Goal: Task Accomplishment & Management: Manage account settings

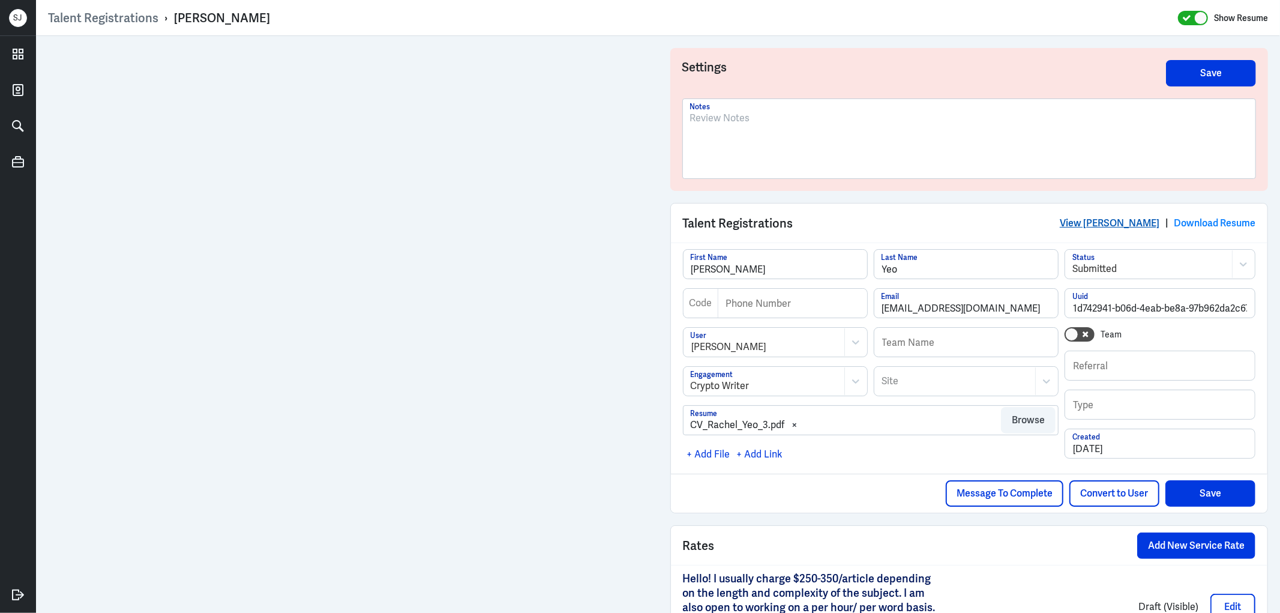
click at [1120, 221] on link "View Rachel Yeo" at bounding box center [1110, 223] width 100 height 13
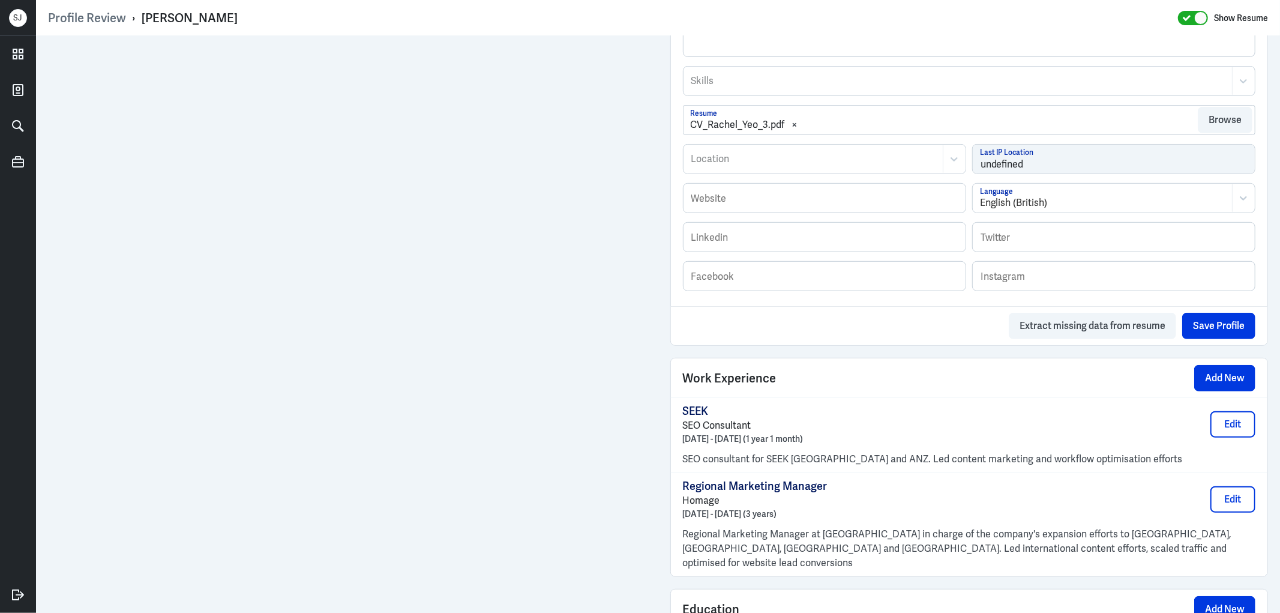
scroll to position [439, 0]
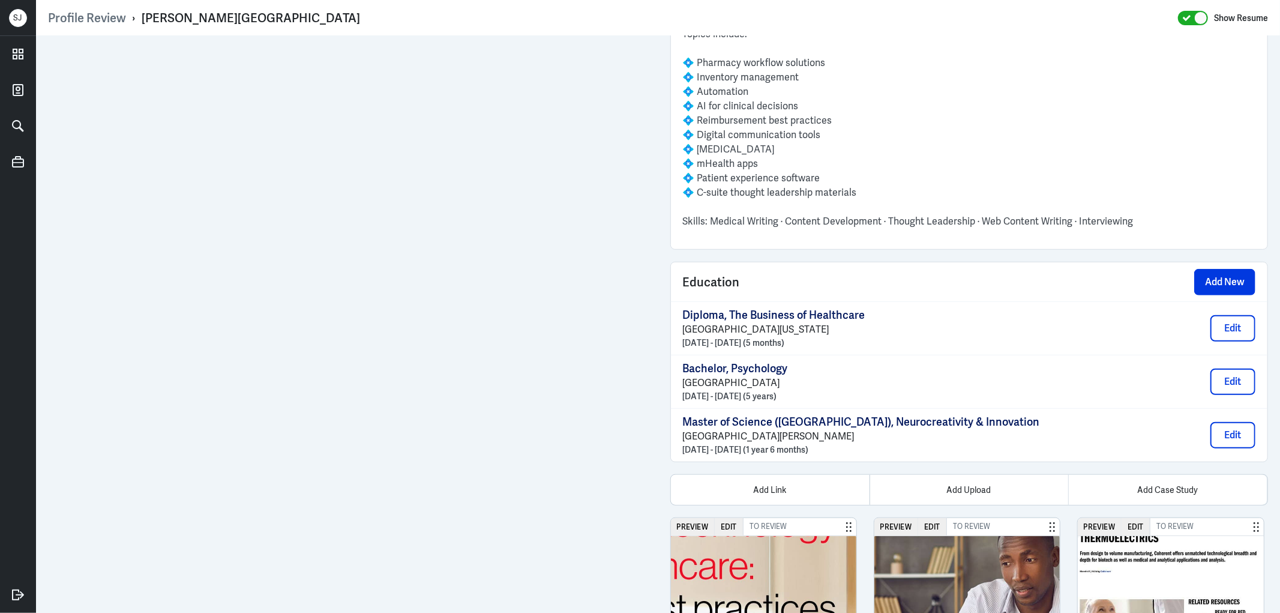
scroll to position [4833, 0]
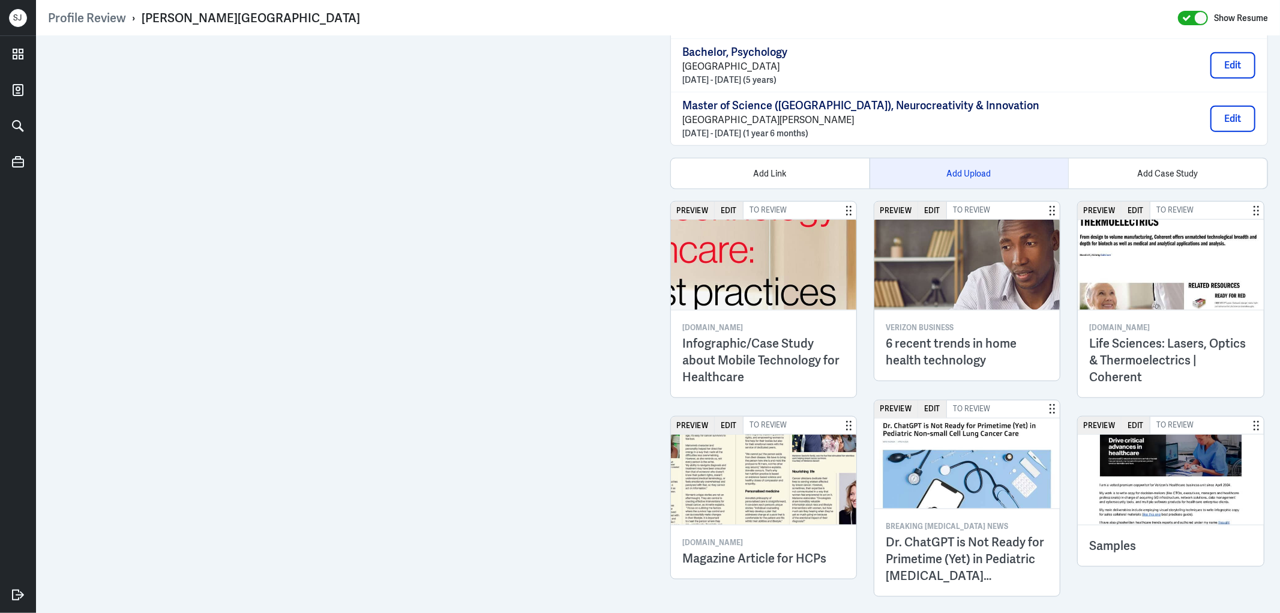
click at [970, 158] on div "Add Upload" at bounding box center [969, 173] width 199 height 30
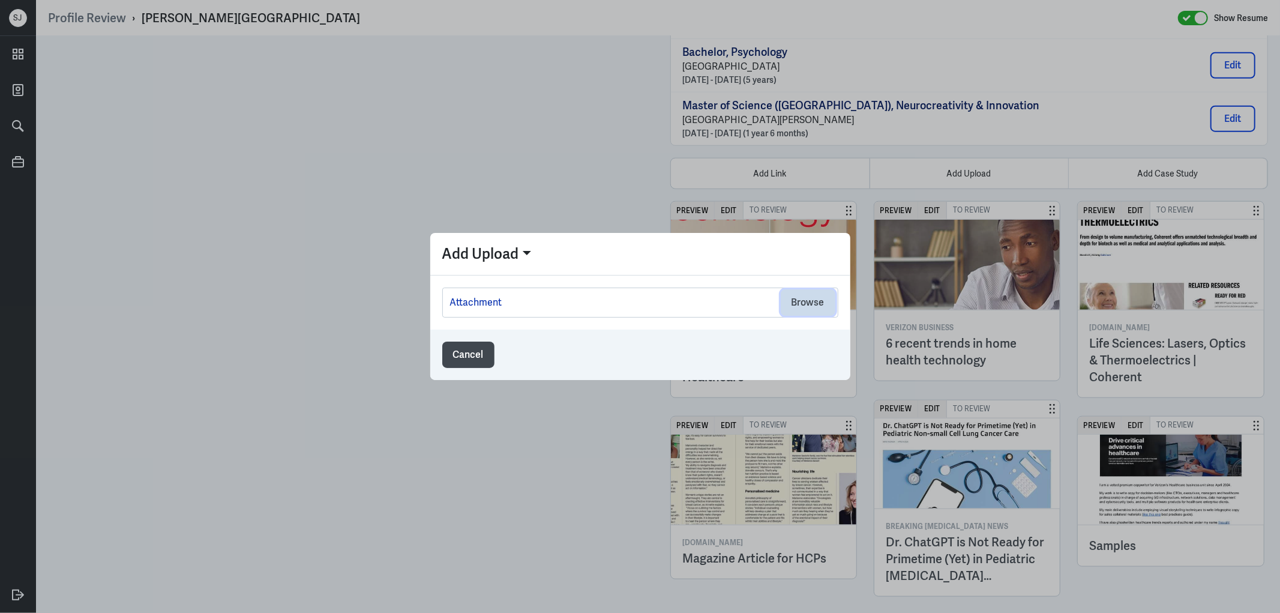
click at [805, 310] on button "Browse" at bounding box center [808, 302] width 55 height 26
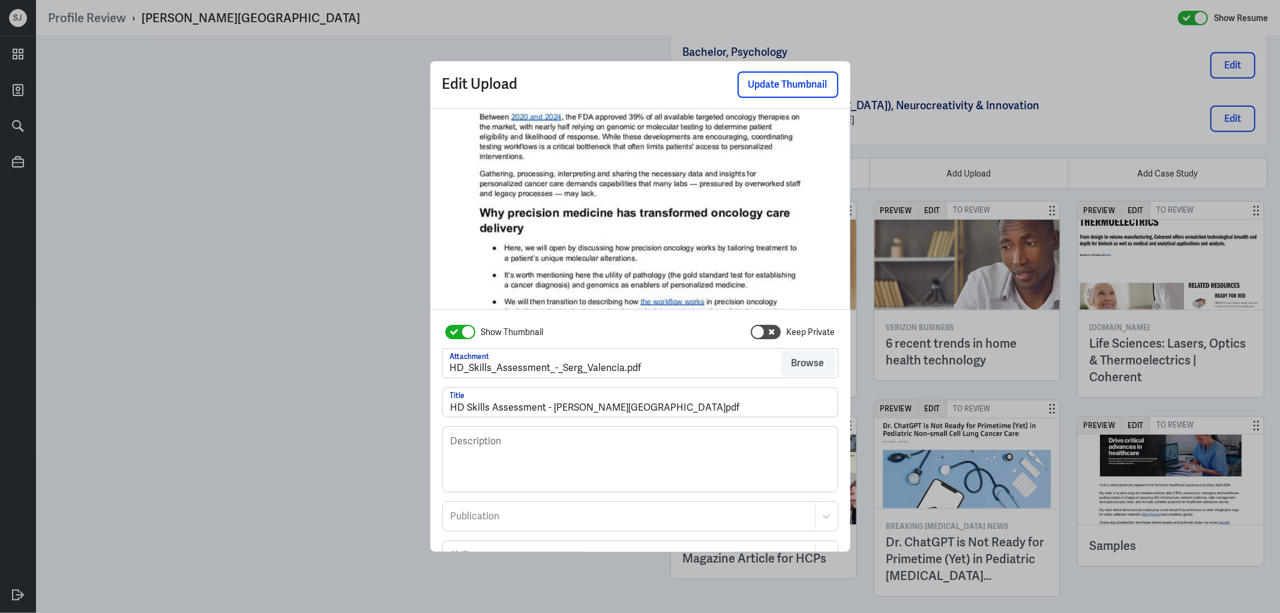
scroll to position [99, 0]
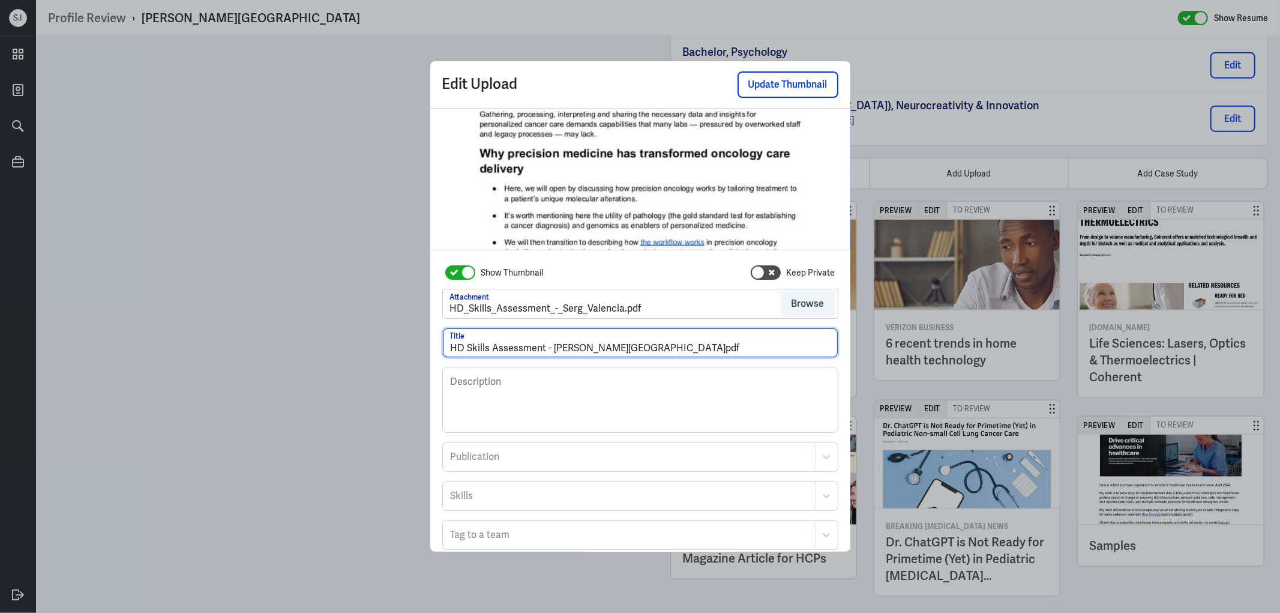
drag, startPoint x: 606, startPoint y: 351, endPoint x: 767, endPoint y: 334, distance: 161.7
click at [772, 334] on input "HD Skills Assessment - Serg Valencia.pdf" at bounding box center [640, 342] width 395 height 29
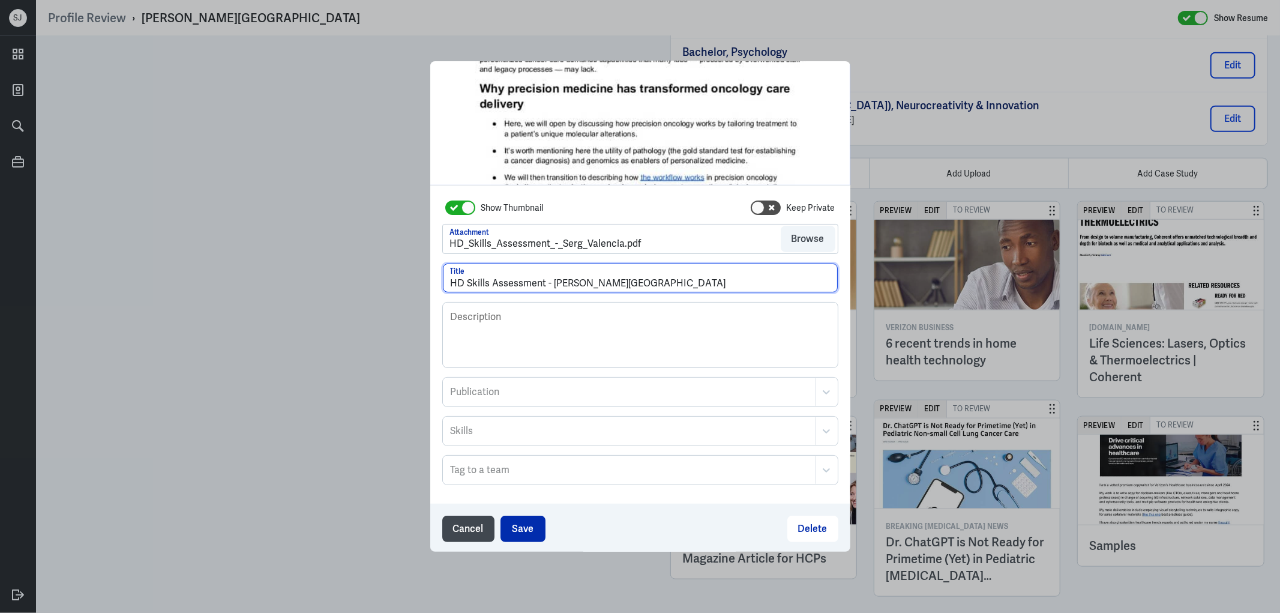
type input "HD Skills Assessment - [PERSON_NAME][GEOGRAPHIC_DATA]"
click at [504, 532] on button "Save" at bounding box center [523, 529] width 45 height 26
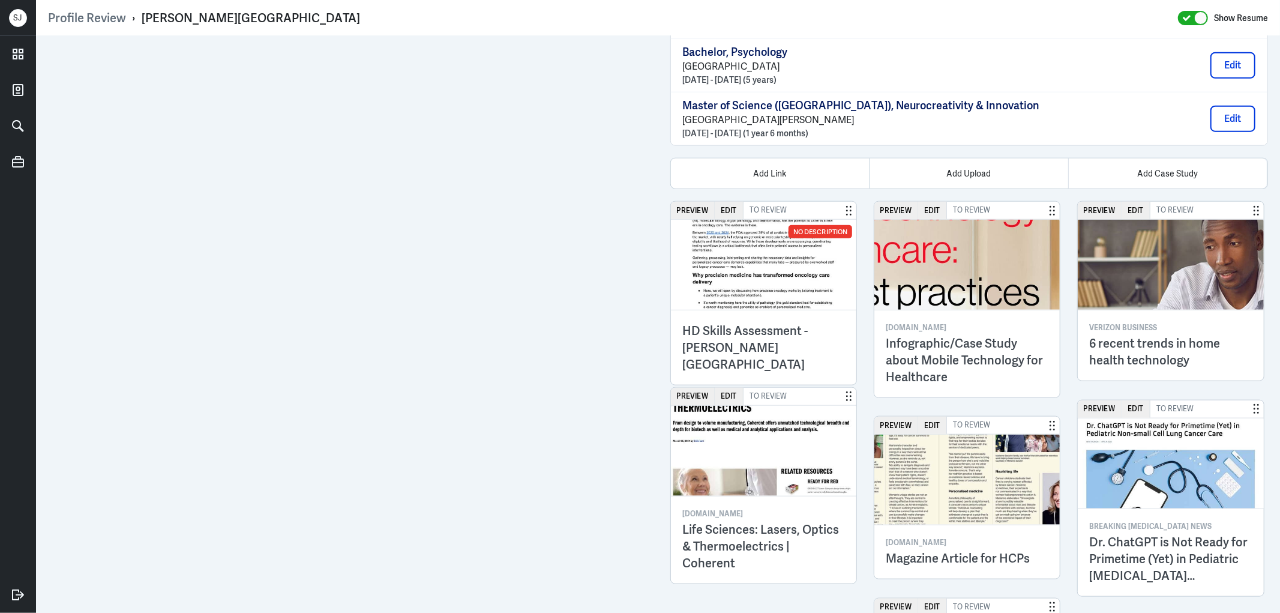
click at [726, 278] on img at bounding box center [764, 265] width 186 height 90
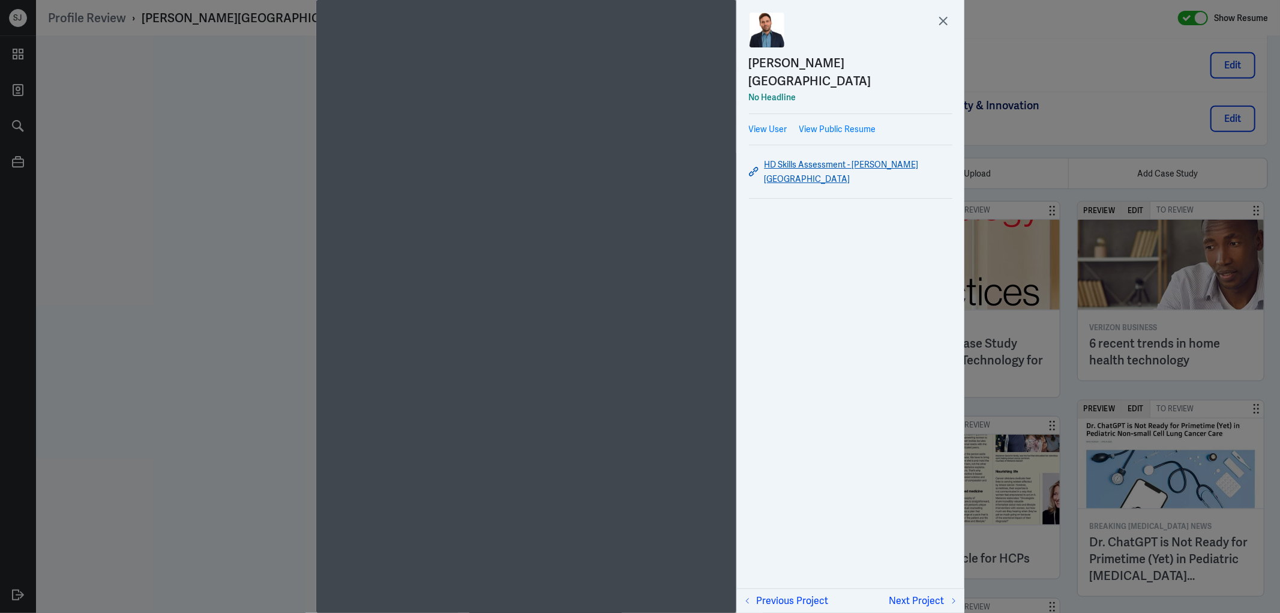
click at [823, 157] on link "HD Skills Assessment - [PERSON_NAME][GEOGRAPHIC_DATA]" at bounding box center [850, 171] width 203 height 29
click at [939, 20] on icon at bounding box center [944, 21] width 18 height 18
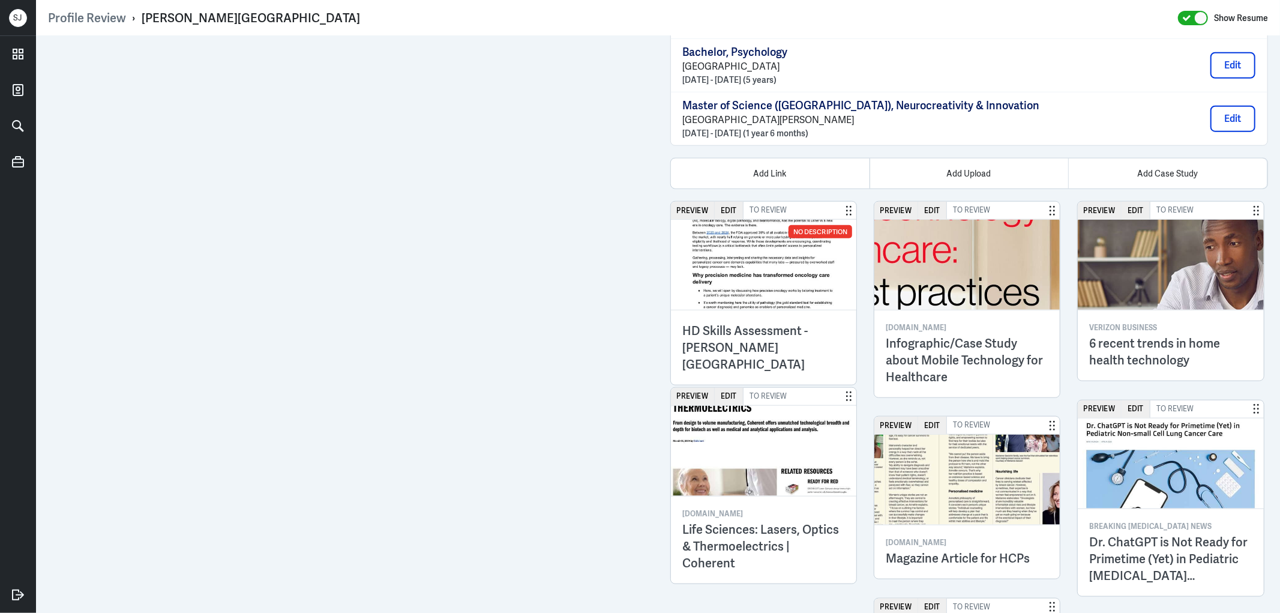
click at [742, 322] on h3 "HD Skills Assessment - [PERSON_NAME][GEOGRAPHIC_DATA]" at bounding box center [764, 347] width 162 height 50
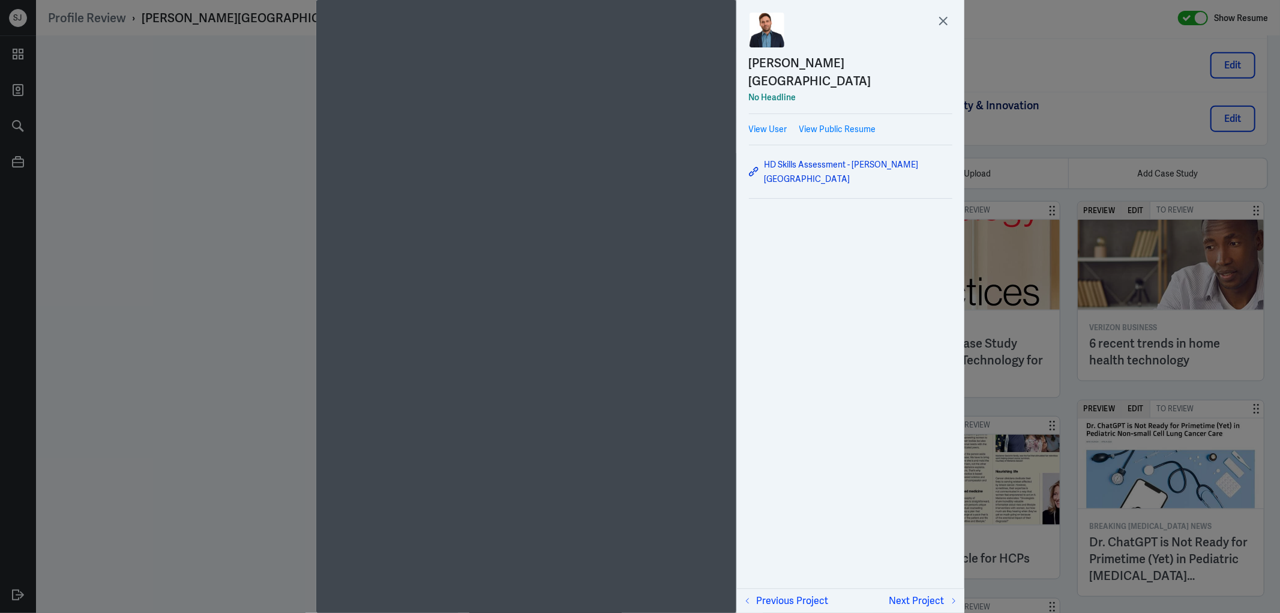
click at [1055, 338] on div at bounding box center [640, 306] width 1280 height 613
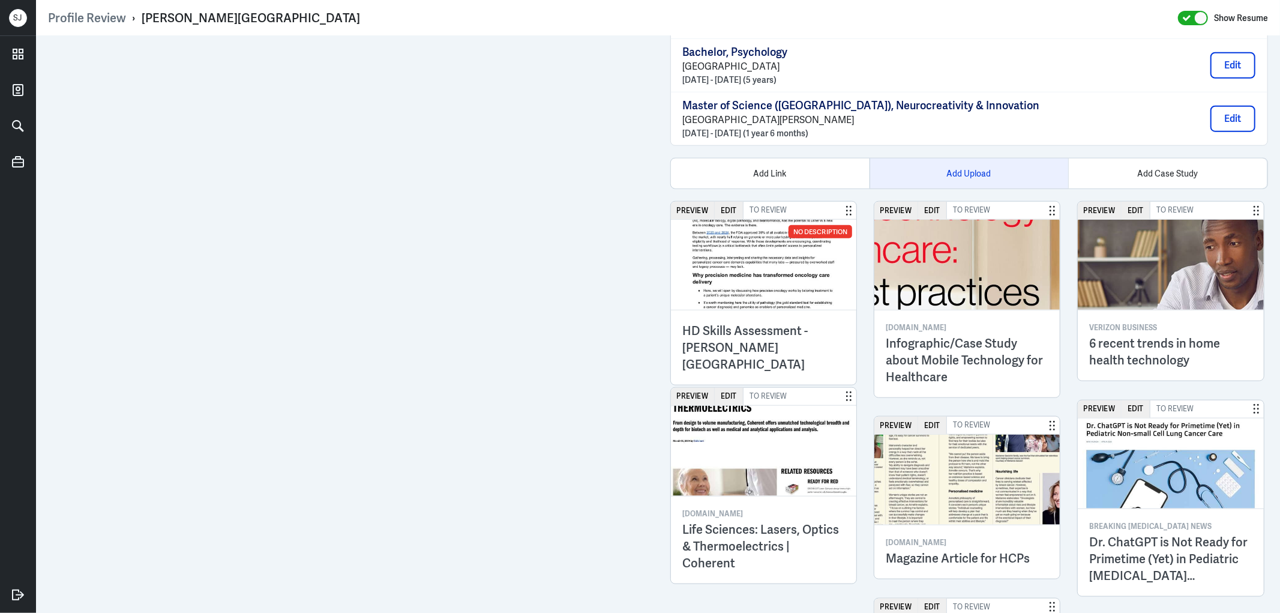
click at [998, 158] on div "Add Upload" at bounding box center [969, 173] width 199 height 30
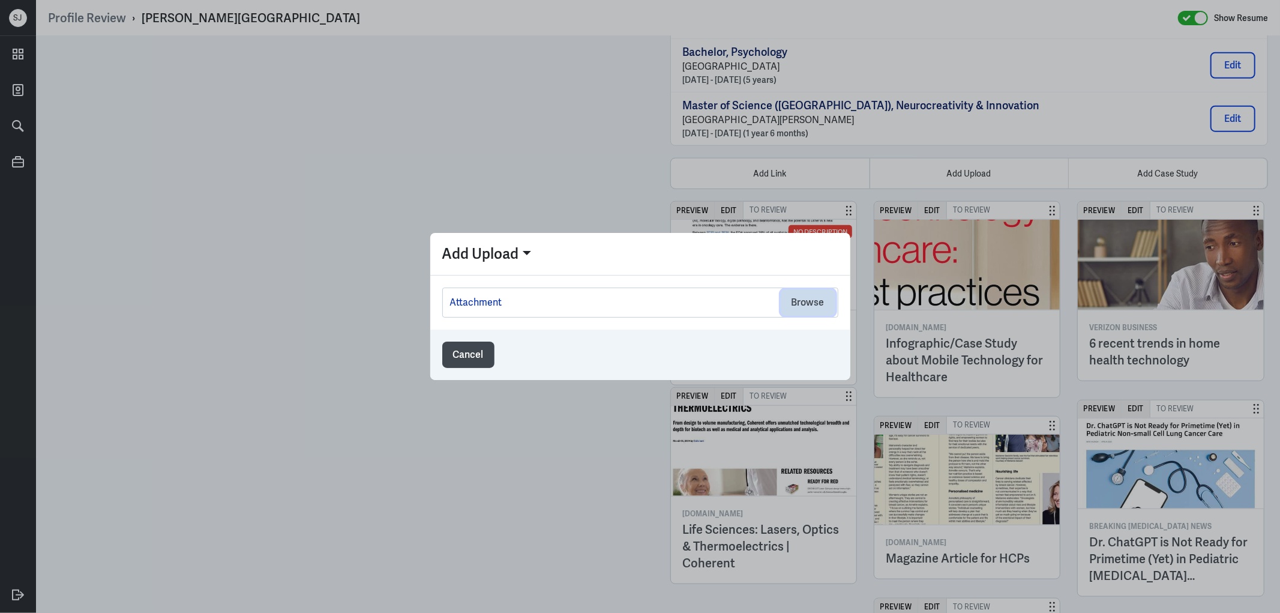
click at [802, 301] on button "Browse" at bounding box center [808, 302] width 55 height 26
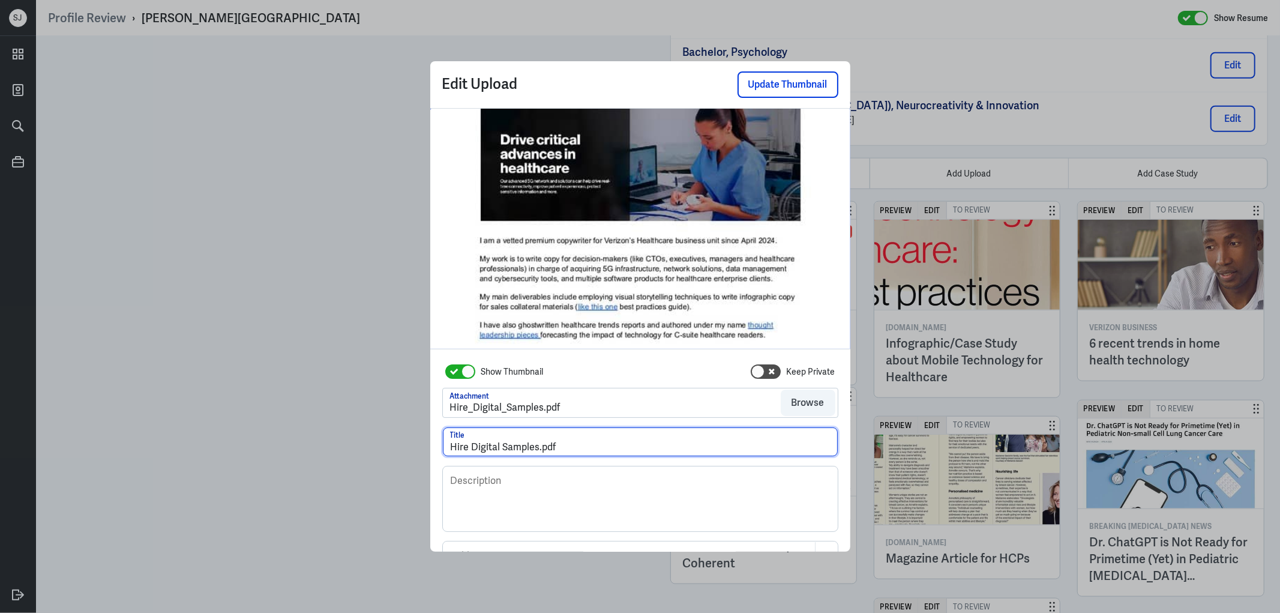
drag, startPoint x: 532, startPoint y: 447, endPoint x: 658, endPoint y: 470, distance: 128.7
click at [658, 472] on div "Show Thumbnail Keep Private Attachment Hire_Digital_Samples.pdf Browse Hire Dig…" at bounding box center [640, 504] width 396 height 287
type input "Hire Digital Samples"
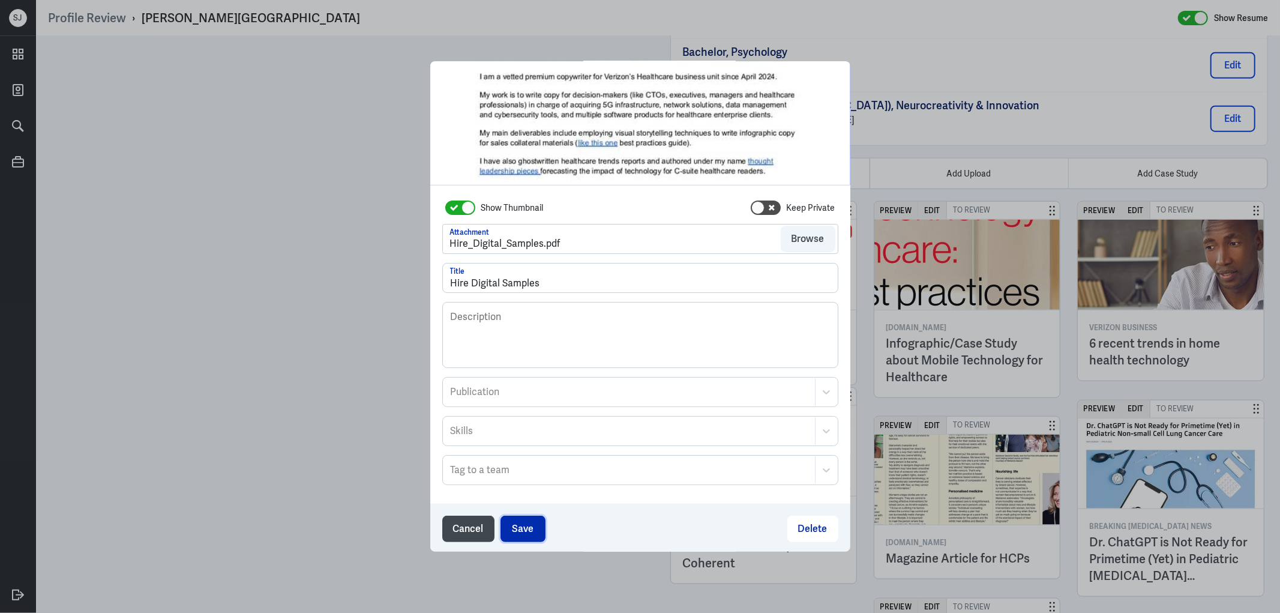
click at [519, 524] on button "Save" at bounding box center [523, 529] width 45 height 26
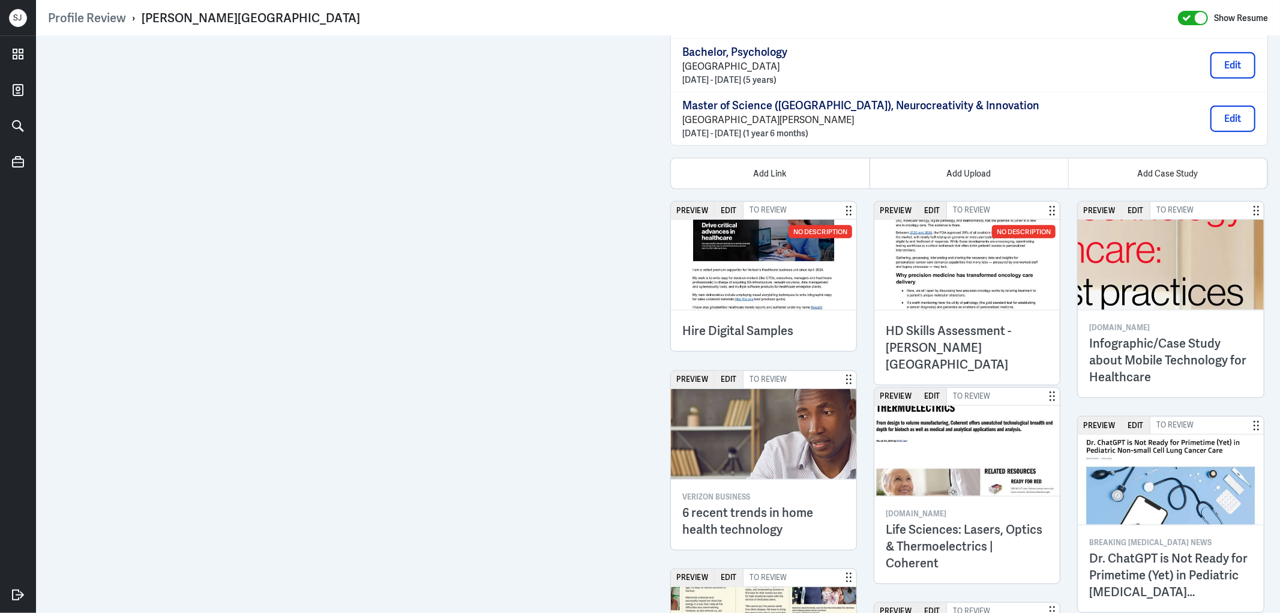
click at [753, 310] on div "Hire Digital Samples" at bounding box center [764, 330] width 186 height 41
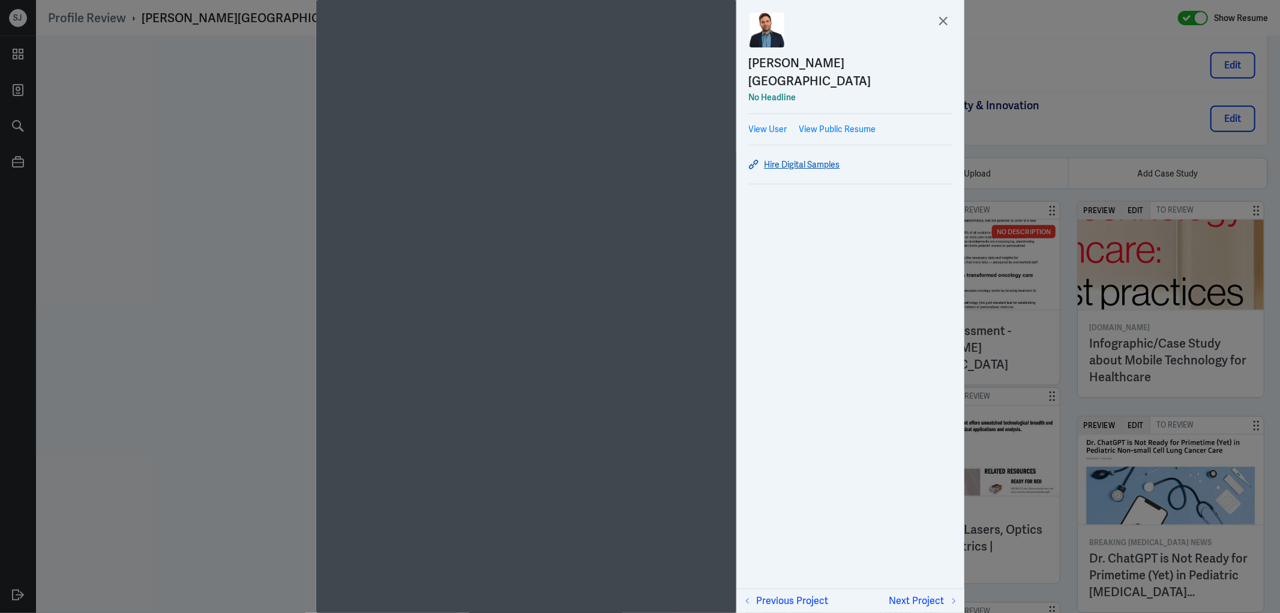
click at [802, 157] on link "Hire Digital Samples" at bounding box center [850, 164] width 203 height 14
click at [288, 338] on div at bounding box center [640, 306] width 1280 height 613
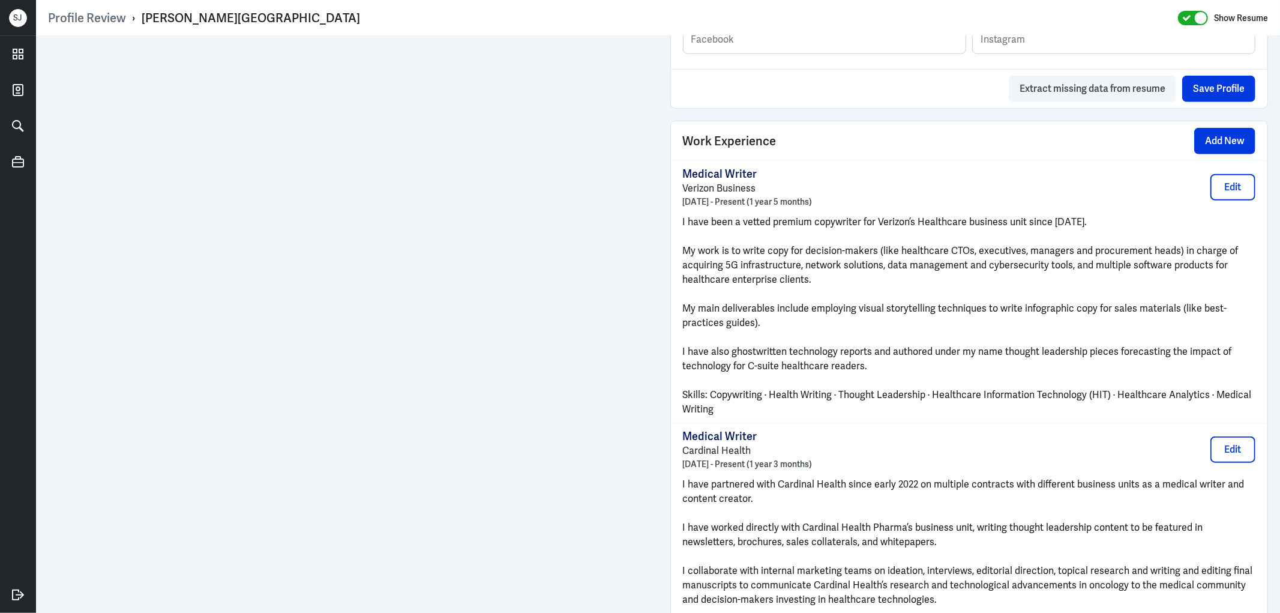
scroll to position [867, 0]
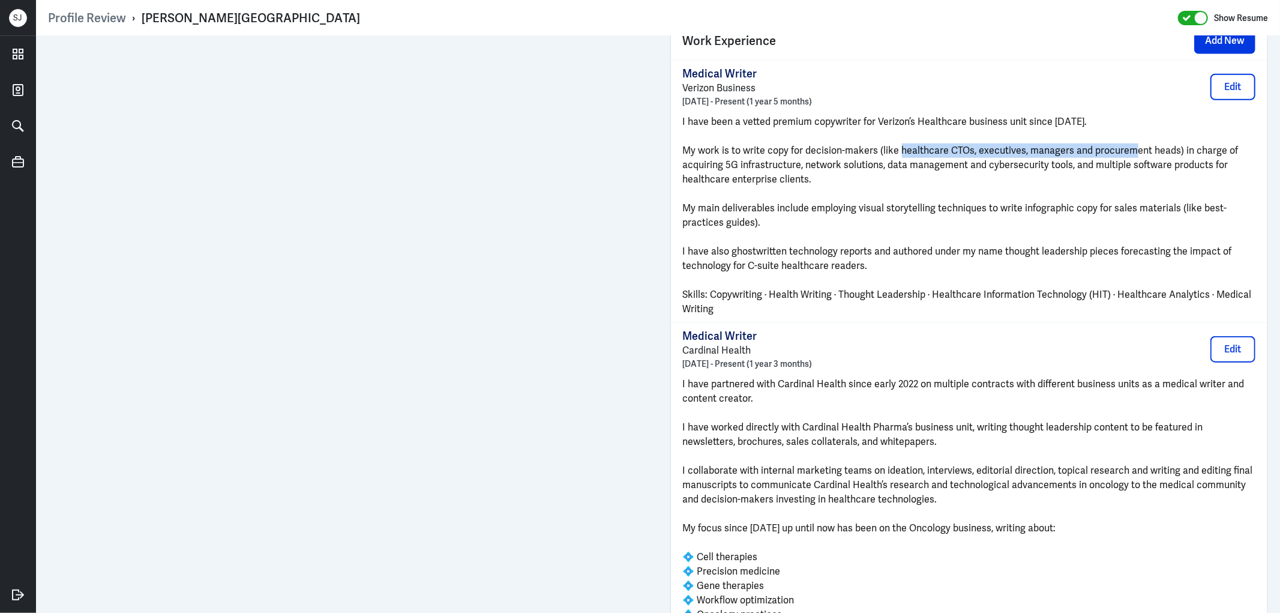
drag, startPoint x: 893, startPoint y: 147, endPoint x: 1118, endPoint y: 151, distance: 224.5
click at [1118, 151] on span "My work is to write copy for decision-makers (like healthcare CTOs, executives,…" at bounding box center [961, 164] width 556 height 41
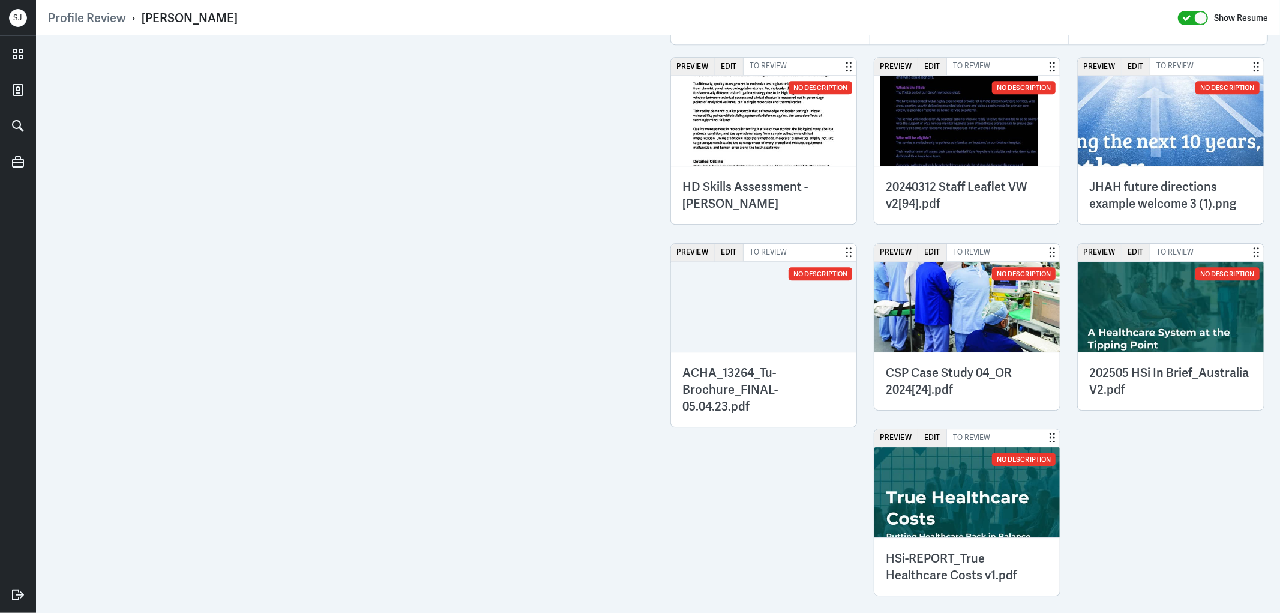
scroll to position [2937, 0]
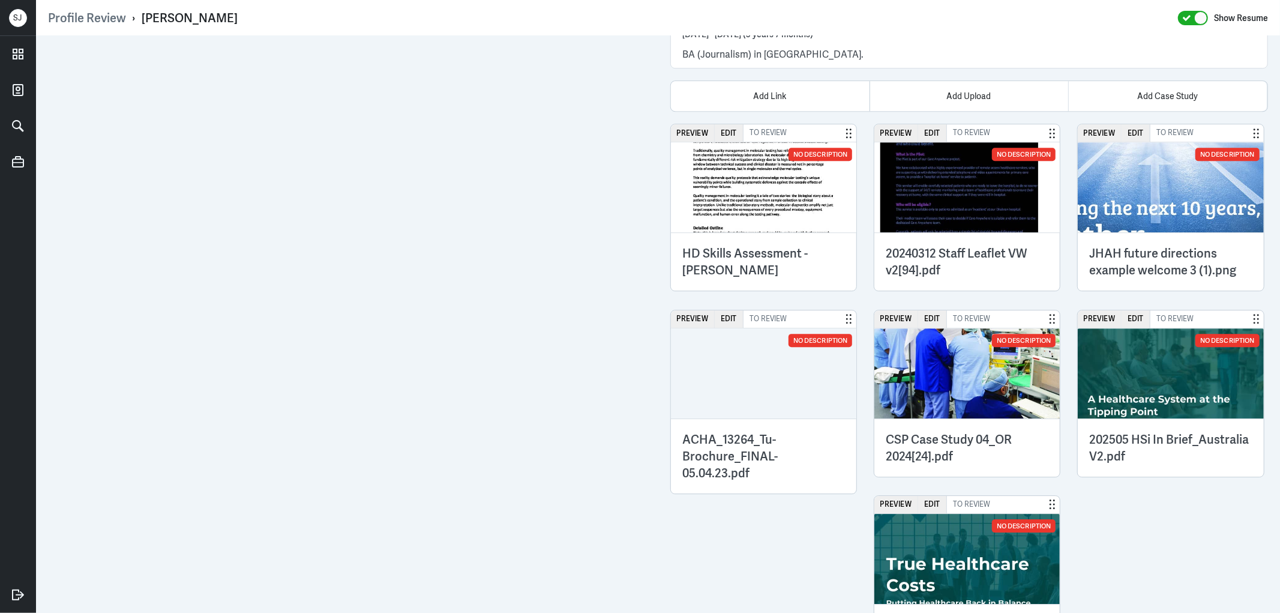
click at [921, 268] on div "20240312 Staff Leaflet VW v2[94].pdf" at bounding box center [967, 261] width 186 height 58
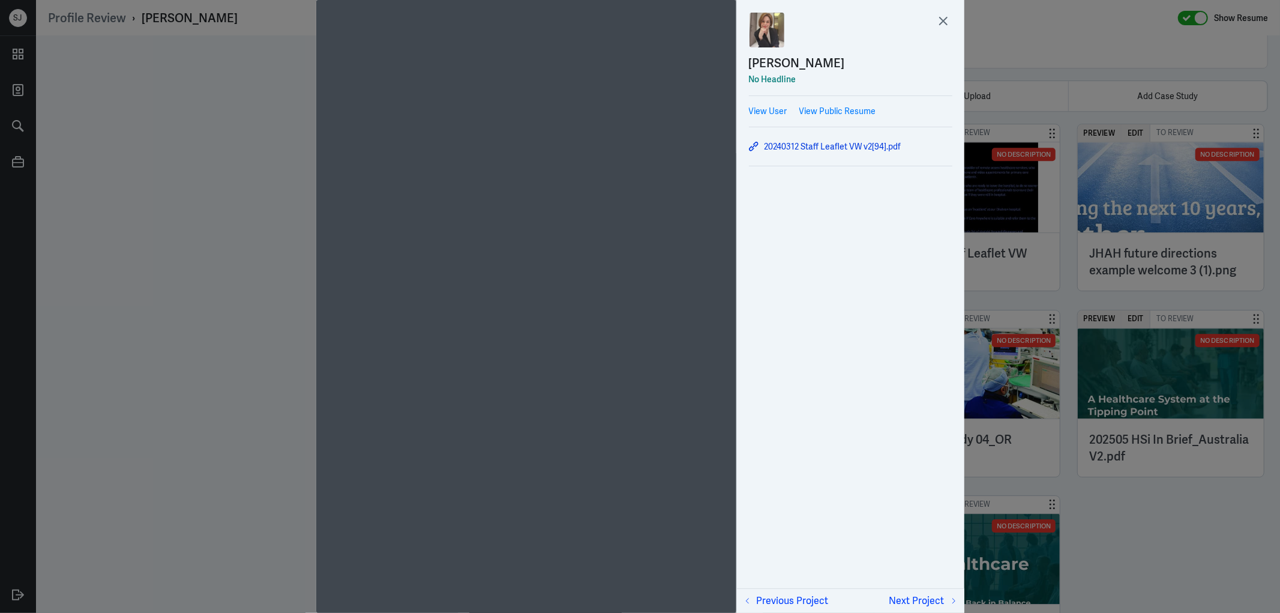
click at [1166, 508] on div at bounding box center [640, 306] width 1280 height 613
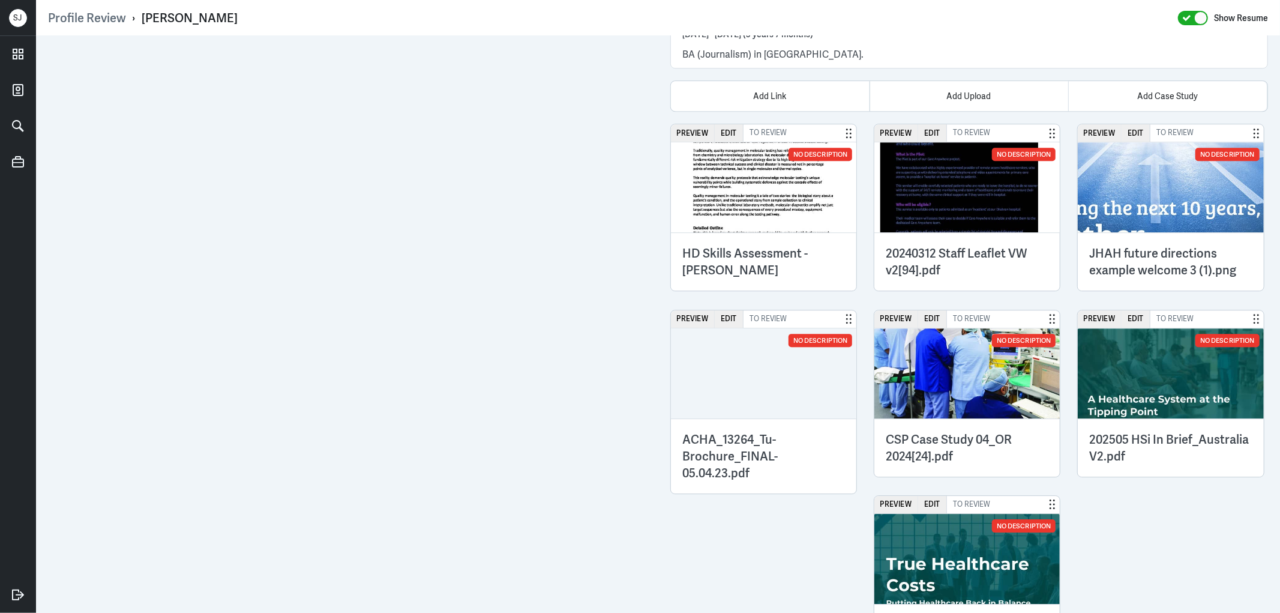
click at [1129, 376] on img at bounding box center [1171, 373] width 186 height 90
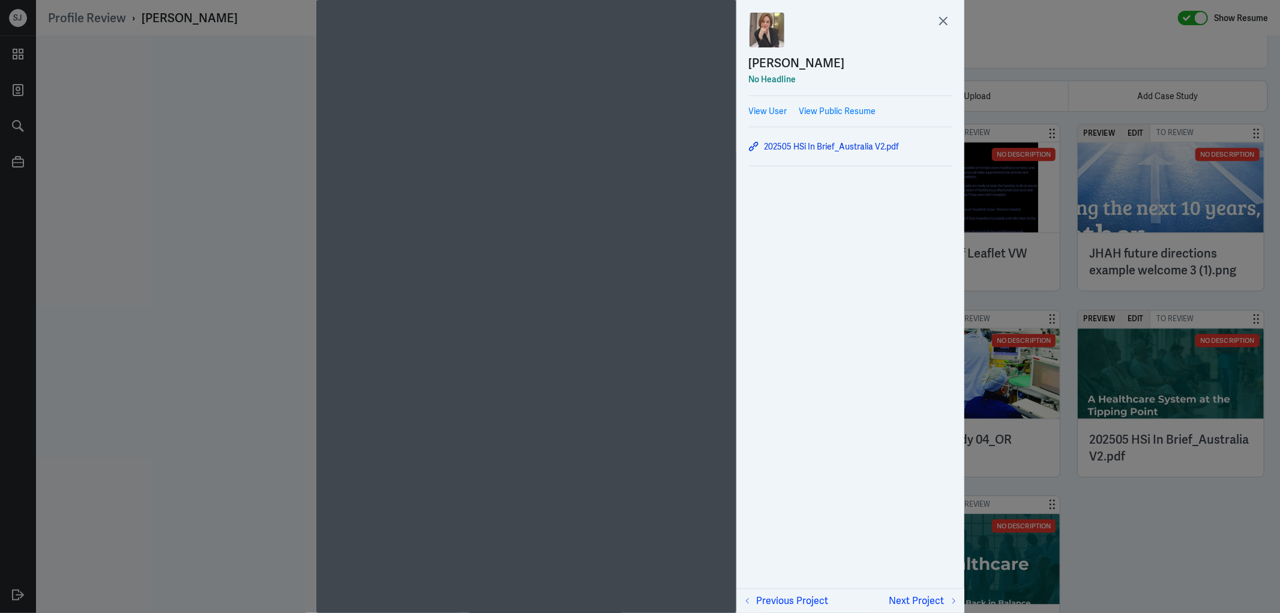
click at [1145, 472] on div at bounding box center [640, 306] width 1280 height 613
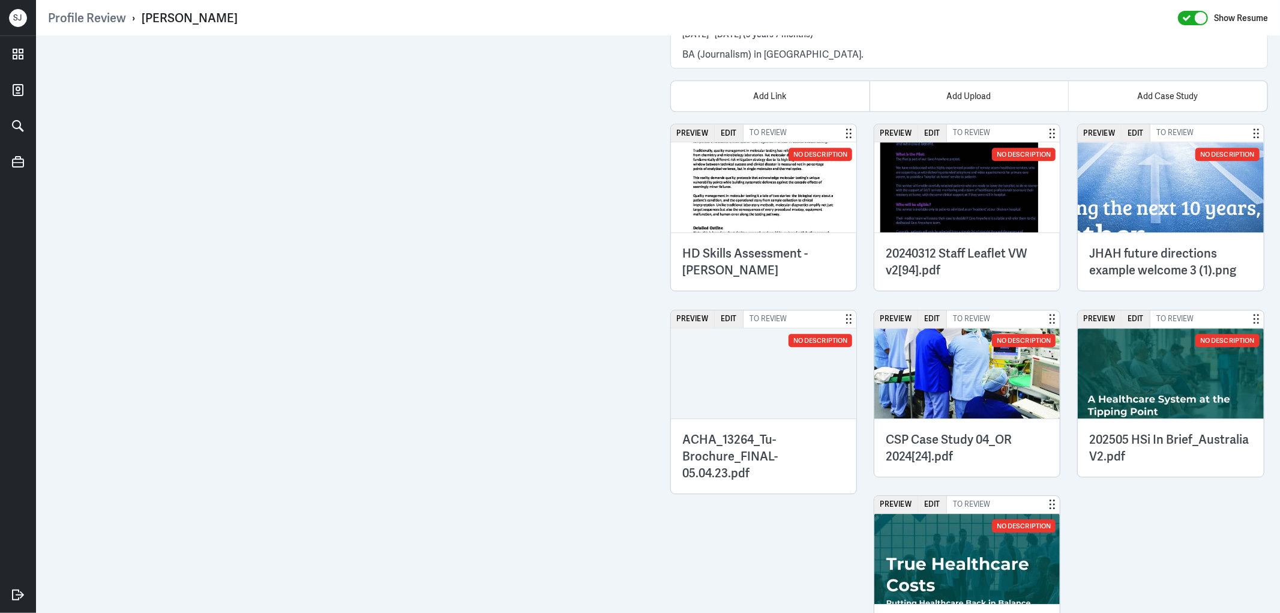
scroll to position [3004, 0]
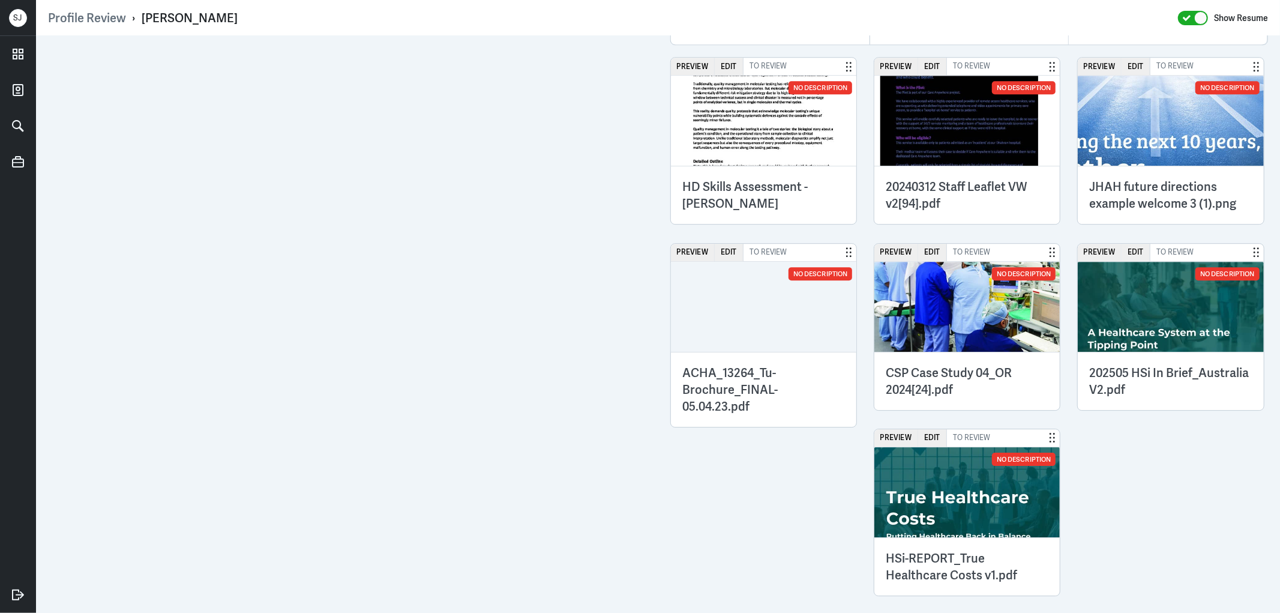
click at [955, 495] on img at bounding box center [967, 492] width 186 height 90
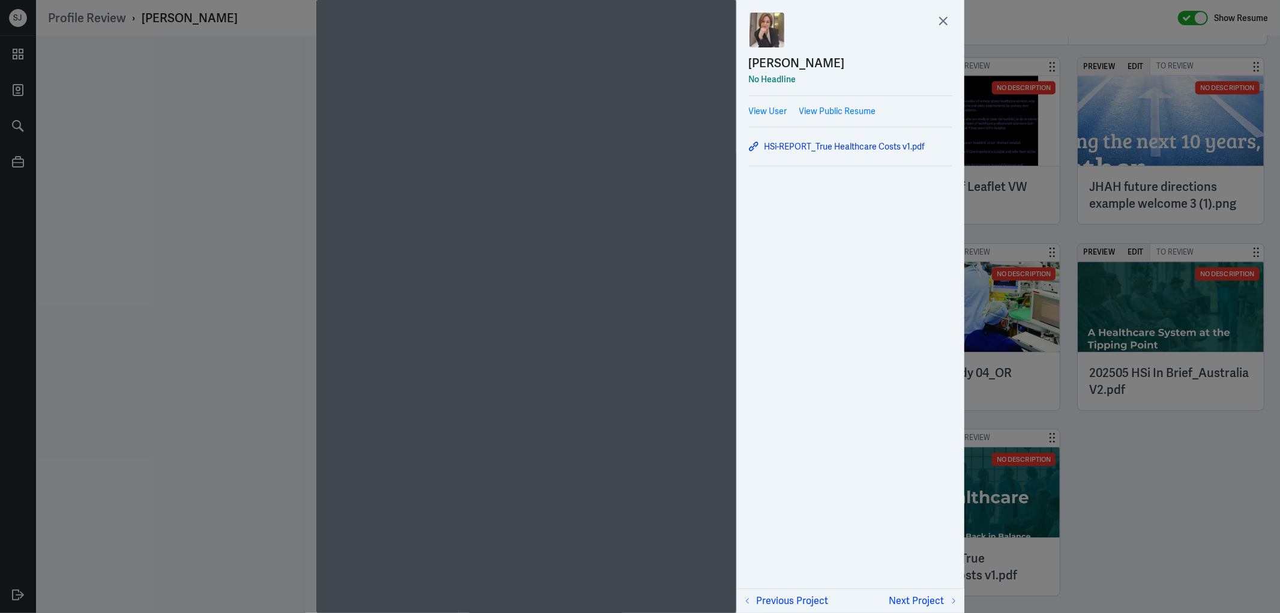
click at [1130, 481] on div at bounding box center [640, 306] width 1280 height 613
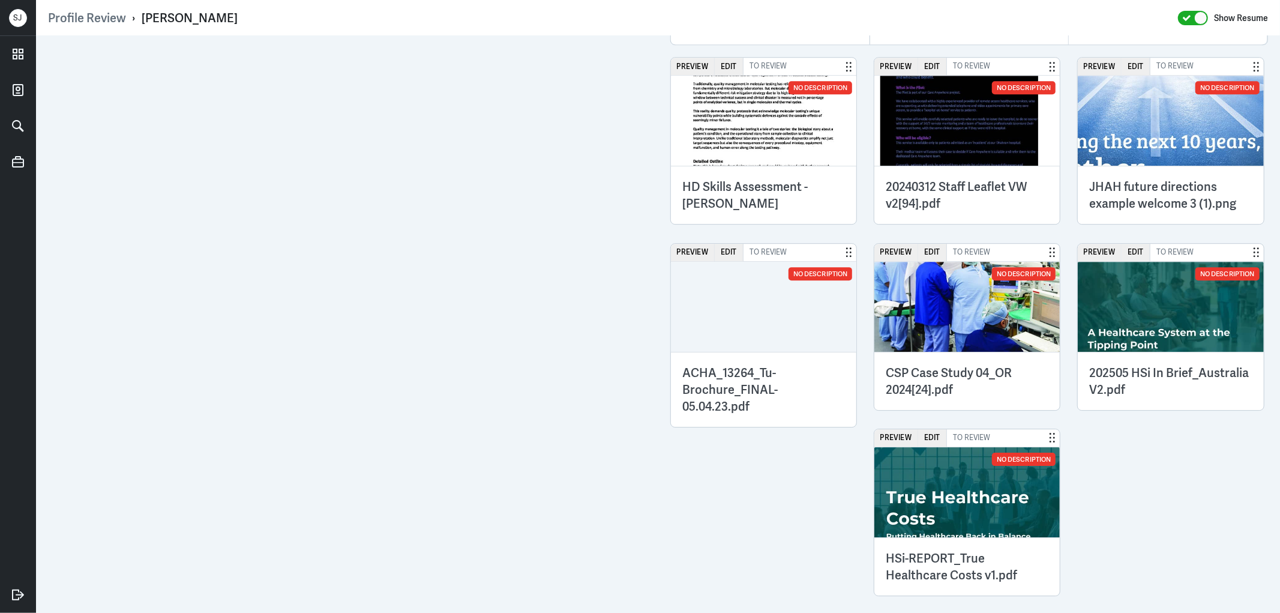
click at [958, 178] on h3 "20240312 Staff Leaflet VW v2[94].pdf" at bounding box center [967, 195] width 162 height 34
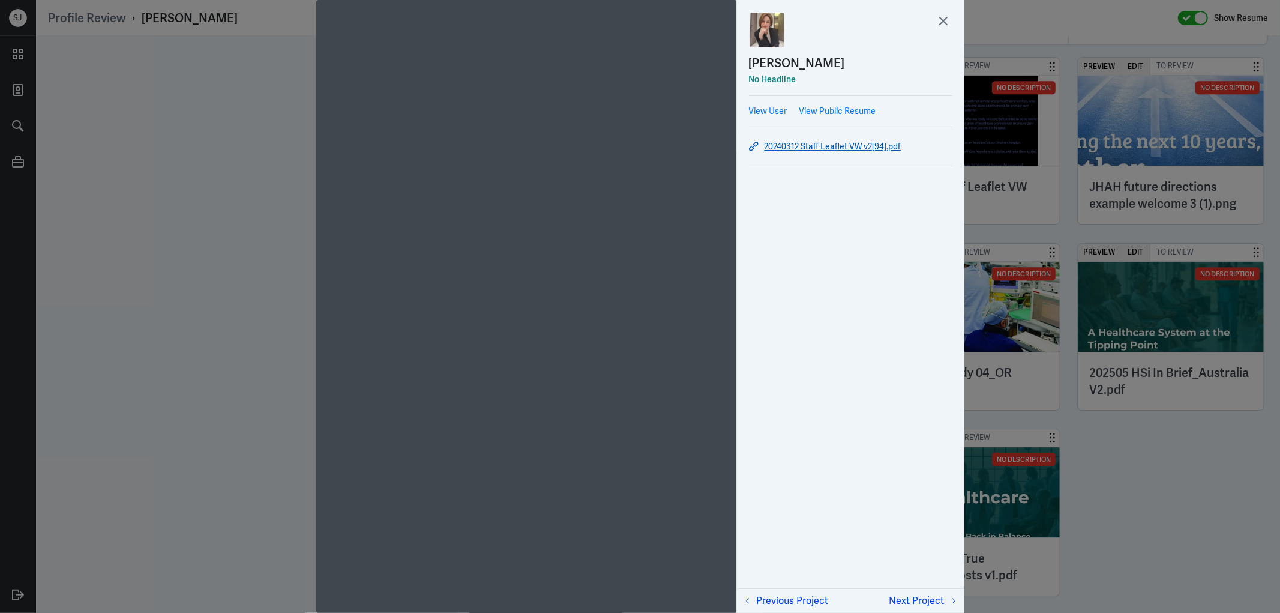
click at [850, 146] on link "20240312 Staff Leaflet VW v2[94].pdf" at bounding box center [850, 146] width 203 height 14
click at [861, 145] on link "20240312 Staff Leaflet VW v2[94].pdf" at bounding box center [850, 146] width 203 height 14
click at [1139, 477] on div at bounding box center [640, 306] width 1280 height 613
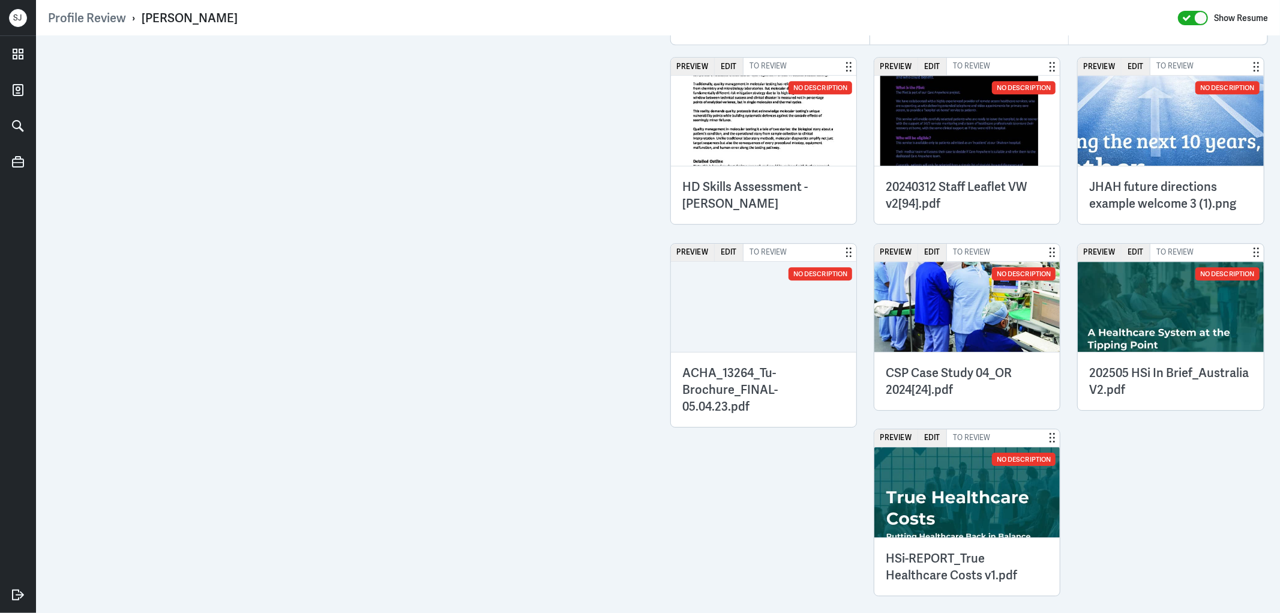
click at [1193, 166] on div "JHAH future directions example welcome 3 (1).png" at bounding box center [1171, 195] width 186 height 58
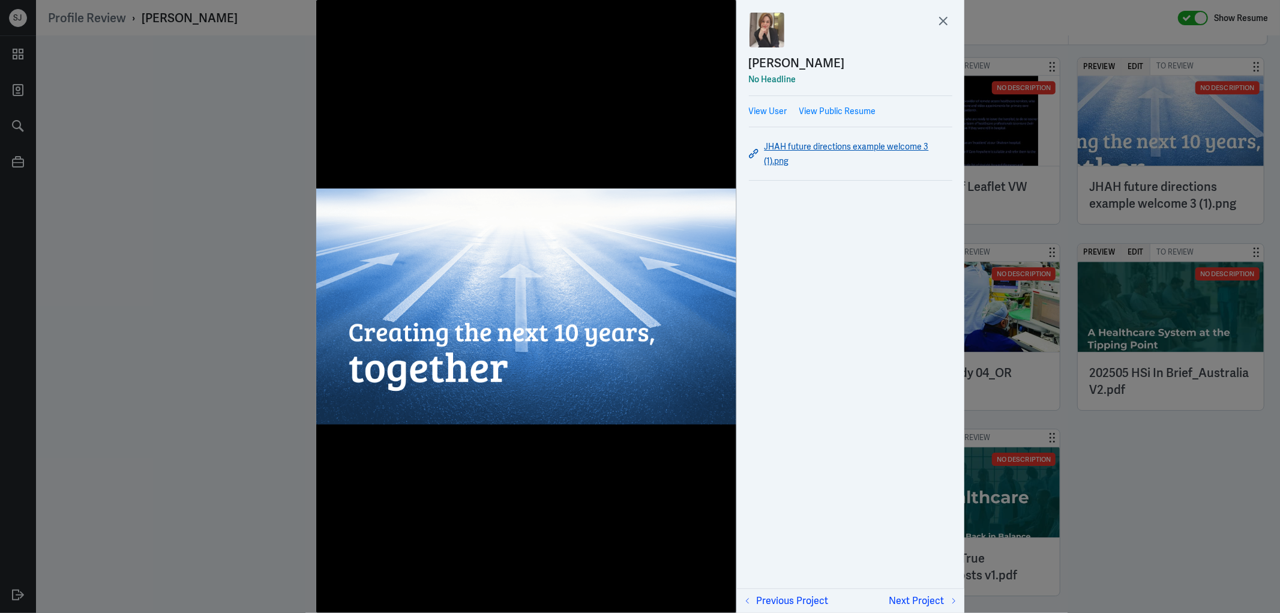
click at [831, 148] on link "JHAH future directions example welcome 3 (1).png" at bounding box center [850, 153] width 203 height 29
click at [1173, 447] on div at bounding box center [640, 306] width 1280 height 613
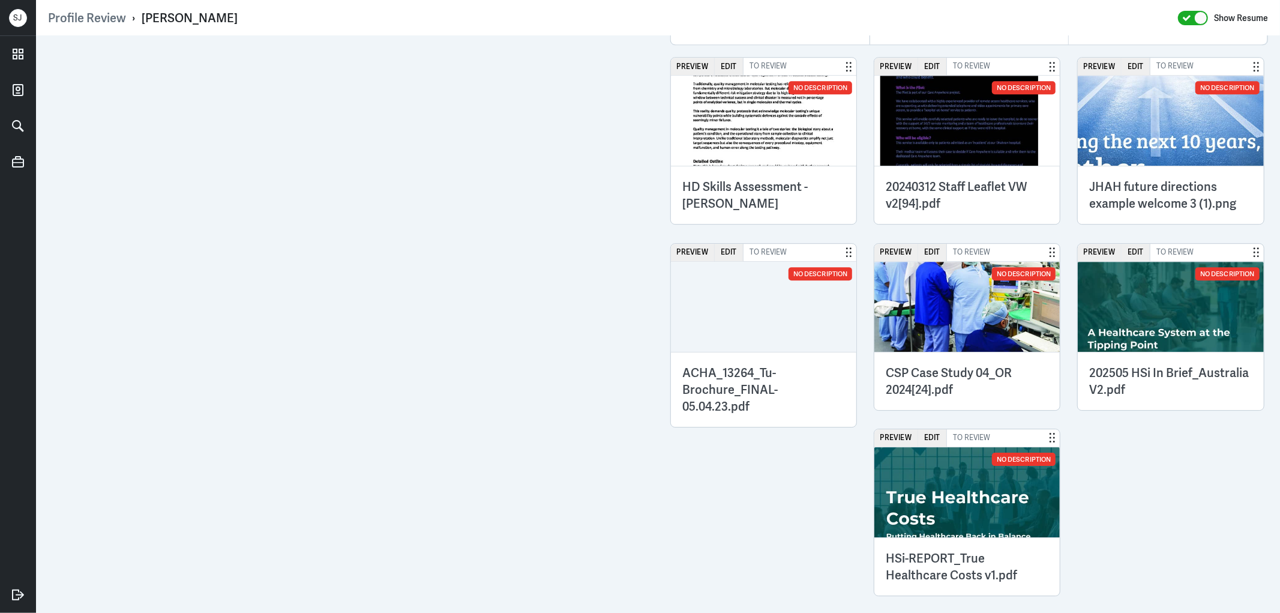
click at [774, 323] on div at bounding box center [764, 307] width 186 height 90
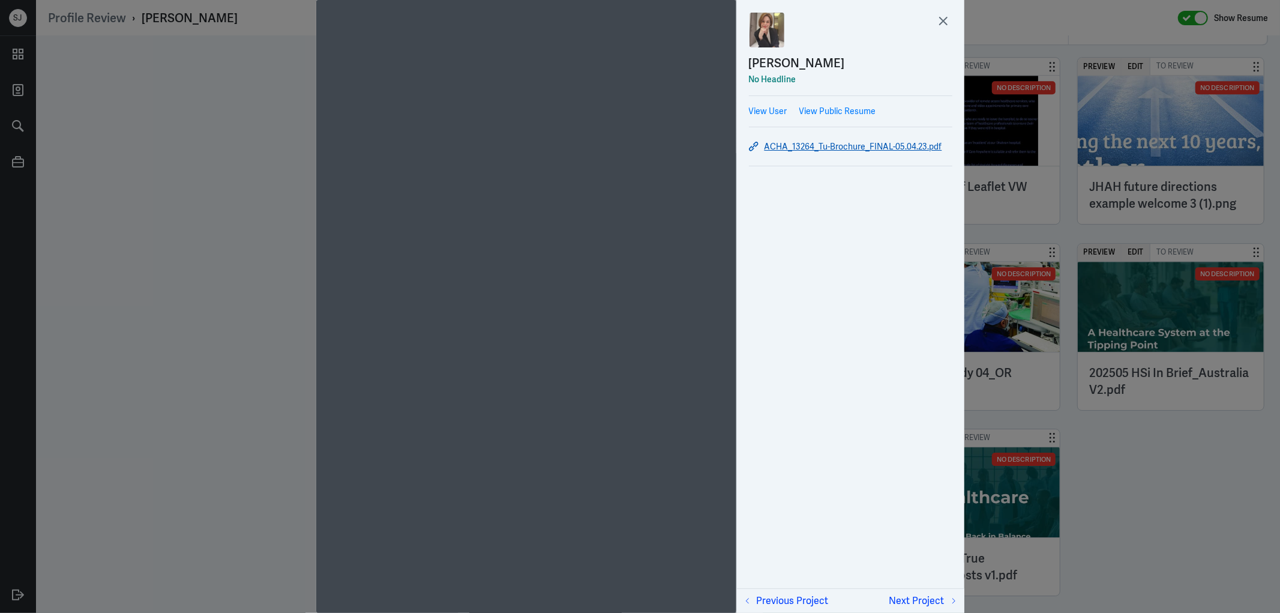
click at [848, 148] on link "ACHA_13264_Tu-Brochure_FINAL-05.04.23.pdf" at bounding box center [850, 146] width 203 height 14
click at [859, 148] on link "ACHA_13264_Tu-Brochure_FINAL-05.04.23.pdf" at bounding box center [850, 146] width 203 height 14
click at [1099, 423] on div at bounding box center [640, 306] width 1280 height 613
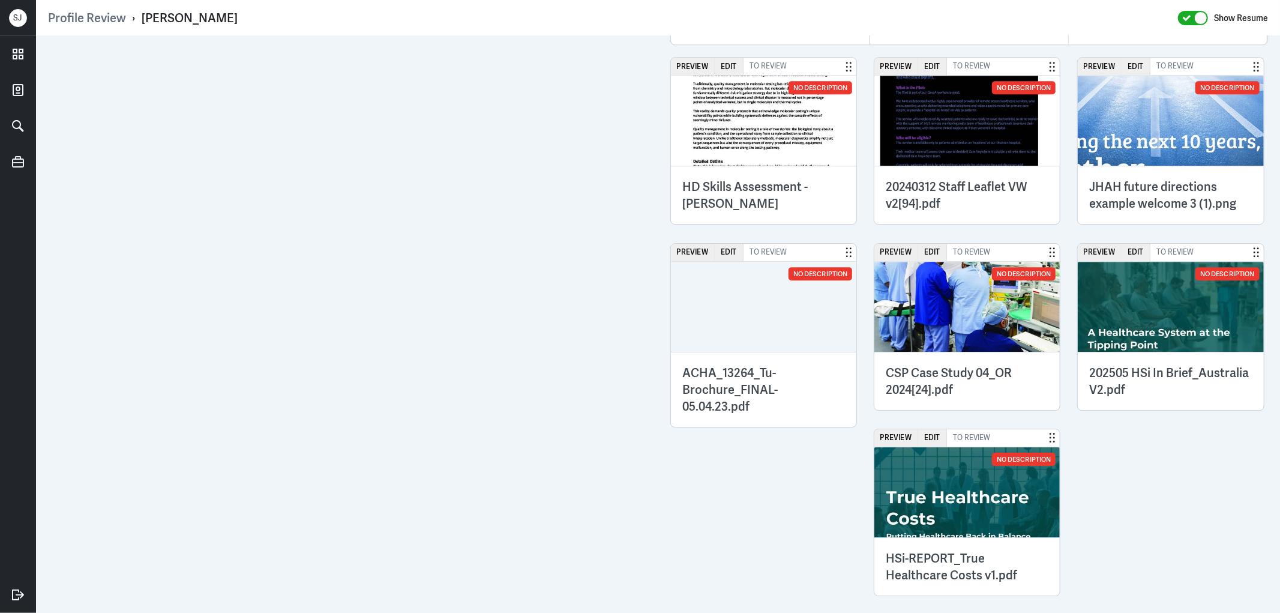
click at [982, 364] on h3 "CSP Case Study 04_OR 2024[24].pdf" at bounding box center [967, 381] width 162 height 34
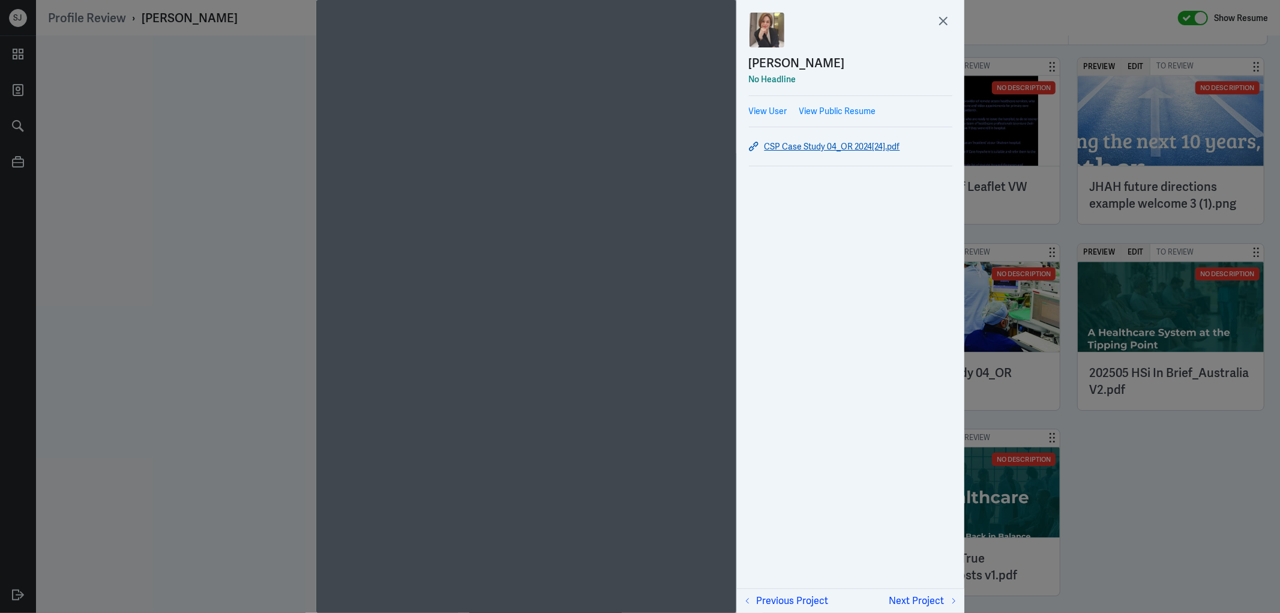
click at [794, 145] on link "CSP Case Study 04_OR 2024[24].pdf" at bounding box center [850, 146] width 203 height 14
click at [1088, 421] on div at bounding box center [640, 306] width 1280 height 613
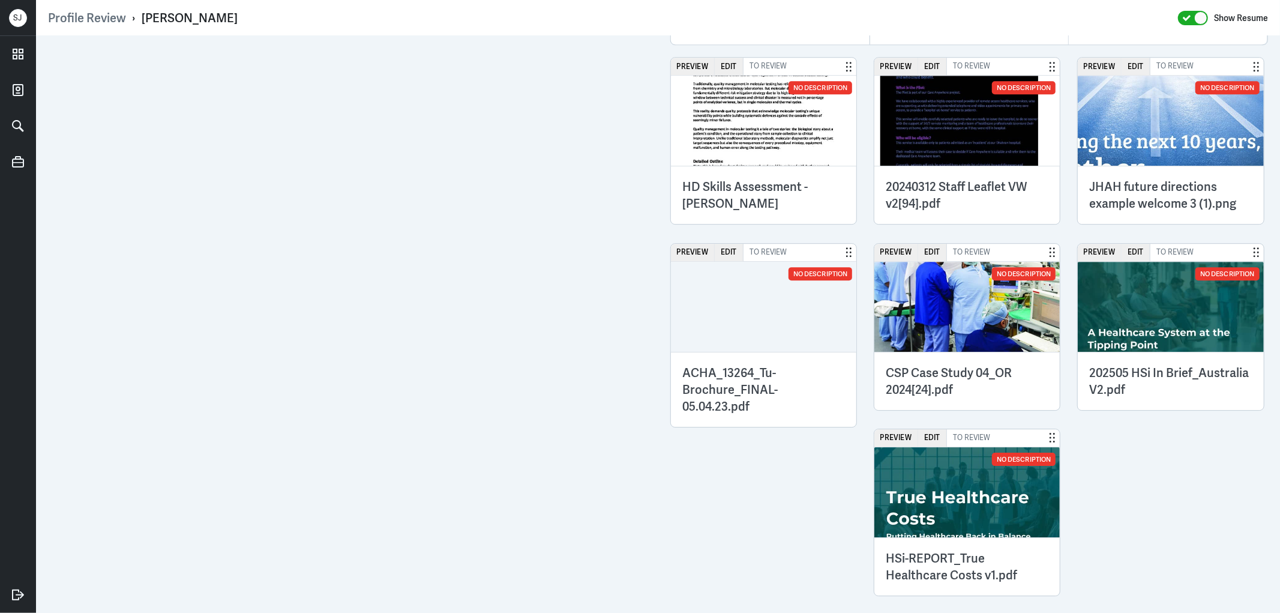
click at [1127, 373] on h3 "202505 HSi In Brief_Australia V2.pdf" at bounding box center [1171, 381] width 162 height 34
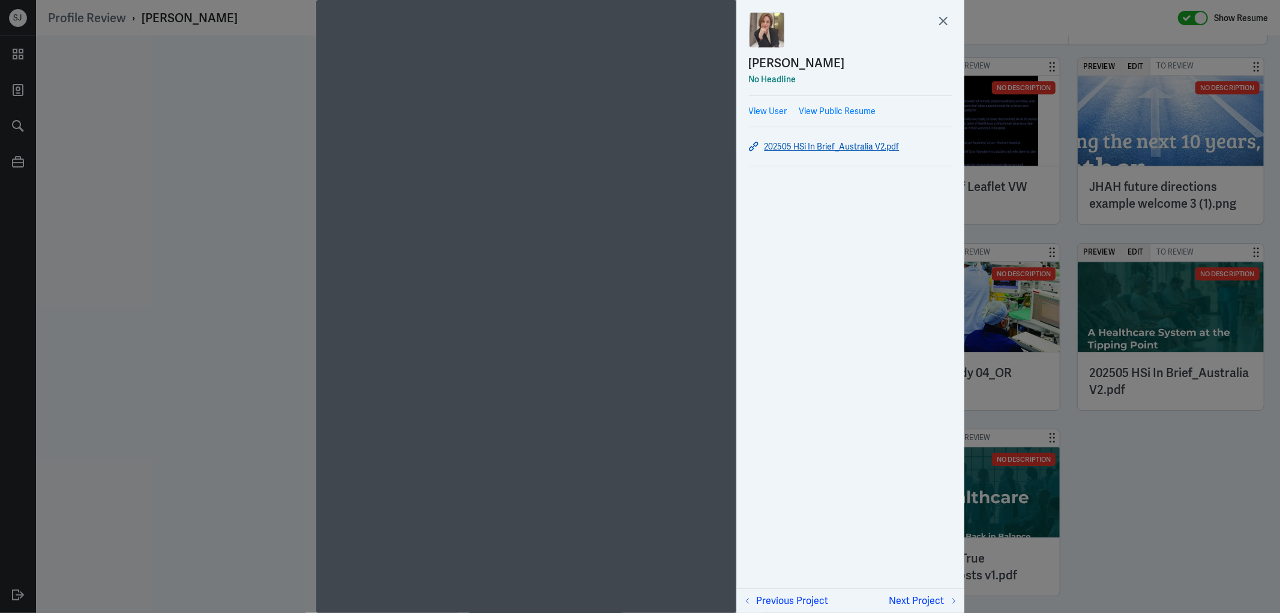
click at [823, 144] on link "202505 HSi In Brief_Australia V2.pdf" at bounding box center [850, 146] width 203 height 14
click at [813, 147] on link "202505 HSi In Brief_Australia V2.pdf" at bounding box center [850, 146] width 203 height 14
click at [1109, 436] on div at bounding box center [640, 306] width 1280 height 613
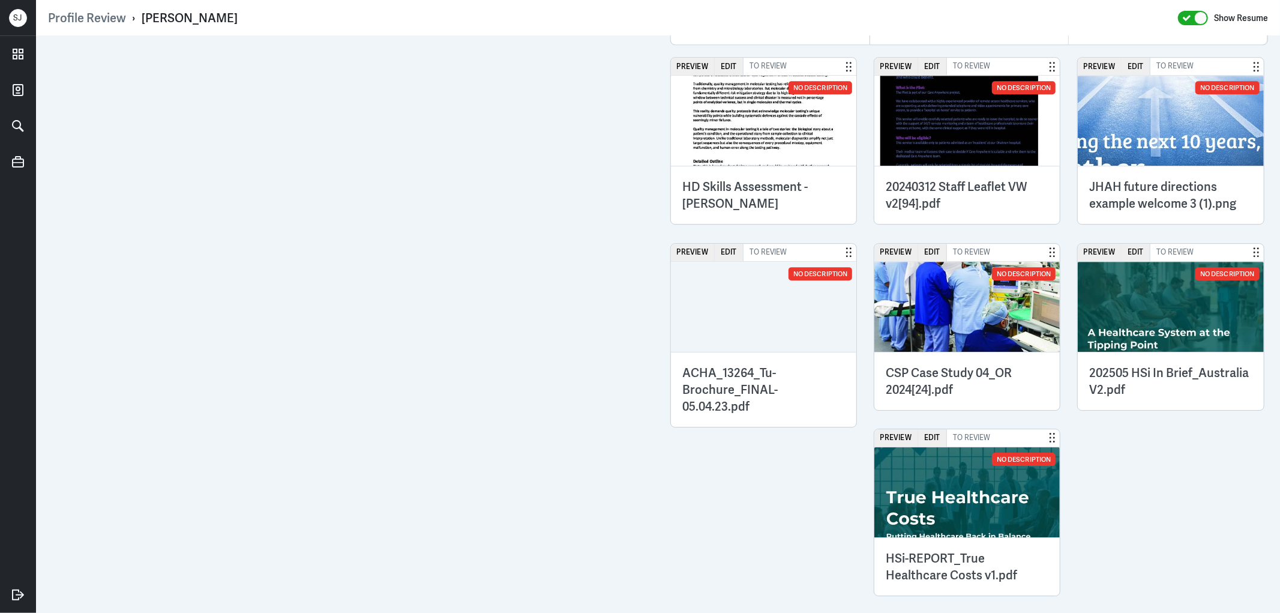
click at [977, 500] on img at bounding box center [967, 492] width 186 height 90
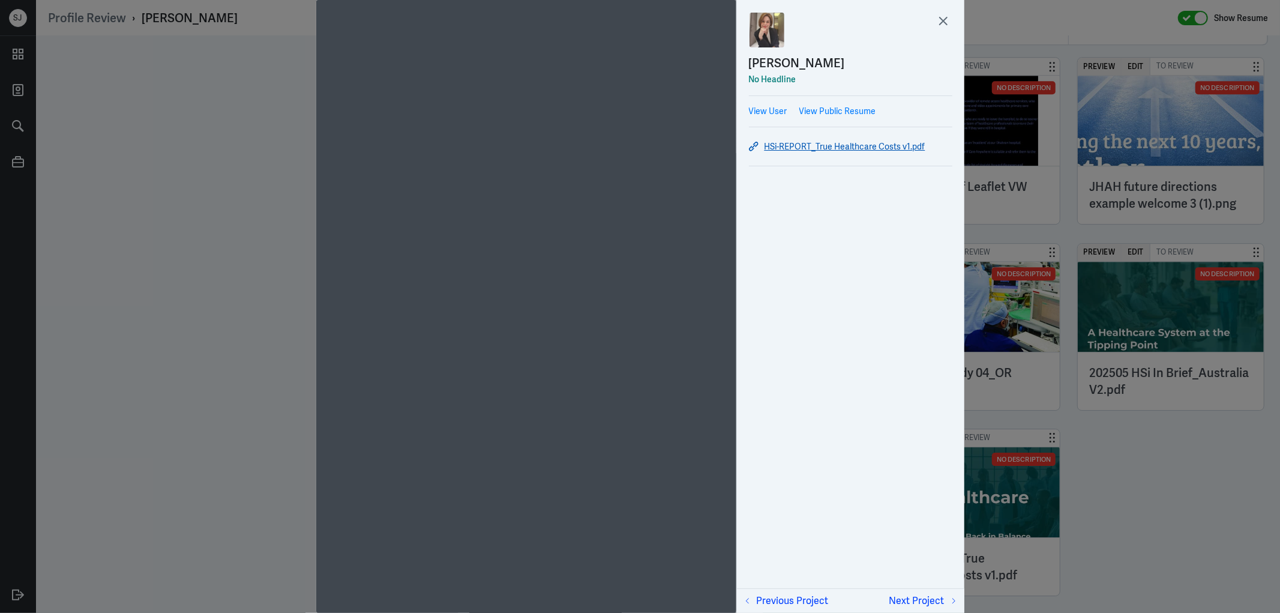
click at [803, 145] on link "HSi-REPORT_True Healthcare Costs v1.pdf" at bounding box center [850, 146] width 203 height 14
click at [942, 17] on icon at bounding box center [944, 21] width 18 height 18
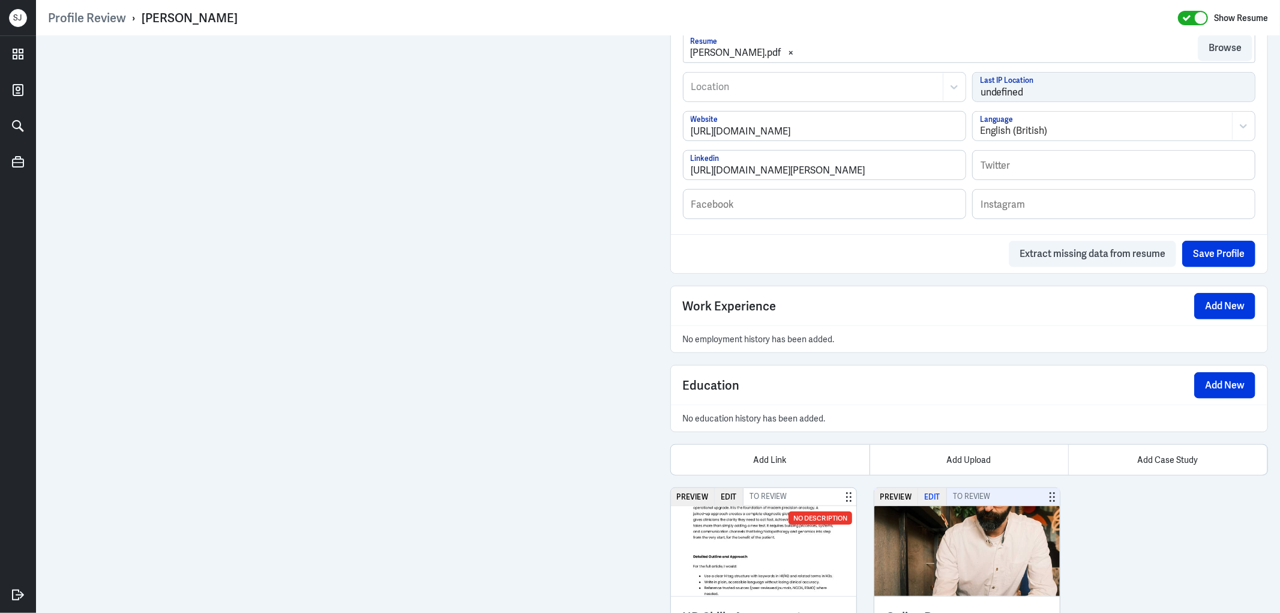
scroll to position [853, 0]
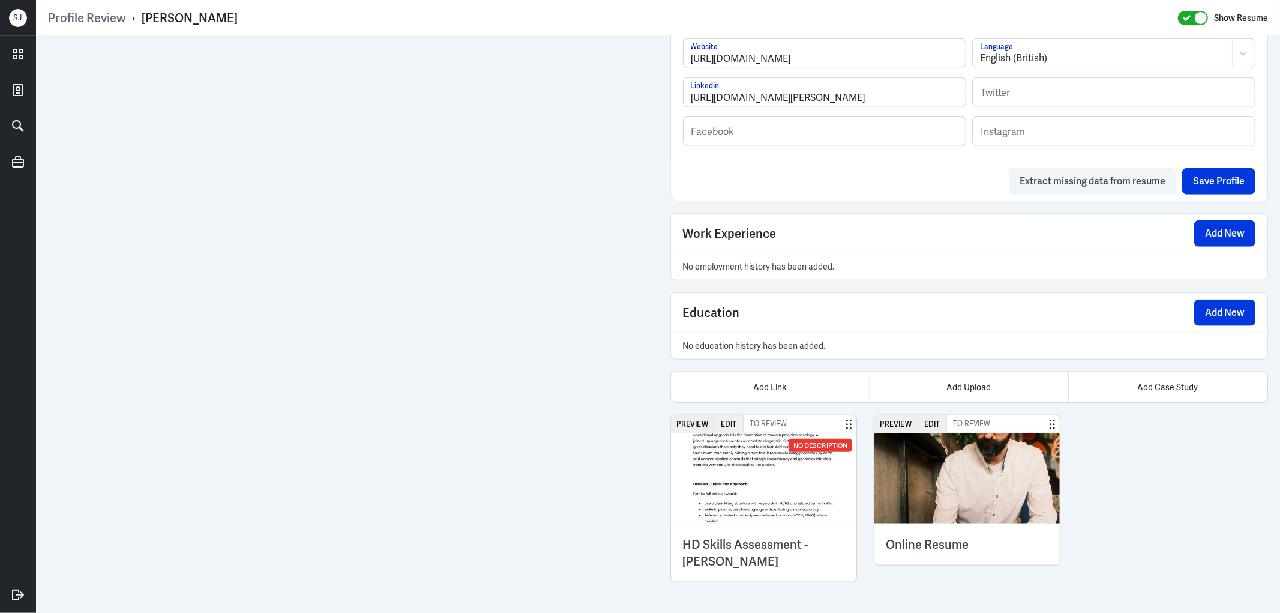
drag, startPoint x: 753, startPoint y: 479, endPoint x: 734, endPoint y: 479, distance: 19.2
click at [753, 478] on img at bounding box center [764, 478] width 186 height 90
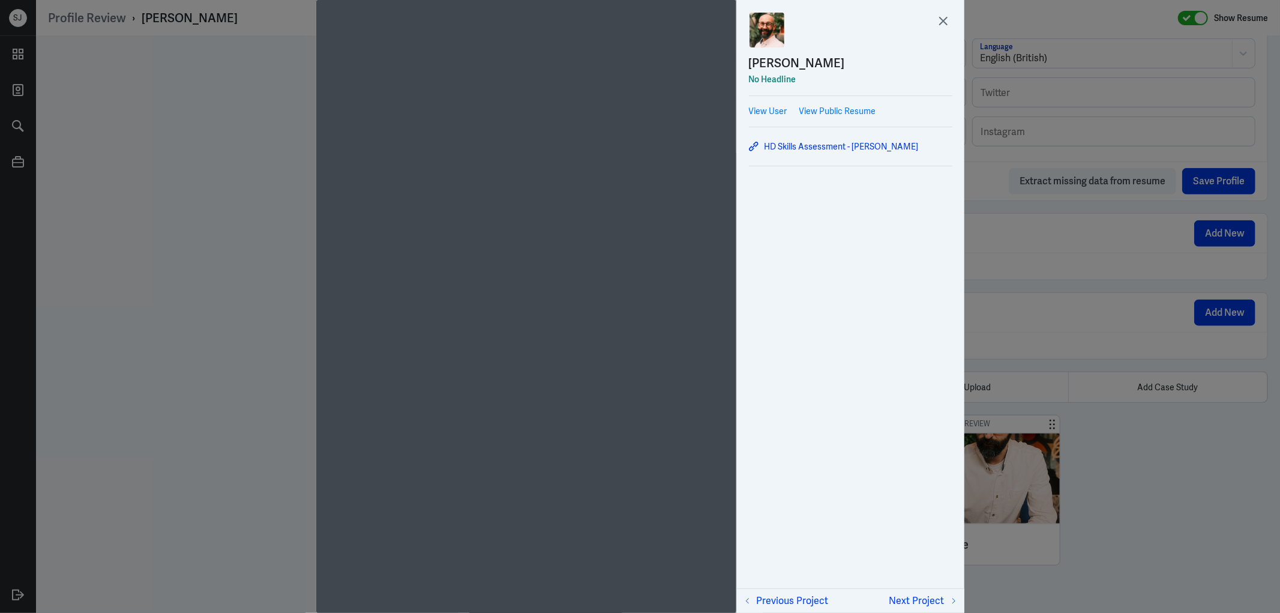
click at [175, 266] on div at bounding box center [640, 306] width 1280 height 613
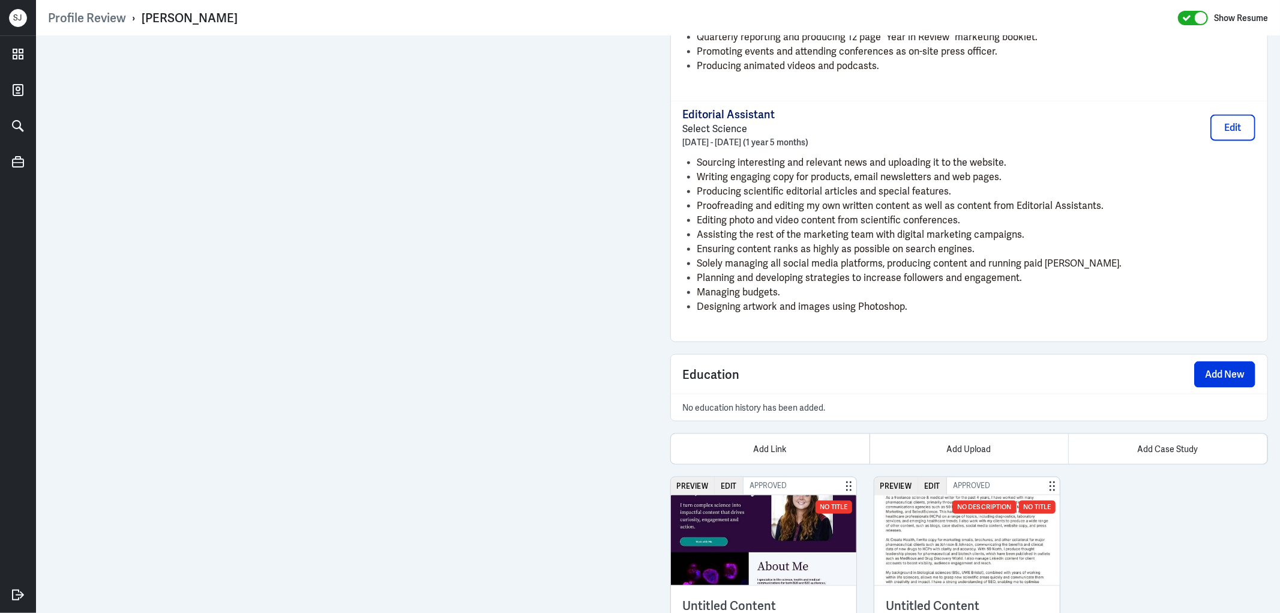
scroll to position [1493, 0]
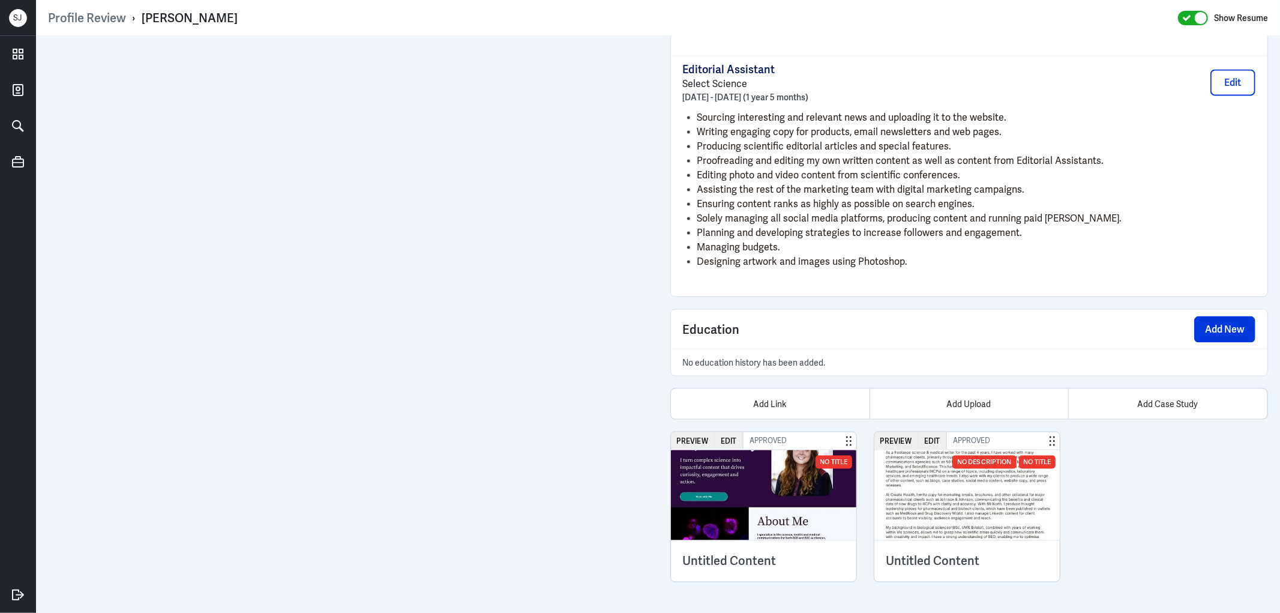
click at [939, 500] on img at bounding box center [967, 495] width 186 height 90
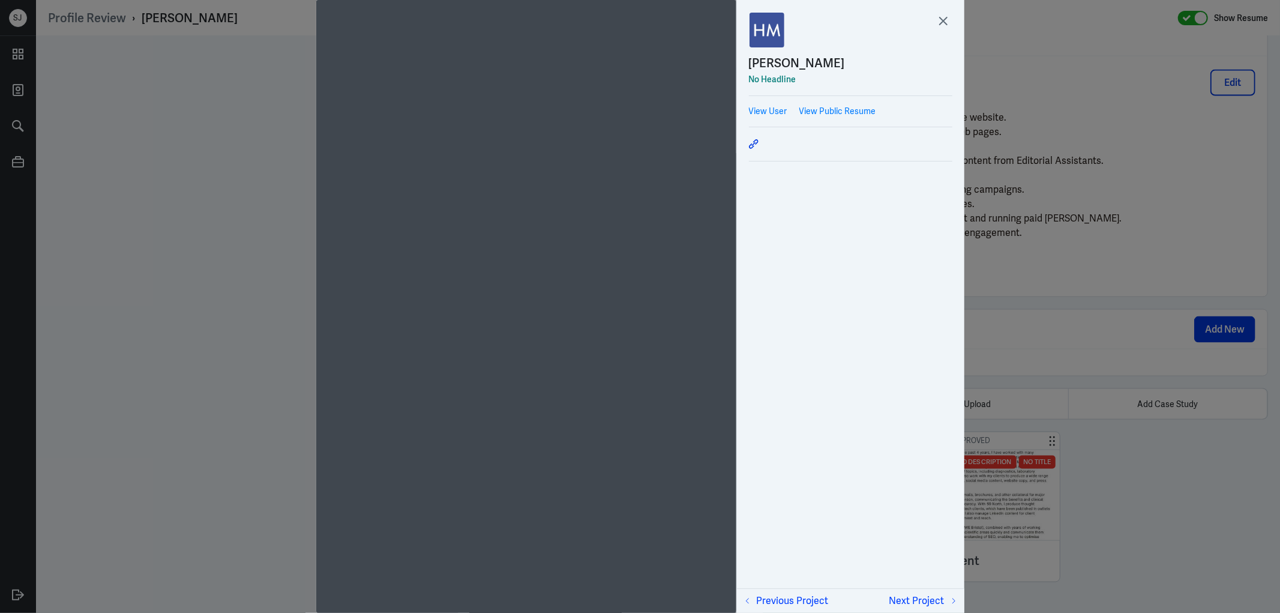
click at [1036, 363] on div at bounding box center [640, 306] width 1280 height 613
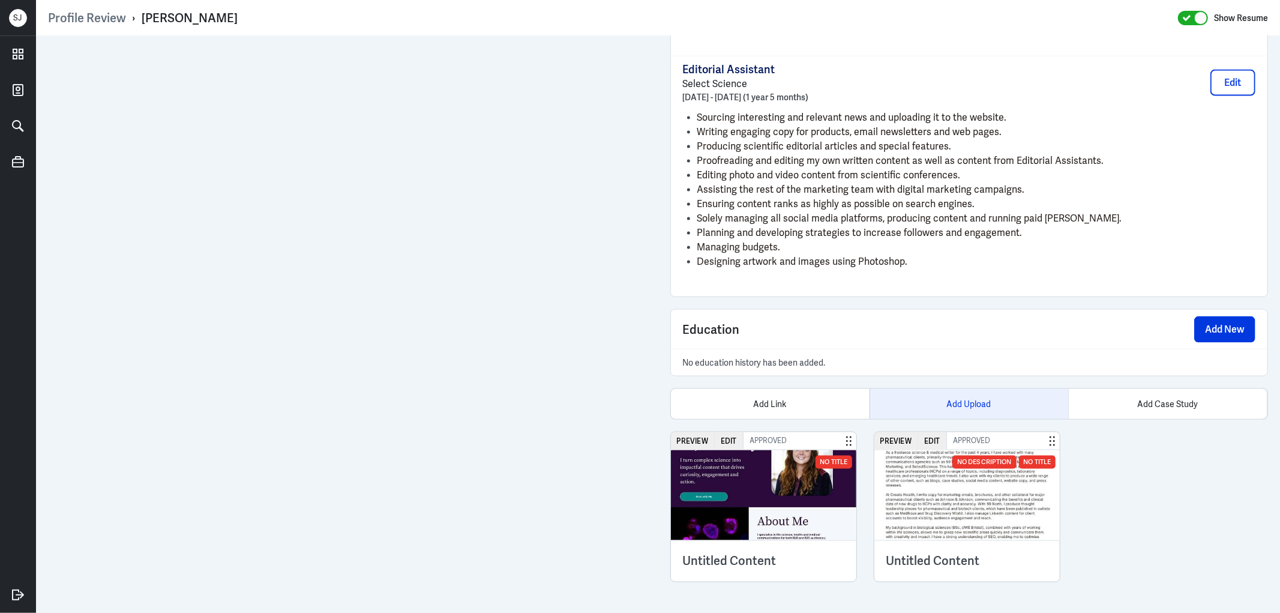
click at [939, 397] on div "Add Upload" at bounding box center [969, 404] width 199 height 30
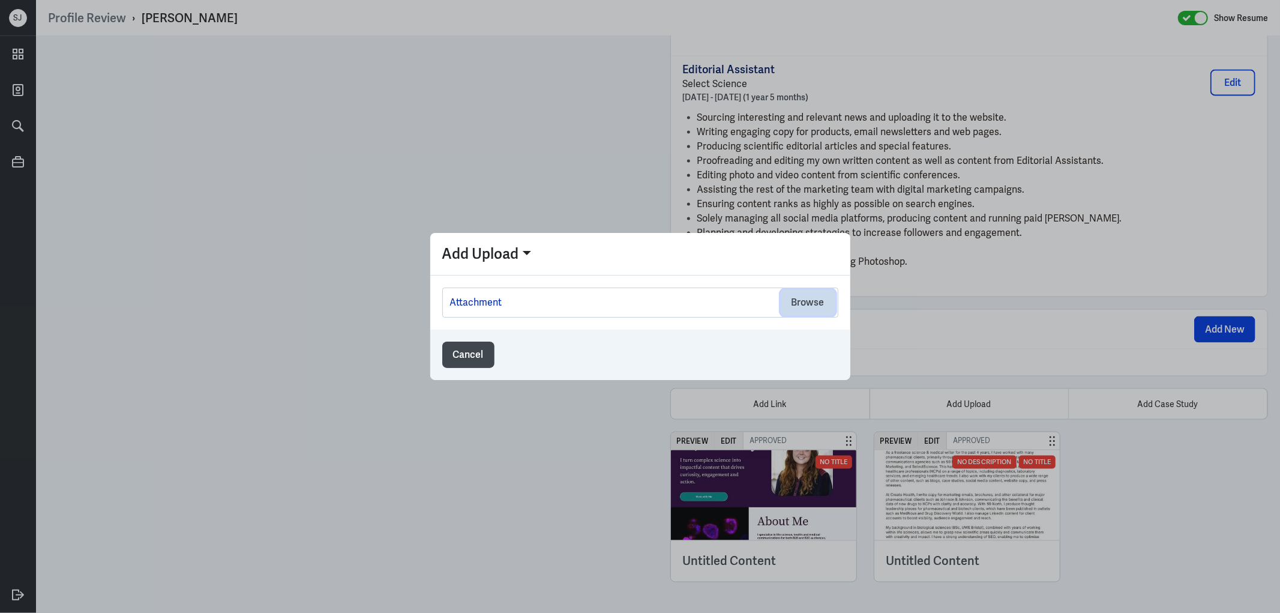
click at [809, 303] on button "Browse" at bounding box center [808, 302] width 55 height 26
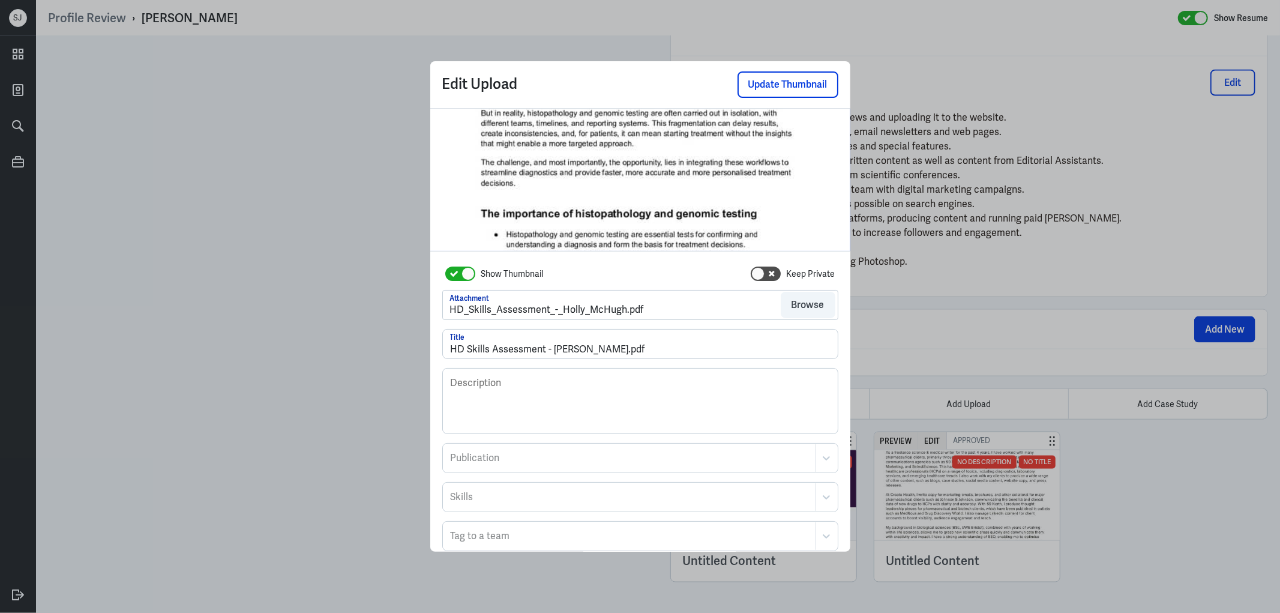
scroll to position [99, 0]
drag, startPoint x: 608, startPoint y: 347, endPoint x: 689, endPoint y: 347, distance: 81.0
click at [687, 347] on input "HD Skills Assessment - Holly McHugh.pdf" at bounding box center [640, 342] width 395 height 29
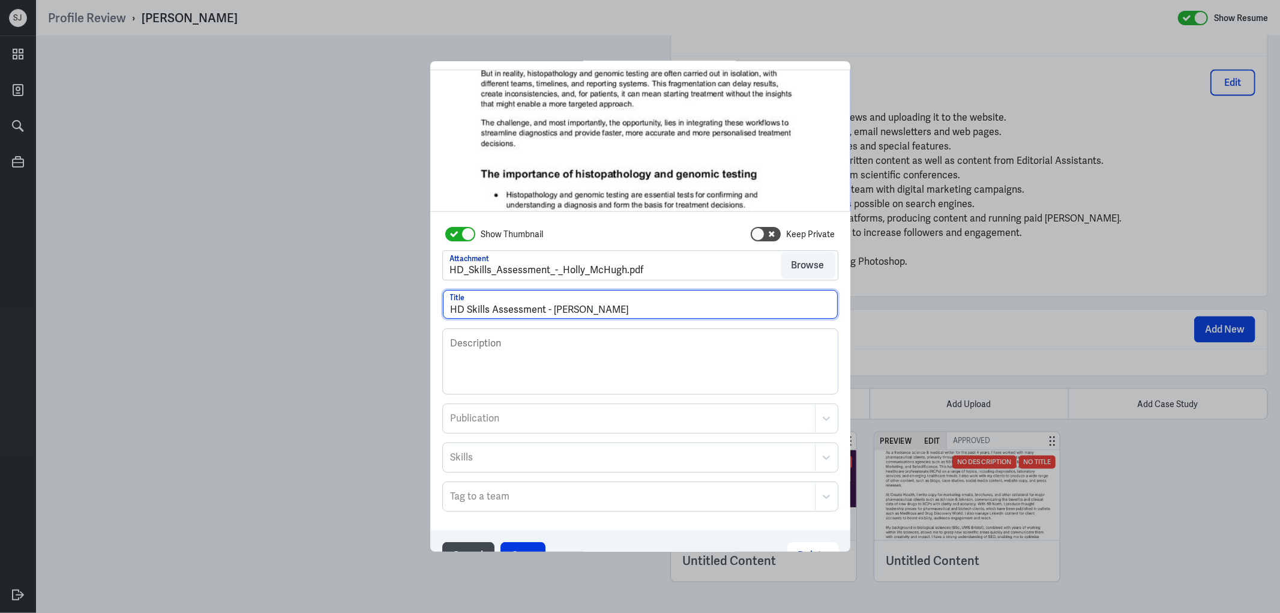
scroll to position [65, 0]
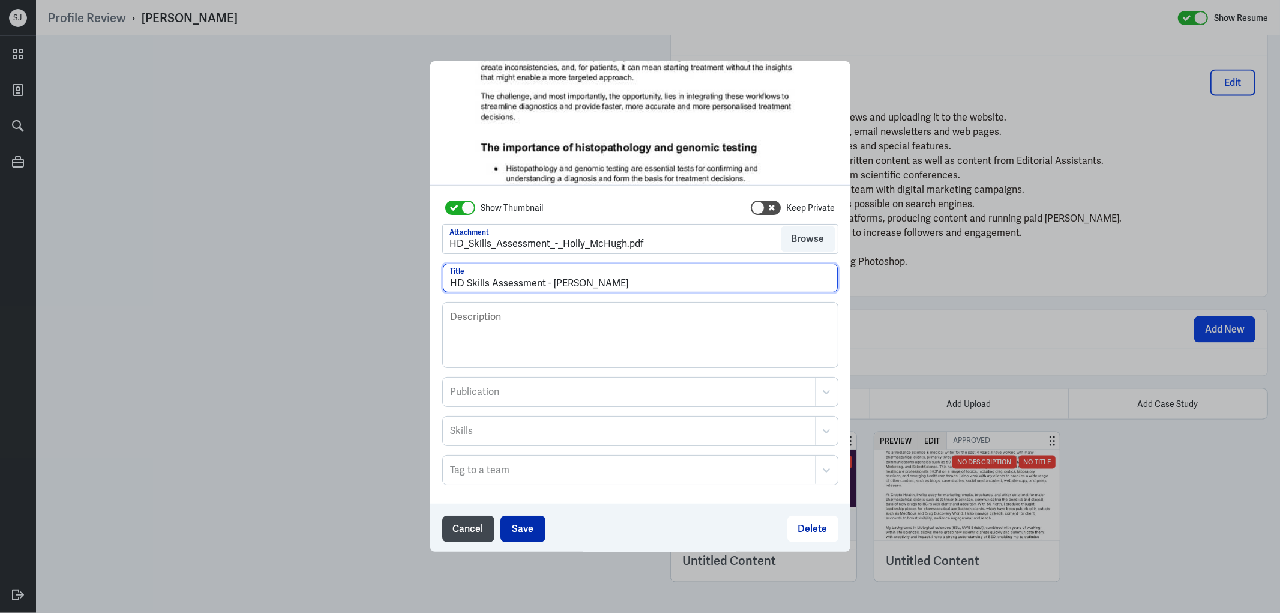
type input "HD Skills Assessment - Holly McHugh"
drag, startPoint x: 529, startPoint y: 534, endPoint x: 534, endPoint y: 526, distance: 9.2
click at [529, 533] on button "Save" at bounding box center [523, 529] width 45 height 26
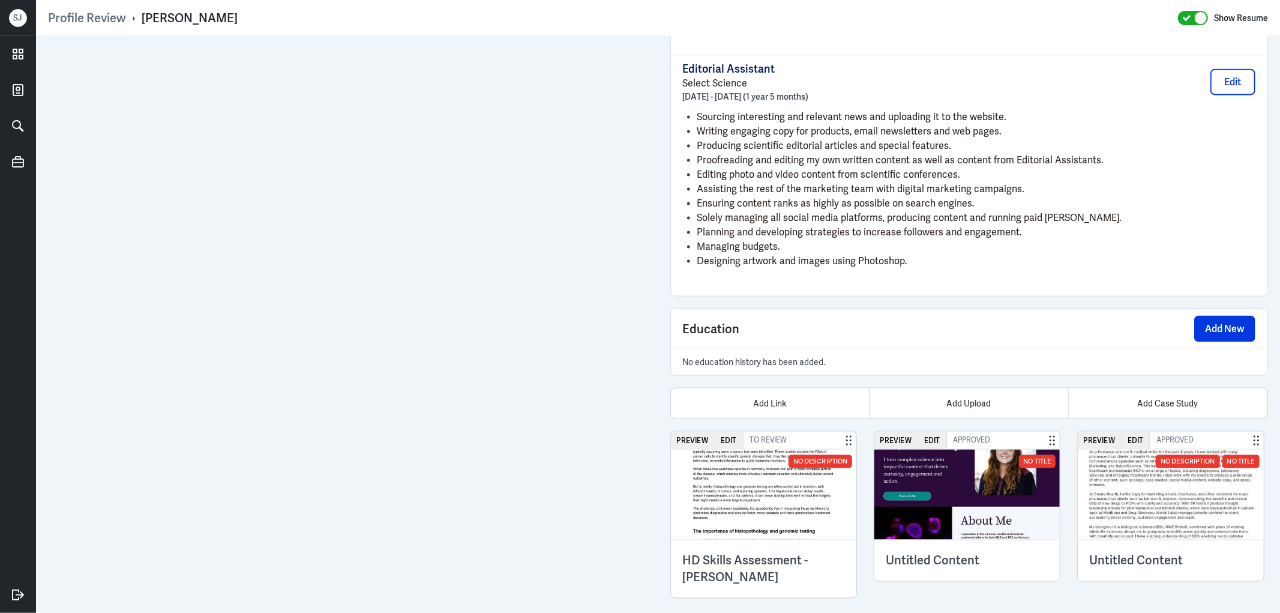
click at [751, 559] on h3 "HD Skills Assessment - Holly McHugh" at bounding box center [764, 569] width 162 height 34
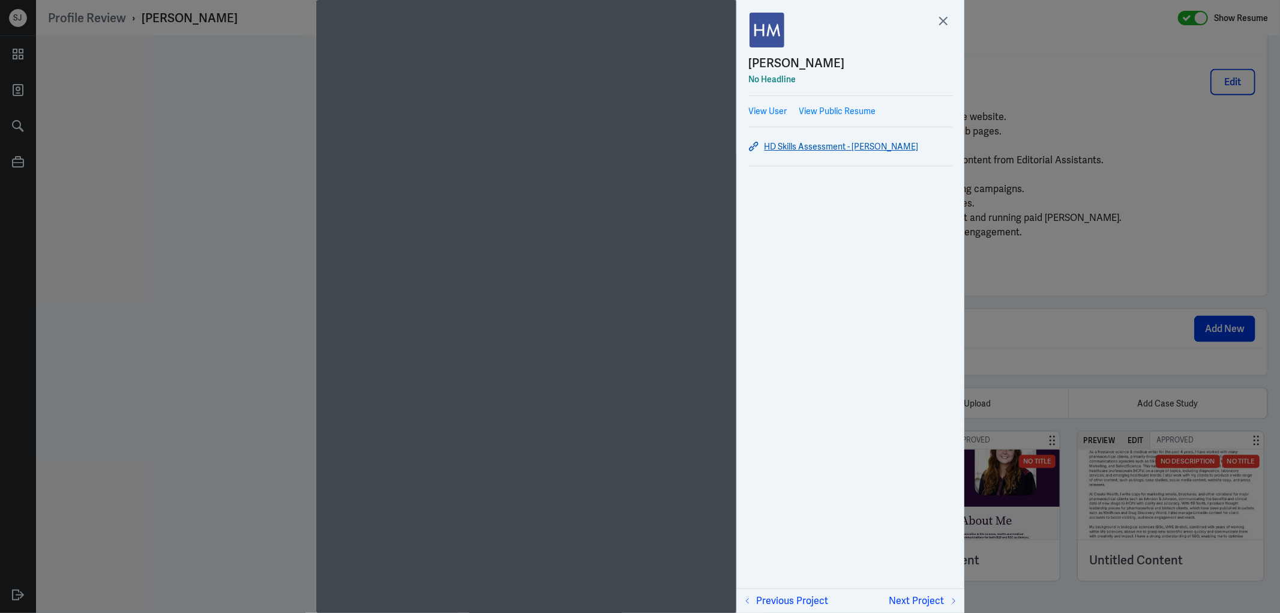
click at [842, 146] on link "HD Skills Assessment - Holly McHugh" at bounding box center [850, 146] width 203 height 14
click at [1055, 305] on div at bounding box center [640, 306] width 1280 height 613
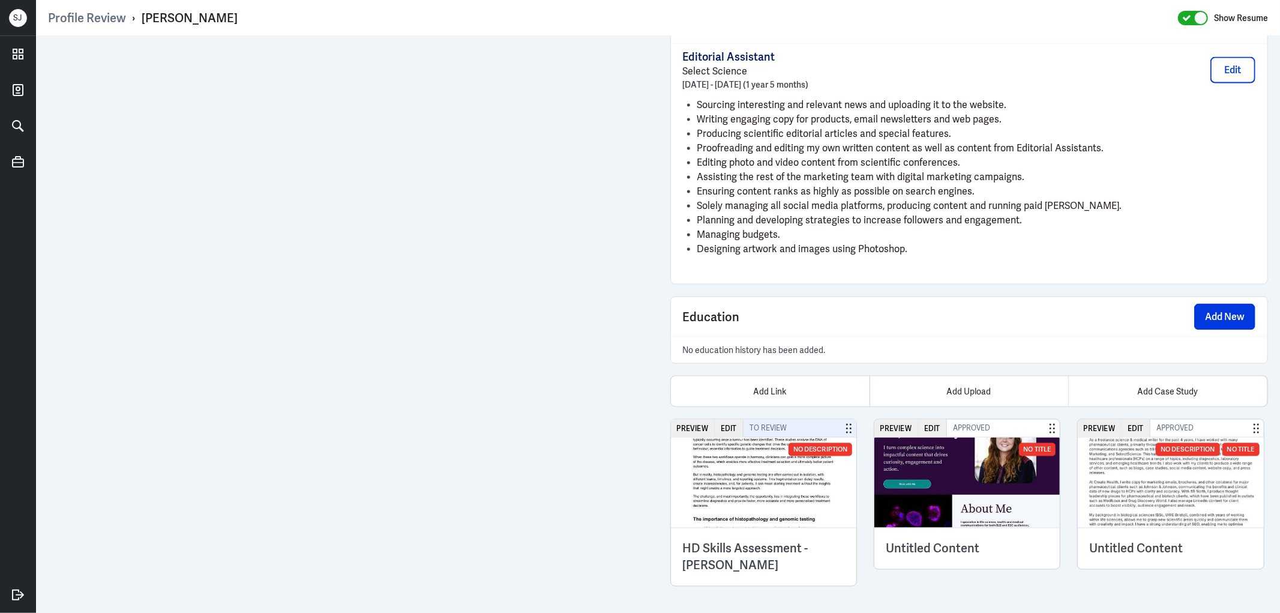
scroll to position [1510, 0]
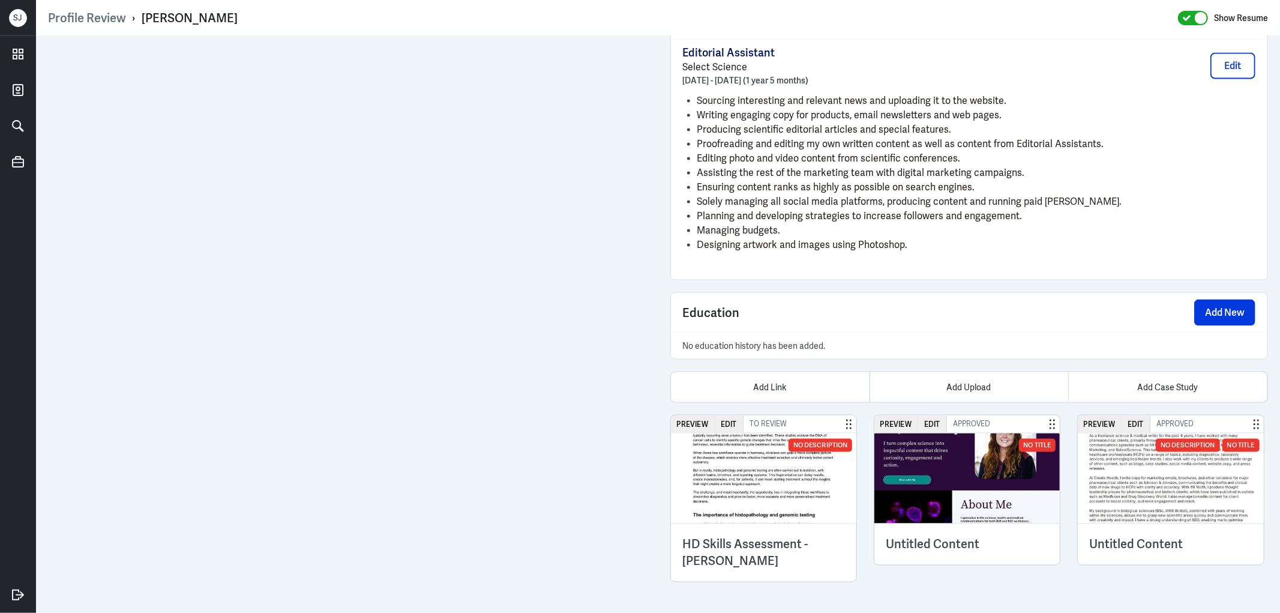
click at [1137, 487] on img at bounding box center [1171, 478] width 186 height 90
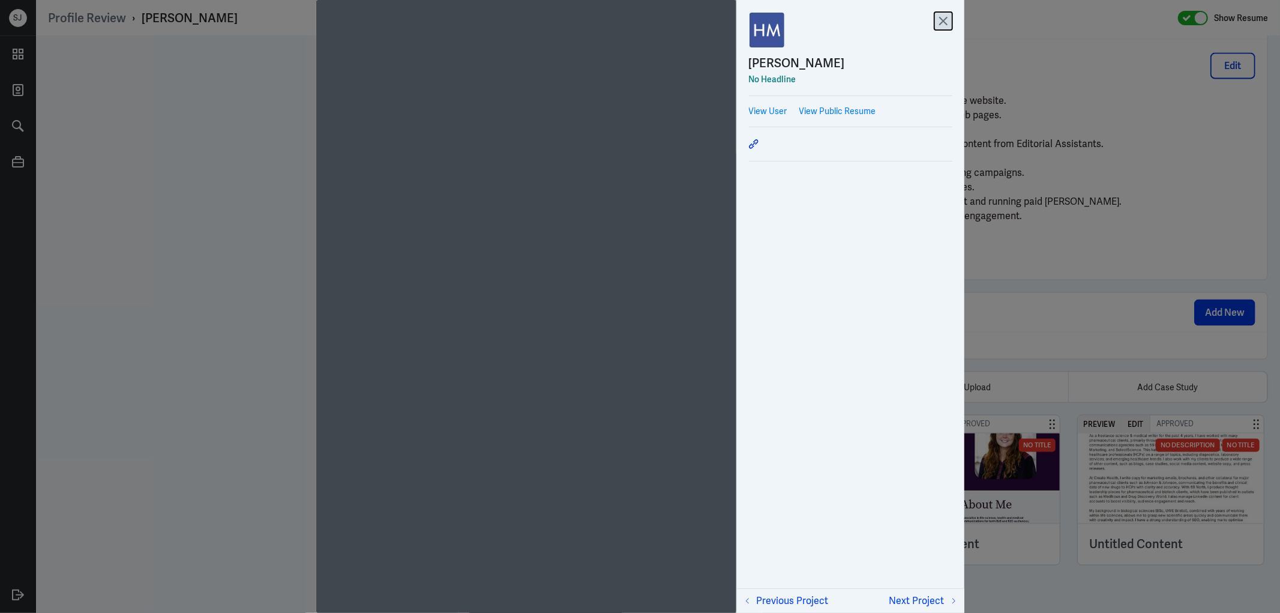
click at [939, 20] on icon at bounding box center [944, 21] width 18 height 18
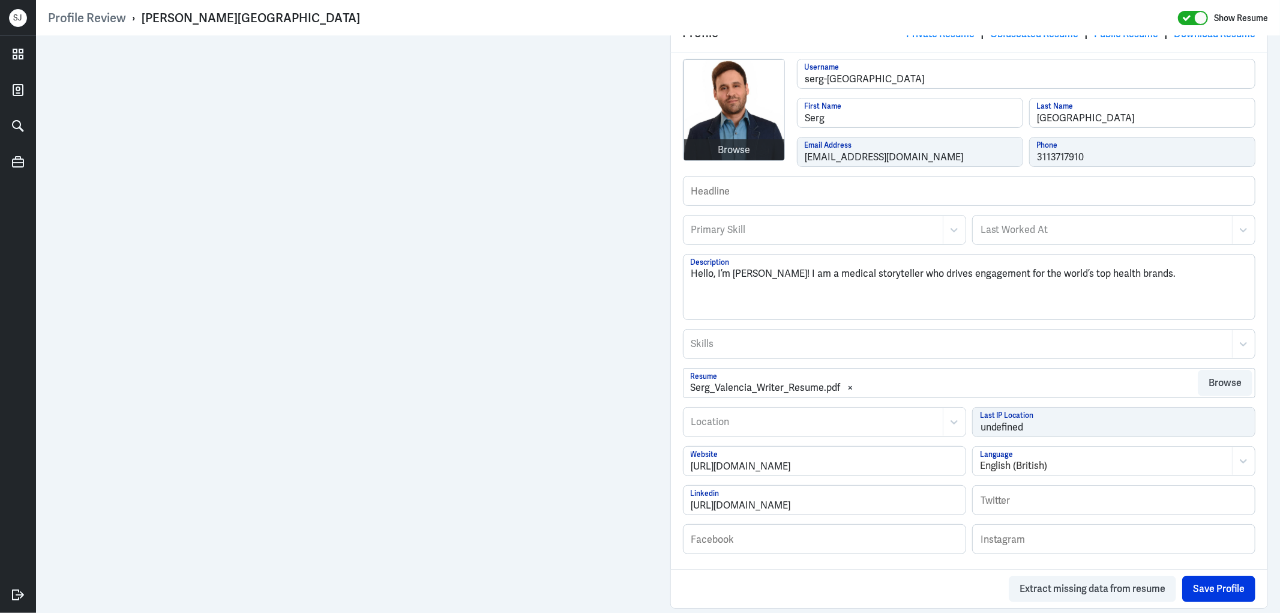
scroll to position [667, 0]
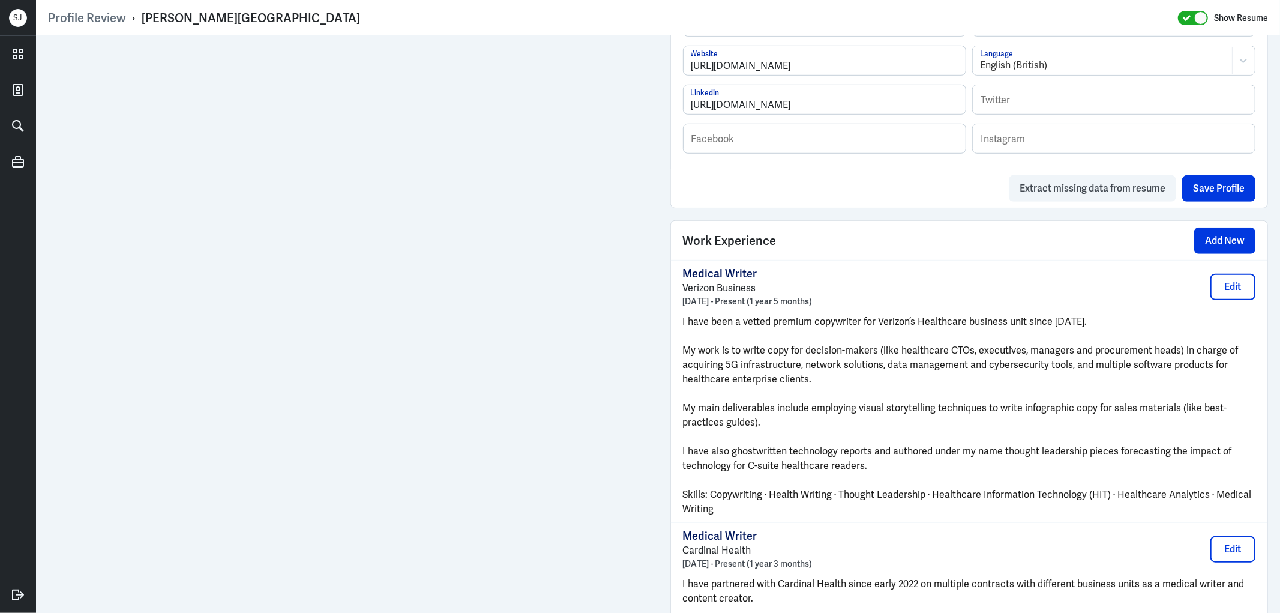
click at [1095, 415] on p "My main deliverables include employing visual storytelling techniques to write …" at bounding box center [969, 415] width 573 height 29
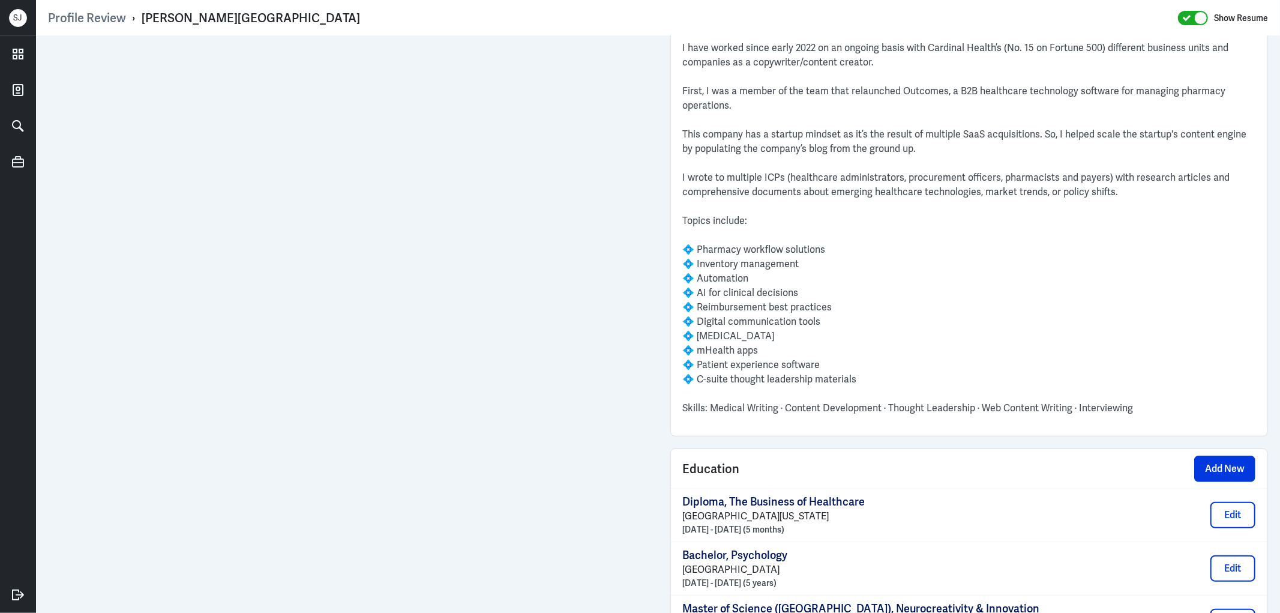
scroll to position [4335, 0]
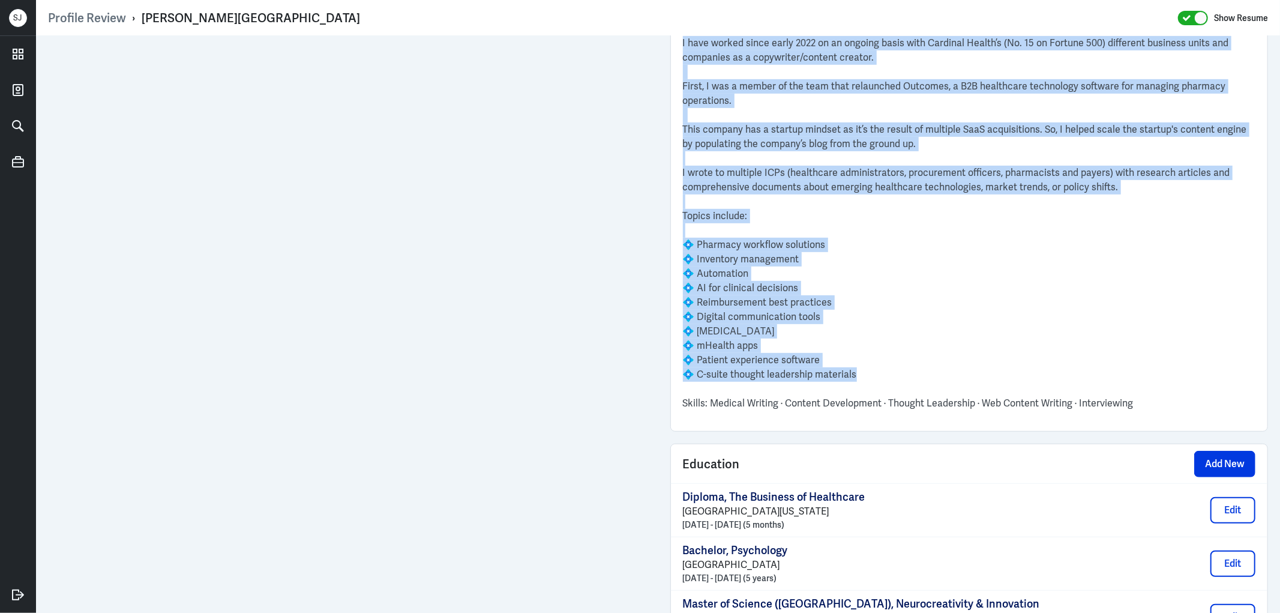
drag, startPoint x: 678, startPoint y: 404, endPoint x: 854, endPoint y: 365, distance: 180.1
copy div "Loremip Dolors Ametcon Adipisci Elits 7475 - Doeiusm (6 temp 8 incidi) Utla E d…"
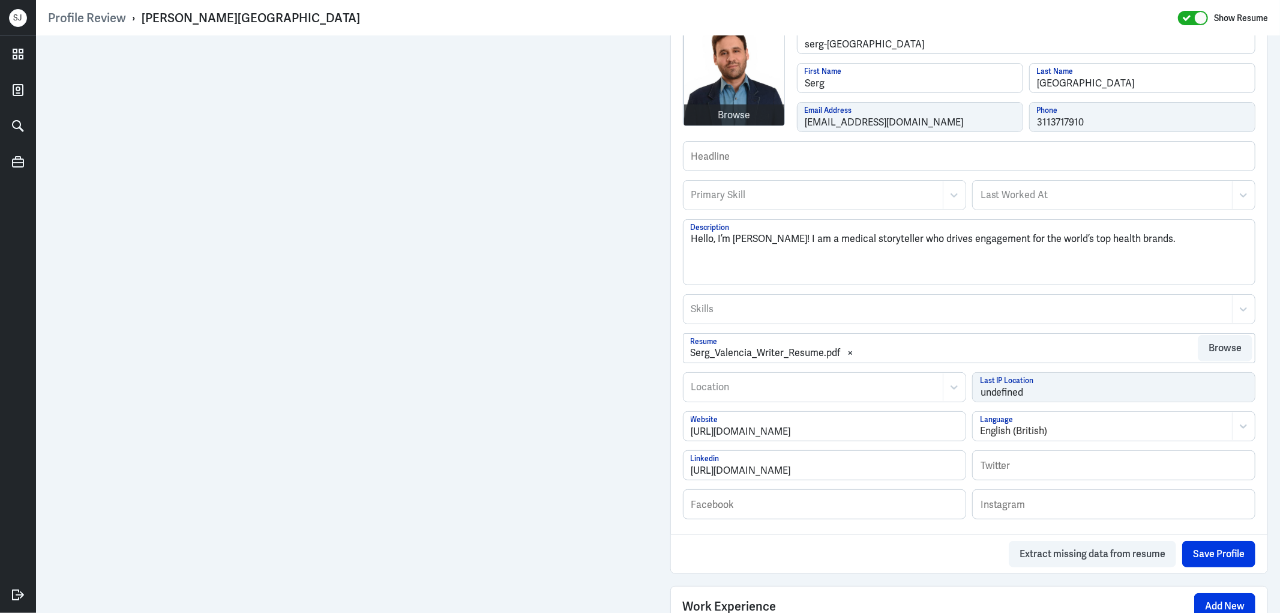
scroll to position [0, 0]
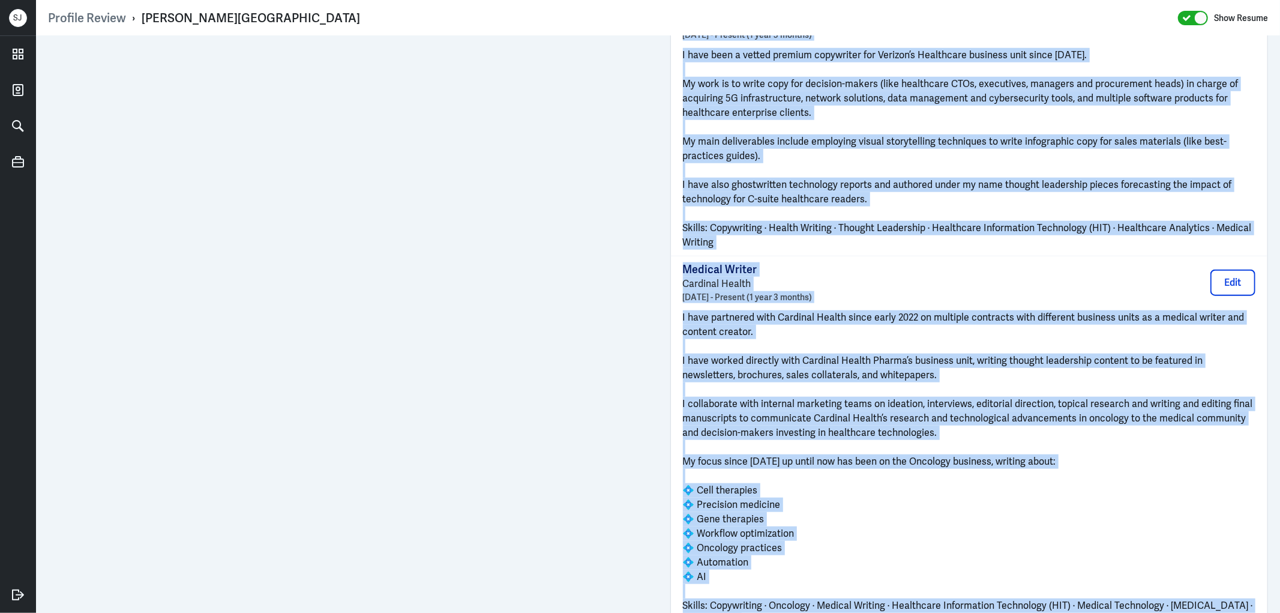
click at [849, 258] on div "Medical Writer Cardinal Health [DATE] - Present (1 year 3 months) Edit I have p…" at bounding box center [969, 445] width 597 height 378
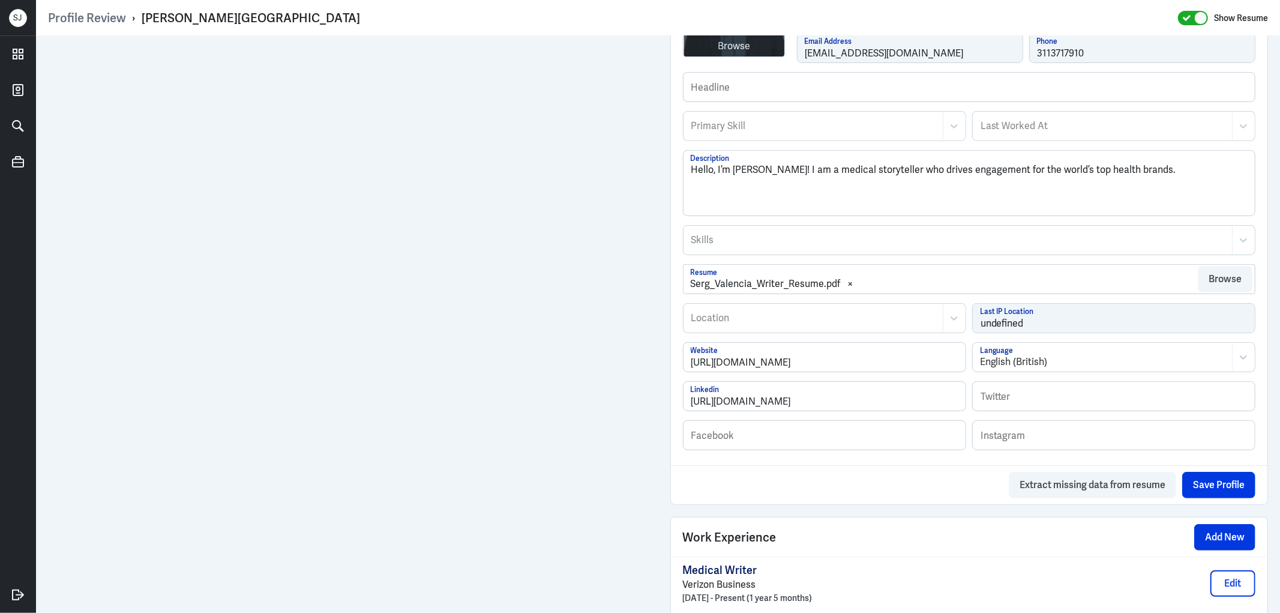
scroll to position [200, 0]
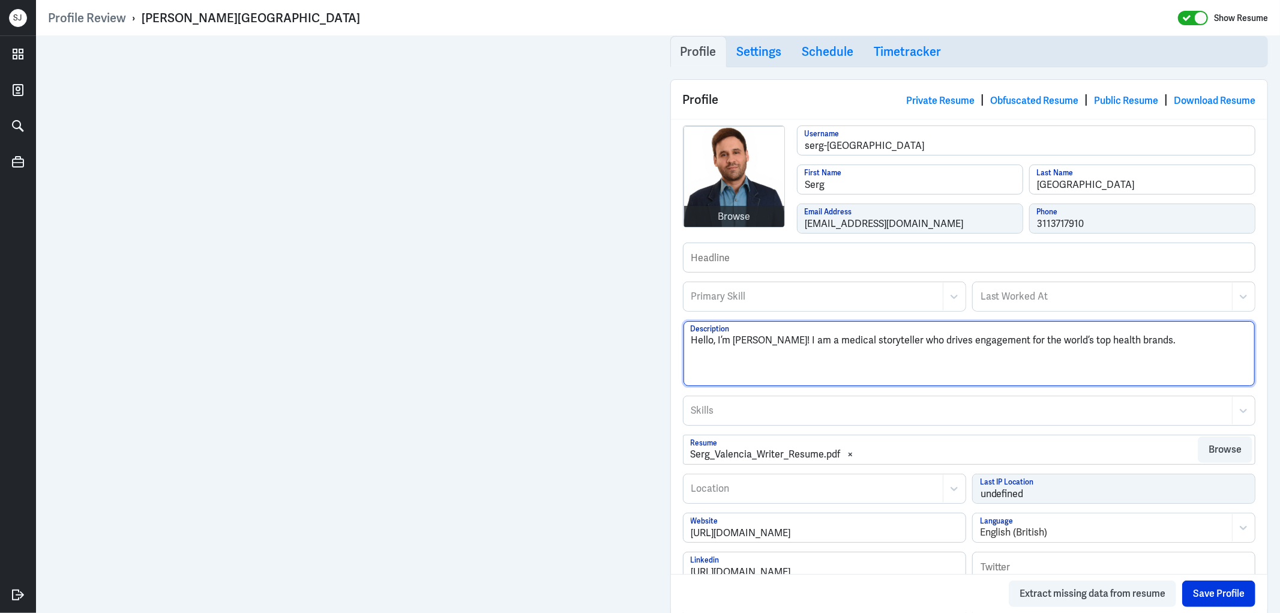
click at [783, 332] on textarea "Hello, I’m [PERSON_NAME]! I am a medical storyteller who drives engagement for …" at bounding box center [970, 353] width 572 height 65
paste textarea "[Name] is a medical writer and copywriter with extensive experience creating co…"
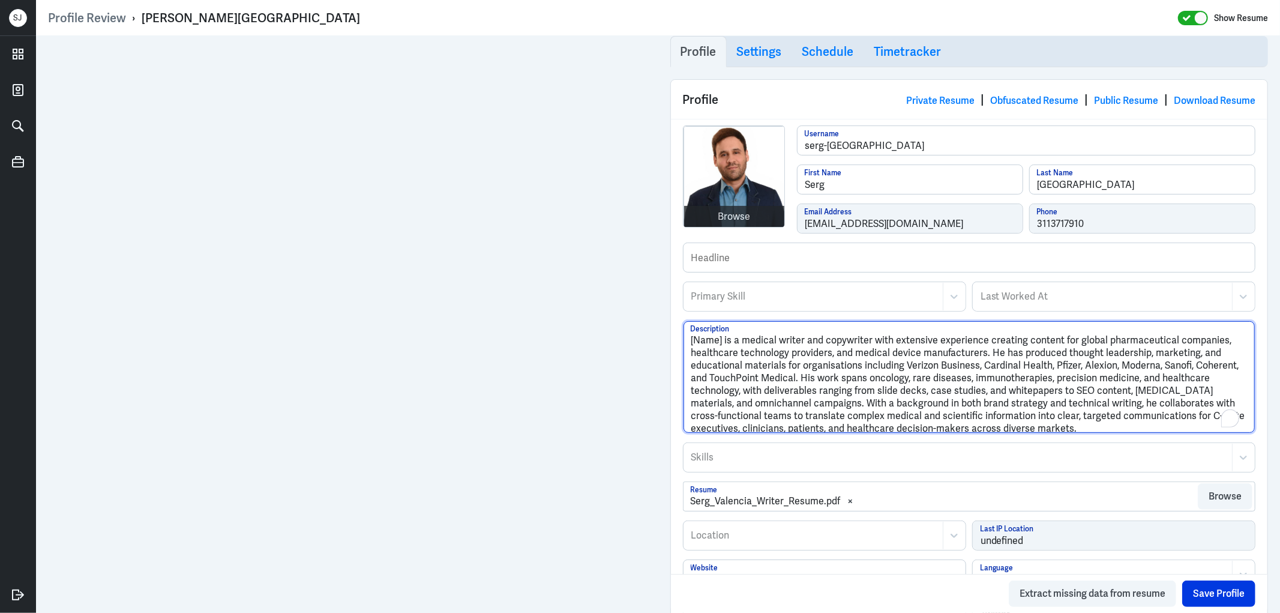
drag, startPoint x: 718, startPoint y: 342, endPoint x: 675, endPoint y: 340, distance: 43.3
click at [675, 340] on div "Browse serg-[GEOGRAPHIC_DATA] Username Serg First Name [PERSON_NAME] Last Name …" at bounding box center [969, 401] width 597 height 564
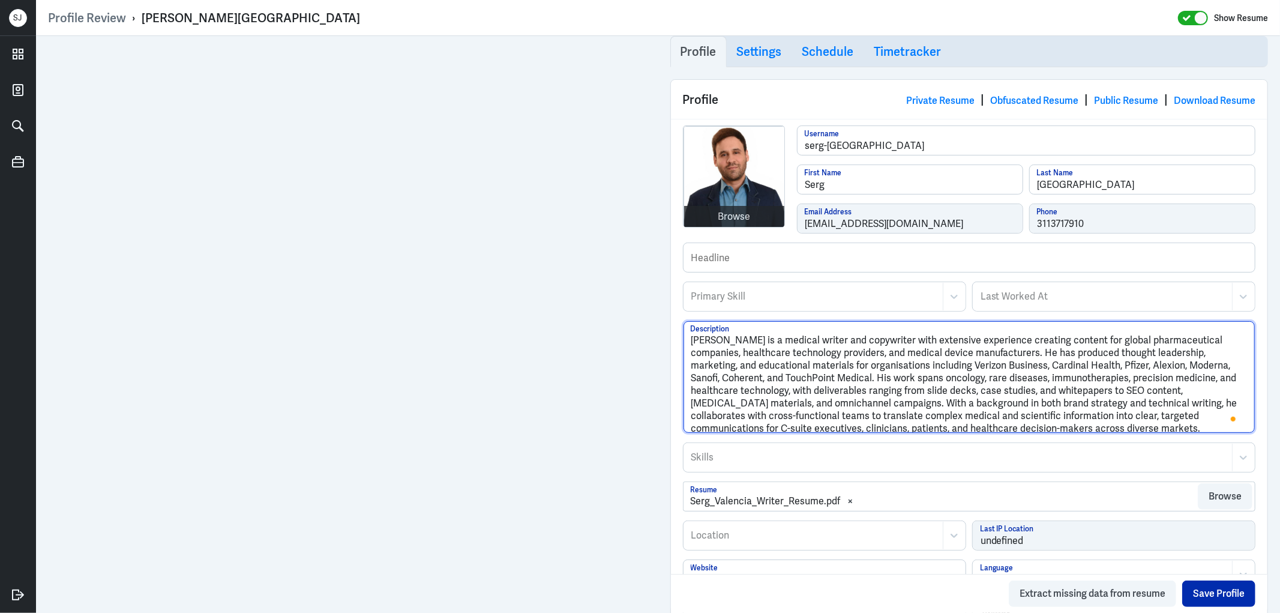
type textarea "[PERSON_NAME] is a medical writer and copywriter with extensive experience crea…"
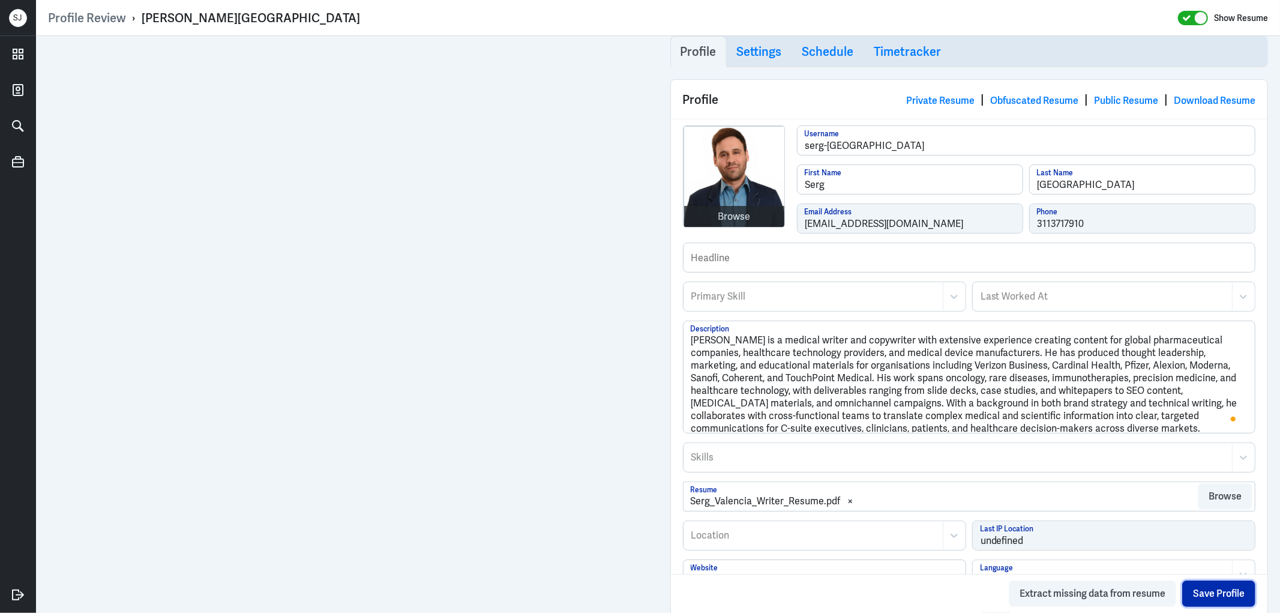
click at [1216, 587] on button "Save Profile" at bounding box center [1218, 593] width 73 height 26
click at [709, 295] on div at bounding box center [813, 296] width 247 height 14
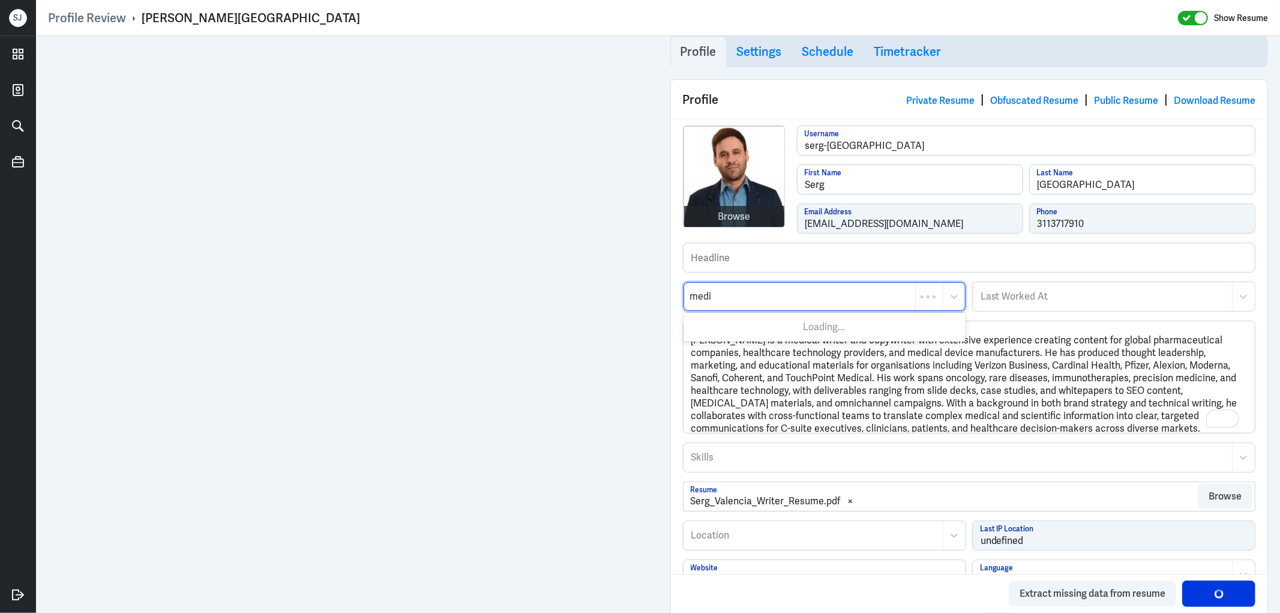
type input "medic"
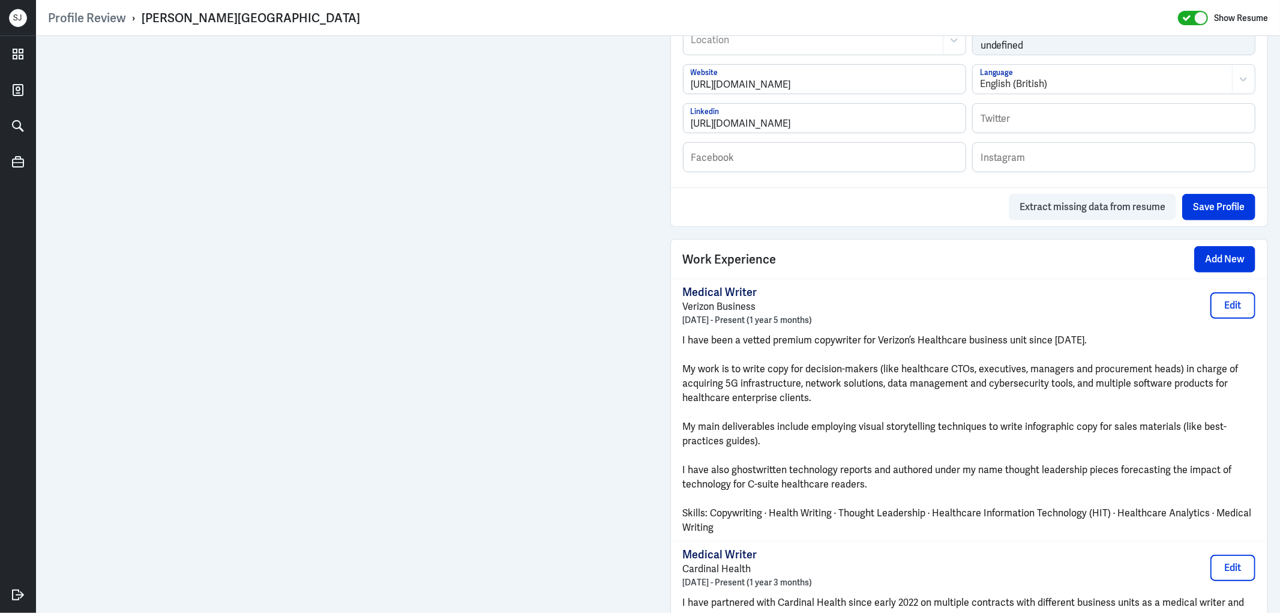
scroll to position [295, 0]
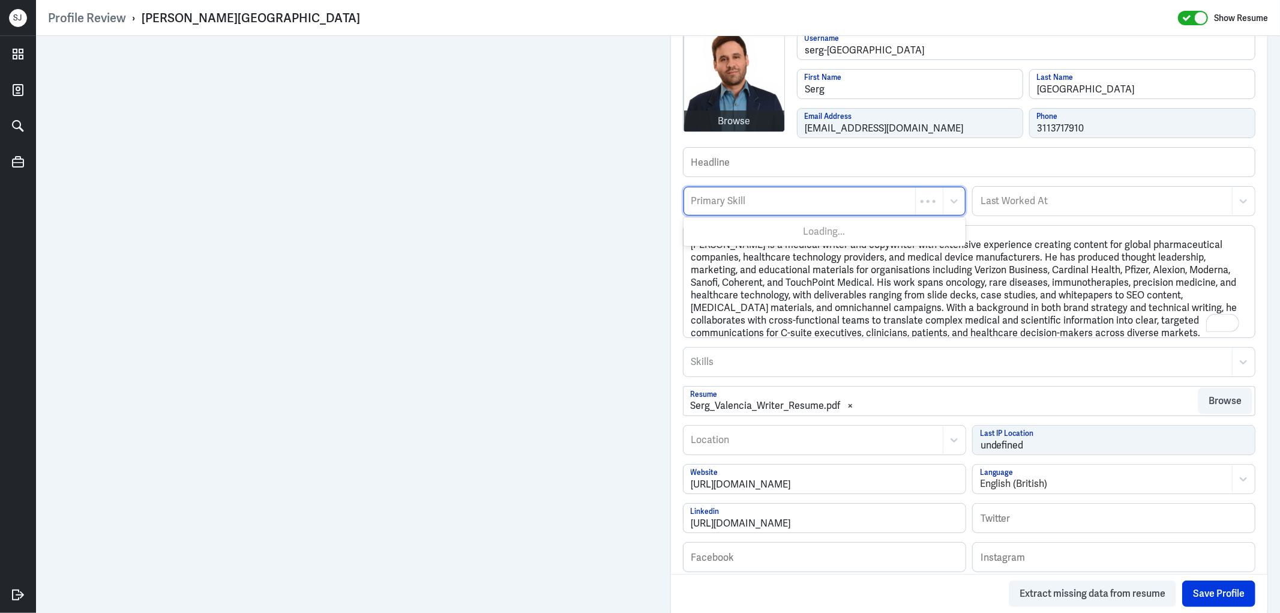
click at [727, 191] on div "Primary Skill" at bounding box center [799, 201] width 231 height 28
type input "medical cont"
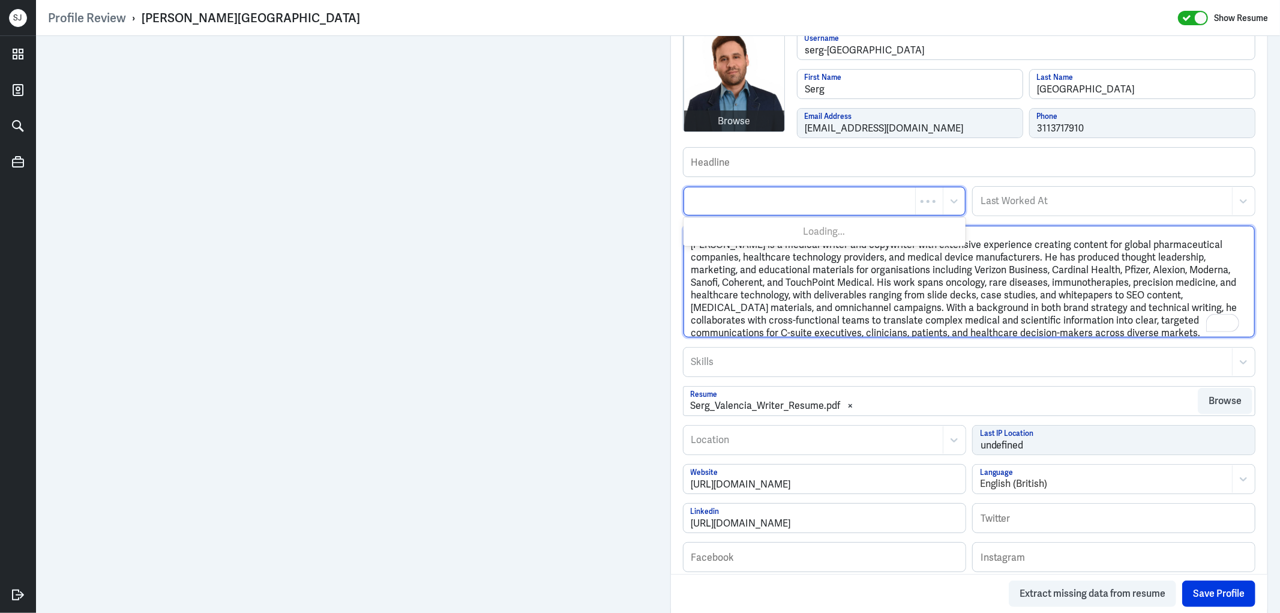
click at [1013, 269] on textarea "Serg Valencia is a medical writer and copywriter with extensive experience crea…" at bounding box center [970, 282] width 572 height 112
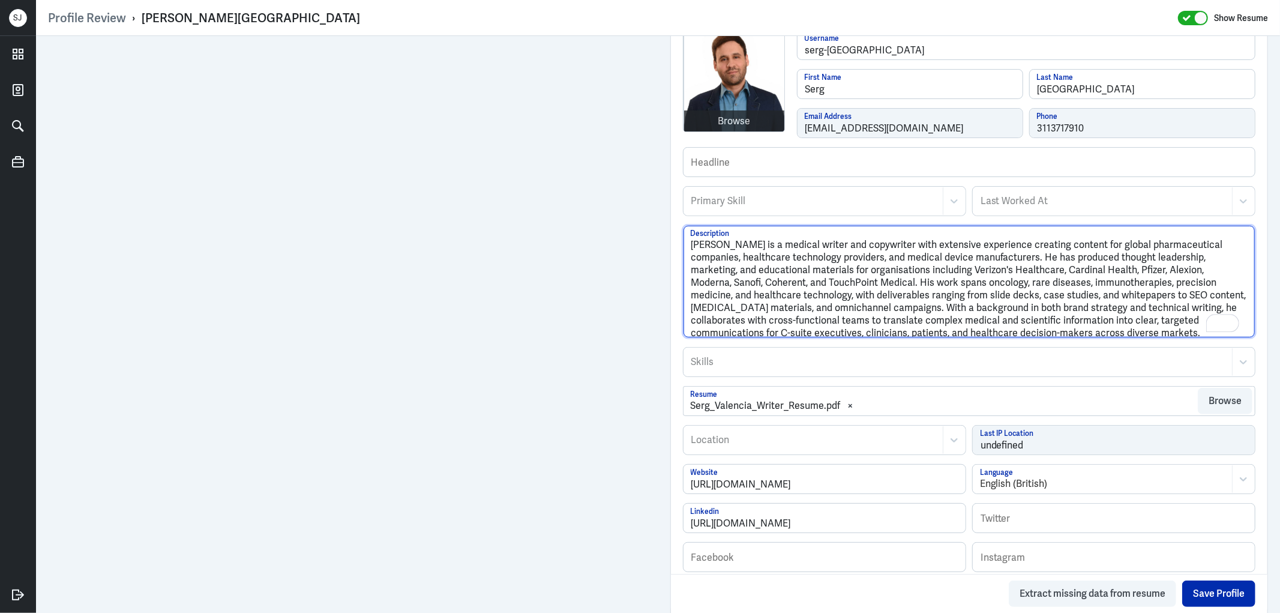
type textarea "Serg Valencia is a medical writer and copywriter with extensive experience crea…"
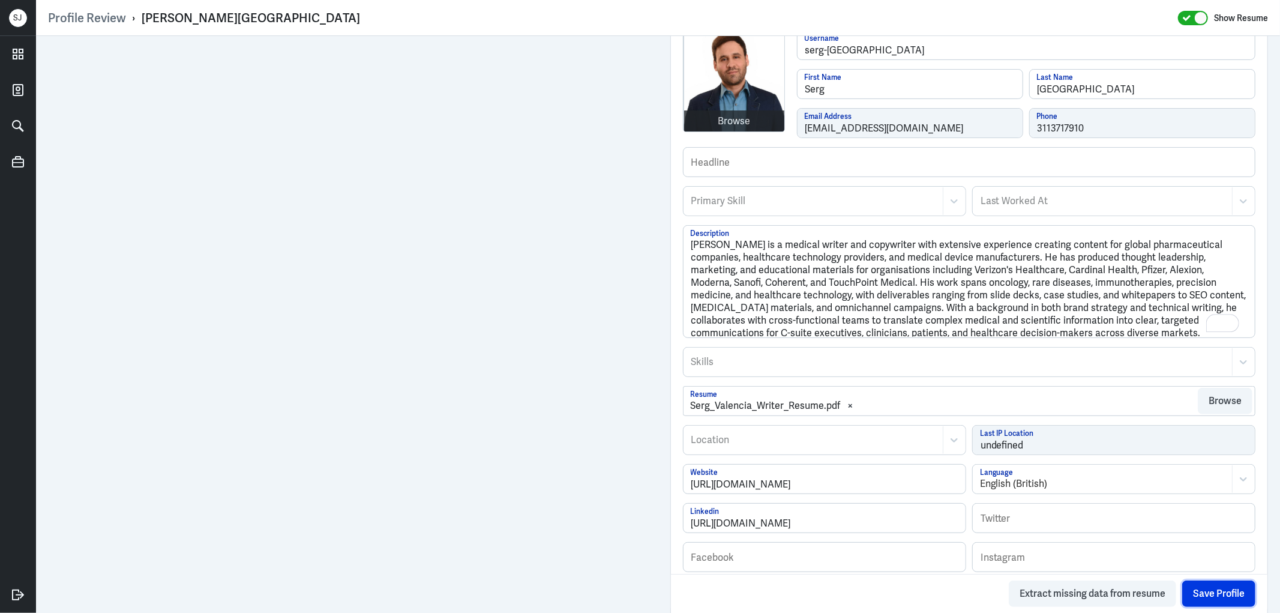
drag, startPoint x: 1207, startPoint y: 583, endPoint x: 1203, endPoint y: 559, distance: 23.8
click at [1207, 582] on button "Save Profile" at bounding box center [1218, 593] width 73 height 26
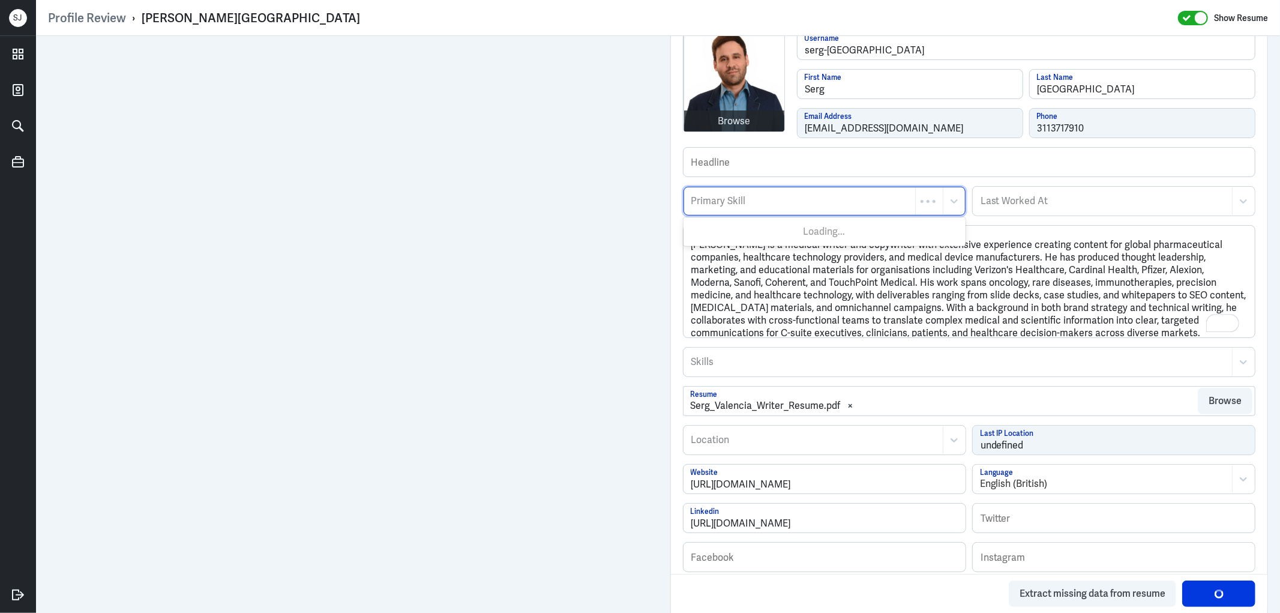
click at [733, 205] on div at bounding box center [799, 201] width 219 height 14
type input "medical content writing"
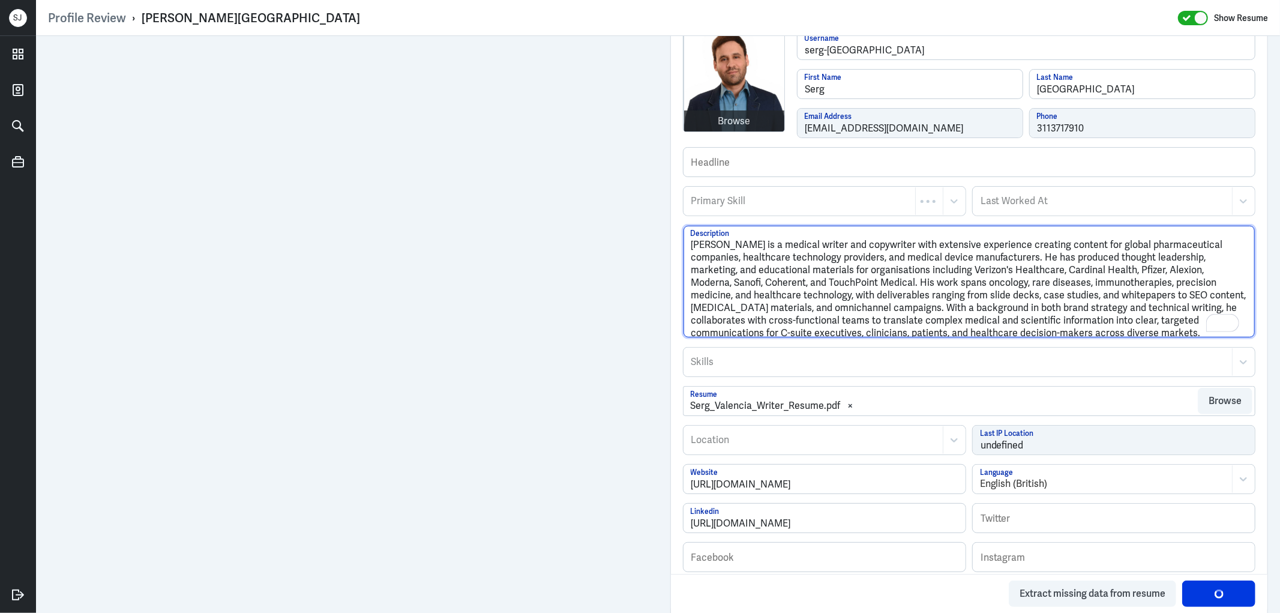
click at [1028, 300] on textarea "[PERSON_NAME] is a medical writer and copywriter with extensive experience crea…" at bounding box center [970, 282] width 572 height 112
click at [975, 289] on textarea "[PERSON_NAME] is a medical writer and copywriter with extensive experience crea…" at bounding box center [970, 282] width 572 height 112
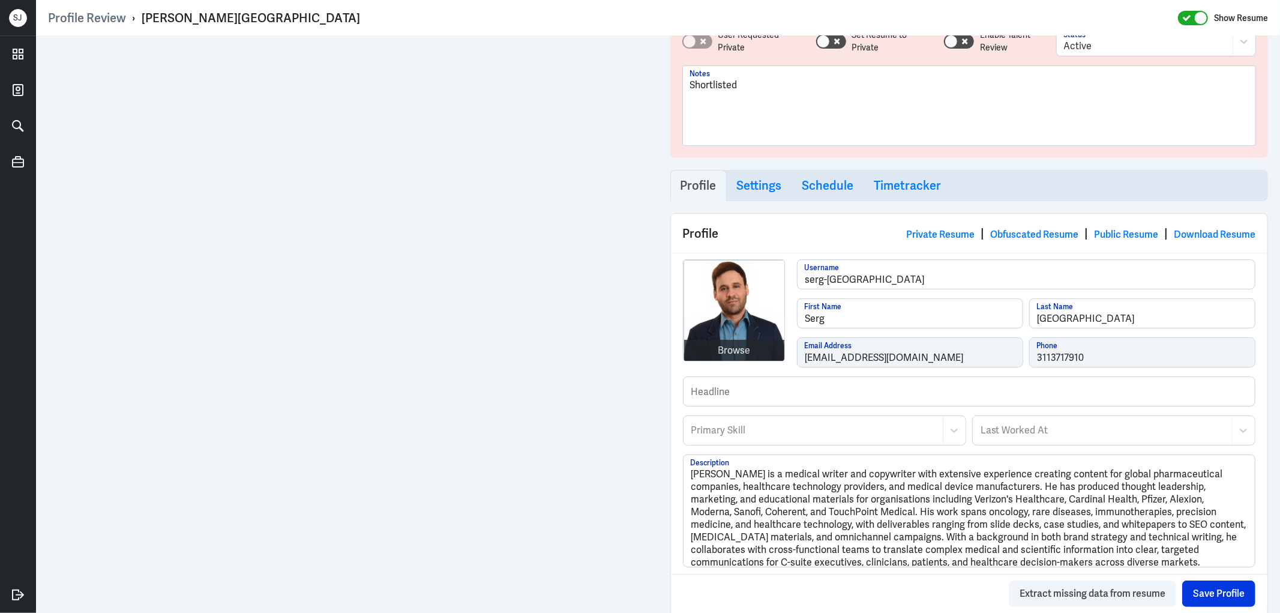
scroll to position [200, 0]
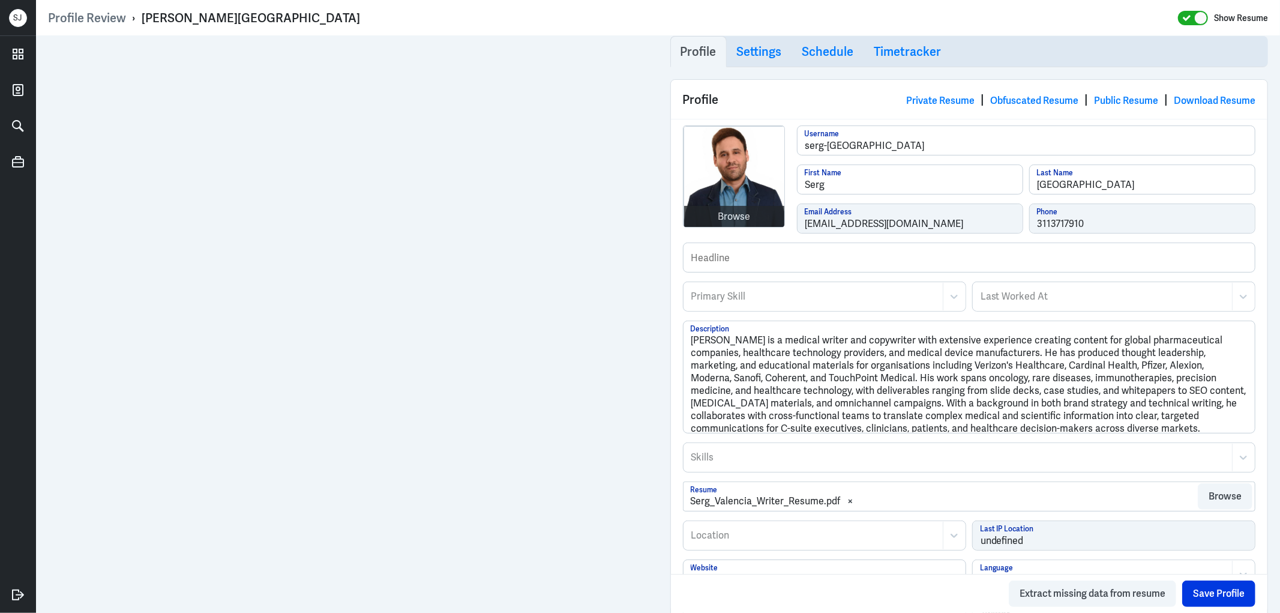
click at [703, 301] on div at bounding box center [813, 296] width 247 height 14
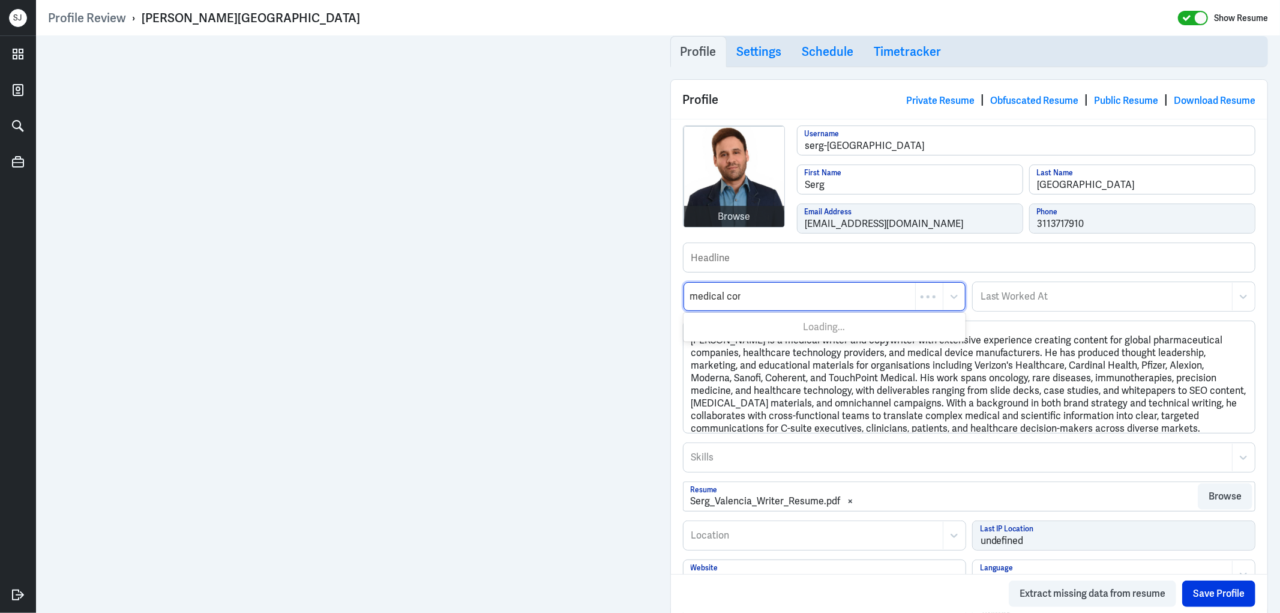
type input "medical cont"
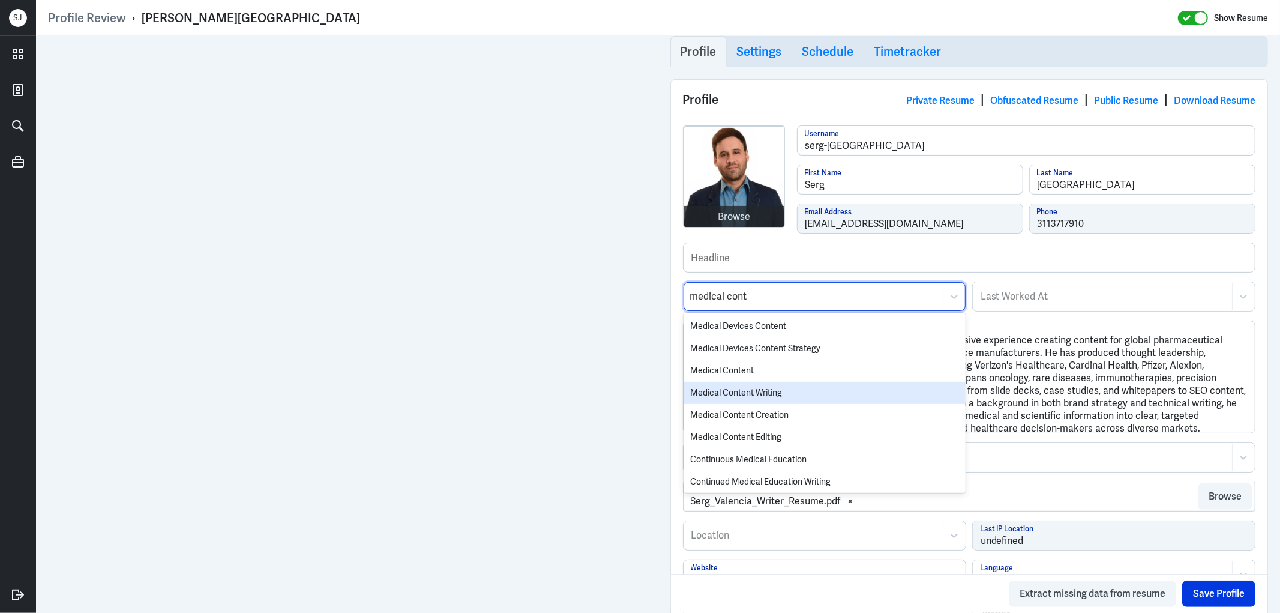
click at [768, 391] on div "Medical Content Writing" at bounding box center [825, 393] width 282 height 22
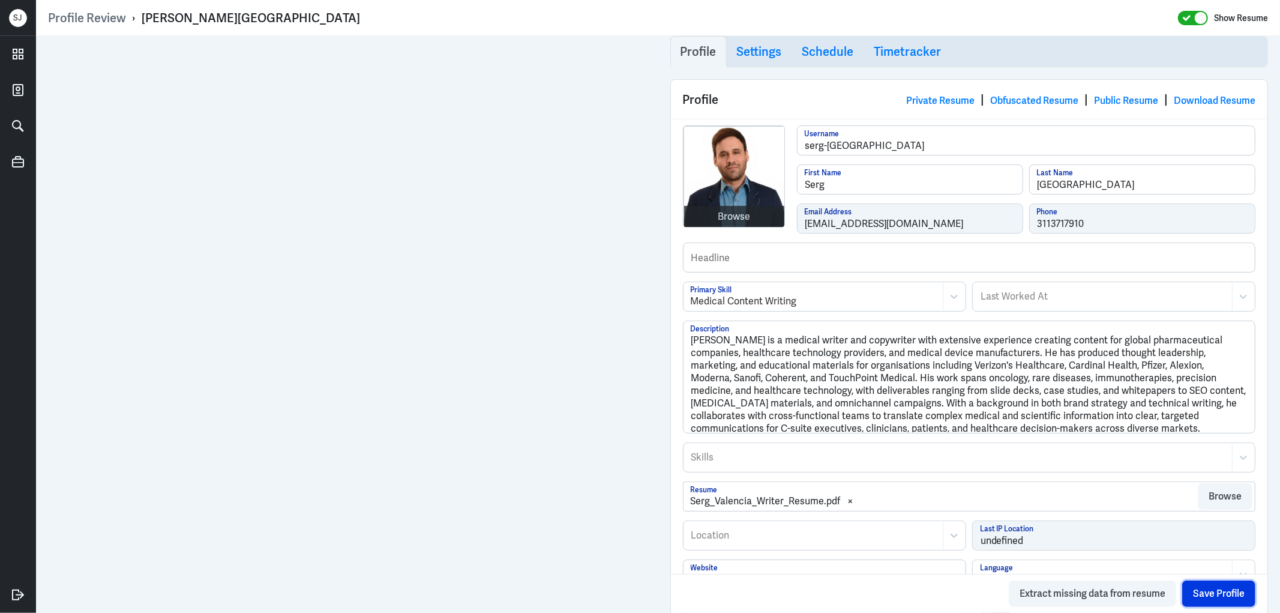
drag, startPoint x: 1223, startPoint y: 595, endPoint x: 1143, endPoint y: 495, distance: 128.5
click at [1223, 594] on button "Save Profile" at bounding box center [1218, 593] width 73 height 26
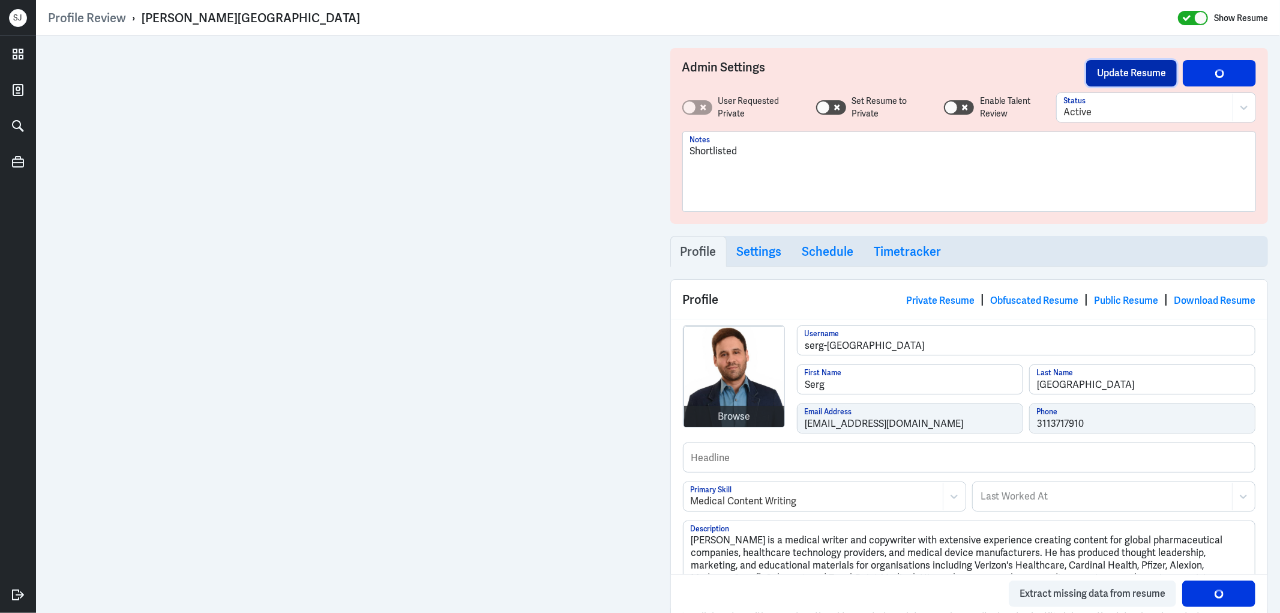
drag, startPoint x: 1100, startPoint y: 62, endPoint x: 1001, endPoint y: 232, distance: 196.6
click at [1100, 64] on button "Update Resume" at bounding box center [1131, 73] width 91 height 26
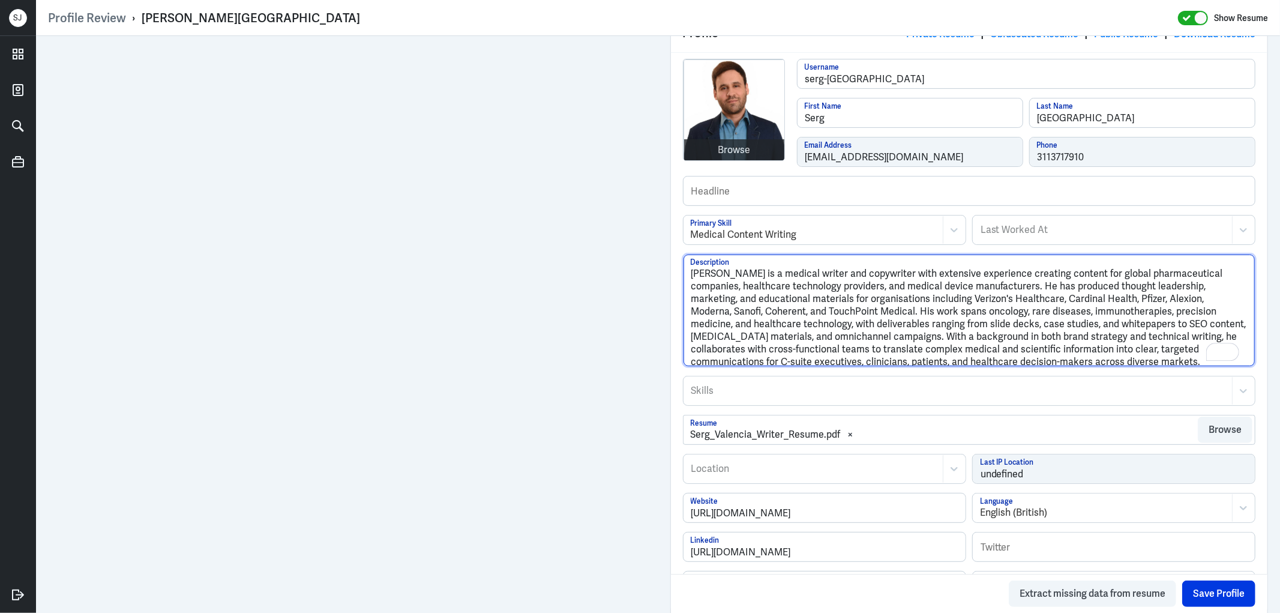
scroll to position [266, 0]
drag, startPoint x: 967, startPoint y: 297, endPoint x: 713, endPoint y: 304, distance: 254.0
click at [713, 304] on textarea "[PERSON_NAME] is a medical writer and copywriter with extensive experience crea…" at bounding box center [970, 310] width 572 height 112
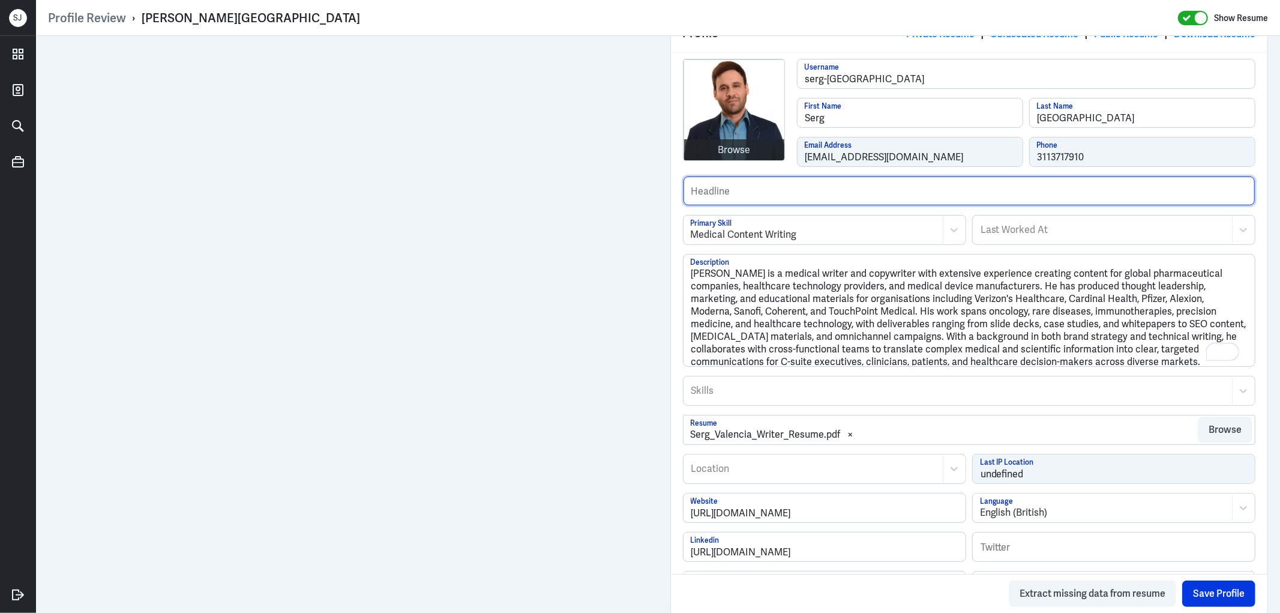
click at [702, 193] on input "text" at bounding box center [970, 190] width 572 height 29
paste input "Verizon's Healthcare, Cardinal Health, Pfizer, Alexion, Moderna, Sanofi"
click at [686, 191] on input "Verizon's Healthcare, Cardinal Health, Pfizer, Alexion, Moderna, Sanofi" at bounding box center [970, 190] width 572 height 29
click at [924, 194] on input "Worked with Cardinal Health, Pfizer, Alexion, Moderna, Sanofi" at bounding box center [970, 190] width 572 height 29
type input "Worked with Cardinal Health, [PERSON_NAME], Moderna, & Sanofi."
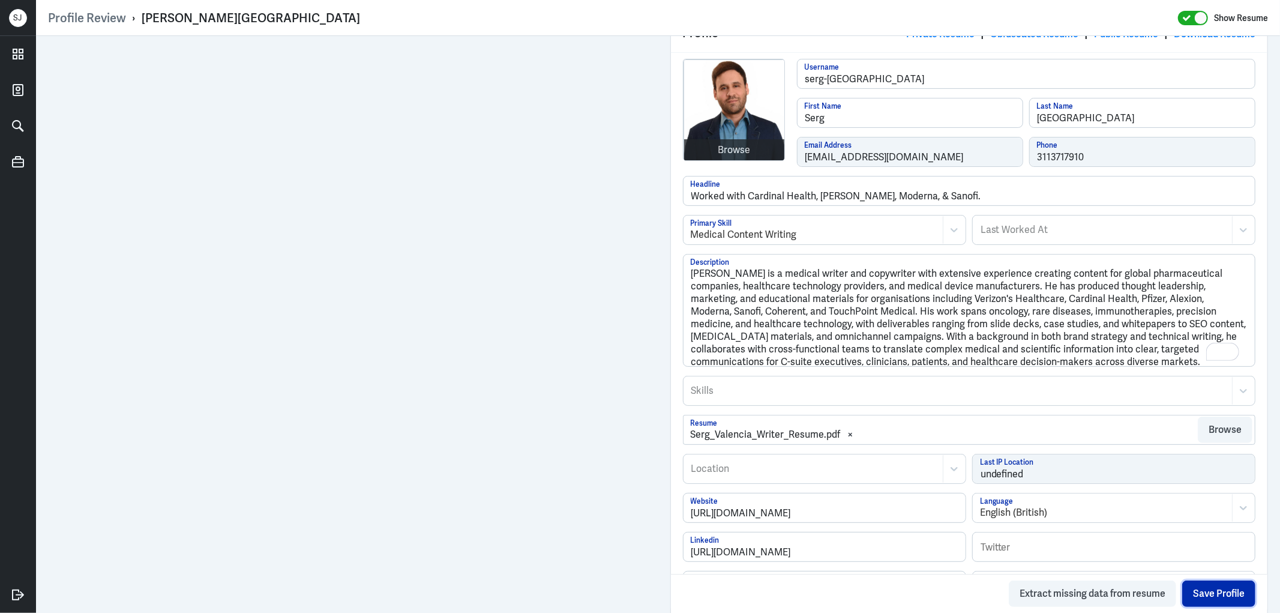
click at [1203, 585] on button "Save Profile" at bounding box center [1218, 593] width 73 height 26
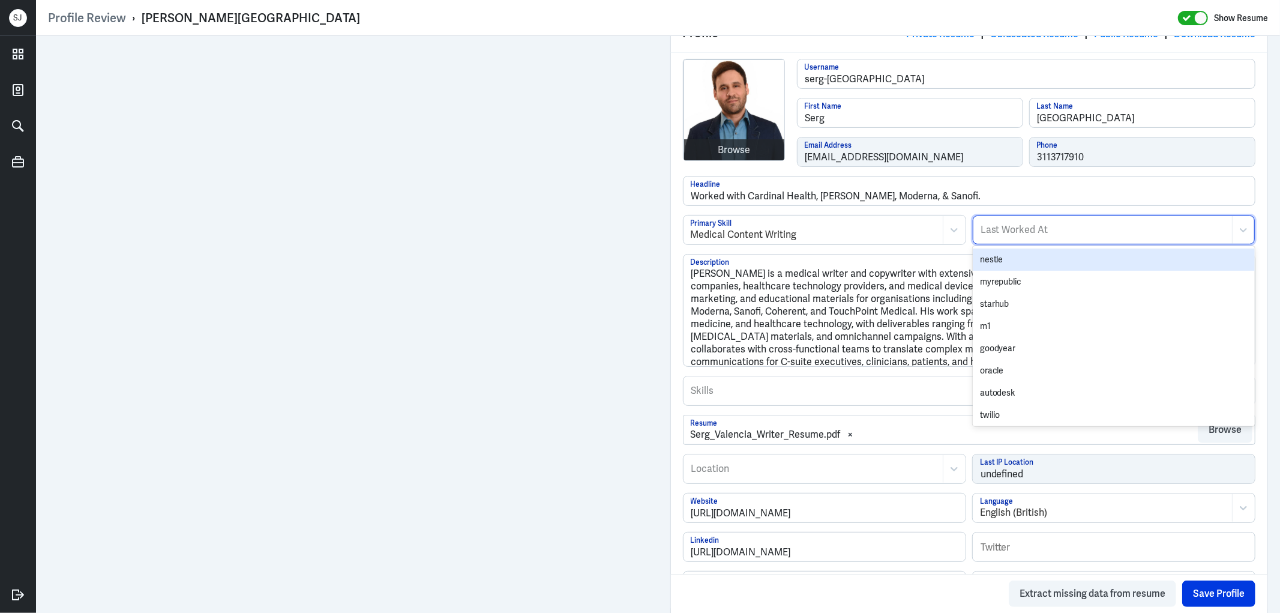
click at [1002, 236] on div at bounding box center [1103, 230] width 247 height 14
type input "card"
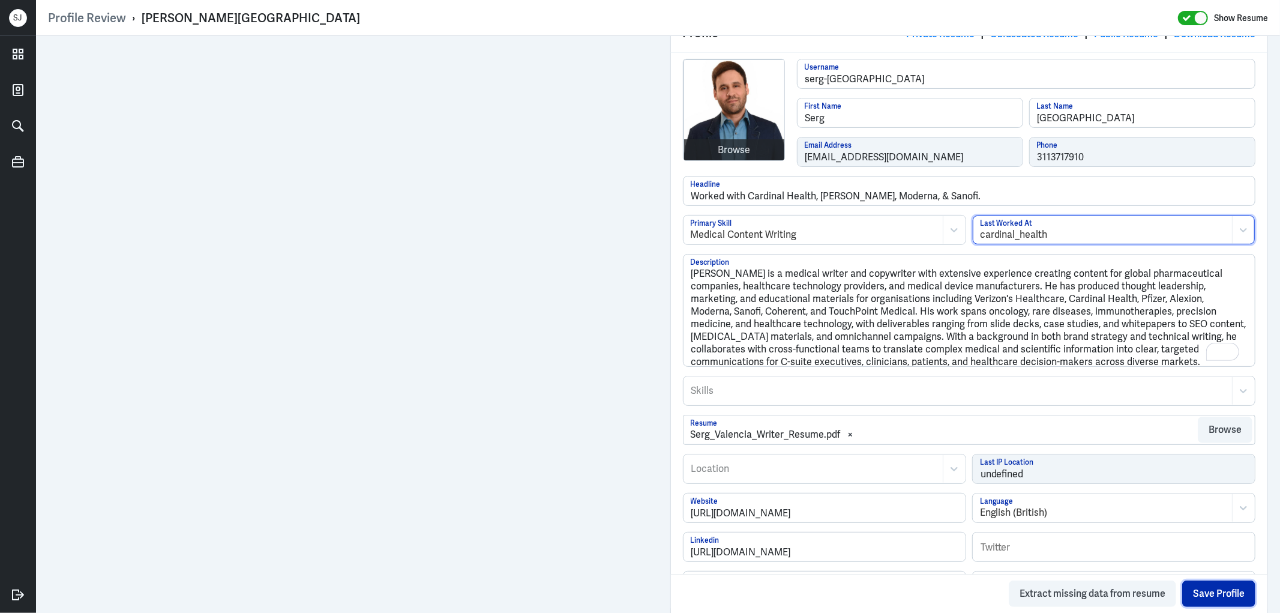
click at [1226, 589] on button "Save Profile" at bounding box center [1218, 593] width 73 height 26
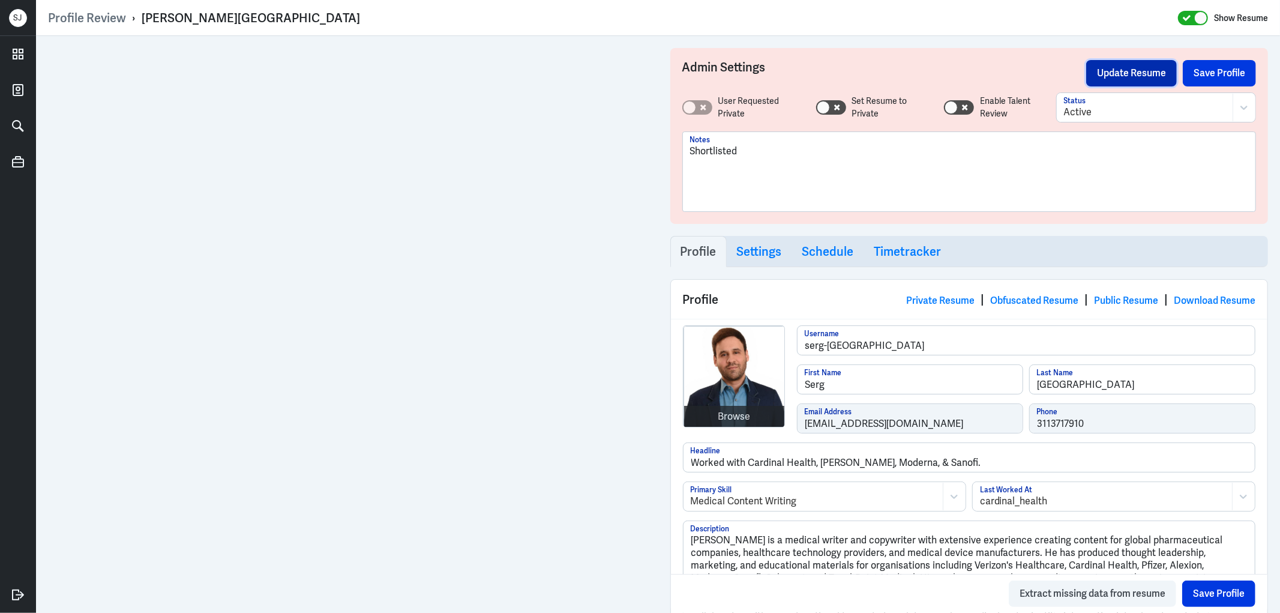
click at [1112, 80] on button "Update Resume" at bounding box center [1131, 73] width 91 height 26
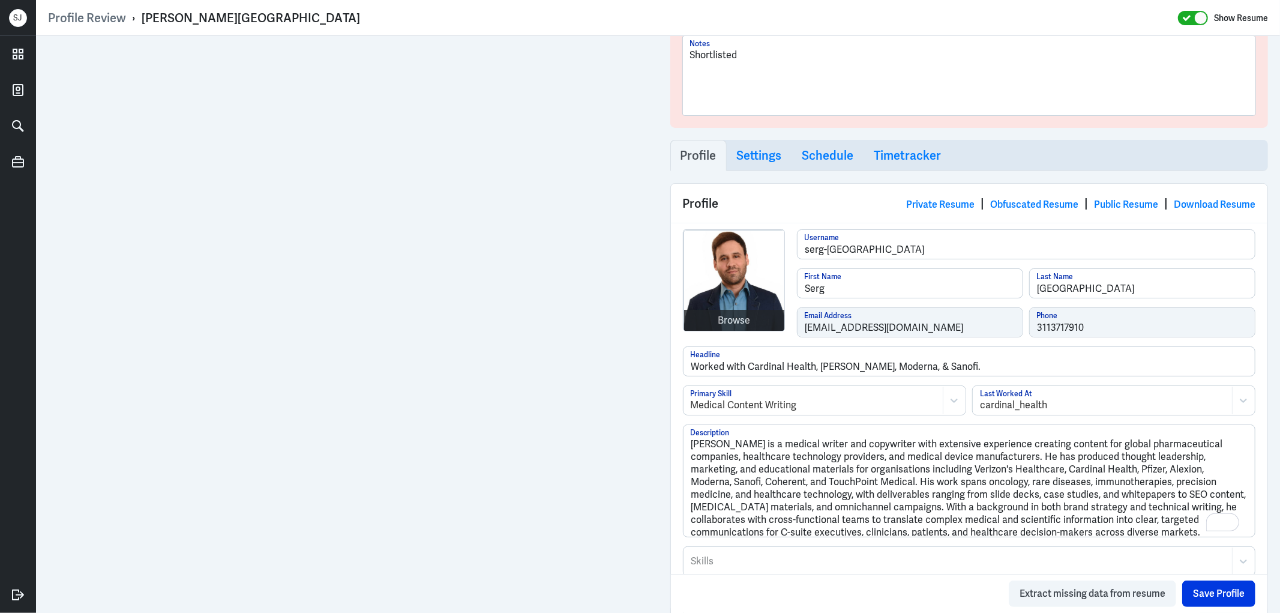
scroll to position [266, 0]
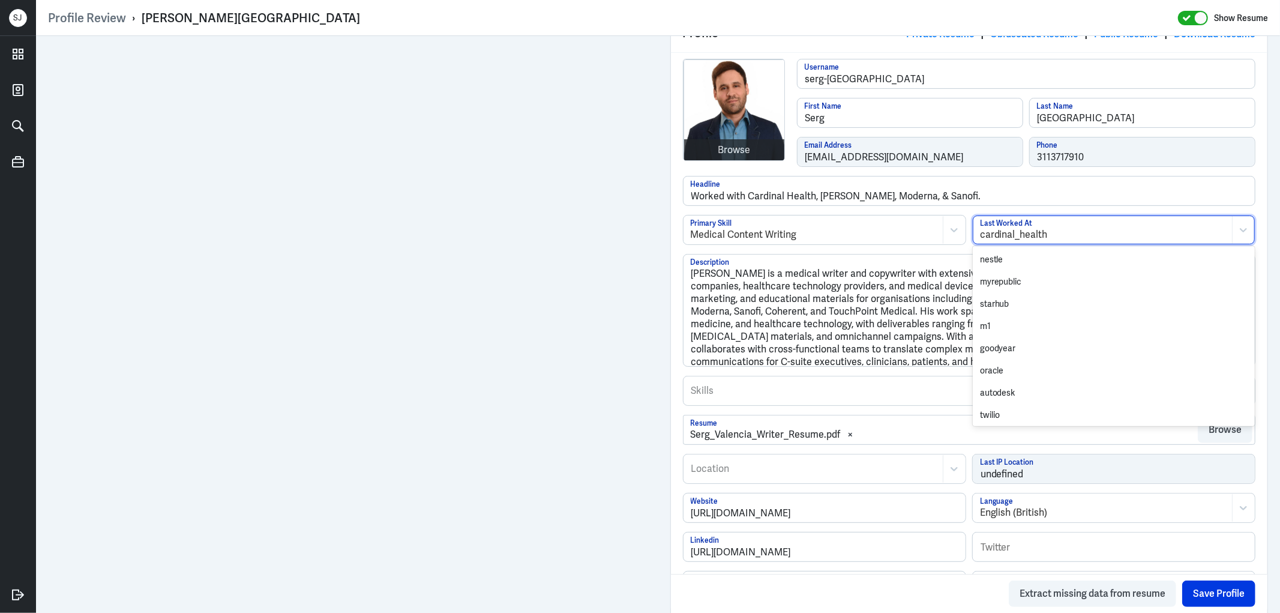
click at [1040, 240] on div at bounding box center [1102, 234] width 245 height 14
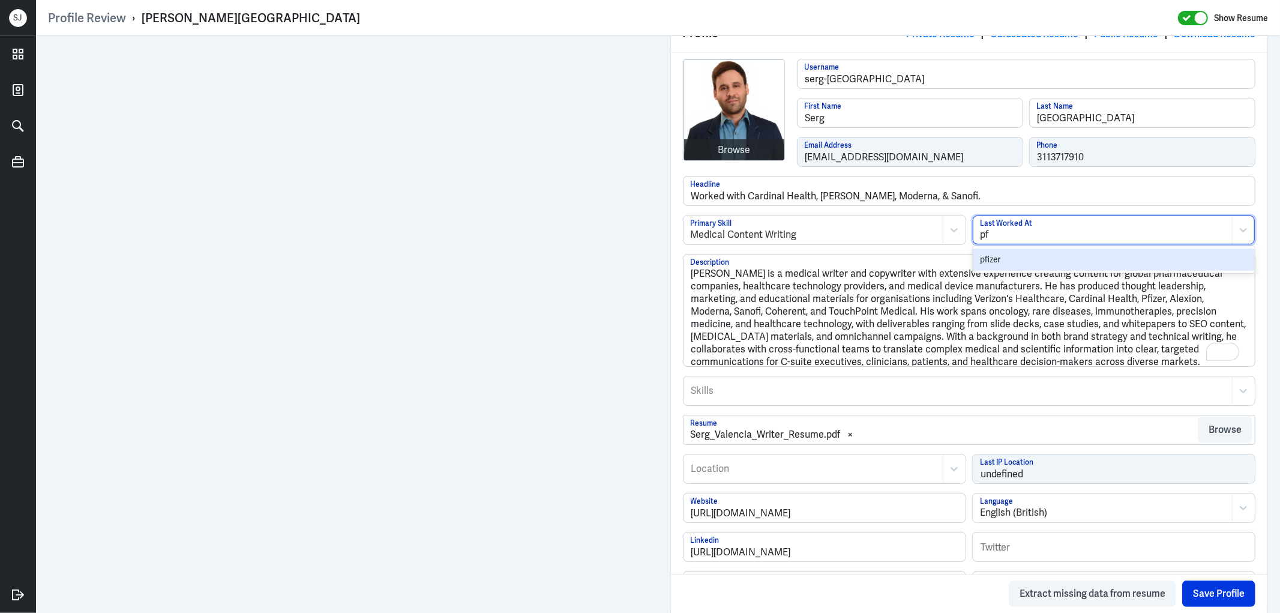
scroll to position [0, 0]
type input "pfi"
click at [1017, 256] on div "pfizer" at bounding box center [1114, 259] width 282 height 22
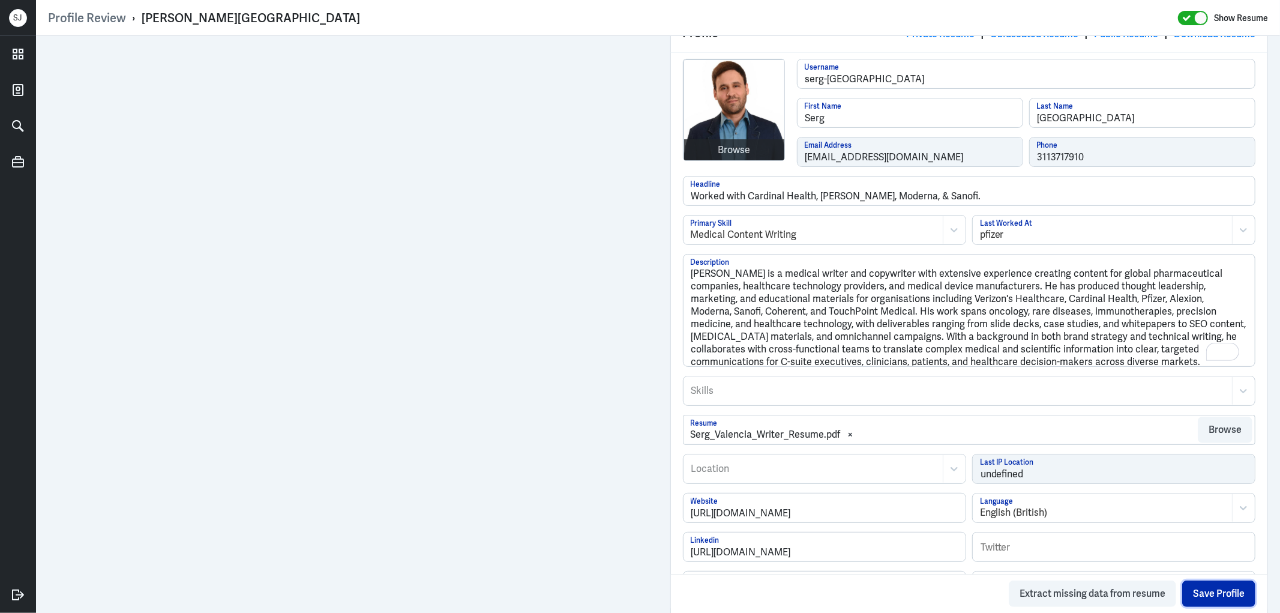
drag, startPoint x: 1199, startPoint y: 581, endPoint x: 1199, endPoint y: 571, distance: 9.6
click at [1199, 580] on button "Save Profile" at bounding box center [1218, 593] width 73 height 26
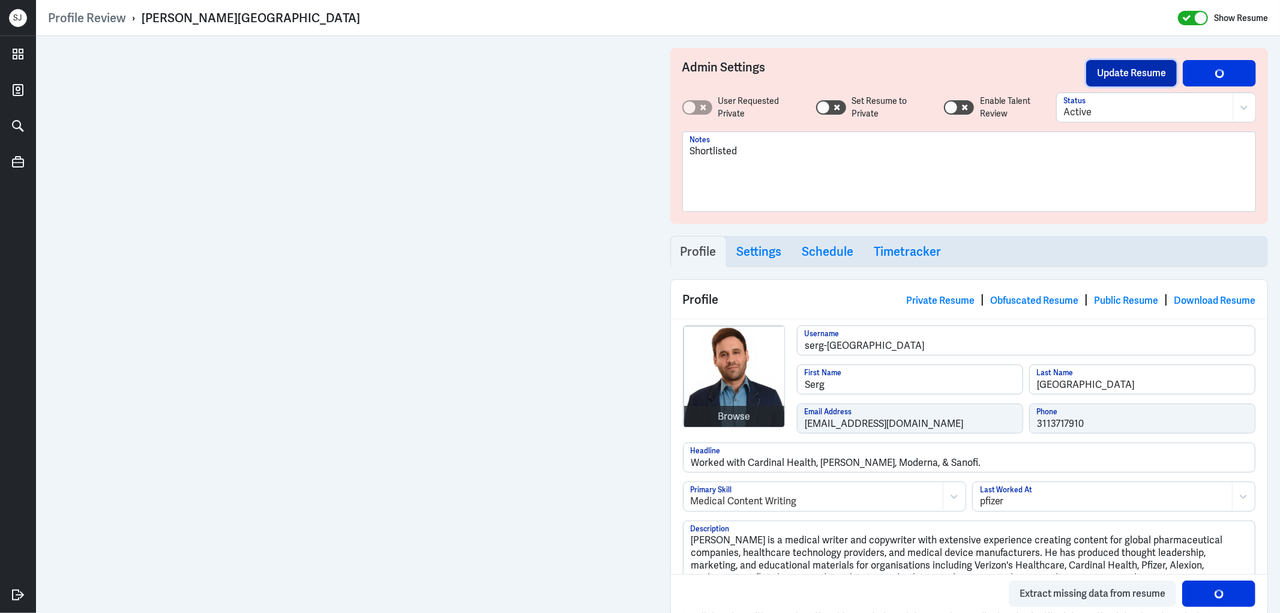
click at [1122, 80] on button "Update Resume" at bounding box center [1131, 73] width 91 height 26
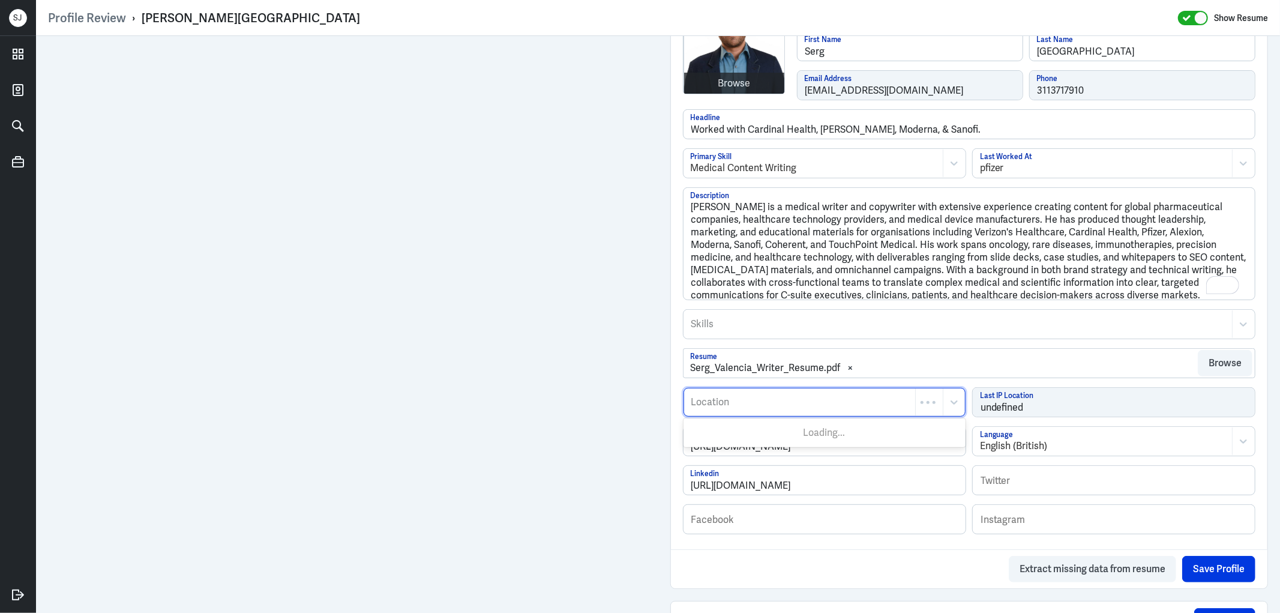
click at [717, 405] on div at bounding box center [799, 402] width 219 height 14
type input "boston"
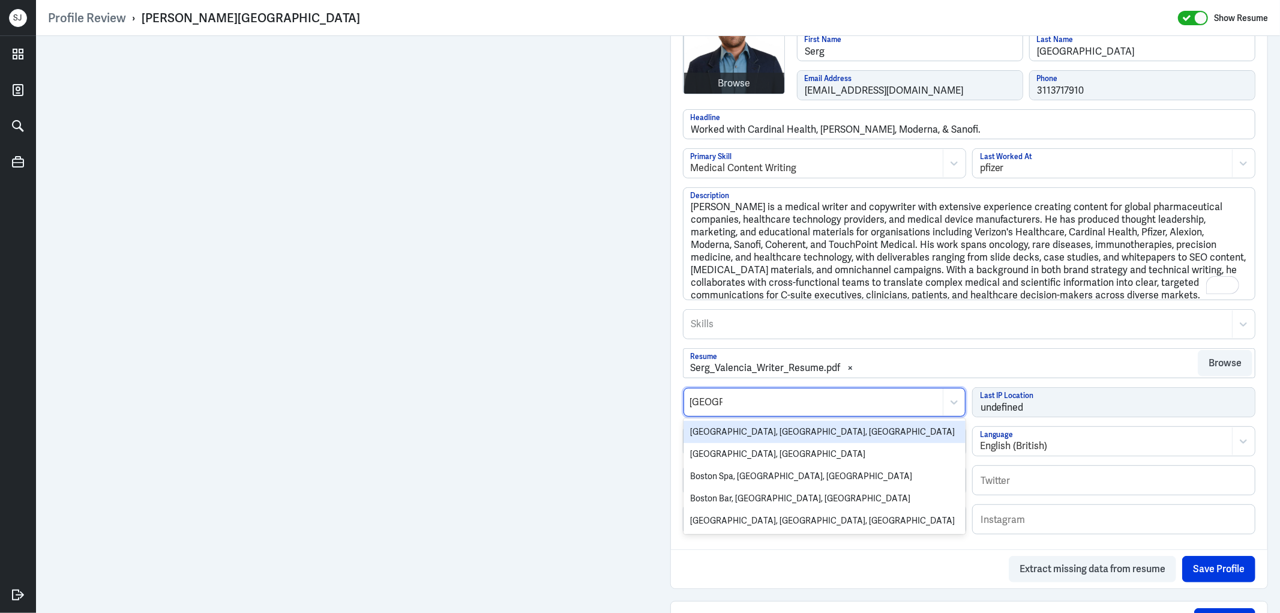
click at [745, 436] on div "[GEOGRAPHIC_DATA], [GEOGRAPHIC_DATA], [GEOGRAPHIC_DATA]" at bounding box center [825, 432] width 282 height 22
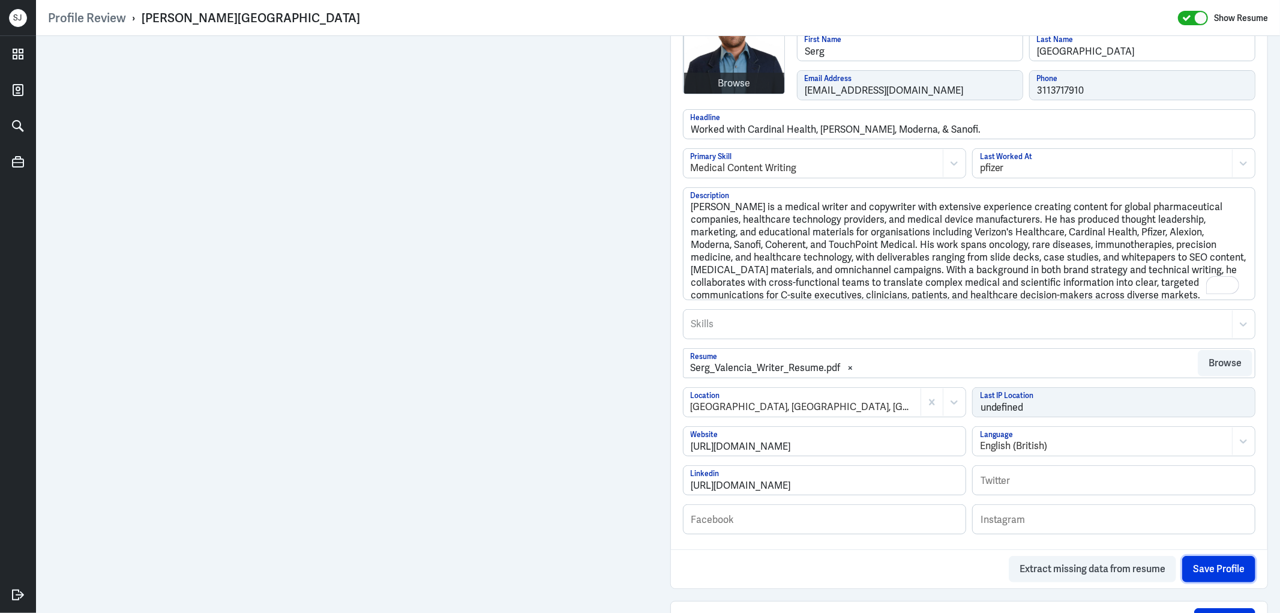
drag, startPoint x: 1189, startPoint y: 559, endPoint x: 1111, endPoint y: 443, distance: 139.7
click at [1190, 558] on button "Save Profile" at bounding box center [1218, 569] width 73 height 26
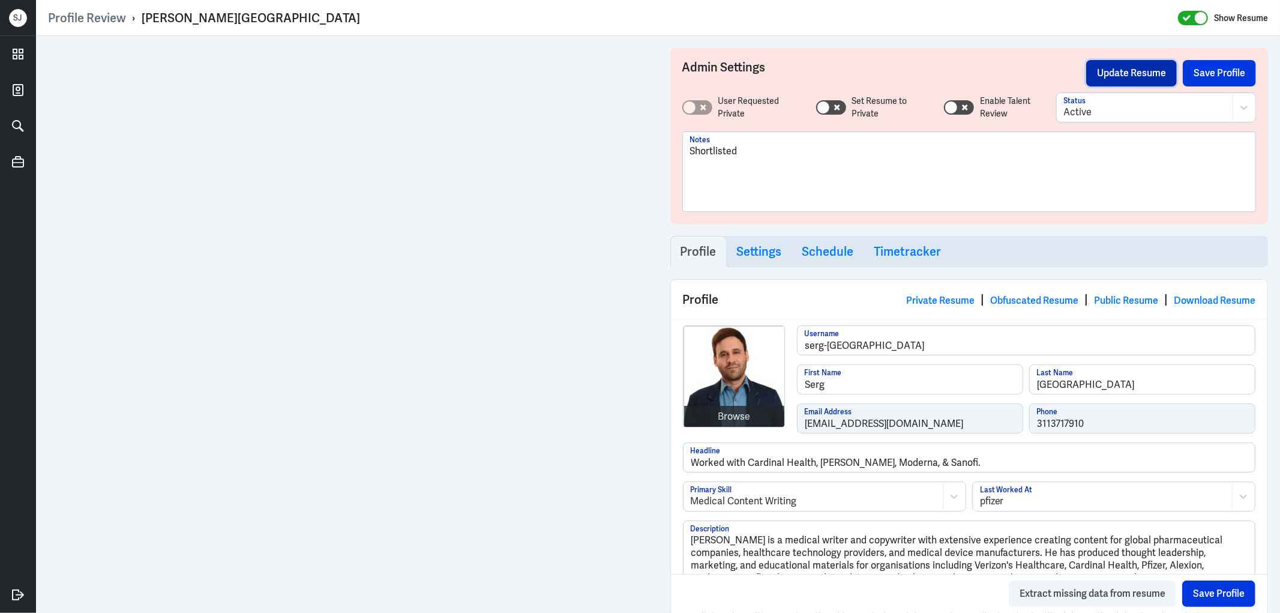
click at [1127, 78] on button "Update Resume" at bounding box center [1131, 73] width 91 height 26
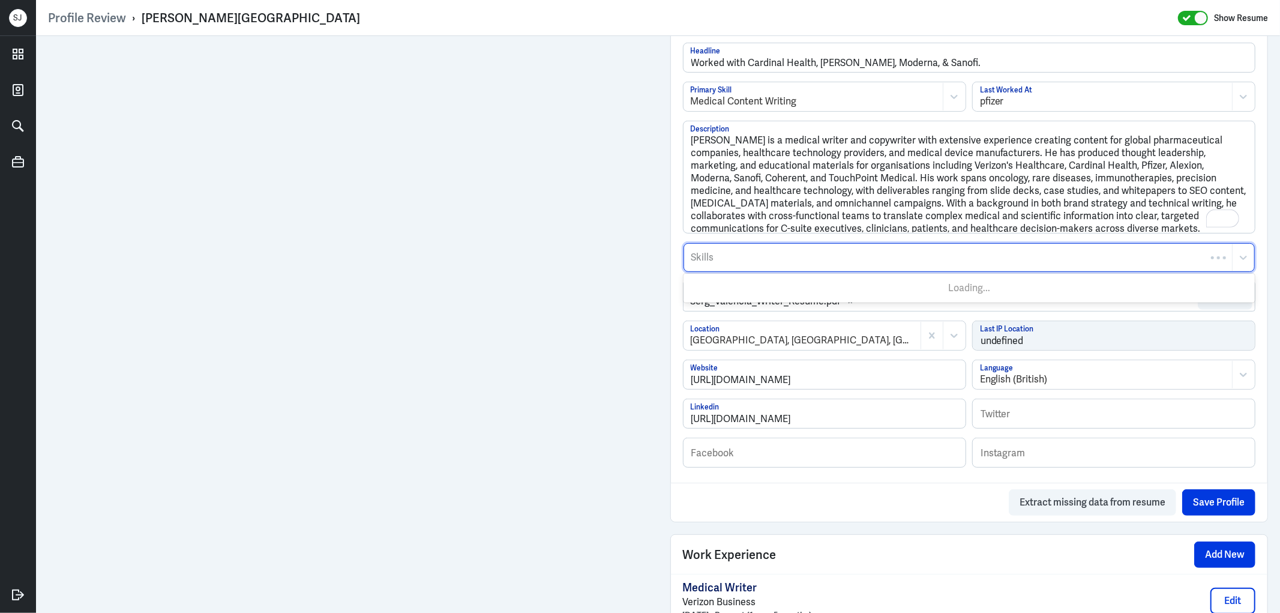
click at [750, 259] on div at bounding box center [958, 257] width 537 height 14
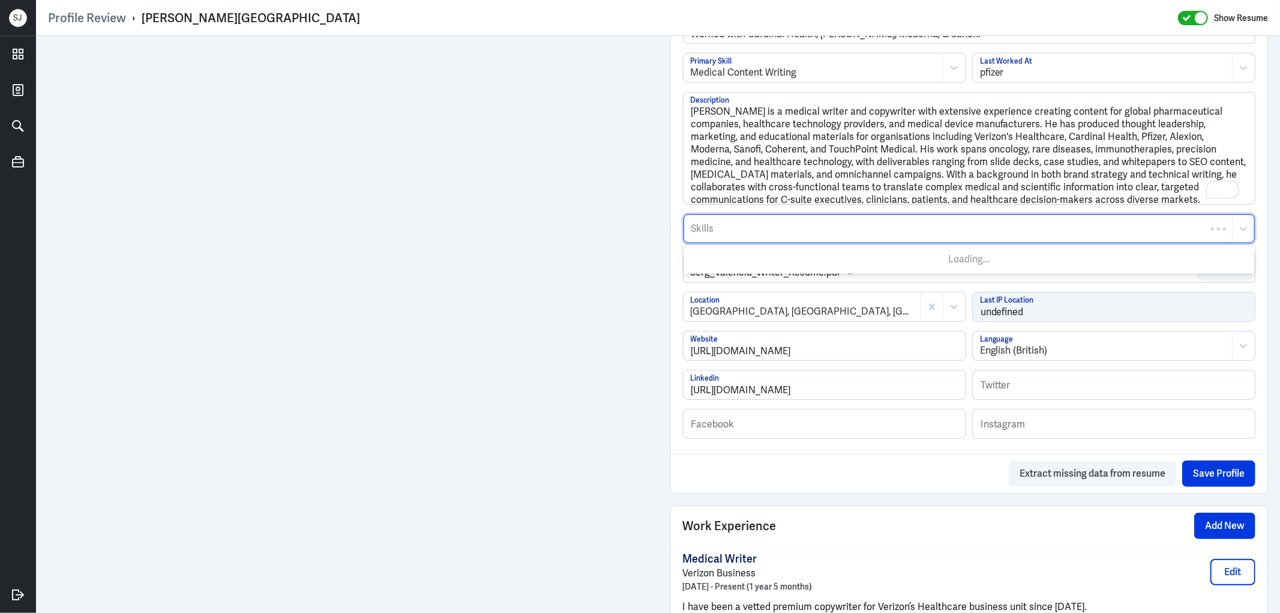
click at [694, 229] on div at bounding box center [958, 228] width 537 height 14
type input "medical conte"
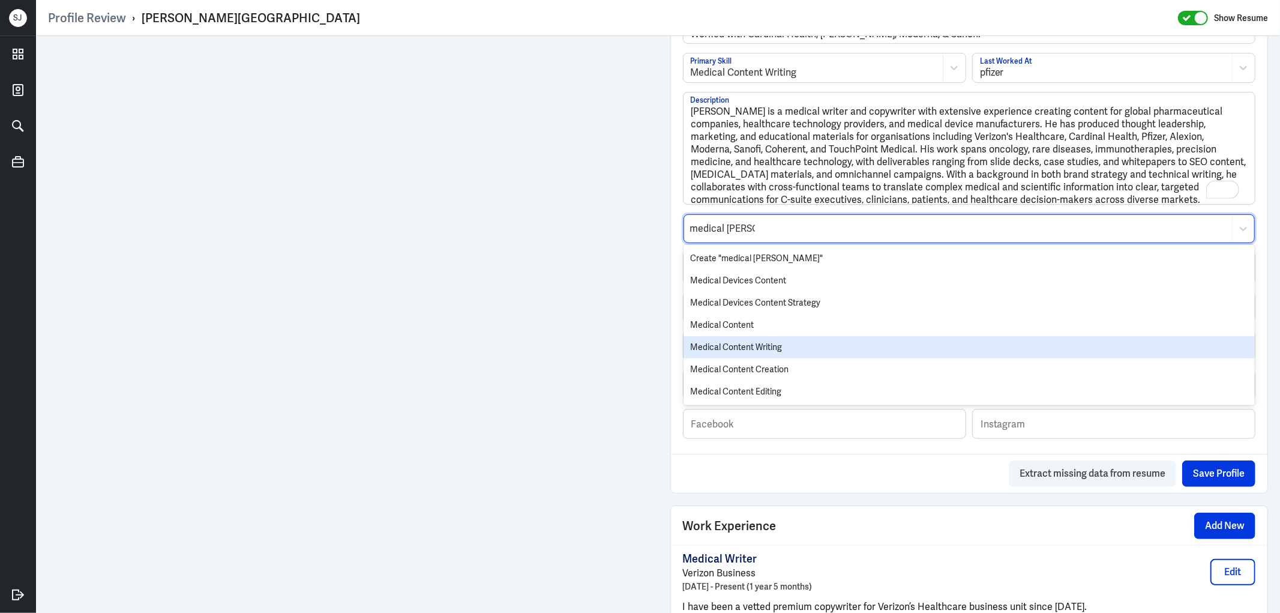
click at [735, 340] on div "Medical Content Writing" at bounding box center [970, 347] width 572 height 22
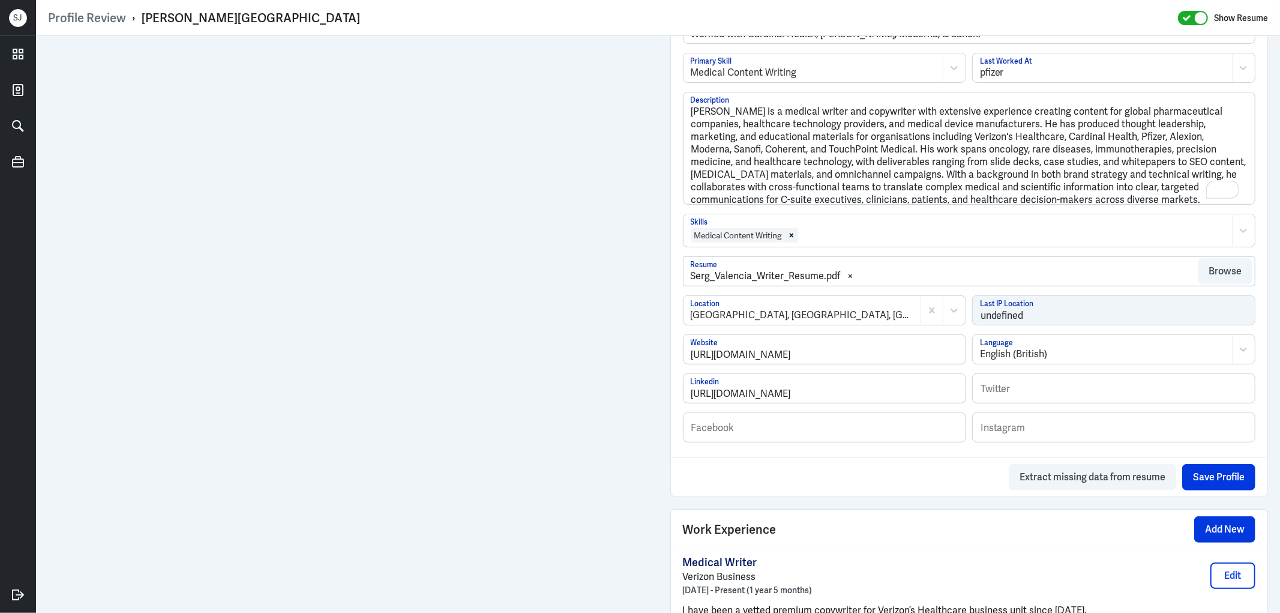
click at [845, 238] on div at bounding box center [1012, 235] width 427 height 14
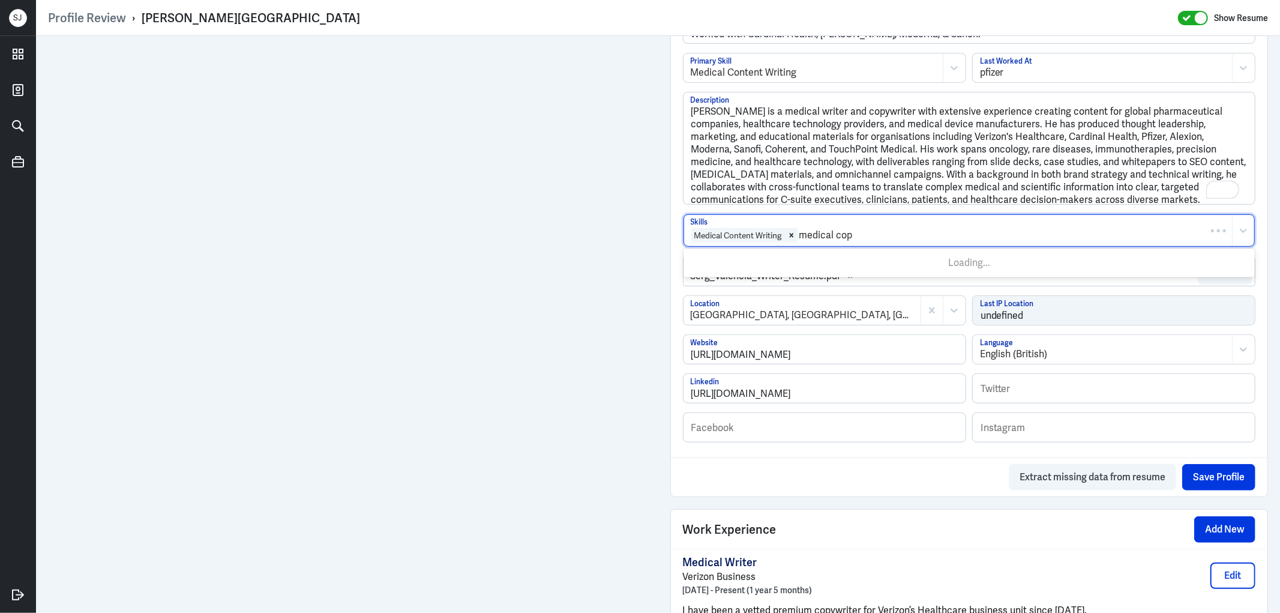
type input "medical copy"
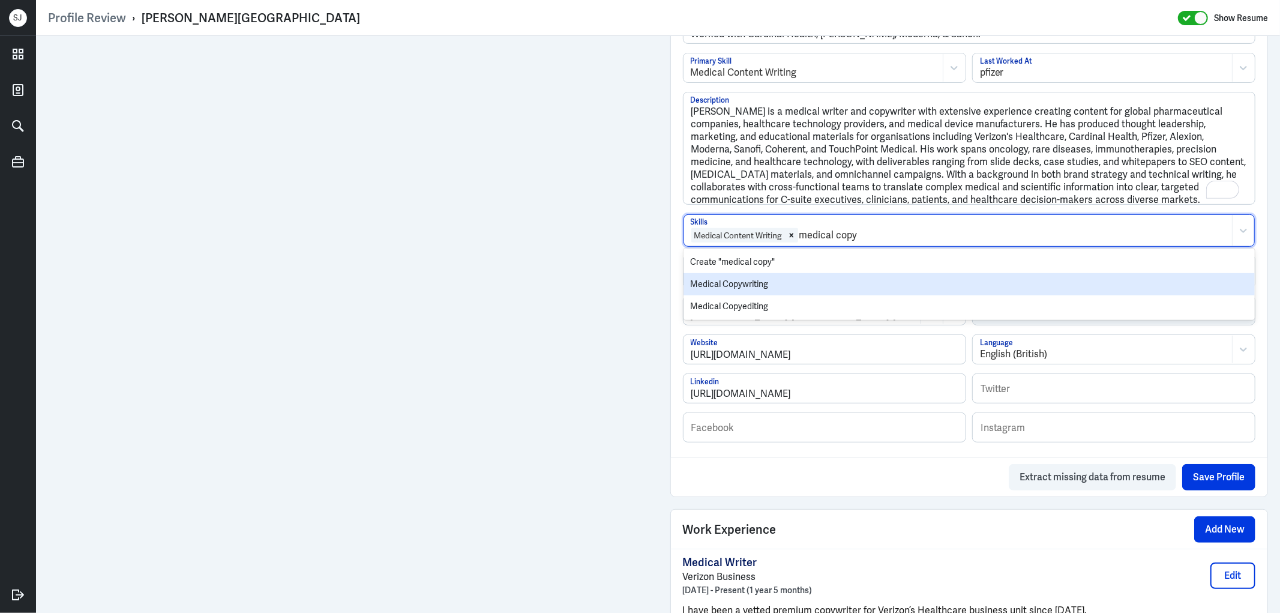
click at [751, 274] on div "Medical Copywriting" at bounding box center [970, 284] width 572 height 22
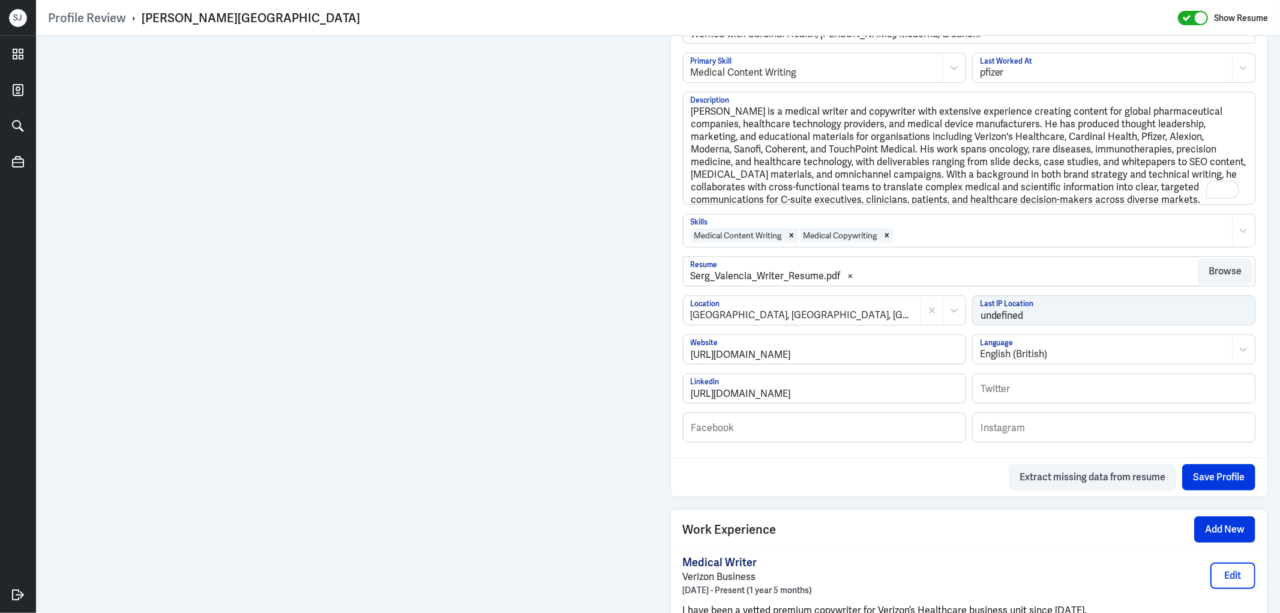
click at [945, 235] on div at bounding box center [1061, 235] width 332 height 14
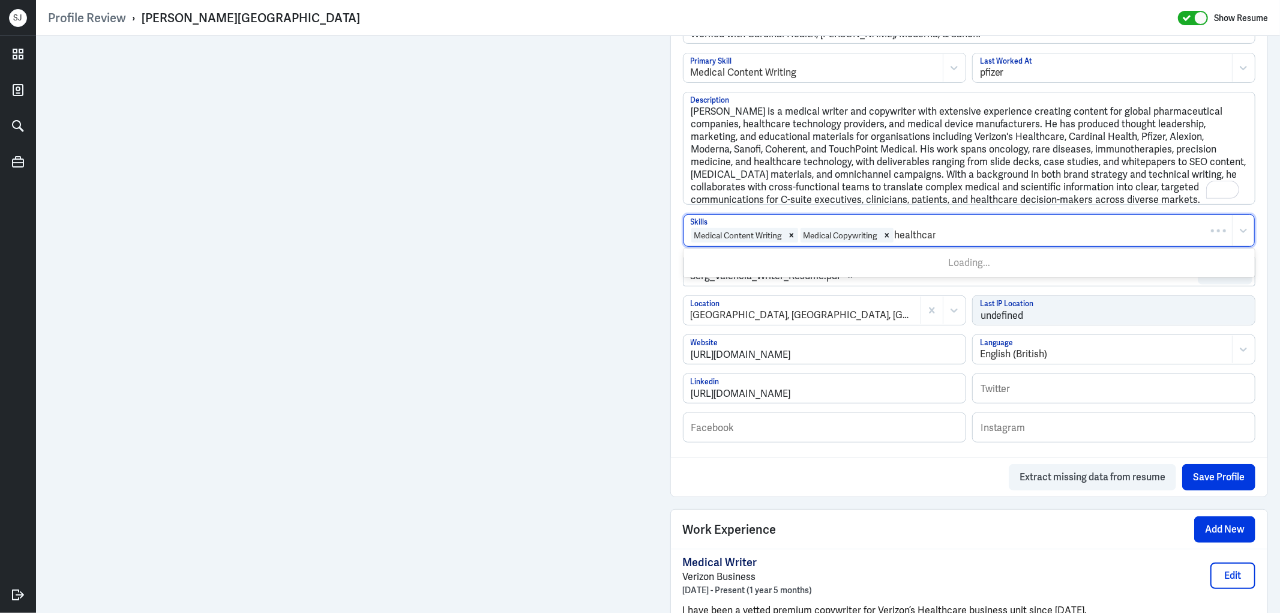
type input "healthcare"
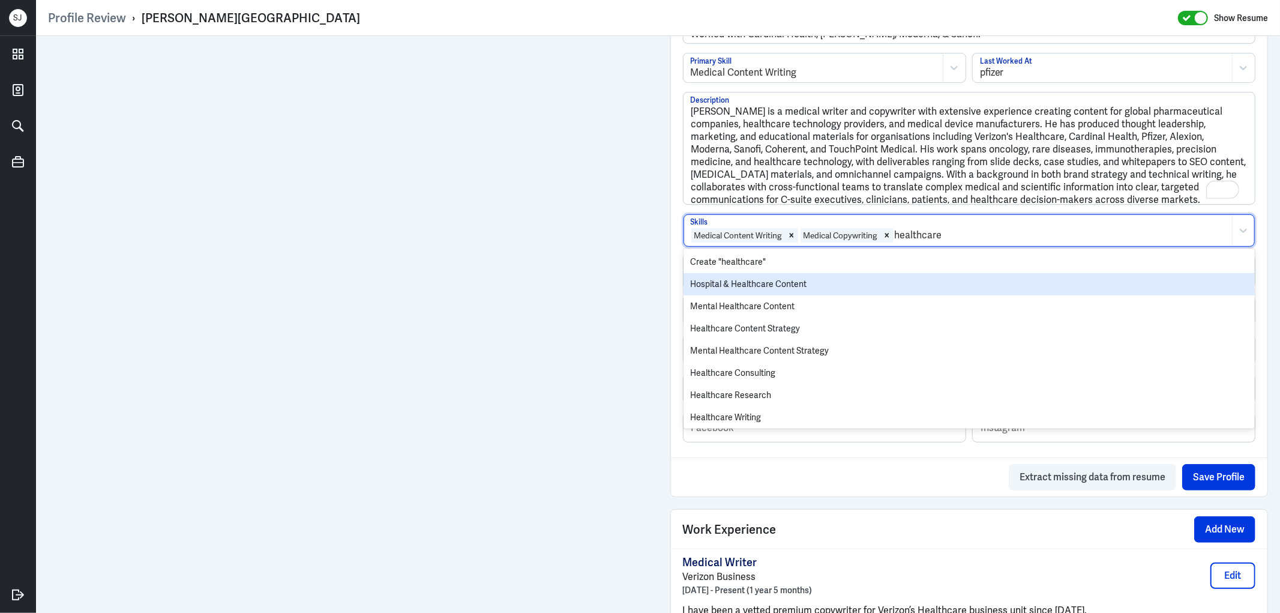
click at [765, 284] on div "Hospital & Healthcare Content" at bounding box center [970, 284] width 572 height 22
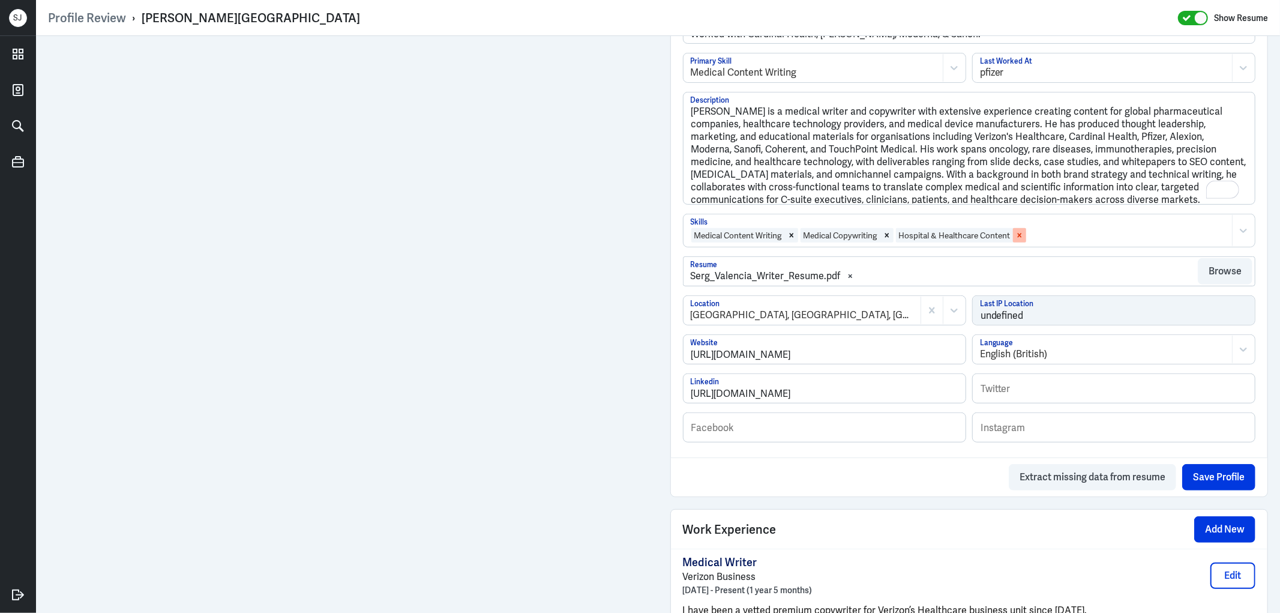
click at [1016, 235] on icon "Remove Hospital & Healthcare Content" at bounding box center [1020, 235] width 8 height 8
click at [915, 234] on div at bounding box center [1061, 235] width 332 height 14
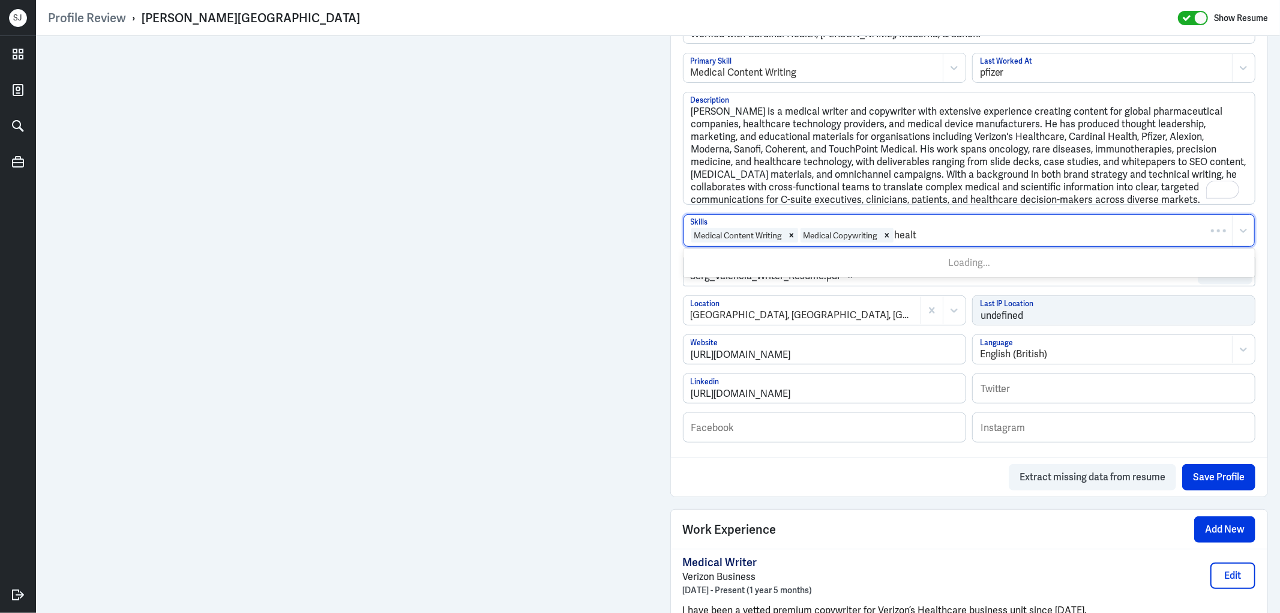
type input "health"
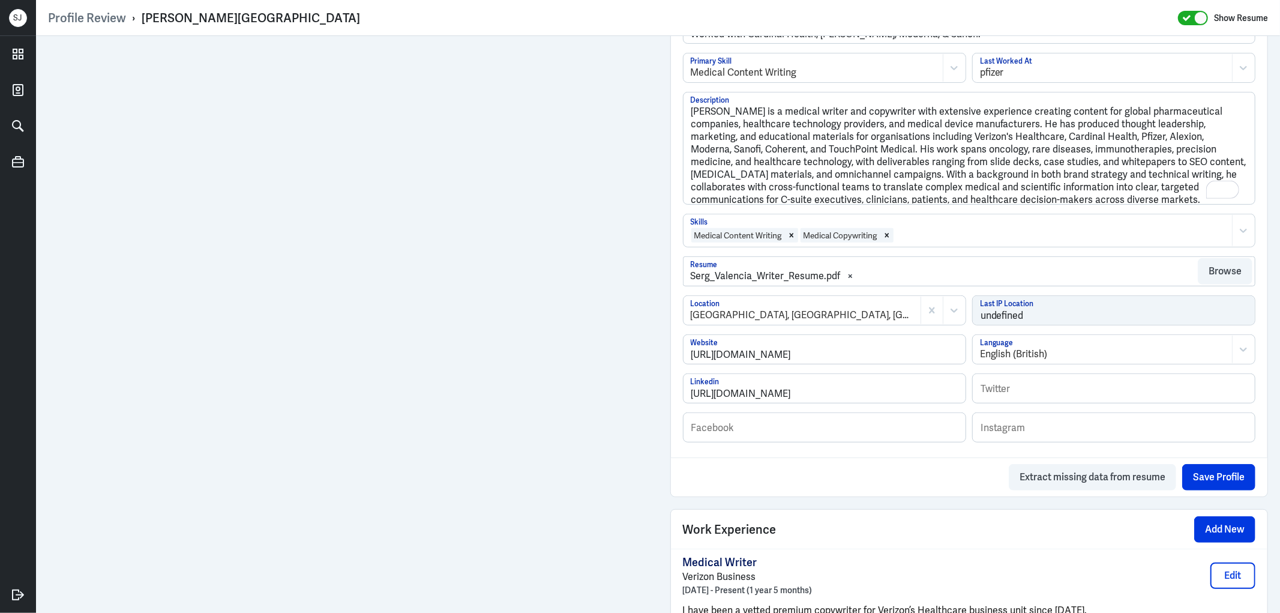
click at [915, 234] on div at bounding box center [1061, 235] width 332 height 14
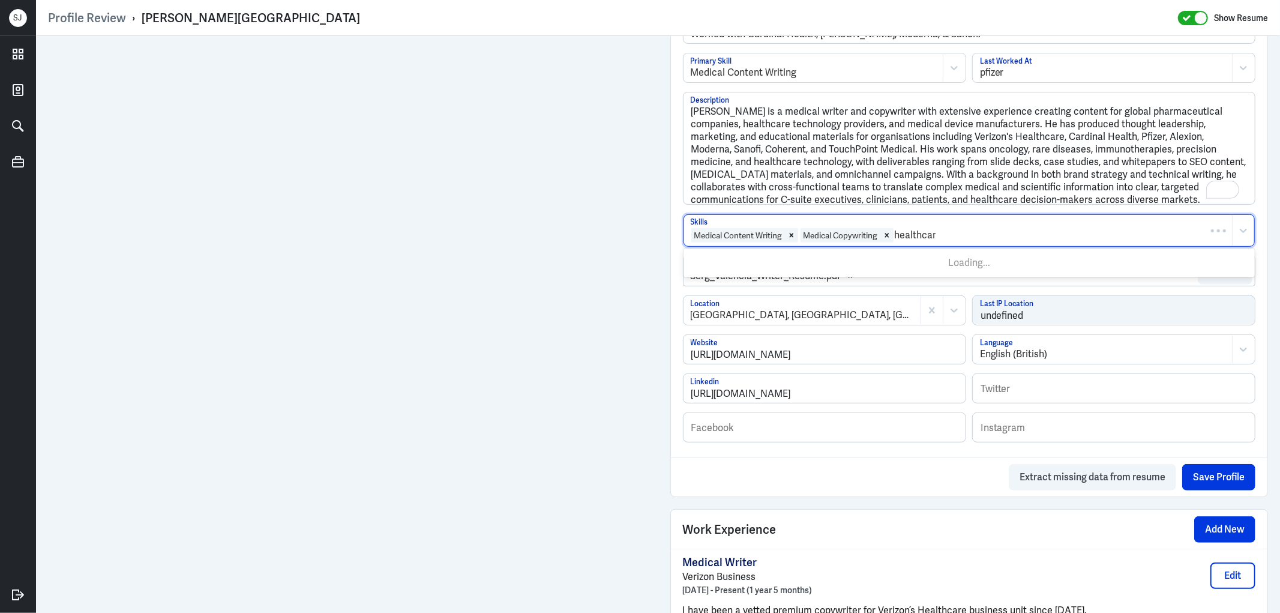
type input "healthcare"
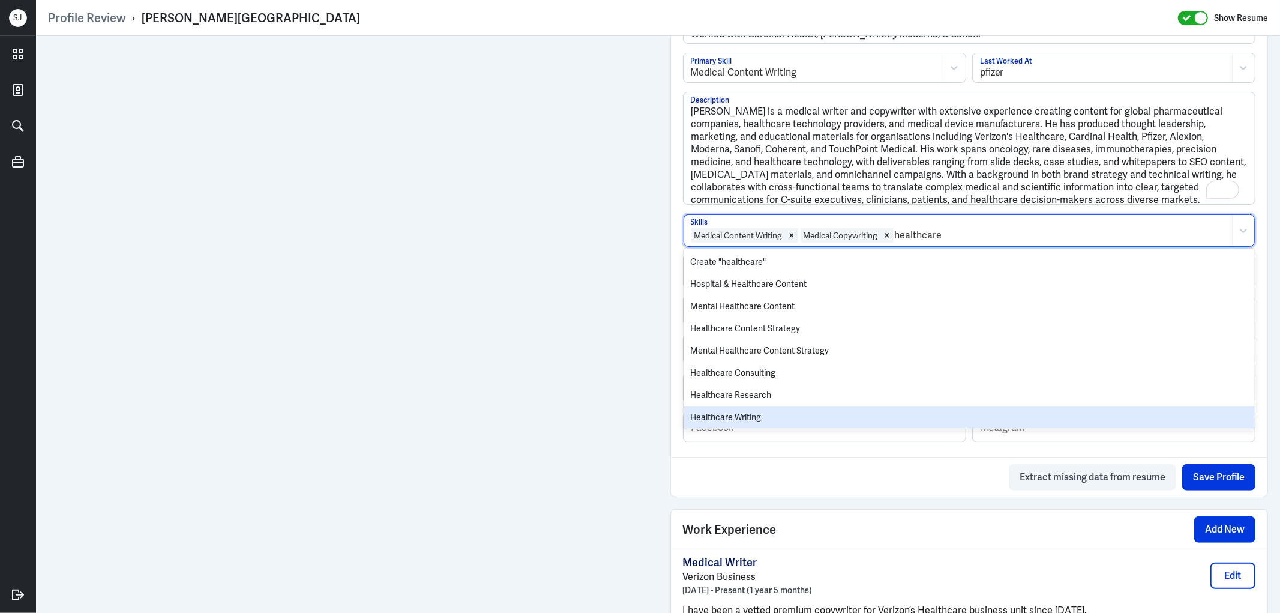
click at [757, 417] on div "Healthcare Writing" at bounding box center [970, 417] width 572 height 22
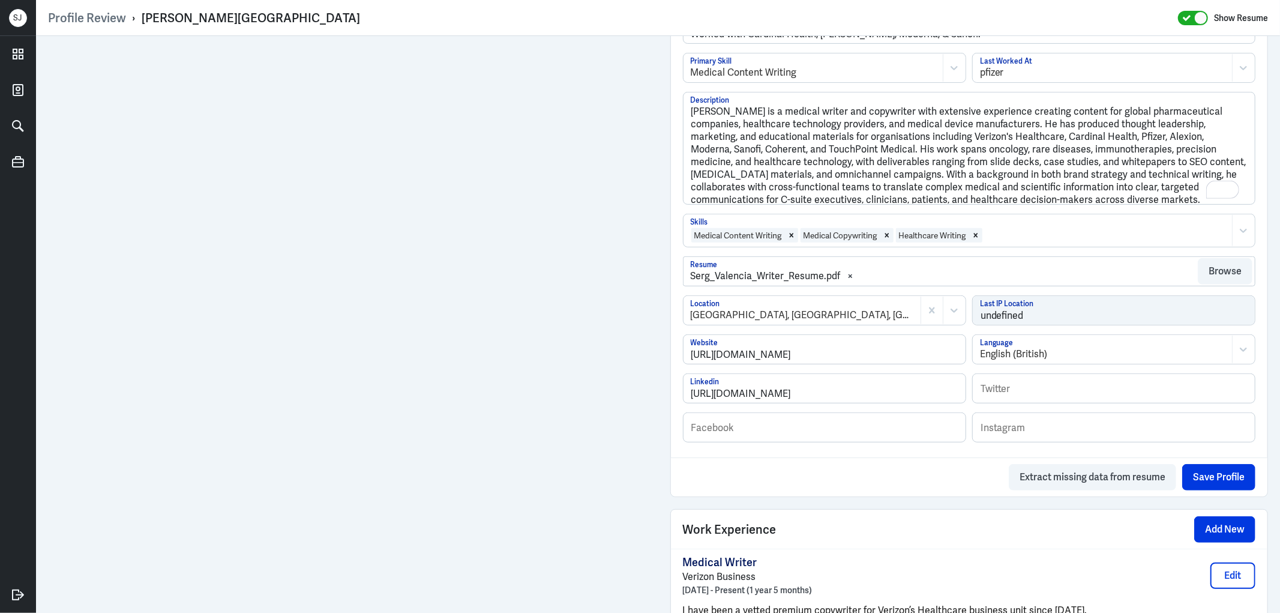
click at [1014, 235] on div at bounding box center [1105, 235] width 243 height 14
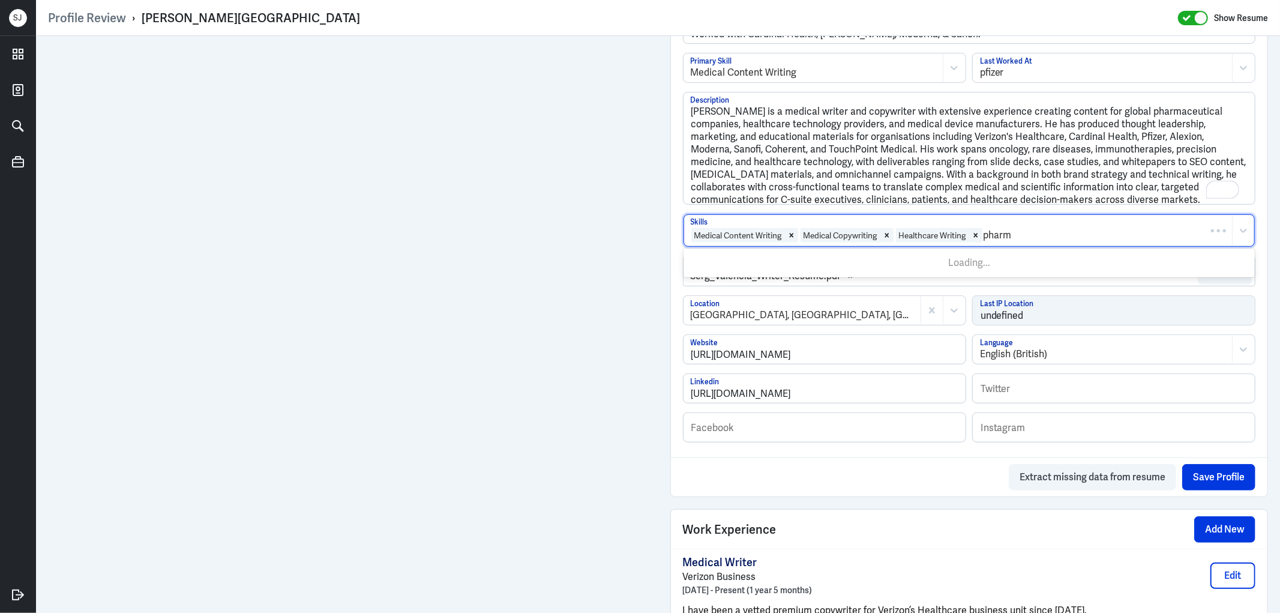
type input "pharma"
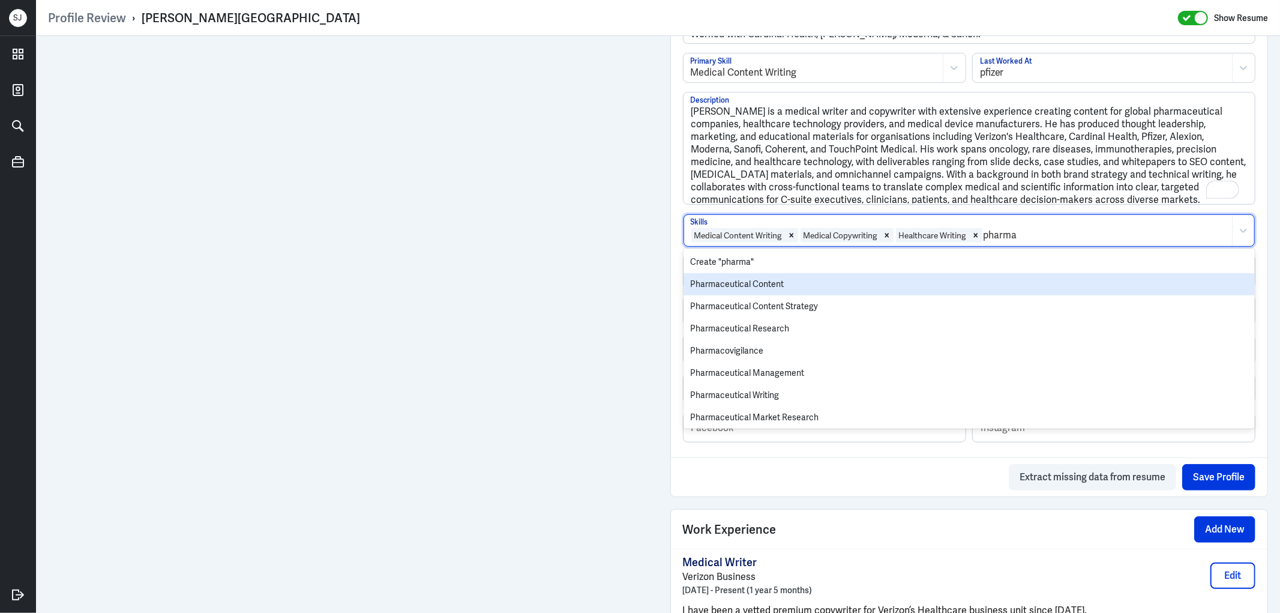
click at [772, 290] on div "Pharmaceutical Content" at bounding box center [970, 284] width 572 height 22
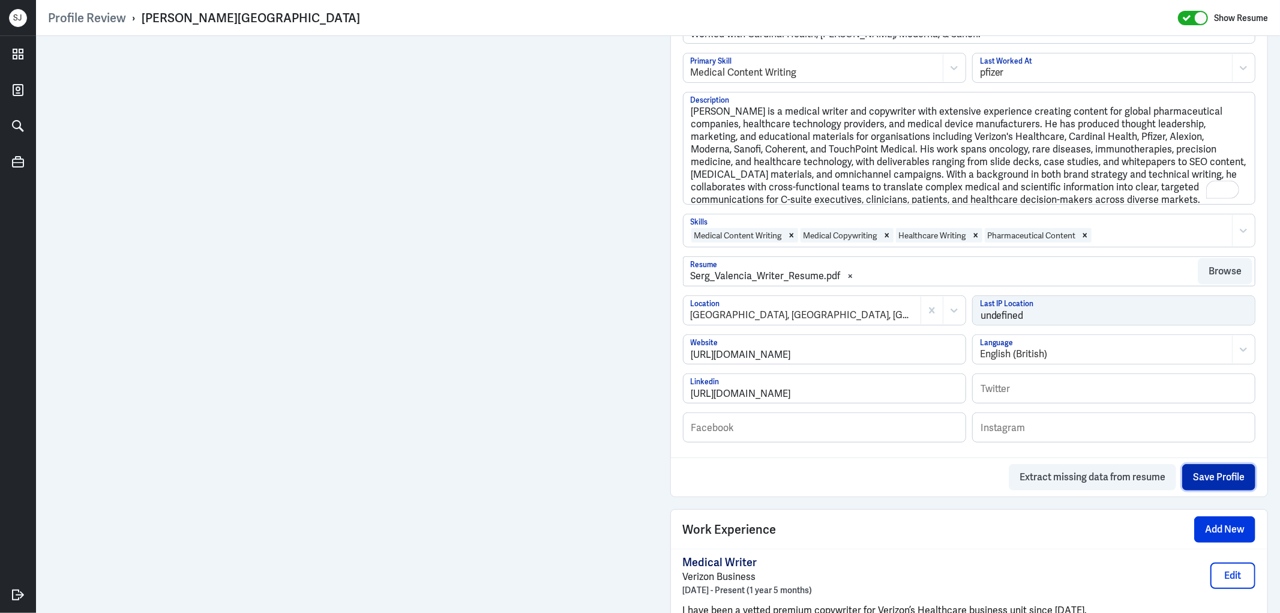
click at [1214, 482] on button "Save Profile" at bounding box center [1218, 477] width 73 height 26
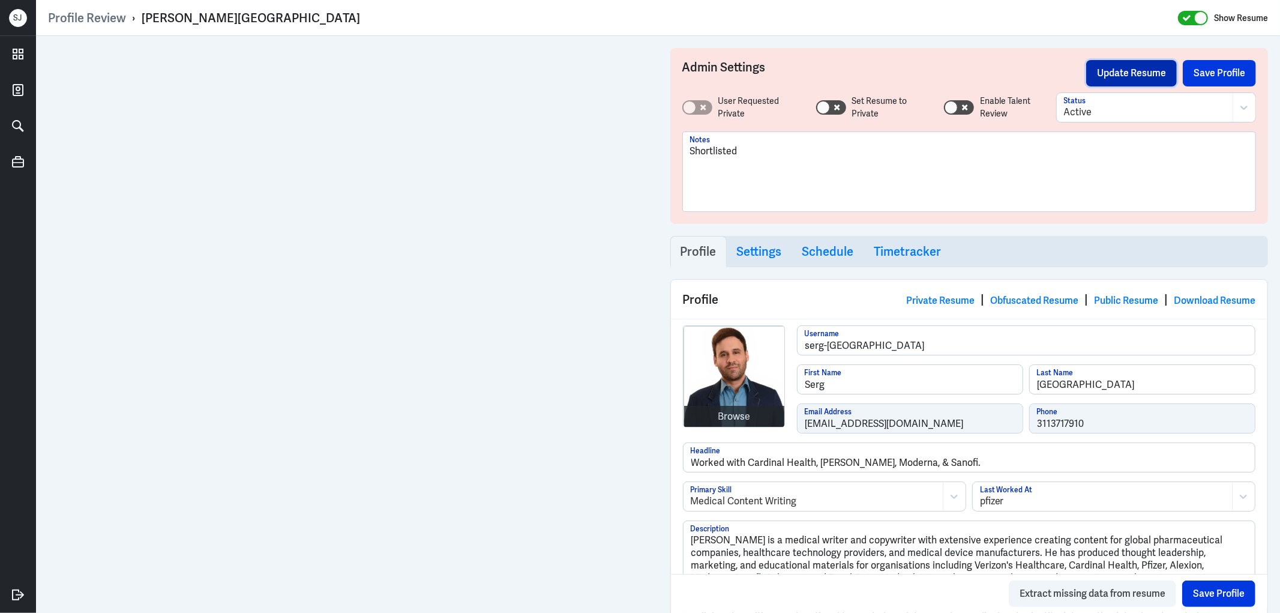
click at [1133, 70] on button "Update Resume" at bounding box center [1131, 73] width 91 height 26
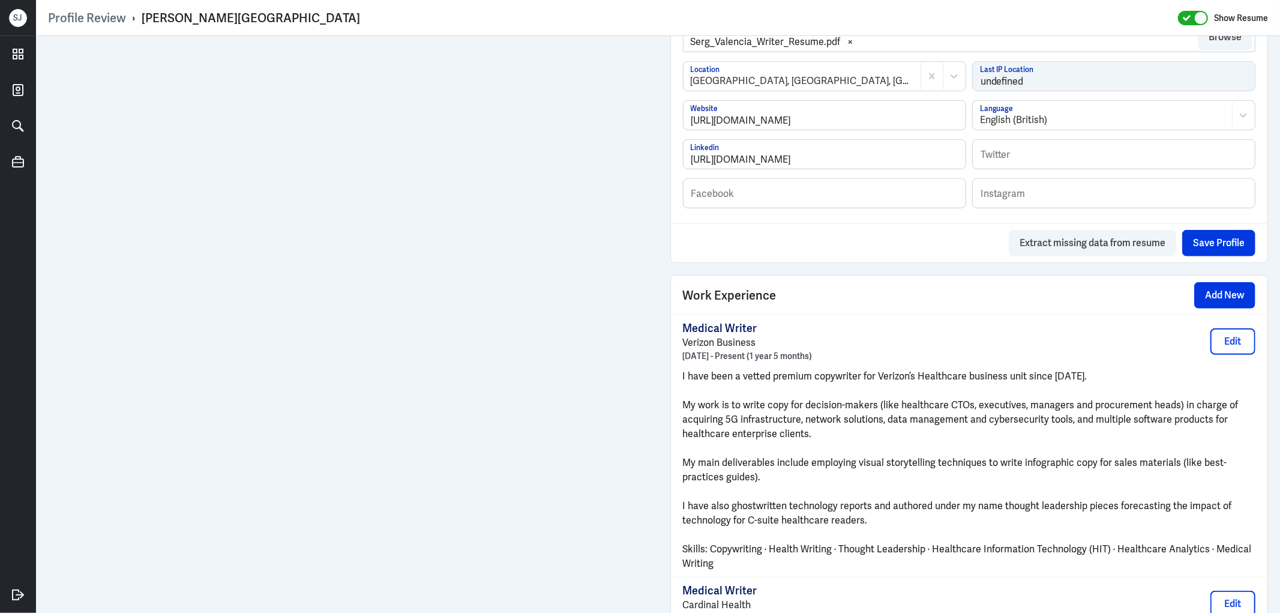
scroll to position [733, 0]
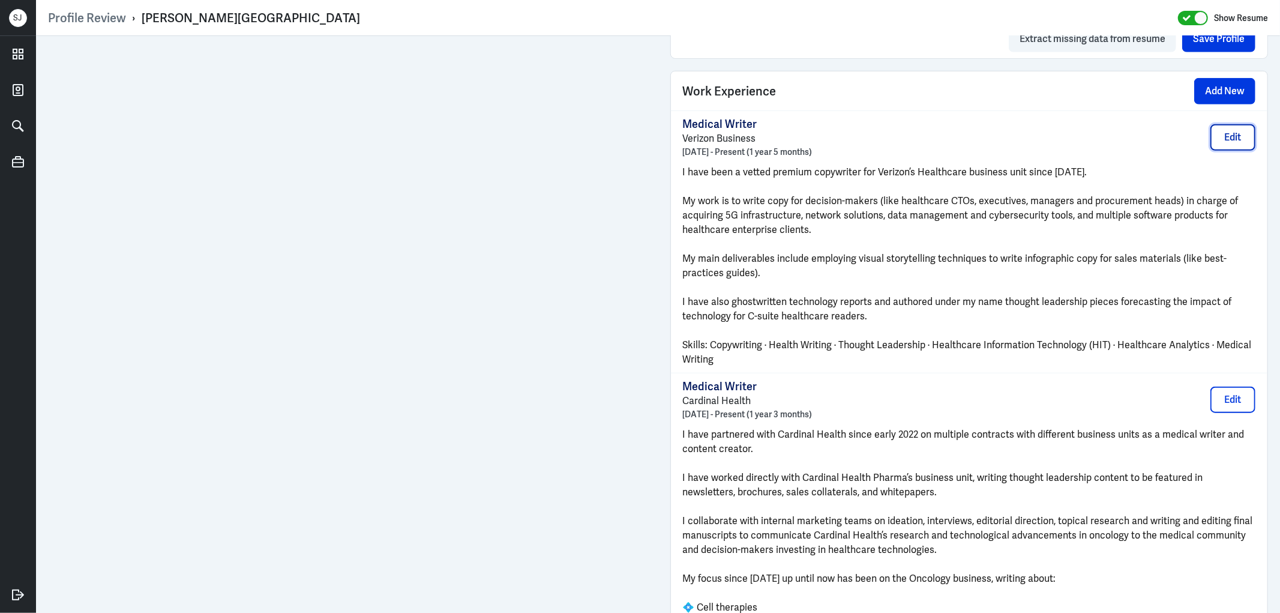
click at [1230, 140] on button "Edit" at bounding box center [1233, 137] width 45 height 26
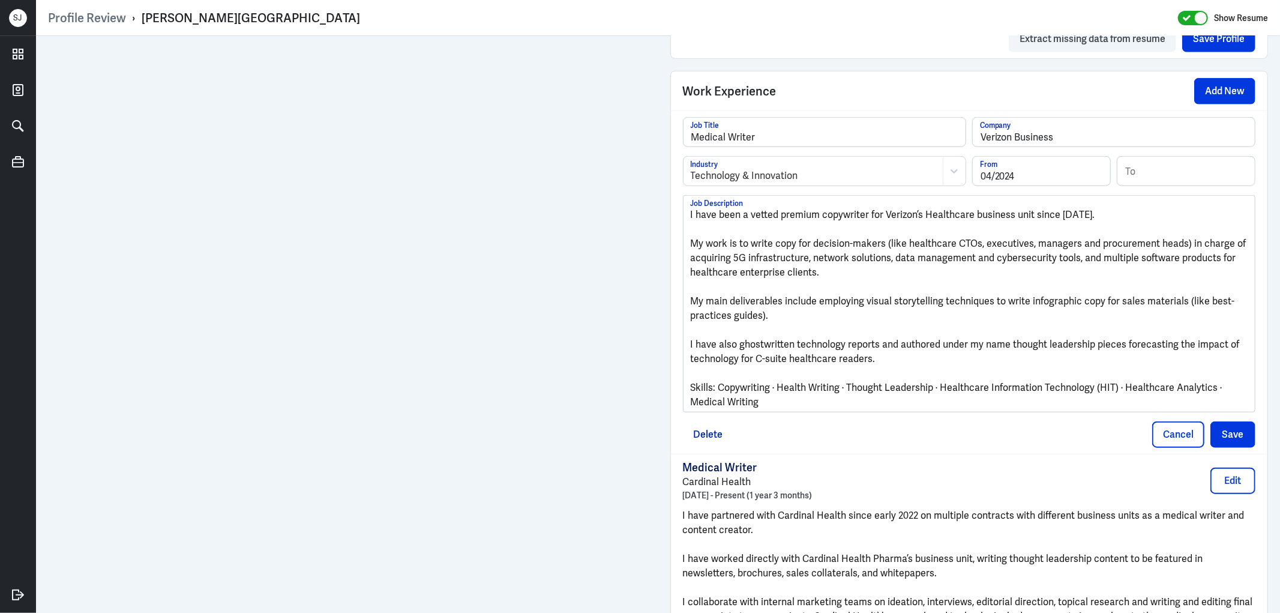
click at [776, 290] on p at bounding box center [970, 287] width 558 height 14
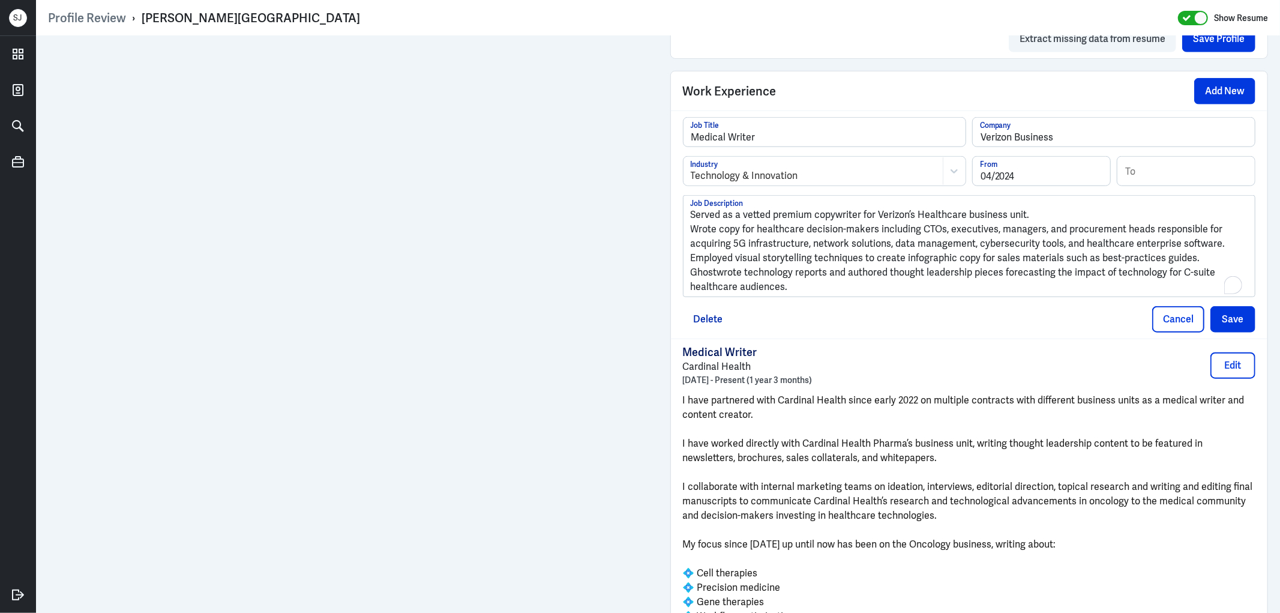
scroll to position [0, 0]
click at [691, 213] on p "Served as a vetted premium copywriter for Verizon’s Healthcare business unit." at bounding box center [970, 215] width 558 height 14
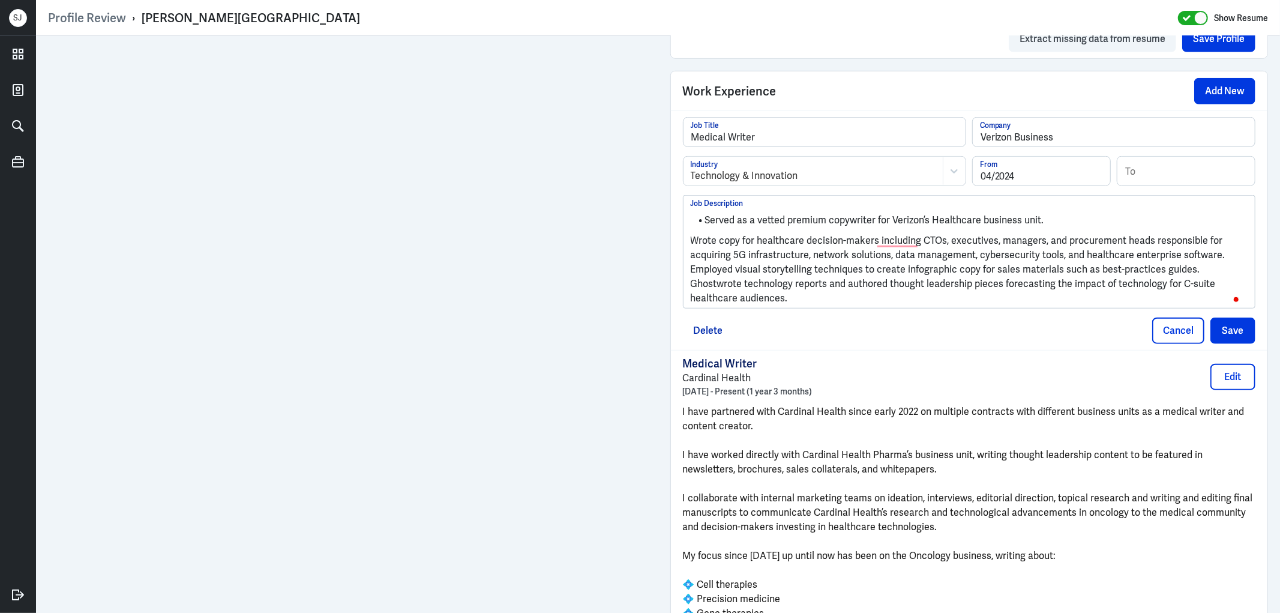
click at [691, 239] on p "Wrote copy for healthcare decision-makers including CTOs, executives, managers,…" at bounding box center [970, 247] width 558 height 29
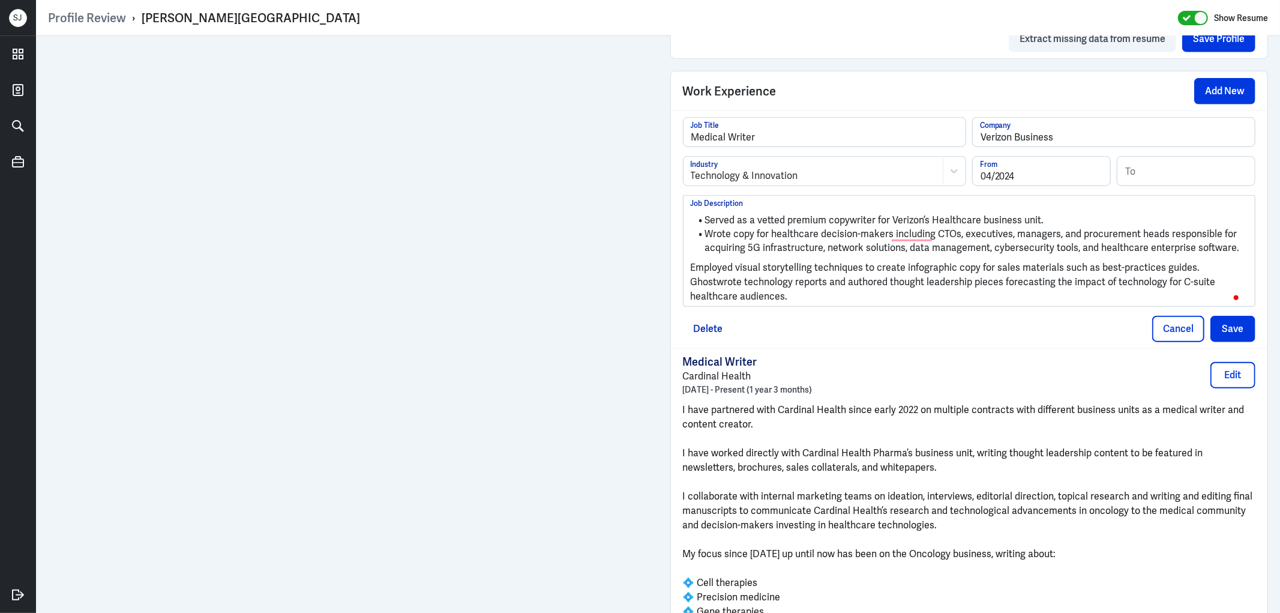
click at [691, 268] on p "Employed visual storytelling techniques to create infographic copy for sales ma…" at bounding box center [970, 267] width 558 height 14
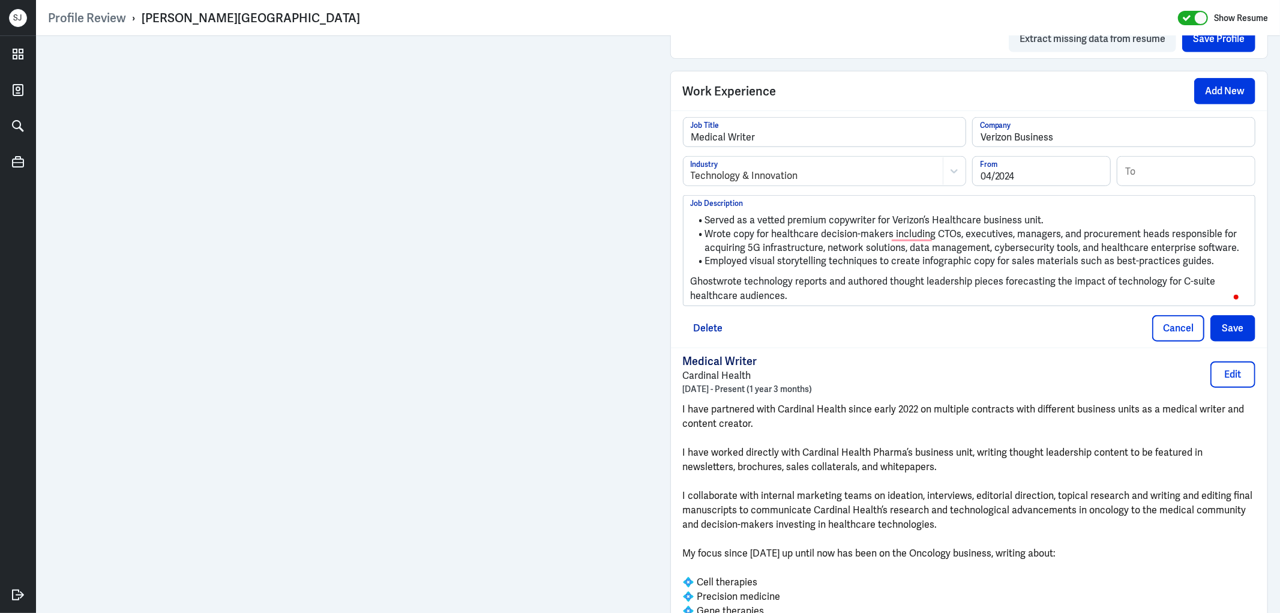
click at [691, 282] on p "Ghostwrote technology reports and authored thought leadership pieces forecastin…" at bounding box center [970, 288] width 558 height 29
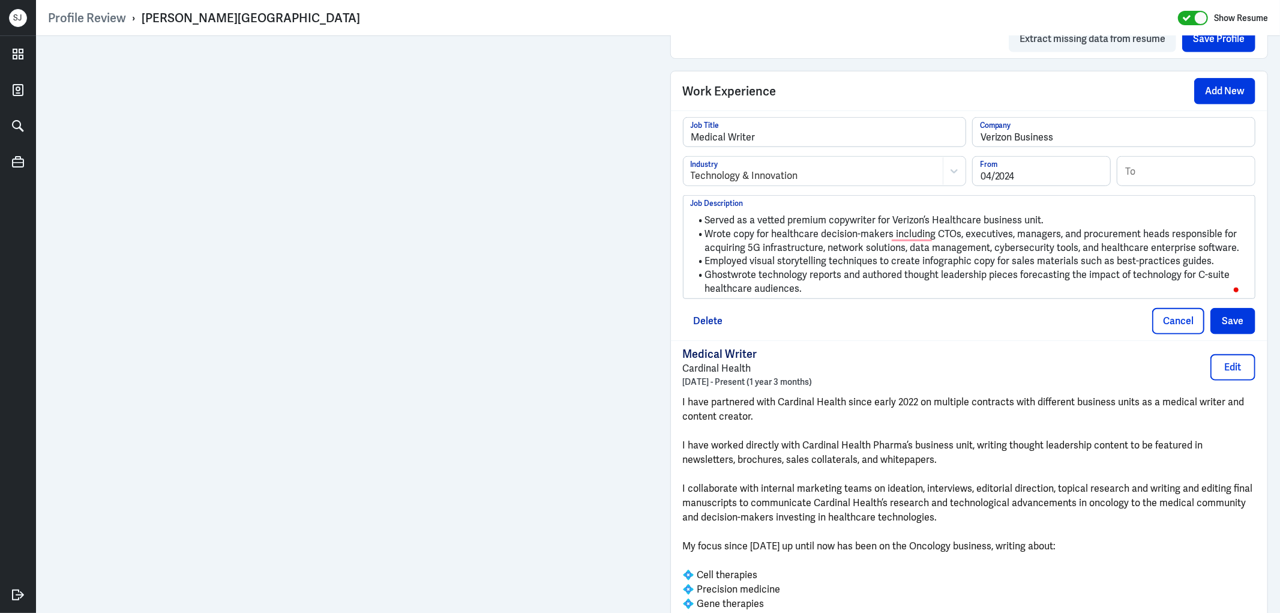
click at [797, 284] on li "Ghostwrote technology reports and authored thought leadership pieces forecastin…" at bounding box center [970, 281] width 558 height 27
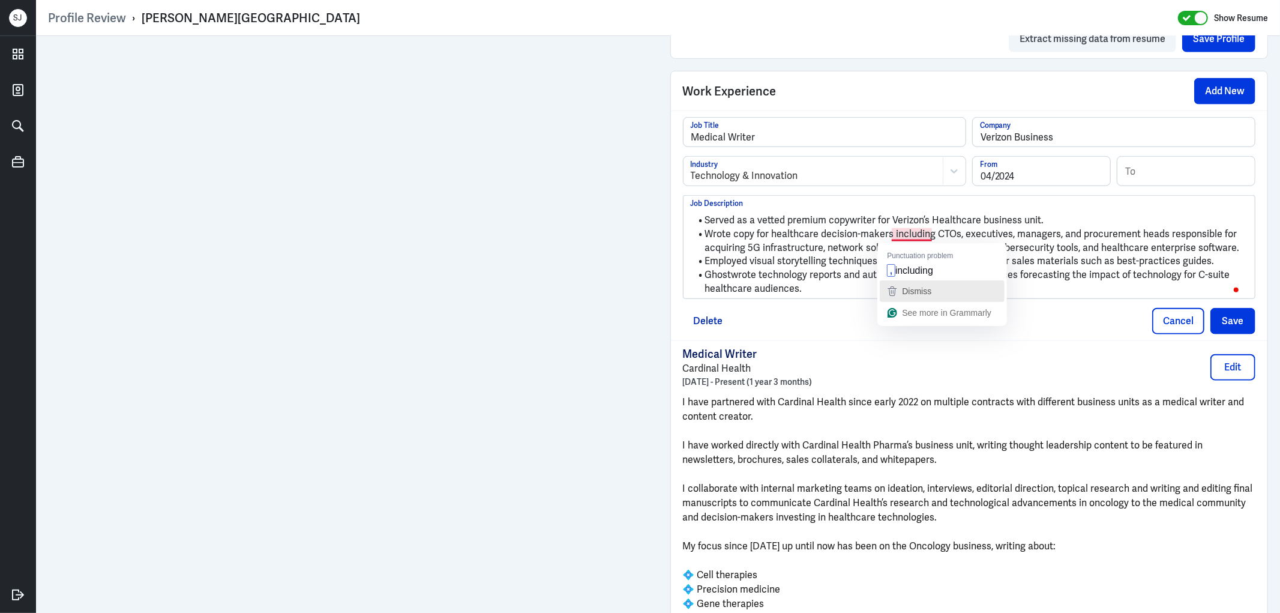
click at [923, 295] on span "Dismiss" at bounding box center [916, 291] width 29 height 10
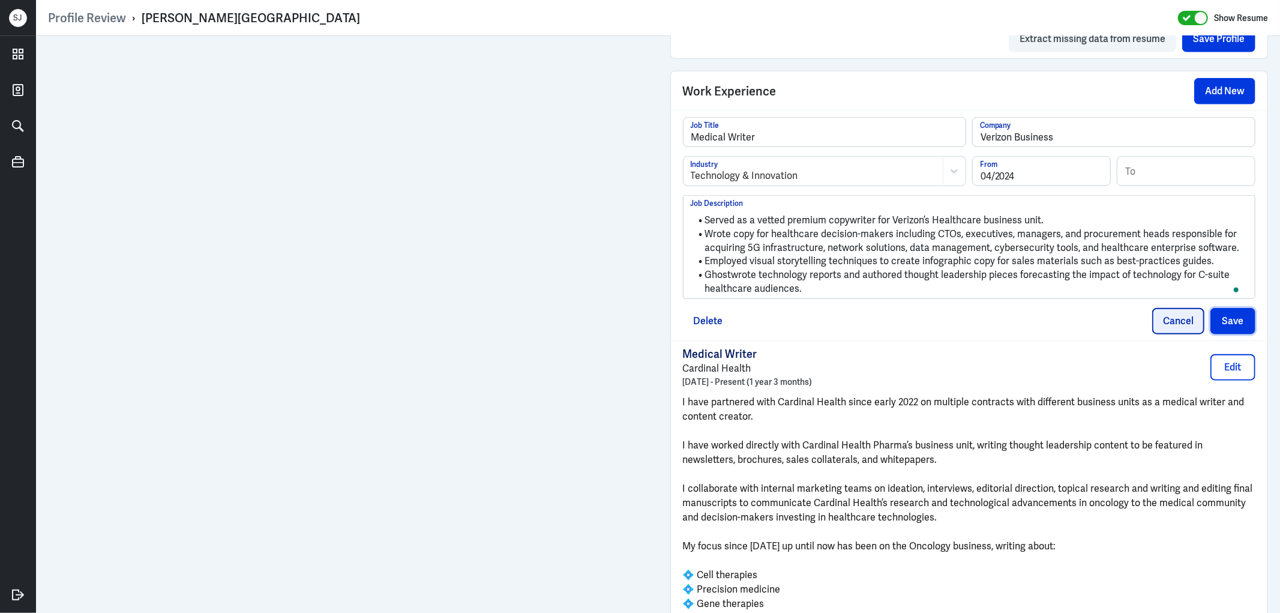
drag, startPoint x: 1227, startPoint y: 326, endPoint x: 1173, endPoint y: 327, distance: 54.0
click at [1228, 326] on button "Save" at bounding box center [1233, 321] width 45 height 26
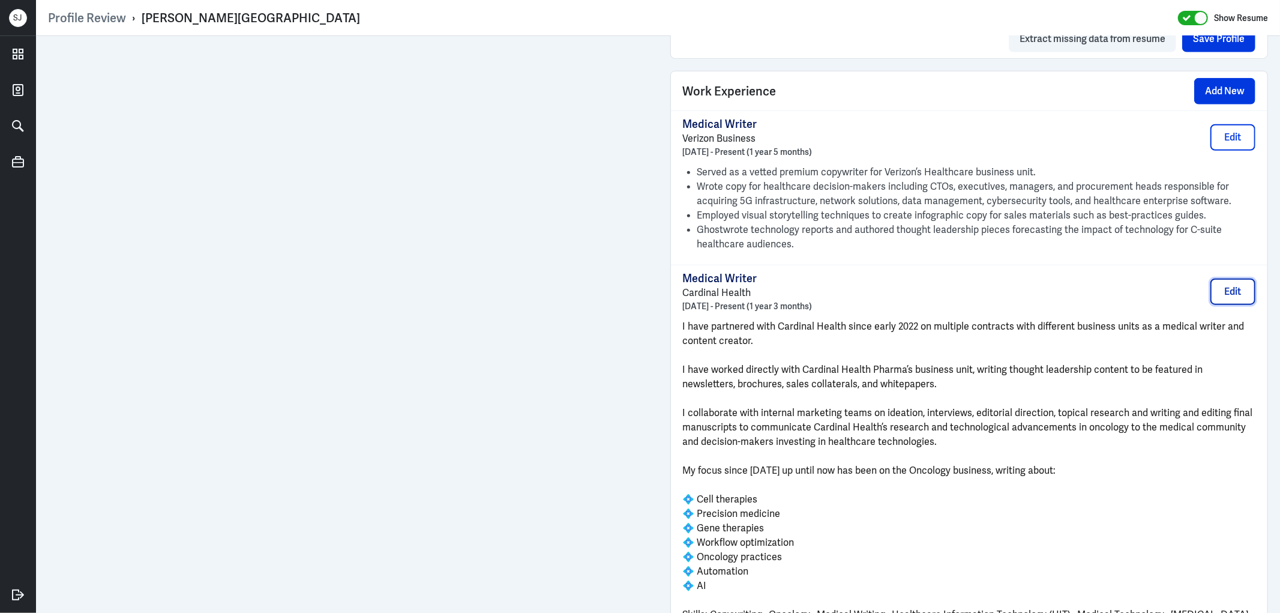
click at [1220, 290] on button "Edit" at bounding box center [1233, 291] width 45 height 26
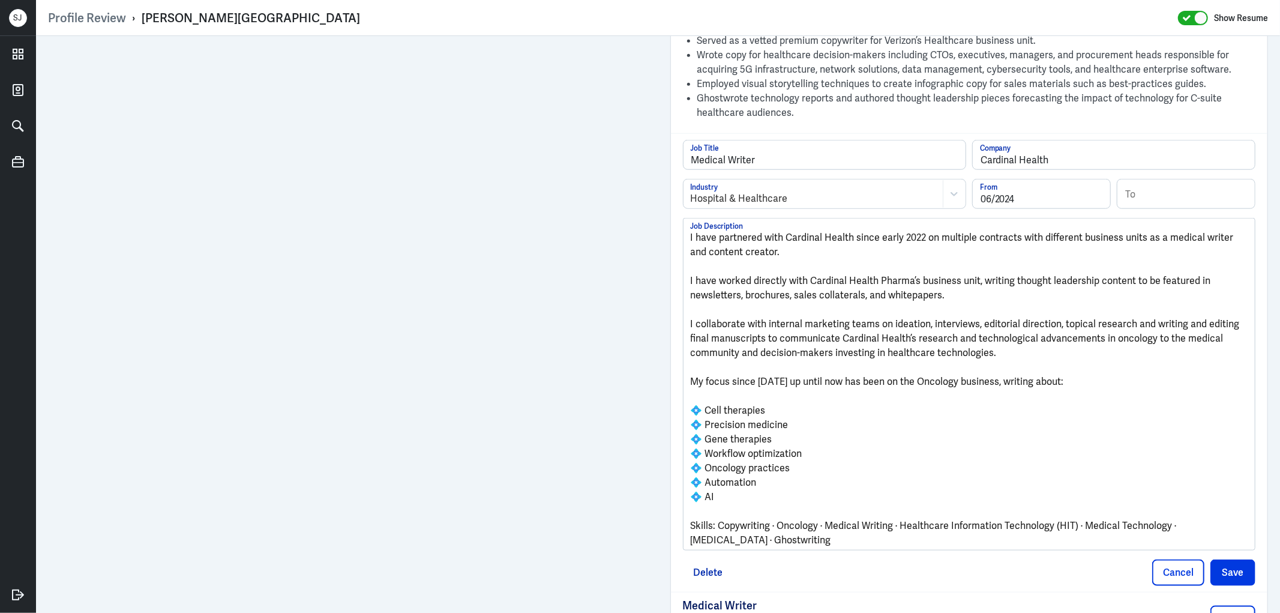
scroll to position [1000, 0]
click at [757, 327] on span "I collaborate with internal marketing teams on ideation, interviews, editorial …" at bounding box center [967, 336] width 552 height 41
drag, startPoint x: 718, startPoint y: 238, endPoint x: 682, endPoint y: 237, distance: 36.0
click at [684, 237] on div "I have partnered with Cardinal Health since early 2022 on multiple contracts wi…" at bounding box center [970, 382] width 572 height 331
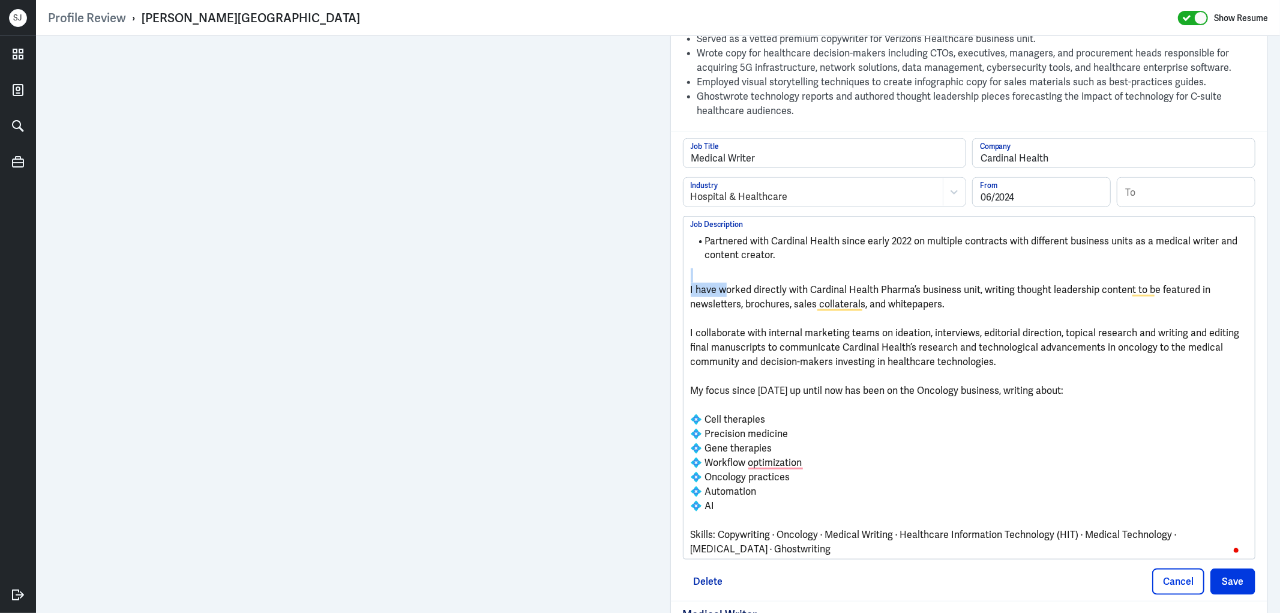
drag, startPoint x: 716, startPoint y: 287, endPoint x: 691, endPoint y: 273, distance: 28.2
click at [691, 273] on div "Partnered with Cardinal Health since early 2022 on multiple contracts with diff…" at bounding box center [970, 392] width 558 height 327
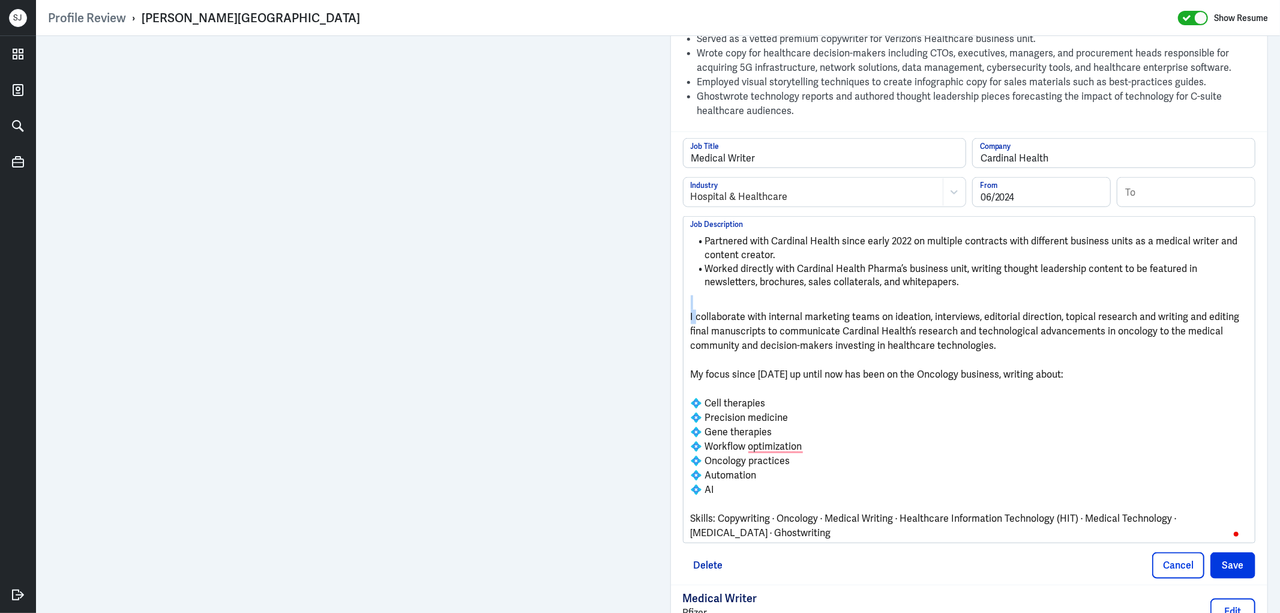
drag, startPoint x: 693, startPoint y: 318, endPoint x: 685, endPoint y: 305, distance: 15.0
click at [691, 305] on div "Partnered with Cardinal Health since early 2022 on multiple contracts with diff…" at bounding box center [970, 385] width 558 height 312
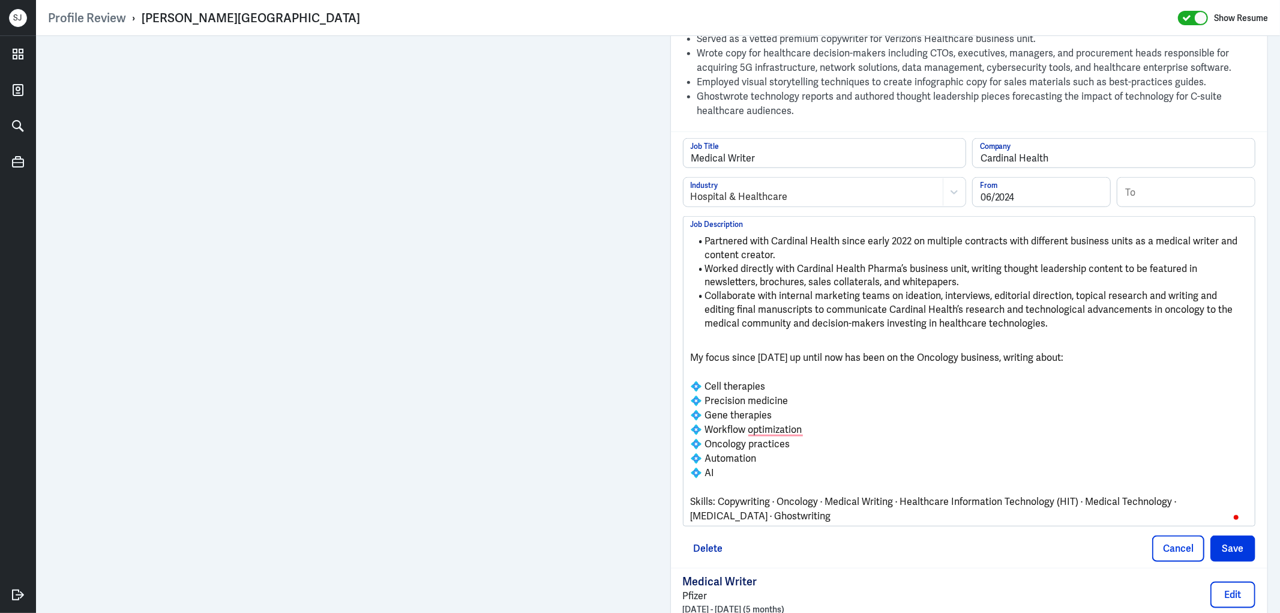
click at [751, 299] on span "Collaborate with internal marketing teams on ideation, interviews, editorial di…" at bounding box center [970, 309] width 531 height 40
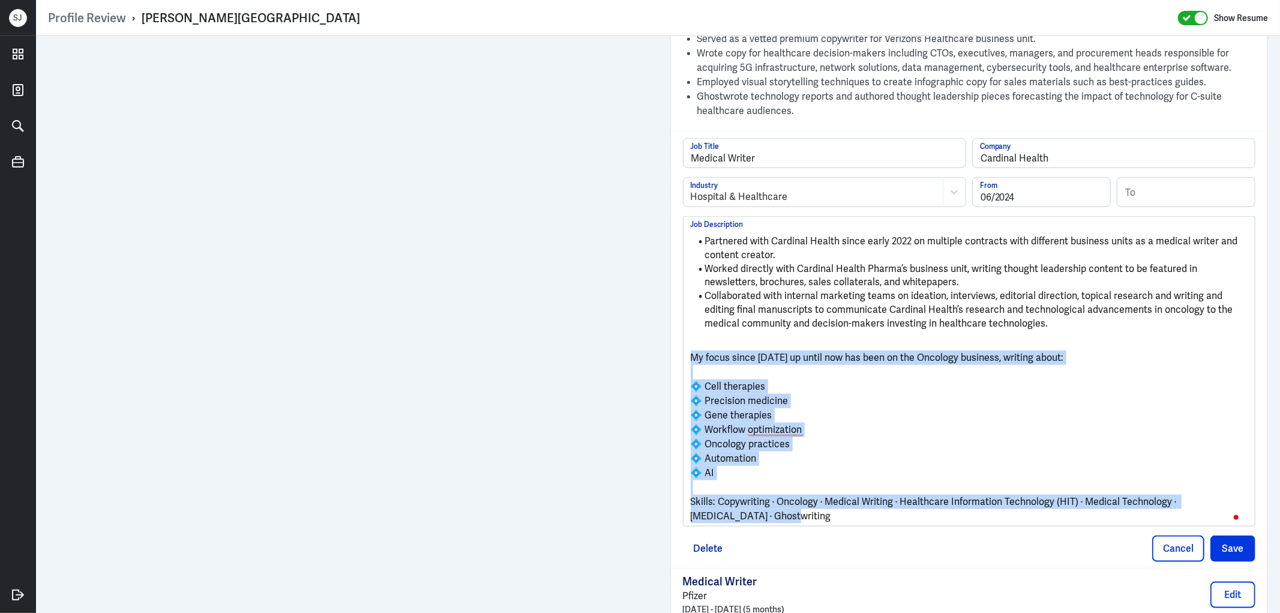
click at [678, 363] on div "Profile Review › Serg Valencia Show Resume Admin Settings Update Resume Save Pr…" at bounding box center [658, 306] width 1244 height 613
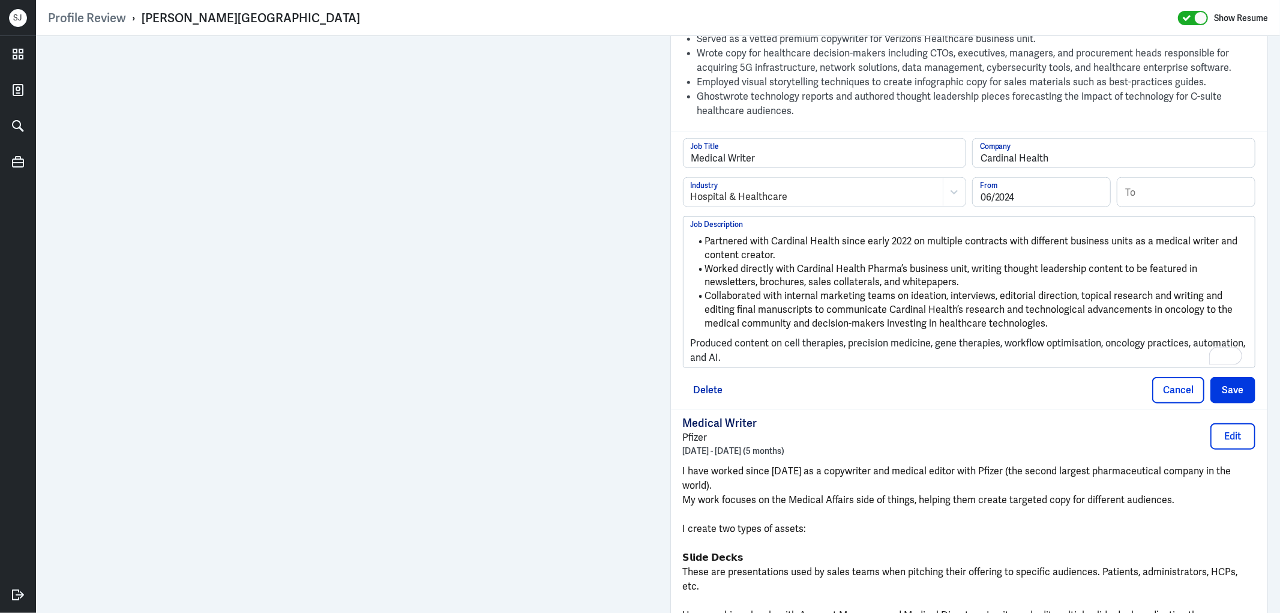
drag, startPoint x: 687, startPoint y: 340, endPoint x: 746, endPoint y: 336, distance: 59.5
click at [691, 339] on p "Produced content on cell therapies, precision medicine, gene therapies, workflo…" at bounding box center [970, 350] width 558 height 29
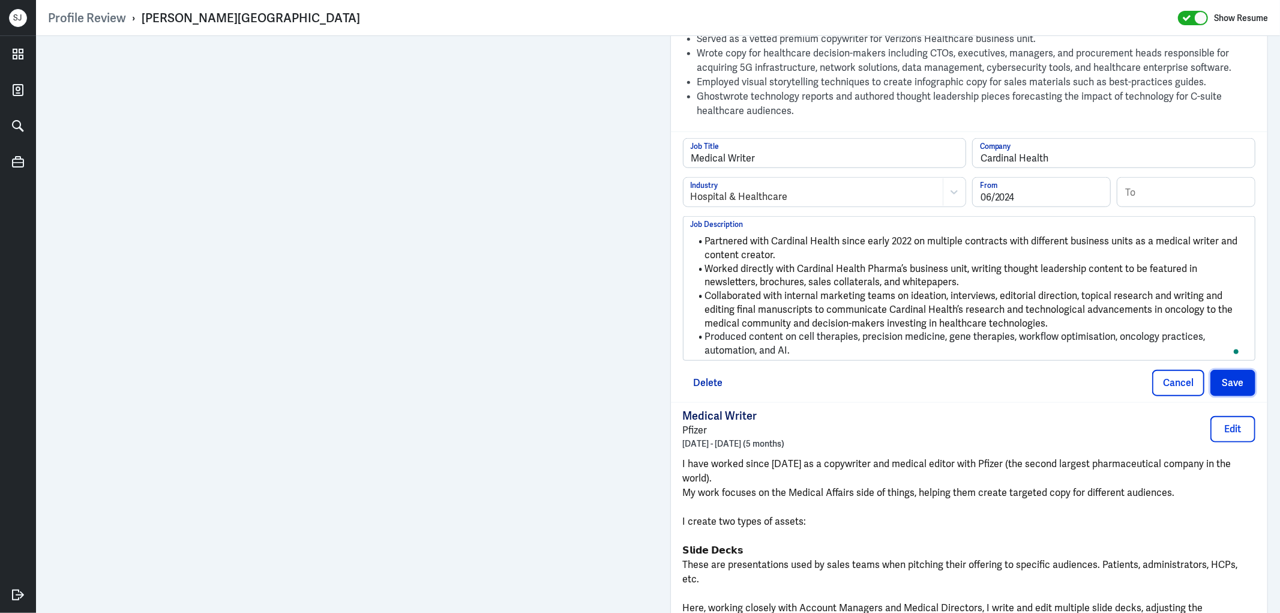
drag, startPoint x: 1209, startPoint y: 388, endPoint x: 1196, endPoint y: 384, distance: 14.4
click at [1211, 388] on button "Save" at bounding box center [1233, 383] width 45 height 26
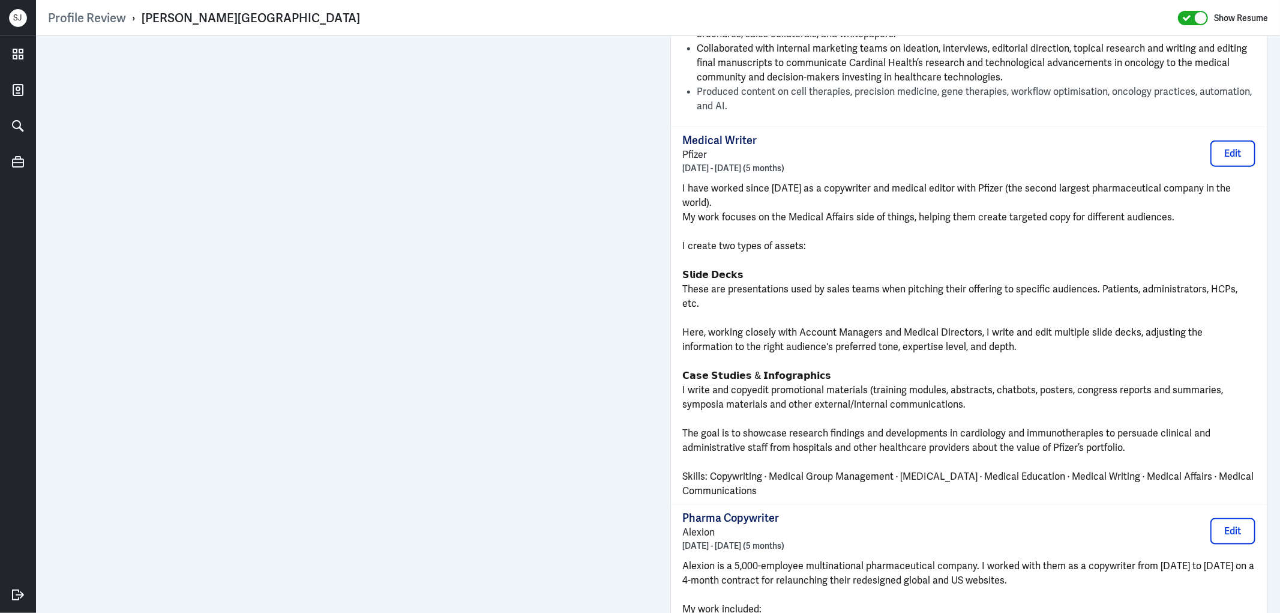
scroll to position [1200, 0]
click at [1215, 163] on button "Edit" at bounding box center [1233, 155] width 45 height 26
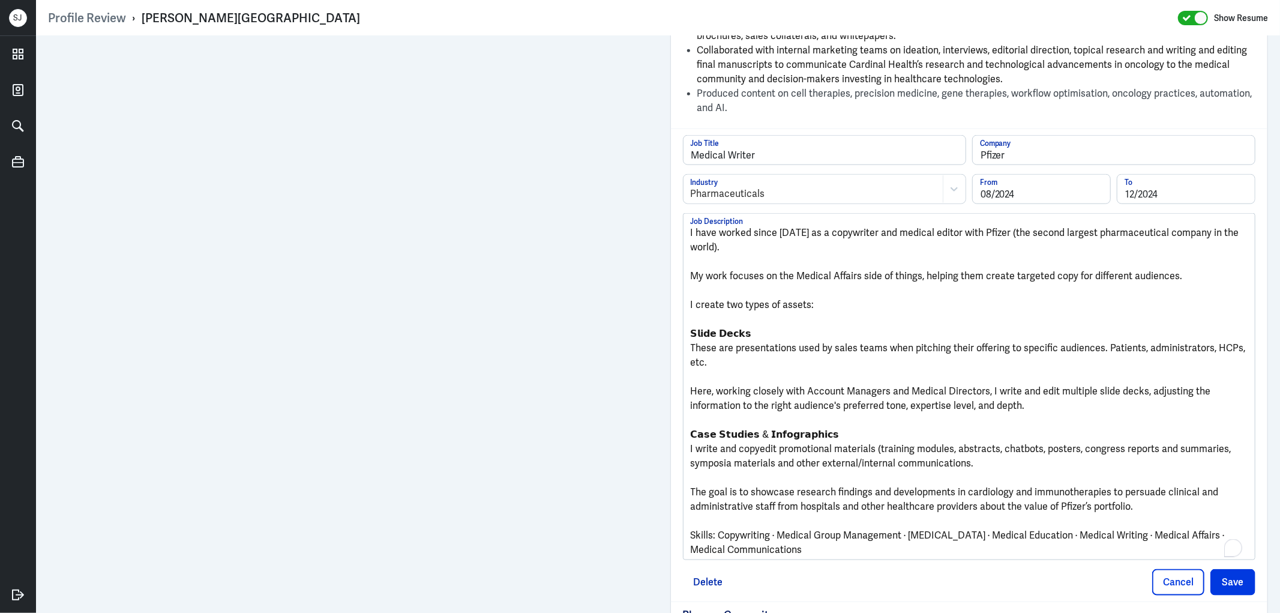
click at [766, 311] on span "I create two types of assets:" at bounding box center [753, 304] width 124 height 13
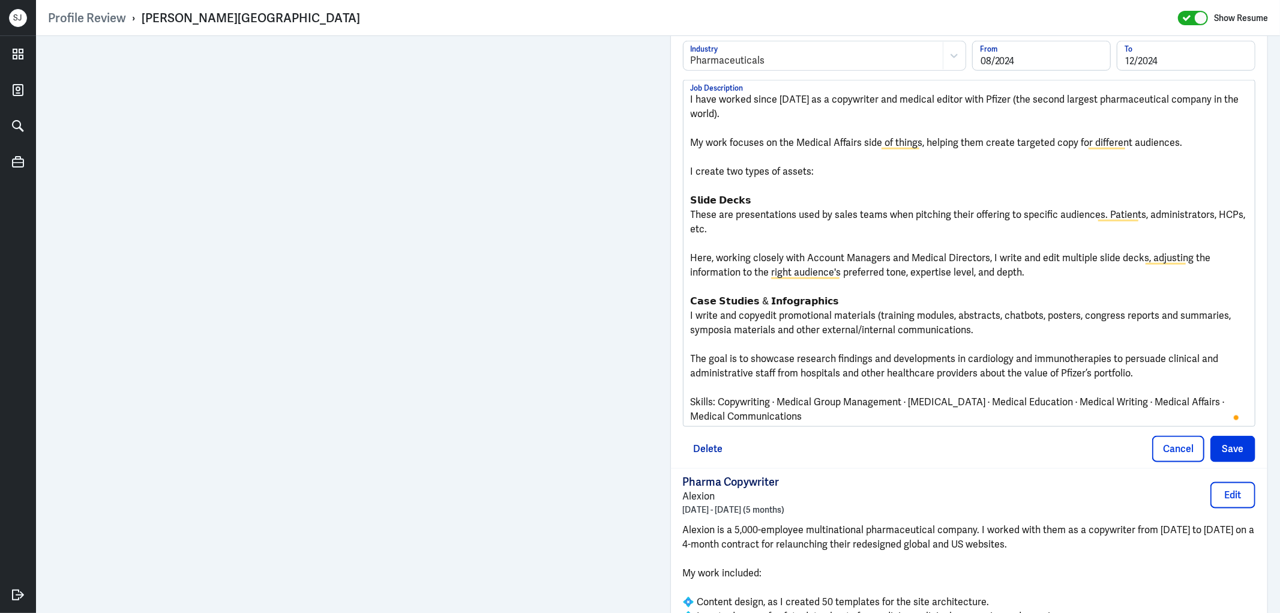
scroll to position [1334, 0]
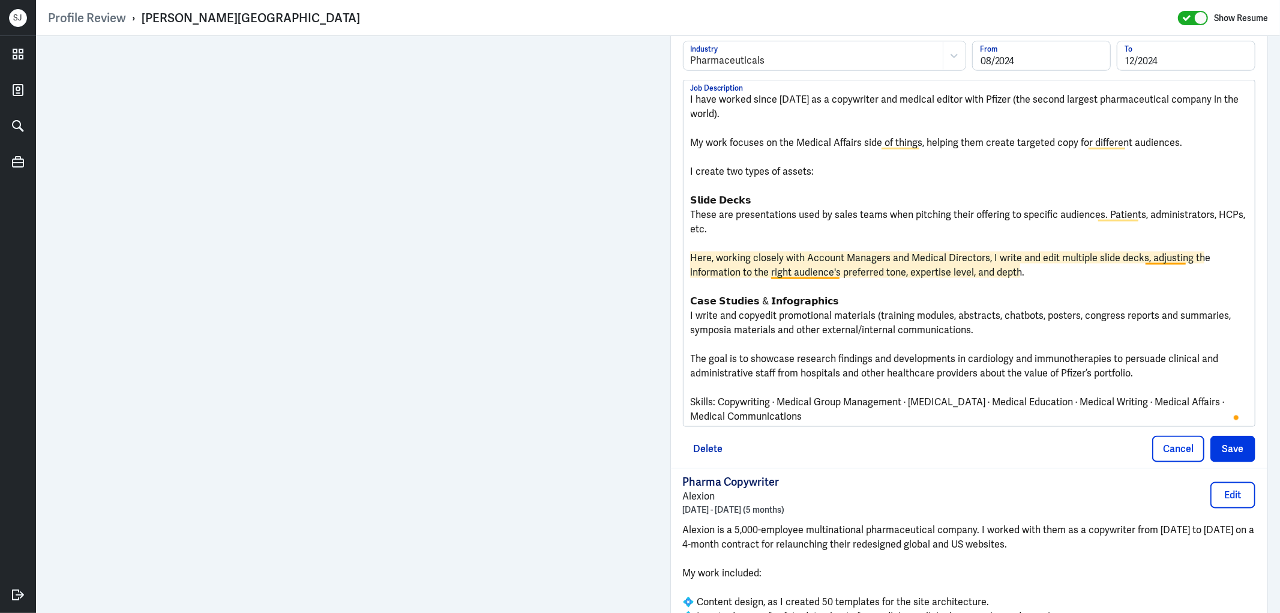
click at [806, 271] on span "Here, working closely with Account Managers and Medical Directors, I write and …" at bounding box center [952, 264] width 523 height 27
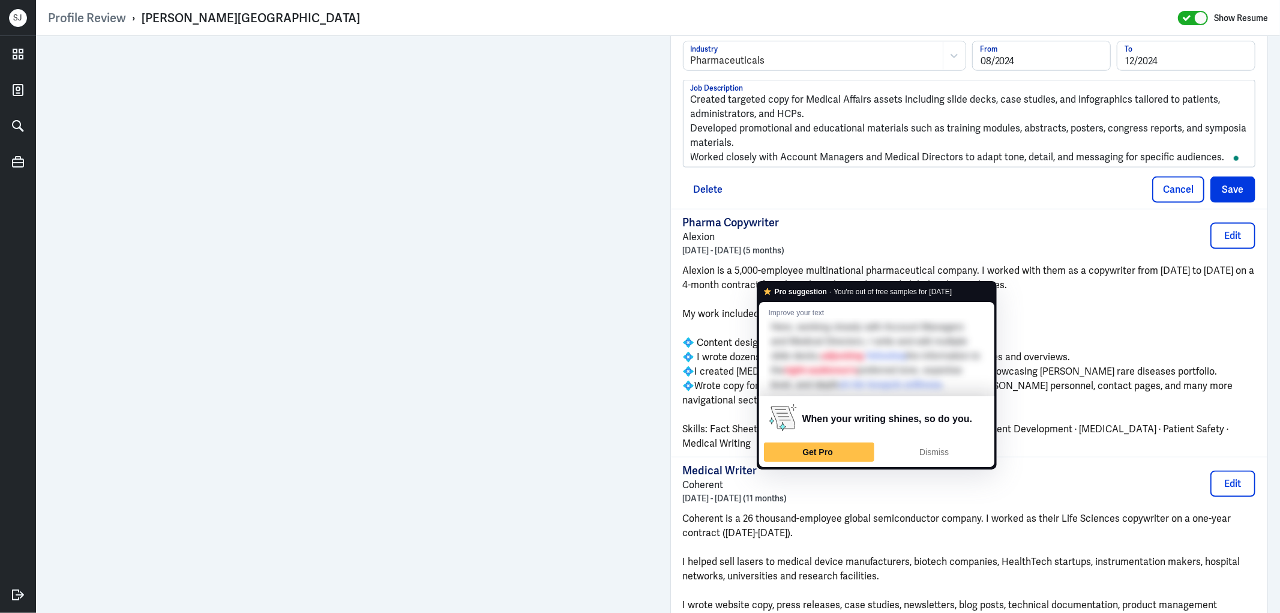
scroll to position [0, 0]
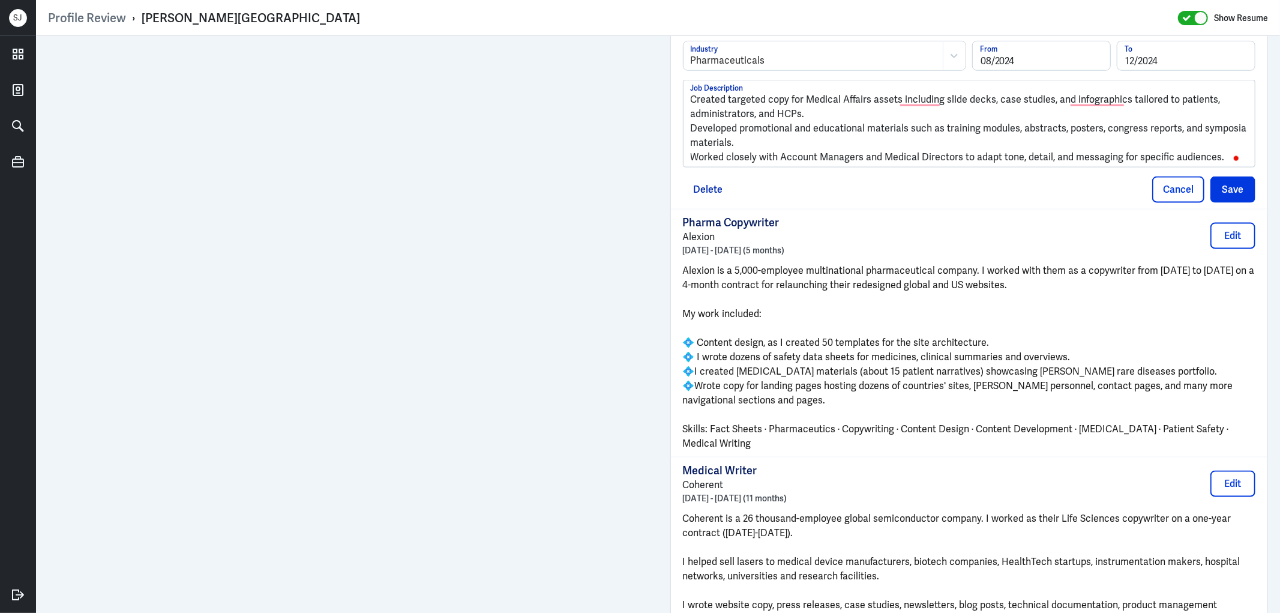
click at [691, 99] on p "Created targeted copy for Medical Affairs assets including slide decks, case st…" at bounding box center [970, 106] width 558 height 29
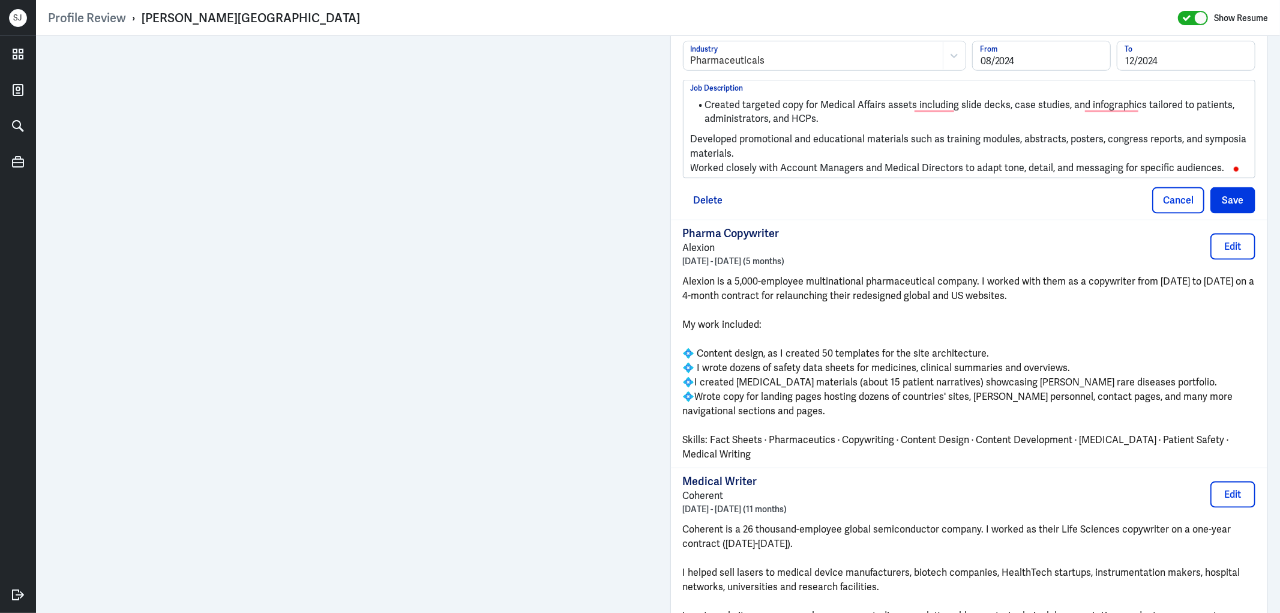
click at [691, 135] on p "Developed promotional and educational materials such as training modules, abstr…" at bounding box center [970, 146] width 558 height 29
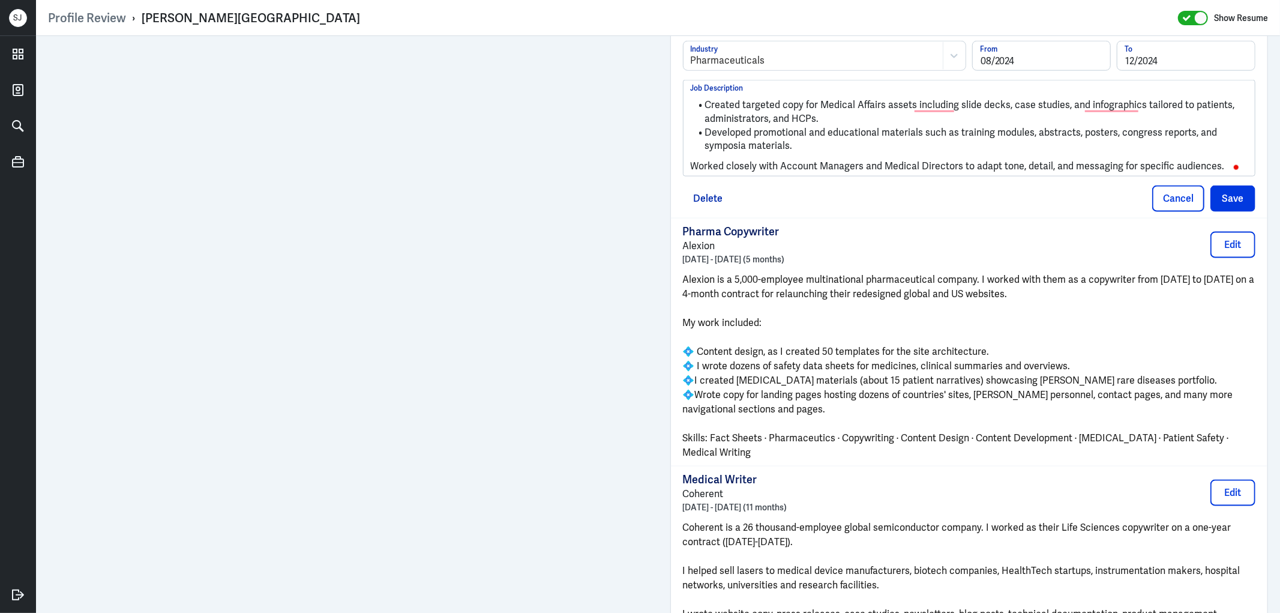
click at [691, 162] on p "Worked closely with Account Managers and Medical Directors to adapt tone, detai…" at bounding box center [970, 166] width 558 height 14
click at [691, 163] on p "Worked closely with Account Managers and Medical Directors to adapt tone, detai…" at bounding box center [970, 166] width 558 height 14
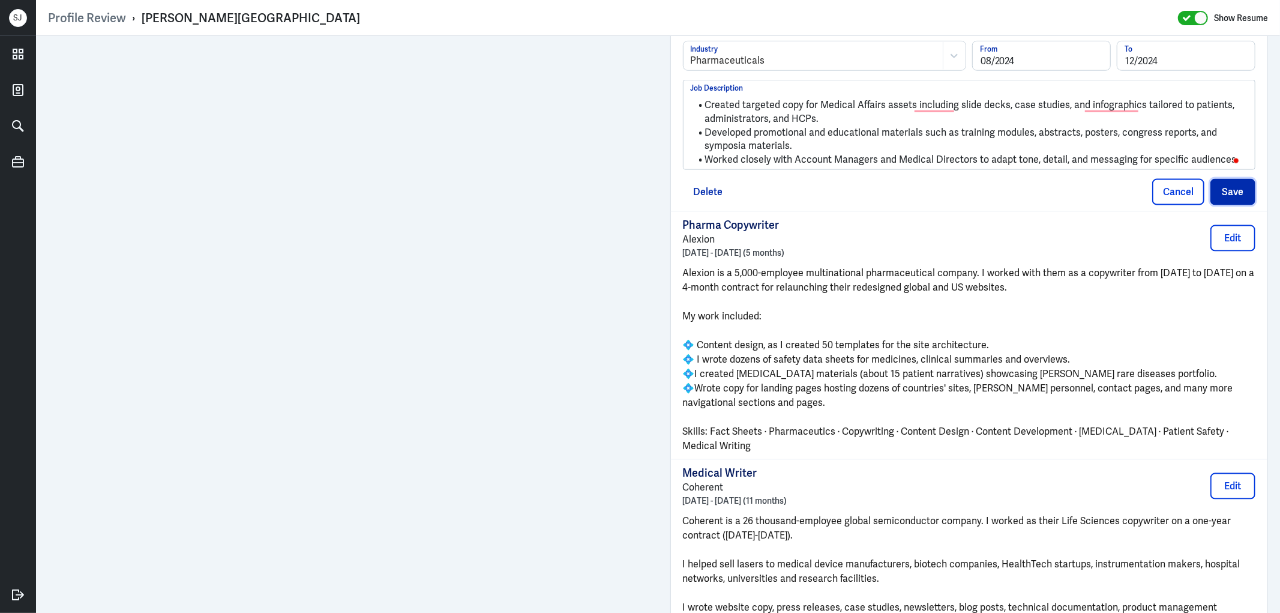
click at [1215, 202] on button "Save" at bounding box center [1233, 192] width 45 height 26
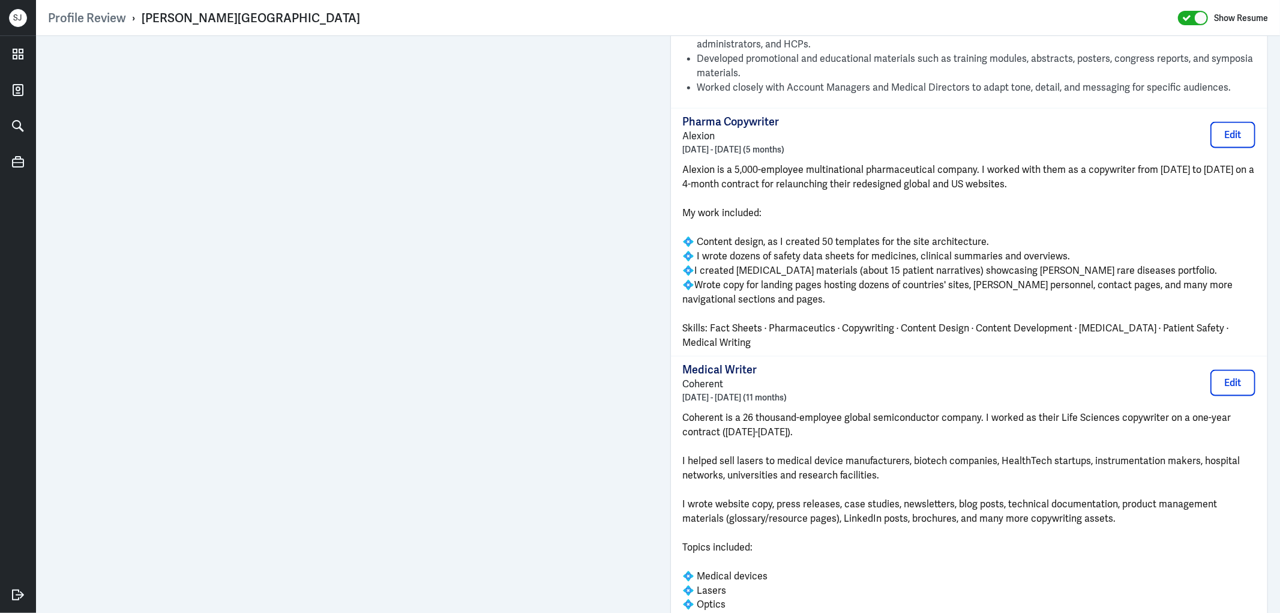
scroll to position [1334, 0]
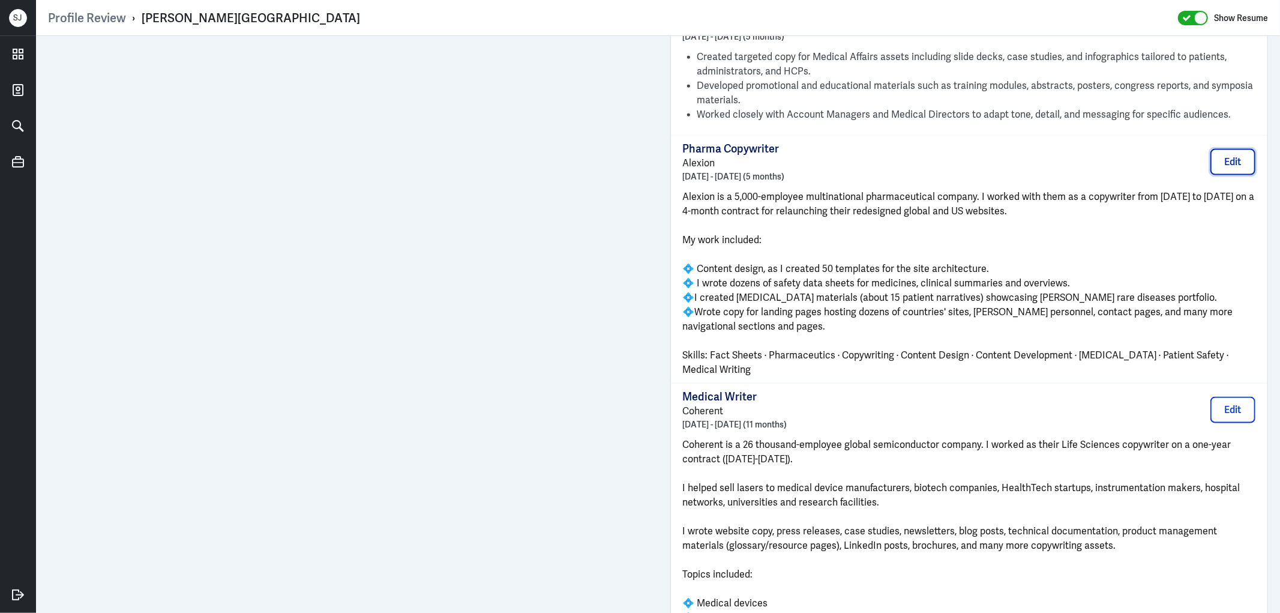
click at [1223, 170] on button "Edit" at bounding box center [1233, 162] width 45 height 26
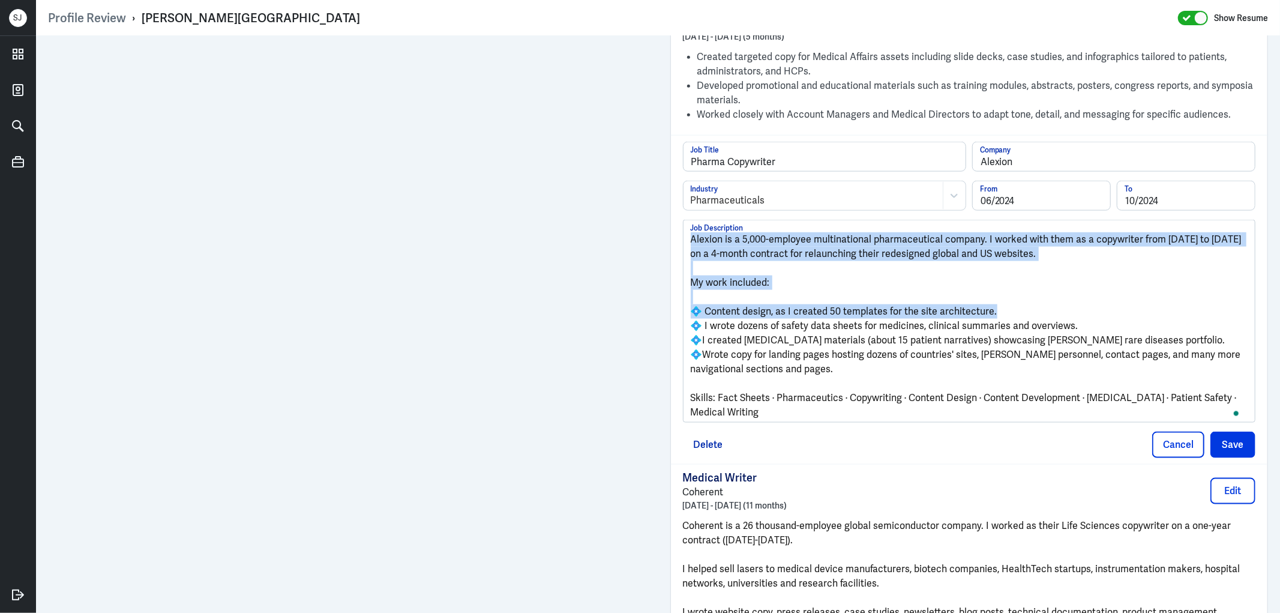
drag, startPoint x: 999, startPoint y: 314, endPoint x: 648, endPoint y: 230, distance: 360.9
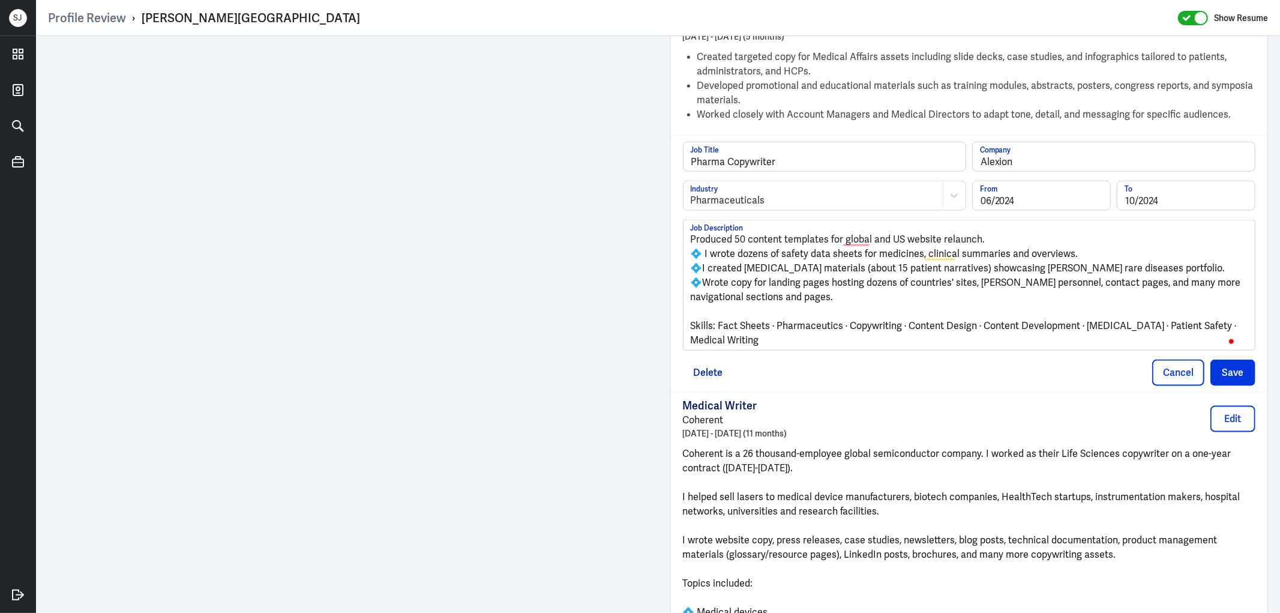
click at [691, 238] on p "Produced 50 content templates for global and US website relaunch." at bounding box center [970, 239] width 558 height 14
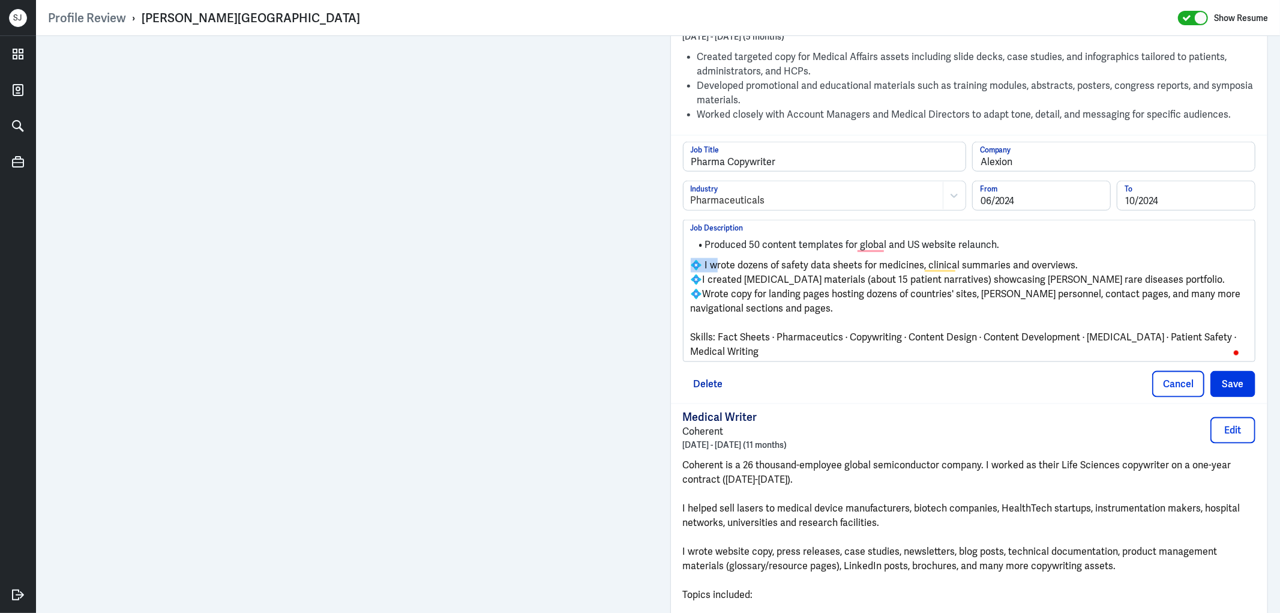
drag, startPoint x: 712, startPoint y: 266, endPoint x: 682, endPoint y: 259, distance: 31.4
click at [684, 260] on div "Produced 50 content templates for global and US website relaunch. 💠 I wrote doz…" at bounding box center [970, 290] width 572 height 141
click at [680, 281] on div "Profile Review › [PERSON_NAME] Show Resume Admin Settings Update Resume Save Pr…" at bounding box center [658, 306] width 1244 height 613
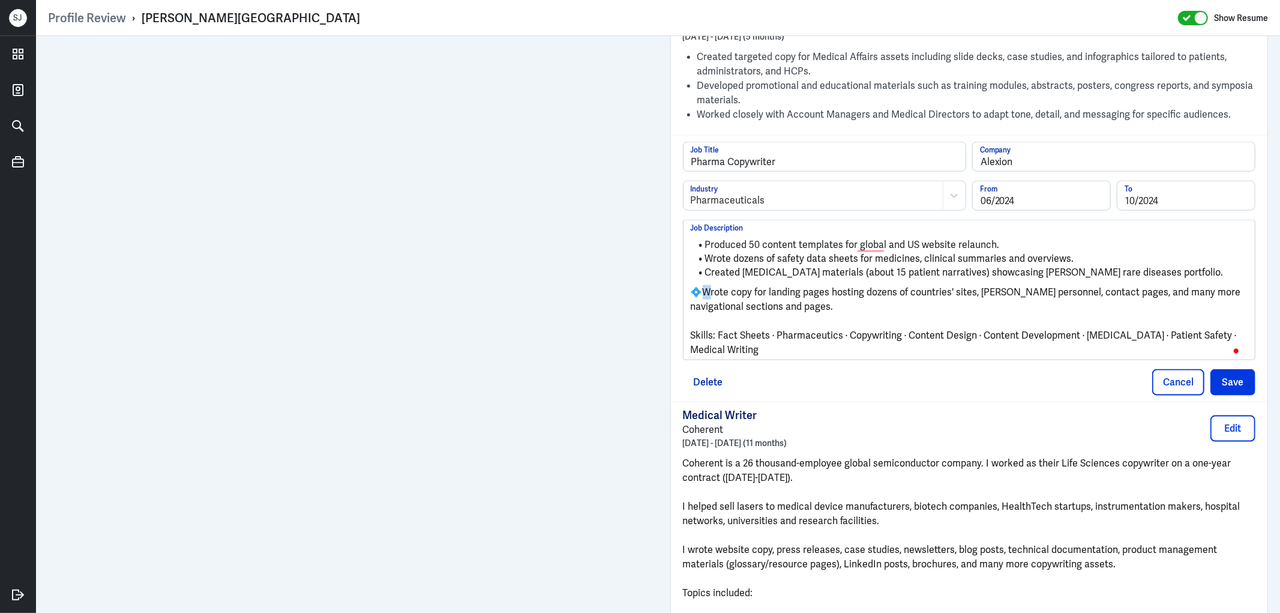
click at [700, 292] on span "💠Wrote copy for landing pages hosting dozens of countries' sites, Alexion's per…" at bounding box center [967, 299] width 553 height 27
click at [698, 292] on span "💠Wrote copy for landing pages hosting dozens of countries' sites, Alexion's per…" at bounding box center [967, 299] width 553 height 27
click at [684, 292] on div "Produced 50 content templates for global and US website relaunch. Wrote dozens …" at bounding box center [970, 289] width 572 height 139
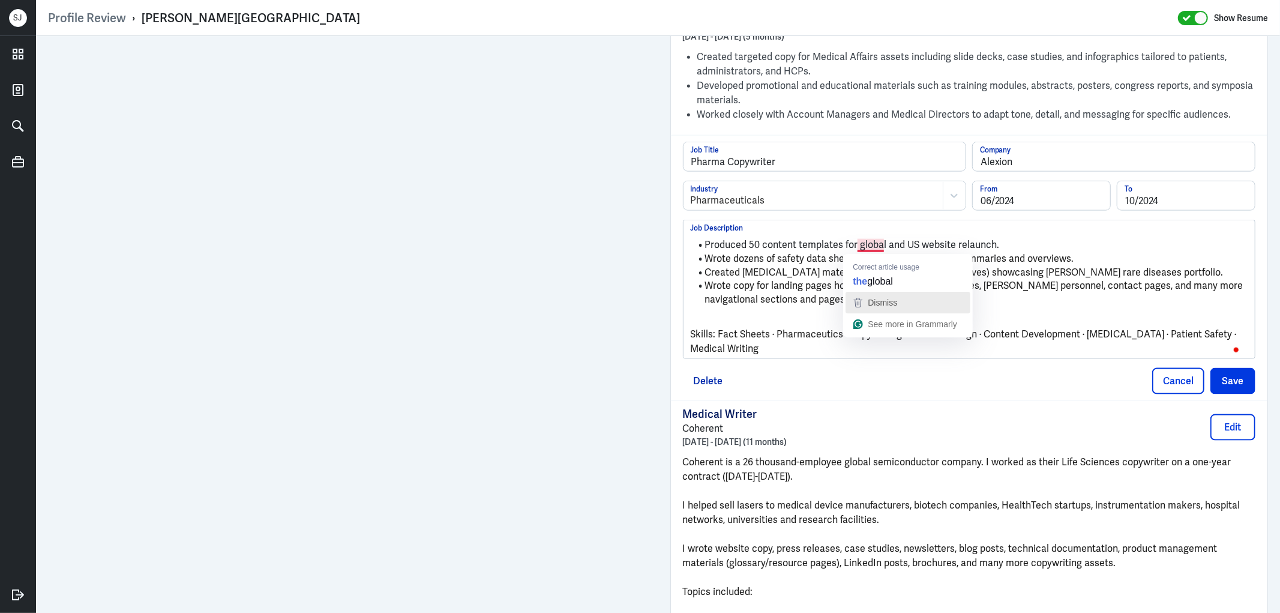
click at [884, 302] on span "Dismiss" at bounding box center [882, 303] width 29 height 10
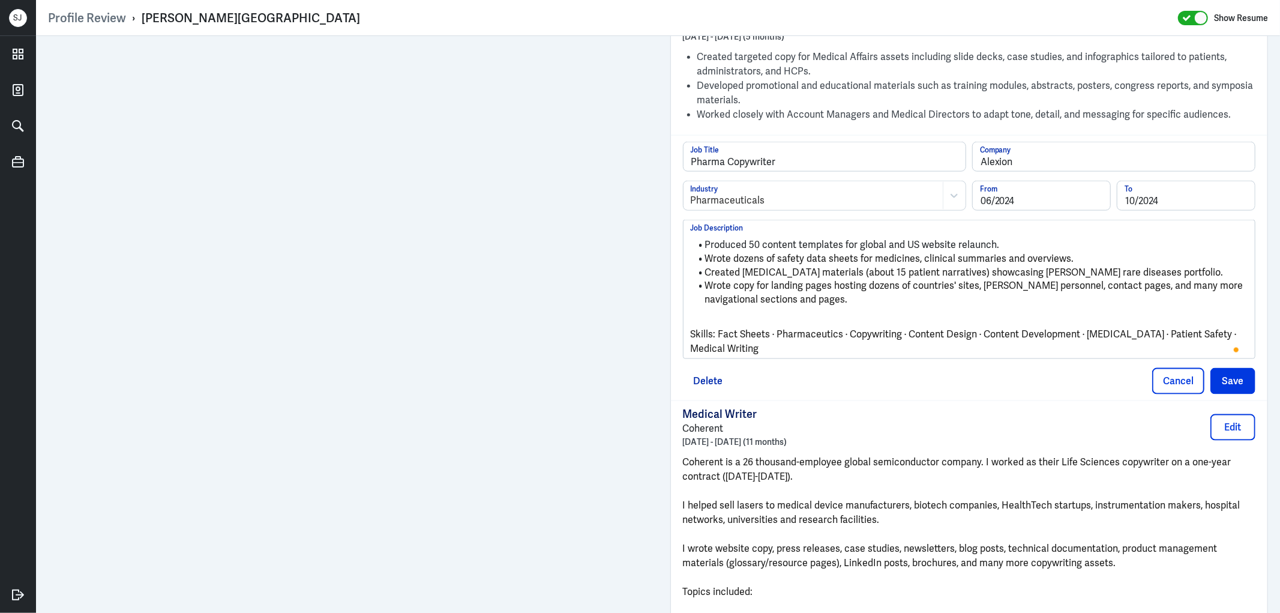
click at [913, 301] on li "Wrote copy for landing pages hosting dozens of countries' sites, [PERSON_NAME] …" at bounding box center [970, 292] width 558 height 27
drag, startPoint x: 769, startPoint y: 347, endPoint x: 687, endPoint y: 326, distance: 85.4
click at [691, 326] on div "Produced 50 content templates for global and US website relaunch. Wrote dozens …" at bounding box center [970, 294] width 558 height 124
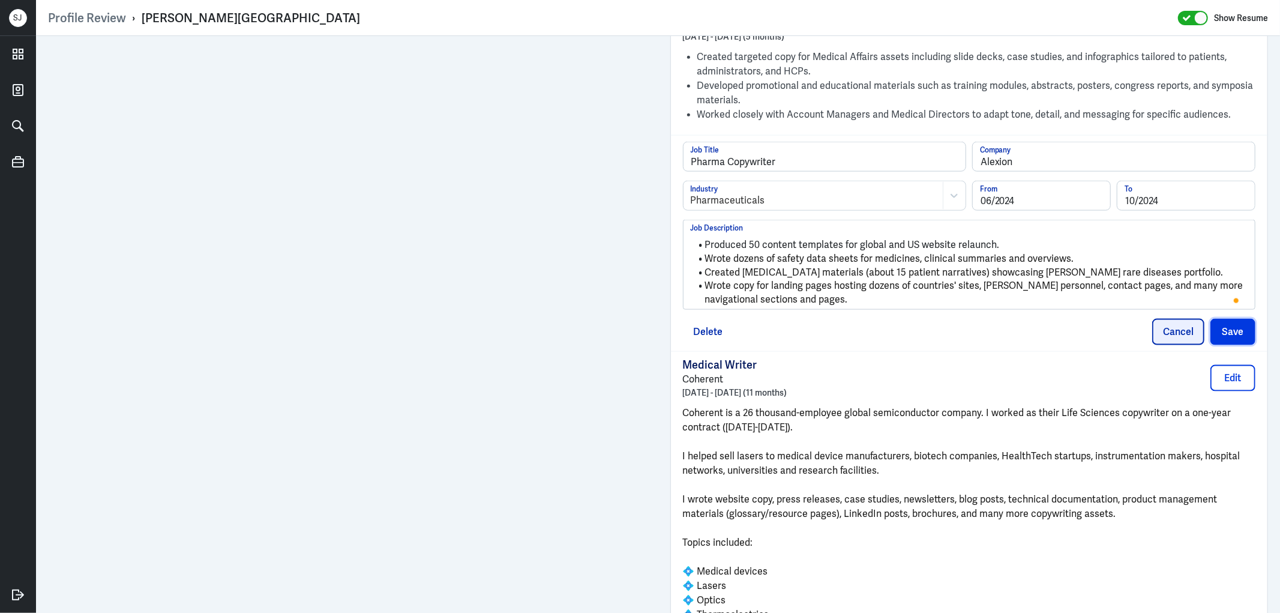
drag, startPoint x: 1221, startPoint y: 336, endPoint x: 1186, endPoint y: 332, distance: 35.7
click at [1221, 334] on button "Save" at bounding box center [1233, 332] width 45 height 26
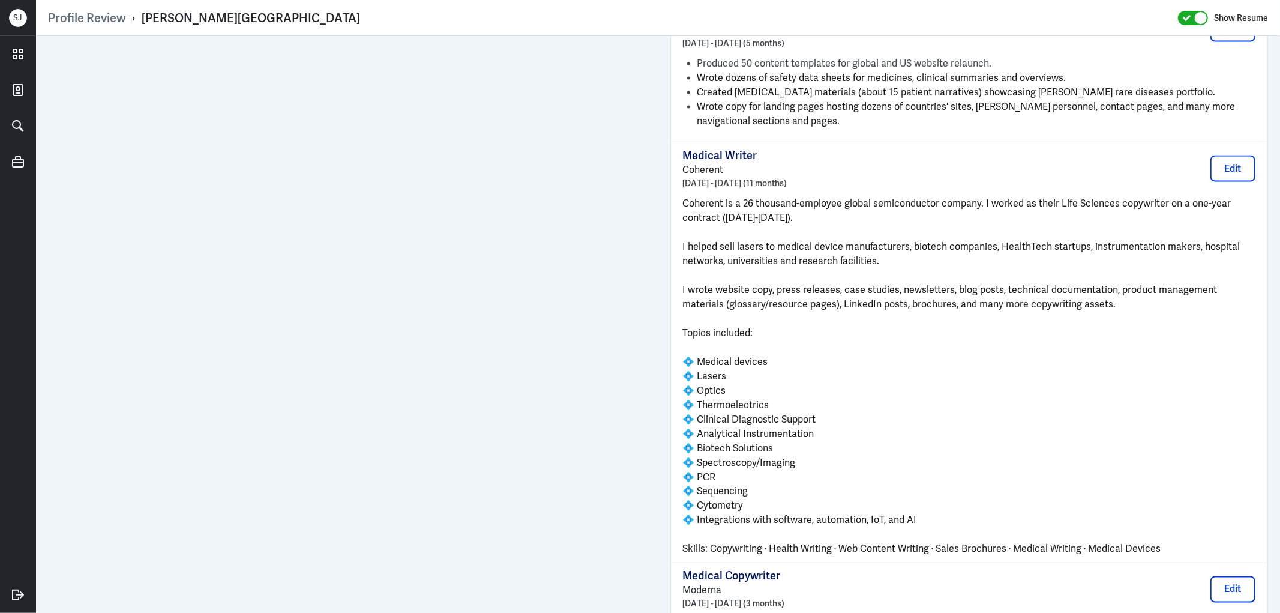
scroll to position [1534, 0]
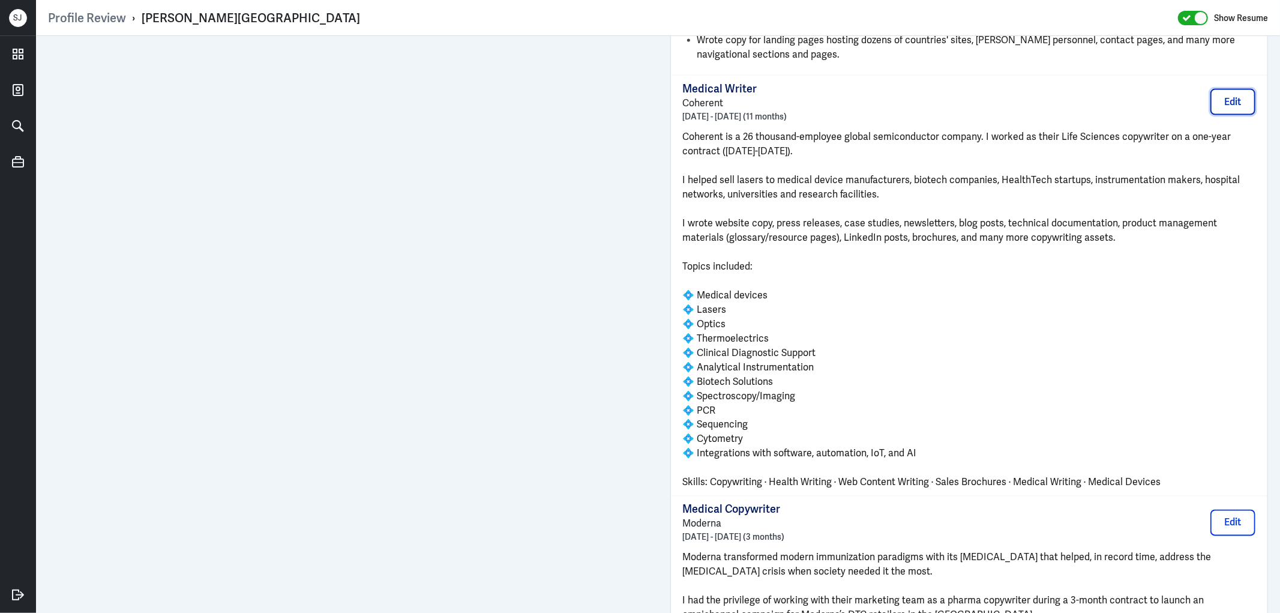
click at [1228, 108] on button "Edit" at bounding box center [1233, 102] width 45 height 26
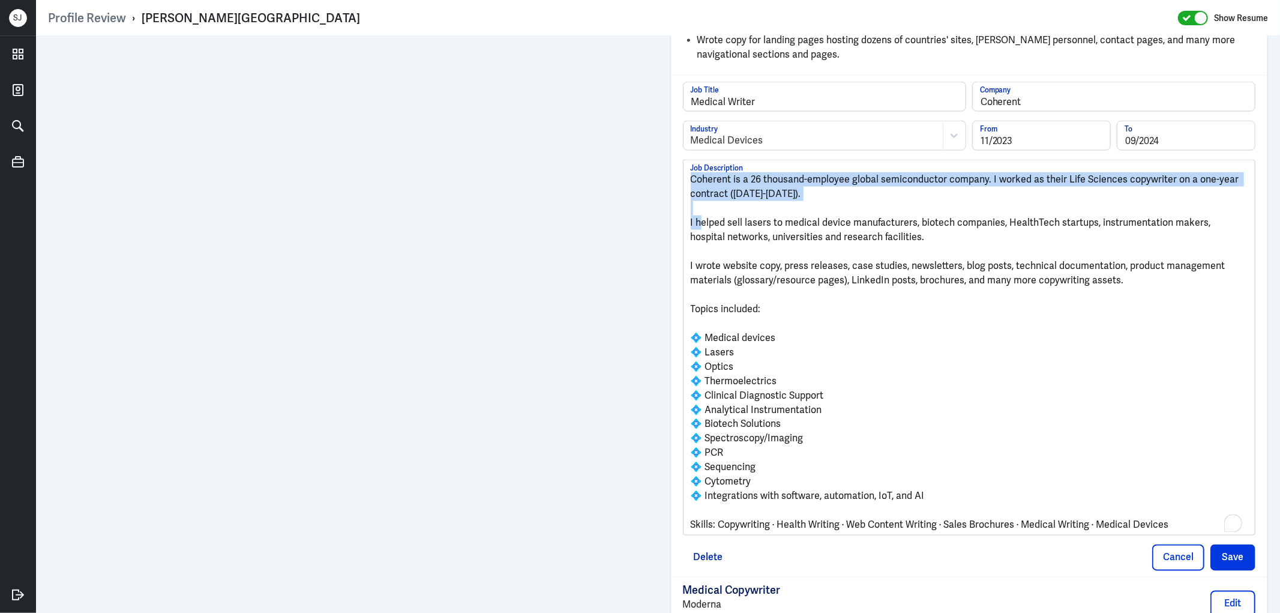
drag, startPoint x: 695, startPoint y: 224, endPoint x: 682, endPoint y: 177, distance: 48.5
click at [684, 177] on div "Coherent is a 26 thousand-employee global semiconductor company. I worked as th…" at bounding box center [970, 347] width 572 height 375
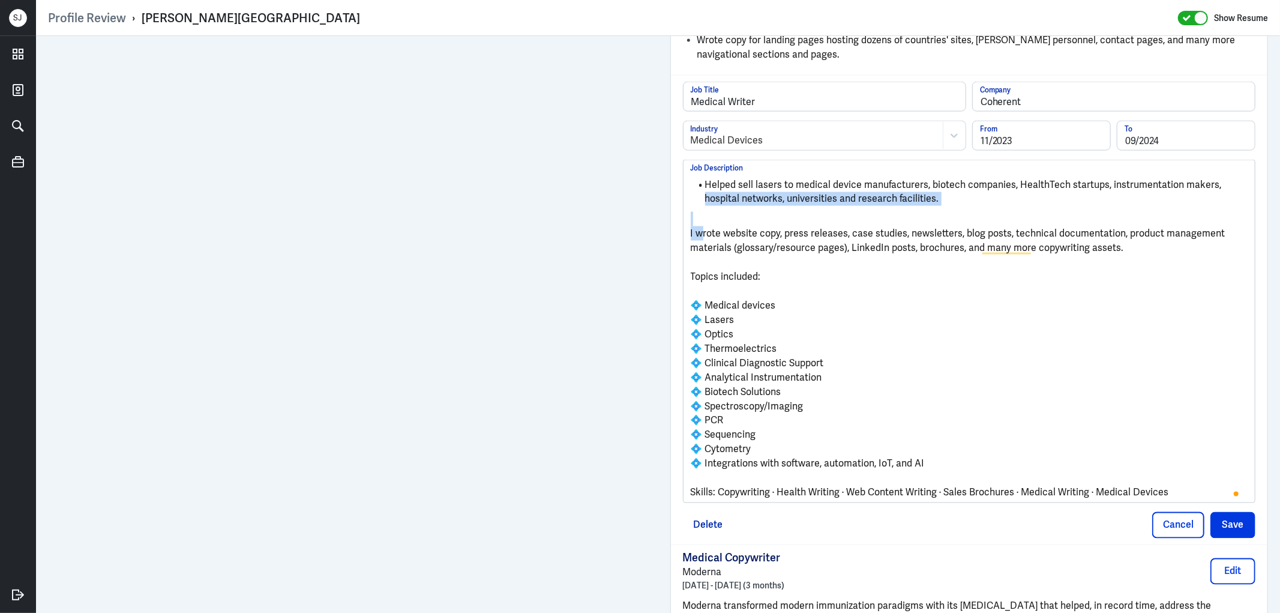
click at [681, 211] on div "Profile Review › [PERSON_NAME] Show Resume Admin Settings Update Resume Save Pr…" at bounding box center [658, 306] width 1244 height 613
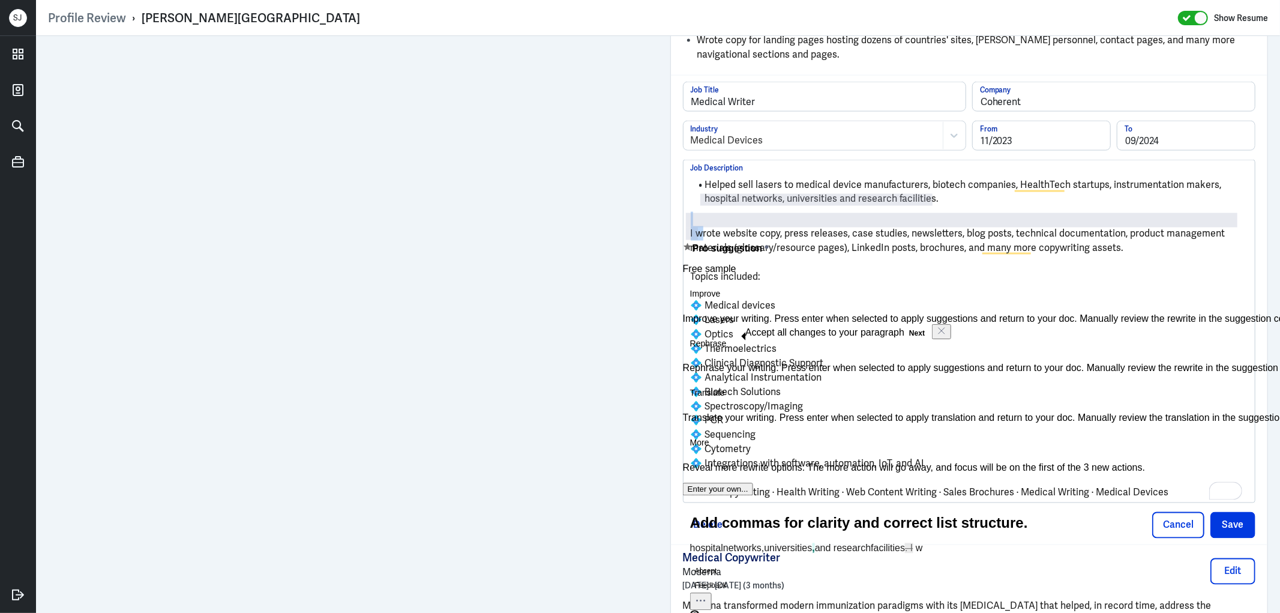
click button "Next" at bounding box center [916, 333] width 25 height 14
click at [714, 227] on p "I wrote website copy, press releases, case studies, newsletters, blog posts, te…" at bounding box center [970, 240] width 558 height 29
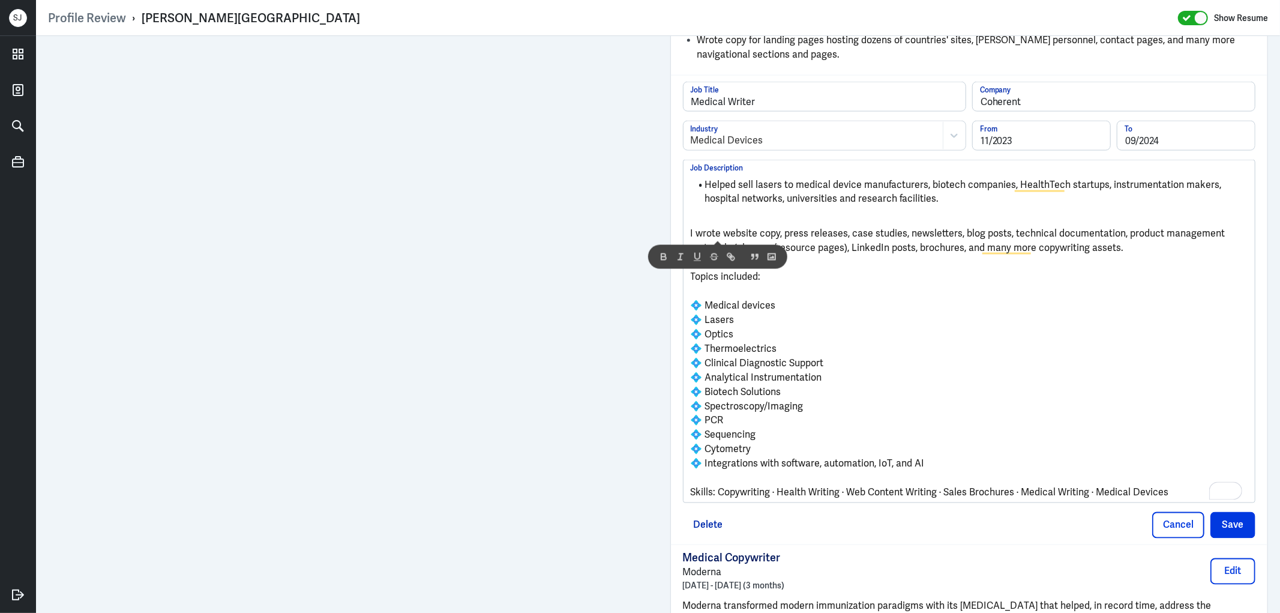
click at [1033, 405] on p "💠 Spectroscopy/Imaging" at bounding box center [970, 406] width 558 height 14
drag, startPoint x: 697, startPoint y: 236, endPoint x: 685, endPoint y: 217, distance: 22.6
click at [691, 217] on div "Helped sell lasers to medical device manufacturers, biotech companies, HealthTe…" at bounding box center [970, 335] width 558 height 327
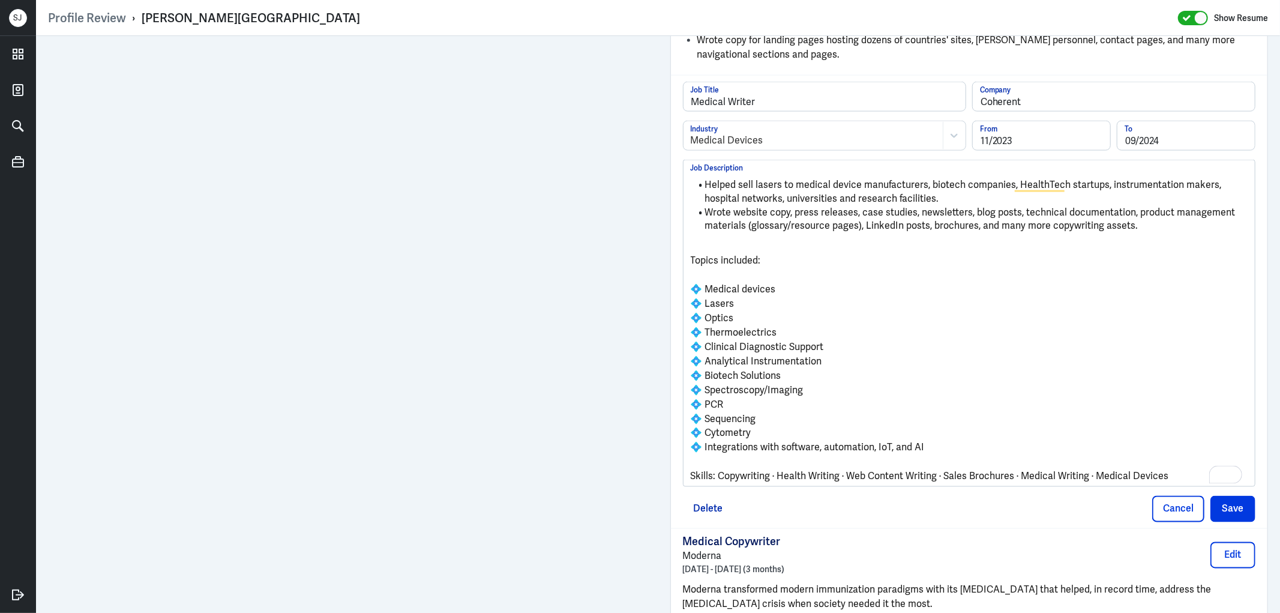
click at [1151, 233] on li "Wrote website copy, press releases, case studies, newsletters, blog posts, tech…" at bounding box center [970, 219] width 558 height 27
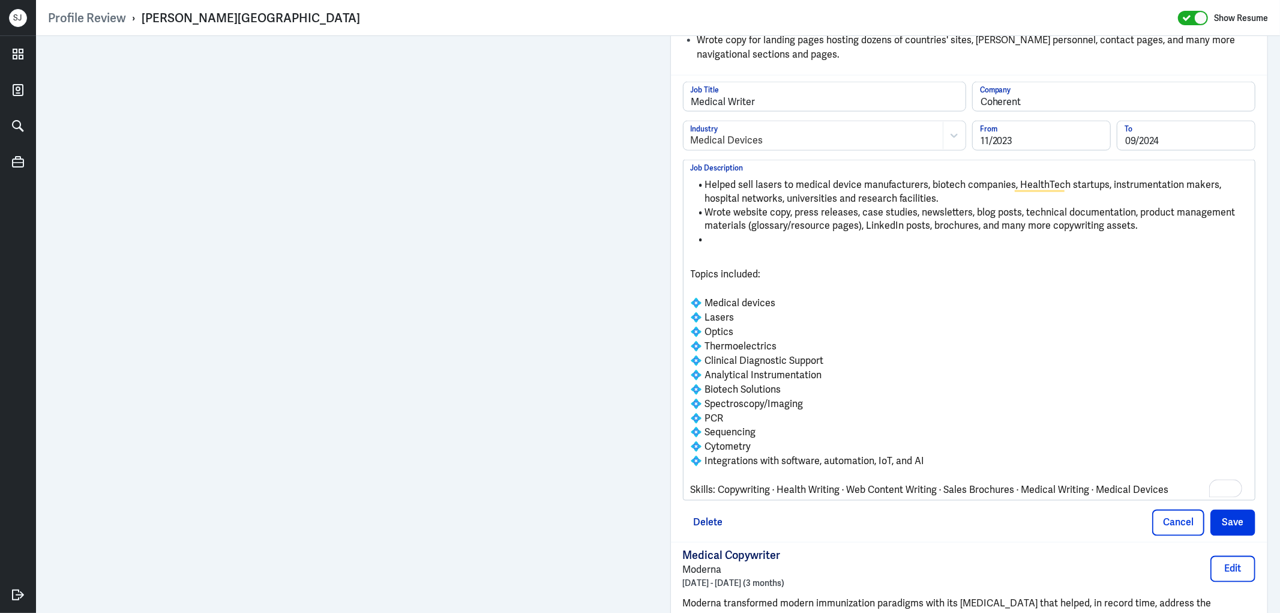
paste div
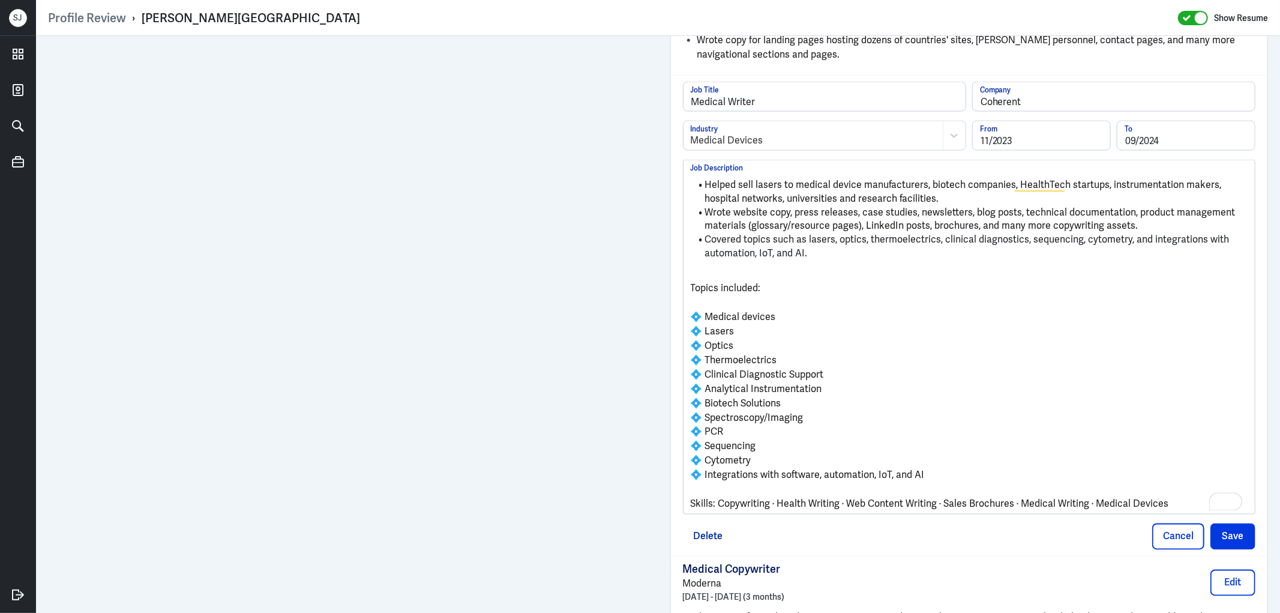
click at [801, 241] on li "Covered topics such as lasers, optics, thermoelectrics, clinical diagnostics, s…" at bounding box center [970, 246] width 558 height 27
drag, startPoint x: 1092, startPoint y: 238, endPoint x: 1125, endPoint y: 260, distance: 39.3
click at [1094, 241] on li "Covered topics such as medical devices, lasers, optics, thermoelectrics, clinic…" at bounding box center [970, 246] width 558 height 27
drag, startPoint x: 702, startPoint y: 389, endPoint x: 813, endPoint y: 389, distance: 110.4
click at [813, 389] on span "💠 Analytical Instrumentation" at bounding box center [756, 388] width 131 height 13
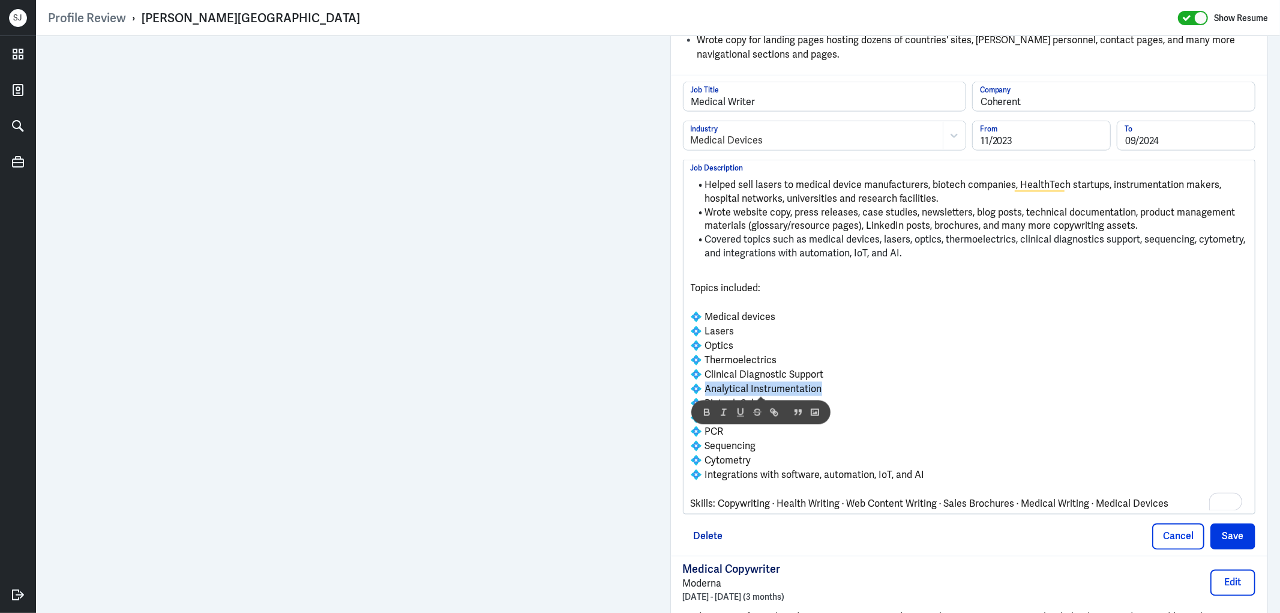
click at [819, 391] on p "💠 Analytical Instrumentation" at bounding box center [970, 389] width 558 height 14
copy span "nalytical Instrumentation"
click at [1135, 239] on li "Covered topics such as medical devices, lasers, optics, thermoelectrics, clinic…" at bounding box center [970, 246] width 558 height 27
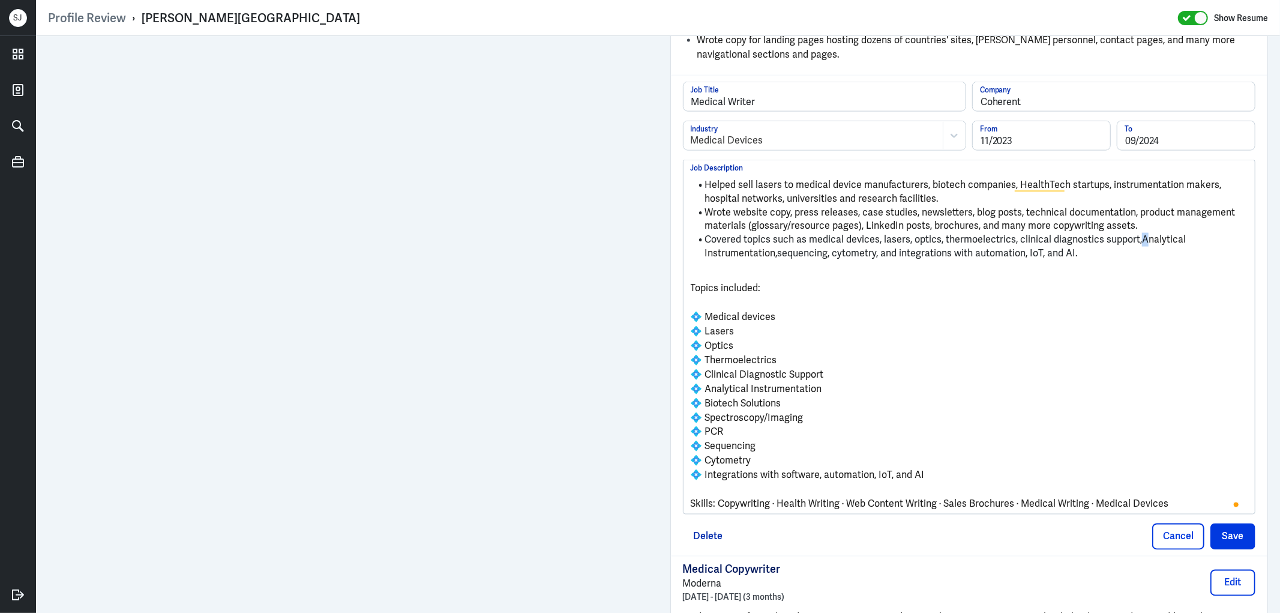
click at [1139, 237] on span "Analytical Instrumentation," at bounding box center [947, 246] width 484 height 26
click at [699, 250] on li "Covered topics such as medical devices, lasers, optics, thermoelectrics, clinic…" at bounding box center [970, 246] width 558 height 27
drag, startPoint x: 703, startPoint y: 404, endPoint x: 783, endPoint y: 403, distance: 80.4
click at [783, 403] on p "💠 Biotech Solutions" at bounding box center [970, 403] width 558 height 14
copy span "iotech Solutions"
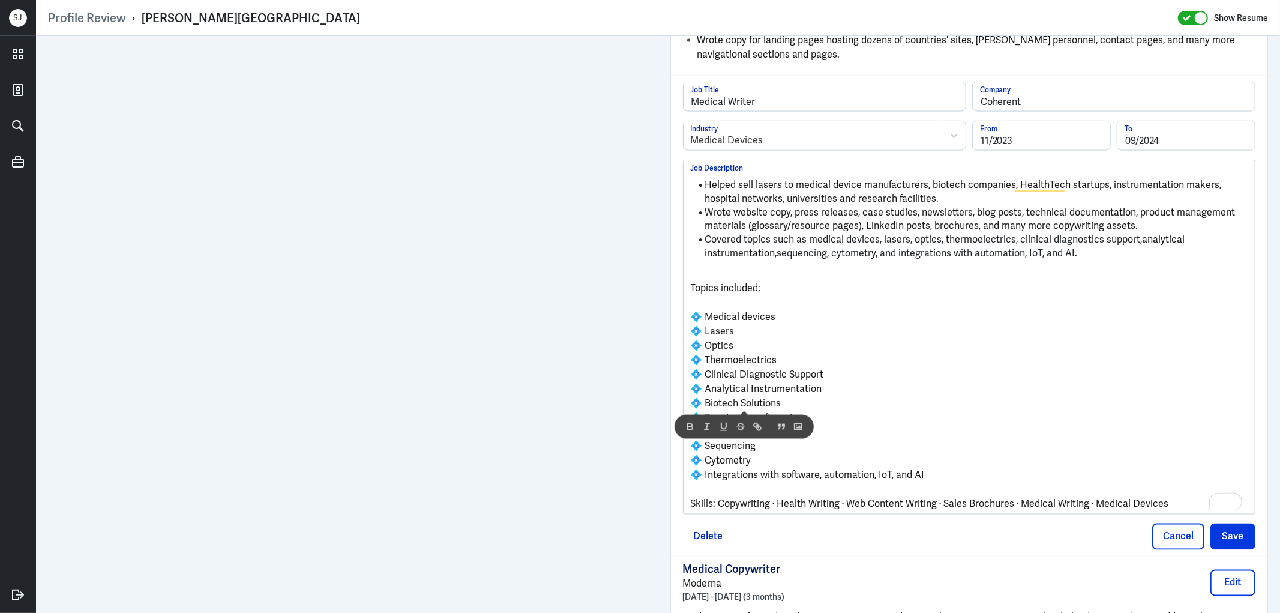
click at [775, 249] on li "Covered topics such as medical devices, lasers, optics, thermoelectrics, clinic…" at bounding box center [970, 246] width 558 height 27
click at [777, 252] on span "analytical instrumentation, Biotech Solutions" at bounding box center [946, 246] width 483 height 26
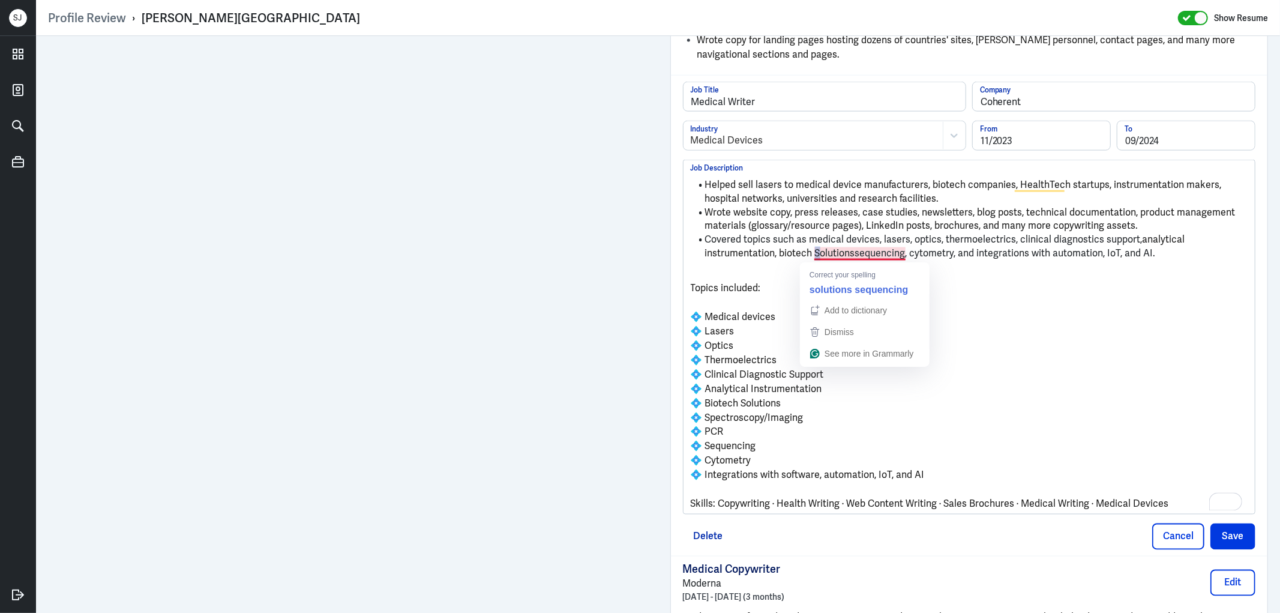
click at [817, 253] on span "analytical instrumentation, biotech Solutions" at bounding box center [946, 246] width 483 height 26
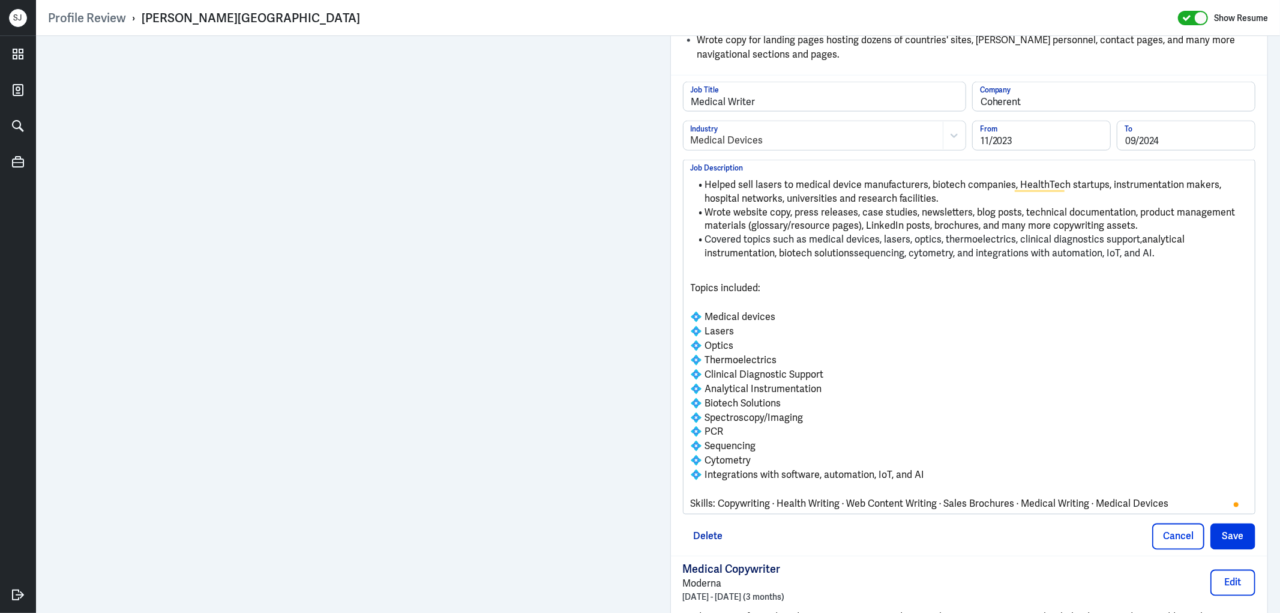
click at [849, 253] on li "Covered topics such as medical devices, lasers, optics, thermoelectrics, clinic…" at bounding box center [970, 246] width 558 height 27
drag, startPoint x: 701, startPoint y: 415, endPoint x: 801, endPoint y: 416, distance: 99.6
click at [801, 416] on p "💠 Spectroscopy/Imaging" at bounding box center [970, 418] width 558 height 14
copy span "pectroscopy/Imaging"
click at [910, 254] on li "Covered topics such as medical devices, lasers, optics, thermoelectrics, clinic…" at bounding box center [970, 246] width 558 height 27
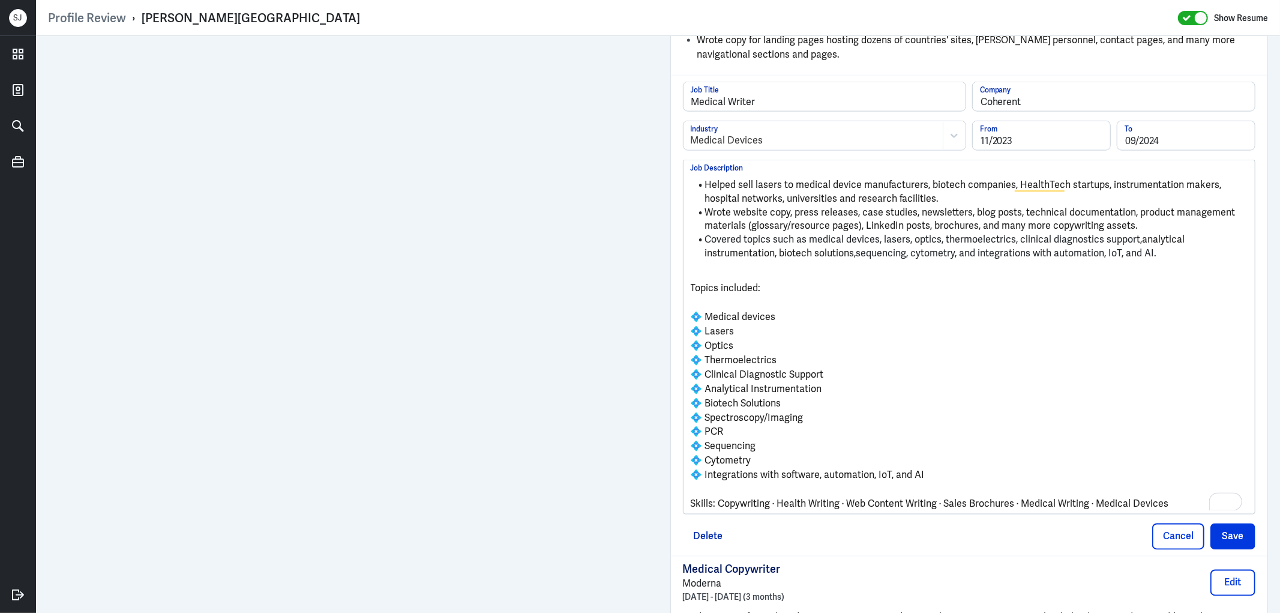
click at [855, 253] on li "Covered topics such as medical devices, lasers, optics, thermoelectrics, clinic…" at bounding box center [970, 246] width 558 height 27
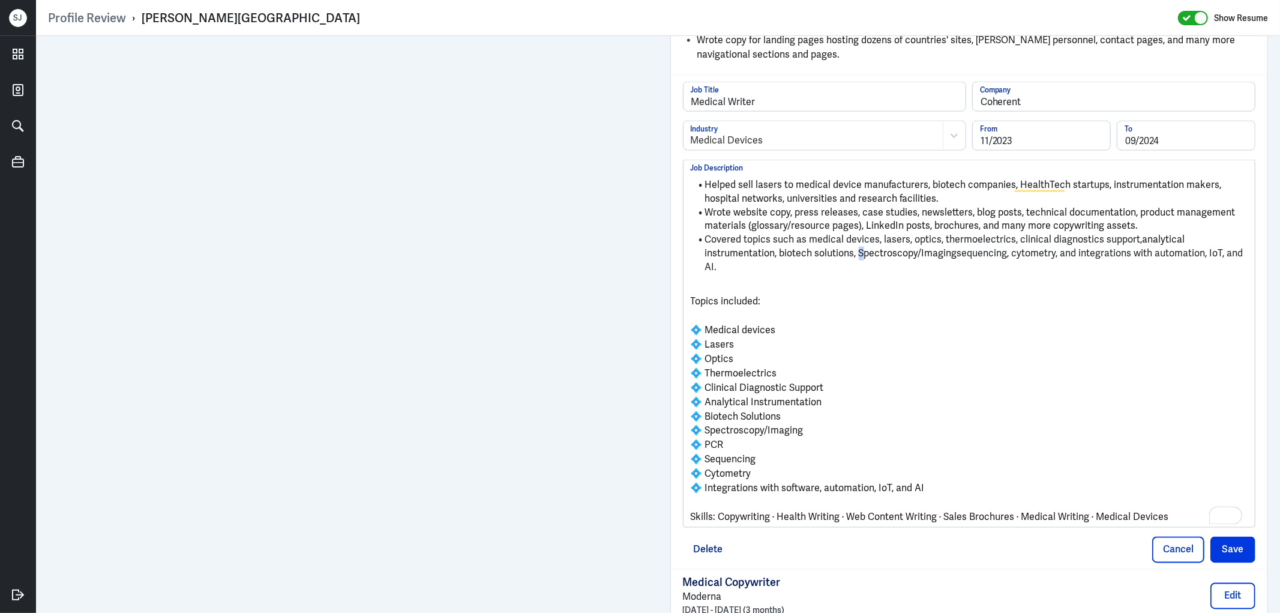
click at [855, 250] on span "analytical instrumentation, biotech solutions, Spectroscopy/Imaging" at bounding box center [946, 246] width 483 height 26
drag, startPoint x: 918, startPoint y: 254, endPoint x: 909, endPoint y: 252, distance: 9.2
click at [914, 254] on span "analytical instrumentation, biotech solutions, spectroscopy/Imaging" at bounding box center [946, 246] width 483 height 26
click at [950, 252] on span "analytical instrumentation, biotech solutions, spectroscopy/imaging" at bounding box center [946, 246] width 483 height 26
click at [763, 271] on li "Covered topics such as medical devices, lasers, optics, thermoelectrics, clinic…" at bounding box center [970, 253] width 558 height 41
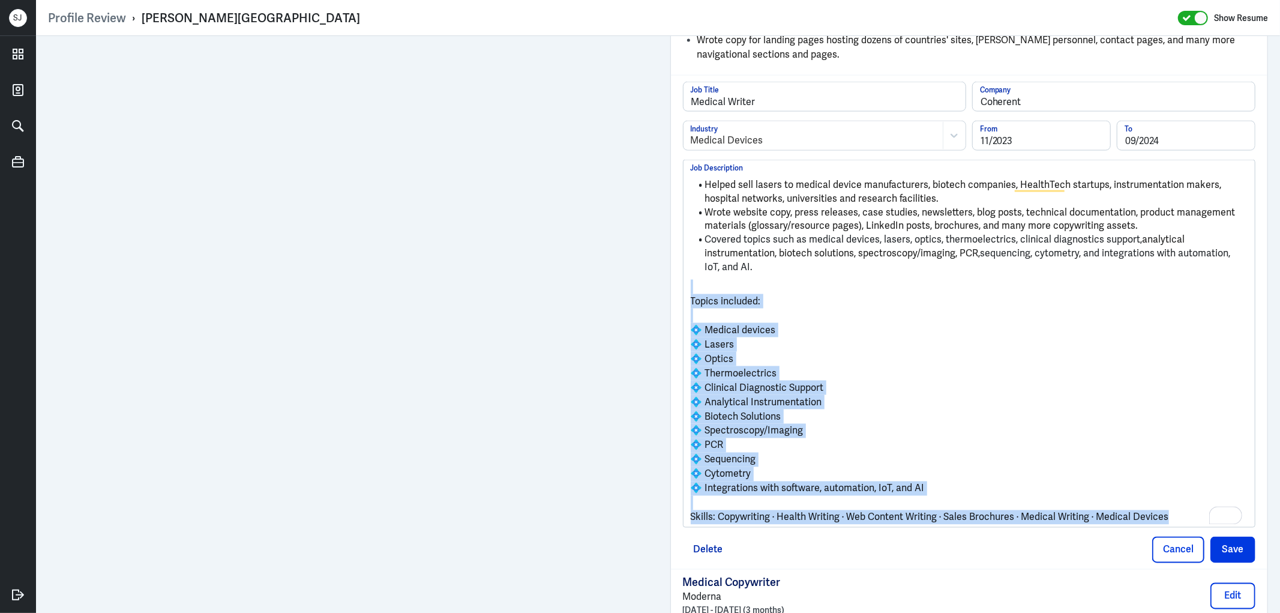
click at [1154, 517] on span "﻿Skills: Copywriting · Health Writing · Web Content Writing · Sales Brochures ·…" at bounding box center [930, 517] width 478 height 13
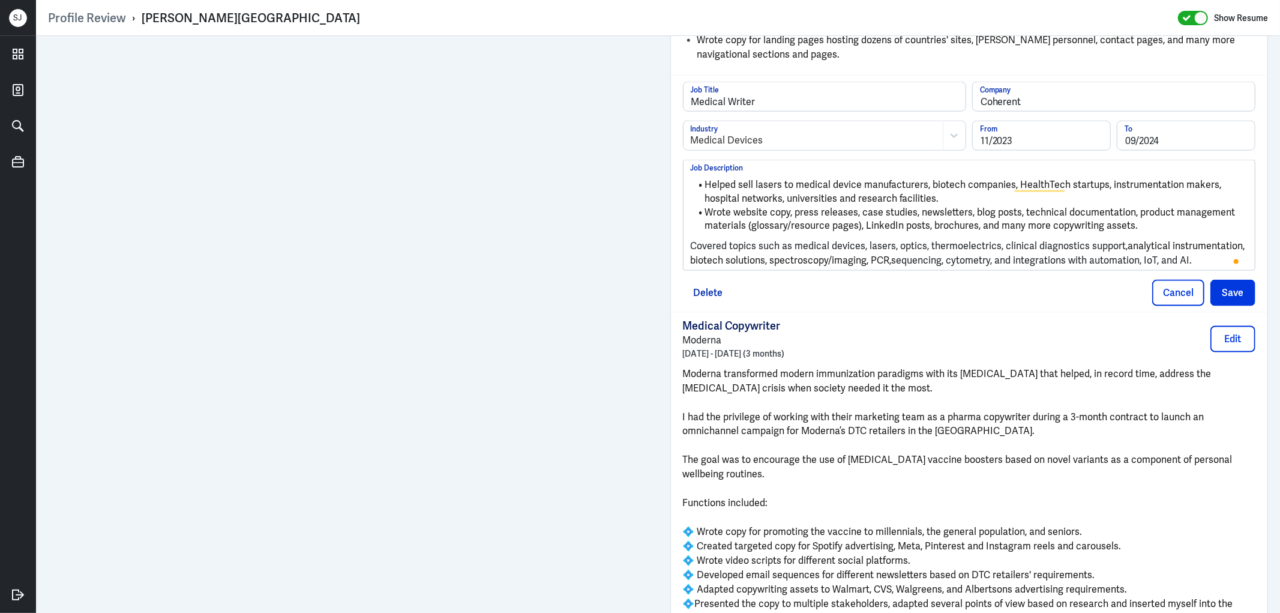
click at [691, 247] on p "Covered topics such as medical devices, lasers, optics, thermoelectrics, clinic…" at bounding box center [970, 253] width 558 height 29
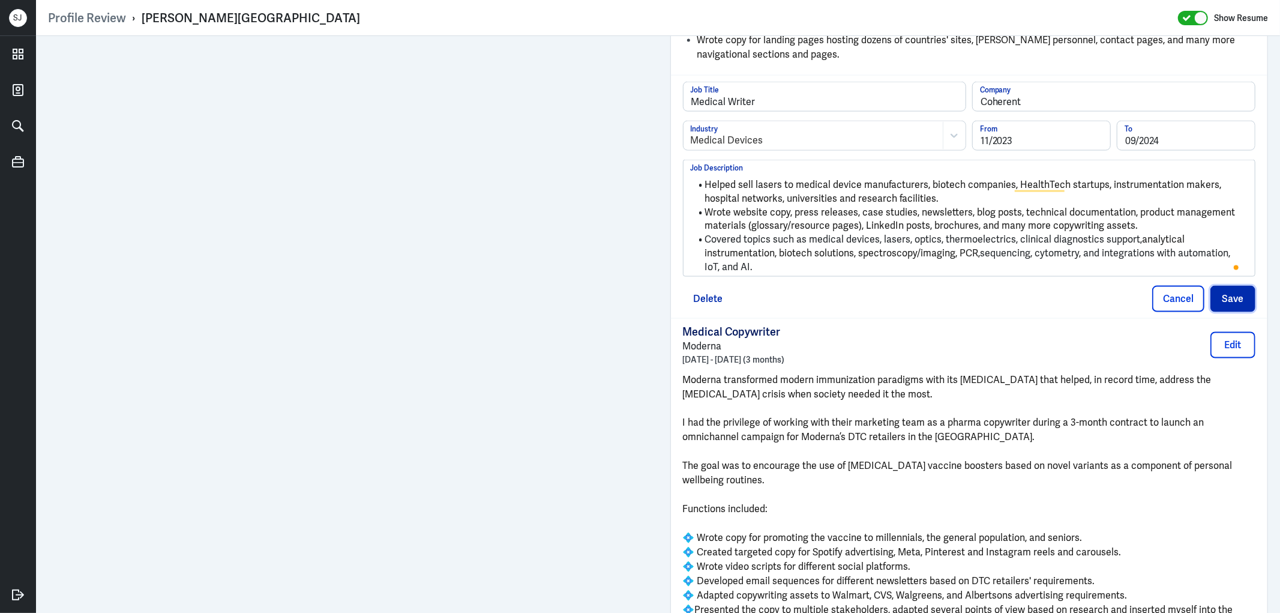
click at [1226, 294] on button "Save" at bounding box center [1233, 299] width 45 height 26
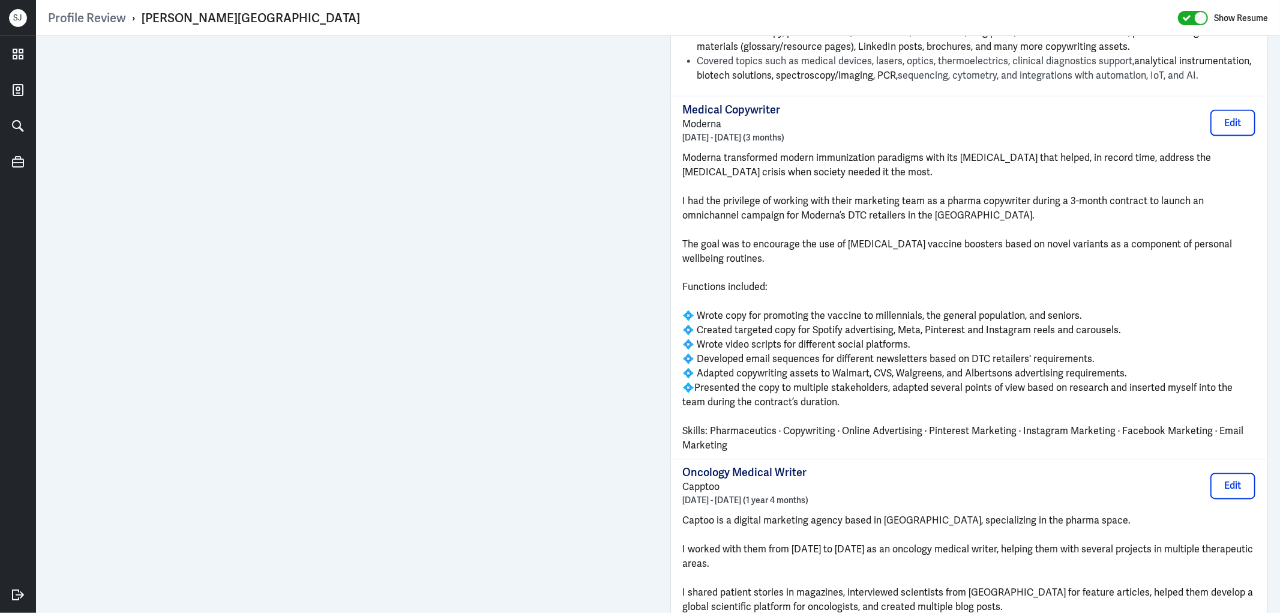
scroll to position [1667, 0]
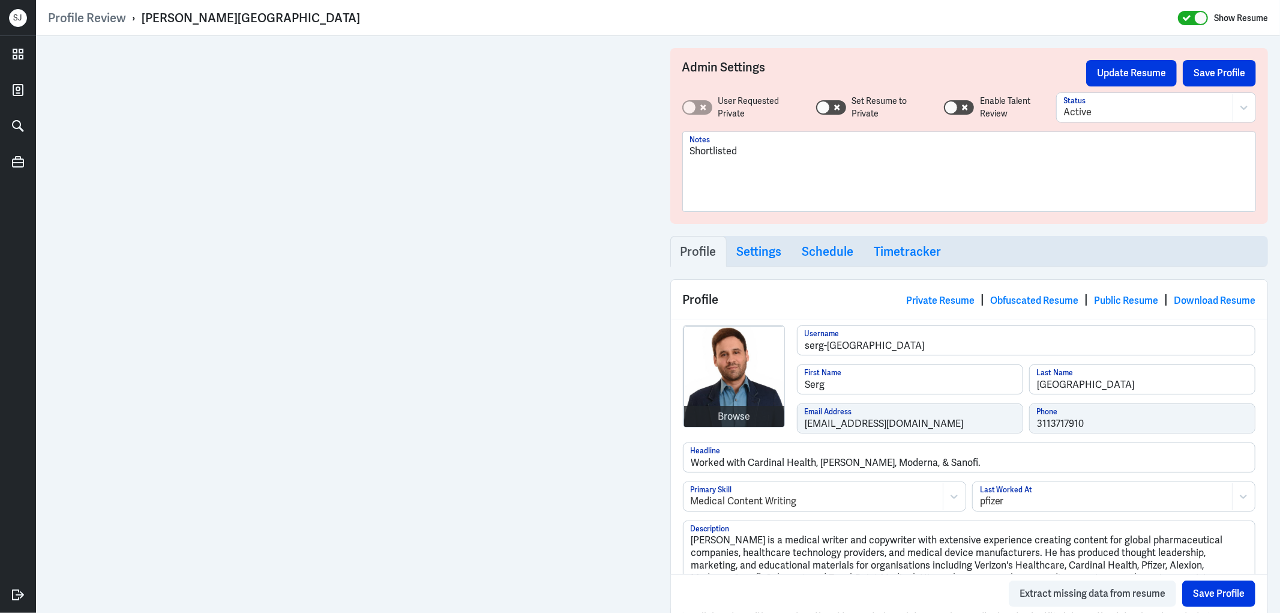
scroll to position [1667, 0]
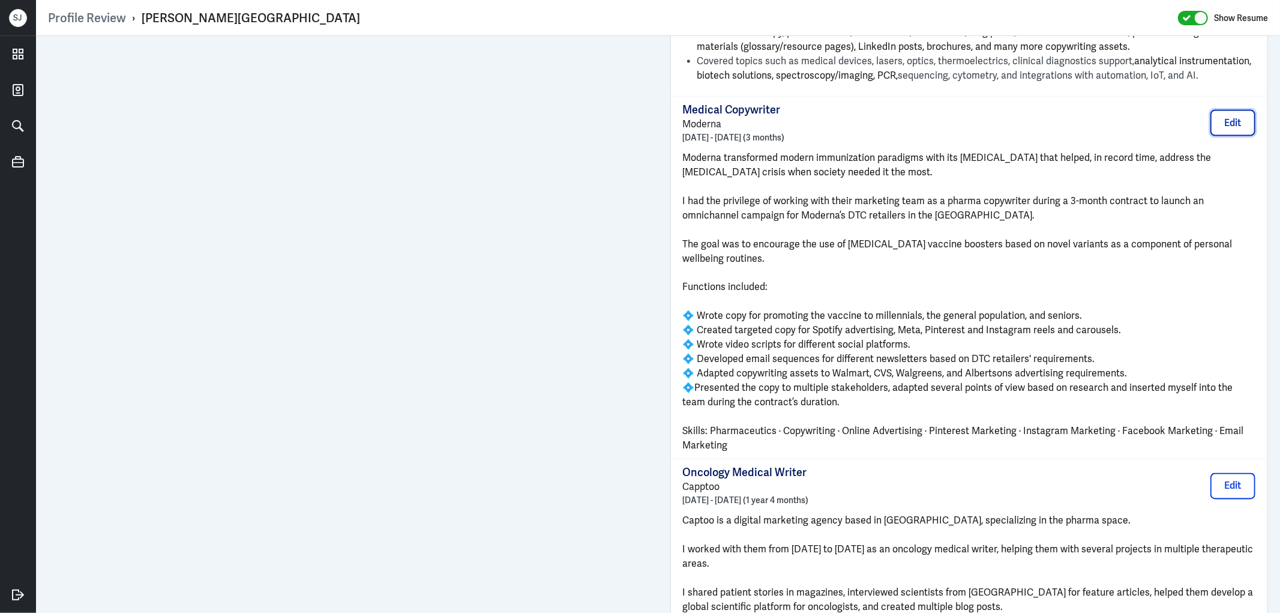
click at [1230, 121] on button "Edit" at bounding box center [1233, 123] width 45 height 26
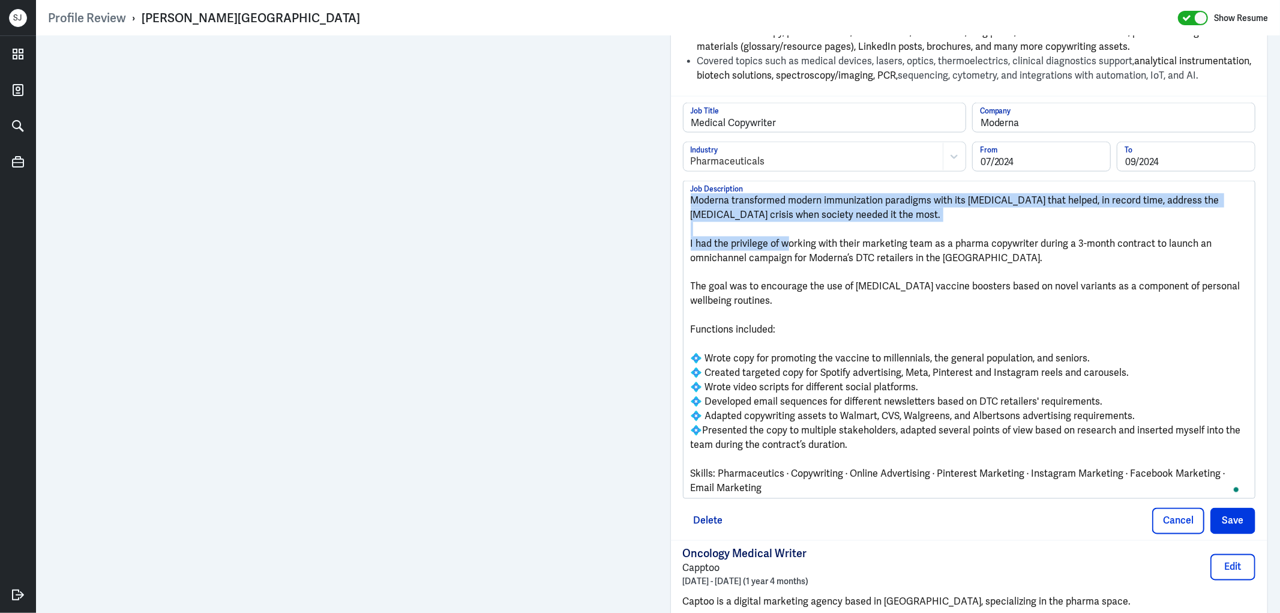
drag, startPoint x: 779, startPoint y: 242, endPoint x: 683, endPoint y: 203, distance: 103.9
click at [684, 203] on div "Moderna transformed modern immunization paradigms with its [MEDICAL_DATA] that …" at bounding box center [970, 339] width 572 height 317
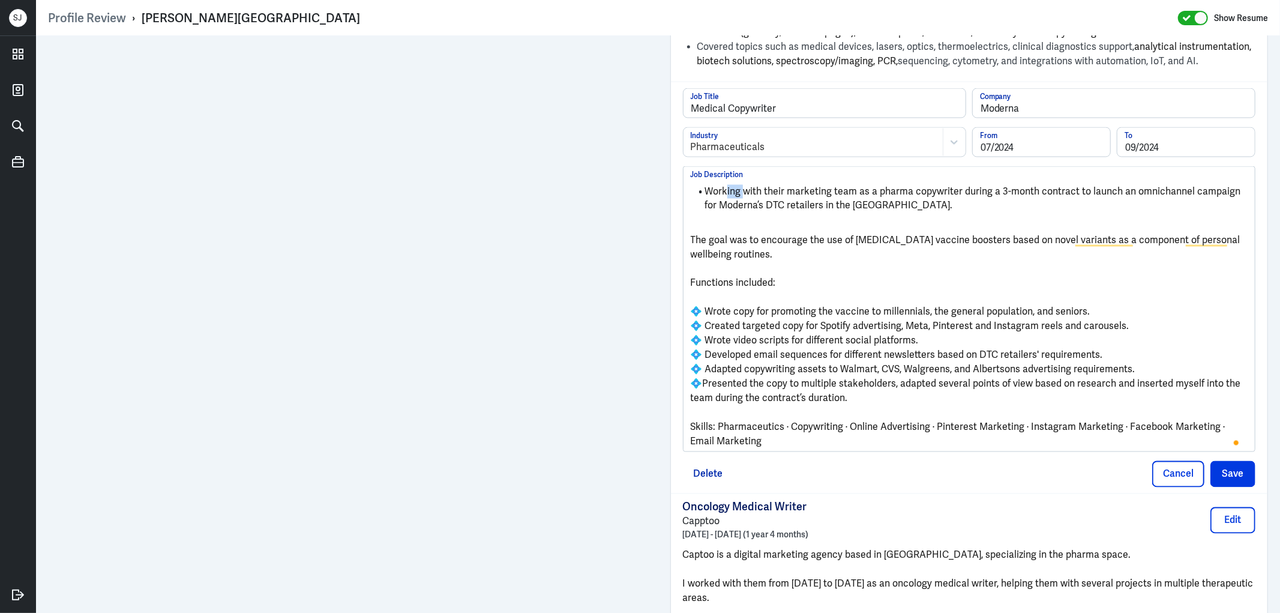
drag, startPoint x: 724, startPoint y: 203, endPoint x: 734, endPoint y: 203, distance: 10.2
click at [734, 203] on span "Working with their marketing team as a pharma copywriter during a 3-month contr…" at bounding box center [974, 198] width 538 height 26
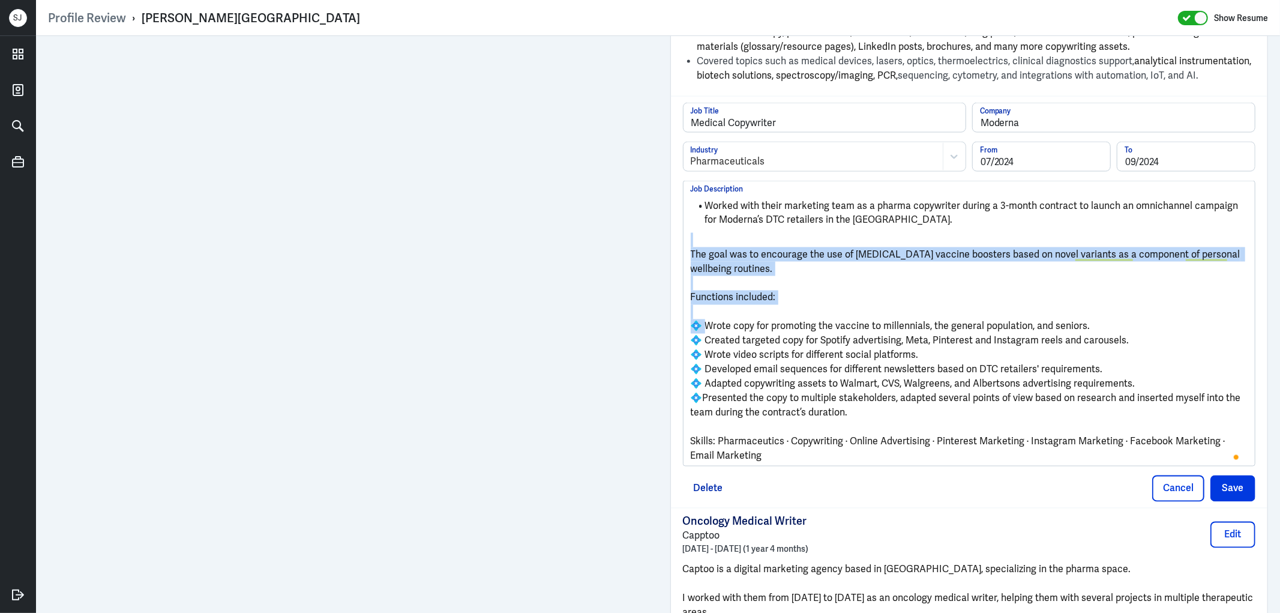
drag, startPoint x: 701, startPoint y: 329, endPoint x: 681, endPoint y: 242, distance: 88.7
click at [684, 247] on div "Worked with their marketing team as a pharma copywriter during a 3-month contra…" at bounding box center [970, 323] width 572 height 284
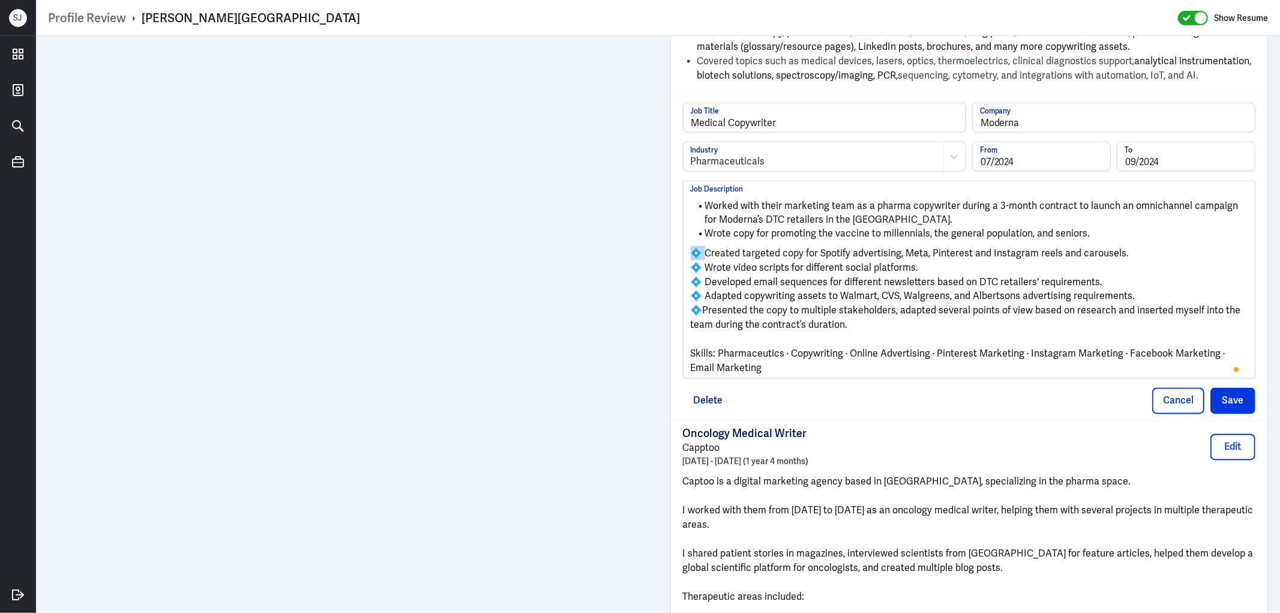
drag, startPoint x: 702, startPoint y: 254, endPoint x: 688, endPoint y: 254, distance: 13.8
click at [691, 254] on span "💠 Created targeted copy for Spotify advertising, Meta, Pinterest and Instagram …" at bounding box center [910, 253] width 439 height 13
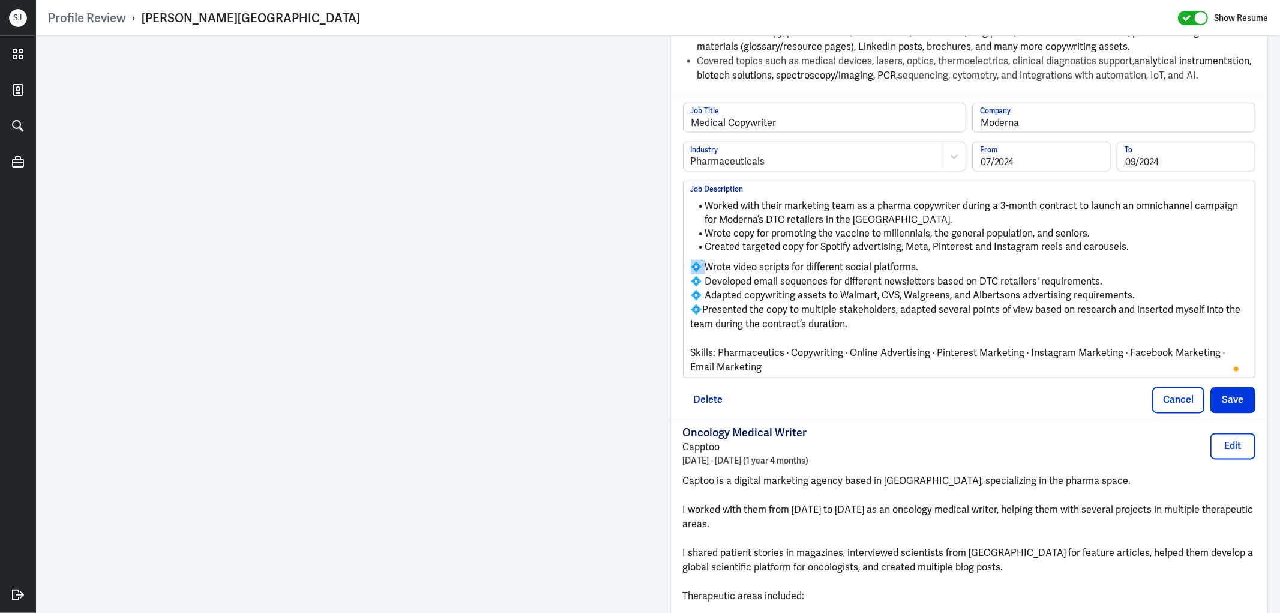
drag, startPoint x: 698, startPoint y: 265, endPoint x: 671, endPoint y: 265, distance: 27.0
click at [671, 265] on div "Medical Copywriter Job Title Moderna Company Pharmaceuticals Industry 07/2024 F…" at bounding box center [969, 258] width 597 height 324
drag, startPoint x: 703, startPoint y: 279, endPoint x: 674, endPoint y: 278, distance: 29.4
click at [674, 278] on div "Medical Copywriter Job Title Moderna Company Pharmaceuticals Industry 07/2024 F…" at bounding box center [969, 257] width 597 height 323
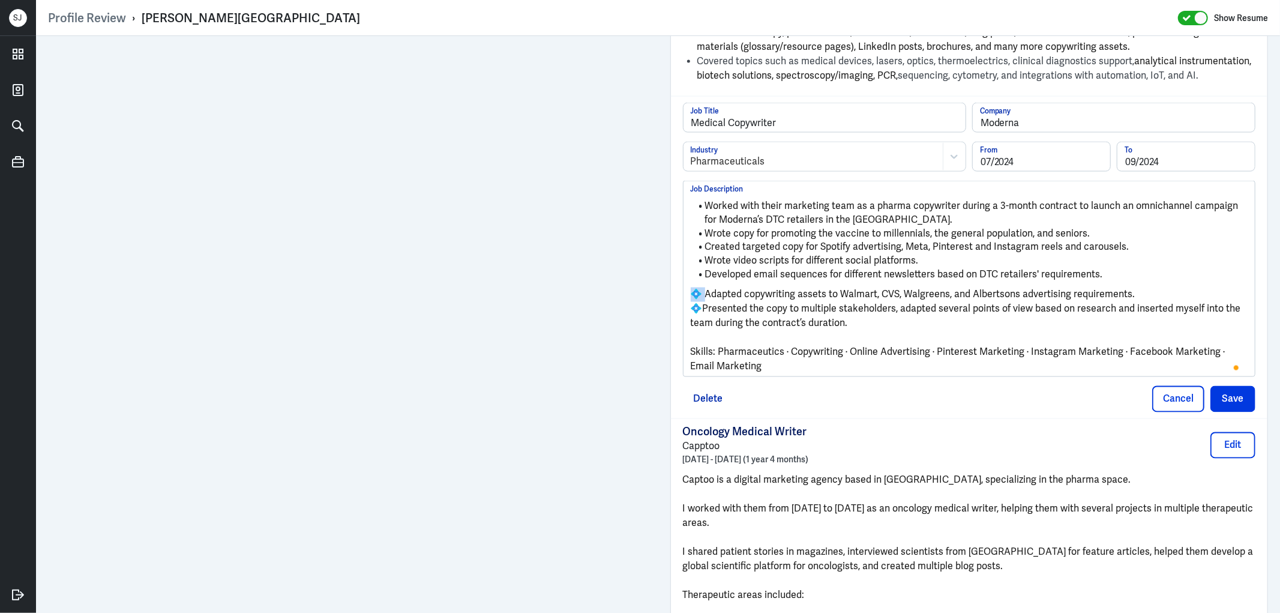
drag, startPoint x: 702, startPoint y: 295, endPoint x: 667, endPoint y: 292, distance: 35.6
click at [671, 292] on div "Medical Copywriter Job Title Moderna Company Pharmaceuticals Industry 07/2024 F…" at bounding box center [969, 257] width 597 height 322
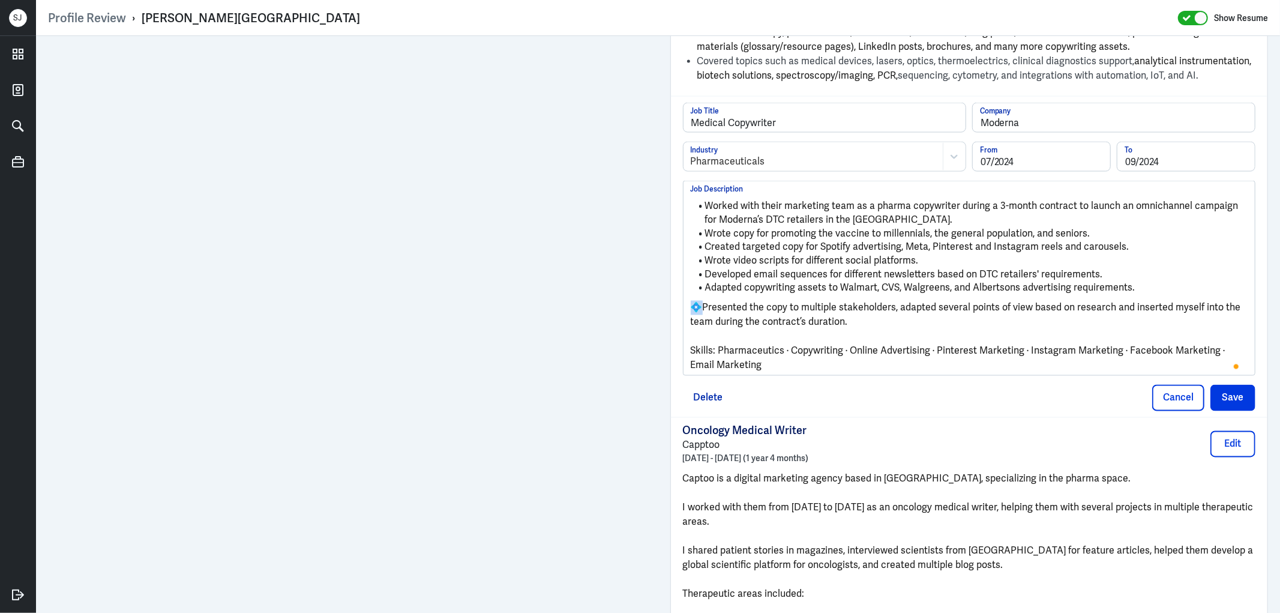
drag, startPoint x: 699, startPoint y: 309, endPoint x: 667, endPoint y: 305, distance: 32.6
click at [671, 305] on div "Medical Copywriter Job Title Moderna Company Pharmaceuticals Industry 07/2024 F…" at bounding box center [969, 256] width 597 height 321
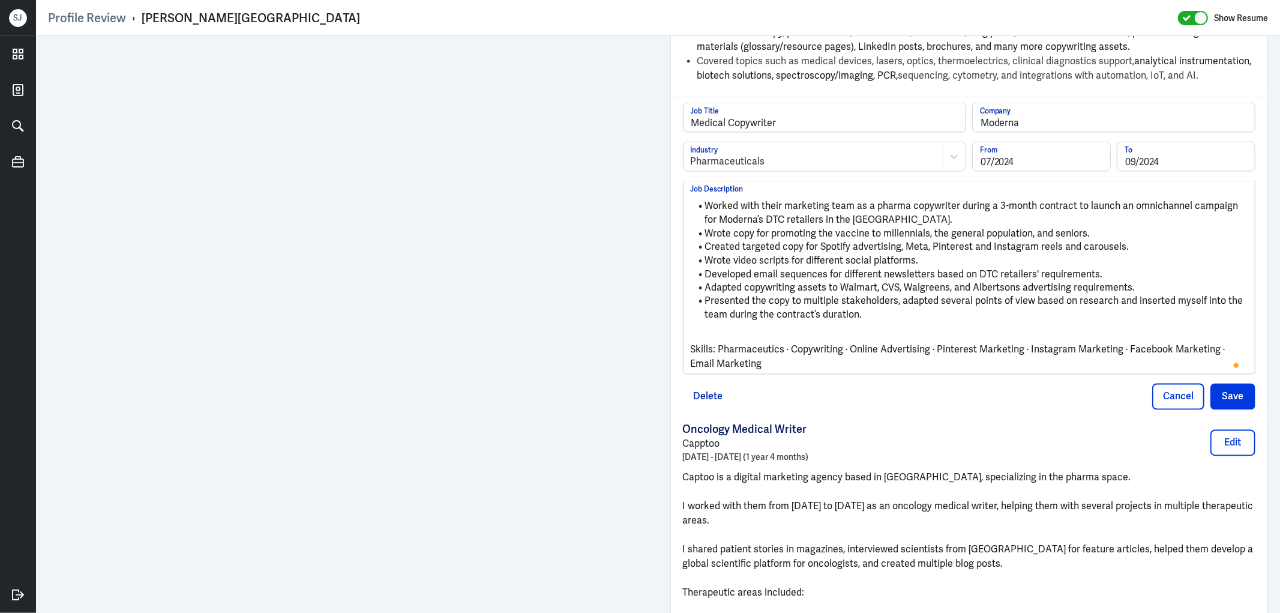
drag, startPoint x: 741, startPoint y: 369, endPoint x: 682, endPoint y: 343, distance: 63.7
click at [684, 343] on div "Worked with their marketing team as a pharma copywriter during a 3-month contra…" at bounding box center [970, 277] width 572 height 192
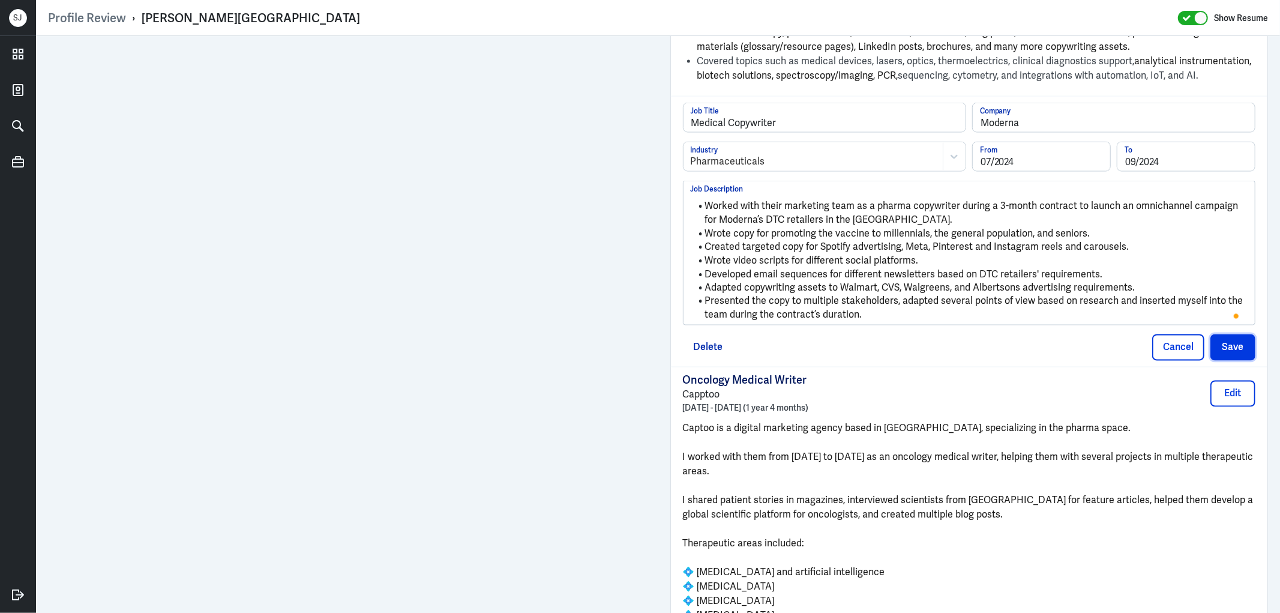
drag, startPoint x: 1208, startPoint y: 343, endPoint x: 1199, endPoint y: 341, distance: 8.7
click at [1211, 343] on button "Save" at bounding box center [1233, 347] width 45 height 26
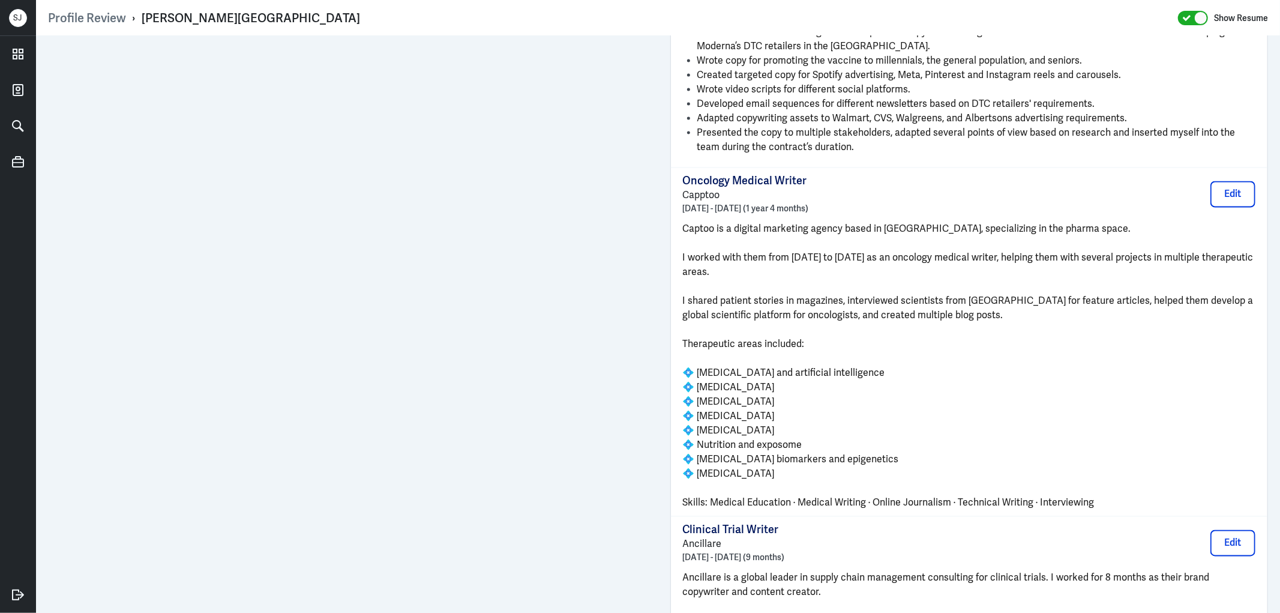
scroll to position [1801, 0]
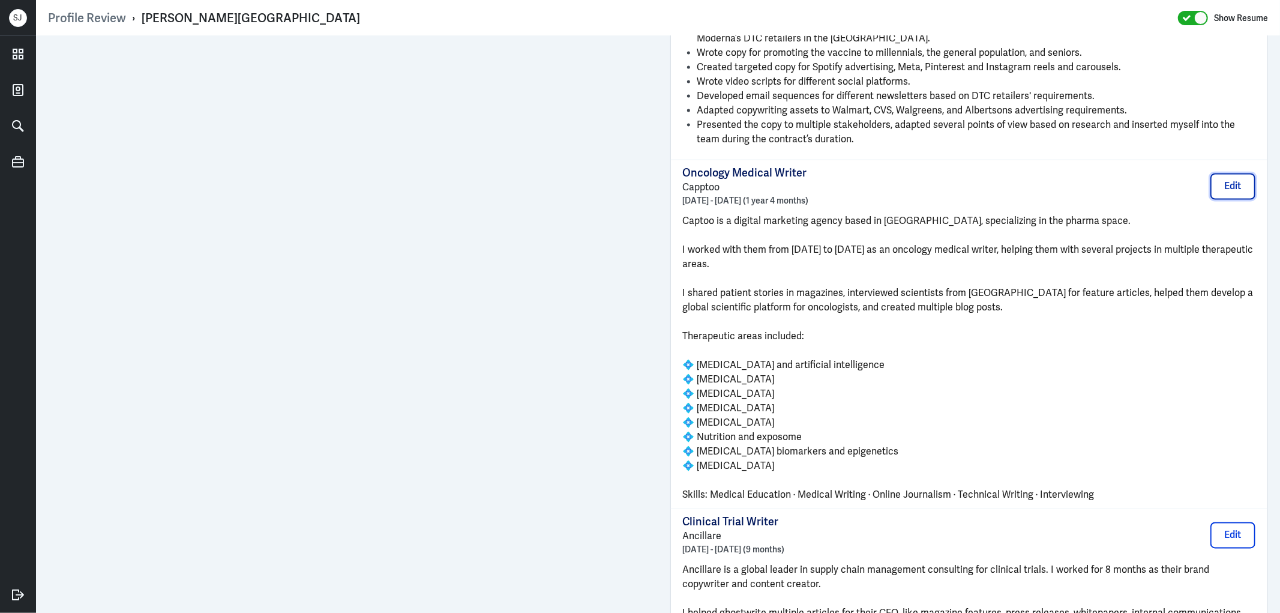
click at [1211, 193] on button "Edit" at bounding box center [1233, 186] width 45 height 26
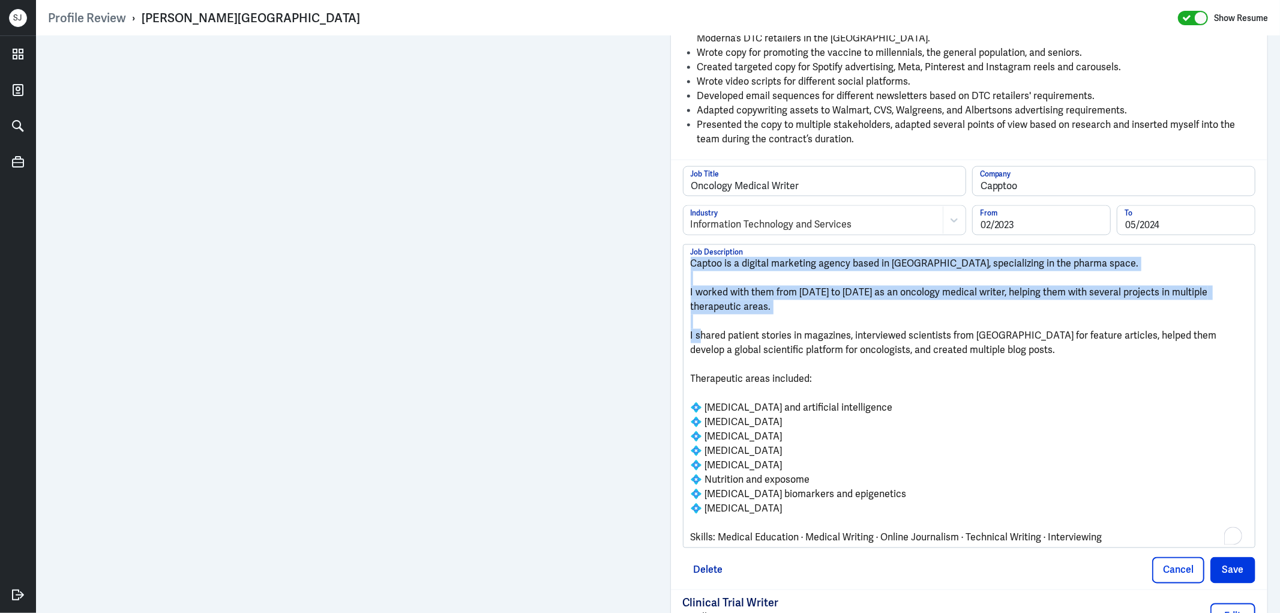
drag, startPoint x: 695, startPoint y: 337, endPoint x: 682, endPoint y: 265, distance: 73.2
click at [684, 266] on div "Captoo is a digital marketing agency based in Switzerland, specializing in the …" at bounding box center [970, 396] width 572 height 302
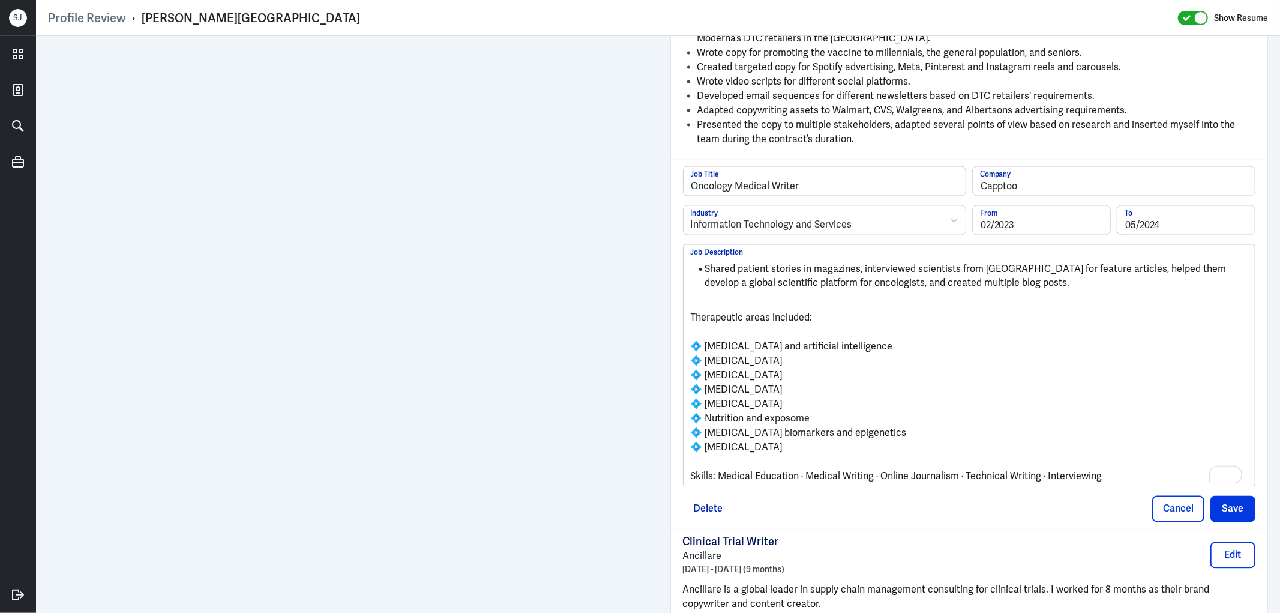
click at [1013, 289] on li "Shared patient stories in magazines, interviewed scientists from [GEOGRAPHIC_DA…" at bounding box center [970, 276] width 558 height 27
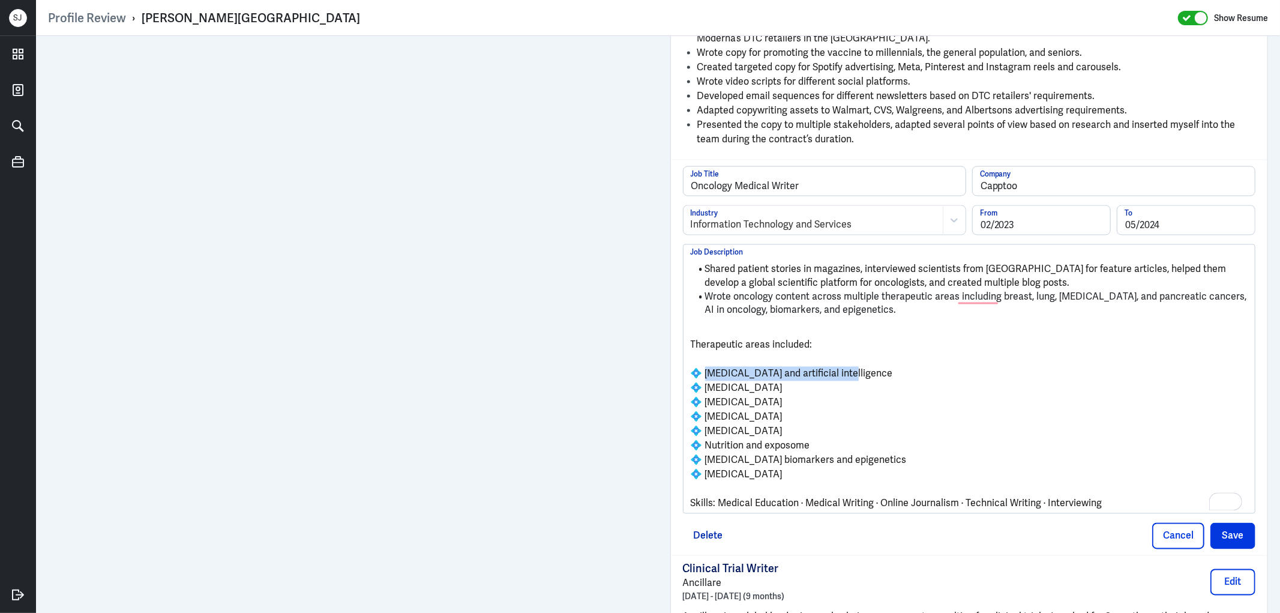
drag, startPoint x: 702, startPoint y: 373, endPoint x: 841, endPoint y: 371, distance: 138.7
click at [841, 371] on p "💠 Cancer and artificial intelligence" at bounding box center [970, 374] width 558 height 14
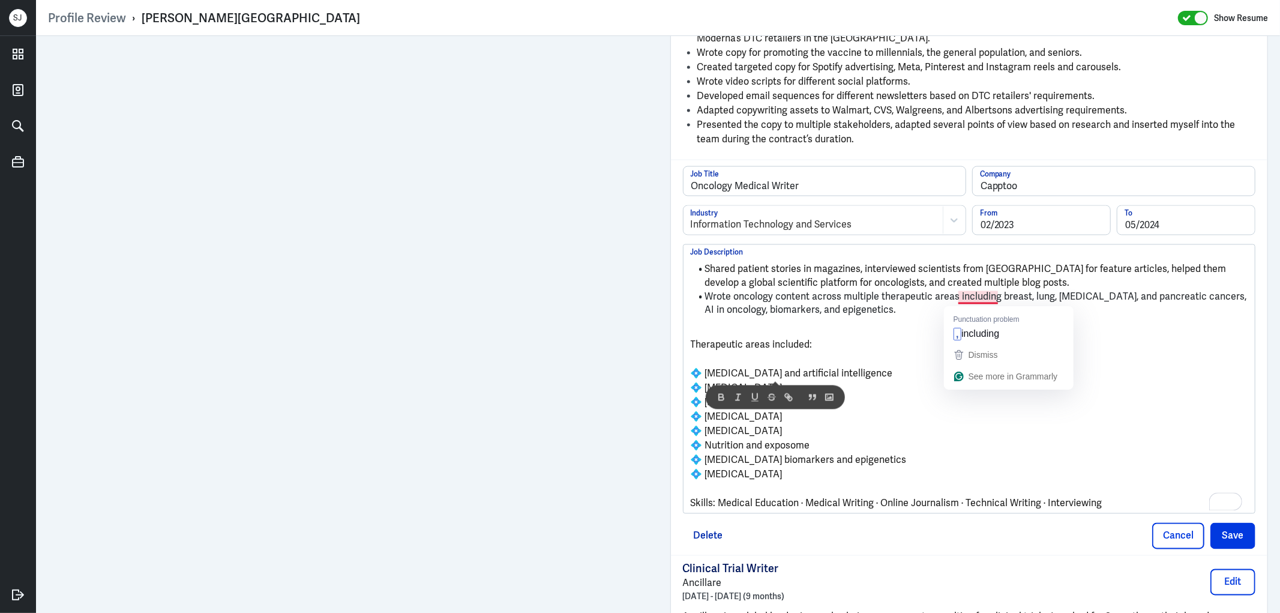
click at [998, 298] on li "Wrote oncology content across multiple therapeutic areas including breast, lung…" at bounding box center [970, 303] width 558 height 27
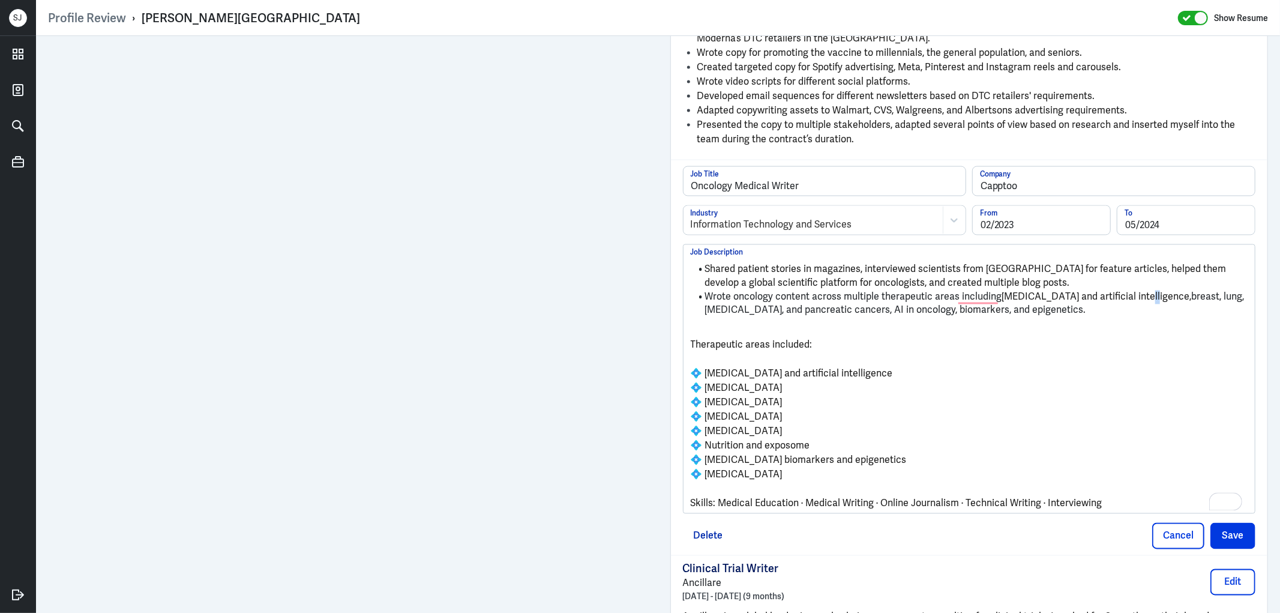
click at [1140, 296] on li "Wrote oncology content across multiple therapeutic areas including Cancer and a…" at bounding box center [970, 303] width 558 height 27
drag, startPoint x: 799, startPoint y: 311, endPoint x: 865, endPoint y: 319, distance: 66.5
click at [801, 311] on li "Wrote oncology content across multiple therapeutic areas including Cancer and a…" at bounding box center [970, 303] width 558 height 27
drag, startPoint x: 703, startPoint y: 447, endPoint x: 806, endPoint y: 442, distance: 102.7
click at [806, 442] on p "💠 Nutrition and exposome" at bounding box center [970, 446] width 558 height 14
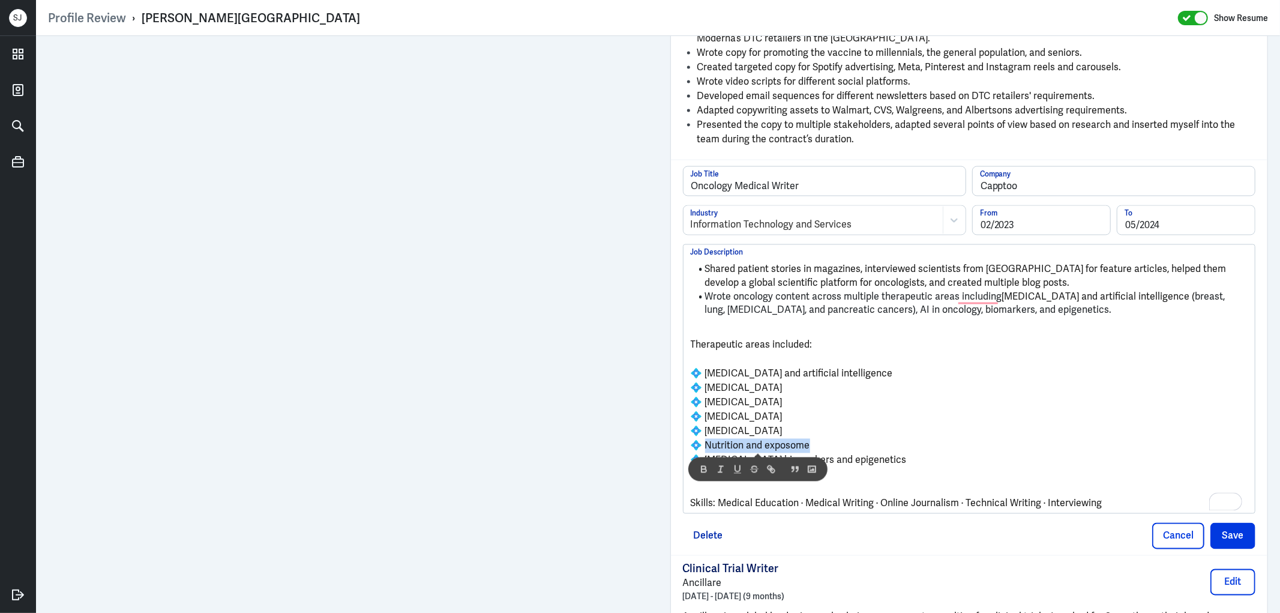
copy span "utrition and exposome"
click at [808, 309] on li "Wrote oncology content across multiple therapeutic areas including Cancer and a…" at bounding box center [970, 303] width 558 height 27
click at [1002, 296] on span "Cancer and artificial intelligence (" at bounding box center [1098, 296] width 193 height 13
click at [918, 310] on span "Nutrition and exposome," at bounding box center [971, 310] width 107 height 13
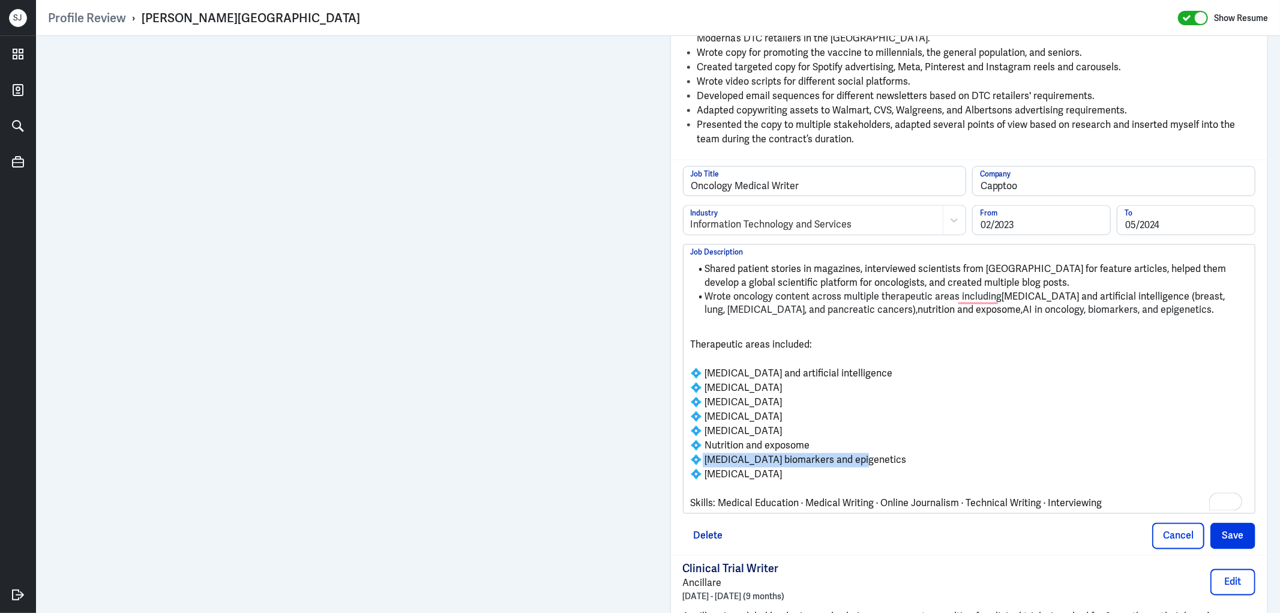
drag, startPoint x: 739, startPoint y: 460, endPoint x: 855, endPoint y: 459, distance: 116.4
click at [855, 459] on p "💠 Cancer biomarkers and epigenetics" at bounding box center [970, 460] width 558 height 14
copy span "Cancer biomarkers and epigenetics"
click at [916, 311] on li "Wrote oncology content across multiple therapeutic areas including cancer and a…" at bounding box center [970, 303] width 558 height 27
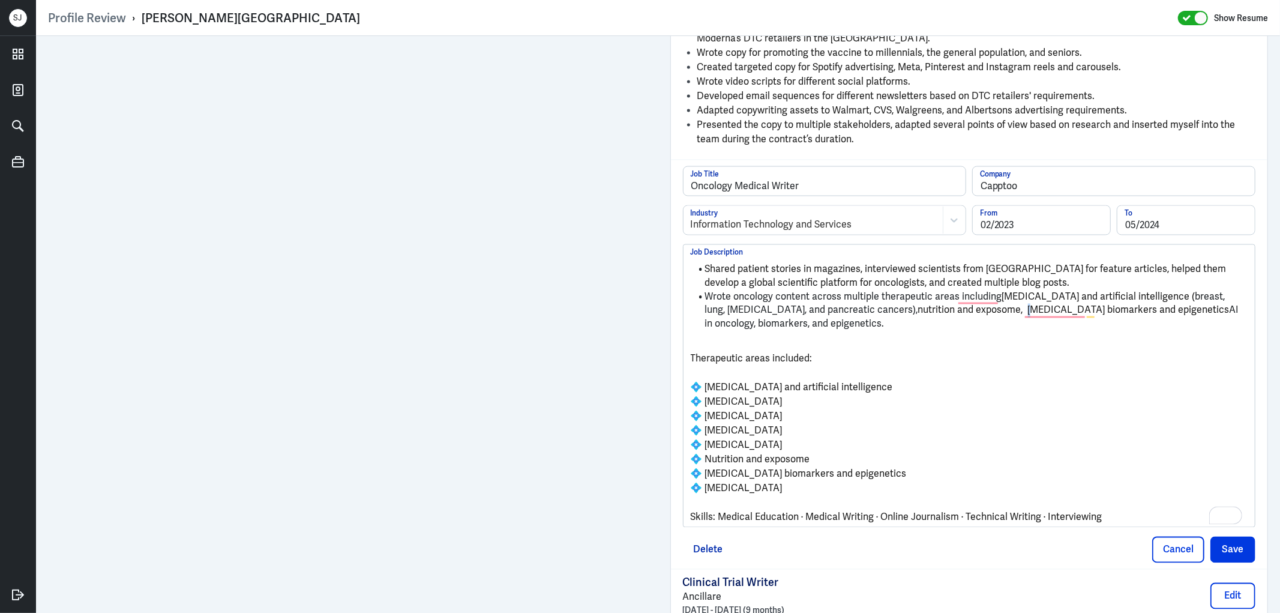
click at [921, 309] on span "nutrition and exposome, Cancer biomarkers and epigenetics" at bounding box center [1074, 310] width 312 height 13
click at [1071, 314] on li "Wrote oncology content across multiple therapeutic areas including cancer and a…" at bounding box center [970, 310] width 558 height 41
drag, startPoint x: 700, startPoint y: 490, endPoint x: 799, endPoint y: 484, distance: 99.2
click at [799, 484] on p "💠 Multiple myeloma" at bounding box center [970, 488] width 558 height 14
copy span "ultiple myeloma"
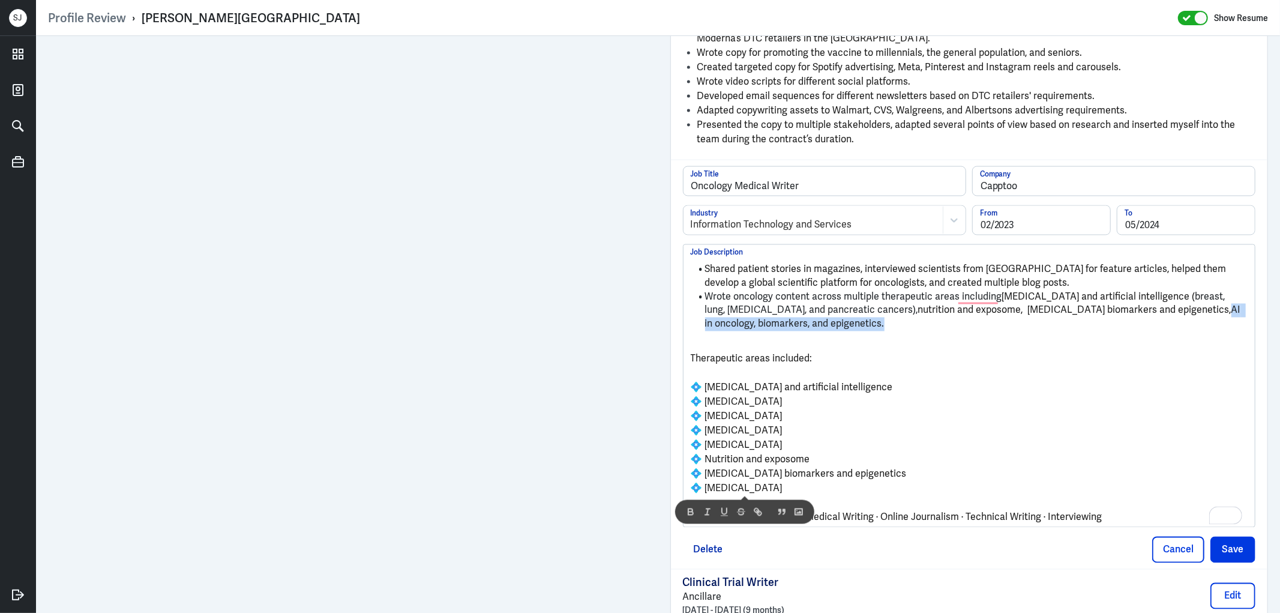
drag, startPoint x: 1074, startPoint y: 313, endPoint x: 1176, endPoint y: 329, distance: 103.2
click at [1176, 329] on li "Wrote oncology content across multiple therapeutic areas including cancer and a…" at bounding box center [970, 310] width 558 height 41
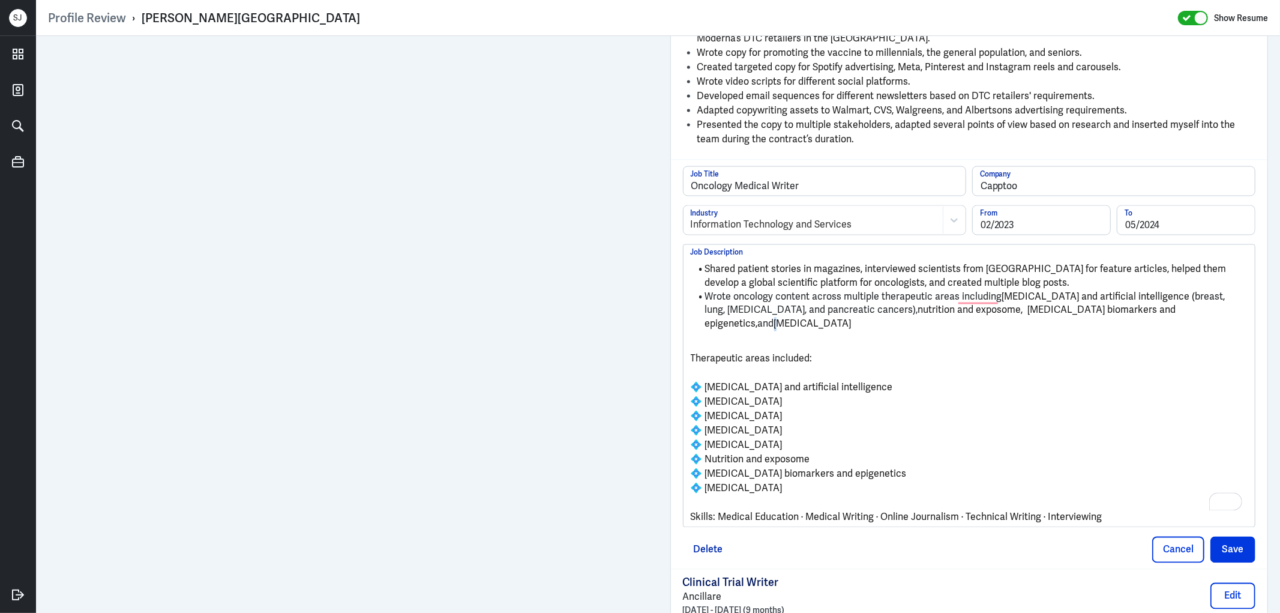
click at [852, 318] on span "Multiple myeloma" at bounding box center [812, 324] width 77 height 13
drag, startPoint x: 968, startPoint y: 352, endPoint x: 1148, endPoint y: 328, distance: 181.1
click at [976, 351] on span "Dismiss" at bounding box center [983, 355] width 29 height 10
click at [1186, 317] on li "Wrote oncology content across multiple therapeutic areas including cancer and a…" at bounding box center [970, 310] width 558 height 41
click at [1112, 510] on p "﻿Skills: Medical Education · Medical Writing · Online Journalism · Technical Wr…" at bounding box center [970, 517] width 558 height 14
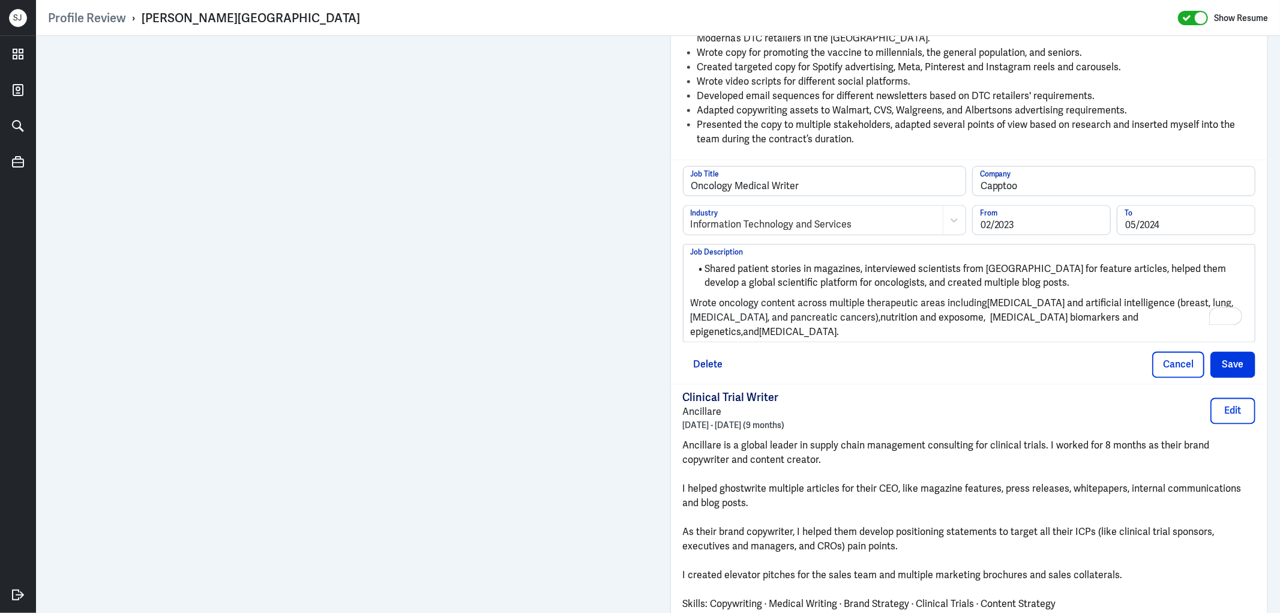
click at [691, 304] on p "Wrote oncology content across multiple therapeutic areas including cancer and a…" at bounding box center [970, 317] width 558 height 43
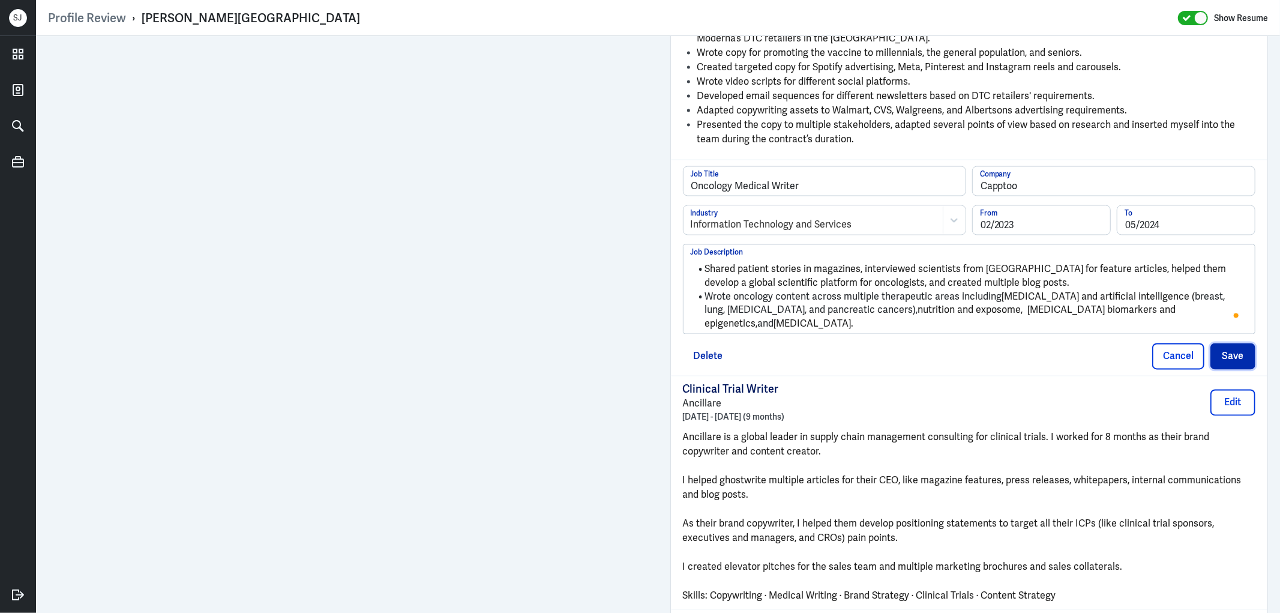
click at [1218, 348] on button "Save" at bounding box center [1233, 356] width 45 height 26
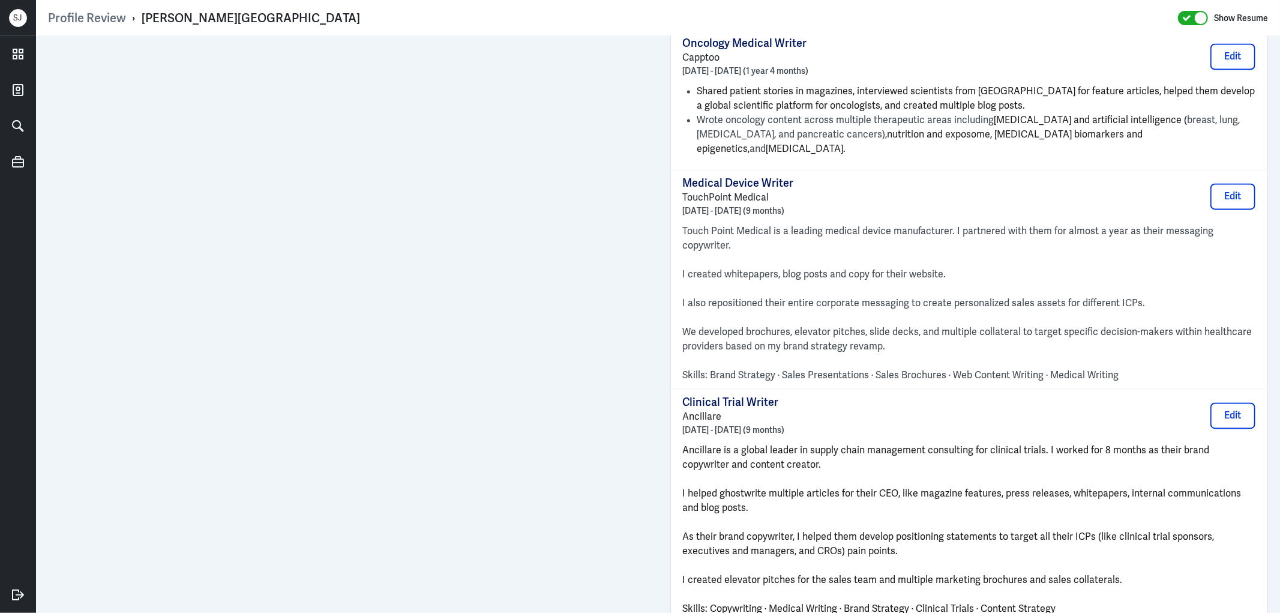
scroll to position [1867, 0]
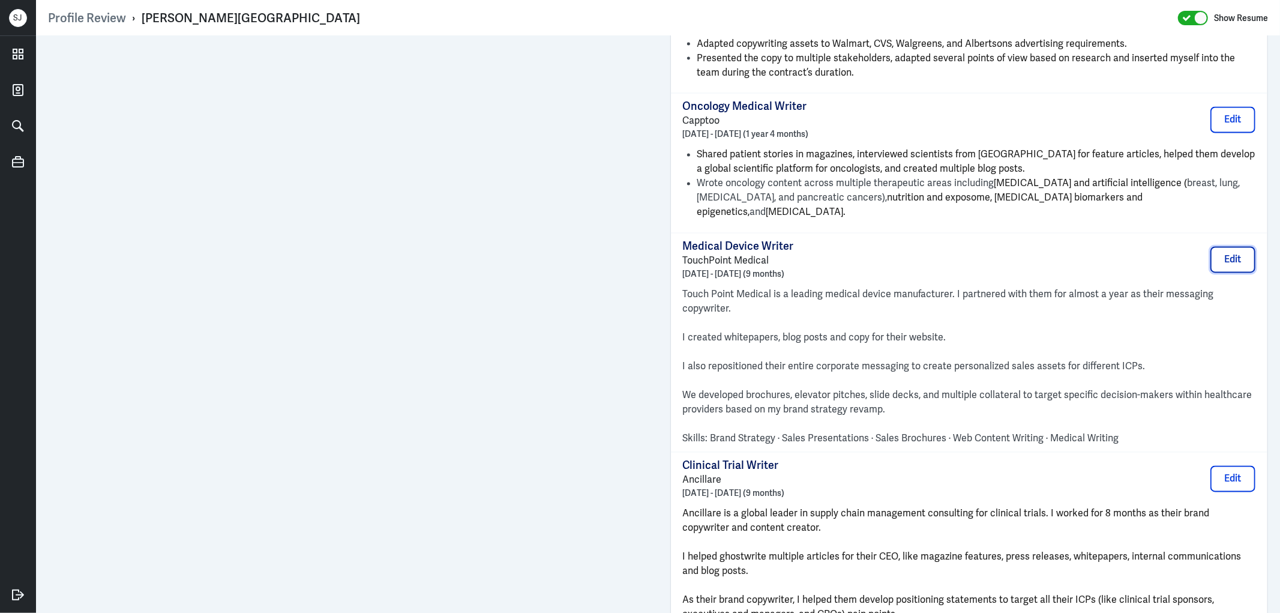
click at [1226, 247] on button "Edit" at bounding box center [1233, 260] width 45 height 26
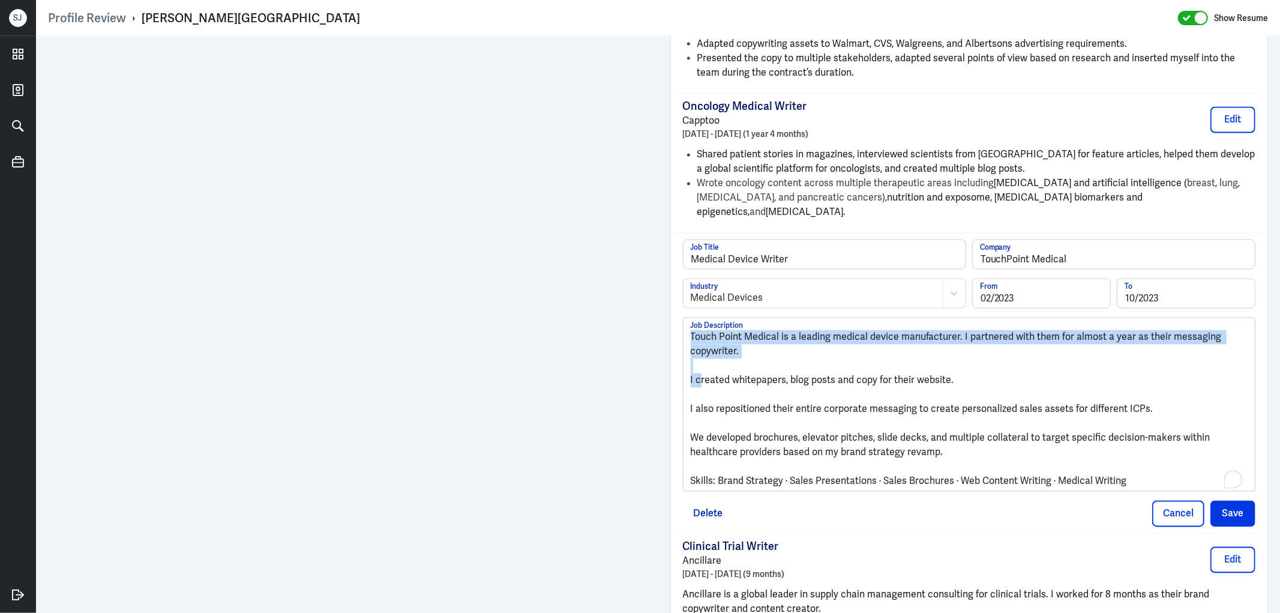
drag, startPoint x: 693, startPoint y: 371, endPoint x: 682, endPoint y: 329, distance: 43.4
click at [684, 329] on div "Touch Point Medical is a leading medical device manufacturer. I partnered with …" at bounding box center [970, 404] width 572 height 173
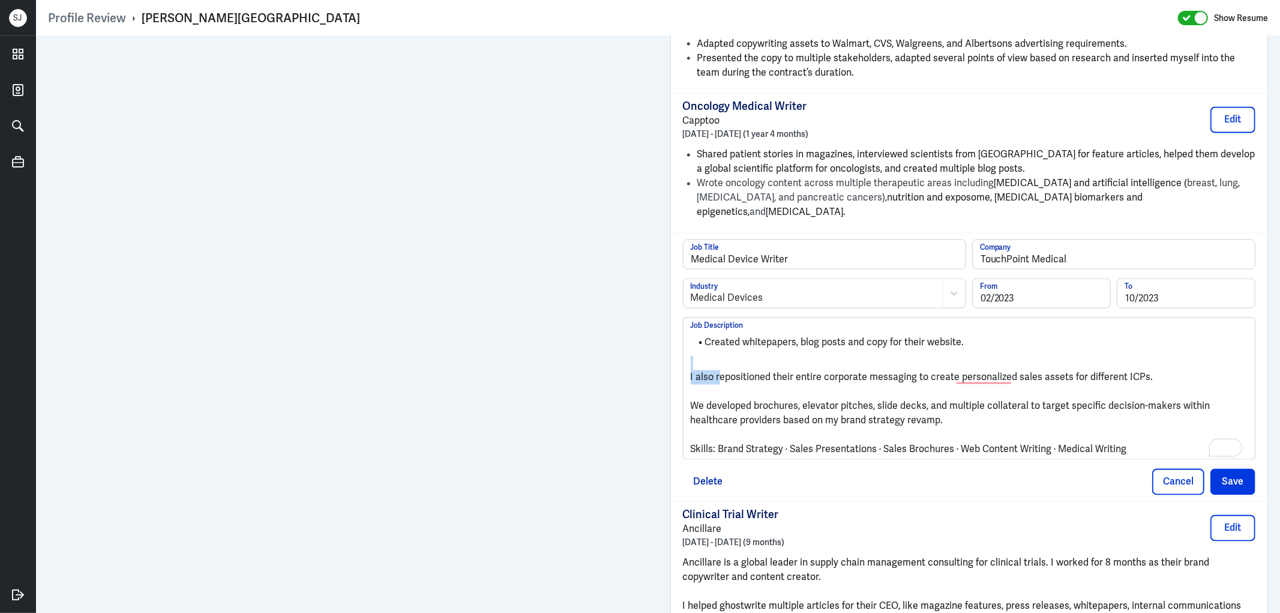
drag, startPoint x: 712, startPoint y: 369, endPoint x: 681, endPoint y: 346, distance: 38.3
click at [684, 346] on div "Created whitepapers, blog posts and copy for their website. I also repositioned…" at bounding box center [970, 388] width 572 height 141
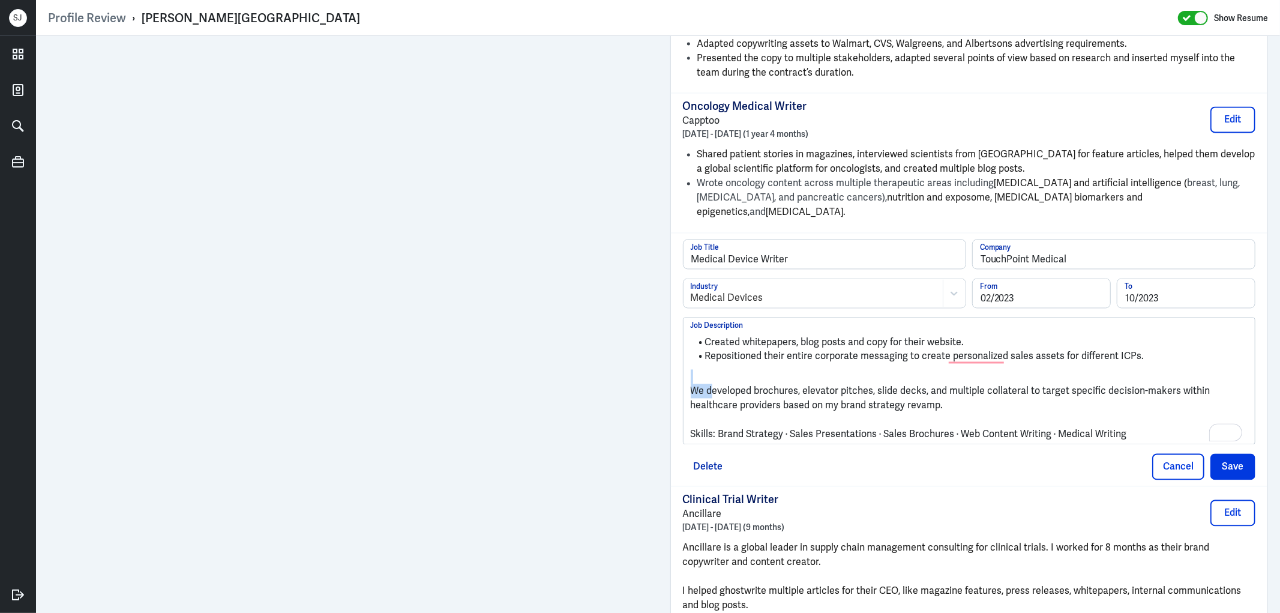
drag, startPoint x: 705, startPoint y: 376, endPoint x: 686, endPoint y: 361, distance: 24.4
click at [691, 361] on div "Created whitepapers, blog posts and copy for their website. Repositioned their …" at bounding box center [970, 385] width 558 height 111
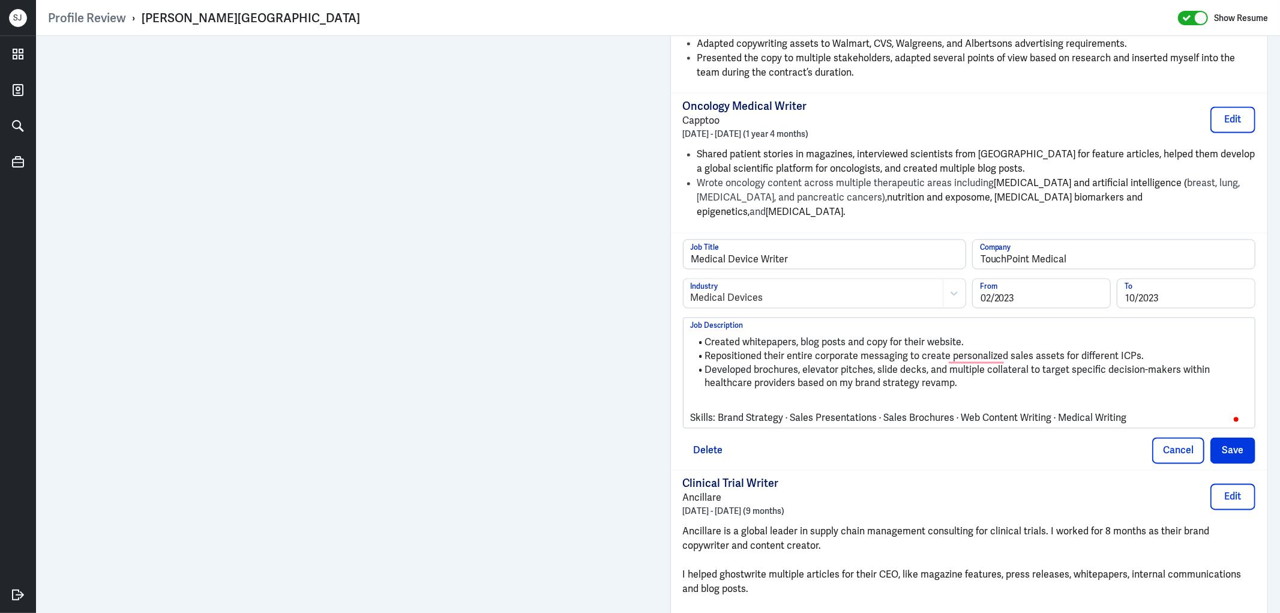
drag, startPoint x: 957, startPoint y: 374, endPoint x: 972, endPoint y: 373, distance: 15.7
click at [957, 373] on li "Developed brochures, elevator pitches, slide decks, and multiple collateral to …" at bounding box center [970, 377] width 558 height 27
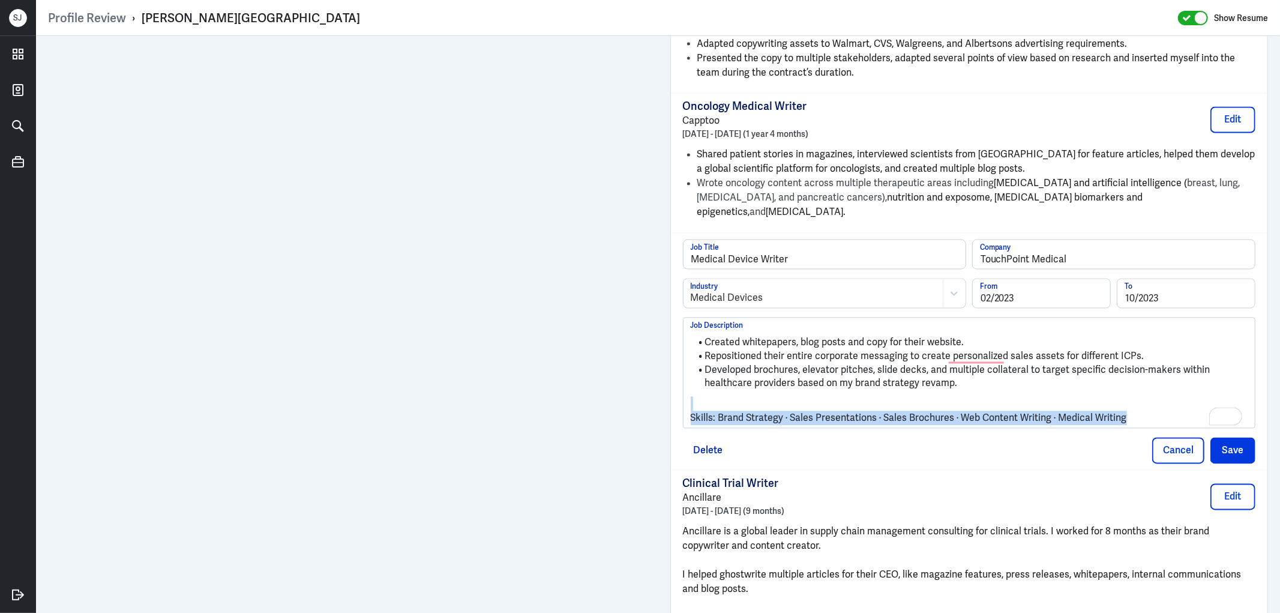
click at [1142, 411] on p "Skills: Brand Strategy · Sales Presentations · Sales Brochures · Web Content Wr…" at bounding box center [970, 418] width 558 height 14
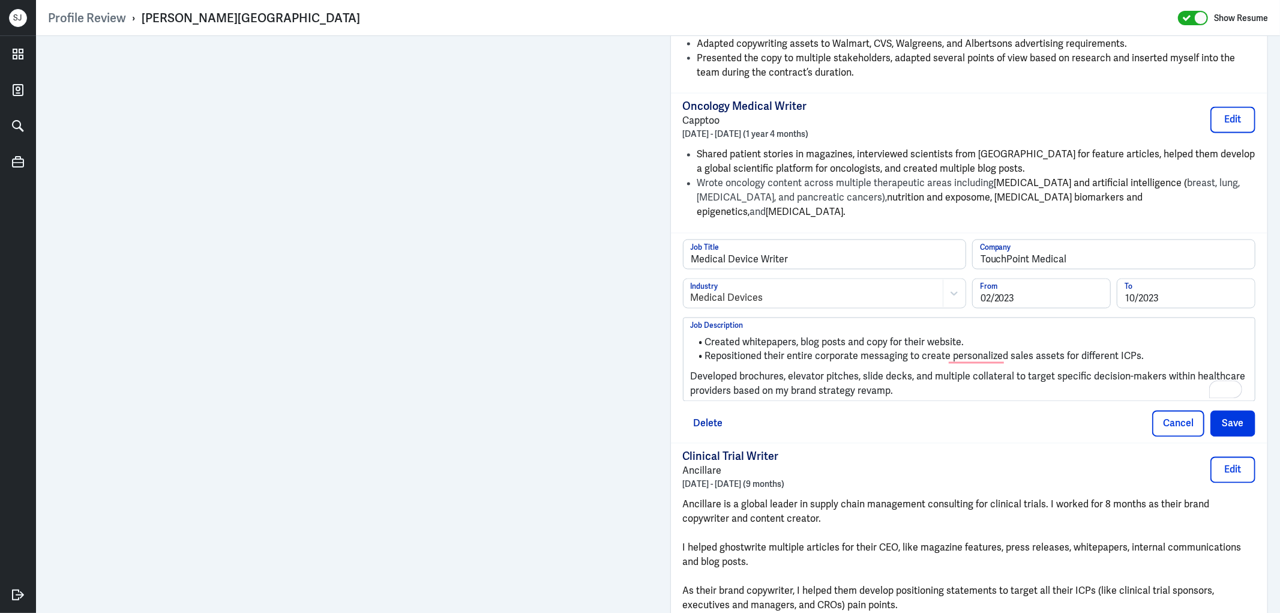
click at [691, 370] on span "Developed brochures, elevator pitches, slide decks, and multiple collateral to …" at bounding box center [970, 383] width 558 height 27
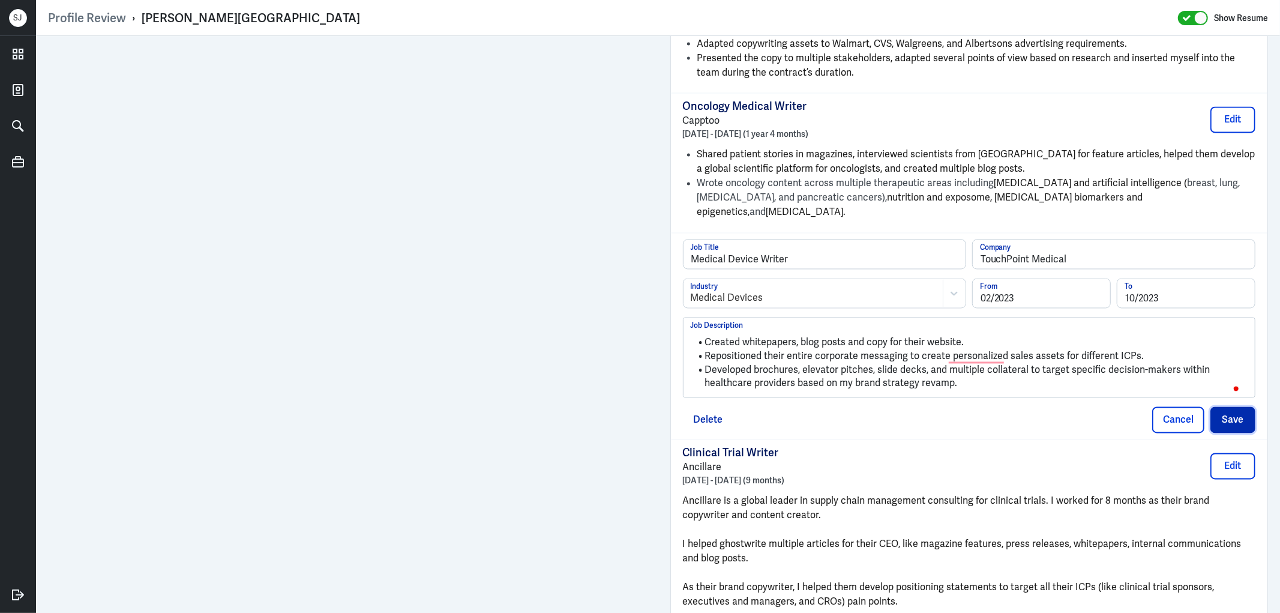
click at [1214, 407] on button "Save" at bounding box center [1233, 420] width 45 height 26
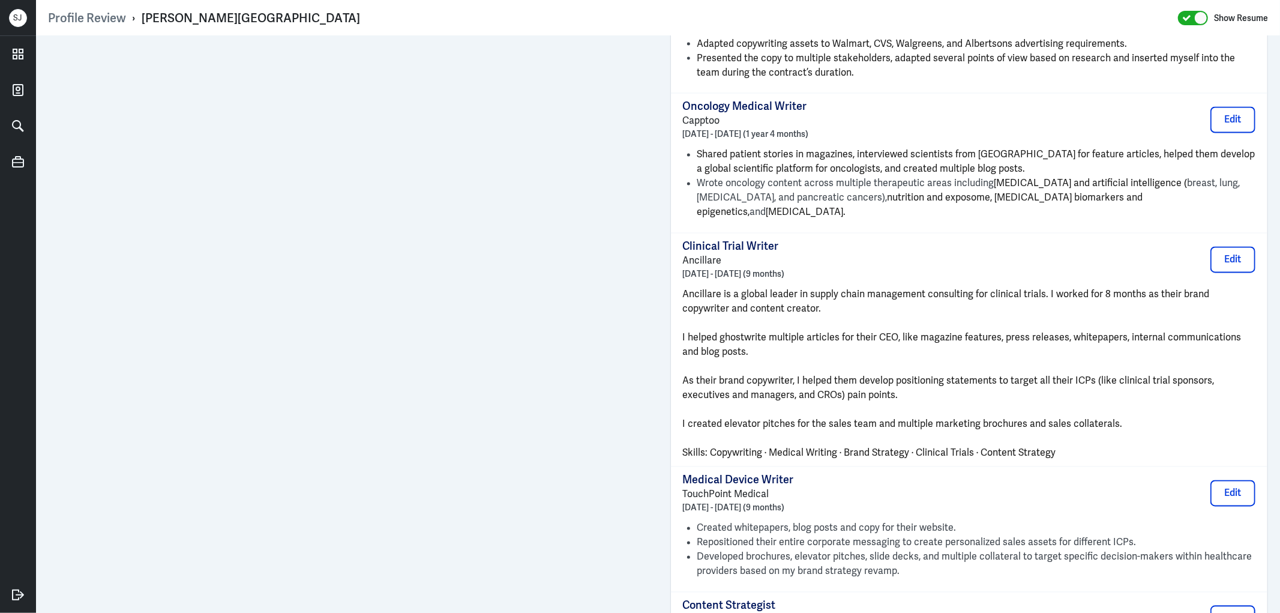
scroll to position [1934, 0]
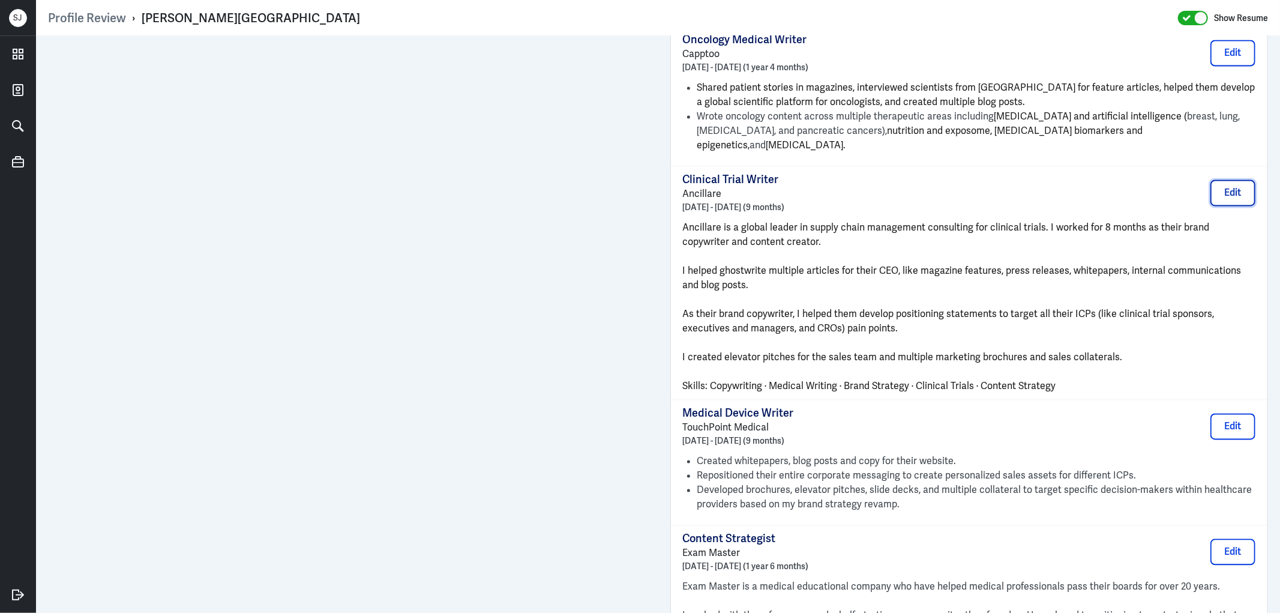
click at [1216, 184] on button "Edit" at bounding box center [1233, 193] width 45 height 26
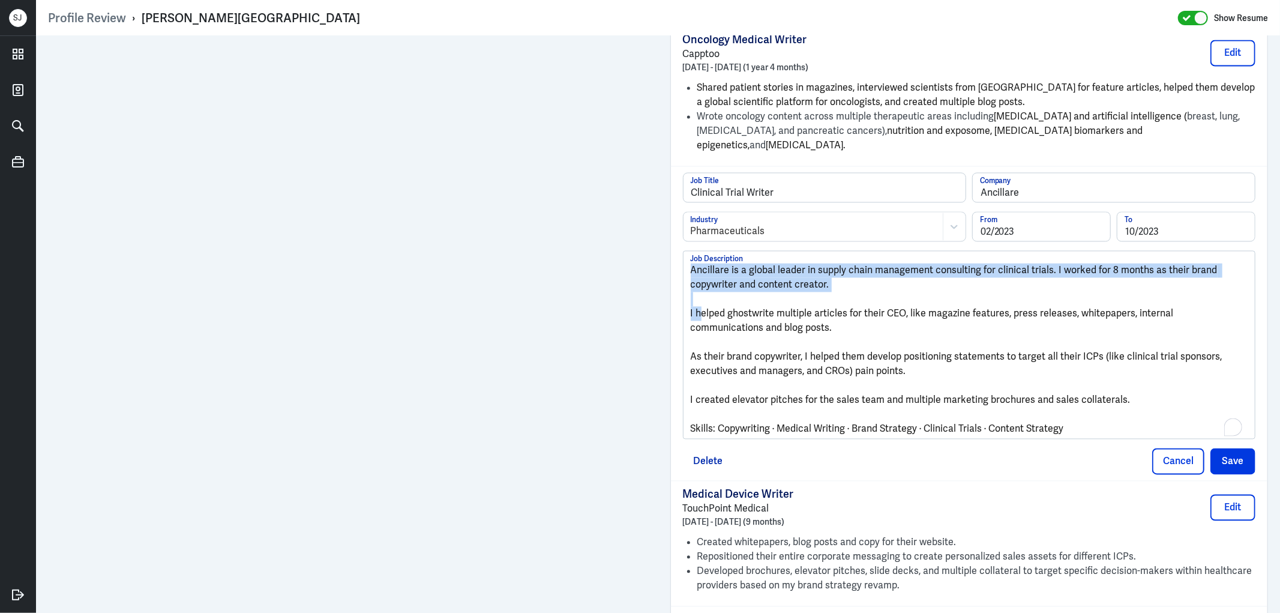
drag, startPoint x: 694, startPoint y: 298, endPoint x: 685, endPoint y: 254, distance: 44.6
click at [691, 263] on div "Ancillare is a global leader in supply chain management consulting for clinical…" at bounding box center [970, 349] width 558 height 173
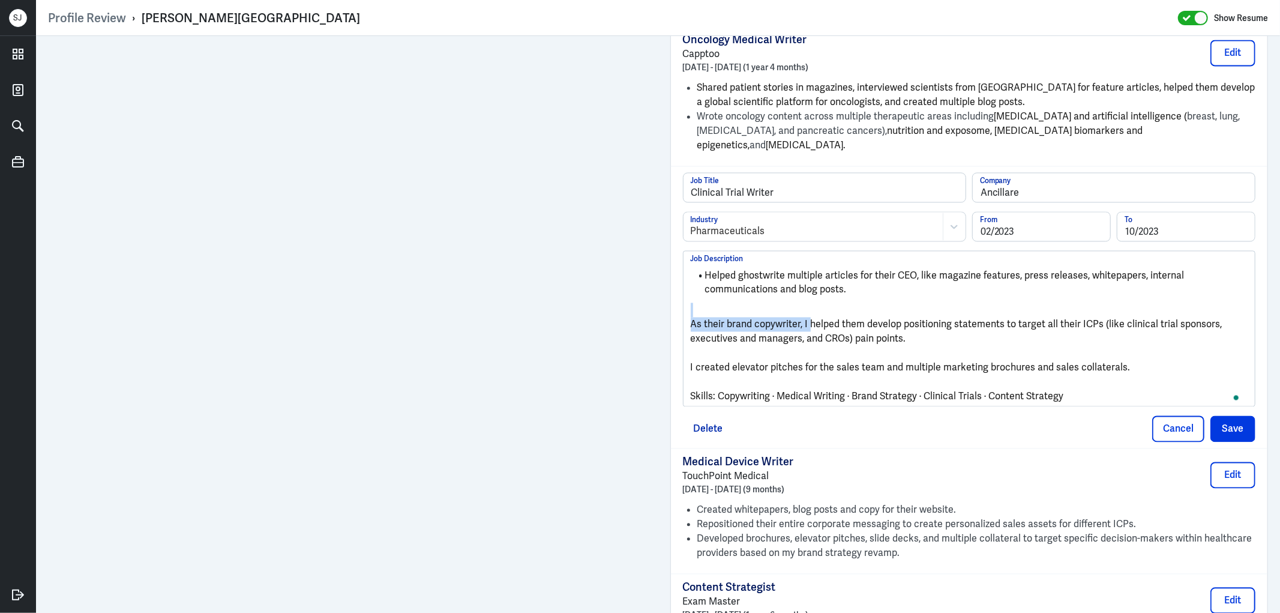
drag, startPoint x: 802, startPoint y: 313, endPoint x: 724, endPoint y: 303, distance: 79.2
click at [724, 303] on div "Helped ghostwrite multiple articles for their CEO, like magazine features, pres…" at bounding box center [970, 333] width 558 height 140
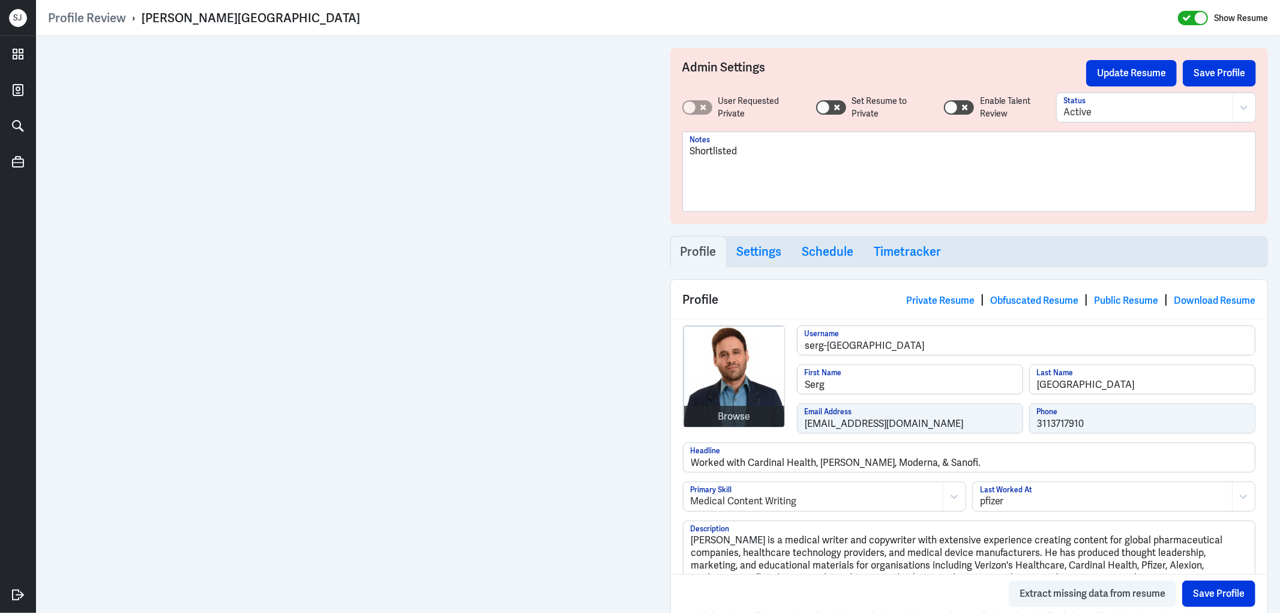
scroll to position [1934, 0]
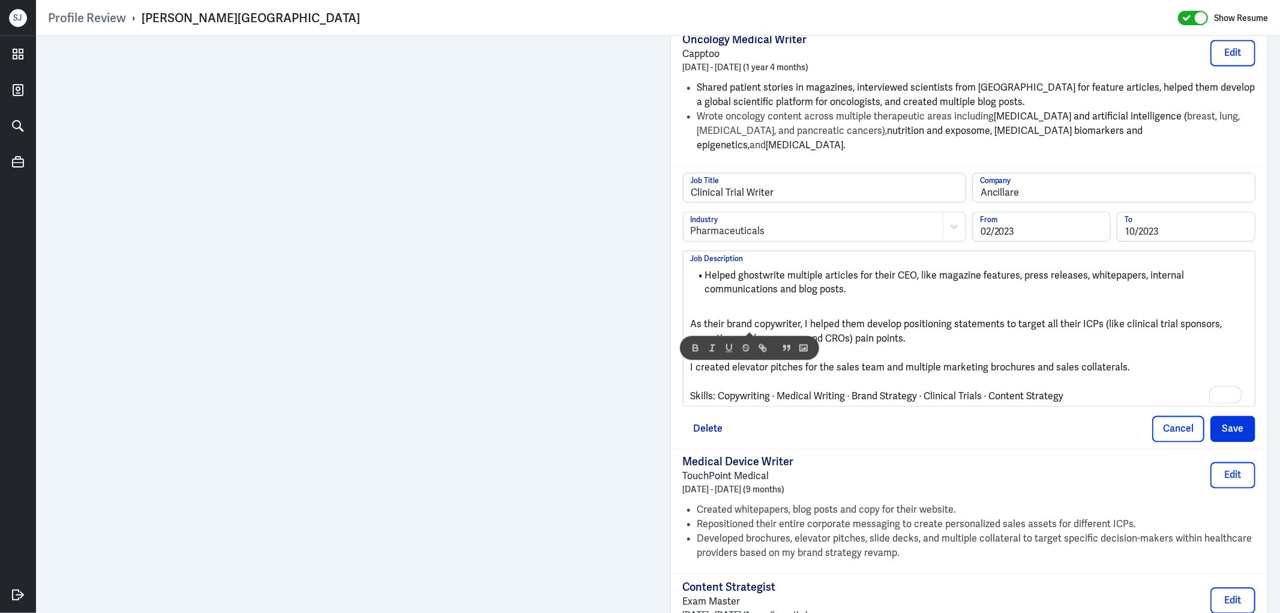
click at [968, 346] on p "To enrich screen reader interactions, please activate Accessibility in Grammarl…" at bounding box center [970, 353] width 558 height 14
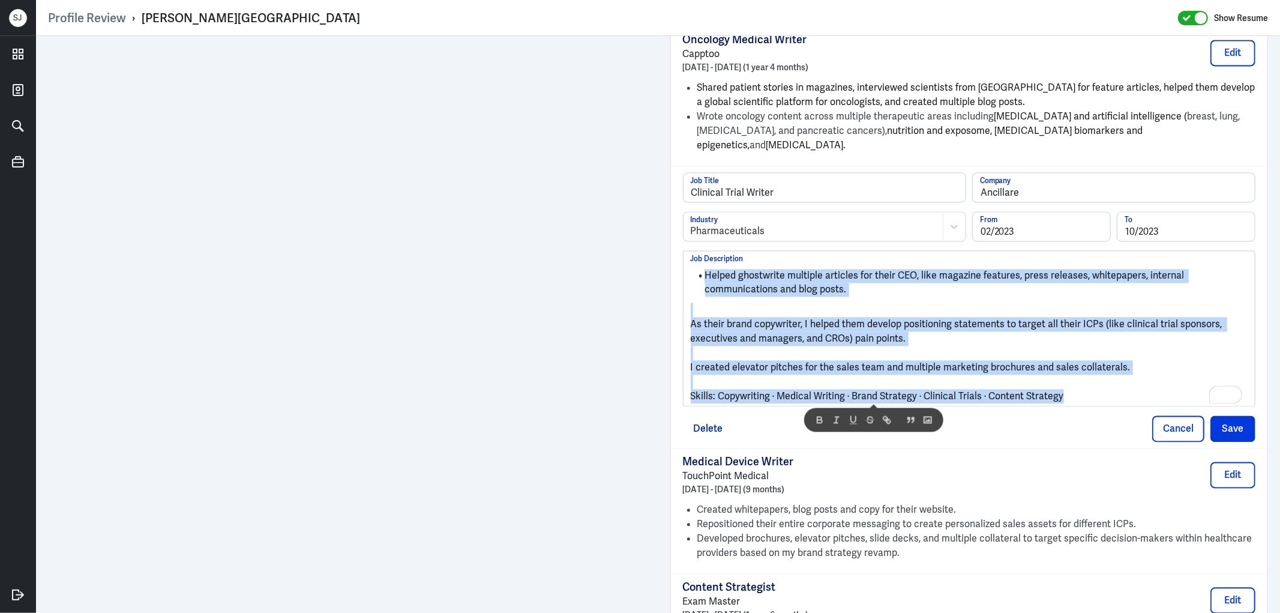
scroll to position [0, 0]
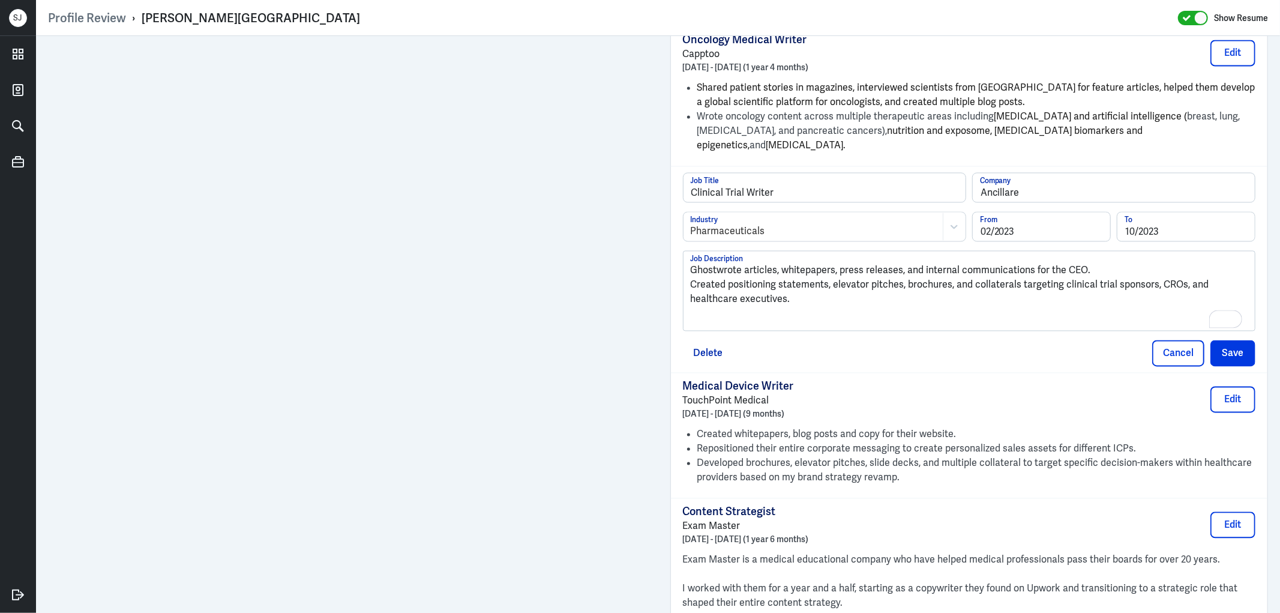
click at [691, 263] on p "Ghostwrote articles, whitepapers, press releases, and internal communications f…" at bounding box center [970, 270] width 558 height 14
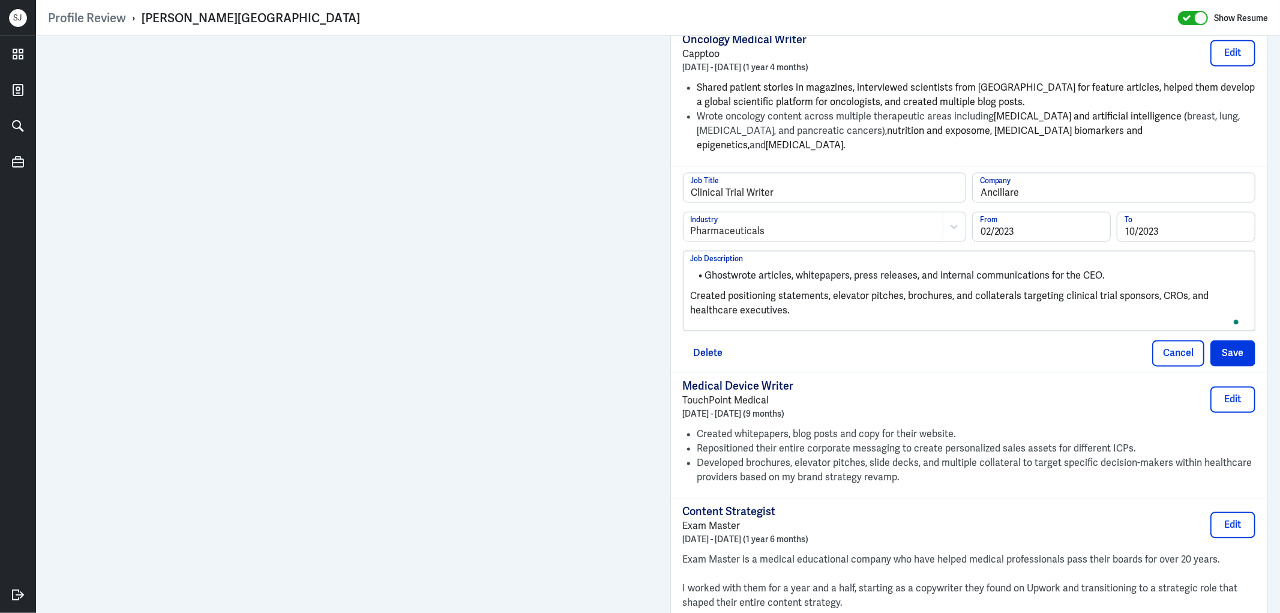
click at [691, 289] on p "Created positioning statements, elevator pitches, brochures, and collaterals ta…" at bounding box center [970, 303] width 558 height 29
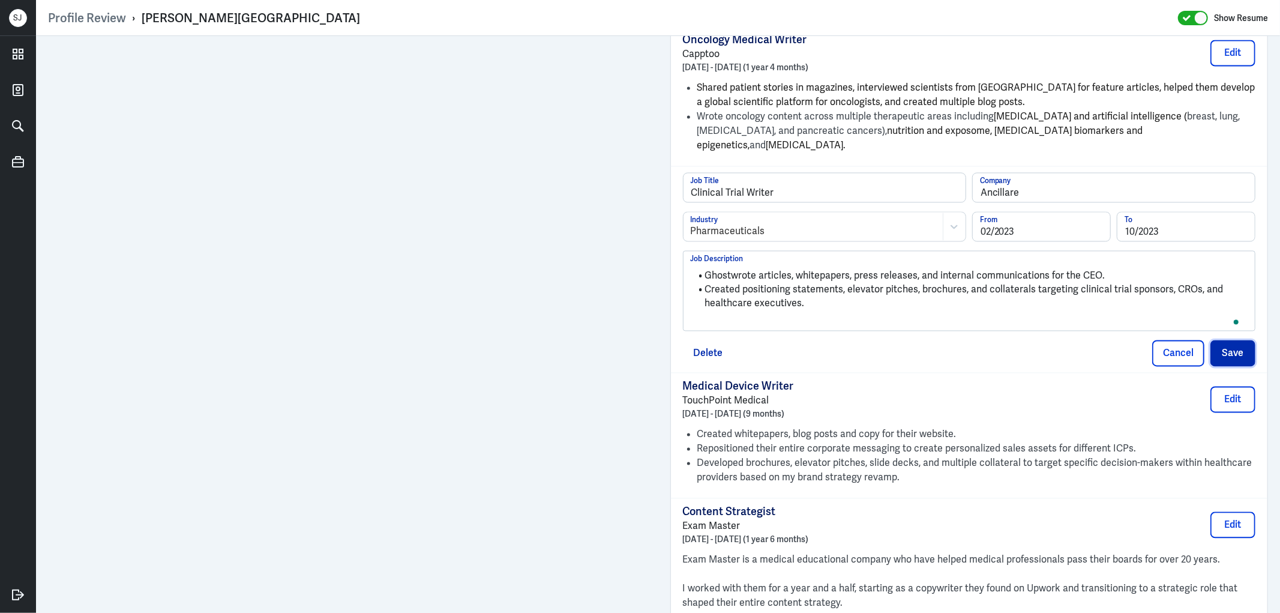
drag, startPoint x: 1221, startPoint y: 339, endPoint x: 1166, endPoint y: 332, distance: 55.7
click at [1221, 340] on button "Save" at bounding box center [1233, 353] width 45 height 26
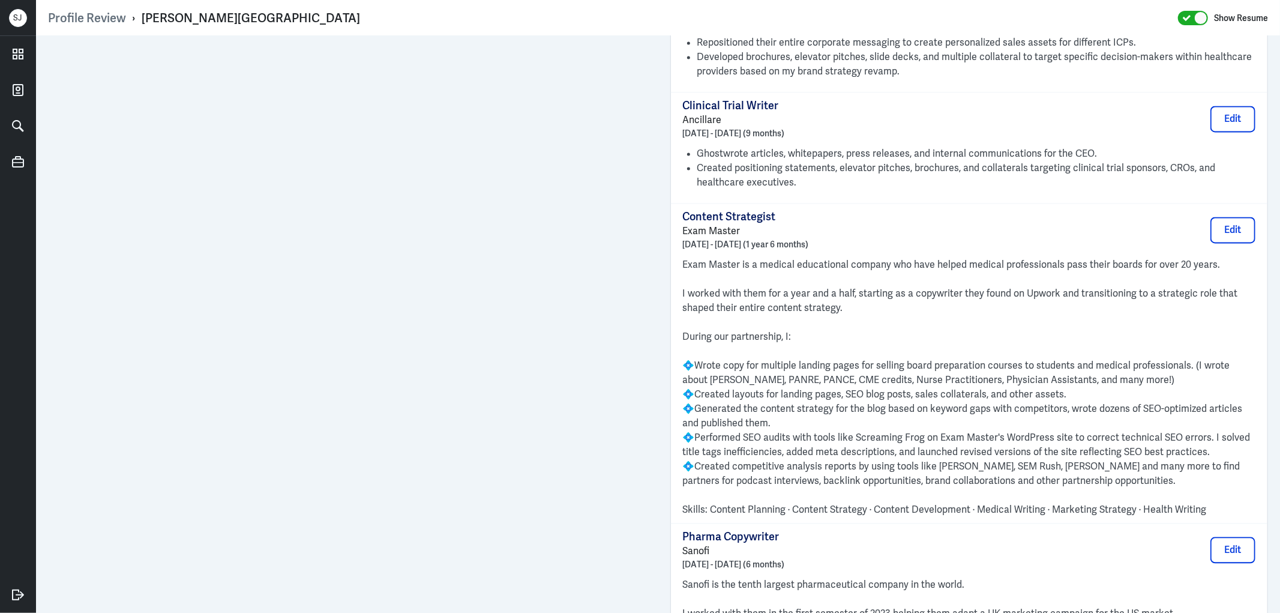
scroll to position [2200, 0]
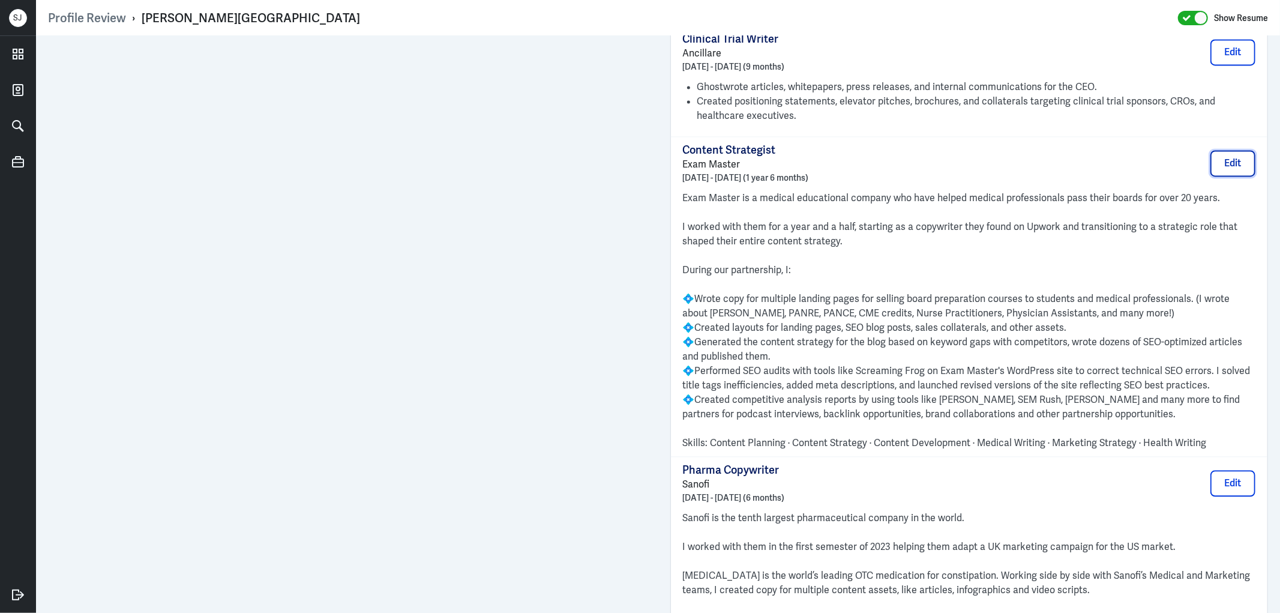
click at [1219, 152] on button "Edit" at bounding box center [1233, 163] width 45 height 26
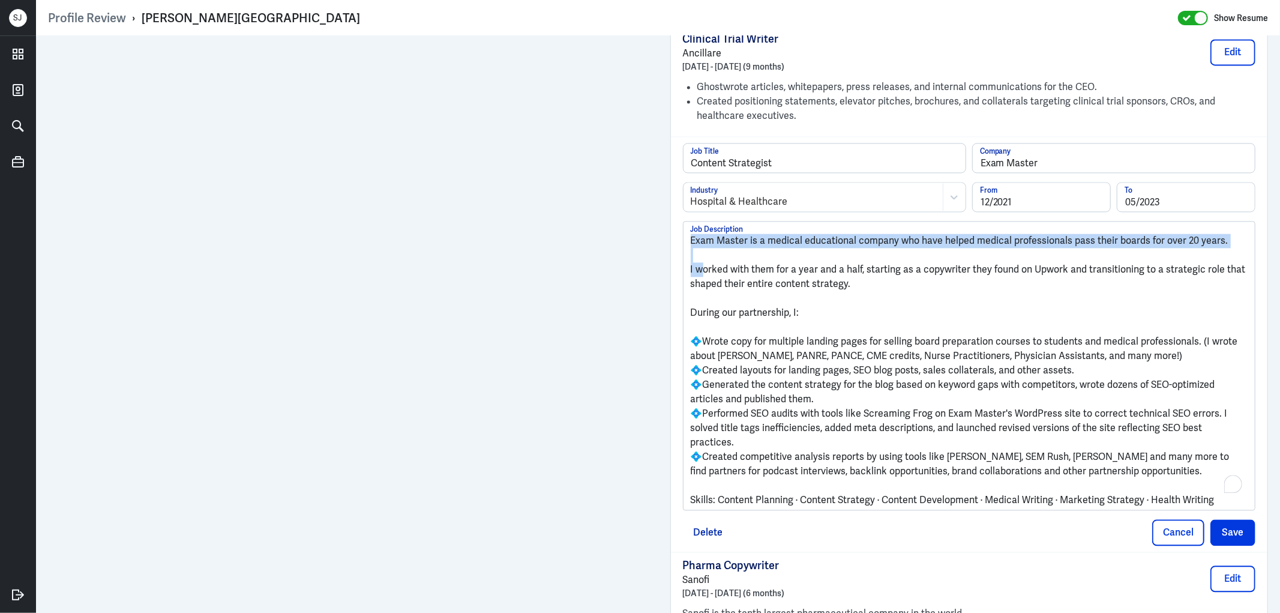
drag, startPoint x: 699, startPoint y: 258, endPoint x: 681, endPoint y: 231, distance: 32.5
click at [684, 232] on div "Exam Master is a medical educational company who have helped medical profession…" at bounding box center [970, 365] width 572 height 288
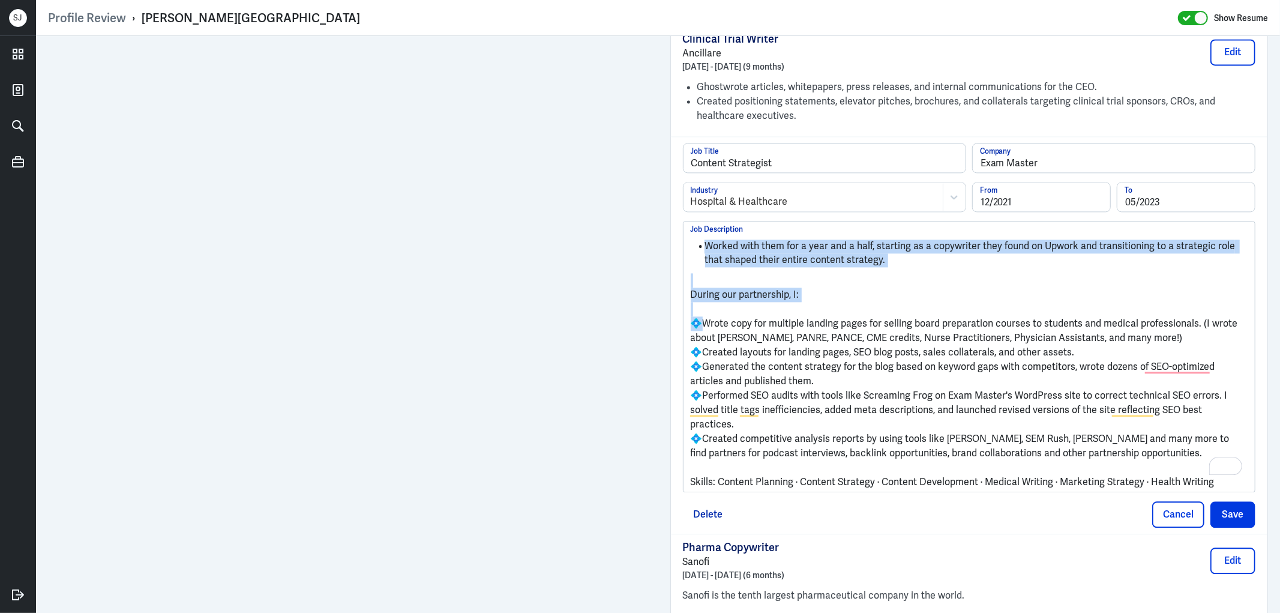
drag, startPoint x: 699, startPoint y: 308, endPoint x: 682, endPoint y: 233, distance: 76.9
click at [684, 233] on div "Worked with them for a year and a half, starting as a copywriter they found on …" at bounding box center [970, 355] width 572 height 269
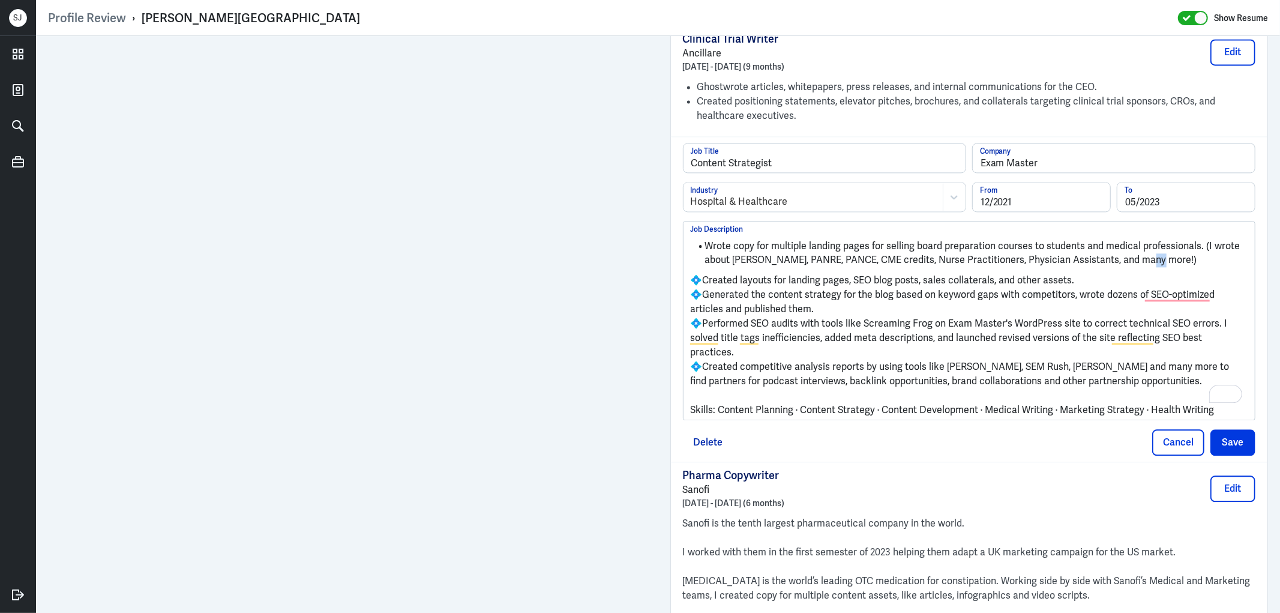
drag, startPoint x: 1144, startPoint y: 245, endPoint x: 1155, endPoint y: 243, distance: 11.5
click at [1155, 243] on li "Wrote copy for multiple landing pages for selling board preparation courses to …" at bounding box center [970, 252] width 558 height 27
drag, startPoint x: 1193, startPoint y: 231, endPoint x: 1229, endPoint y: 235, distance: 35.6
click at [1233, 239] on li "Wrote copy for multiple landing pages for selling board preparation courses to …" at bounding box center [970, 252] width 558 height 27
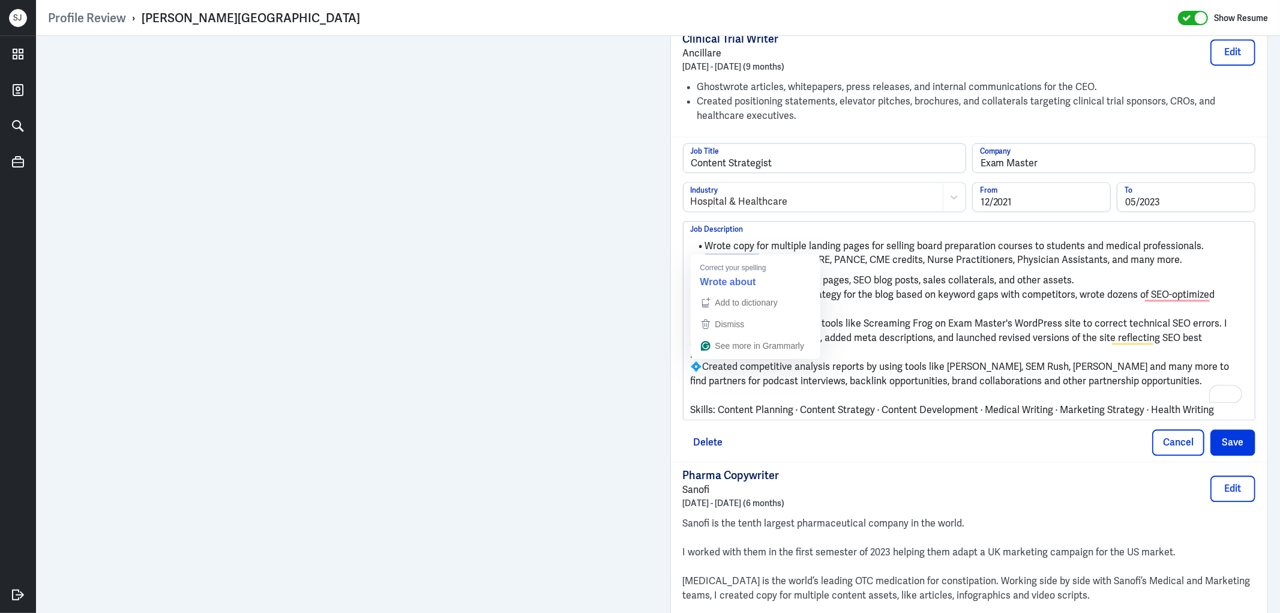
drag, startPoint x: 755, startPoint y: 244, endPoint x: 698, endPoint y: 244, distance: 57.0
click at [698, 244] on li "Wrote copy for multiple landing pages for selling board preparation courses to …" at bounding box center [970, 252] width 558 height 27
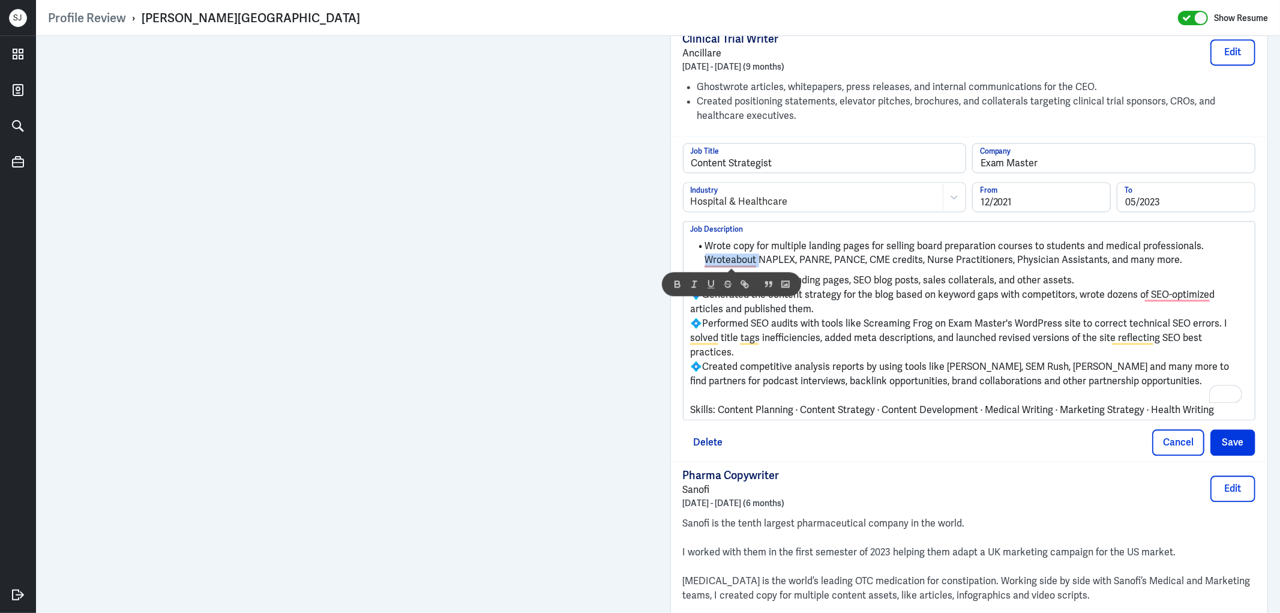
click at [726, 244] on li "Wrote copy for multiple landing pages for selling board preparation courses to …" at bounding box center [970, 252] width 558 height 27
drag, startPoint x: 700, startPoint y: 265, endPoint x: 681, endPoint y: 265, distance: 19.2
click at [684, 265] on div "Wrote copy for multiple landing pages for selling board preparation courses to …" at bounding box center [970, 319] width 572 height 197
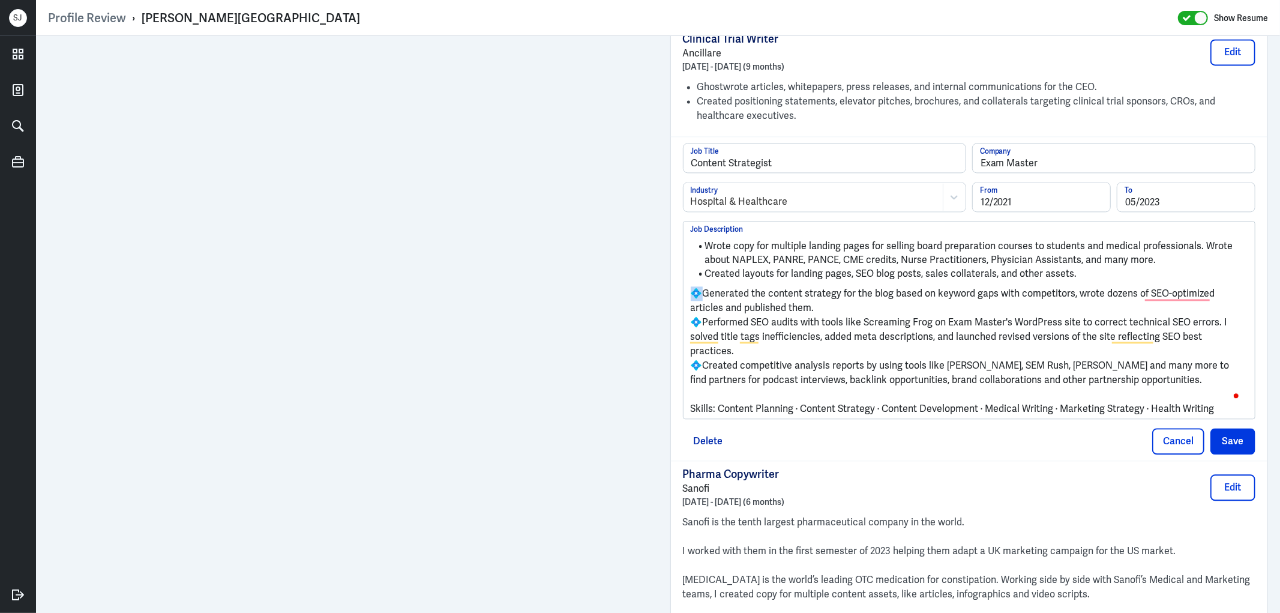
drag, startPoint x: 699, startPoint y: 278, endPoint x: 671, endPoint y: 277, distance: 27.6
click at [671, 277] on div "Content Strategist Job Title Exam Master Company Hospital & Healthcare Industry…" at bounding box center [969, 298] width 597 height 324
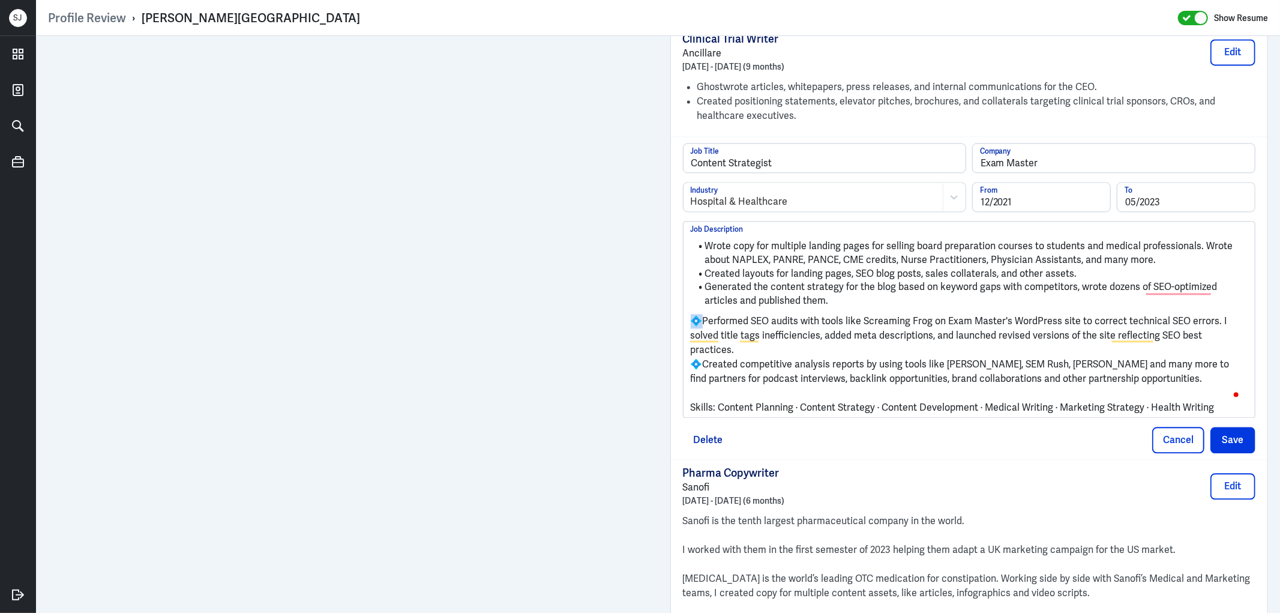
drag, startPoint x: 699, startPoint y: 304, endPoint x: 684, endPoint y: 304, distance: 14.4
click at [684, 304] on div "Wrote copy for multiple landing pages for selling board preparation courses to …" at bounding box center [970, 319] width 572 height 196
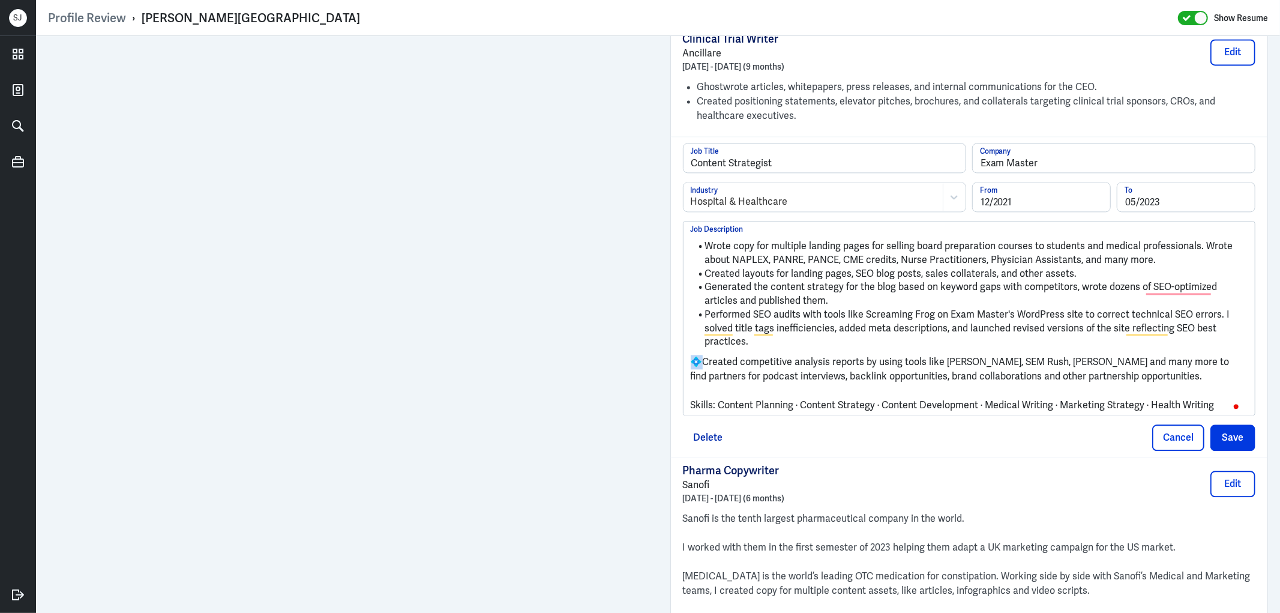
drag, startPoint x: 699, startPoint y: 345, endPoint x: 679, endPoint y: 345, distance: 19.8
click at [684, 345] on div "Wrote copy for multiple landing pages for selling board preparation courses to …" at bounding box center [970, 317] width 572 height 193
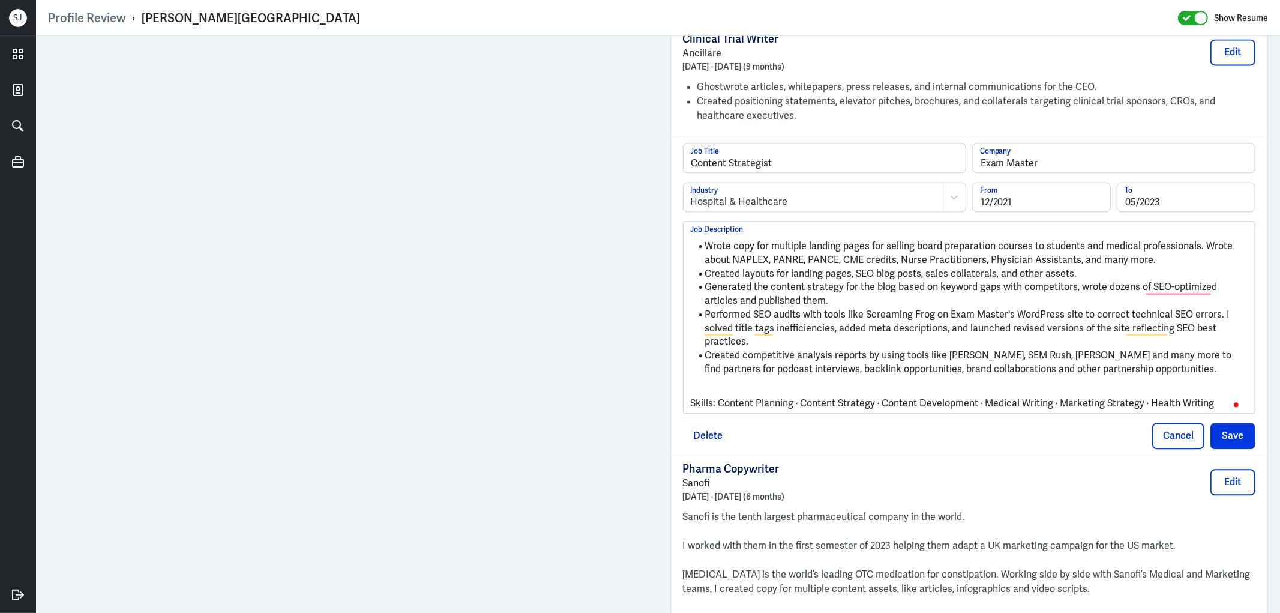
click at [701, 396] on p "Skills: Content Planning · Content Strategy · Content Development · Medical Wri…" at bounding box center [970, 403] width 558 height 14
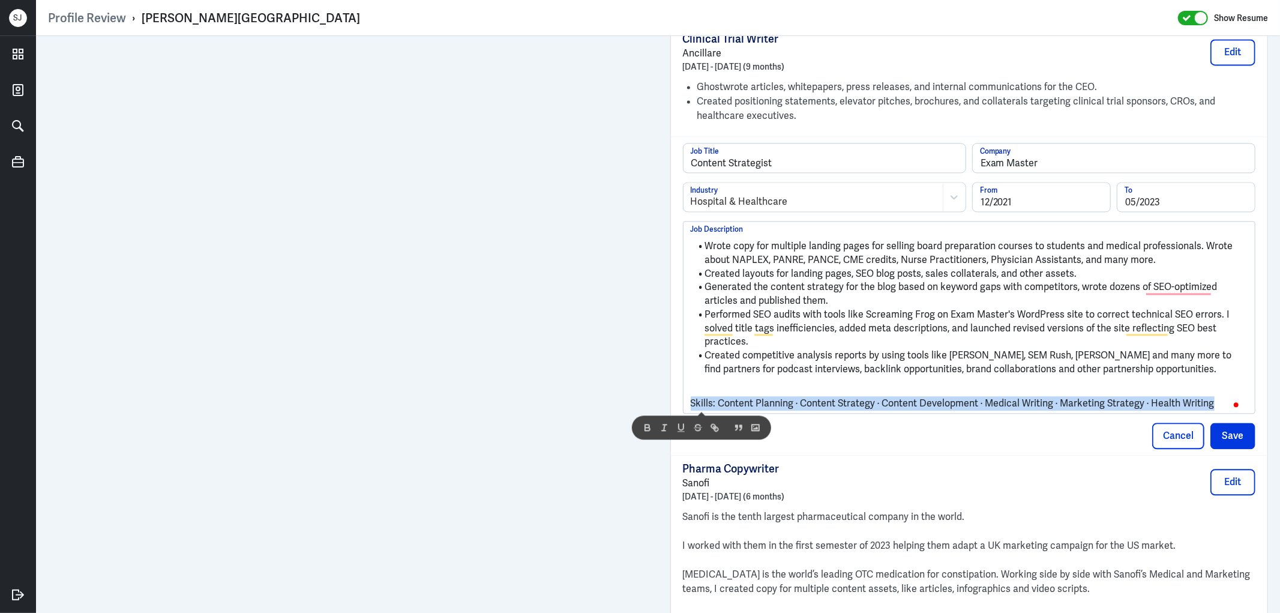
click at [701, 396] on p "Skills: Content Planning · Content Strategy · Content Development · Medical Wri…" at bounding box center [970, 403] width 558 height 14
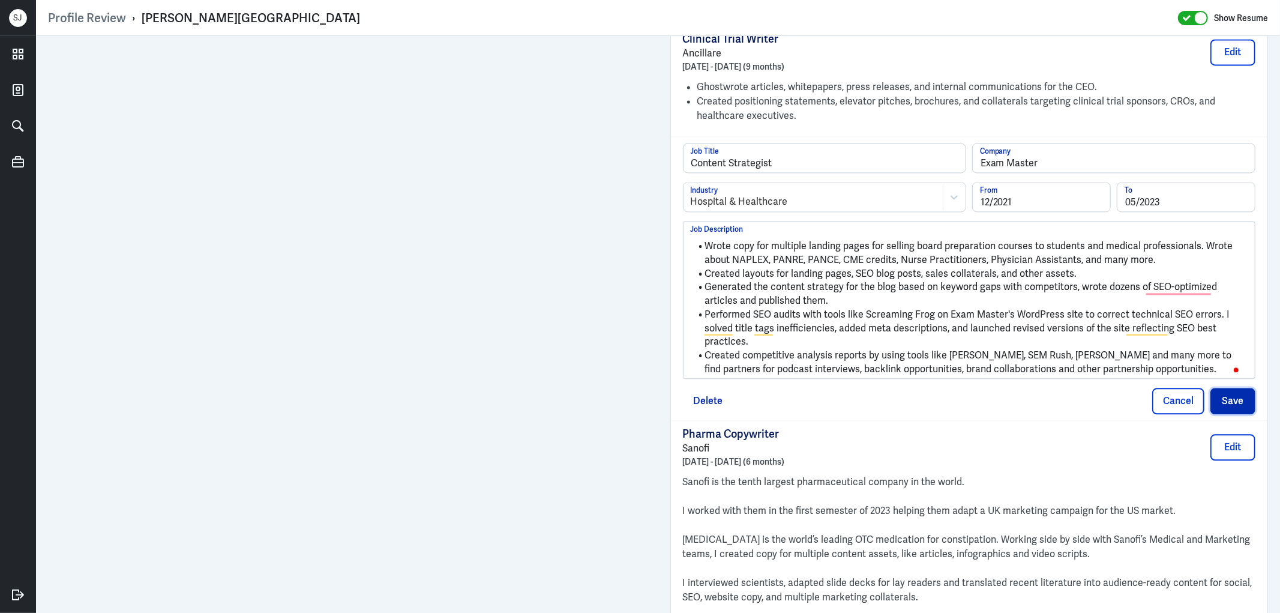
drag, startPoint x: 1214, startPoint y: 389, endPoint x: 1166, endPoint y: 382, distance: 49.1
click at [1214, 389] on button "Save" at bounding box center [1233, 401] width 45 height 26
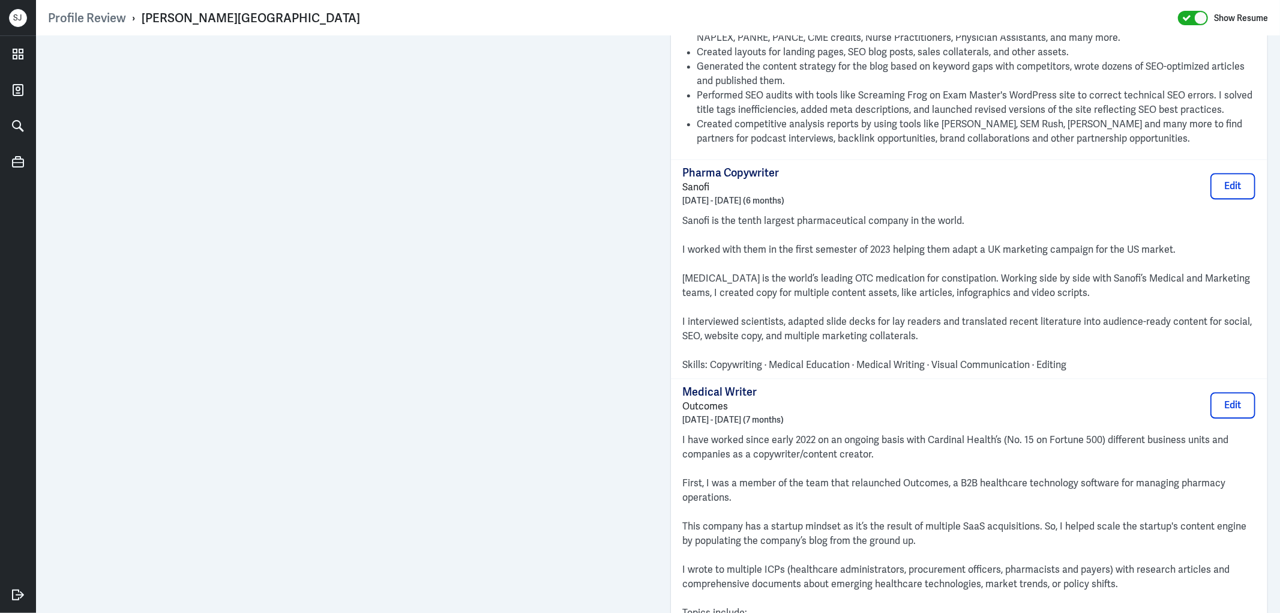
scroll to position [2401, 0]
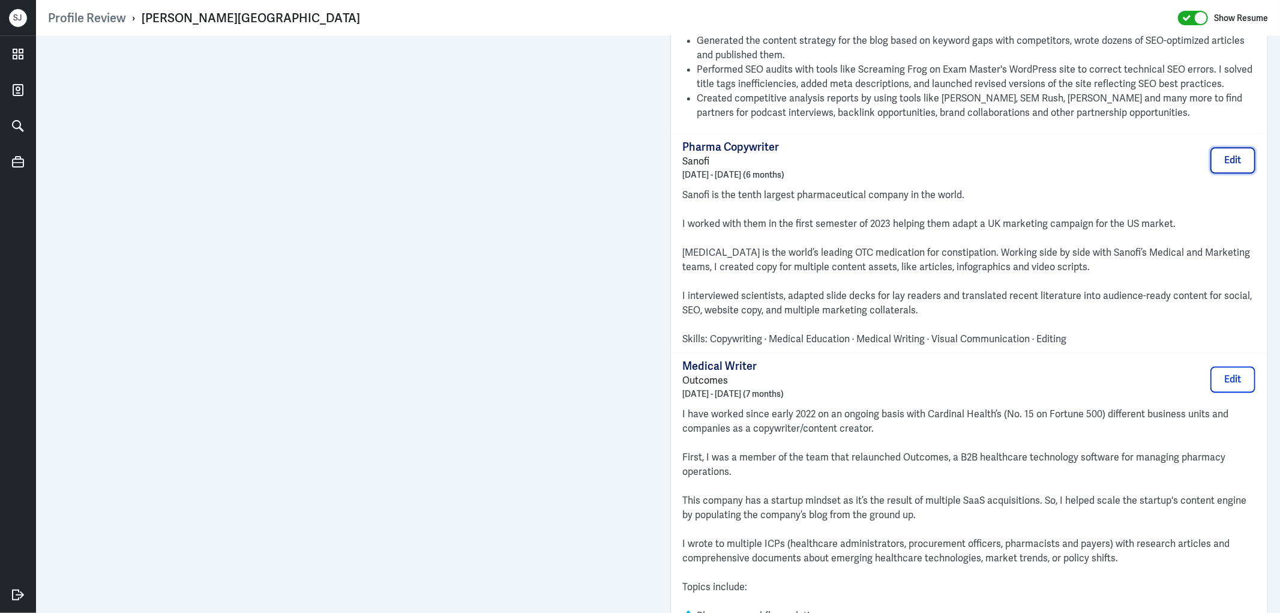
click at [1216, 149] on button "Edit" at bounding box center [1233, 160] width 45 height 26
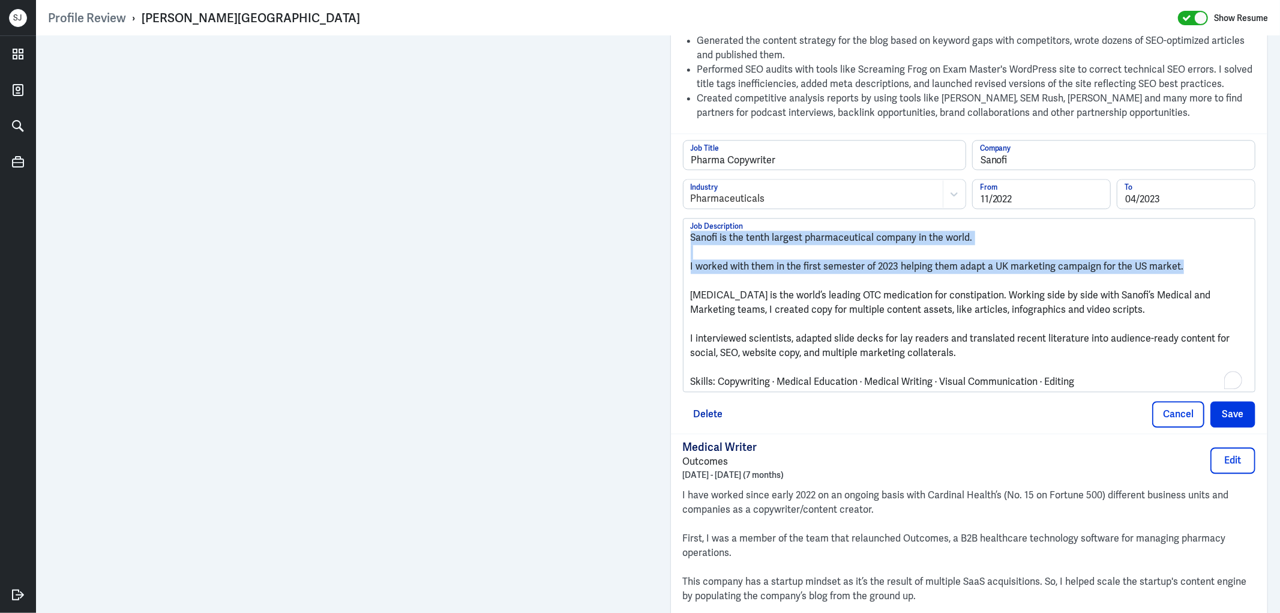
drag, startPoint x: 1115, startPoint y: 255, endPoint x: 679, endPoint y: 217, distance: 438.0
click at [684, 218] on div "Sanofi is the tenth largest pharmaceutical company in the world. I worked with …" at bounding box center [970, 304] width 572 height 173
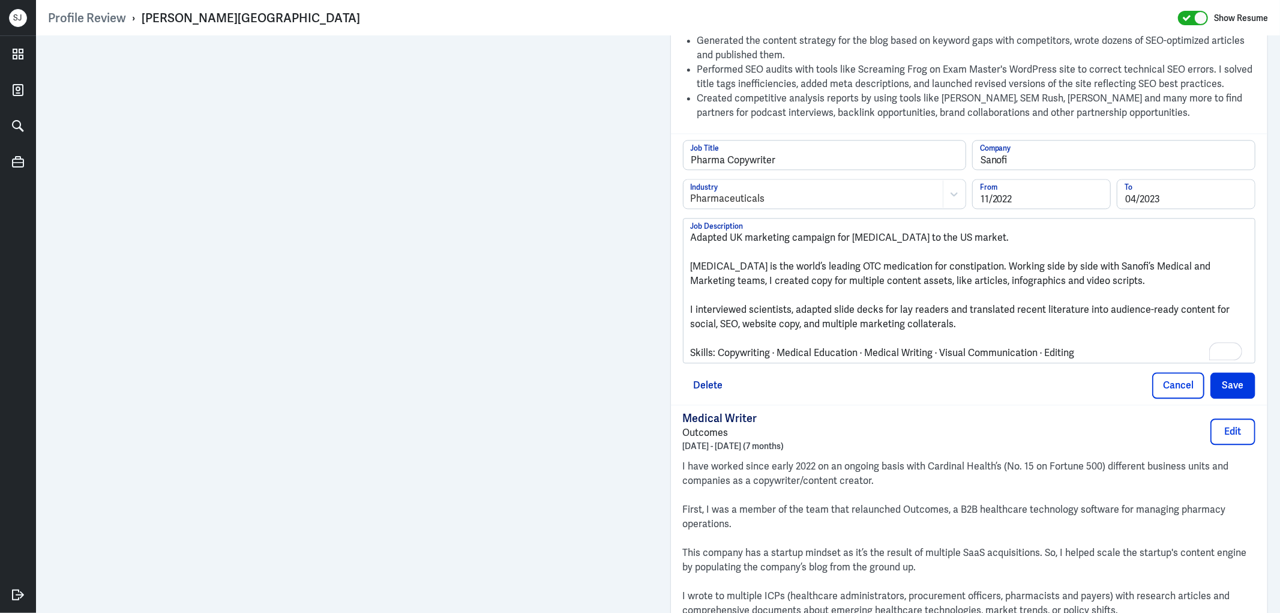
click at [691, 230] on p "Adapted UK marketing campaign for [MEDICAL_DATA] to the US market." at bounding box center [970, 237] width 558 height 14
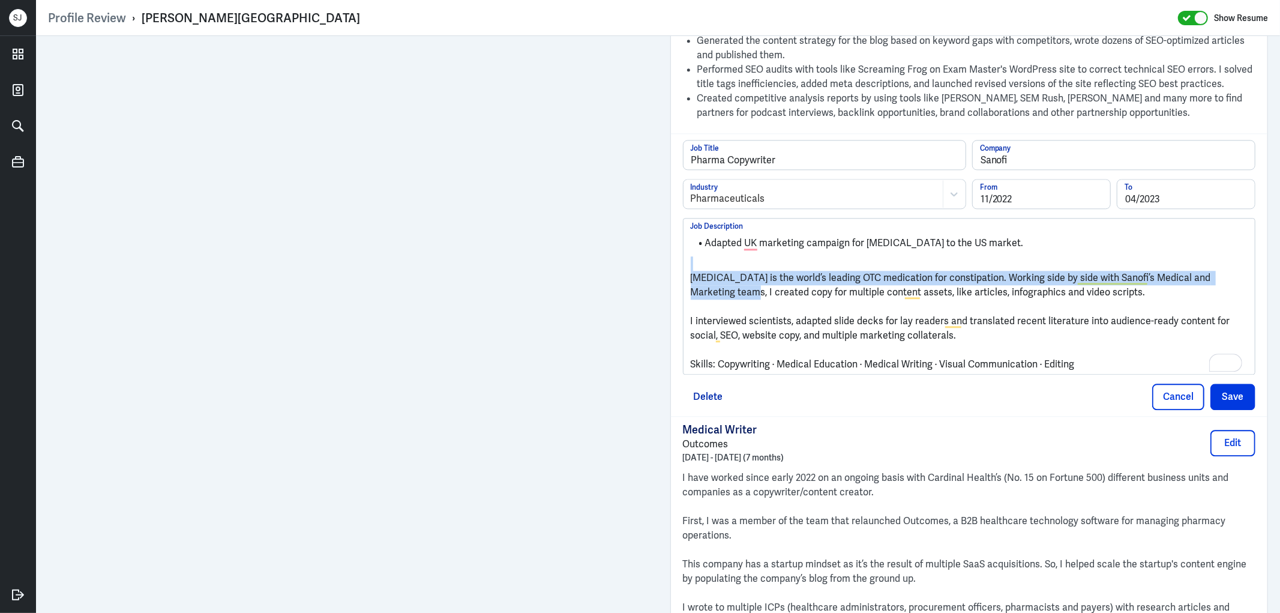
drag, startPoint x: 725, startPoint y: 280, endPoint x: 682, endPoint y: 255, distance: 49.5
click at [684, 255] on div "Adapted UK marketing campaign for [MEDICAL_DATA] to the US market. [MEDICAL_DAT…" at bounding box center [970, 295] width 572 height 155
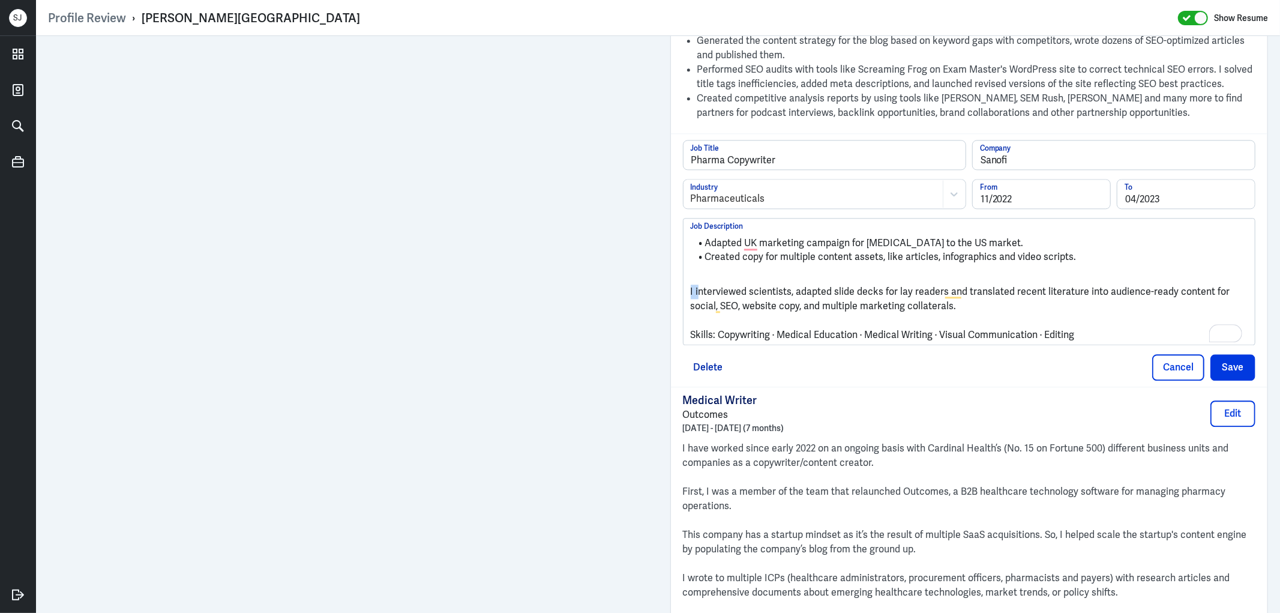
click at [678, 272] on div "Profile Review › [PERSON_NAME] Show Resume Admin Settings Update Resume Save Pr…" at bounding box center [658, 306] width 1244 height 613
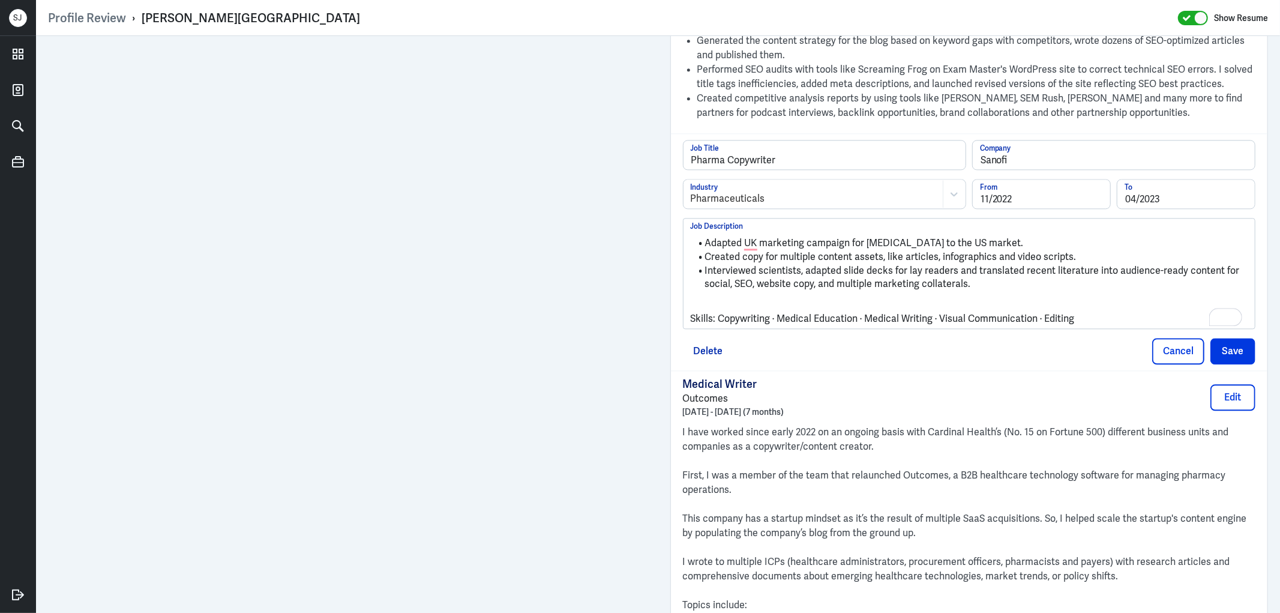
click at [835, 312] on p "Skills: Copywriting · Medical Education · Medical Writing · Visual Communicatio…" at bounding box center [970, 319] width 558 height 14
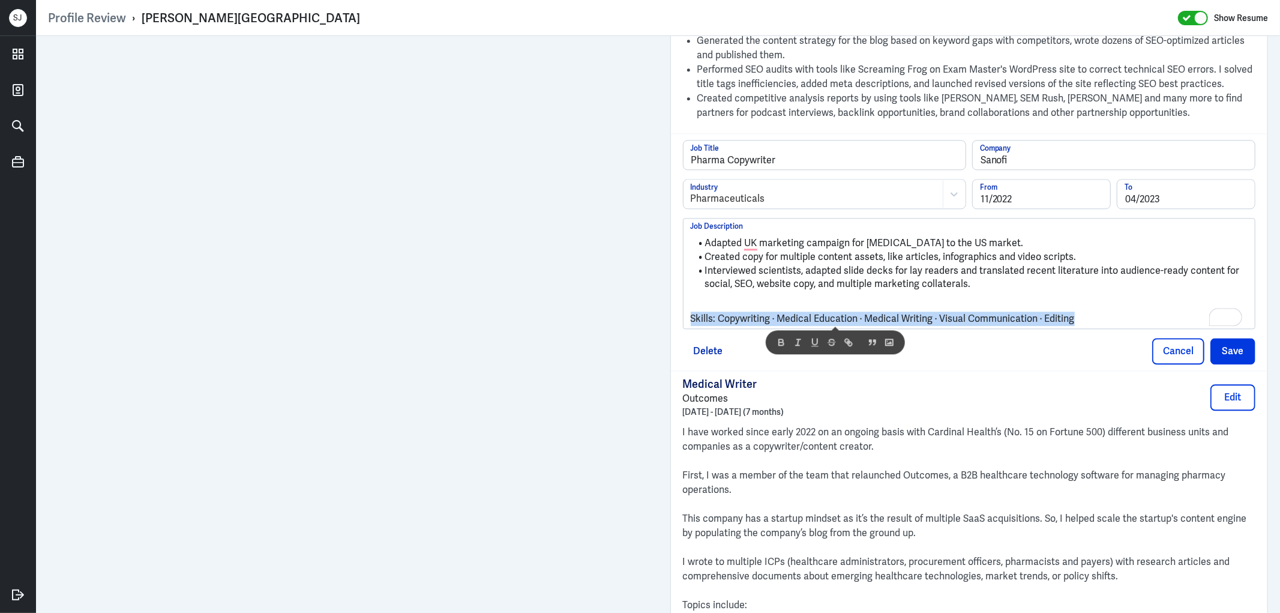
click at [835, 312] on p "Skills: Copywriting · Medical Education · Medical Writing · Visual Communicatio…" at bounding box center [970, 319] width 558 height 14
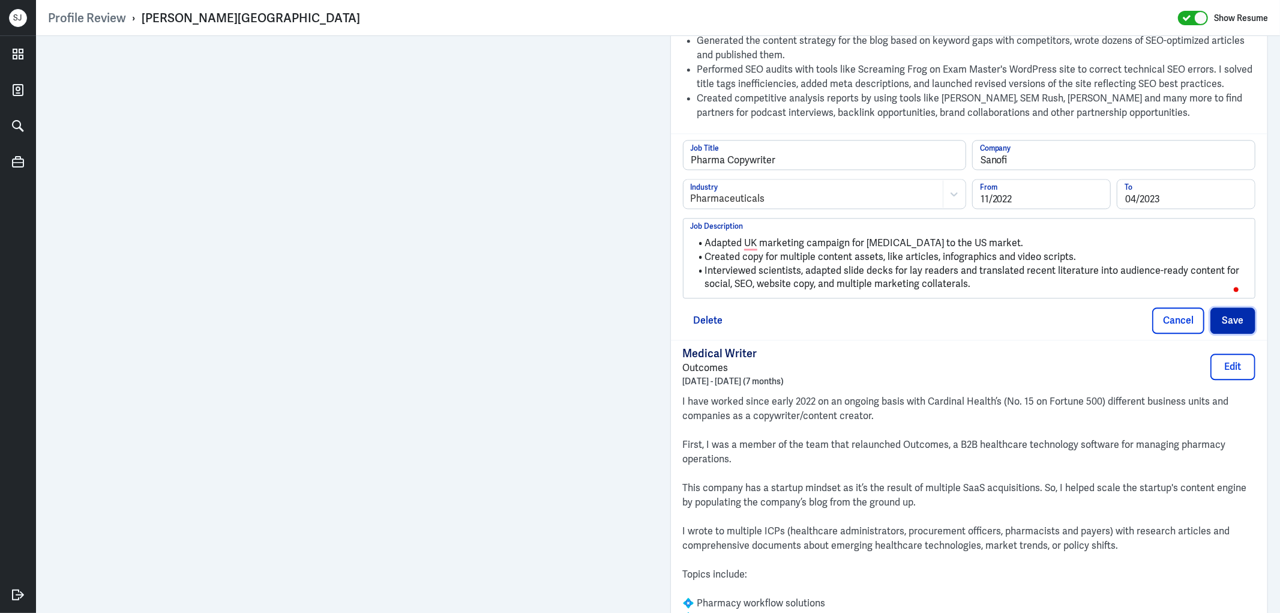
drag, startPoint x: 1229, startPoint y: 304, endPoint x: 1222, endPoint y: 296, distance: 10.6
click at [1231, 307] on button "Save" at bounding box center [1233, 320] width 45 height 26
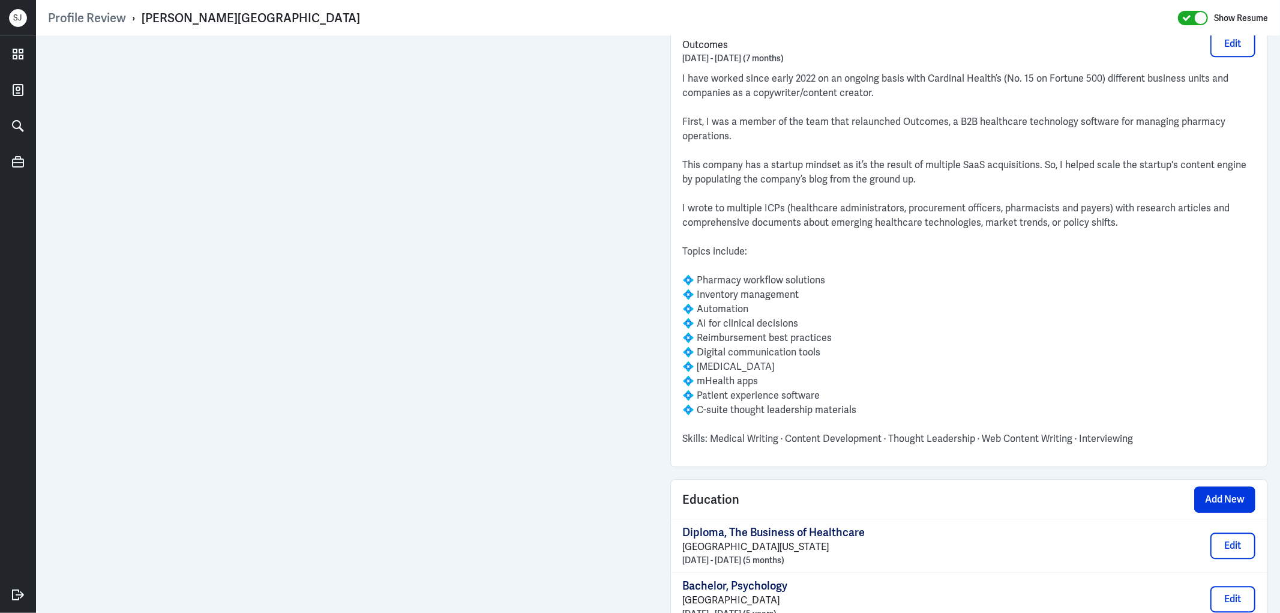
scroll to position [2601, 0]
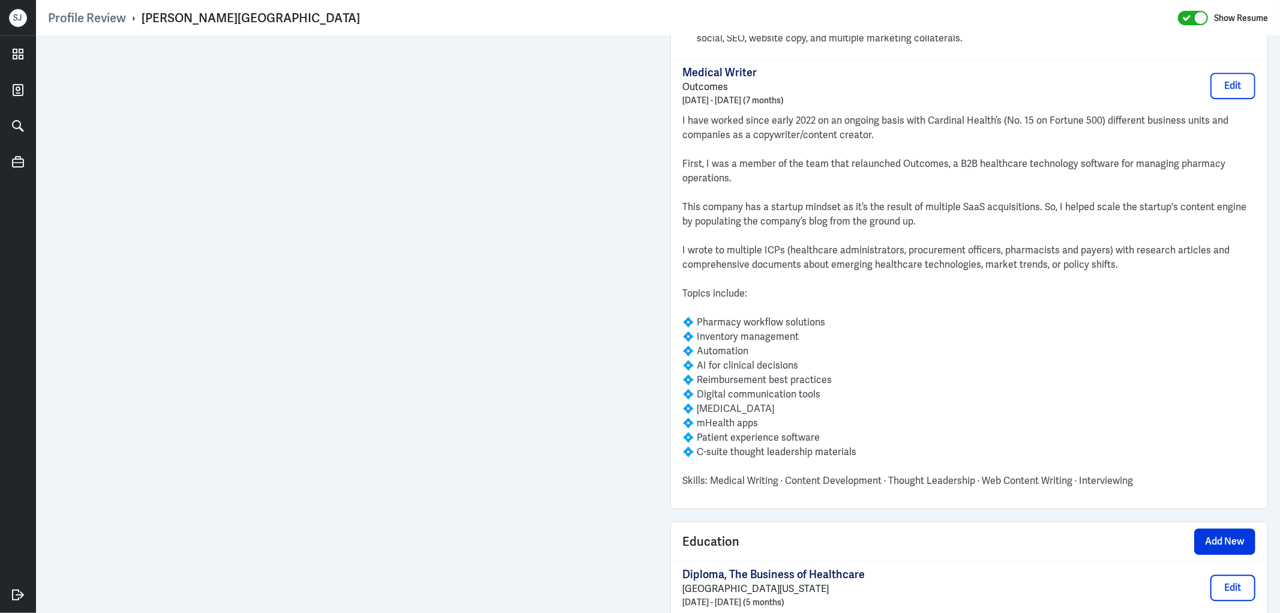
click at [1218, 86] on div "Medical Writer Outcomes [DATE] - [DATE] (7 months) Edit" at bounding box center [969, 85] width 573 height 41
click at [1216, 73] on button "Edit" at bounding box center [1233, 86] width 45 height 26
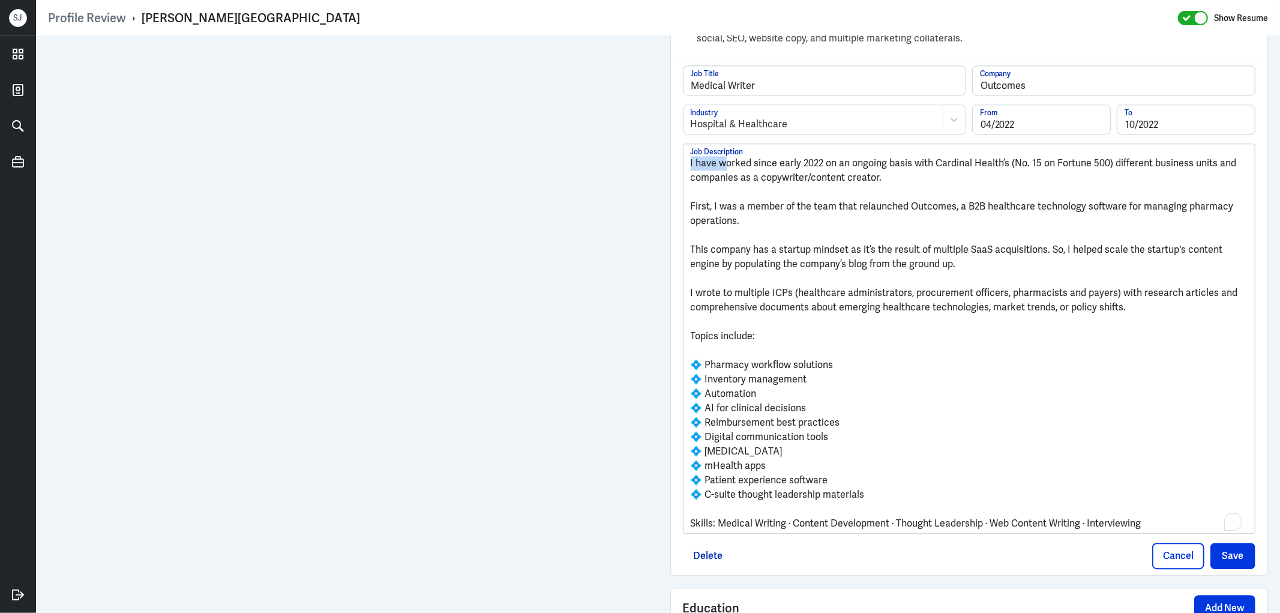
drag, startPoint x: 715, startPoint y: 146, endPoint x: 680, endPoint y: 145, distance: 35.4
click at [684, 146] on div "I have worked since early 2022 on an ongoing basis with Cardinal Health’s (No. …" at bounding box center [970, 338] width 572 height 389
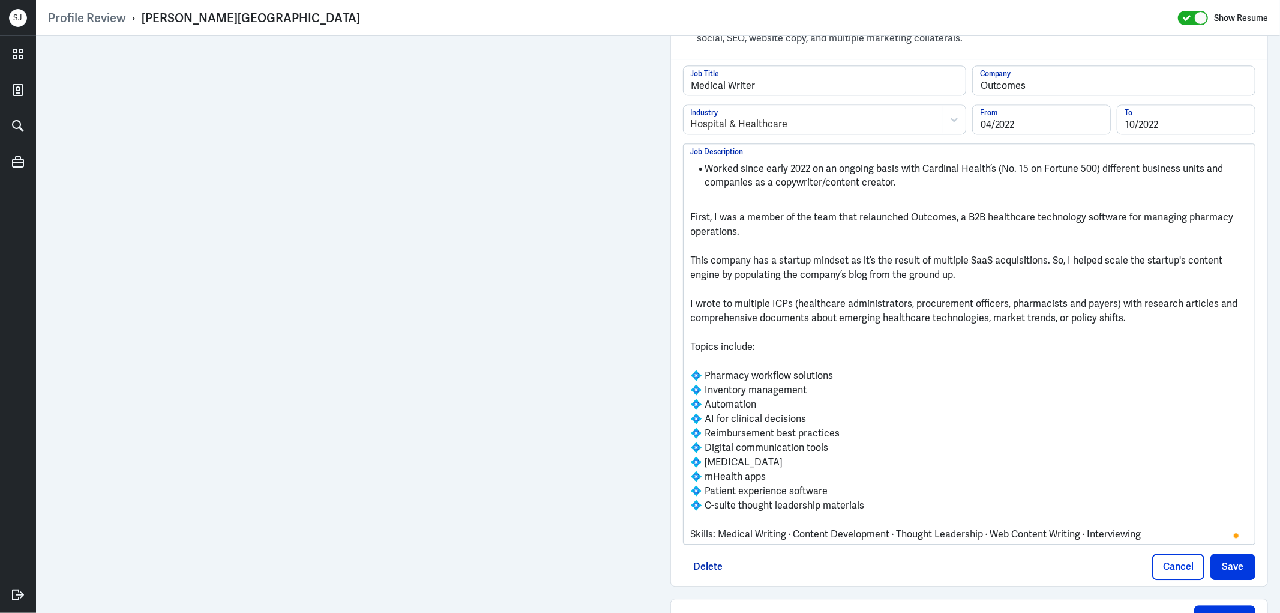
drag, startPoint x: 730, startPoint y: 154, endPoint x: 892, endPoint y: 154, distance: 162.1
click at [891, 162] on li "Worked since early 2022 on an ongoing basis with Cardinal Health’s (No. 15 on F…" at bounding box center [970, 175] width 558 height 27
drag, startPoint x: 895, startPoint y: 155, endPoint x: 733, endPoint y: 150, distance: 162.1
click at [733, 162] on li "Worked since early 2022 on an ongoing basis with Cardinal Health’s (No. 15 on F…" at bounding box center [970, 175] width 558 height 27
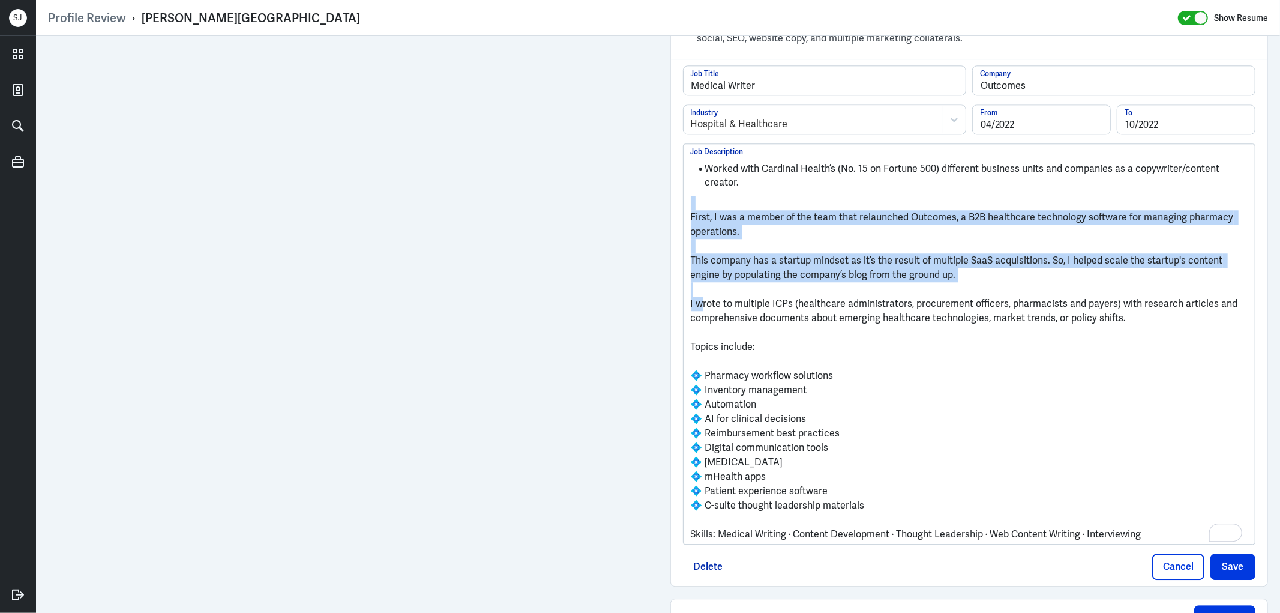
drag, startPoint x: 696, startPoint y: 292, endPoint x: 682, endPoint y: 196, distance: 96.5
click at [684, 196] on div "Worked with Cardinal Health’s (No. 15 on Fortune 500) different business units …" at bounding box center [970, 343] width 572 height 399
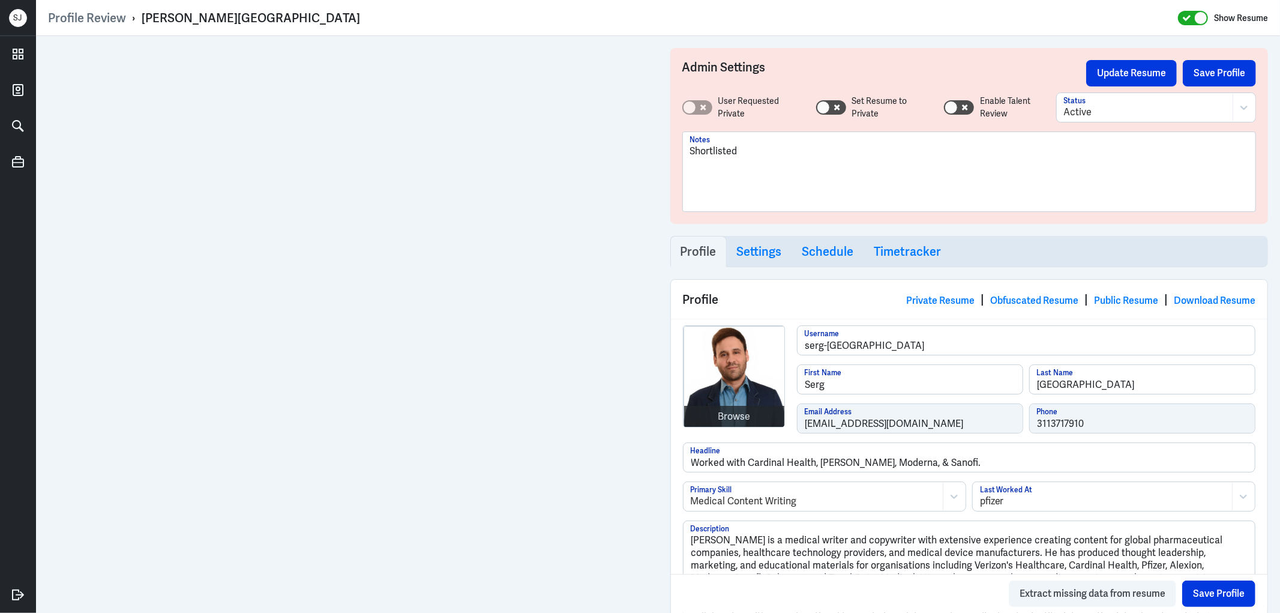
scroll to position [2601, 0]
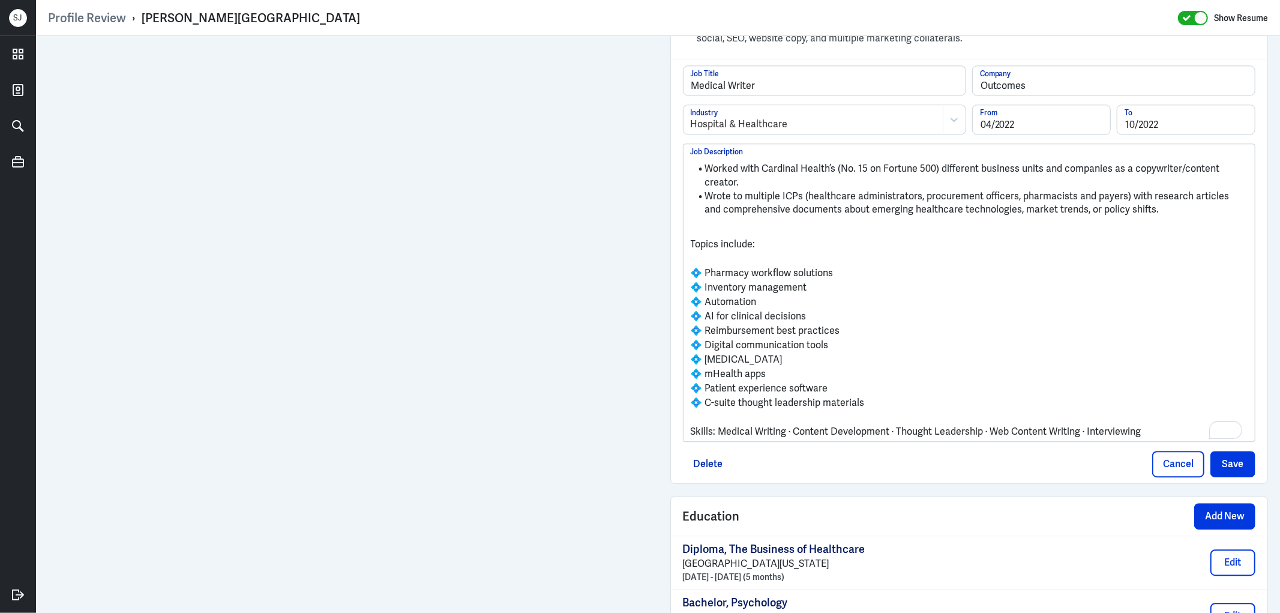
click at [1148, 201] on li "Wrote to multiple ICPs (healthcare administrators, procurement officers, pharma…" at bounding box center [970, 203] width 558 height 27
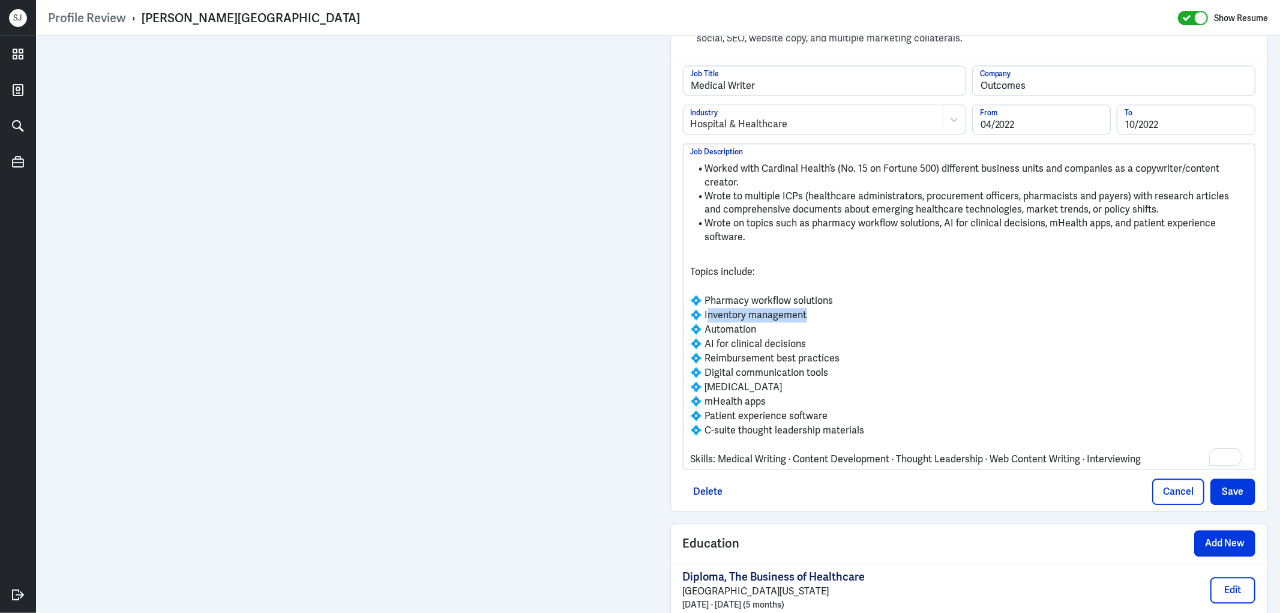
drag, startPoint x: 703, startPoint y: 300, endPoint x: 802, endPoint y: 301, distance: 98.4
click at [802, 308] on p "💠 Inventory management" at bounding box center [970, 315] width 558 height 14
copy p "ventory management"
click at [937, 217] on li "Wrote on topics such as pharmacy workflow solutions, AI for clinical decisions,…" at bounding box center [970, 230] width 558 height 27
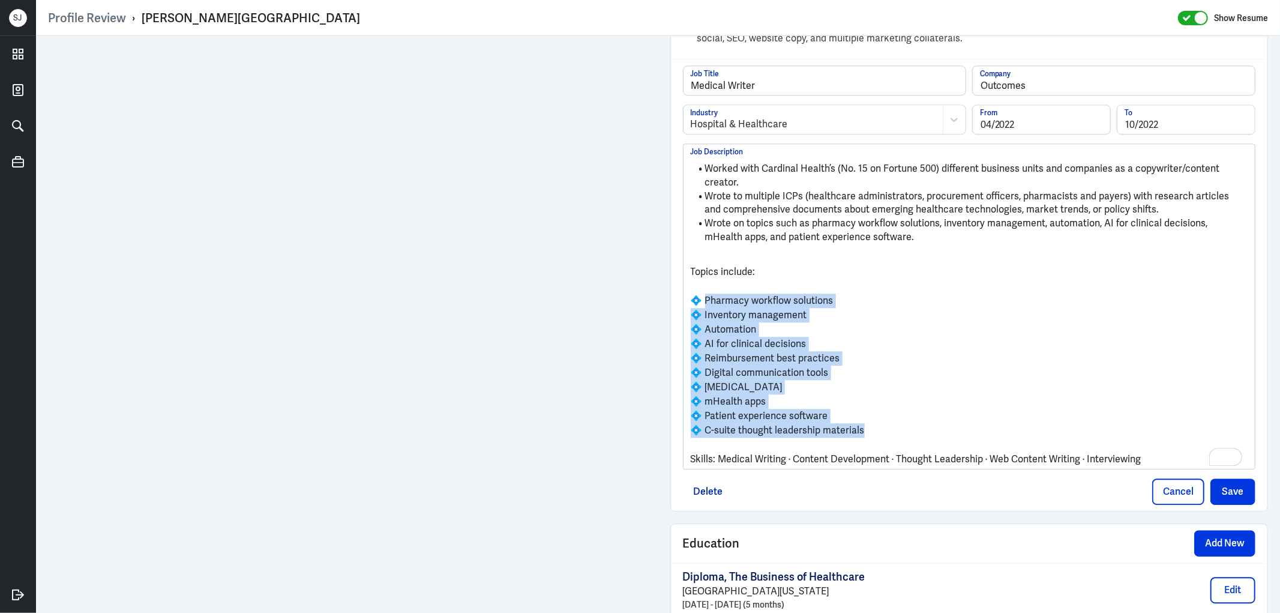
drag, startPoint x: 702, startPoint y: 286, endPoint x: 861, endPoint y: 422, distance: 209.0
click at [861, 422] on div "Worked with Cardinal Health’s (No. 15 on Fortune 500) different business units …" at bounding box center [970, 311] width 558 height 310
copy div "harmacy workflow solutions 💠 Inventory management 💠 Automation 💠 AI for clinica…"
click at [878, 366] on p "💠 Digital communication tools" at bounding box center [970, 373] width 558 height 14
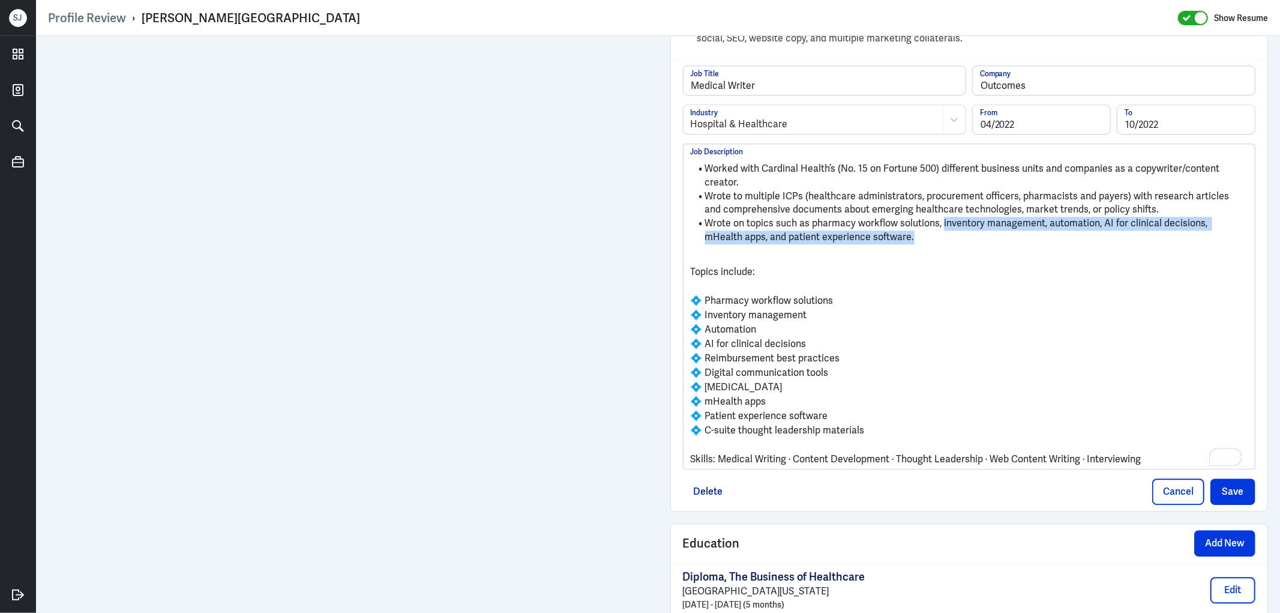
drag, startPoint x: 938, startPoint y: 210, endPoint x: 956, endPoint y: 234, distance: 30.4
click at [956, 234] on ul "Worked with Cardinal Health’s (No. 15 on Fortune 500) different business units …" at bounding box center [970, 203] width 558 height 94
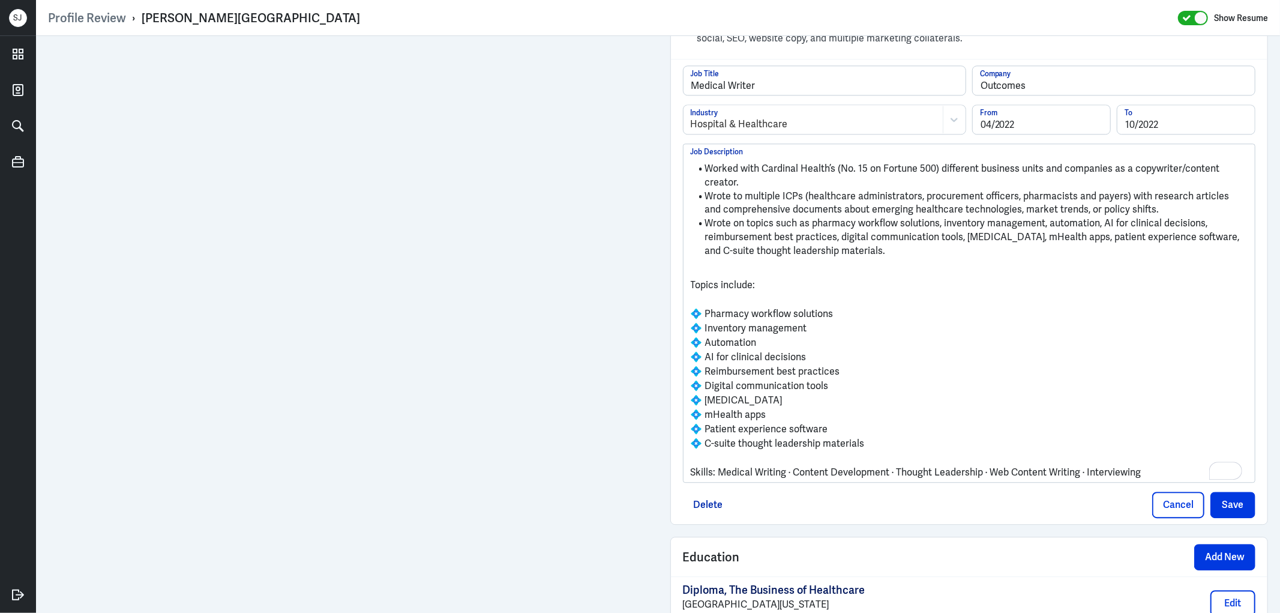
click at [1155, 465] on p "Skills: Medical Writing · Content Development · Thought Leadership · Web Conten…" at bounding box center [970, 472] width 558 height 14
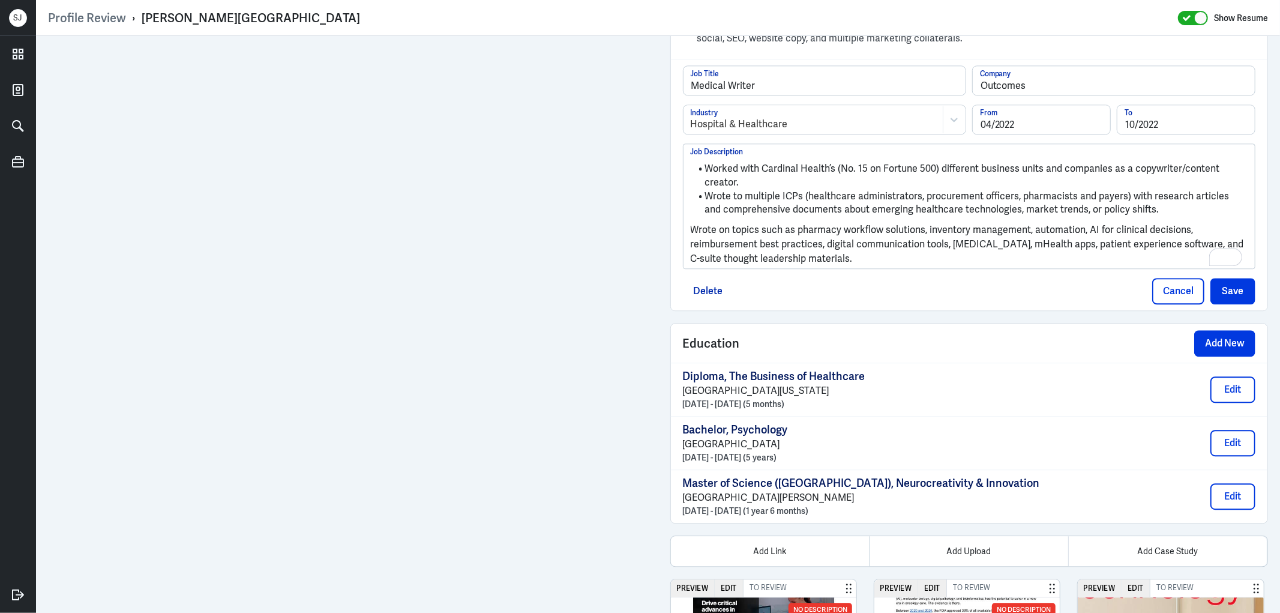
click at [691, 223] on p "Wrote on topics such as pharmacy workflow solutions, inventory management, auto…" at bounding box center [970, 244] width 558 height 43
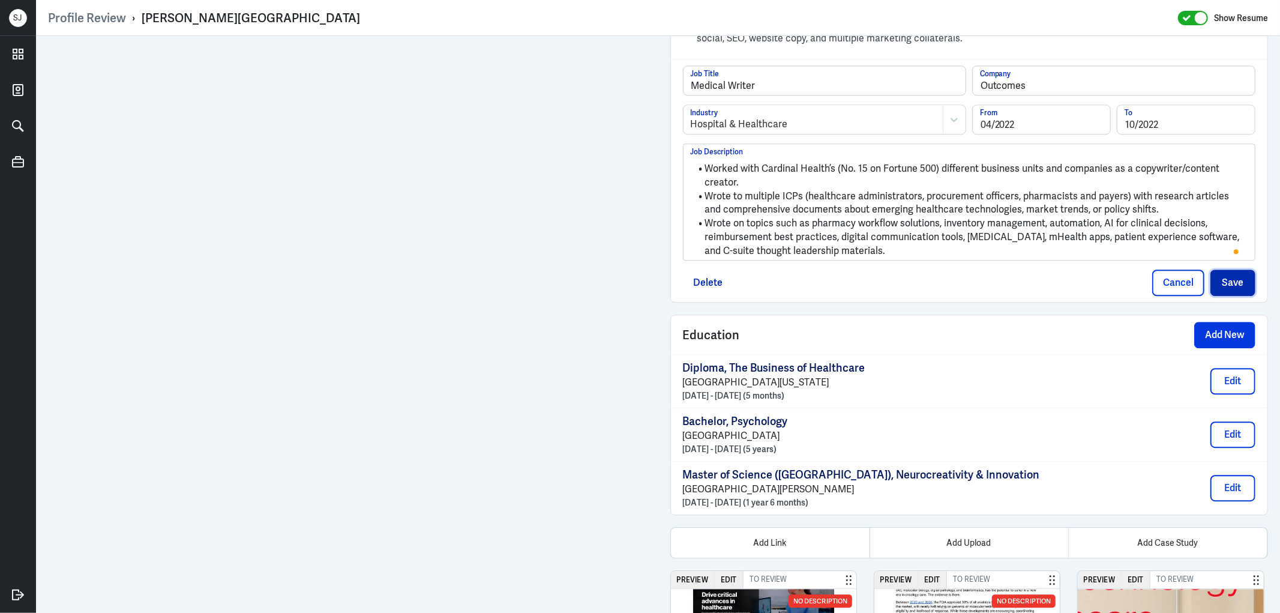
click at [1238, 269] on button "Save" at bounding box center [1233, 282] width 45 height 26
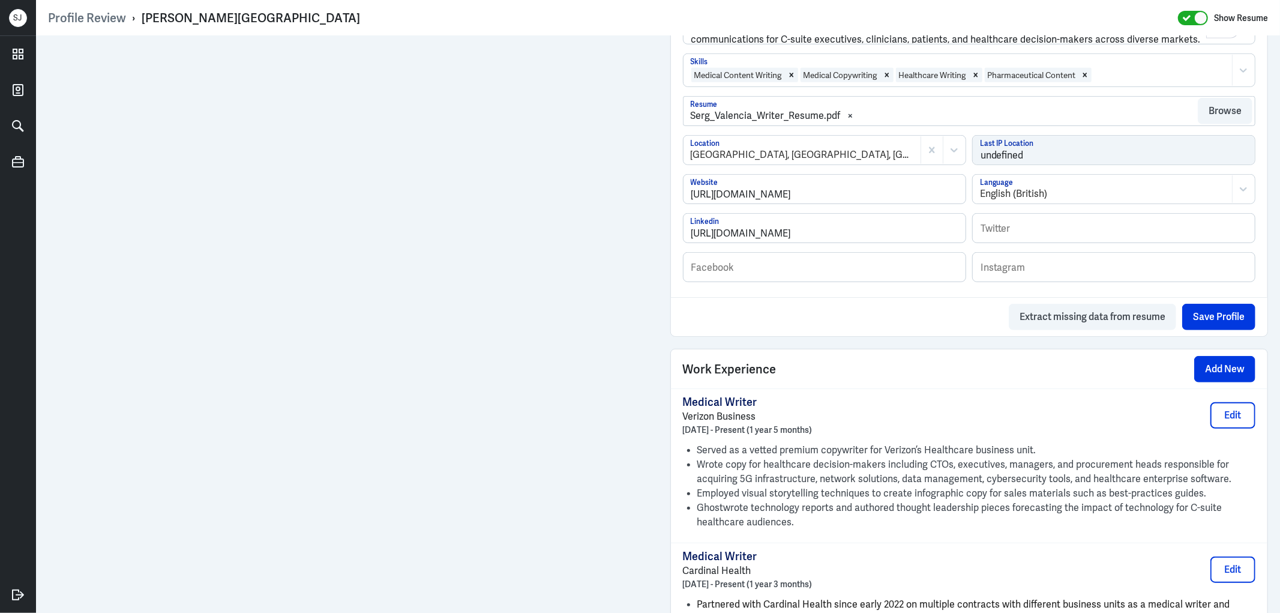
scroll to position [533, 0]
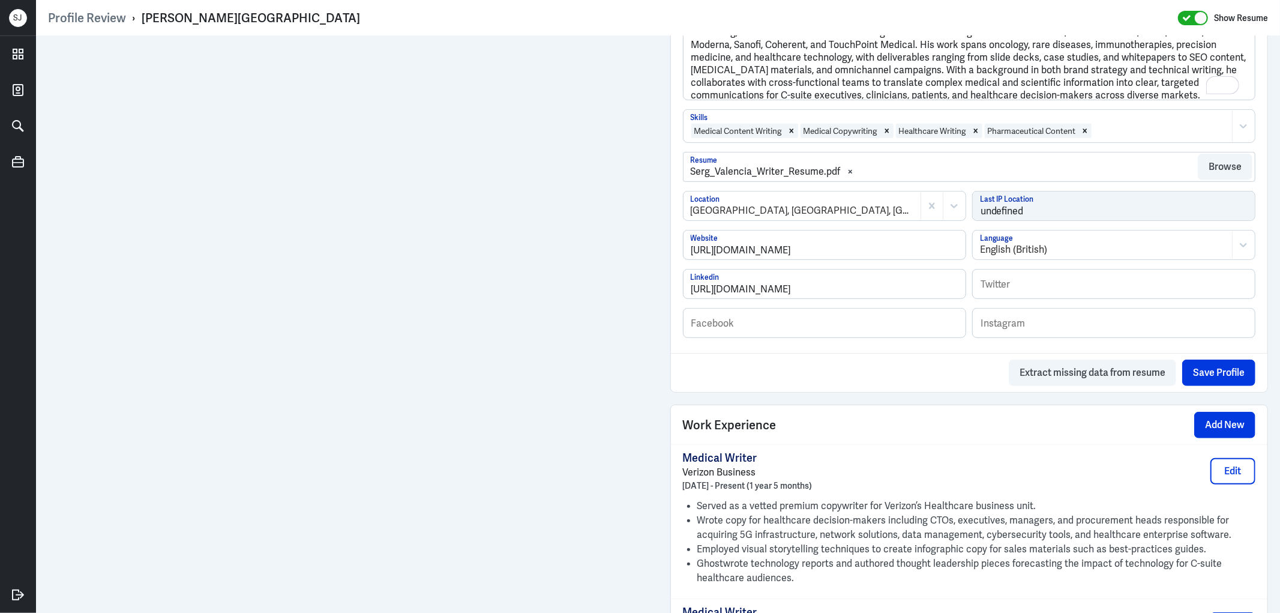
click at [1117, 135] on div at bounding box center [1160, 131] width 134 height 14
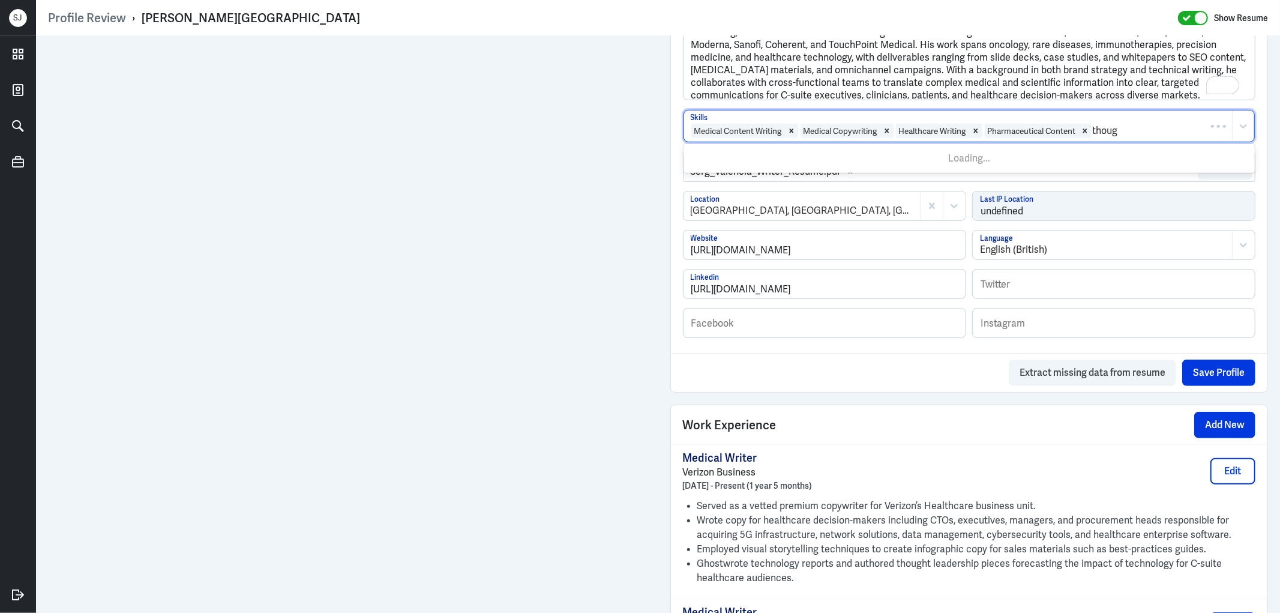
type input "though"
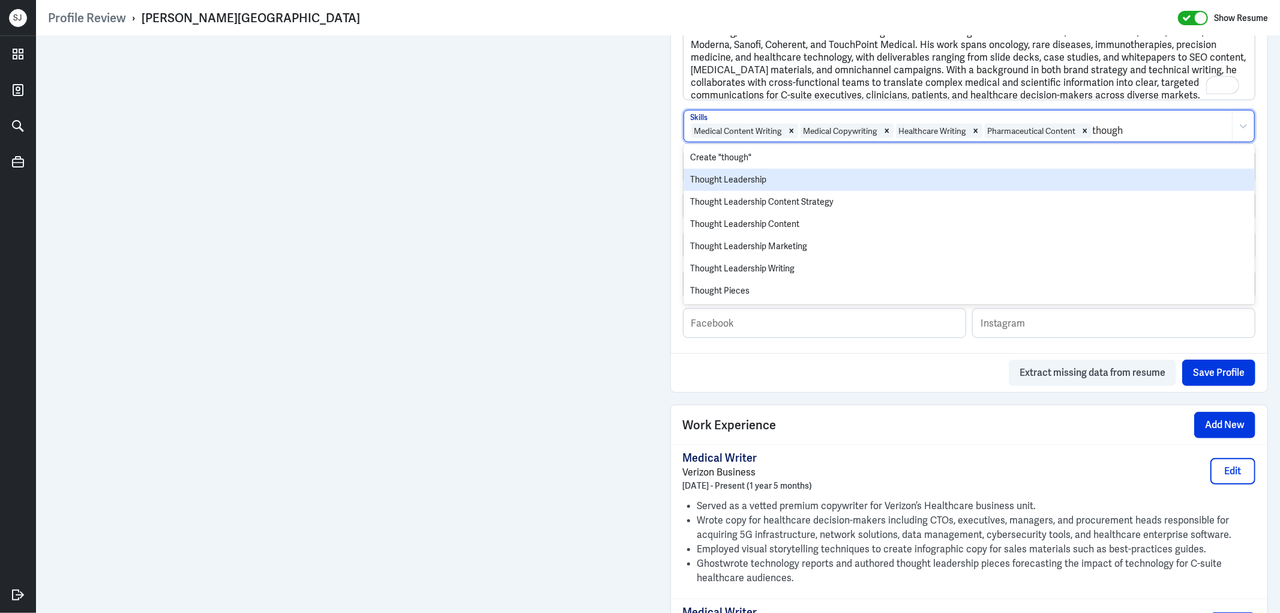
click at [735, 176] on div "Thought Leadership" at bounding box center [970, 180] width 572 height 22
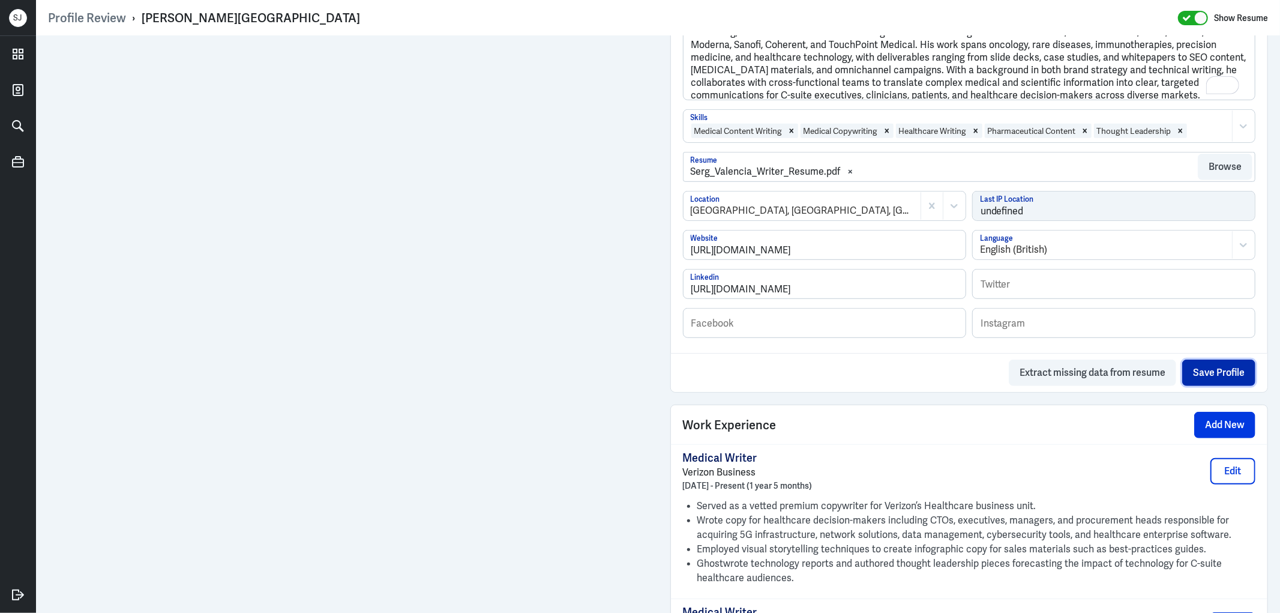
drag, startPoint x: 1215, startPoint y: 381, endPoint x: 960, endPoint y: 353, distance: 256.0
click at [1214, 381] on button "Save Profile" at bounding box center [1218, 373] width 73 height 26
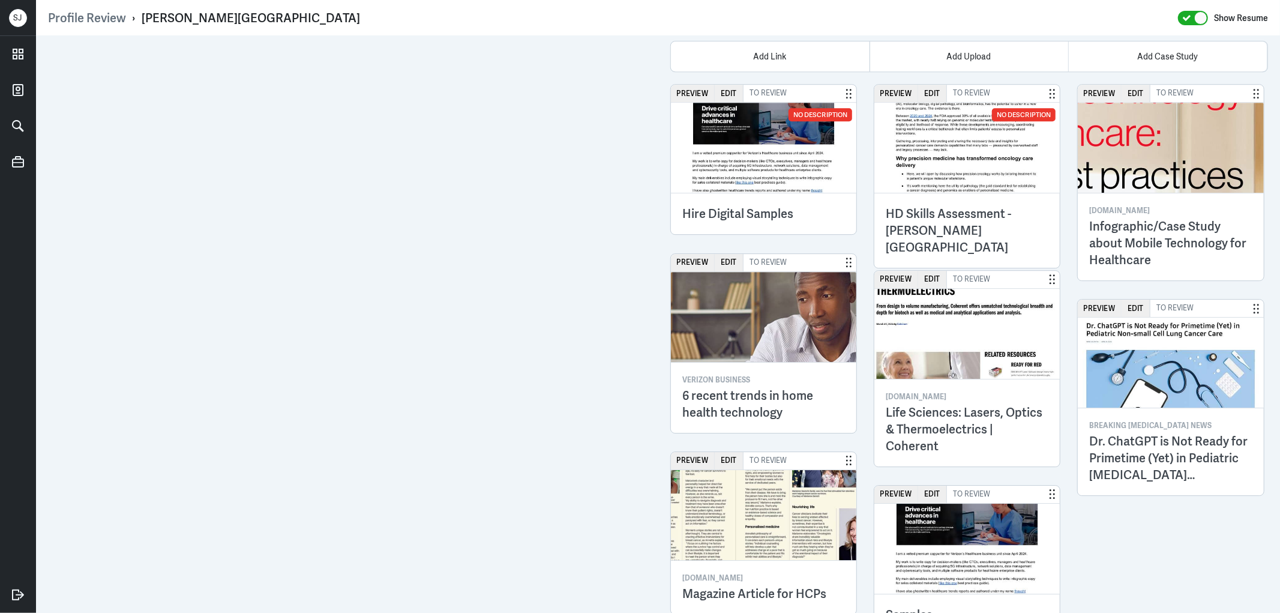
scroll to position [3038, 0]
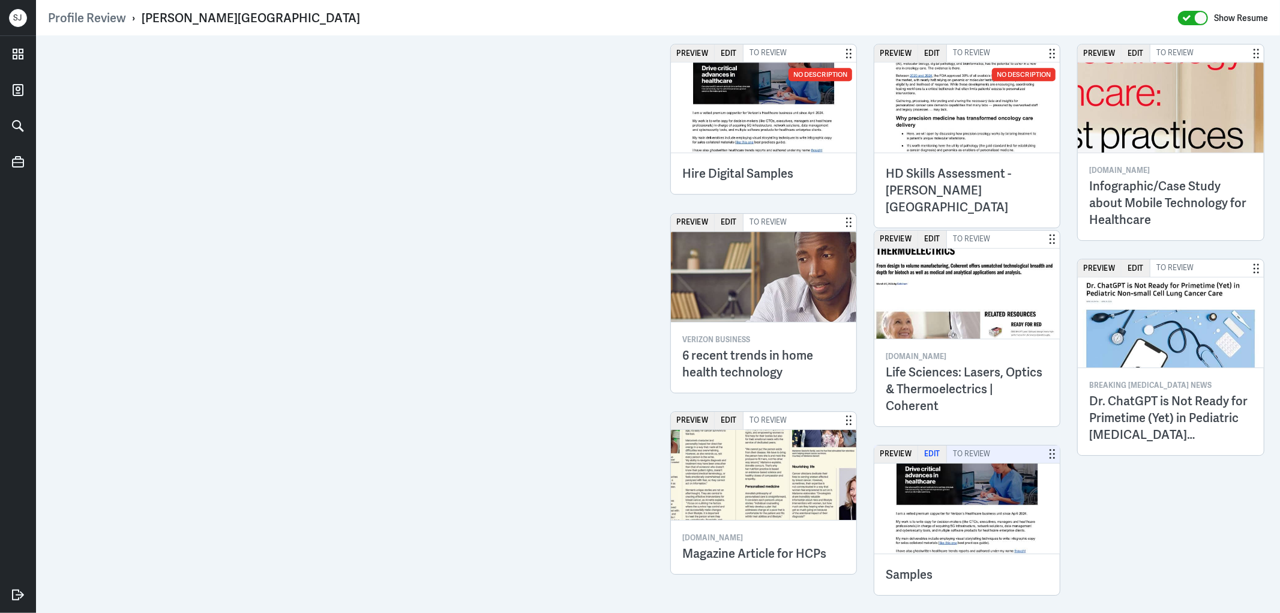
click at [928, 445] on button "Edit" at bounding box center [932, 453] width 29 height 17
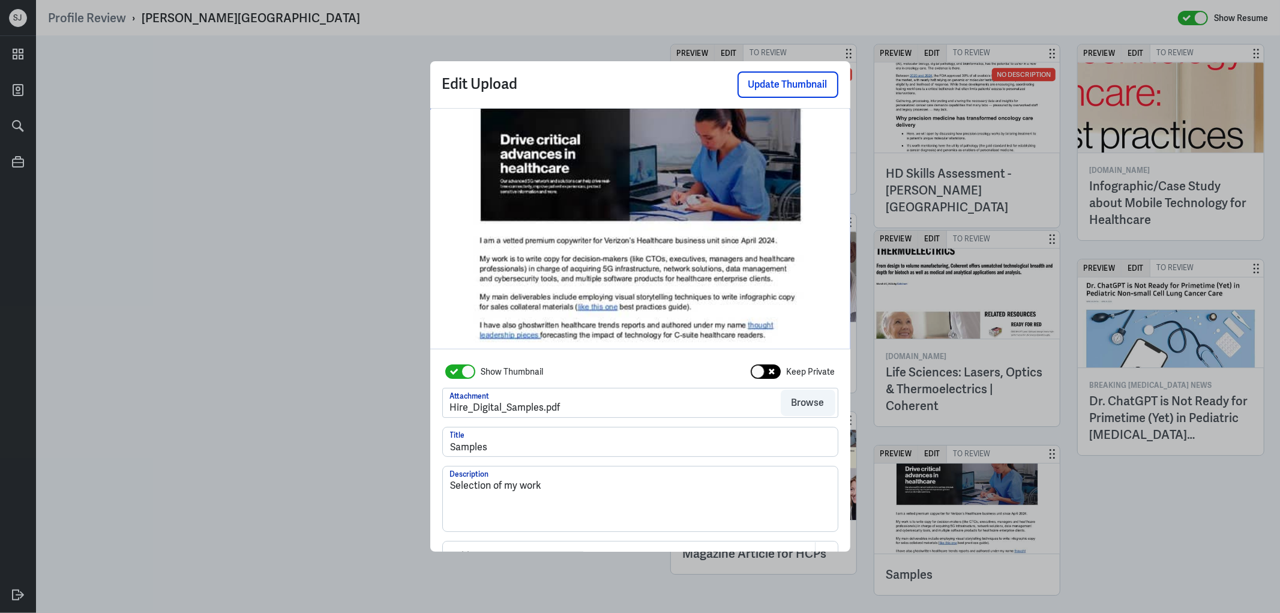
click at [751, 376] on div at bounding box center [766, 371] width 30 height 14
checkbox input "true"
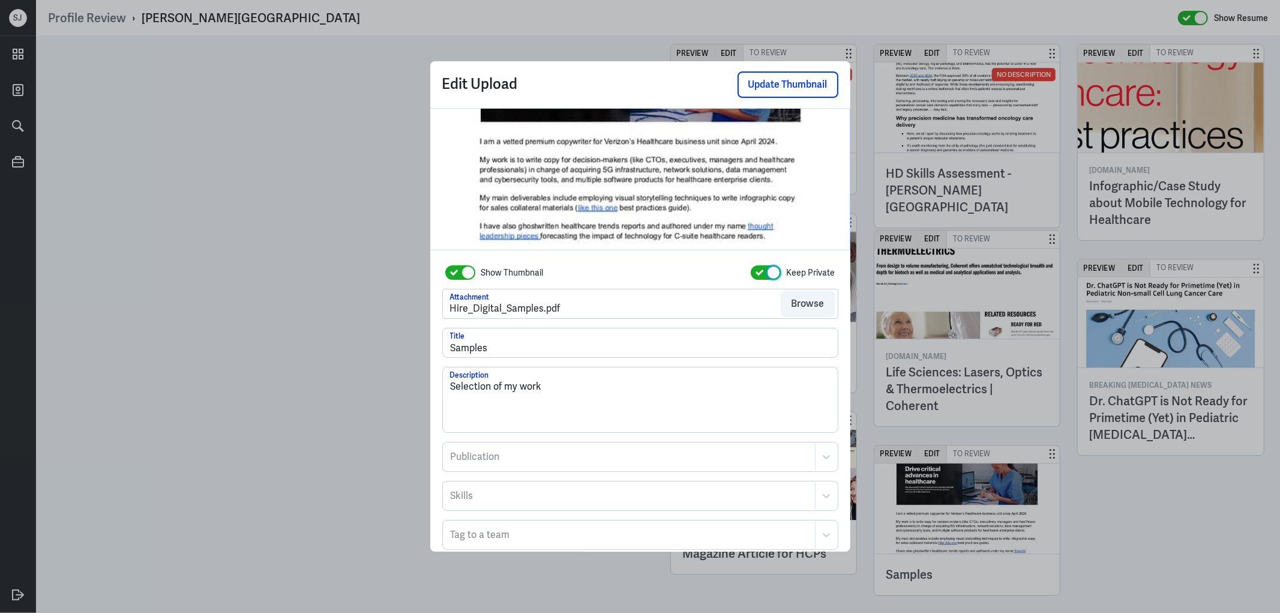
scroll to position [65, 0]
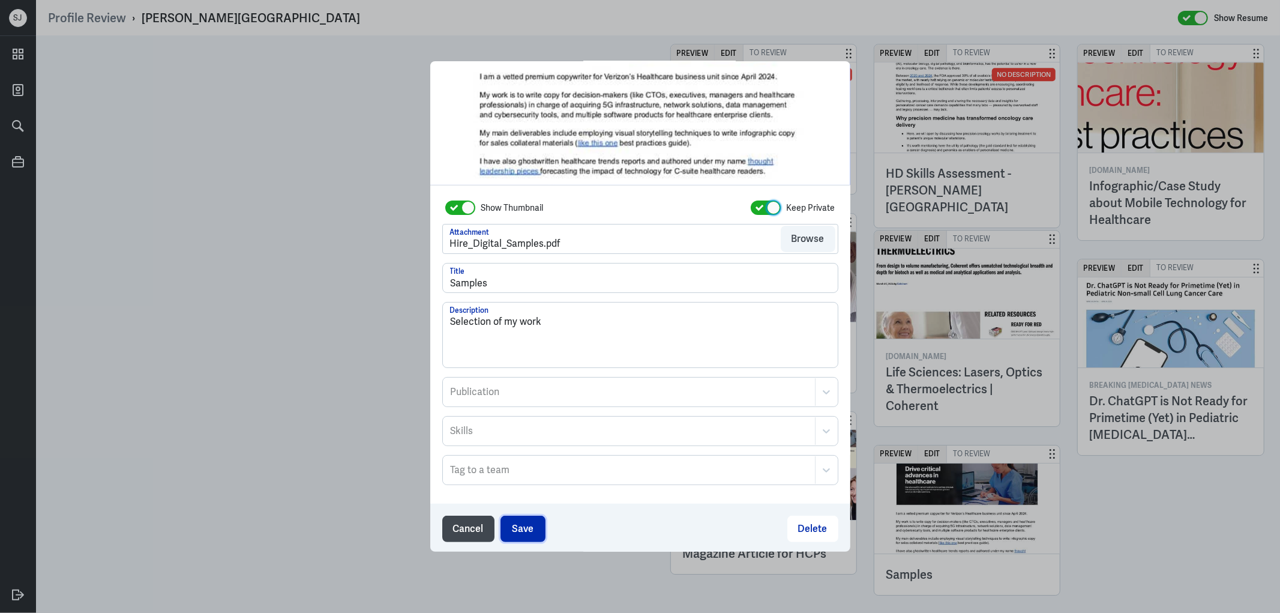
click at [527, 526] on button "Save" at bounding box center [523, 529] width 45 height 26
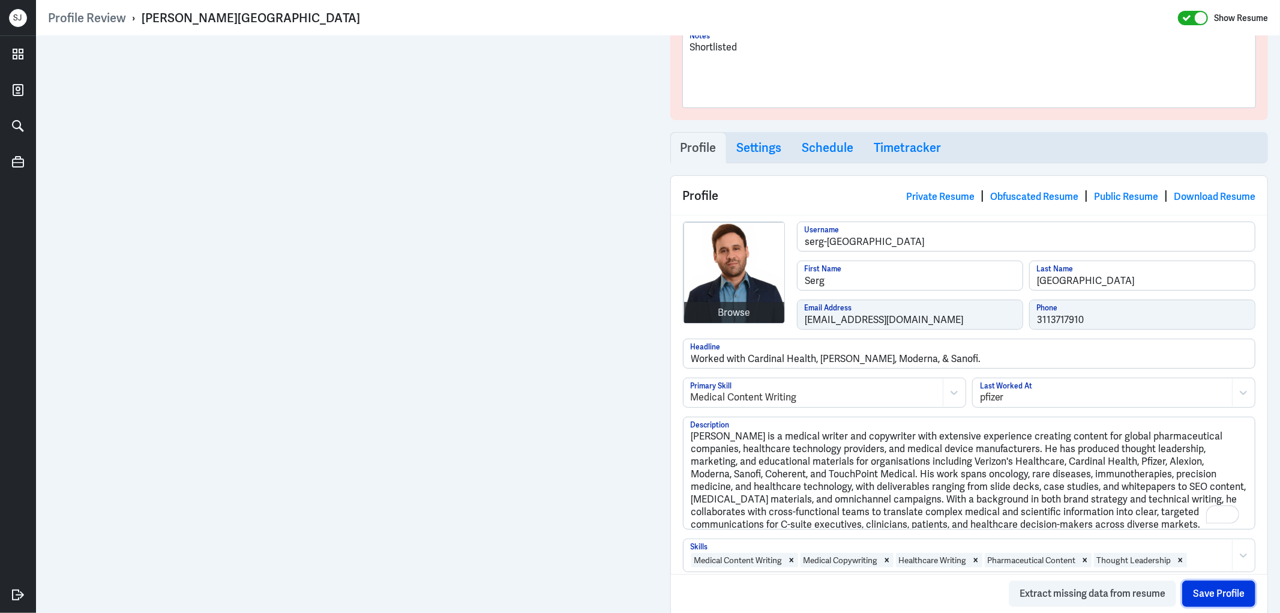
drag, startPoint x: 1221, startPoint y: 589, endPoint x: 1102, endPoint y: 518, distance: 138.9
click at [1218, 580] on div "Extract missing data from resume Save Profile" at bounding box center [969, 593] width 597 height 39
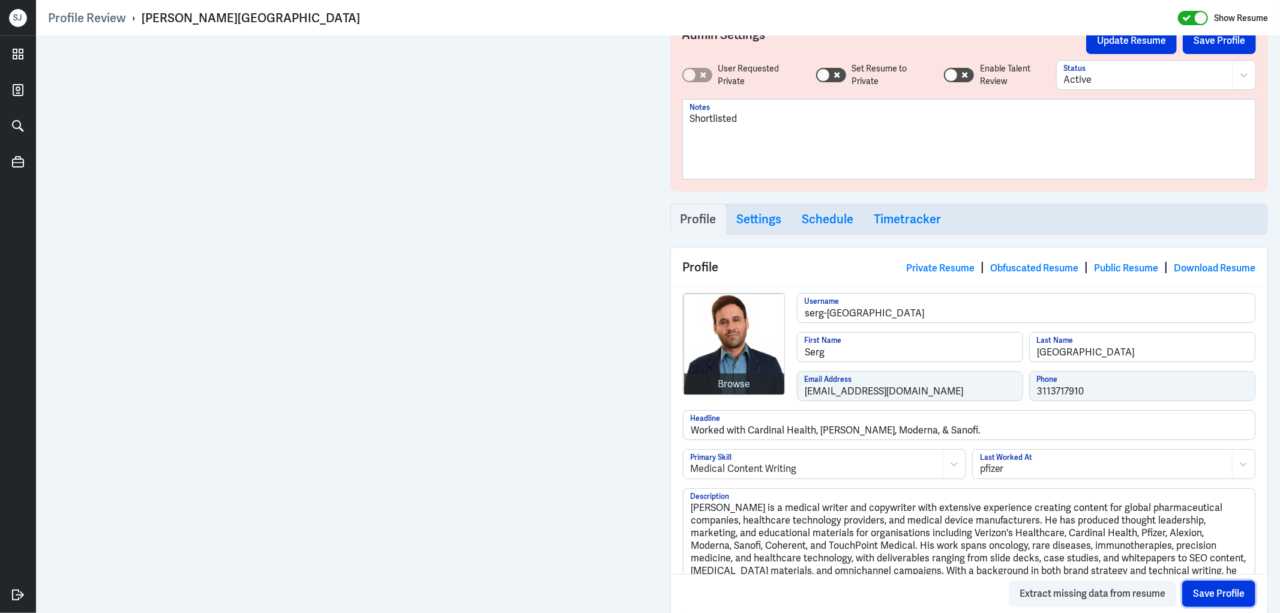
scroll to position [0, 0]
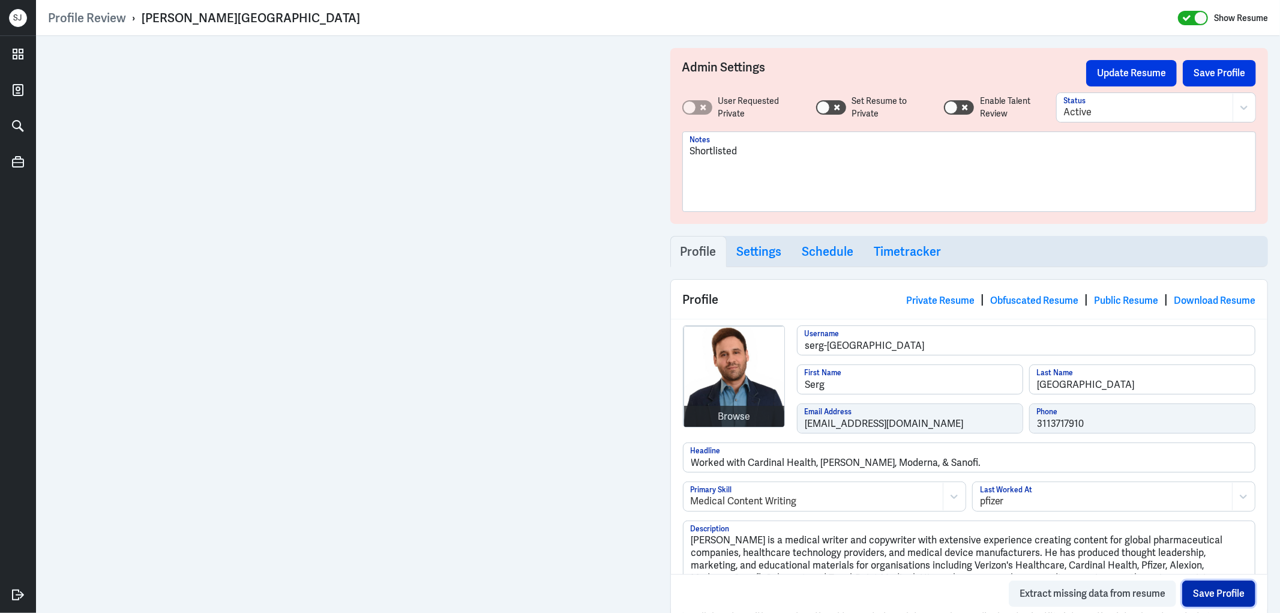
click at [1197, 597] on button "Save Profile" at bounding box center [1218, 593] width 73 height 26
click at [1108, 79] on button "Update Resume" at bounding box center [1131, 73] width 91 height 26
click at [1097, 300] on link "Public Resume" at bounding box center [1126, 300] width 64 height 13
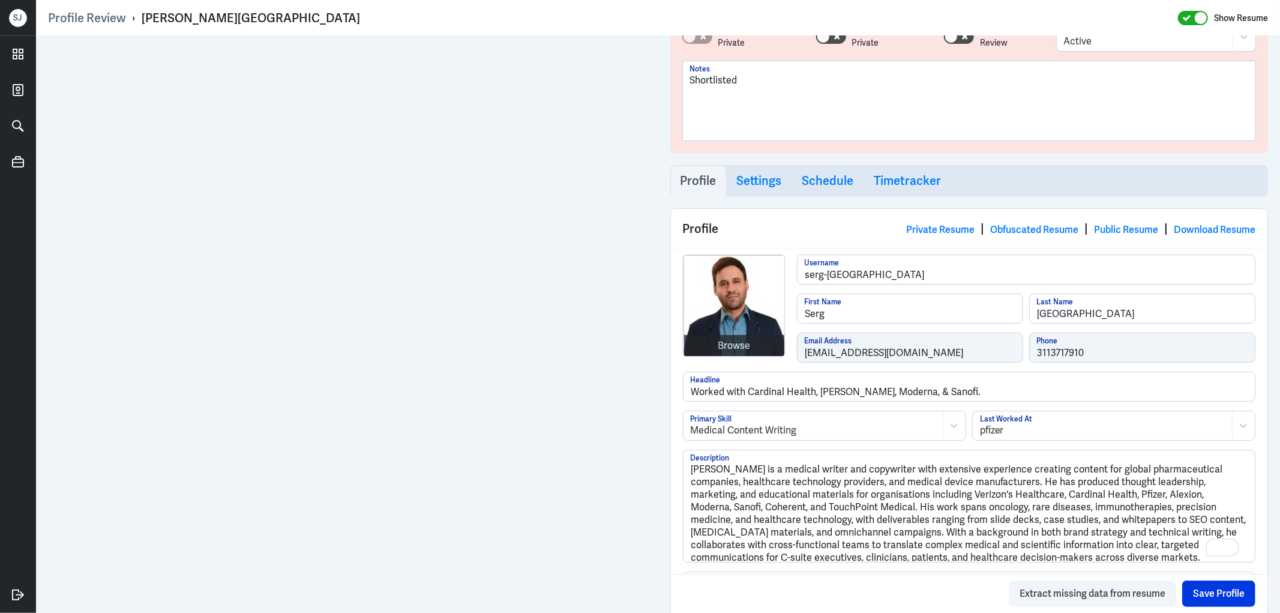
scroll to position [200, 0]
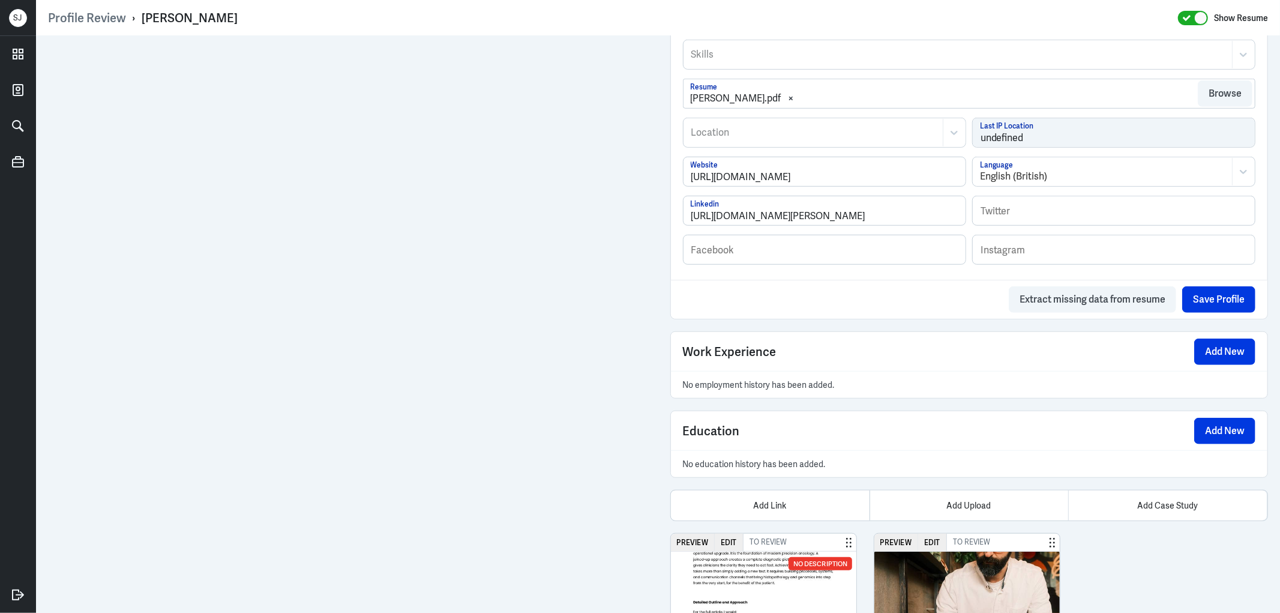
scroll to position [853, 0]
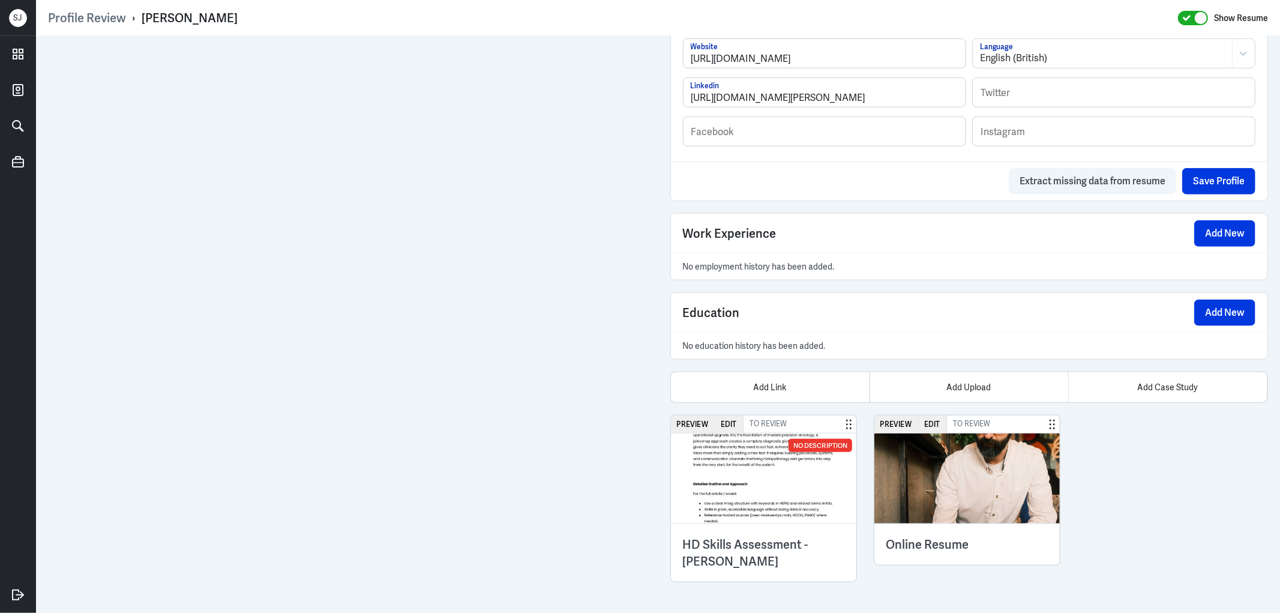
click at [935, 497] on img at bounding box center [967, 478] width 186 height 90
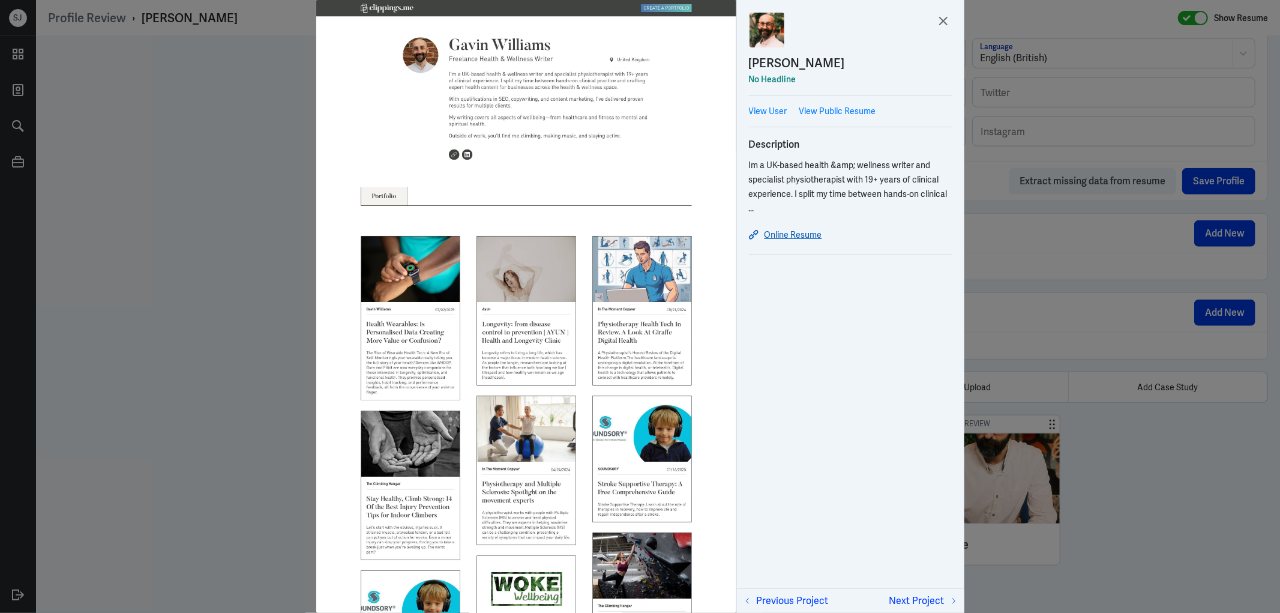
click at [801, 231] on link "Online Resume" at bounding box center [850, 234] width 203 height 14
click at [1046, 318] on div at bounding box center [640, 306] width 1280 height 613
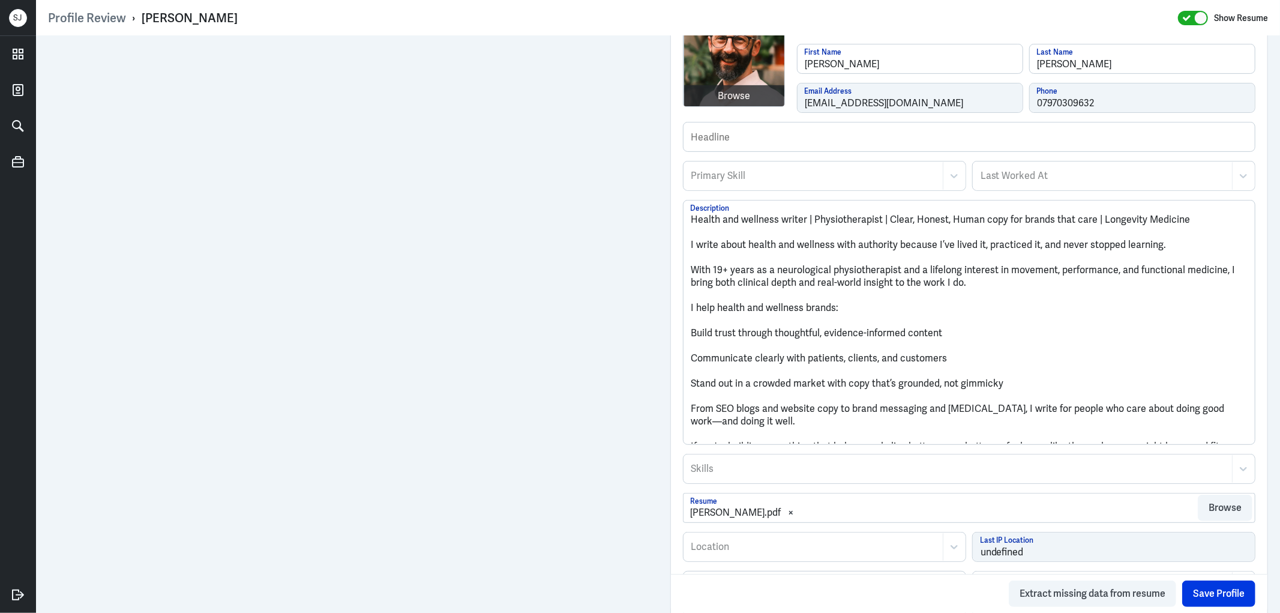
scroll to position [320, 0]
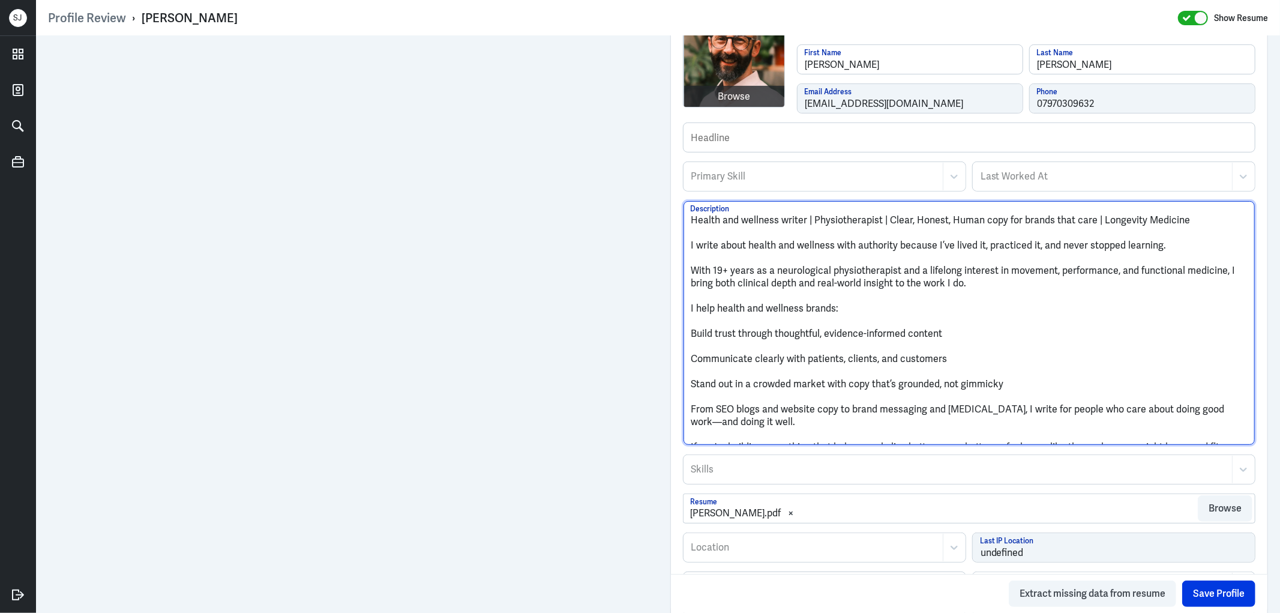
click at [1222, 438] on div "Health and wellness writer | Physiotherapist | Clear, Honest, Human copy for br…" at bounding box center [969, 322] width 573 height 245
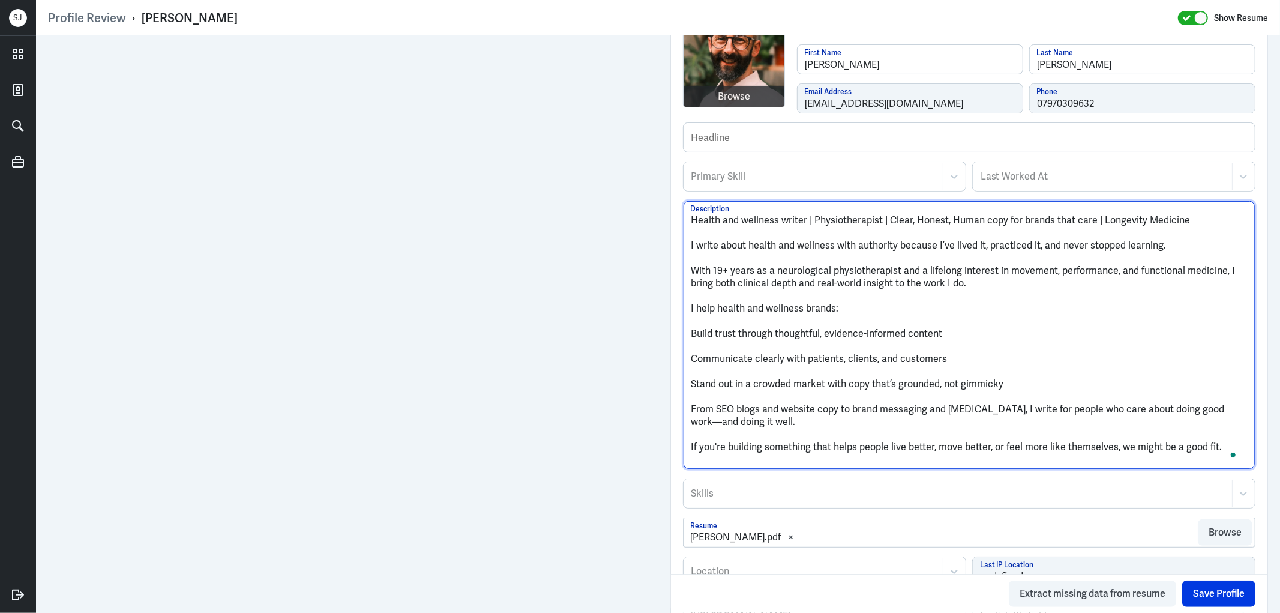
paste textarea "Skilled at producing expert, SEO-optimised medical and pharma content including…"
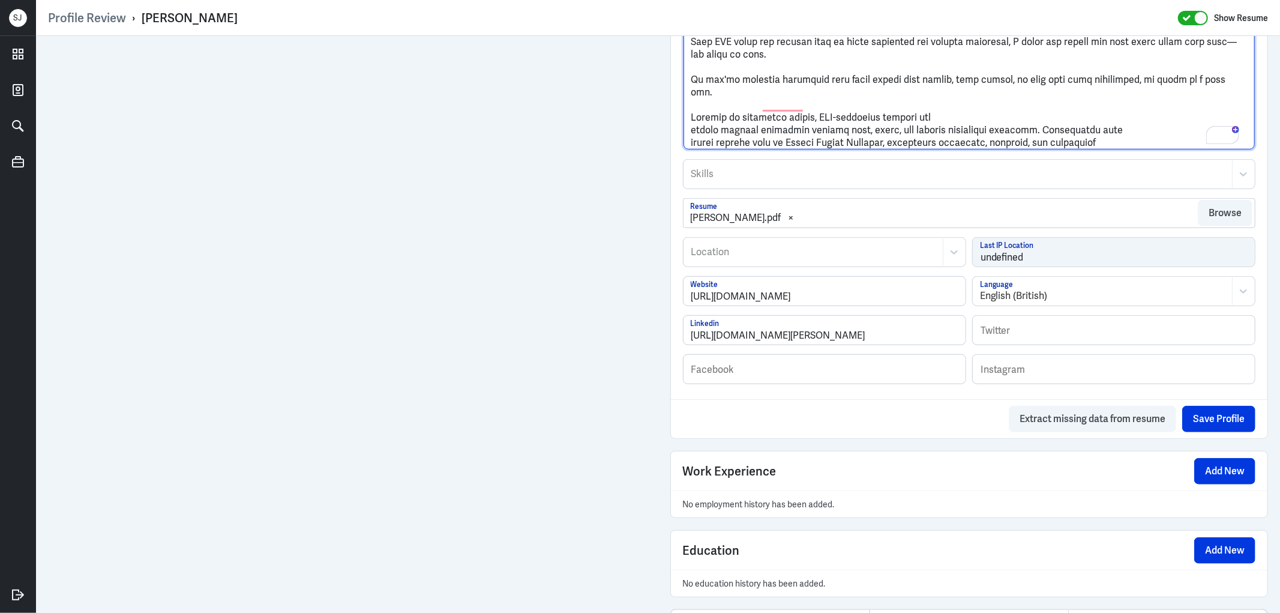
scroll to position [602, 0]
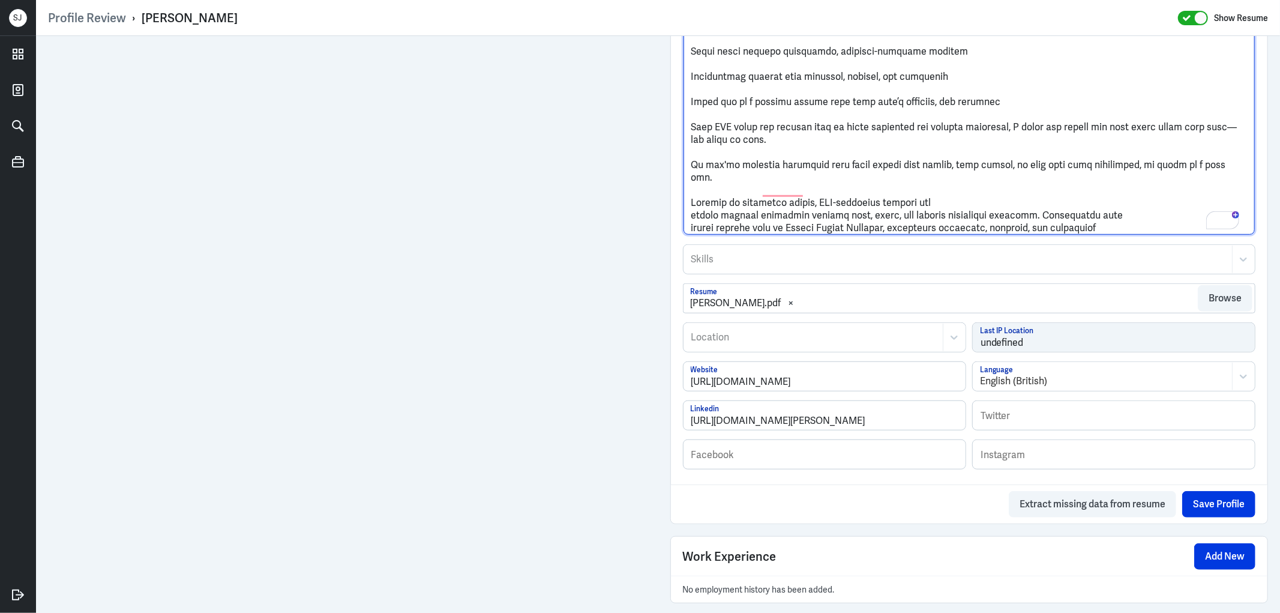
click at [841, 212] on textarea "Description" at bounding box center [970, 77] width 572 height 316
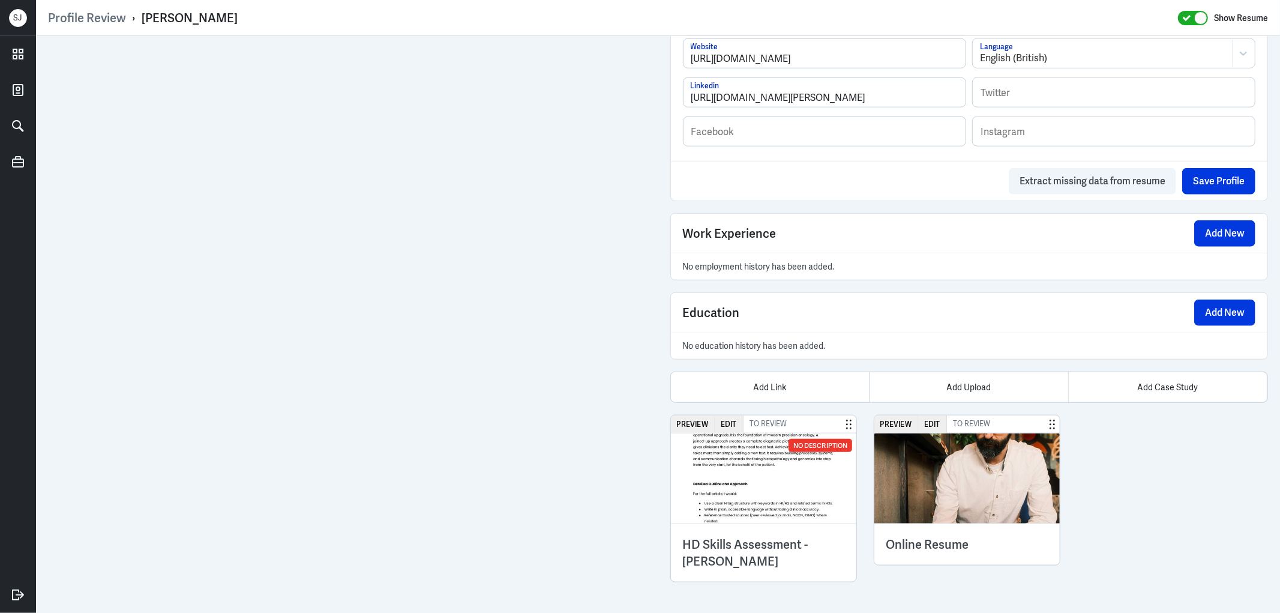
scroll to position [868, 0]
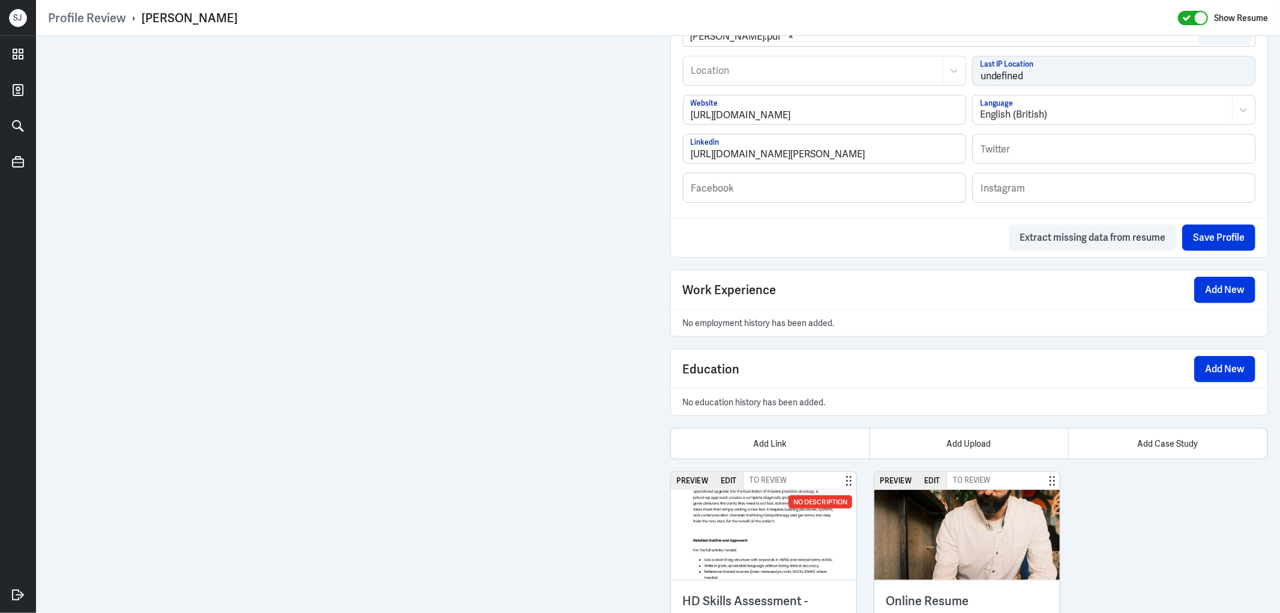
click at [968, 521] on img at bounding box center [967, 535] width 186 height 90
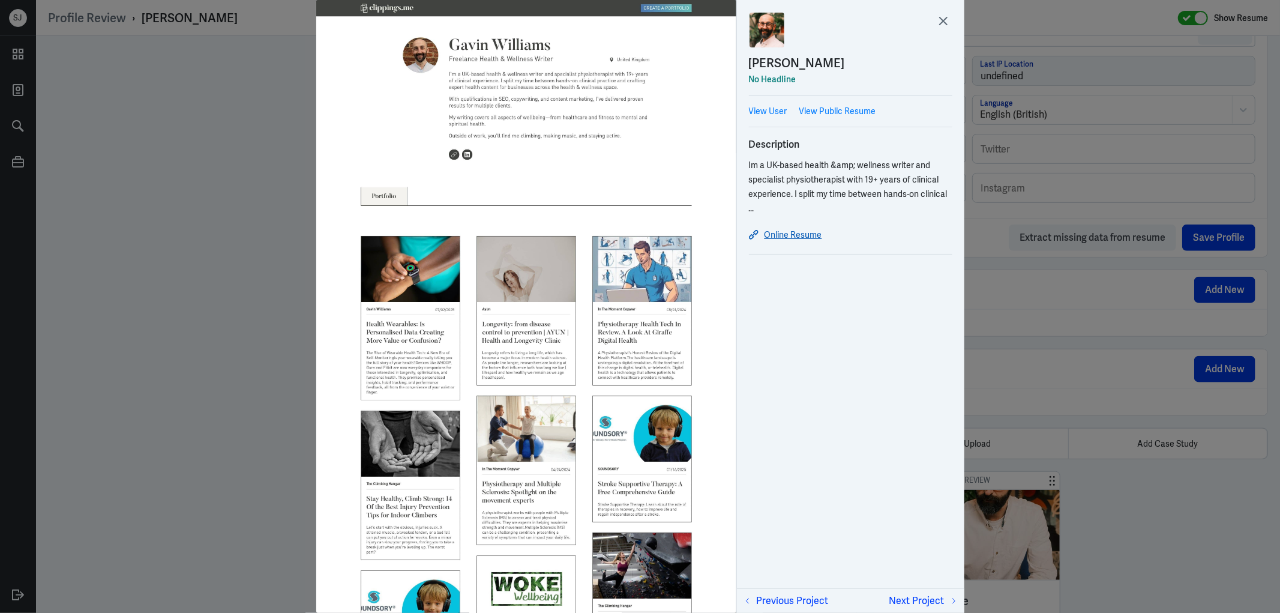
click at [806, 227] on link "Online Resume" at bounding box center [850, 234] width 203 height 14
click at [1065, 338] on div at bounding box center [640, 306] width 1280 height 613
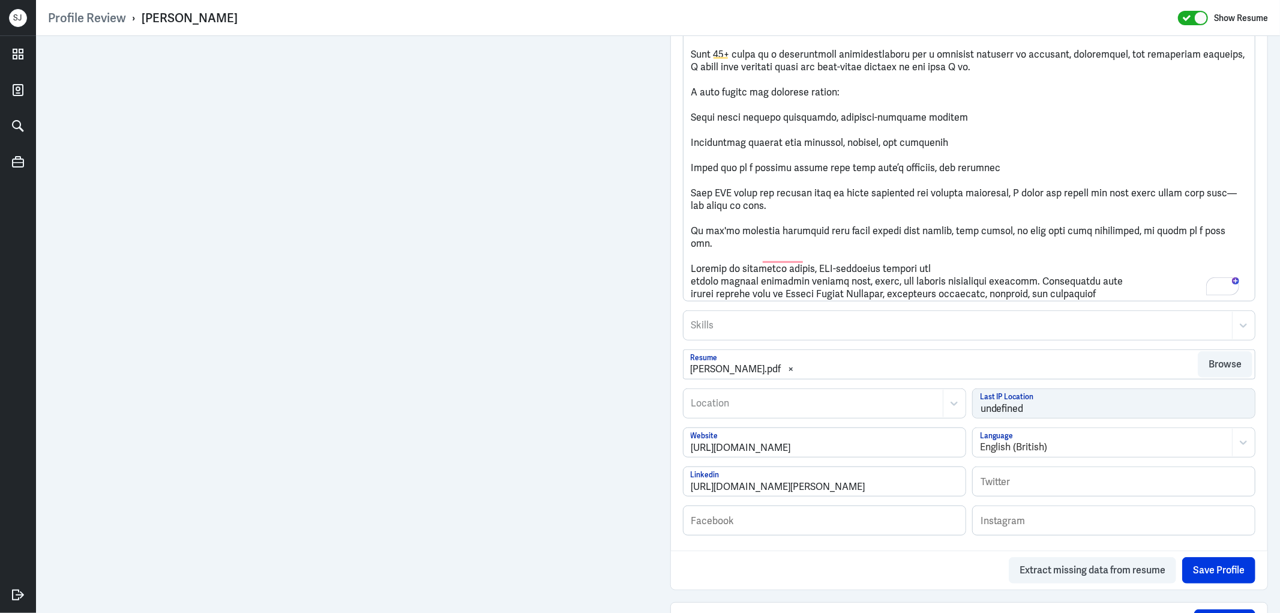
scroll to position [469, 0]
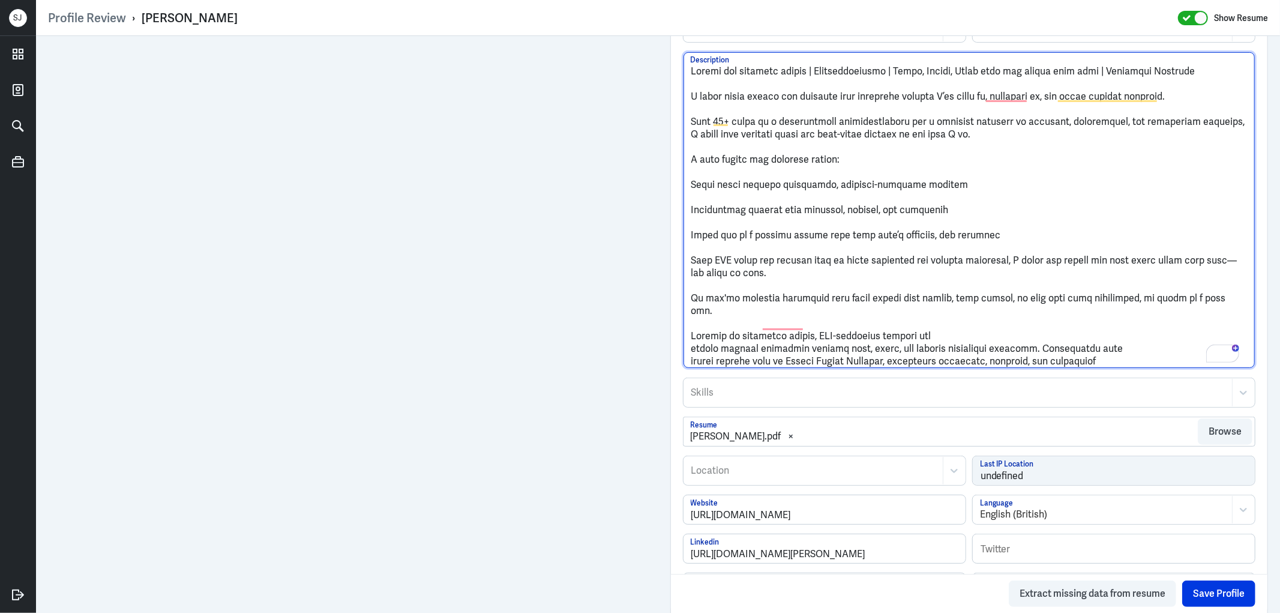
click at [818, 259] on textarea "Description" at bounding box center [970, 210] width 572 height 316
paste textarea "[Name] is a UK-based health and wellness content writer specialising in creatin…"
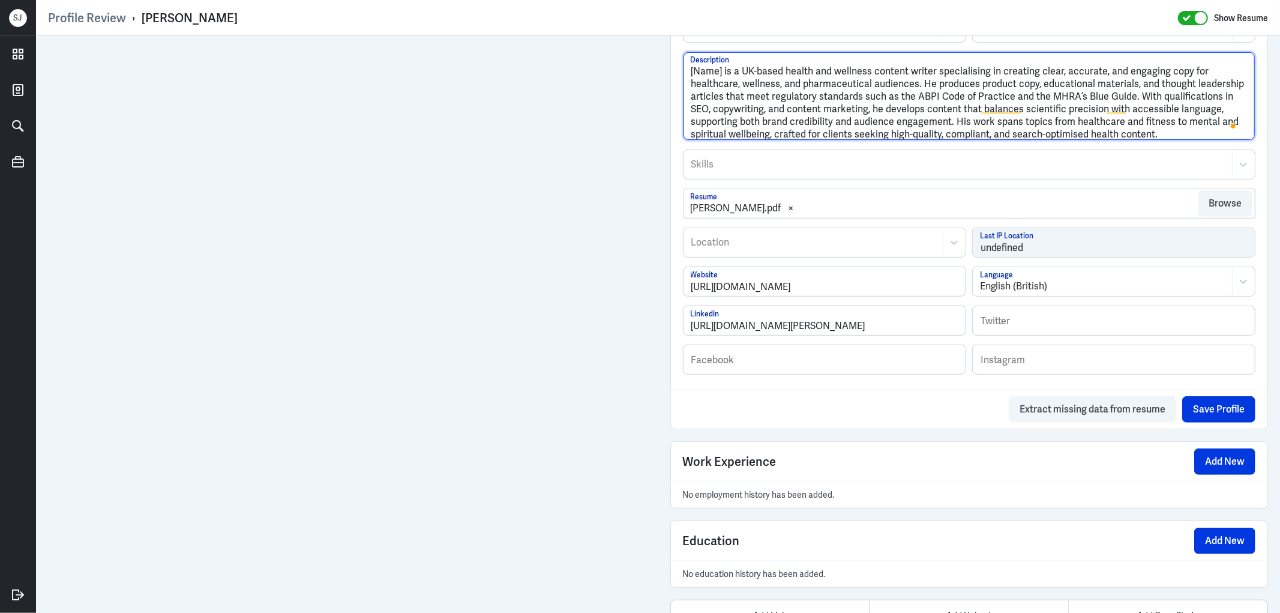
drag, startPoint x: 716, startPoint y: 68, endPoint x: 679, endPoint y: 68, distance: 37.2
click at [684, 68] on textarea "[Name] is a UK-based health and wellness content writer specialising in creatin…" at bounding box center [970, 96] width 572 height 88
drag, startPoint x: 769, startPoint y: 70, endPoint x: 813, endPoint y: 70, distance: 43.8
click at [813, 70] on textarea "Gavin Williams is a UK-based health and wellness content writer specialising in…" at bounding box center [970, 96] width 572 height 88
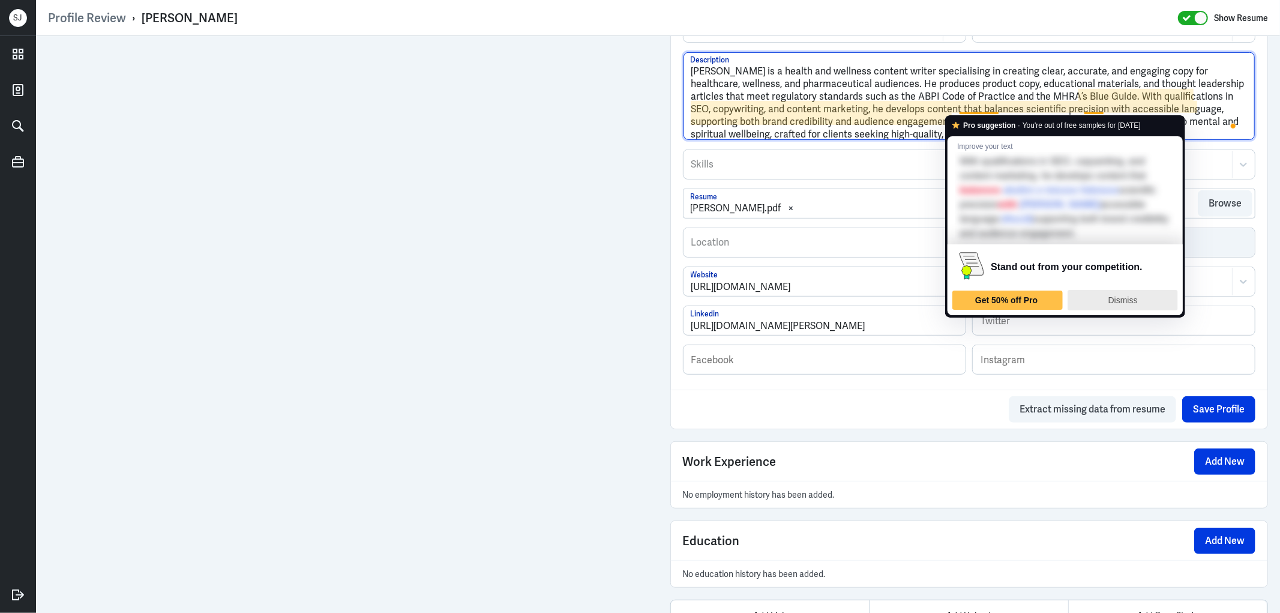
click at [1120, 302] on span "Dismiss" at bounding box center [1123, 300] width 29 height 10
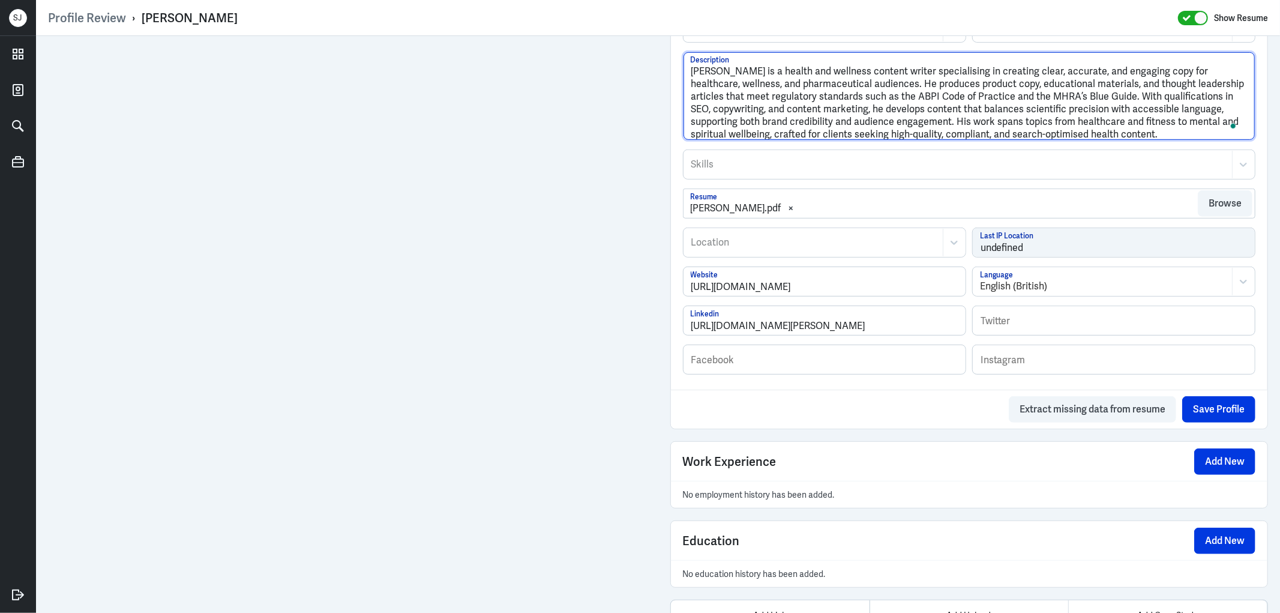
click at [1159, 127] on textarea "Gavin Williams is a health and wellness content writer specialising in creating…" at bounding box center [970, 96] width 572 height 88
type textarea "Gavin Williams is a health and wellness content writer specialising in creating…"
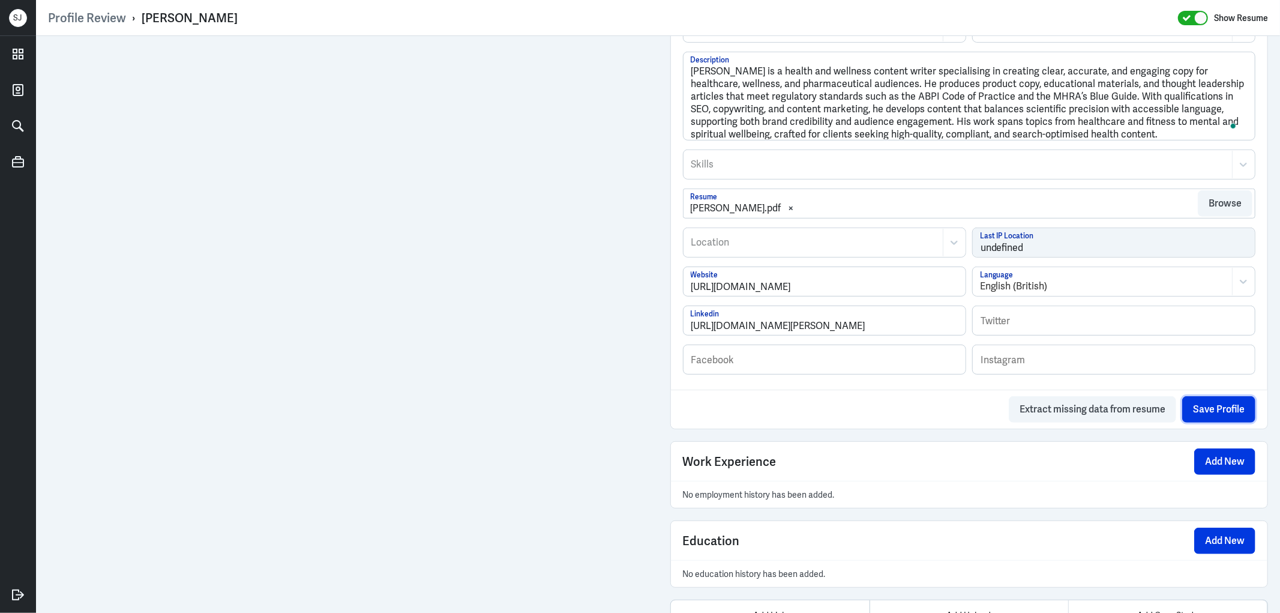
drag, startPoint x: 1199, startPoint y: 408, endPoint x: 1176, endPoint y: 395, distance: 25.8
click at [1199, 409] on button "Save Profile" at bounding box center [1218, 409] width 73 height 26
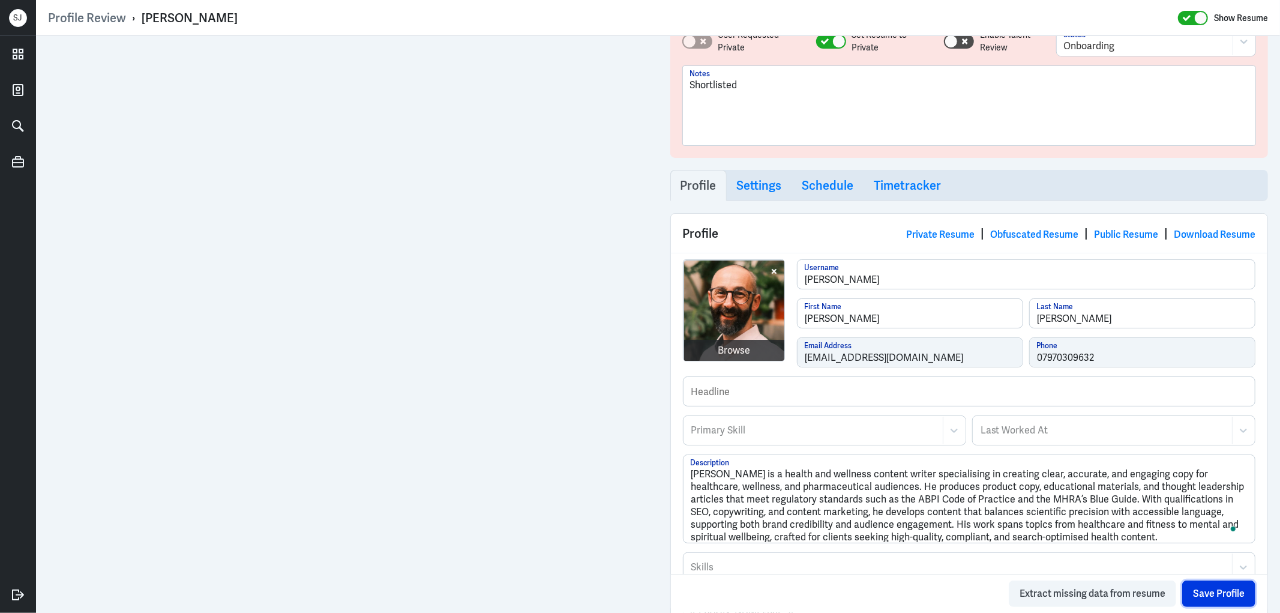
scroll to position [2, 0]
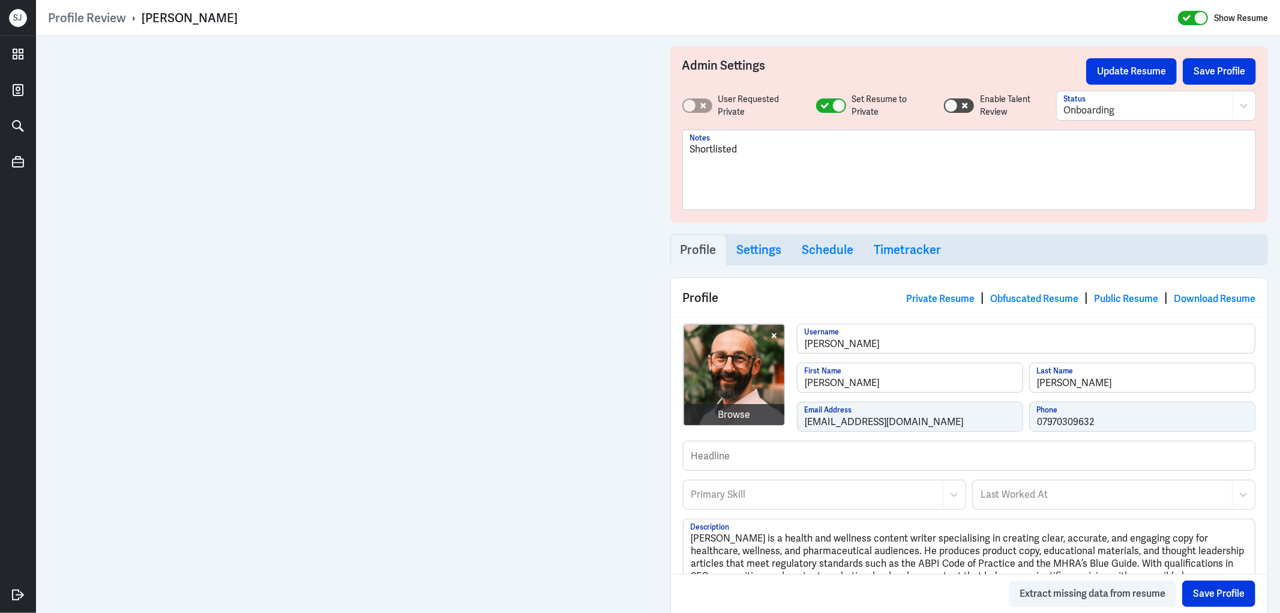
click at [825, 93] on div "Set Resume to Private" at bounding box center [874, 105] width 116 height 25
click at [821, 107] on icon at bounding box center [825, 106] width 8 height 6
checkbox input "false"
click at [1088, 113] on div at bounding box center [1145, 110] width 162 height 14
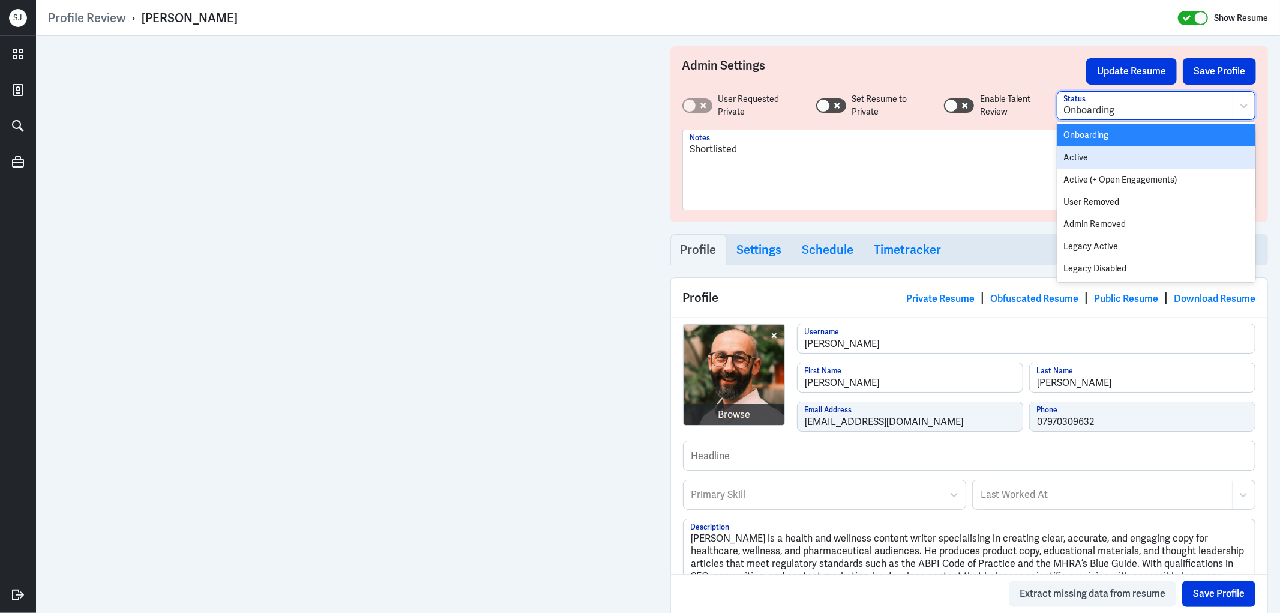
drag, startPoint x: 1078, startPoint y: 156, endPoint x: 1094, endPoint y: 97, distance: 61.0
click at [1078, 154] on div "Active" at bounding box center [1156, 157] width 199 height 22
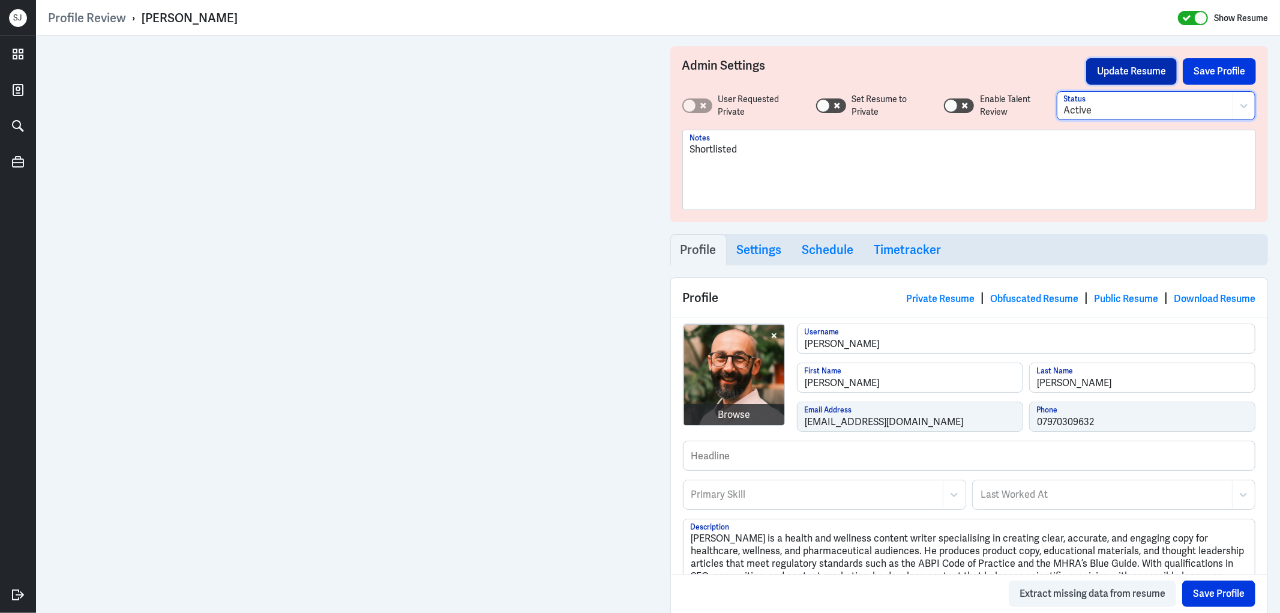
click at [1115, 73] on button "Update Resume" at bounding box center [1131, 71] width 91 height 26
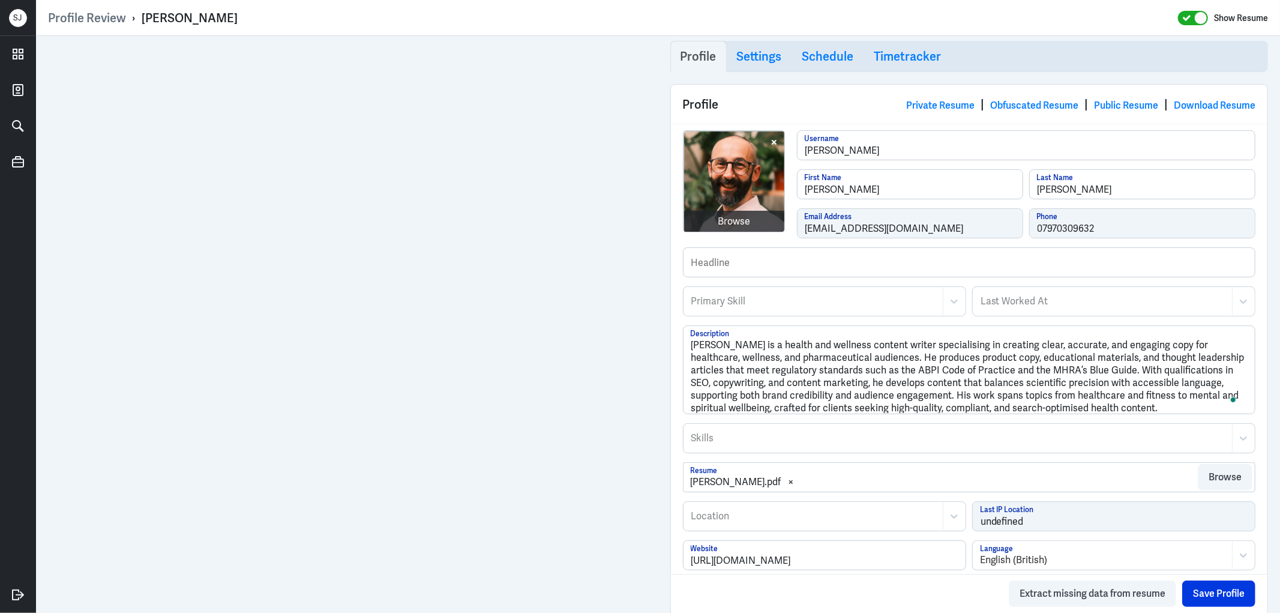
scroll to position [202, 0]
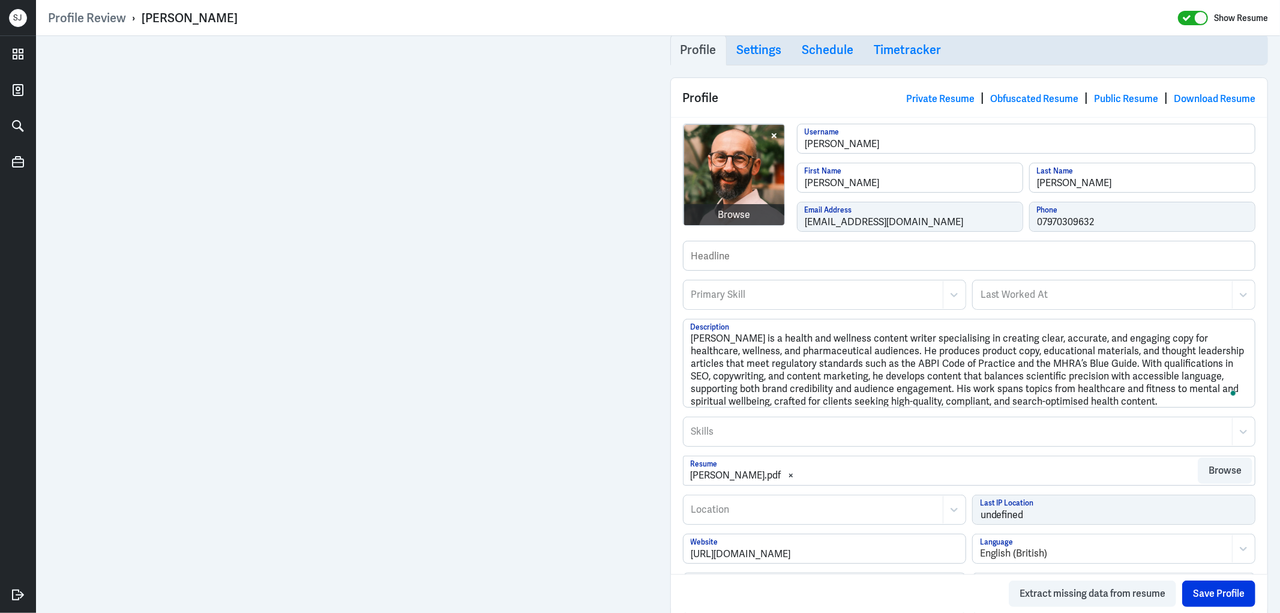
click at [720, 299] on div at bounding box center [813, 294] width 247 height 14
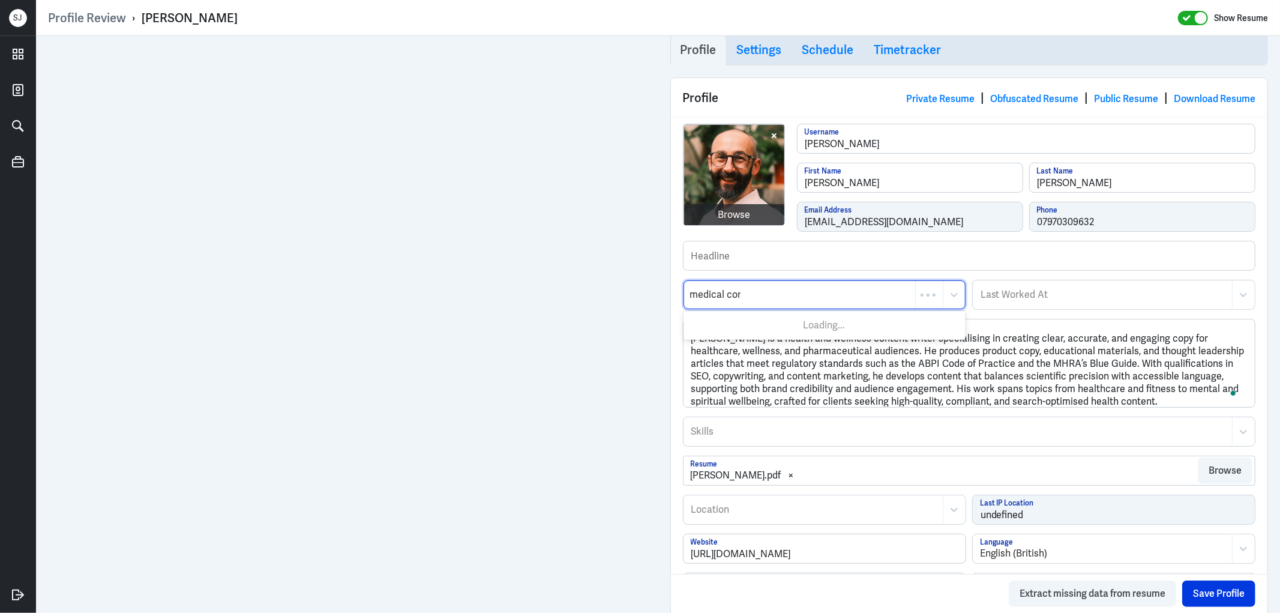
type input "medical cont"
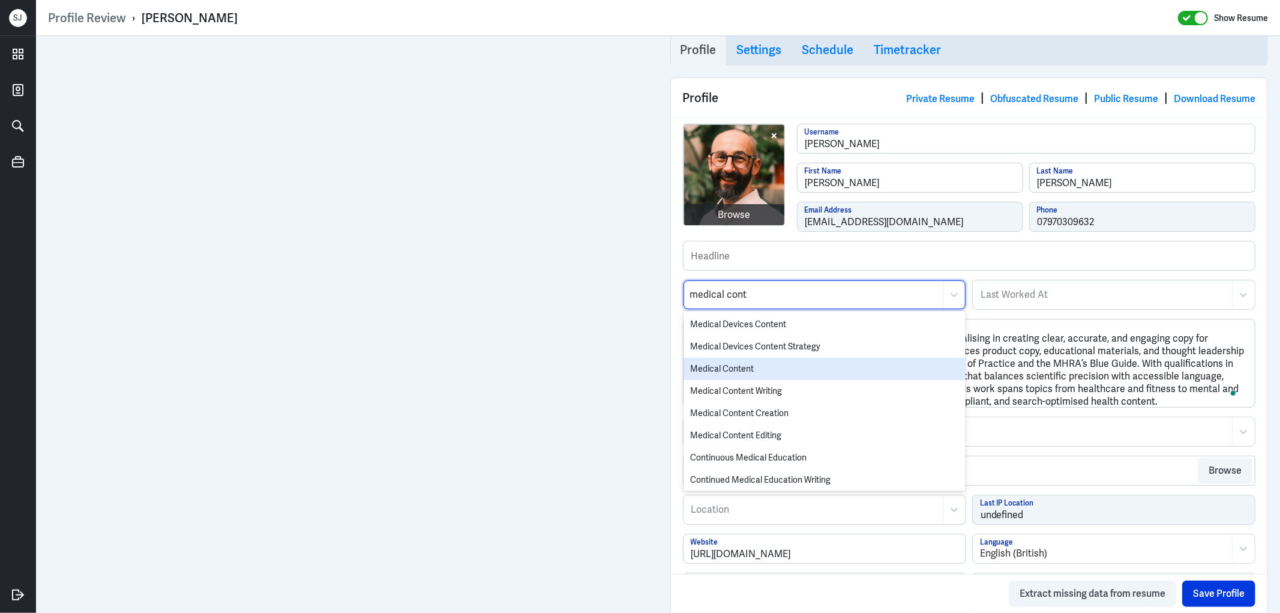
click at [723, 368] on div "Medical Content" at bounding box center [825, 369] width 282 height 22
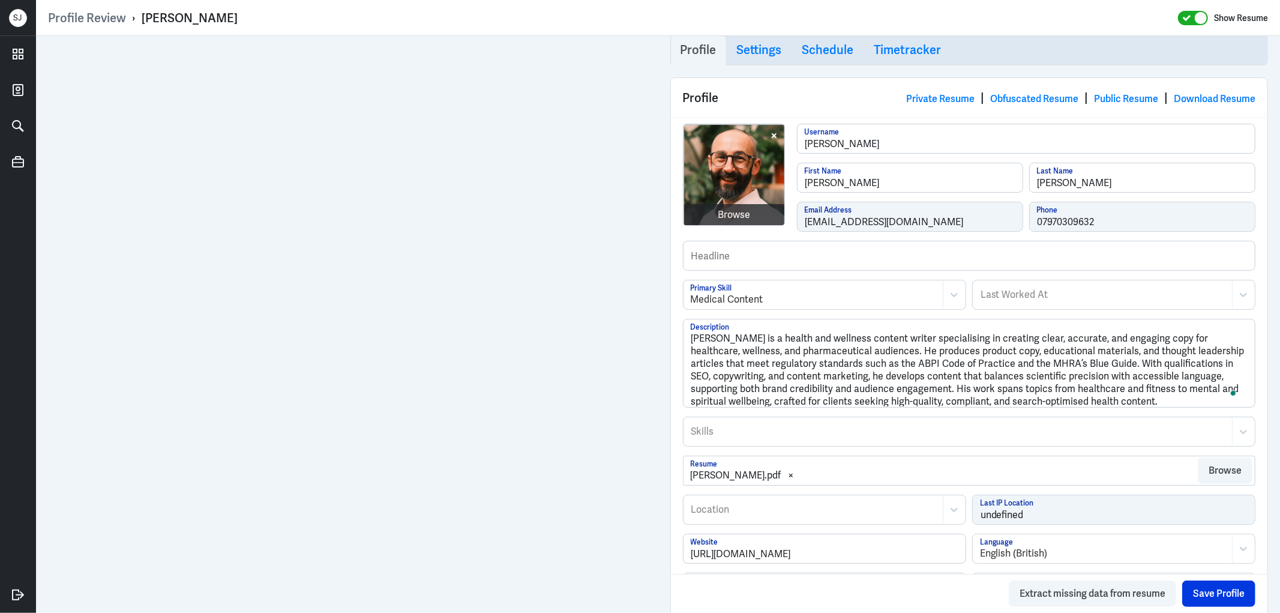
click at [777, 303] on div at bounding box center [813, 299] width 245 height 14
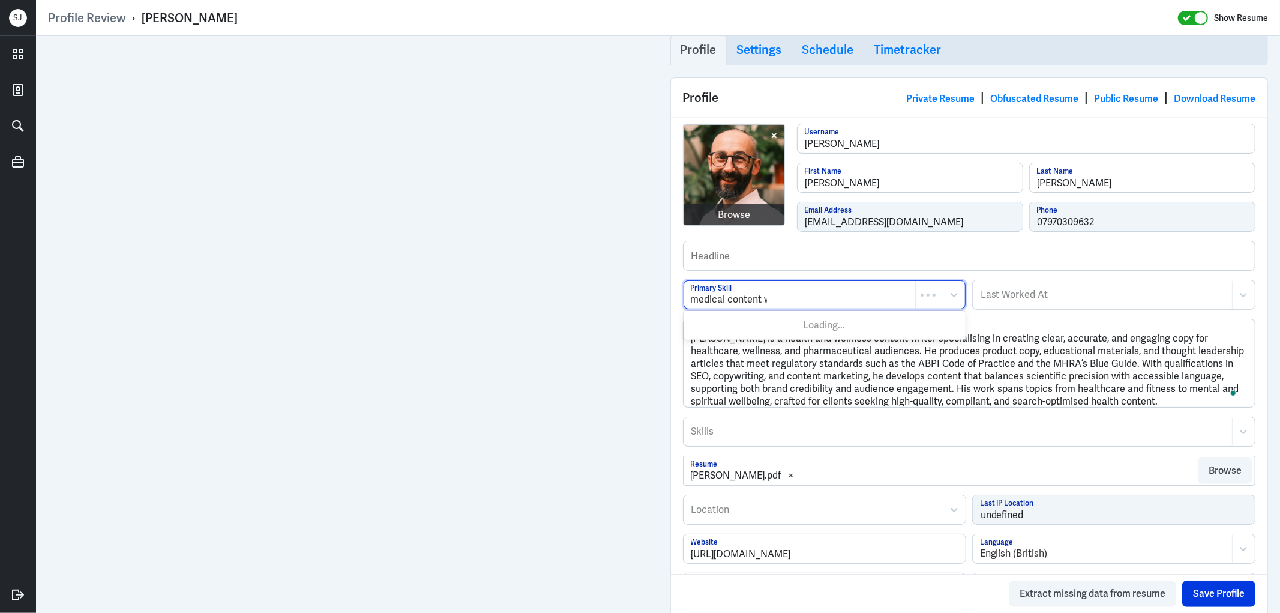
type input "medical content wr"
click at [759, 342] on div "Medical Content Writing" at bounding box center [825, 347] width 282 height 22
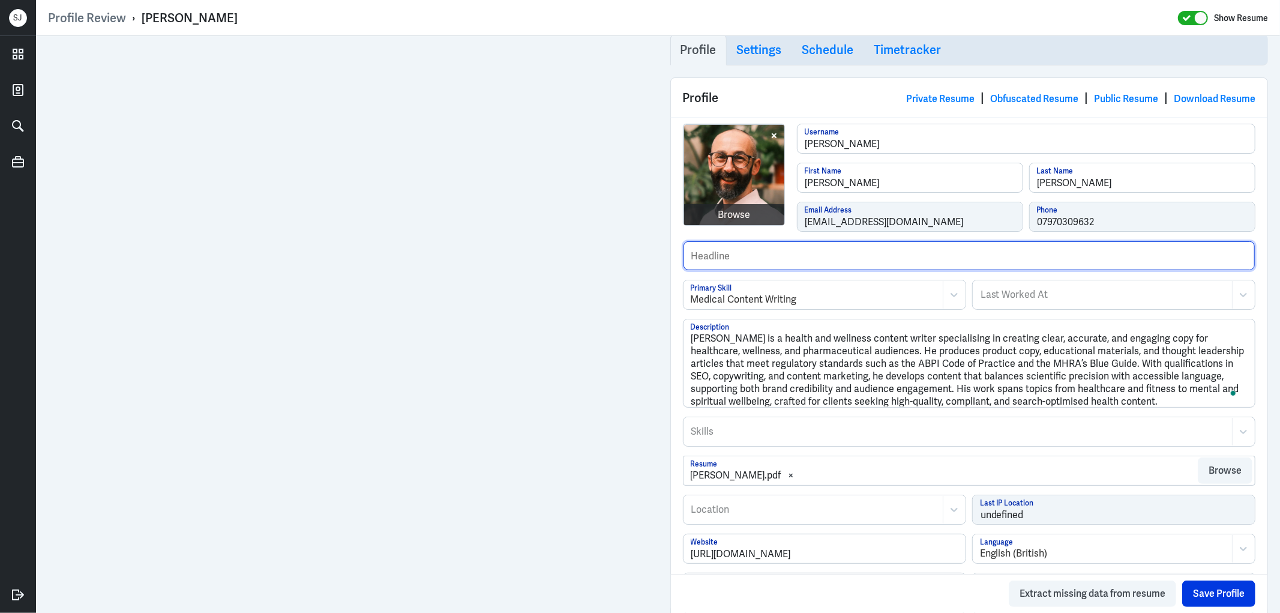
drag, startPoint x: 760, startPoint y: 252, endPoint x: 733, endPoint y: 252, distance: 26.4
click at [753, 252] on input "text" at bounding box center [970, 255] width 572 height 29
paste input "Oxford Online Pharmacy, - Content Writer"
drag, startPoint x: 683, startPoint y: 258, endPoint x: 714, endPoint y: 259, distance: 31.2
click at [685, 258] on input "Oxford Online Pharmacy, - Content Writer" at bounding box center [970, 255] width 572 height 29
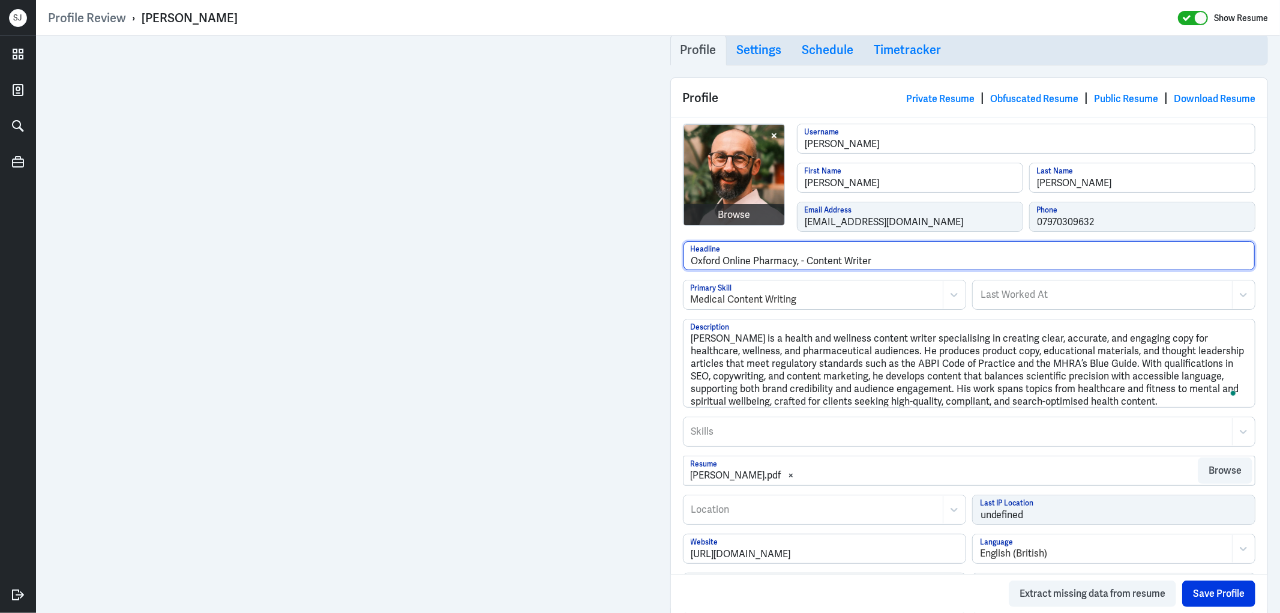
drag, startPoint x: 802, startPoint y: 259, endPoint x: 675, endPoint y: 259, distance: 127.2
click at [675, 259] on div "Browse gavin-williams Username Gavin First Name Williams Last Name gavinwilliam…" at bounding box center [969, 387] width 597 height 540
click at [845, 259] on input "Content Writer" at bounding box center [970, 255] width 572 height 29
paste input "Oxford Online Pharmacy, -"
drag, startPoint x: 890, startPoint y: 259, endPoint x: 897, endPoint y: 256, distance: 7.8
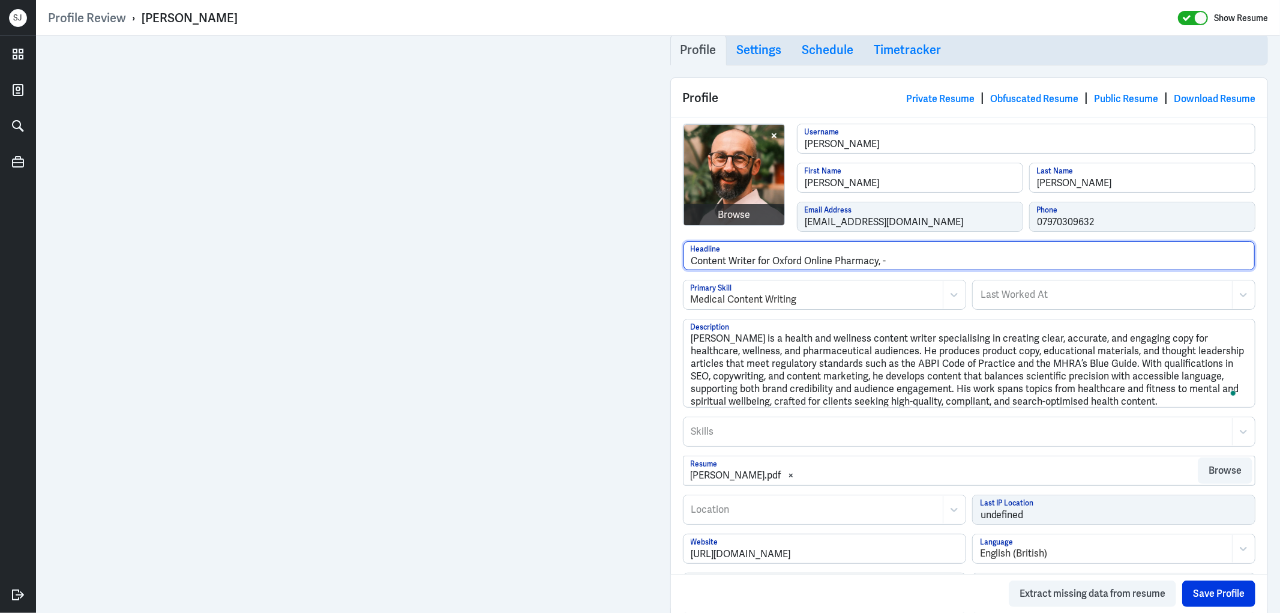
click at [897, 256] on input "Content Writer for Oxford Online Pharmacy, -" at bounding box center [970, 255] width 572 height 29
drag, startPoint x: 689, startPoint y: 260, endPoint x: 681, endPoint y: 260, distance: 8.4
click at [684, 260] on input "Content Writer for Oxford Online Pharmacy." at bounding box center [970, 255] width 572 height 29
type input "Content Writer for Oxford Online Pharmacy."
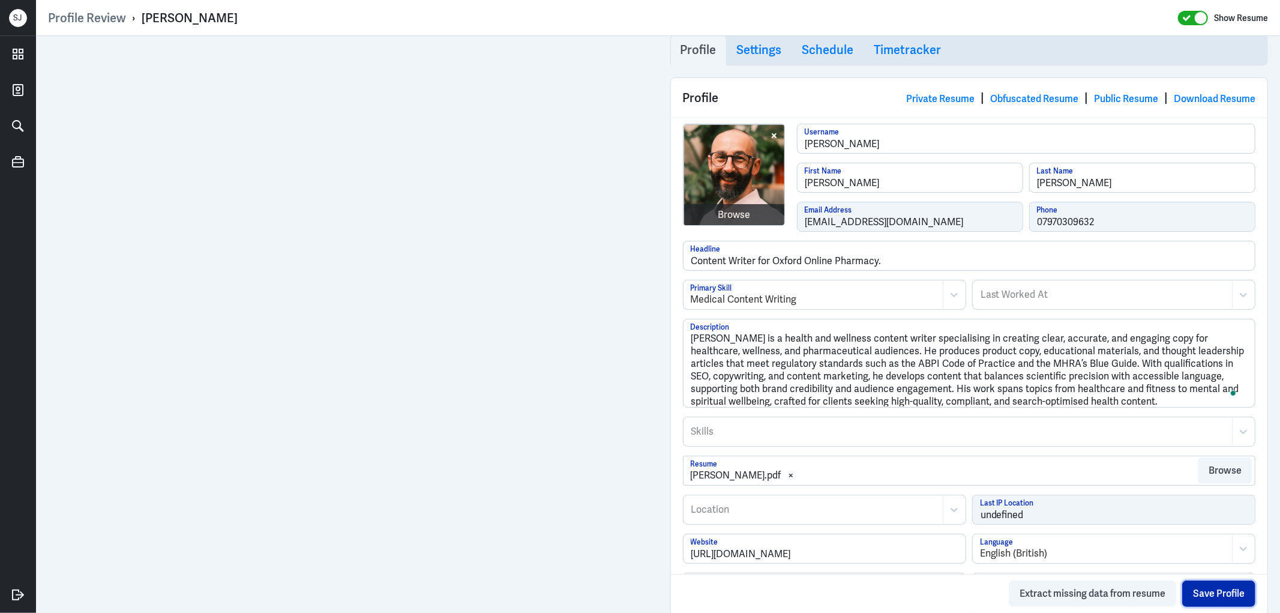
click at [1191, 585] on button "Save Profile" at bounding box center [1218, 593] width 73 height 26
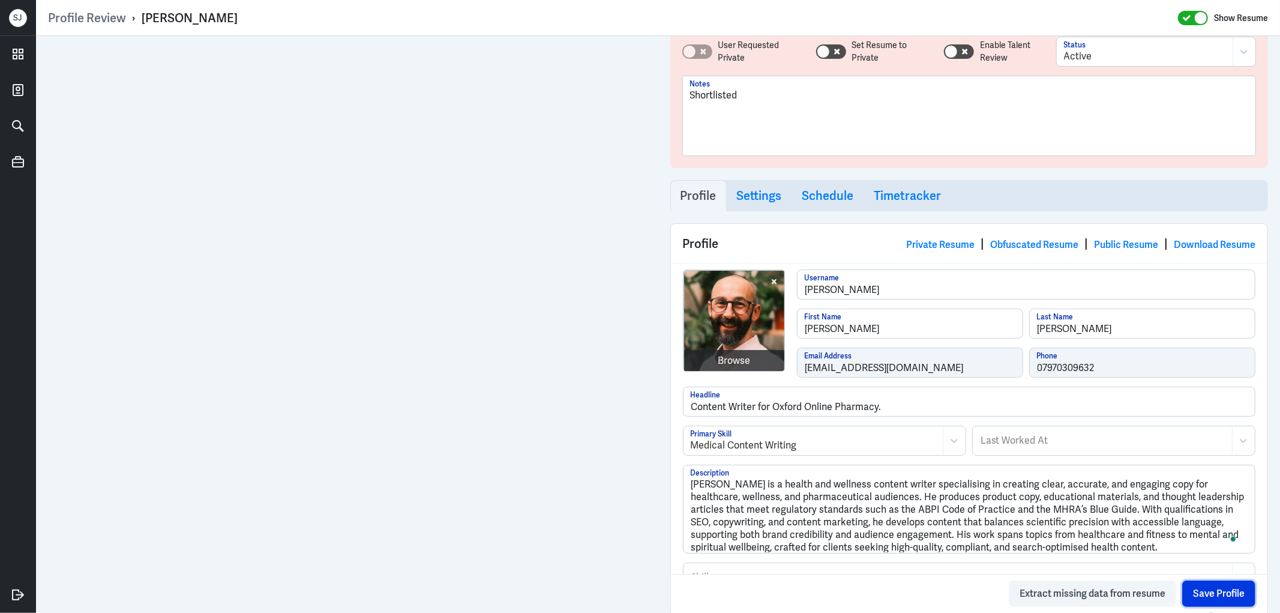
scroll to position [0, 0]
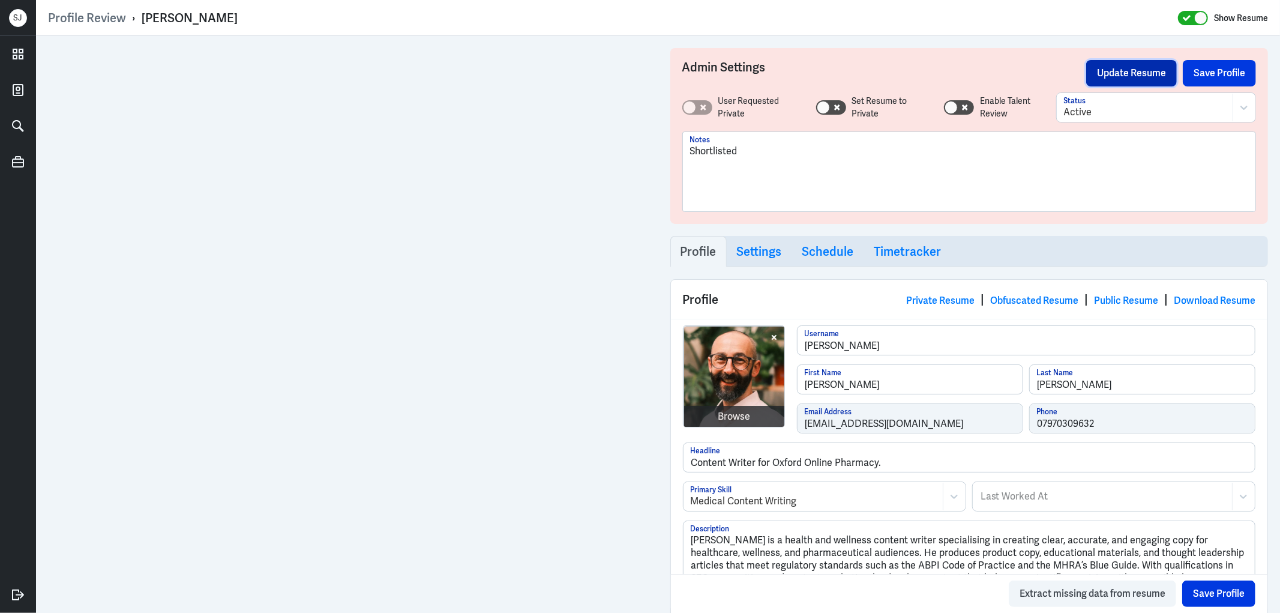
click at [1101, 74] on button "Update Resume" at bounding box center [1131, 73] width 91 height 26
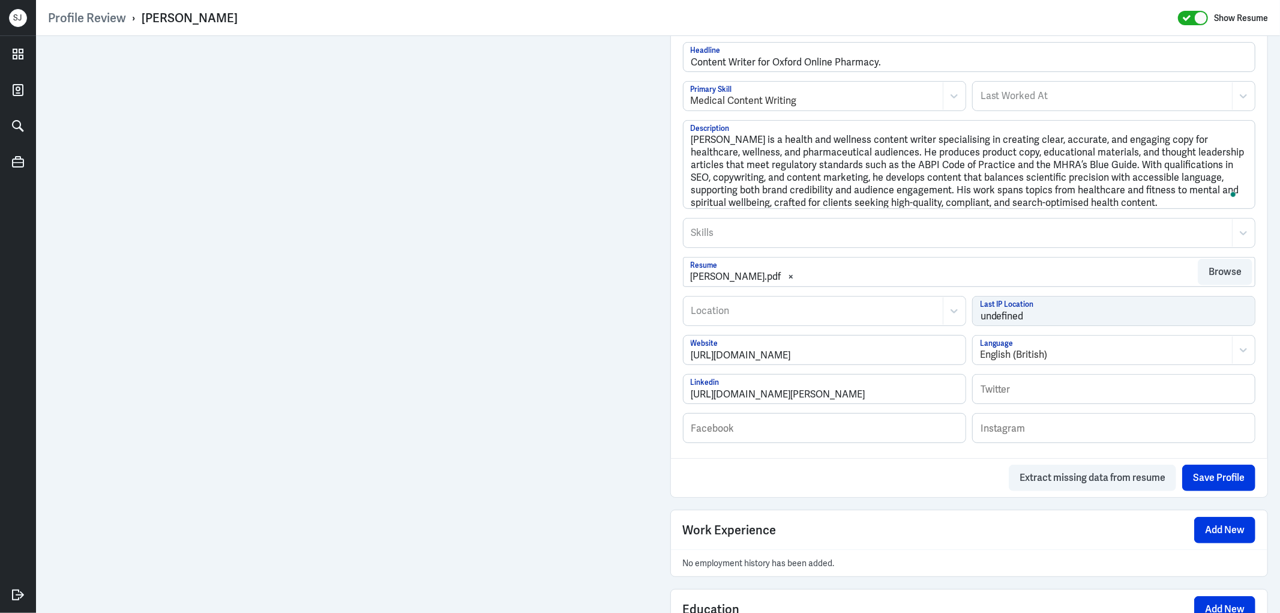
scroll to position [400, 0]
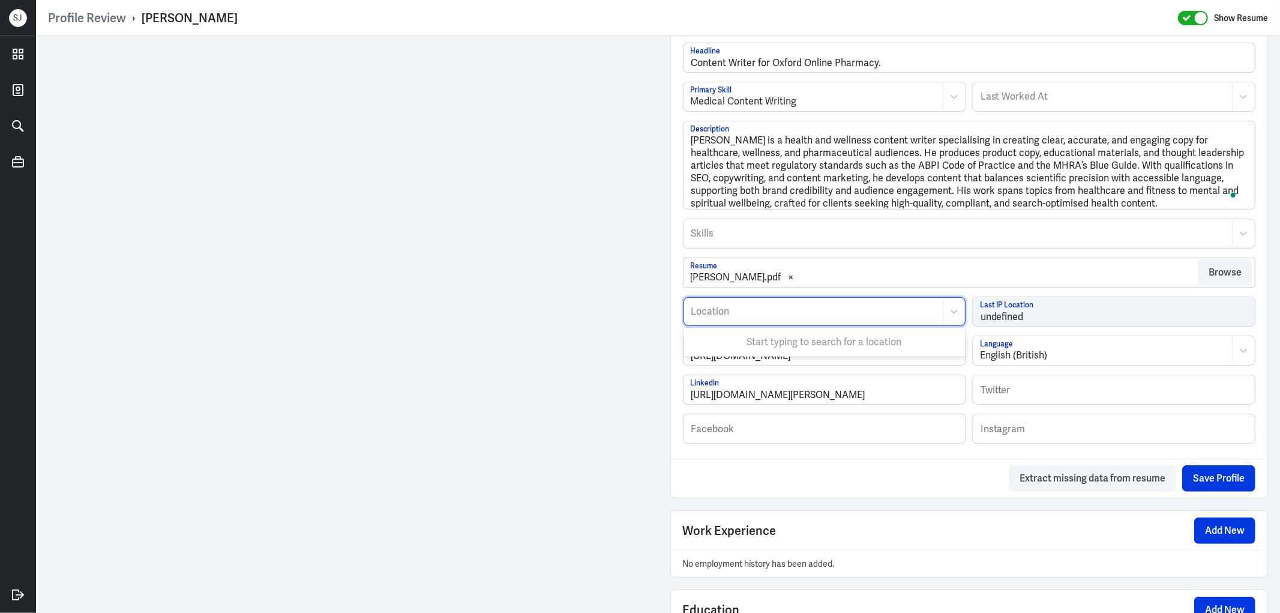
click at [735, 311] on div at bounding box center [813, 311] width 247 height 14
type input "notting"
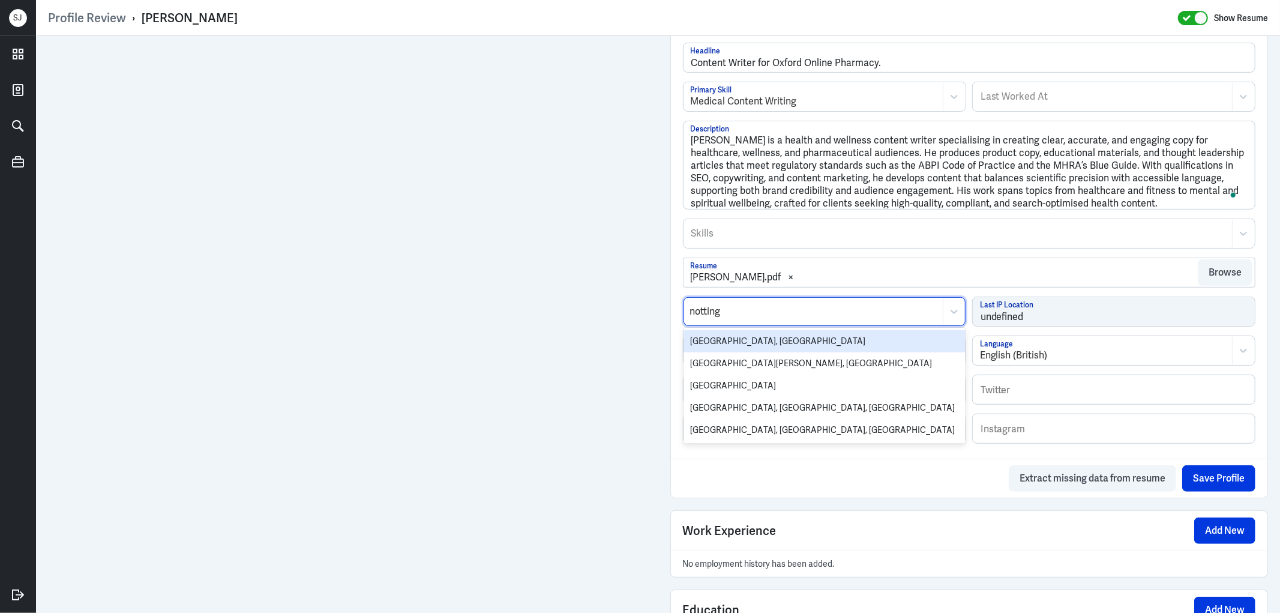
drag, startPoint x: 742, startPoint y: 333, endPoint x: 883, endPoint y: 355, distance: 142.7
click at [742, 334] on div "Nottingham, UK" at bounding box center [825, 341] width 282 height 22
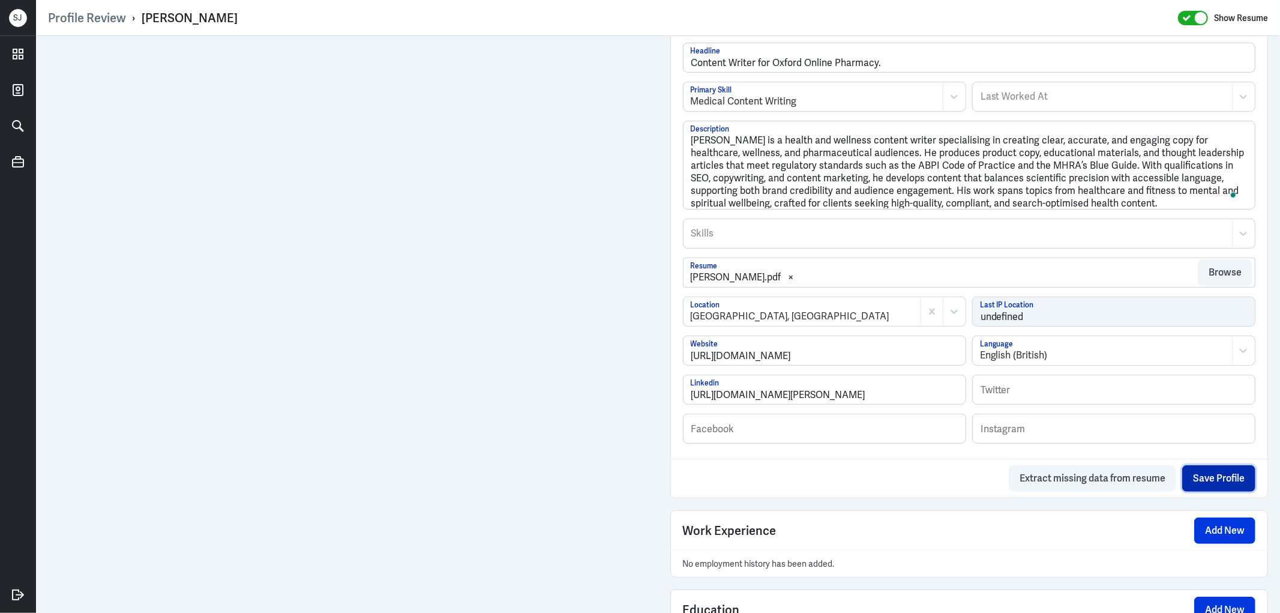
click at [1210, 483] on button "Save Profile" at bounding box center [1218, 478] width 73 height 26
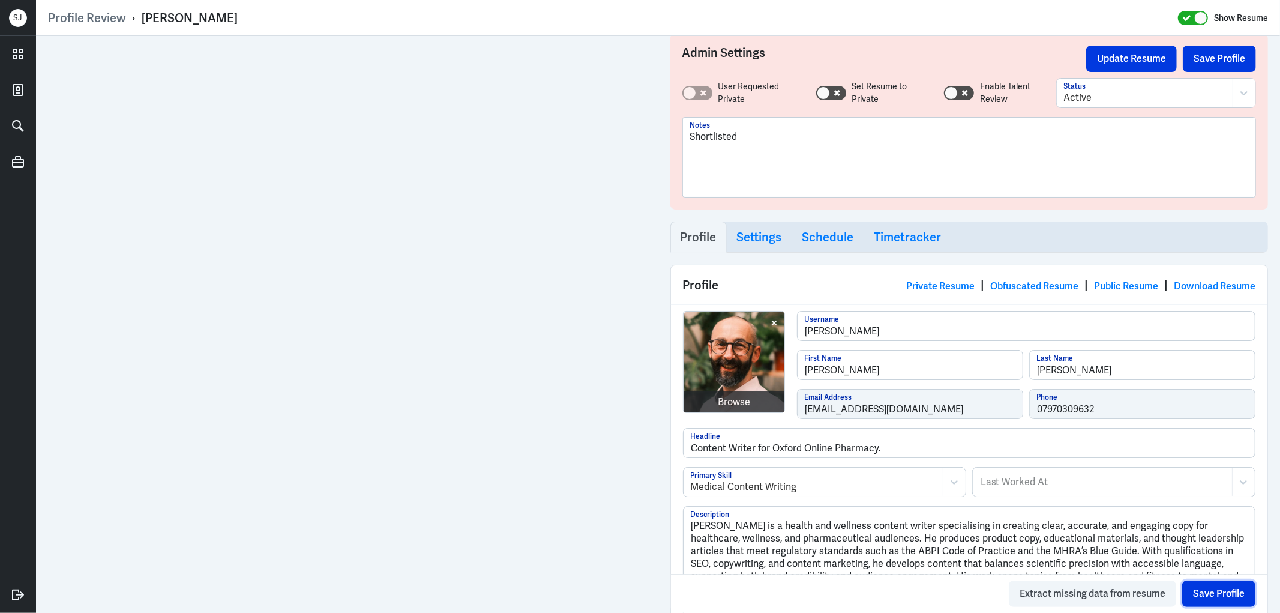
scroll to position [0, 0]
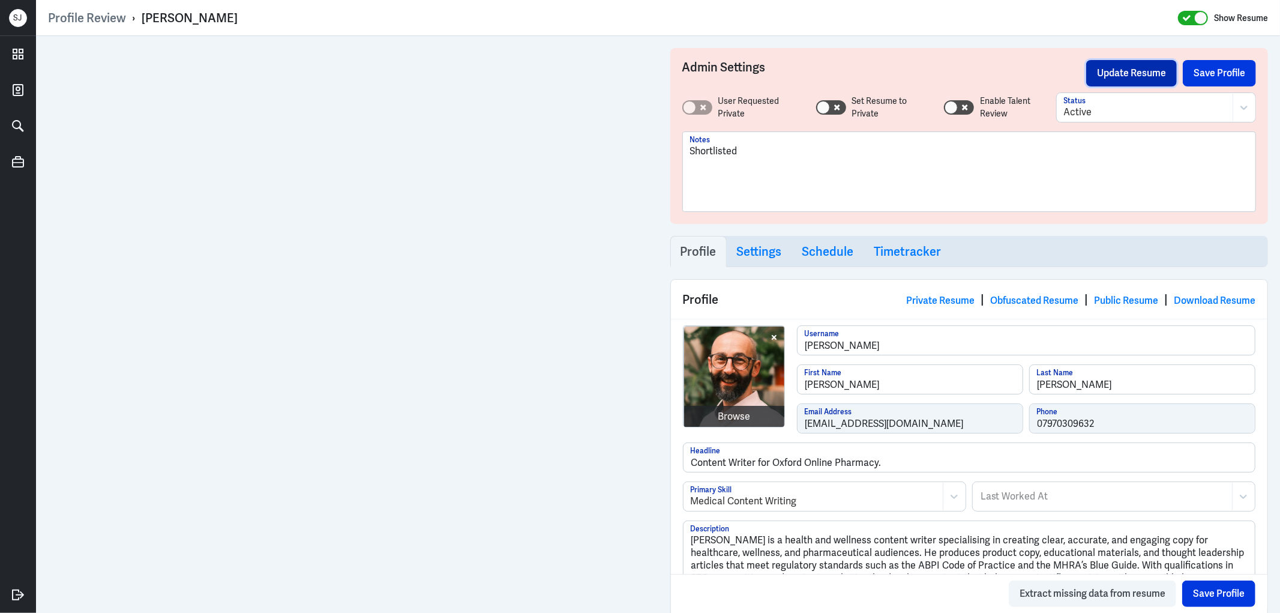
click at [1125, 70] on button "Update Resume" at bounding box center [1131, 73] width 91 height 26
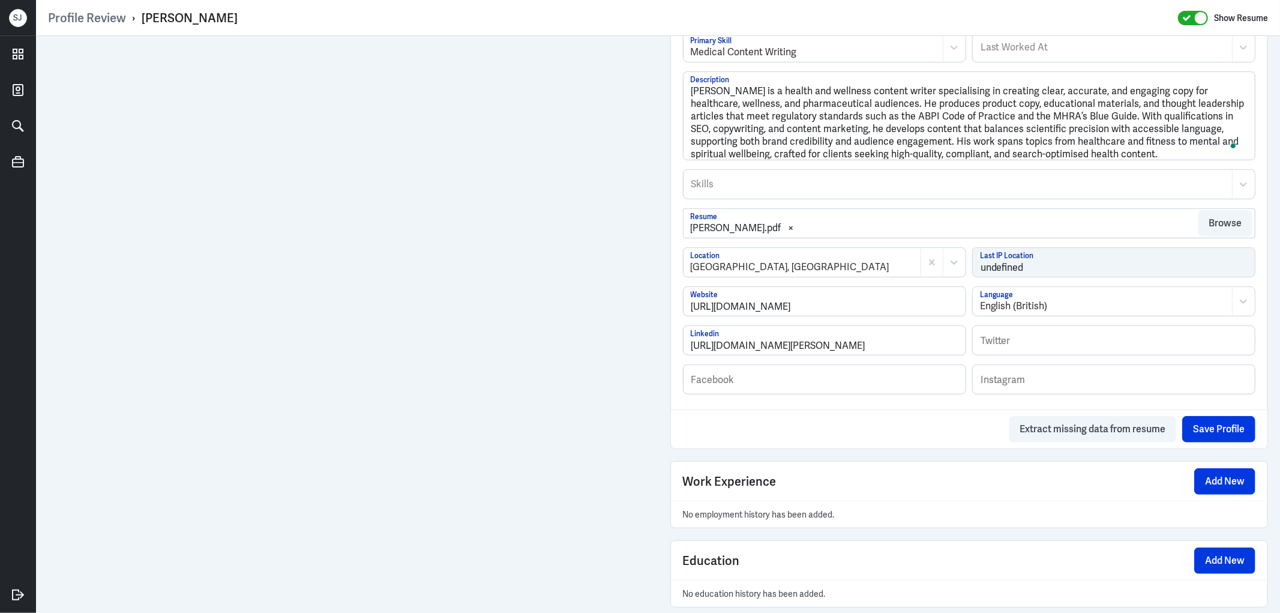
scroll to position [466, 0]
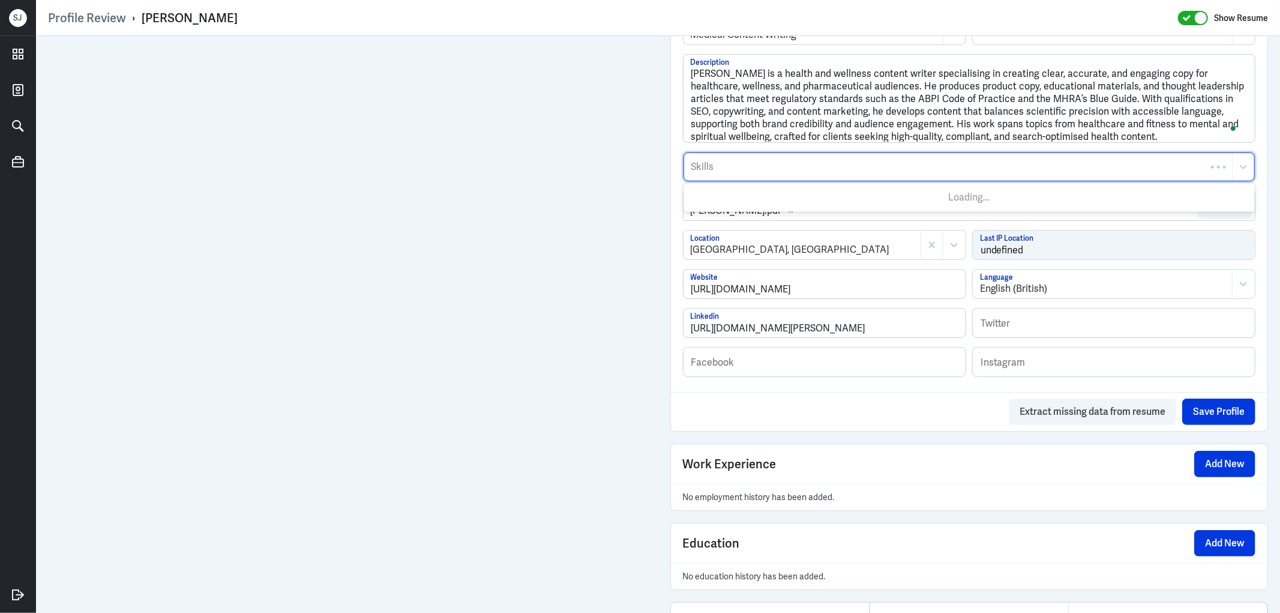
click at [715, 169] on div at bounding box center [958, 167] width 537 height 14
type input "health con"
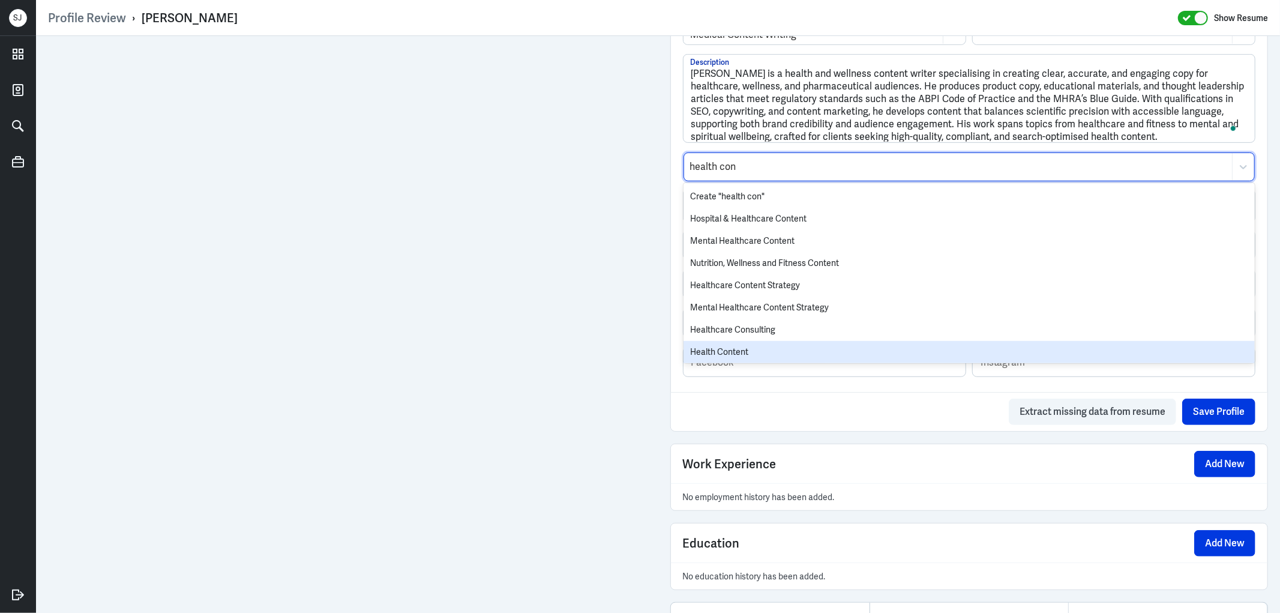
click at [757, 347] on div "Health Content" at bounding box center [970, 352] width 572 height 22
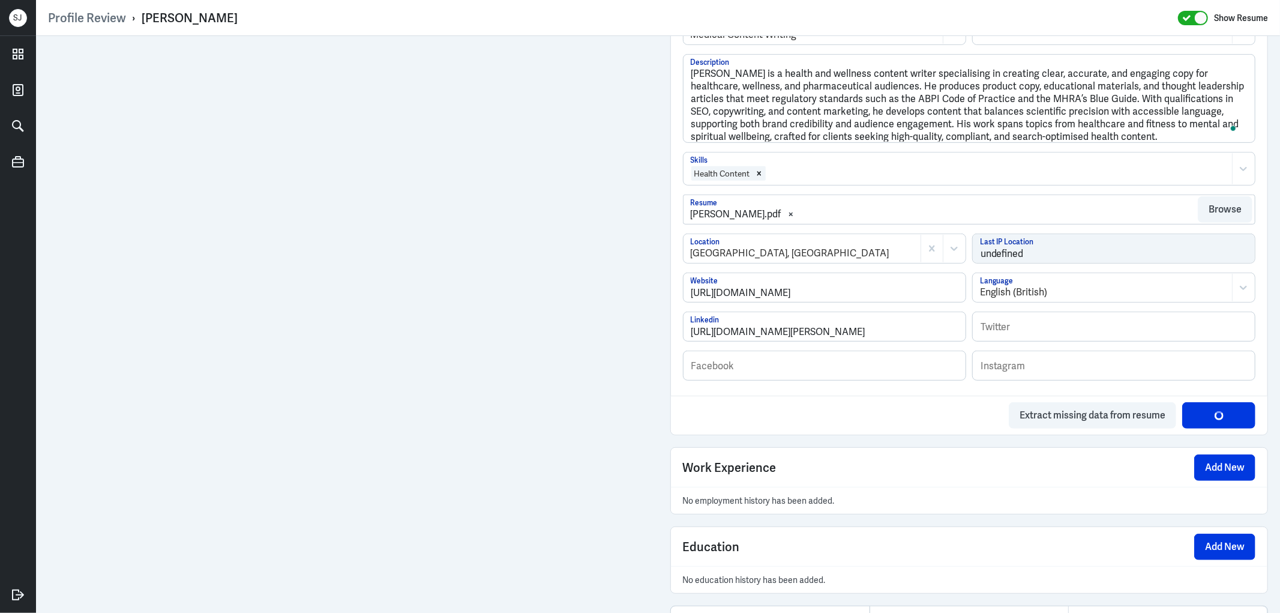
click at [808, 174] on div at bounding box center [997, 173] width 460 height 14
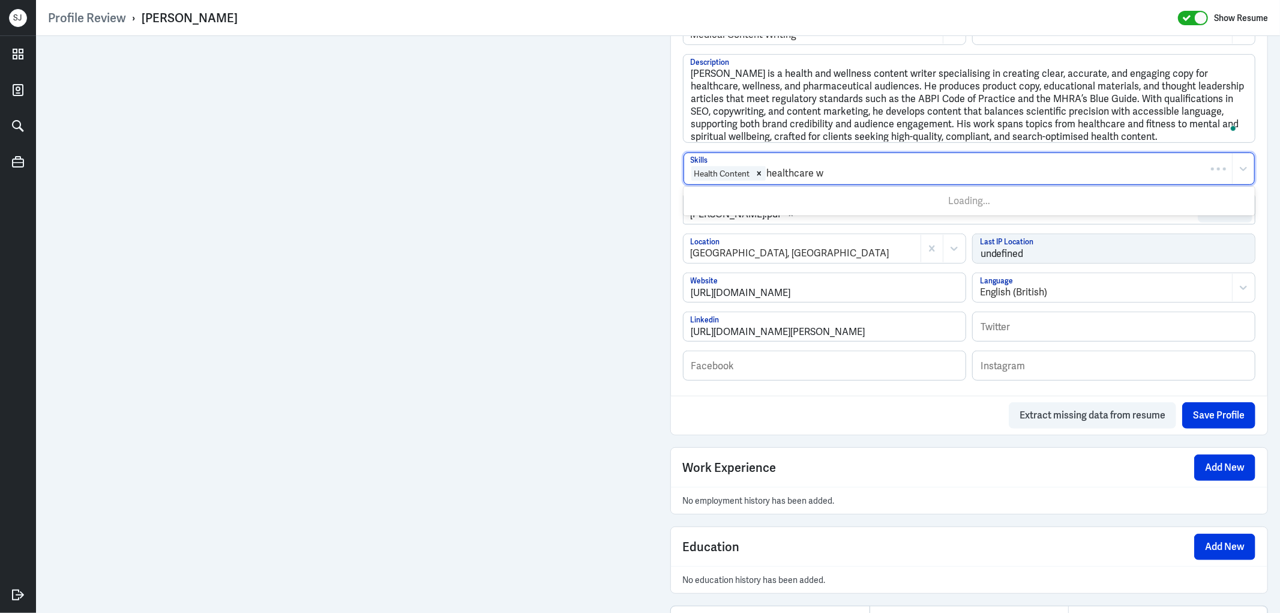
type input "healthcare wr"
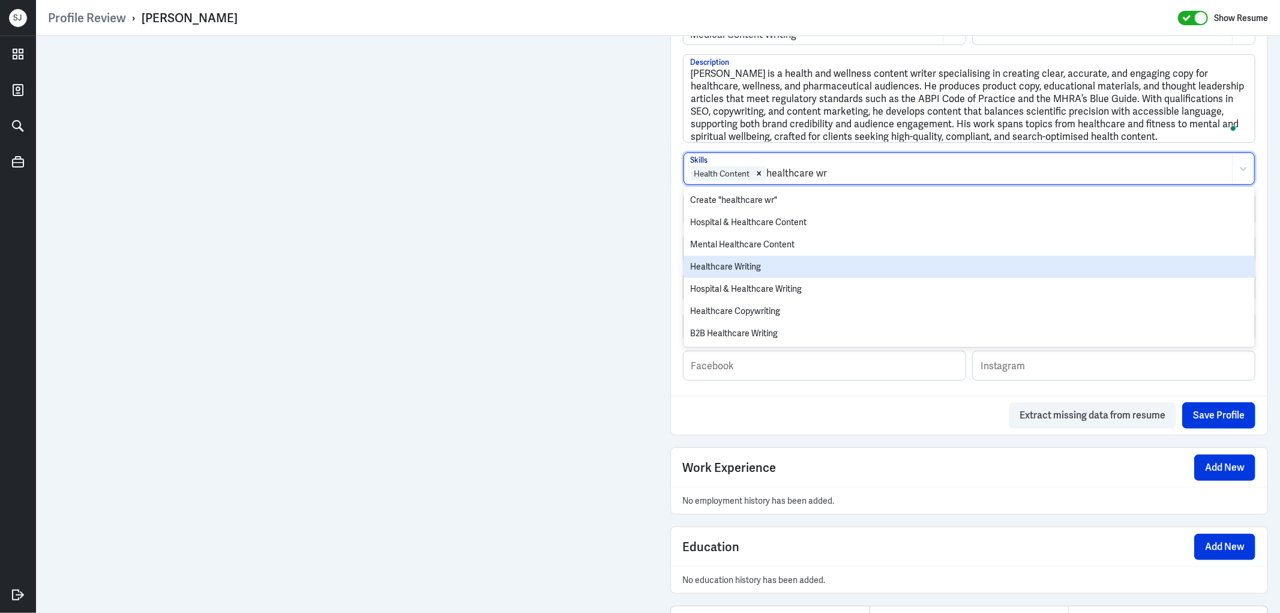
click at [757, 265] on div "Healthcare Writing" at bounding box center [970, 267] width 572 height 22
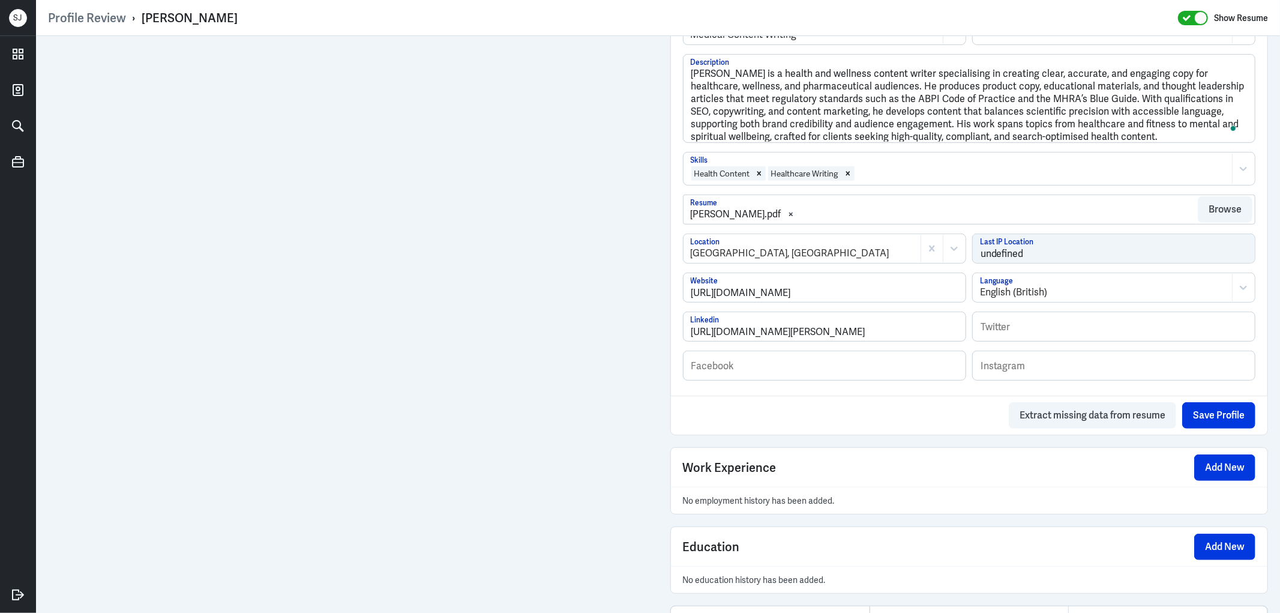
click at [925, 174] on div at bounding box center [1041, 173] width 371 height 14
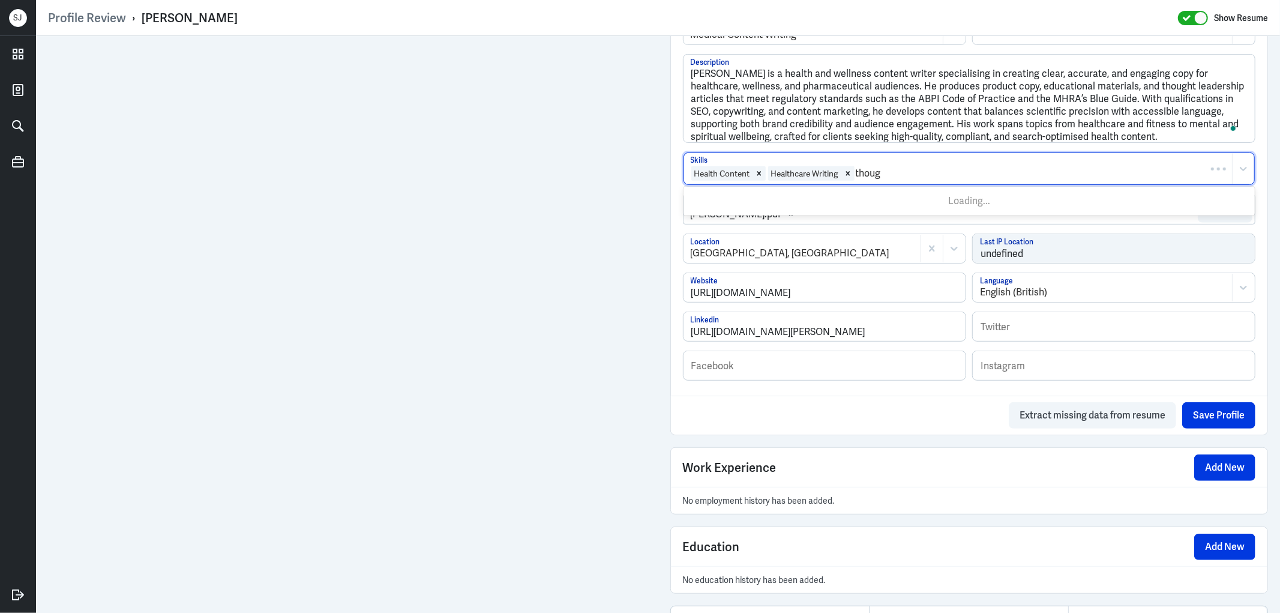
type input "though"
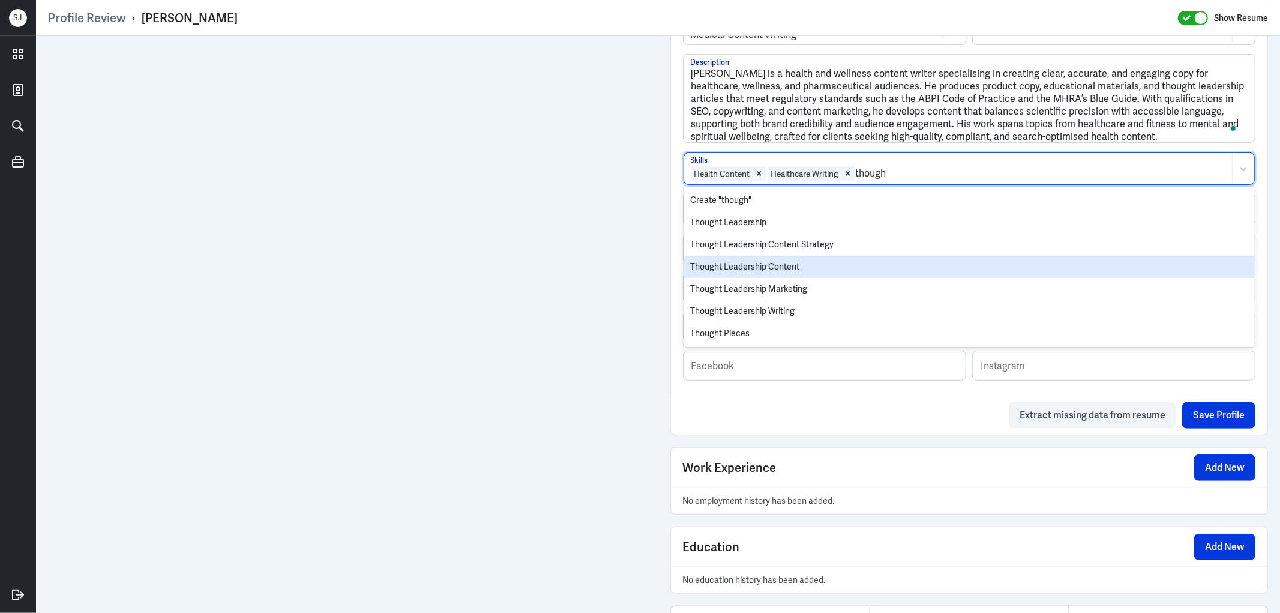
click at [793, 272] on div "Thought Leadership Content" at bounding box center [970, 267] width 572 height 22
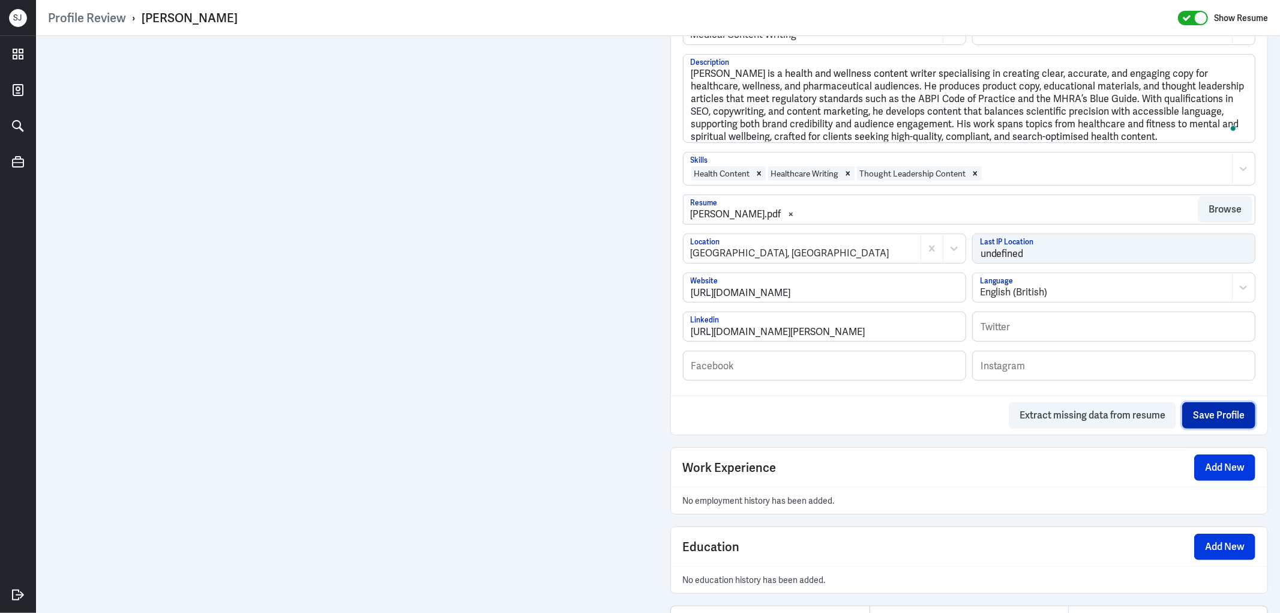
click at [1189, 411] on button "Save Profile" at bounding box center [1218, 415] width 73 height 26
drag, startPoint x: 859, startPoint y: 291, endPoint x: 691, endPoint y: 301, distance: 167.7
click at [697, 301] on input "https://www.itmcopywriting.com/" at bounding box center [825, 287] width 282 height 29
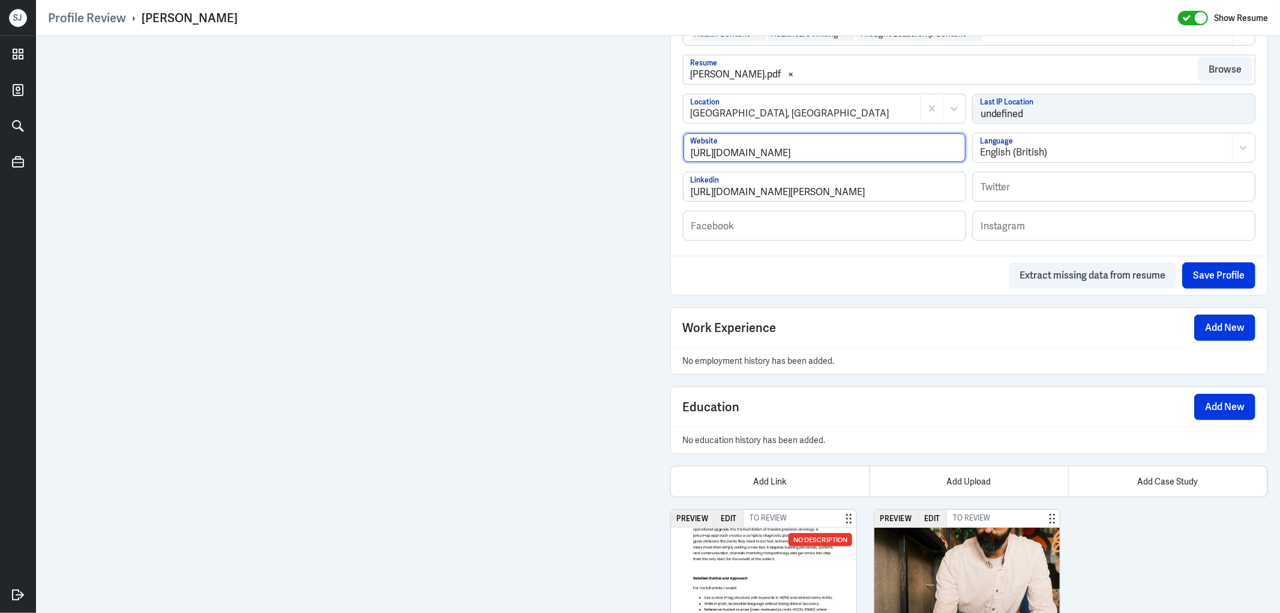
scroll to position [711, 0]
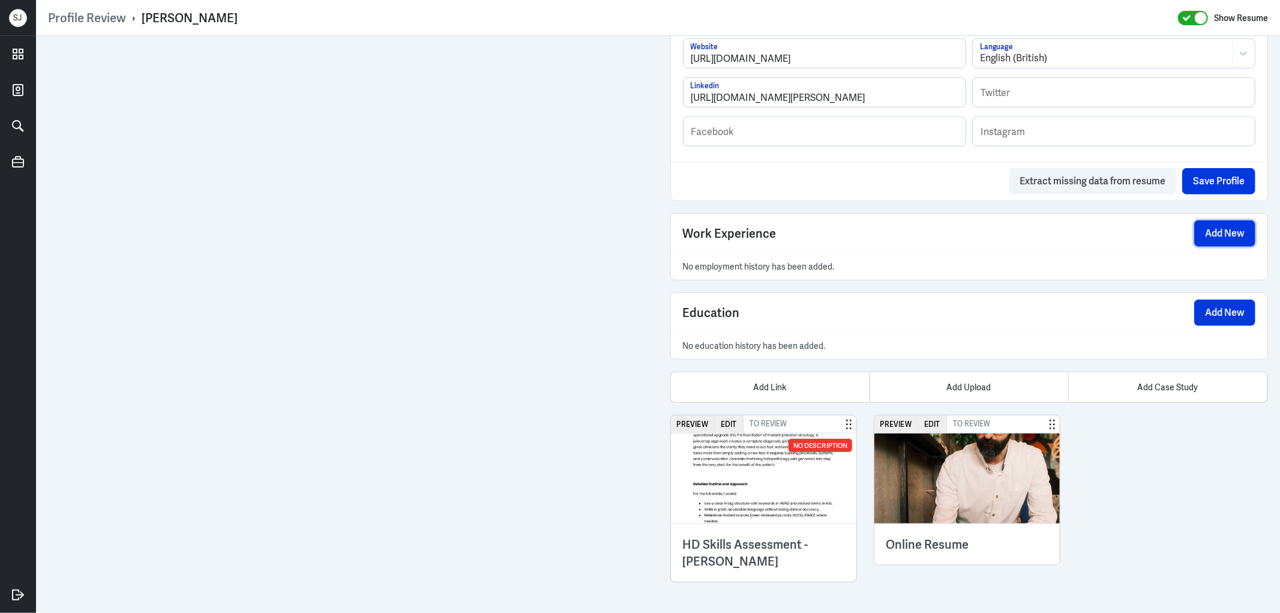
drag, startPoint x: 1223, startPoint y: 218, endPoint x: 944, endPoint y: 235, distance: 279.6
click at [1222, 220] on button "Add New" at bounding box center [1224, 233] width 61 height 26
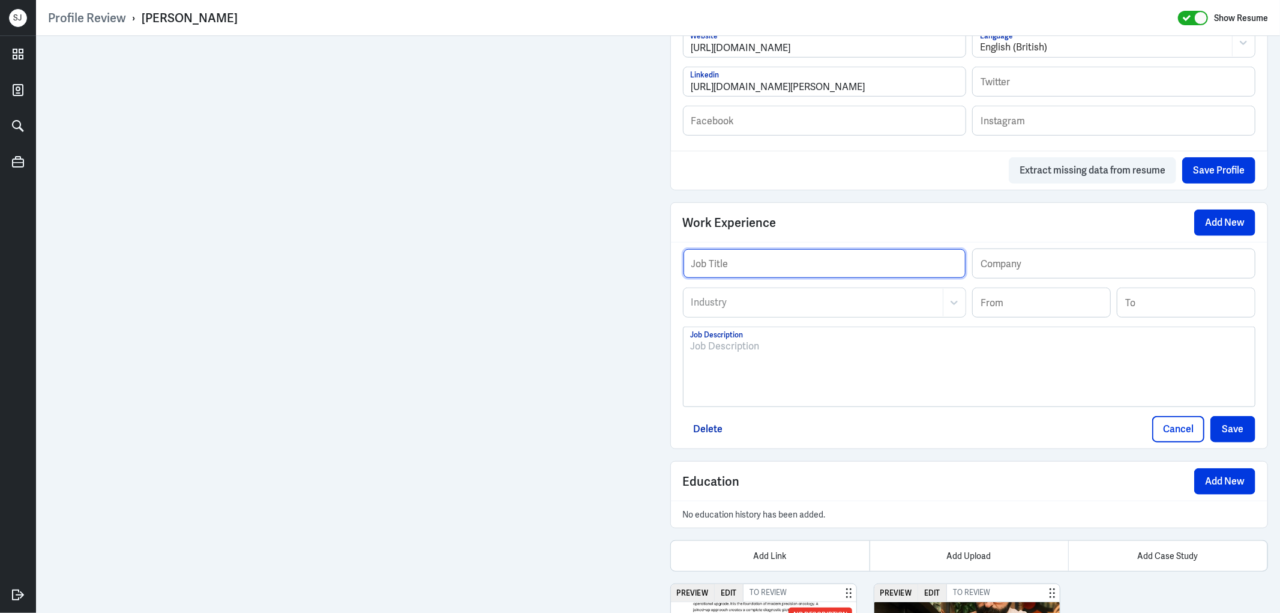
click at [715, 264] on input "text" at bounding box center [825, 263] width 282 height 29
paste input "Content Writer"
type input "Content Writer"
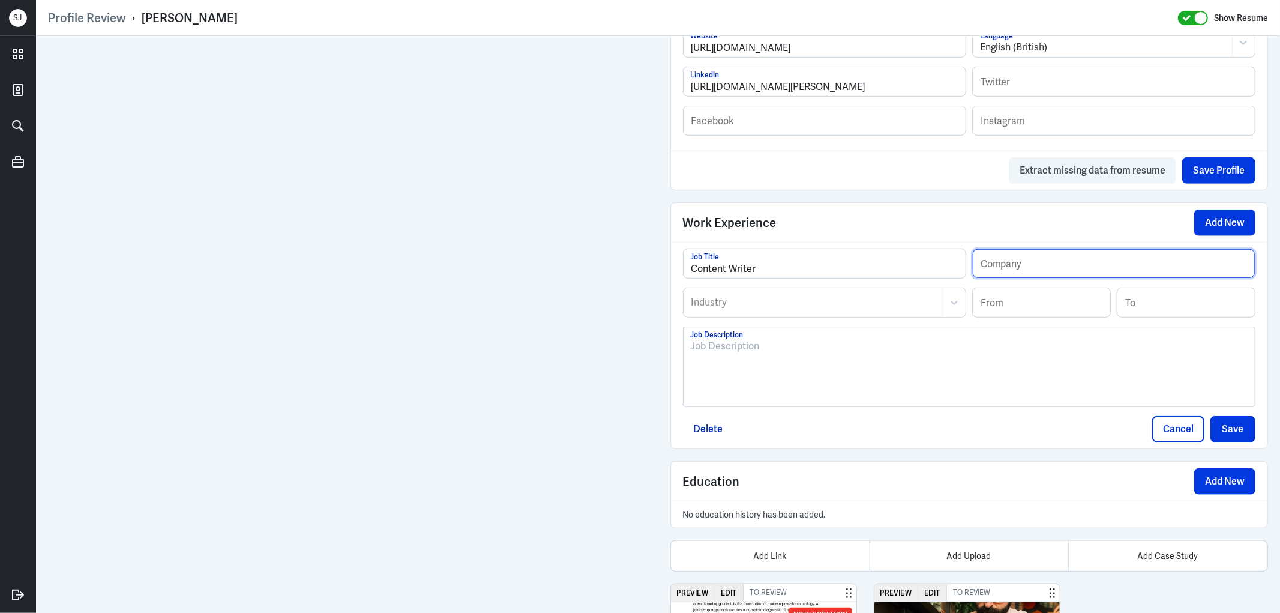
click at [1019, 262] on input "text" at bounding box center [1114, 263] width 282 height 29
paste input "Oxford Online Pharmacy"
type input "Oxford Online Pharmacy"
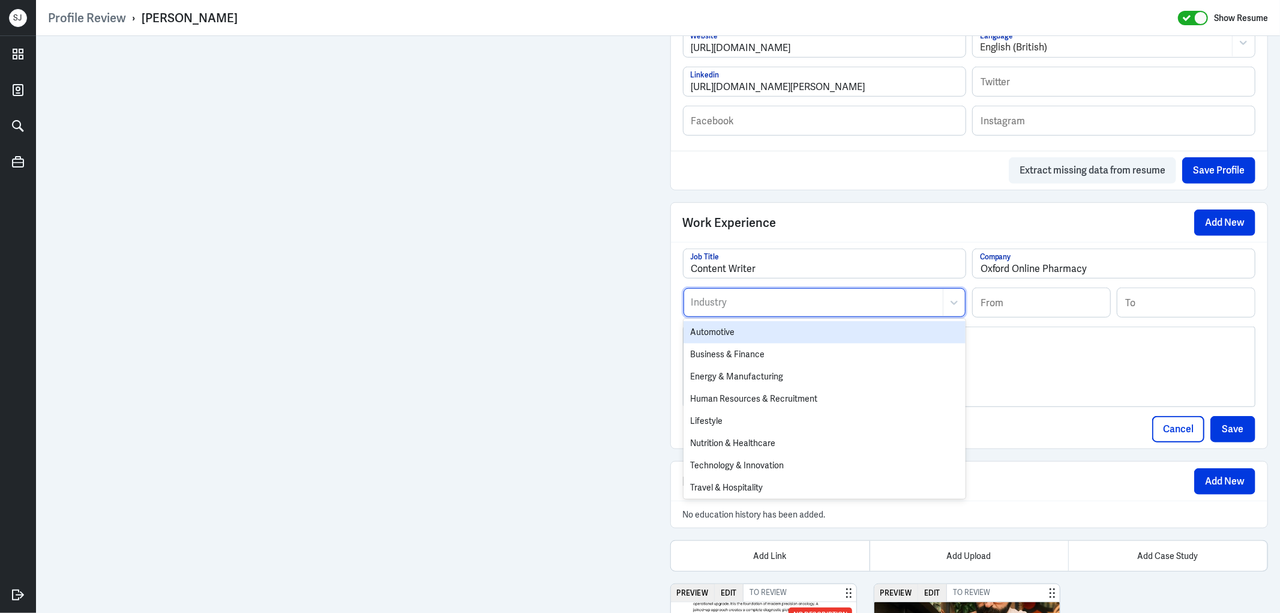
click at [812, 294] on div "Industry" at bounding box center [813, 303] width 259 height 28
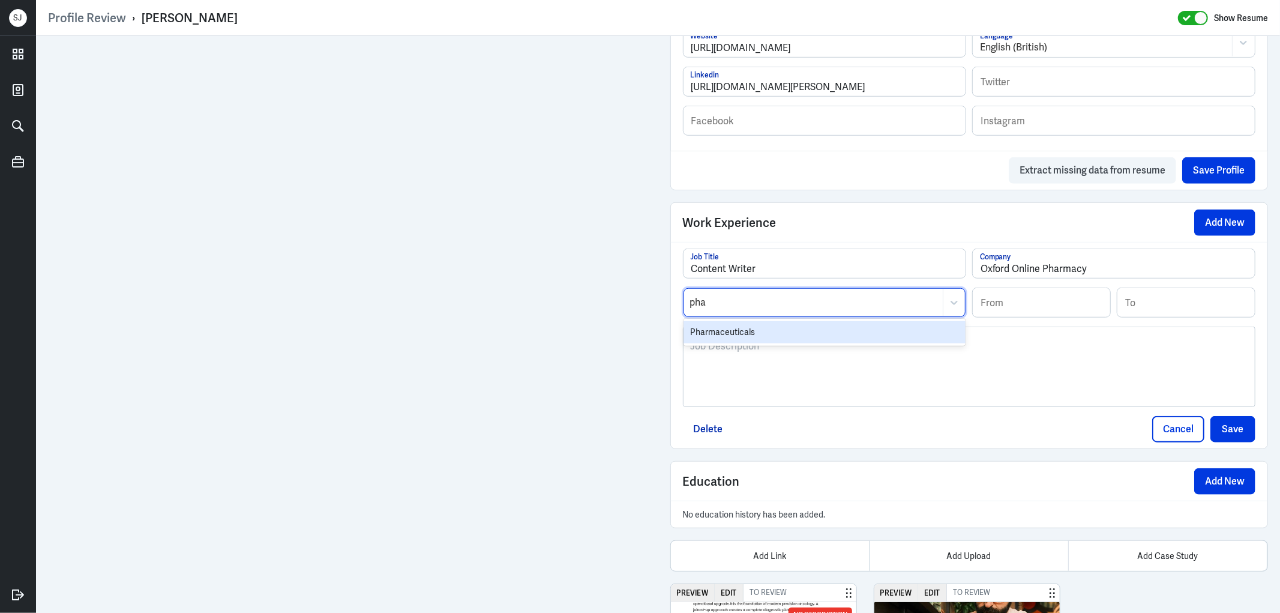
type input "phar"
click at [759, 326] on div "Pharmaceuticals" at bounding box center [825, 332] width 282 height 22
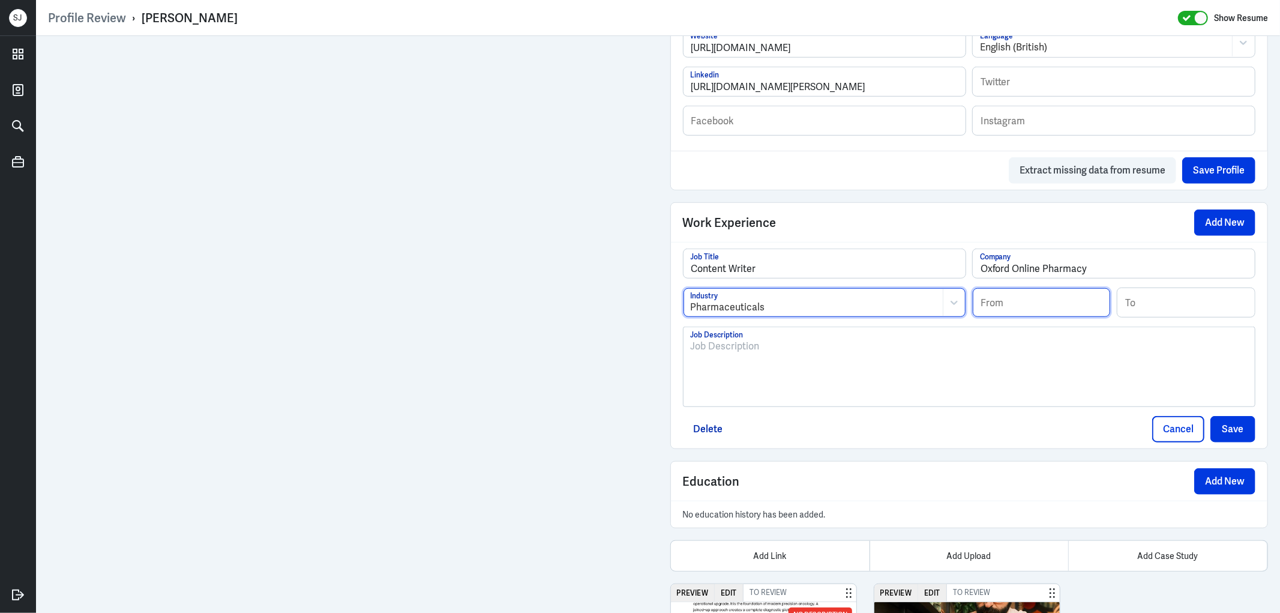
click at [1001, 300] on input at bounding box center [1041, 302] width 137 height 29
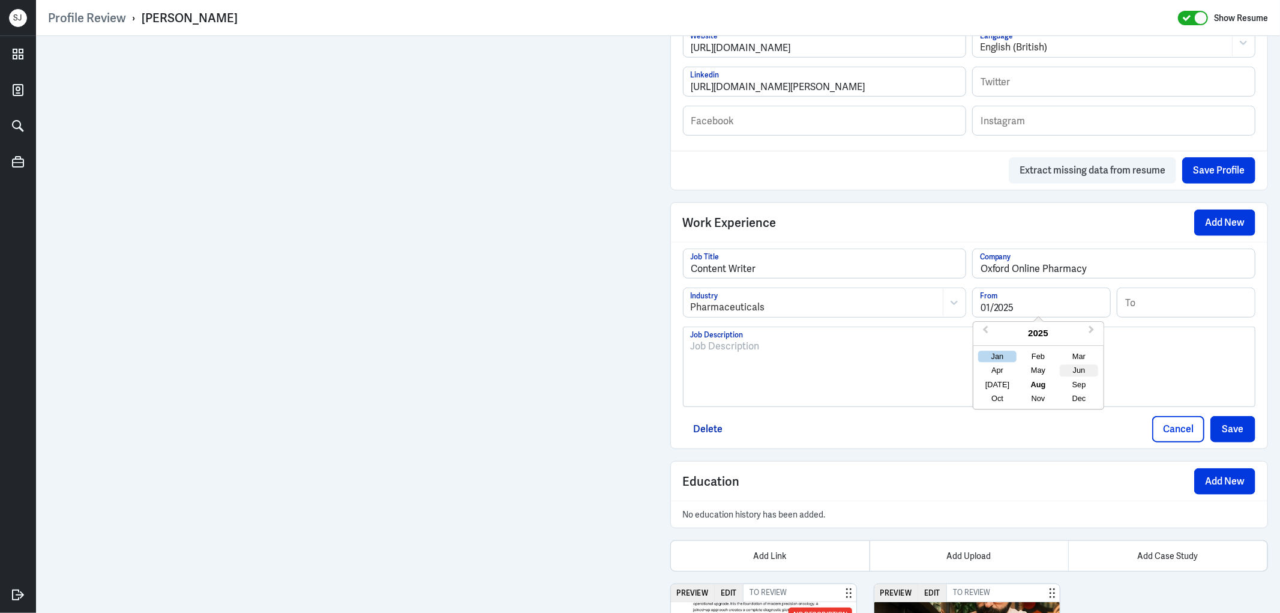
click at [1070, 372] on div "Jun" at bounding box center [1079, 370] width 38 height 11
type input "06/2025"
click at [713, 344] on p at bounding box center [970, 346] width 558 height 14
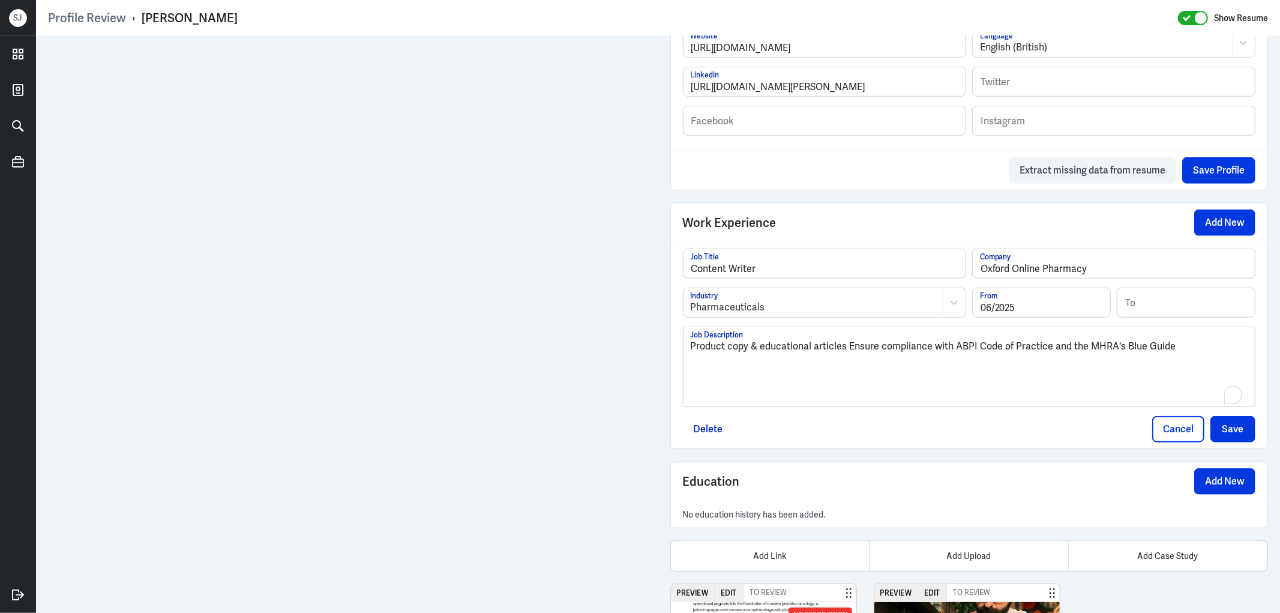
drag, startPoint x: 686, startPoint y: 345, endPoint x: 787, endPoint y: 350, distance: 101.5
click at [694, 344] on p "Product copy & educational articles Ensure compliance with ABPI Code of Practic…" at bounding box center [970, 346] width 558 height 14
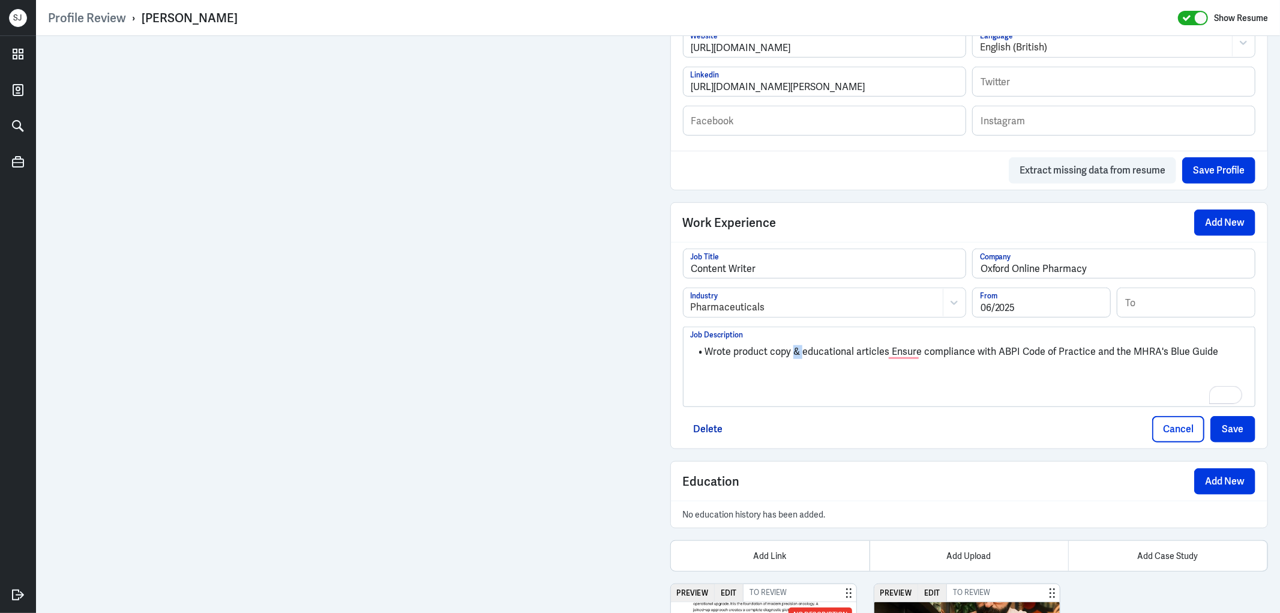
drag, startPoint x: 797, startPoint y: 352, endPoint x: 787, endPoint y: 352, distance: 9.6
click at [787, 352] on li "Wrote product copy & educational articles Ensure compliance with ABPI Code of P…" at bounding box center [970, 352] width 558 height 14
click at [893, 351] on li "Wrote product copy and educational articles Ensure compliance with ABPI Code of…" at bounding box center [970, 352] width 558 height 14
click at [730, 367] on li "Ensure compliance with ABPI Code of Practice and the MHRA's Blue Guide" at bounding box center [970, 366] width 558 height 14
click at [1030, 376] on div "Wrote product copy and educational articles. Ensured compliance with ABPI Code …" at bounding box center [970, 371] width 558 height 65
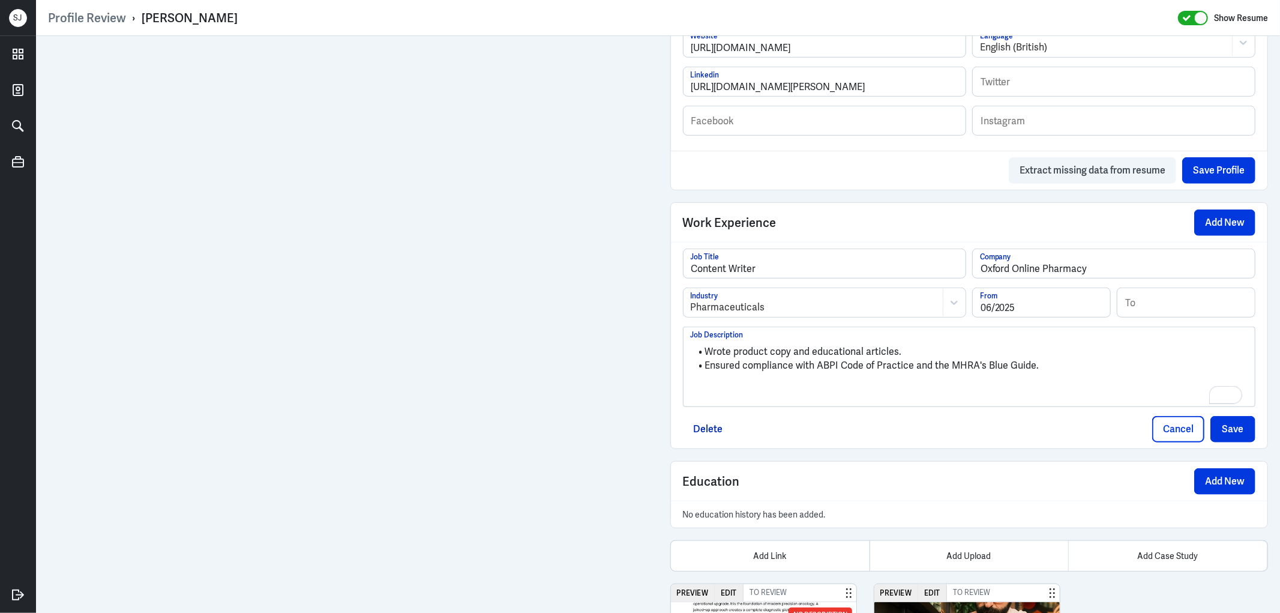
click at [1221, 445] on div "Content Writer Job Title Oxford Online Pharmacy Company Pharmaceuticals Industr…" at bounding box center [969, 345] width 597 height 206
click at [1219, 432] on button "Save" at bounding box center [1233, 429] width 45 height 26
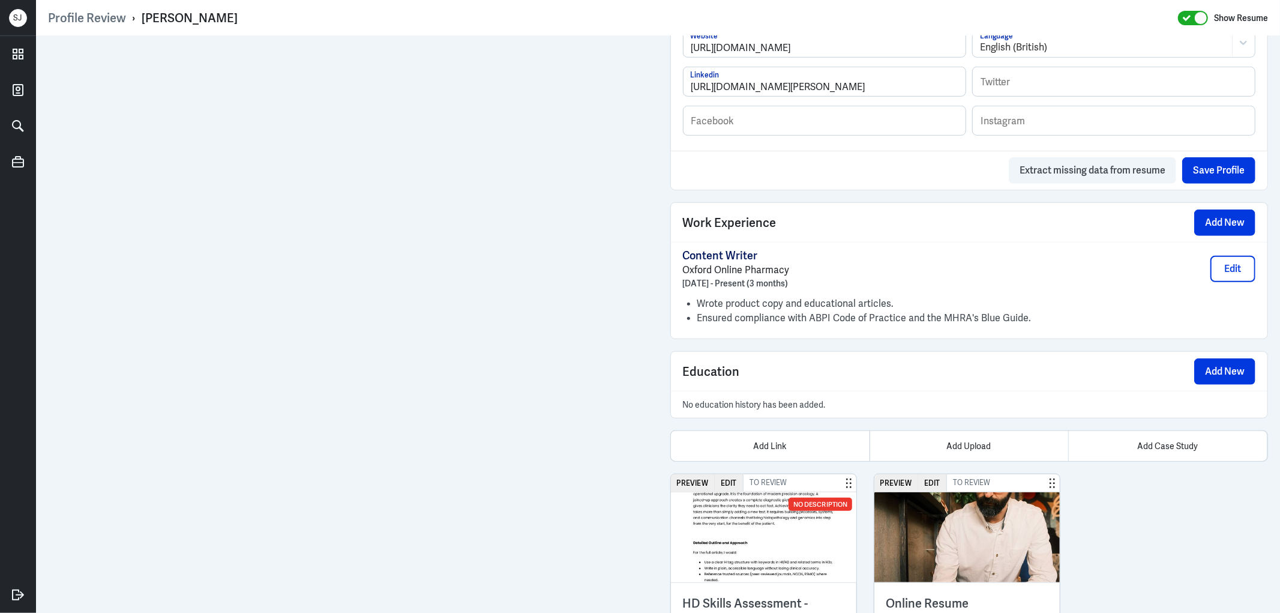
click at [1220, 237] on div "Work Experience Add New" at bounding box center [969, 222] width 597 height 39
click at [1223, 226] on button "Add New" at bounding box center [1224, 222] width 61 height 26
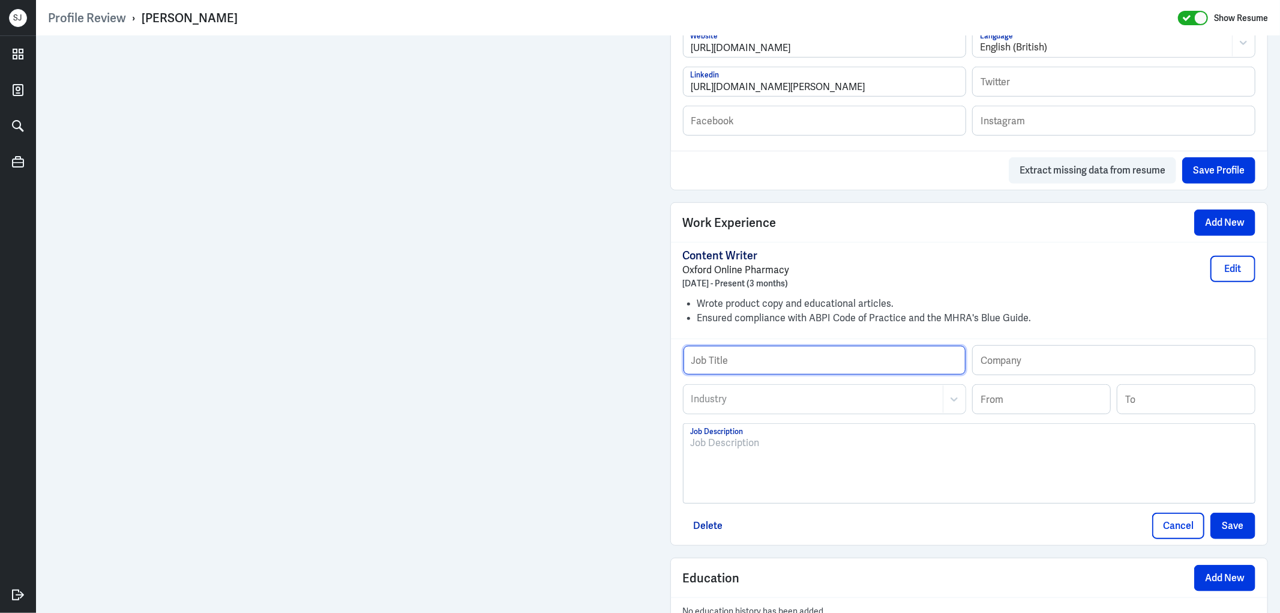
click at [703, 365] on input "text" at bounding box center [825, 360] width 282 height 29
type input "Health & Pharma Content Writer"
drag, startPoint x: 985, startPoint y: 357, endPoint x: 1030, endPoint y: 355, distance: 45.1
click at [985, 357] on input "text" at bounding box center [1114, 360] width 282 height 29
type input "Independent"
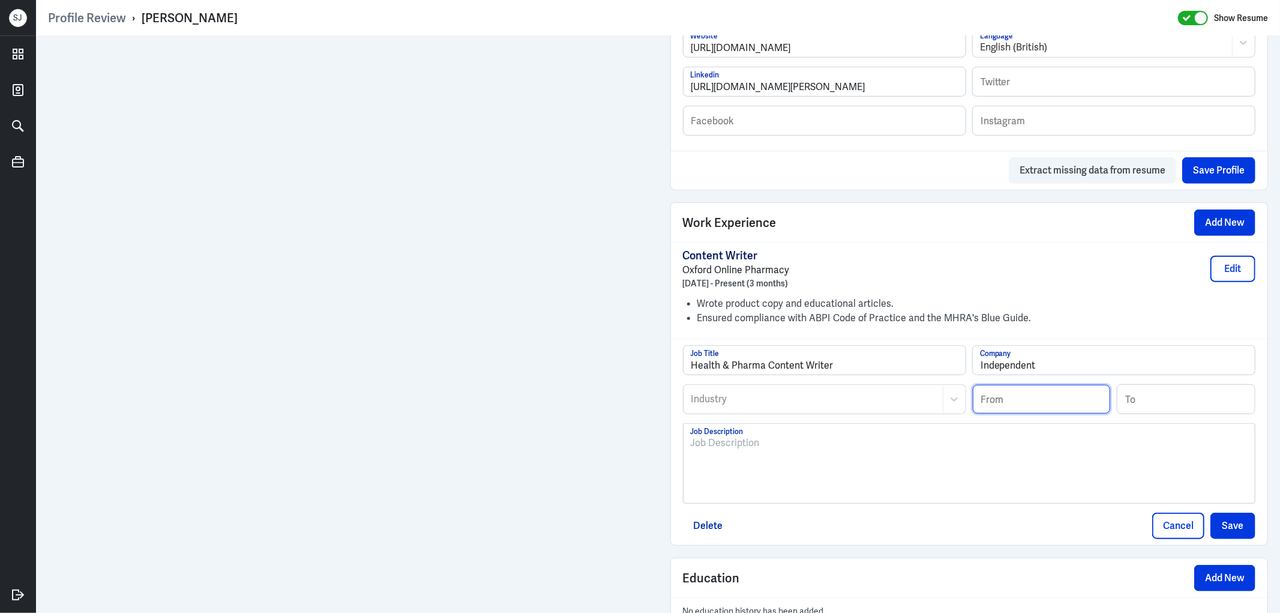
click at [1005, 406] on input at bounding box center [1041, 399] width 137 height 29
click at [989, 449] on div "Jan" at bounding box center [997, 453] width 38 height 11
type input "01/2022"
click at [706, 399] on div at bounding box center [813, 399] width 247 height 14
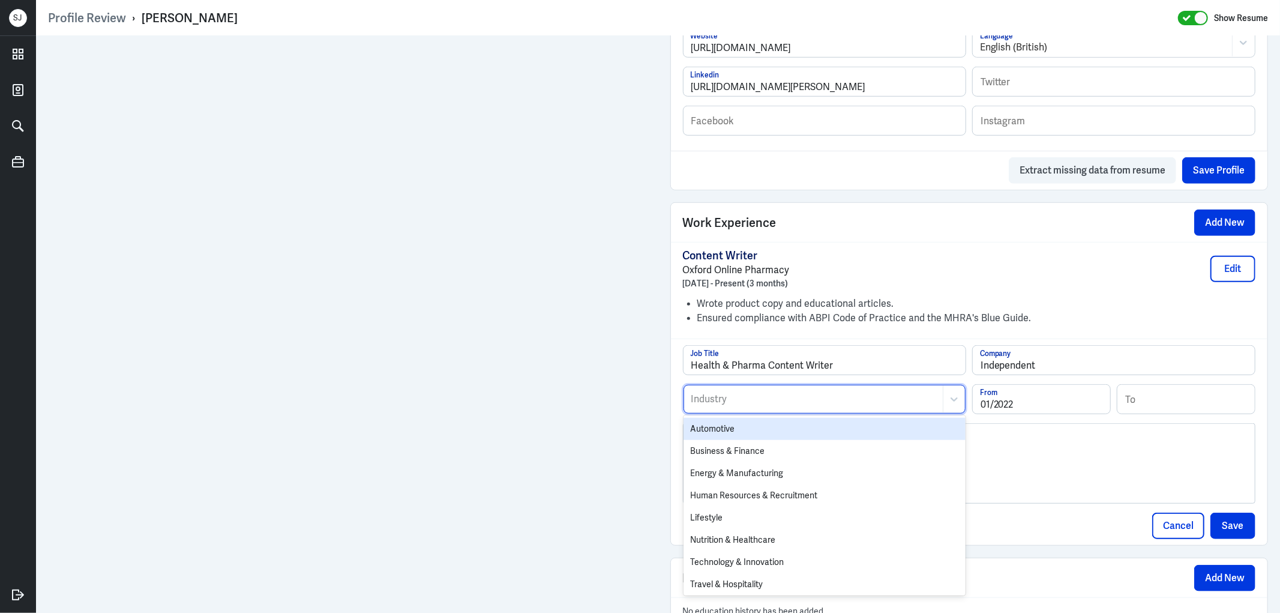
type input "h"
type input "pha"
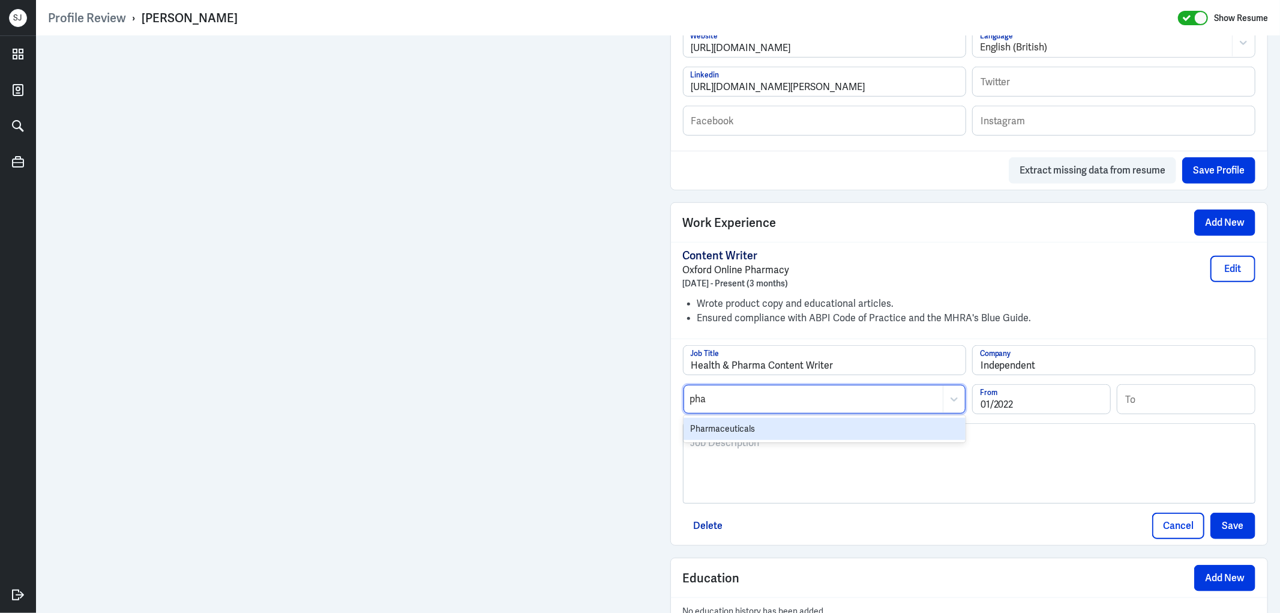
click at [729, 428] on div "Pharmaceuticals" at bounding box center [825, 429] width 282 height 22
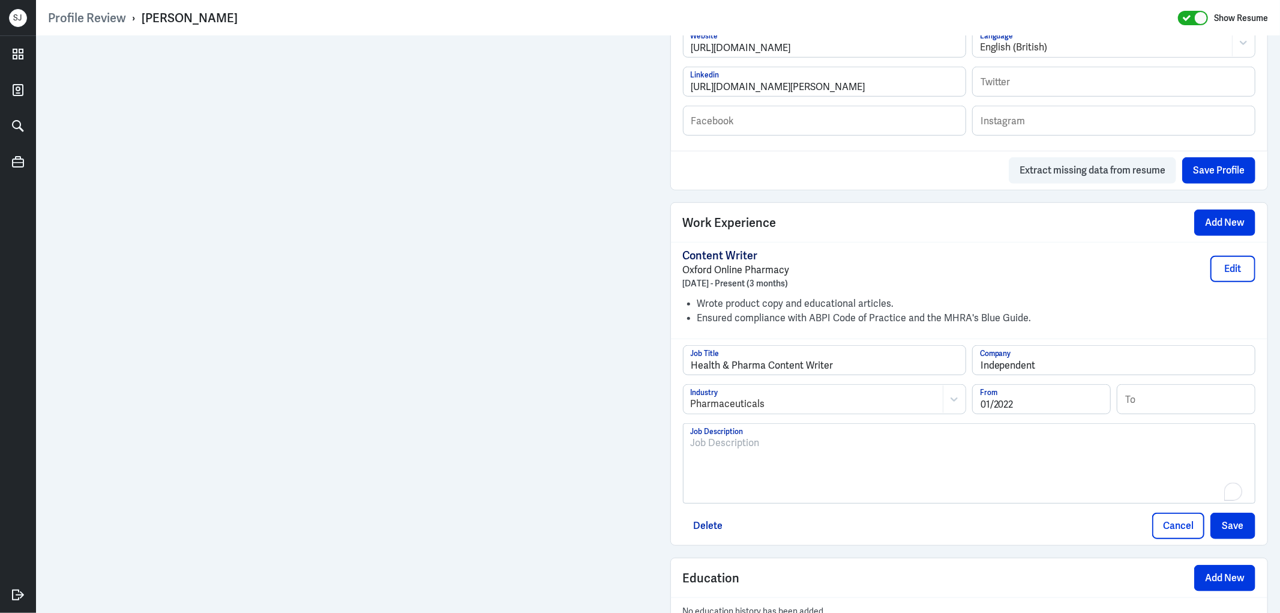
click at [699, 441] on p "To enrich screen reader interactions, please activate Accessibility in Grammarl…" at bounding box center [970, 443] width 558 height 14
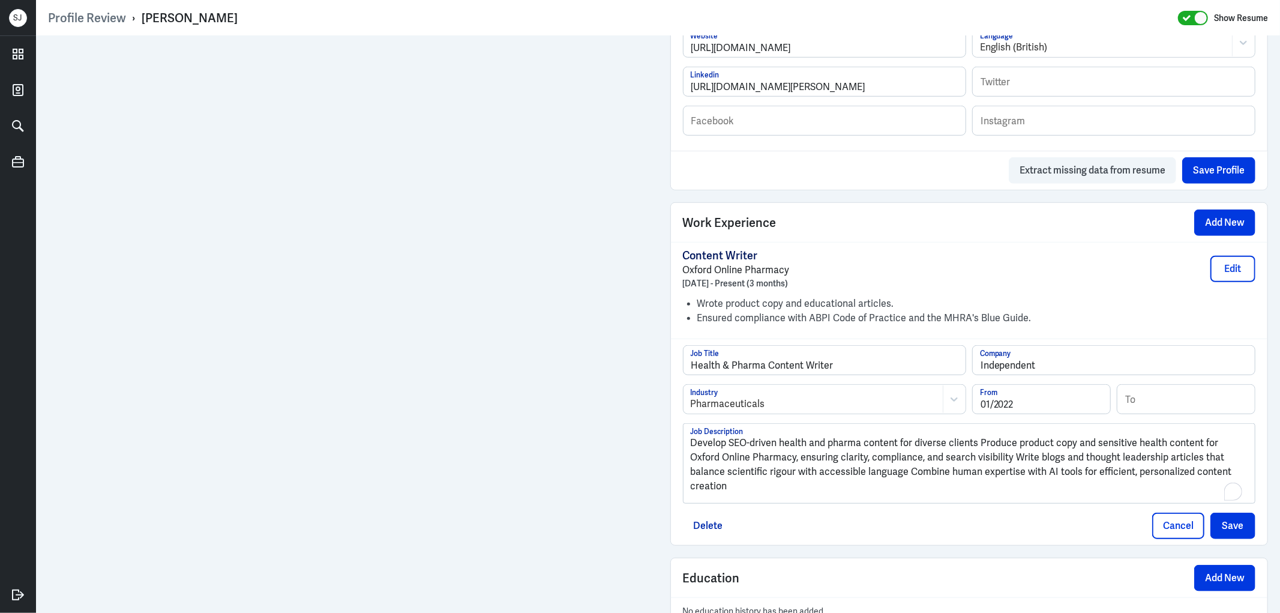
drag, startPoint x: 688, startPoint y: 442, endPoint x: 730, endPoint y: 437, distance: 42.4
click at [691, 442] on p "Develop SEO-driven health and pharma content for diverse clients Produce produc…" at bounding box center [970, 465] width 558 height 58
click at [736, 448] on li "Develop SEO-driven health and pharma content for diverse clients Produce produc…" at bounding box center [970, 469] width 558 height 55
click at [999, 448] on li "Developed SEO-driven health and pharma content for diverse clients Produce prod…" at bounding box center [970, 469] width 558 height 55
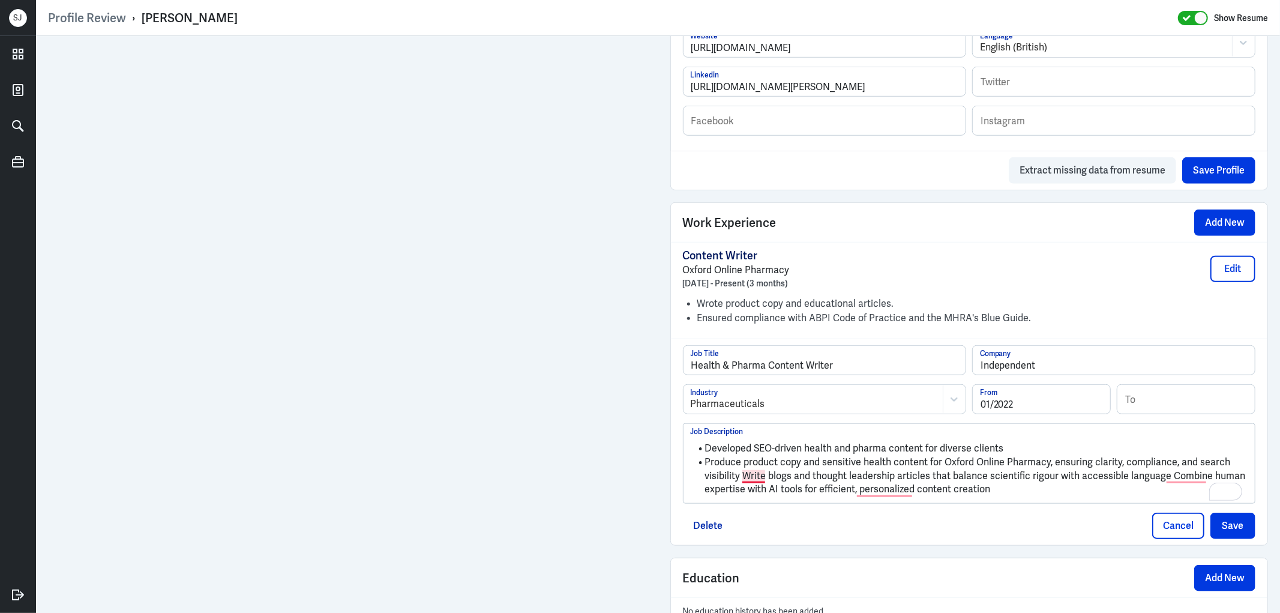
click at [739, 476] on li "Produce product copy and sensitive health content for Oxford Online Pharmacy, e…" at bounding box center [970, 476] width 558 height 41
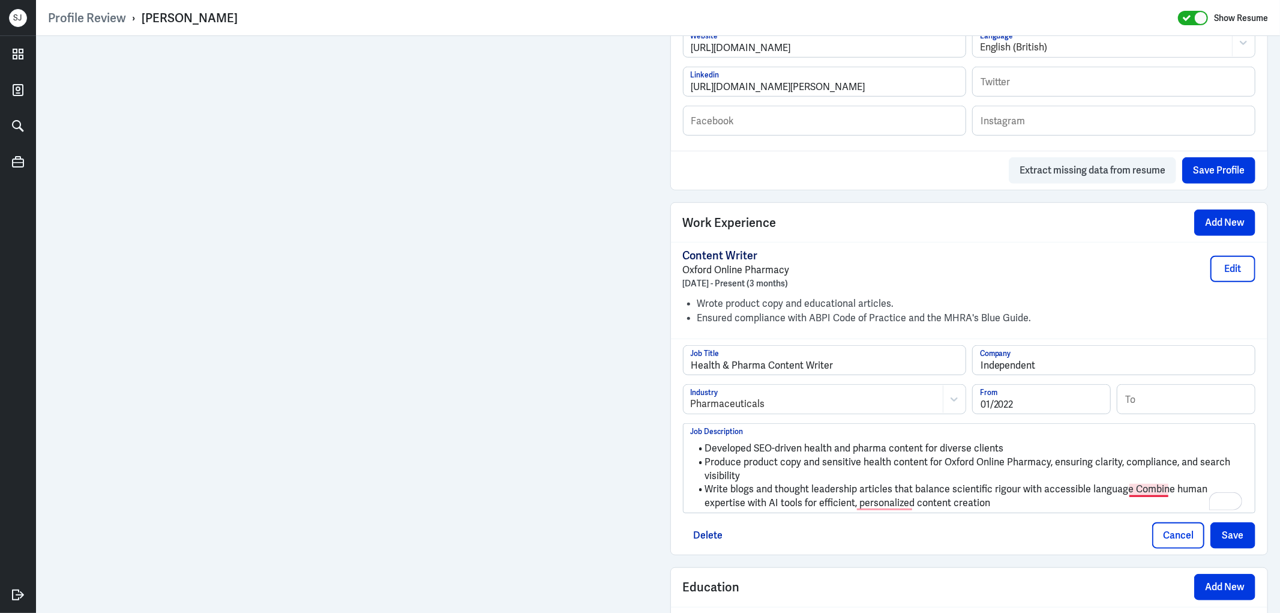
click at [1128, 488] on li "Write blogs and thought leadership articles that balance scientific rigour with…" at bounding box center [970, 496] width 558 height 27
click at [1125, 490] on li "Write blogs and thought leadership articles that balance scientific rigour with…" at bounding box center [970, 496] width 558 height 27
click at [1030, 454] on li "Developed SEO-driven health and pharma content for diverse clients" at bounding box center [970, 449] width 558 height 14
click at [735, 477] on li "Produce product copy and sensitive health content for Oxford Online Pharmacy, e…" at bounding box center [970, 469] width 558 height 27
drag, startPoint x: 1120, startPoint y: 489, endPoint x: 1089, endPoint y: 501, distance: 32.9
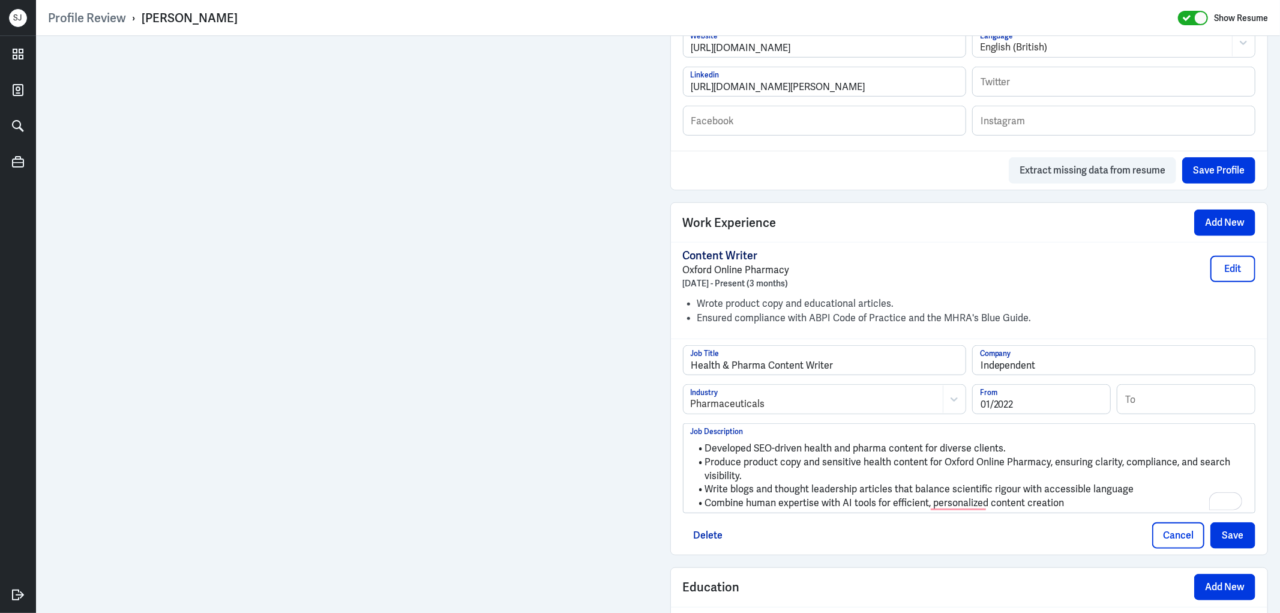
click at [1121, 489] on li "Write blogs and thought leadership articles that balance scientific rigour with…" at bounding box center [970, 490] width 558 height 14
click at [1057, 504] on li "Combine human expertise with AI tools for efficient, personalized content creat…" at bounding box center [970, 503] width 558 height 14
click at [736, 503] on li "Combine human expertise with AI tools for efficient, personalized content creat…" at bounding box center [970, 503] width 558 height 14
drag, startPoint x: 712, startPoint y: 488, endPoint x: 720, endPoint y: 488, distance: 8.4
click at [720, 488] on li "Write blogs and thought leadership articles that balance scientific rigour with…" at bounding box center [970, 490] width 558 height 14
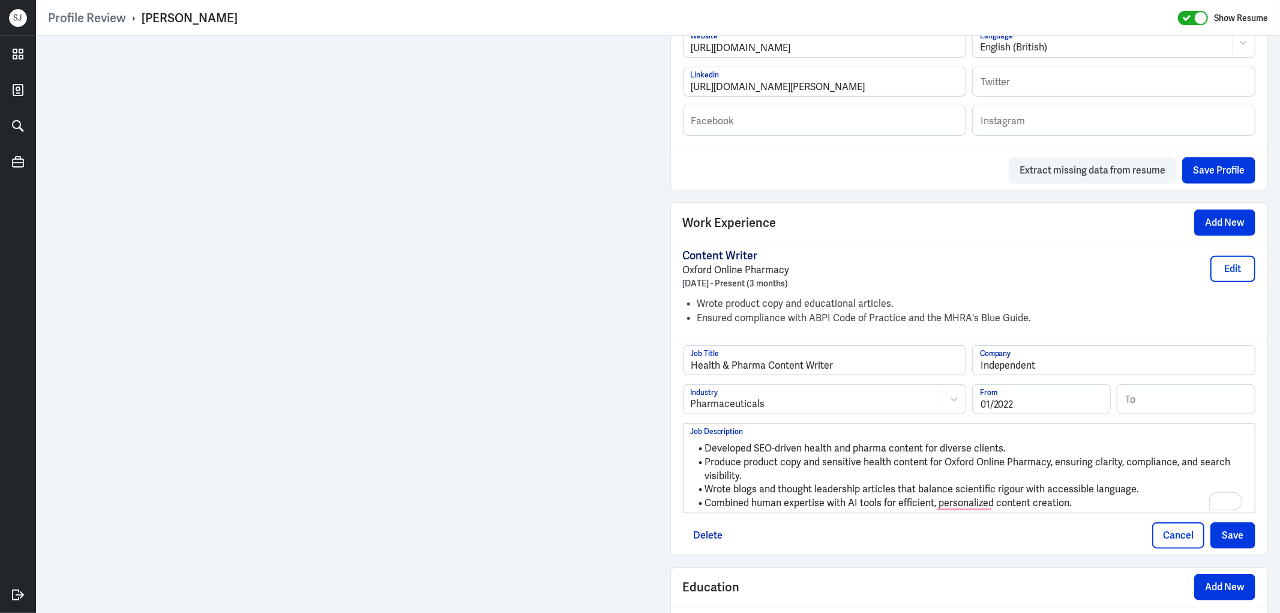
click at [734, 461] on li "Produce product copy and sensitive health content for Oxford Online Pharmacy, e…" at bounding box center [970, 469] width 558 height 27
drag, startPoint x: 957, startPoint y: 556, endPoint x: 997, endPoint y: 543, distance: 41.6
click at [958, 555] on span "Dismiss" at bounding box center [961, 560] width 29 height 10
drag, startPoint x: 1072, startPoint y: 505, endPoint x: 1085, endPoint y: 506, distance: 12.6
click at [1076, 505] on li "Combined human expertise with AI tools for efficient, personalized content crea…" at bounding box center [970, 503] width 558 height 14
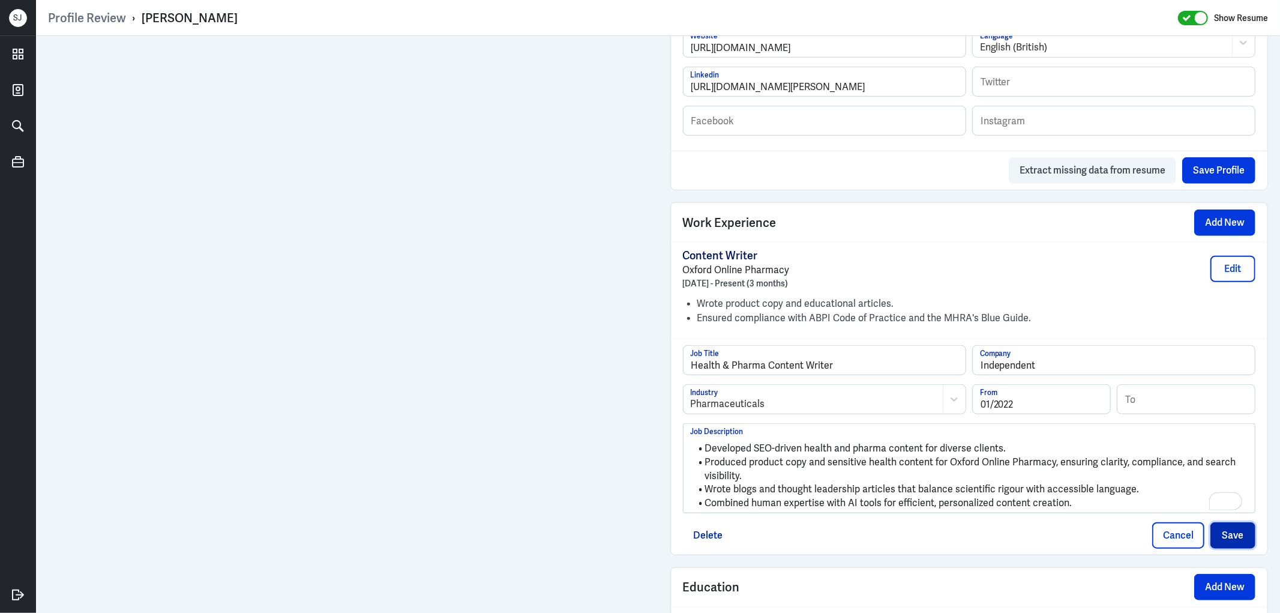
click at [1216, 533] on button "Save" at bounding box center [1233, 535] width 45 height 26
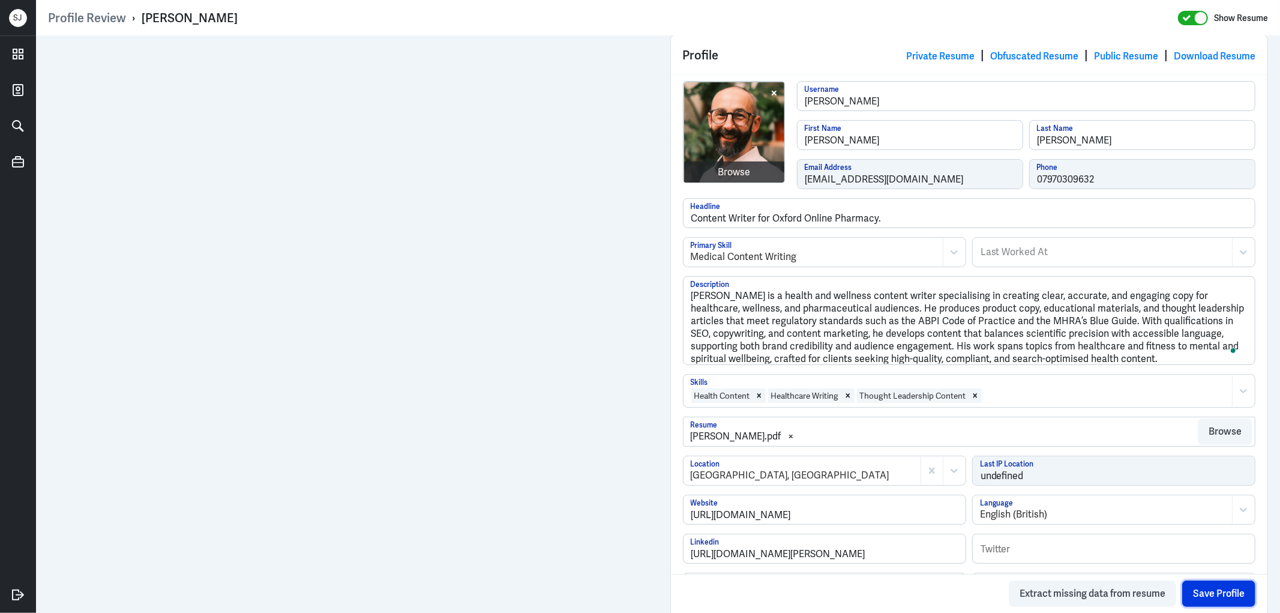
drag, startPoint x: 1215, startPoint y: 594, endPoint x: 1186, endPoint y: 544, distance: 57.8
click at [1216, 592] on button "Save Profile" at bounding box center [1218, 593] width 73 height 26
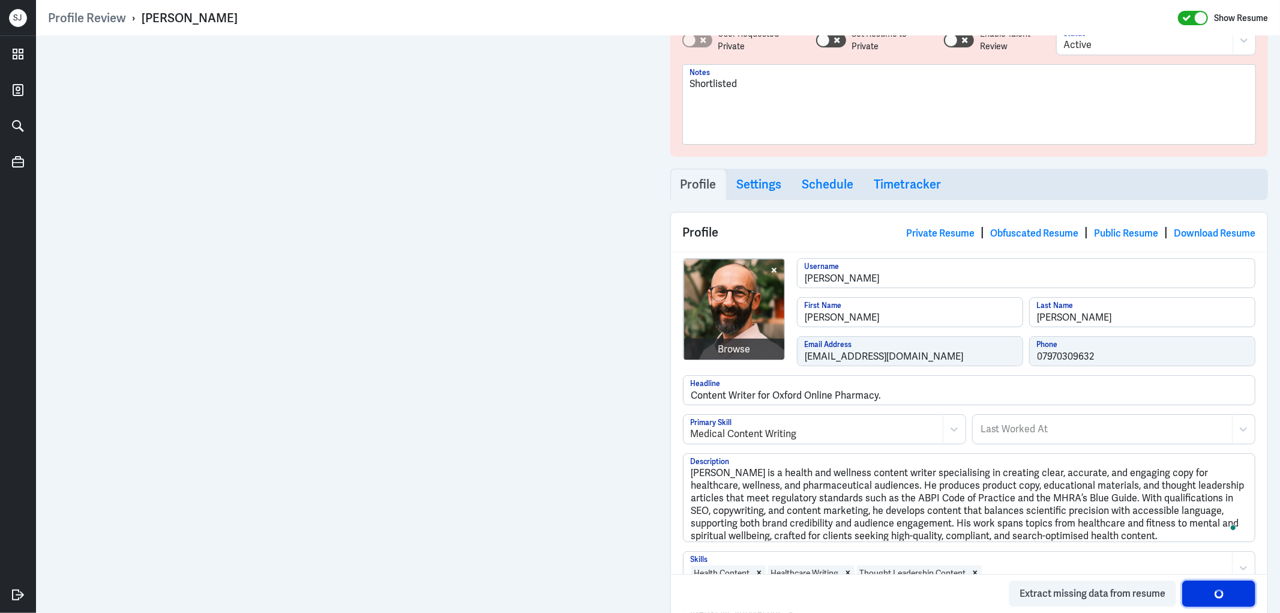
scroll to position [0, 0]
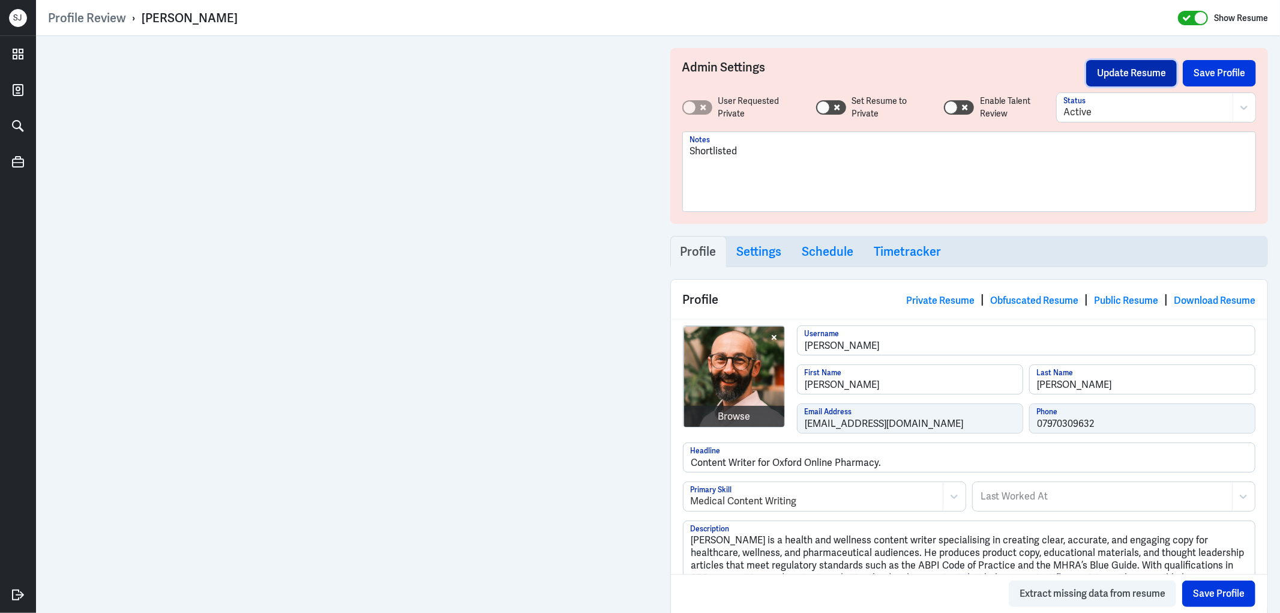
click at [1112, 74] on button "Update Resume" at bounding box center [1131, 73] width 91 height 26
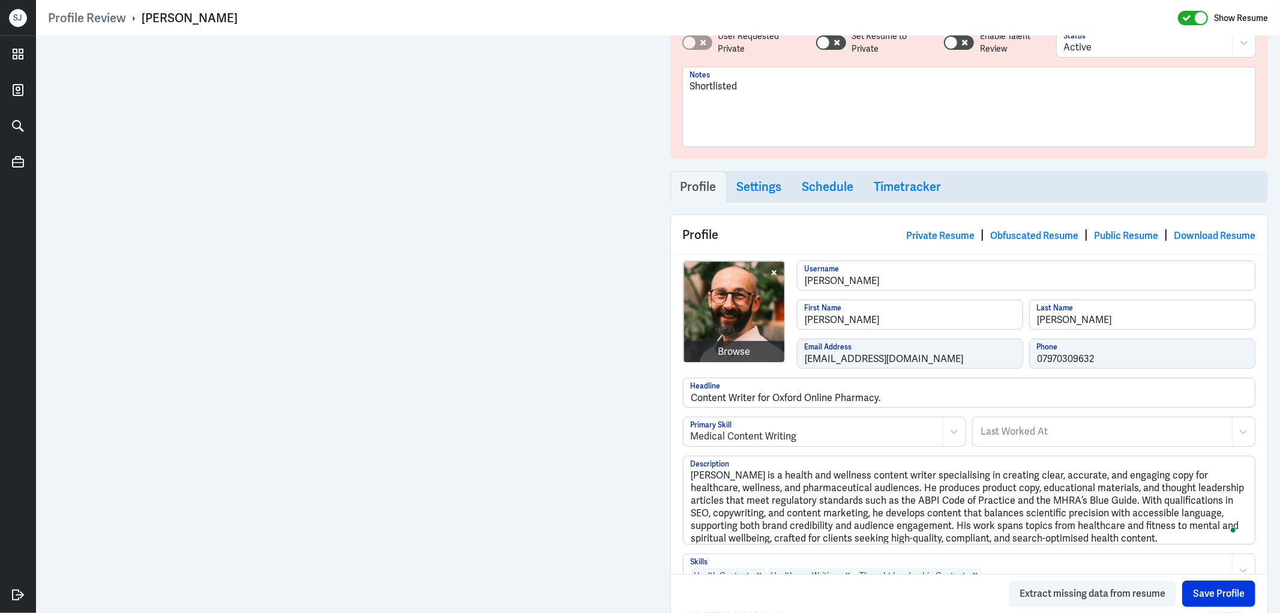
scroll to position [133, 0]
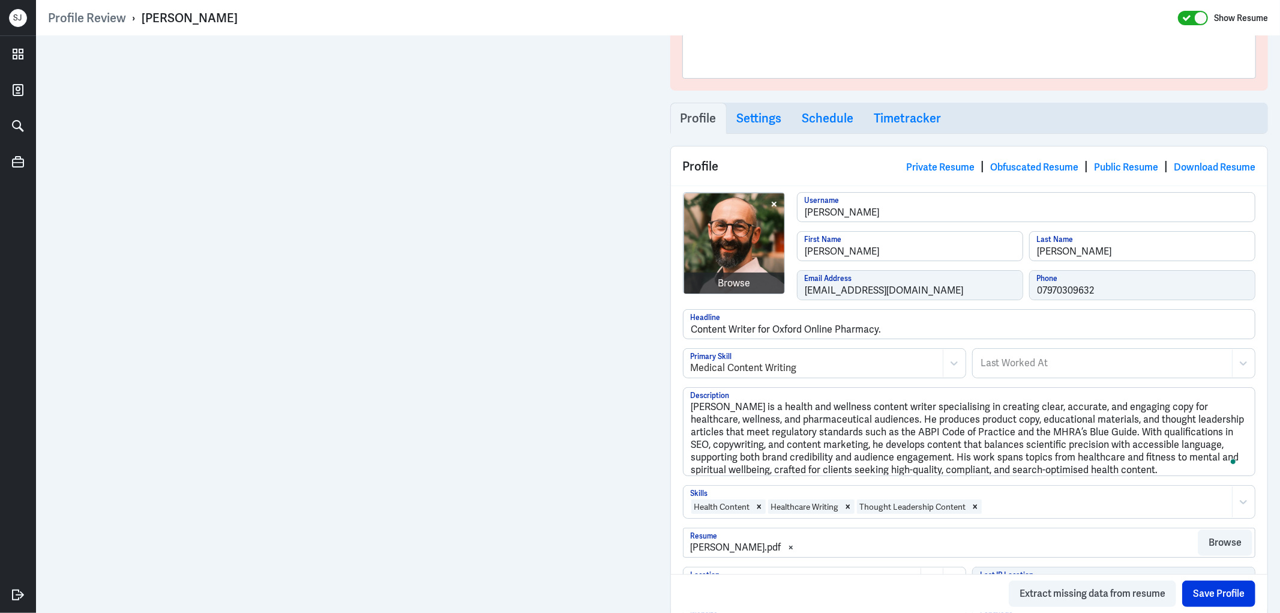
click at [1011, 505] on div at bounding box center [1105, 506] width 244 height 14
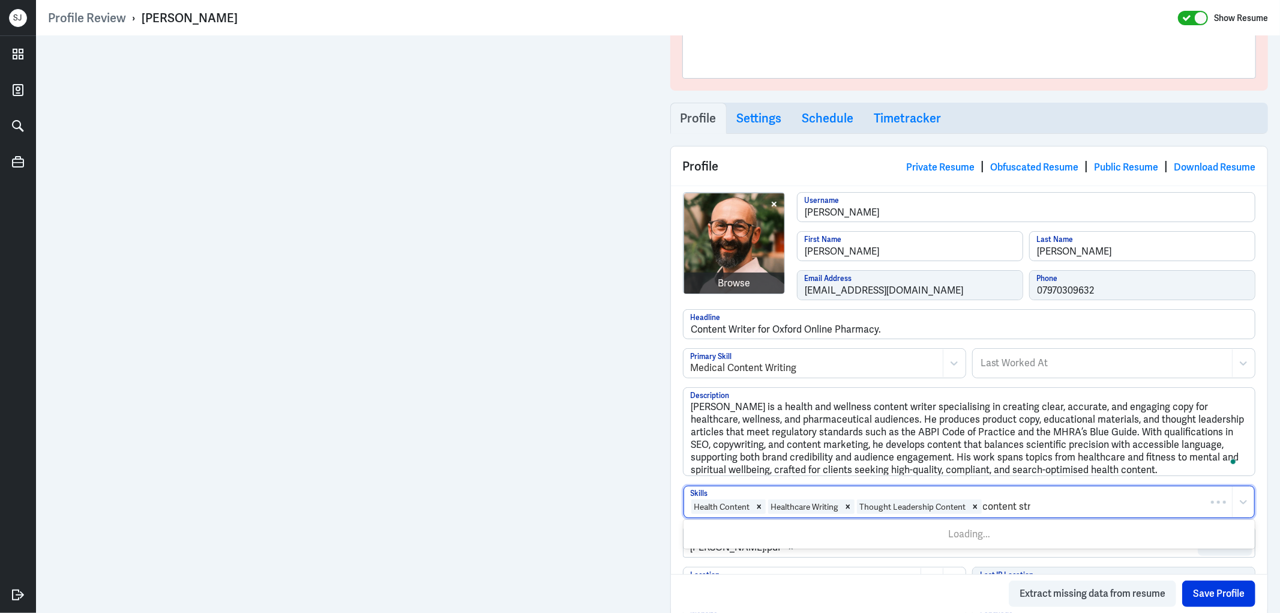
type input "content stra"
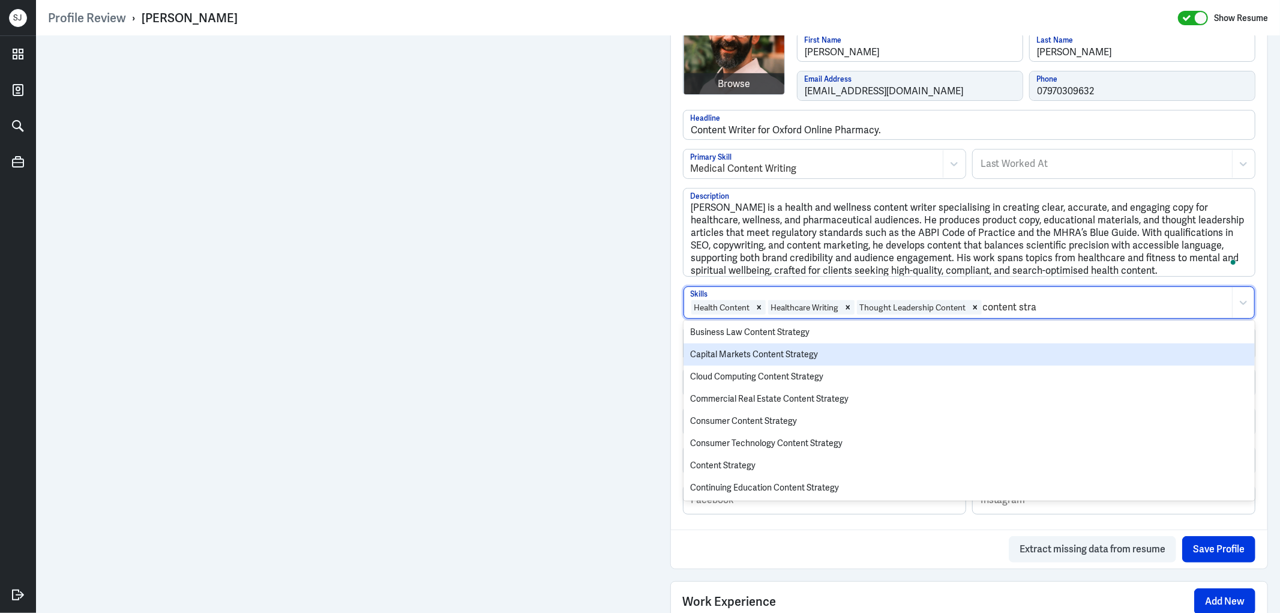
scroll to position [333, 0]
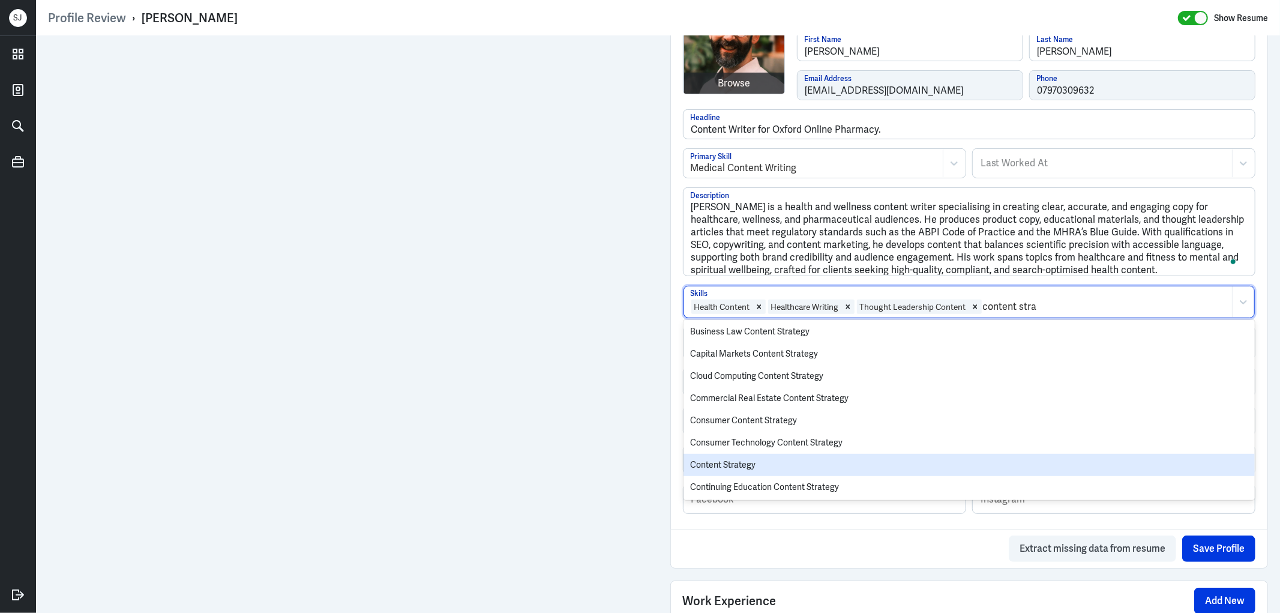
click at [734, 466] on div "Content Strategy" at bounding box center [970, 465] width 572 height 22
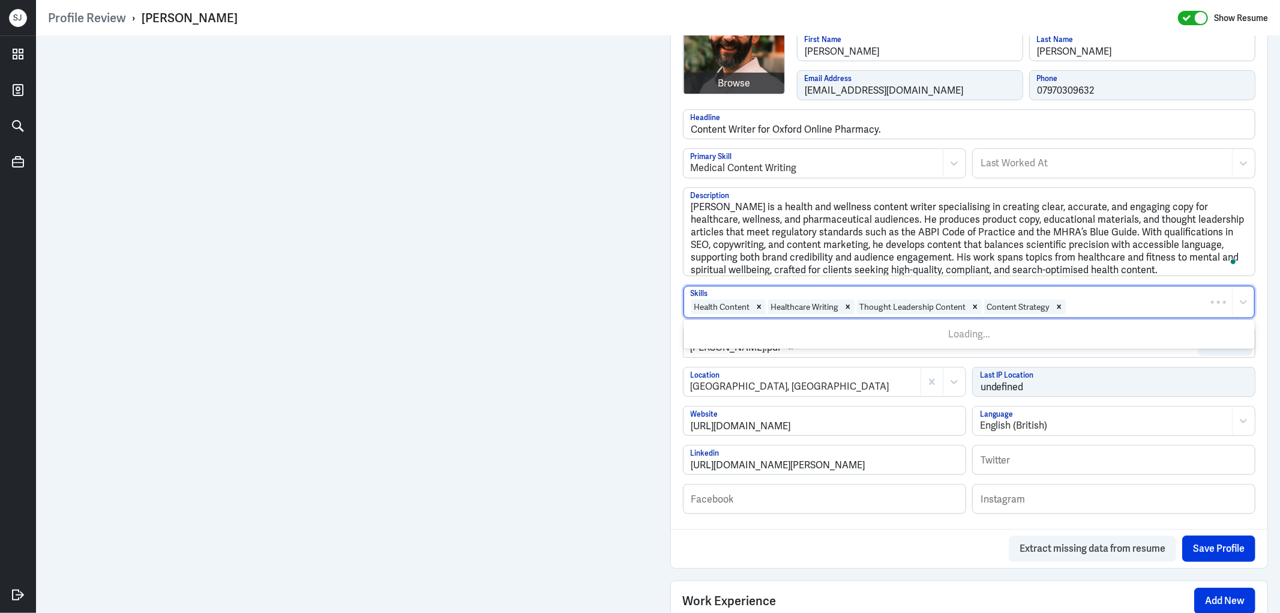
click at [1088, 310] on div at bounding box center [1147, 306] width 160 height 14
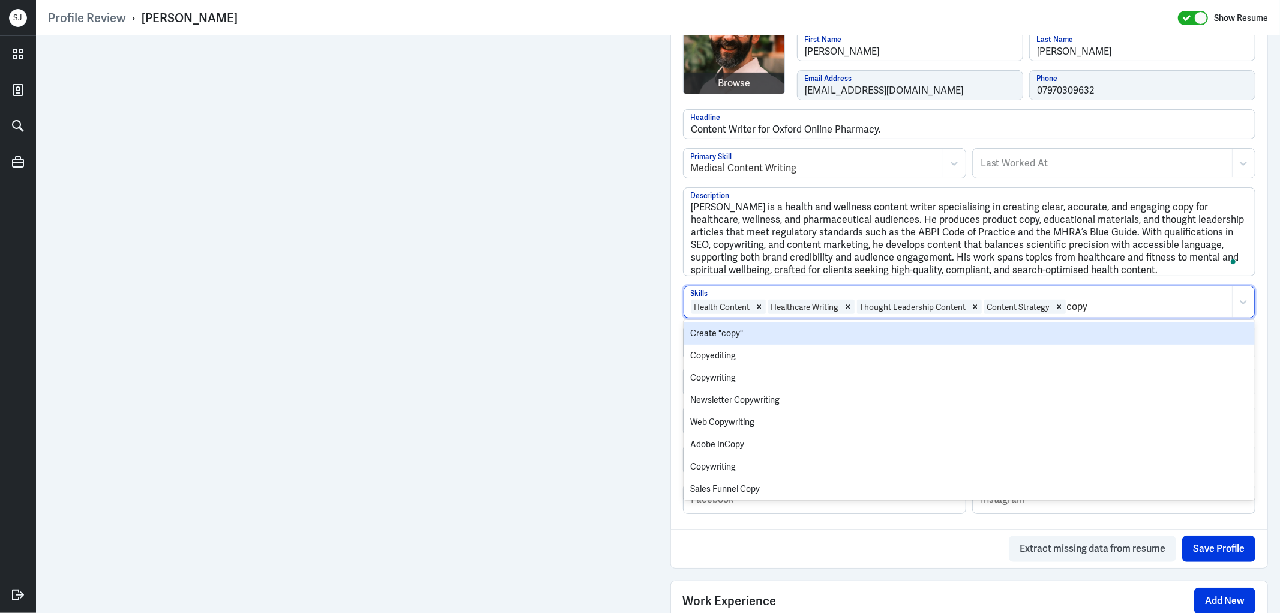
type input "copyw"
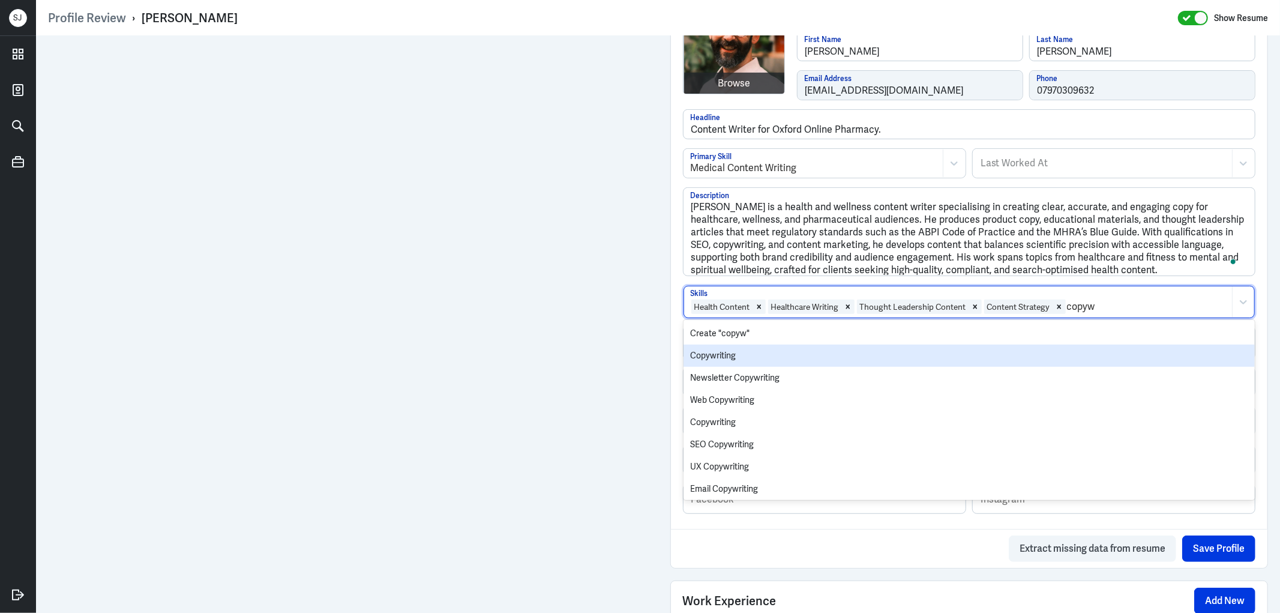
drag, startPoint x: 723, startPoint y: 362, endPoint x: 985, endPoint y: 323, distance: 264.6
click at [731, 359] on div "Copywriting" at bounding box center [970, 356] width 572 height 22
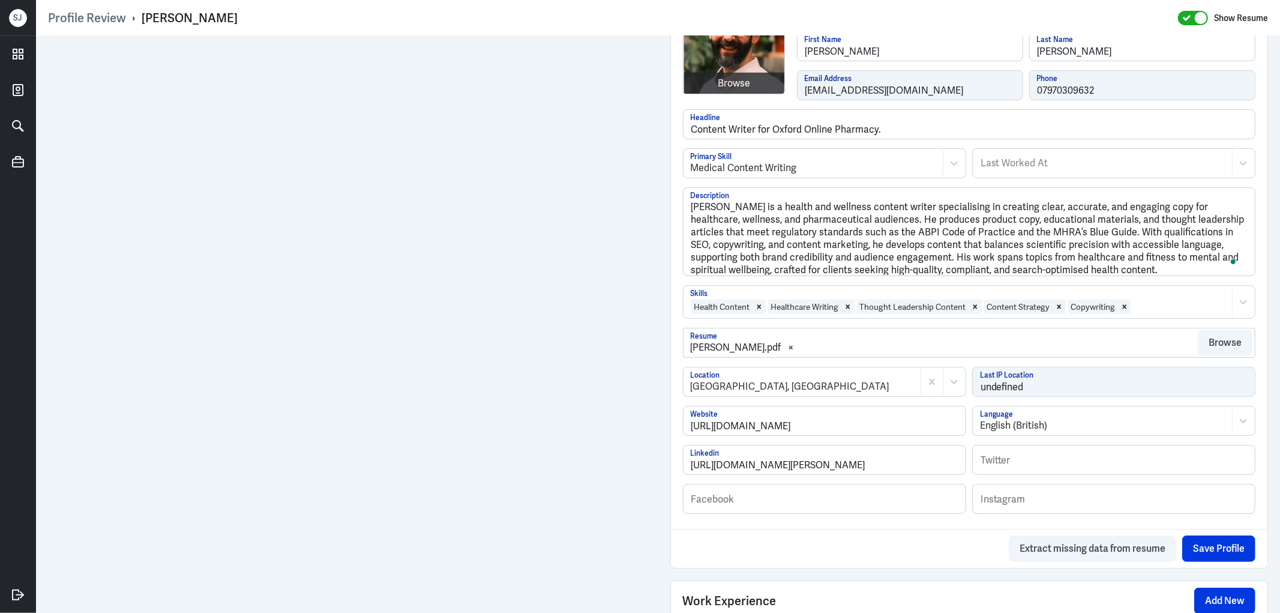
click at [1145, 302] on div at bounding box center [1180, 306] width 94 height 14
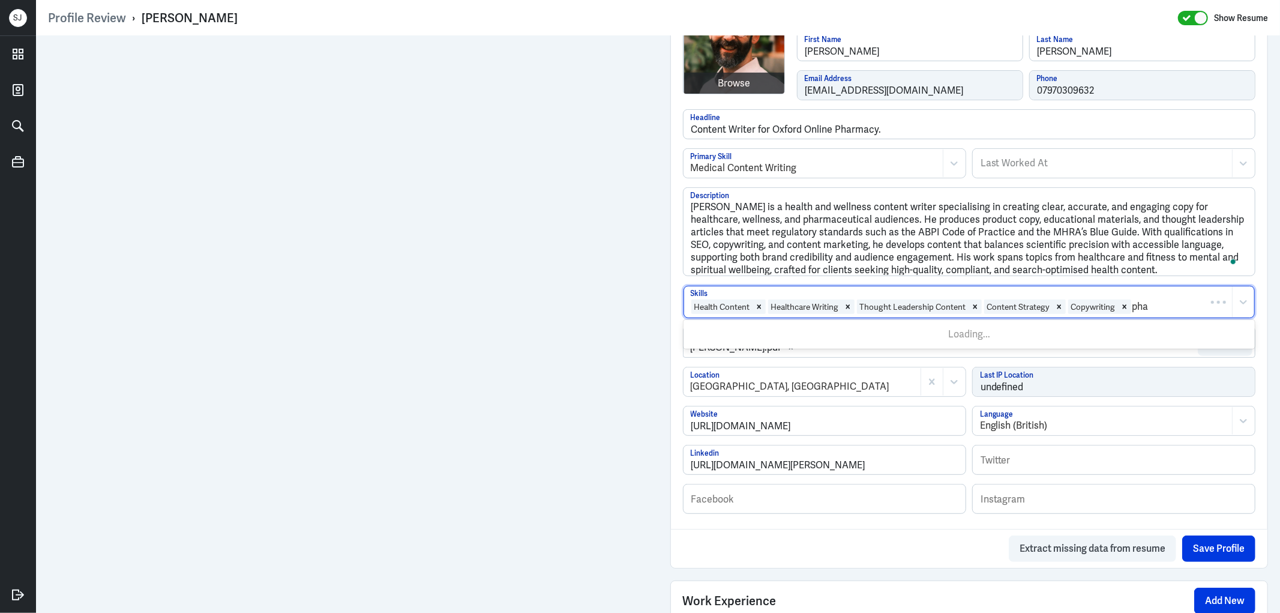
type input "phar"
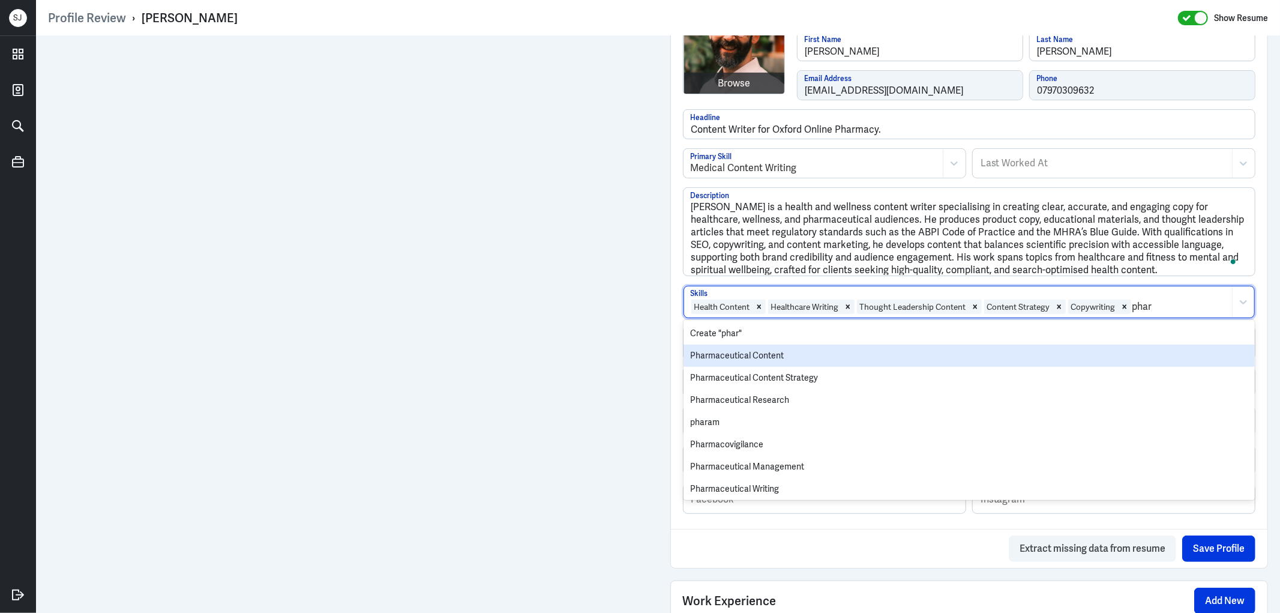
click at [745, 359] on div "Pharmaceutical Content" at bounding box center [970, 356] width 572 height 22
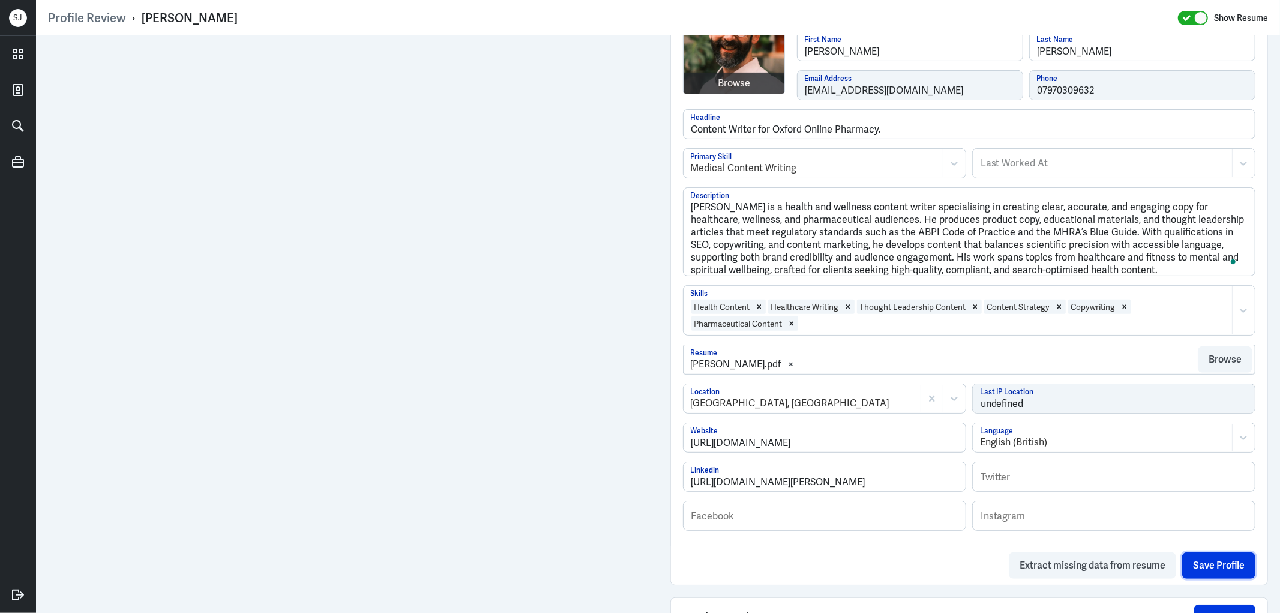
drag, startPoint x: 1211, startPoint y: 562, endPoint x: 1143, endPoint y: 482, distance: 105.2
click at [1211, 562] on button "Save Profile" at bounding box center [1218, 565] width 73 height 26
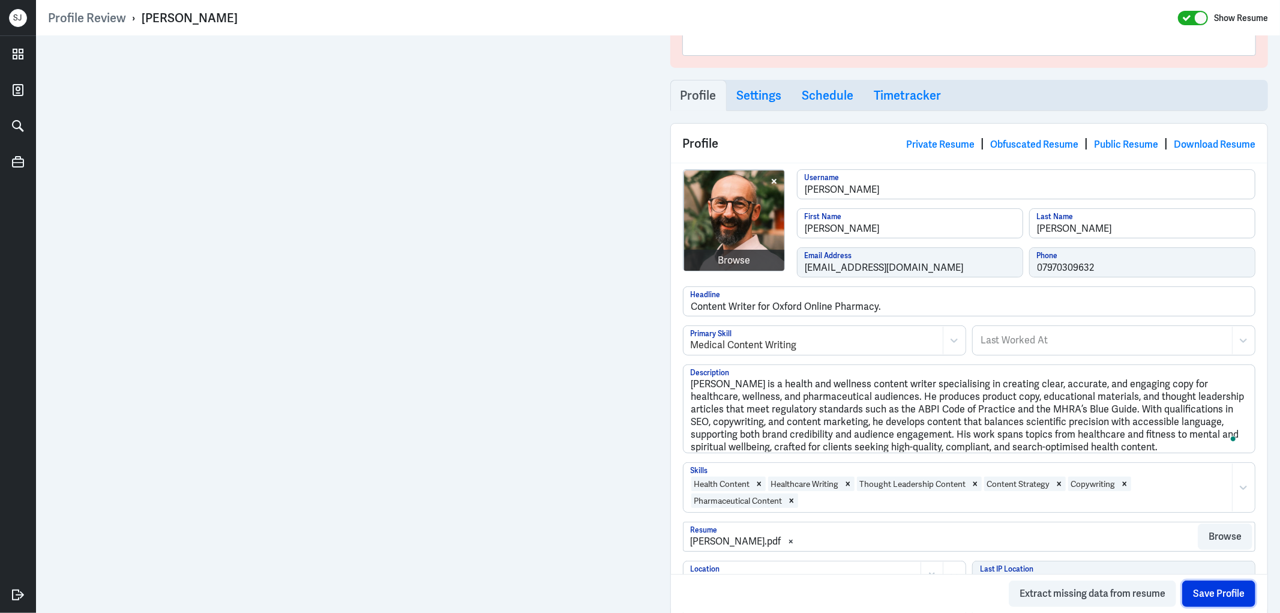
scroll to position [0, 0]
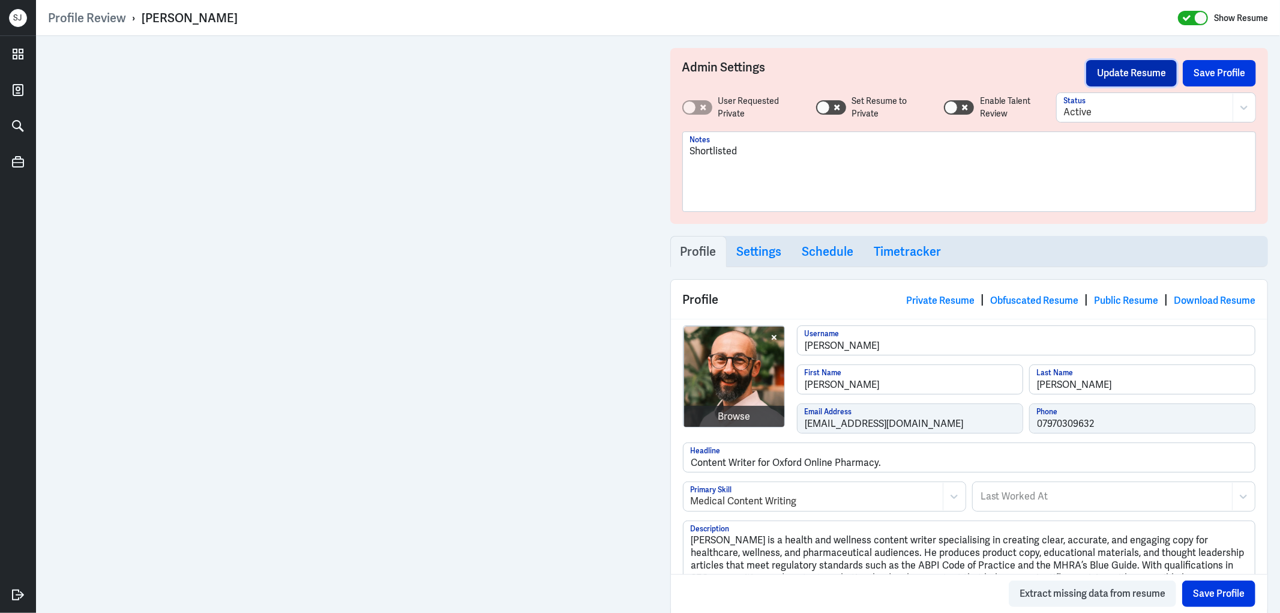
click at [1129, 68] on button "Update Resume" at bounding box center [1131, 73] width 91 height 26
click at [1101, 301] on link "Public Resume" at bounding box center [1126, 300] width 64 height 13
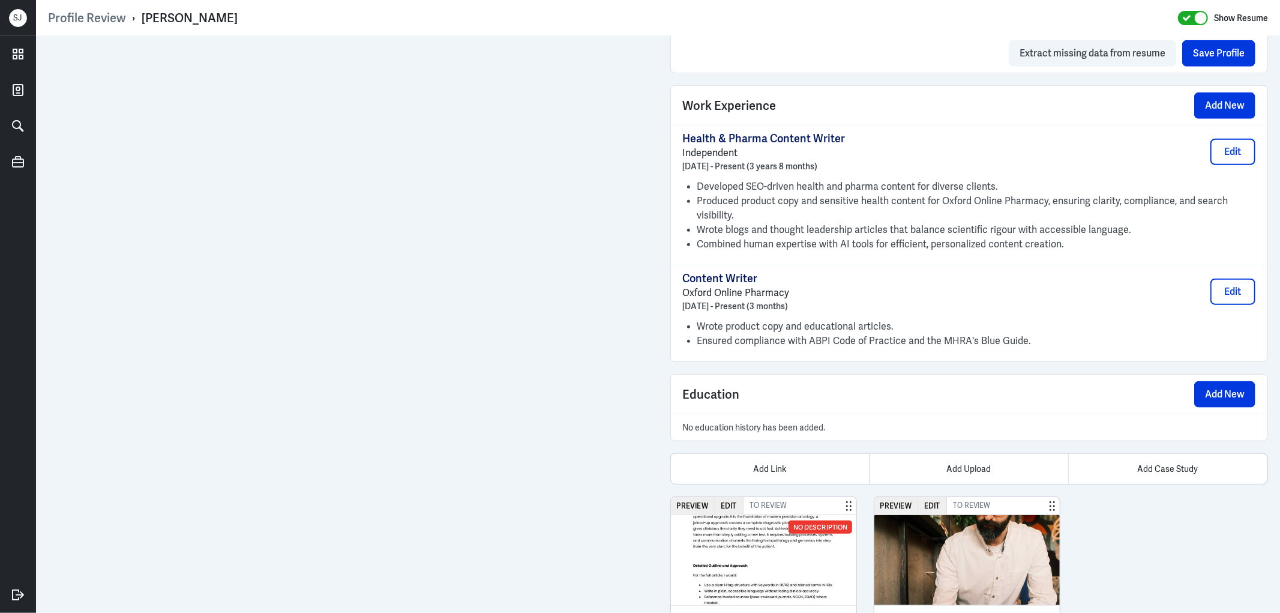
scroll to position [927, 0]
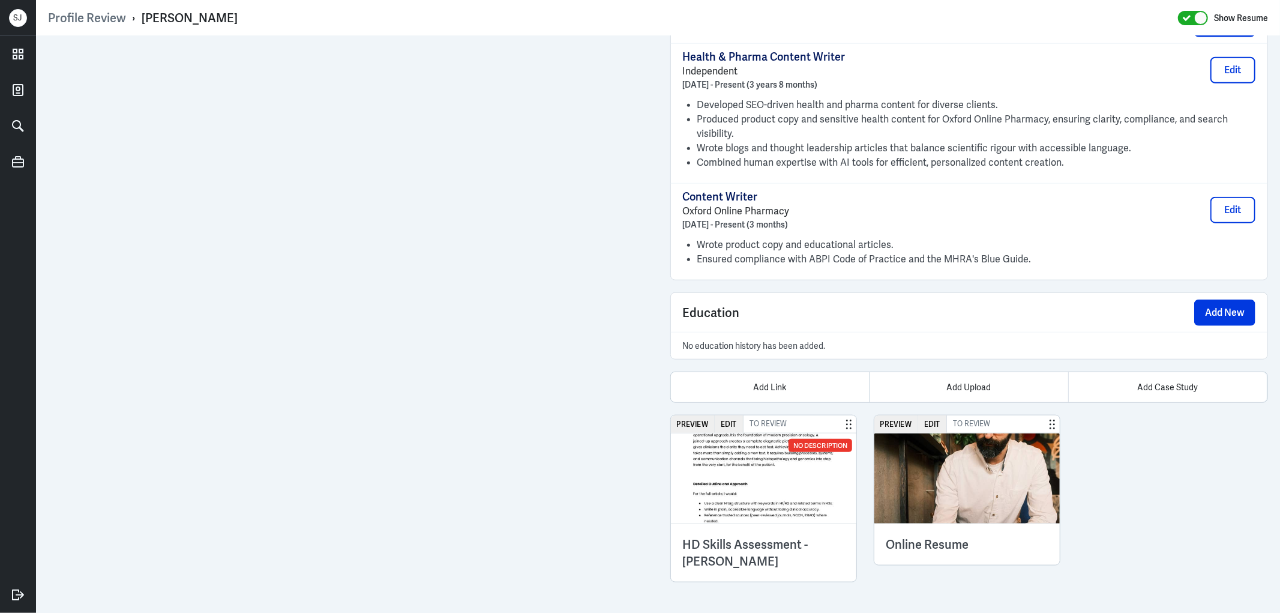
click at [997, 495] on img at bounding box center [967, 478] width 186 height 90
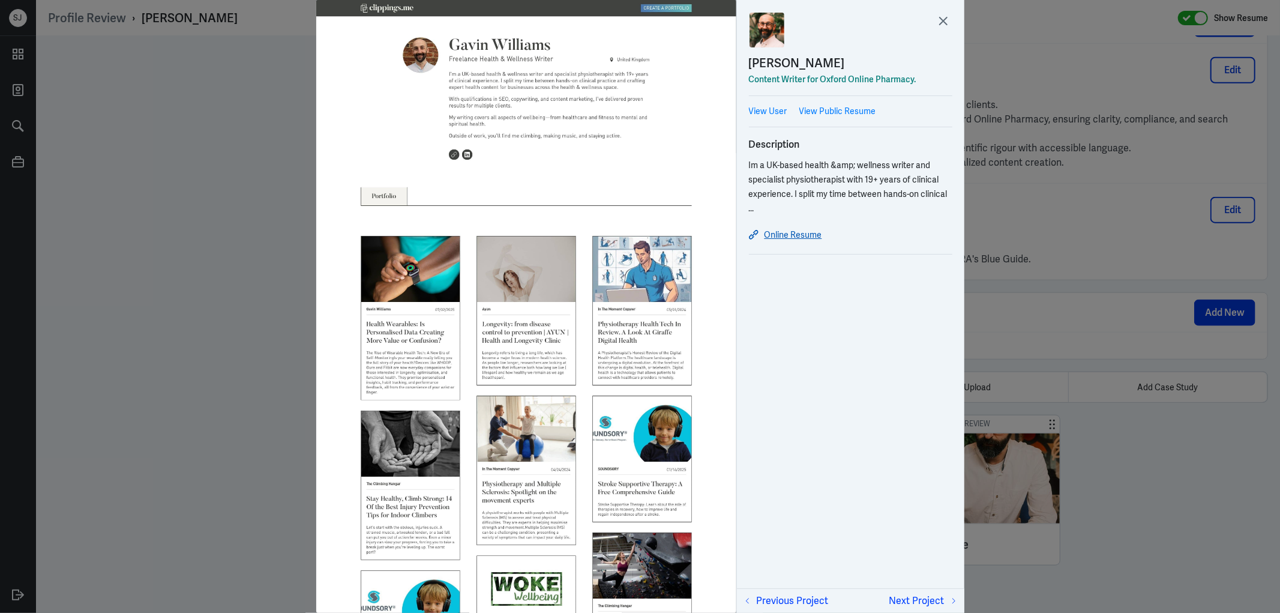
click at [796, 232] on link "Online Resume" at bounding box center [850, 234] width 203 height 14
click at [1163, 388] on div at bounding box center [640, 306] width 1280 height 613
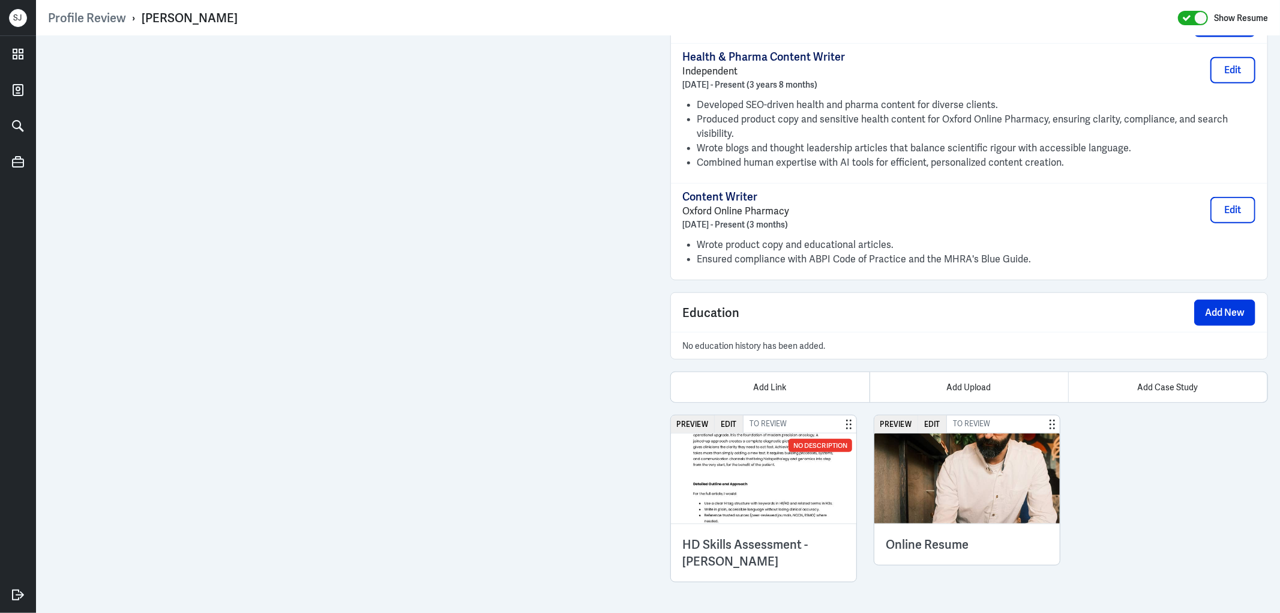
click at [945, 539] on h3 "Online Resume" at bounding box center [967, 544] width 162 height 17
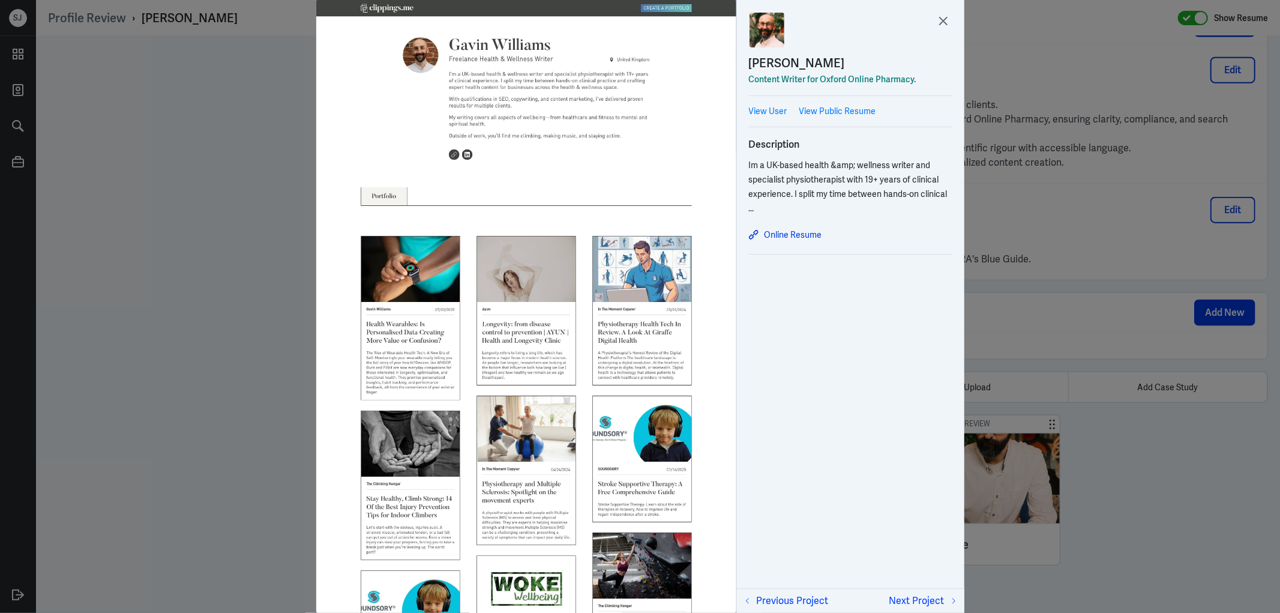
click at [1129, 473] on div at bounding box center [640, 306] width 1280 height 613
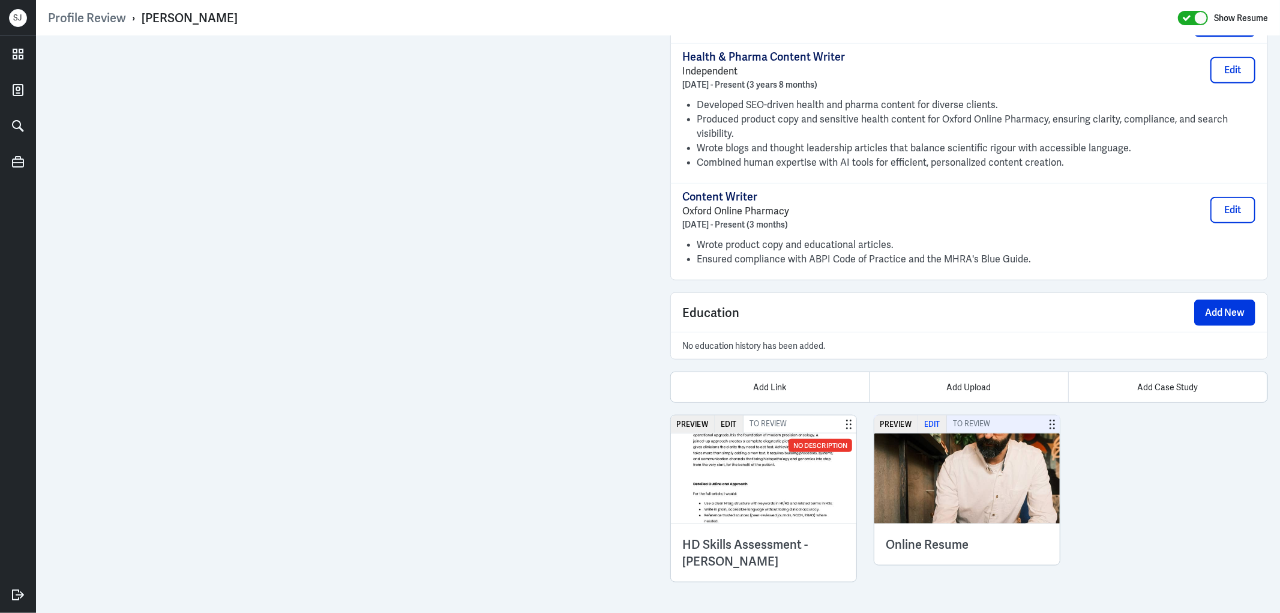
click at [924, 426] on button "Edit" at bounding box center [932, 423] width 29 height 17
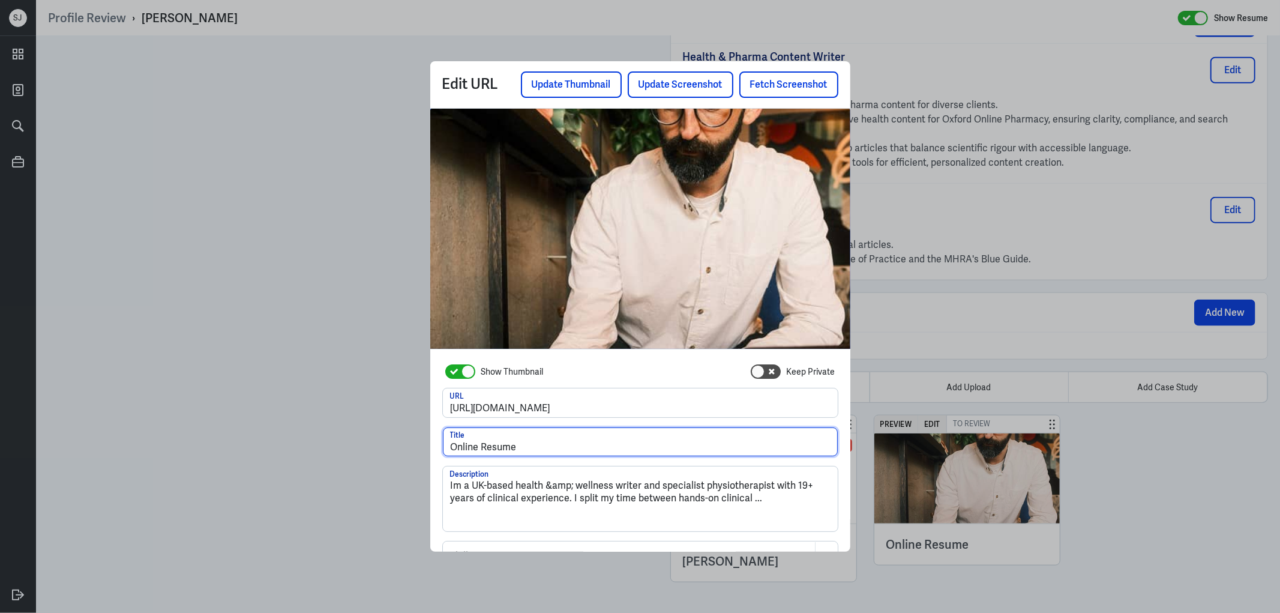
drag, startPoint x: 527, startPoint y: 450, endPoint x: 399, endPoint y: 444, distance: 128.6
click at [399, 446] on div "Edit URL Update Thumbnail Update Screenshot Fetch Screenshot Show Thumbnail Kee…" at bounding box center [640, 306] width 1280 height 613
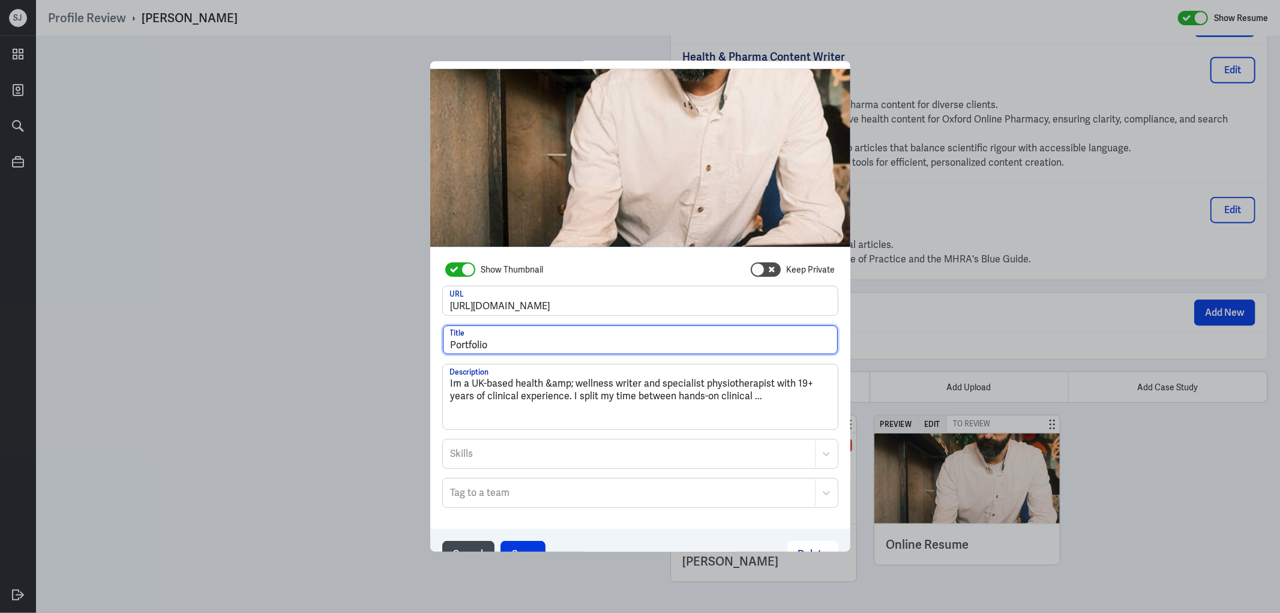
scroll to position [65, 0]
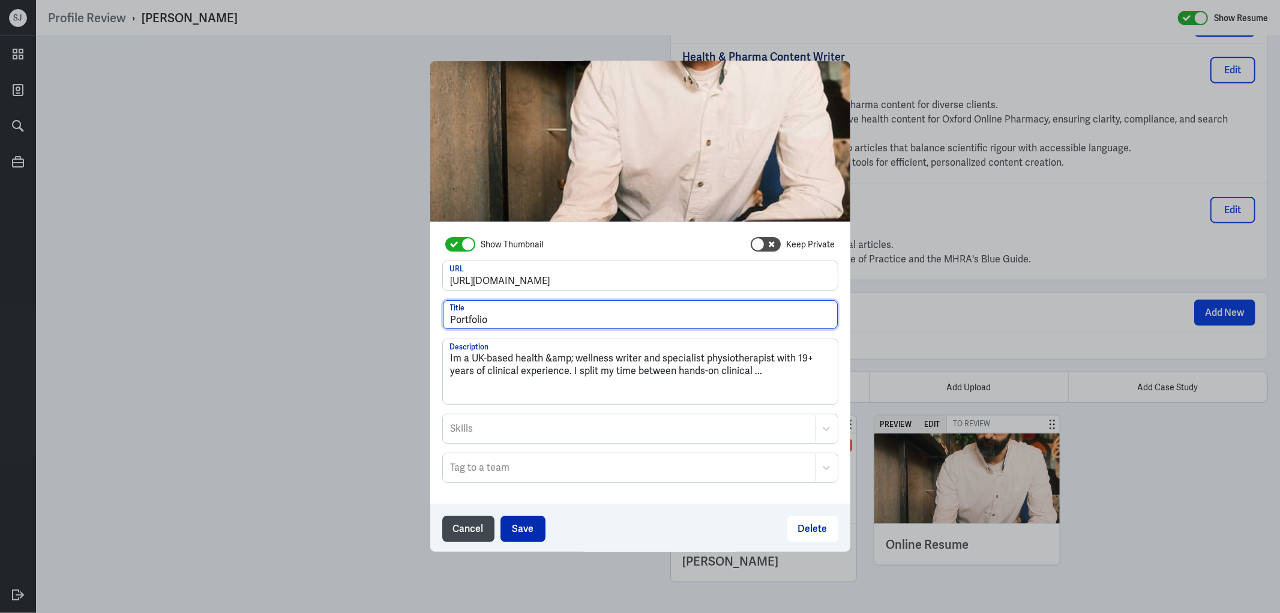
type input "Portfolio"
click at [529, 520] on button "Save" at bounding box center [523, 529] width 45 height 26
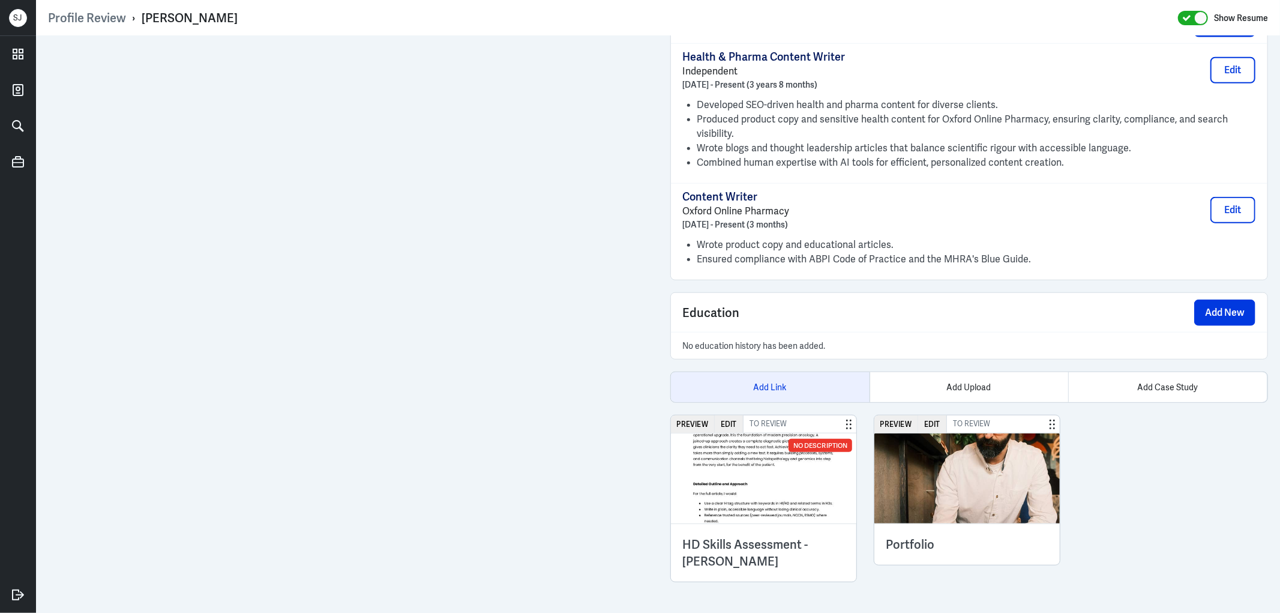
click at [800, 387] on div "Add Link" at bounding box center [770, 387] width 199 height 30
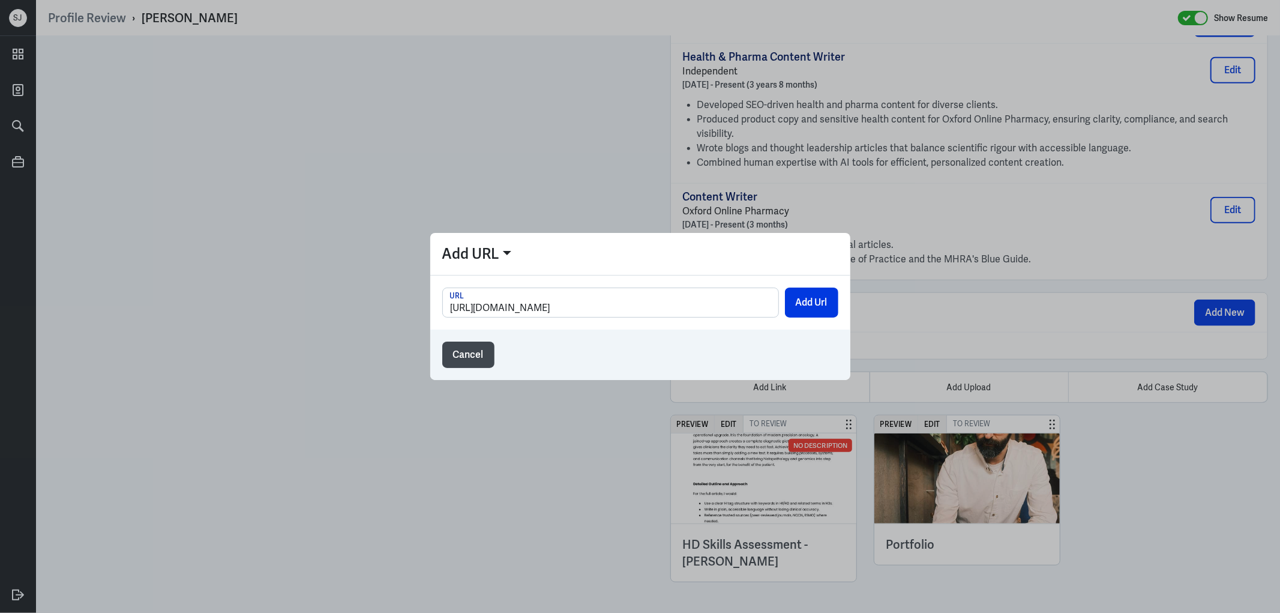
scroll to position [0, 99]
type input "https://www.theclimbinghangar.com/blog/why-indoor-climbing-is-the-ultimate-full…"
click at [835, 306] on button "Add Url" at bounding box center [811, 302] width 53 height 30
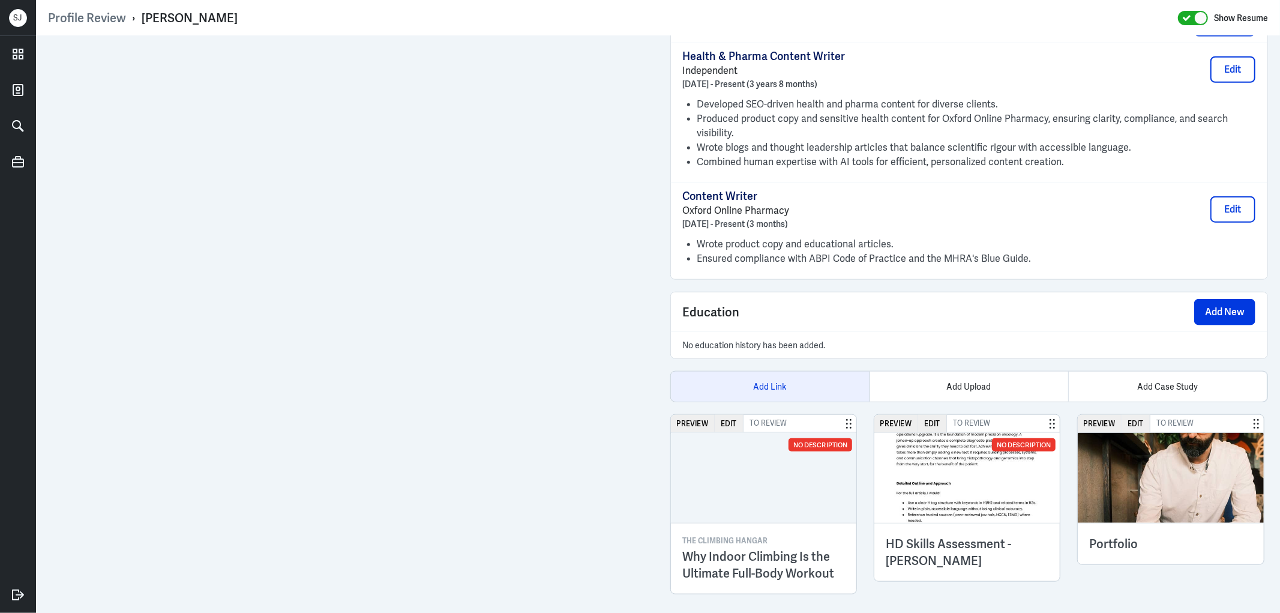
click at [773, 394] on div "Add Link" at bounding box center [770, 387] width 199 height 30
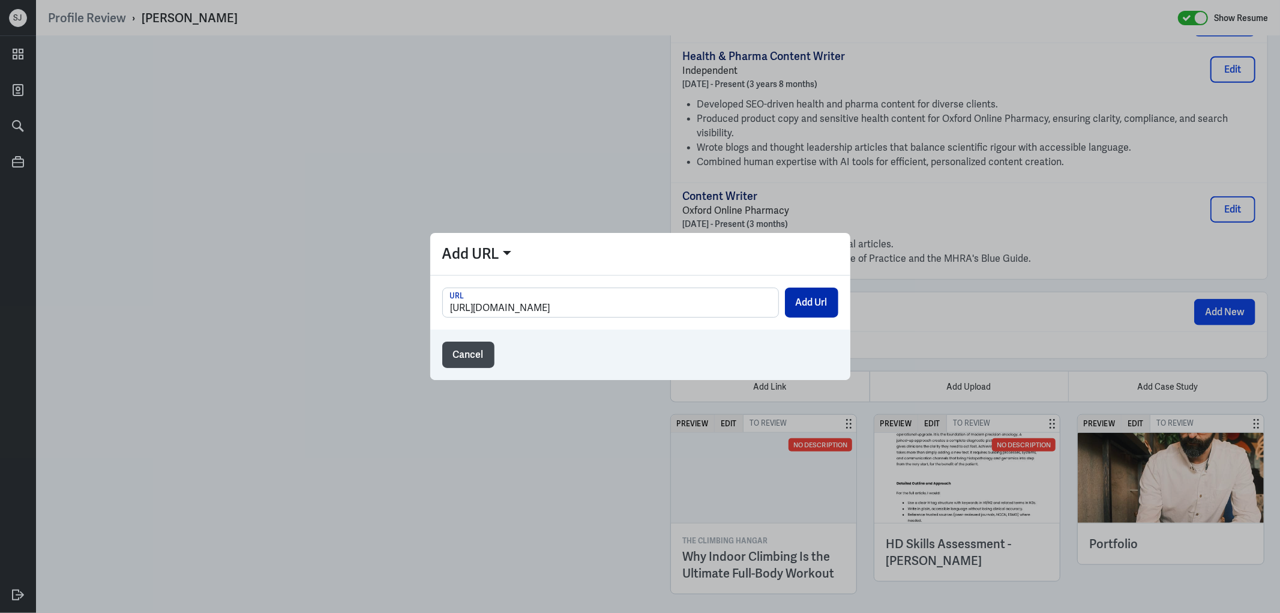
type input "https://www.motorfinity.uk/blog/ergonomics-in-car/"
click at [807, 309] on button "Add Url" at bounding box center [811, 302] width 53 height 30
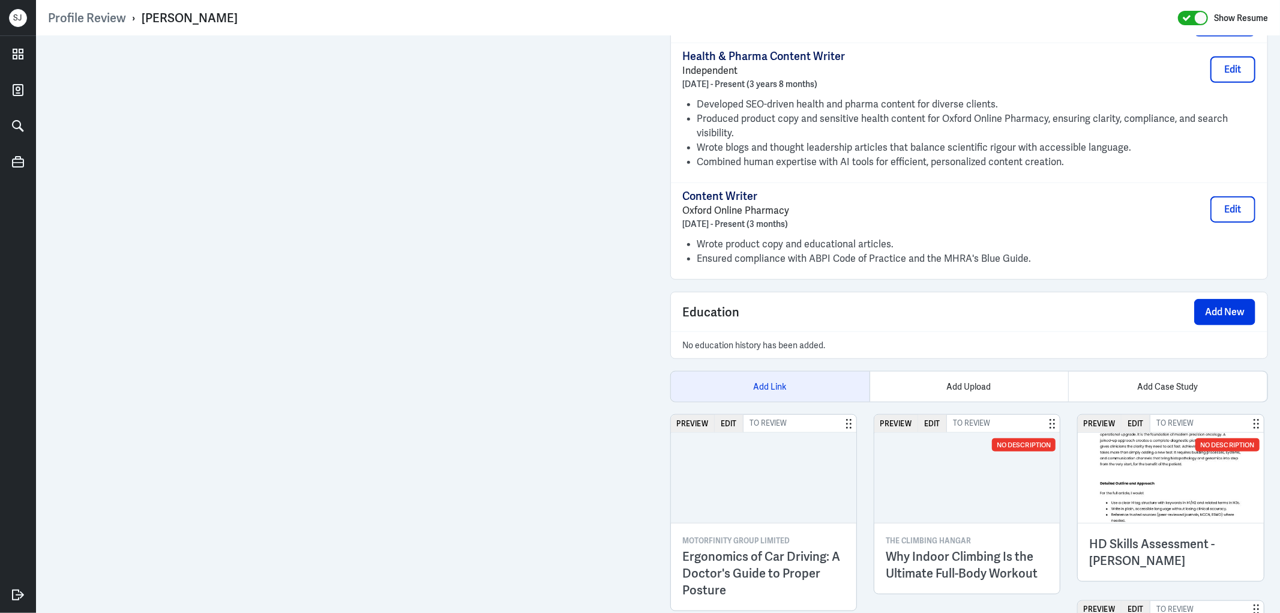
click at [753, 397] on div "Add Link" at bounding box center [770, 387] width 199 height 30
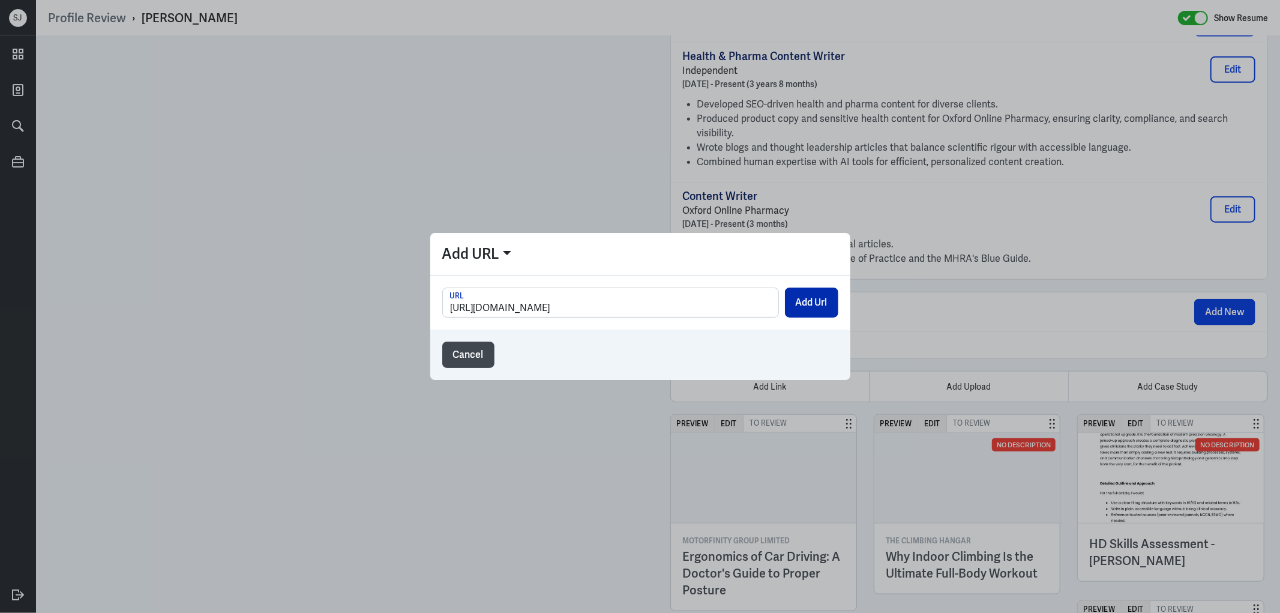
type input "https://soundsory.com/stroke-supportive-therapy/"
click at [826, 304] on button "Add Url" at bounding box center [811, 302] width 53 height 30
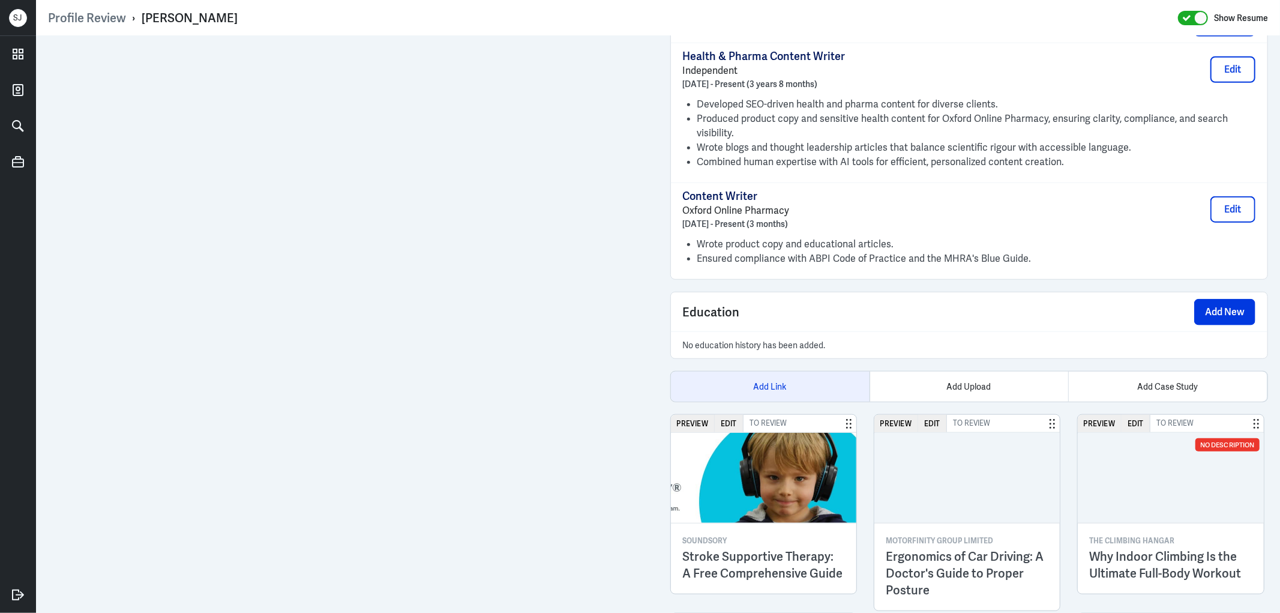
click at [799, 384] on div "Add Link" at bounding box center [770, 387] width 199 height 30
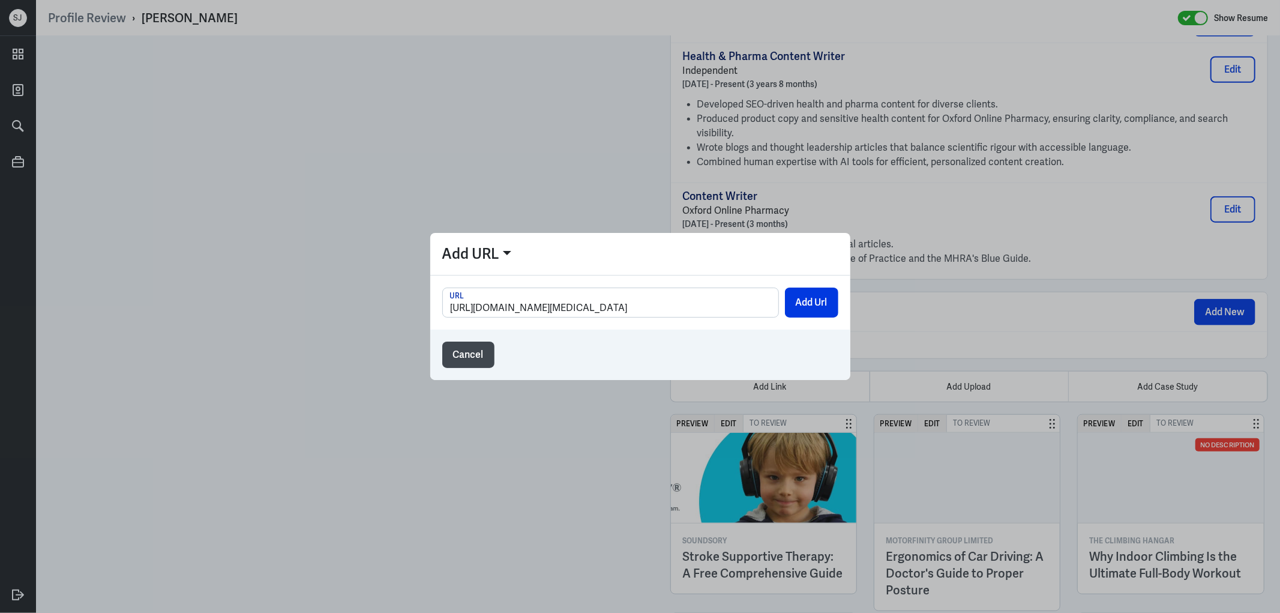
scroll to position [0, 166]
type input "https://www.itmcopywriting.com/post/physiotherapy-and-multiple-sclerosis-spotli…"
click at [813, 312] on button "Add Url" at bounding box center [811, 302] width 53 height 30
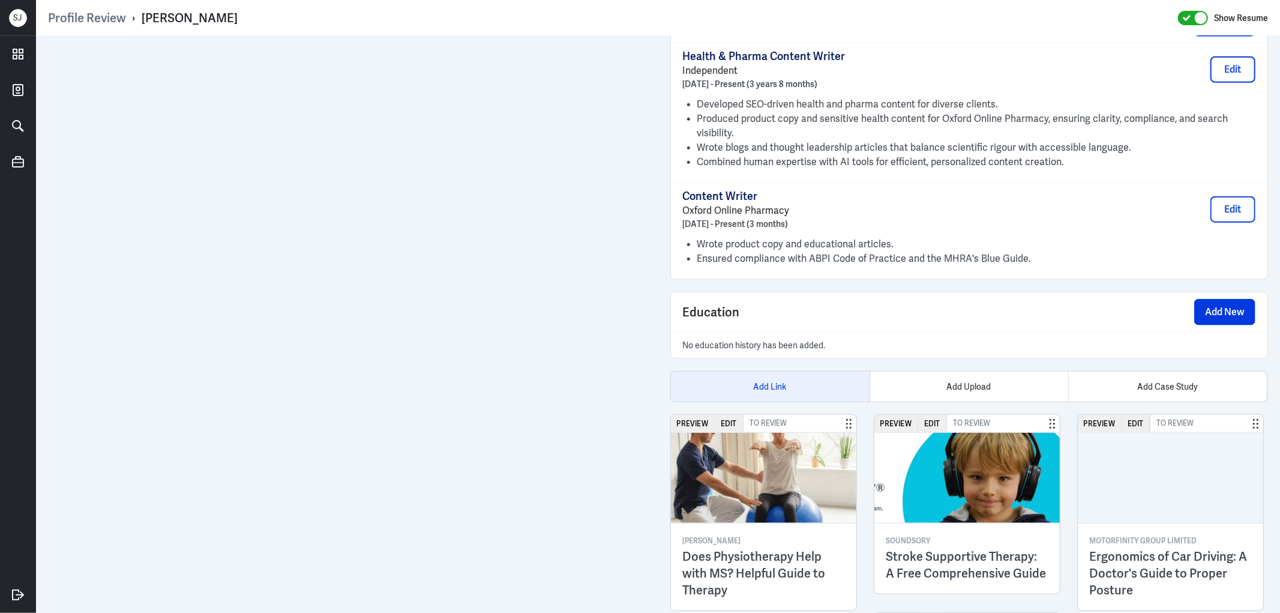
click at [782, 393] on div "Add Link" at bounding box center [770, 387] width 199 height 30
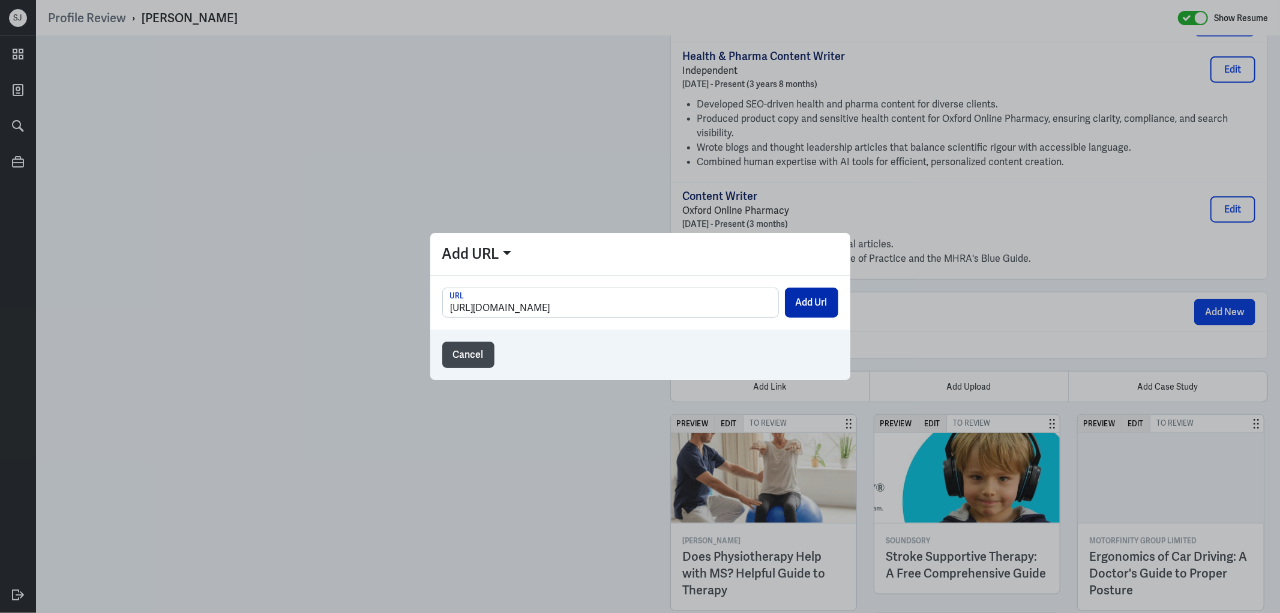
scroll to position [0, 220]
type input "https://www.theclimbinghangar.com/blog/stay-healthy-climb-strong-14-of-the-best…"
click at [802, 307] on button "Add Url" at bounding box center [811, 302] width 53 height 30
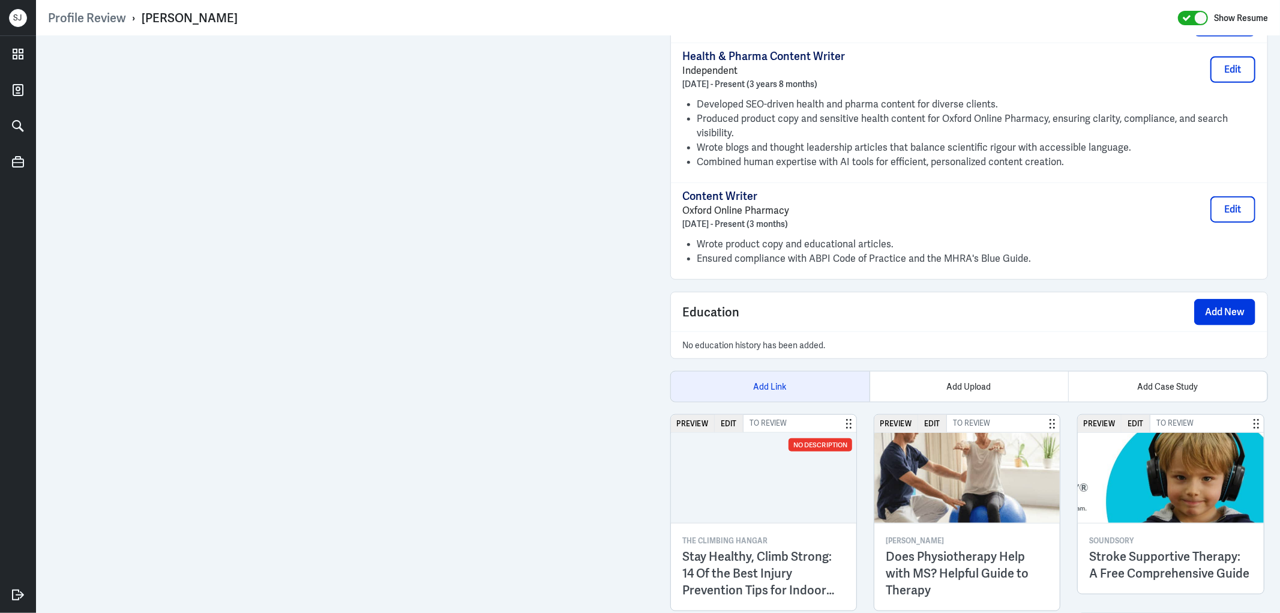
click at [770, 389] on div "Add Link" at bounding box center [770, 387] width 199 height 30
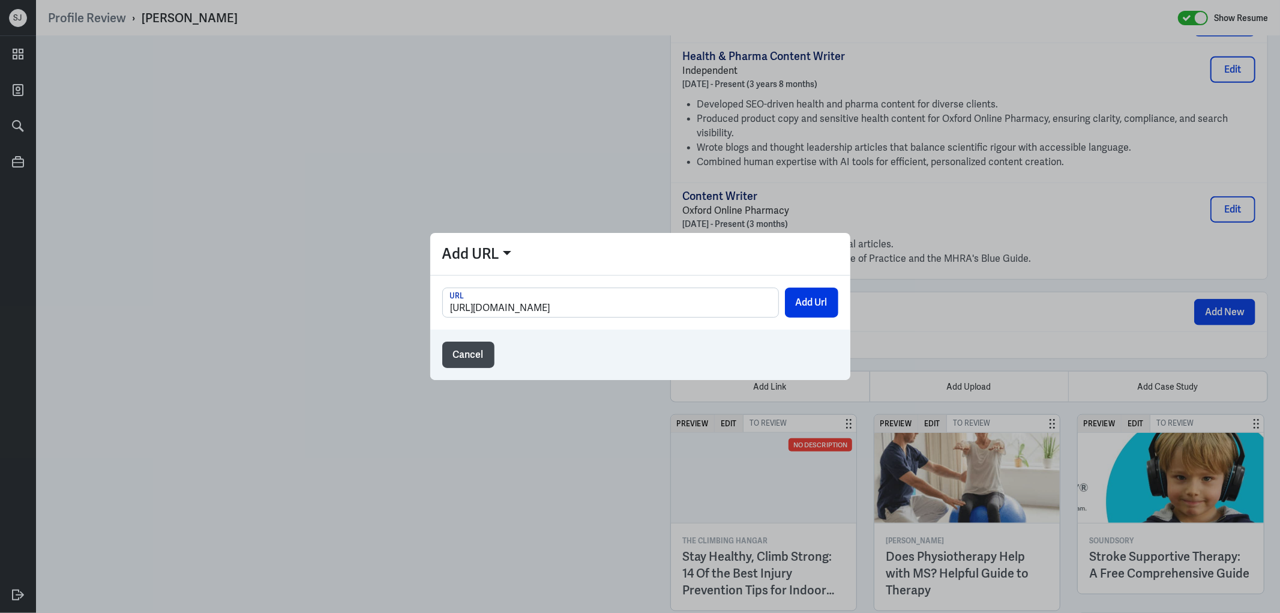
scroll to position [0, 108]
type input "https://www.itmcopywriting.com/post/physiotherapy-health-tech-in-review-a-look-…"
click at [811, 310] on button "Add Url" at bounding box center [811, 302] width 53 height 30
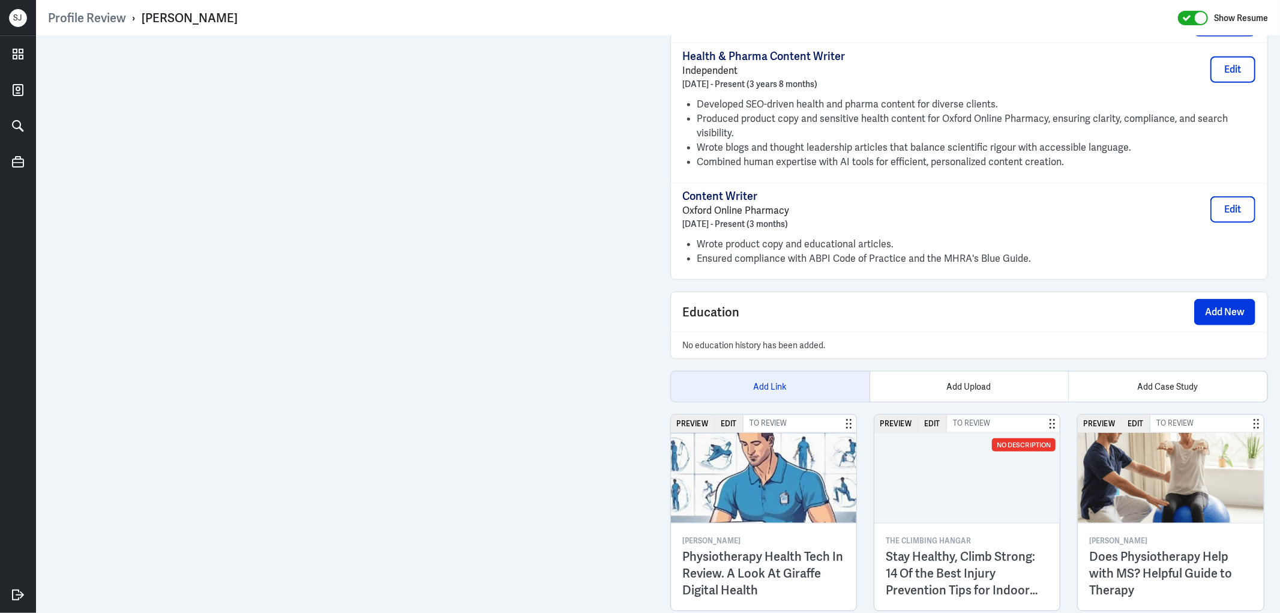
click at [771, 393] on div "Add Link" at bounding box center [770, 387] width 199 height 30
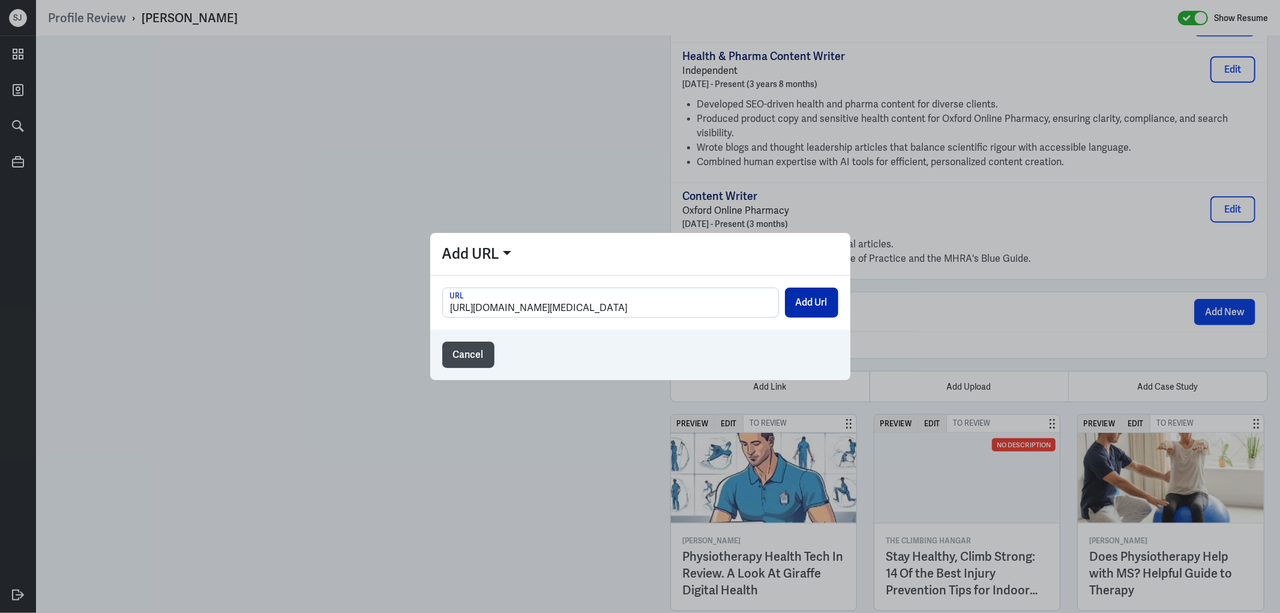
scroll to position [0, 148]
type input "https://www.oxfordonlinepharmacy.co.uk/blog/what-happens-in-an-online-erectile-…"
click at [813, 306] on button "Add Url" at bounding box center [811, 302] width 53 height 30
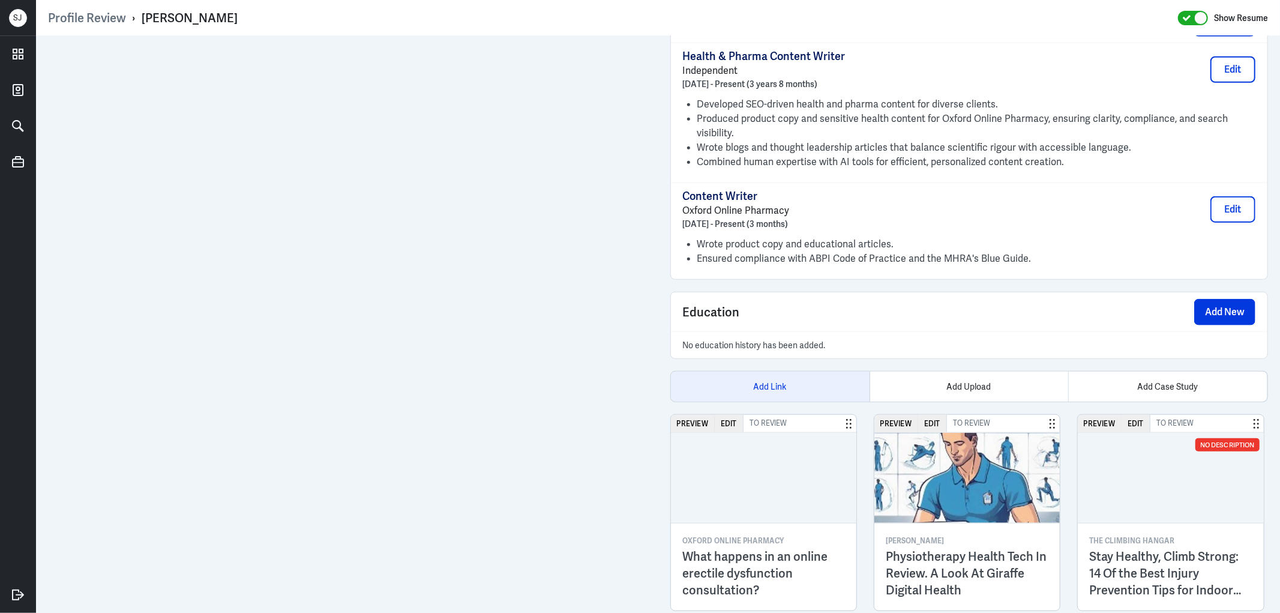
click at [778, 398] on div "Add Link" at bounding box center [770, 387] width 199 height 30
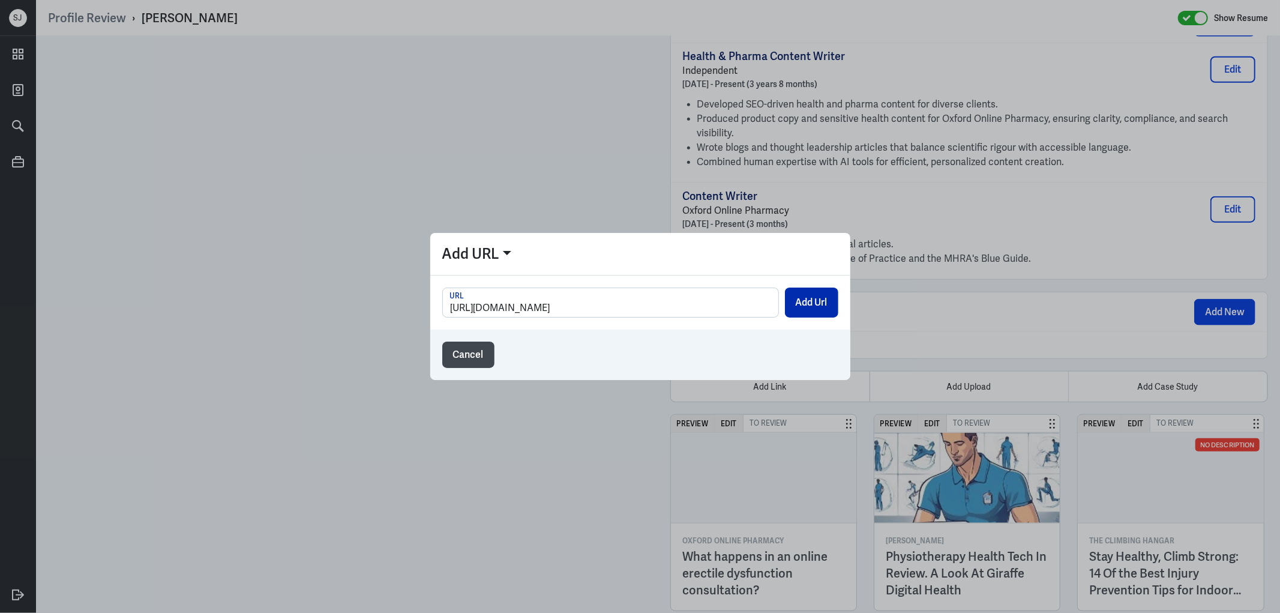
scroll to position [0, 5]
type input "https://www.ayun.ch/insights/longevity-from-disease-control-to-prevention"
click at [801, 304] on button "Add Url" at bounding box center [811, 302] width 53 height 30
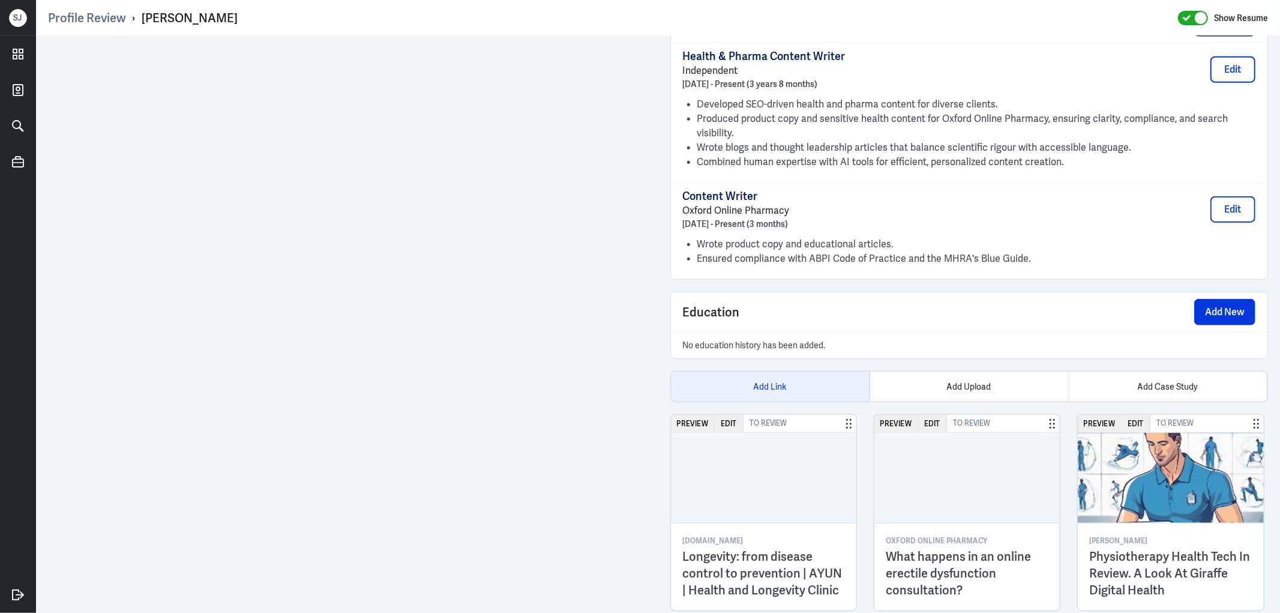
click at [784, 387] on div "Add Link" at bounding box center [770, 387] width 199 height 30
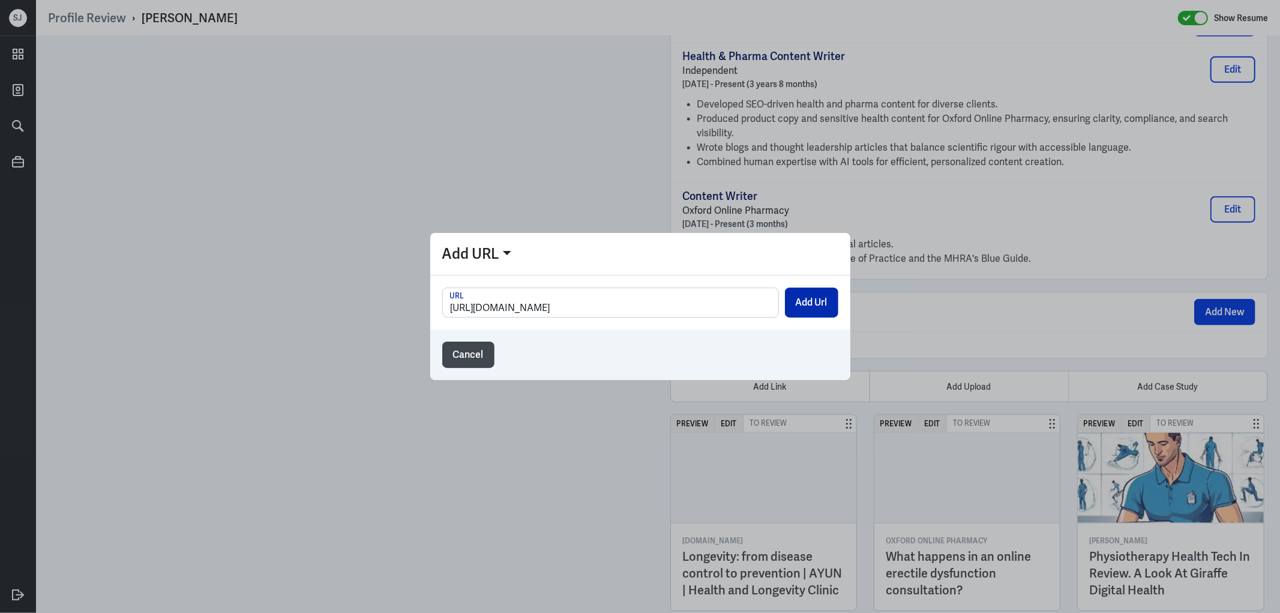
scroll to position [0, 162]
type input "https://www.itmcopywriting.com/post/health-wearables-is-personalised-data-creat…"
click at [807, 304] on button "Add Url" at bounding box center [811, 302] width 53 height 30
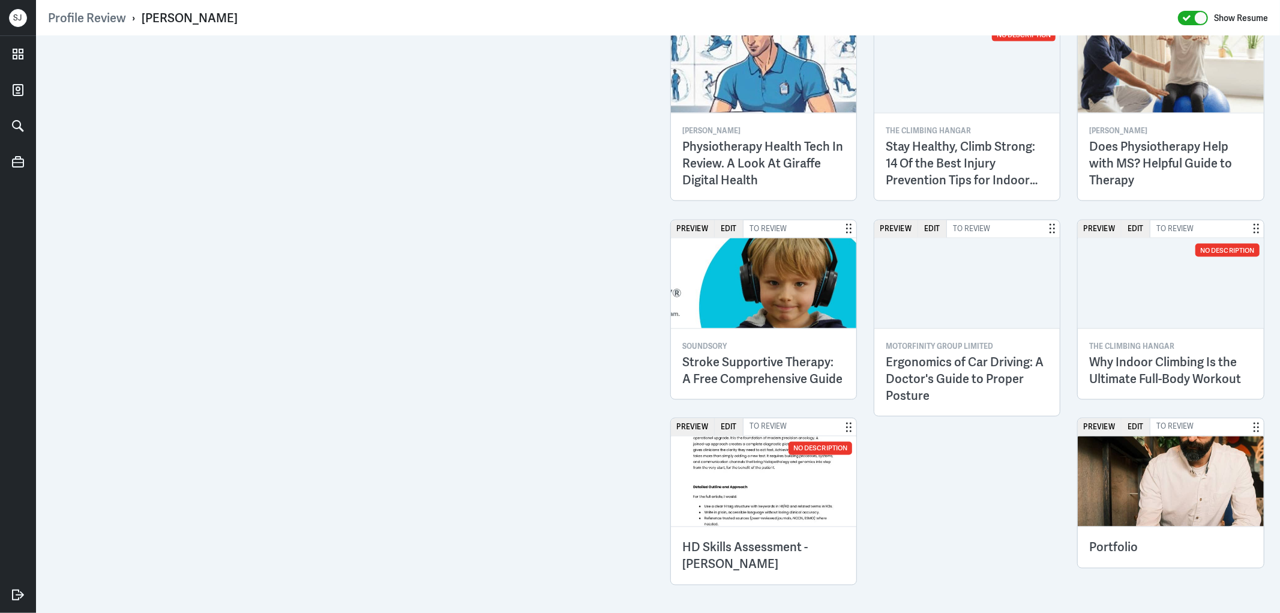
scroll to position [1556, 0]
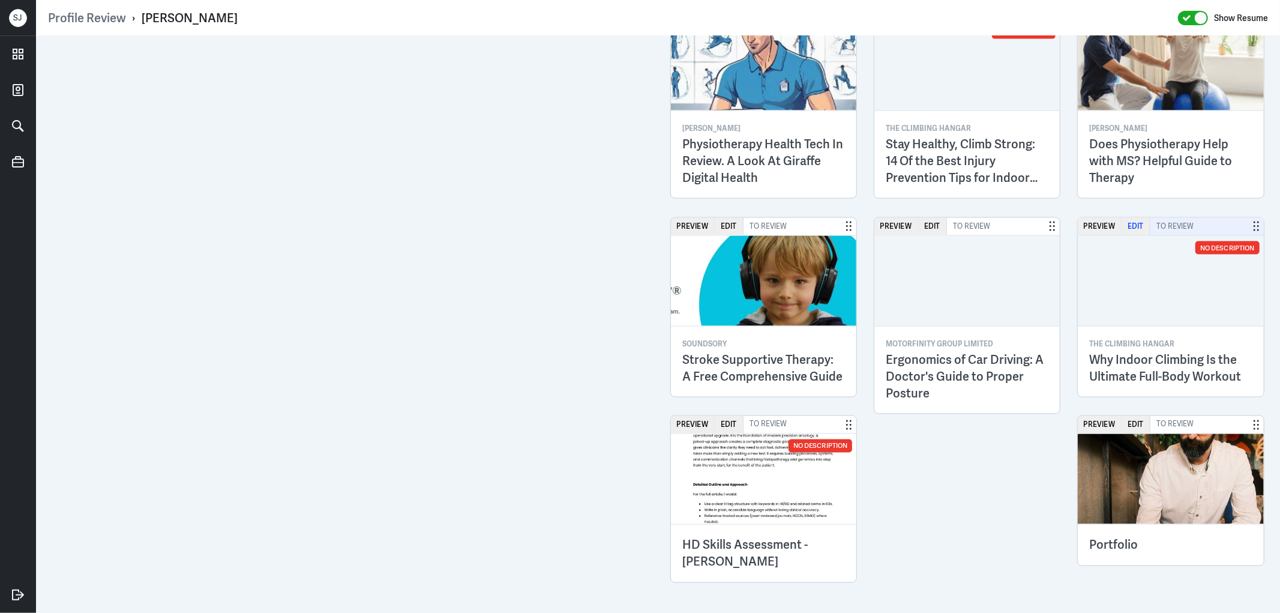
click at [1131, 227] on button "Edit" at bounding box center [1136, 226] width 29 height 17
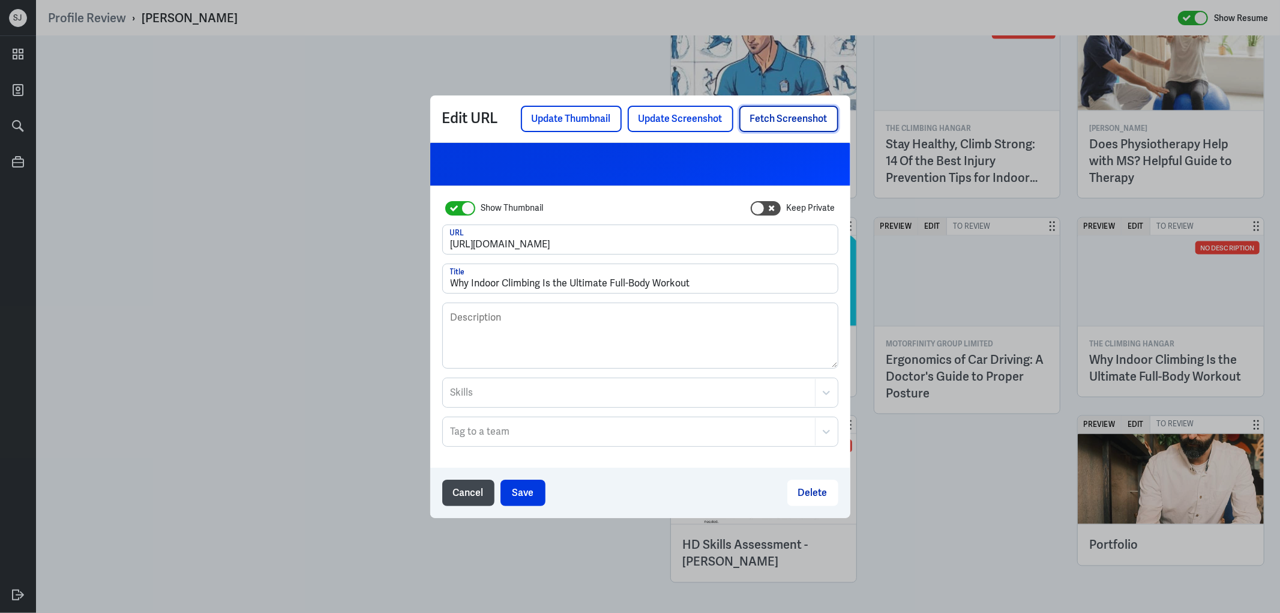
click at [791, 119] on button "Fetch Screenshot" at bounding box center [788, 119] width 99 height 26
click at [520, 499] on button "Save" at bounding box center [523, 493] width 45 height 26
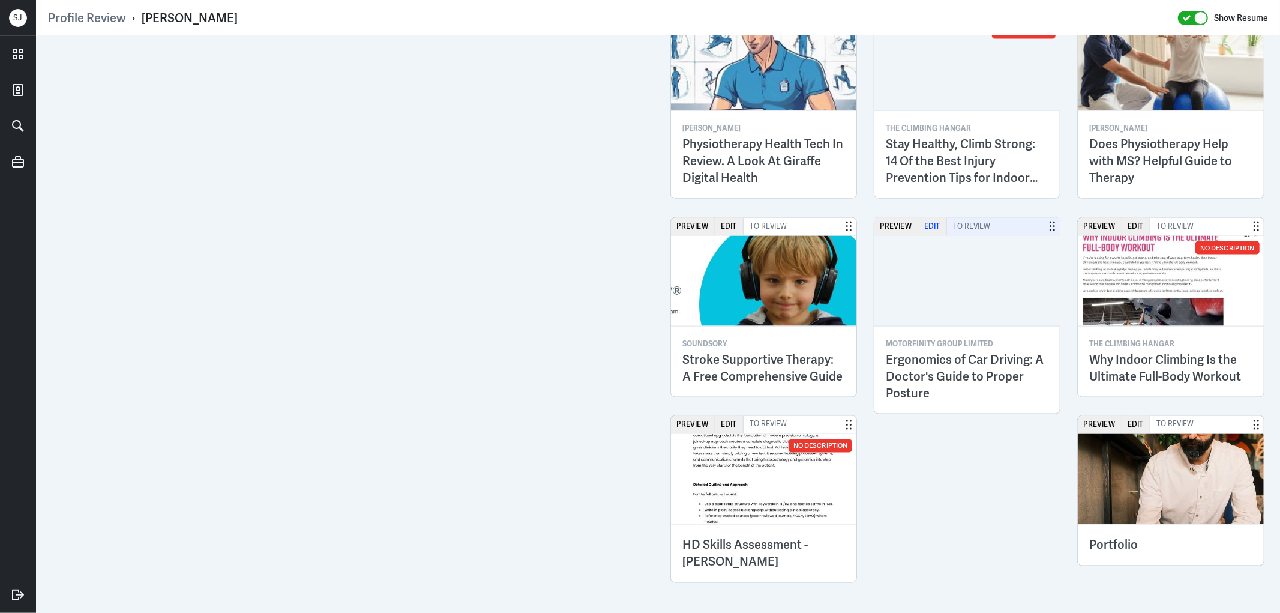
click at [935, 226] on button "Edit" at bounding box center [932, 226] width 29 height 17
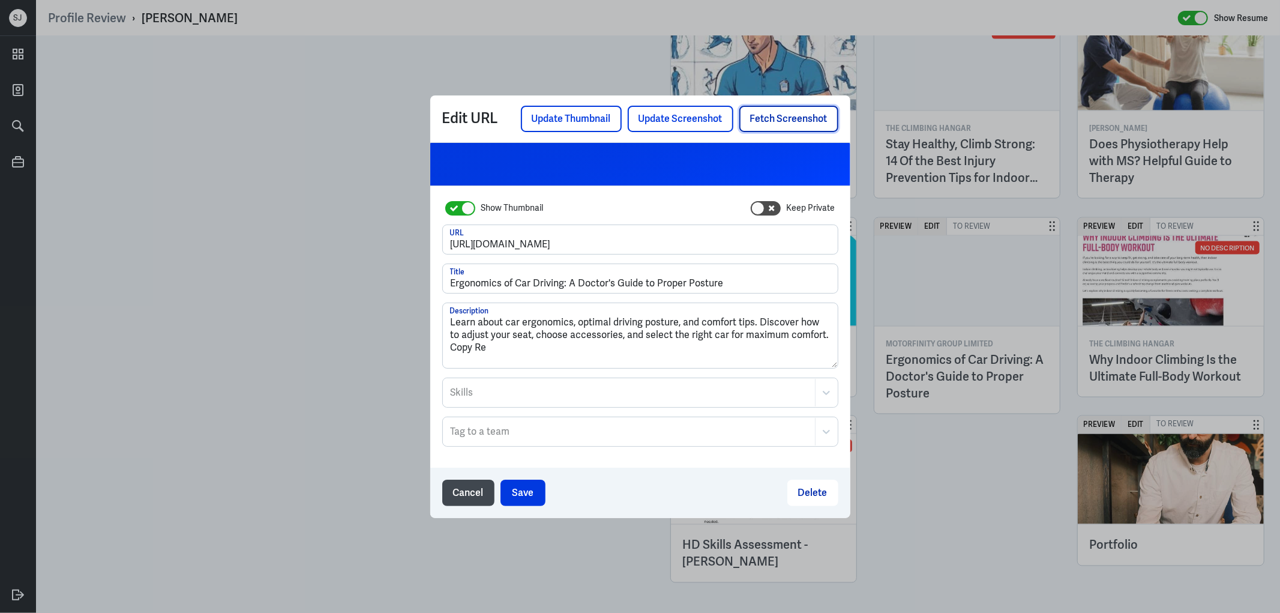
click at [792, 112] on button "Fetch Screenshot" at bounding box center [788, 119] width 99 height 26
click at [520, 486] on button "Save" at bounding box center [523, 493] width 45 height 26
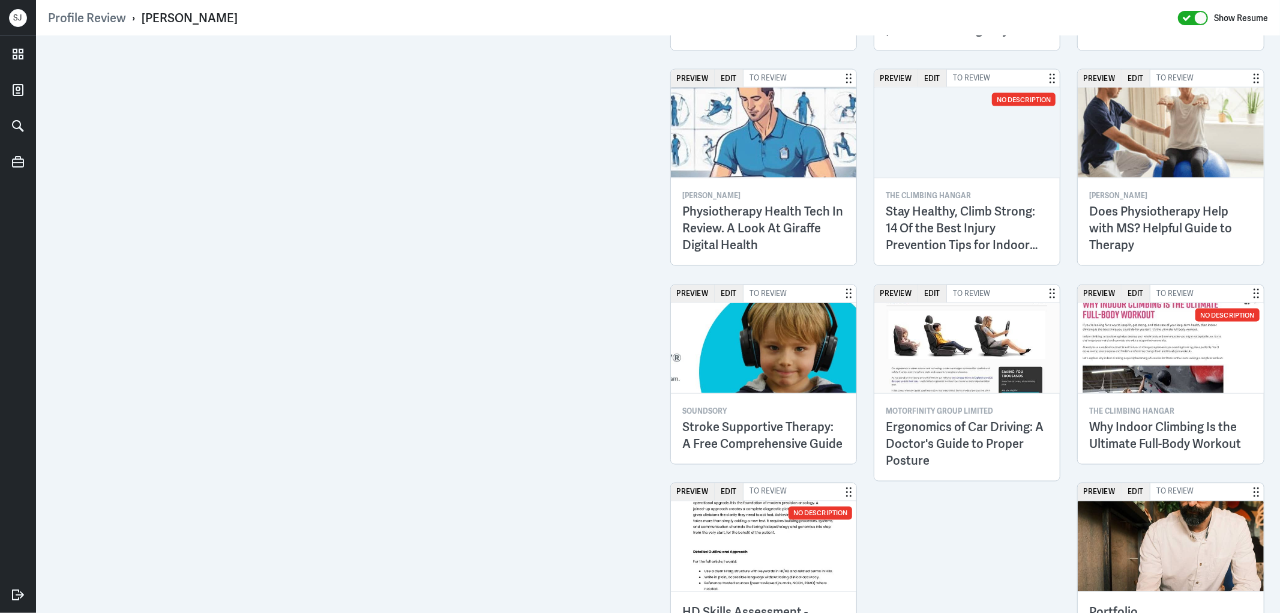
scroll to position [1355, 0]
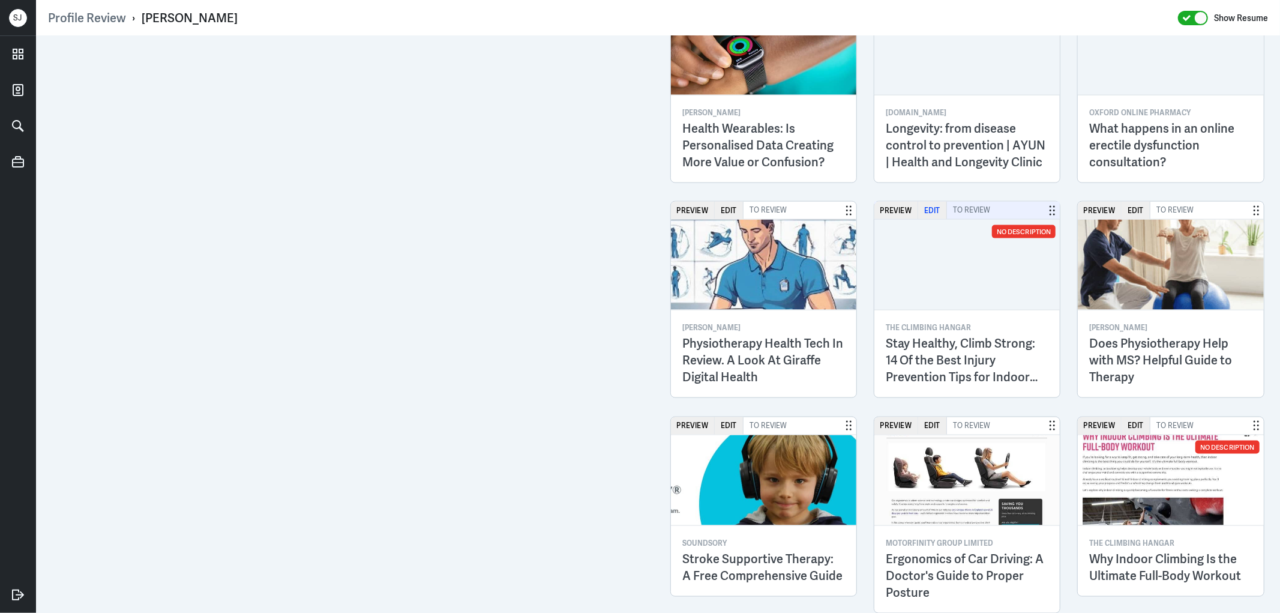
click at [921, 212] on button "Edit" at bounding box center [932, 210] width 29 height 17
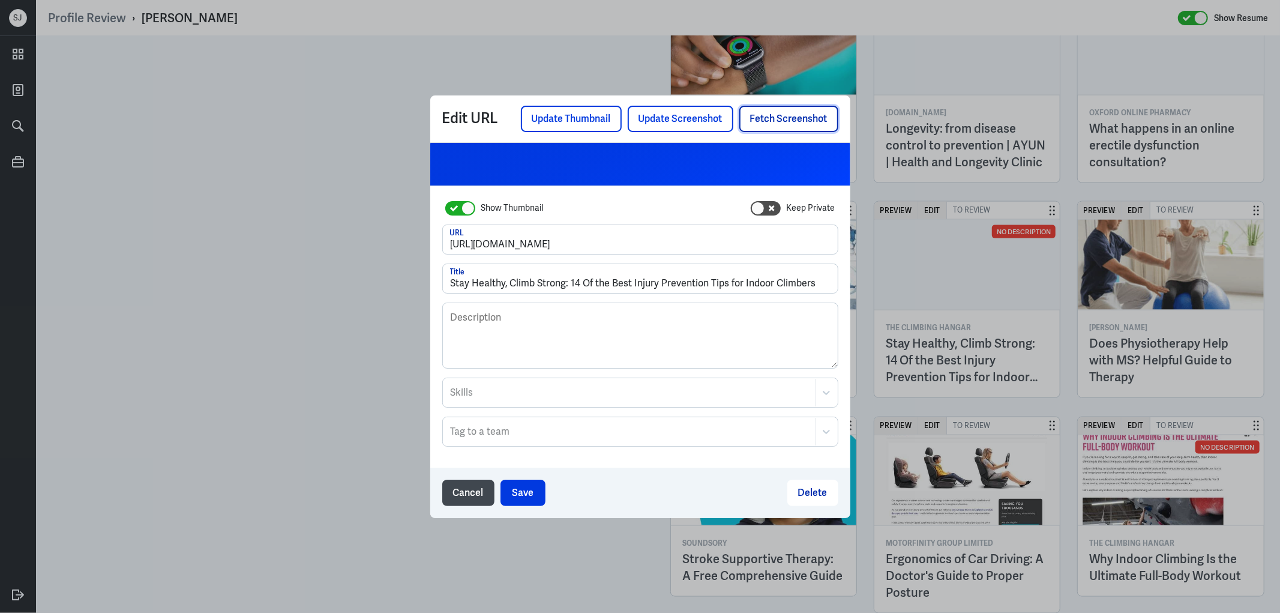
click at [785, 121] on button "Fetch Screenshot" at bounding box center [788, 119] width 99 height 26
click at [529, 490] on button "Save" at bounding box center [523, 493] width 45 height 26
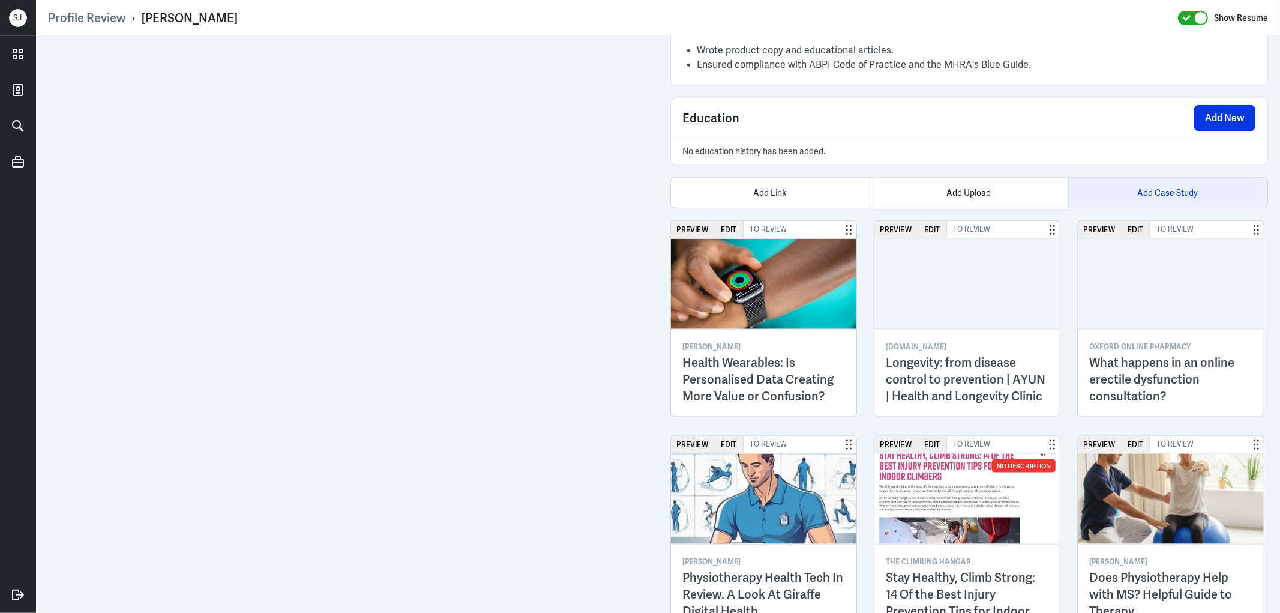
scroll to position [1089, 0]
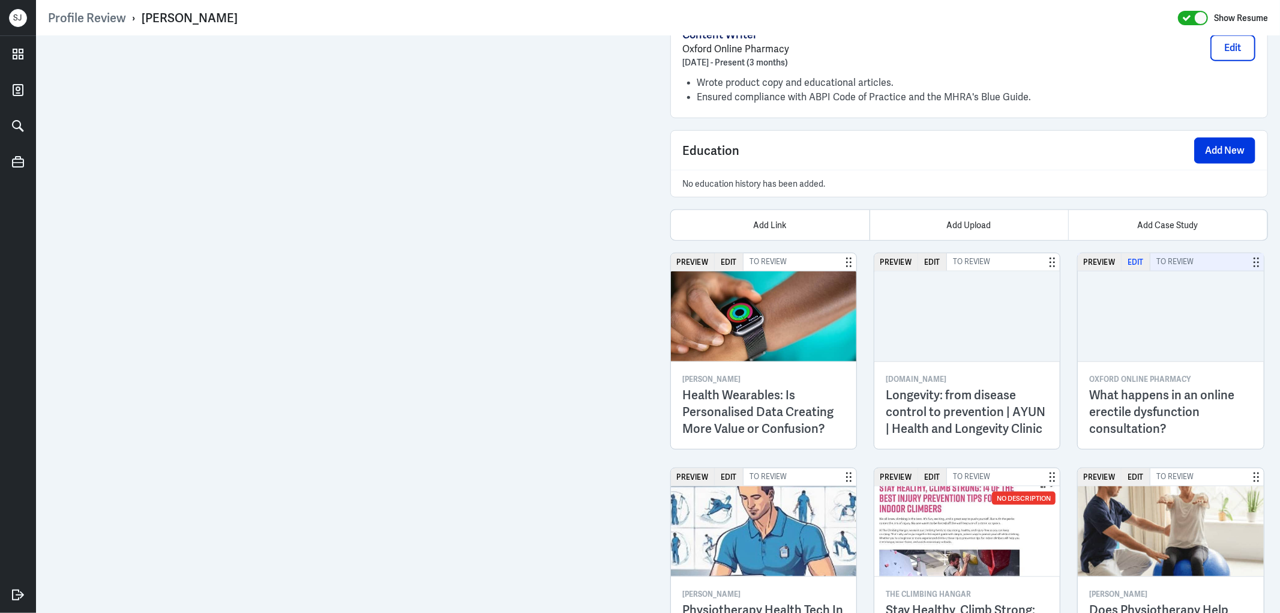
click at [1131, 260] on button "Edit" at bounding box center [1136, 261] width 29 height 17
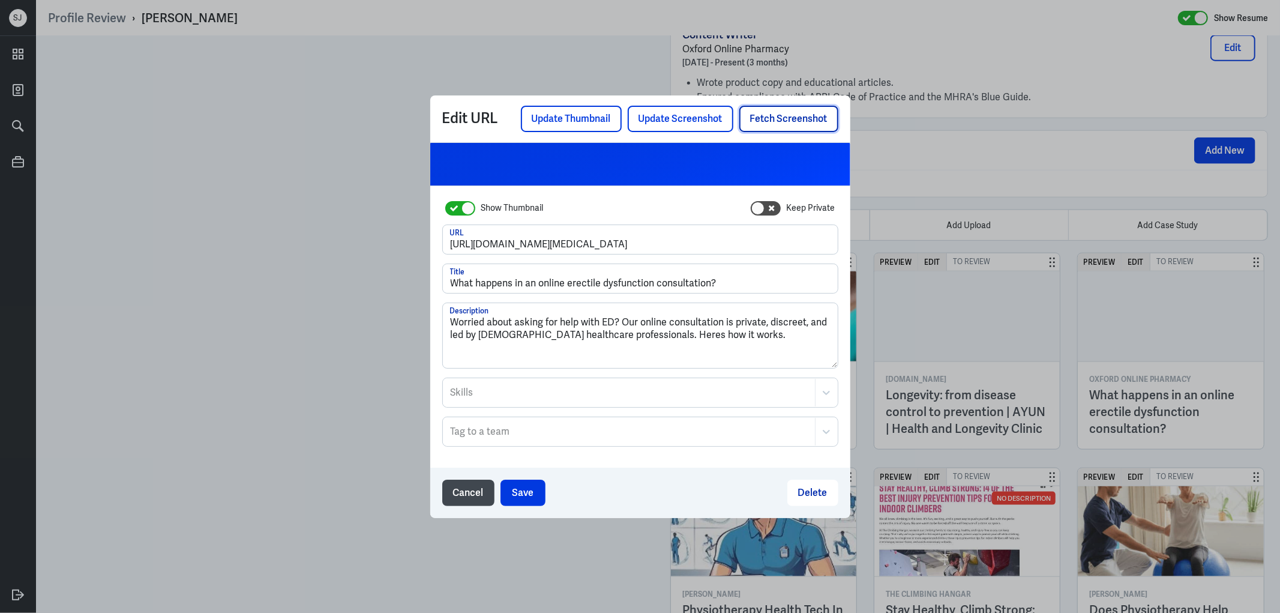
click at [773, 121] on button "Fetch Screenshot" at bounding box center [788, 119] width 99 height 26
drag, startPoint x: 532, startPoint y: 486, endPoint x: 537, endPoint y: 480, distance: 8.1
click at [531, 486] on button "Save" at bounding box center [523, 493] width 45 height 26
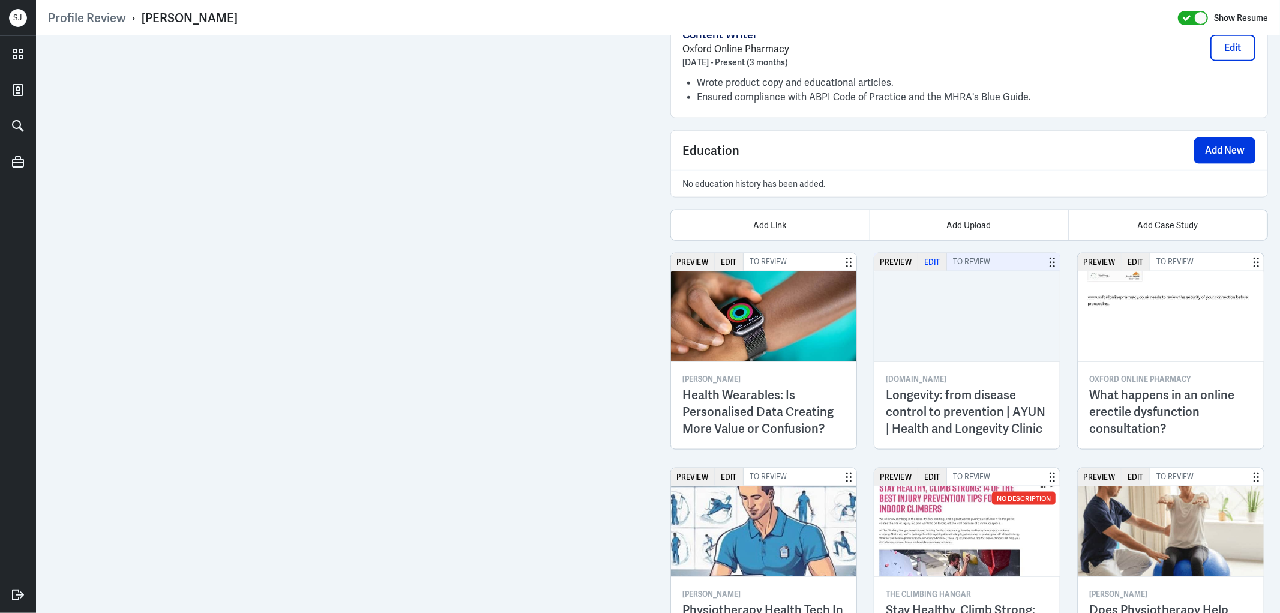
click at [926, 268] on button "Edit" at bounding box center [932, 261] width 29 height 17
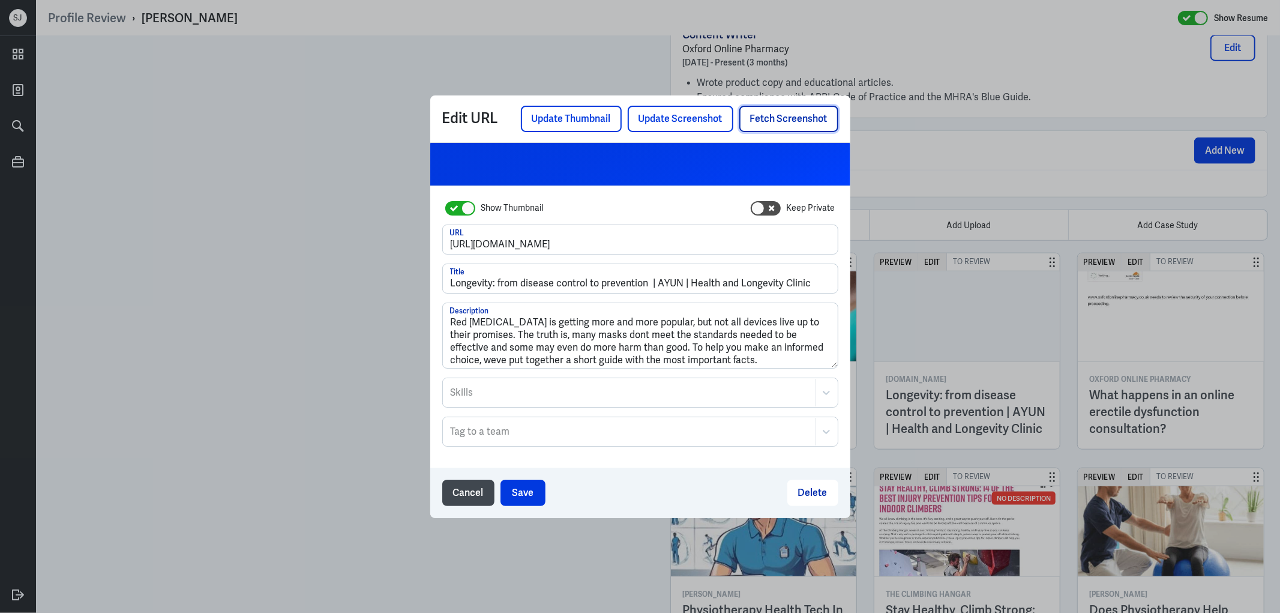
click at [766, 121] on button "Fetch Screenshot" at bounding box center [788, 119] width 99 height 26
click at [539, 485] on button "Save" at bounding box center [523, 493] width 45 height 26
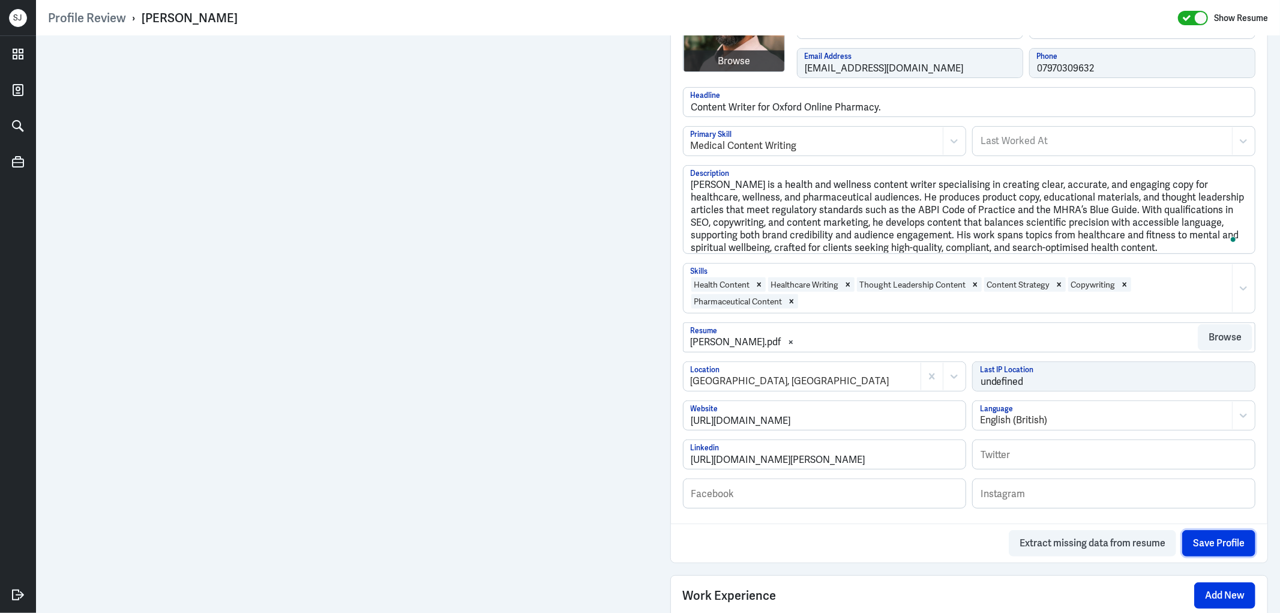
drag, startPoint x: 1211, startPoint y: 540, endPoint x: 1107, endPoint y: 465, distance: 128.5
click at [1208, 535] on button "Save Profile" at bounding box center [1218, 543] width 73 height 26
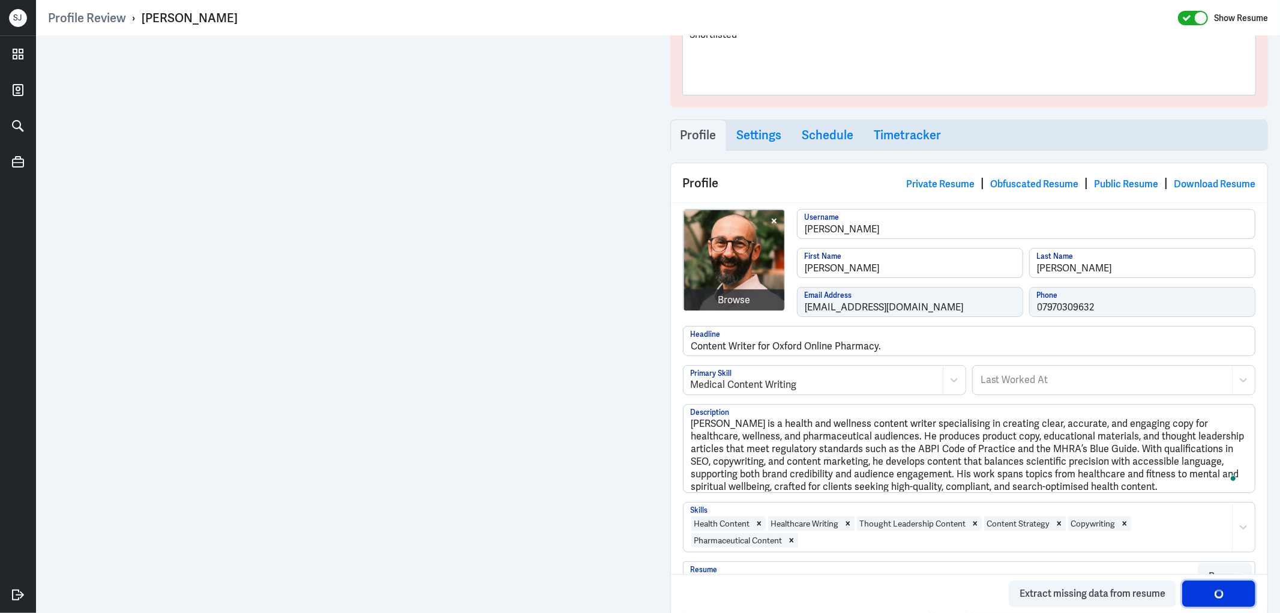
scroll to position [0, 0]
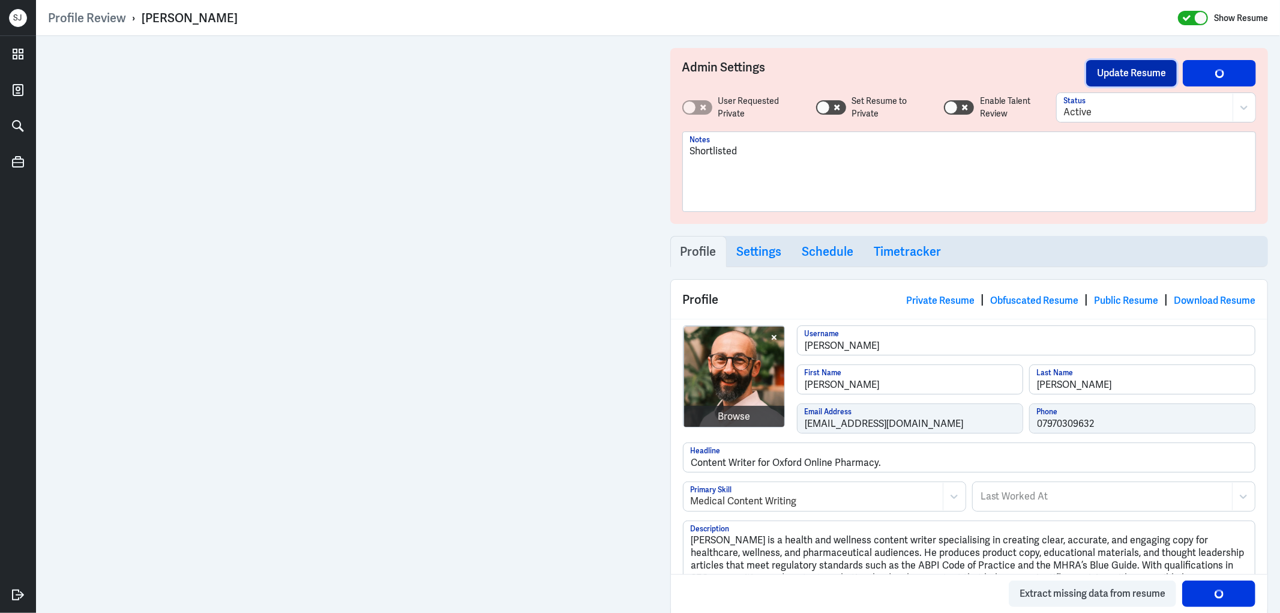
click at [1104, 80] on button "Update Resume" at bounding box center [1131, 73] width 91 height 26
click at [1124, 301] on link "Public Resume" at bounding box center [1126, 300] width 64 height 13
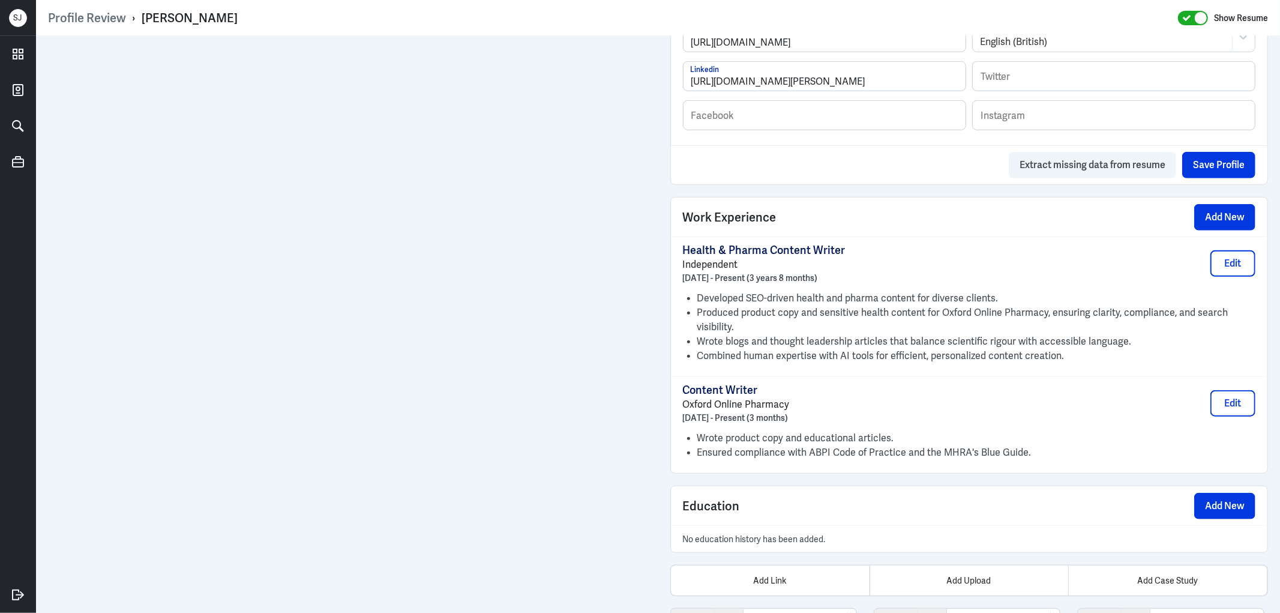
scroll to position [867, 0]
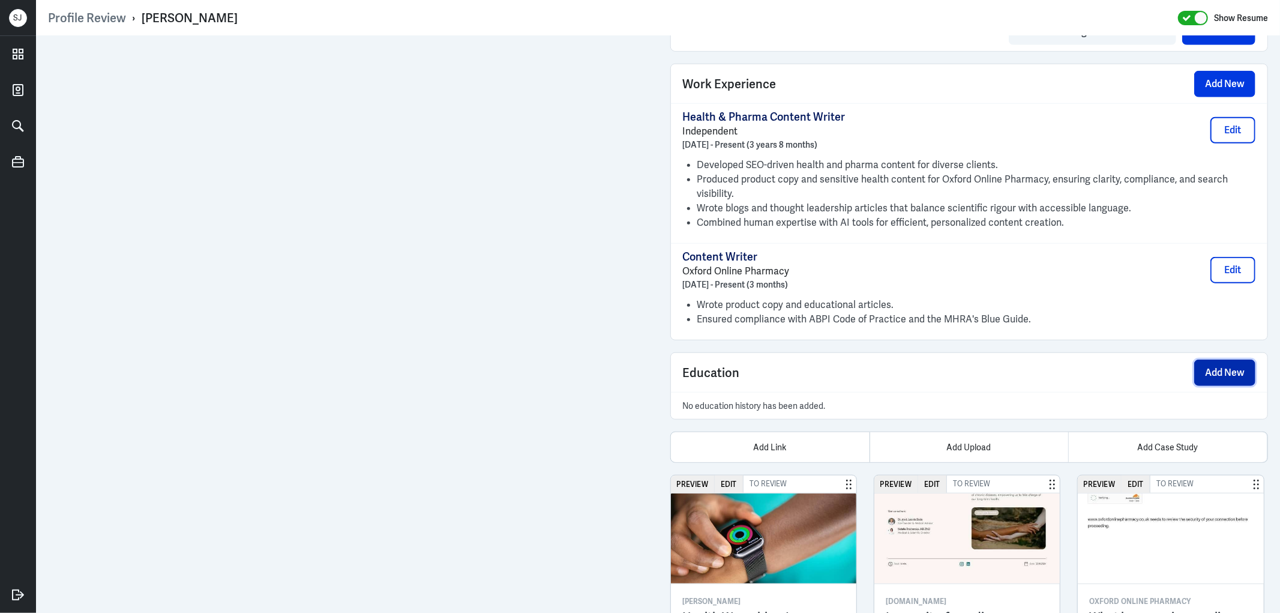
click at [1207, 379] on button "Add New" at bounding box center [1224, 373] width 61 height 26
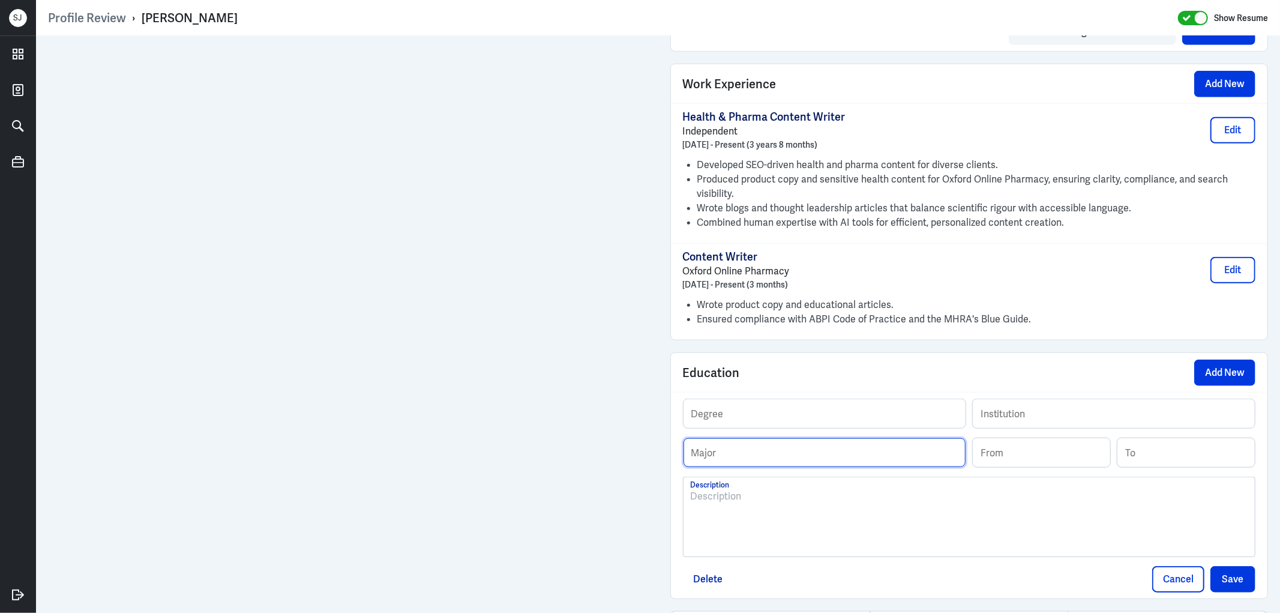
click at [726, 449] on input "text" at bounding box center [825, 452] width 282 height 29
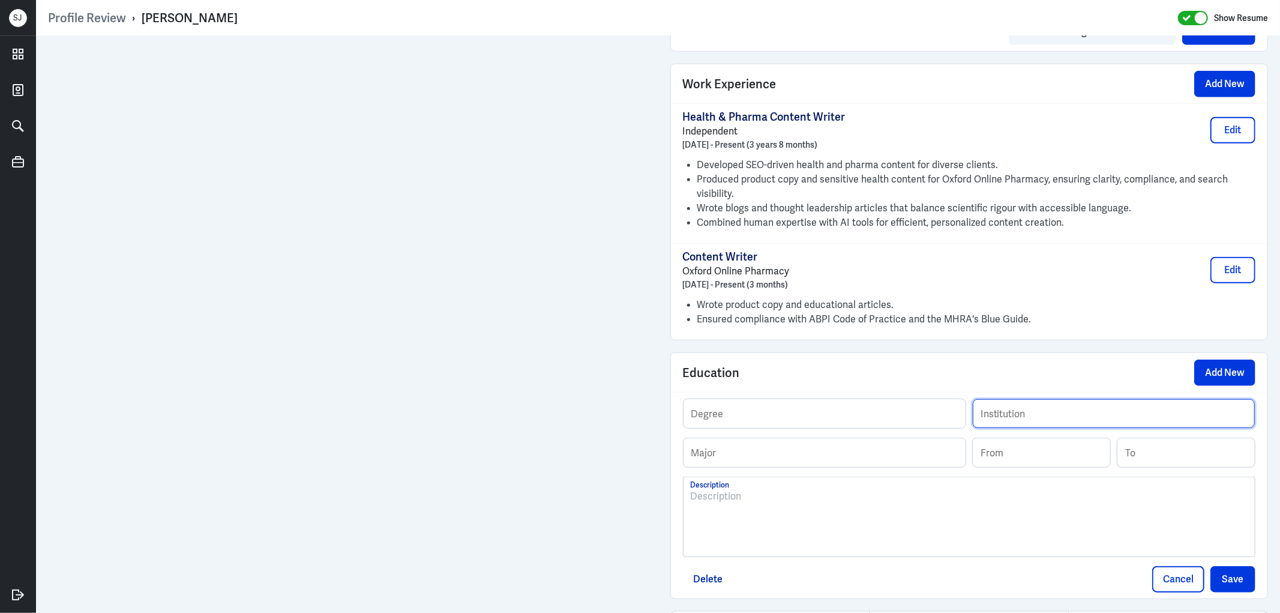
click at [999, 418] on input "text" at bounding box center [1114, 413] width 282 height 29
click at [713, 422] on input "text" at bounding box center [825, 413] width 282 height 29
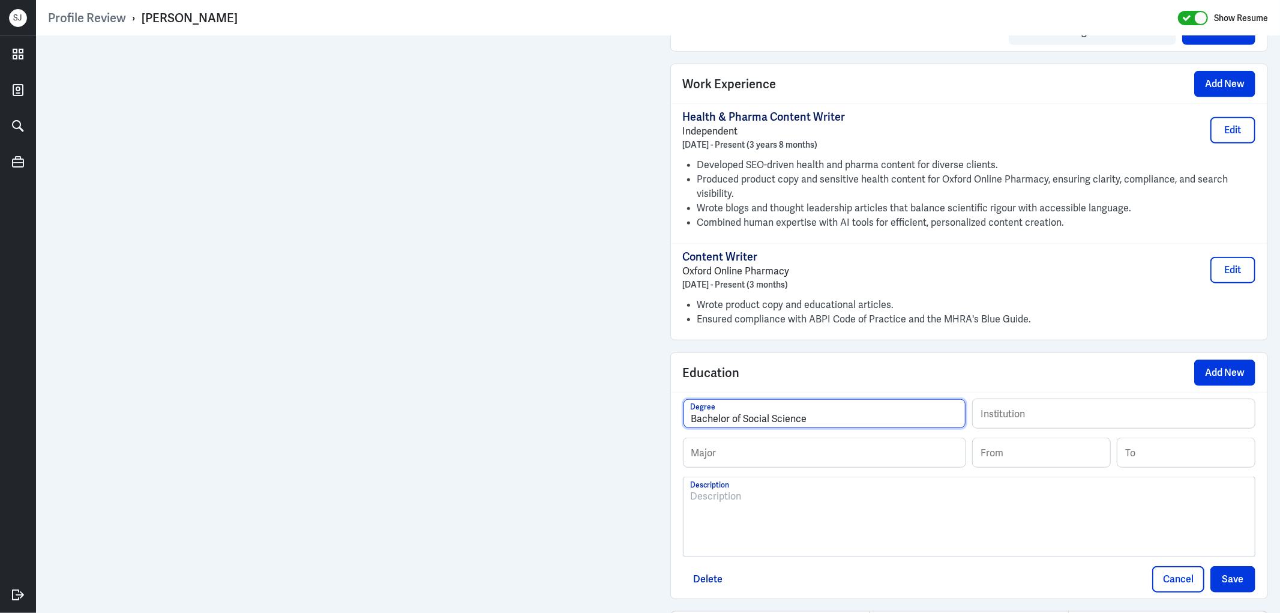
click at [751, 419] on input "Bachelor of Social Science" at bounding box center [825, 413] width 282 height 29
type input "Bachelor of Science"
drag, startPoint x: 1036, startPoint y: 418, endPoint x: 908, endPoint y: 411, distance: 128.0
click at [1035, 417] on input "text" at bounding box center [1114, 413] width 282 height 29
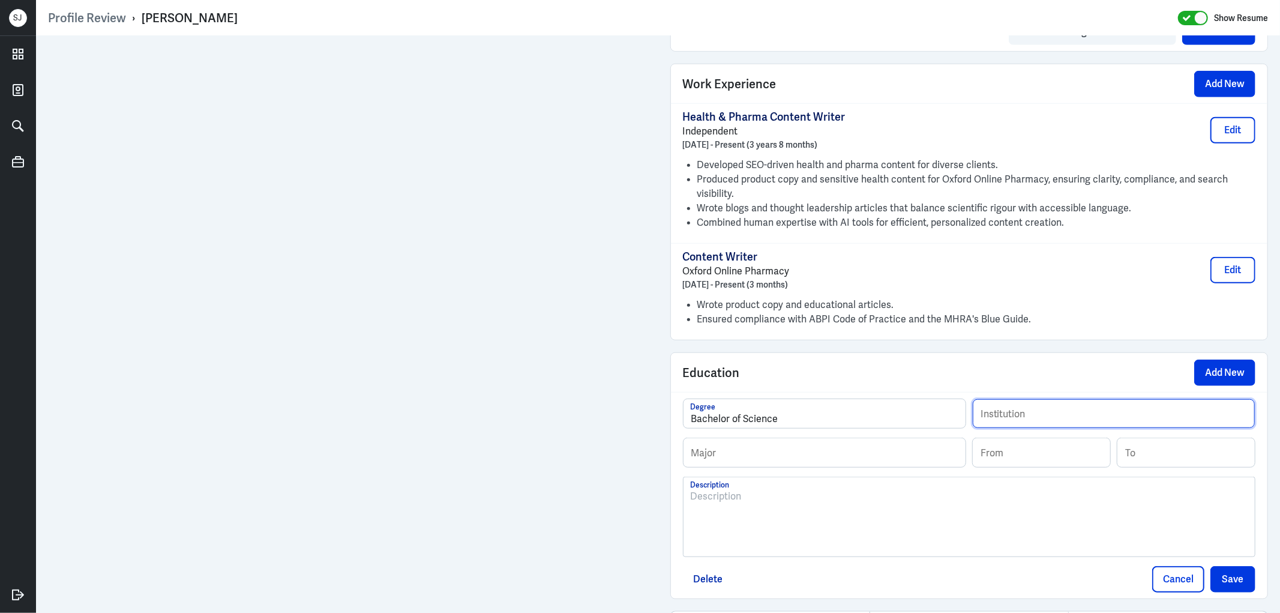
paste input "Physiotherapy"
type input "Physiotherapy"
drag, startPoint x: 795, startPoint y: 412, endPoint x: 800, endPoint y: 417, distance: 6.8
click at [795, 412] on input "Bachelor of Science" at bounding box center [825, 413] width 282 height 29
type input "Bachelor of Science"
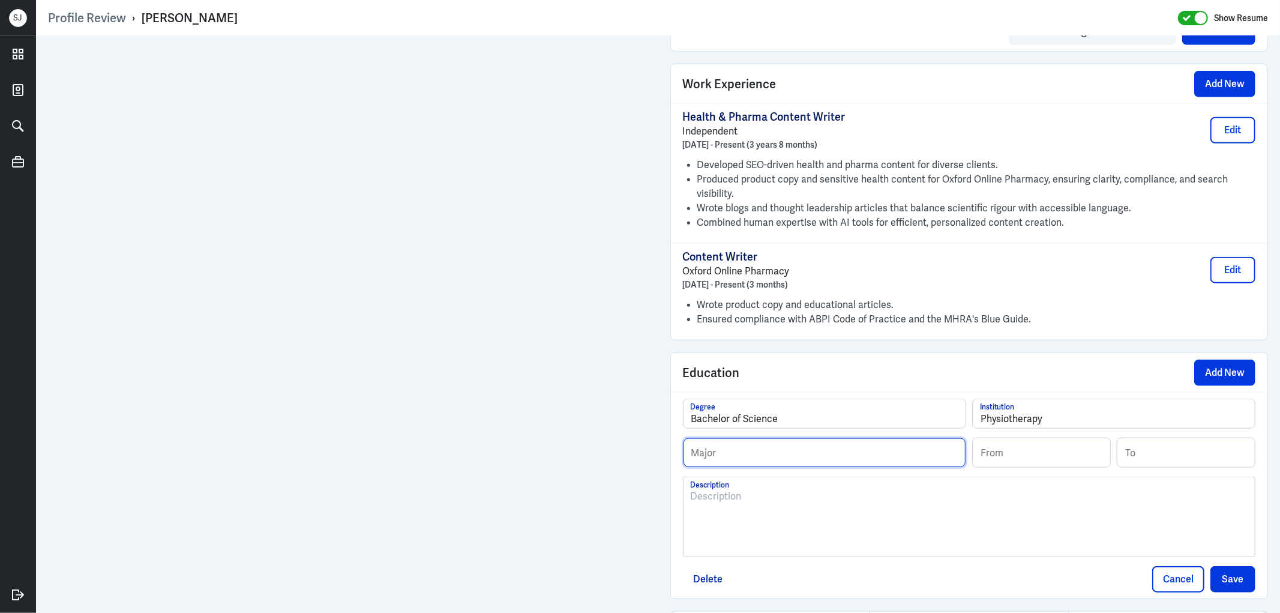
click at [703, 454] on input "text" at bounding box center [825, 452] width 282 height 29
paste input "Physiotherapy"
type input "Physiotherapy"
click at [831, 418] on input "Bachelor of Science" at bounding box center [825, 413] width 282 height 29
type input "Bachelor of Science (Hons)"
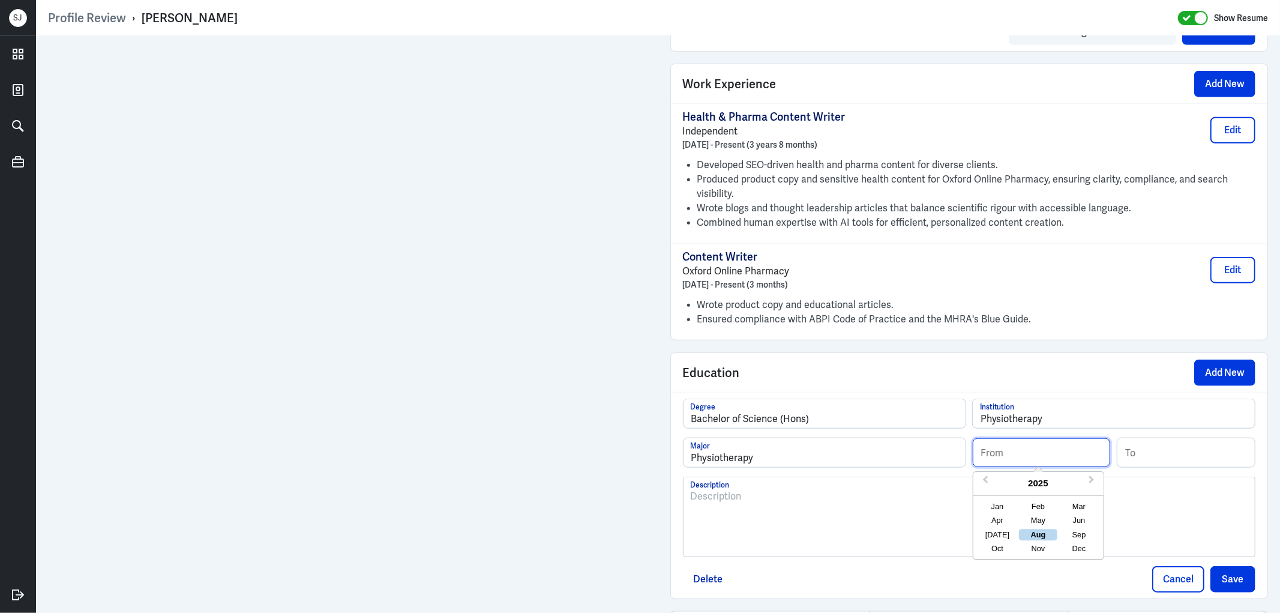
click at [1028, 445] on input at bounding box center [1041, 452] width 137 height 29
click at [1075, 535] on div "Sep" at bounding box center [1079, 534] width 38 height 11
click at [1004, 454] on input "09/2017" at bounding box center [1041, 452] width 137 height 29
type input "09/2007"
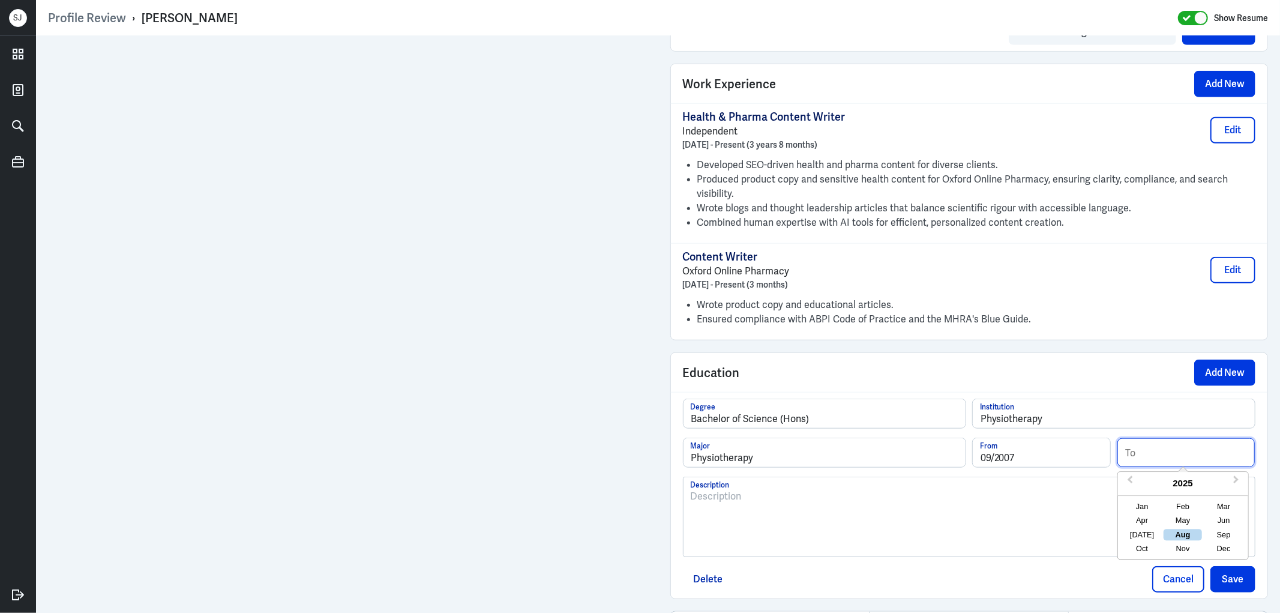
click at [1138, 455] on input at bounding box center [1186, 452] width 137 height 29
paste input "09/2007"
click at [1140, 532] on div "Jul" at bounding box center [1142, 534] width 38 height 11
drag, startPoint x: 1143, startPoint y: 457, endPoint x: 1184, endPoint y: 461, distance: 41.6
click at [1180, 460] on input "07/2007" at bounding box center [1186, 452] width 137 height 29
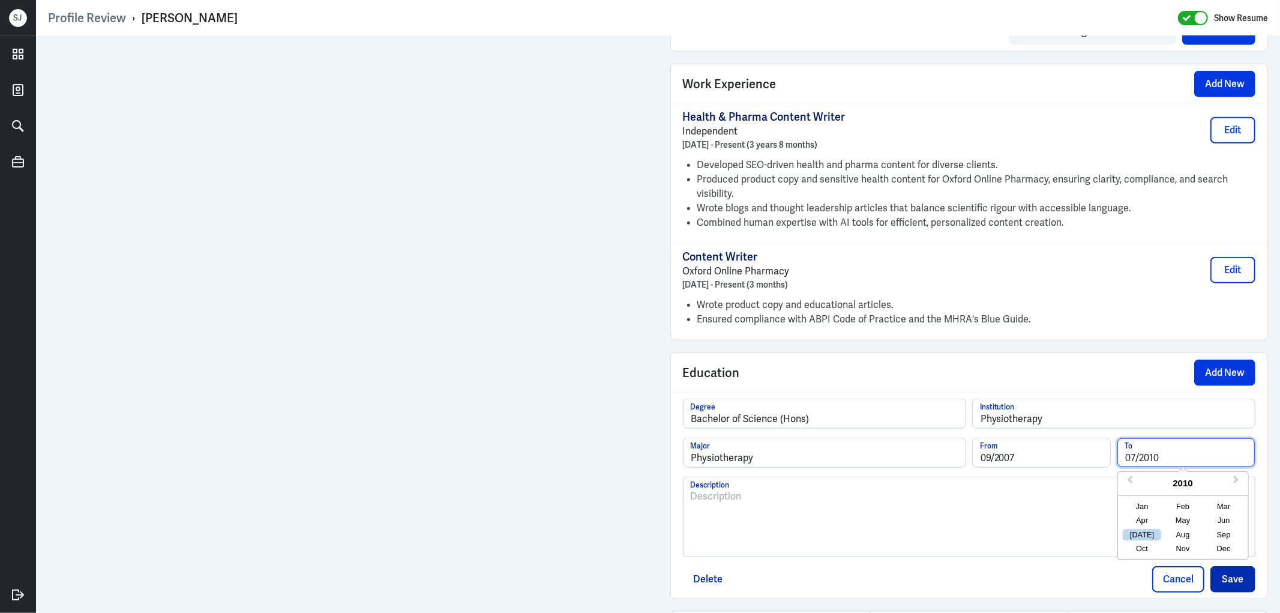
type input "07/2010"
drag, startPoint x: 1226, startPoint y: 582, endPoint x: 1208, endPoint y: 556, distance: 32.0
click at [1226, 576] on button "Save" at bounding box center [1233, 579] width 45 height 26
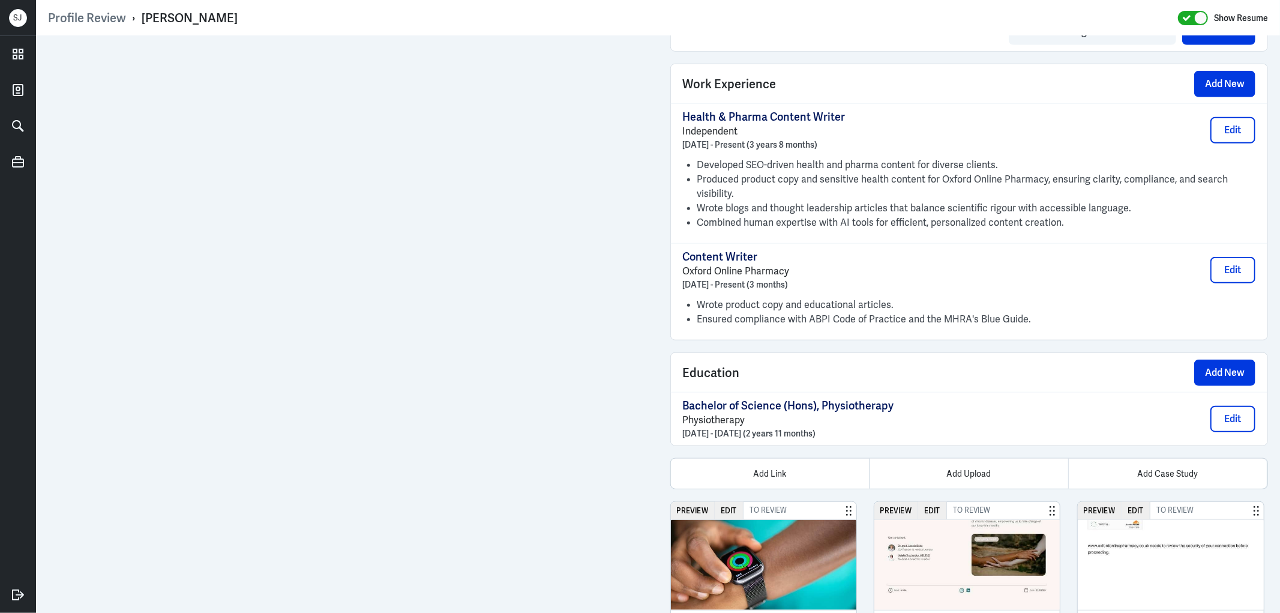
scroll to position [400, 0]
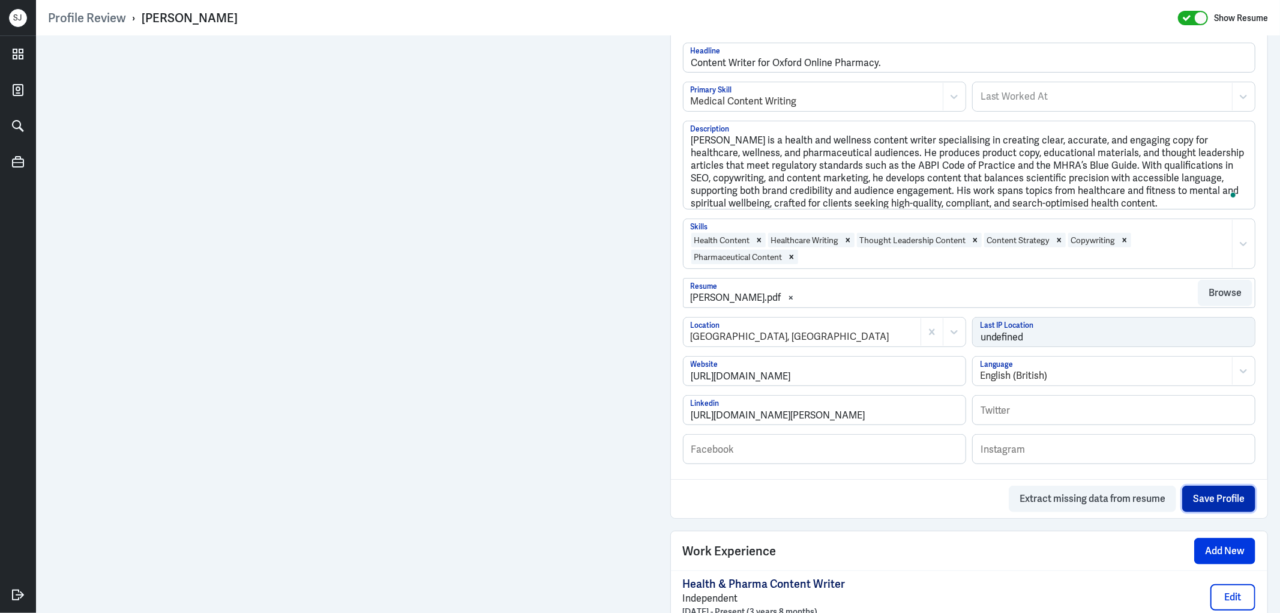
click at [1191, 497] on button "Save Profile" at bounding box center [1218, 499] width 73 height 26
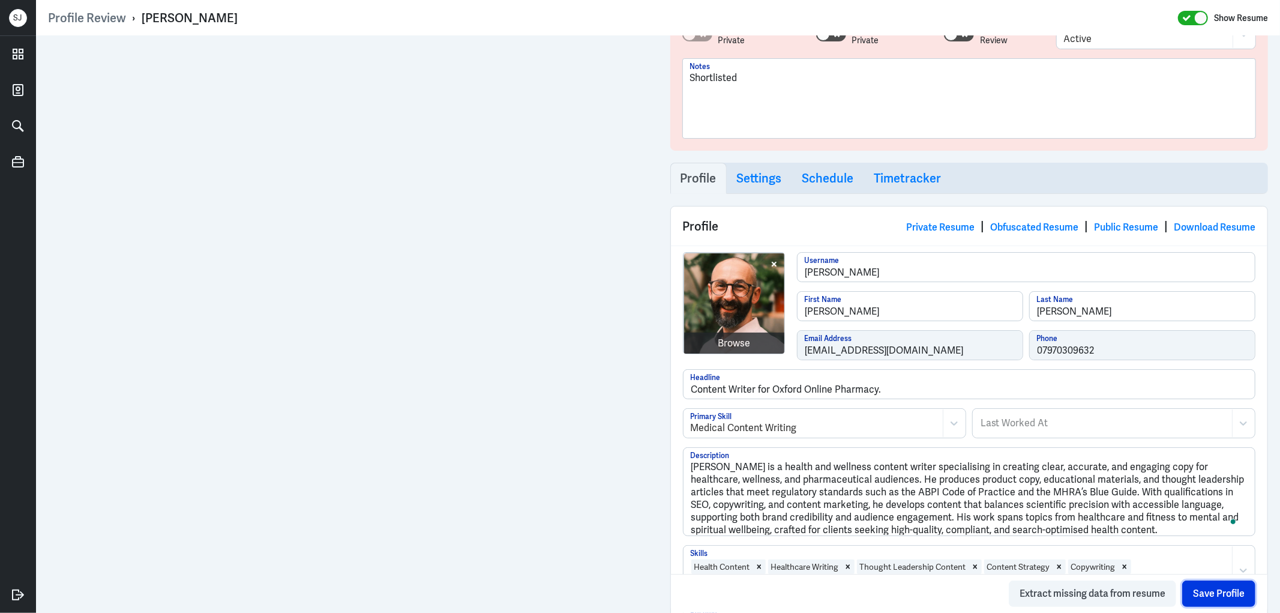
scroll to position [0, 0]
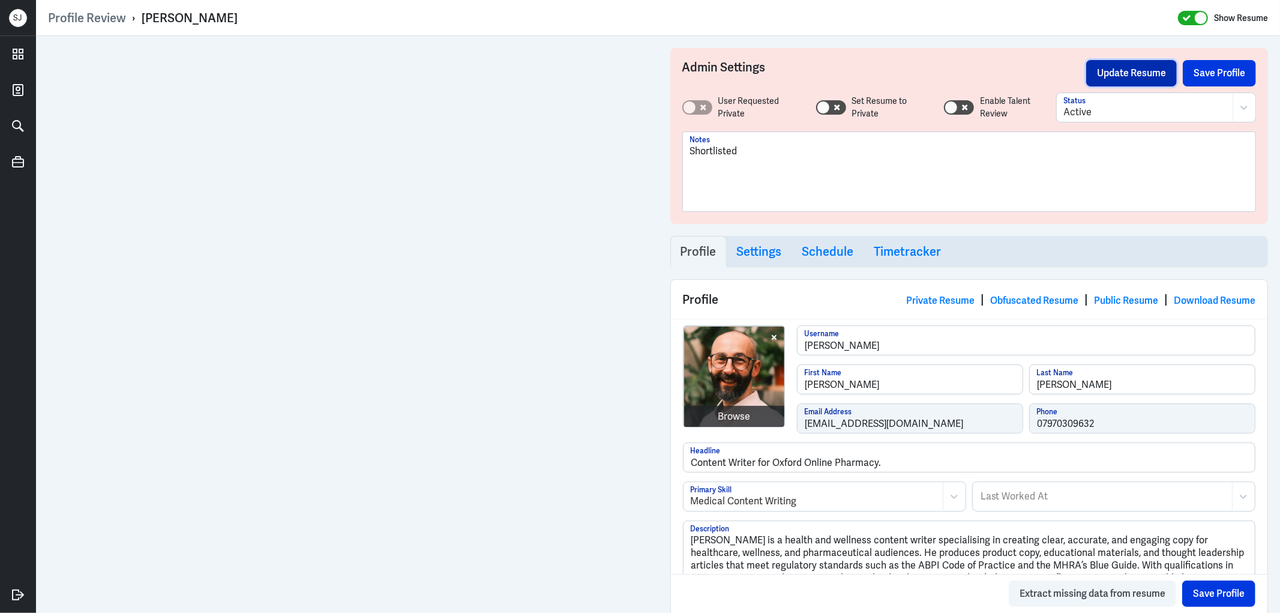
click at [1107, 76] on button "Update Resume" at bounding box center [1131, 73] width 91 height 26
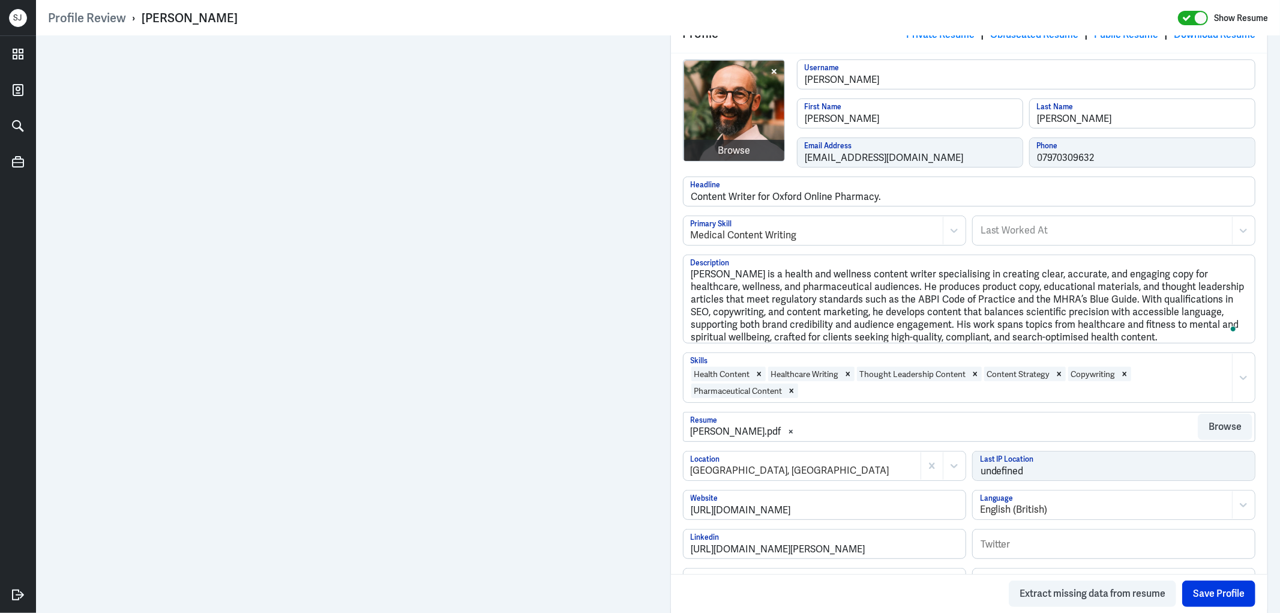
scroll to position [266, 0]
click at [1209, 594] on button "Save Profile" at bounding box center [1218, 593] width 73 height 26
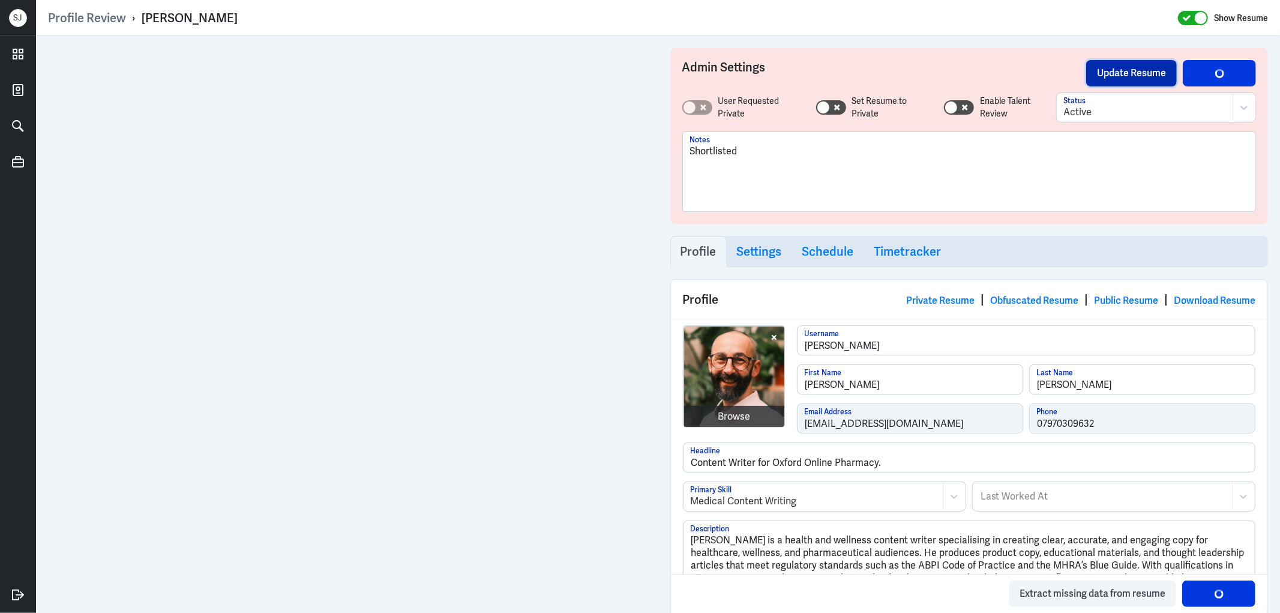
click at [1113, 67] on button "Update Resume" at bounding box center [1131, 73] width 91 height 26
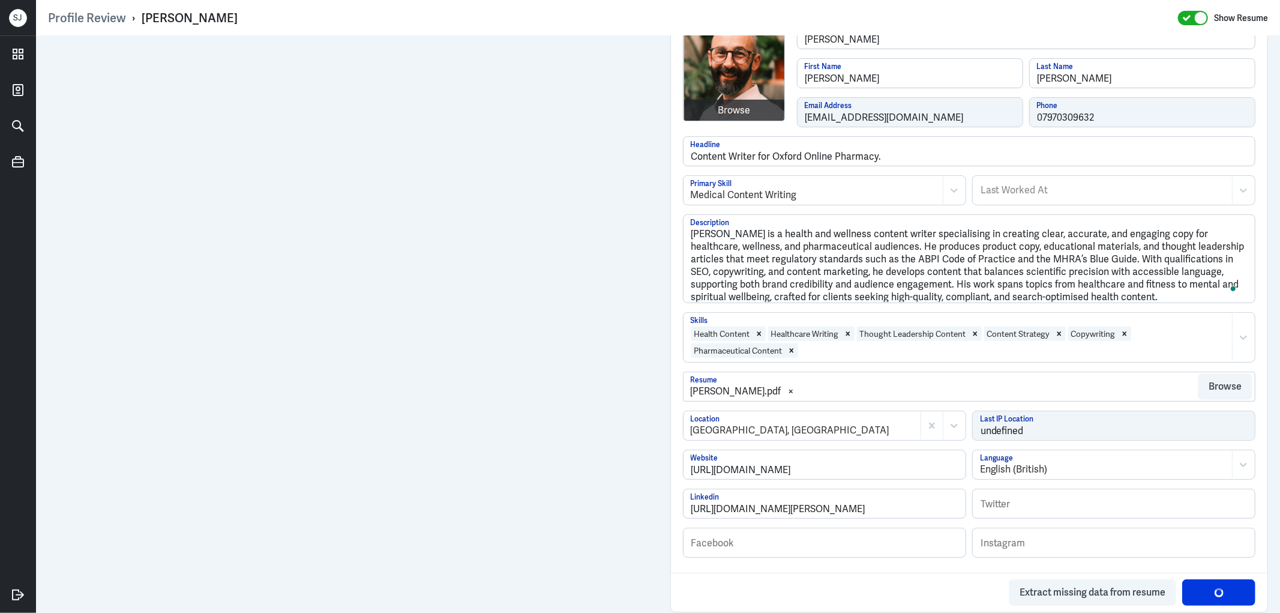
scroll to position [333, 0]
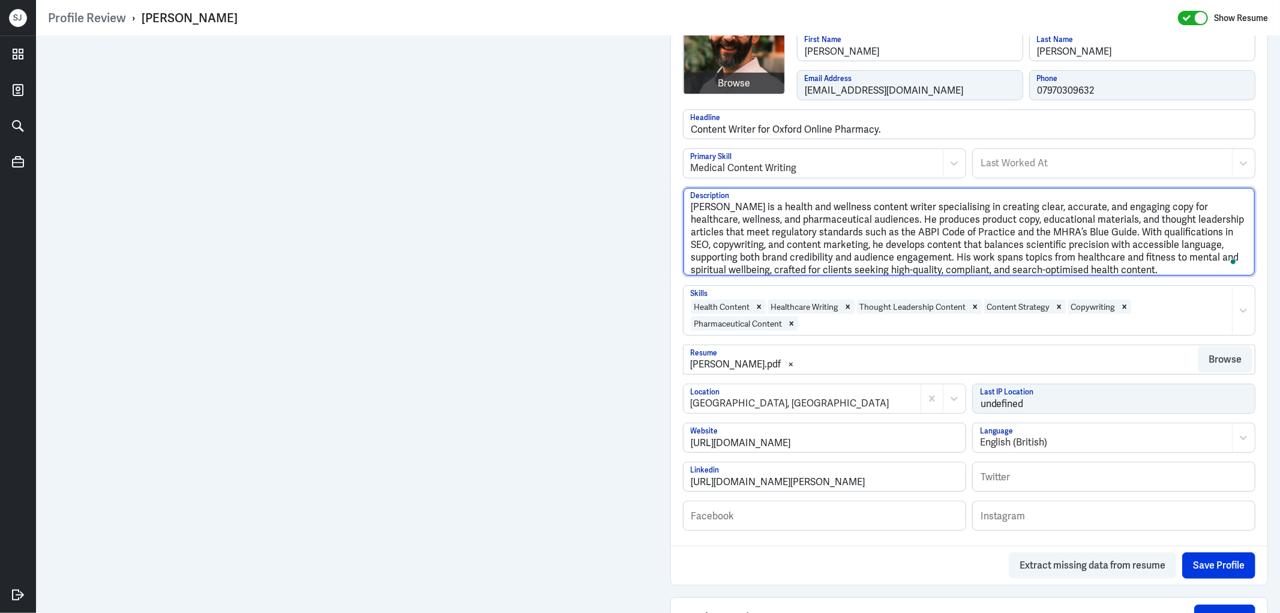
click at [983, 217] on textarea "Gavin Williams is a health and wellness content writer specialising in creating…" at bounding box center [970, 232] width 572 height 88
type textarea "Gavin Williams is a health and wellness content writer specialising in creating…"
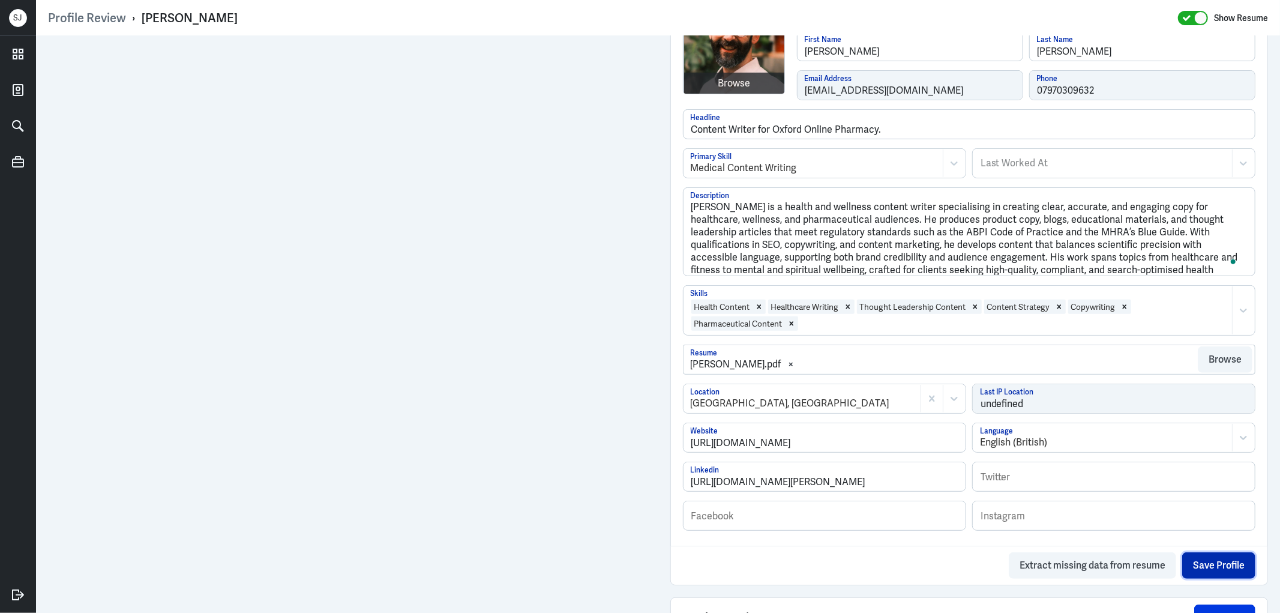
click at [1209, 567] on button "Save Profile" at bounding box center [1218, 565] width 73 height 26
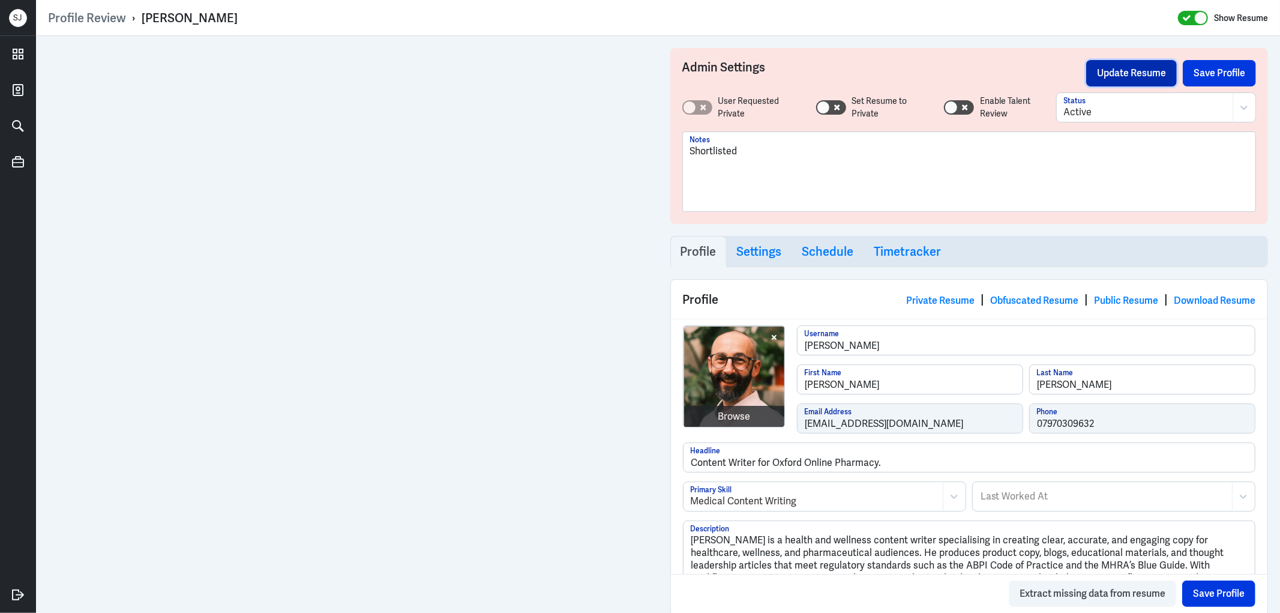
drag, startPoint x: 1125, startPoint y: 65, endPoint x: 971, endPoint y: 90, distance: 156.3
click at [1125, 66] on button "Update Resume" at bounding box center [1131, 73] width 91 height 26
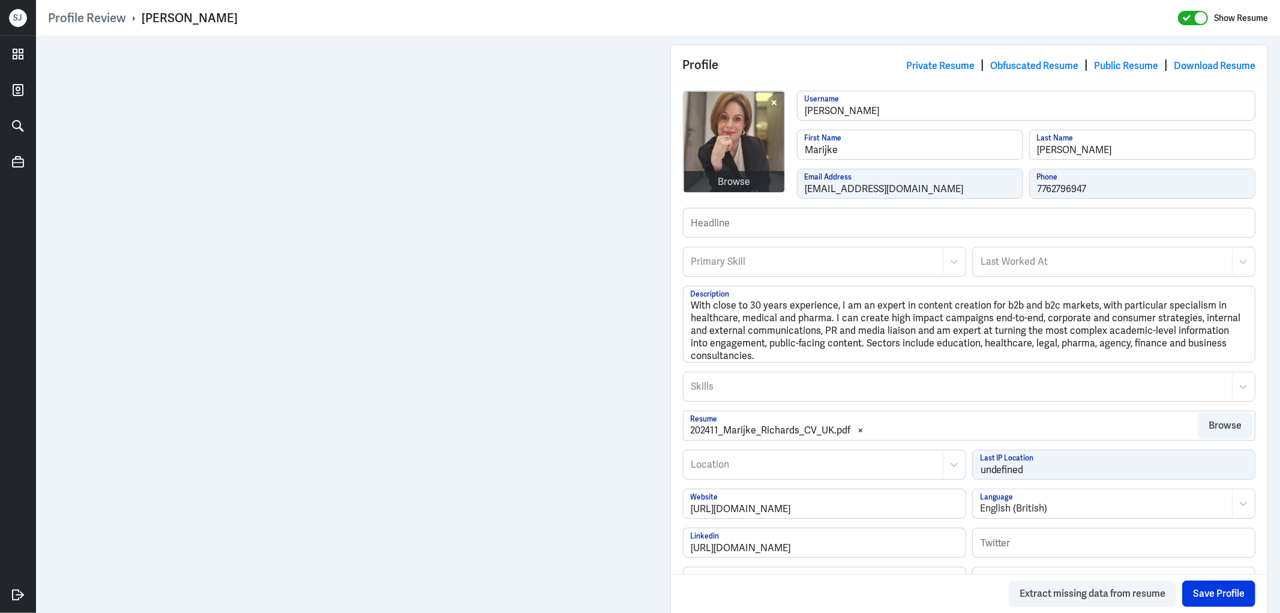
scroll to position [203, 0]
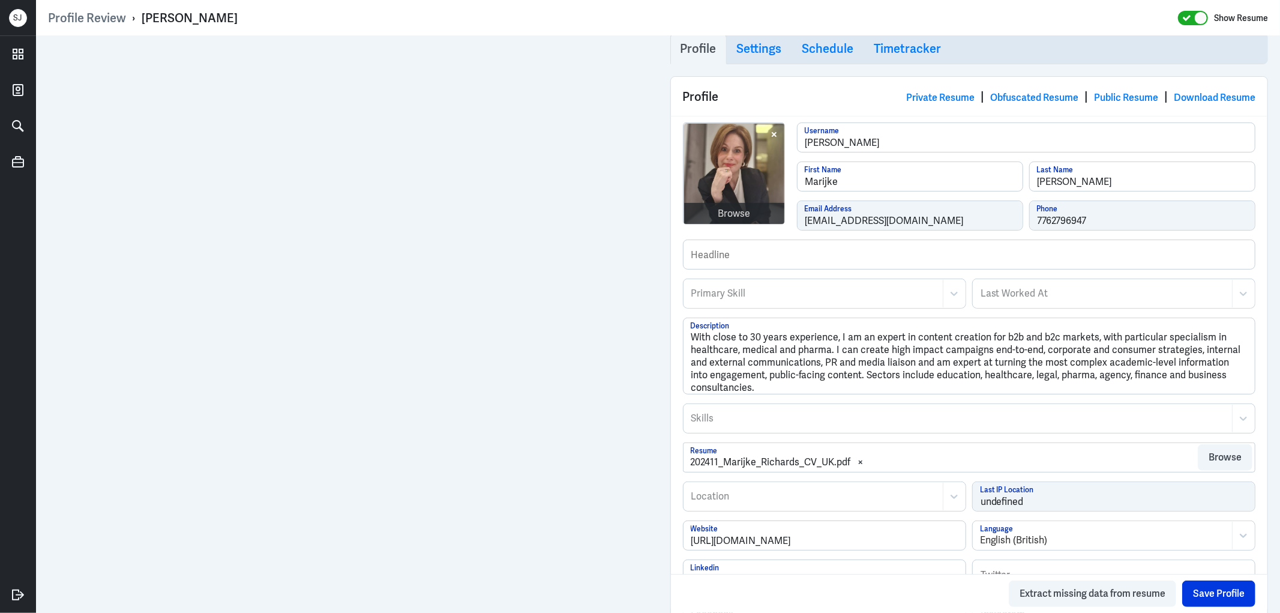
click at [720, 301] on div "Primary Skill" at bounding box center [813, 294] width 259 height 28
type input "medical con"
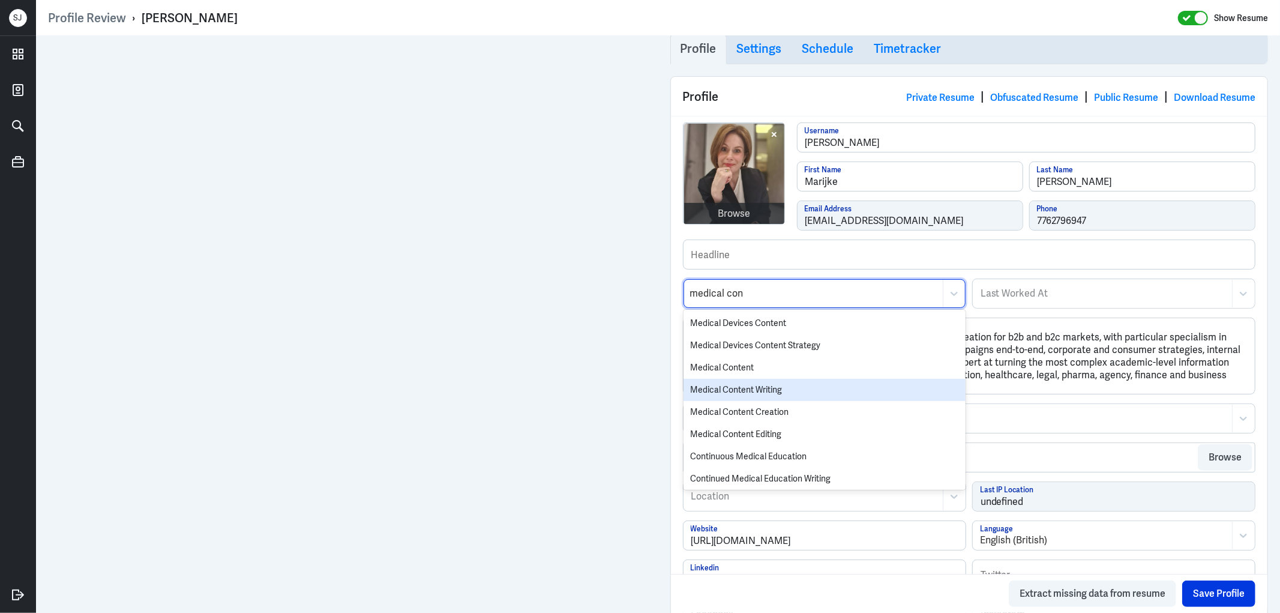
drag, startPoint x: 749, startPoint y: 390, endPoint x: 694, endPoint y: 385, distance: 54.8
click at [751, 390] on div "Medical Content Writing" at bounding box center [825, 390] width 282 height 22
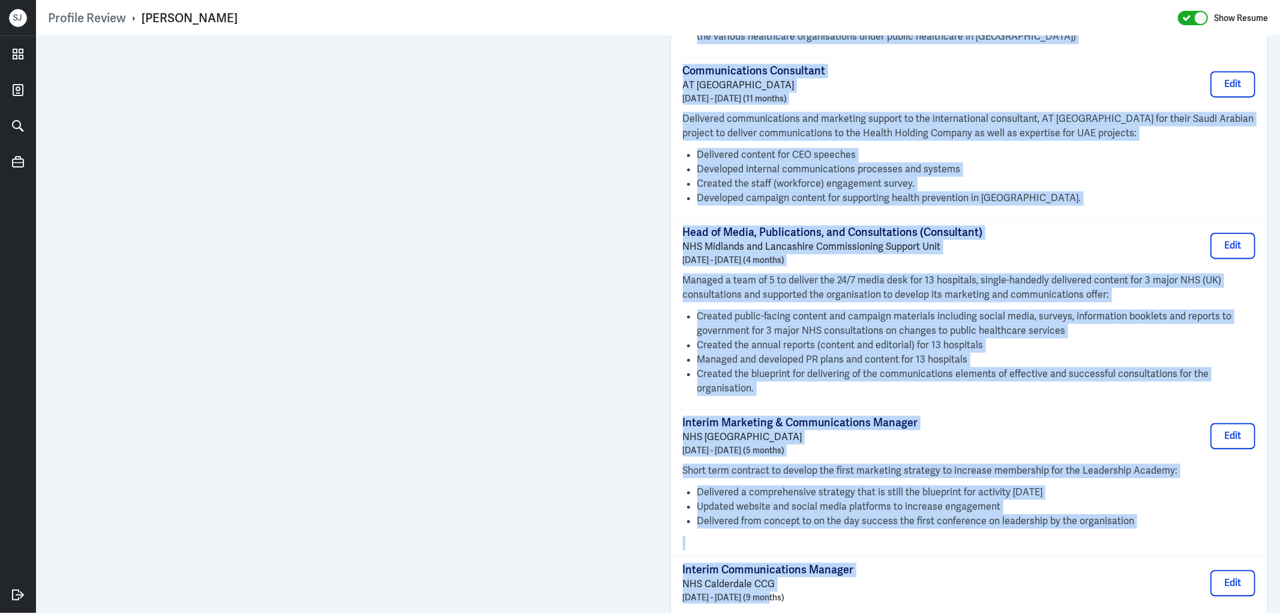
scroll to position [2204, 0]
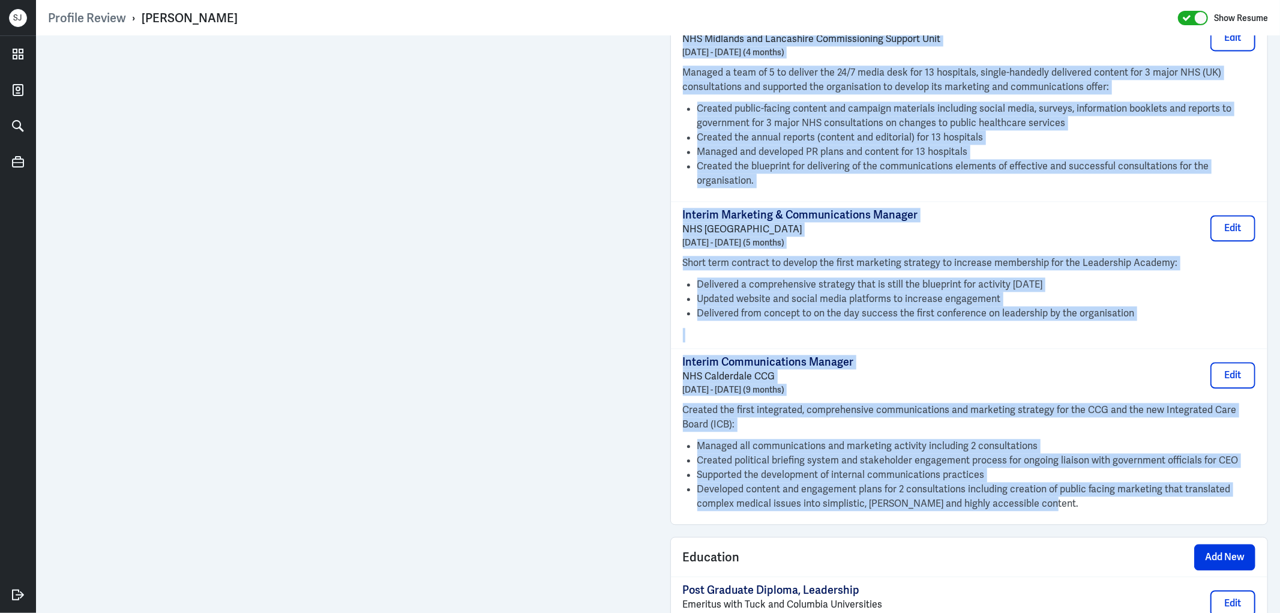
drag, startPoint x: 678, startPoint y: 214, endPoint x: 1053, endPoint y: 498, distance: 470.8
copy div "Freelance Social Media & Marketing Expert Health System Intelligence August 202…"
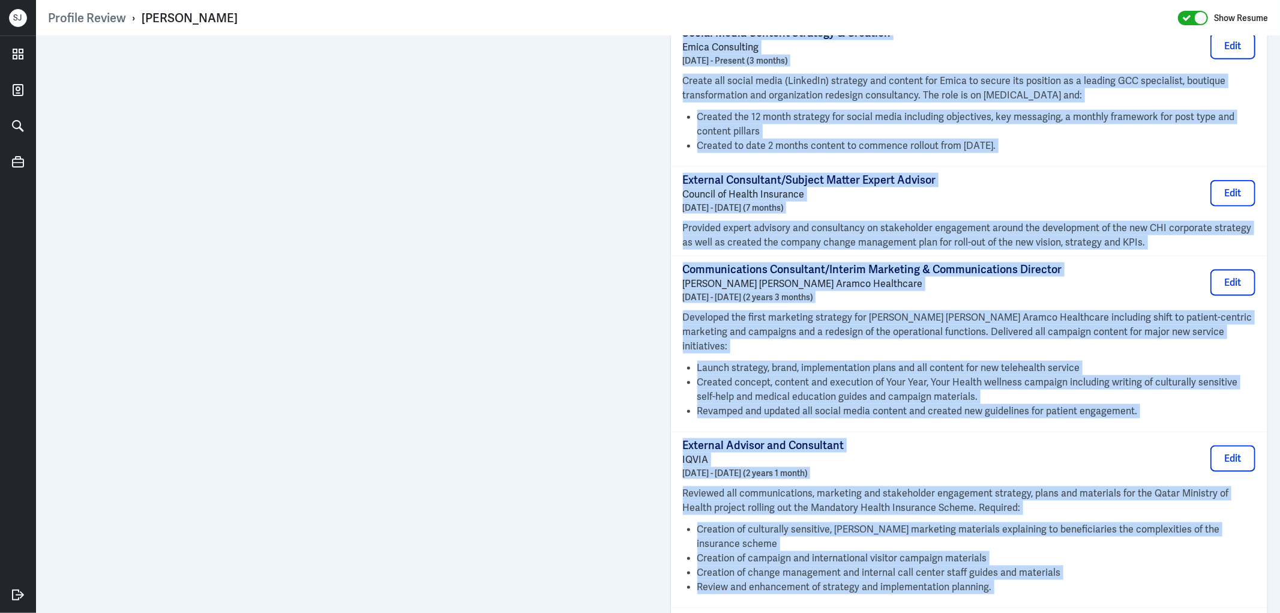
click at [909, 323] on p "Developed the first marketing strategy for [PERSON_NAME] [PERSON_NAME] Aramco H…" at bounding box center [969, 331] width 573 height 43
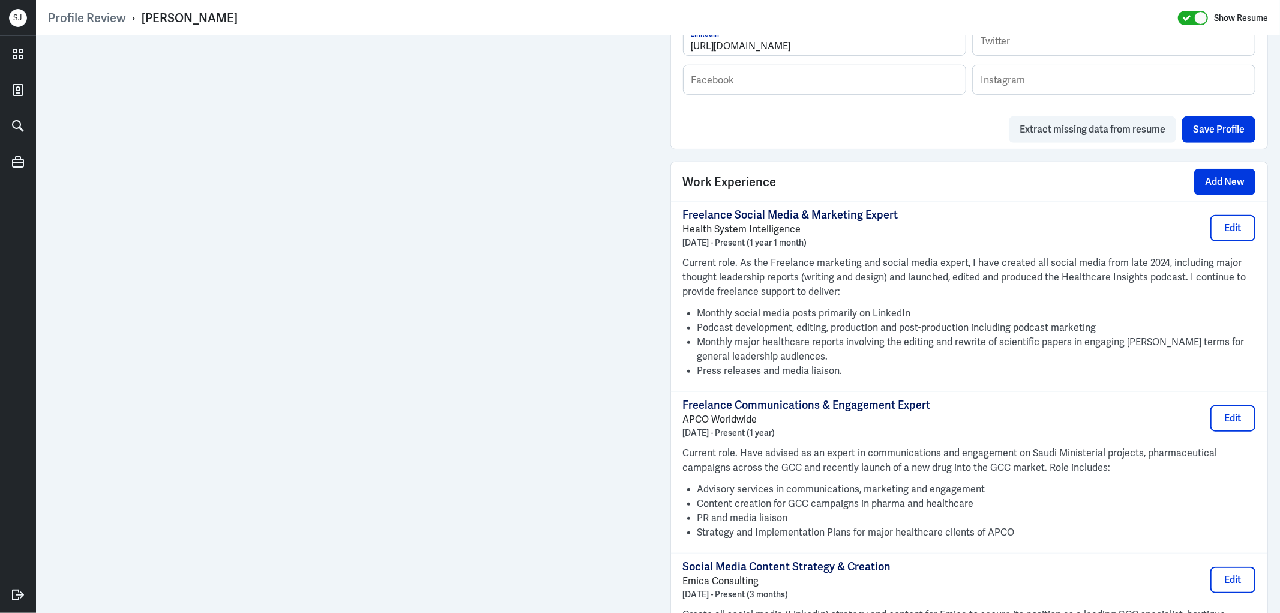
scroll to position [337, 0]
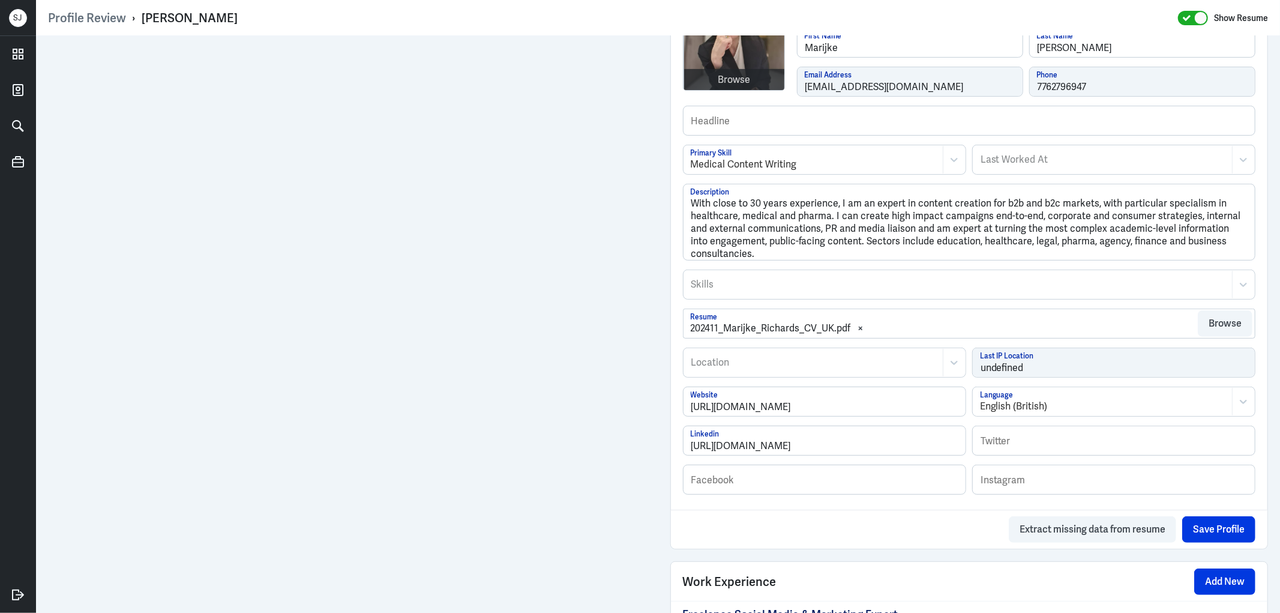
click at [178, 24] on div "[PERSON_NAME]" at bounding box center [190, 18] width 96 height 16
copy div "[PERSON_NAME]"
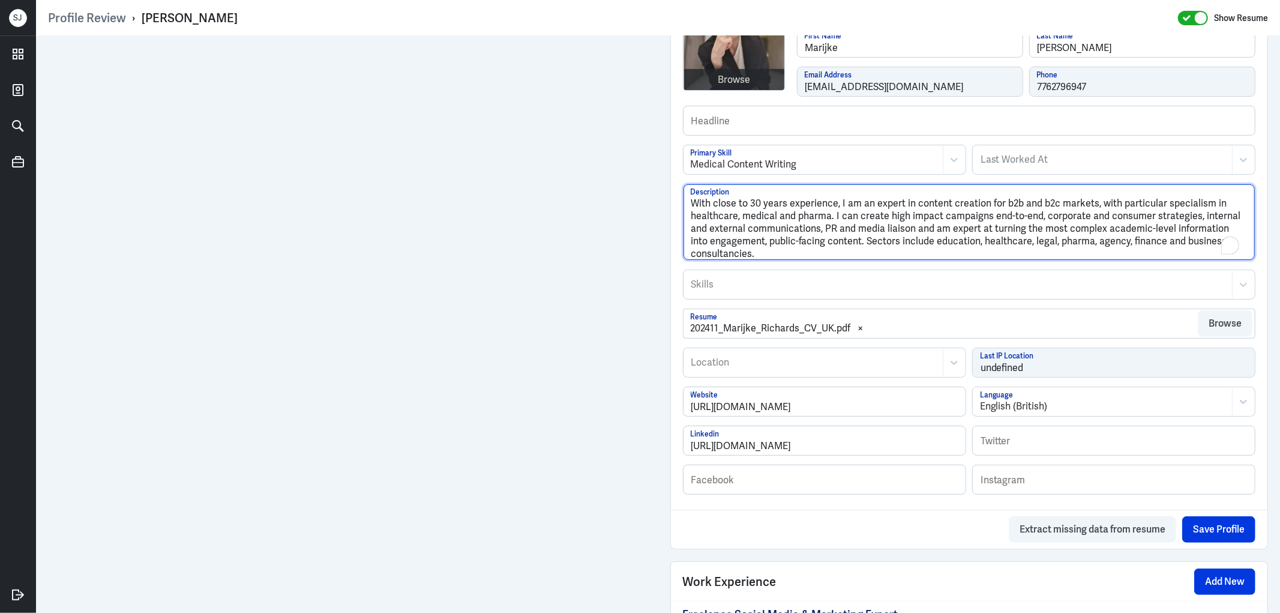
drag, startPoint x: 833, startPoint y: 202, endPoint x: 864, endPoint y: 202, distance: 31.2
click at [864, 202] on textarea "With close to 30 years experience, I am an expert in content creation for b2b a…" at bounding box center [970, 222] width 572 height 76
paste textarea "[PERSON_NAME]"
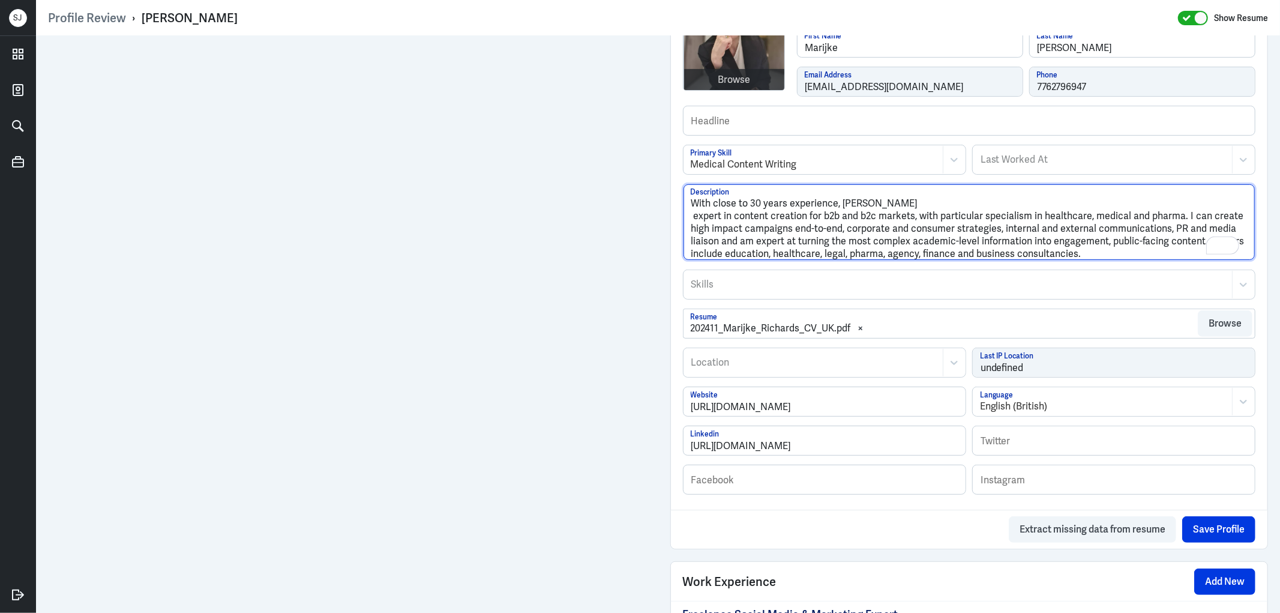
click at [920, 201] on textarea "With close to 30 years experience, Marijke Richards expert in content creation …" at bounding box center [970, 222] width 572 height 76
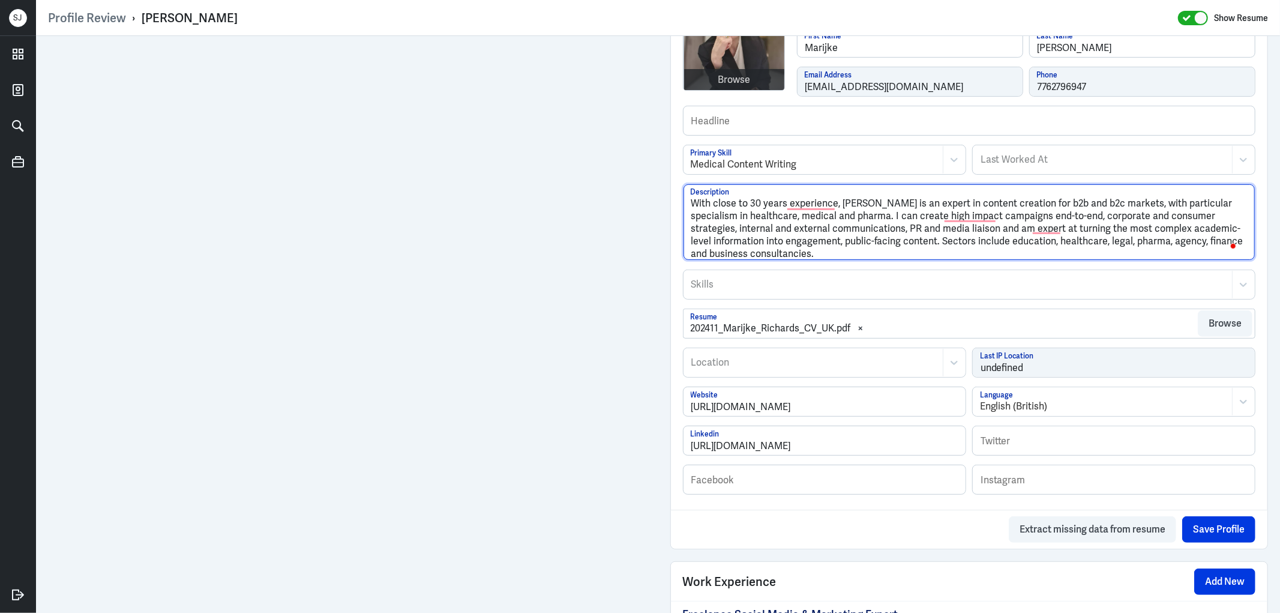
click at [1064, 200] on textarea "With close to 30 years experience, Marijke Richards is an expert in content cre…" at bounding box center [970, 222] width 572 height 76
click at [1103, 197] on textarea "With close to 30 years experience, Marijke Richards is an expert in content cre…" at bounding box center [970, 222] width 572 height 76
click at [890, 212] on textarea "With close to 30 years experience, Marijke Richards is an expert in content cre…" at bounding box center [970, 222] width 572 height 76
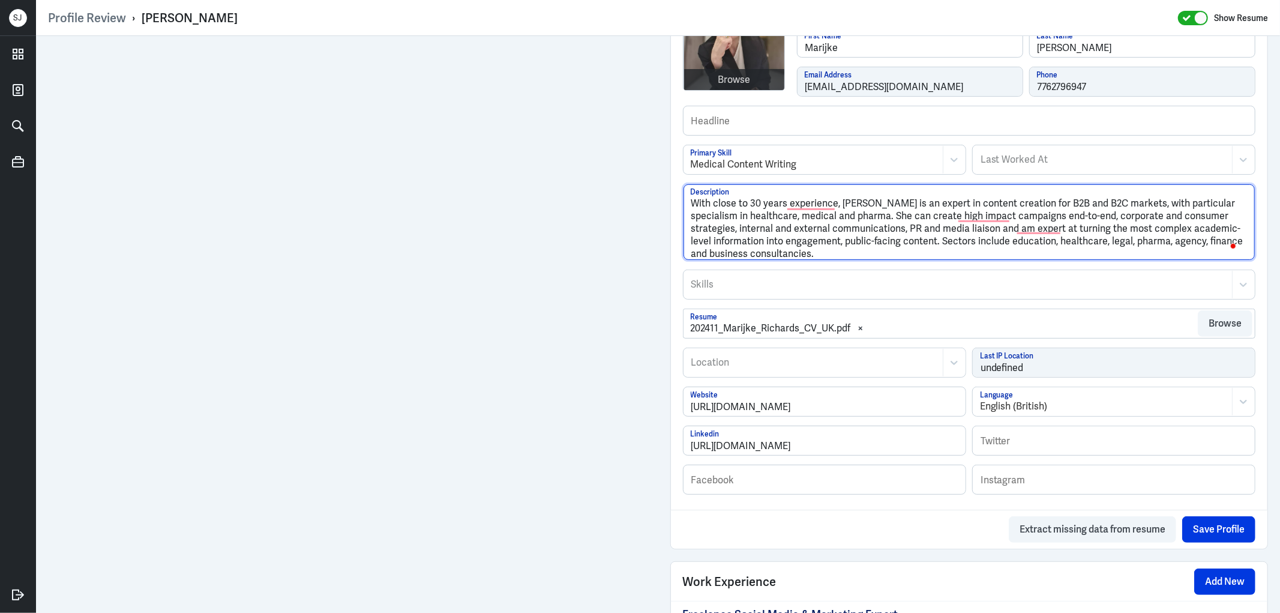
click at [916, 211] on textarea "With close to 30 years experience, Marijke Richards is an expert in content cre…" at bounding box center [970, 222] width 572 height 76
click at [933, 217] on textarea "With close to 30 years experience, Marijke Richards is an expert in content cre…" at bounding box center [970, 222] width 572 height 76
drag, startPoint x: 938, startPoint y: 238, endPoint x: 962, endPoint y: 267, distance: 38.0
click at [962, 266] on div "With close to 30 years experience, Marijke Richards is an expert in content cre…" at bounding box center [969, 227] width 573 height 86
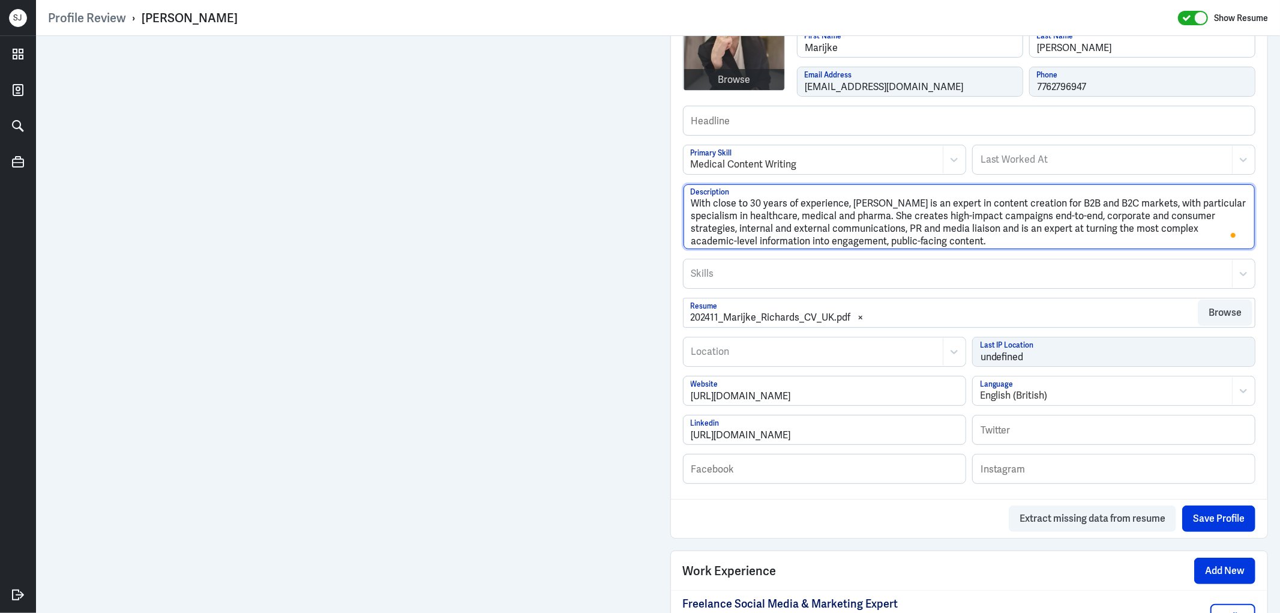
click at [939, 240] on textarea "With close to 30 years of experience, Marijke Richards is an expert in content …" at bounding box center [970, 216] width 572 height 65
type textarea "With close to 30 years of experience, Marijke Richards is an expert in content …"
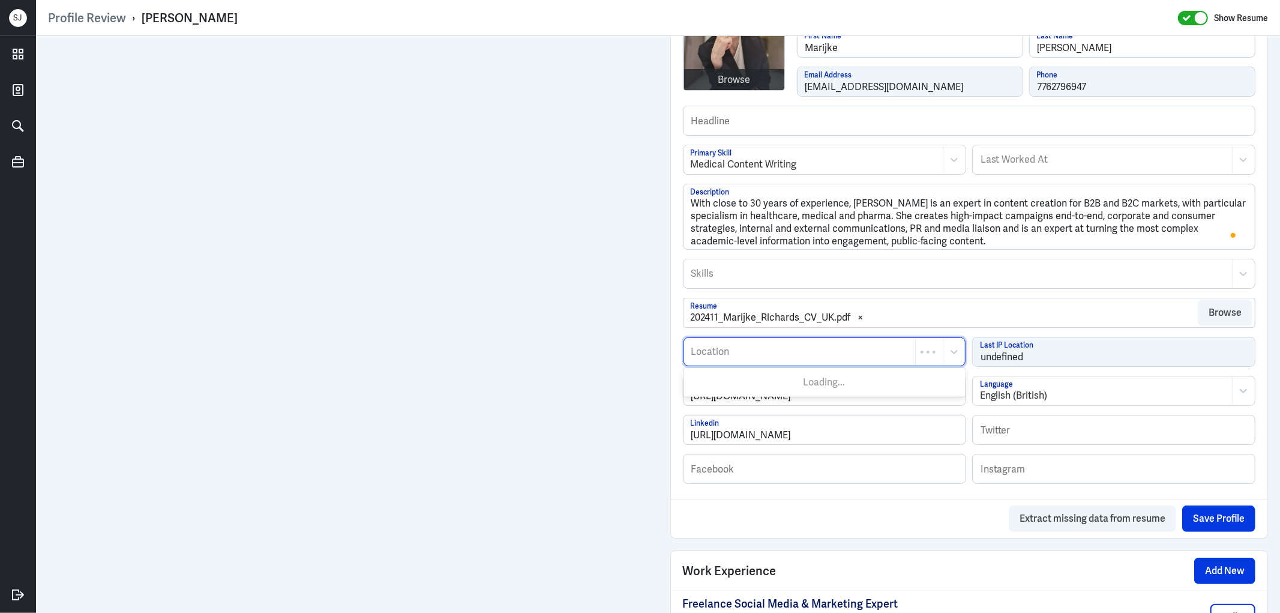
click at [714, 348] on div at bounding box center [799, 352] width 219 height 14
type input "manches"
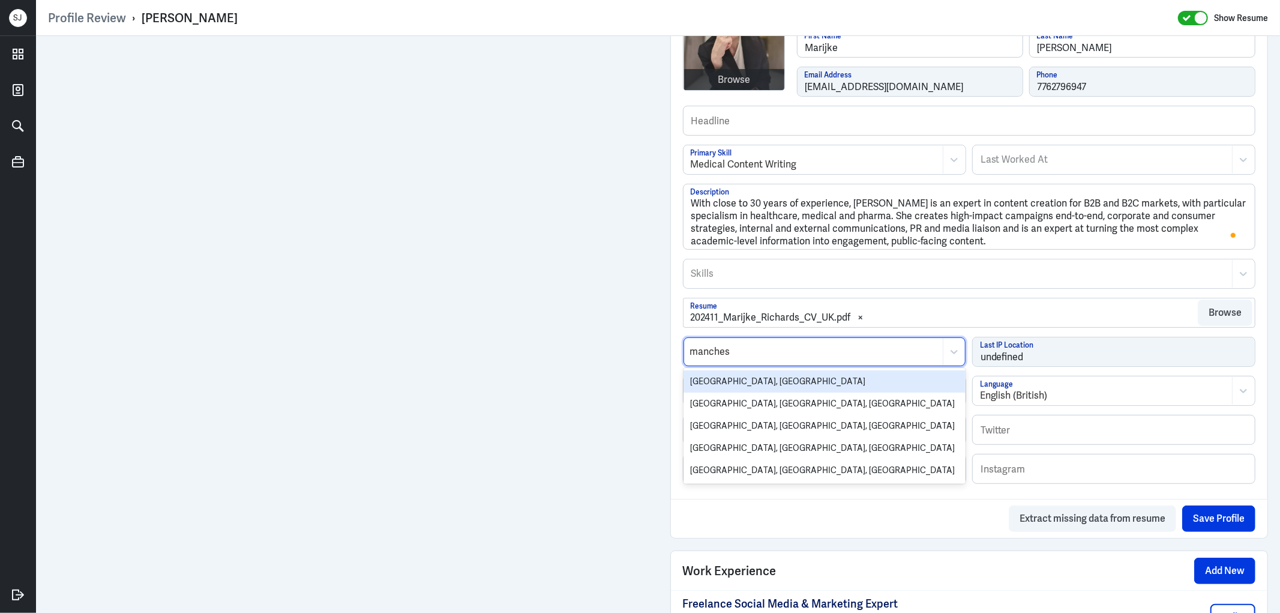
click at [731, 384] on div "[GEOGRAPHIC_DATA], [GEOGRAPHIC_DATA]" at bounding box center [825, 381] width 282 height 22
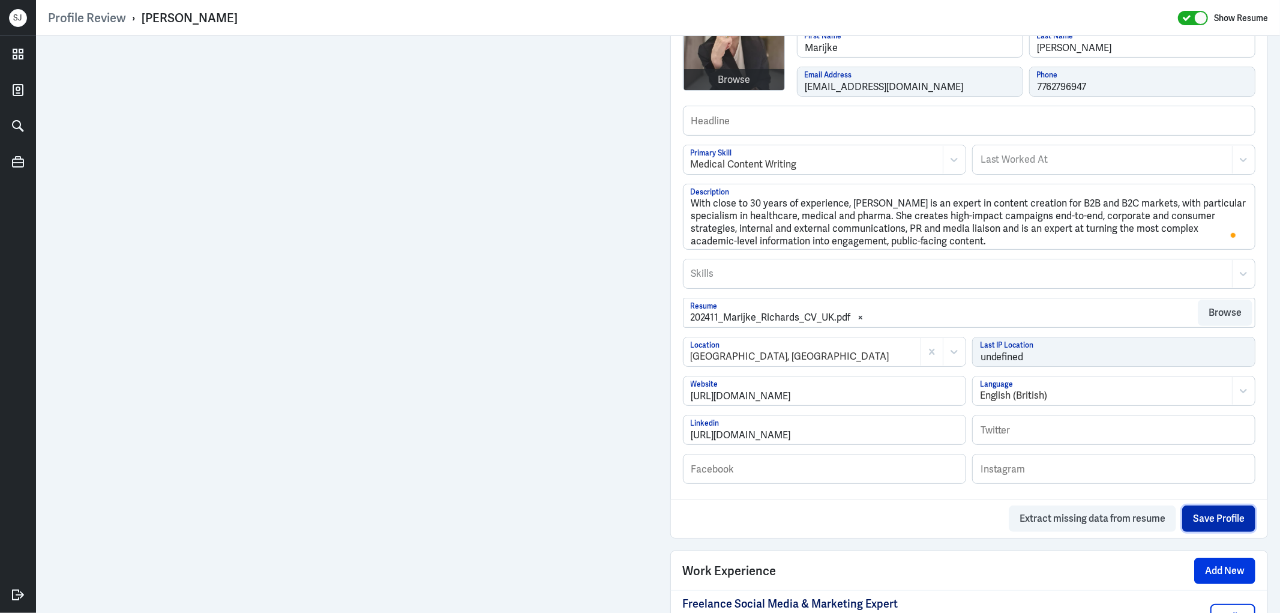
click at [1209, 522] on button "Save Profile" at bounding box center [1218, 518] width 73 height 26
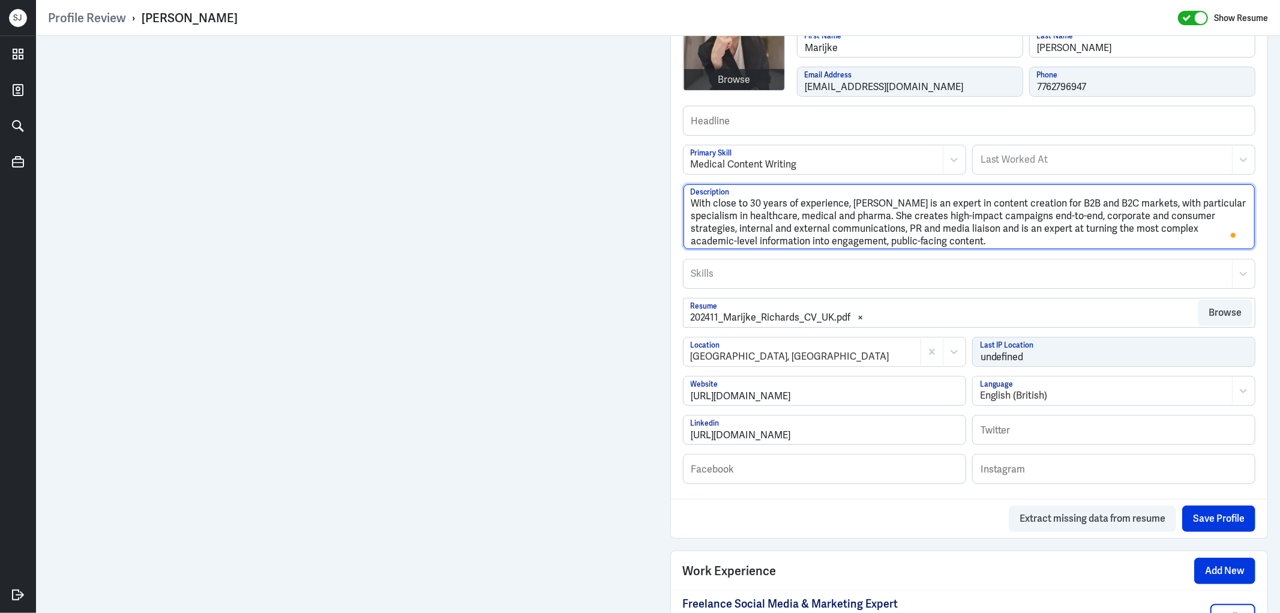
drag, startPoint x: 740, startPoint y: 202, endPoint x: 709, endPoint y: 203, distance: 31.2
click at [709, 203] on textarea "With close to 30 years of experience, Marijke Richards is an expert in content …" at bounding box center [970, 216] width 572 height 65
click at [891, 213] on textarea "With nearly 30 years of experience, Marijke Richards is an expert in content cr…" at bounding box center [970, 216] width 572 height 65
drag, startPoint x: 910, startPoint y: 201, endPoint x: 960, endPoint y: 241, distance: 64.0
click at [959, 242] on textarea "With nearly 30 years of experience, Marijke Richards is an expert in content cr…" at bounding box center [970, 216] width 572 height 65
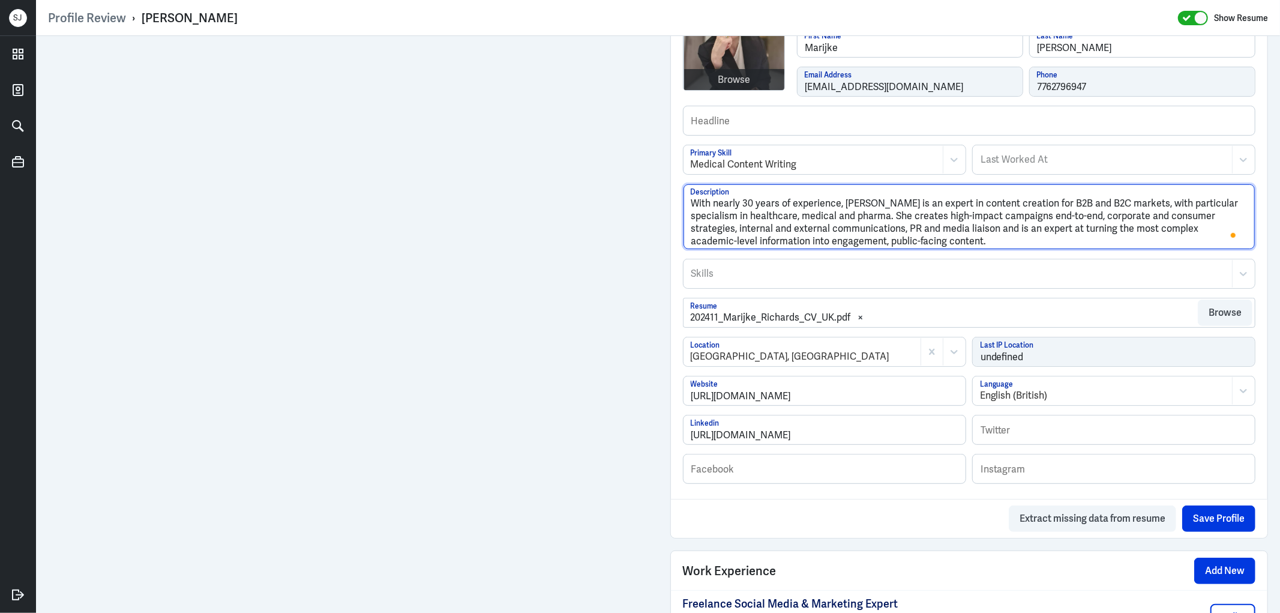
paste textarea "communications and marketing consultant with extensive experience delivering he…"
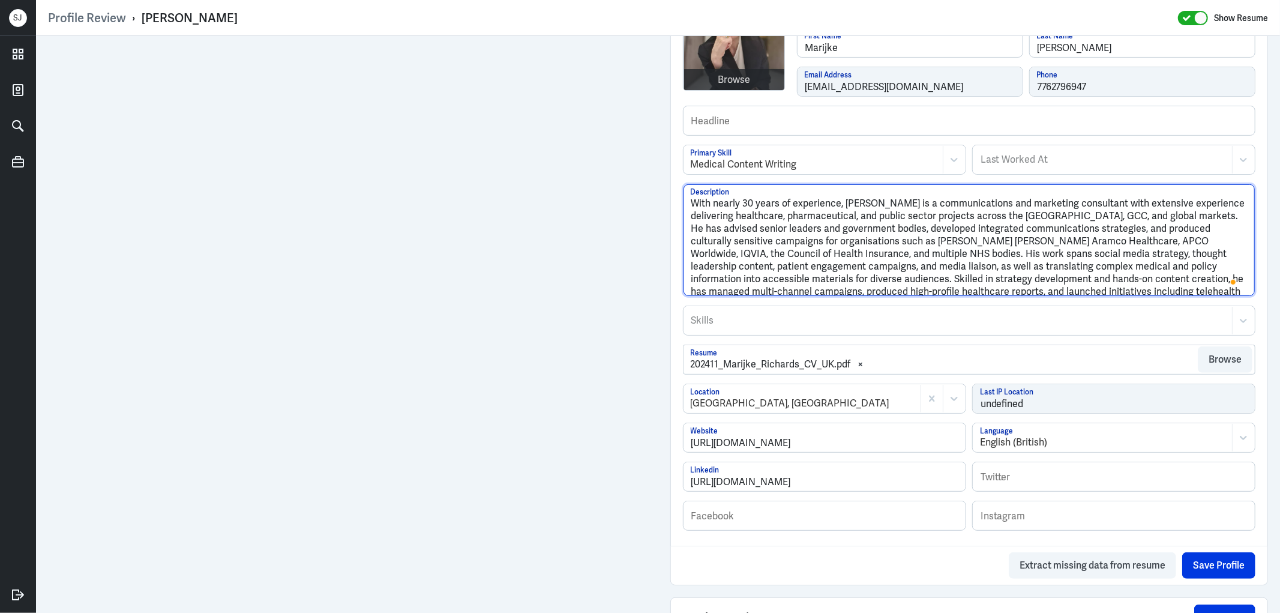
drag, startPoint x: 936, startPoint y: 200, endPoint x: 1136, endPoint y: 202, distance: 199.3
click at [1136, 202] on textarea "With nearly 30 years of experience, Marijke Richards is a communications and ma…" at bounding box center [970, 240] width 572 height 112
click at [722, 217] on textarea "With nearly 30 years of experience, Marijke Richards has extensive experience d…" at bounding box center [970, 240] width 572 height 112
click at [1119, 202] on textarea "With nearly 30 years of experience, Marijke Richards has extensive experience d…" at bounding box center [970, 240] width 572 height 112
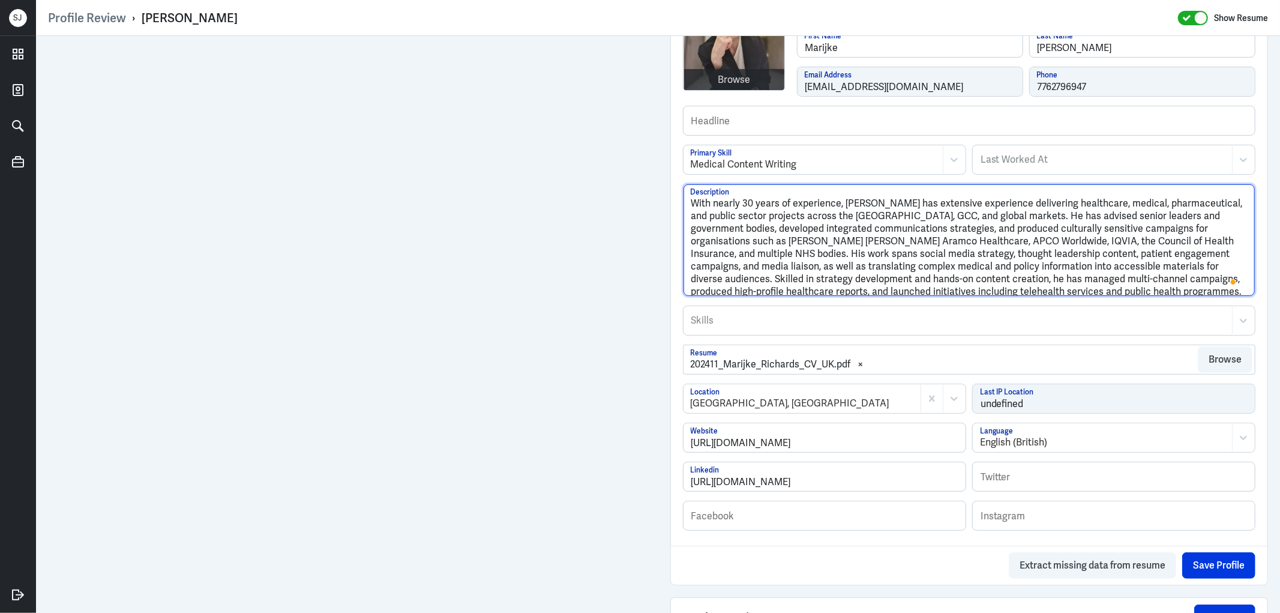
drag, startPoint x: 763, startPoint y: 216, endPoint x: 688, endPoint y: 216, distance: 75.0
click at [1107, 286] on textarea "With nearly 30 years of experience, [PERSON_NAME] has extensive experience deli…" at bounding box center [970, 240] width 572 height 112
drag, startPoint x: 1067, startPoint y: 288, endPoint x: 1085, endPoint y: 288, distance: 18.6
click at [1085, 288] on textarea "With nearly 30 years of experience, [PERSON_NAME] has extensive experience deli…" at bounding box center [970, 240] width 572 height 112
click at [1101, 290] on textarea "With nearly 30 years of experience, [PERSON_NAME] has extensive experience deli…" at bounding box center [970, 240] width 572 height 112
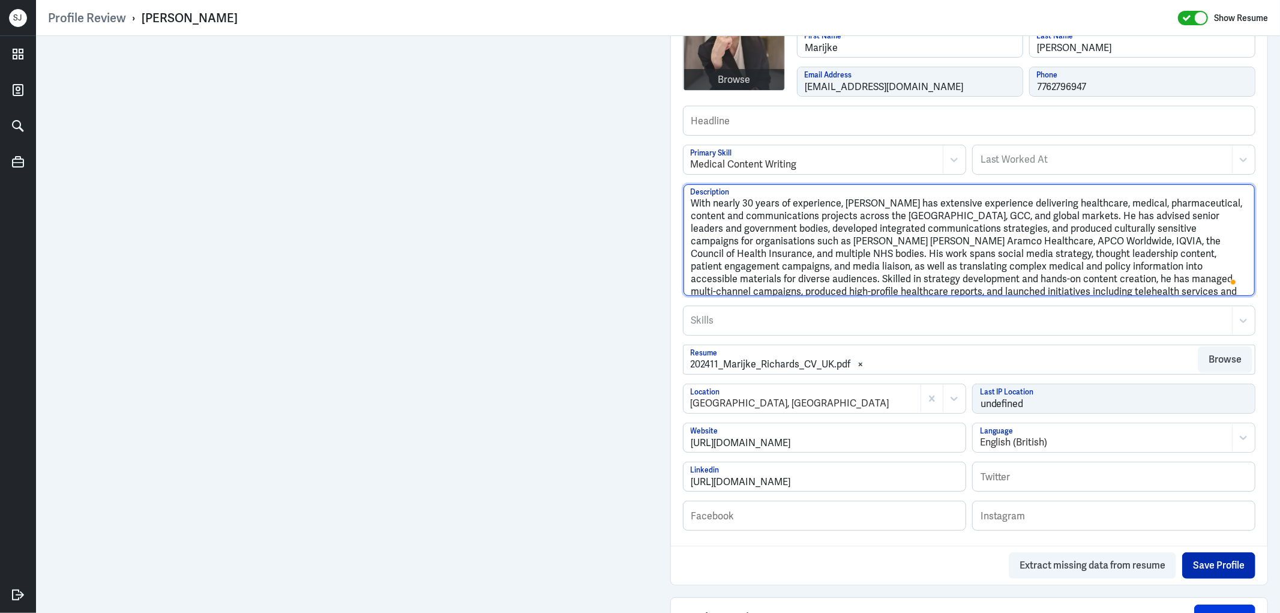
type textarea "With nearly 30 years of experience, [PERSON_NAME] has extensive experience deli…"
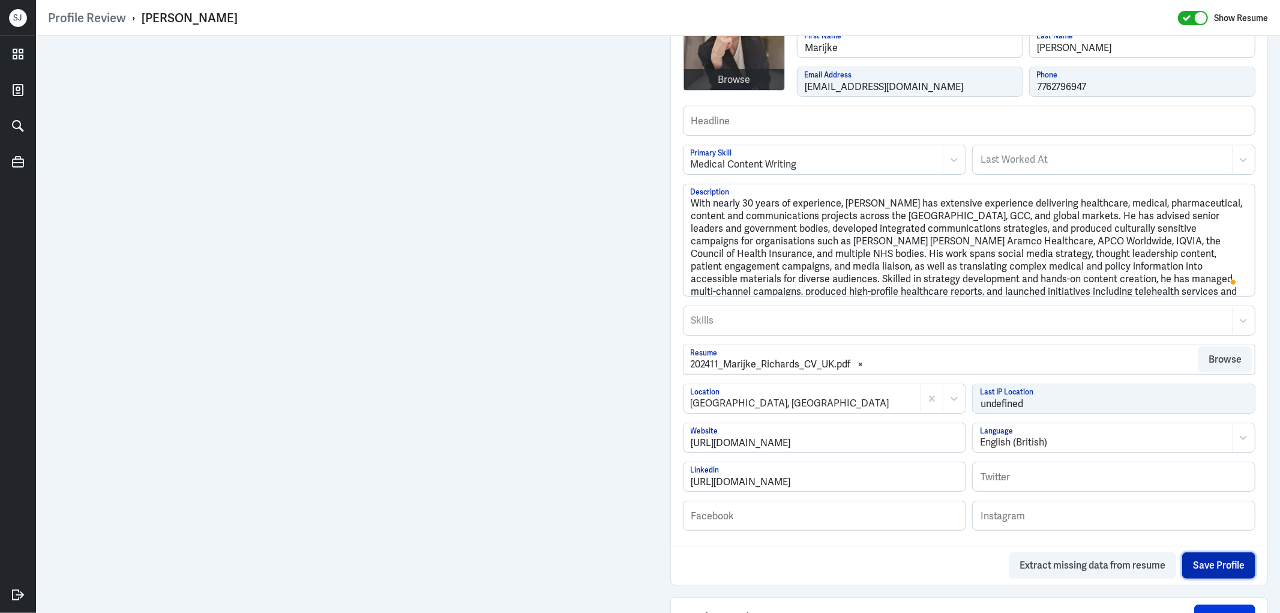
drag, startPoint x: 1211, startPoint y: 569, endPoint x: 1155, endPoint y: 427, distance: 152.5
click at [1211, 565] on button "Save Profile" at bounding box center [1218, 565] width 73 height 26
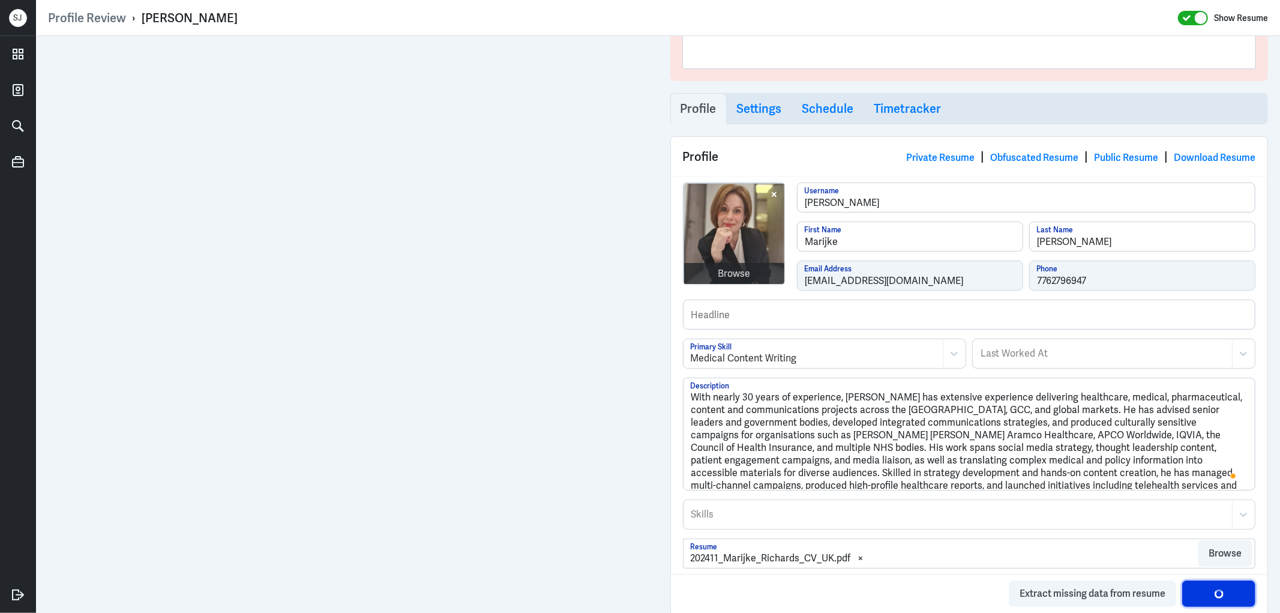
scroll to position [0, 0]
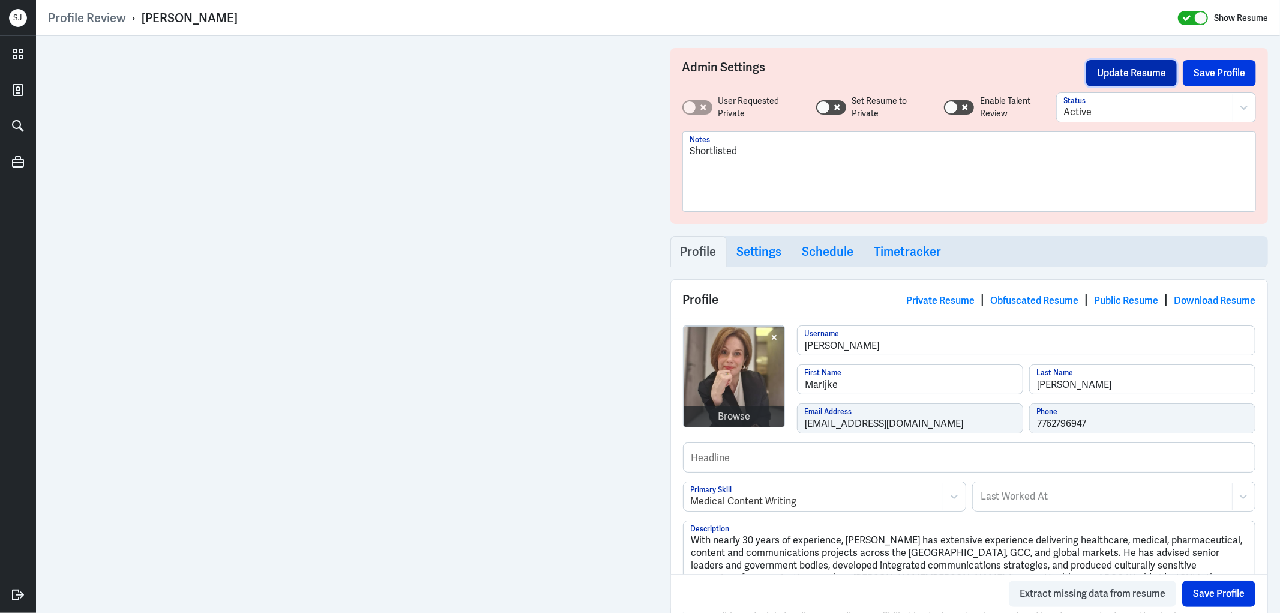
drag, startPoint x: 1120, startPoint y: 82, endPoint x: 1108, endPoint y: 84, distance: 12.1
click at [1121, 81] on button "Update Resume" at bounding box center [1131, 73] width 91 height 26
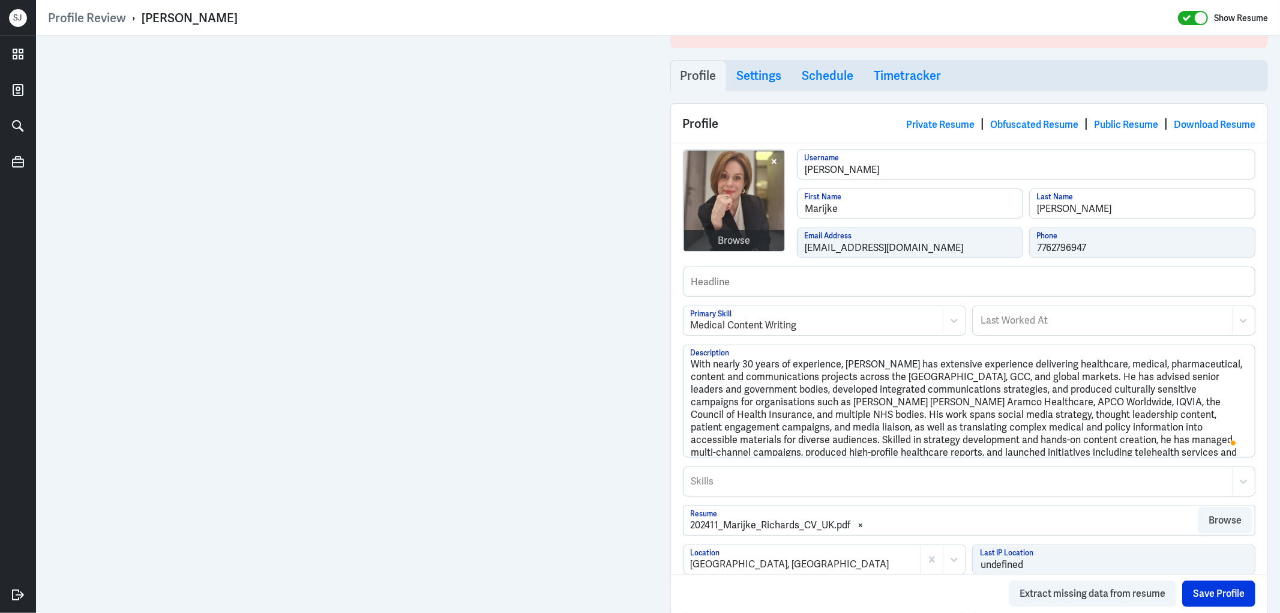
scroll to position [200, 0]
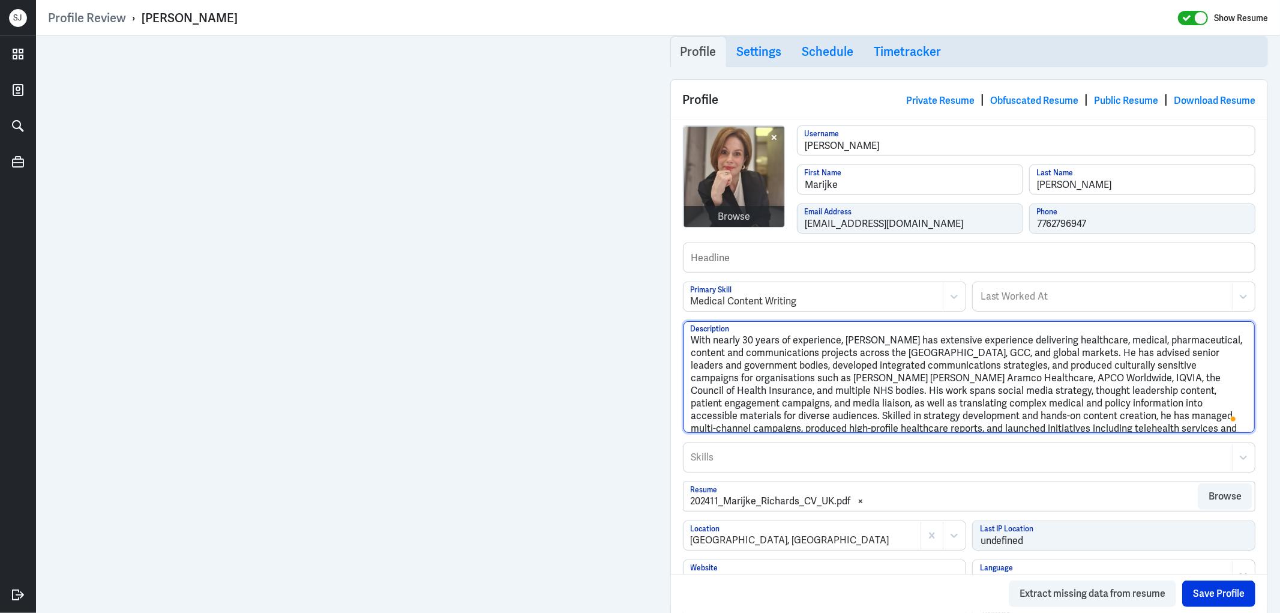
drag, startPoint x: 699, startPoint y: 376, endPoint x: 1095, endPoint y: 373, distance: 396.1
click at [1095, 373] on textarea "With nearly 30 years of experience, [PERSON_NAME] has extensive experience deli…" at bounding box center [970, 377] width 572 height 112
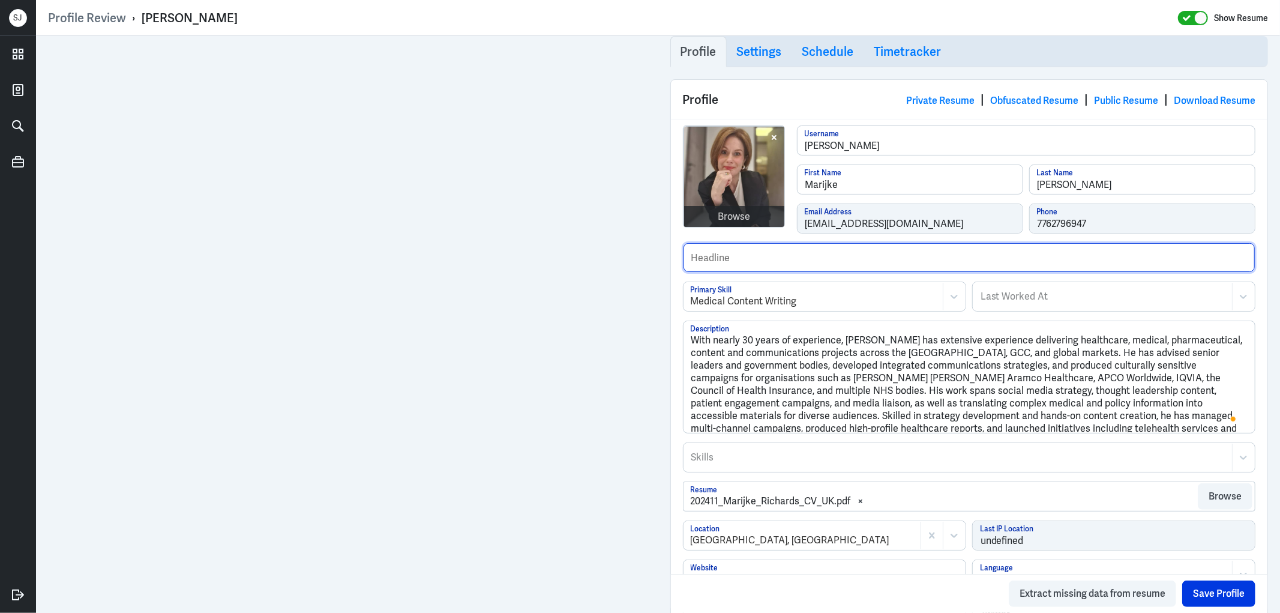
click at [723, 252] on input "text" at bounding box center [970, 257] width 572 height 29
paste input "Johns Hopkins Aramco Healthcare, APCO Worldwide, IQVIA, the Council of Health I…"
click at [688, 261] on input "Johns Hopkins Aramco Healthcare, APCO Worldwide, IQVIA, the Council of Health I…" at bounding box center [970, 257] width 572 height 29
drag, startPoint x: 896, startPoint y: 259, endPoint x: 974, endPoint y: 264, distance: 78.2
click at [974, 264] on input "Worked with Johns Hopkins Aramco Healthcare, APCO Worldwide, IQVIA, the Council…" at bounding box center [970, 257] width 572 height 29
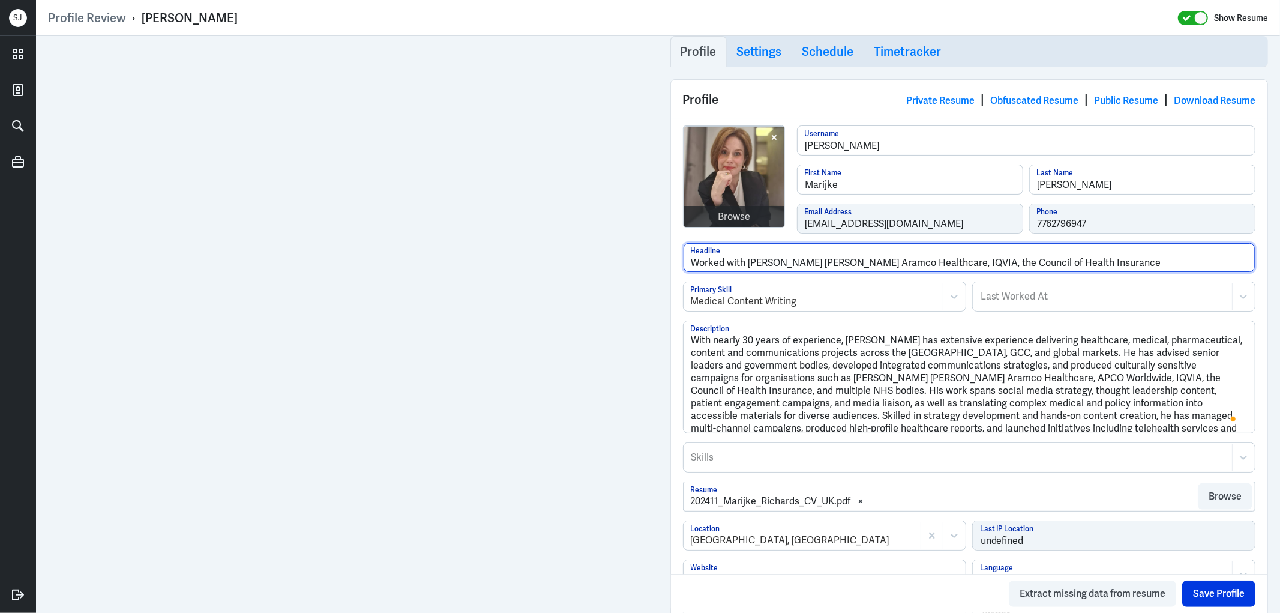
click at [1070, 260] on input "Worked with Johns Hopkins Aramco Healthcare, IQVIA, the Council of Health Insur…" at bounding box center [970, 257] width 572 height 29
click at [987, 259] on input "Worked with Johns Hopkins Aramco Healthcare, APCO Worldwide, IQVIA, the Council…" at bounding box center [970, 257] width 572 height 29
drag, startPoint x: 1026, startPoint y: 260, endPoint x: 1197, endPoint y: 260, distance: 171.1
click at [1197, 260] on input "Worked with Johns Hopkins Aramco Healthcare, APCO Worldwide, IQVIA, the Council…" at bounding box center [970, 257] width 572 height 29
drag, startPoint x: 892, startPoint y: 262, endPoint x: 1170, endPoint y: 270, distance: 278.0
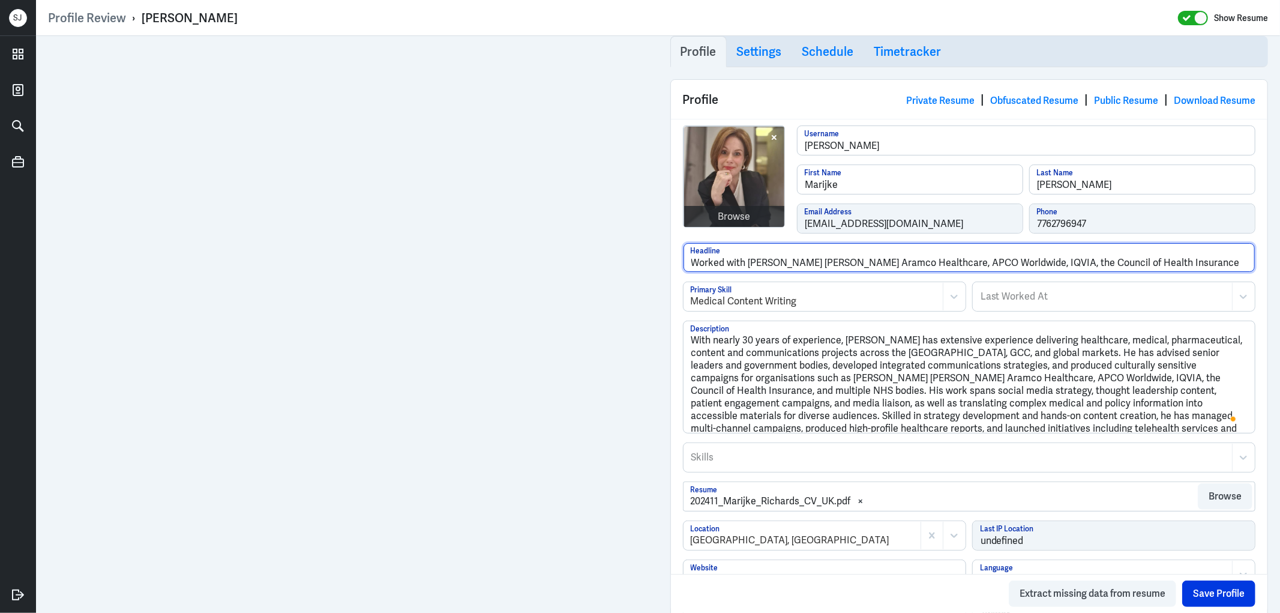
click at [1151, 265] on input "Worked with Johns Hopkins Aramco Healthcare, APCO Worldwide, IQVIA, the Council…" at bounding box center [970, 257] width 572 height 29
type input "Worked with [PERSON_NAME] [PERSON_NAME] Aramco Healthcare."
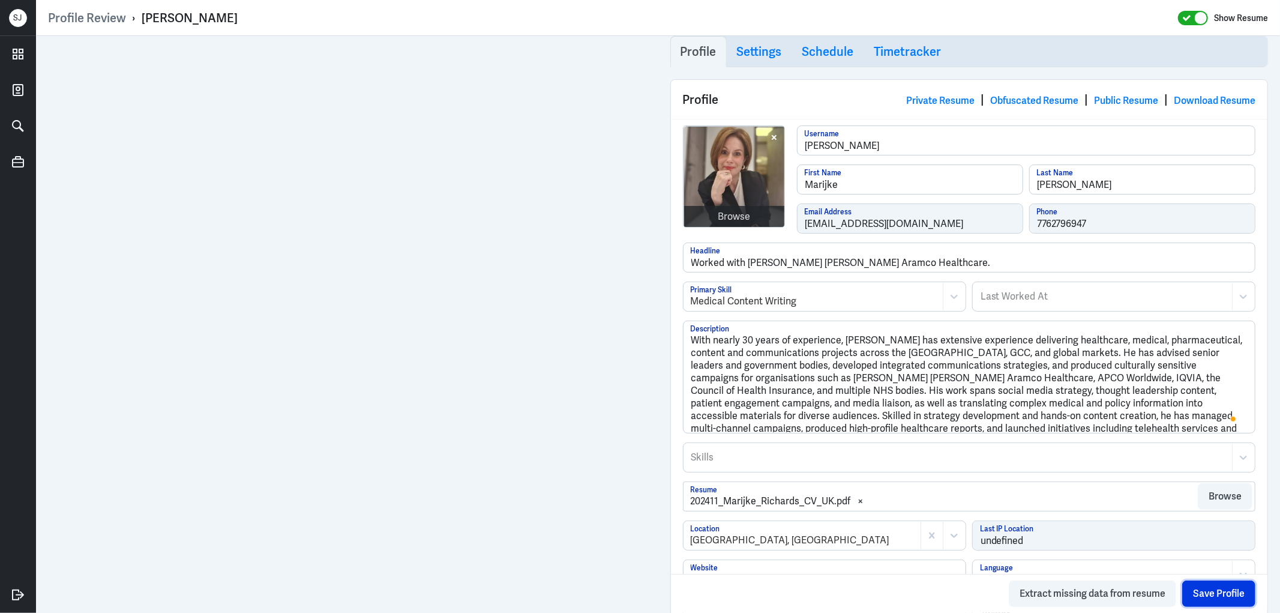
drag, startPoint x: 1209, startPoint y: 585, endPoint x: 1191, endPoint y: 561, distance: 30.0
click at [1205, 580] on button "Save Profile" at bounding box center [1218, 593] width 73 height 26
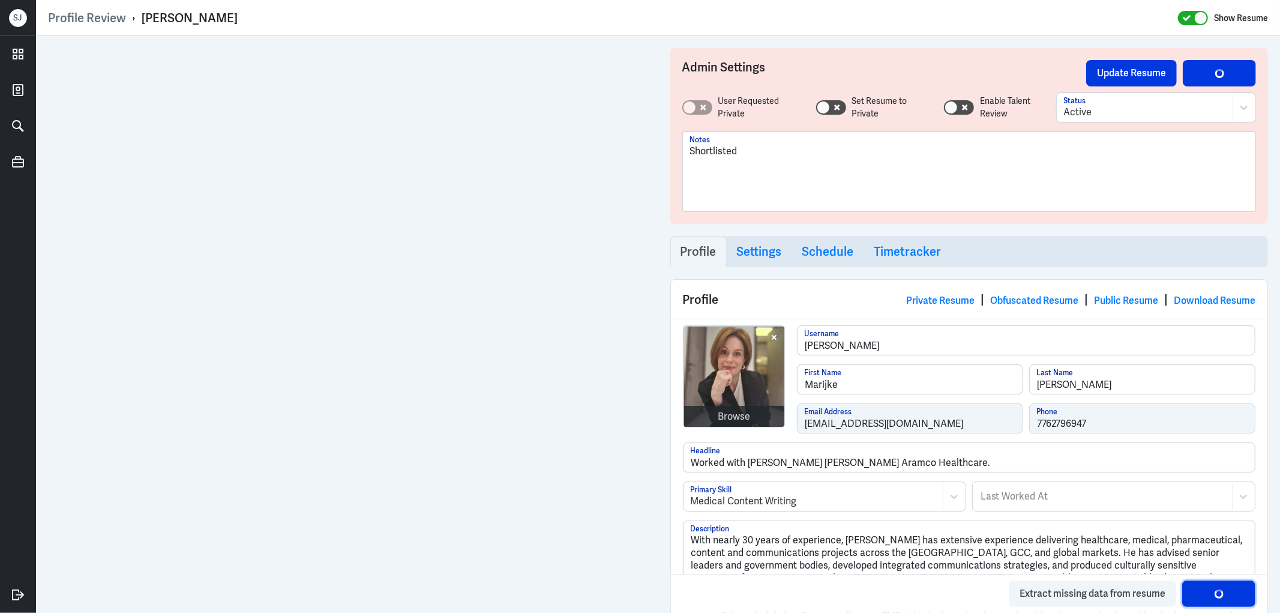
scroll to position [0, 0]
click at [1118, 73] on button "Update Resume" at bounding box center [1131, 73] width 91 height 26
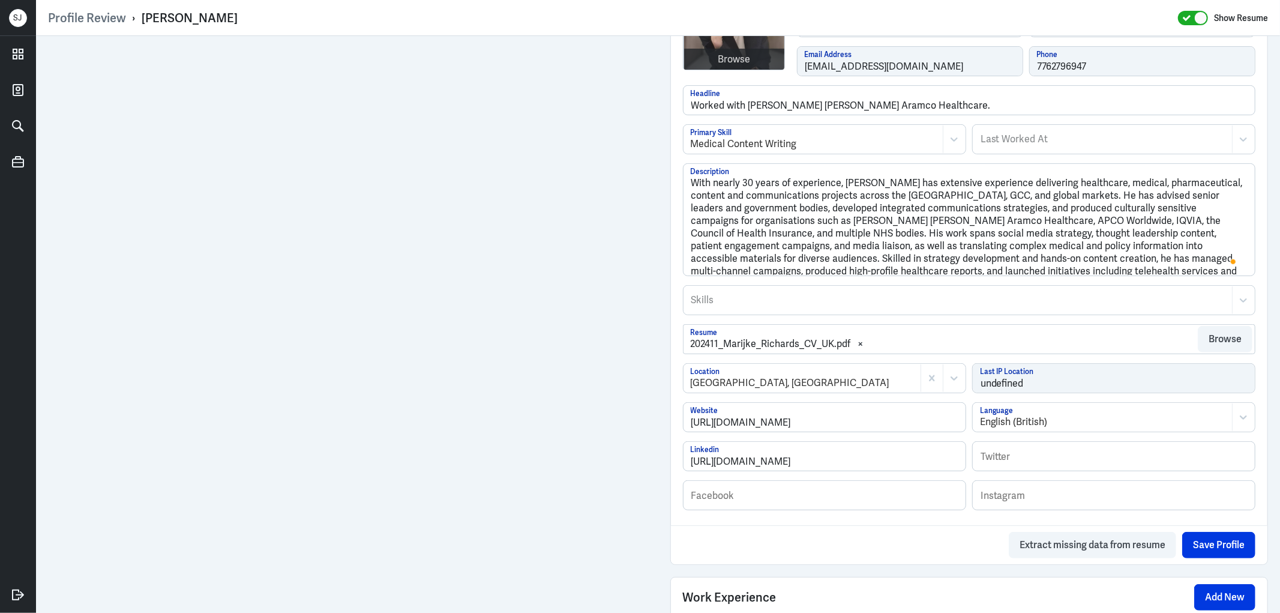
scroll to position [466, 0]
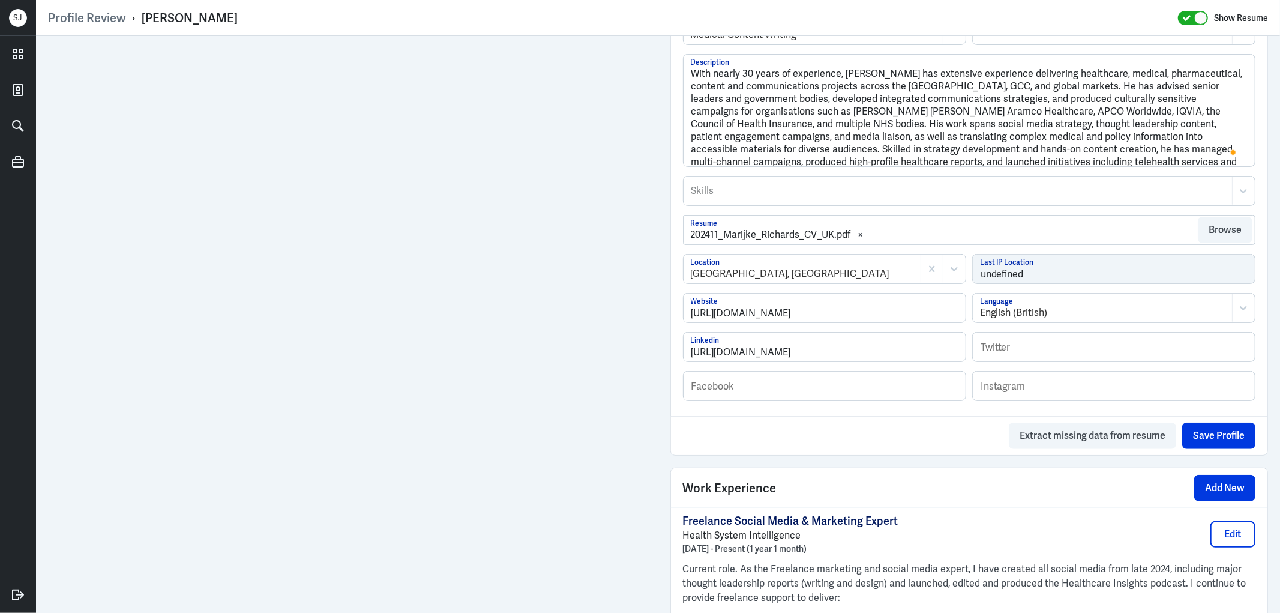
click at [749, 193] on div at bounding box center [958, 191] width 537 height 14
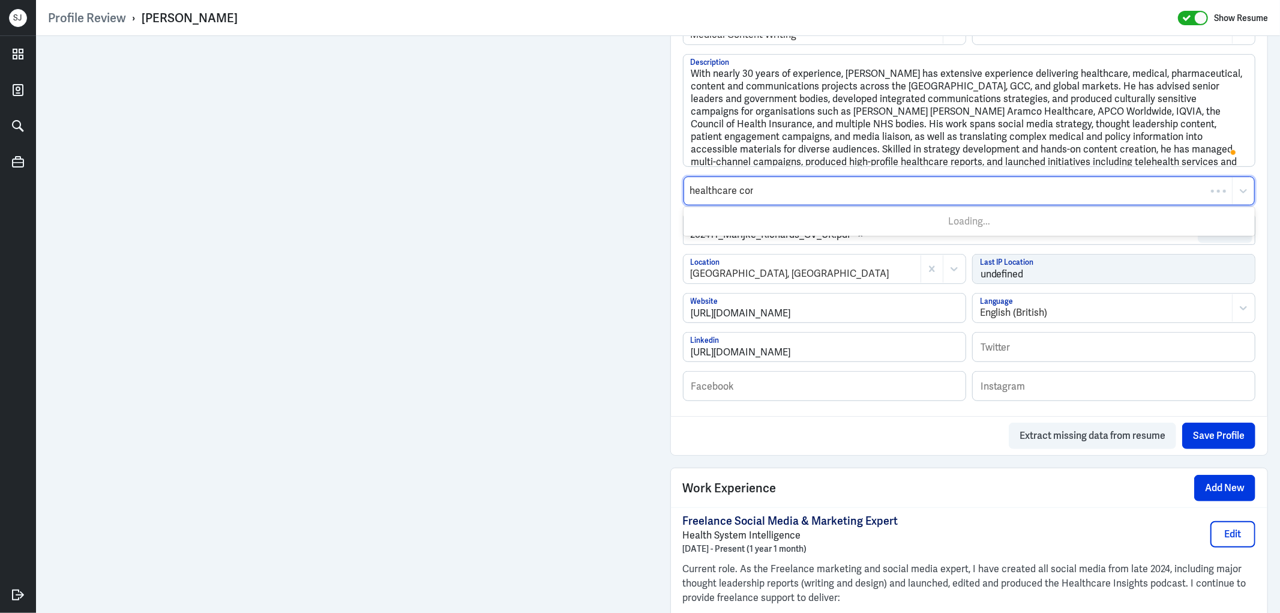
type input "healthcare cont"
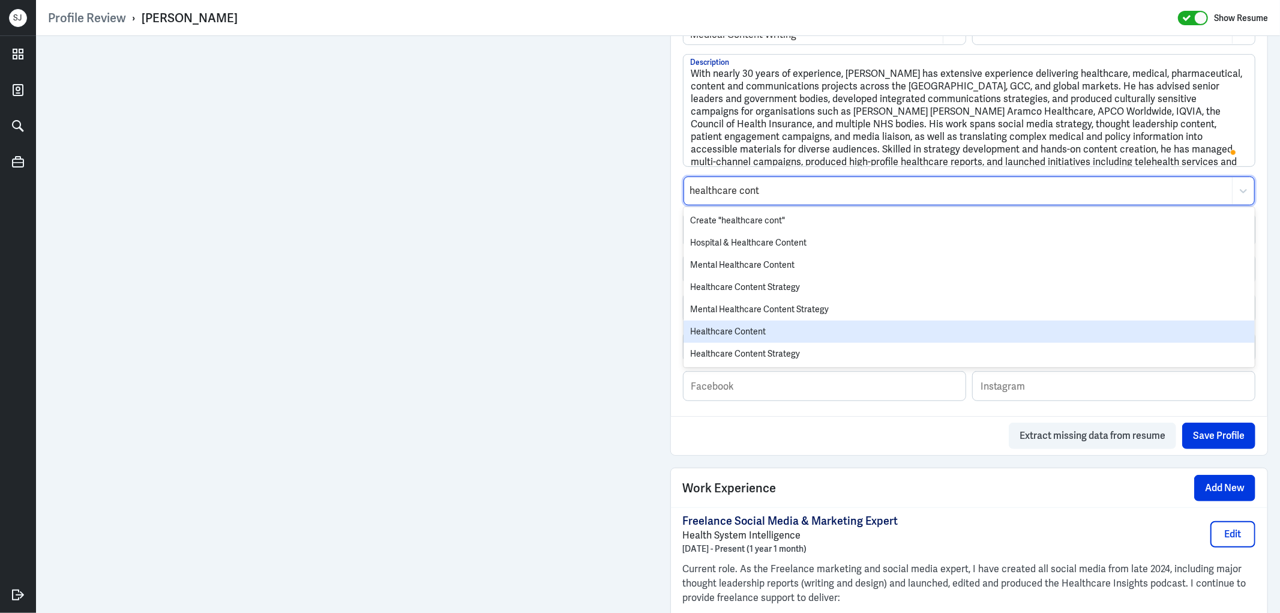
click at [725, 338] on div "Healthcare Content" at bounding box center [970, 332] width 572 height 22
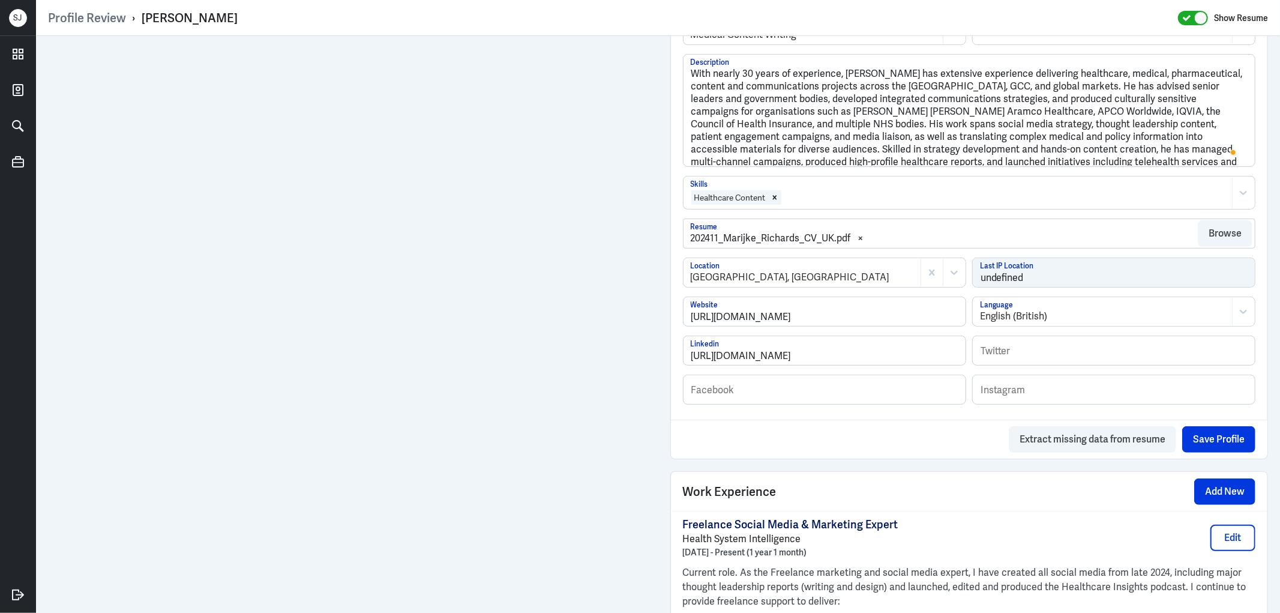
click at [808, 199] on div at bounding box center [1005, 197] width 444 height 14
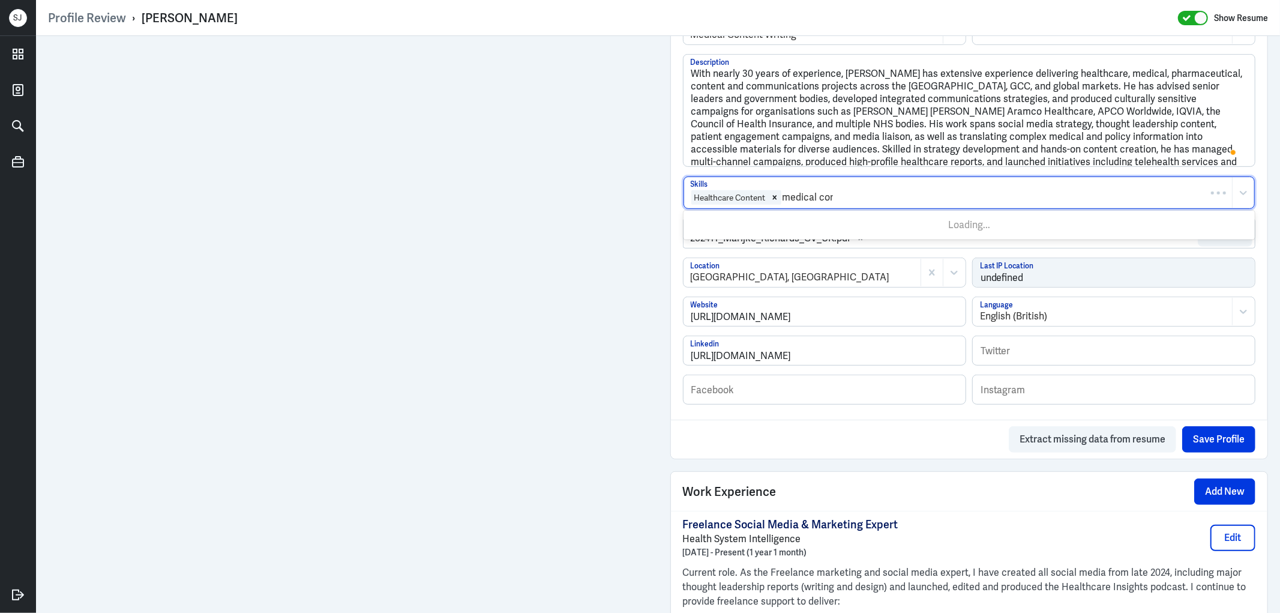
type input "medical cont"
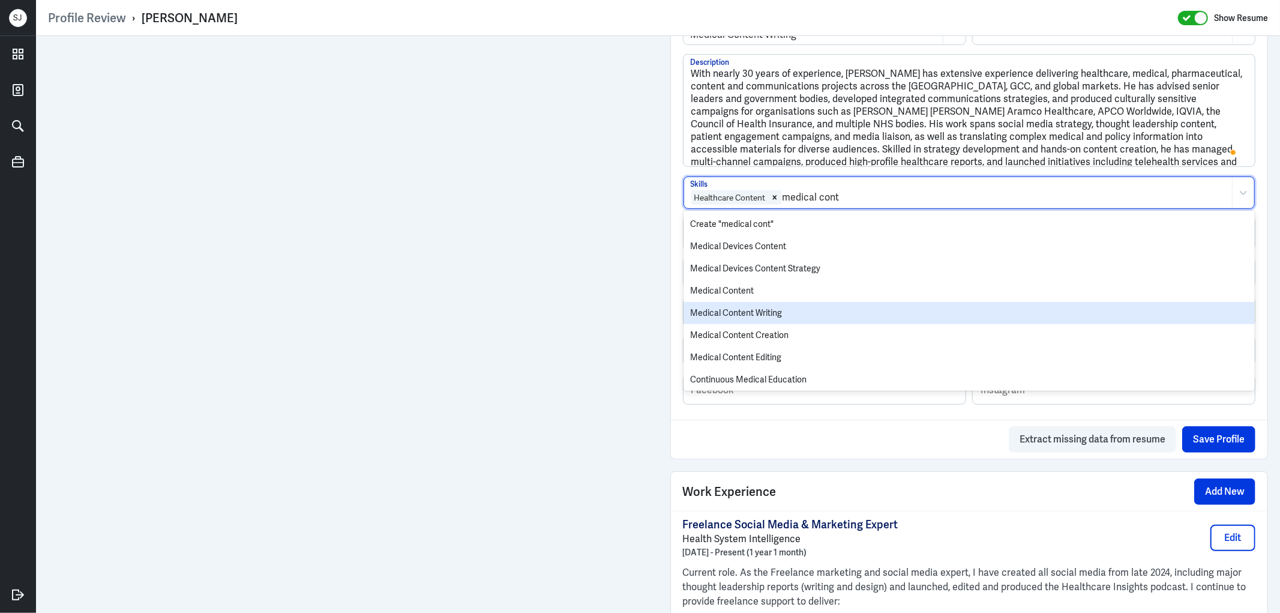
click at [766, 311] on div "Medical Content Writing" at bounding box center [970, 313] width 572 height 22
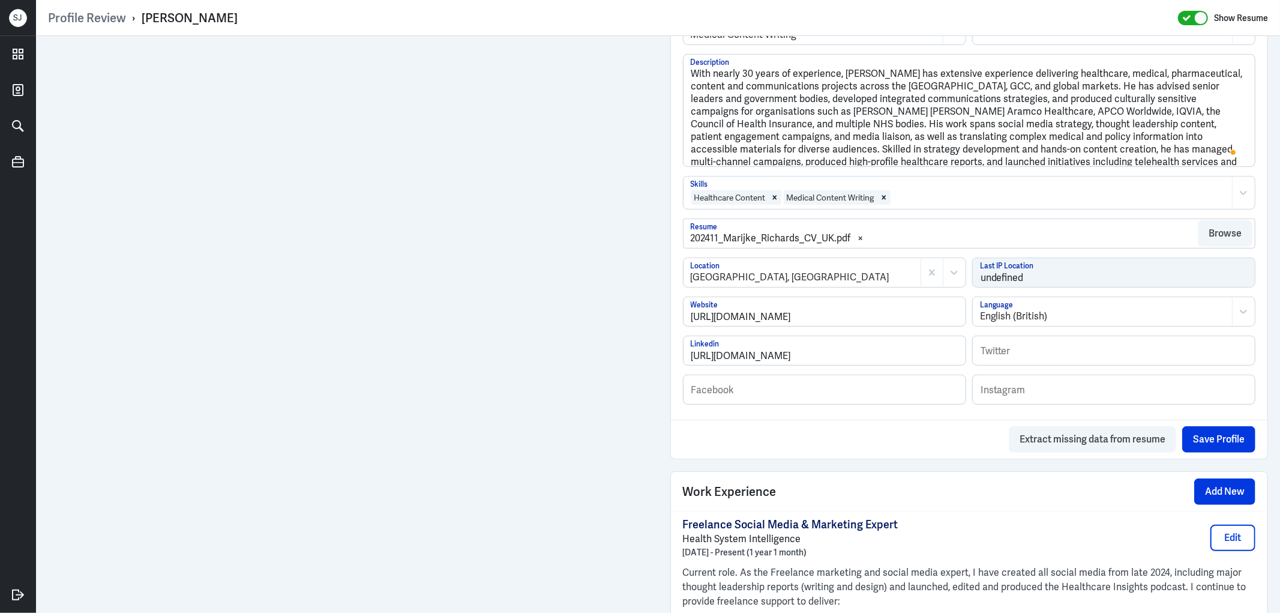
click at [907, 197] on div at bounding box center [1059, 197] width 335 height 14
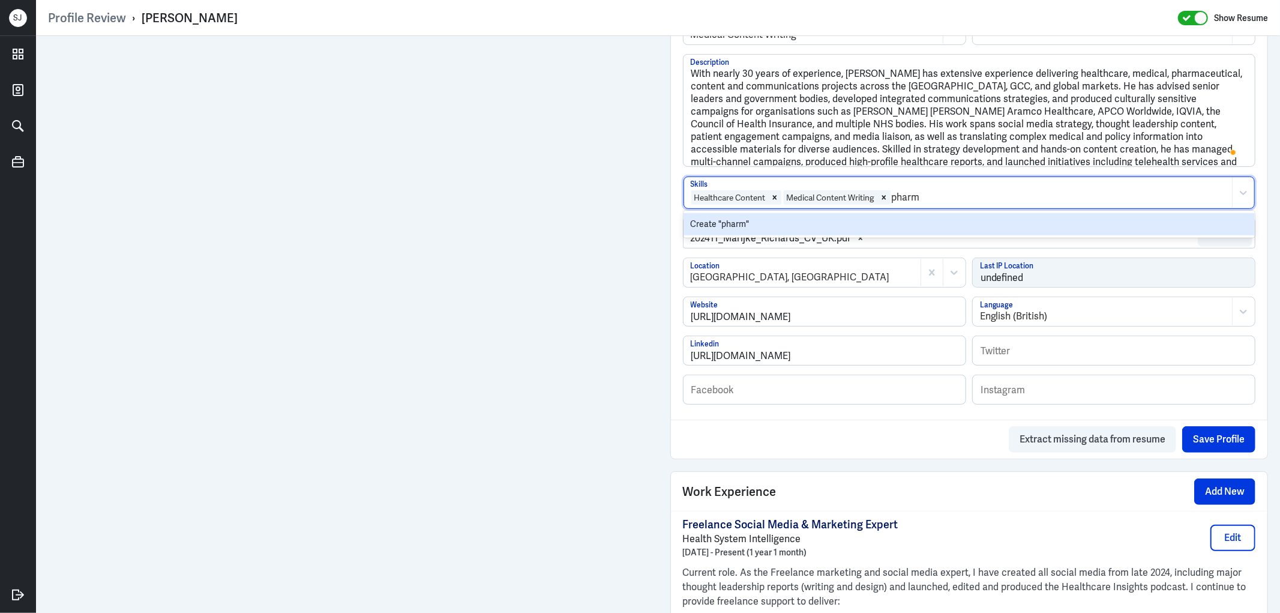
type input "pharma"
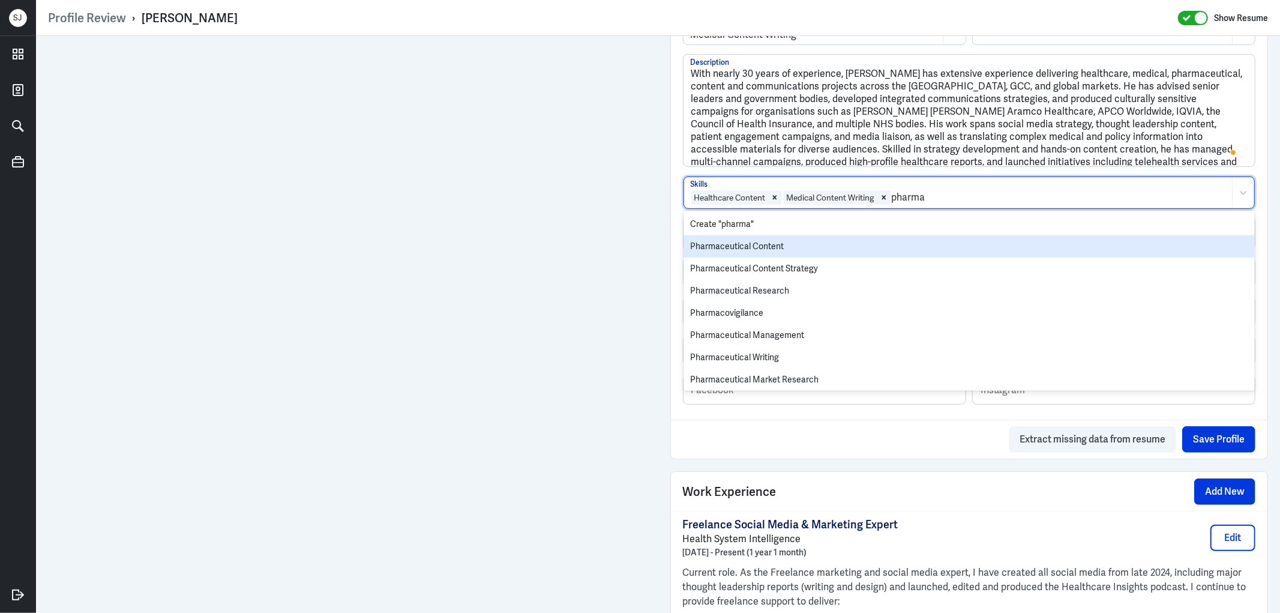
click at [787, 238] on div "Pharmaceutical Content" at bounding box center [970, 246] width 572 height 22
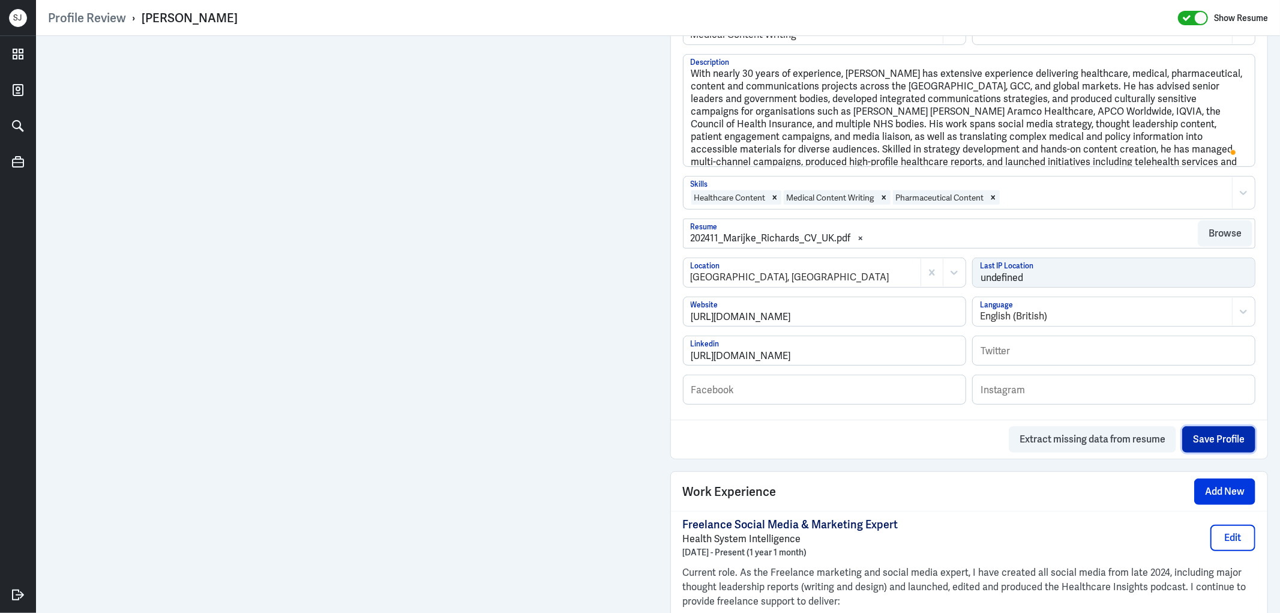
click at [1208, 445] on button "Save Profile" at bounding box center [1218, 439] width 73 height 26
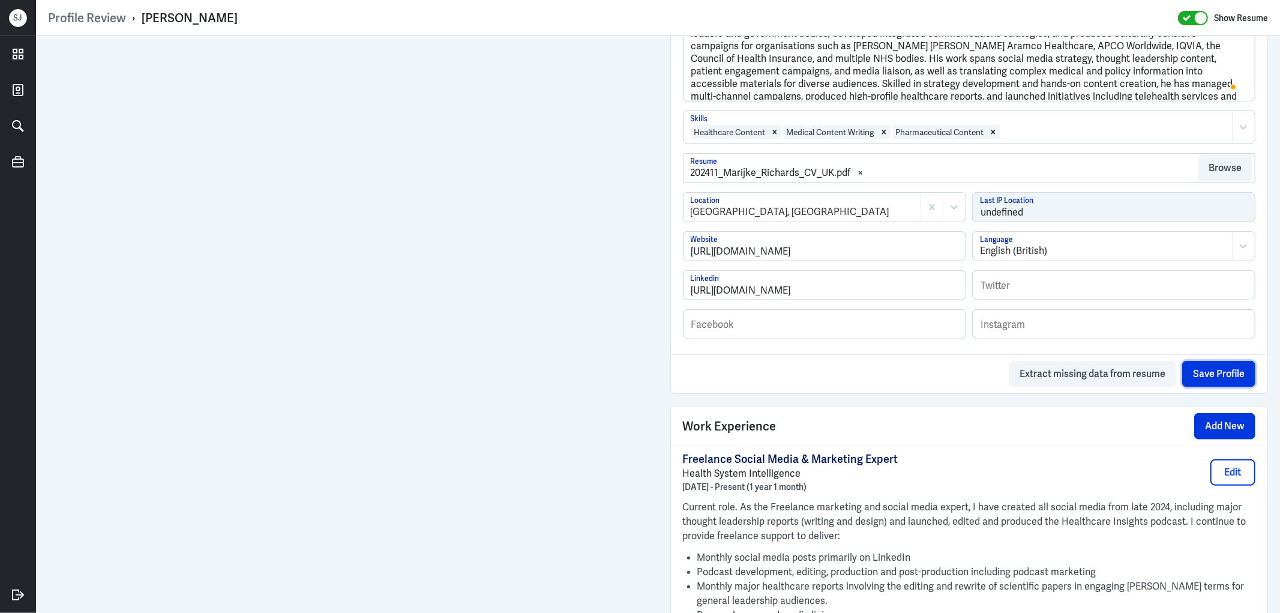
scroll to position [400, 0]
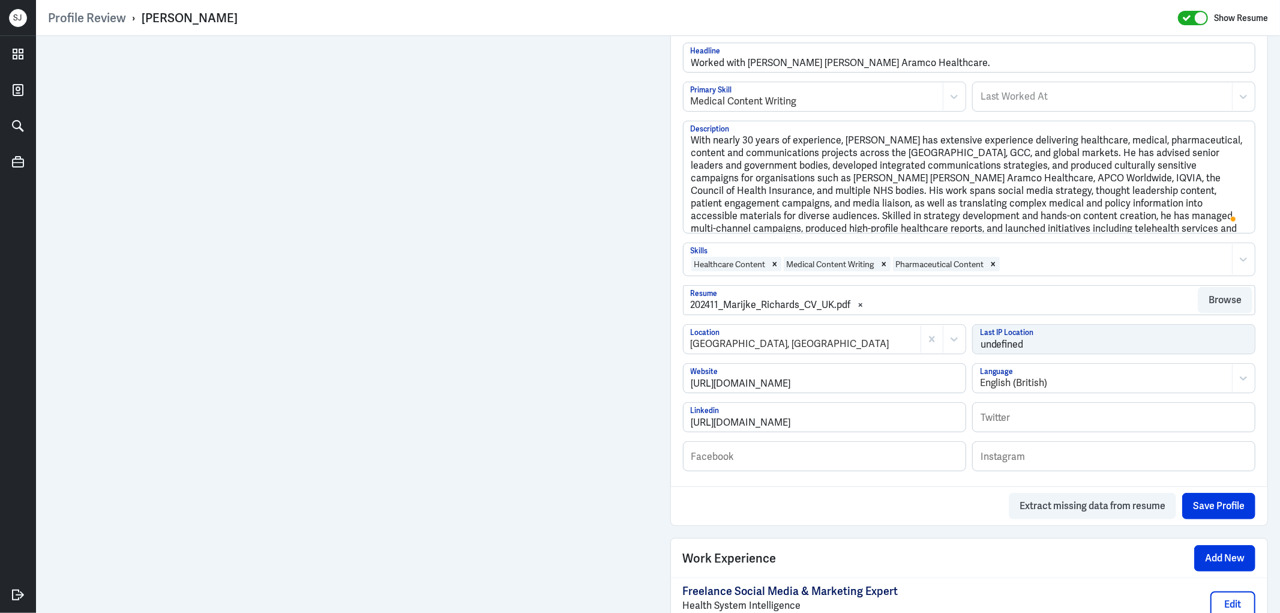
click at [1041, 270] on div at bounding box center [1114, 264] width 226 height 14
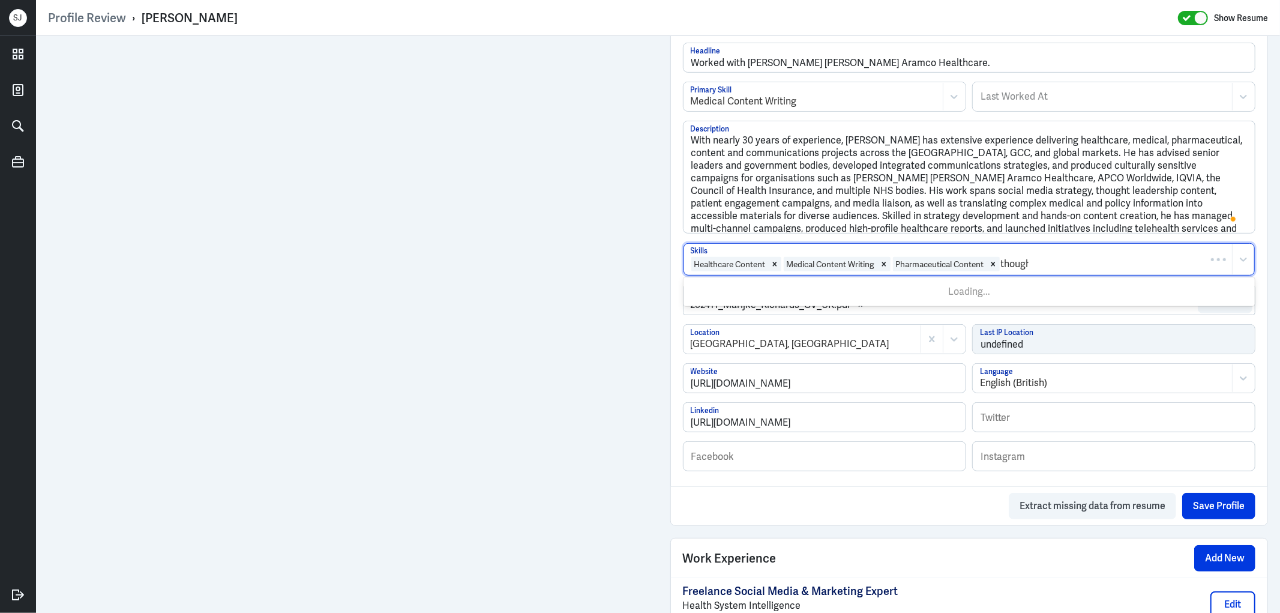
type input "thought"
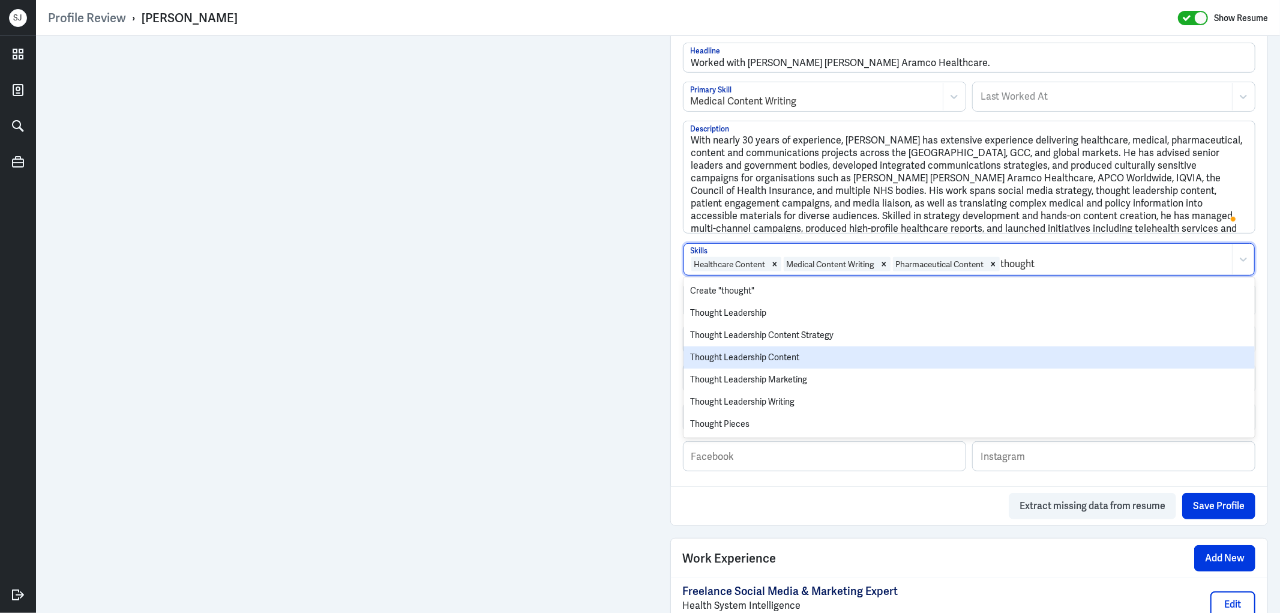
click at [772, 353] on div "Thought Leadership Content" at bounding box center [970, 357] width 572 height 22
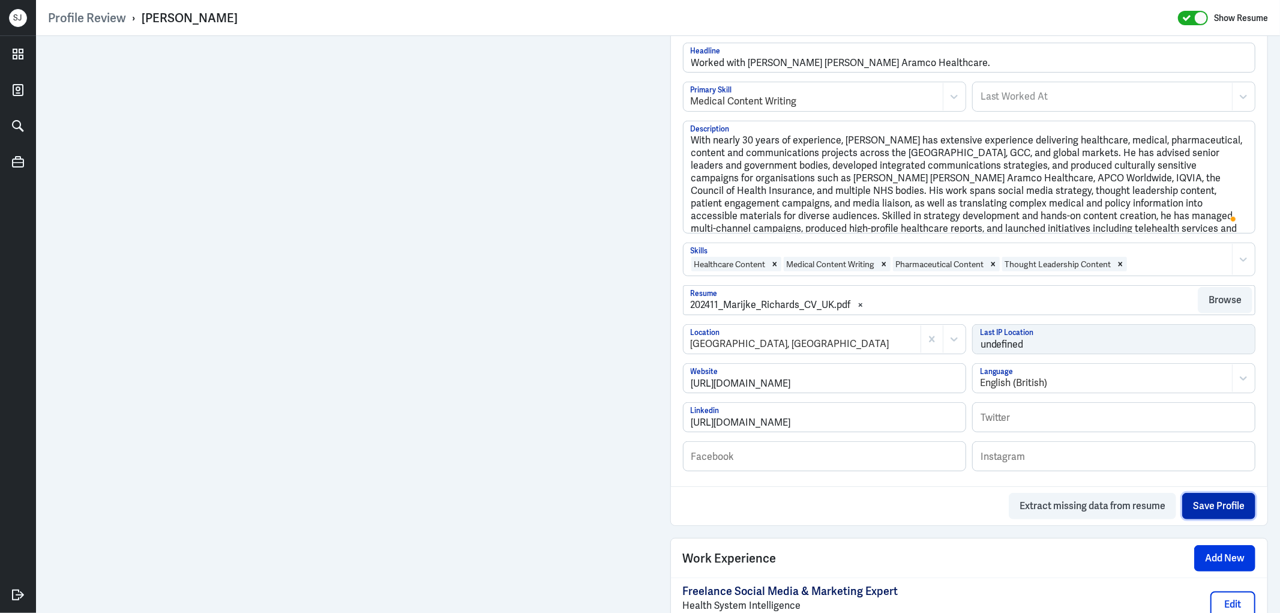
click at [1197, 501] on button "Save Profile" at bounding box center [1218, 506] width 73 height 26
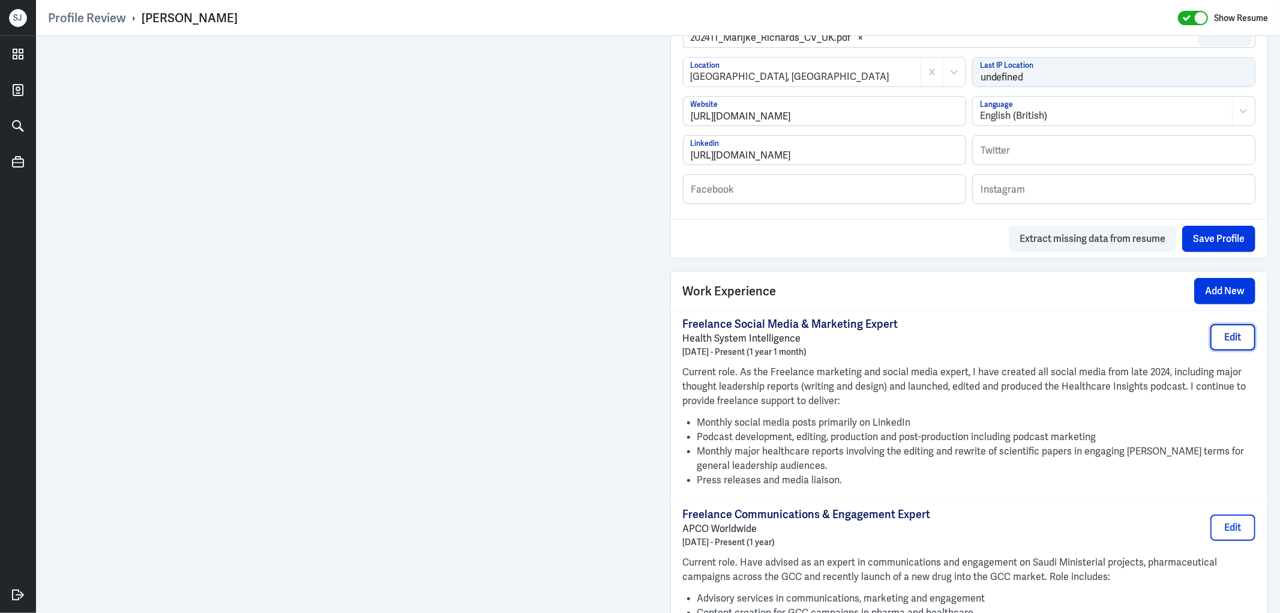
click at [1211, 337] on button "Edit" at bounding box center [1233, 337] width 45 height 26
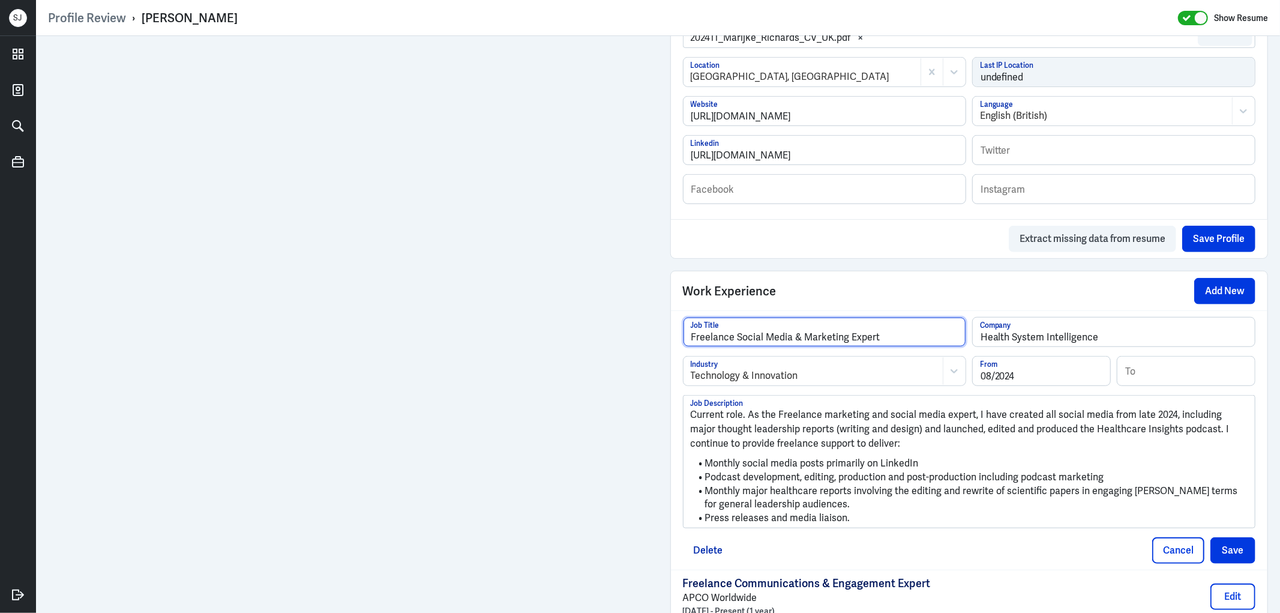
drag, startPoint x: 732, startPoint y: 336, endPoint x: 659, endPoint y: 336, distance: 73.2
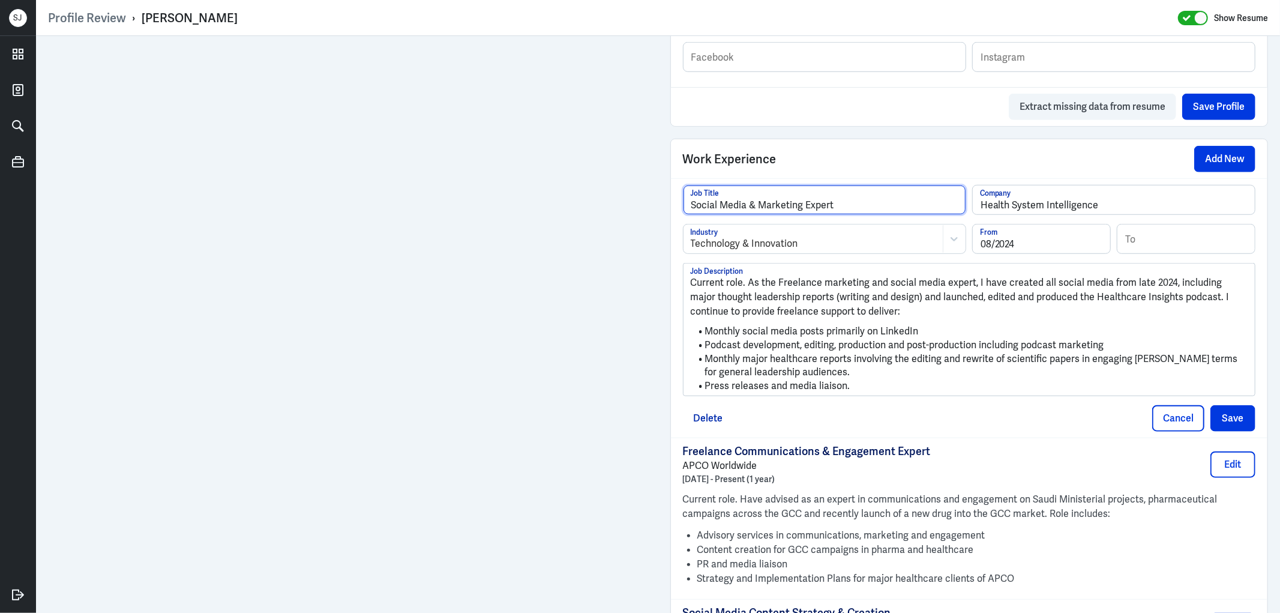
scroll to position [800, 0]
type input "Social Media & Marketing Expert"
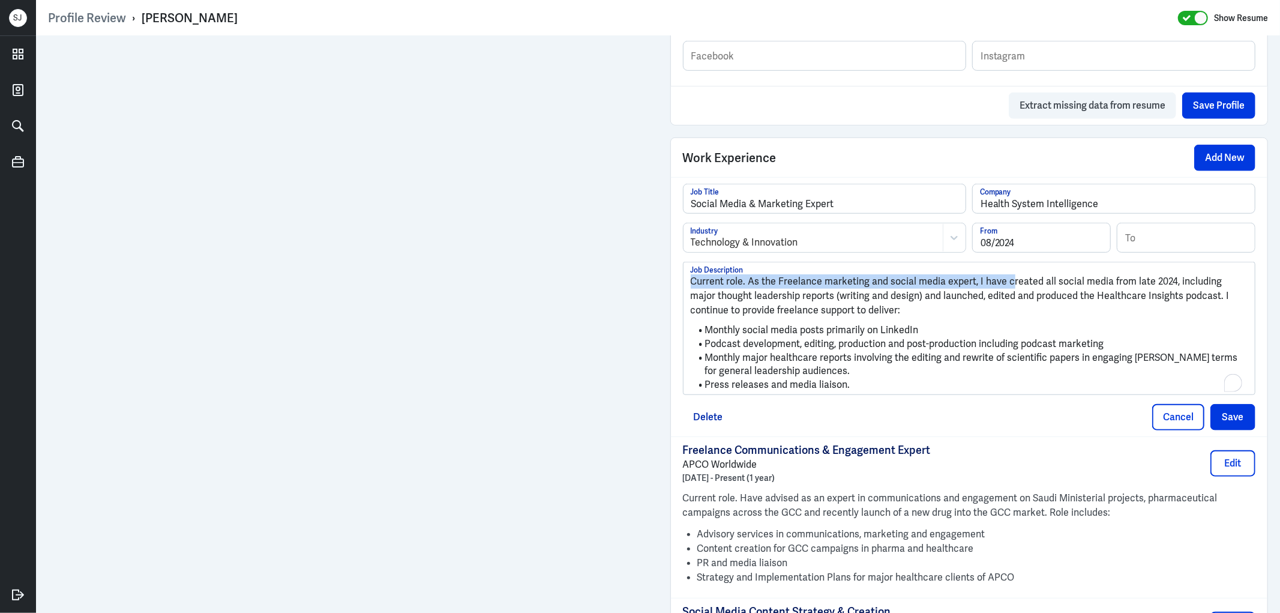
drag, startPoint x: 1000, startPoint y: 283, endPoint x: 685, endPoint y: 284, distance: 315.1
click at [685, 284] on div "Current role. As the Freelance marketing and social media expert, I have create…" at bounding box center [970, 328] width 572 height 132
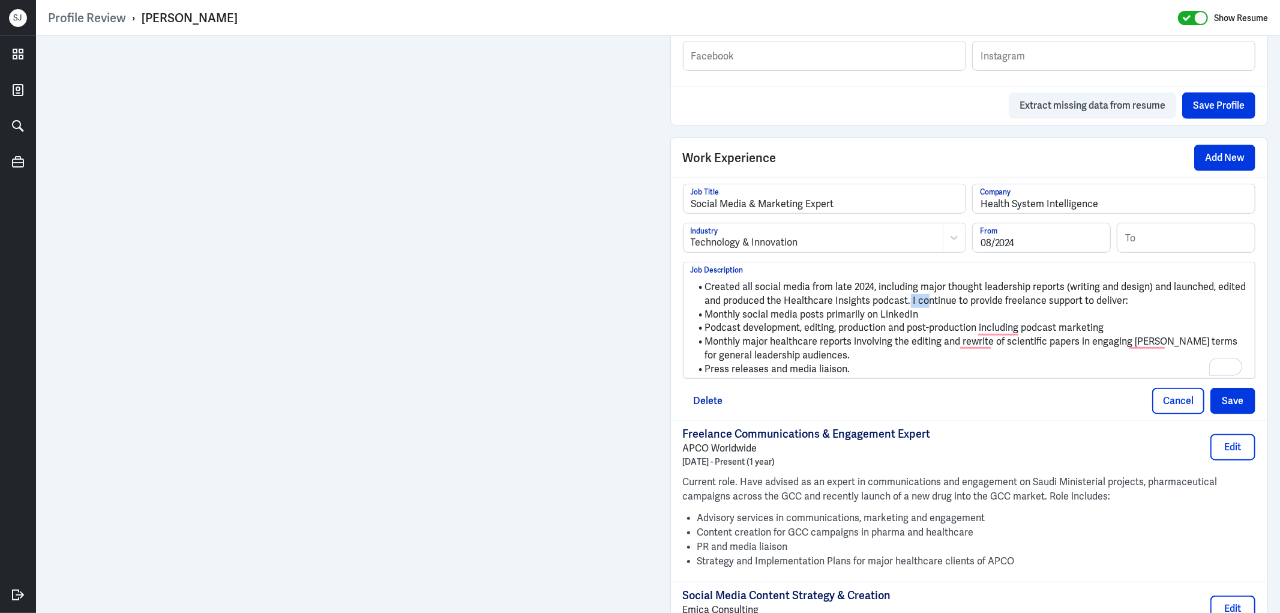
drag, startPoint x: 902, startPoint y: 299, endPoint x: 920, endPoint y: 299, distance: 17.4
click at [920, 299] on li "Created all social media from late 2024, including major thought leadership rep…" at bounding box center [970, 293] width 558 height 27
click at [766, 336] on li "Monthly major healthcare reports involving the editing and rewrite of scientifi…" at bounding box center [970, 348] width 558 height 27
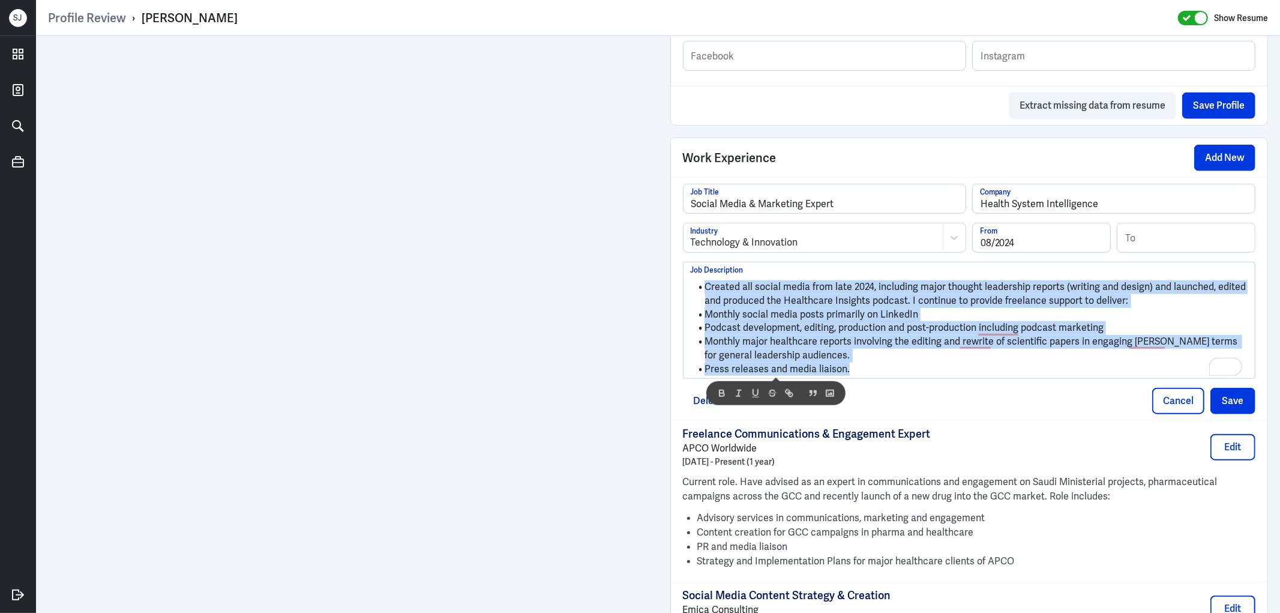
scroll to position [0, 0]
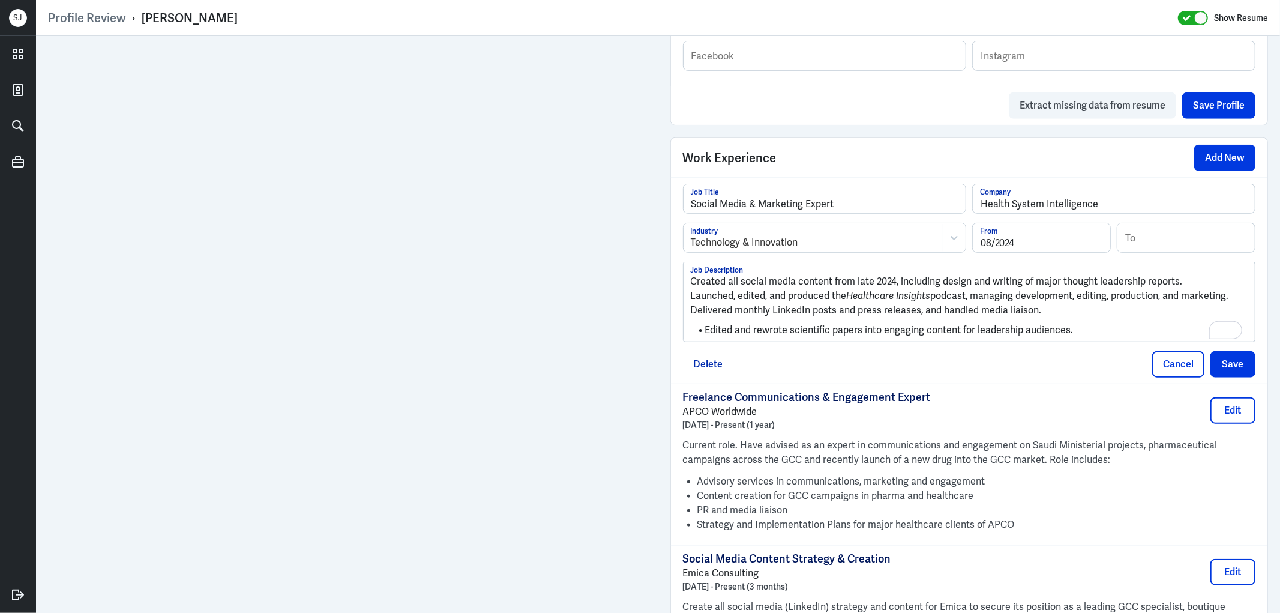
click at [691, 278] on p "Created all social media content from late 2024, including design and writing o…" at bounding box center [970, 281] width 558 height 14
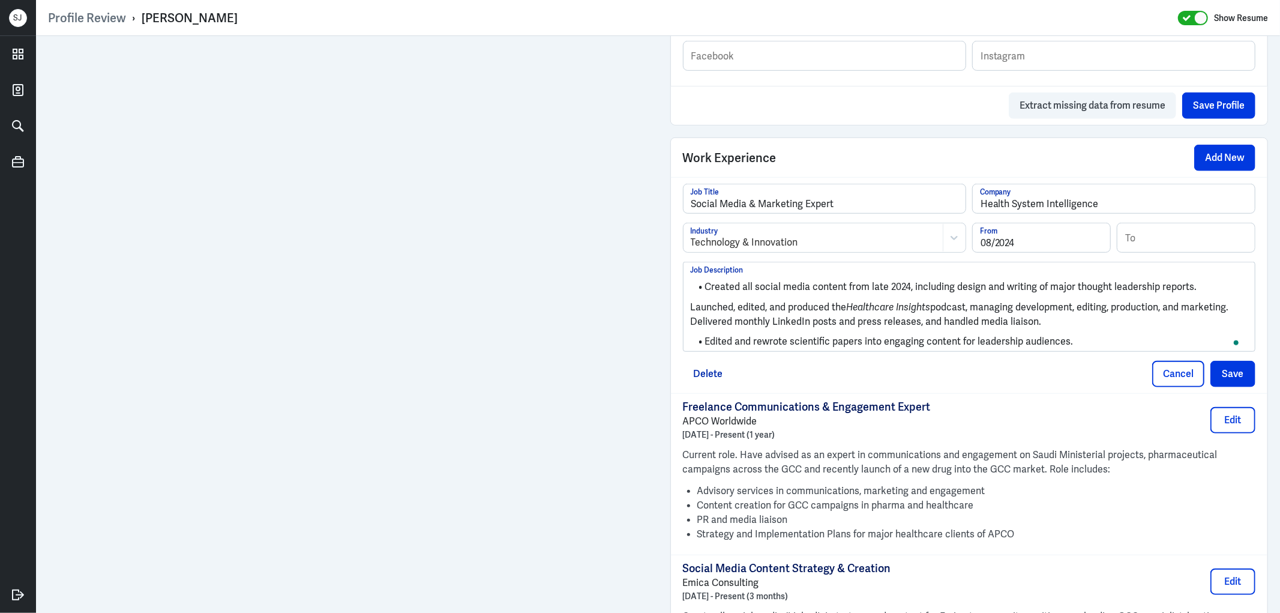
click at [685, 305] on div "Created all social media content from late 2024, including design and writing o…" at bounding box center [970, 306] width 572 height 88
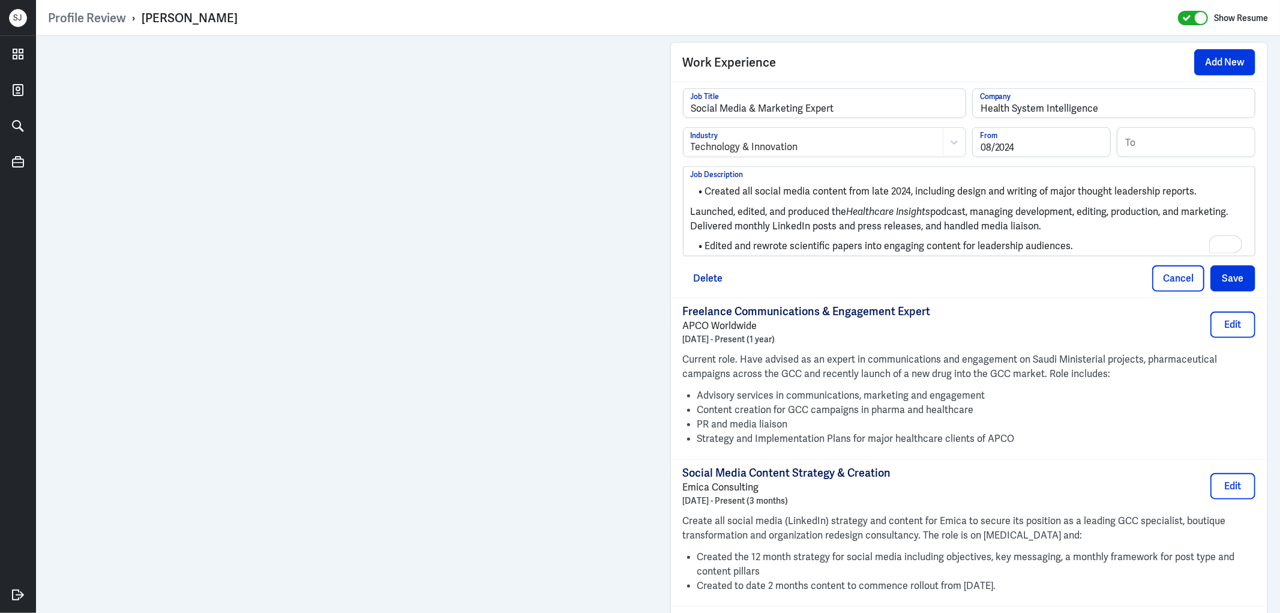
click at [691, 212] on p "Launched, edited, and produced the Healthcare Insights podcast, managing develo…" at bounding box center [970, 212] width 558 height 14
click at [691, 233] on p "Delivered monthly LinkedIn posts and press releases, and handled media liaison." at bounding box center [970, 225] width 558 height 14
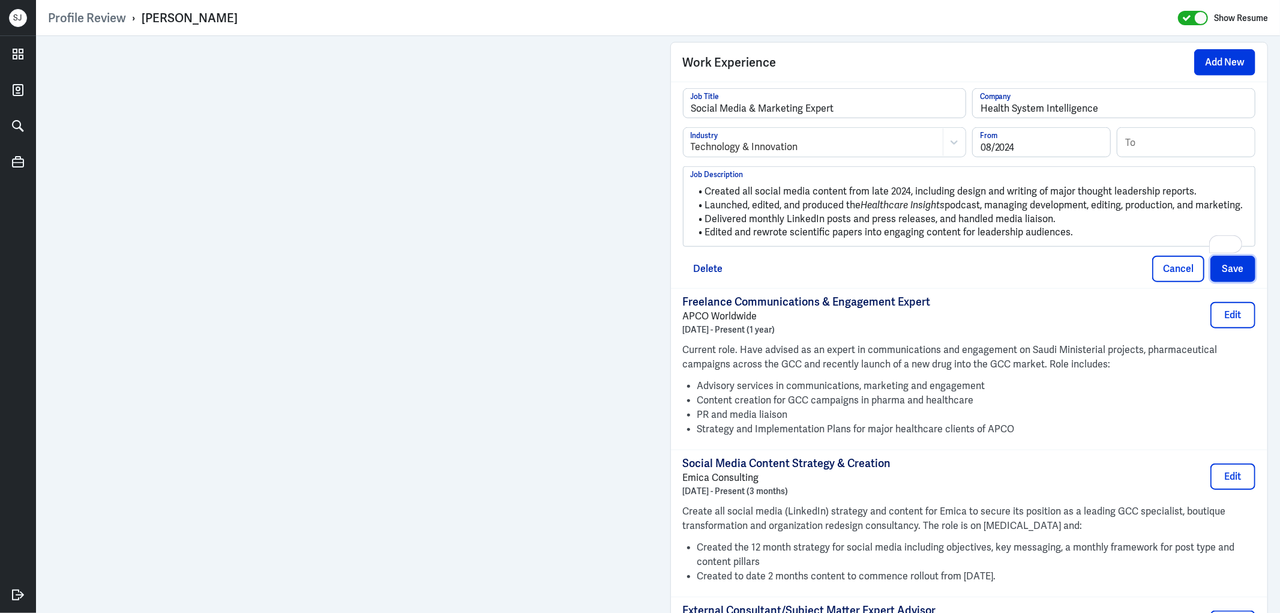
drag, startPoint x: 1222, startPoint y: 286, endPoint x: 1166, endPoint y: 253, distance: 65.1
click at [1222, 282] on button "Save" at bounding box center [1233, 269] width 45 height 26
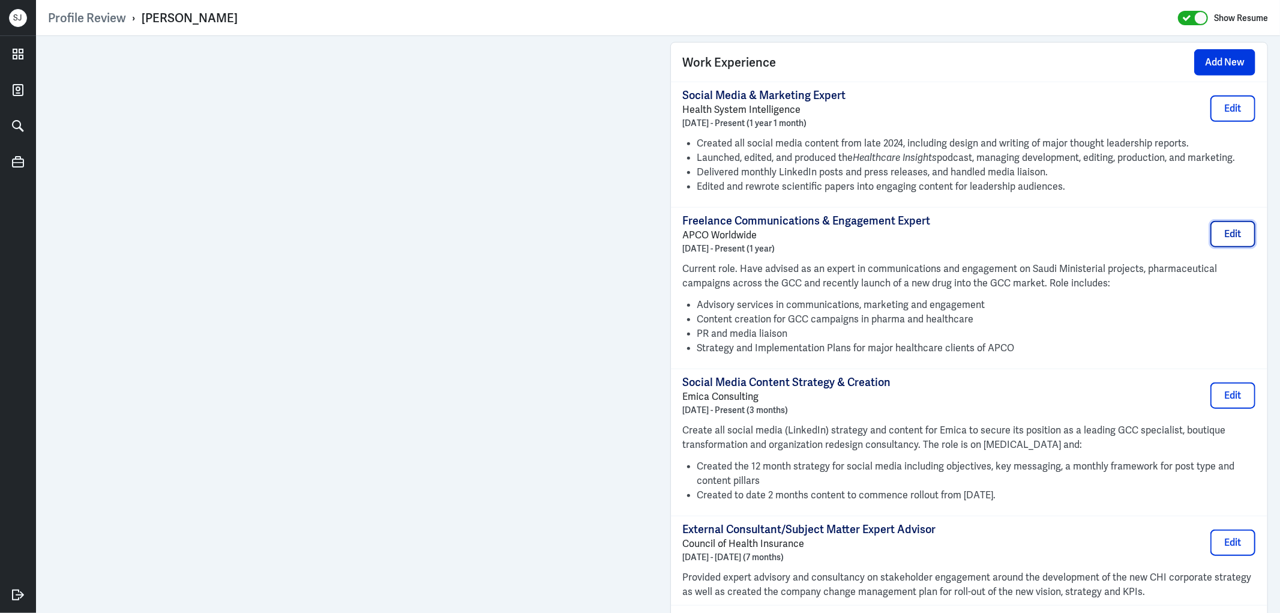
click at [1218, 236] on button "Edit" at bounding box center [1233, 234] width 45 height 26
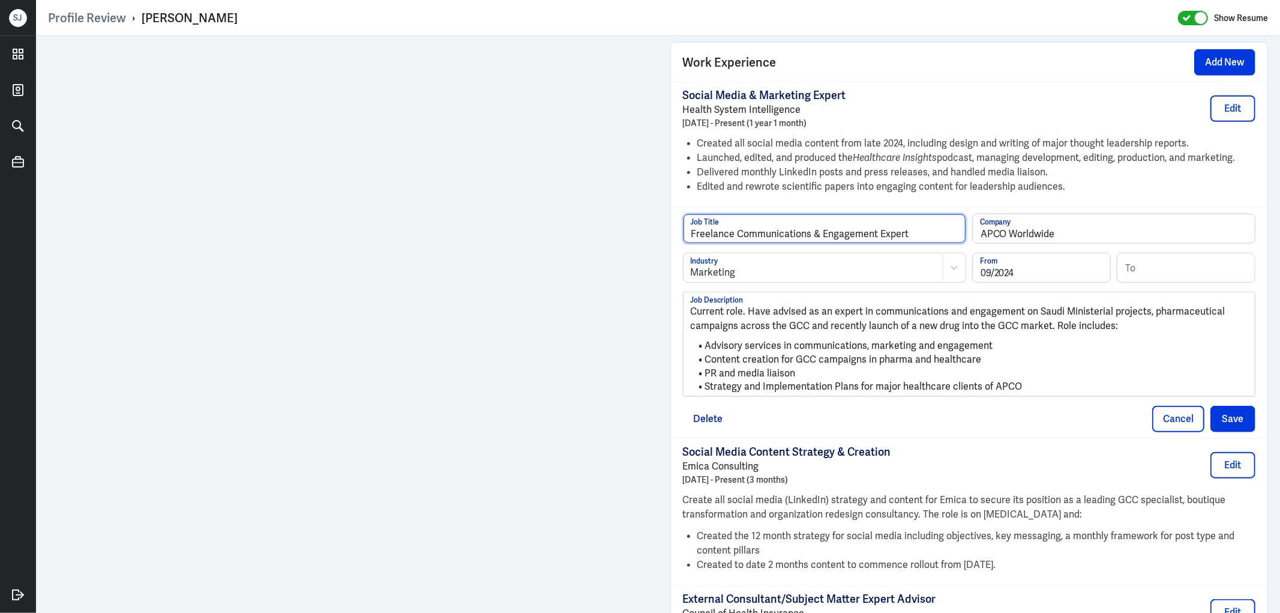
drag, startPoint x: 731, startPoint y: 234, endPoint x: 651, endPoint y: 234, distance: 79.8
type input "Communications & Engagement Expert"
click at [783, 333] on p "Current role. Have advised as an expert in communications and engagement on Sau…" at bounding box center [970, 318] width 558 height 29
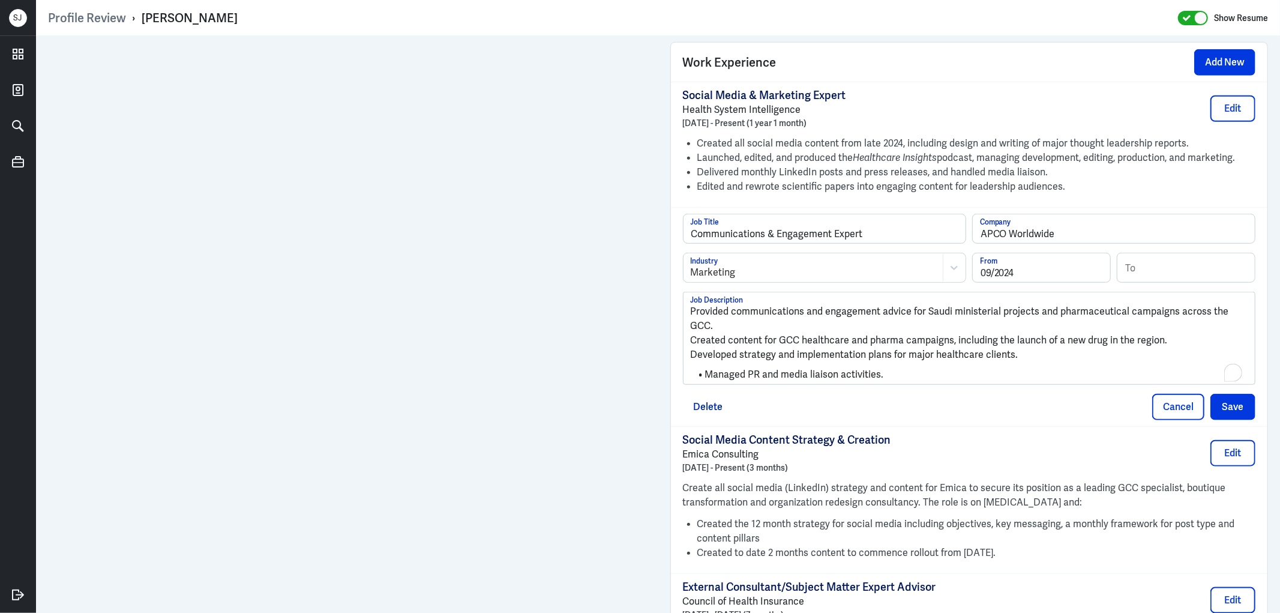
click at [691, 312] on p "Provided communications and engagement advice for Saudi ministerial projects an…" at bounding box center [970, 318] width 558 height 29
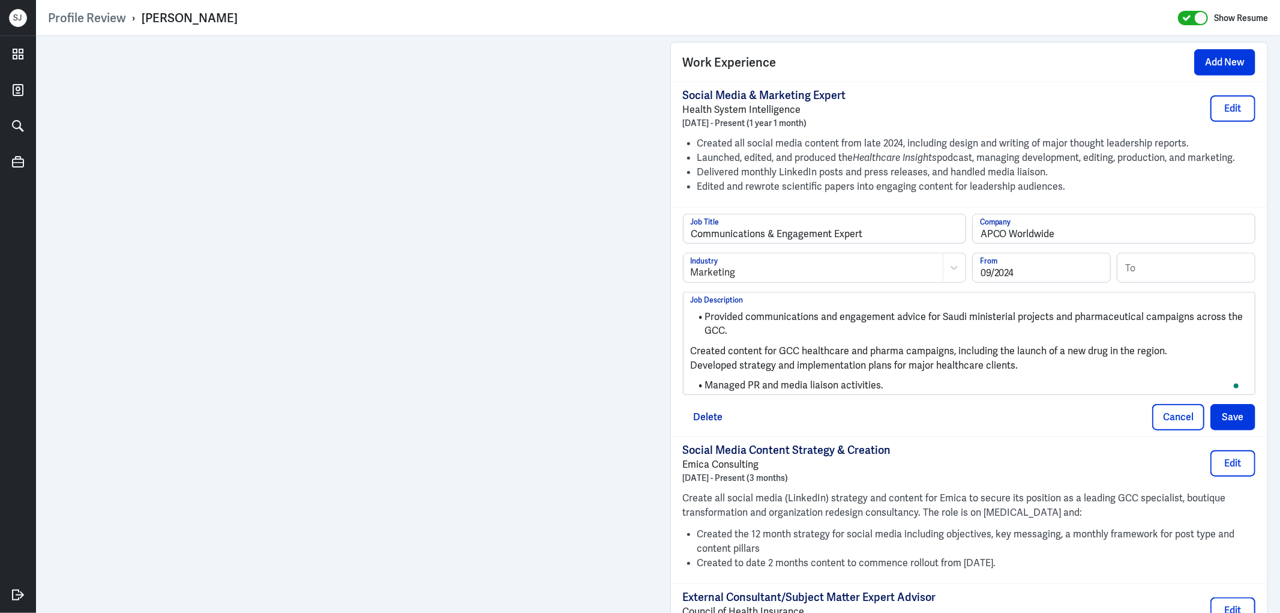
click at [691, 350] on p "Created content for GCC healthcare and pharma campaigns, including the launch o…" at bounding box center [970, 351] width 558 height 14
click at [691, 352] on p "Created content for GCC healthcare and pharma campaigns, including the launch o…" at bounding box center [970, 351] width 558 height 14
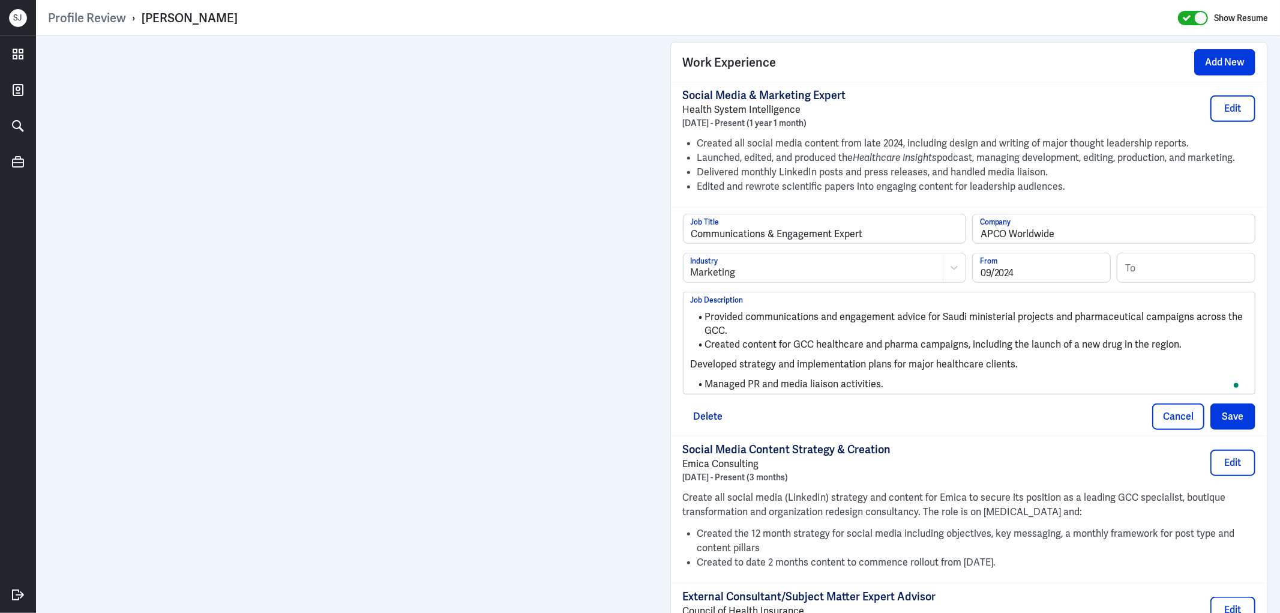
click at [691, 364] on p "Developed strategy and implementation plans for major healthcare clients." at bounding box center [970, 364] width 558 height 14
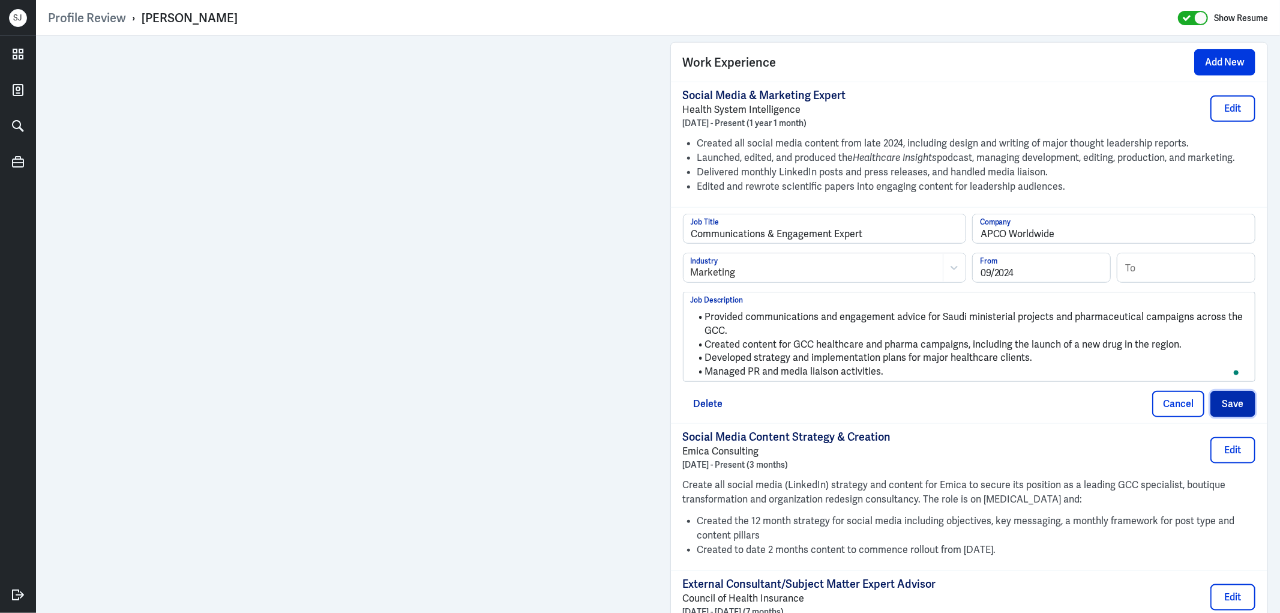
click at [1216, 402] on button "Save" at bounding box center [1233, 404] width 45 height 26
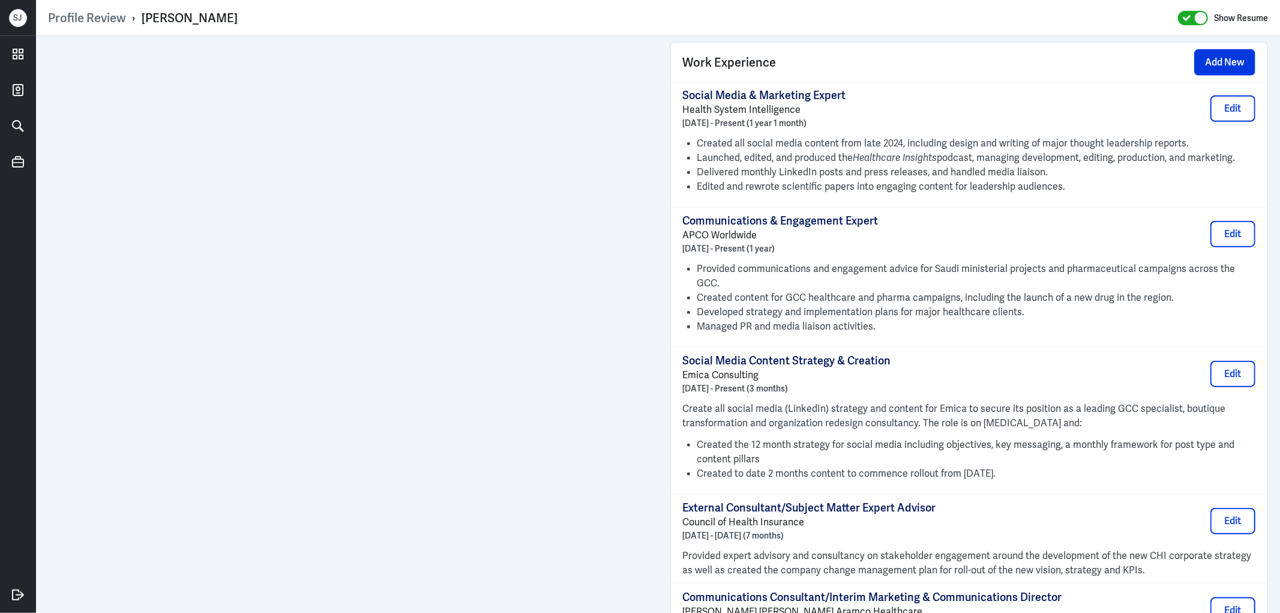
scroll to position [829, 0]
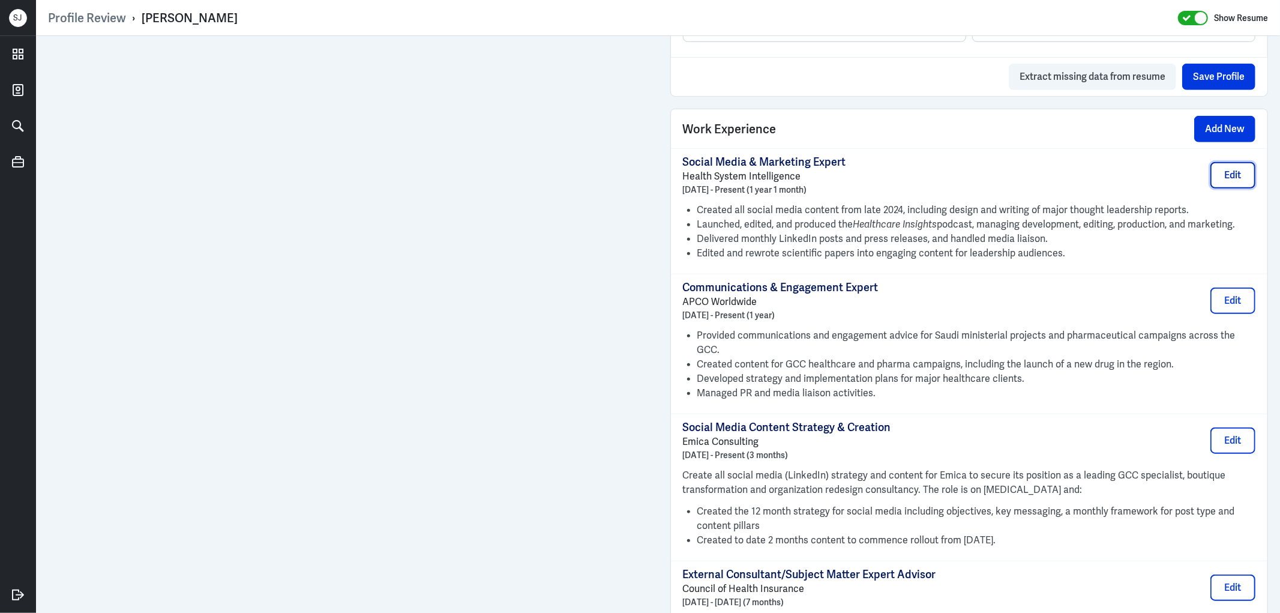
click at [1222, 179] on button "Edit" at bounding box center [1233, 175] width 45 height 26
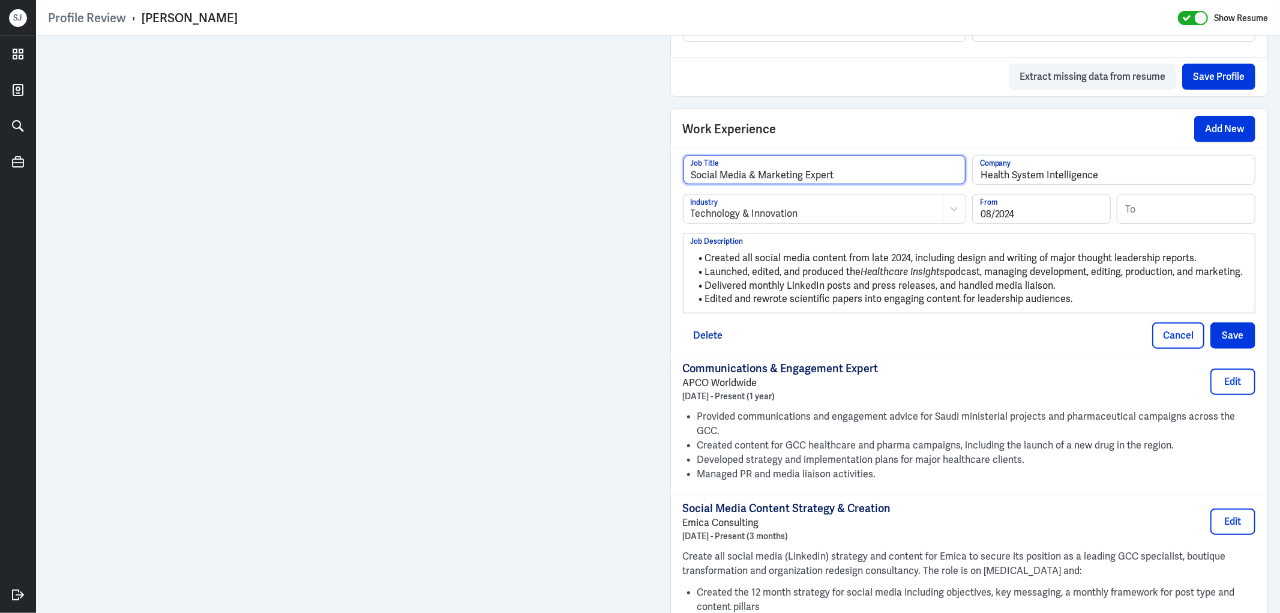
click at [817, 179] on input "Social Media & Marketing Expert" at bounding box center [825, 169] width 282 height 29
click at [686, 173] on input "Social Media & Marketing Consultant" at bounding box center [825, 169] width 282 height 29
type input "Healthcare Content Writer and Social Media & Marketing Consultant"
click at [1217, 349] on button "Save" at bounding box center [1233, 335] width 45 height 26
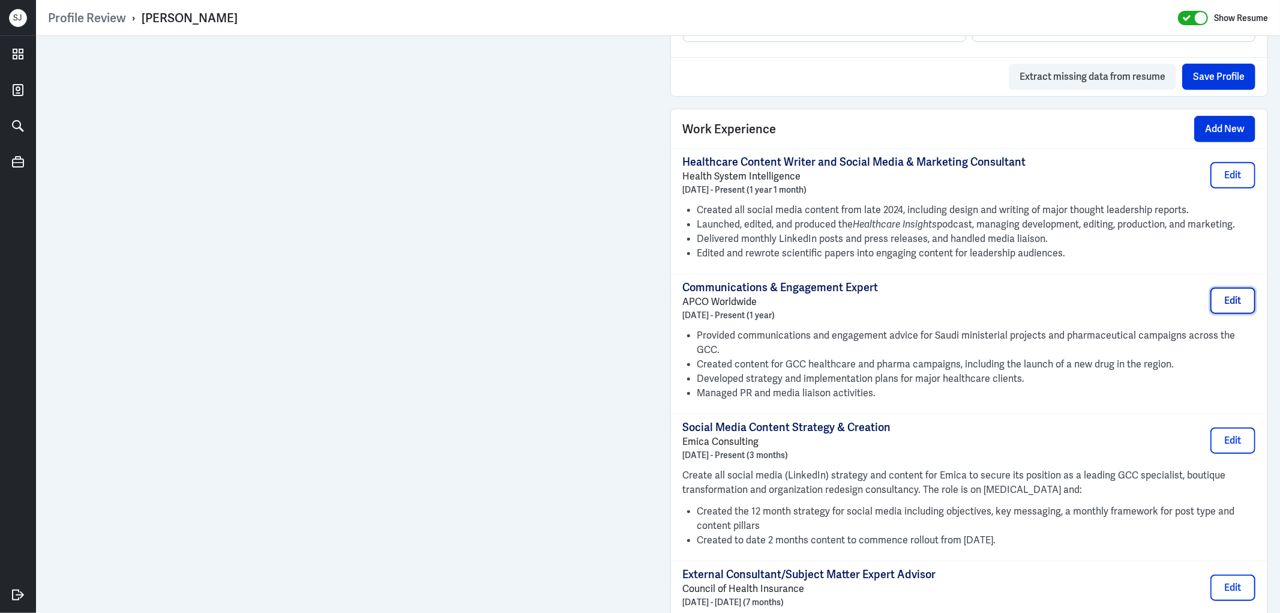
click at [1230, 298] on button "Edit" at bounding box center [1233, 300] width 45 height 26
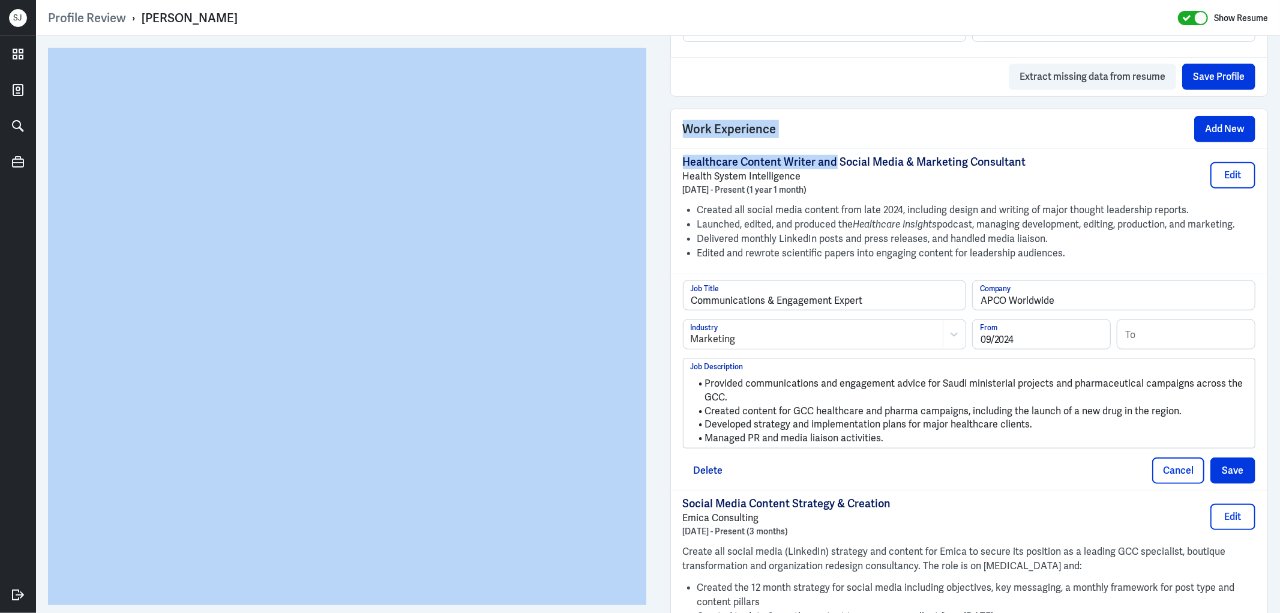
drag, startPoint x: 827, startPoint y: 160, endPoint x: 644, endPoint y: 160, distance: 183.1
click at [749, 169] on p "Healthcare Content Writer and Social Media & Marketing Consultant" at bounding box center [854, 162] width 343 height 14
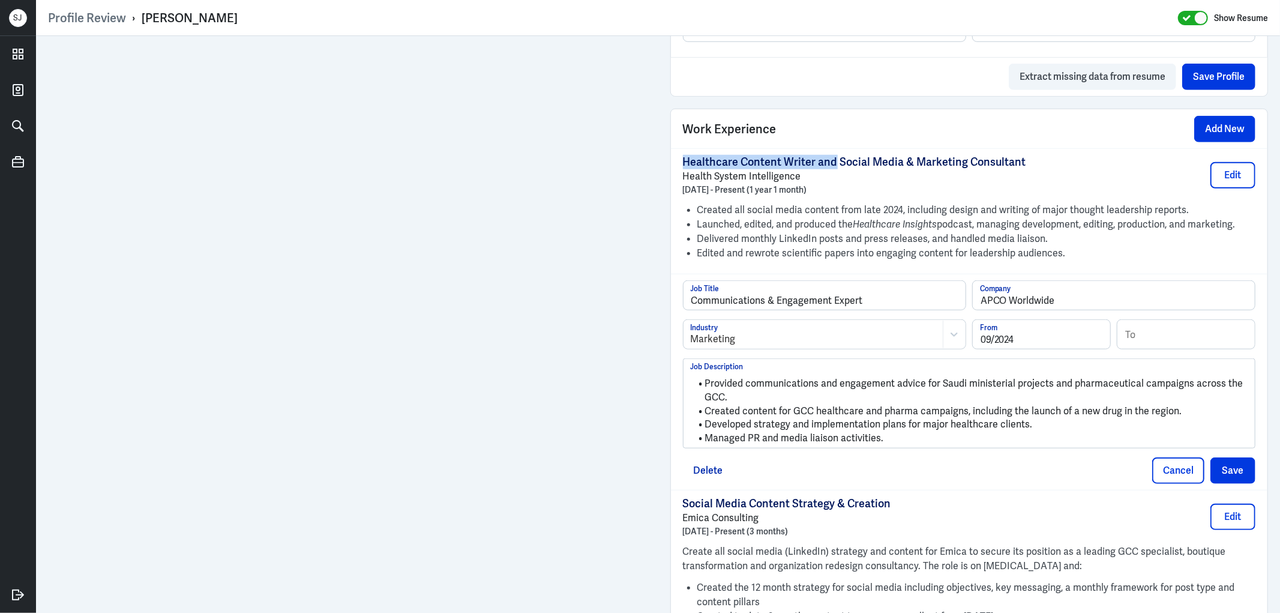
drag, startPoint x: 829, startPoint y: 163, endPoint x: 674, endPoint y: 161, distance: 155.5
click at [674, 161] on div "Healthcare Content Writer and Social Media & Marketing Consultant Health System…" at bounding box center [969, 210] width 597 height 125
copy p "Healthcare Content Writer and"
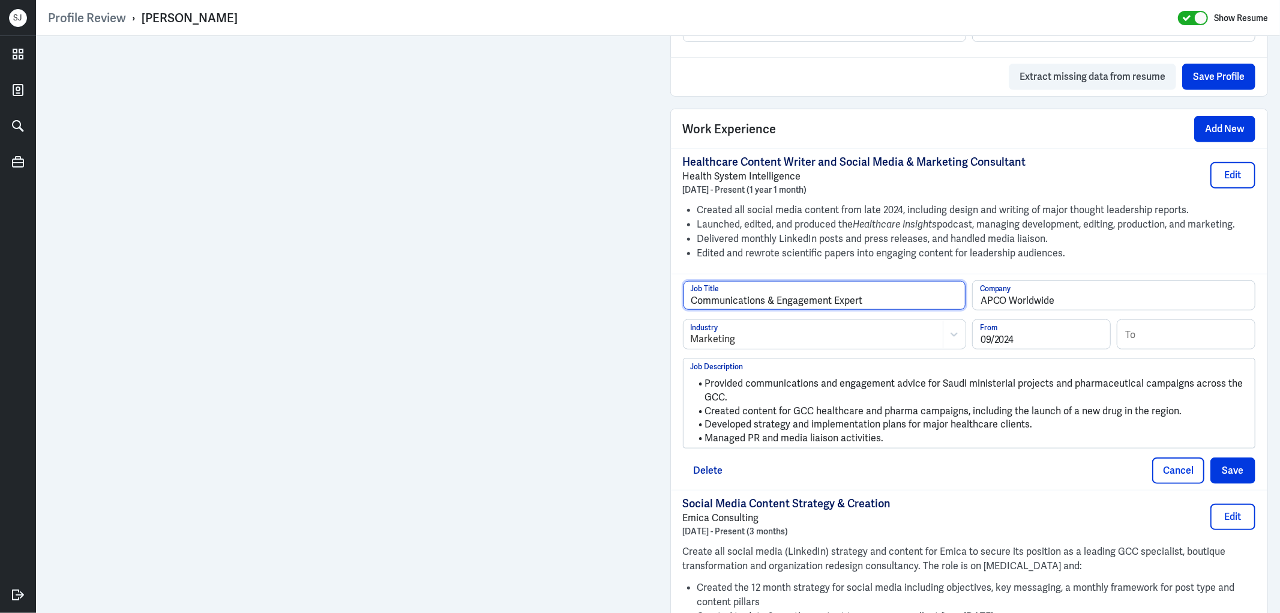
click at [689, 303] on input "Communications & Engagement Expert" at bounding box center [825, 295] width 282 height 29
paste input "Healthcare Content Writer and"
click at [734, 296] on input "Healthcare Content Writer andCommunications & Engagement Expert" at bounding box center [825, 295] width 282 height 29
click at [735, 299] on input "HealthcareMedical Content Writer andCommunications & Engagement Expert" at bounding box center [825, 295] width 282 height 29
click at [858, 300] on input "Healthcare/Medical Content Writer andCommunications & Engagement Expert" at bounding box center [825, 295] width 282 height 29
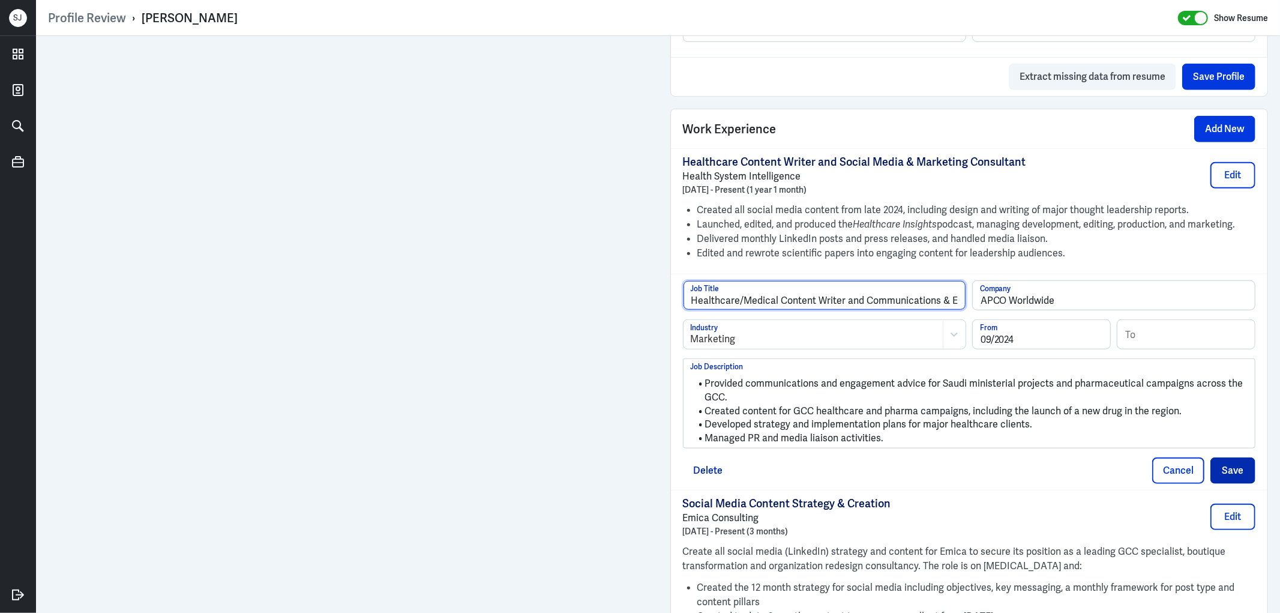
type input "Healthcare/Medical Content Writer and Communications & Engagement Expert"
drag, startPoint x: 1215, startPoint y: 469, endPoint x: 1131, endPoint y: 441, distance: 88.6
click at [1214, 466] on button "Save" at bounding box center [1233, 470] width 45 height 26
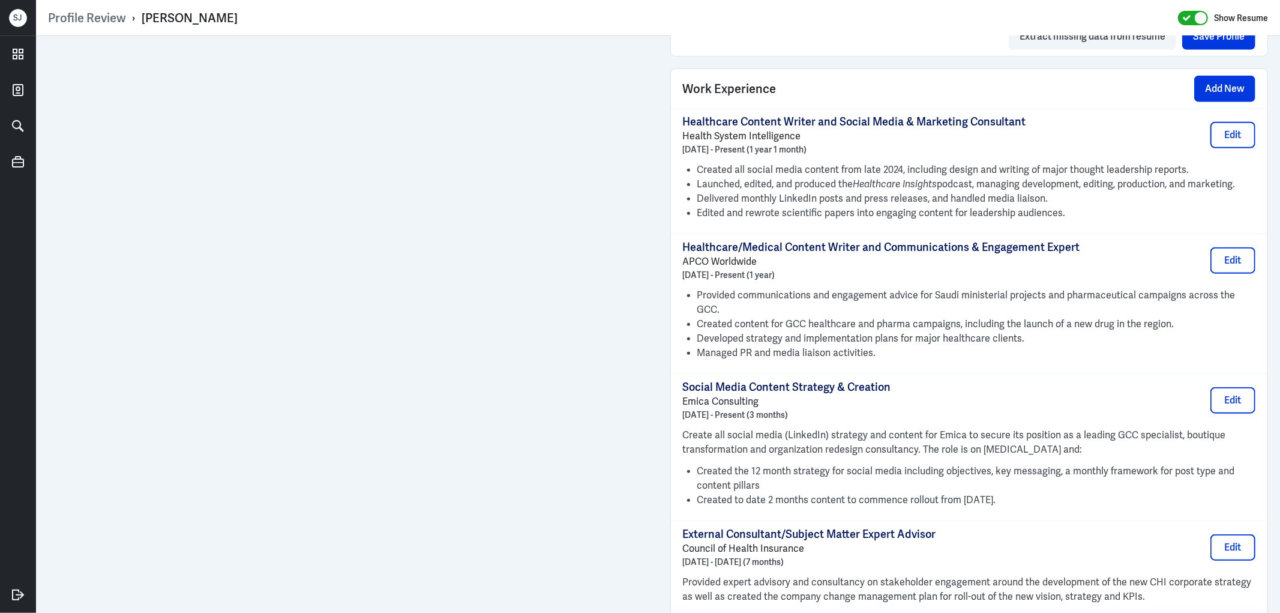
scroll to position [895, 0]
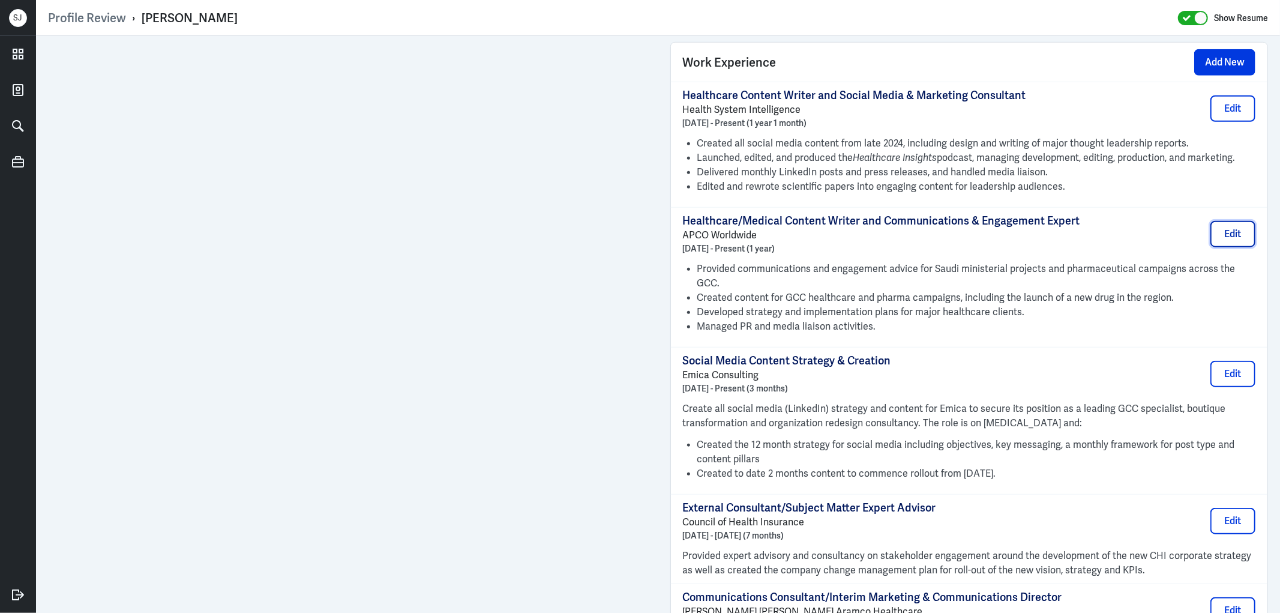
click at [1221, 230] on button "Edit" at bounding box center [1233, 234] width 45 height 26
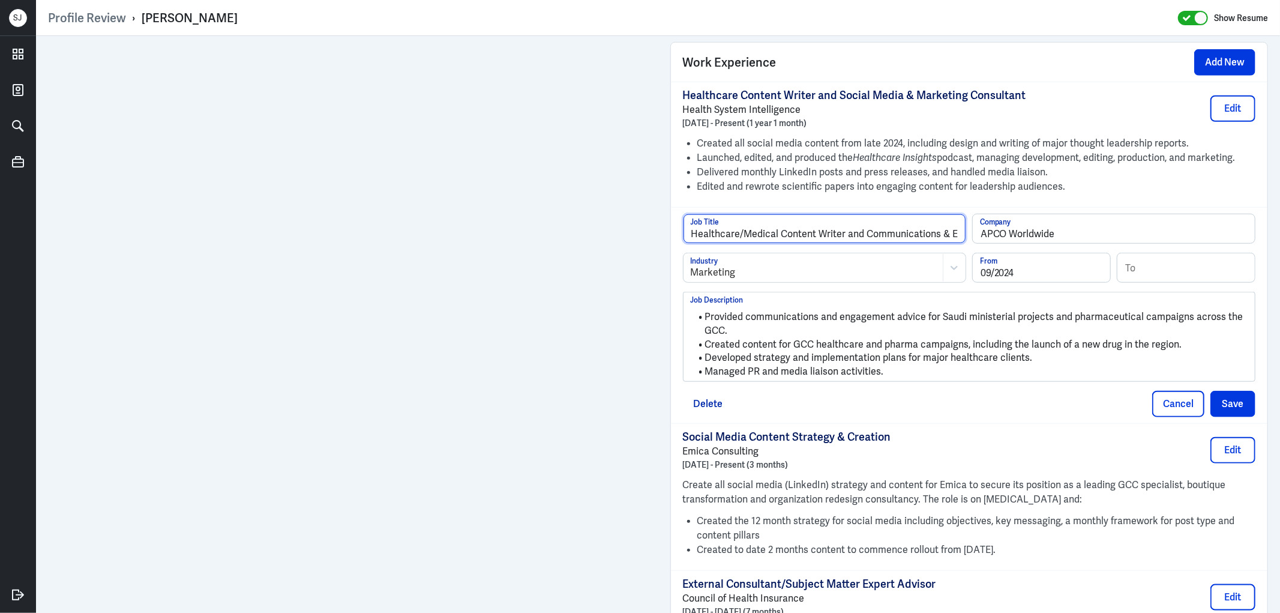
click at [945, 235] on input "Healthcare/Medical Content Writer and Communications & Engagement Expert" at bounding box center [825, 228] width 282 height 29
drag, startPoint x: 805, startPoint y: 232, endPoint x: 852, endPoint y: 235, distance: 46.9
click at [852, 235] on input "Healthcare/Medical Content Writer and Communications & Engagement Expert" at bounding box center [825, 228] width 282 height 29
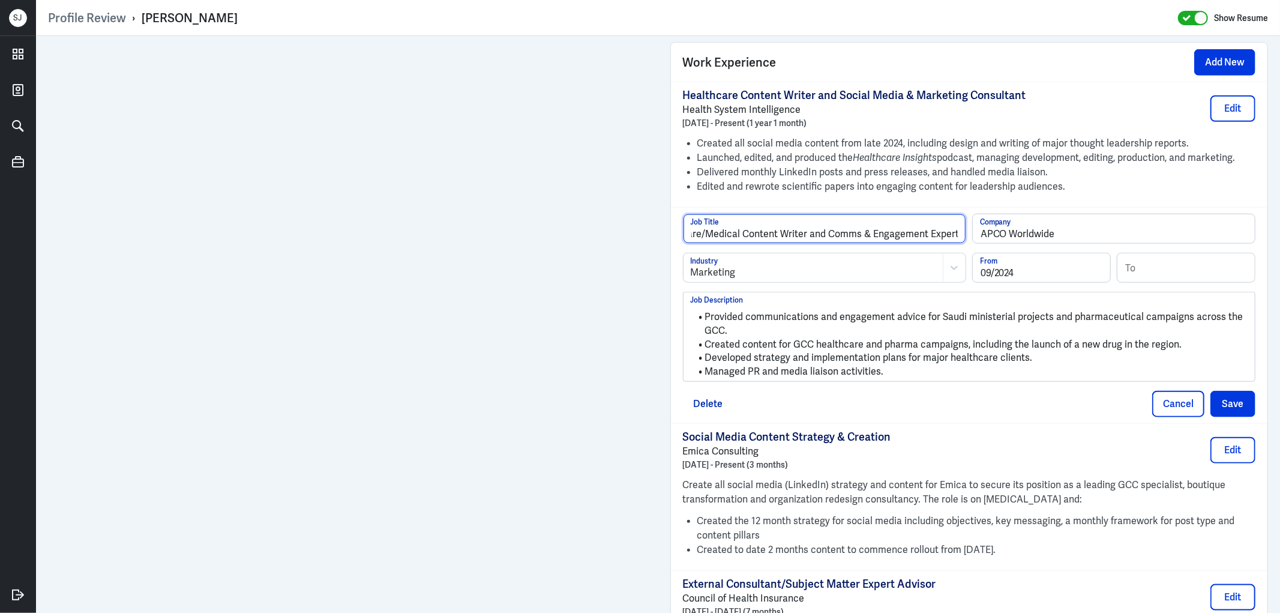
click at [932, 235] on input "Healthcare/Medical Content Writer and Comms & Engagement Expert" at bounding box center [825, 228] width 282 height 29
click at [932, 235] on input "Healthcare/Medical Content Writer and Comms & Engagement Consutlant" at bounding box center [825, 228] width 282 height 29
drag, startPoint x: 932, startPoint y: 235, endPoint x: 894, endPoint y: 248, distance: 39.3
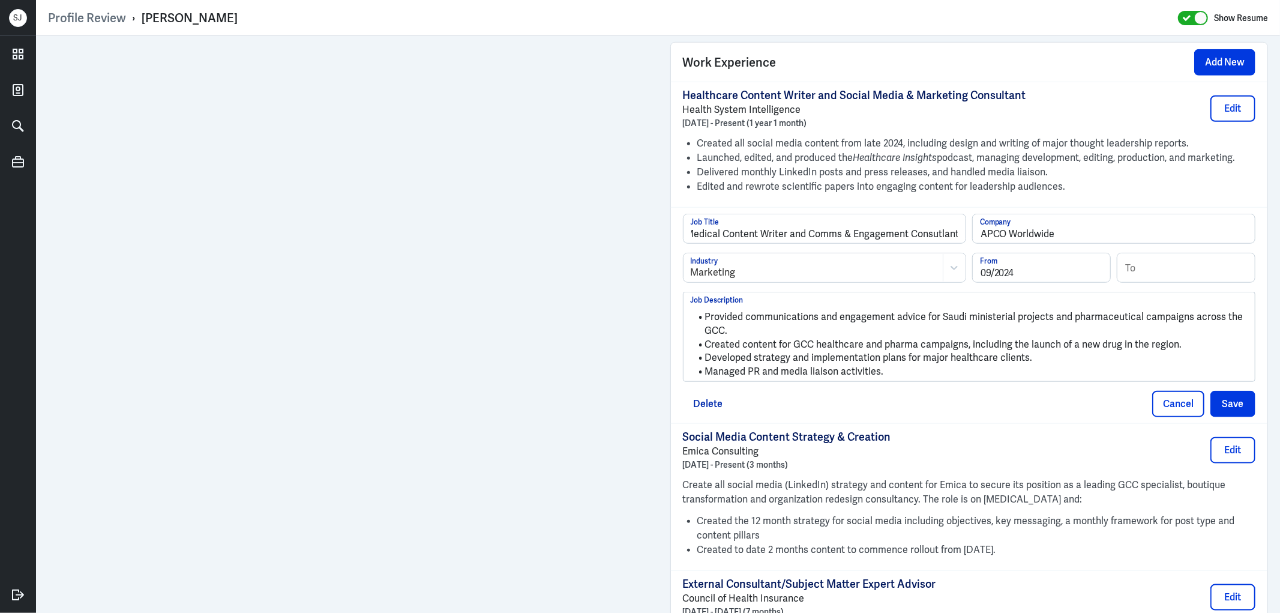
click at [894, 248] on div "Healthcare/Medical Content Writer and Comms & Engagement Consutlant Job Title A…" at bounding box center [969, 233] width 573 height 39
click at [917, 230] on input "Healthcare/Medical Content Writer and Comms & Engagement Consutlant" at bounding box center [825, 228] width 282 height 29
drag, startPoint x: 931, startPoint y: 237, endPoint x: 947, endPoint y: 236, distance: 15.7
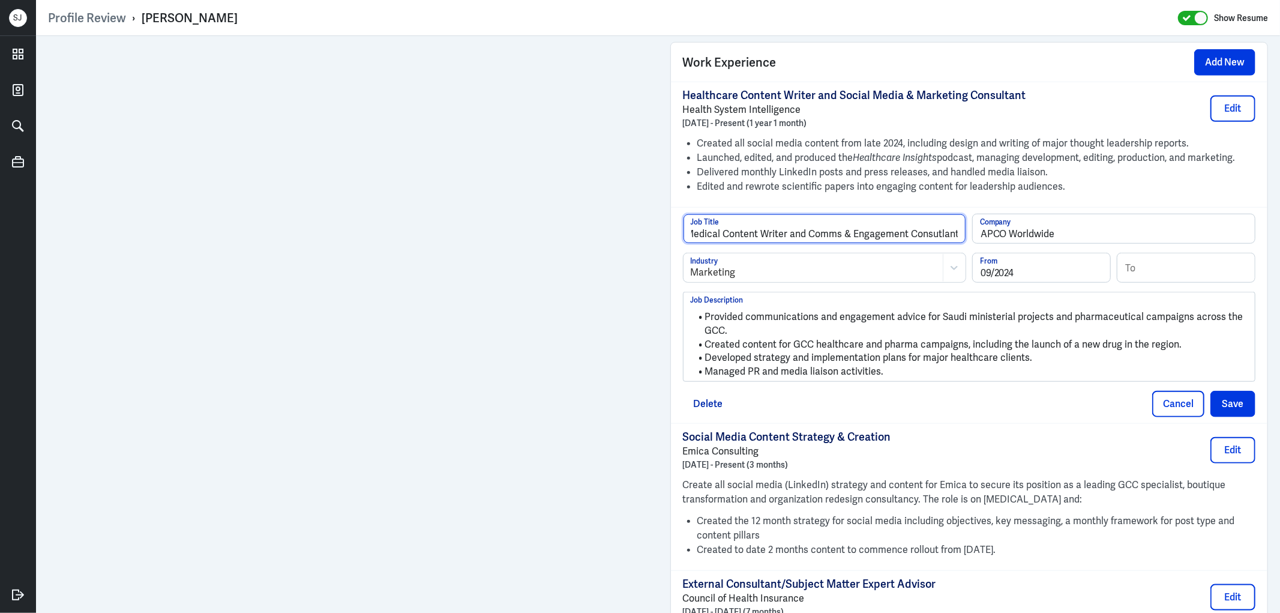
click at [947, 236] on input "Healthcare/Medical Content Writer and Comms & Engagement Consutlant" at bounding box center [825, 228] width 282 height 29
drag, startPoint x: 935, startPoint y: 232, endPoint x: 923, endPoint y: 235, distance: 11.7
click at [914, 240] on input "Healthcare/Medical Content Writer and Comms & Engagement Consutlant" at bounding box center [825, 228] width 282 height 29
drag, startPoint x: 930, startPoint y: 233, endPoint x: 961, endPoint y: 233, distance: 30.6
click at [961, 233] on div "Healthcare/Medical Content Writer and Comms & Engagement Consutlant Job Title A…" at bounding box center [969, 233] width 573 height 39
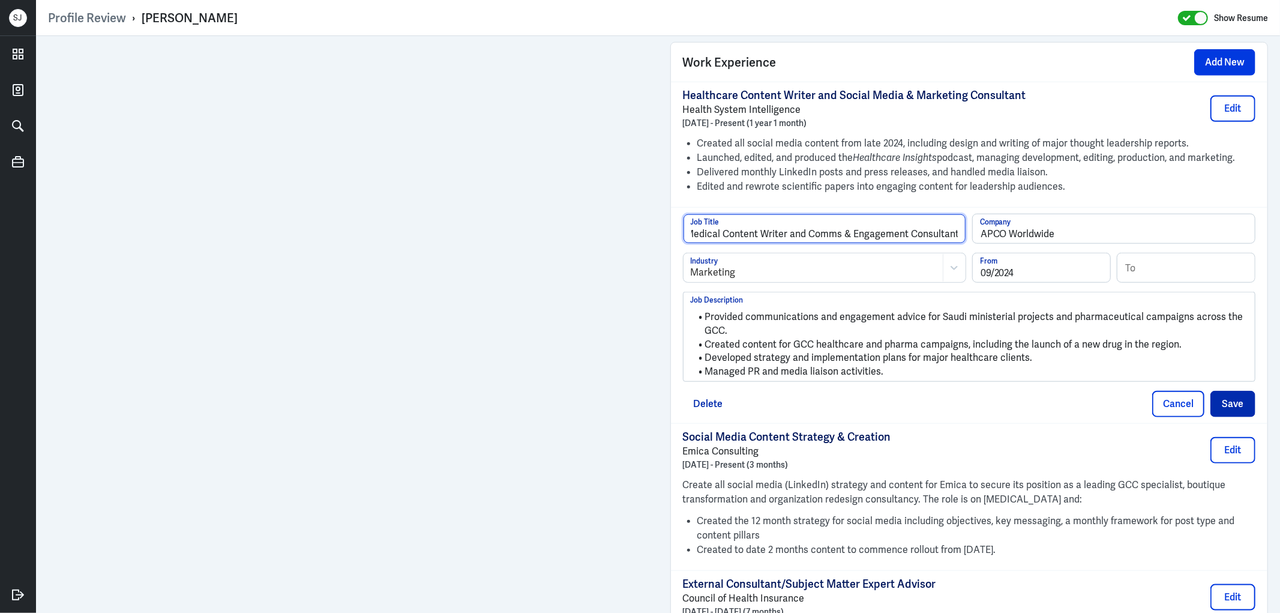
type input "Healthcare/Medical Content Writer and Comms & Engagement Consultant"
click at [1214, 403] on button "Save" at bounding box center [1233, 404] width 45 height 26
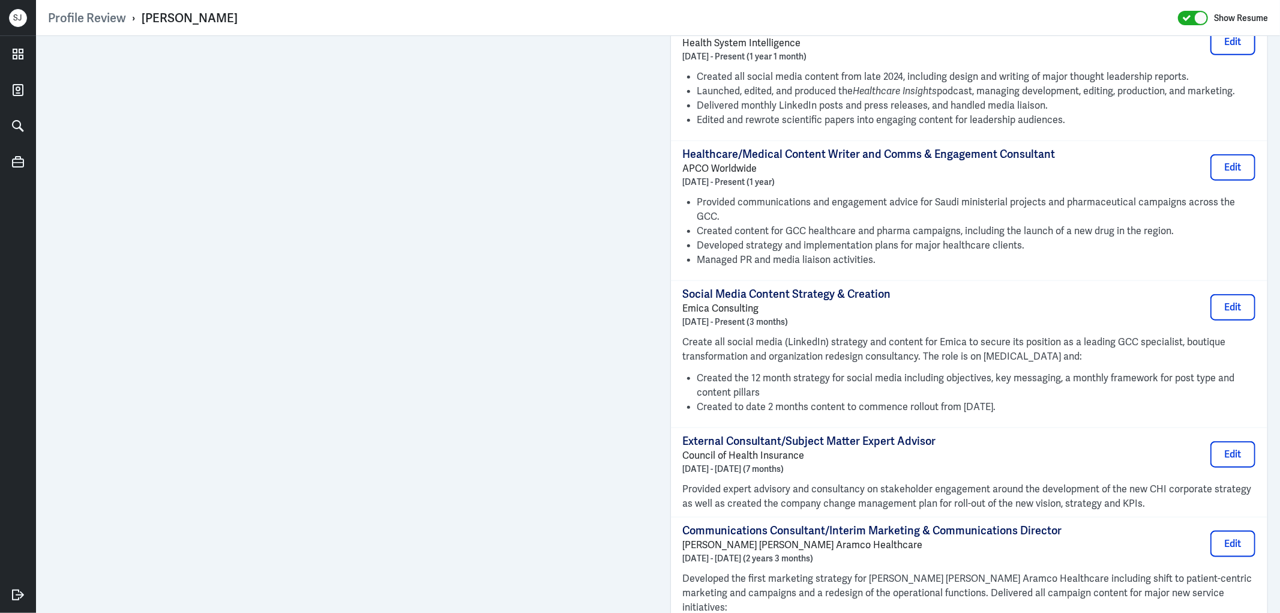
scroll to position [1095, 0]
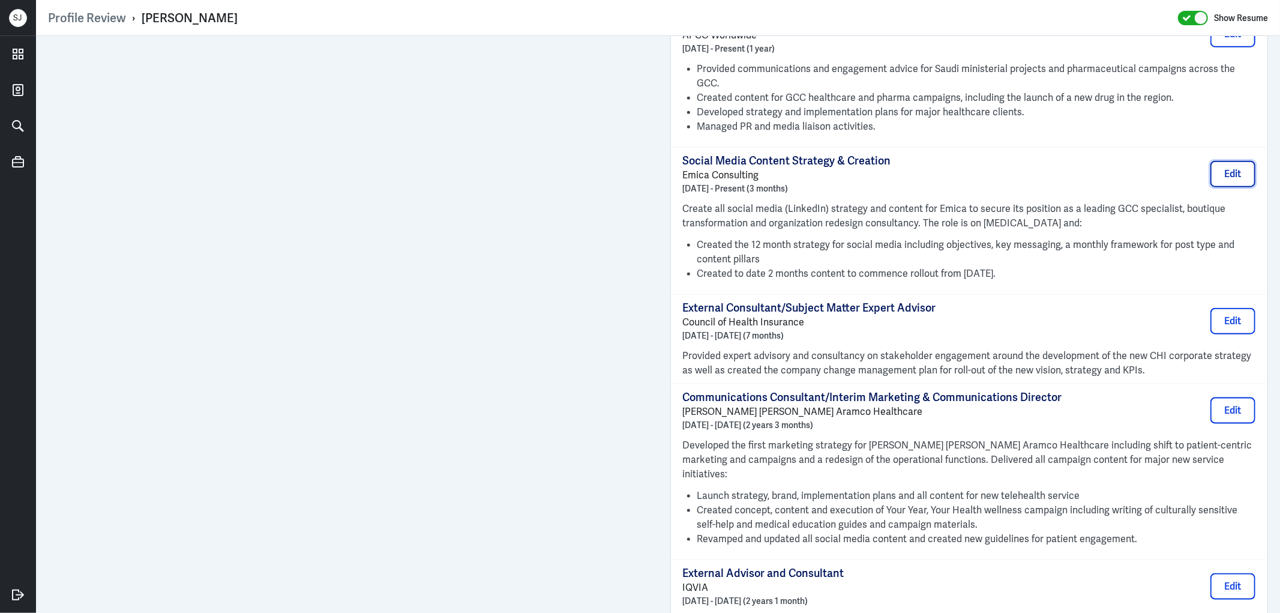
click at [1227, 175] on button "Edit" at bounding box center [1233, 174] width 45 height 26
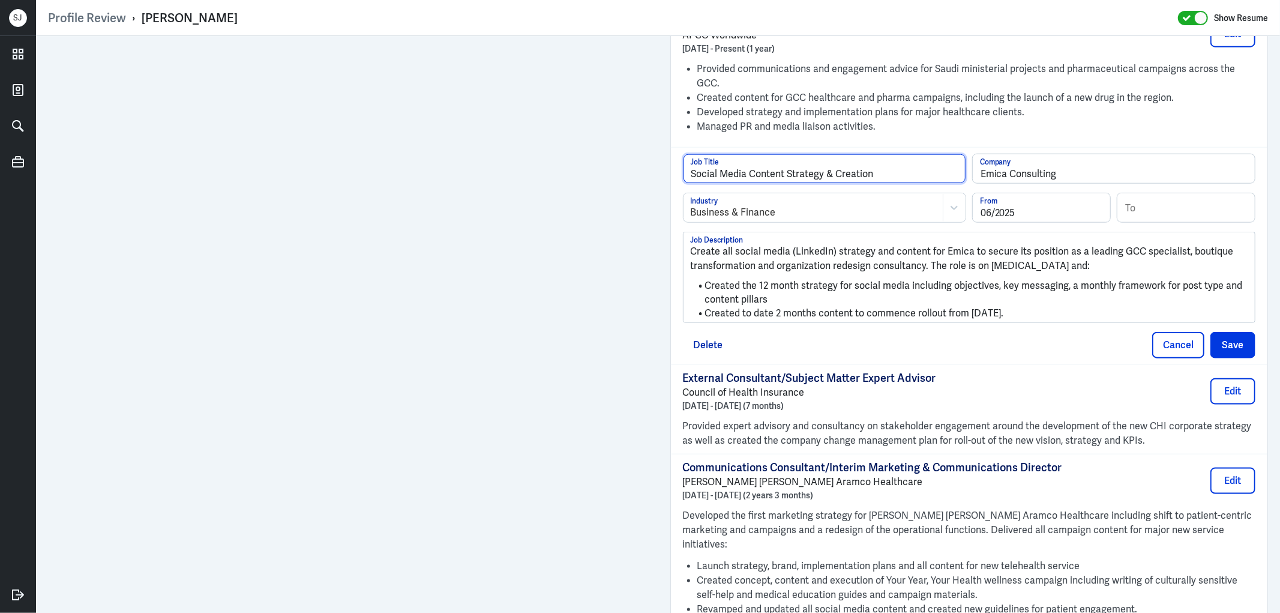
click at [895, 177] on input "Social Media Content Strategy & Creation" at bounding box center [825, 168] width 282 height 29
type input "Social Media Content Strategy & Creation Consultant"
click at [734, 293] on li "Created the 12 month strategy for social media including objectives, key messag…" at bounding box center [970, 292] width 558 height 27
drag, startPoint x: 717, startPoint y: 248, endPoint x: 659, endPoint y: 248, distance: 57.6
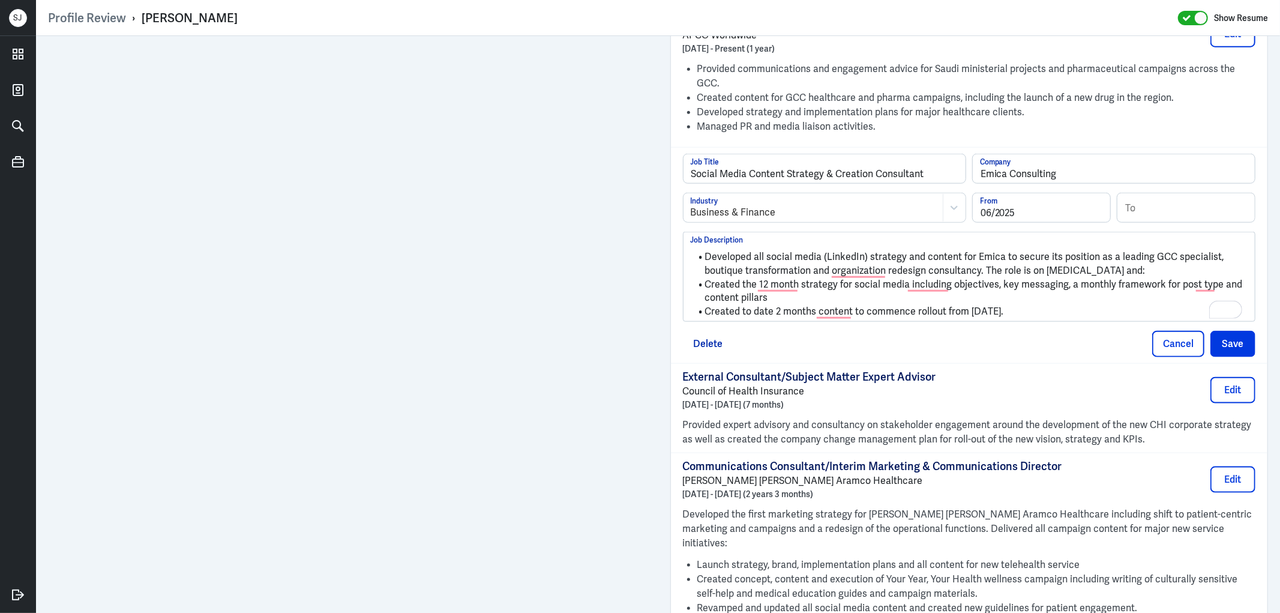
click at [1041, 313] on li "Created to date 2 months content to commence rollout from [DATE]." at bounding box center [970, 312] width 558 height 14
click at [1211, 343] on button "Save" at bounding box center [1233, 344] width 45 height 26
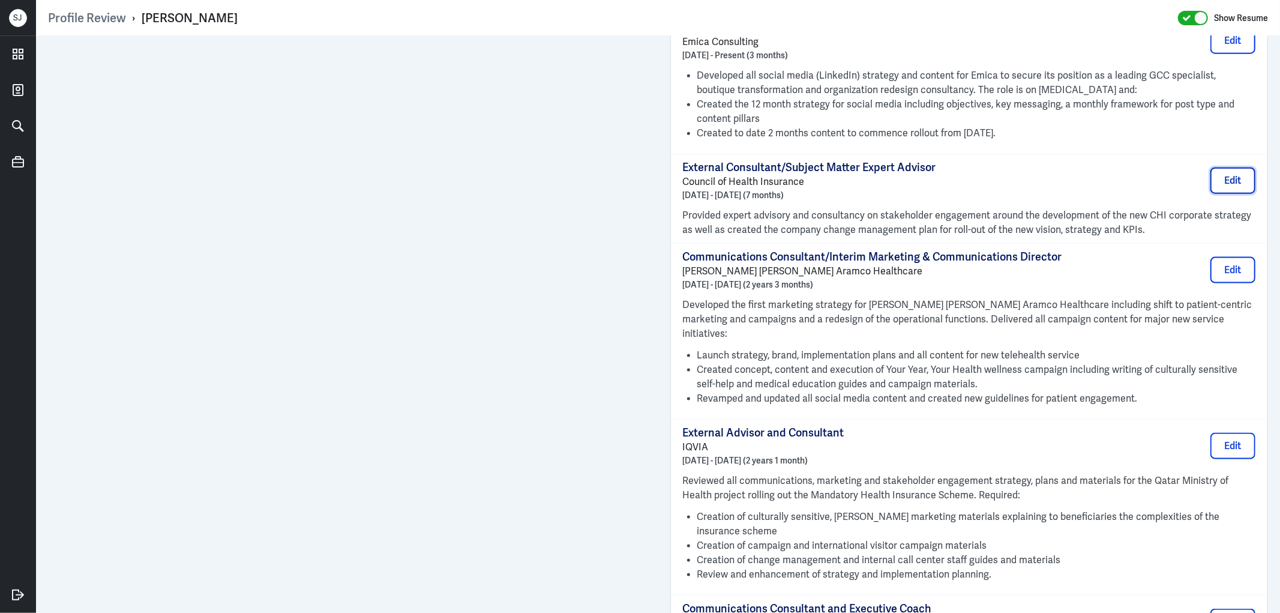
click at [1224, 185] on button "Edit" at bounding box center [1233, 180] width 45 height 26
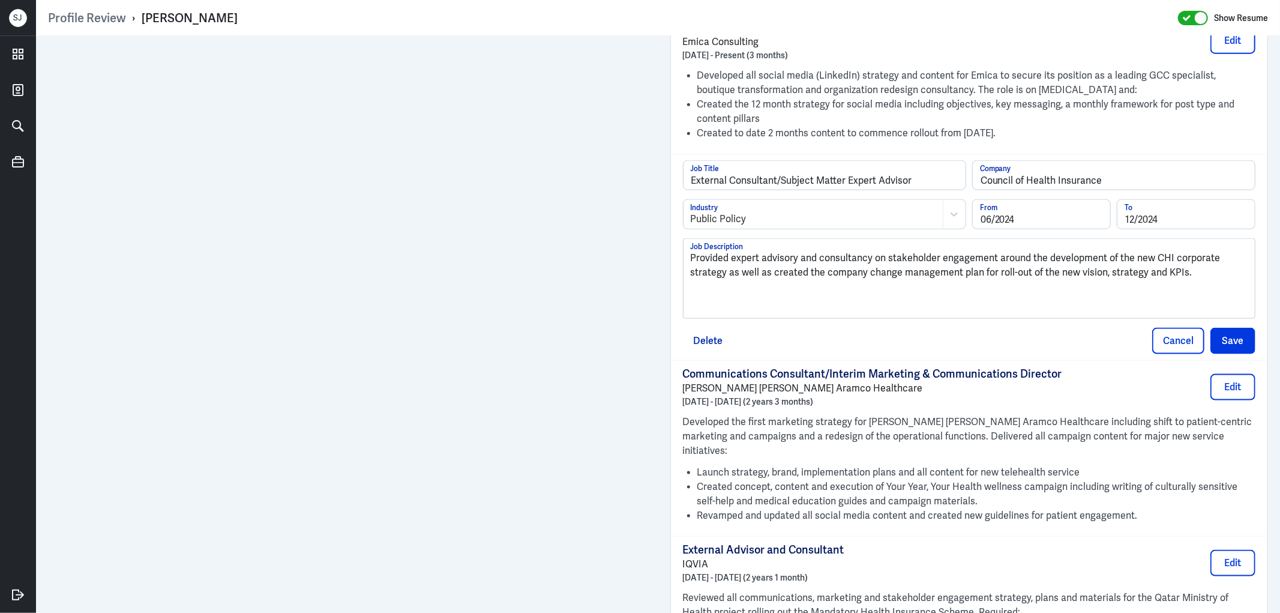
click at [691, 258] on p "Provided expert advisory and consultancy on stakeholder engagement around the d…" at bounding box center [970, 265] width 558 height 29
click at [1217, 340] on button "Save" at bounding box center [1233, 341] width 45 height 26
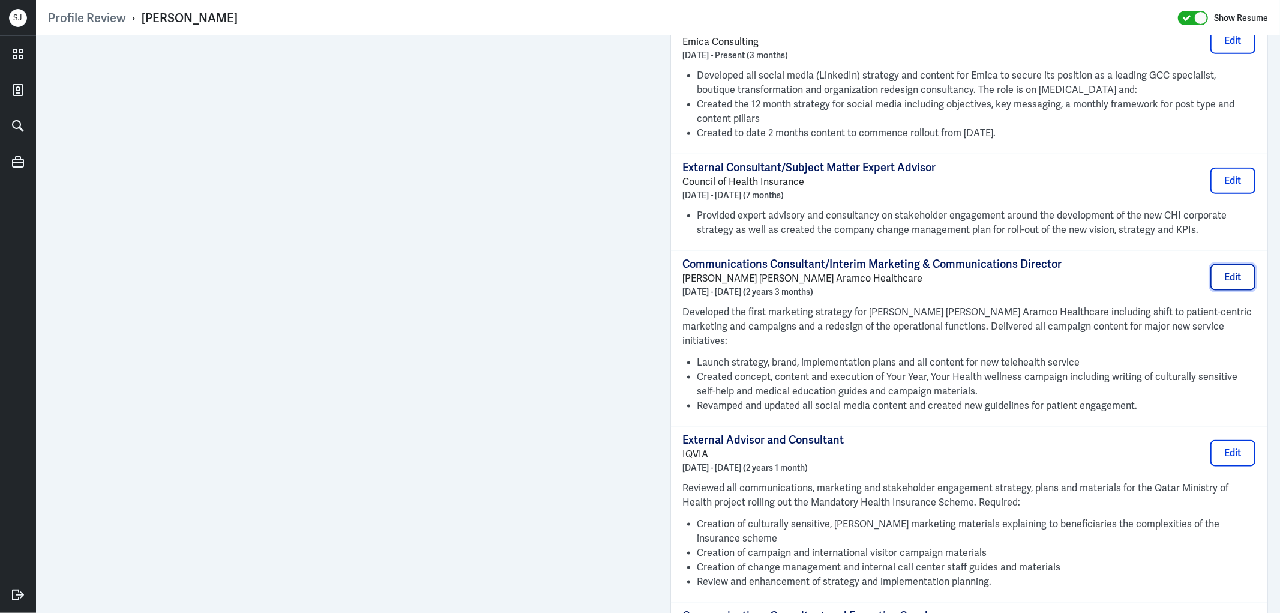
click at [1233, 277] on button "Edit" at bounding box center [1233, 277] width 45 height 26
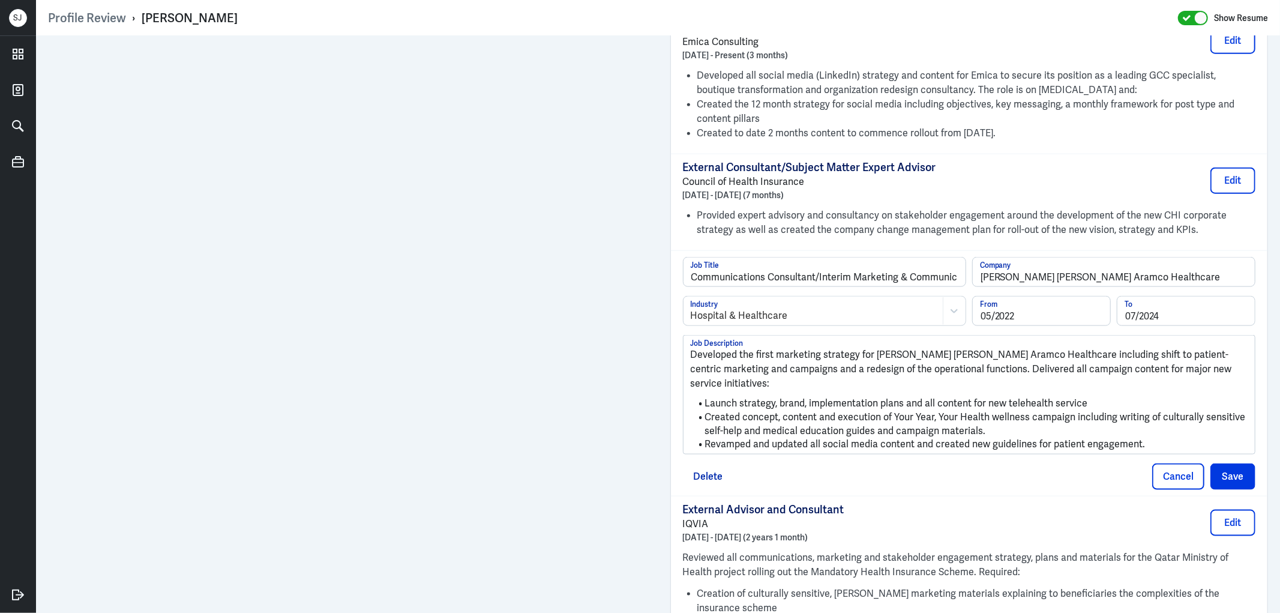
click at [691, 351] on p "Developed the first marketing strategy for Johns Hopkins Aramco Healthcare incl…" at bounding box center [970, 369] width 558 height 43
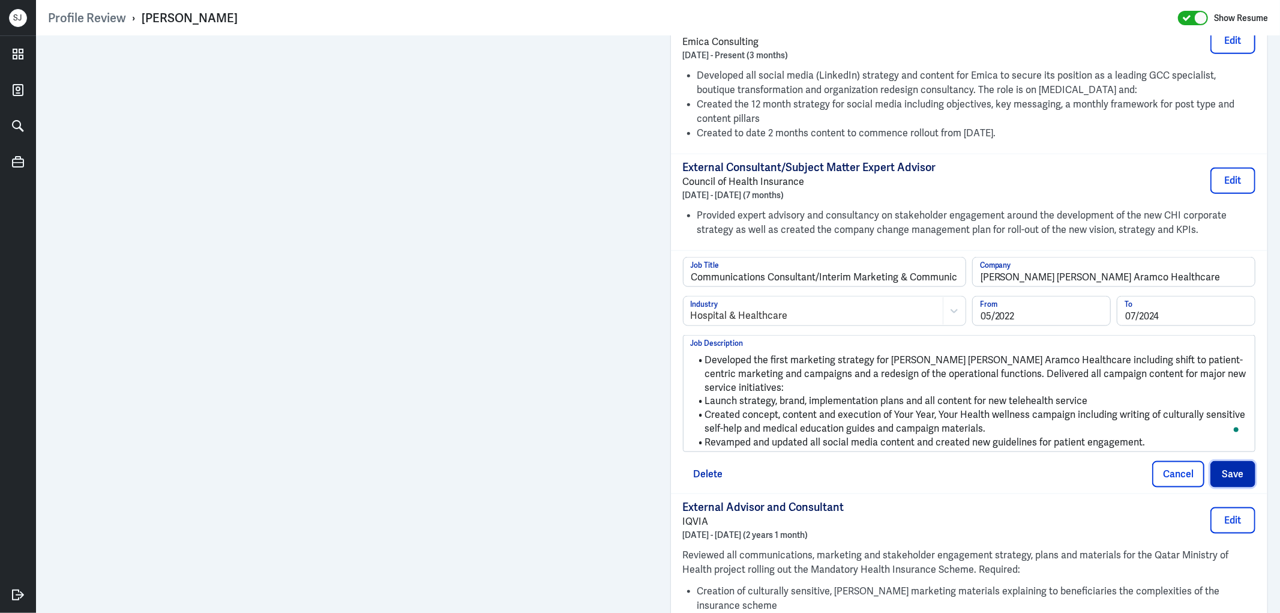
click at [1213, 461] on button "Save" at bounding box center [1233, 474] width 45 height 26
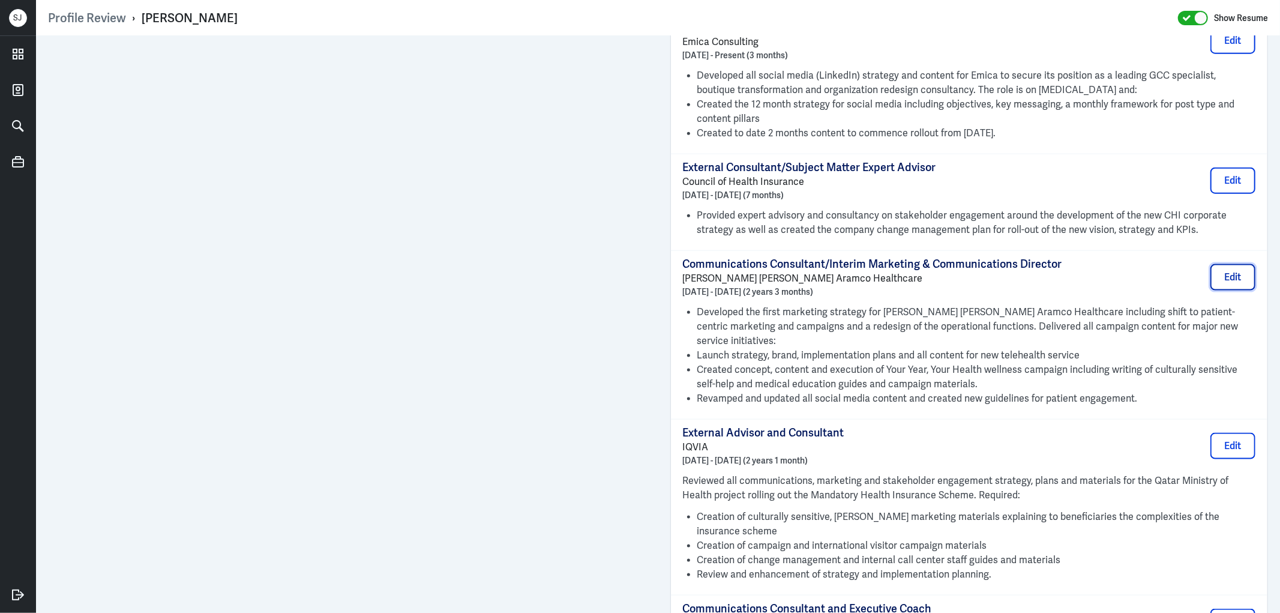
click at [1227, 268] on button "Edit" at bounding box center [1233, 277] width 45 height 26
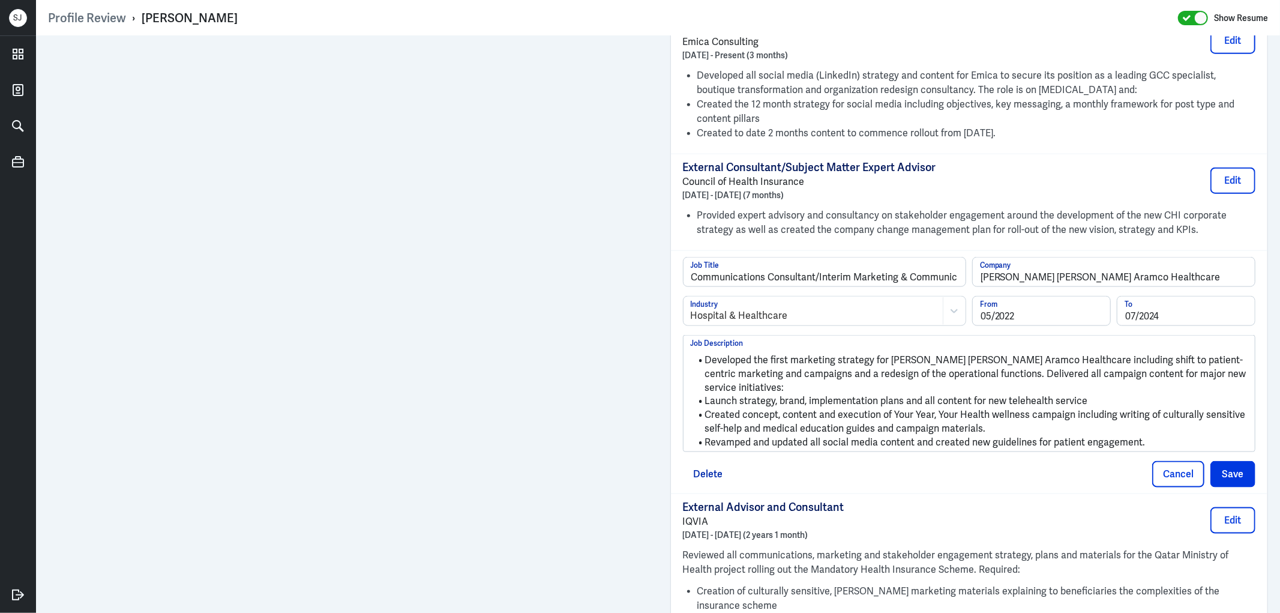
click at [958, 370] on li "Developed the first marketing strategy for Johns Hopkins Aramco Healthcare incl…" at bounding box center [970, 374] width 558 height 41
drag, startPoint x: 971, startPoint y: 387, endPoint x: 1037, endPoint y: 378, distance: 67.1
click at [974, 386] on li "Delivered all campaign content for major new service initiatives:" at bounding box center [970, 388] width 558 height 14
click at [977, 390] on li "Delivered all campaign content for major new service initiatives:" at bounding box center [970, 388] width 558 height 14
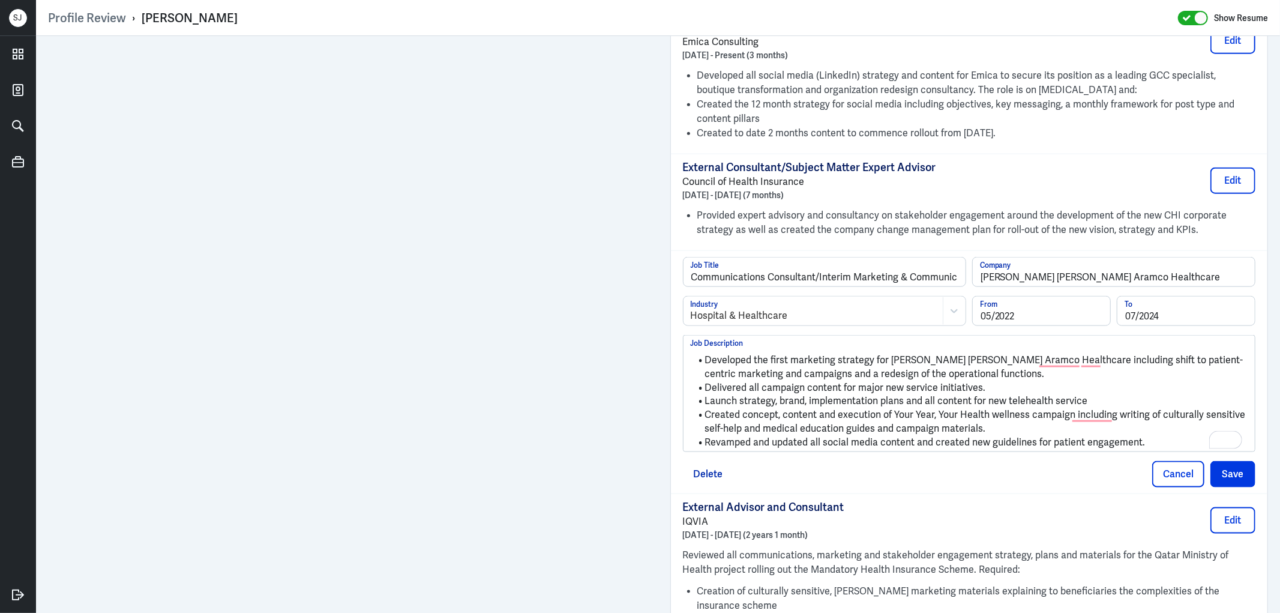
click at [1086, 400] on li "Launch strategy, brand, implementation plans and all content for new telehealth…" at bounding box center [970, 401] width 558 height 14
click at [732, 401] on li "Launch strategy, brand, implementation plans and all content for new telehealth…" at bounding box center [970, 401] width 558 height 14
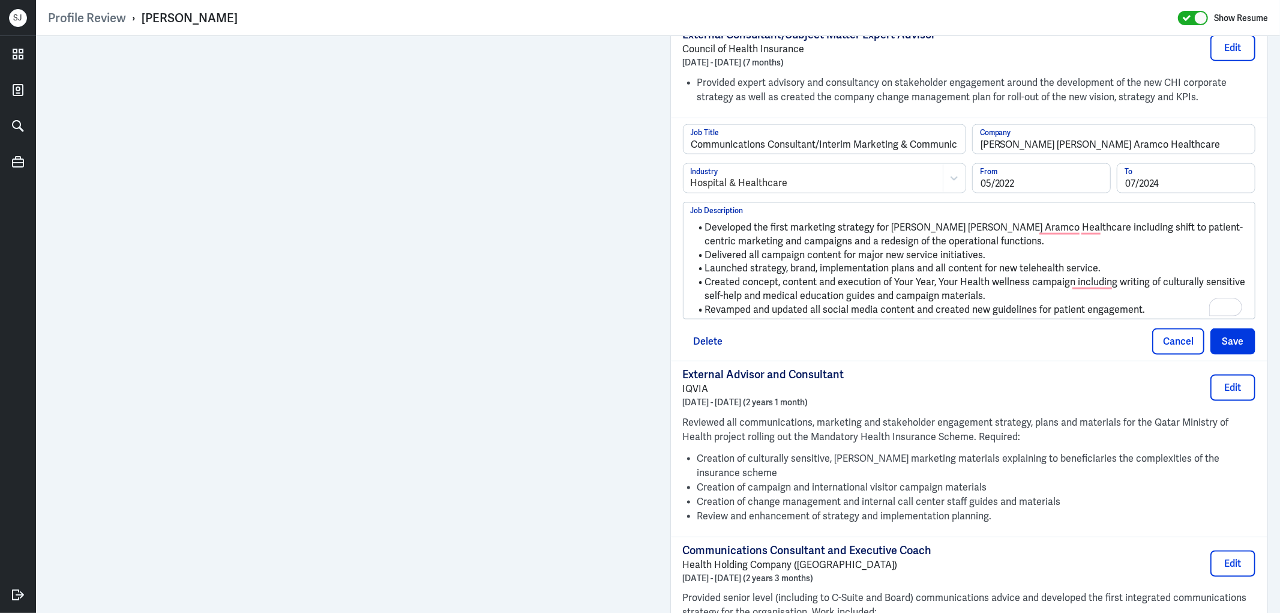
scroll to position [1362, 0]
drag, startPoint x: 1244, startPoint y: 337, endPoint x: 1236, endPoint y: 337, distance: 7.8
click at [1245, 337] on button "Save" at bounding box center [1233, 340] width 45 height 26
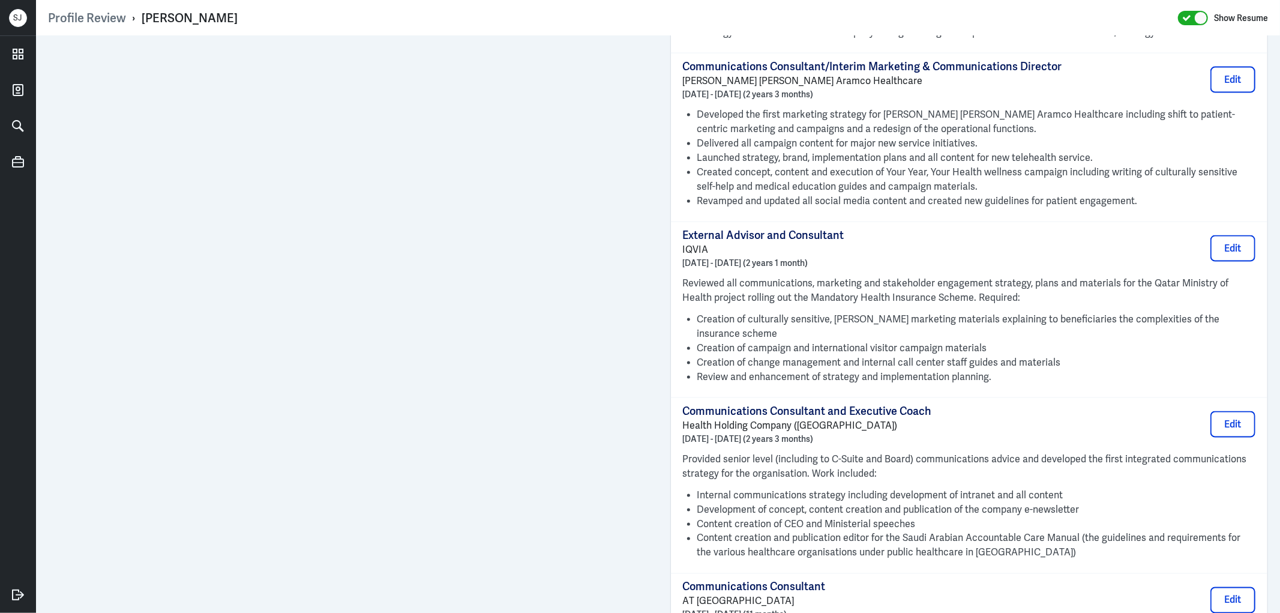
scroll to position [1429, 0]
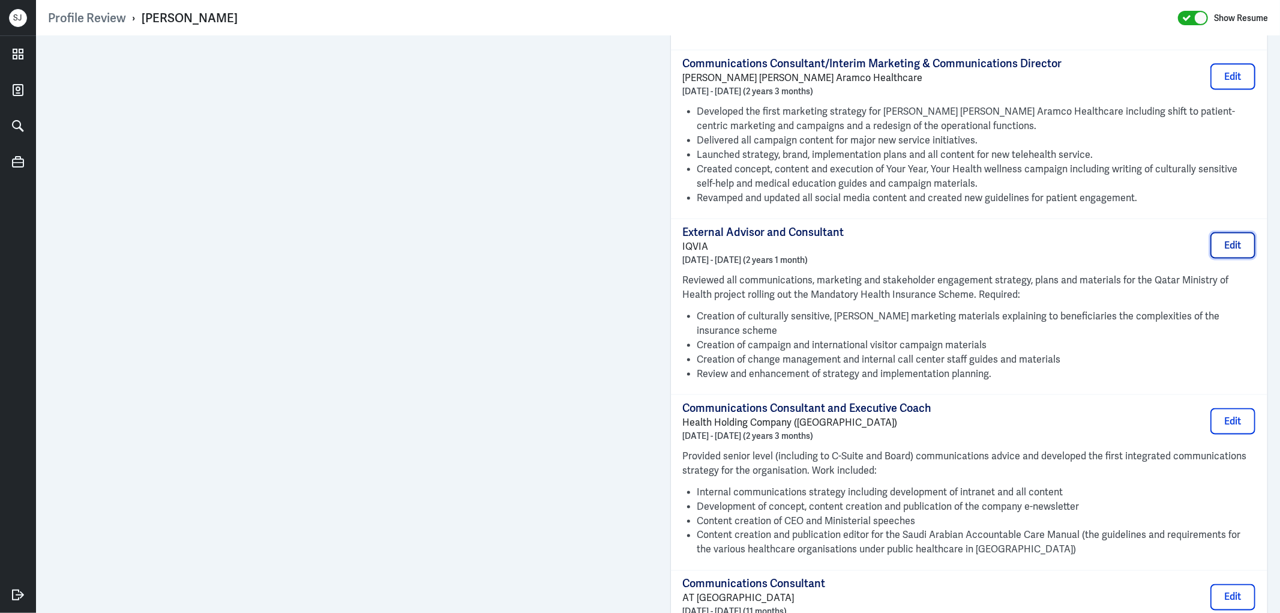
click at [1229, 248] on button "Edit" at bounding box center [1233, 245] width 45 height 26
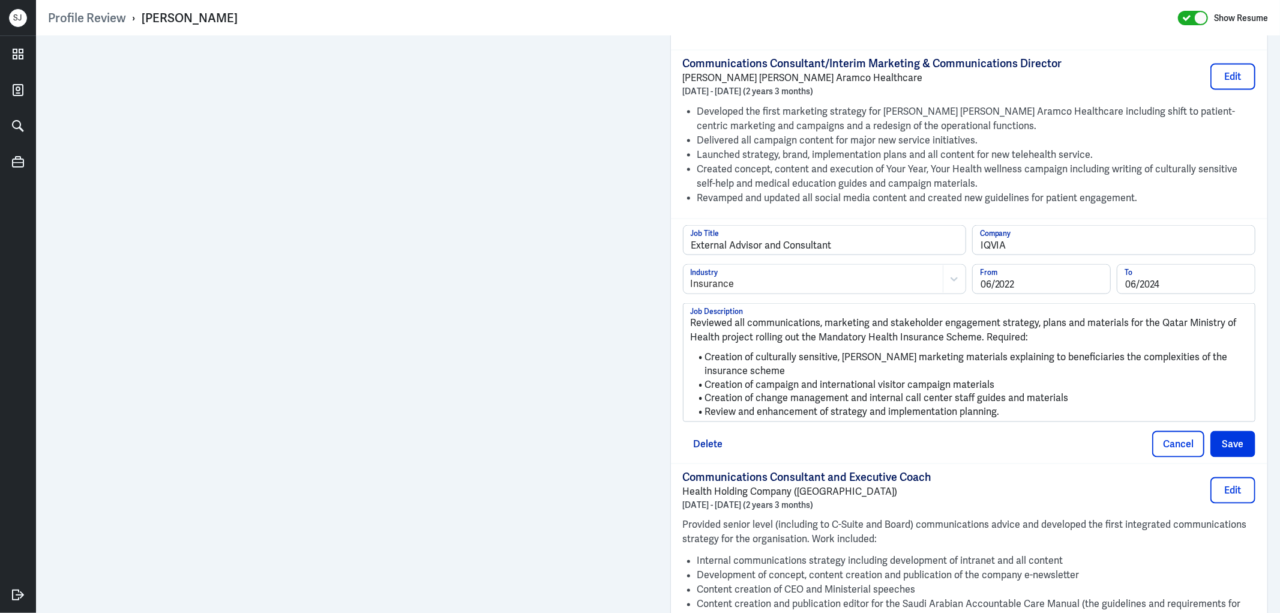
click at [691, 322] on p "Reviewed all communications, marketing and stakeholder engagement strategy, pla…" at bounding box center [970, 330] width 558 height 29
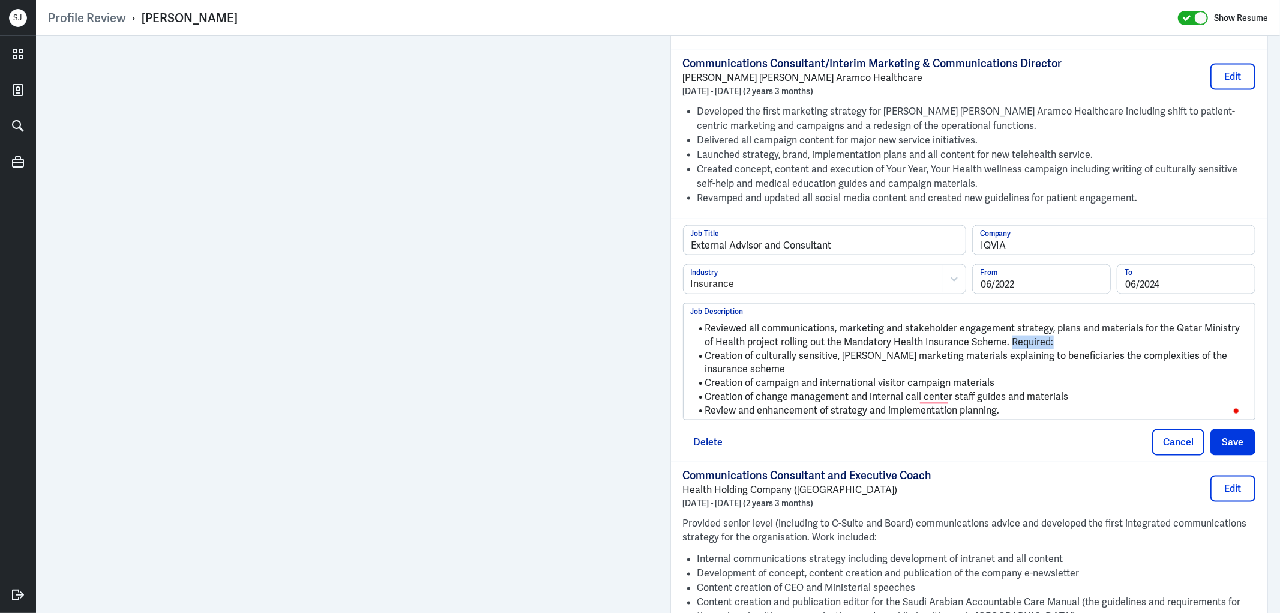
drag, startPoint x: 993, startPoint y: 341, endPoint x: 1079, endPoint y: 341, distance: 85.2
click at [1079, 341] on li "Reviewed all communications, marketing and stakeholder engagement strategy, pla…" at bounding box center [970, 335] width 558 height 27
drag, startPoint x: 715, startPoint y: 357, endPoint x: 749, endPoint y: 357, distance: 33.6
click at [749, 357] on li "Creation of culturally sensitive, layman's marketing materials explaining to be…" at bounding box center [970, 362] width 558 height 27
drag, startPoint x: 748, startPoint y: 382, endPoint x: 703, endPoint y: 382, distance: 45.0
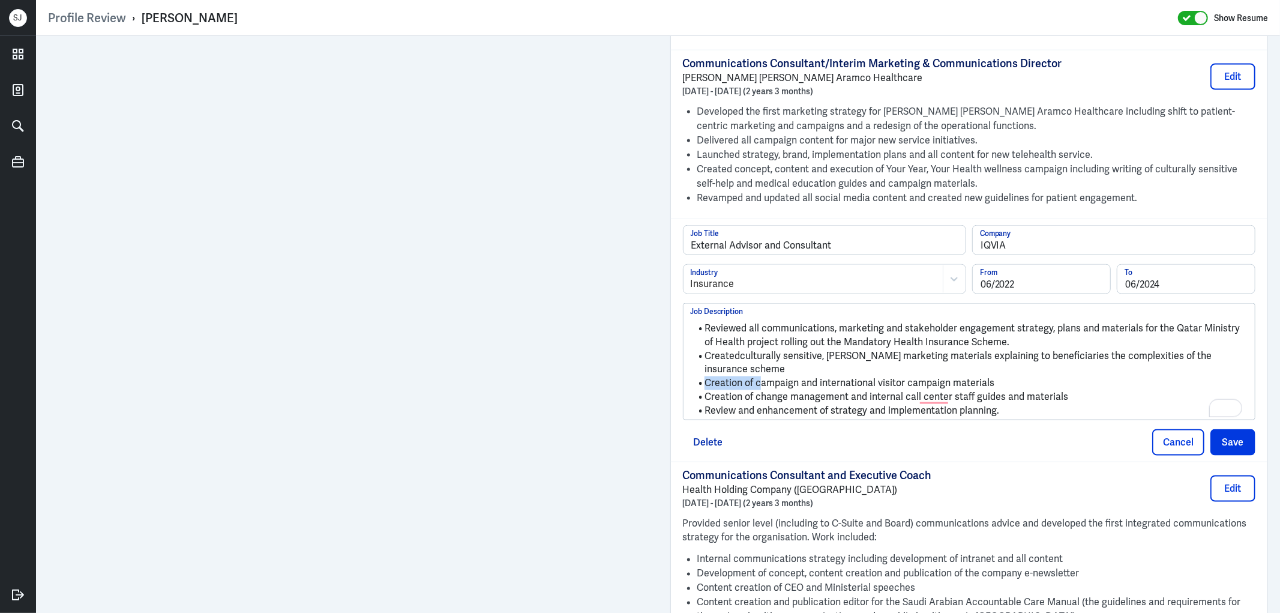
click at [703, 382] on li "Creation of campaign and international visitor campaign materials" at bounding box center [970, 383] width 558 height 14
click at [983, 384] on li "Produced campaign and international visitor campaign materials" at bounding box center [970, 383] width 558 height 14
click at [1068, 400] on li "Creation of change management and internal call center staff guides and materia…" at bounding box center [970, 397] width 558 height 14
drag, startPoint x: 724, startPoint y: 394, endPoint x: 748, endPoint y: 398, distance: 25.0
click at [748, 398] on li "Creation of change management and internal call center staff guides and materia…" at bounding box center [970, 397] width 558 height 14
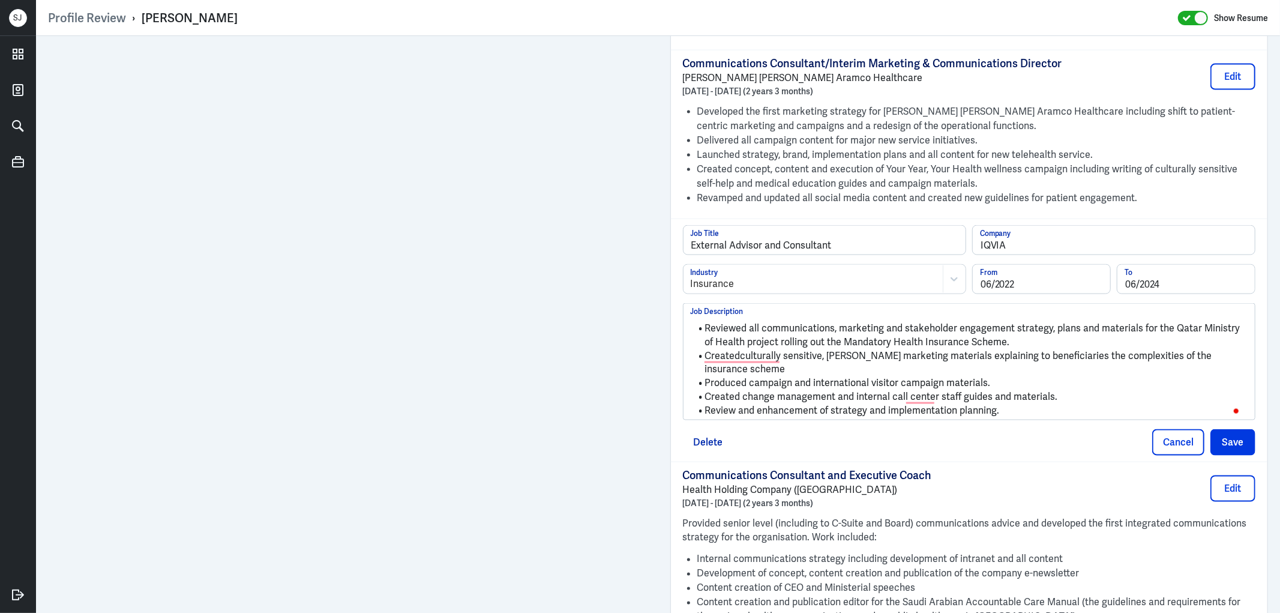
click at [729, 411] on li "Review and enhancement of strategy and implementation planning." at bounding box center [970, 411] width 558 height 14
drag, startPoint x: 799, startPoint y: 408, endPoint x: 793, endPoint y: 427, distance: 19.7
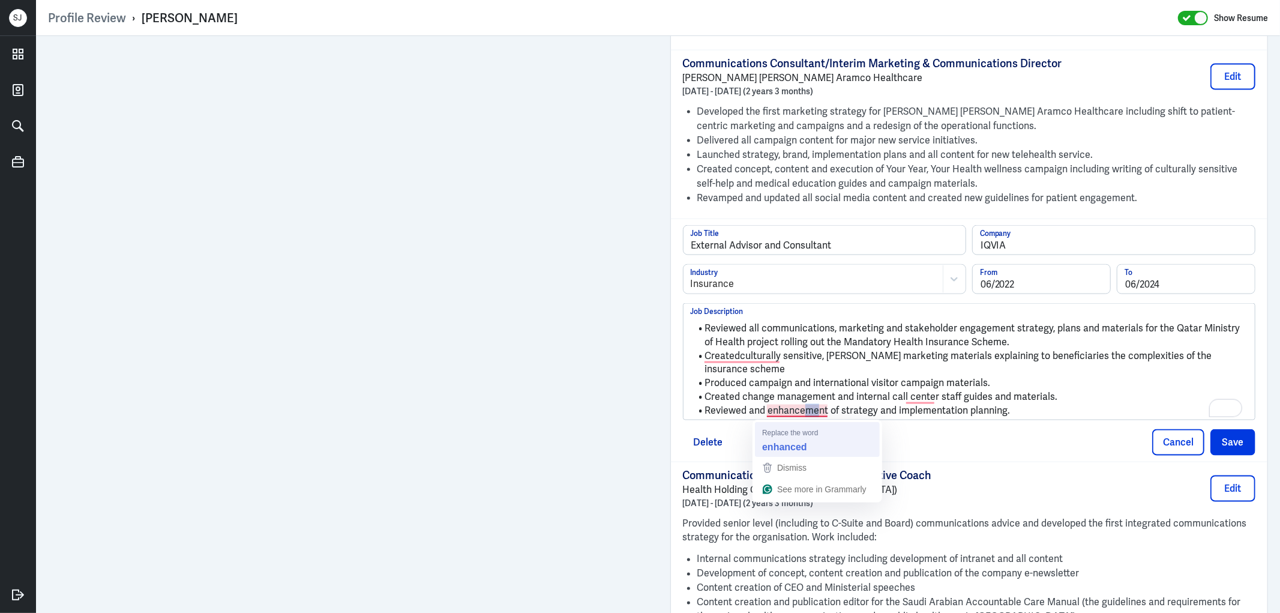
click at [815, 408] on li "Reviewed and enhancement of strategy and implementation planning." at bounding box center [970, 411] width 558 height 14
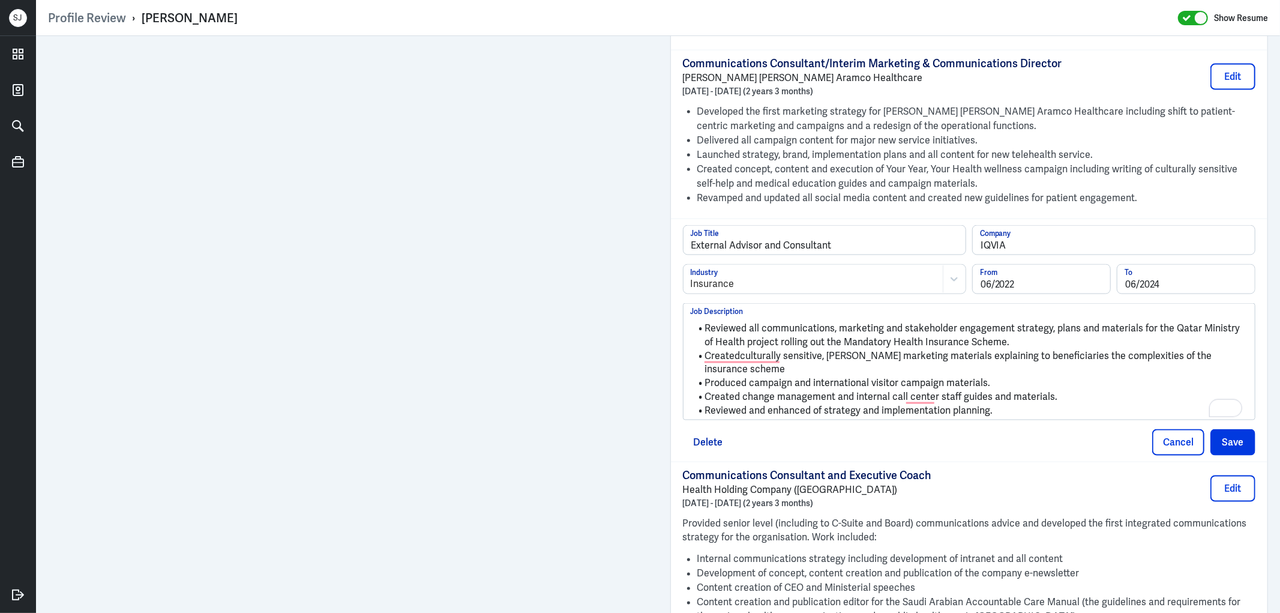
click at [1004, 412] on li "Reviewed and enhanced of strategy and implementation planning." at bounding box center [970, 411] width 558 height 14
click at [811, 411] on li "Reviewed and enhanced of strategy and implementation planning." at bounding box center [970, 411] width 558 height 14
click at [1048, 400] on li "Created change management and internal call center staff guides and materials." at bounding box center [970, 397] width 558 height 14
drag, startPoint x: 987, startPoint y: 411, endPoint x: 1097, endPoint y: 433, distance: 111.4
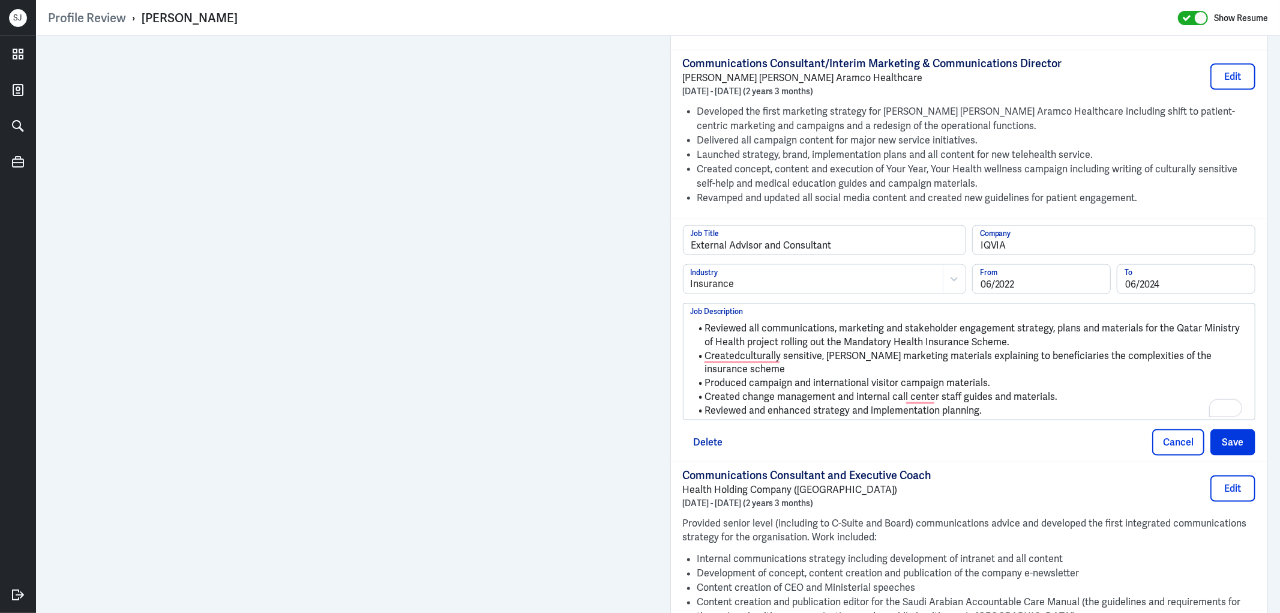
click at [990, 411] on li "Reviewed and enhanced strategy and implementation planning." at bounding box center [970, 411] width 558 height 14
click at [1219, 442] on button "Save" at bounding box center [1233, 442] width 45 height 26
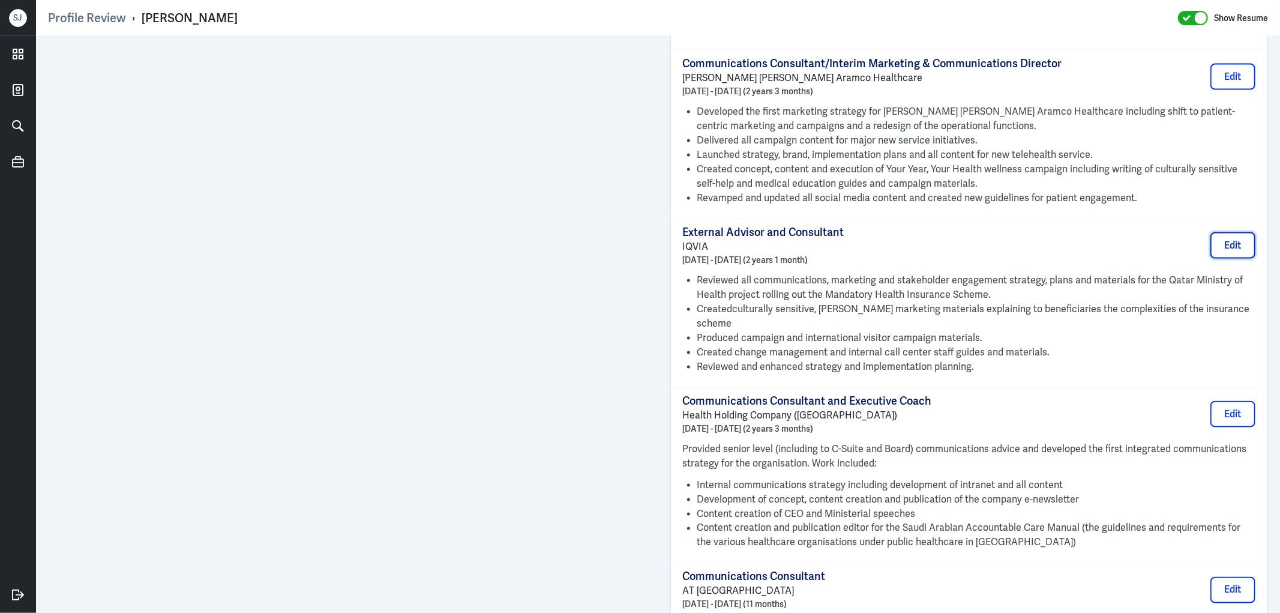
click at [1226, 242] on button "Edit" at bounding box center [1233, 245] width 45 height 26
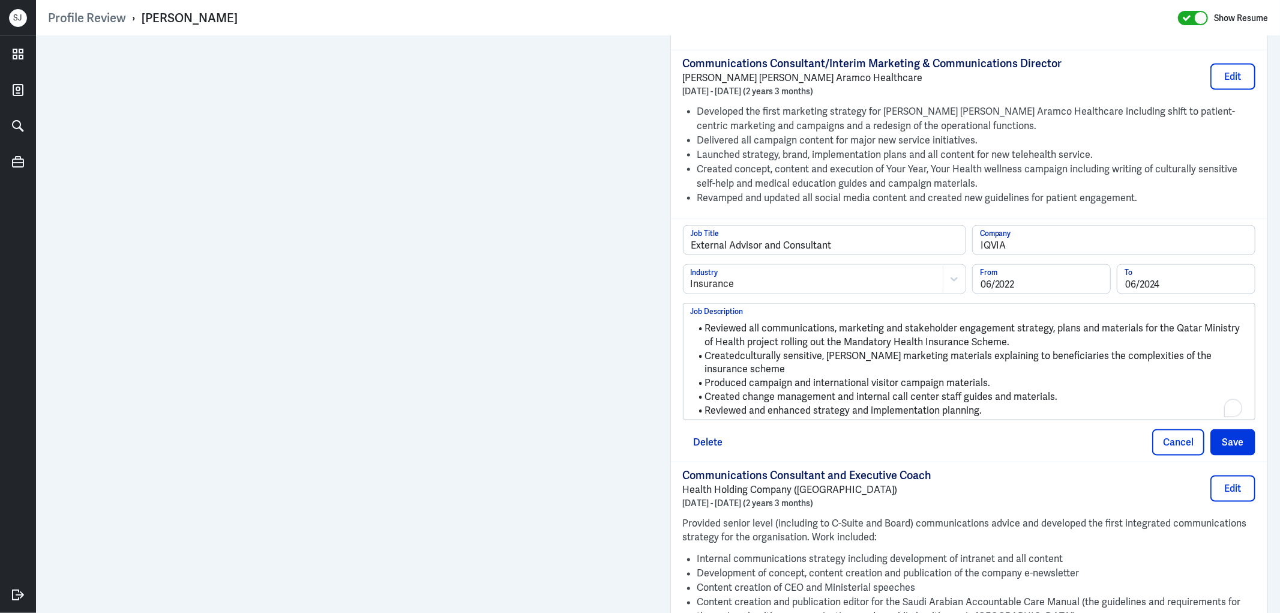
click at [737, 356] on li "Createdculturally sensitive, layman's marketing materials explaining to benefic…" at bounding box center [970, 362] width 558 height 27
drag, startPoint x: 1215, startPoint y: 445, endPoint x: 1167, endPoint y: 403, distance: 64.2
click at [1216, 445] on button "Save" at bounding box center [1233, 442] width 45 height 26
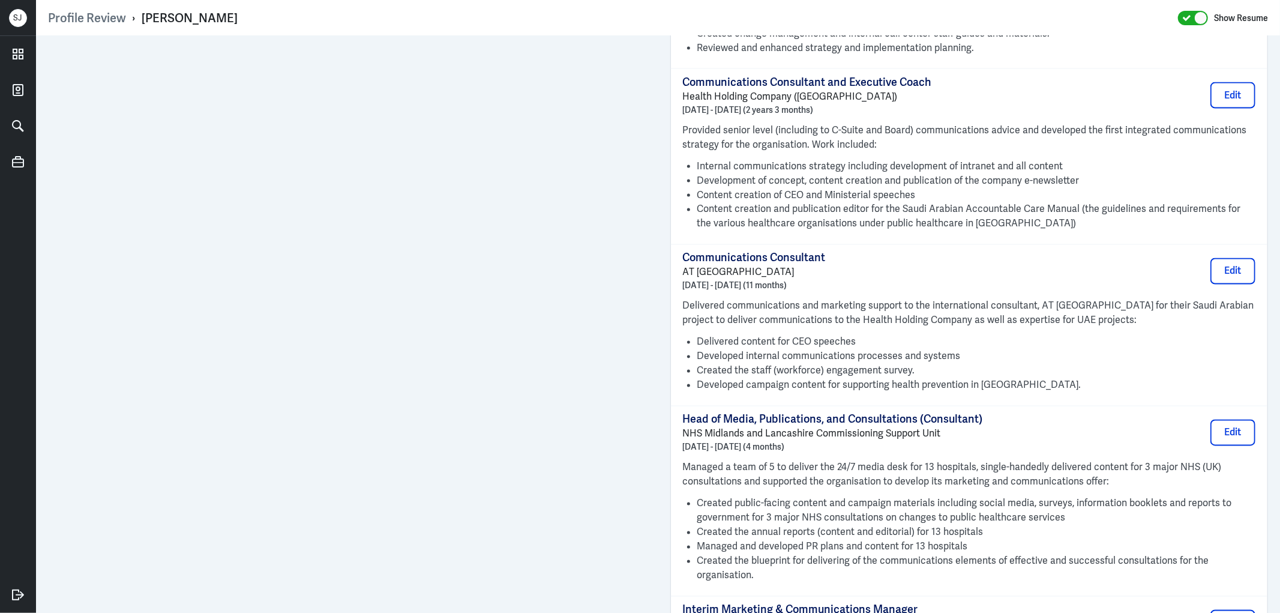
scroll to position [1629, 0]
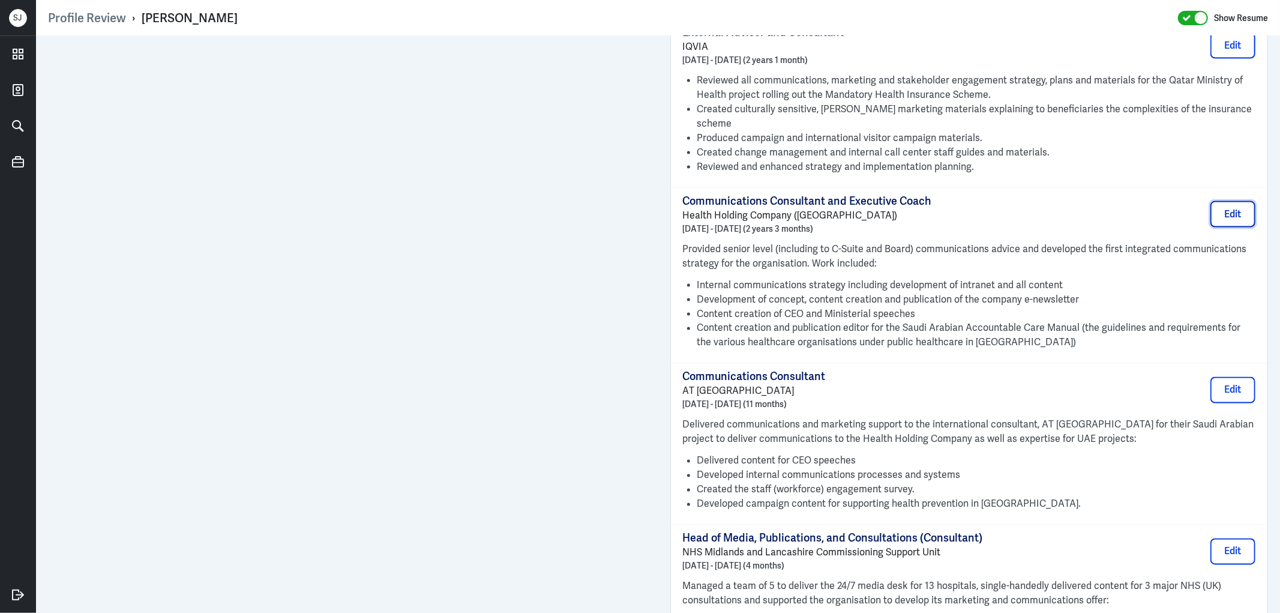
click at [1214, 203] on button "Edit" at bounding box center [1233, 214] width 45 height 26
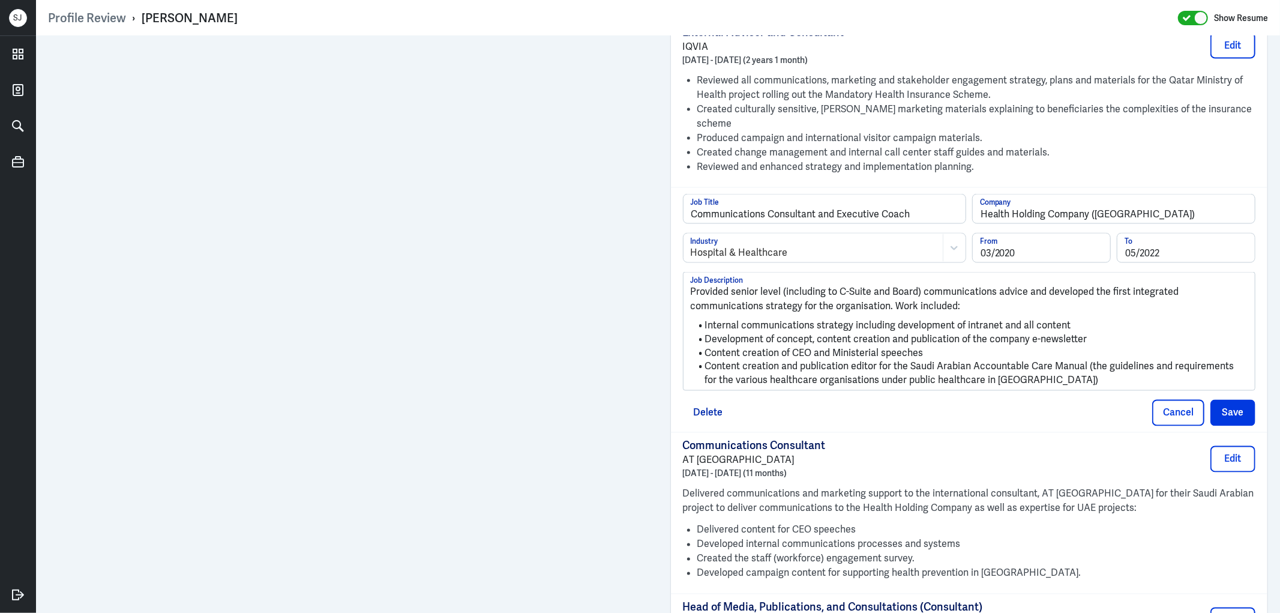
drag, startPoint x: 687, startPoint y: 277, endPoint x: 776, endPoint y: 283, distance: 89.7
click at [691, 284] on p "Provided senior level (including to C-Suite and Board) communications advice an…" at bounding box center [970, 298] width 558 height 29
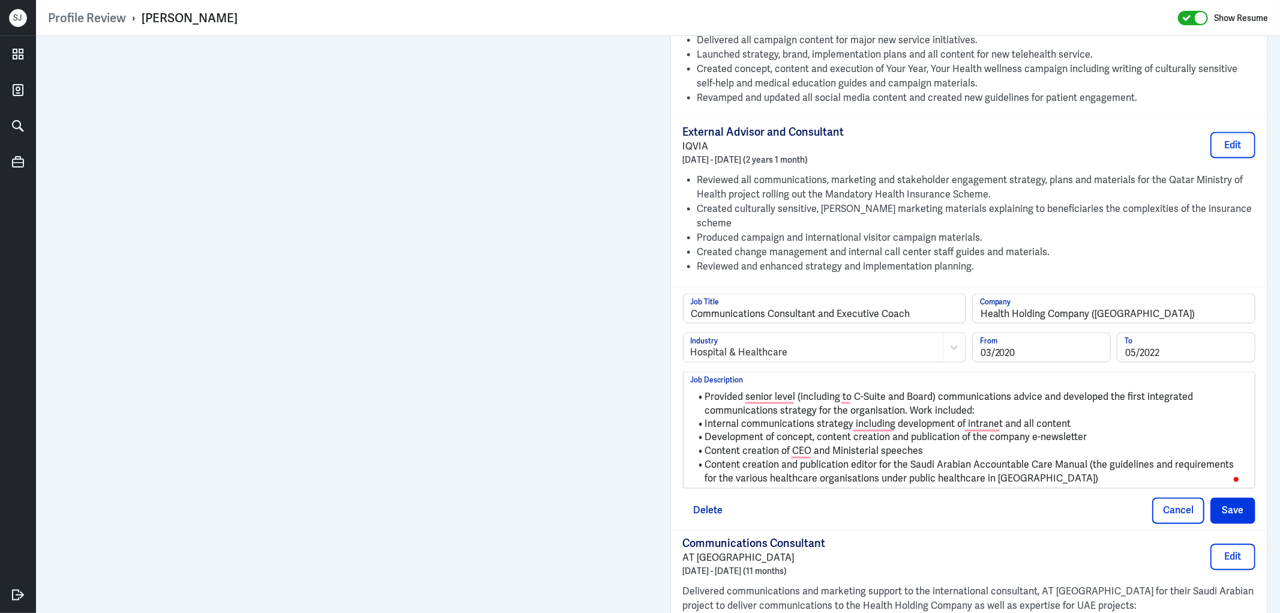
scroll to position [1696, 0]
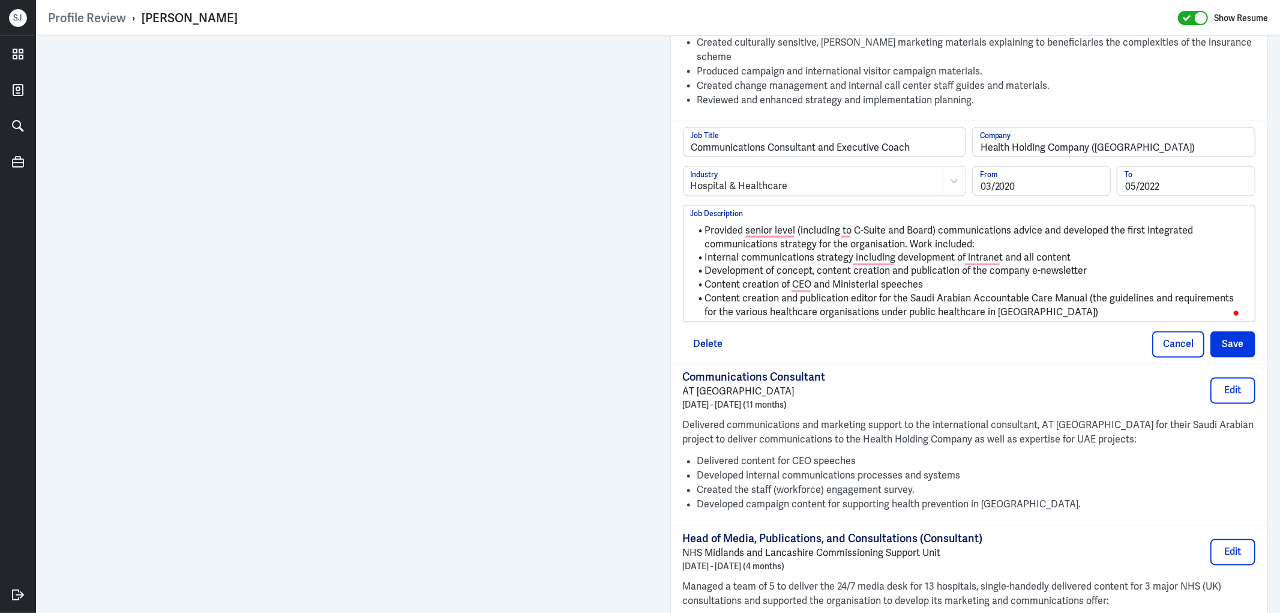
click at [766, 292] on li "Content creation and publication editor for the Saudi Arabian Accountable Care …" at bounding box center [970, 305] width 558 height 27
click at [841, 278] on li "Content creation of CEO and Ministerial speeches" at bounding box center [970, 285] width 558 height 14
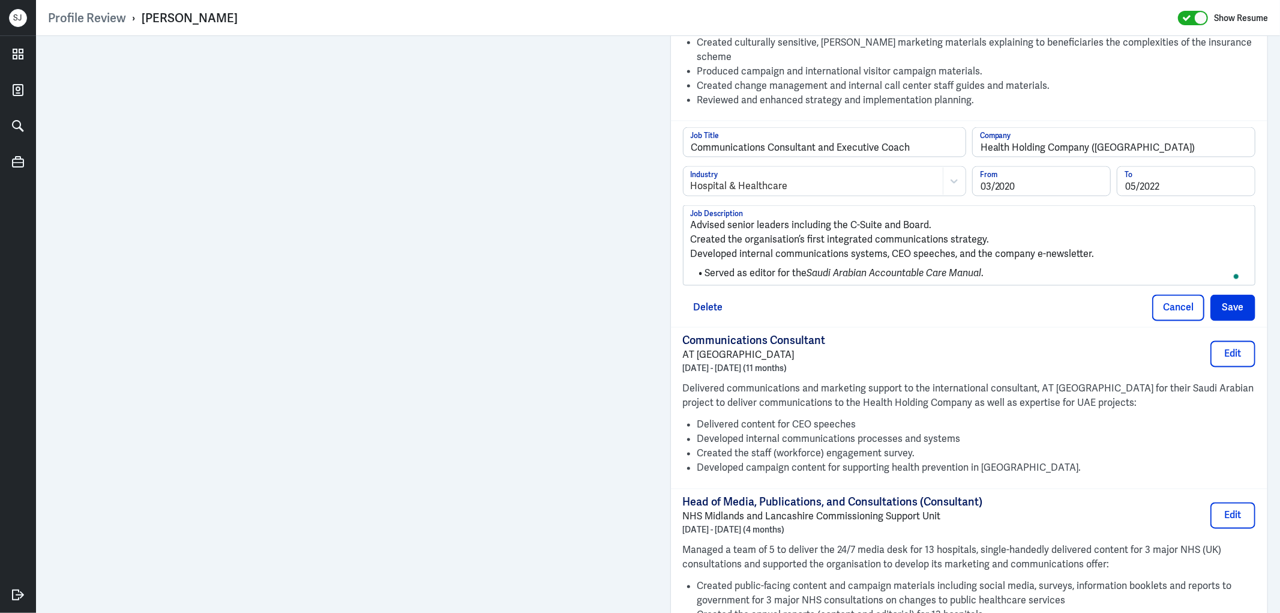
scroll to position [0, 0]
click at [691, 218] on p "Advised senior leaders including the C-Suite and Board." at bounding box center [970, 225] width 558 height 14
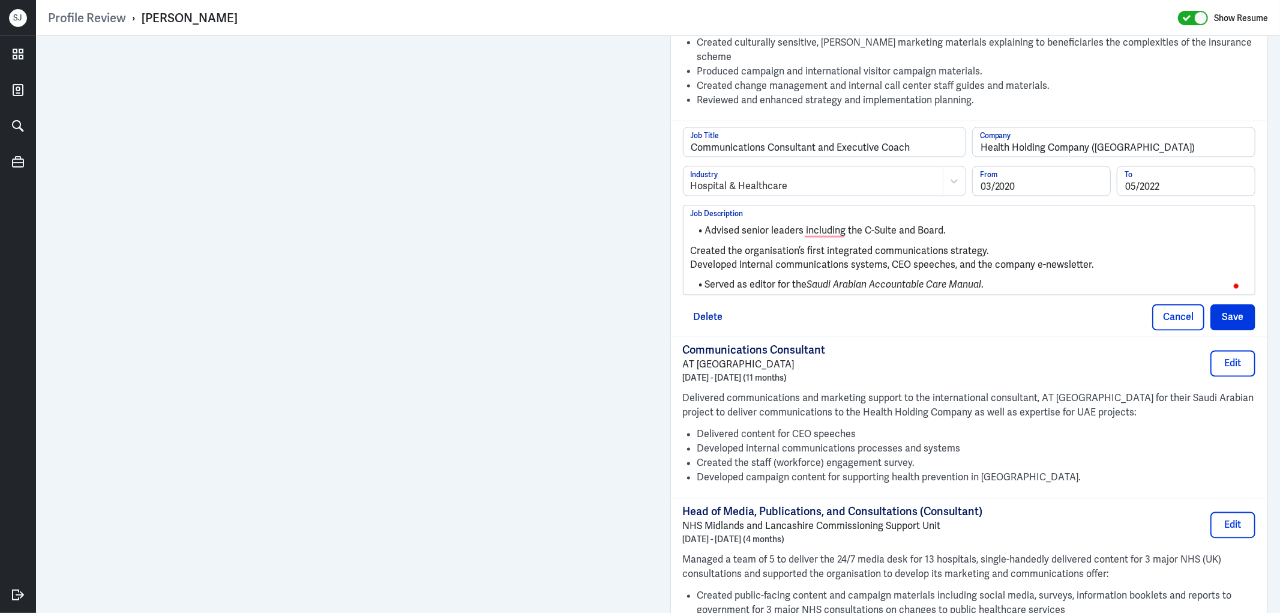
click at [691, 244] on p "Created the organisation’s first integrated communications strategy." at bounding box center [970, 251] width 558 height 14
drag, startPoint x: 687, startPoint y: 248, endPoint x: 716, endPoint y: 254, distance: 30.1
click at [691, 257] on p "Developed internal communications systems, CEO speeches, and the company e-news…" at bounding box center [970, 264] width 558 height 14
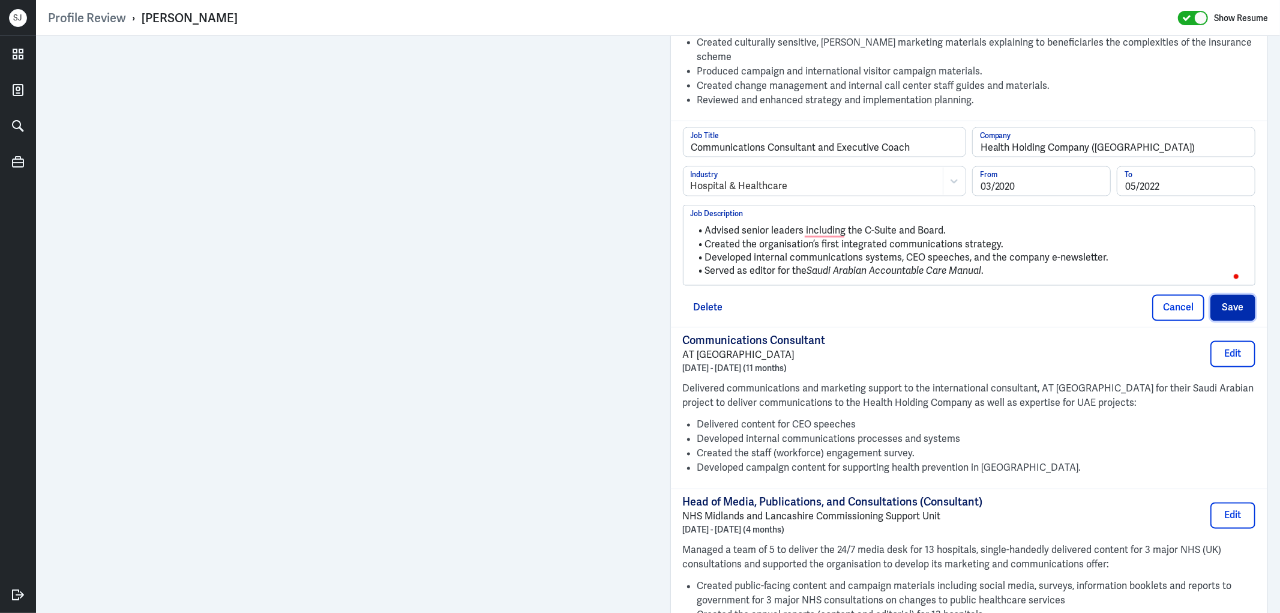
click at [1233, 295] on button "Save" at bounding box center [1233, 308] width 45 height 26
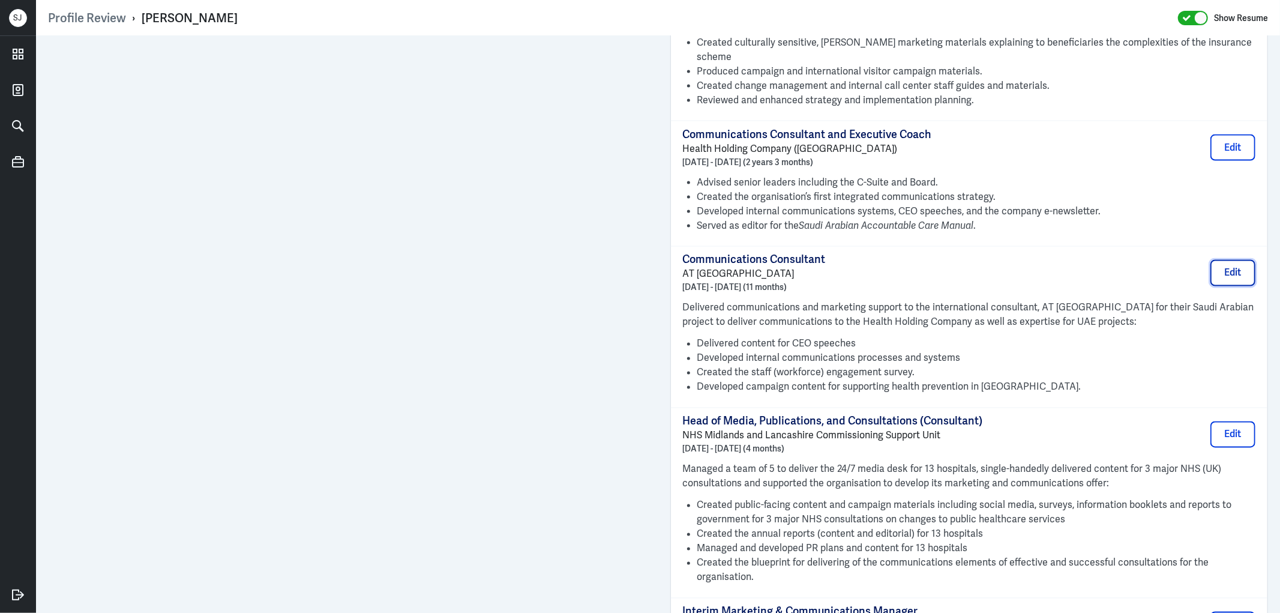
click at [1223, 262] on button "Edit" at bounding box center [1233, 273] width 45 height 26
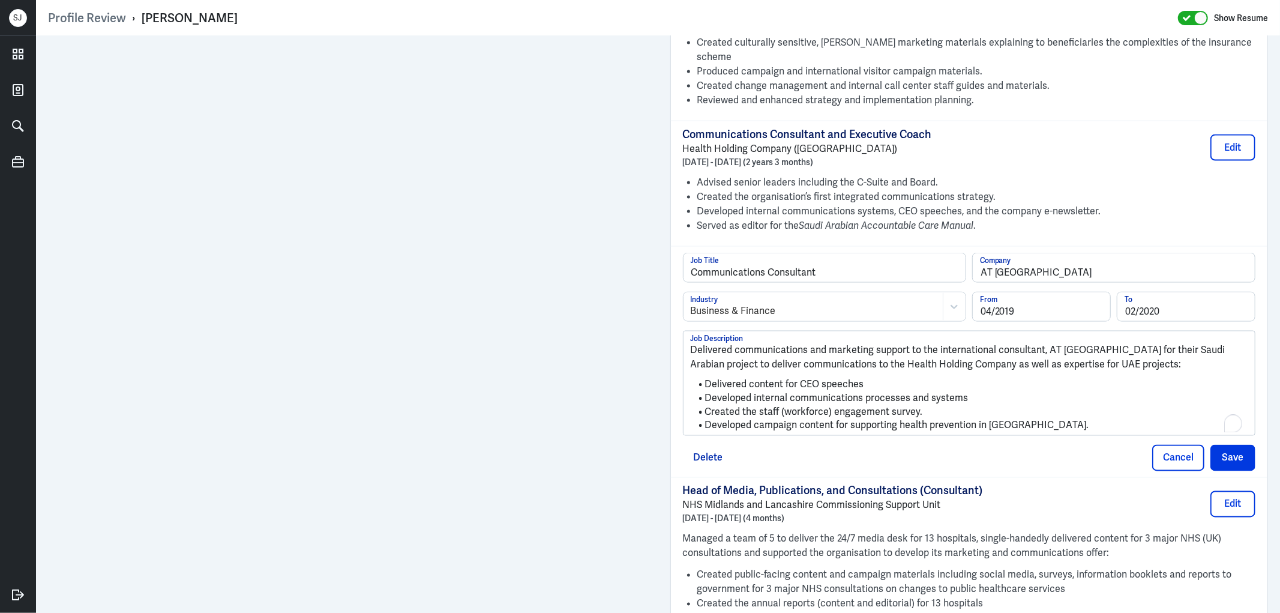
click at [691, 343] on p "Delivered communications and marketing support to the international consultant,…" at bounding box center [970, 357] width 558 height 29
click at [904, 377] on li "Delivered content for CEO speeches" at bounding box center [970, 384] width 558 height 14
click at [978, 390] on li "Developed internal communications processes and systems" at bounding box center [970, 397] width 558 height 14
click at [1119, 358] on li "Delivered communications and marketing support to the international consultant,…" at bounding box center [970, 362] width 558 height 27
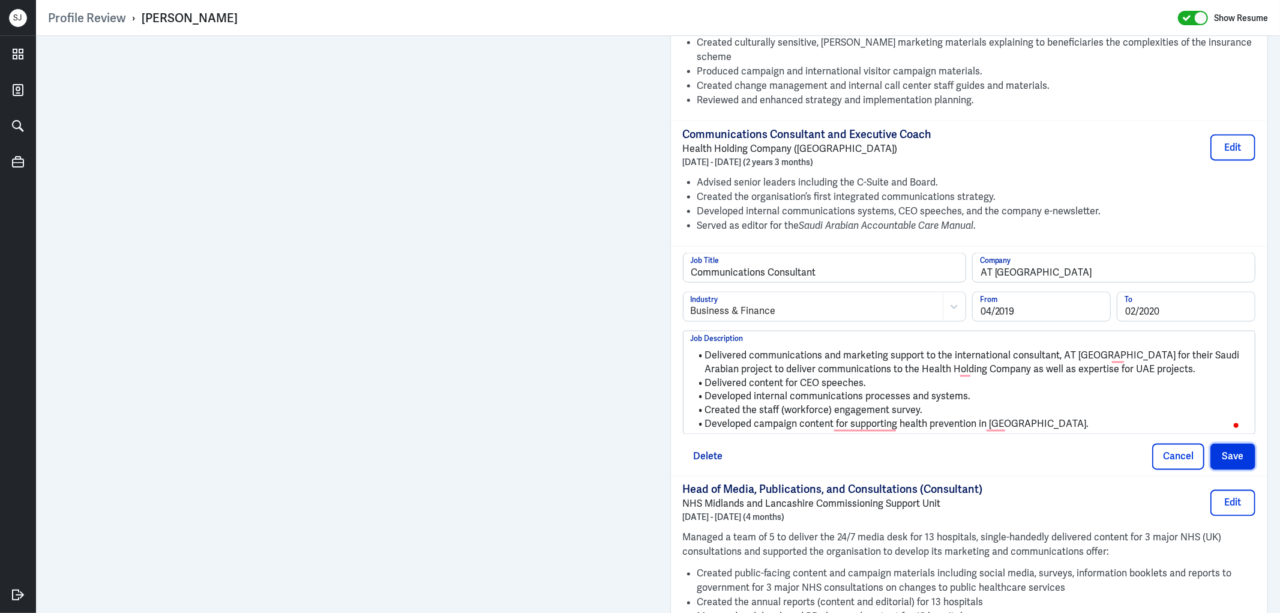
drag, startPoint x: 1232, startPoint y: 448, endPoint x: 1207, endPoint y: 429, distance: 31.2
click at [1229, 444] on button "Save" at bounding box center [1233, 457] width 45 height 26
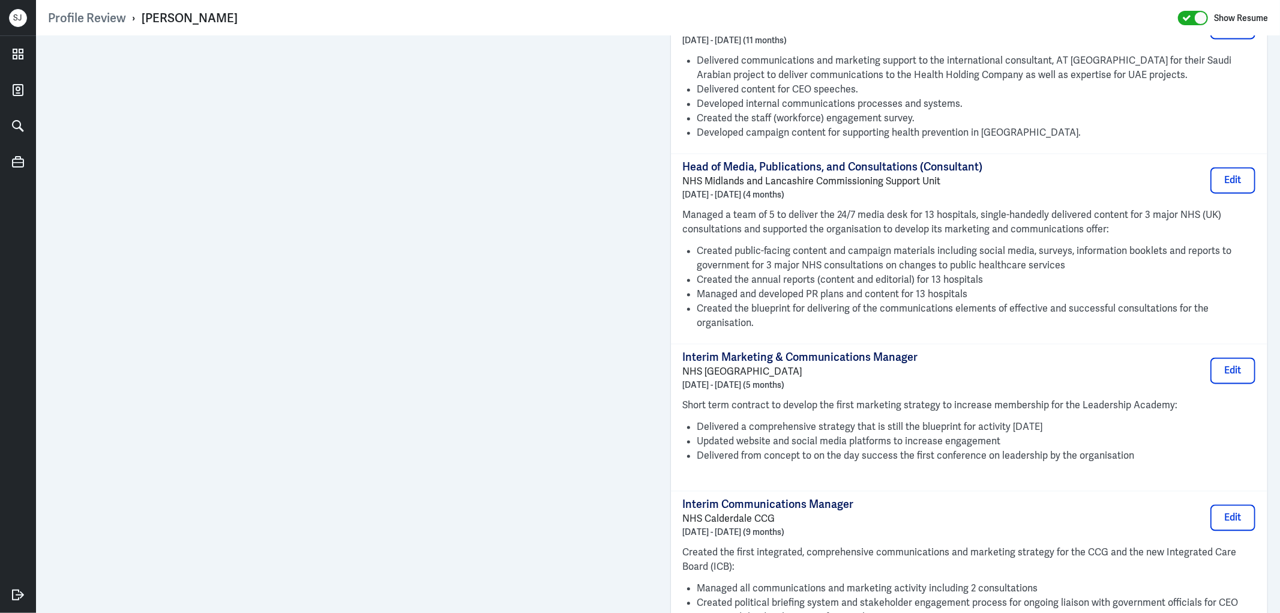
scroll to position [2029, 0]
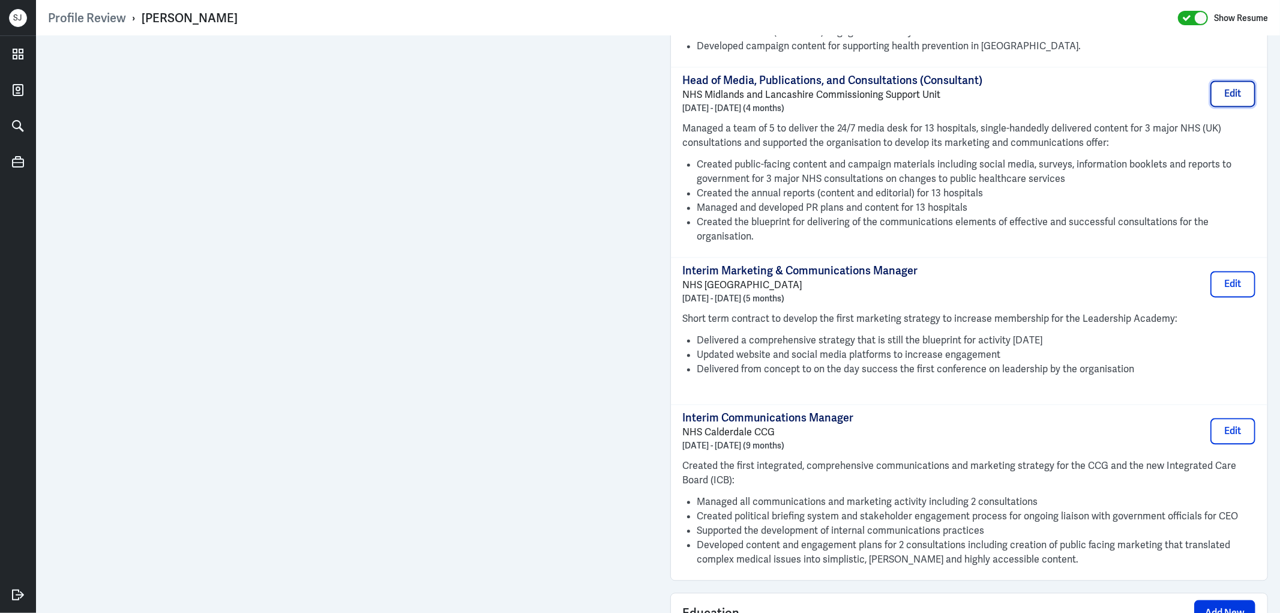
click at [1224, 82] on button "Edit" at bounding box center [1233, 93] width 45 height 26
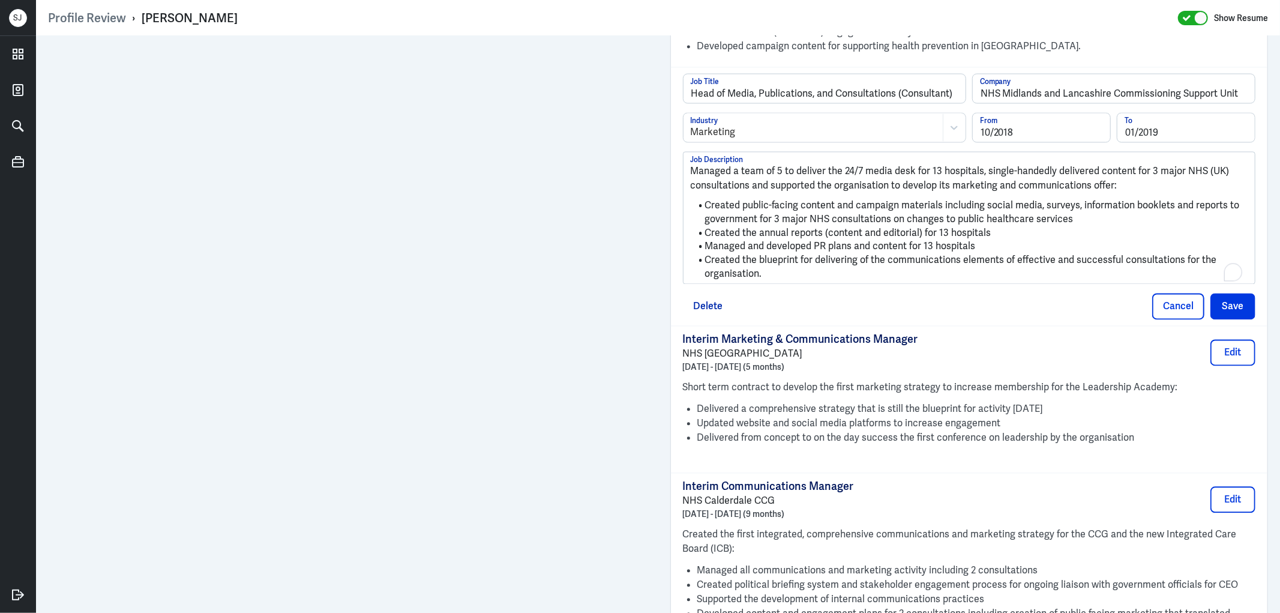
click at [691, 164] on p "Managed a team of 5 to deliver the 24/7 media desk for 13 hospitals, single-han…" at bounding box center [970, 178] width 558 height 29
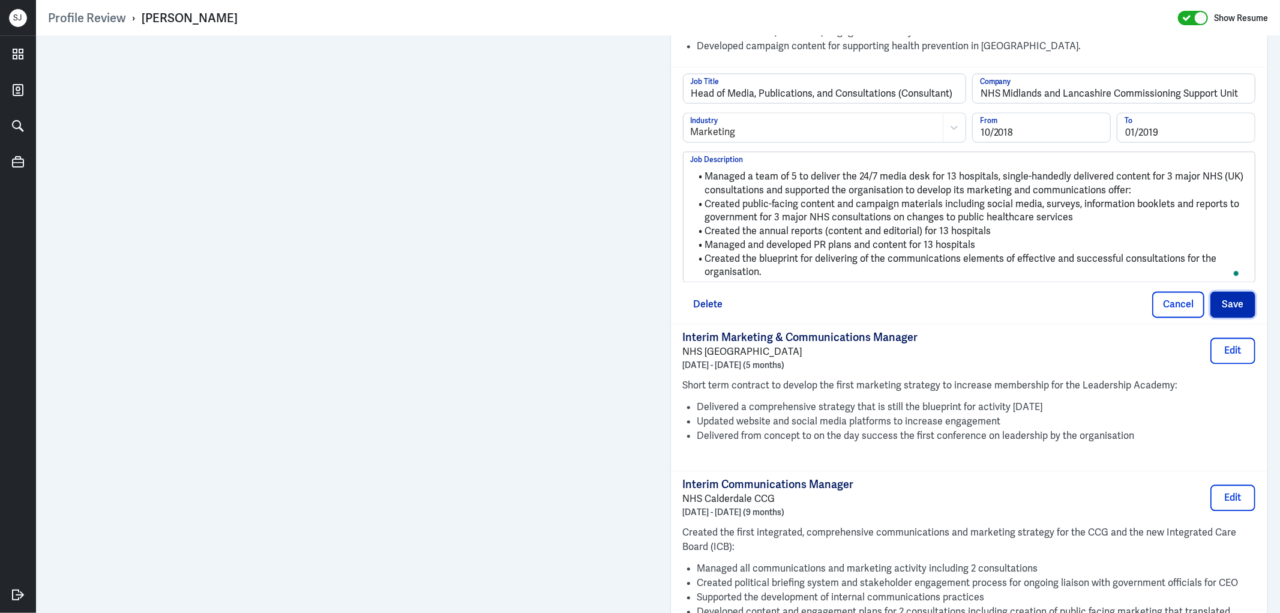
click at [1221, 291] on button "Save" at bounding box center [1233, 304] width 45 height 26
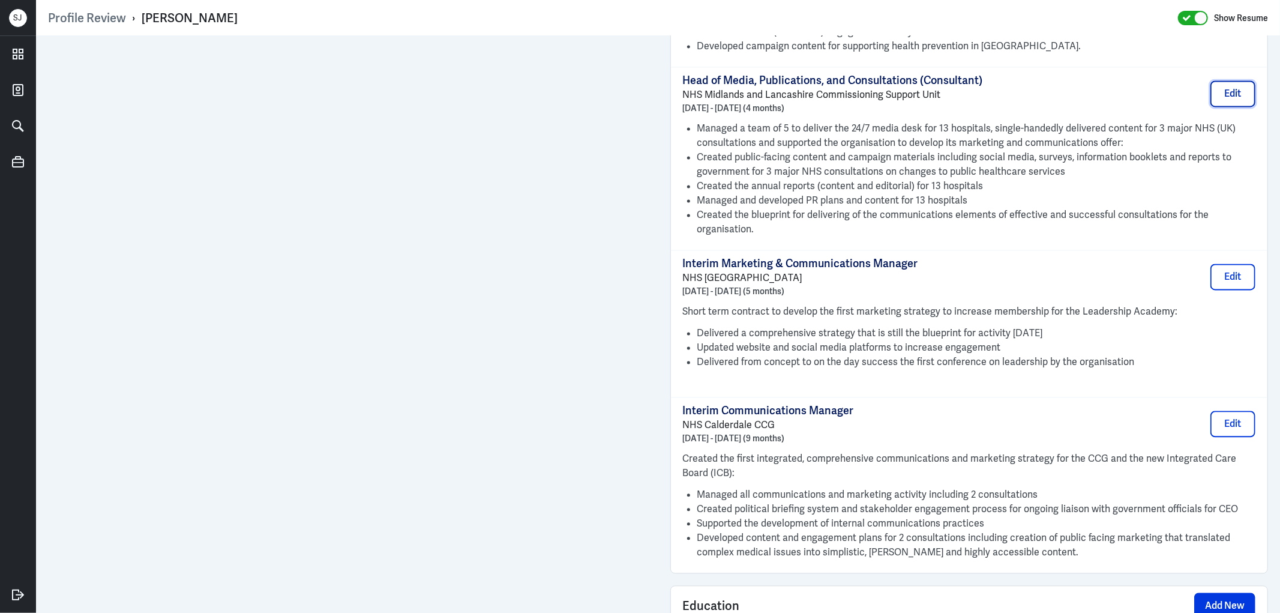
click at [1214, 86] on button "Edit" at bounding box center [1233, 93] width 45 height 26
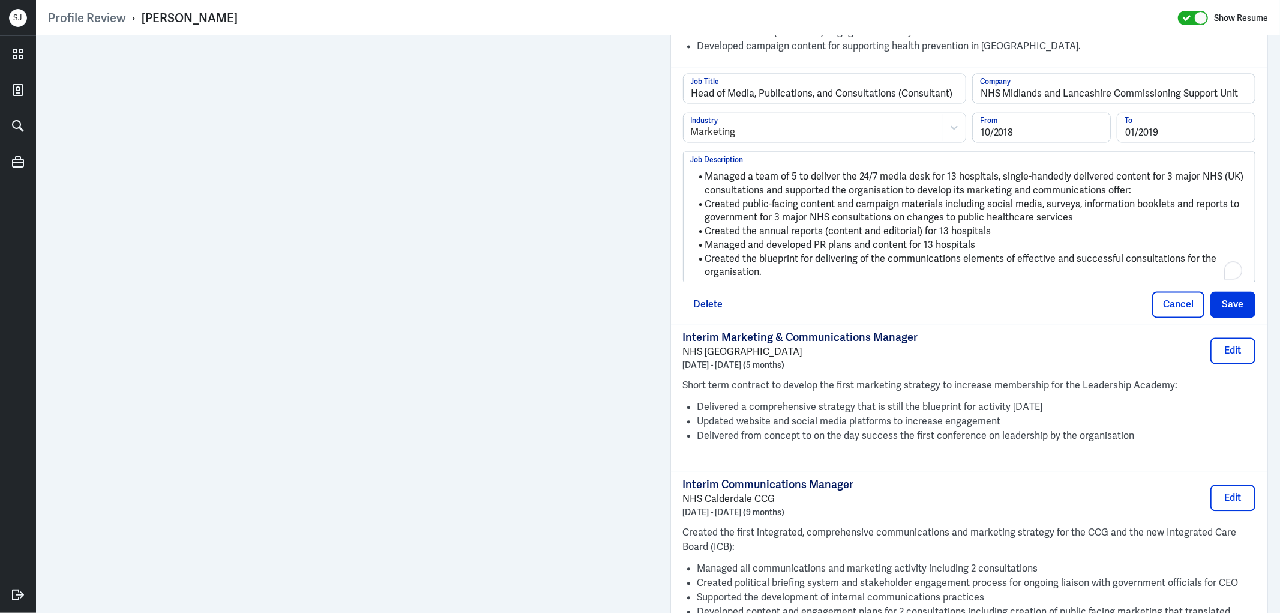
click at [1148, 176] on li "Managed a team of 5 to deliver the 24/7 media desk for 13 hospitals, single-han…" at bounding box center [970, 183] width 558 height 27
click at [1077, 206] on li "Created public-facing content and campaign materials including social media, su…" at bounding box center [970, 210] width 558 height 27
click at [993, 224] on li "Created the annual reports (content and editorial) for 13 hospitals" at bounding box center [970, 231] width 558 height 14
click at [980, 238] on li "Managed and developed PR plans and content for 13 hospitals" at bounding box center [970, 245] width 558 height 14
click at [1227, 292] on button "Save" at bounding box center [1233, 304] width 45 height 26
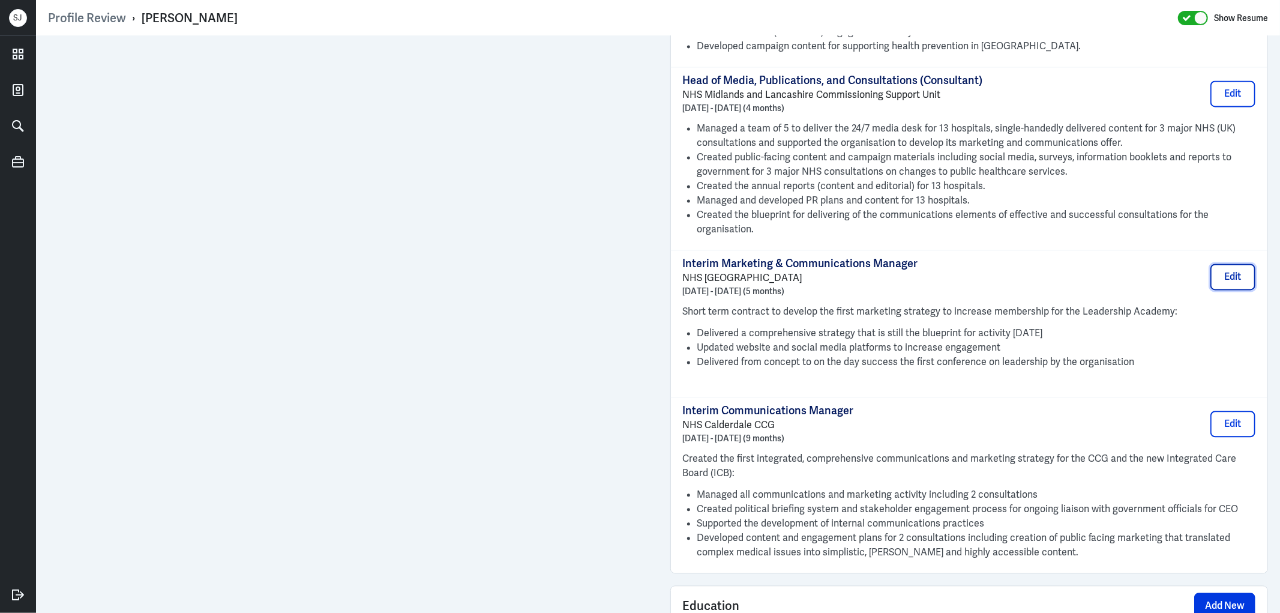
click at [1229, 263] on button "Edit" at bounding box center [1233, 276] width 45 height 26
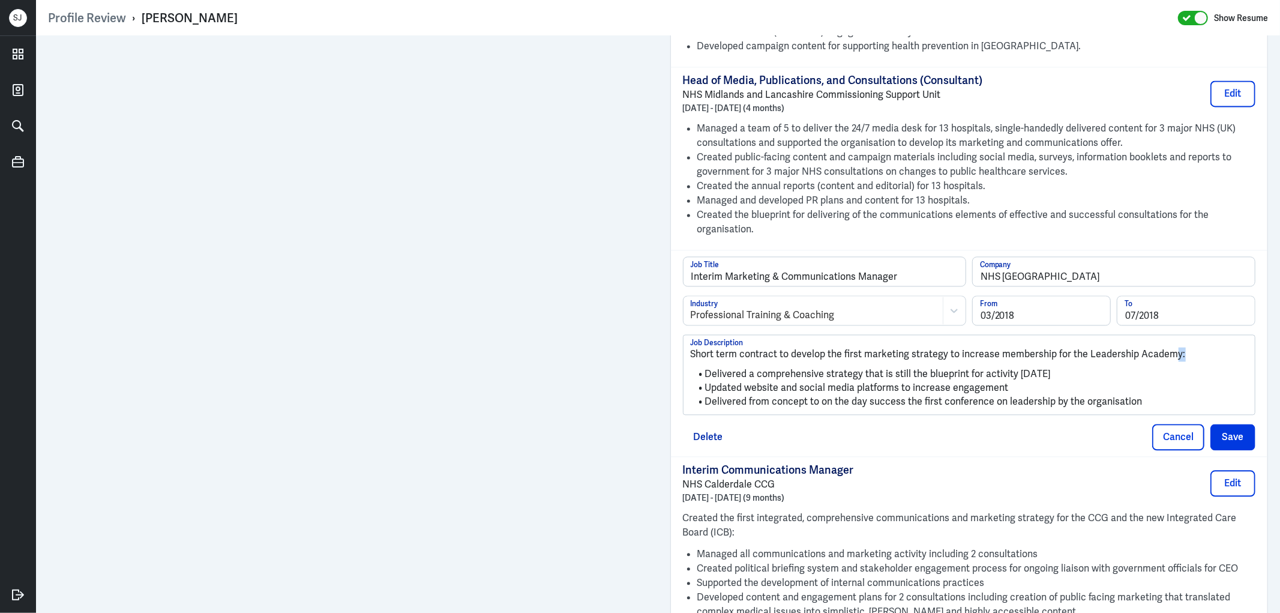
click at [1175, 347] on p "Short term contract to develop the first marketing strategy to increase members…" at bounding box center [970, 354] width 558 height 14
click at [1062, 381] on li "Updated website and social media platforms to increase engagement" at bounding box center [970, 388] width 558 height 14
drag, startPoint x: 1050, startPoint y: 358, endPoint x: 1127, endPoint y: 367, distance: 77.4
click at [1052, 367] on li "Delivered a comprehensive strategy that is still the blueprint for activity [DA…" at bounding box center [970, 374] width 558 height 14
drag, startPoint x: 1153, startPoint y: 389, endPoint x: 1146, endPoint y: 388, distance: 6.7
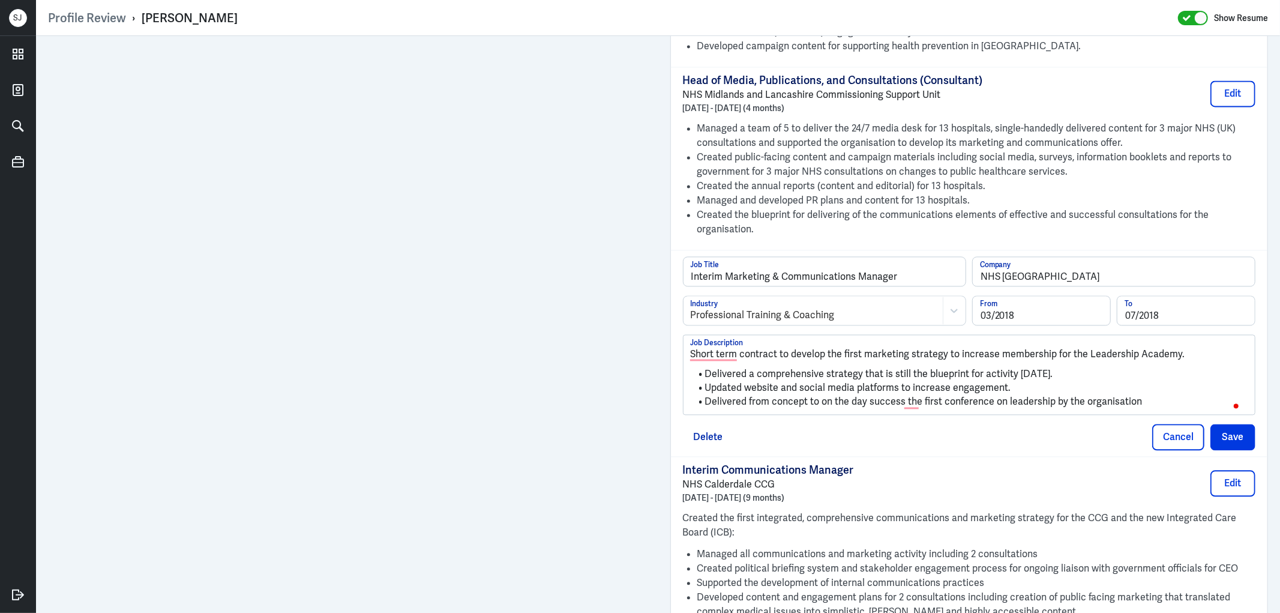
click at [1151, 395] on li "Delivered from concept to on the day success the first conference on leadership…" at bounding box center [970, 402] width 558 height 14
drag, startPoint x: 791, startPoint y: 340, endPoint x: 675, endPoint y: 341, distance: 115.8
click at [675, 341] on div "Profile Review › [PERSON_NAME] Show Resume Admin Settings Update Resume Save Pr…" at bounding box center [658, 306] width 1244 height 613
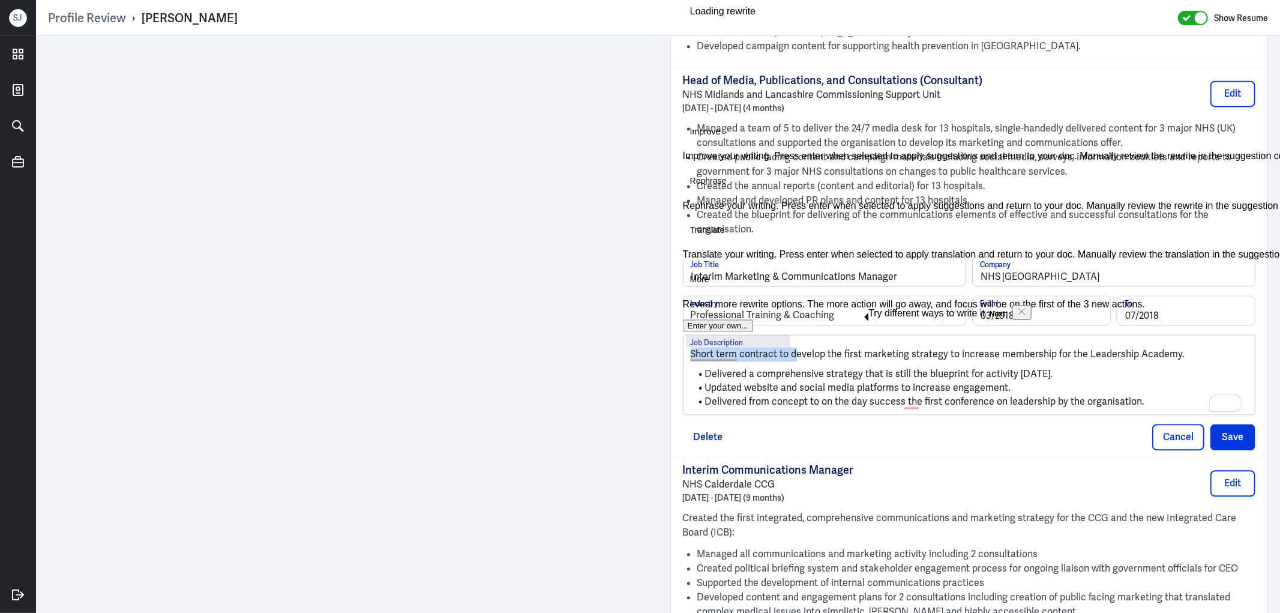
click button "Next" at bounding box center [997, 314] width 25 height 14
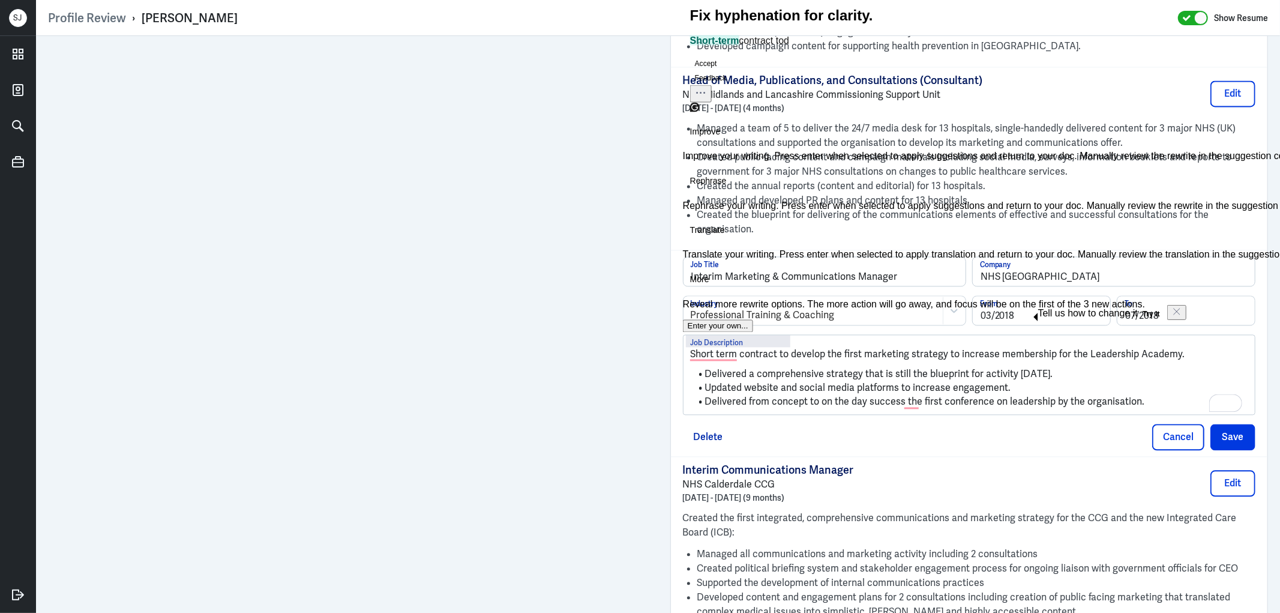
click at [759, 381] on li "Updated website and social media platforms to increase engagement." at bounding box center [970, 388] width 558 height 14
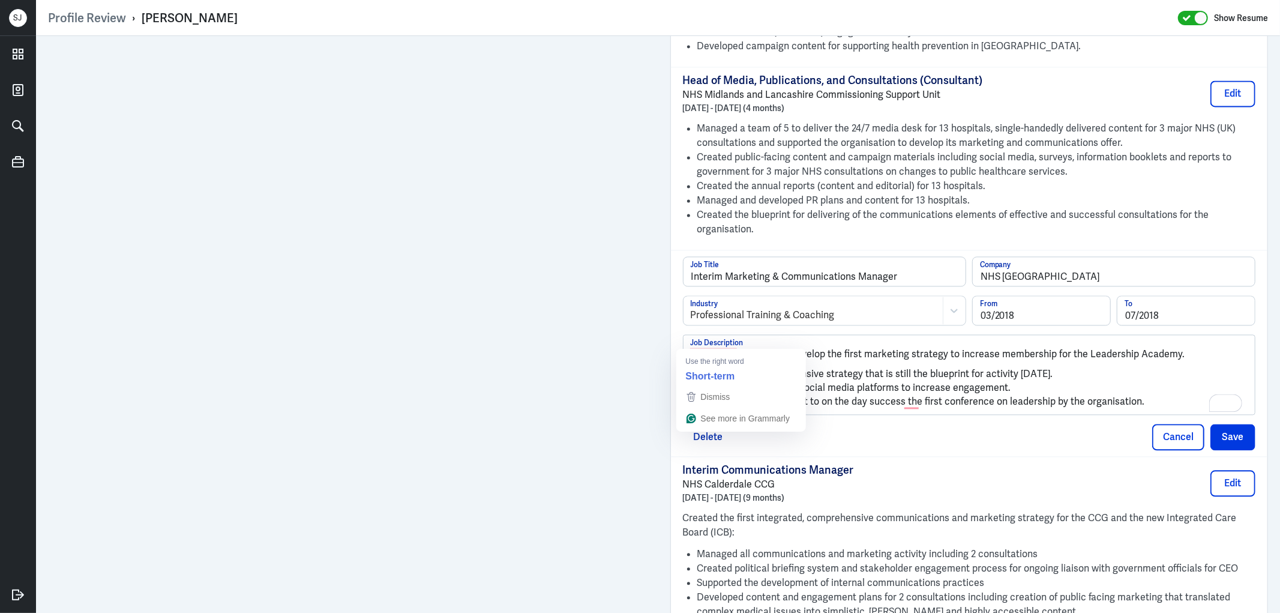
click at [734, 347] on p "Short term contract to develop the first marketing strategy to increase members…" at bounding box center [970, 354] width 558 height 14
drag, startPoint x: 790, startPoint y: 340, endPoint x: 681, endPoint y: 341, distance: 108.6
click at [684, 341] on div "Short term contract to develop the first marketing strategy to increase members…" at bounding box center [970, 374] width 572 height 79
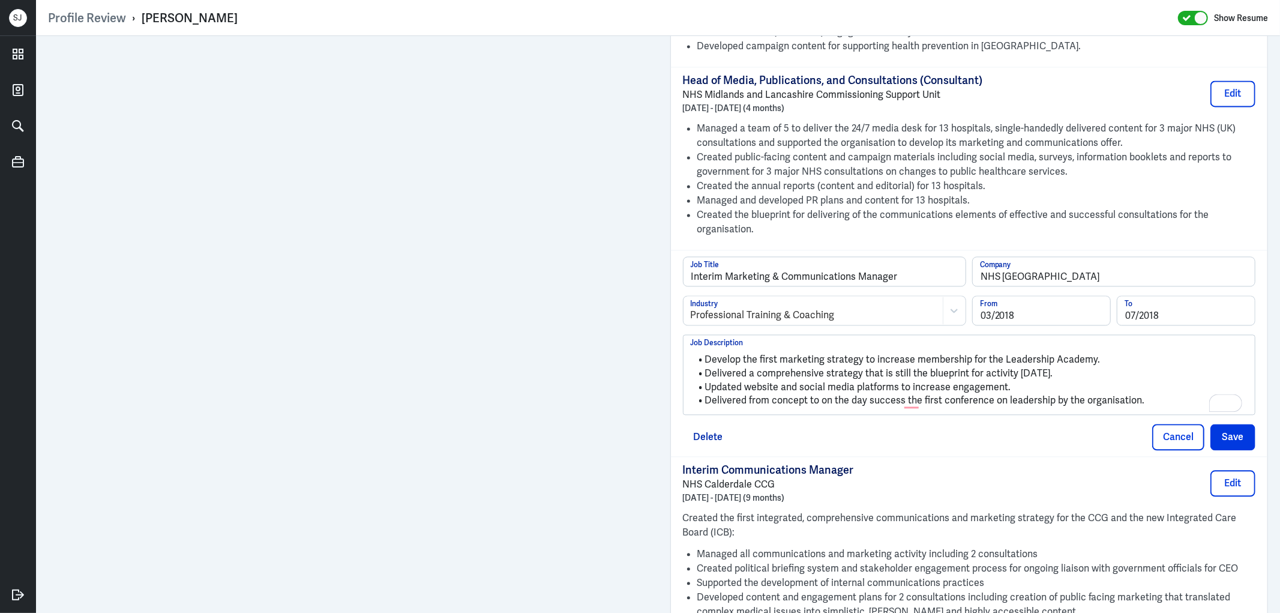
click at [735, 353] on li "Develop the first marketing strategy to increase membership for the Leadership …" at bounding box center [970, 360] width 558 height 14
click at [1238, 424] on button "Save" at bounding box center [1233, 437] width 45 height 26
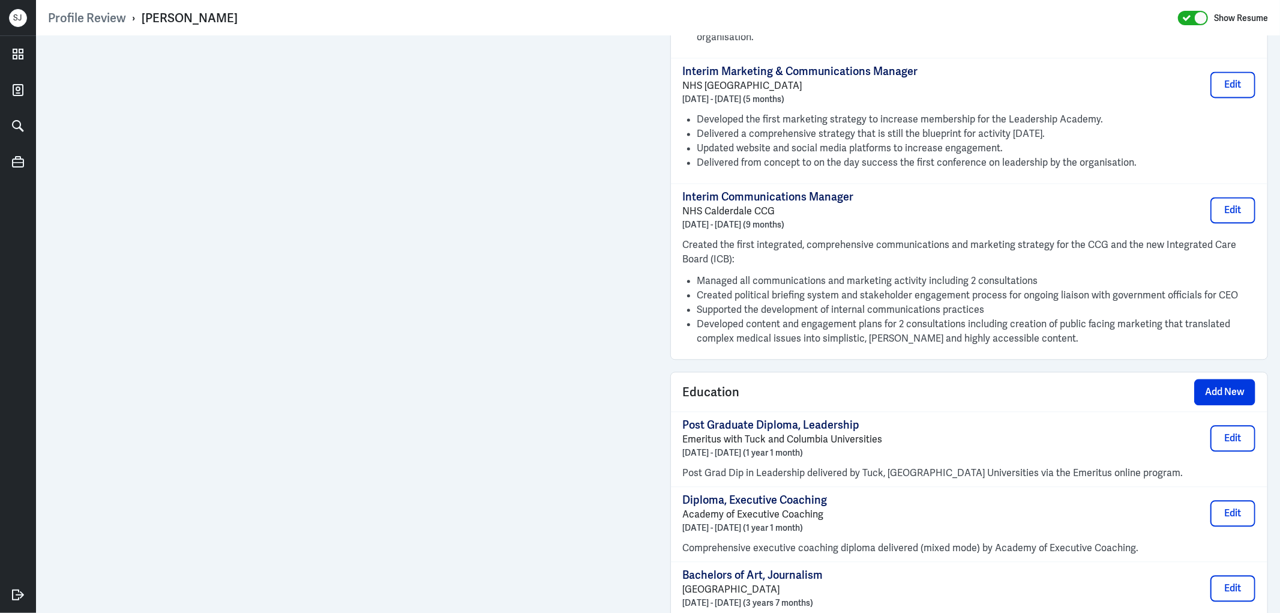
scroll to position [2296, 0]
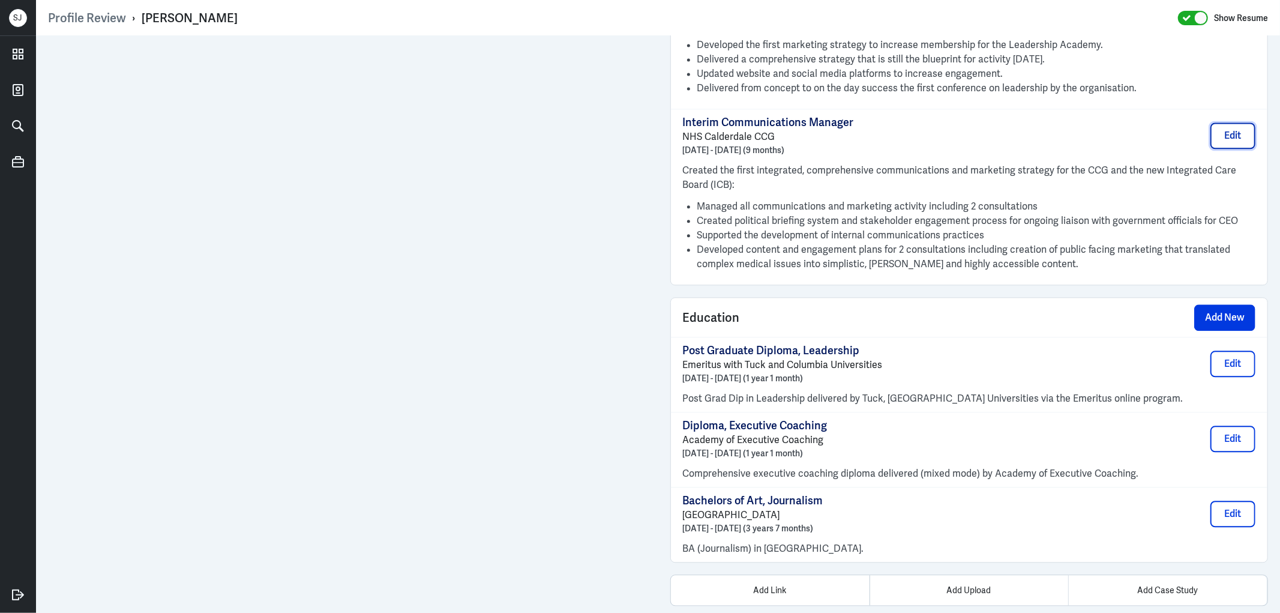
click at [1221, 124] on button "Edit" at bounding box center [1233, 135] width 45 height 26
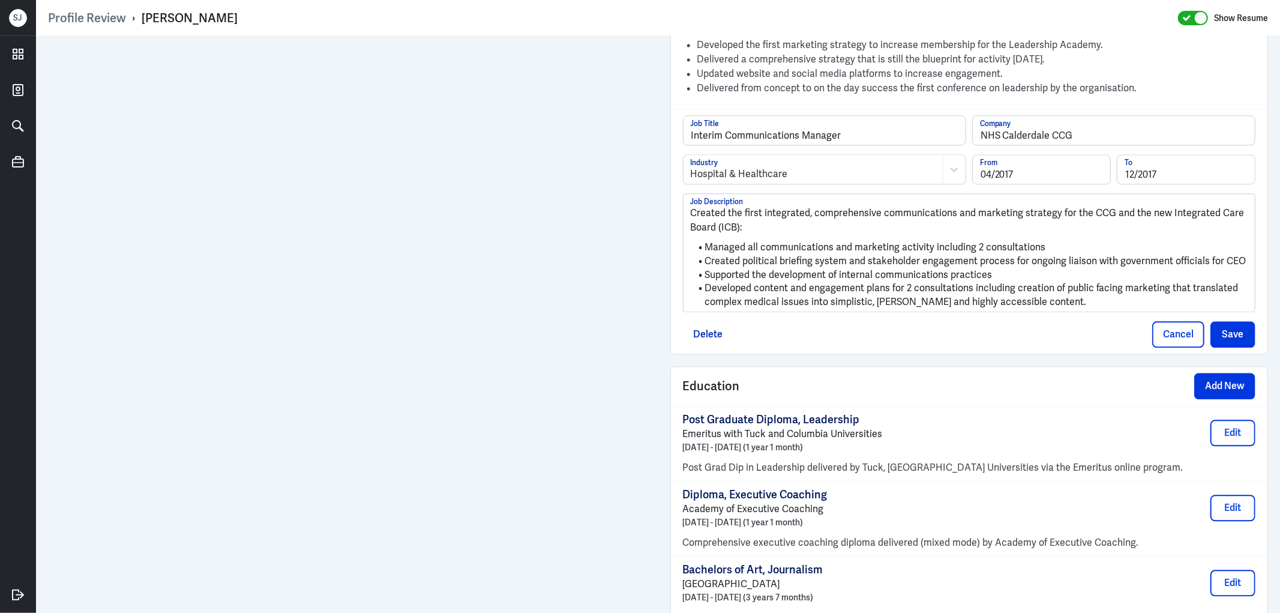
click at [691, 206] on p "Created the first integrated, comprehensive communications and marketing strate…" at bounding box center [970, 220] width 558 height 29
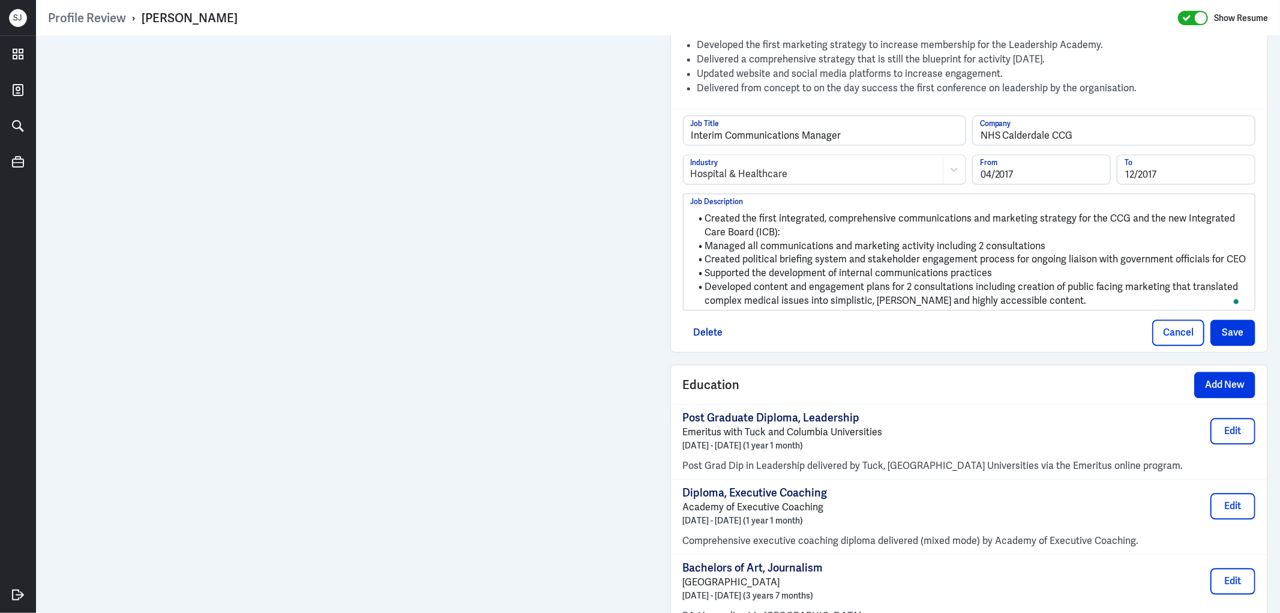
click at [790, 218] on li "Created the first integrated, comprehensive communications and marketing strate…" at bounding box center [970, 225] width 558 height 27
click at [1221, 319] on button "Save" at bounding box center [1233, 332] width 45 height 26
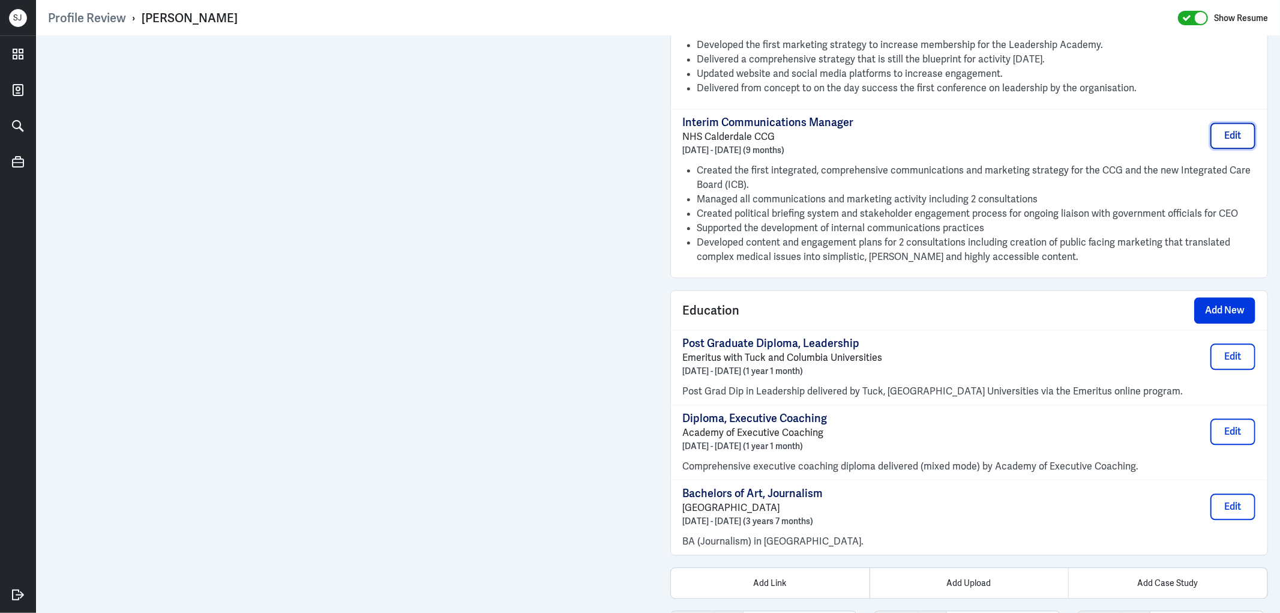
click at [1220, 122] on button "Edit" at bounding box center [1233, 135] width 45 height 26
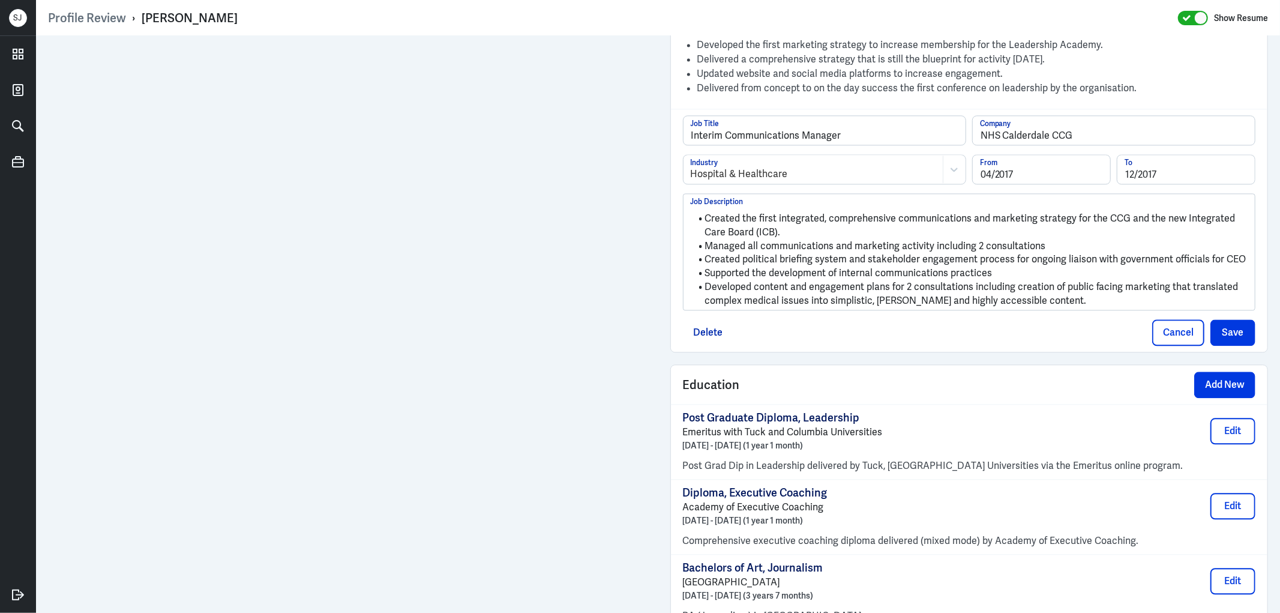
click at [1062, 239] on li "Managed all communications and marketing activity including 2 consultations" at bounding box center [970, 246] width 558 height 14
click at [1005, 266] on li "Supported the development of internal communications practices" at bounding box center [970, 273] width 558 height 14
click at [1232, 253] on li "Created political briefing system and stakeholder engagement process for ongoin…" at bounding box center [970, 260] width 558 height 14
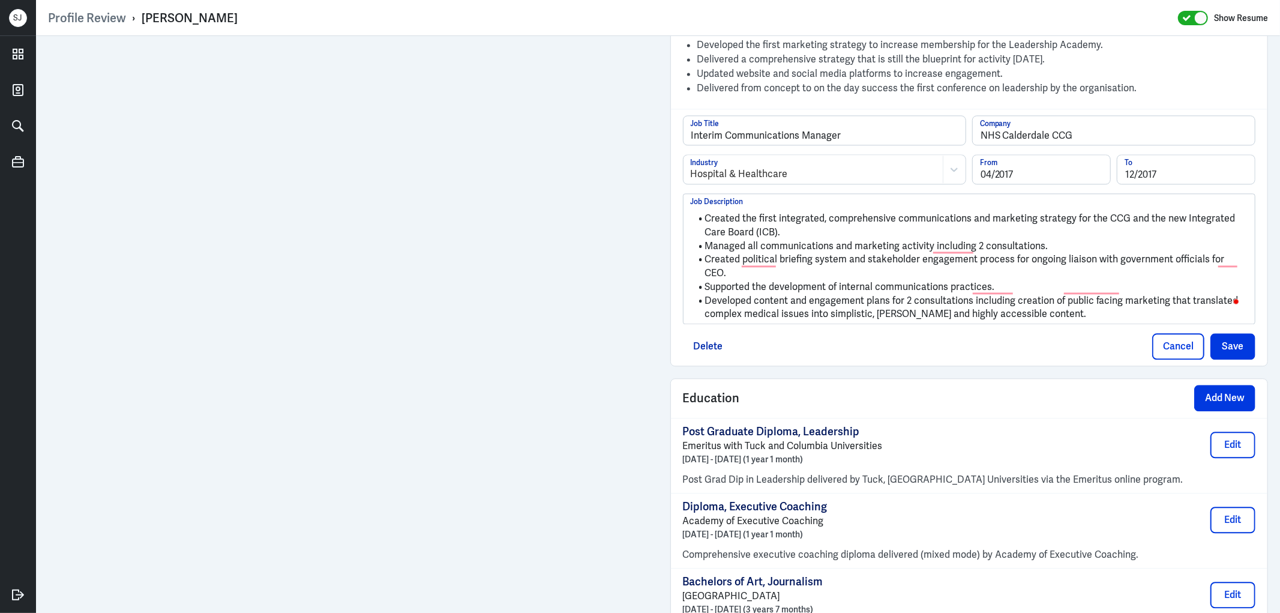
click at [1232, 294] on li "Developed content and engagement plans for 2 consultations including creation o…" at bounding box center [970, 307] width 558 height 27
drag, startPoint x: 1219, startPoint y: 321, endPoint x: 1191, endPoint y: 316, distance: 28.6
click at [1219, 333] on button "Save" at bounding box center [1233, 346] width 45 height 26
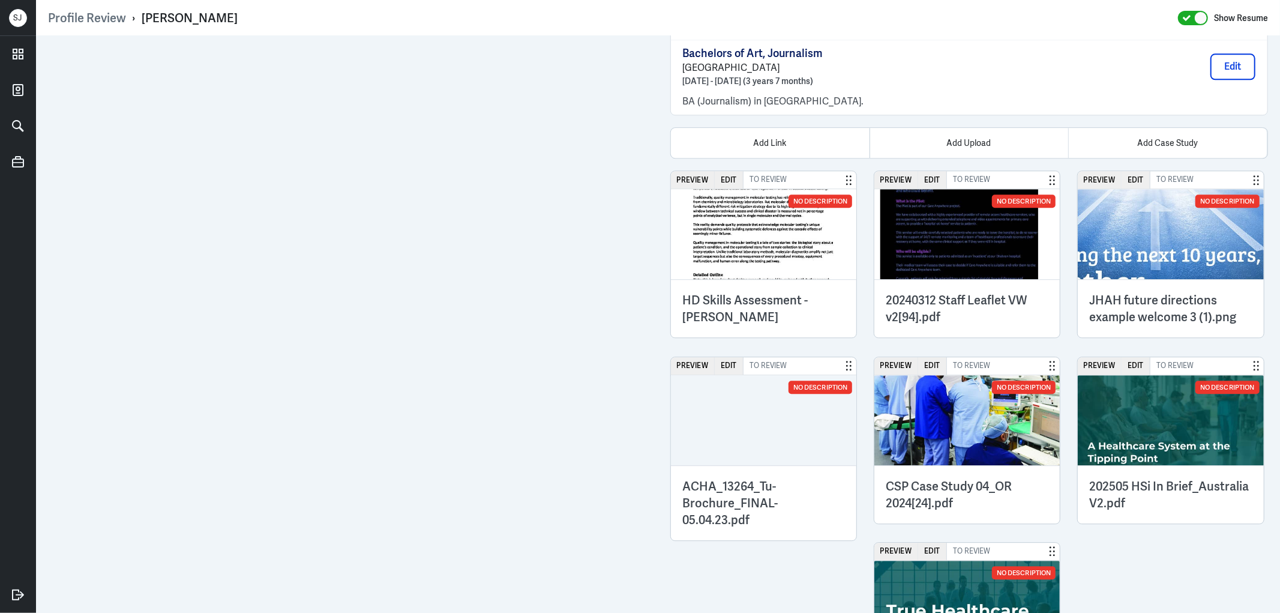
scroll to position [2763, 0]
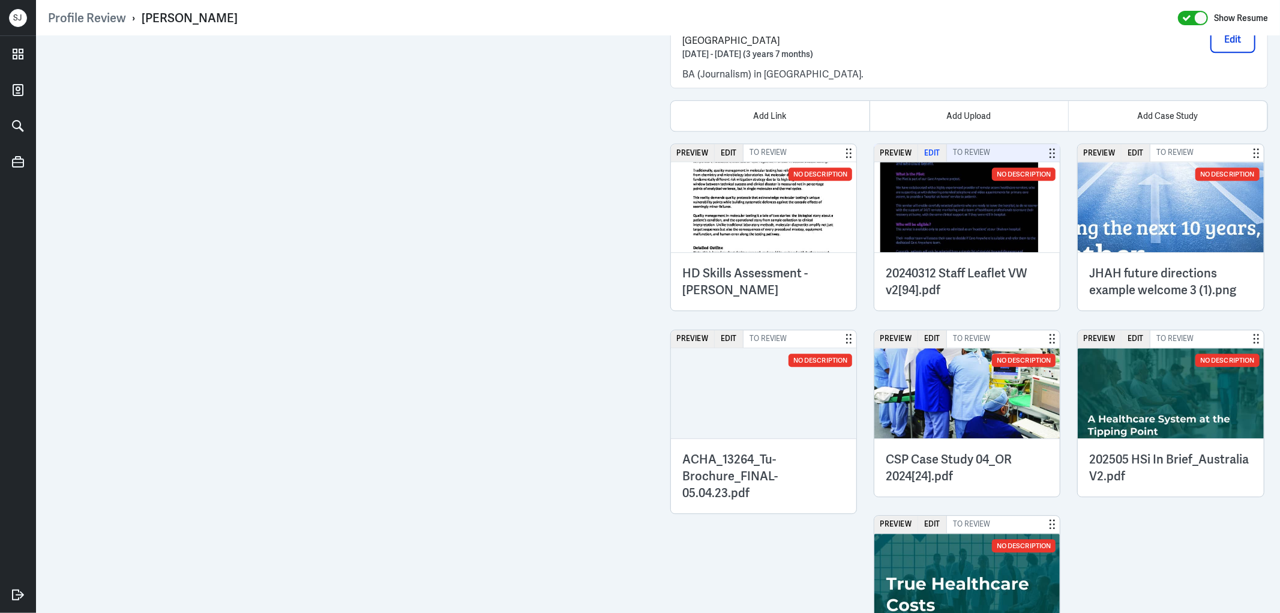
click at [922, 144] on button "Edit" at bounding box center [932, 152] width 29 height 17
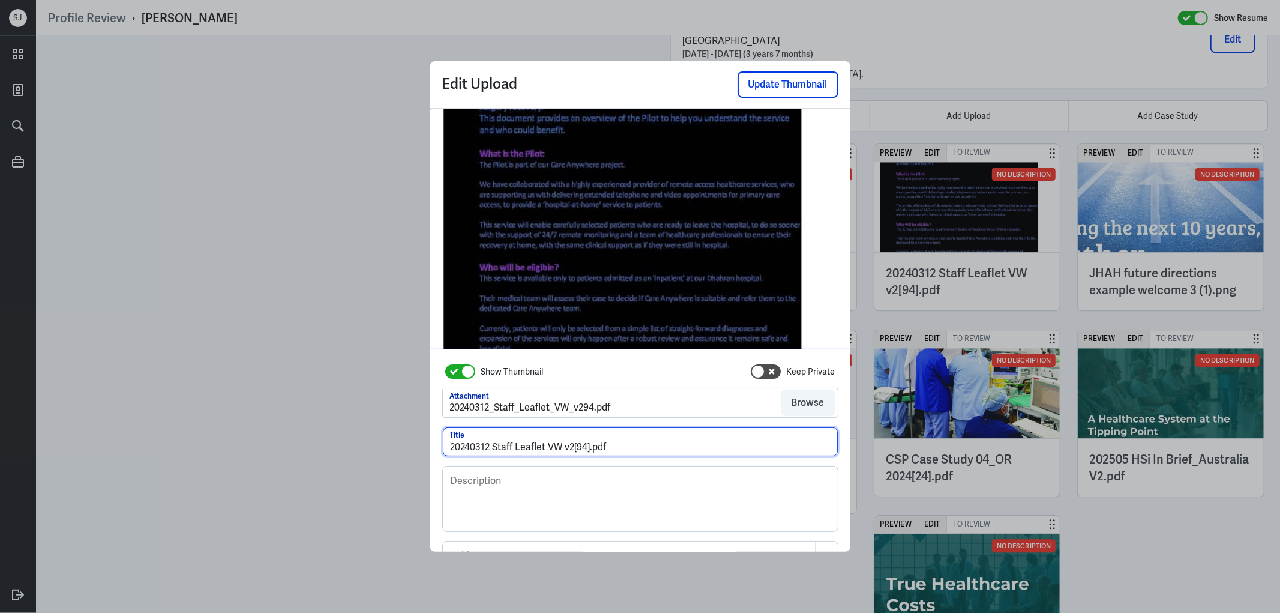
drag, startPoint x: 585, startPoint y: 447, endPoint x: 716, endPoint y: 445, distance: 130.9
click at [715, 445] on input "20240312 Staff Leaflet VW v2[94].pdf" at bounding box center [640, 441] width 395 height 29
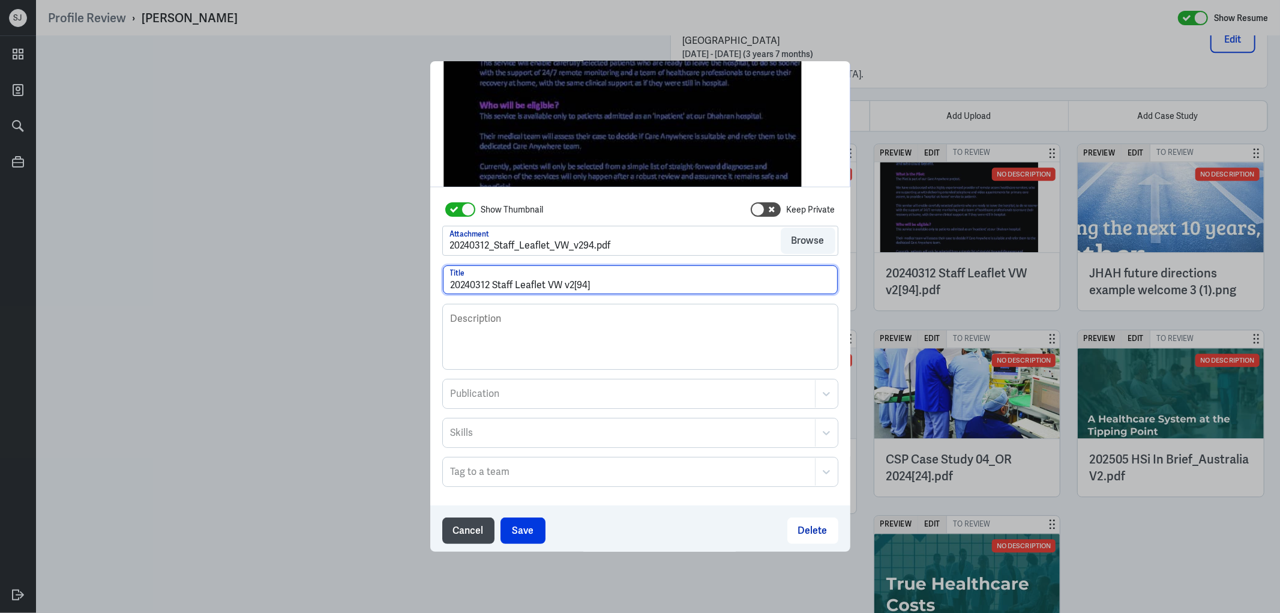
scroll to position [65, 0]
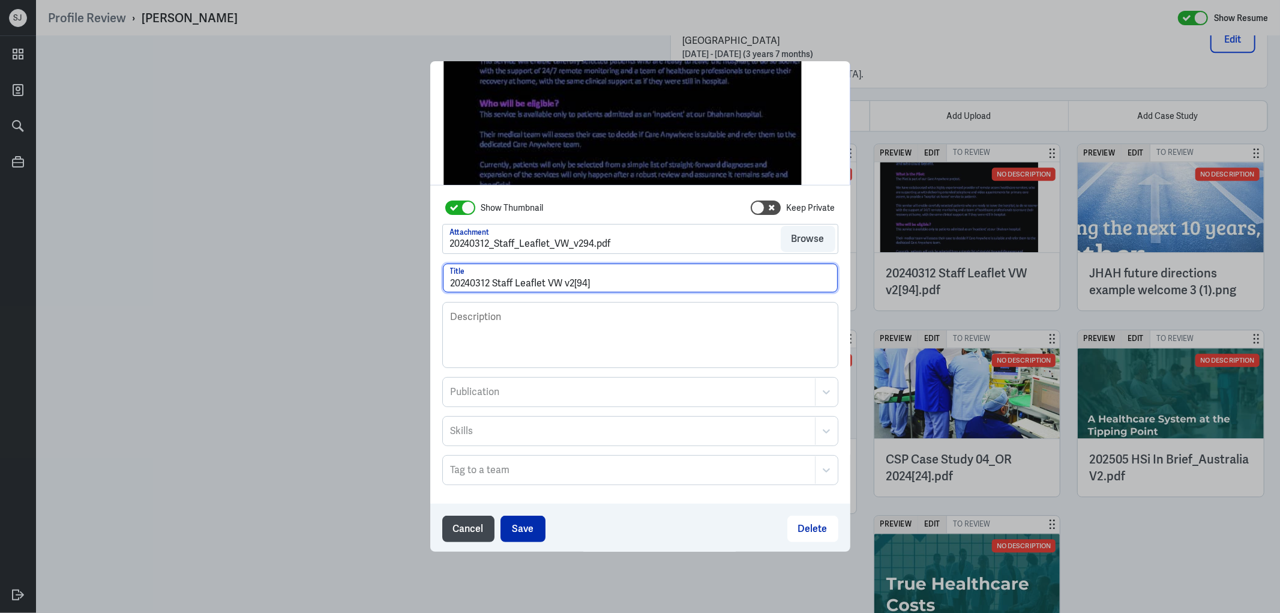
type input "20240312 Staff Leaflet VW v2[94]"
click at [521, 519] on button "Save" at bounding box center [523, 529] width 45 height 26
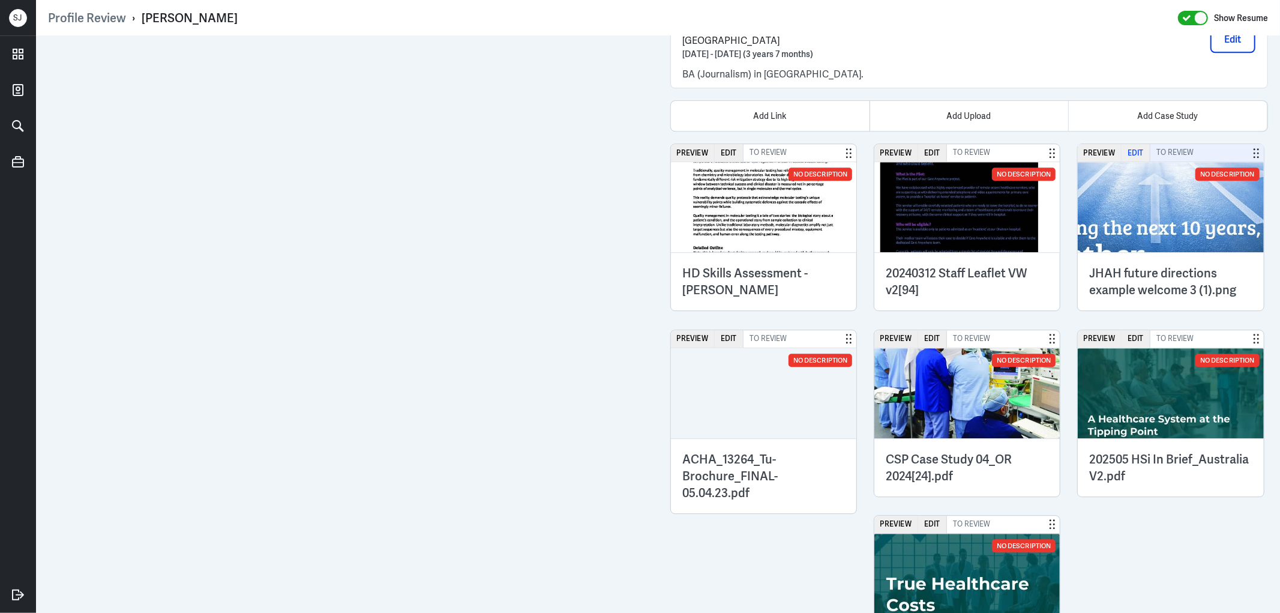
click at [1134, 144] on button "Edit" at bounding box center [1136, 152] width 29 height 17
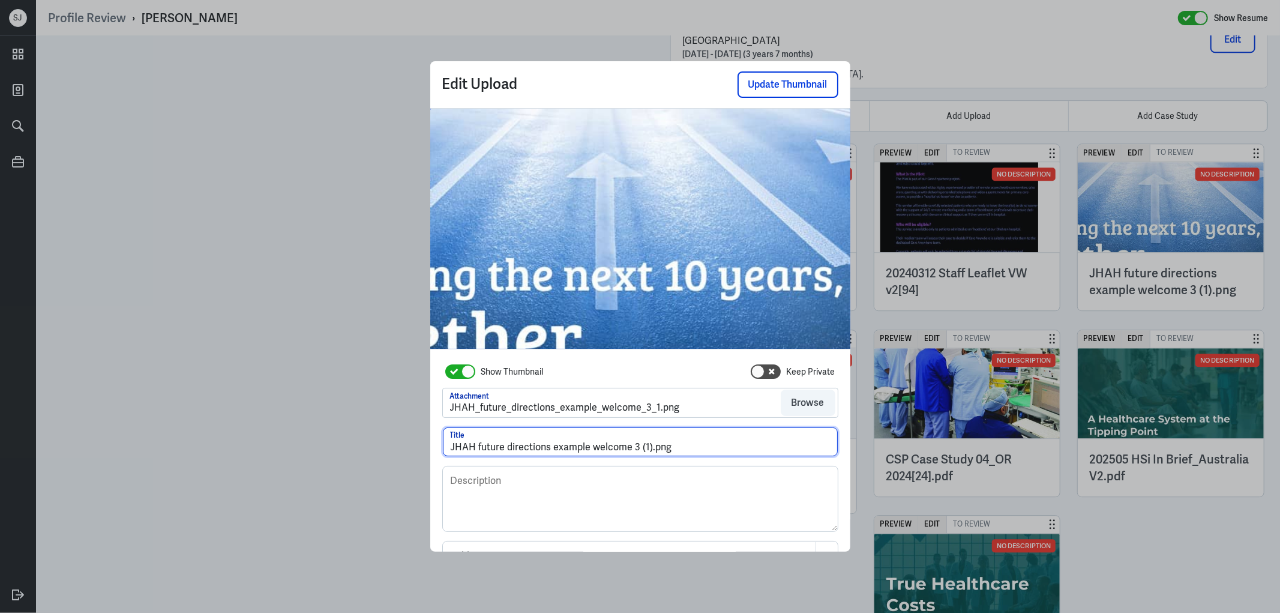
drag, startPoint x: 632, startPoint y: 442, endPoint x: 721, endPoint y: 437, distance: 89.0
click at [744, 442] on input "JHAH future directions example welcome 3 (1).png" at bounding box center [640, 441] width 395 height 29
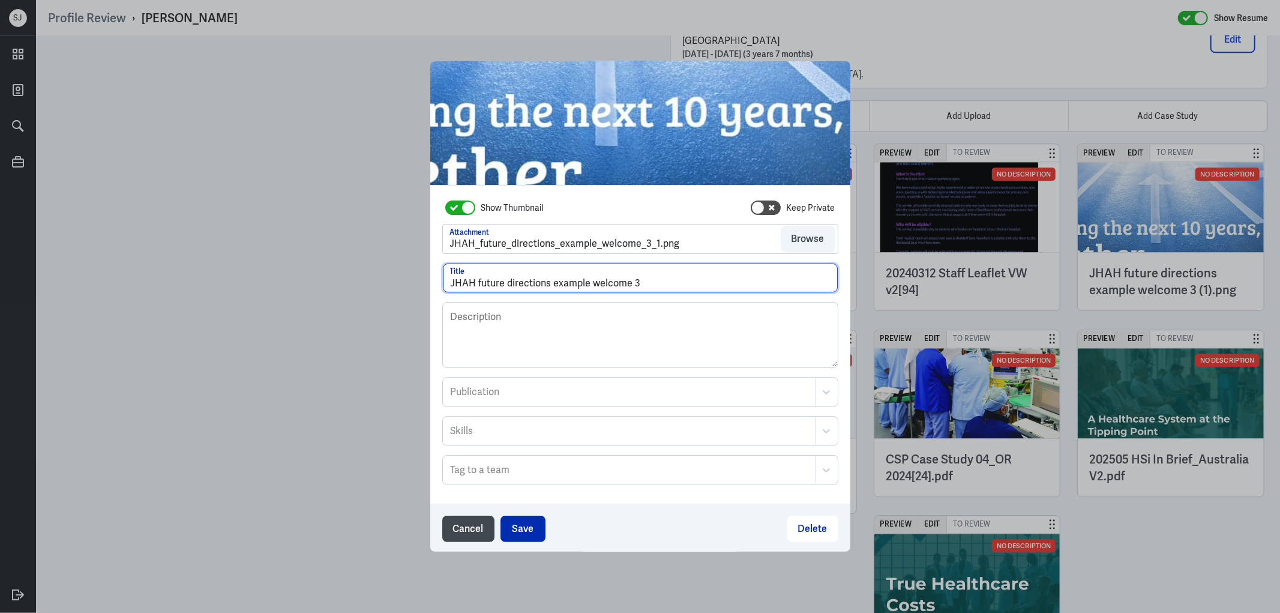
type input "JHAH future directions example welcome 3"
click at [514, 523] on button "Save" at bounding box center [523, 529] width 45 height 26
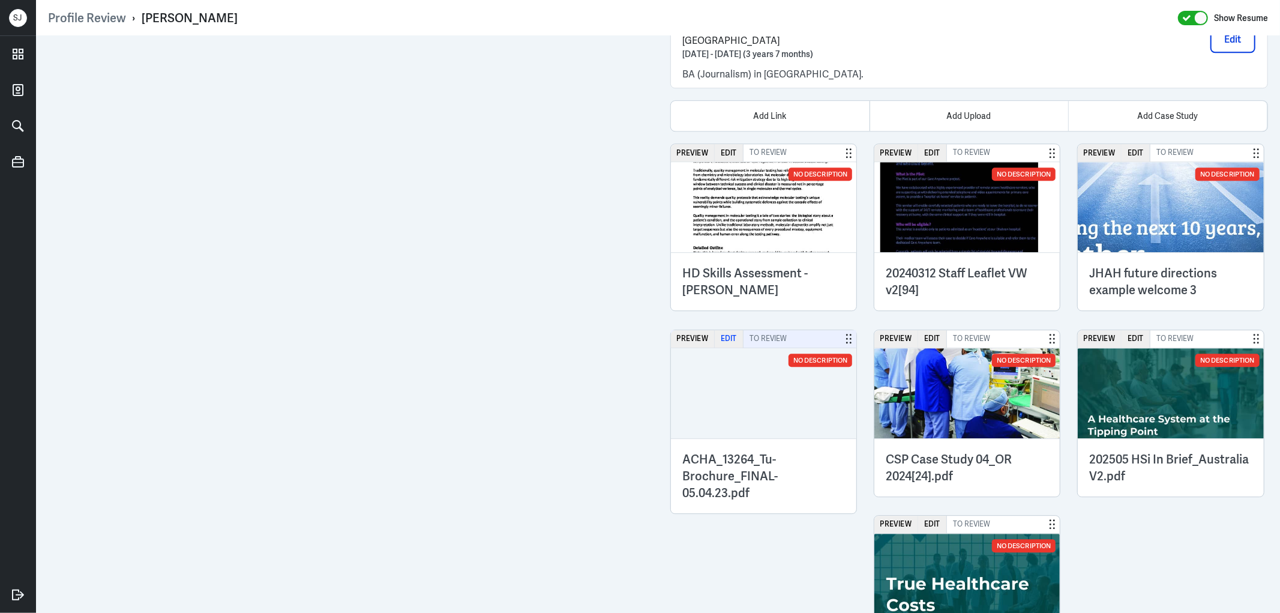
click at [718, 330] on button "Edit" at bounding box center [729, 338] width 29 height 17
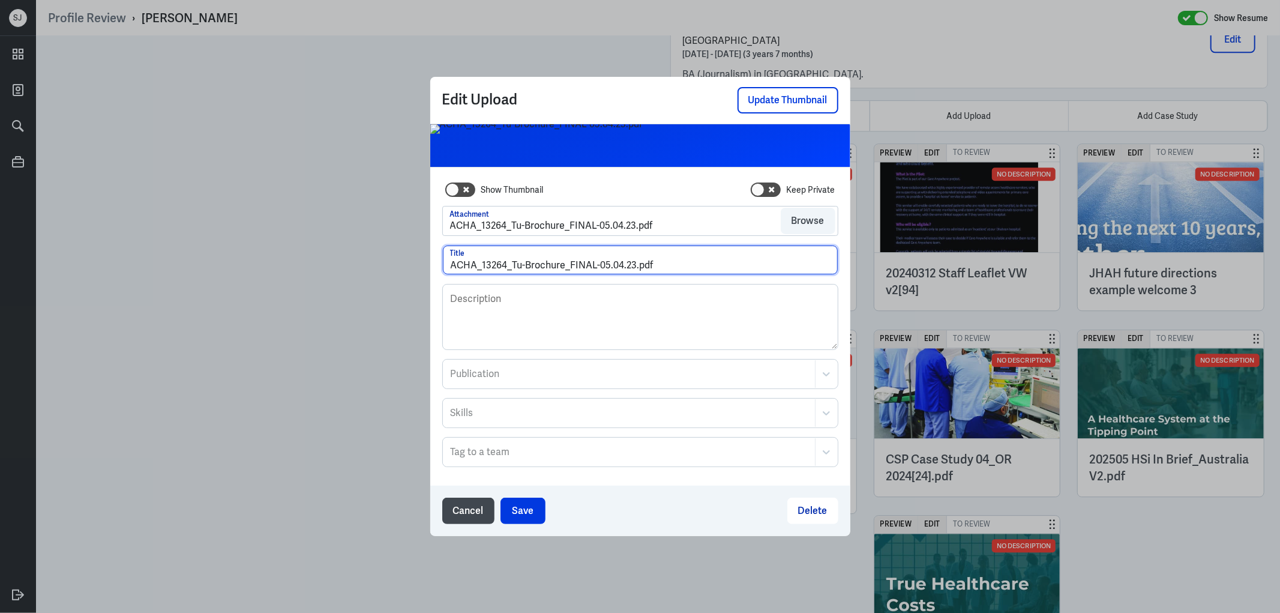
drag, startPoint x: 655, startPoint y: 267, endPoint x: 703, endPoint y: 272, distance: 48.9
click at [705, 271] on input "ACHA_13264_Tu-Brochure_FINAL-05.04.23.pdf" at bounding box center [640, 259] width 395 height 29
type input "ACHA_13264_Tu-Brochure_FINAL-05.04.23"
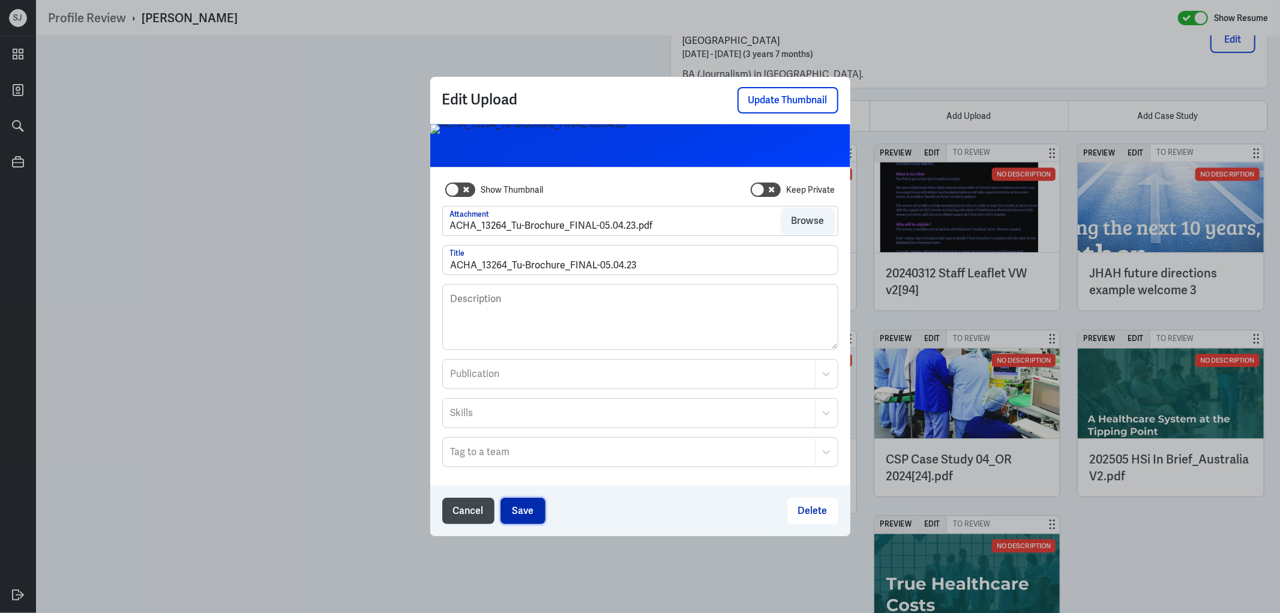
drag, startPoint x: 523, startPoint y: 511, endPoint x: 537, endPoint y: 506, distance: 14.8
click at [523, 510] on button "Save" at bounding box center [523, 511] width 45 height 26
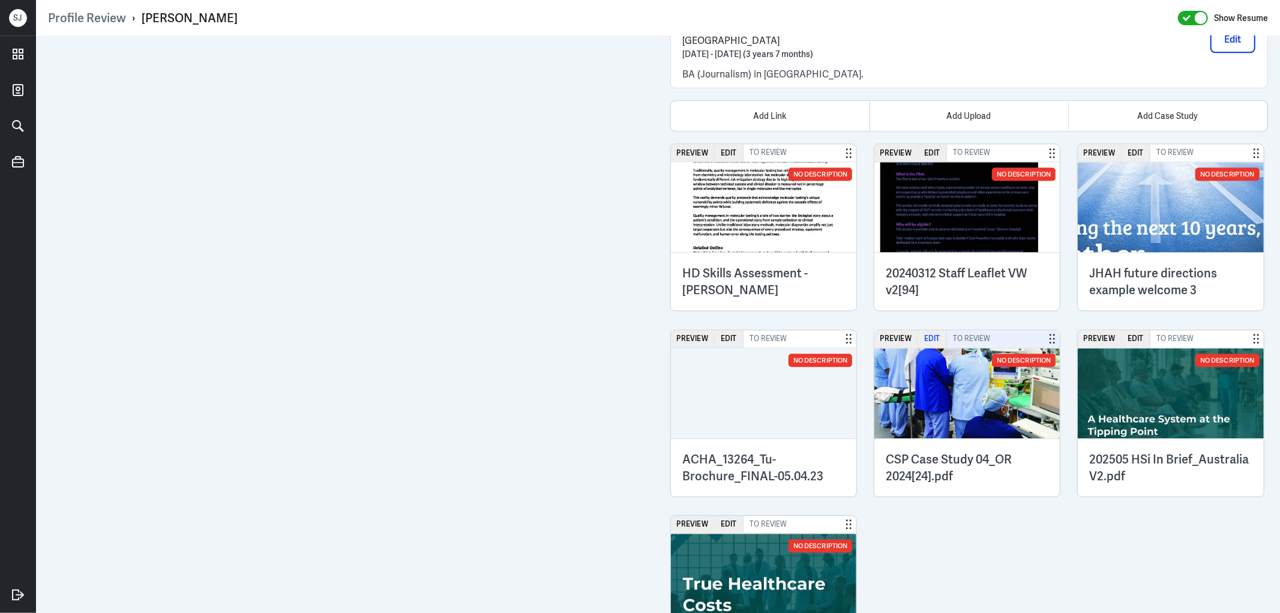
click at [921, 330] on button "Edit" at bounding box center [932, 338] width 29 height 17
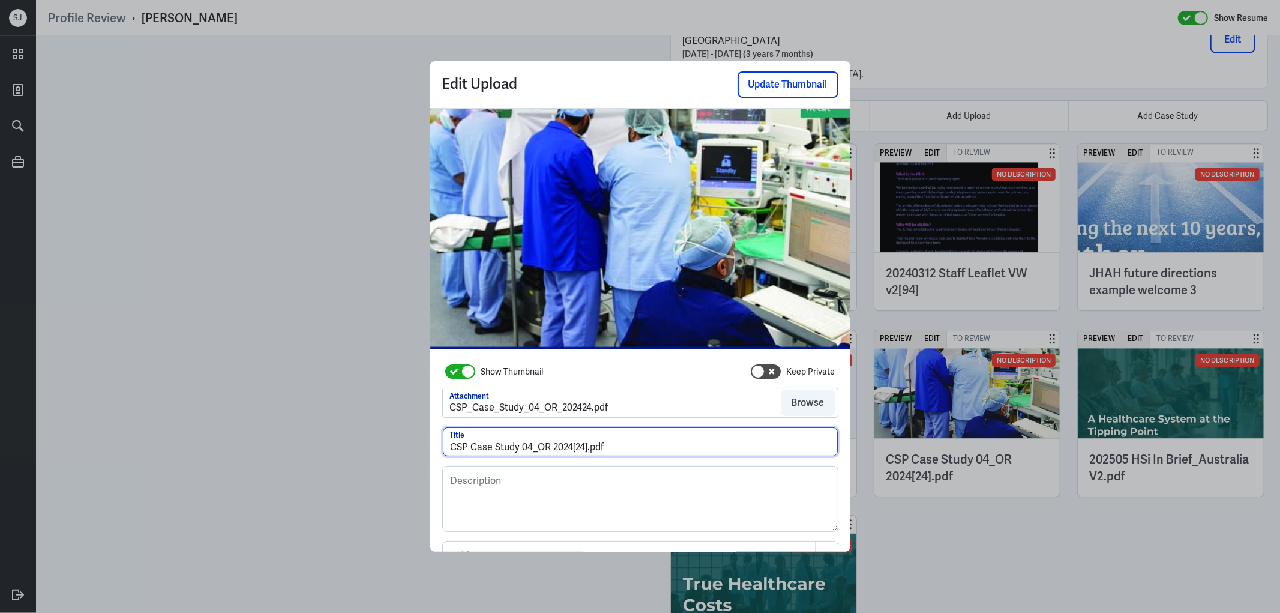
drag, startPoint x: 584, startPoint y: 441, endPoint x: 673, endPoint y: 436, distance: 89.0
click at [673, 439] on input "CSP Case Study 04_OR 2024[24].pdf" at bounding box center [640, 441] width 395 height 29
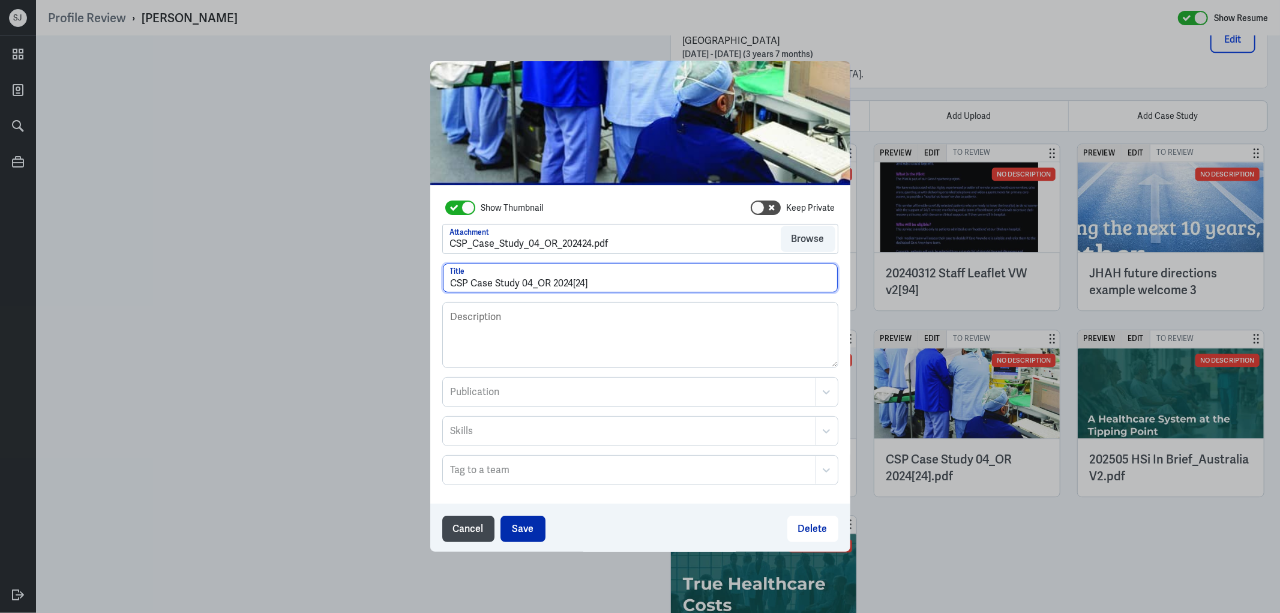
type input "CSP Case Study 04_OR 2024[24]"
drag, startPoint x: 511, startPoint y: 530, endPoint x: 532, endPoint y: 525, distance: 22.1
click at [511, 531] on button "Save" at bounding box center [523, 529] width 45 height 26
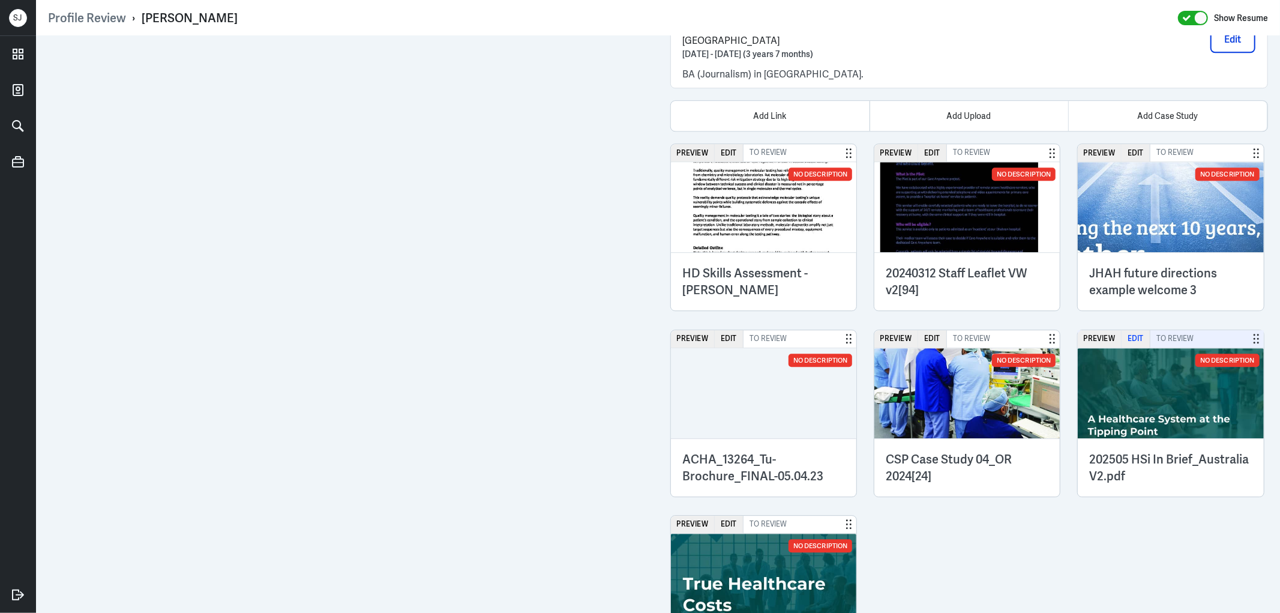
click at [1142, 330] on button "Edit" at bounding box center [1136, 338] width 29 height 17
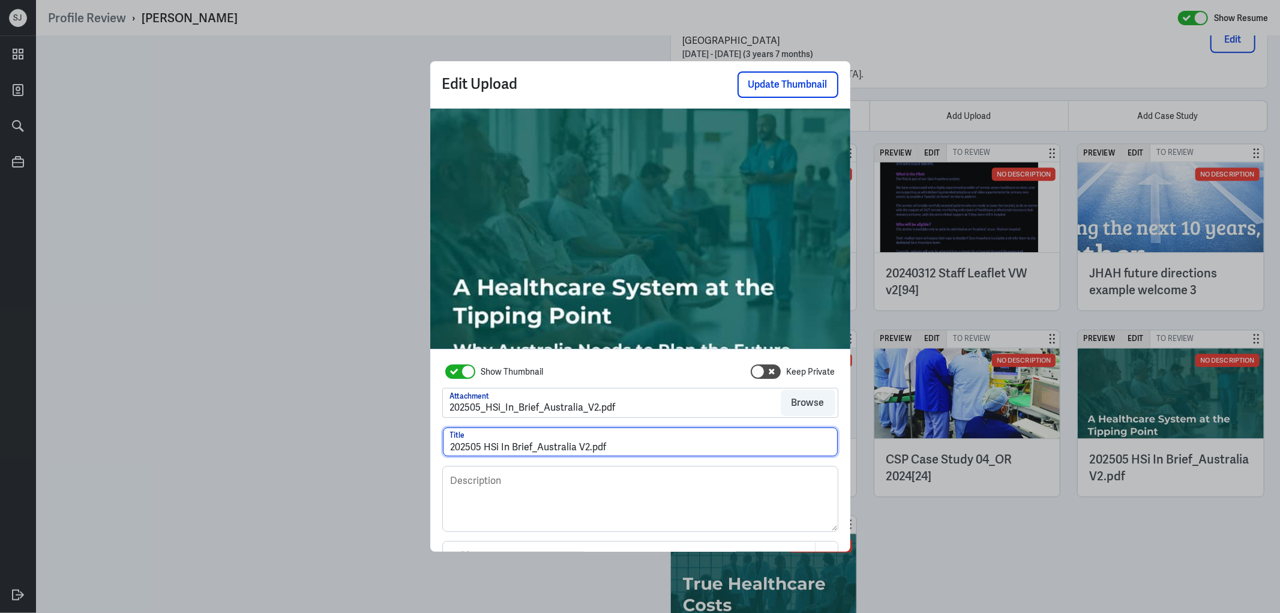
drag, startPoint x: 571, startPoint y: 444, endPoint x: 751, endPoint y: 437, distance: 180.8
click at [751, 437] on input "202505 HSi In Brief_Australia V2.pdf" at bounding box center [640, 441] width 395 height 29
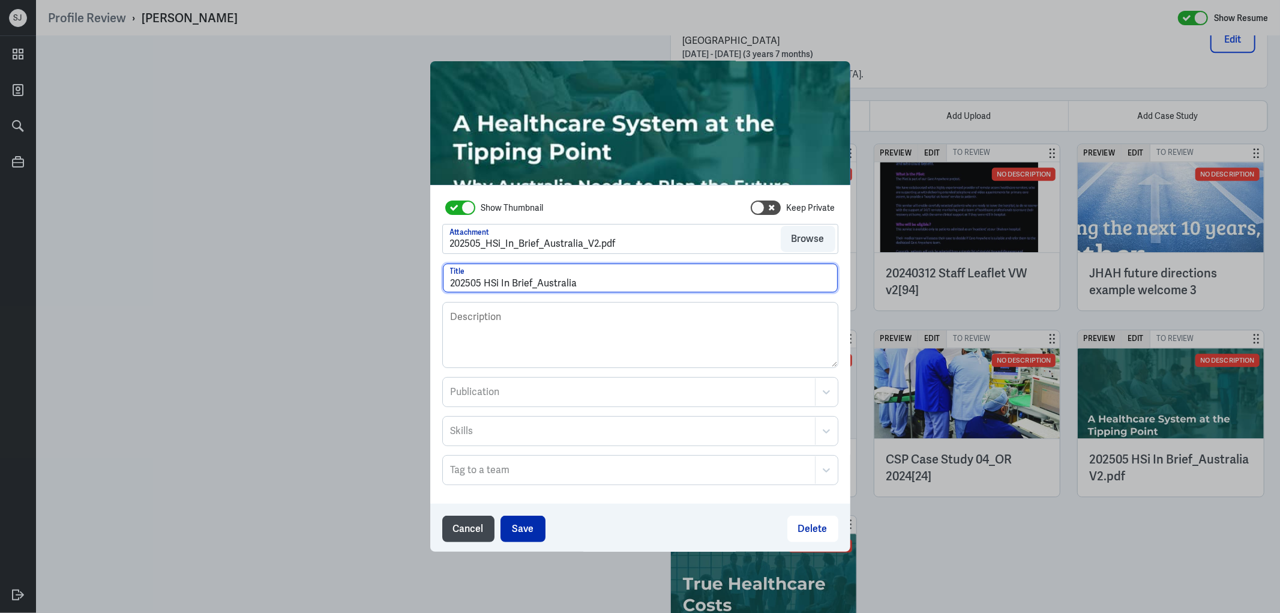
type input "202505 HSi In Brief_Australia"
drag, startPoint x: 508, startPoint y: 525, endPoint x: 520, endPoint y: 515, distance: 15.3
click at [509, 525] on button "Save" at bounding box center [523, 529] width 45 height 26
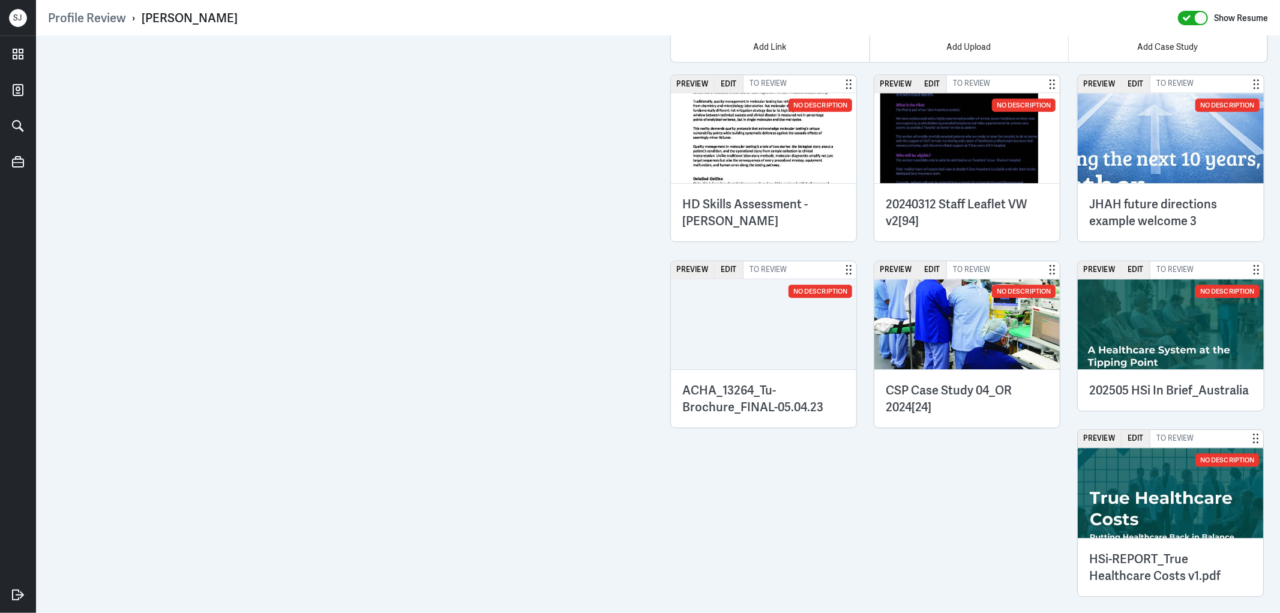
scroll to position [2833, 0]
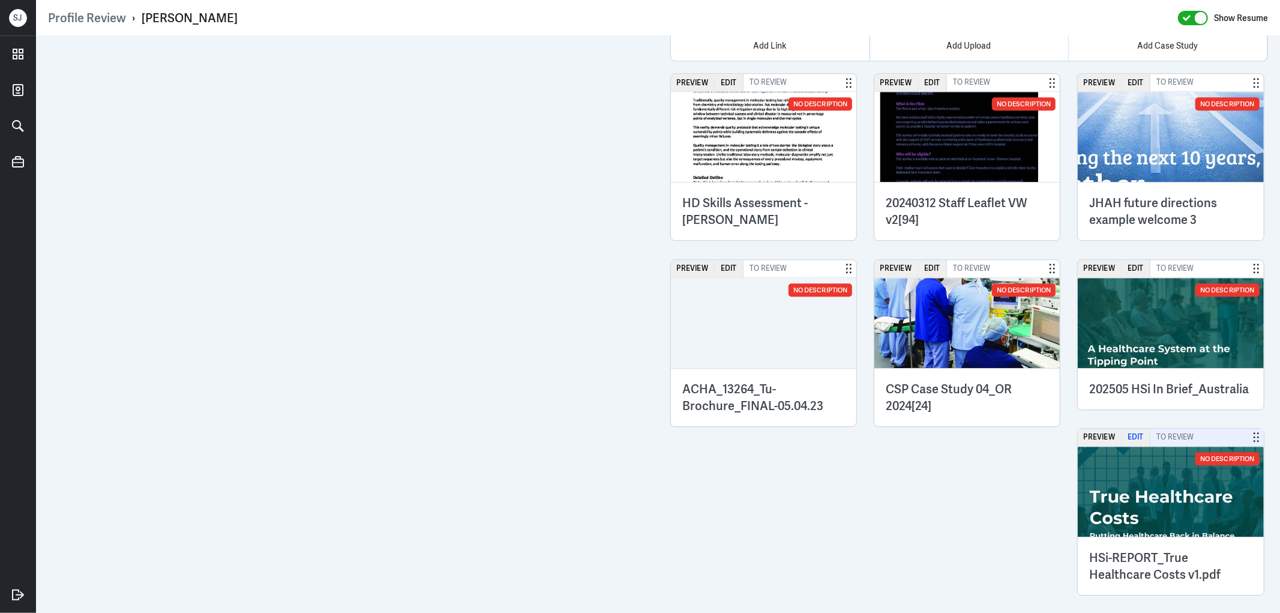
click at [1126, 429] on button "Edit" at bounding box center [1136, 437] width 29 height 17
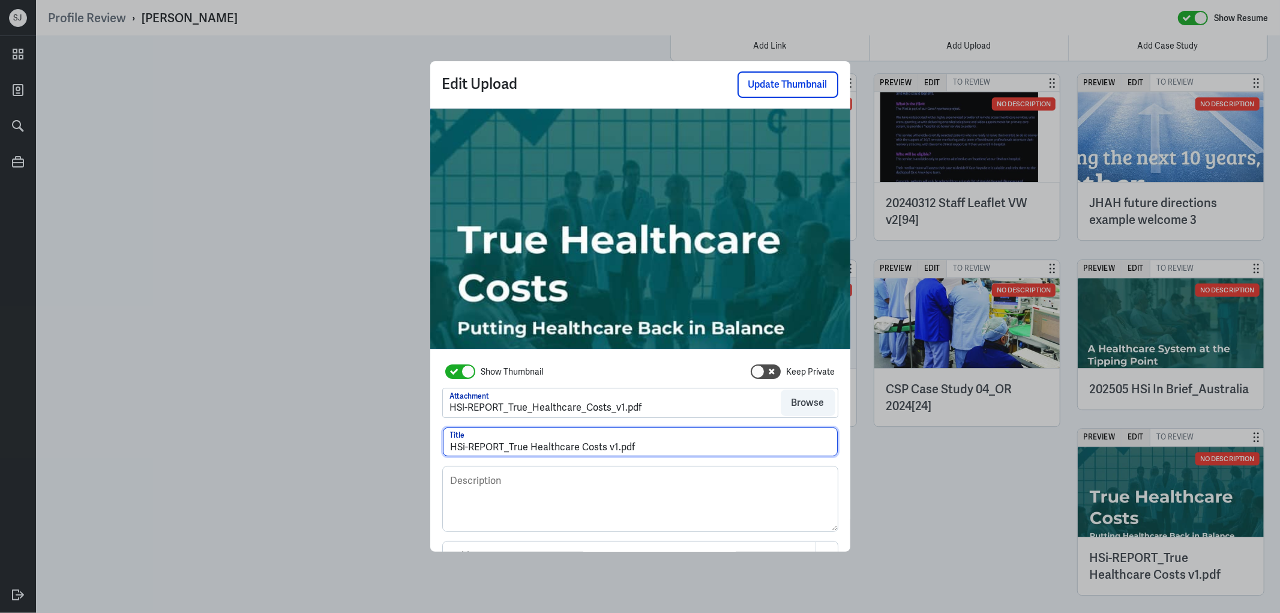
drag, startPoint x: 612, startPoint y: 445, endPoint x: 701, endPoint y: 441, distance: 88.9
click at [701, 441] on input "HSi-REPORT_True Healthcare Costs v1.pdf" at bounding box center [640, 441] width 395 height 29
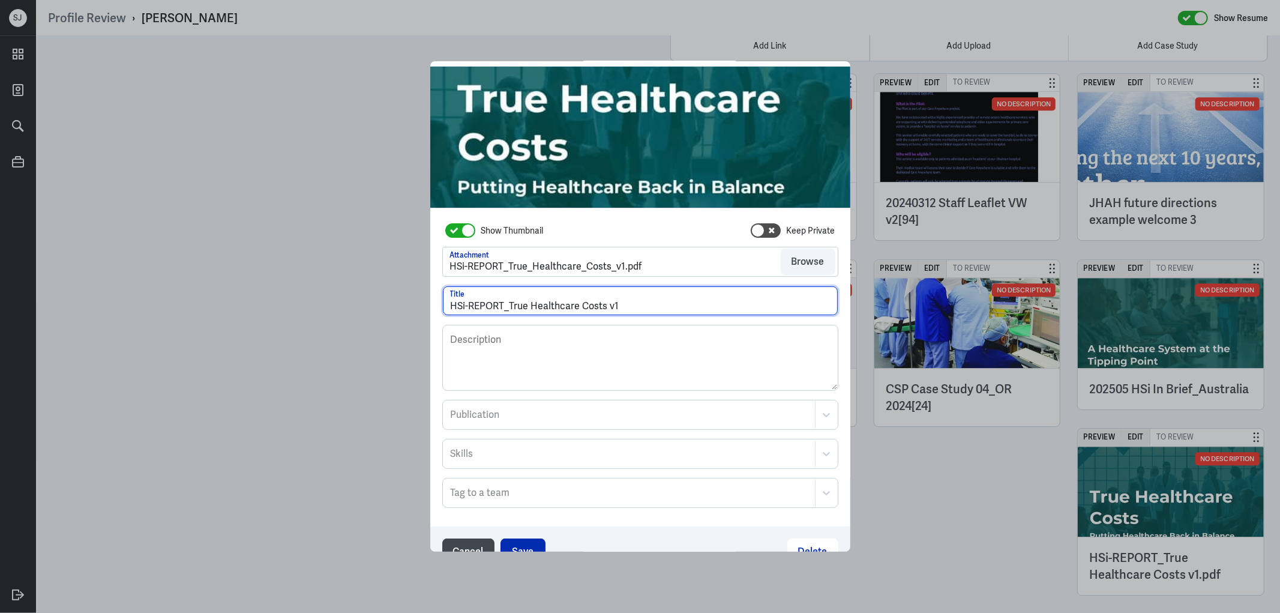
scroll to position [65, 0]
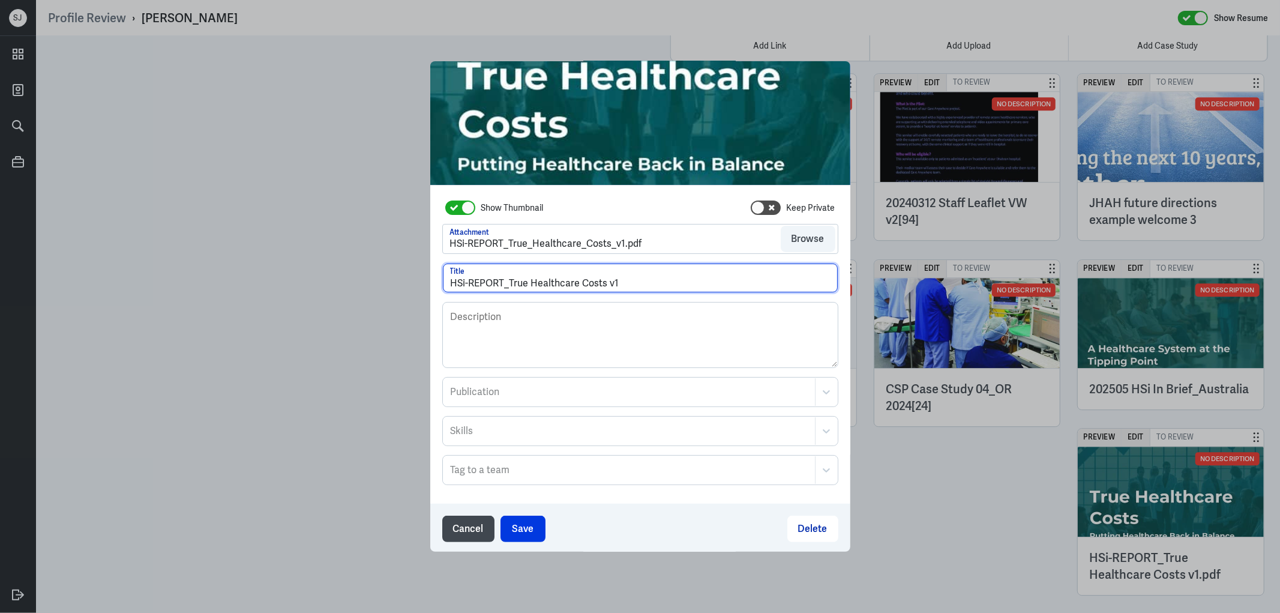
type input "HSi-REPORT_True Healthcare Costs v1"
click at [516, 540] on div "Cancel Save Delete" at bounding box center [640, 529] width 420 height 50
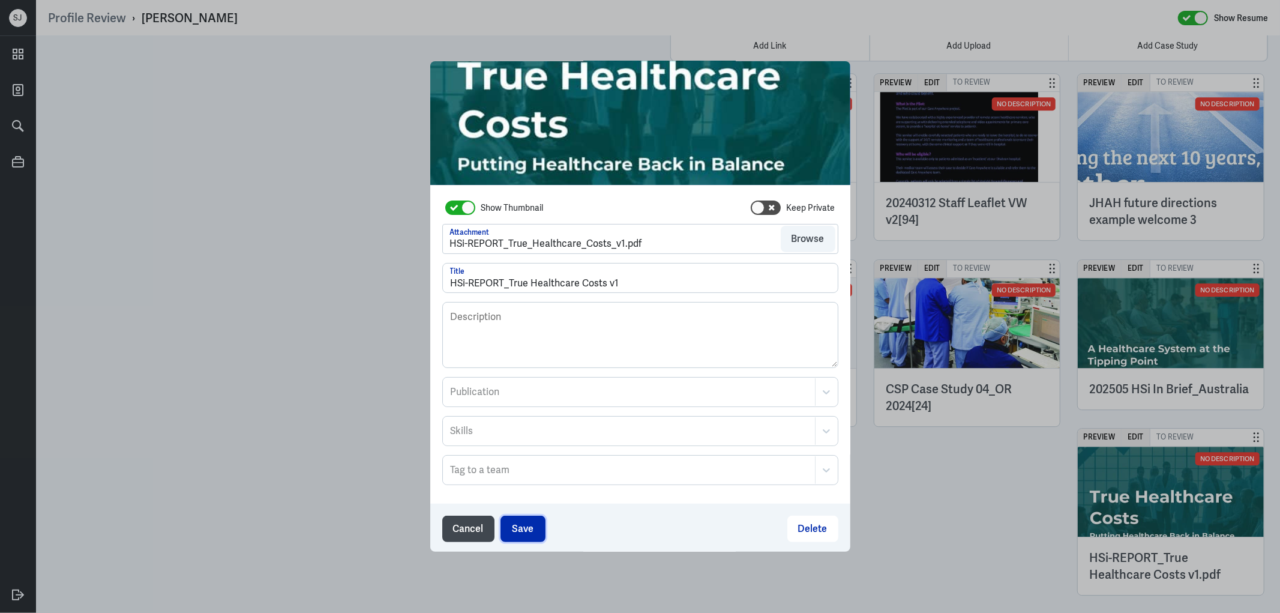
click at [508, 521] on button "Save" at bounding box center [523, 529] width 45 height 26
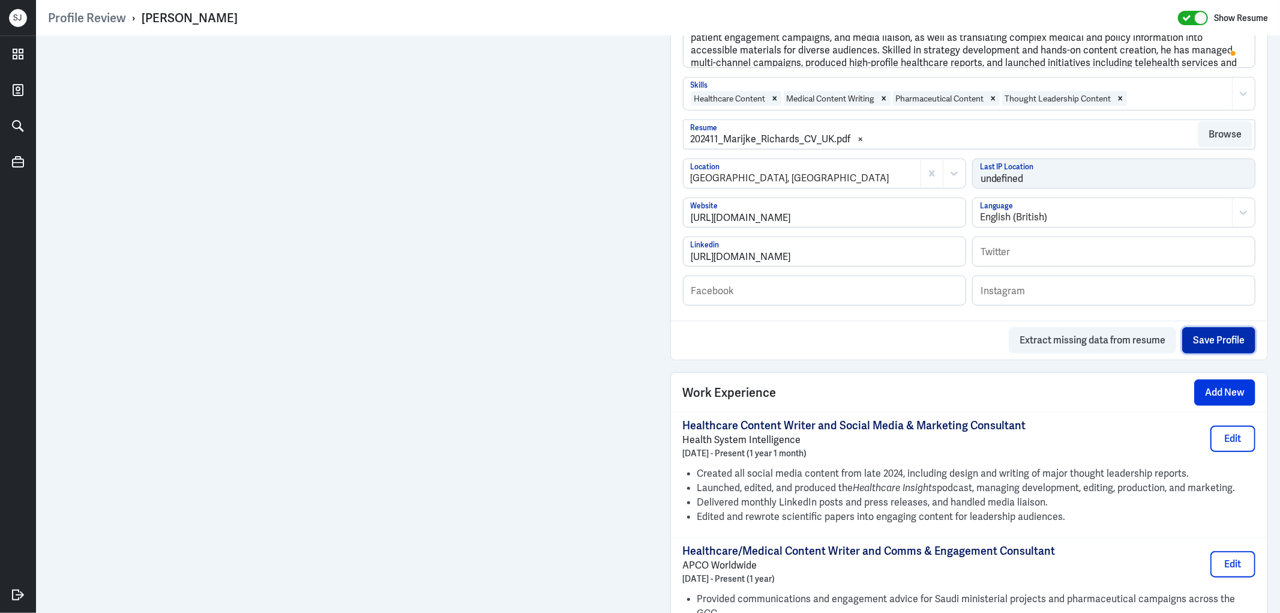
click at [1209, 341] on button "Save Profile" at bounding box center [1218, 340] width 73 height 26
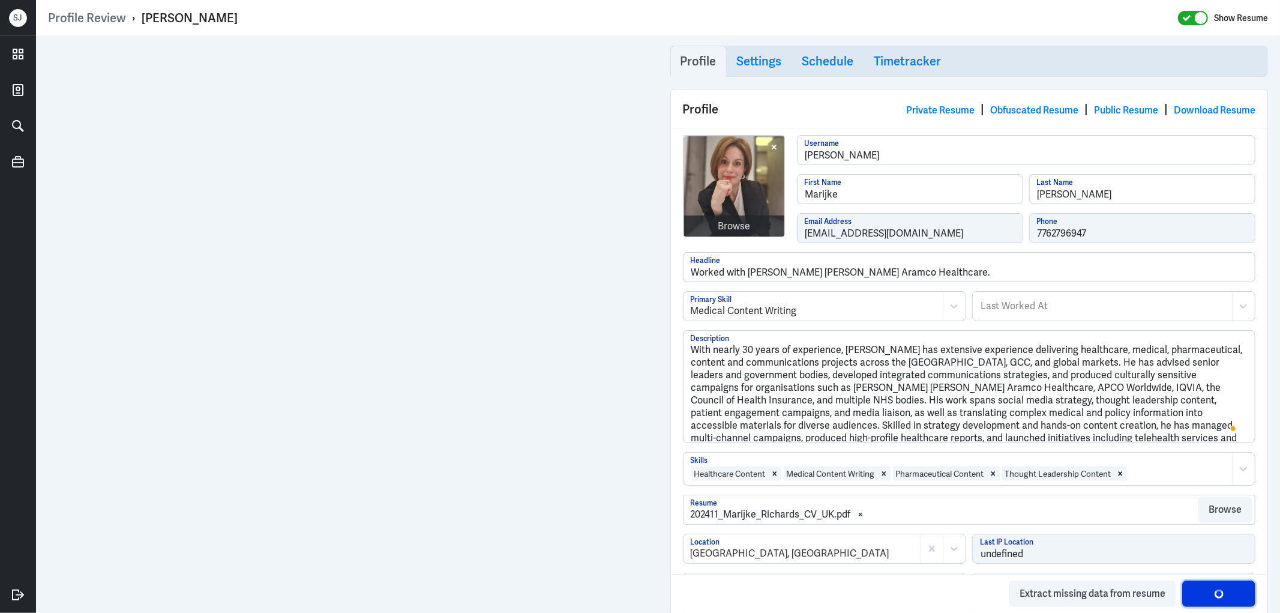
scroll to position [0, 0]
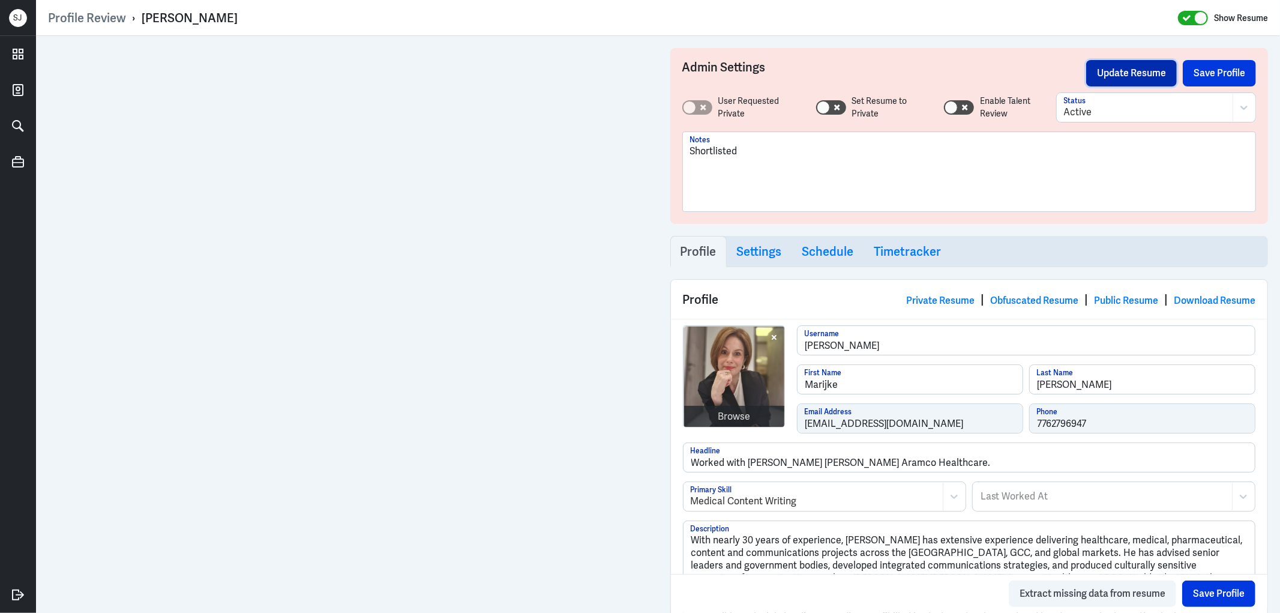
click at [1121, 70] on button "Update Resume" at bounding box center [1131, 73] width 91 height 26
click at [1117, 296] on link "Public Resume" at bounding box center [1126, 300] width 64 height 13
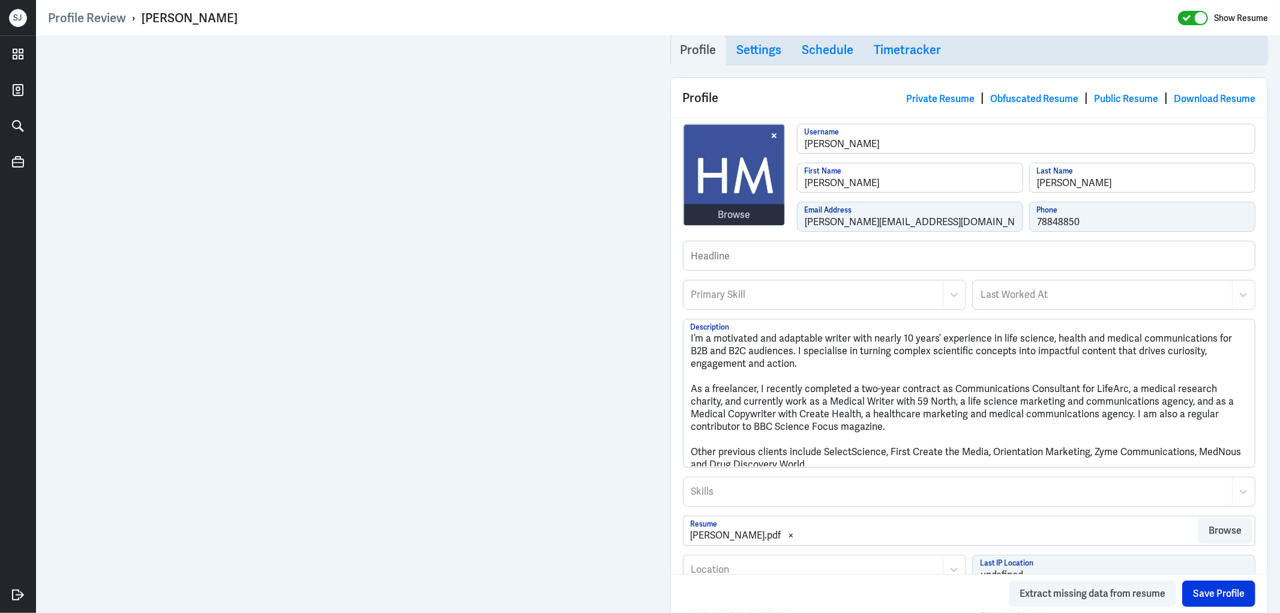
scroll to position [310, 0]
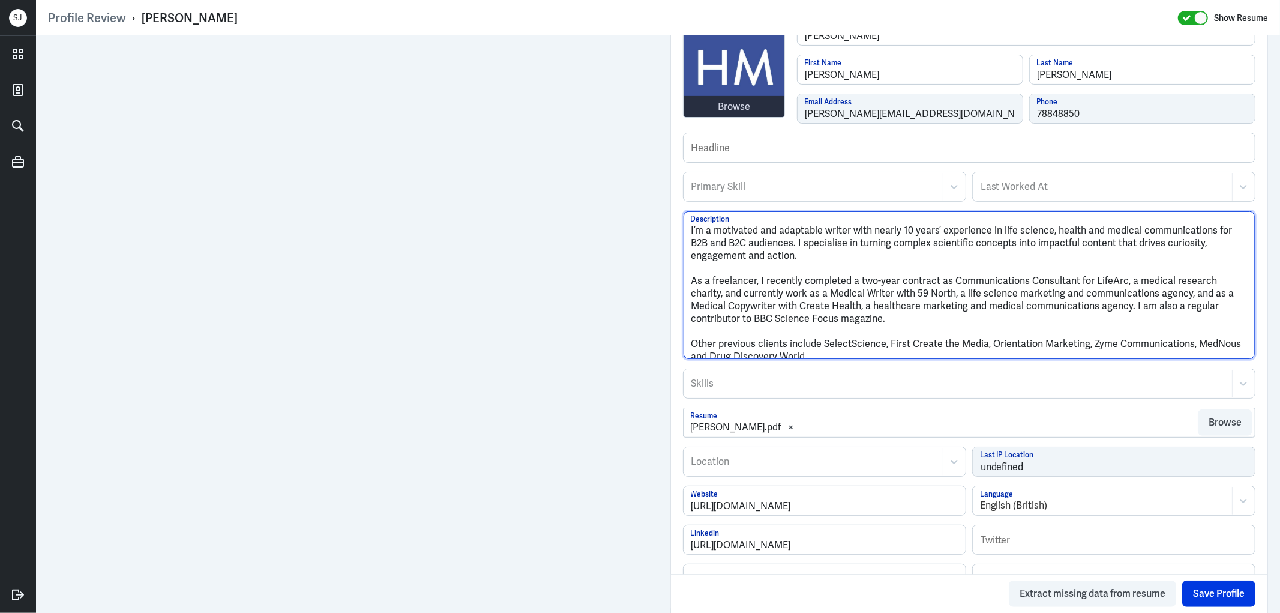
click at [829, 351] on textarea "I’m a motivated and adaptable writer with nearly 10 years’ experience in life s…" at bounding box center [970, 285] width 572 height 148
drag, startPoint x: 814, startPoint y: 341, endPoint x: 684, endPoint y: 226, distance: 173.1
click at [684, 226] on textarea "I’m a motivated and adaptable writer with nearly 10 years’ experience in life s…" at bounding box center [970, 285] width 572 height 148
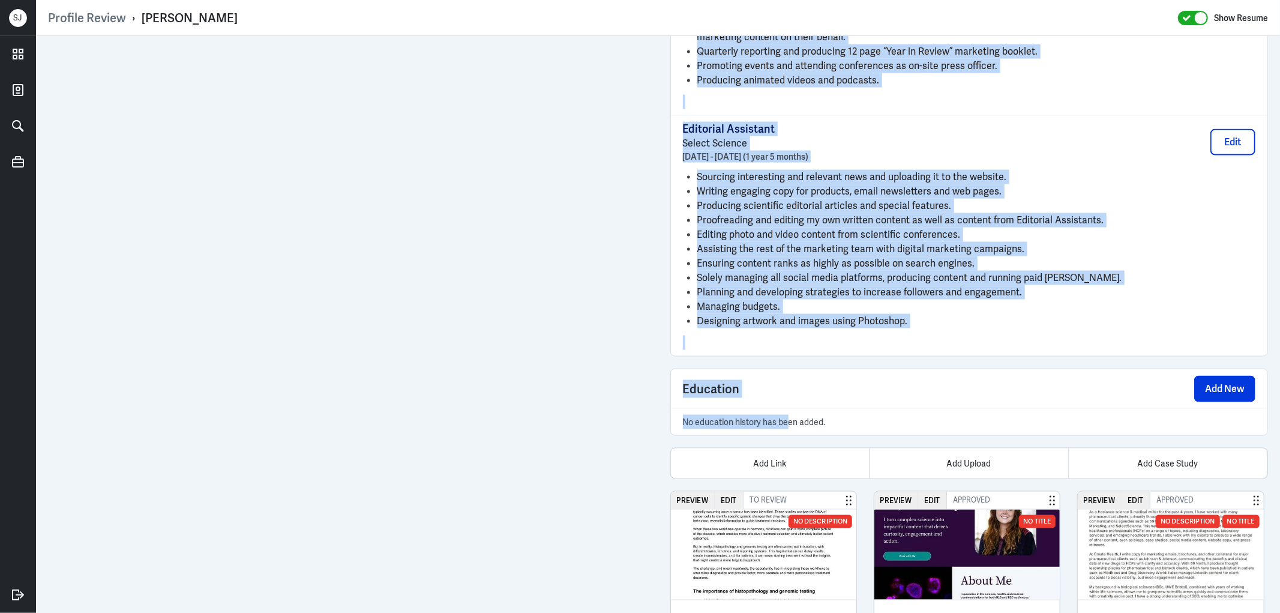
scroll to position [1510, 0]
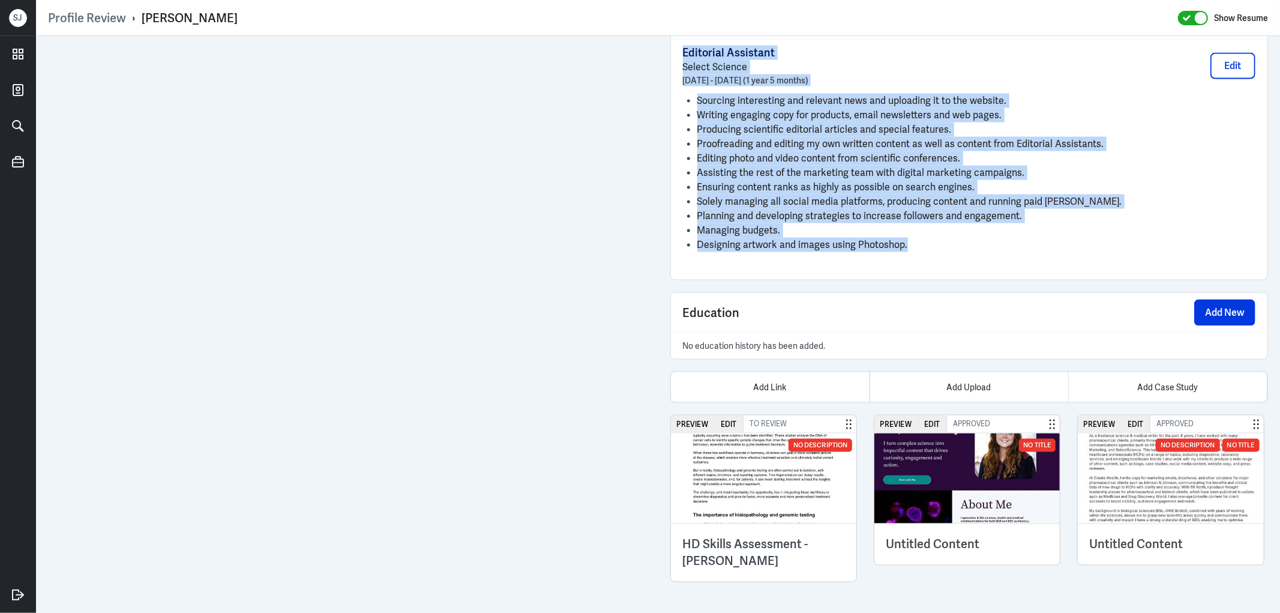
drag, startPoint x: 675, startPoint y: 112, endPoint x: 903, endPoint y: 244, distance: 263.5
copy div "Freelance Science and Medical Writer Self Employed [DATE] - [DATE] (3 years 11 …"
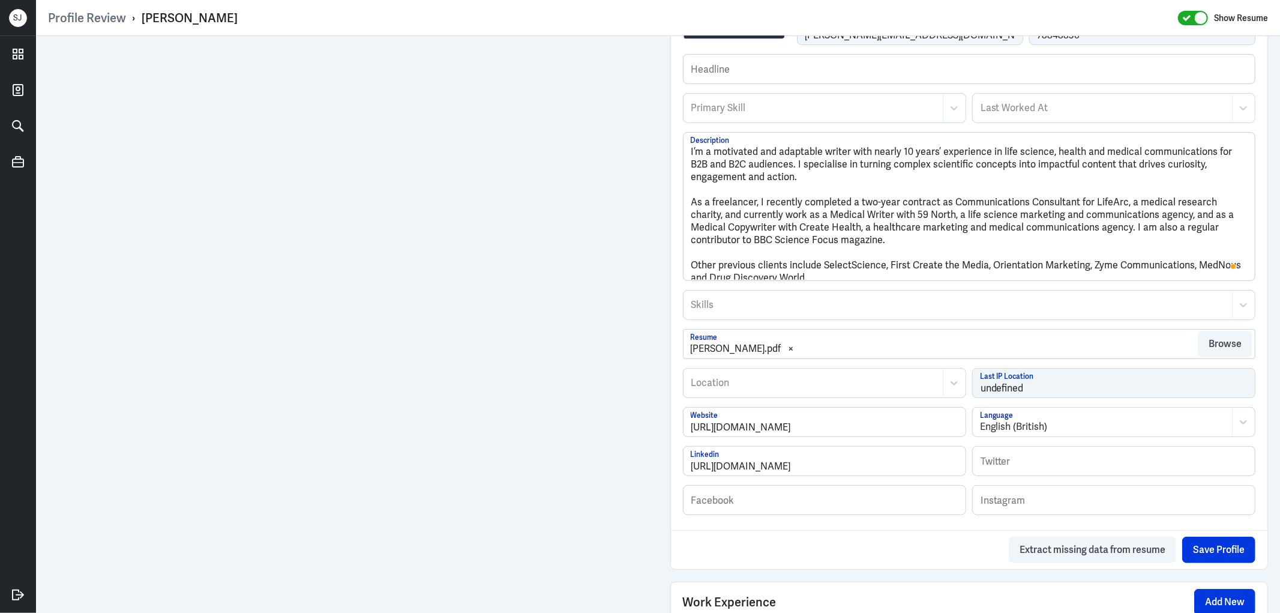
scroll to position [0, 0]
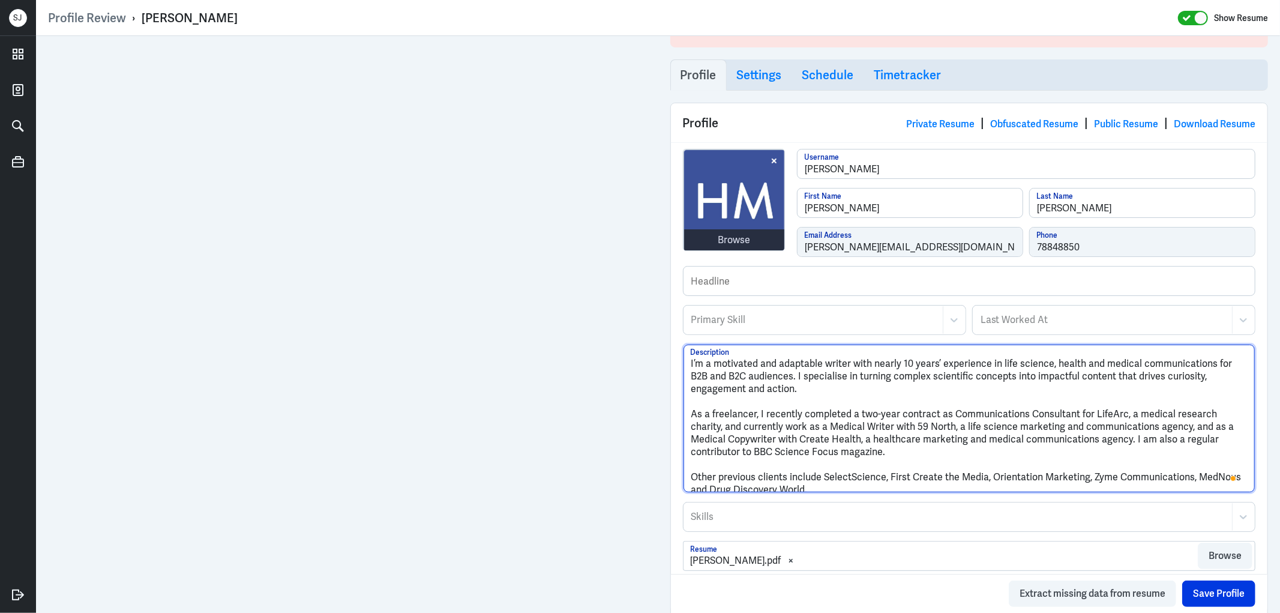
click at [744, 470] on textarea "I’m a motivated and adaptable writer with nearly 10 years’ experience in life s…" at bounding box center [970, 419] width 572 height 148
click at [794, 403] on textarea "I’m a motivated and adaptable writer with nearly 10 years’ experience in life s…" at bounding box center [970, 419] width 572 height 148
paste textarea "[PERSON_NAME] is a science and medical writer with nearly a decade of experienc…"
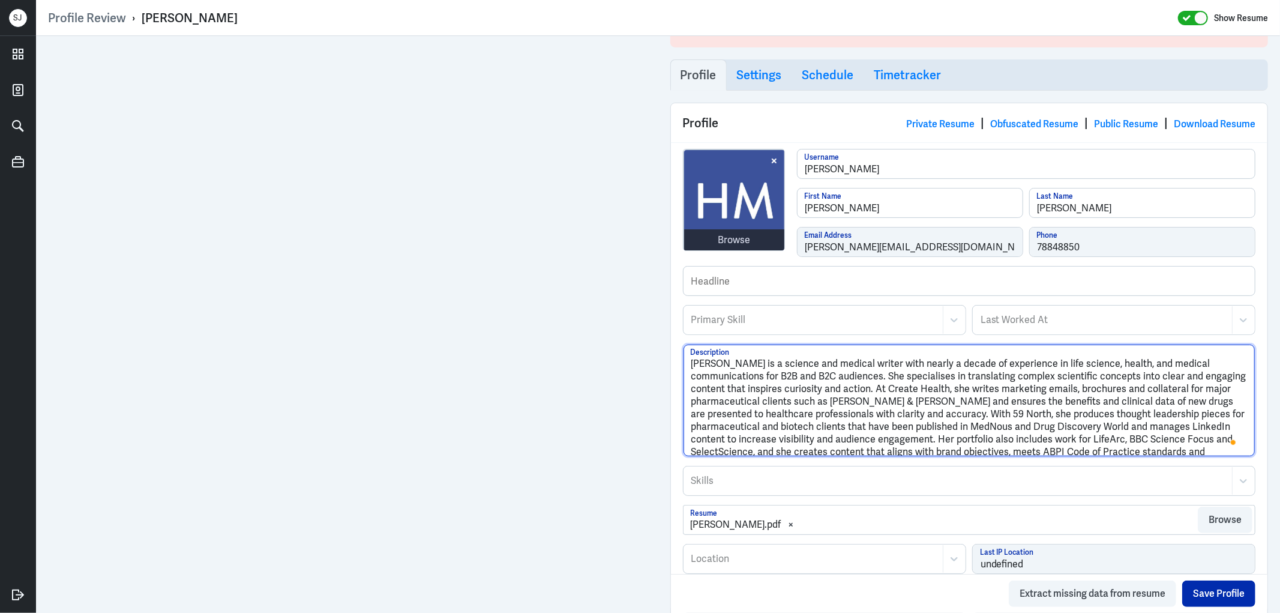
type textarea "[PERSON_NAME] is a science and medical writer with nearly a decade of experienc…"
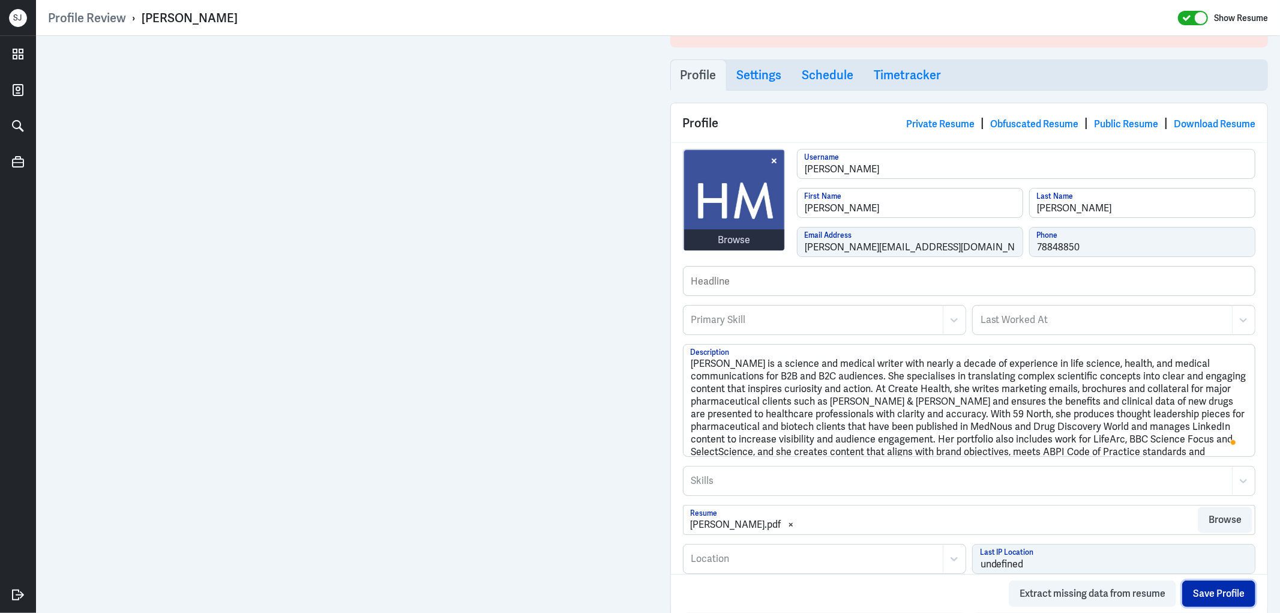
click at [1209, 580] on button "Save Profile" at bounding box center [1218, 593] width 73 height 26
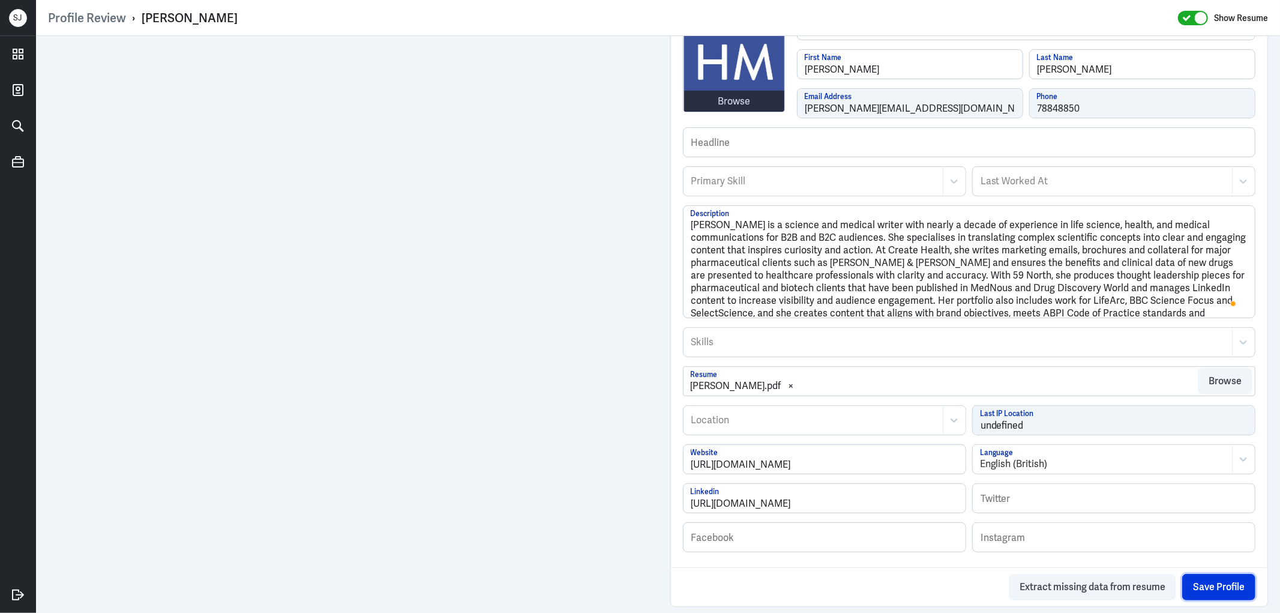
scroll to position [400, 0]
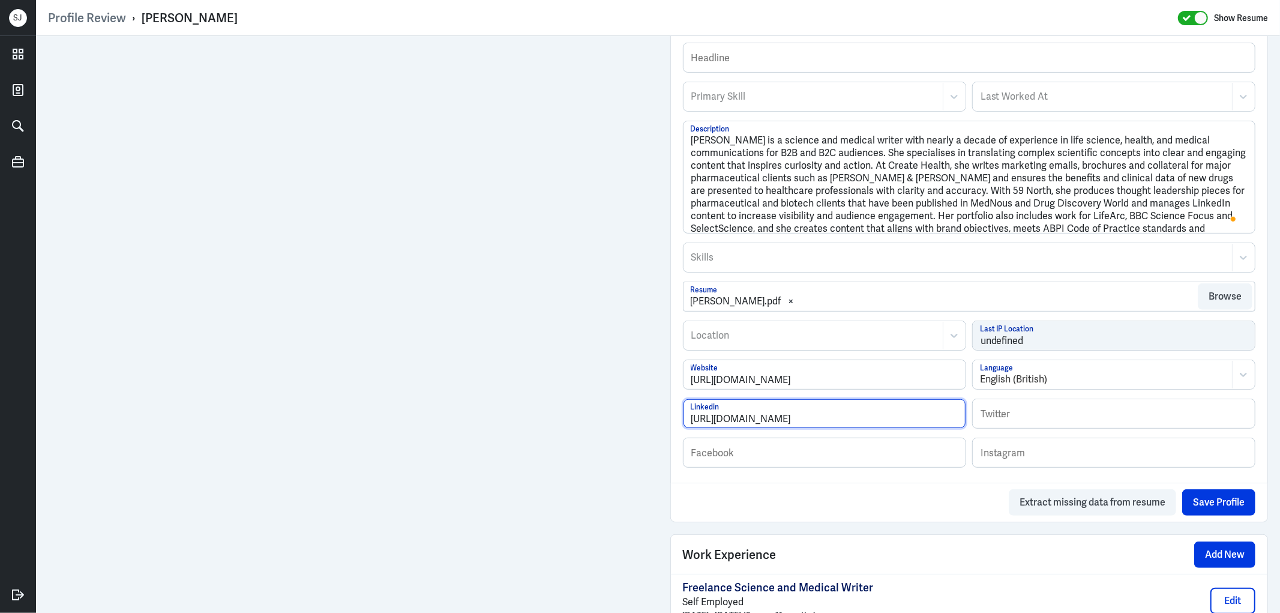
click at [792, 427] on input "[URL][DOMAIN_NAME]" at bounding box center [825, 413] width 282 height 29
click at [709, 332] on div at bounding box center [813, 335] width 247 height 14
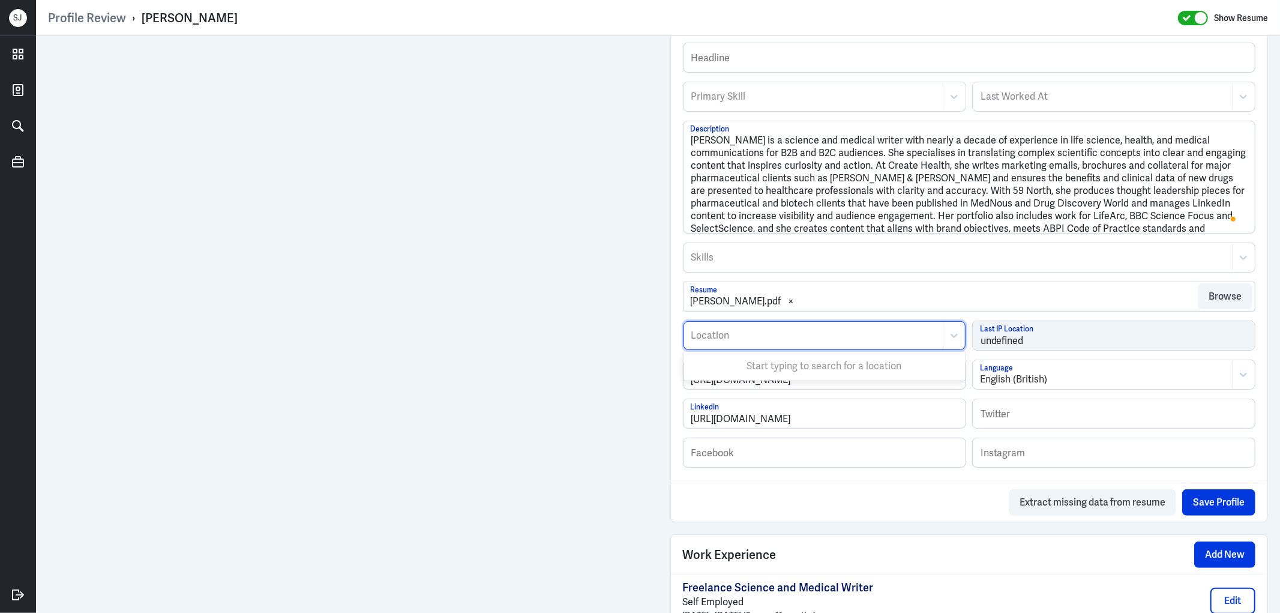
type input "n"
type input "bristo"
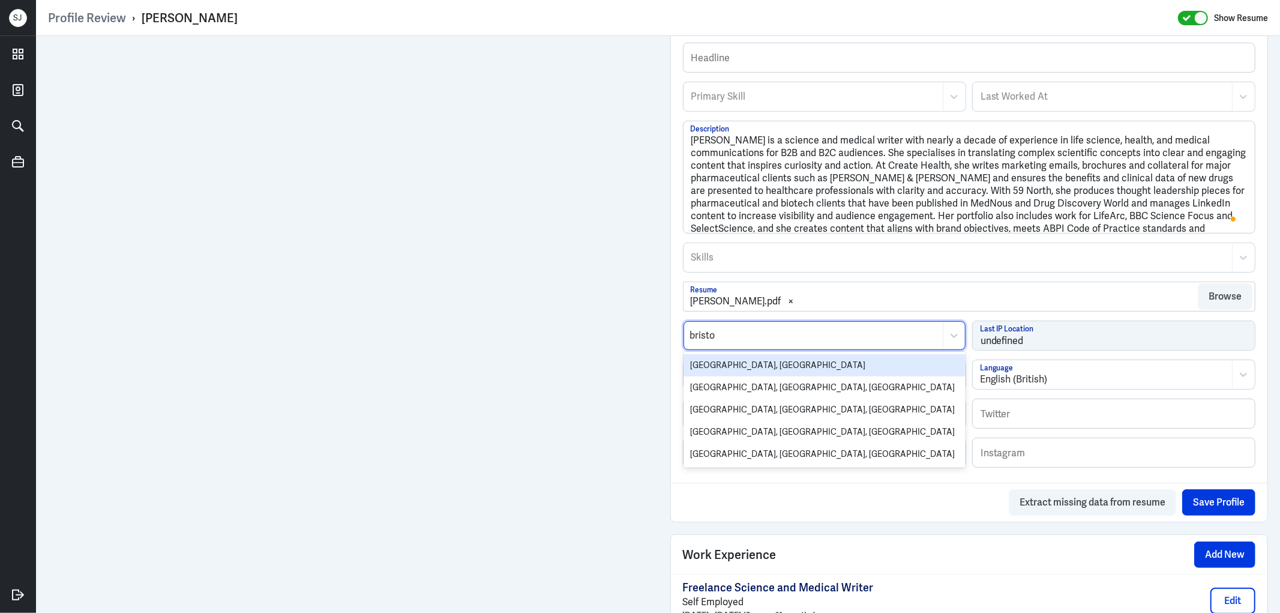
click at [720, 367] on div "Bristol, UK" at bounding box center [825, 365] width 282 height 22
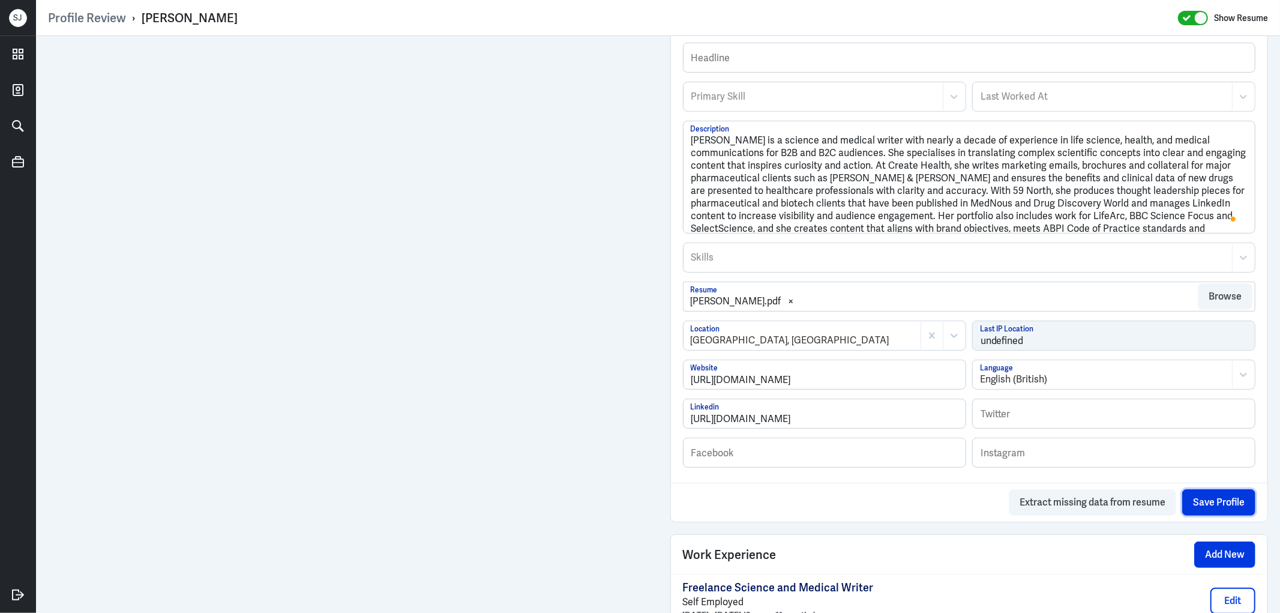
drag, startPoint x: 1190, startPoint y: 505, endPoint x: 899, endPoint y: 205, distance: 418.1
click at [1190, 505] on button "Save Profile" at bounding box center [1218, 502] width 73 height 26
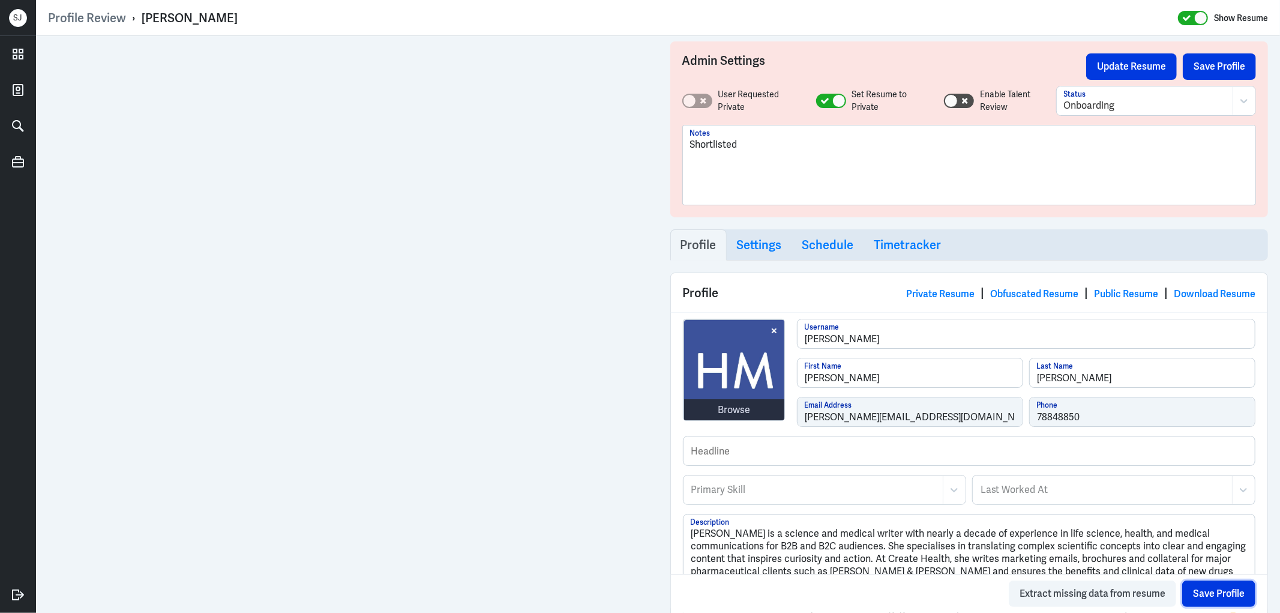
scroll to position [0, 0]
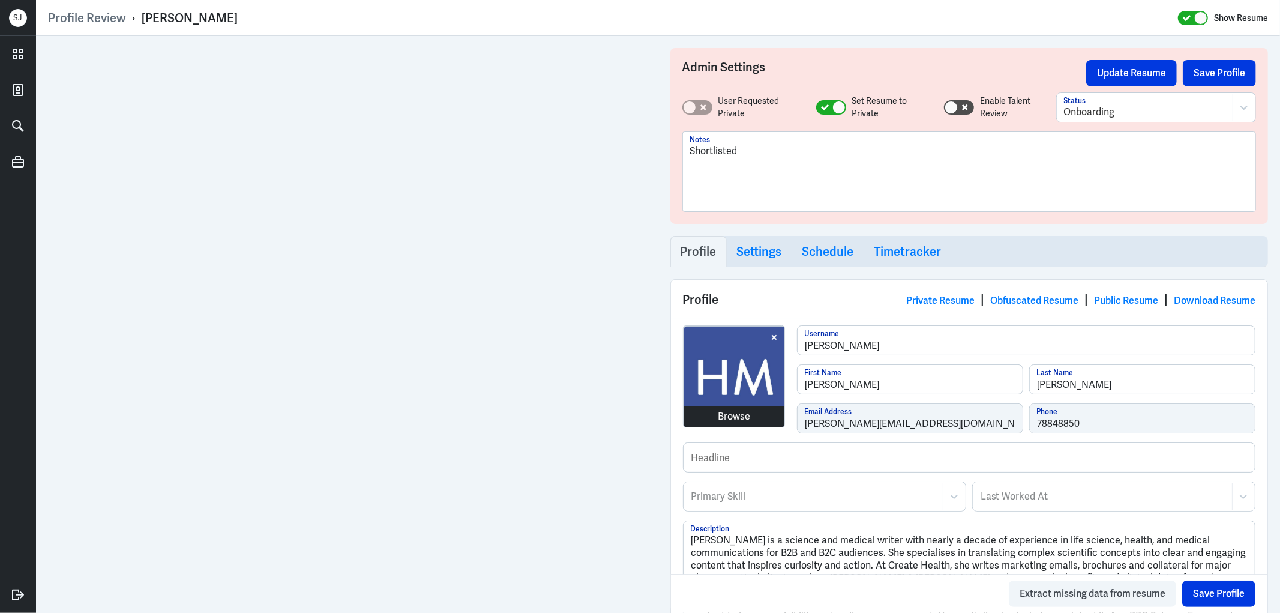
click at [725, 417] on div "Browse" at bounding box center [734, 416] width 32 height 14
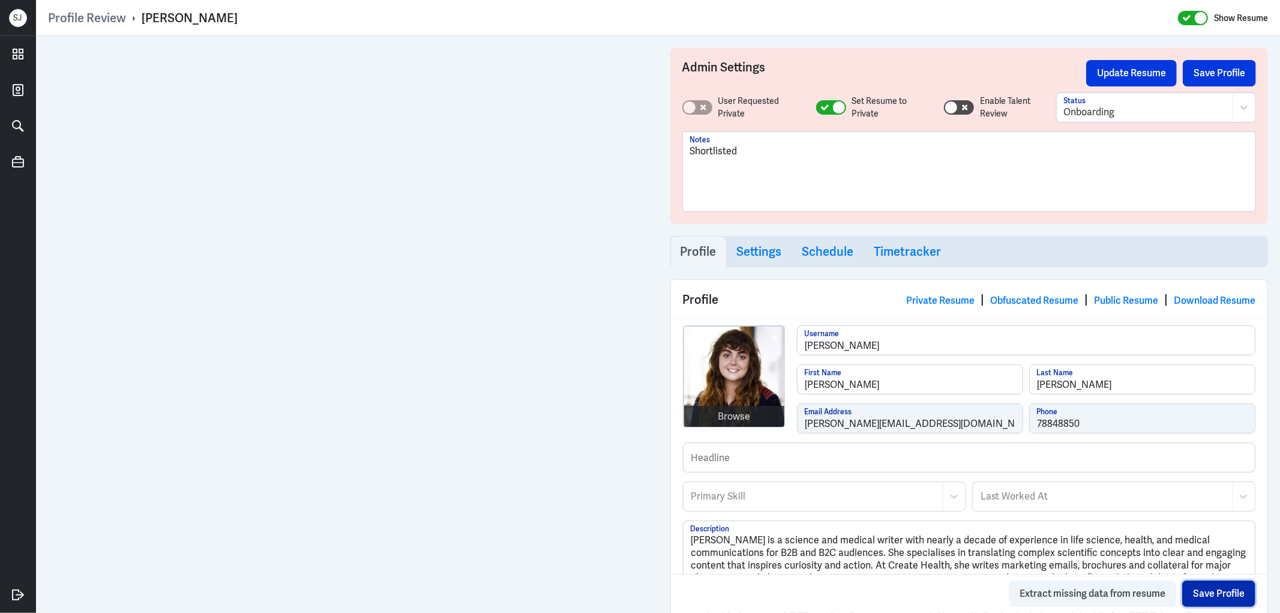
click at [1184, 581] on button "Save Profile" at bounding box center [1218, 593] width 73 height 26
click at [822, 103] on div at bounding box center [831, 107] width 30 height 14
checkbox input "false"
click at [1133, 109] on div at bounding box center [1145, 112] width 162 height 14
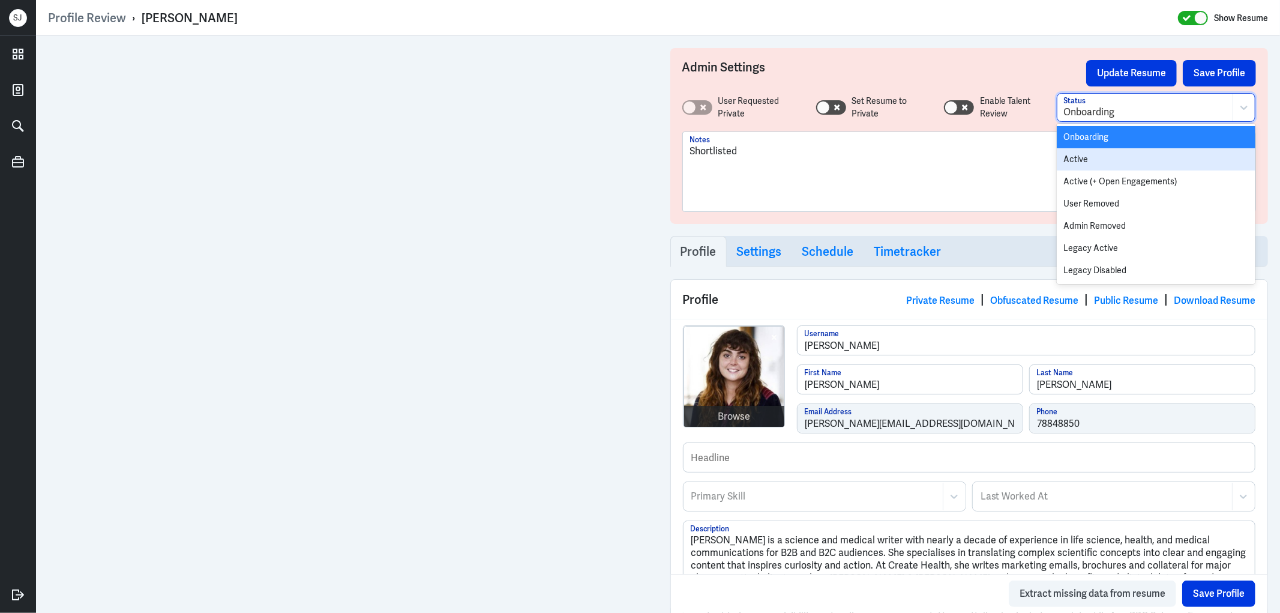
click at [1064, 160] on div "Active" at bounding box center [1156, 159] width 199 height 22
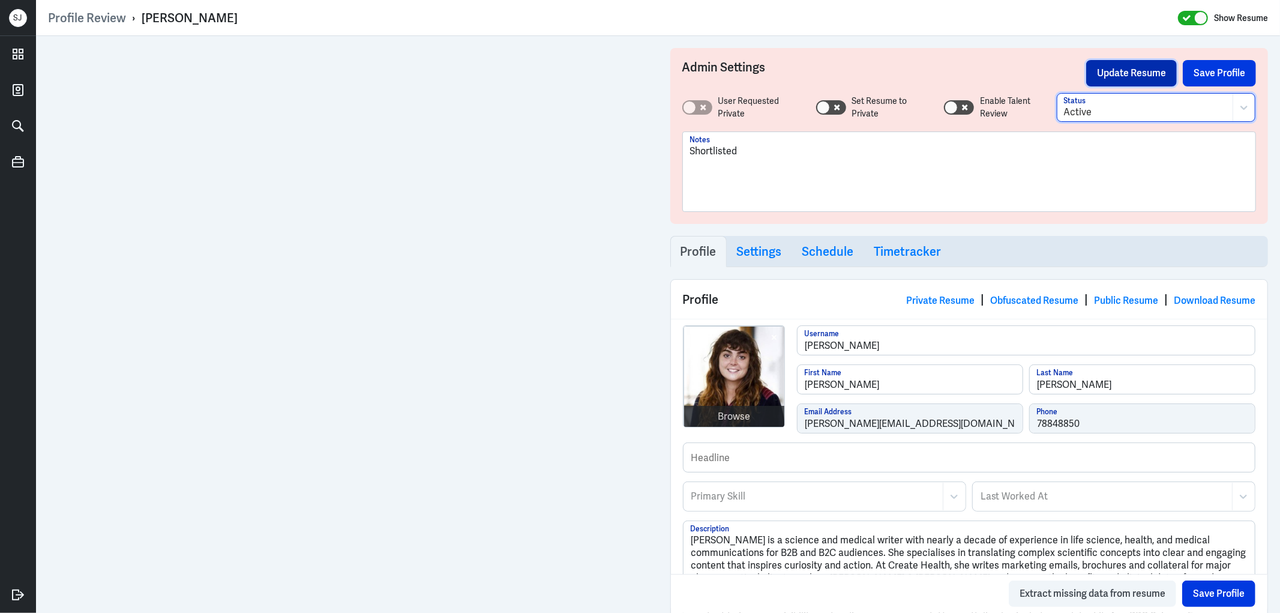
click at [1100, 80] on button "Update Resume" at bounding box center [1131, 73] width 91 height 26
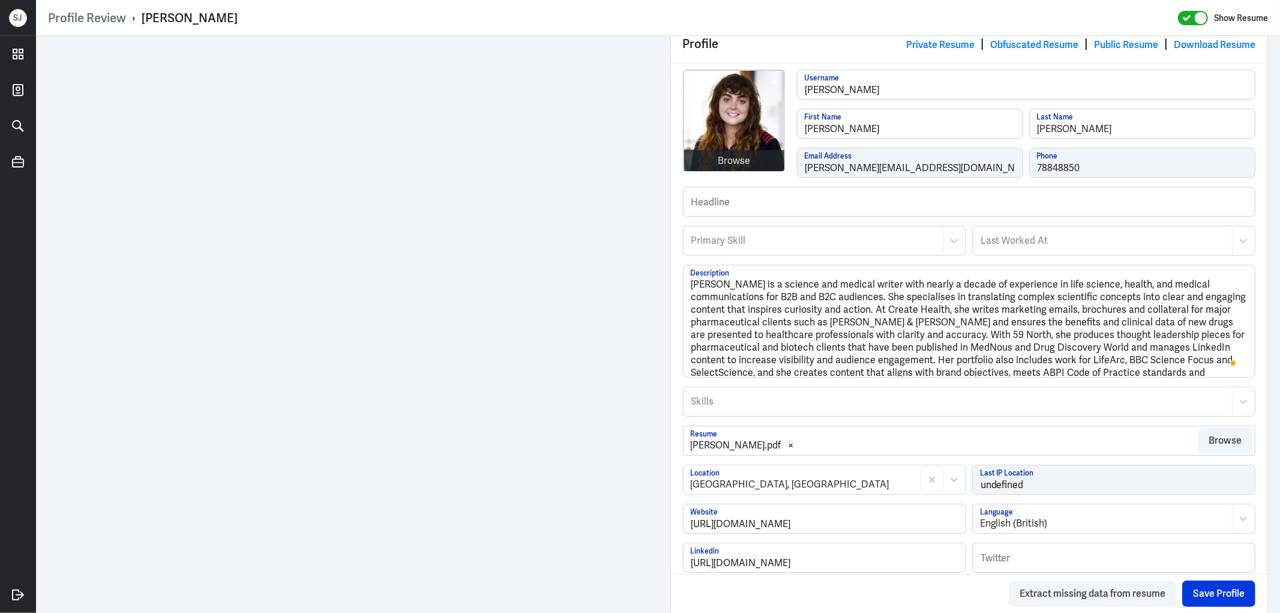
scroll to position [266, 0]
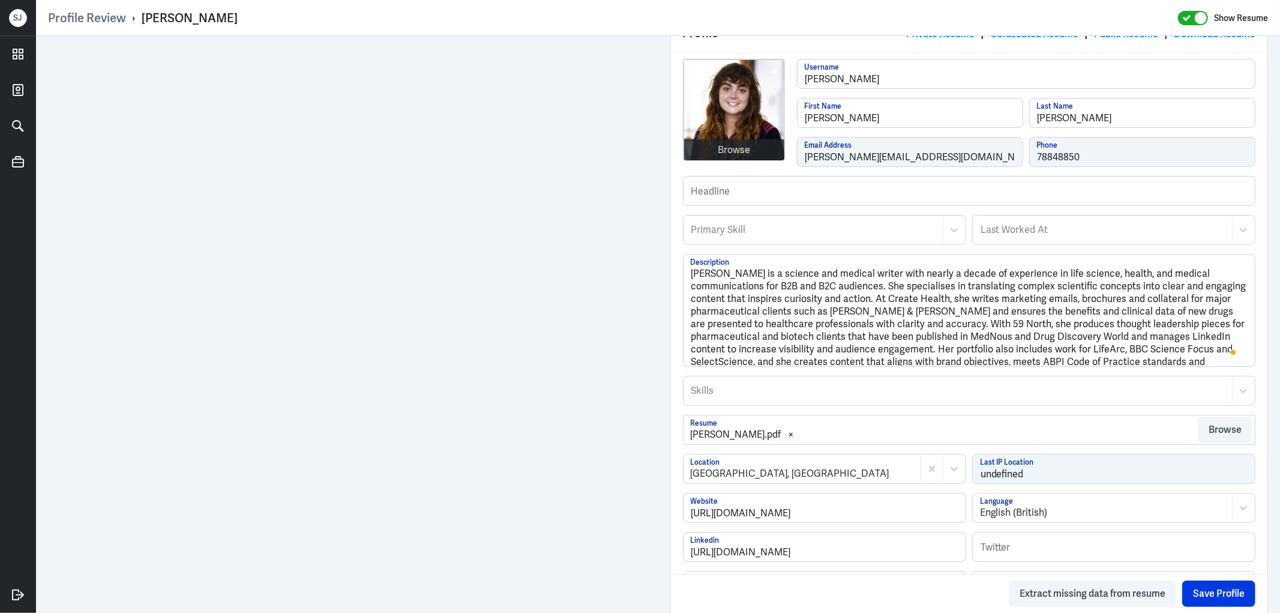
click at [789, 236] on div at bounding box center [813, 230] width 247 height 14
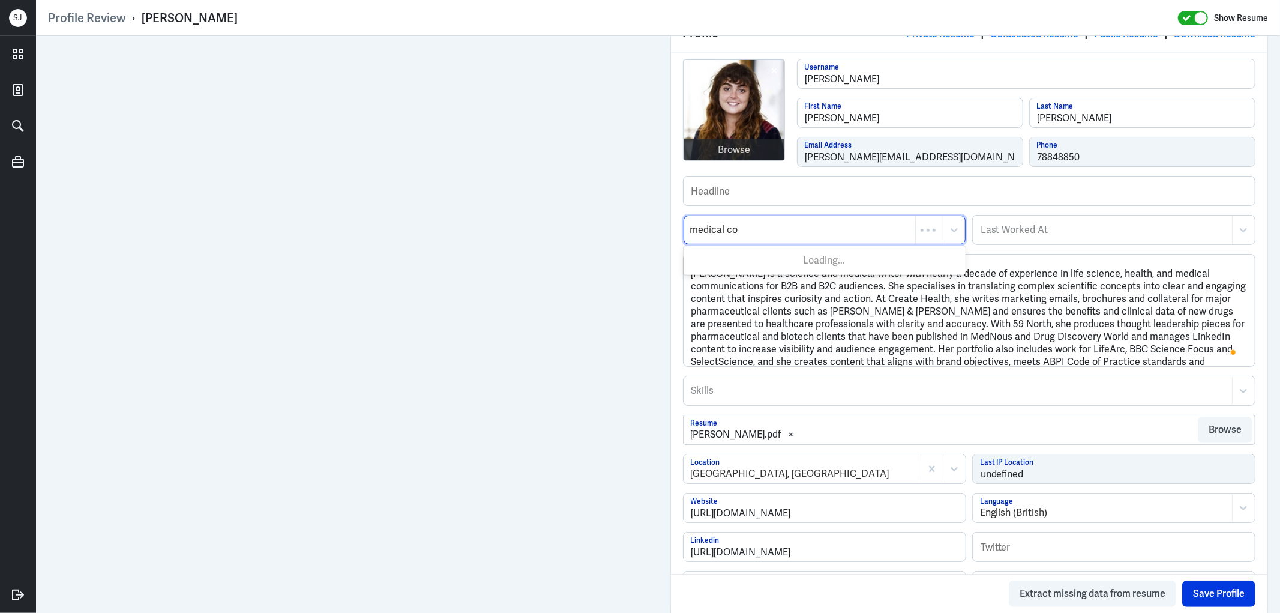
type input "medical con"
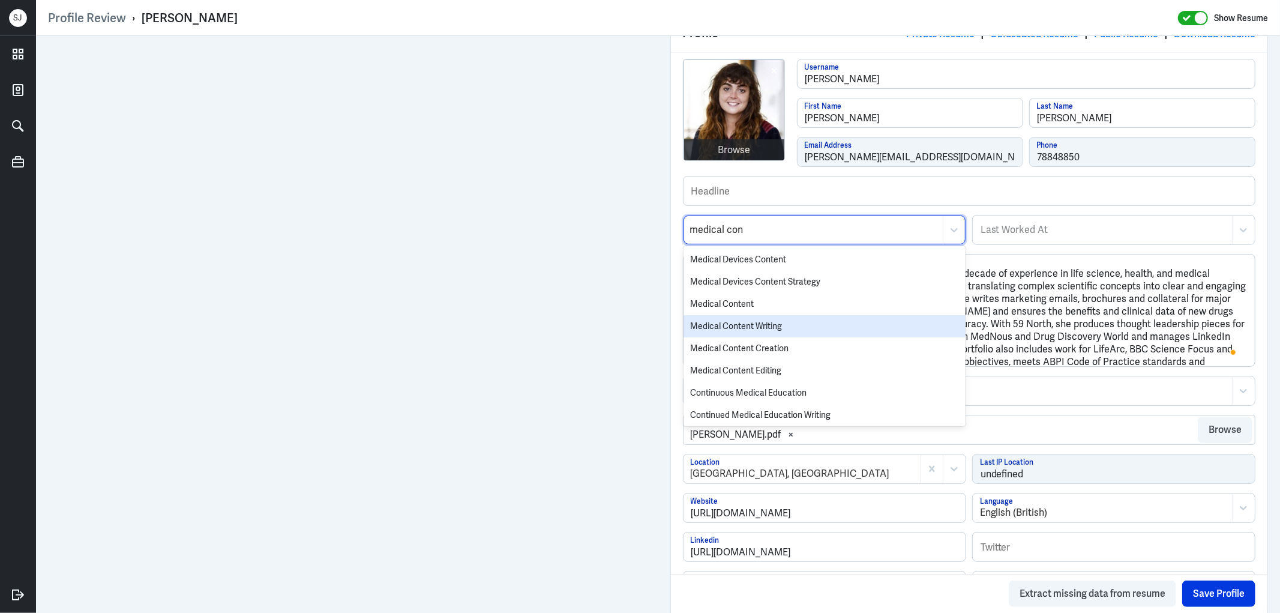
click at [757, 321] on div "Medical Content Writing" at bounding box center [825, 326] width 282 height 22
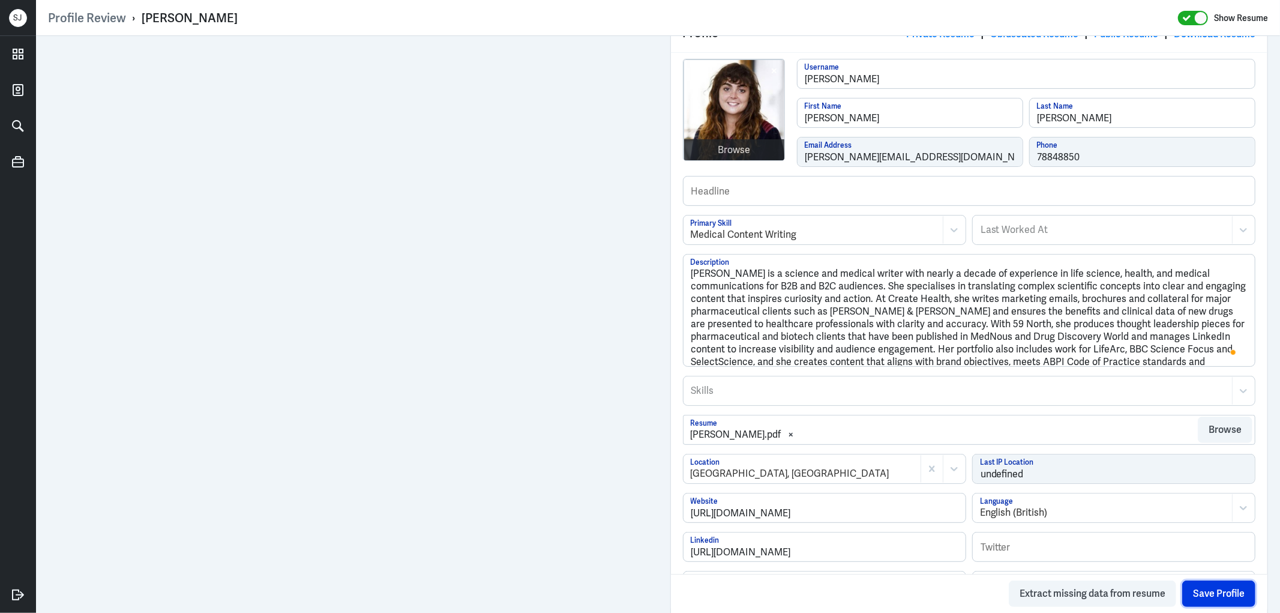
drag, startPoint x: 1203, startPoint y: 584, endPoint x: 1175, endPoint y: 559, distance: 37.9
click at [1205, 584] on button "Save Profile" at bounding box center [1218, 593] width 73 height 26
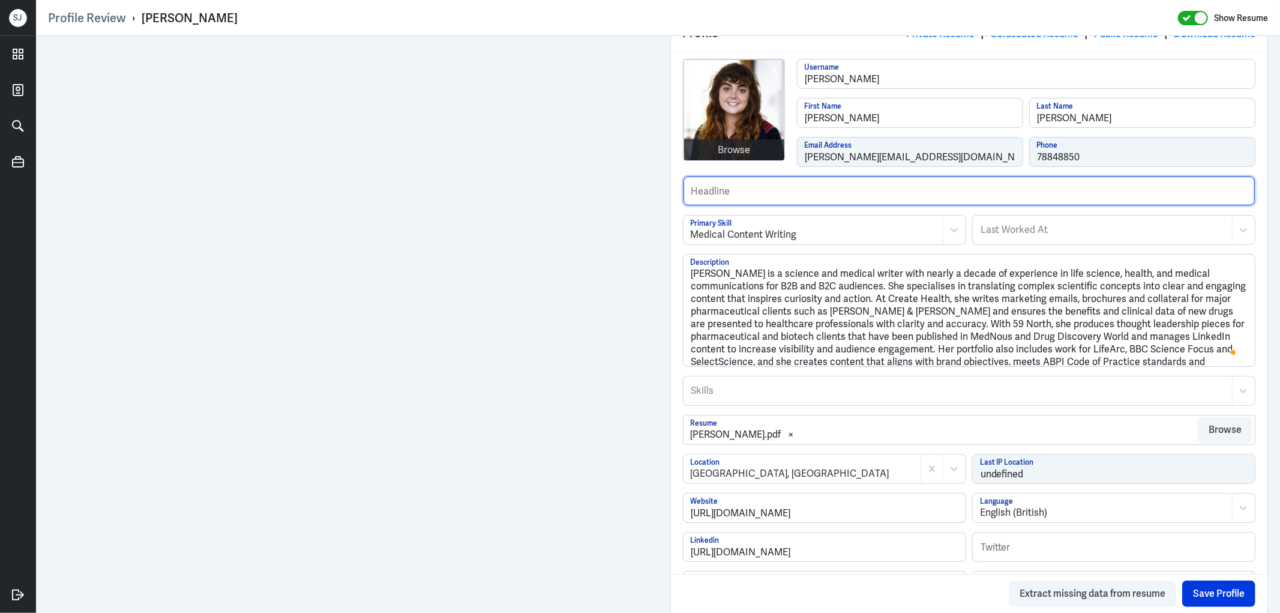
click at [795, 196] on input "text" at bounding box center [970, 190] width 572 height 29
type input "Worked with Johnson & Johnson."
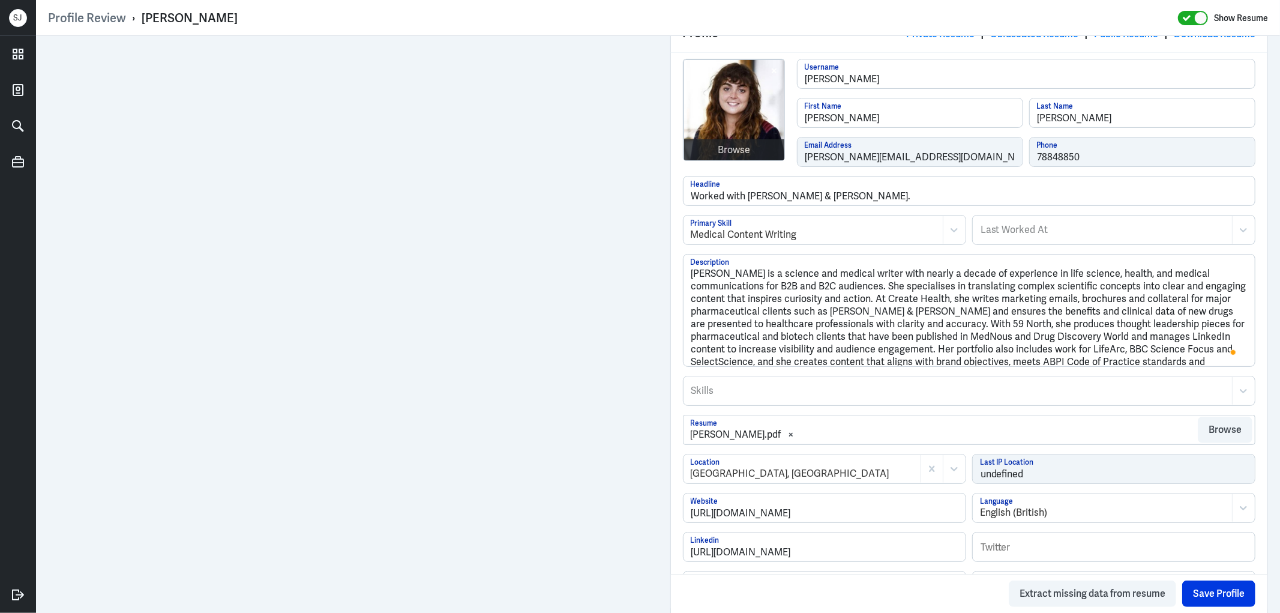
click at [1049, 236] on div at bounding box center [1103, 230] width 247 height 14
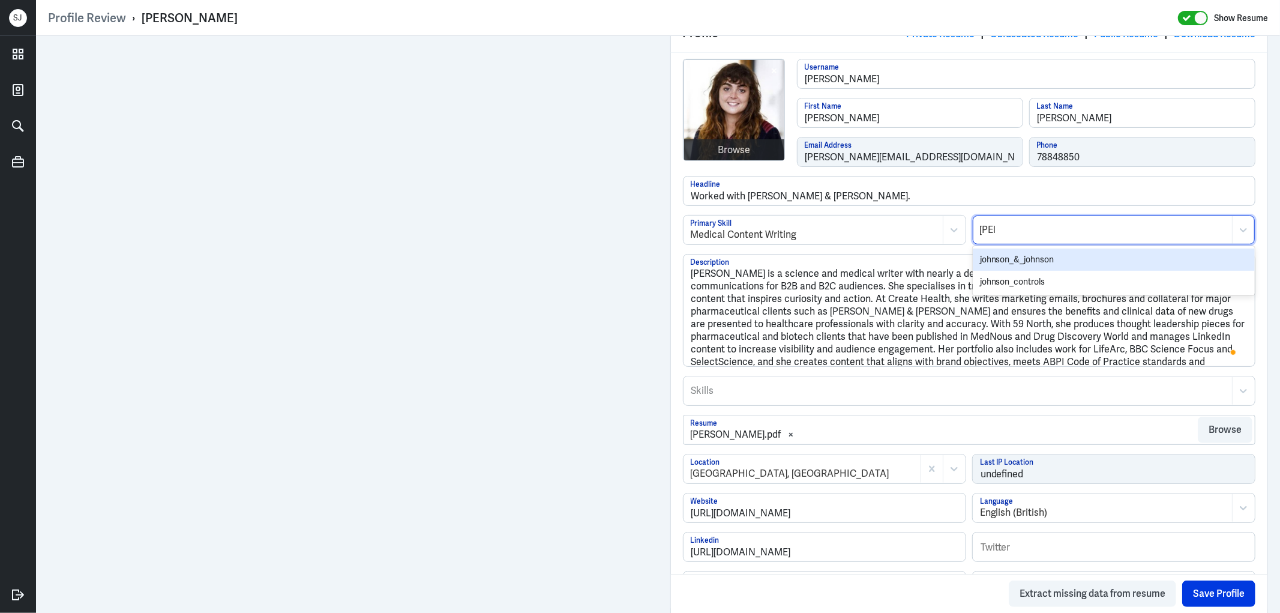
type input "johns"
click at [1046, 256] on div "johnson_&_johnson" at bounding box center [1114, 259] width 282 height 22
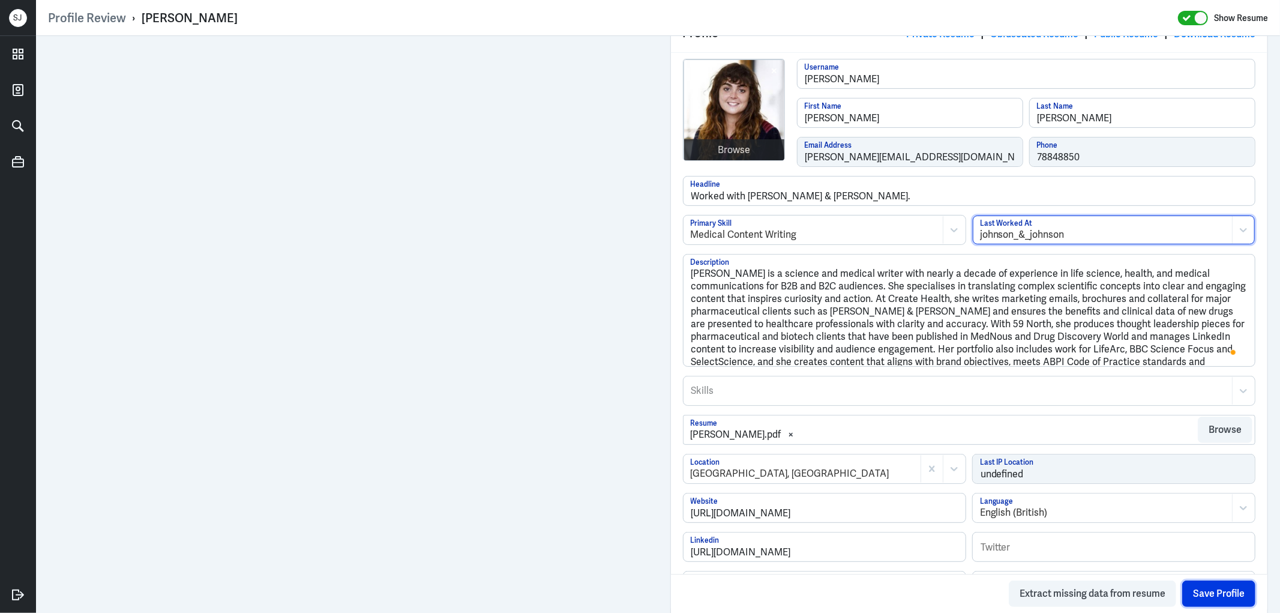
drag, startPoint x: 1210, startPoint y: 589, endPoint x: 1150, endPoint y: 507, distance: 102.3
click at [1210, 585] on button "Save Profile" at bounding box center [1218, 593] width 73 height 26
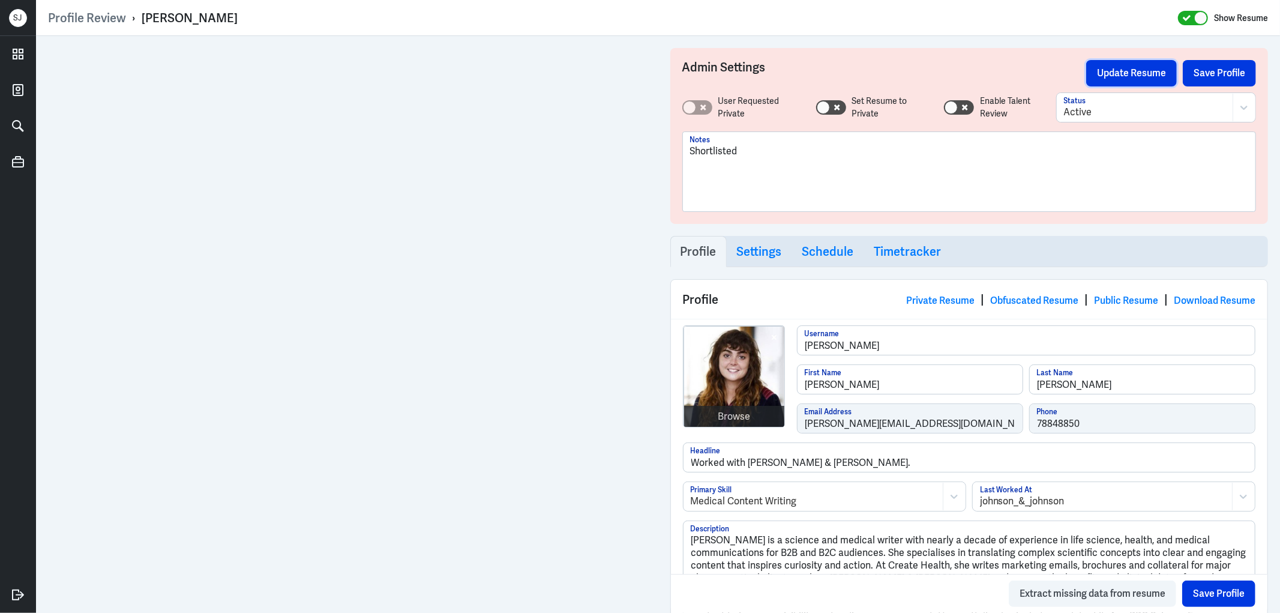
drag, startPoint x: 1101, startPoint y: 73, endPoint x: 1034, endPoint y: 124, distance: 83.9
click at [1101, 72] on button "Update Resume" at bounding box center [1131, 73] width 91 height 26
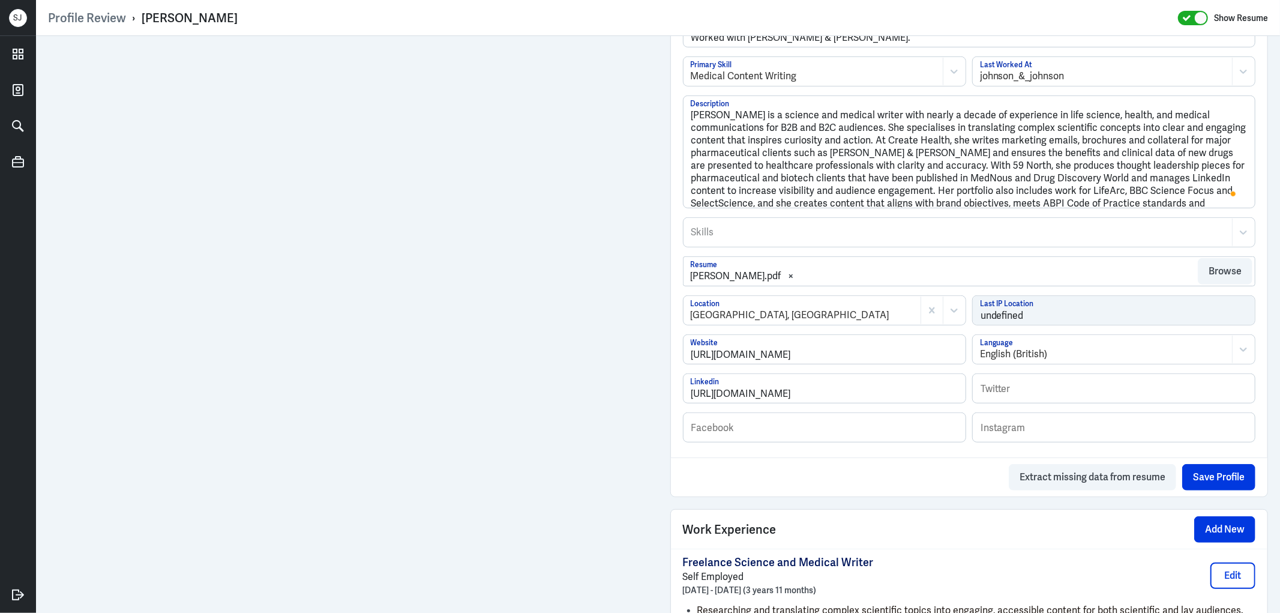
scroll to position [533, 0]
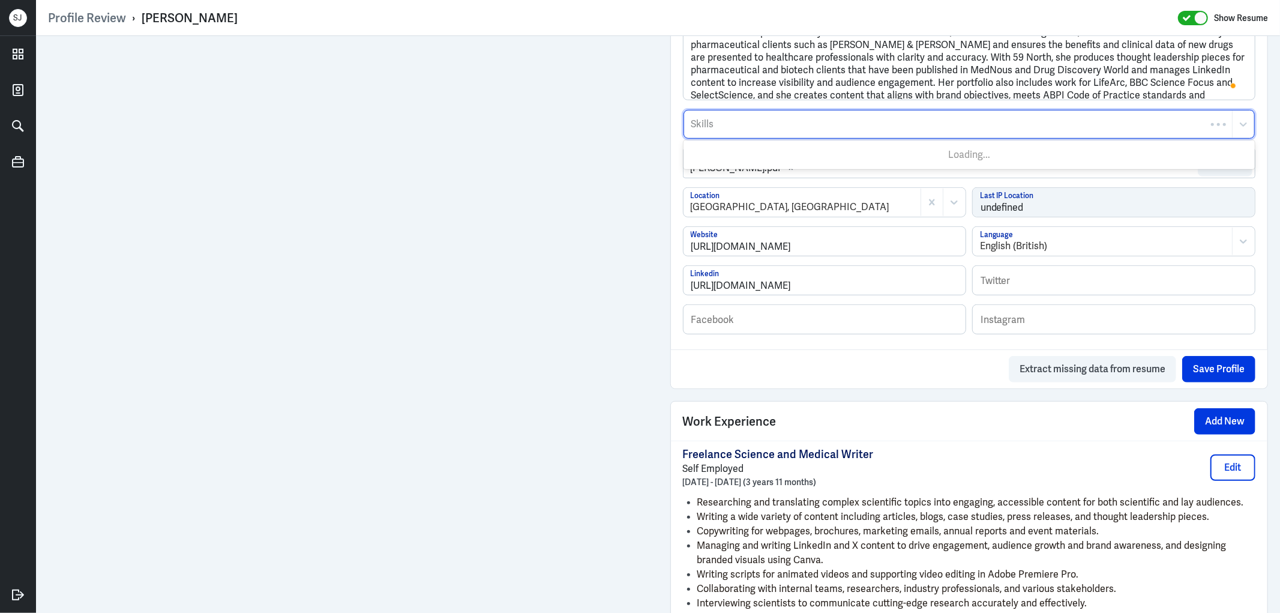
click at [694, 123] on div at bounding box center [958, 124] width 537 height 14
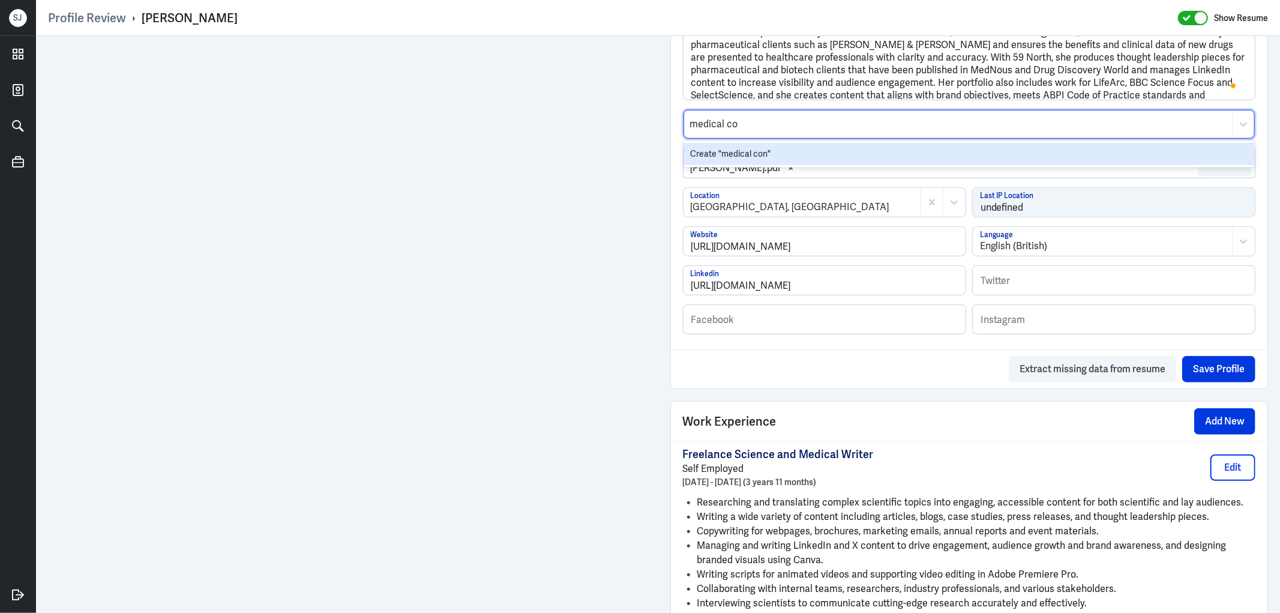
type input "medical con"
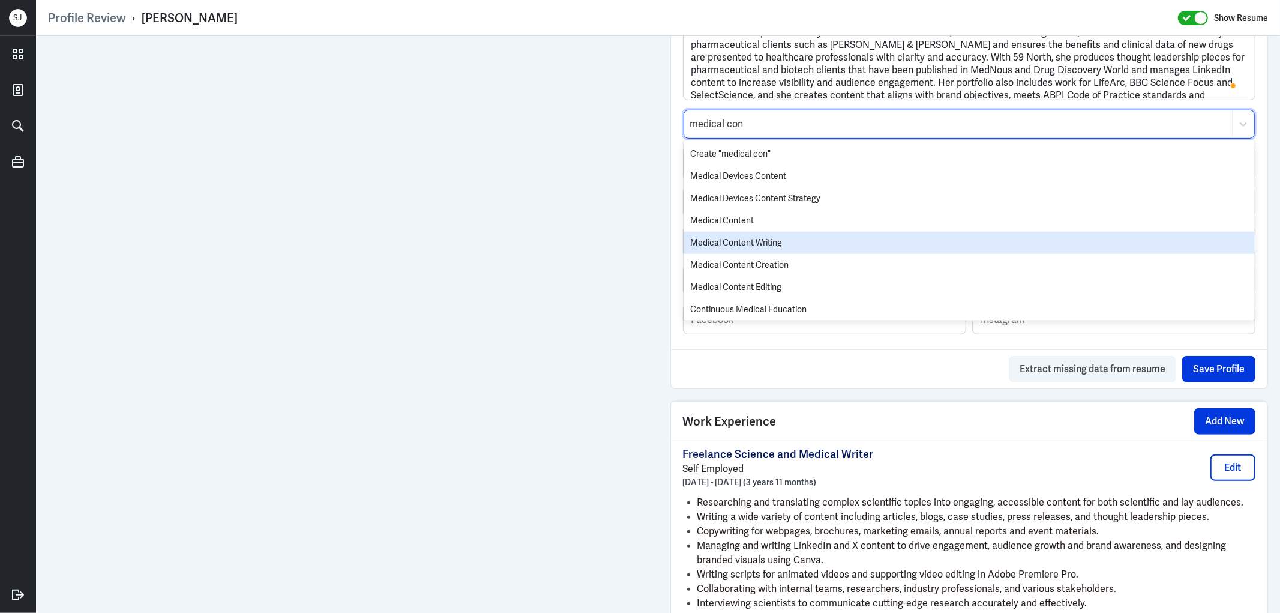
drag, startPoint x: 777, startPoint y: 243, endPoint x: 793, endPoint y: 166, distance: 78.4
click at [777, 244] on div "Medical Content Writing" at bounding box center [970, 243] width 572 height 22
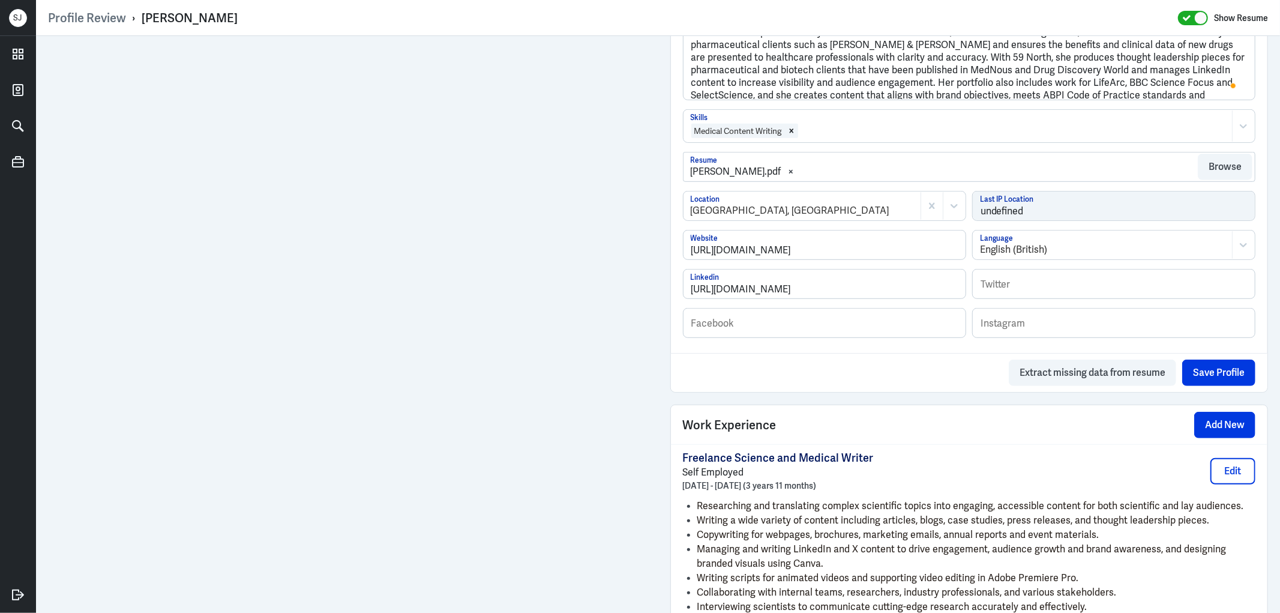
click at [832, 129] on div at bounding box center [1012, 131] width 427 height 14
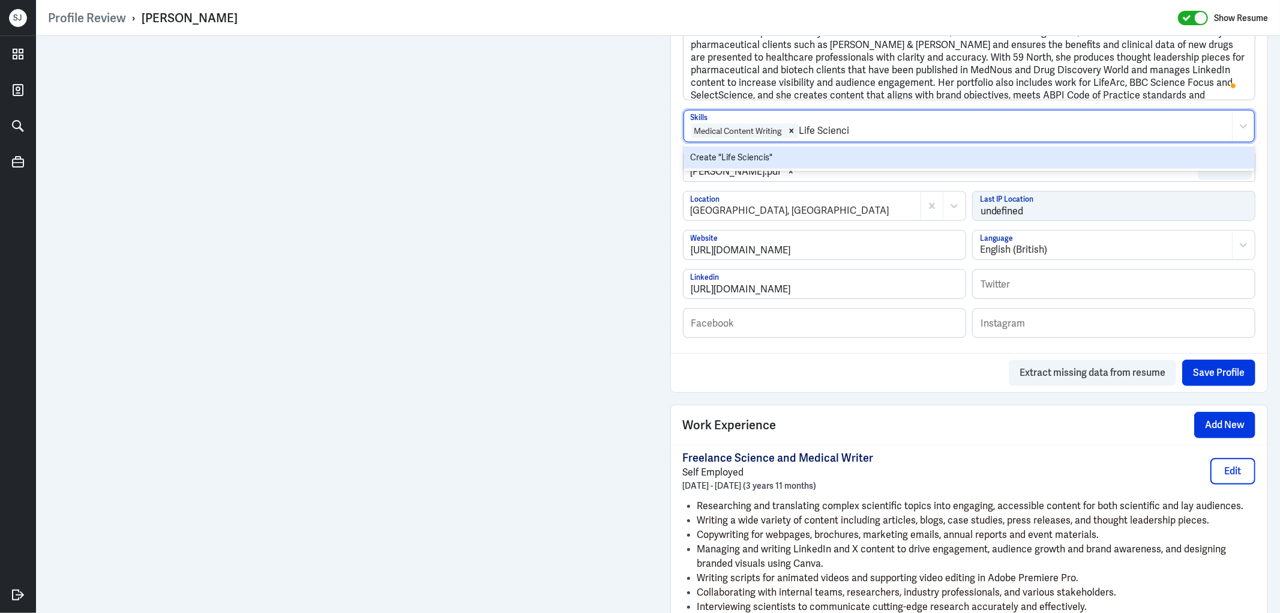
type input "Life Scienc"
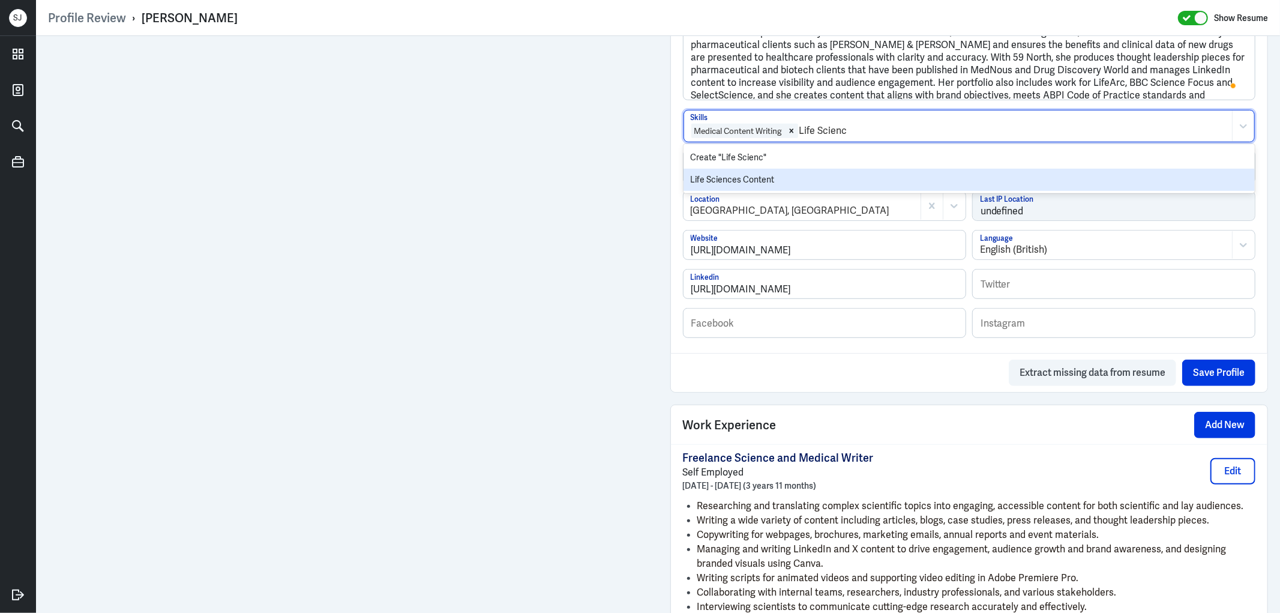
click at [785, 178] on div "Life Sciences Content" at bounding box center [970, 180] width 572 height 22
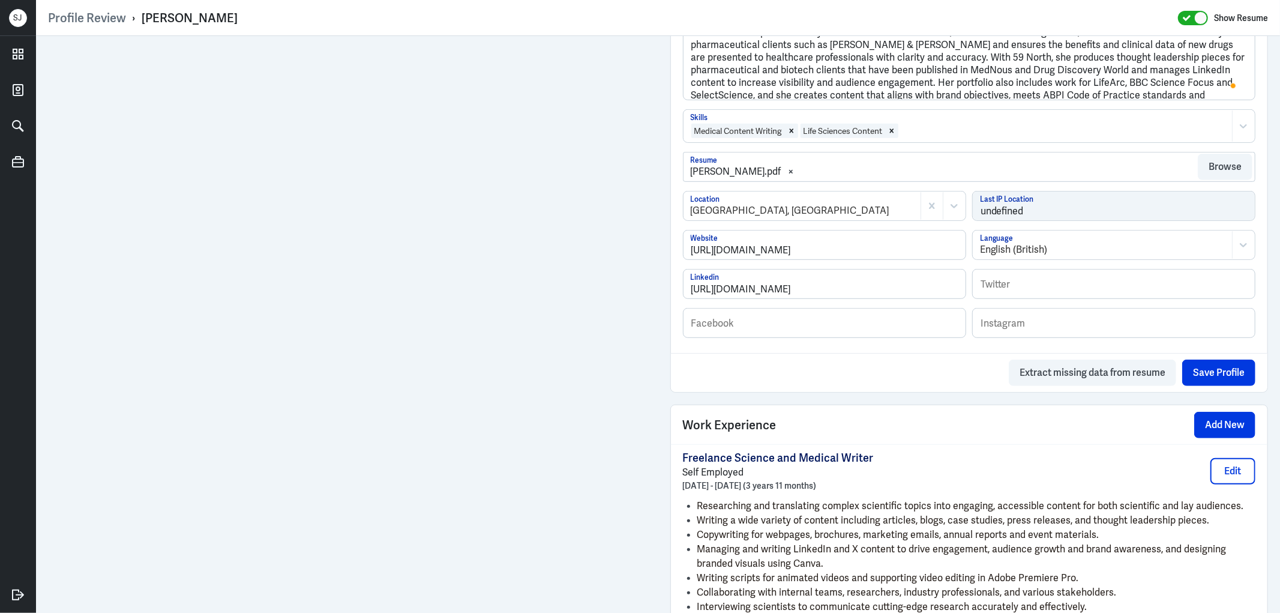
click at [934, 130] on div at bounding box center [1063, 131] width 327 height 14
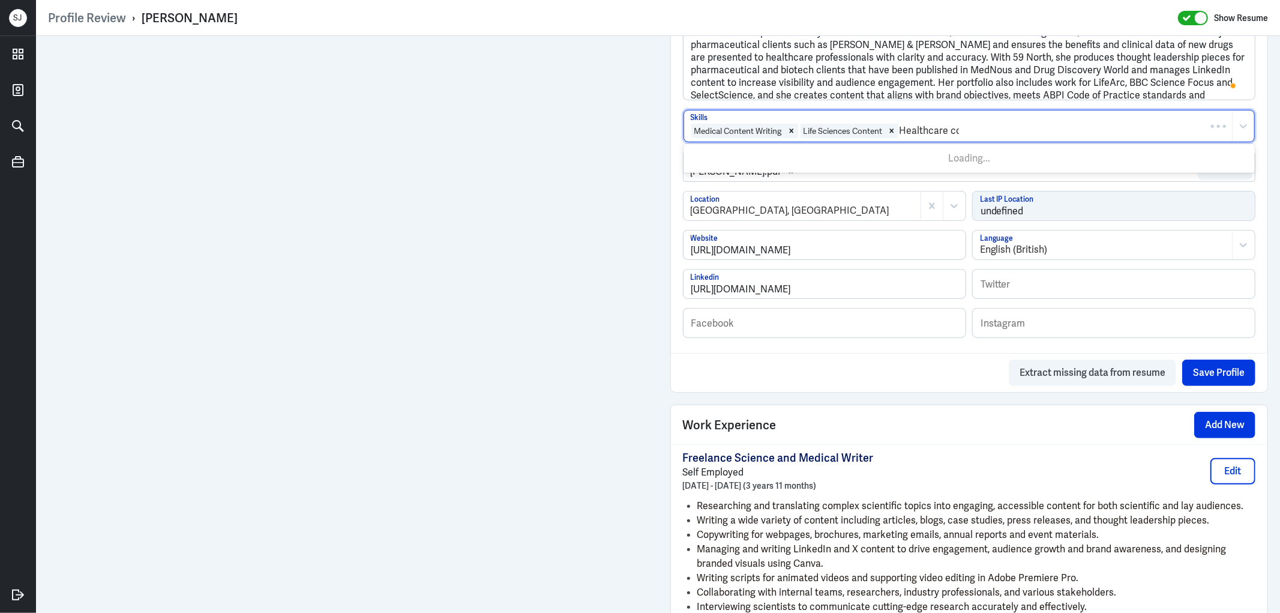
type input "Healthcare con"
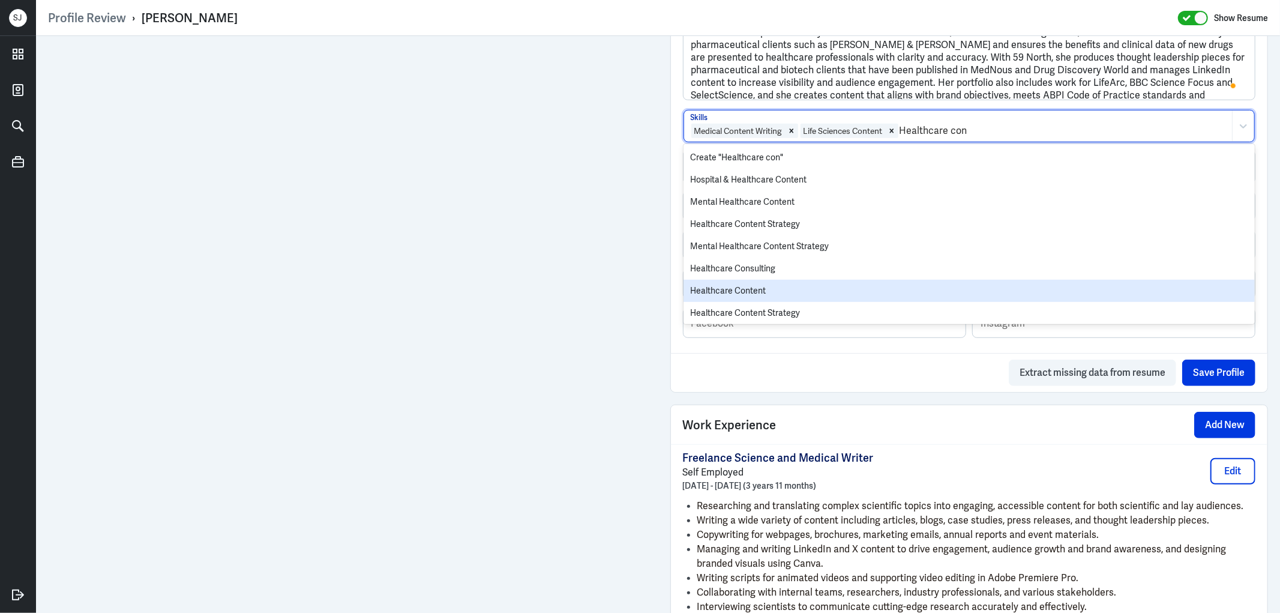
click at [747, 283] on div "Healthcare Content" at bounding box center [970, 291] width 572 height 22
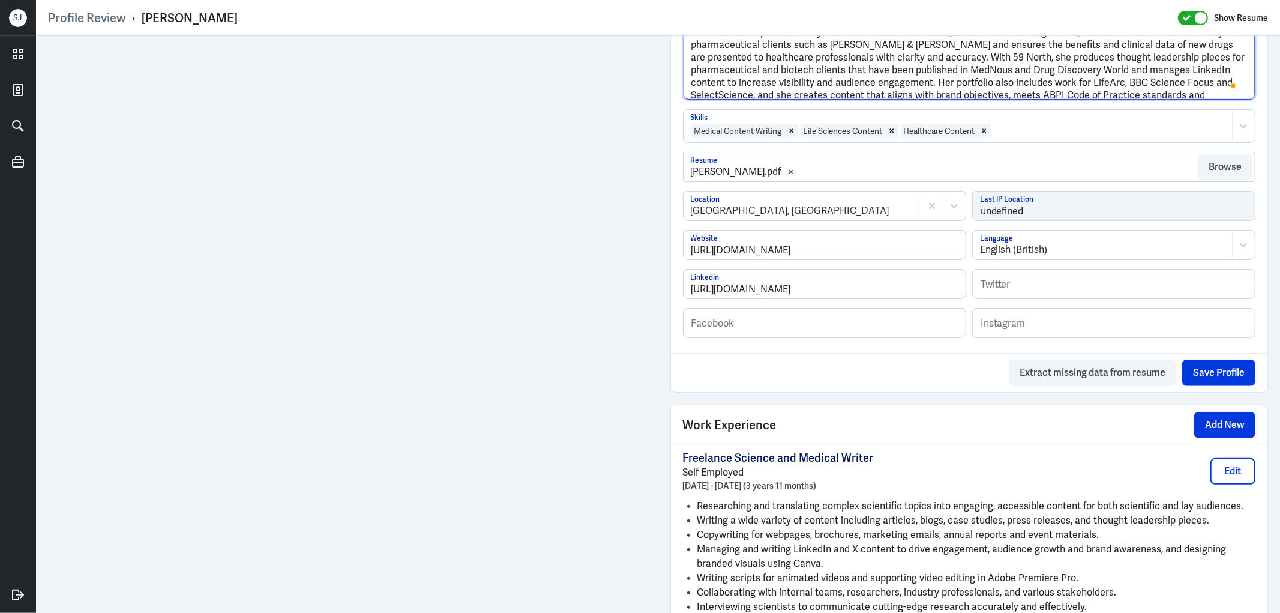
click at [1076, 55] on textarea "Holly is a science and medical writer with nearly a decade of experience in lif…" at bounding box center [970, 44] width 572 height 112
click at [1074, 55] on textarea "Holly is a science and medical writer with nearly a decade of experience in lif…" at bounding box center [970, 44] width 572 height 112
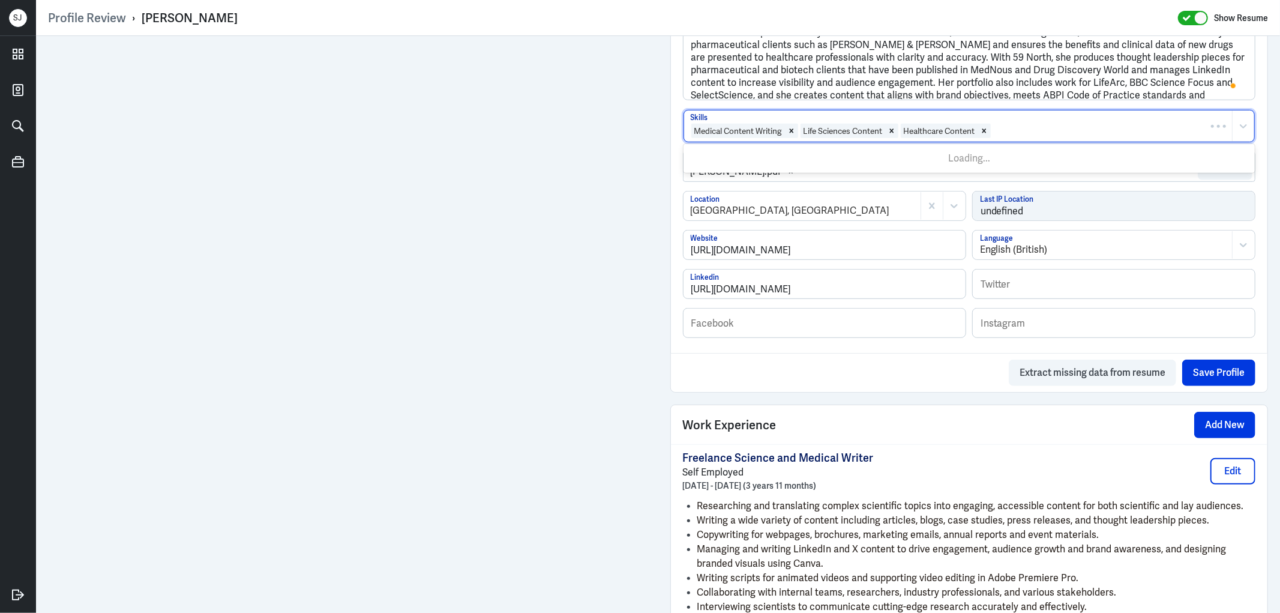
click at [1030, 133] on div at bounding box center [1109, 131] width 235 height 14
paste input "pharmaceutical"
type input "pharmaceutical"
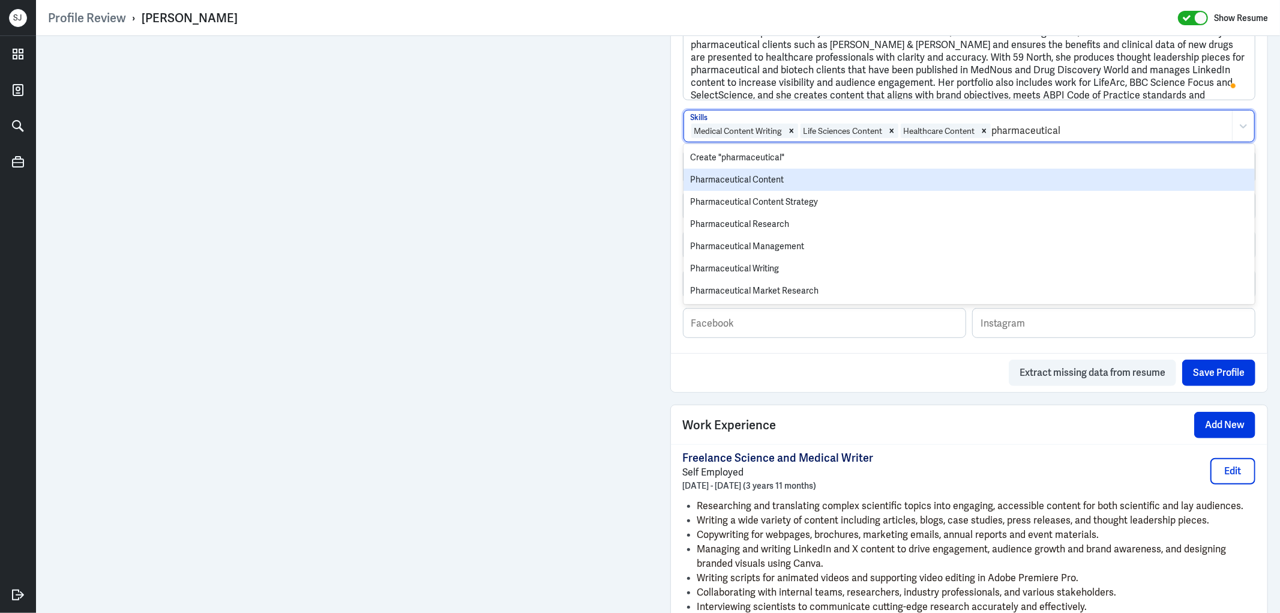
click at [741, 178] on div "Pharmaceutical Content" at bounding box center [970, 180] width 572 height 22
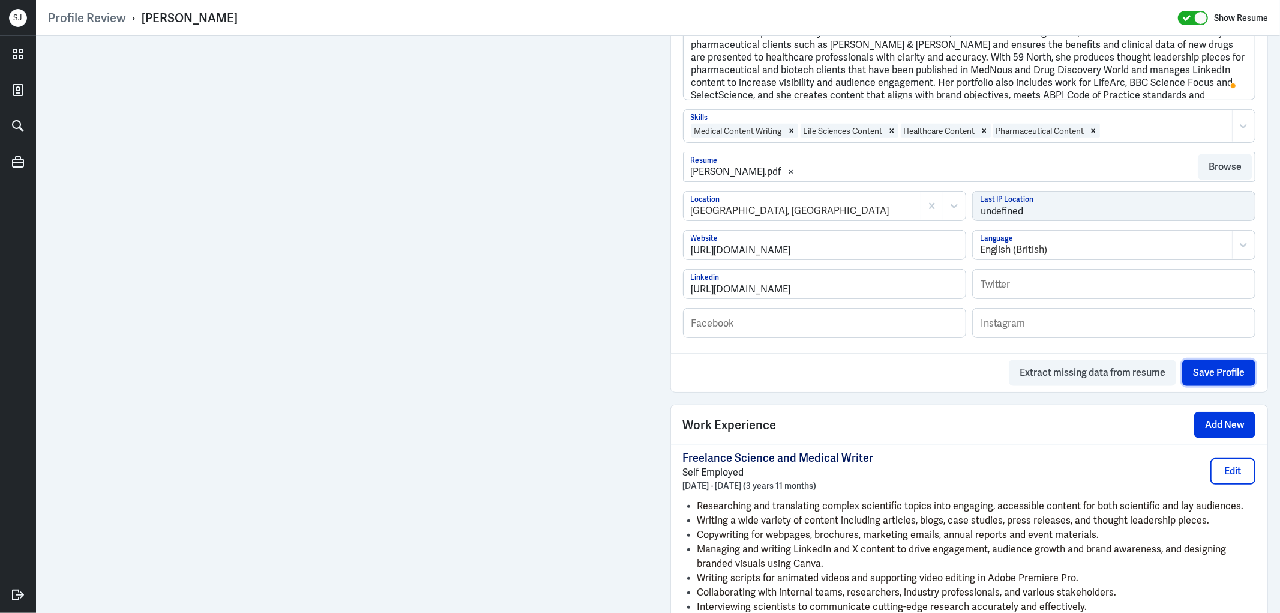
click at [1208, 371] on button "Save Profile" at bounding box center [1218, 373] width 73 height 26
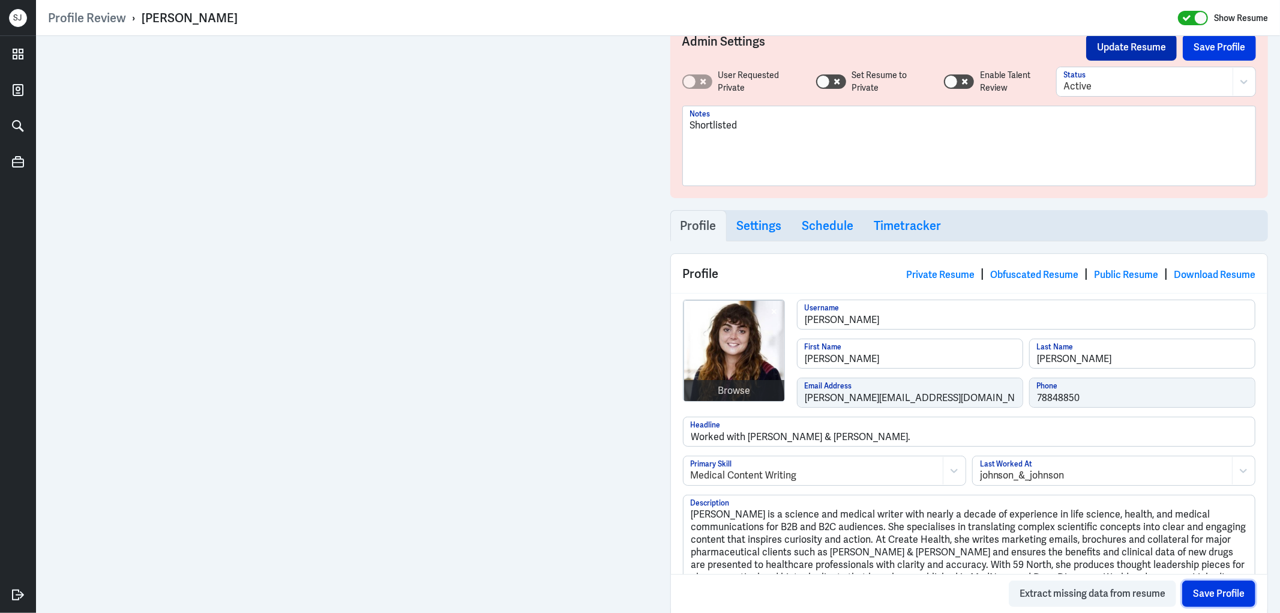
scroll to position [0, 0]
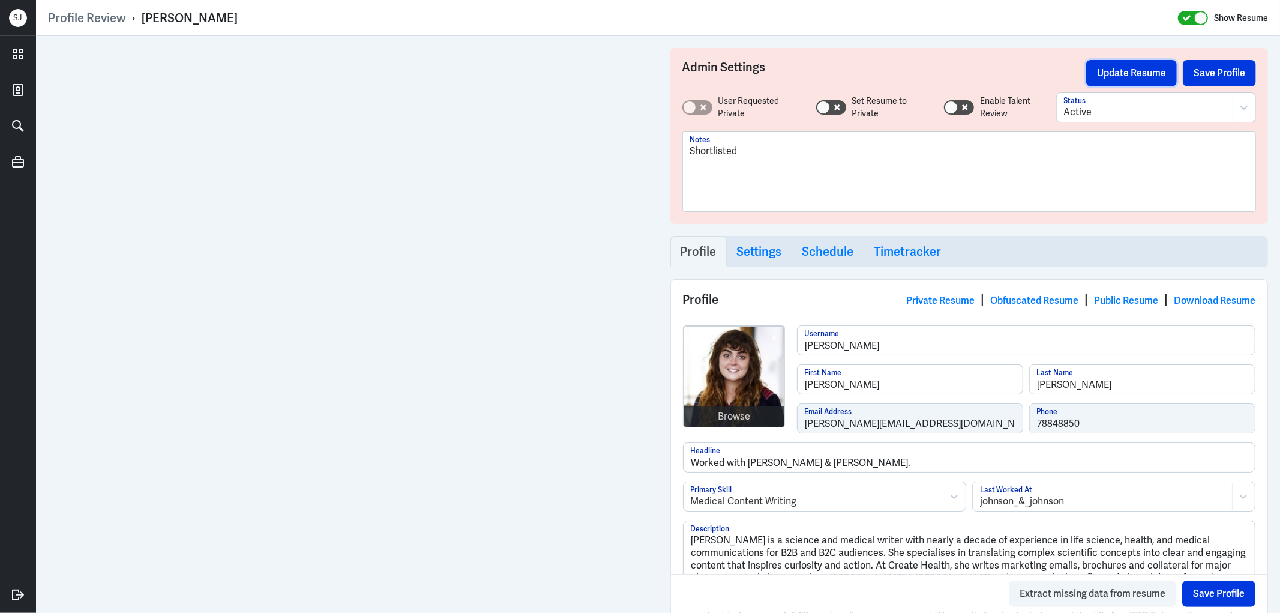
drag, startPoint x: 1115, startPoint y: 73, endPoint x: 855, endPoint y: 375, distance: 398.4
click at [1115, 74] on button "Update Resume" at bounding box center [1131, 73] width 91 height 26
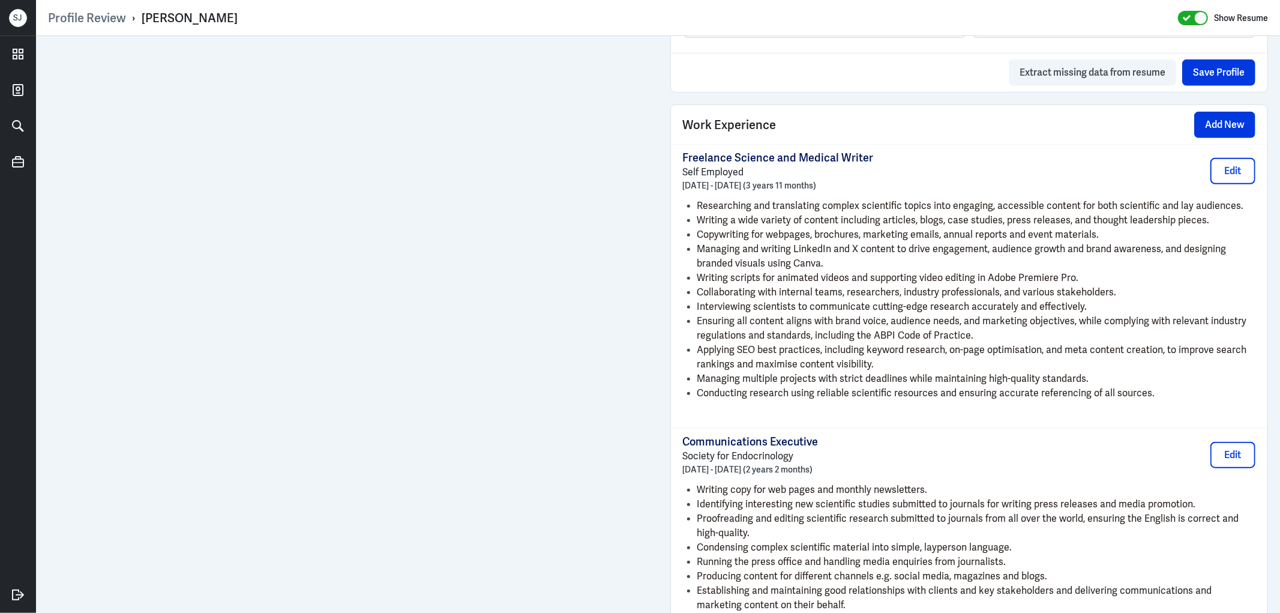
scroll to position [867, 0]
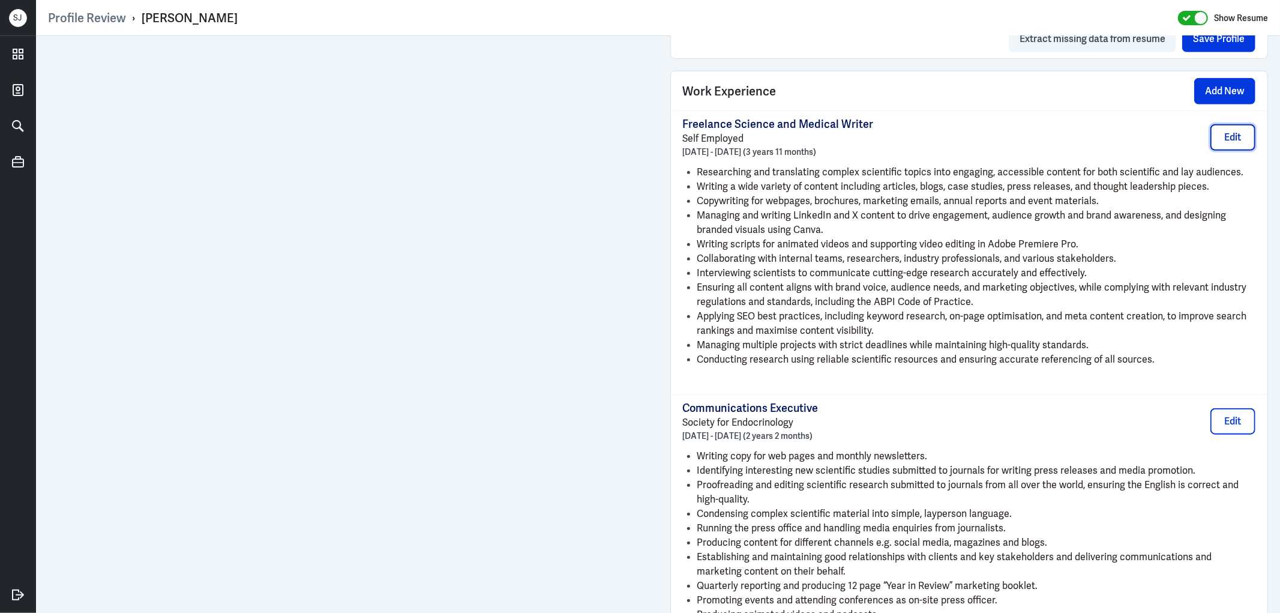
click at [1218, 139] on button "Edit" at bounding box center [1233, 137] width 45 height 26
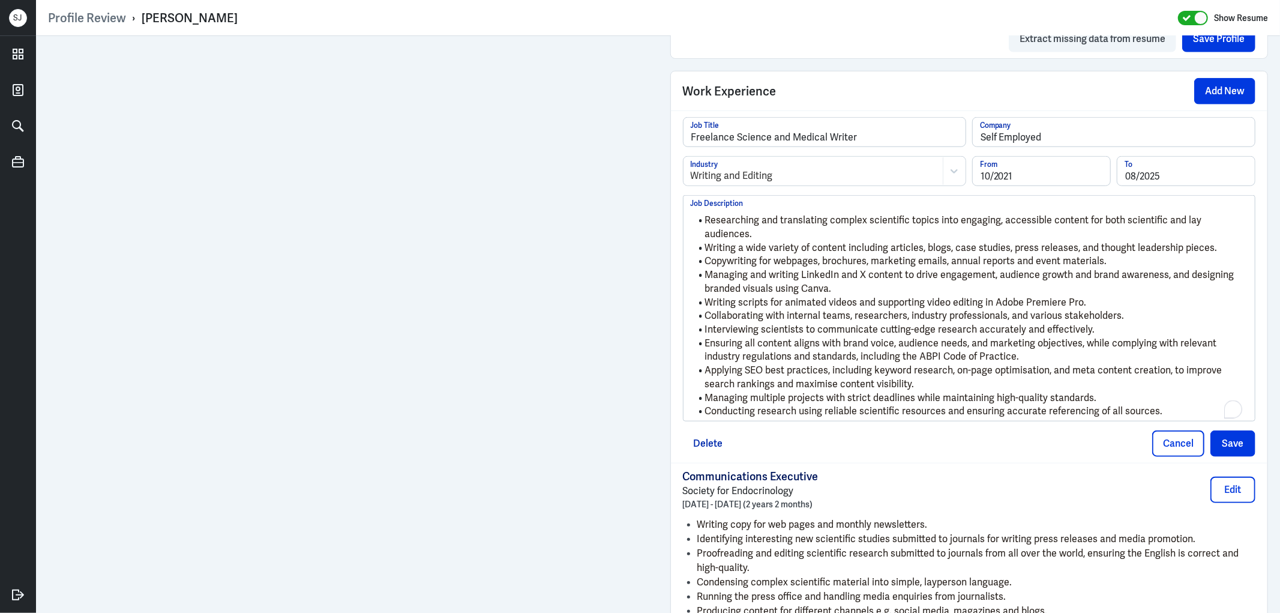
click at [782, 313] on span "Collaborating with internal teams, researchers, industry professionals, and var…" at bounding box center [915, 315] width 420 height 13
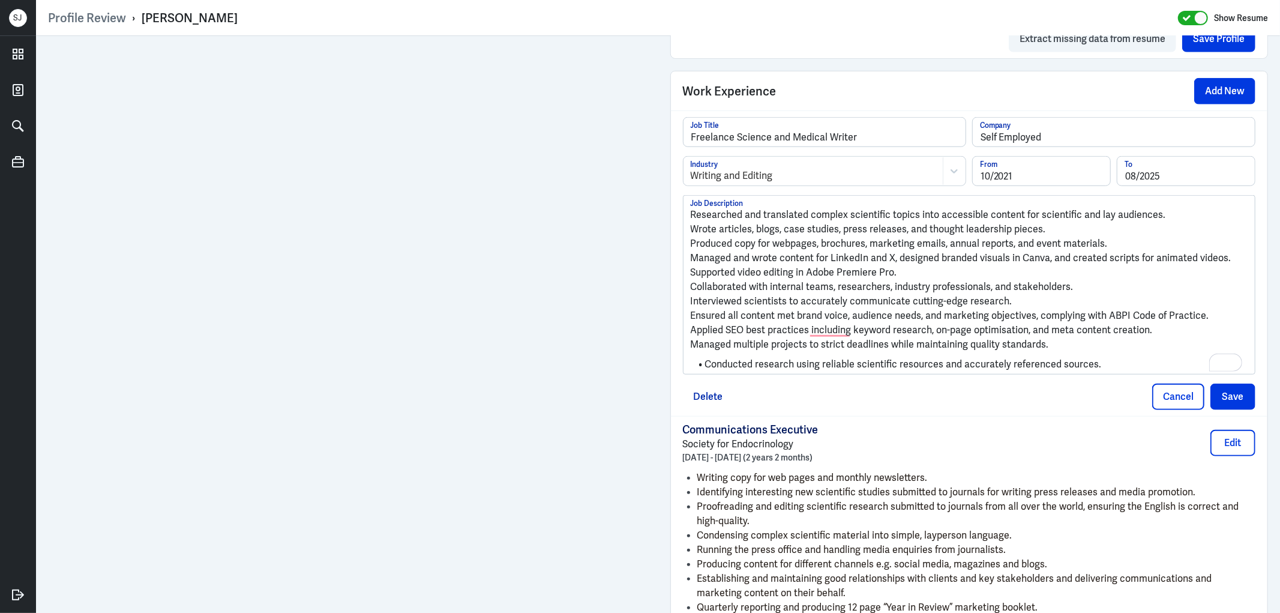
click at [691, 213] on p "Researched and translated complex scientific topics into accessible content for…" at bounding box center [970, 215] width 558 height 14
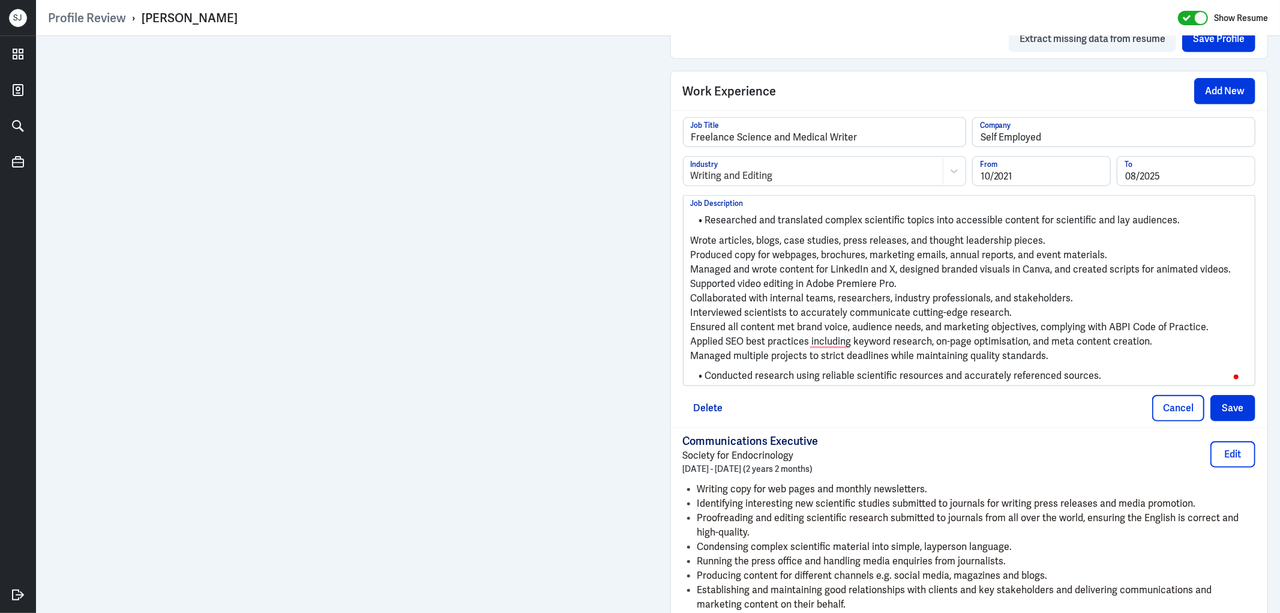
click at [691, 244] on p "Wrote articles, blogs, case studies, press releases, and thought leadership pie…" at bounding box center [970, 240] width 558 height 14
click at [691, 254] on p "Produced copy for webpages, brochures, marketing emails, annual reports, and ev…" at bounding box center [970, 254] width 558 height 14
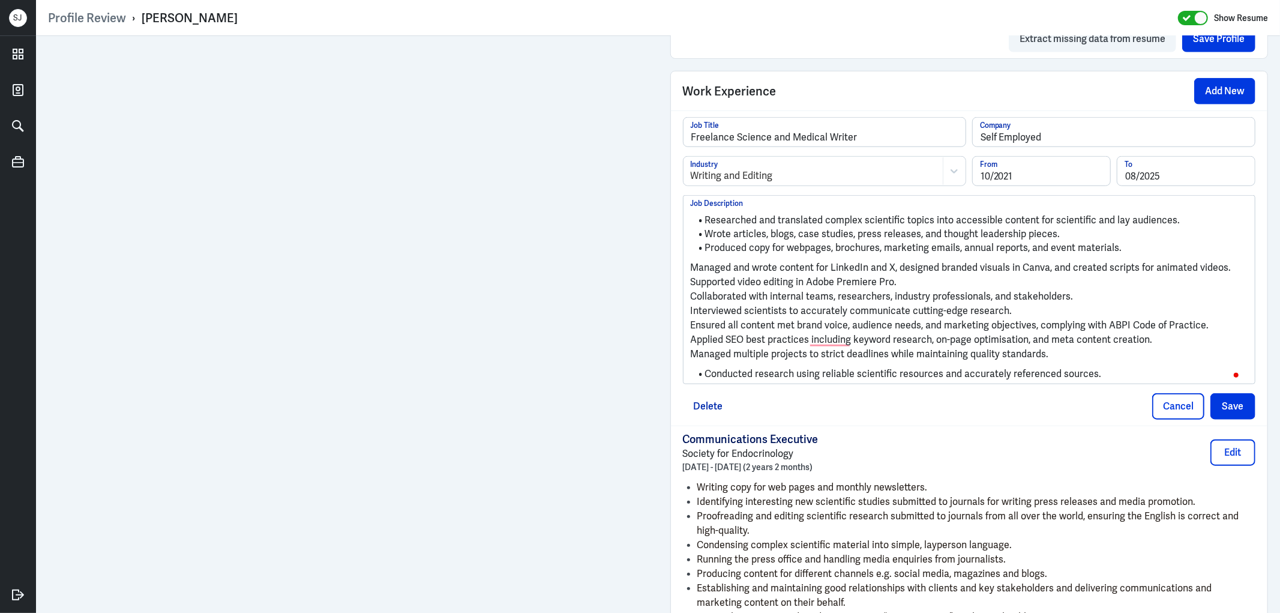
click at [691, 268] on p "Managed and wrote content for LinkedIn and X, designed branded visuals in Canva…" at bounding box center [970, 267] width 558 height 14
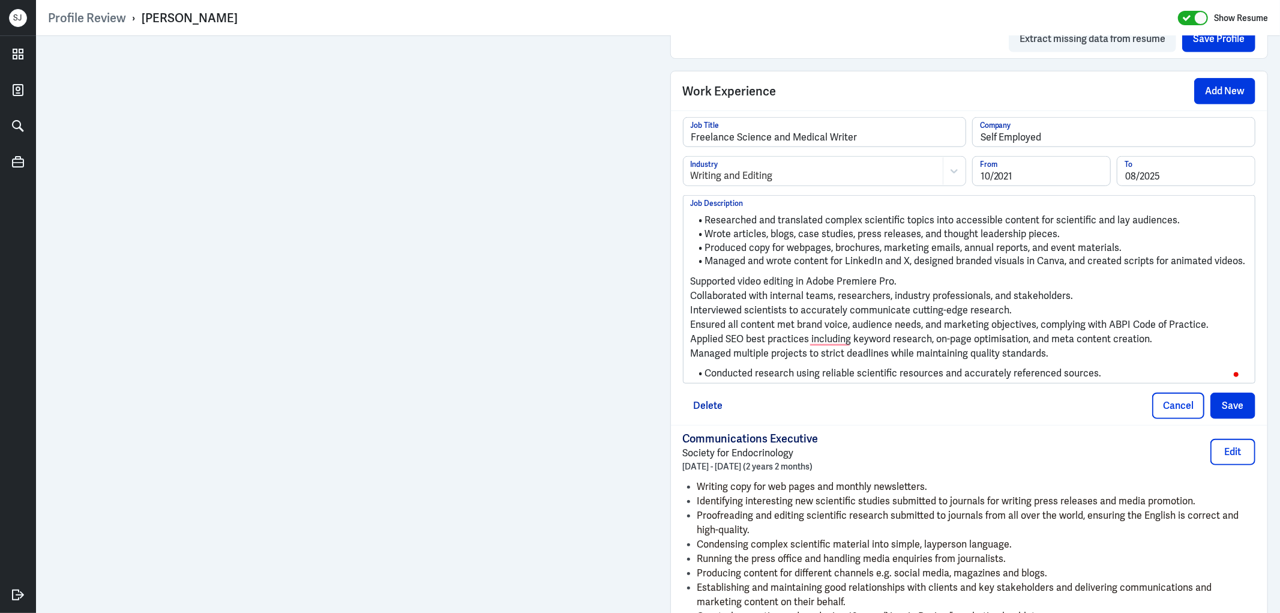
click at [691, 281] on p "Supported video editing in Adobe Premiere Pro." at bounding box center [970, 281] width 558 height 14
click at [691, 295] on p "Collaborated with internal teams, researchers, industry professionals, and stak…" at bounding box center [970, 295] width 558 height 14
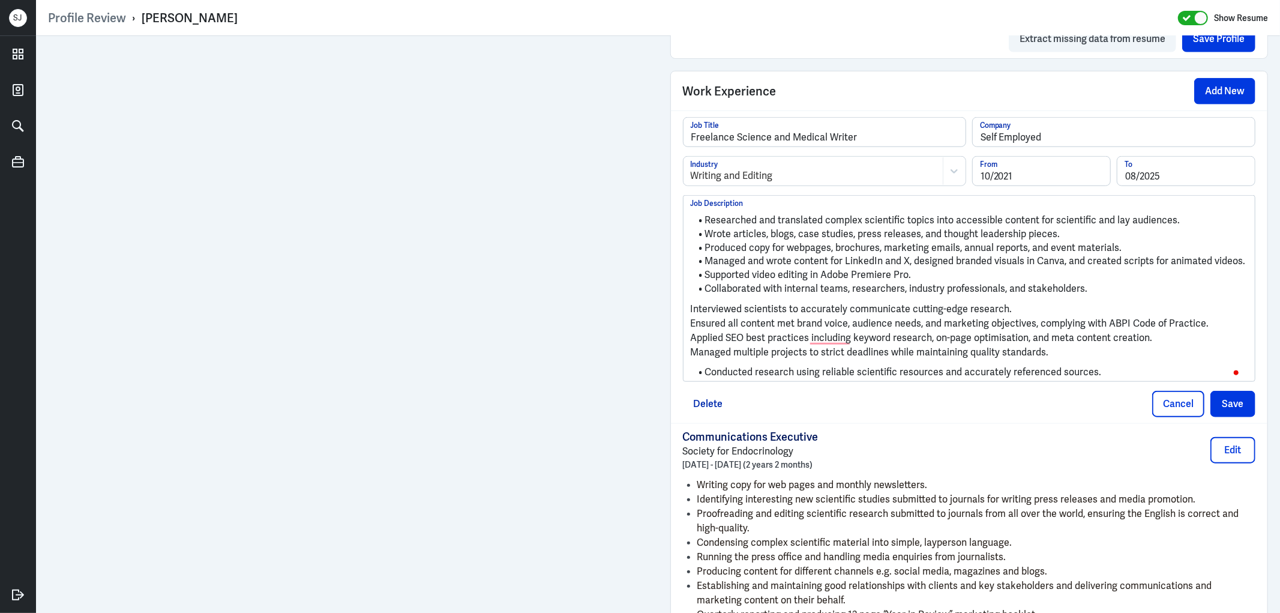
click at [691, 310] on p "Interviewed scientists to accurately communicate cutting-edge research." at bounding box center [970, 309] width 558 height 14
click at [691, 323] on p "Ensured all content met brand voice, audience needs, and marketing objectives, …" at bounding box center [970, 322] width 558 height 14
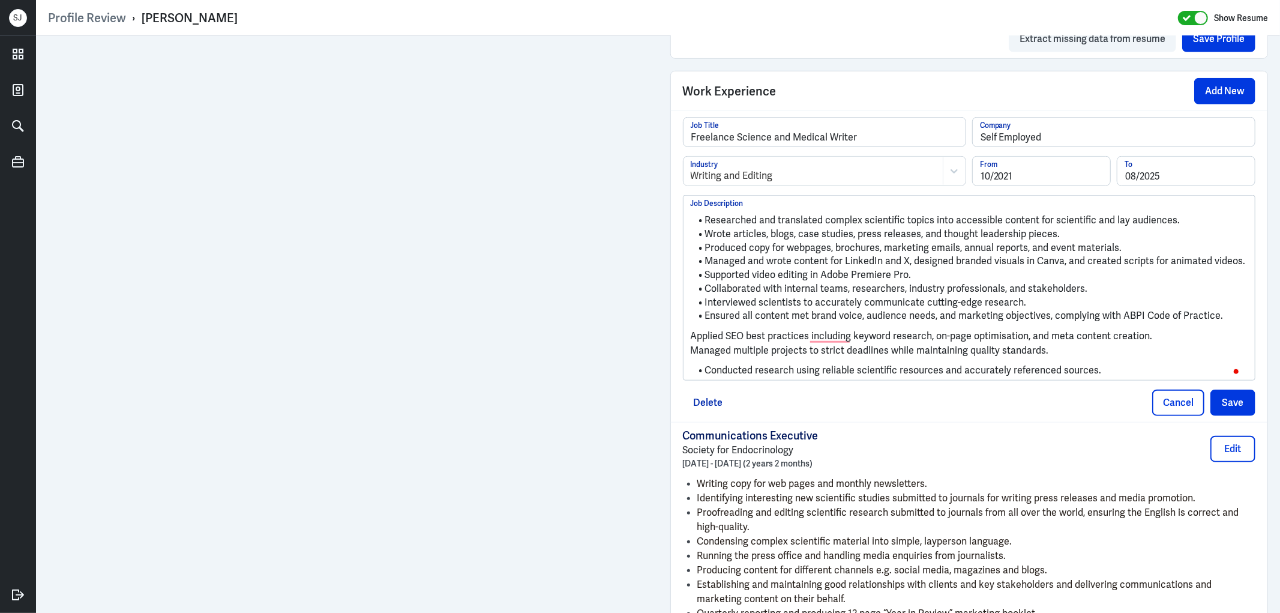
click at [691, 337] on p "Applied SEO best practices including keyword research, on-page optimisation, an…" at bounding box center [970, 336] width 558 height 14
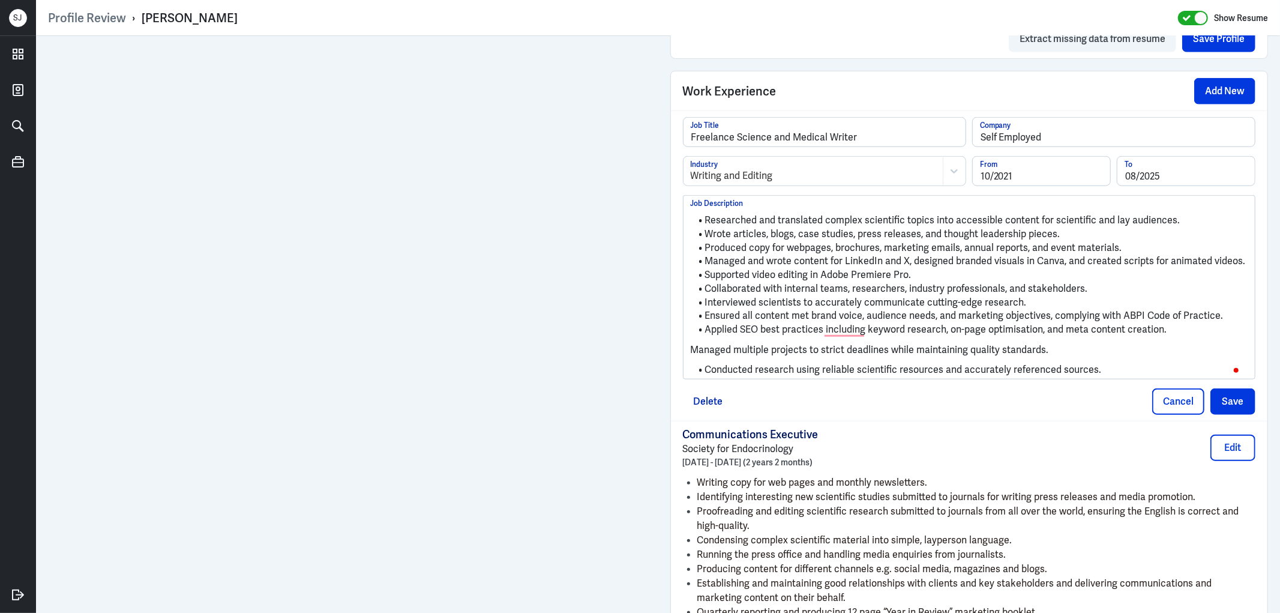
click at [691, 349] on p "Managed multiple projects to strict deadlines while maintaining quality standar…" at bounding box center [970, 350] width 558 height 14
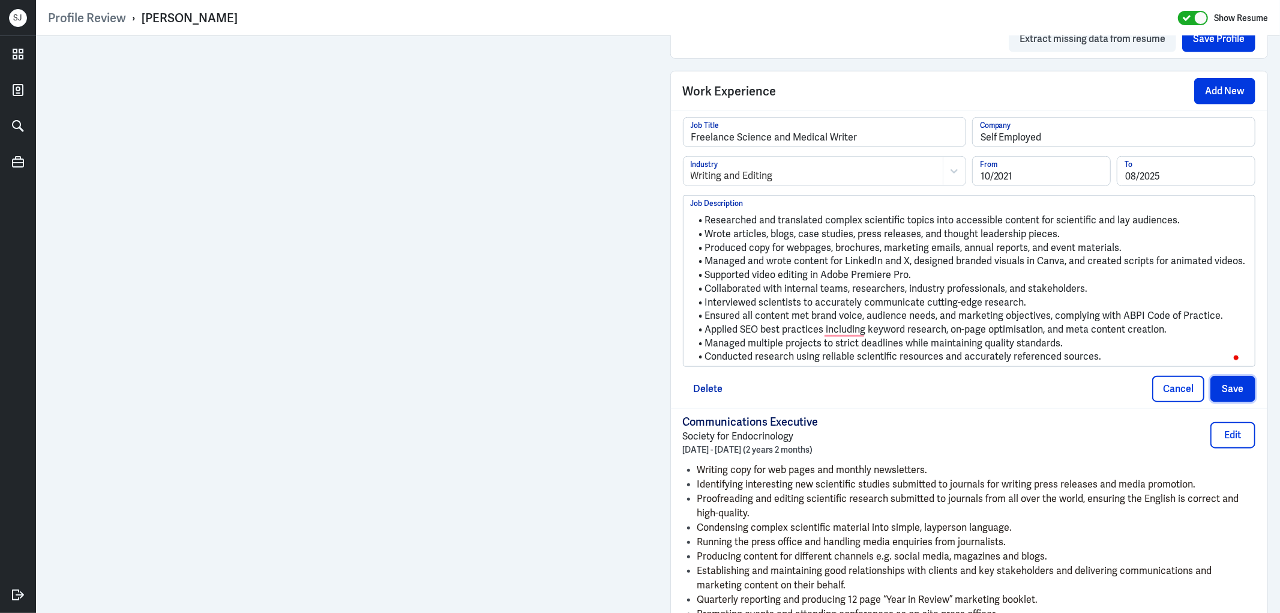
drag, startPoint x: 1213, startPoint y: 392, endPoint x: 1198, endPoint y: 382, distance: 18.1
click at [1212, 390] on button "Save" at bounding box center [1233, 389] width 45 height 26
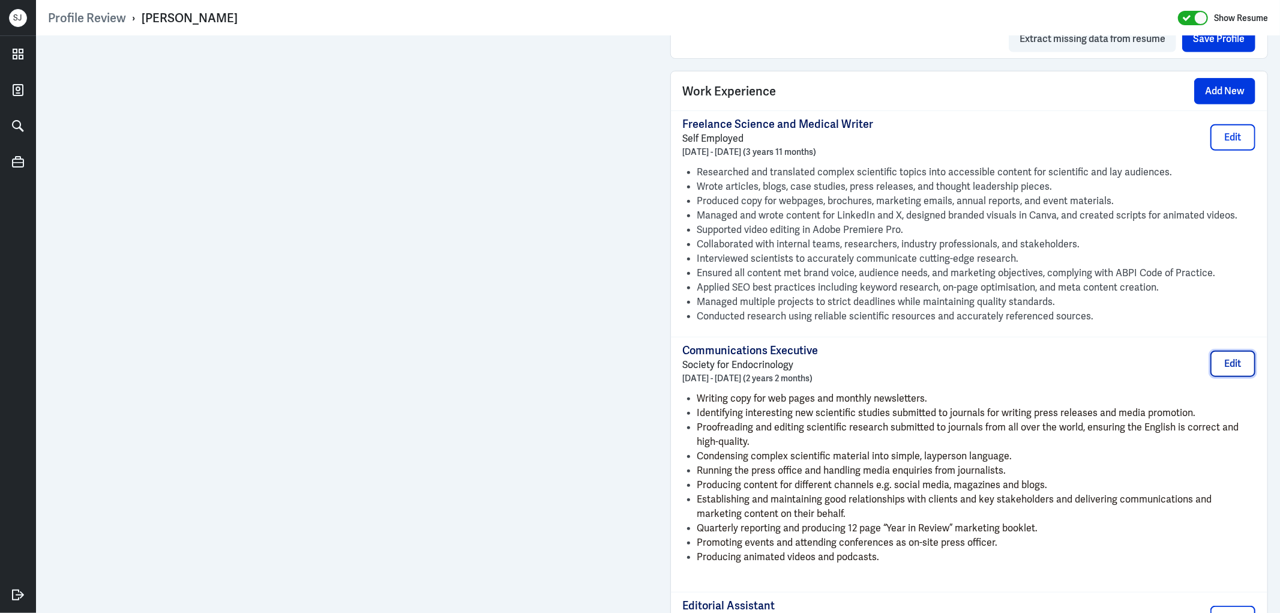
click at [1217, 362] on button "Edit" at bounding box center [1233, 364] width 45 height 26
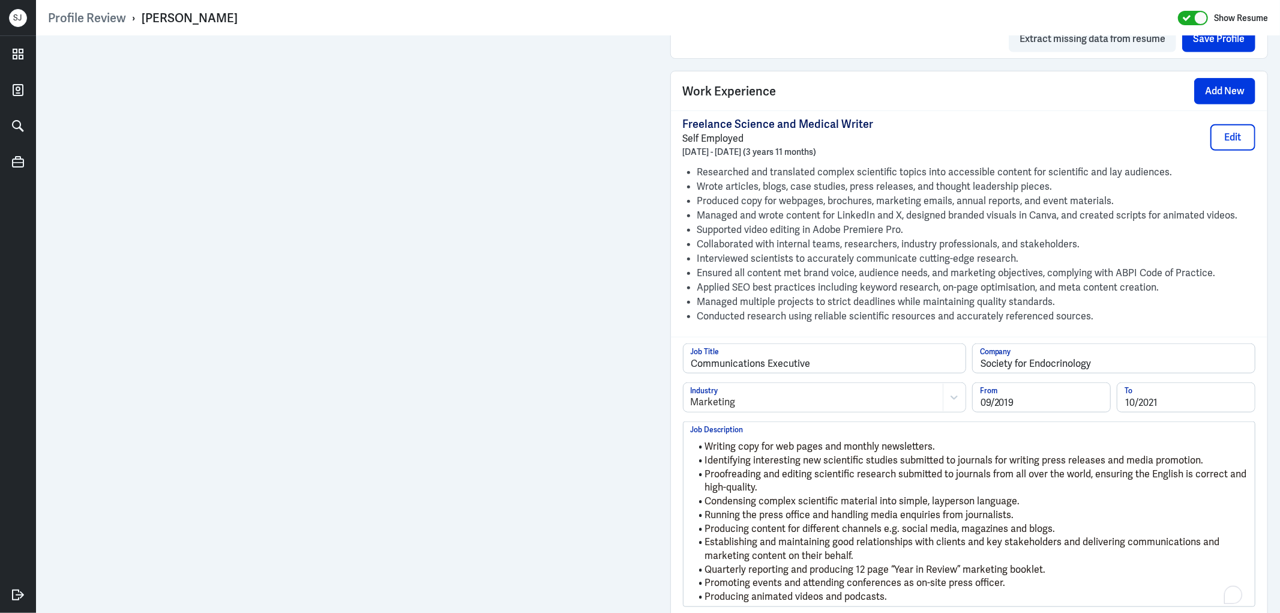
click at [803, 513] on span "Running the press office and handling media enquiries from journalists." at bounding box center [859, 514] width 309 height 13
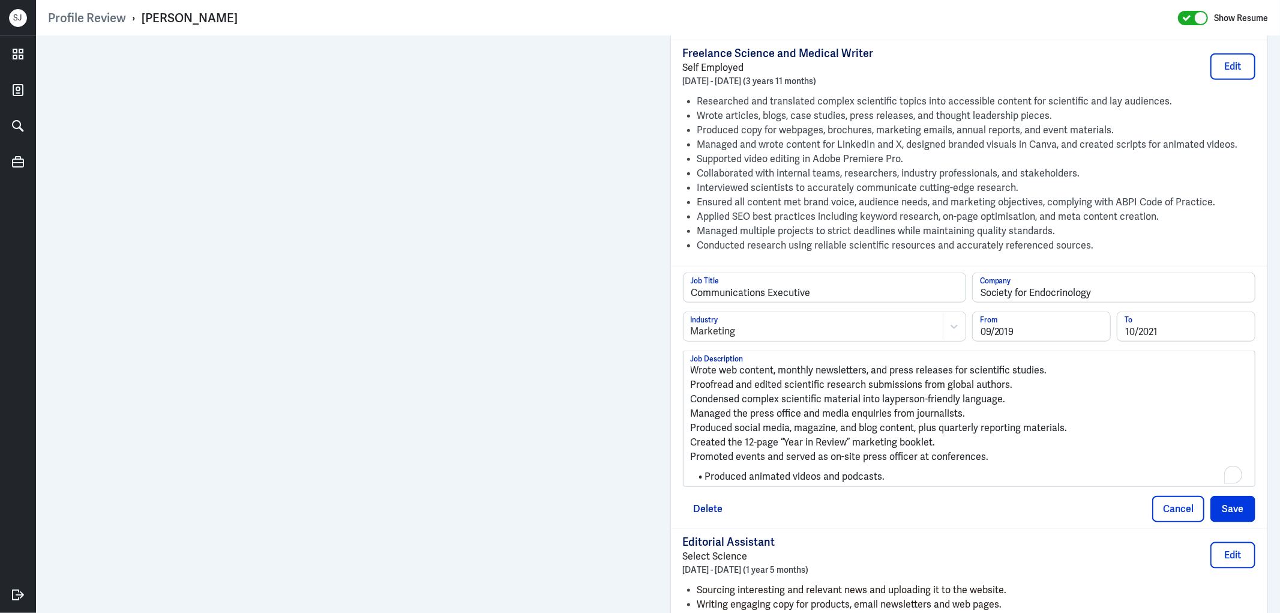
scroll to position [1067, 0]
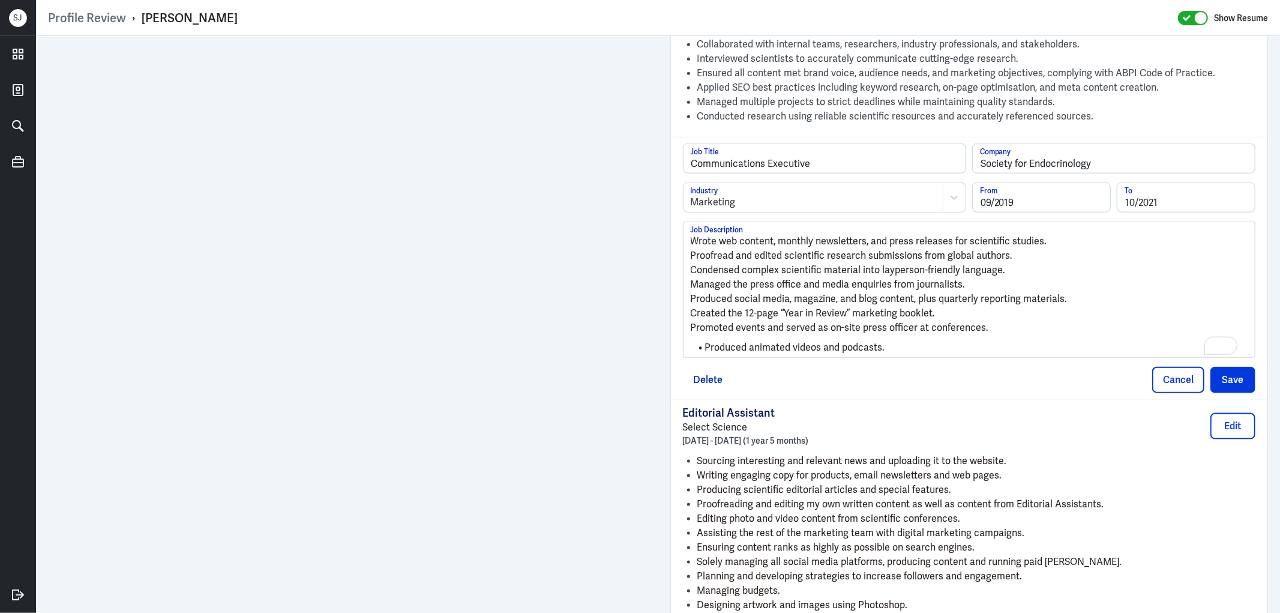
click at [691, 238] on p "Wrote web content, monthly newsletters, and press releases for scientific studi…" at bounding box center [970, 241] width 558 height 14
click at [691, 243] on p "Wrote web content, monthly newsletters, and press releases for scientific studi…" at bounding box center [970, 241] width 558 height 14
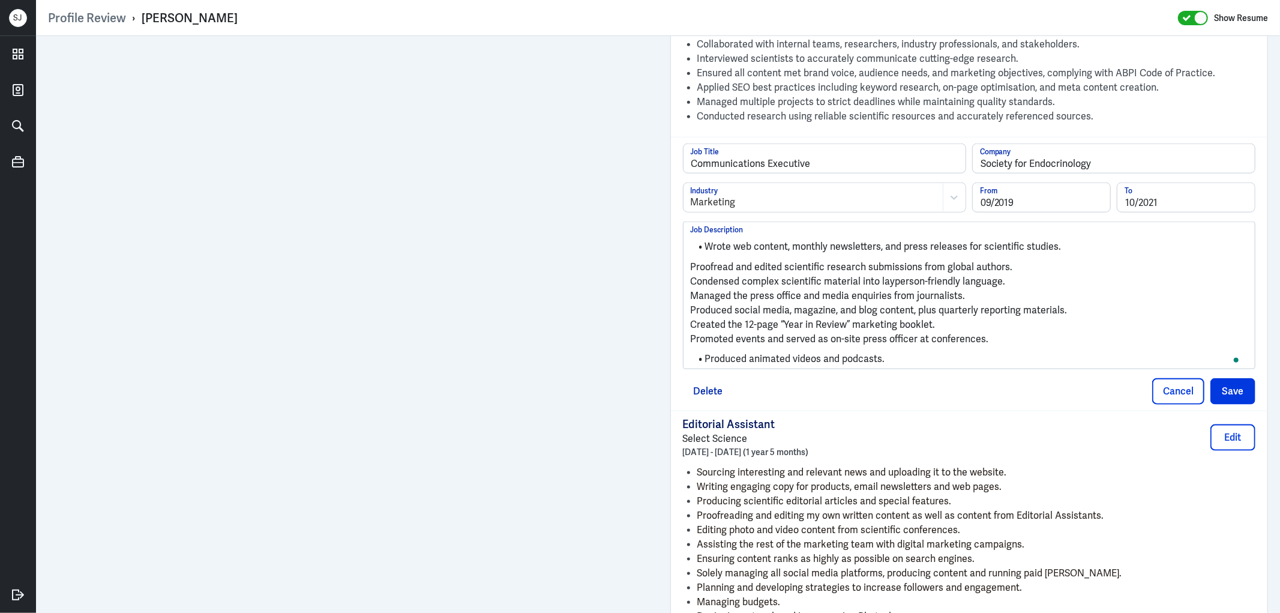
click at [691, 265] on p "Proofread and edited scientific research submissions from global authors." at bounding box center [970, 267] width 558 height 14
click at [691, 284] on p "Condensed complex scientific material into layperson-friendly language." at bounding box center [970, 281] width 558 height 14
click at [691, 295] on p "Managed the press office and media enquiries from journalists." at bounding box center [970, 294] width 558 height 14
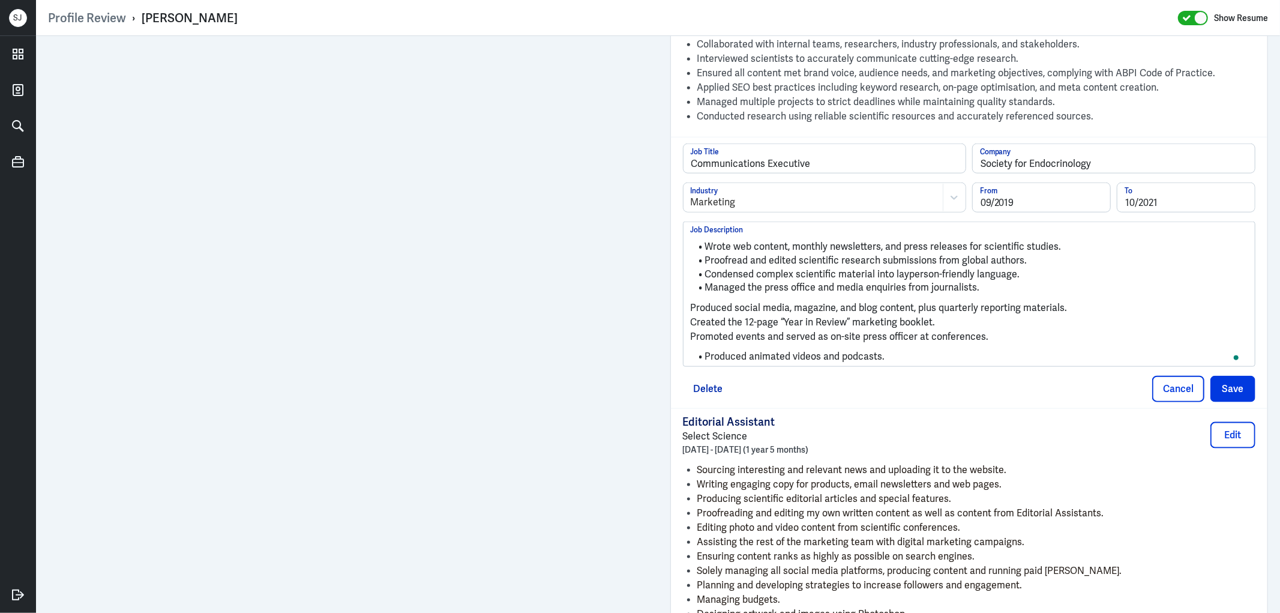
click at [691, 304] on p "Produced social media, magazine, and blog content, plus quarterly reporting mat…" at bounding box center [970, 308] width 558 height 14
click at [691, 317] on p "Created the 12-page “Year in Review” marketing booklet." at bounding box center [970, 322] width 558 height 14
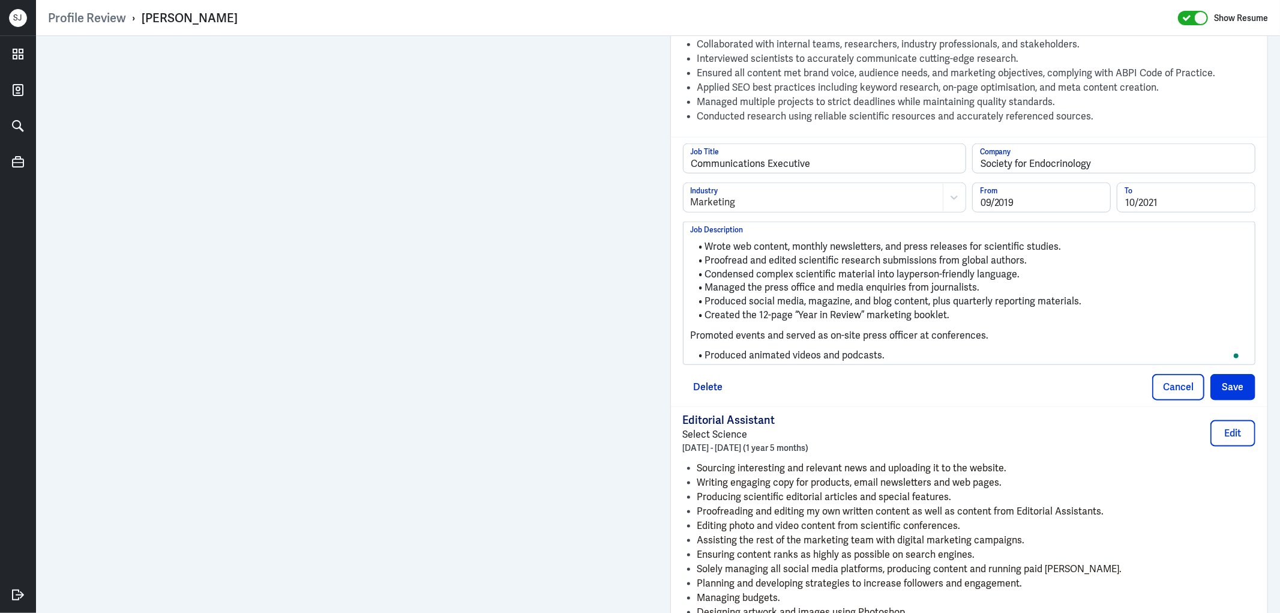
click at [691, 334] on p "Promoted events and served as on-site press officer at conferences." at bounding box center [970, 335] width 558 height 14
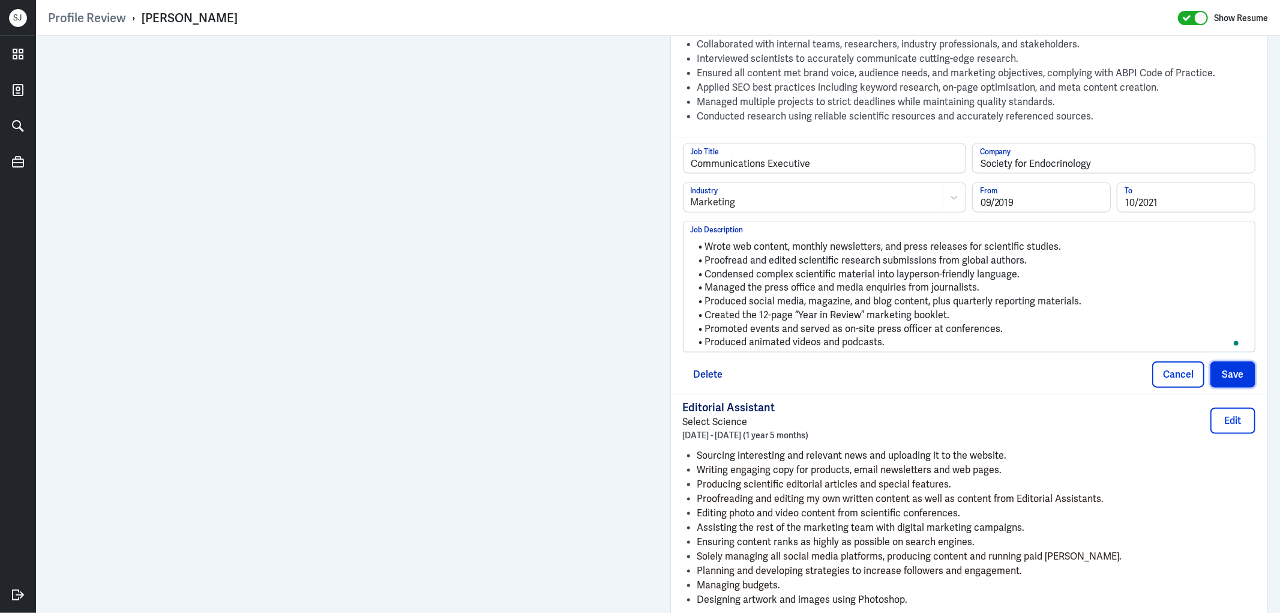
drag, startPoint x: 1222, startPoint y: 373, endPoint x: 1106, endPoint y: 348, distance: 119.1
click at [1225, 370] on button "Save" at bounding box center [1233, 374] width 45 height 26
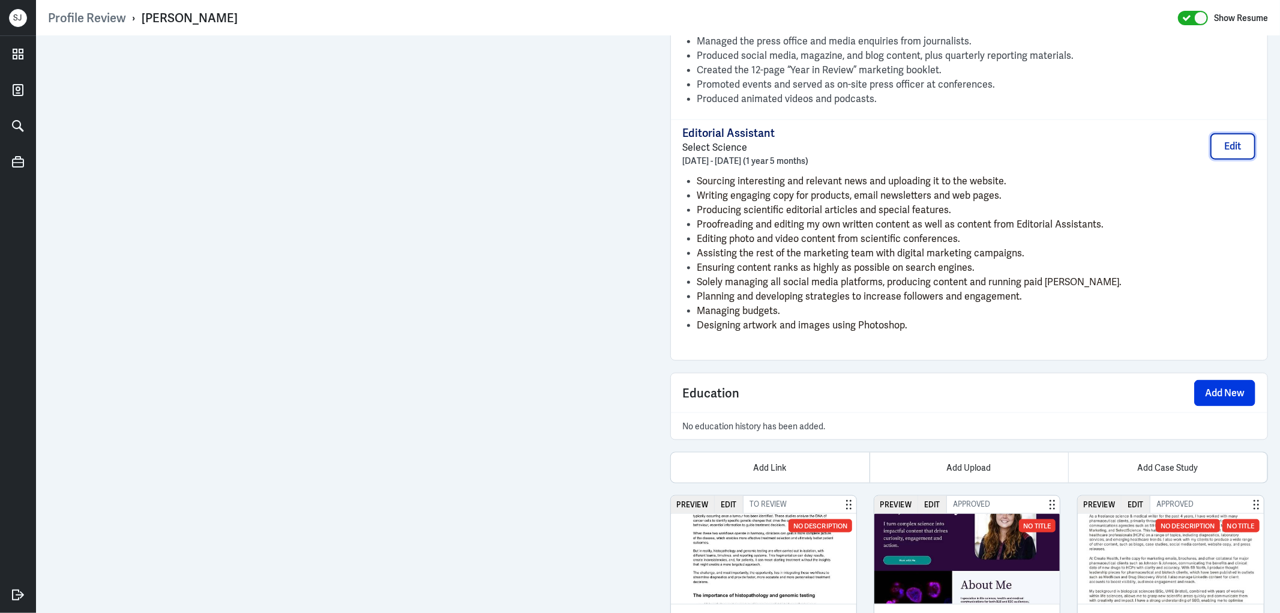
click at [1239, 147] on button "Edit" at bounding box center [1233, 146] width 45 height 26
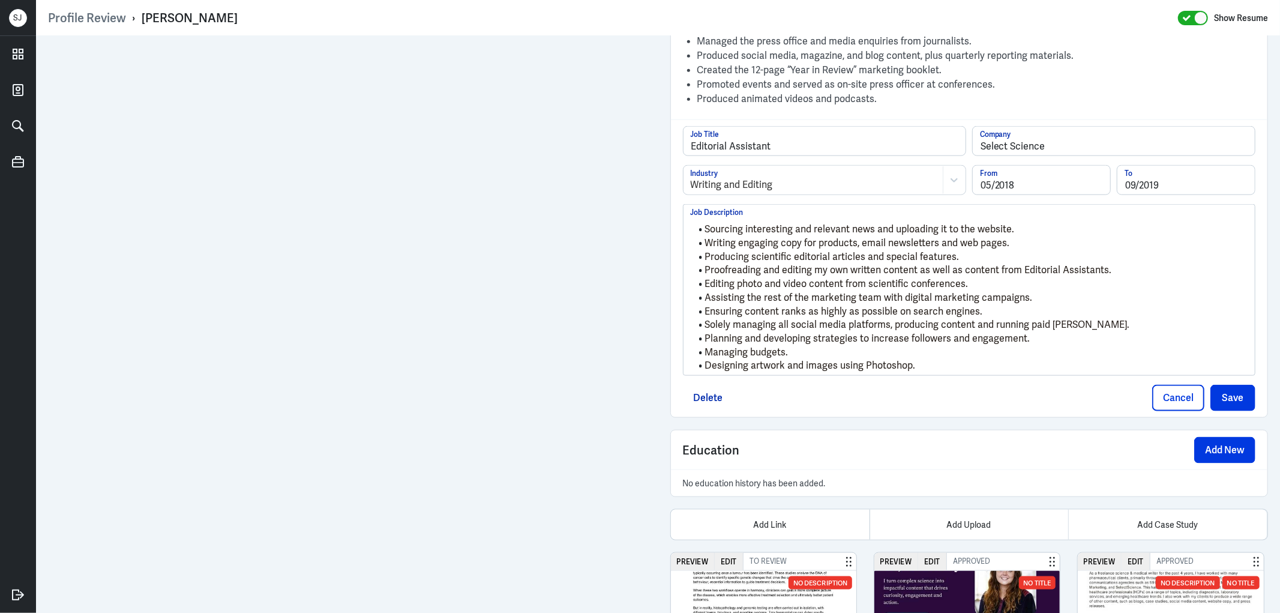
click at [794, 271] on span "Proofreading and editing my own written content as well as content from Editori…" at bounding box center [908, 269] width 407 height 13
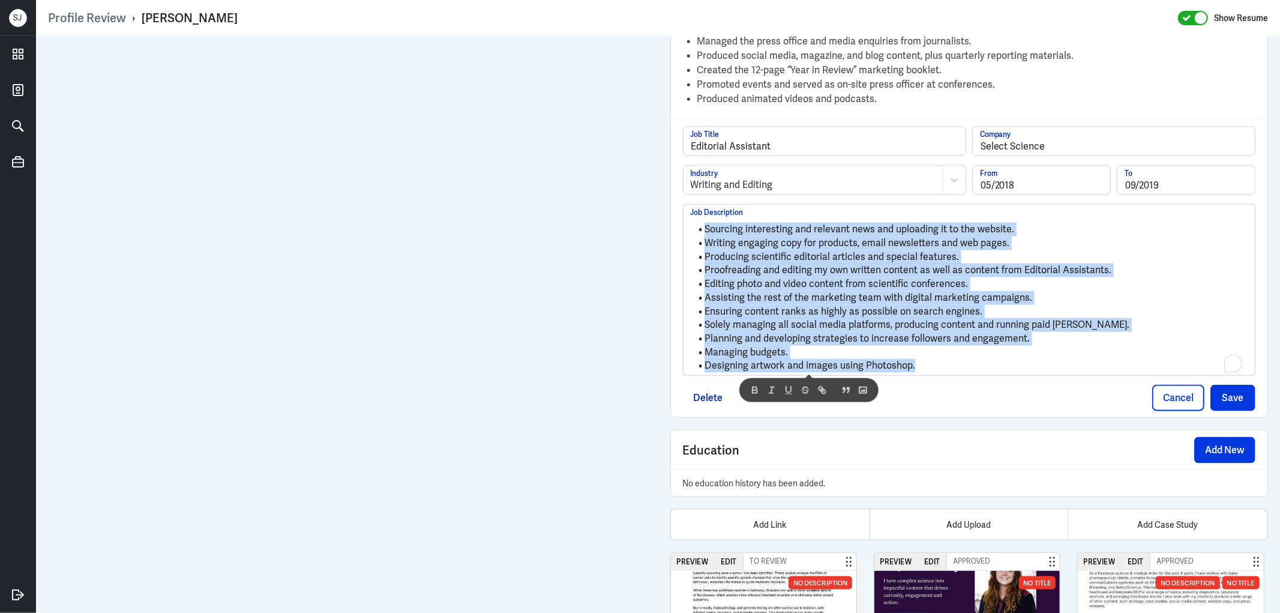
scroll to position [0, 0]
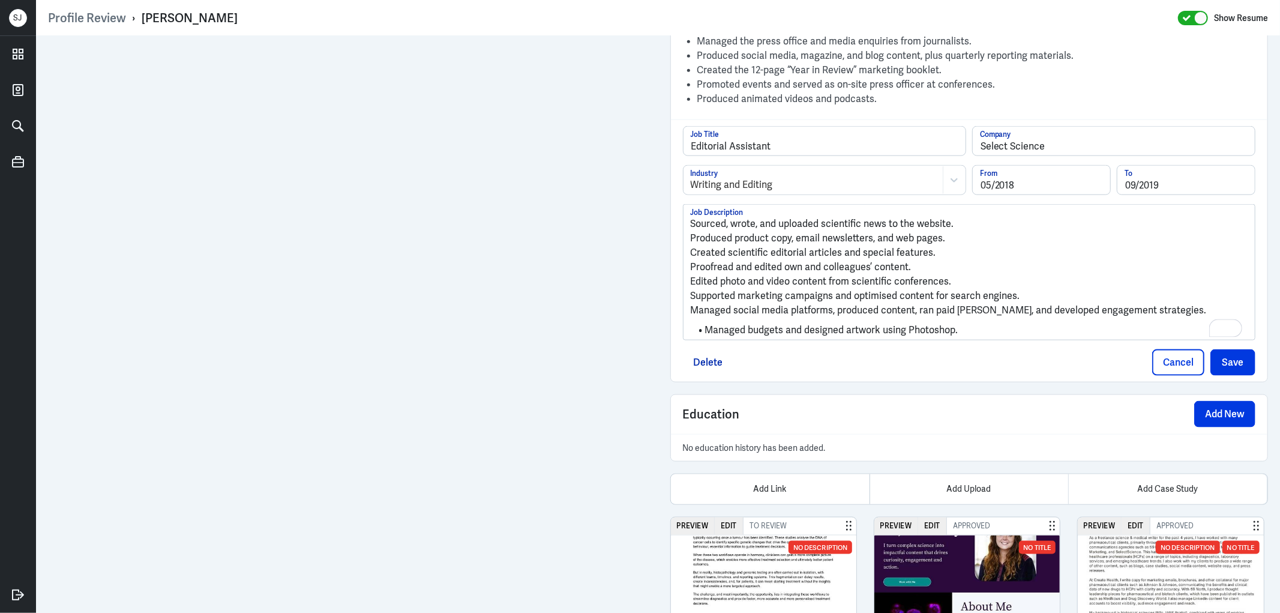
click at [691, 223] on p "Sourced, wrote, and uploaded scientific news to the website." at bounding box center [970, 224] width 558 height 14
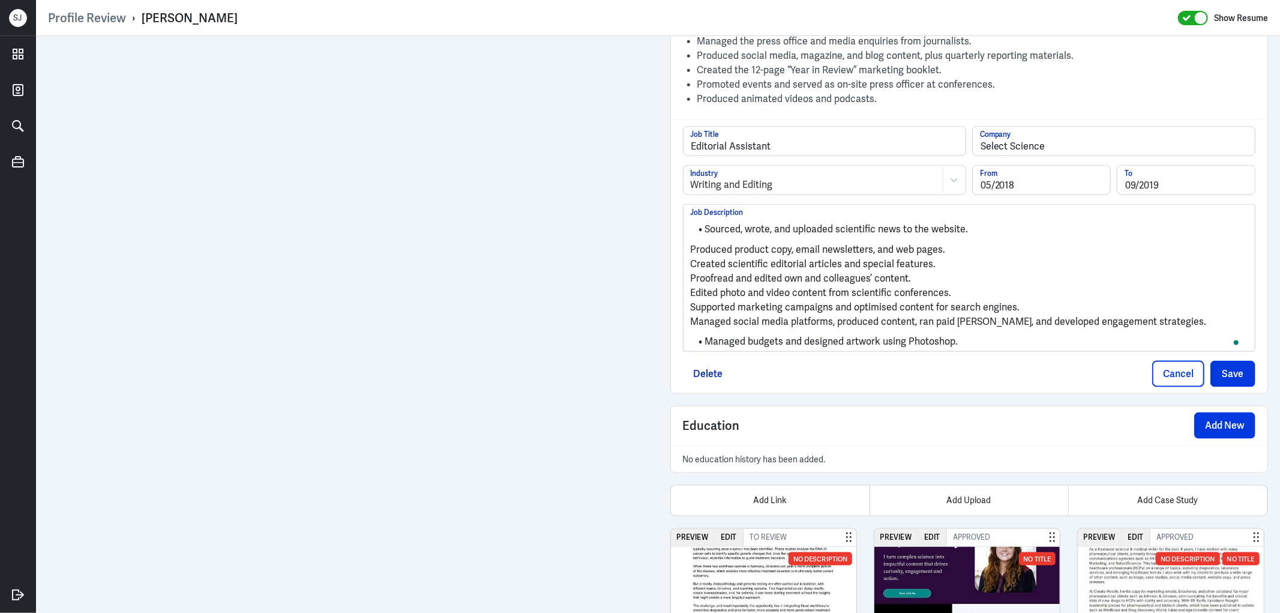
click at [691, 250] on p "Produced product copy, email newsletters, and web pages." at bounding box center [970, 249] width 558 height 14
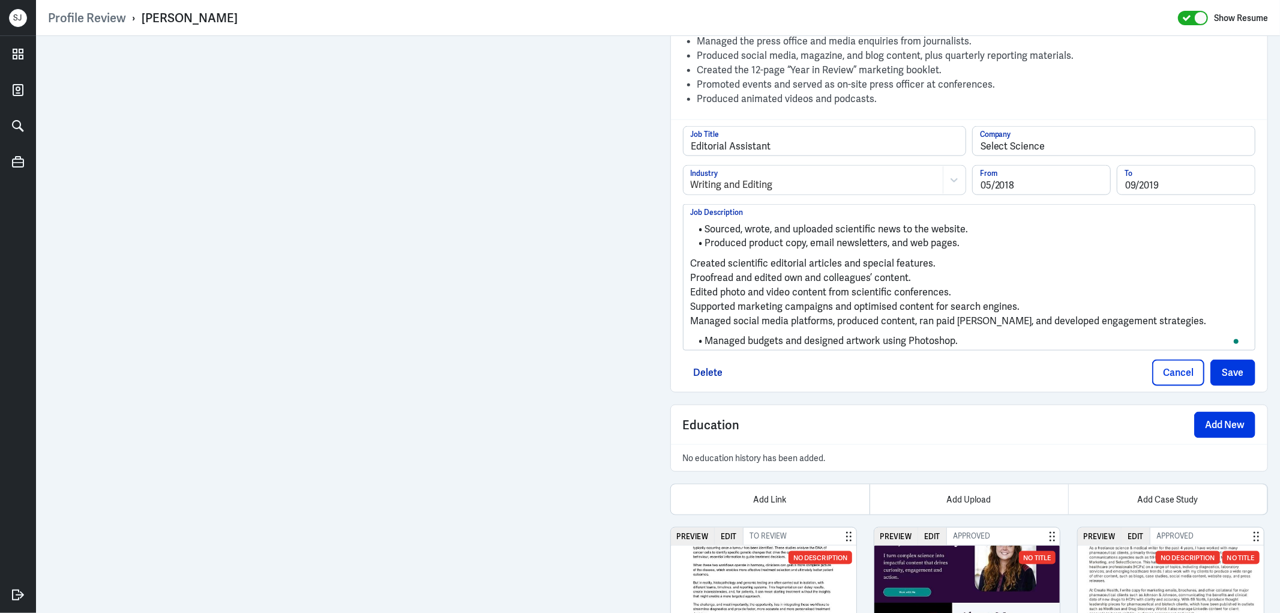
click at [691, 261] on p "Created scientific editorial articles and special features." at bounding box center [970, 263] width 558 height 14
click at [691, 278] on p "Proofread and edited own and colleagues’ content." at bounding box center [970, 276] width 558 height 14
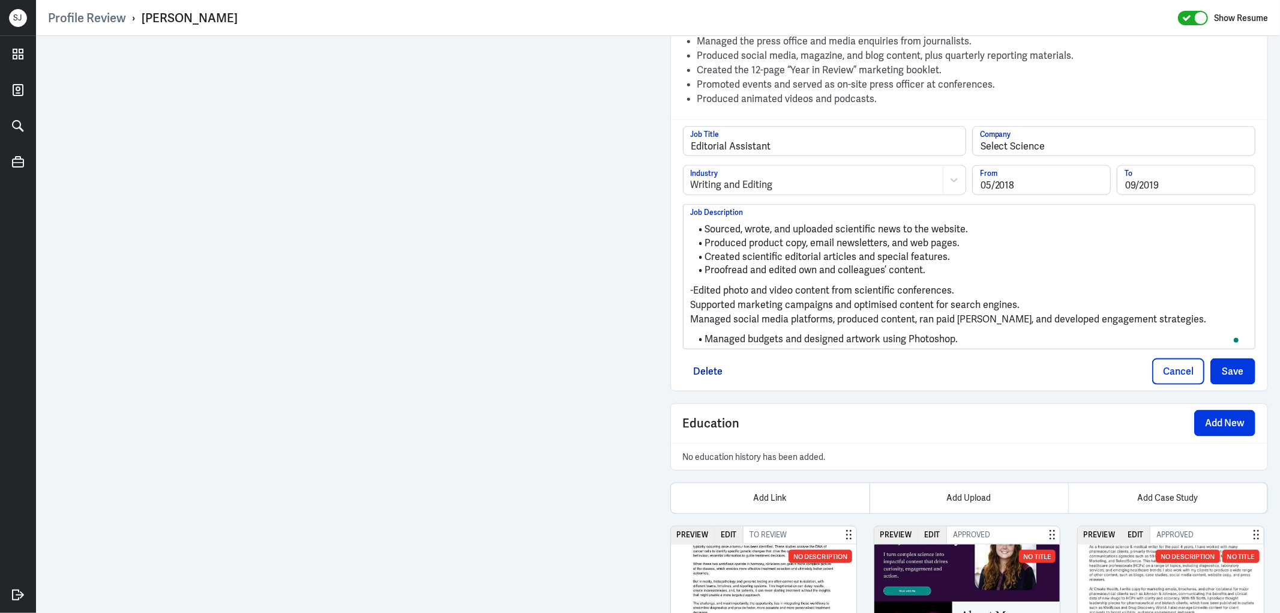
click at [691, 292] on p "-Edited photo and video content from scientific conferences." at bounding box center [970, 290] width 558 height 14
click at [685, 302] on div "Sourced, wrote, and uploaded scientific news to the website. Produced product c…" at bounding box center [970, 276] width 572 height 143
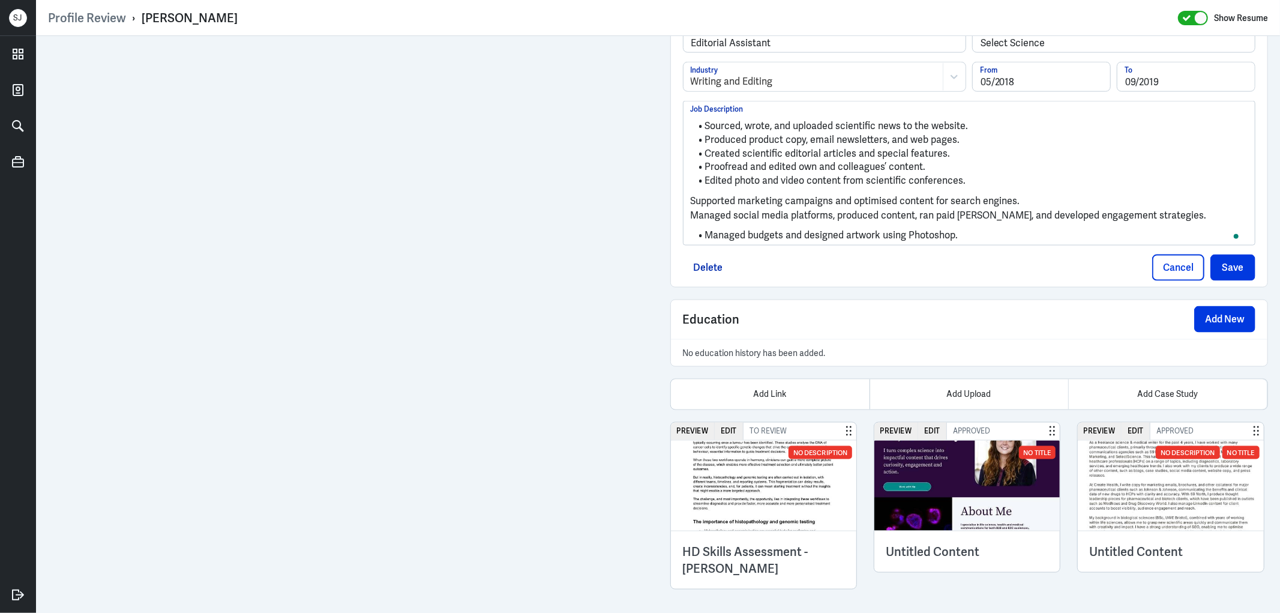
scroll to position [1388, 0]
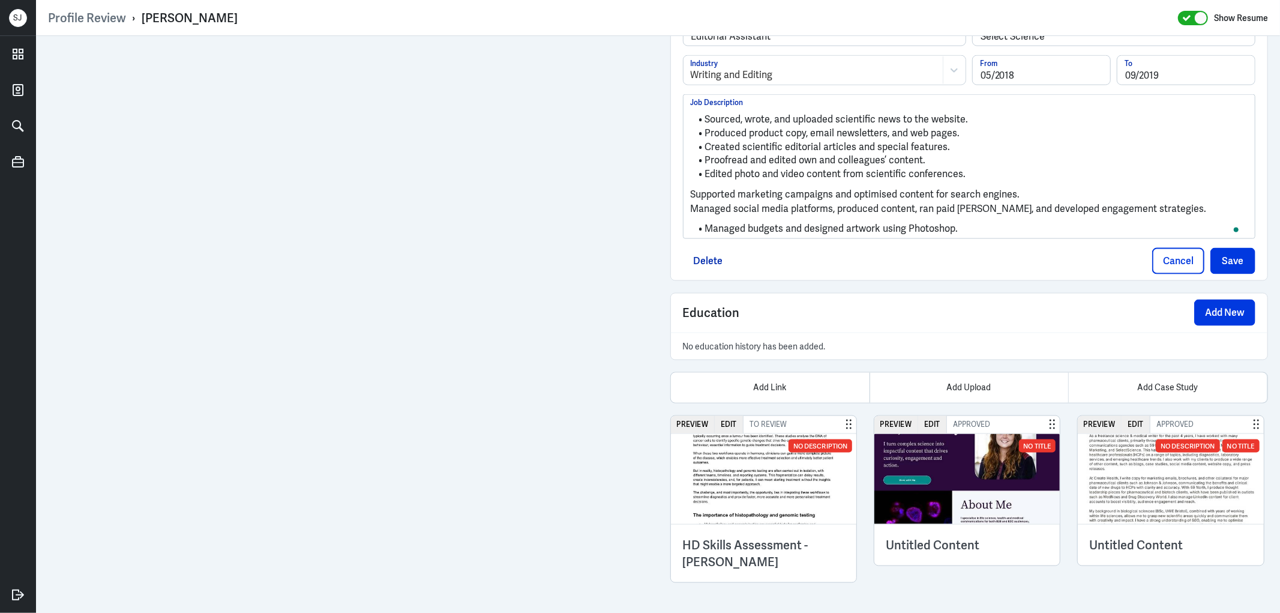
click at [691, 187] on p "Supported marketing campaigns and optimised content for search engines." at bounding box center [970, 194] width 558 height 14
click at [691, 191] on ul "Sourced, wrote, and uploaded scientific news to the website. Produced product c…" at bounding box center [970, 154] width 558 height 94
click at [691, 202] on p "Managed social media platforms, produced content, ran paid ad campaigns, and de…" at bounding box center [970, 209] width 558 height 14
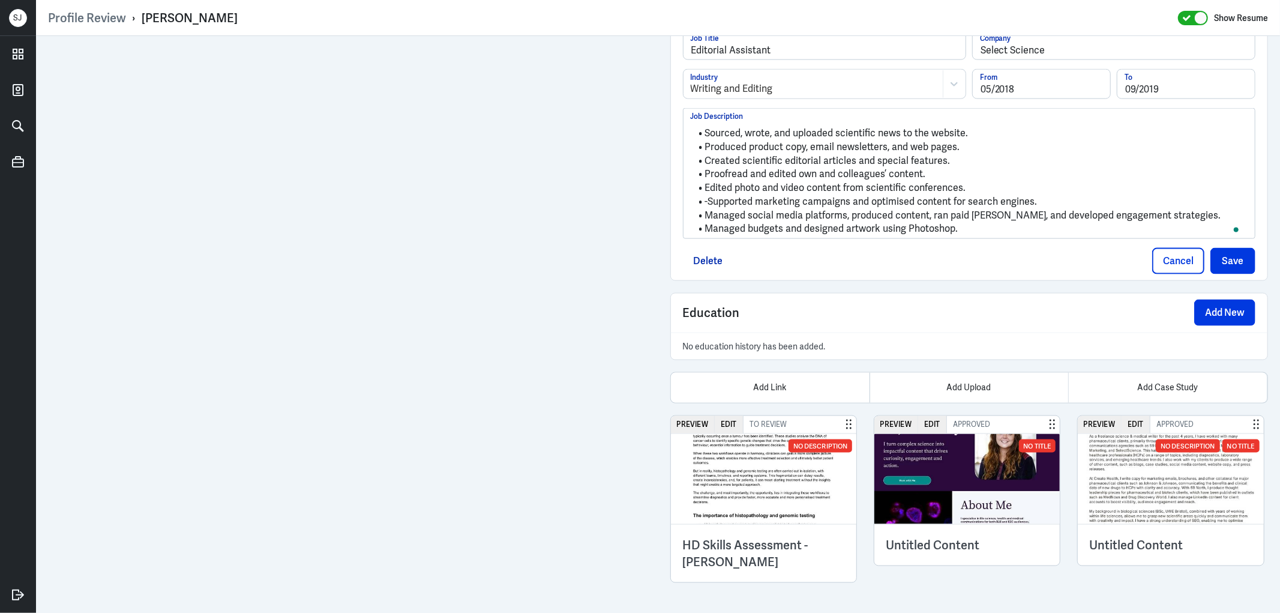
click at [705, 195] on li "-Supported marketing campaigns and optimised content for search engines." at bounding box center [970, 202] width 558 height 14
click at [1229, 254] on button "Save" at bounding box center [1233, 261] width 45 height 26
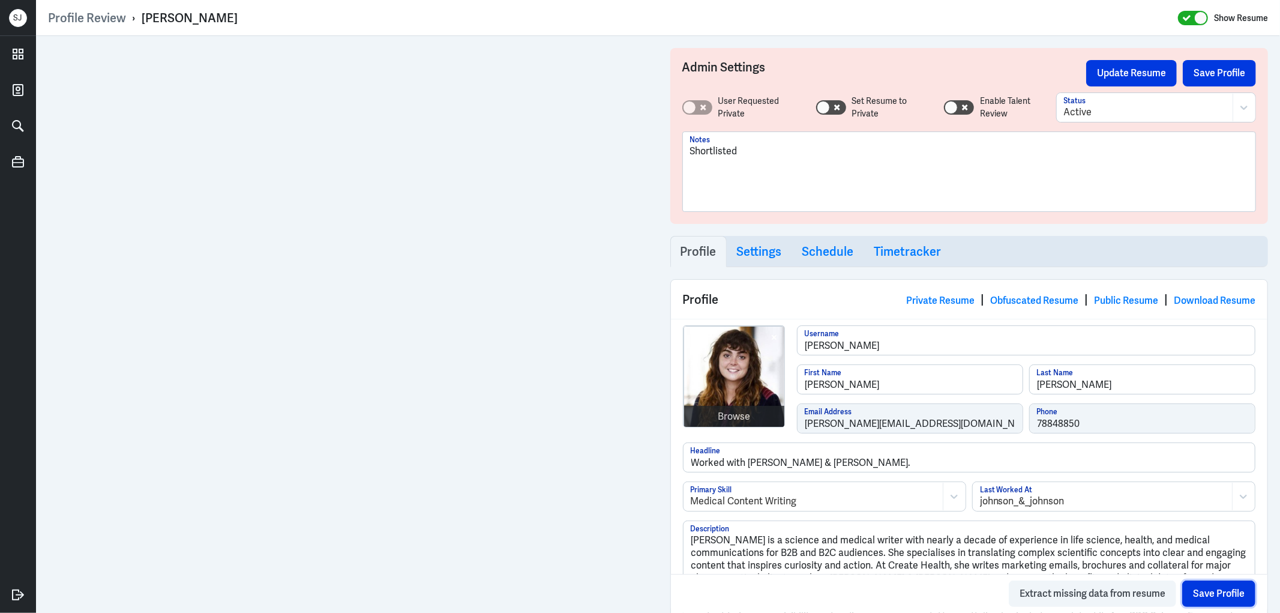
drag, startPoint x: 1189, startPoint y: 589, endPoint x: 1151, endPoint y: 316, distance: 276.3
click at [1190, 586] on button "Save Profile" at bounding box center [1218, 593] width 73 height 26
click at [1116, 68] on button "Update Resume" at bounding box center [1131, 73] width 91 height 26
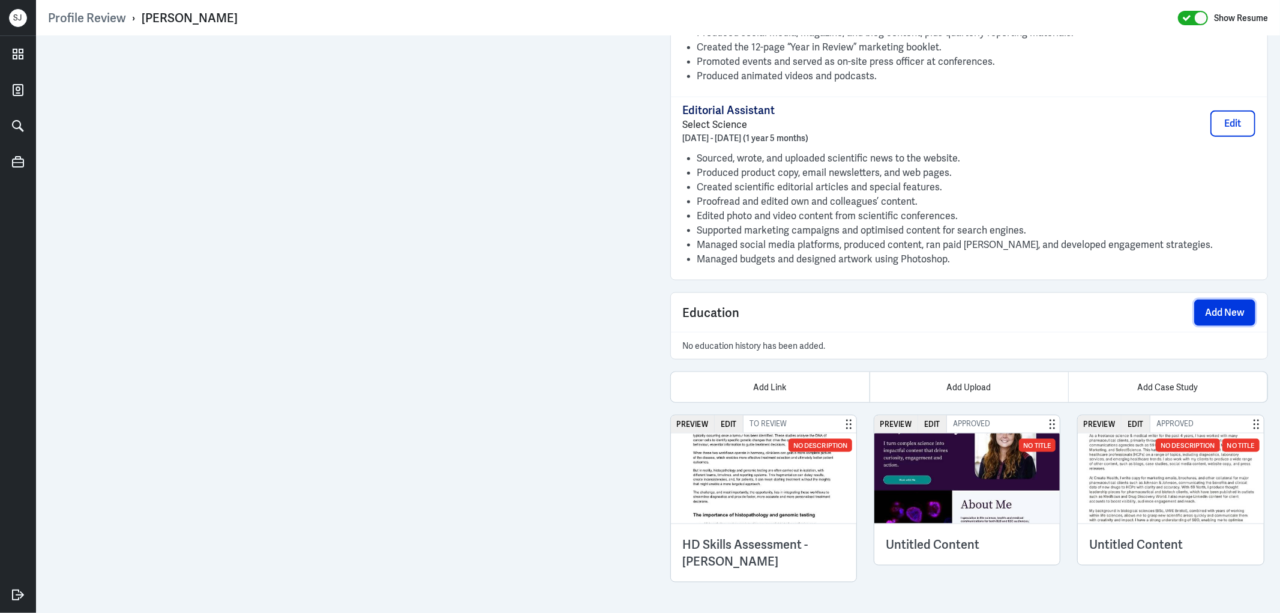
drag, startPoint x: 1215, startPoint y: 316, endPoint x: 1173, endPoint y: 315, distance: 42.7
click at [1215, 316] on button "Add New" at bounding box center [1224, 312] width 61 height 26
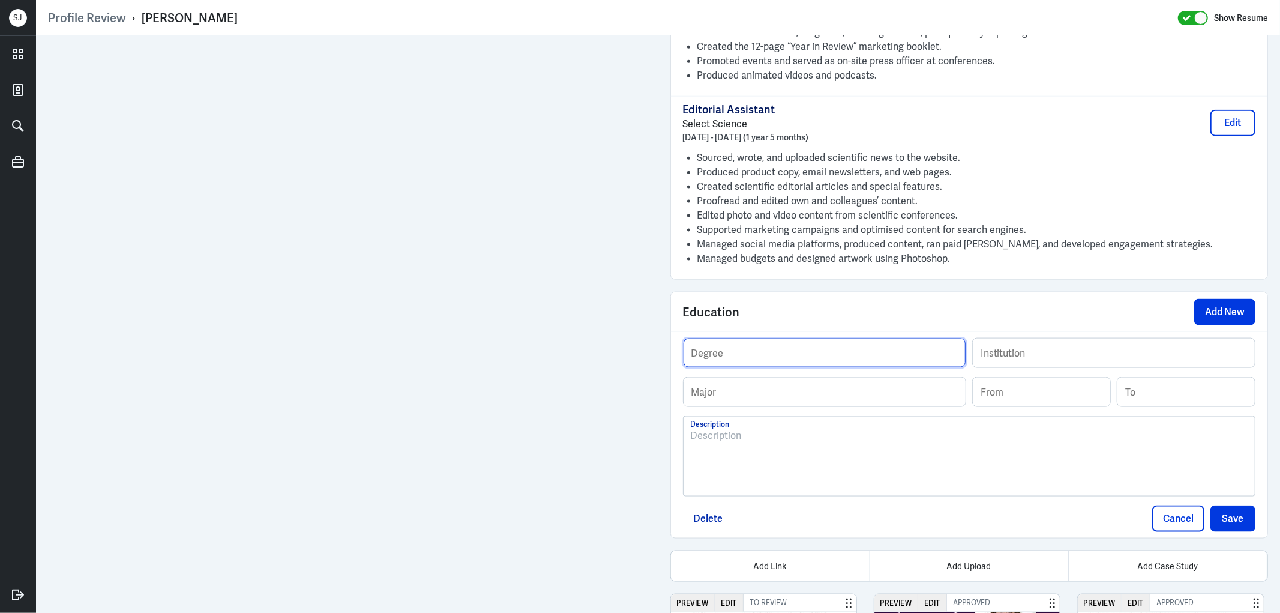
click at [703, 366] on input "text" at bounding box center [825, 353] width 282 height 29
click at [754, 357] on input "Bachelor of Social Science" at bounding box center [825, 353] width 282 height 29
drag, startPoint x: 754, startPoint y: 357, endPoint x: 820, endPoint y: 355, distance: 65.4
click at [756, 357] on input "Bachelor of Social Science" at bounding box center [825, 353] width 282 height 29
click at [821, 355] on input "Bachelor of Science" at bounding box center [825, 353] width 282 height 29
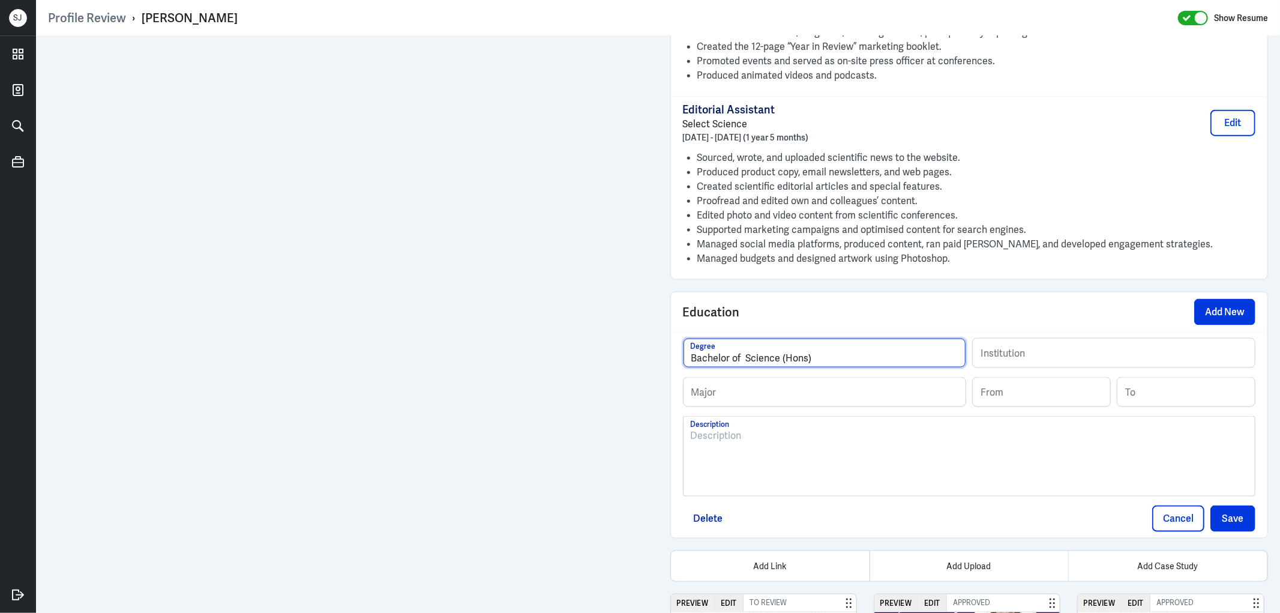
type input "Bachelor of Science (Hons)"
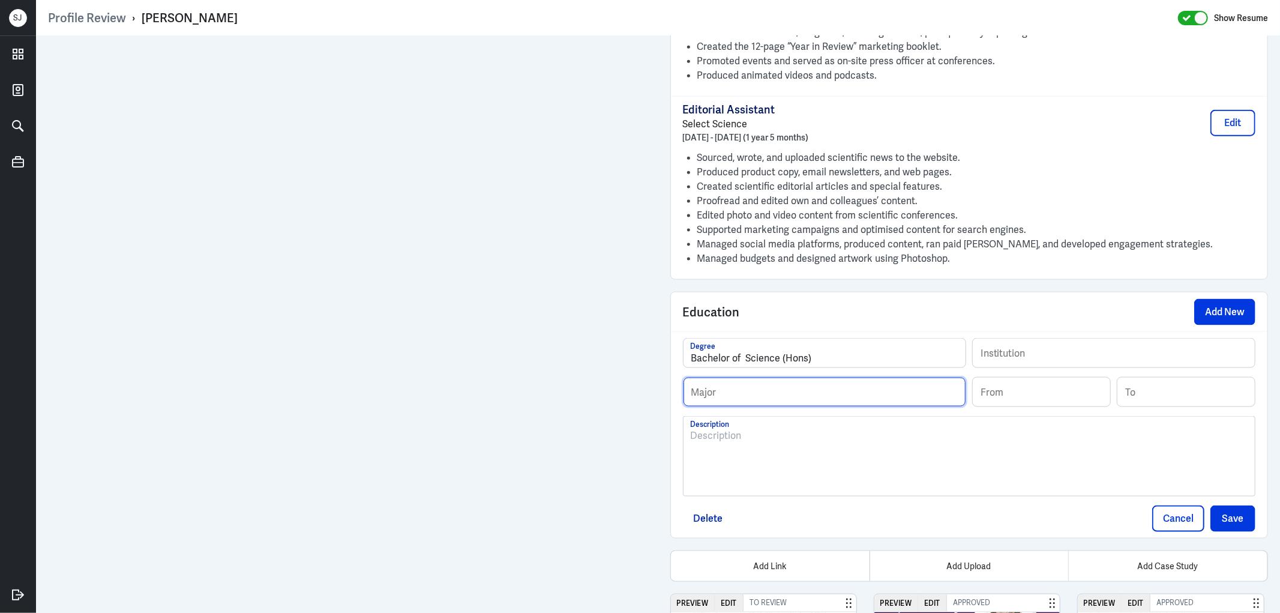
click at [721, 399] on input "text" at bounding box center [825, 392] width 282 height 29
paste input "Biological Sciences 2:1"
type input "Biological Sciences 2:1"
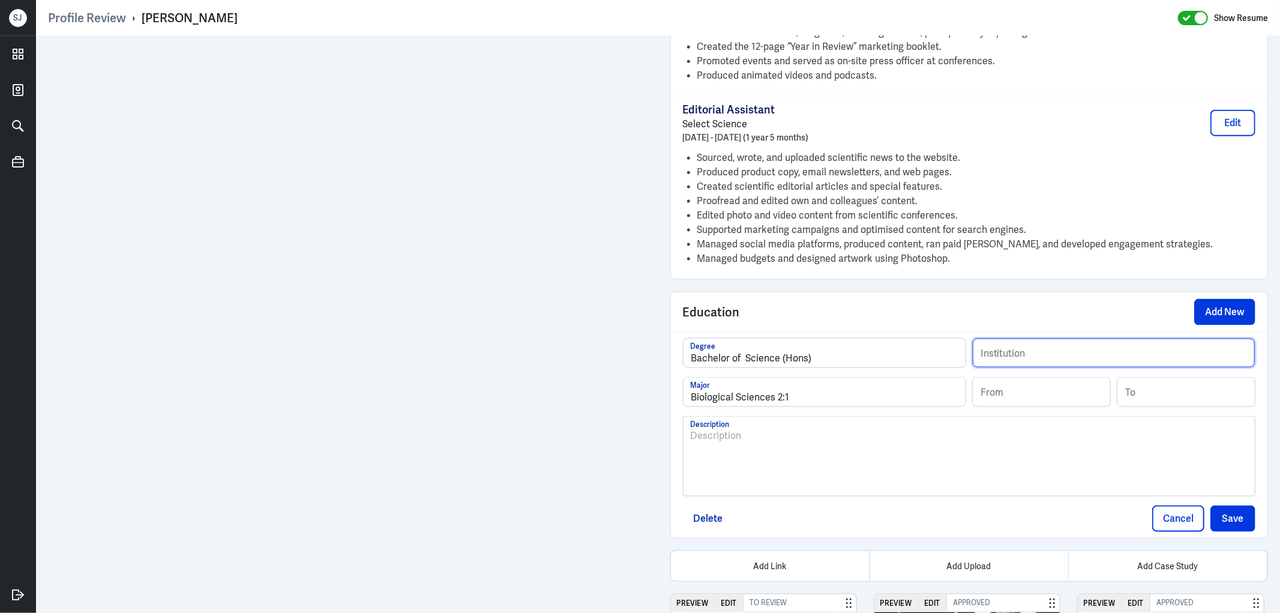
click at [1007, 347] on input "text" at bounding box center [1114, 353] width 282 height 29
paste input "University of the West of England"
type input "University of the West of England"
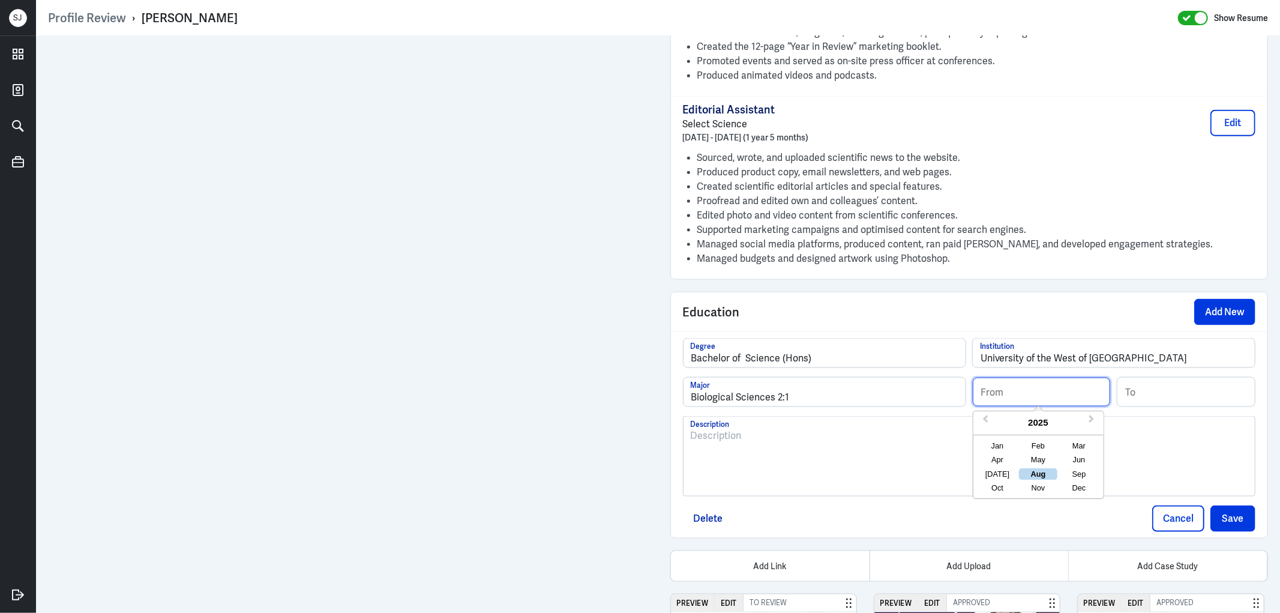
click at [998, 401] on input at bounding box center [1041, 392] width 137 height 29
click at [1073, 472] on div "Sep" at bounding box center [1079, 473] width 38 height 11
type input "09/2013"
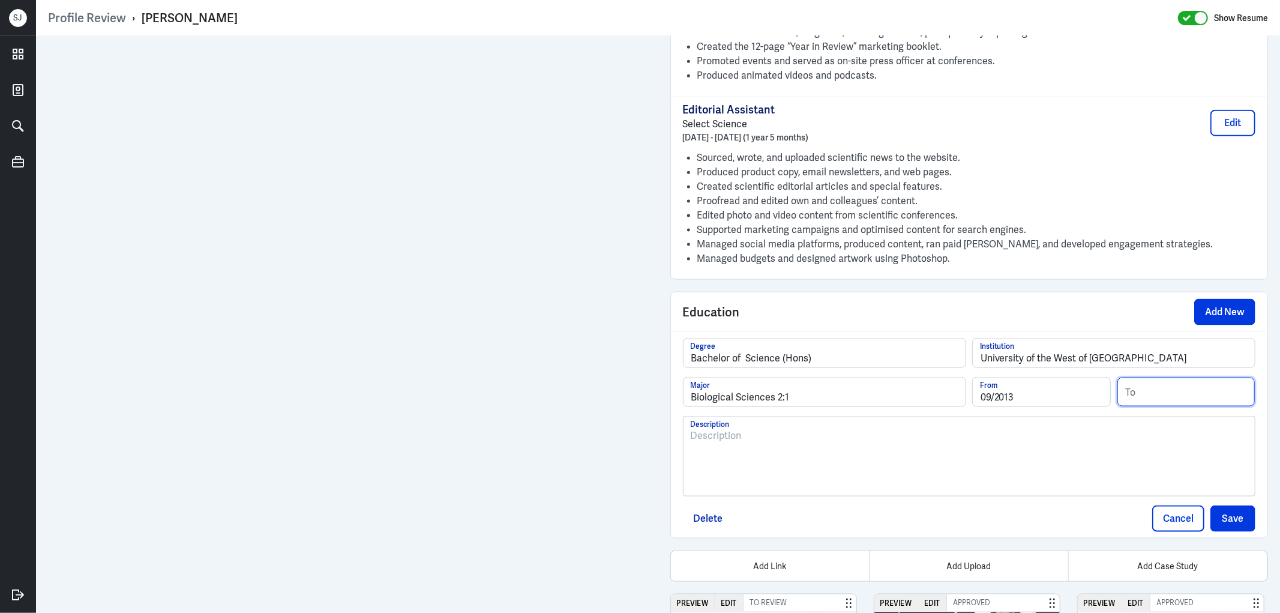
click at [1148, 392] on input at bounding box center [1186, 392] width 137 height 29
click at [1137, 472] on div "Jul" at bounding box center [1142, 473] width 38 height 11
drag, startPoint x: 1141, startPoint y: 397, endPoint x: 1190, endPoint y: 406, distance: 50.0
click at [1190, 407] on div "Selected month: July 2005 07/2005 To Previous Year Next Year 2005 Jan Feb Mar A…" at bounding box center [1186, 392] width 139 height 30
type input "07/2017"
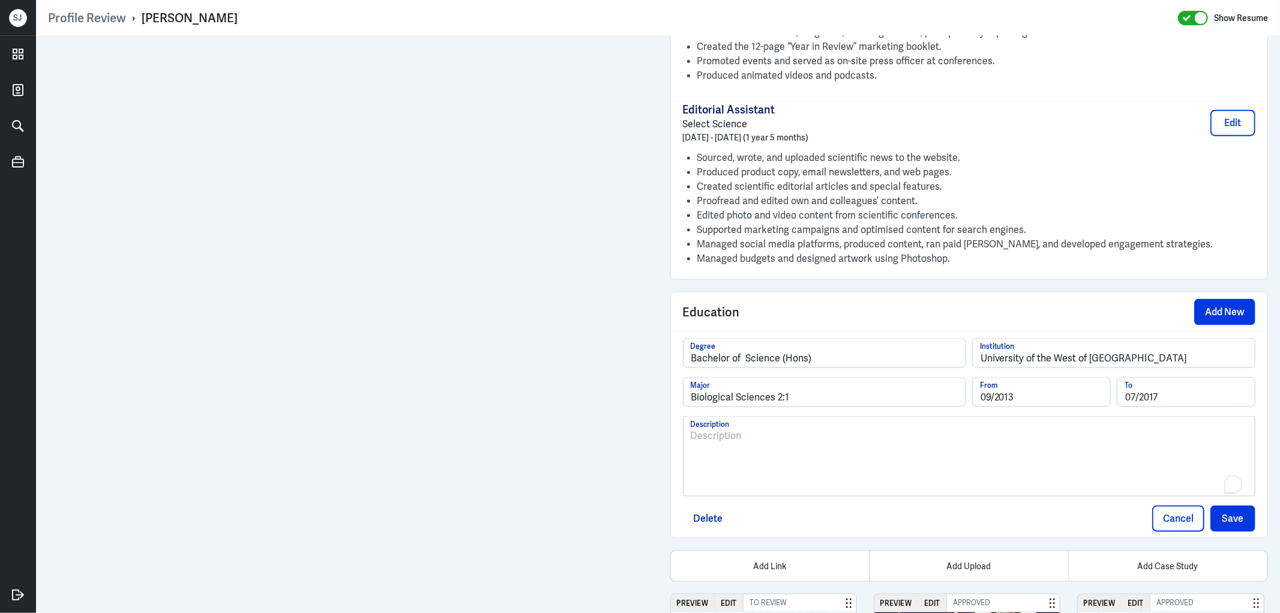
drag, startPoint x: 959, startPoint y: 447, endPoint x: 1142, endPoint y: 485, distance: 187.0
click at [960, 447] on div "To enrich screen reader interactions, please activate Accessibility in Grammarl…" at bounding box center [970, 461] width 558 height 65
click at [1229, 522] on button "Save" at bounding box center [1233, 518] width 45 height 26
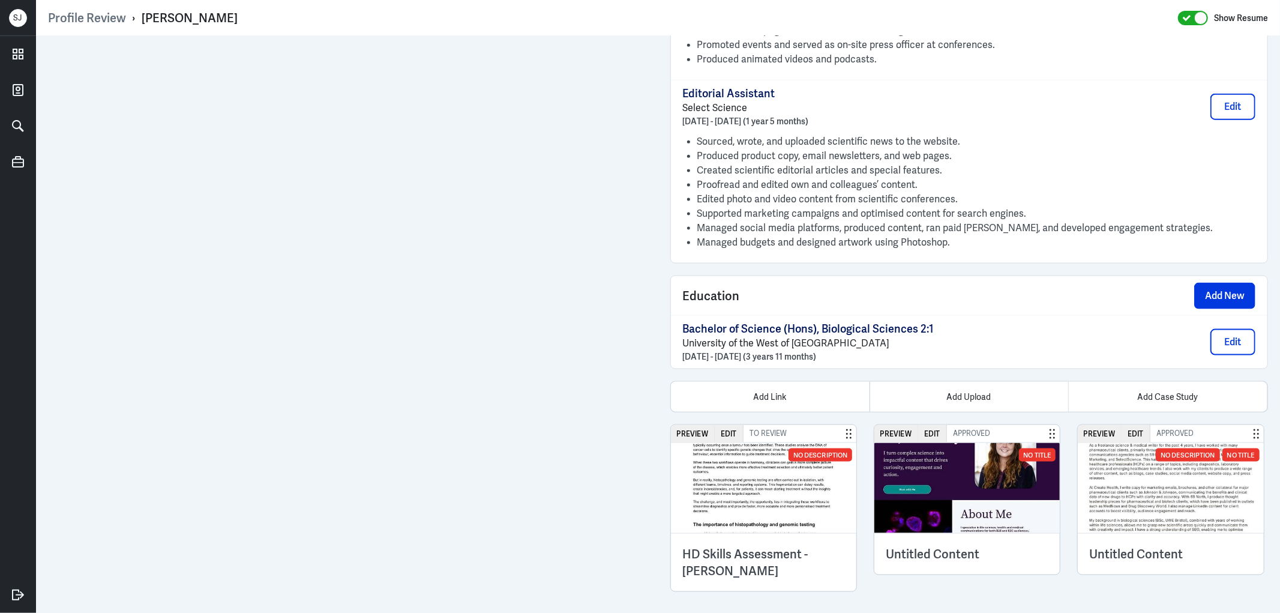
scroll to position [1317, 0]
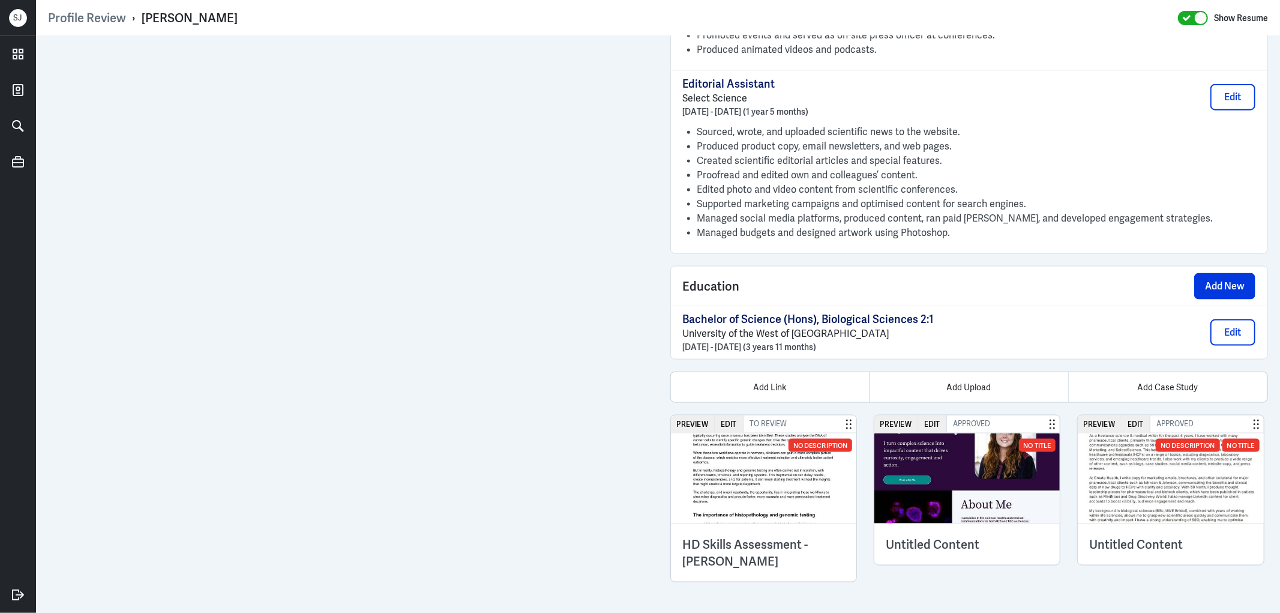
click at [949, 509] on img at bounding box center [967, 478] width 186 height 90
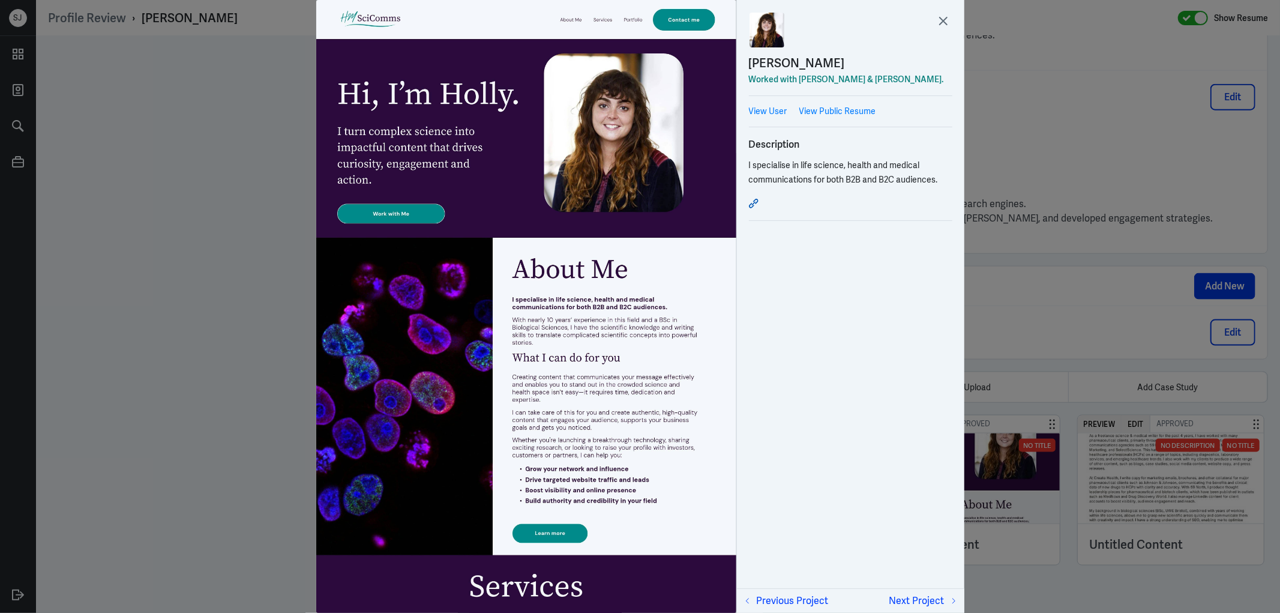
click at [750, 201] on icon at bounding box center [754, 204] width 10 height 10
click at [1015, 158] on div at bounding box center [640, 306] width 1280 height 613
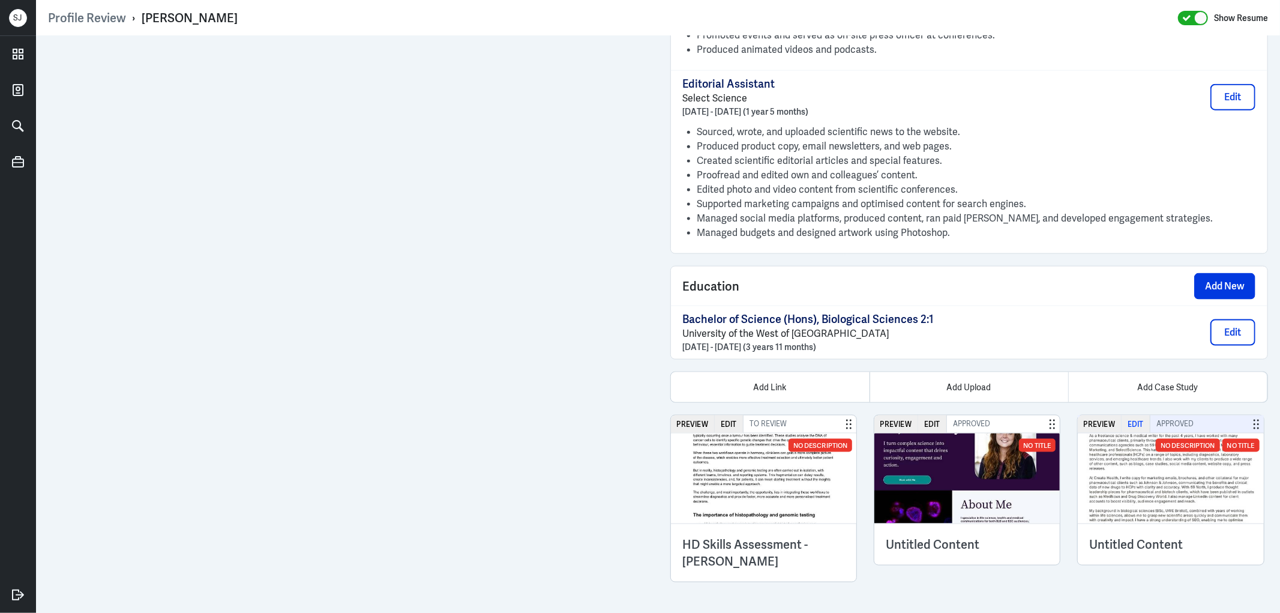
click at [1127, 425] on button "Edit" at bounding box center [1136, 423] width 29 height 17
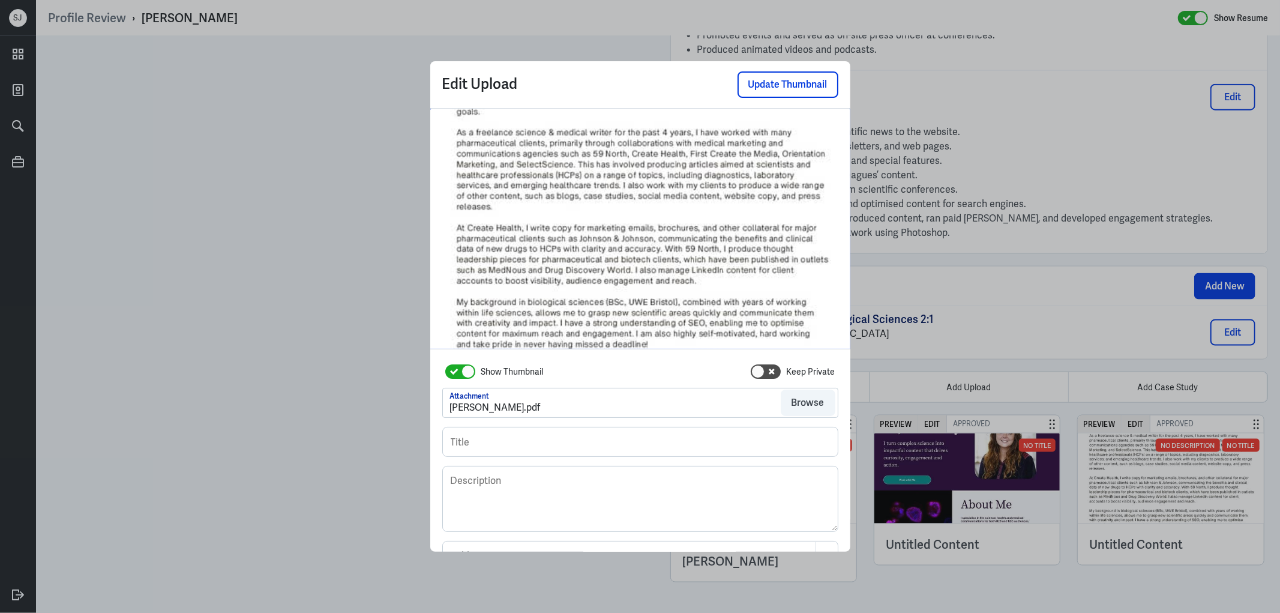
scroll to position [99, 0]
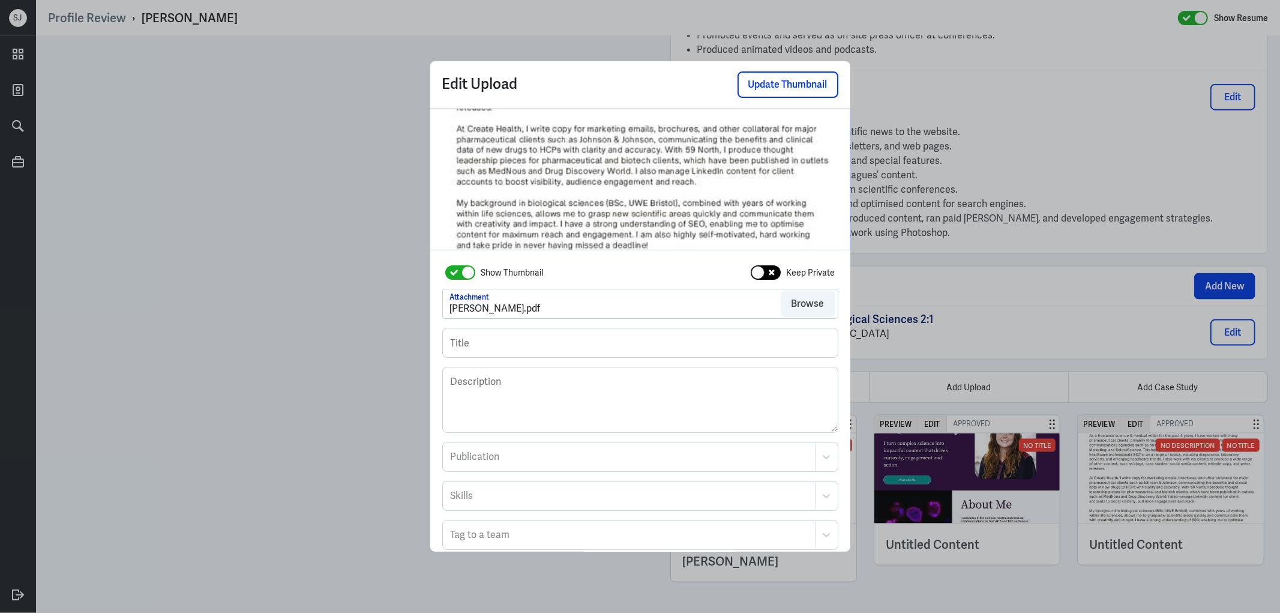
click at [751, 272] on div at bounding box center [757, 272] width 13 height 13
checkbox input "true"
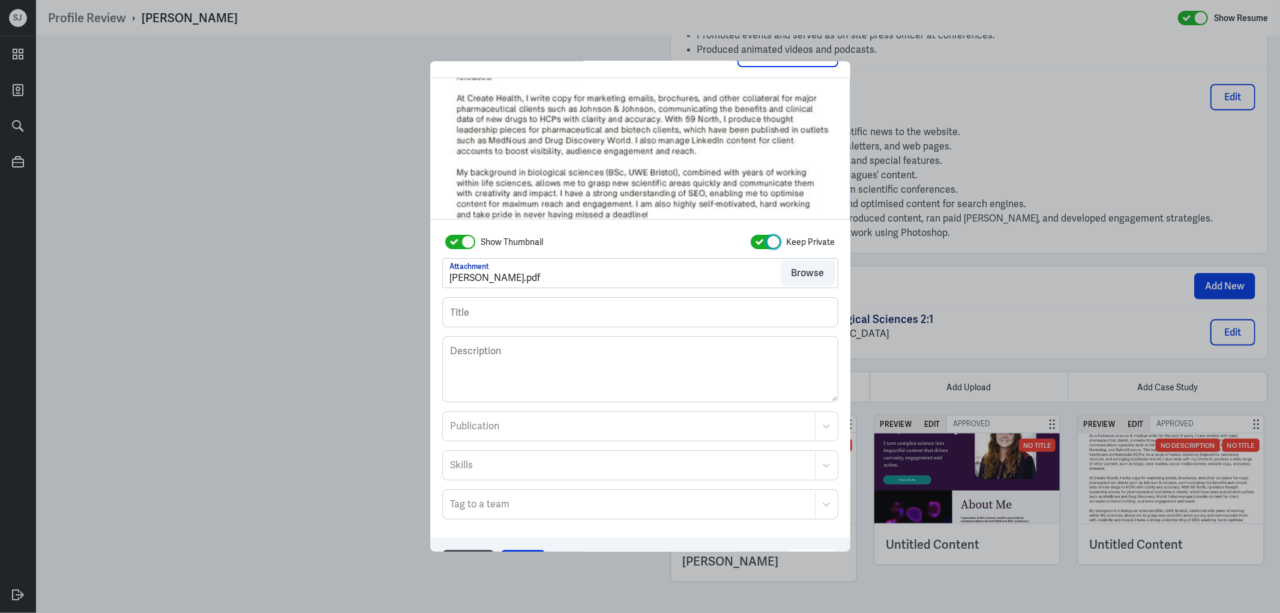
scroll to position [65, 0]
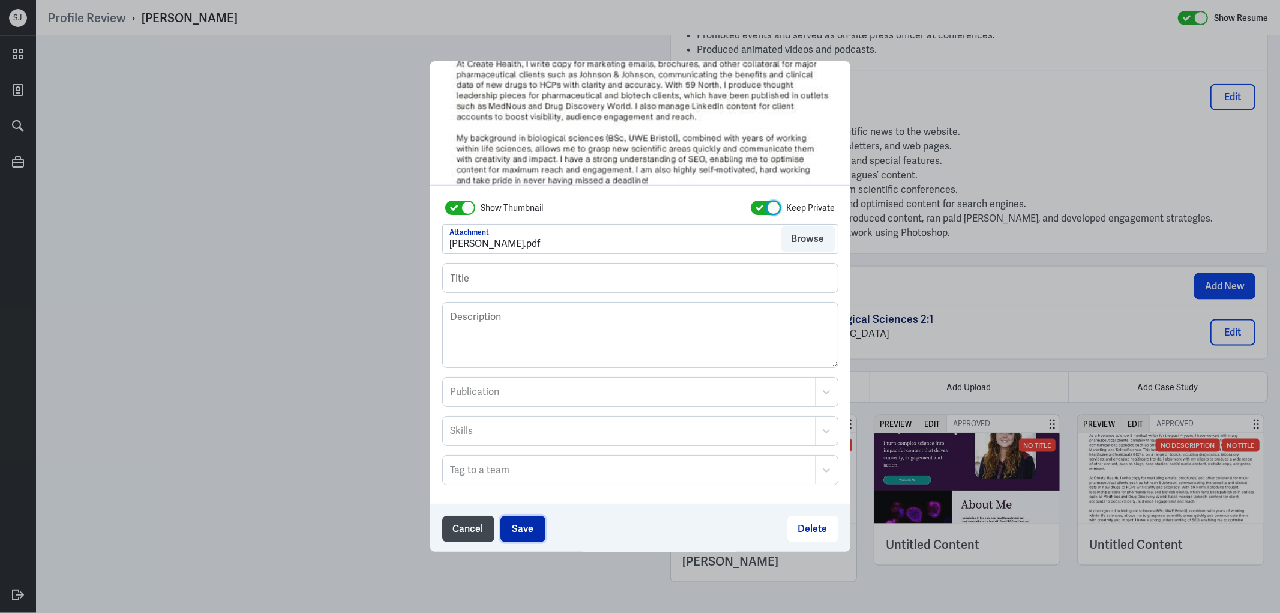
click at [519, 524] on button "Save" at bounding box center [523, 529] width 45 height 26
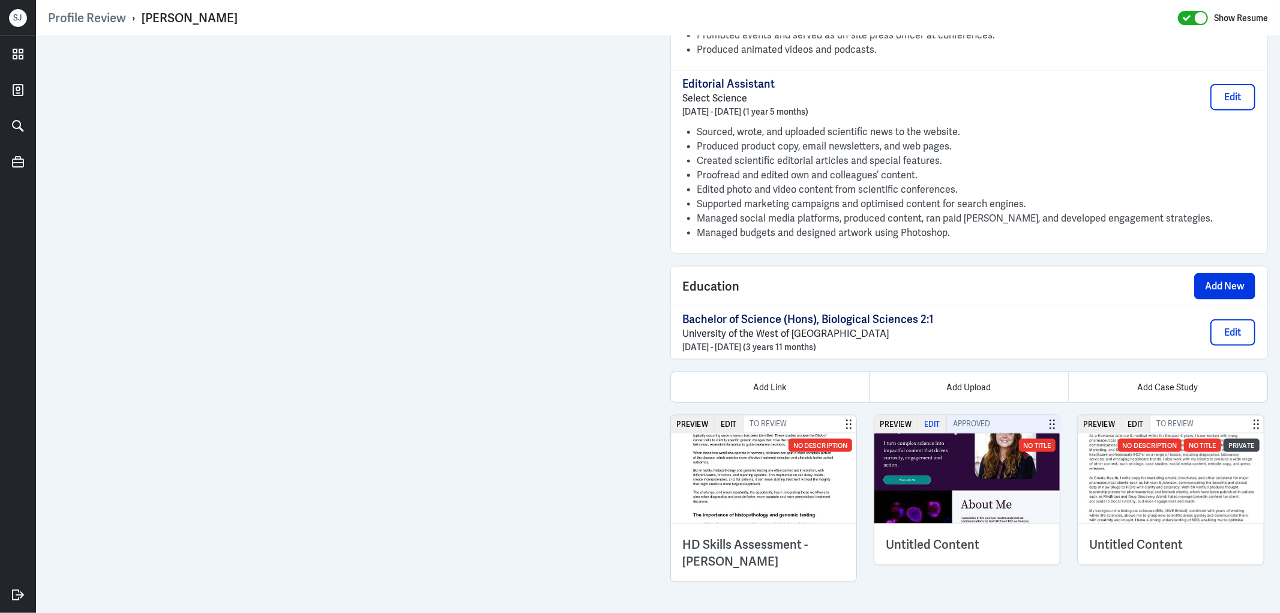
click at [933, 427] on button "Edit" at bounding box center [932, 423] width 29 height 17
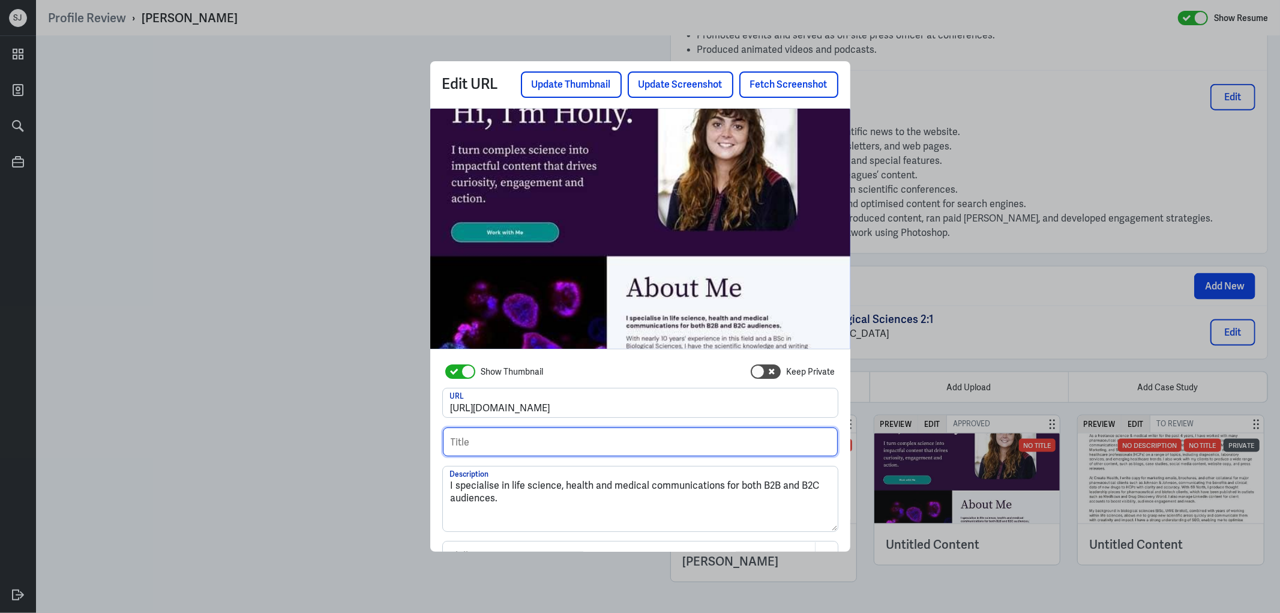
click at [504, 447] on input "text" at bounding box center [640, 441] width 395 height 29
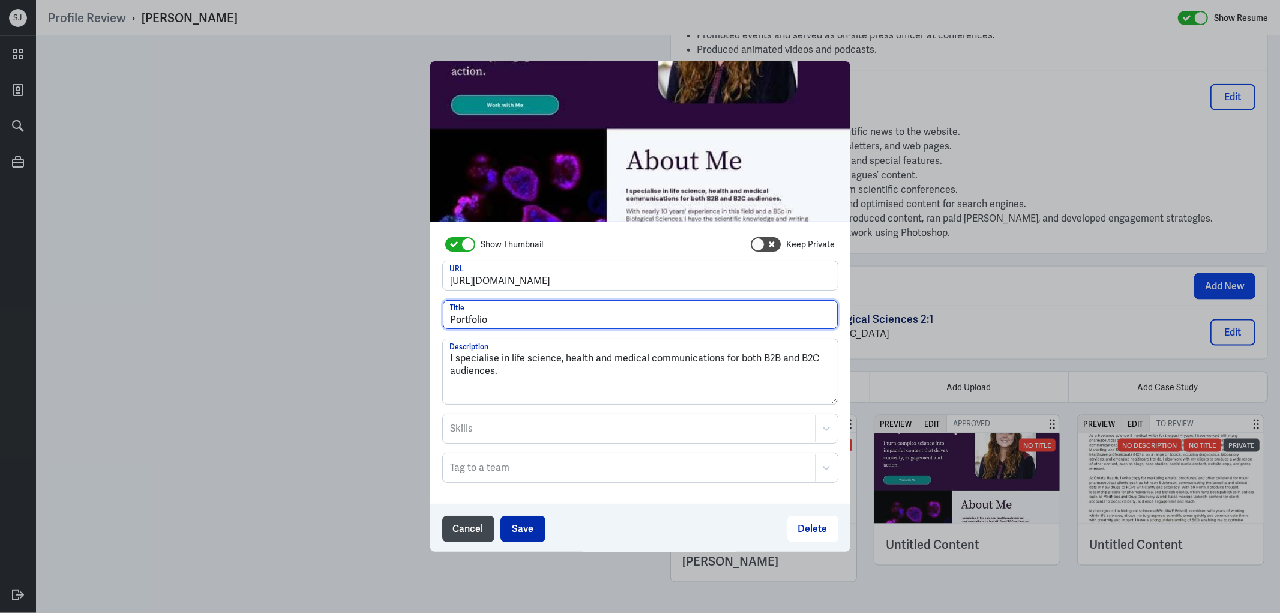
type input "Portfolio"
click at [531, 523] on button "Save" at bounding box center [523, 529] width 45 height 26
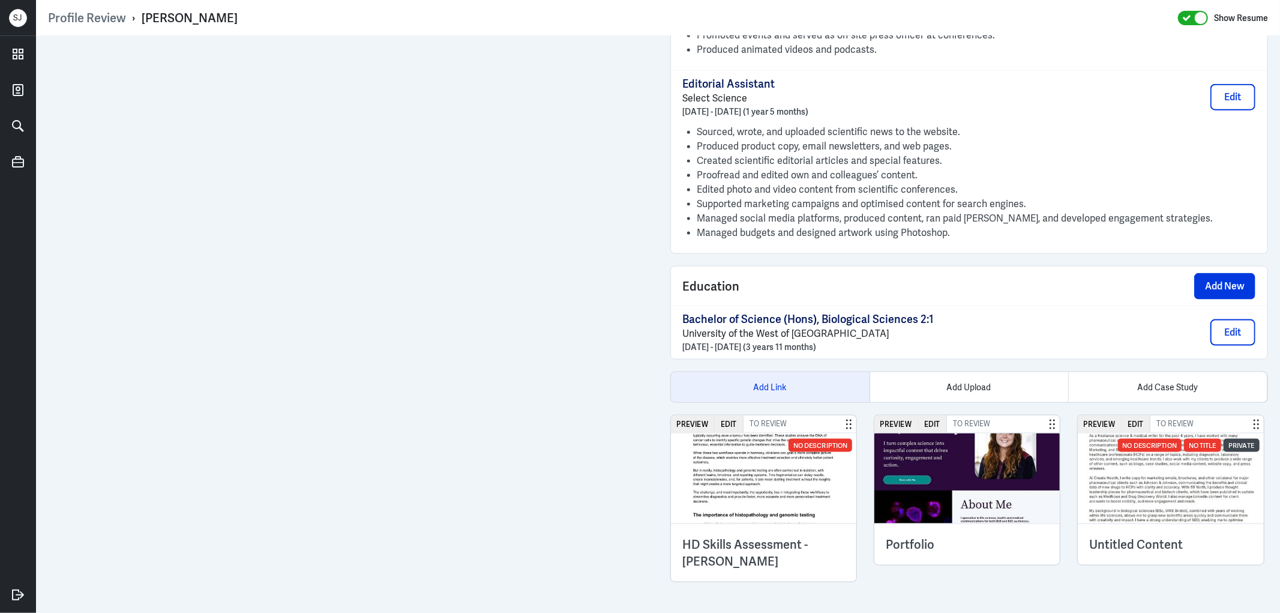
click at [801, 381] on div "Add Link" at bounding box center [770, 387] width 199 height 30
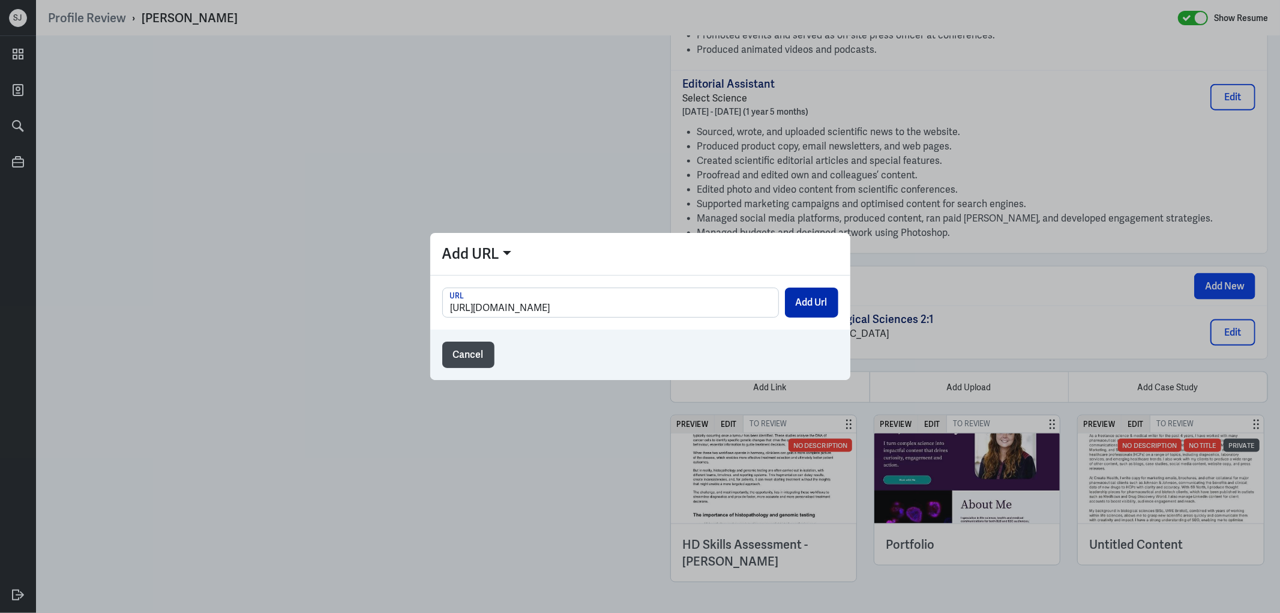
type input "https://www.sciencefocus.com/the-human-body/hormones"
click at [785, 306] on button "Add Url" at bounding box center [811, 302] width 53 height 30
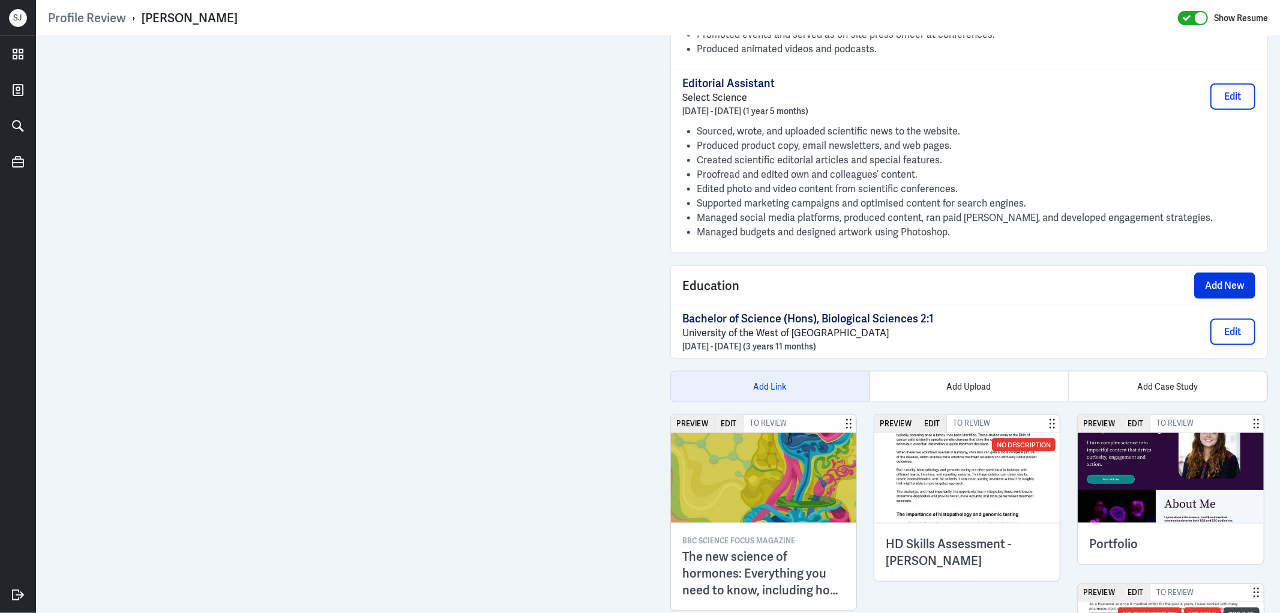
click at [781, 391] on div "Add Link" at bounding box center [770, 387] width 199 height 30
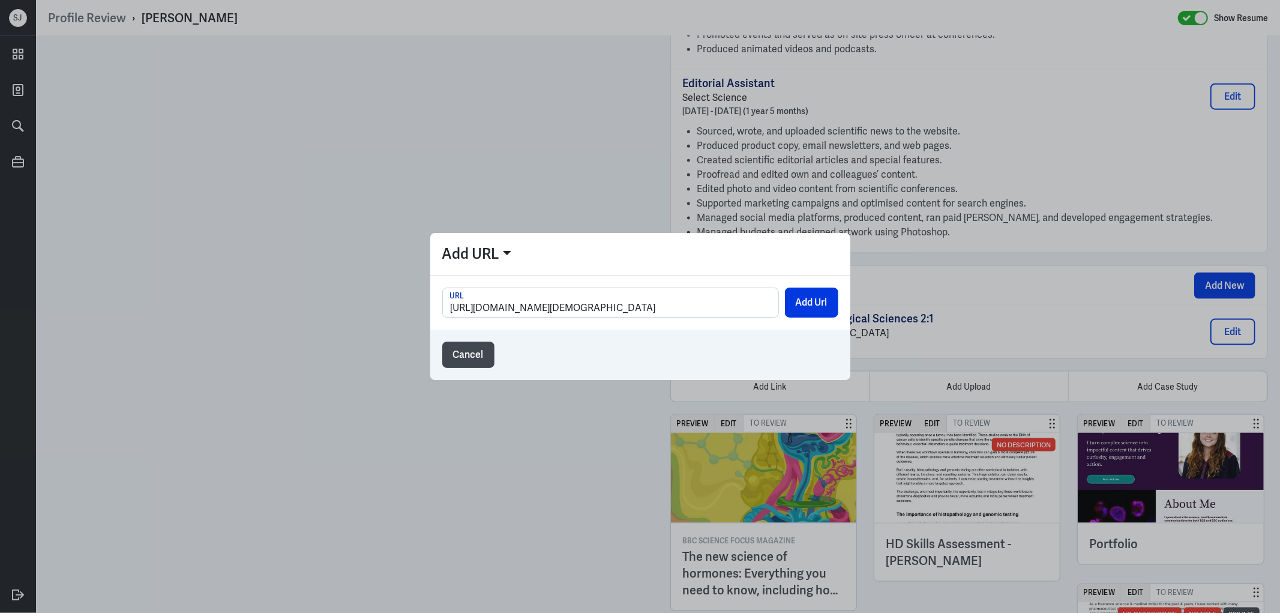
scroll to position [0, 8]
type input "https://www.sciencefocus.com/news/male-contraceptive-pill-non-hormonal"
click at [820, 302] on button "Add Url" at bounding box center [811, 302] width 53 height 30
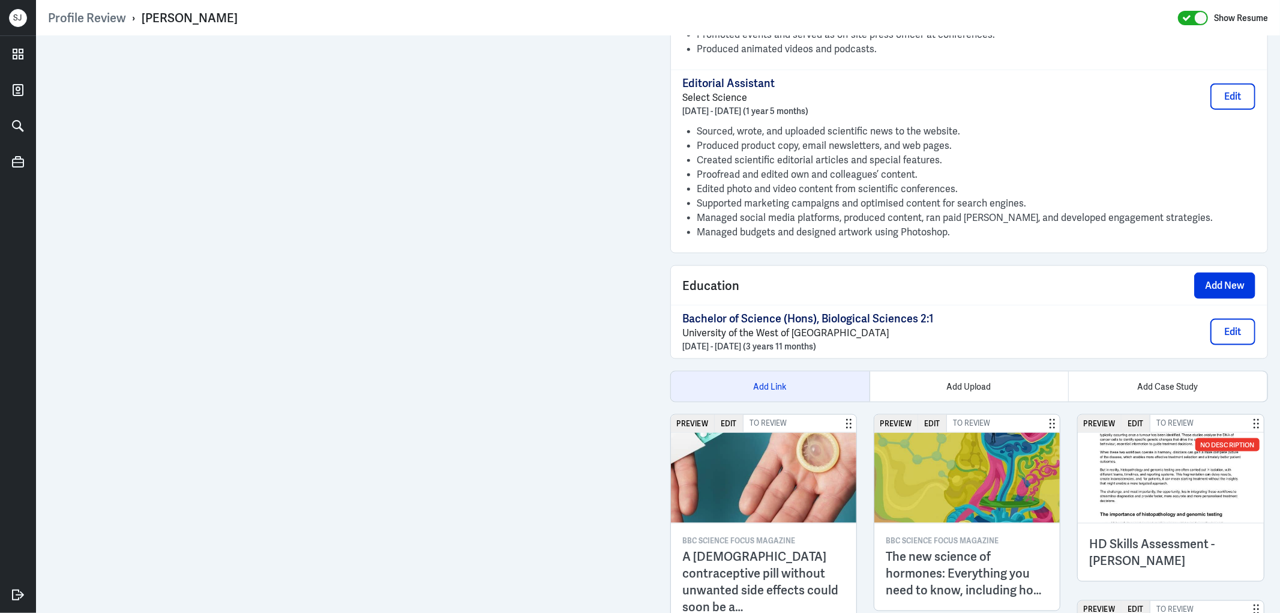
click at [777, 402] on div "Add Link Add Upload Add Case Study Preview Edit To Review BBC Science Focus Mag…" at bounding box center [969, 575] width 598 height 409
click at [771, 382] on div "Add Link" at bounding box center [770, 387] width 199 height 30
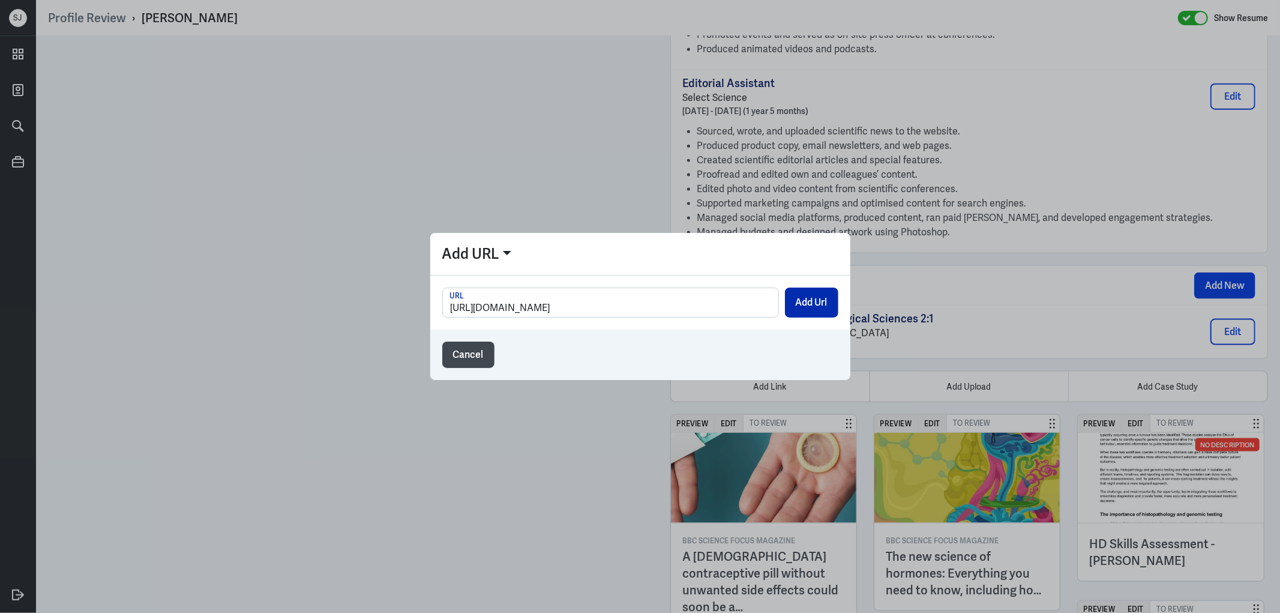
type input "https://www.sciencefocus.com/science/kitchenware-hidden-risk-health"
click at [814, 306] on button "Add Url" at bounding box center [811, 302] width 53 height 30
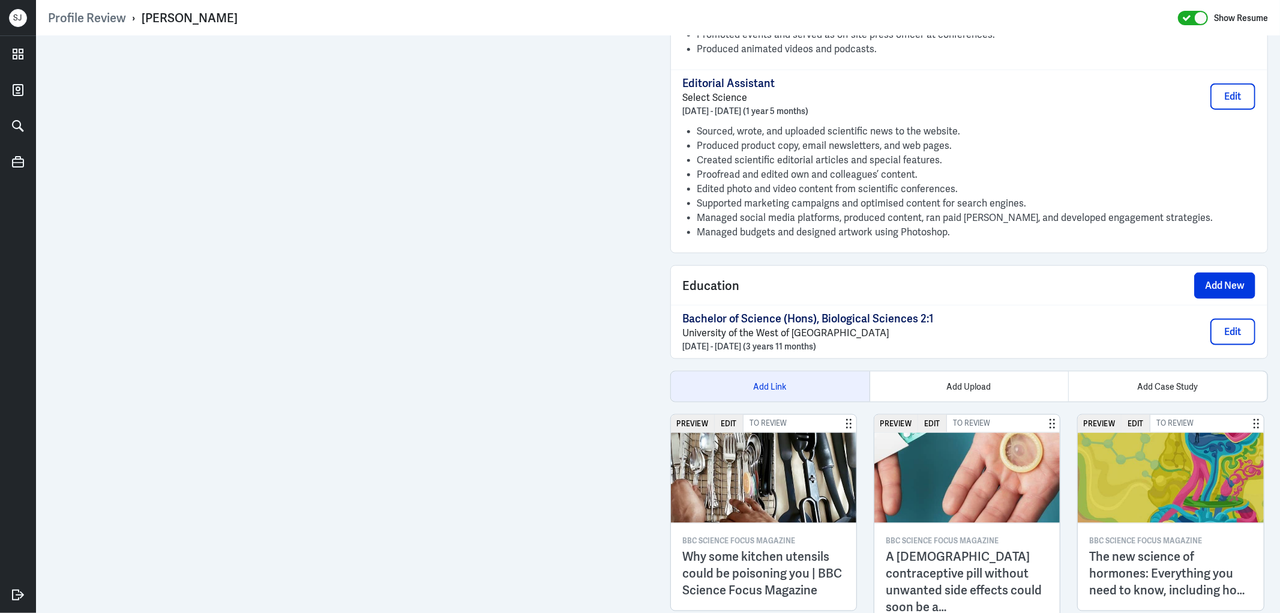
click at [806, 390] on div "Add Link" at bounding box center [770, 387] width 199 height 30
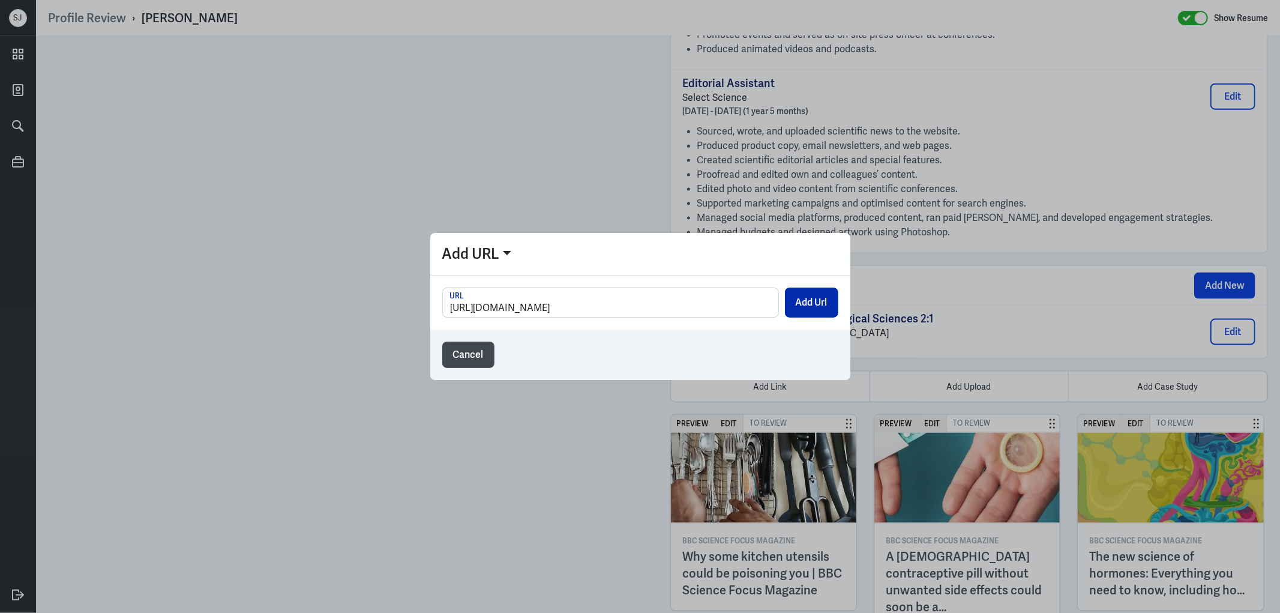
scroll to position [0, 119]
type input "https://www.linkedin.com/feed/update/urn:li:activity:7298627577819090944/?actor…"
click at [787, 301] on button "Add Url" at bounding box center [811, 302] width 53 height 30
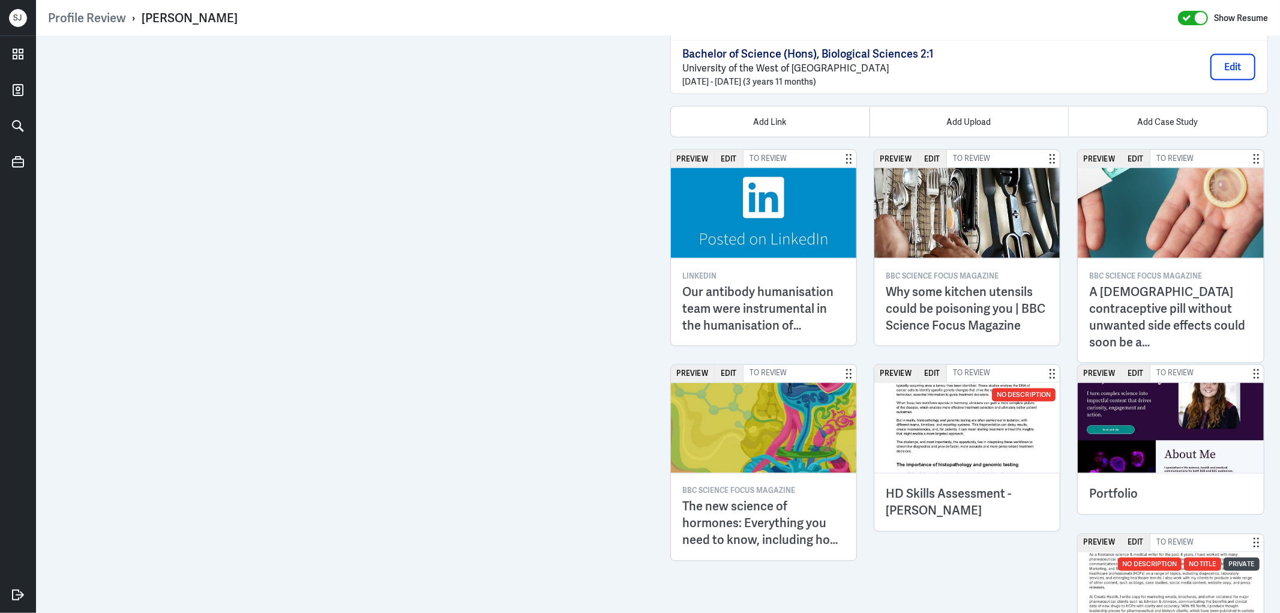
scroll to position [1583, 0]
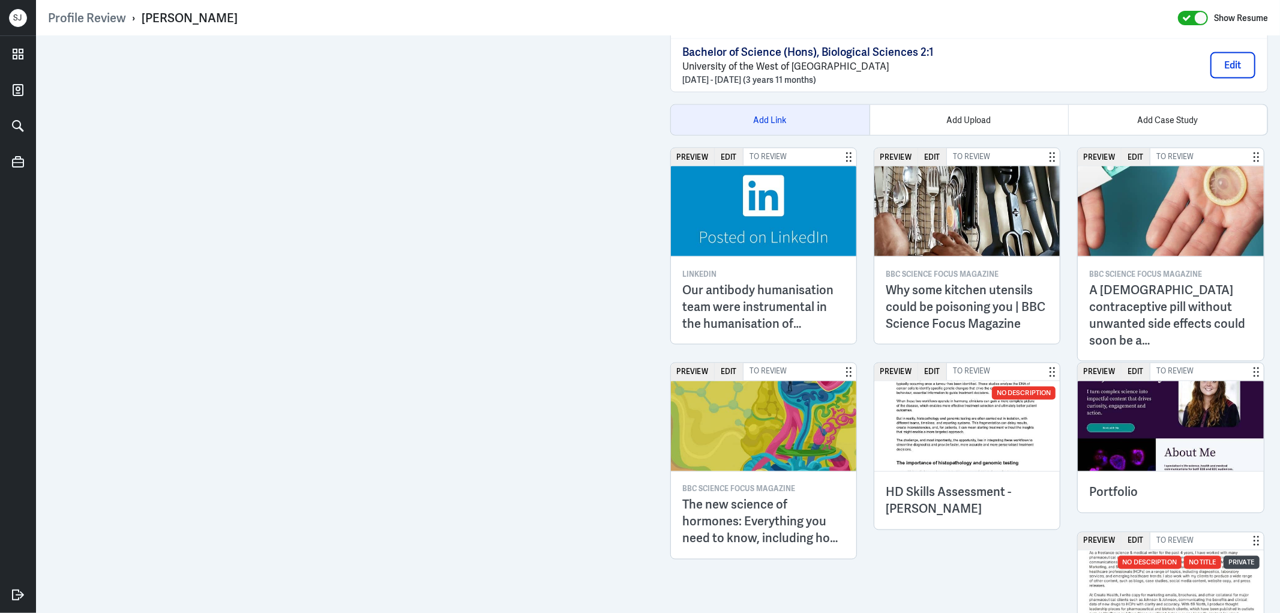
click at [736, 116] on div "Add Link" at bounding box center [770, 120] width 199 height 30
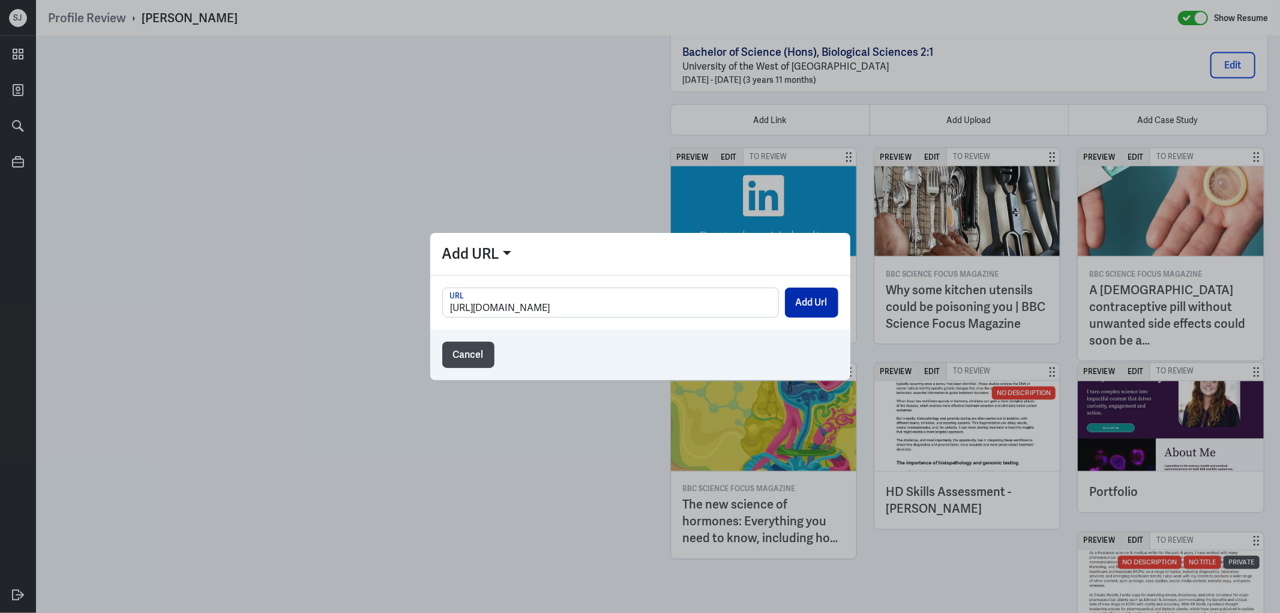
type input "https://www.lifearc.org/science/"
click at [814, 315] on button "Add Url" at bounding box center [811, 302] width 53 height 30
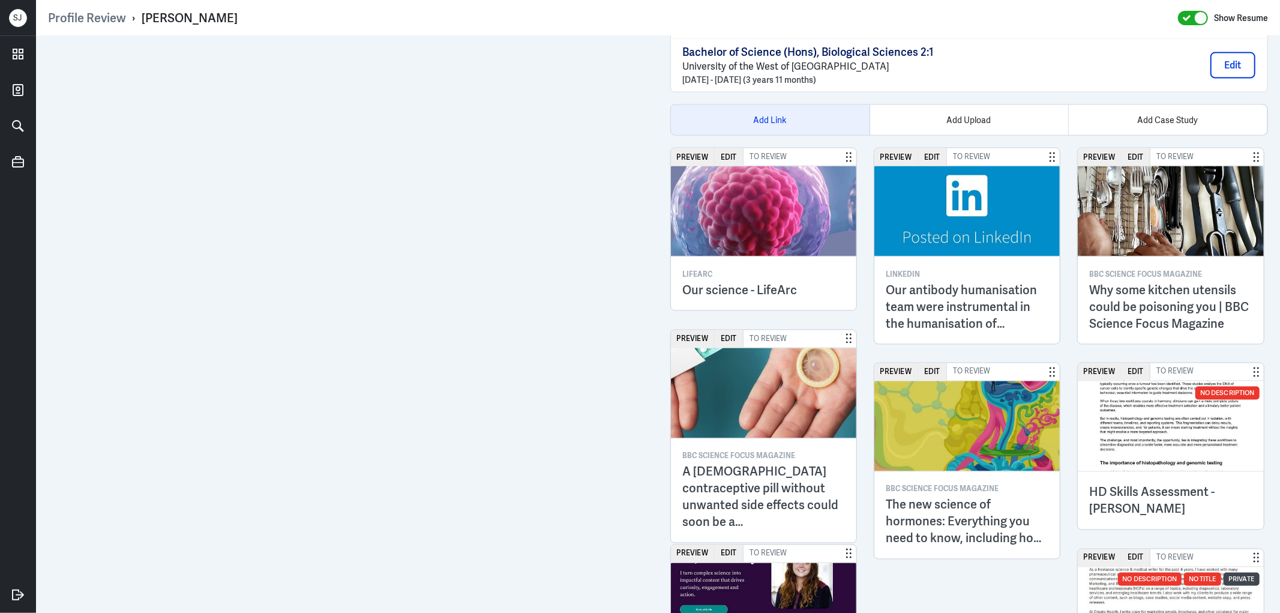
click at [760, 128] on div "Add Link" at bounding box center [770, 120] width 199 height 30
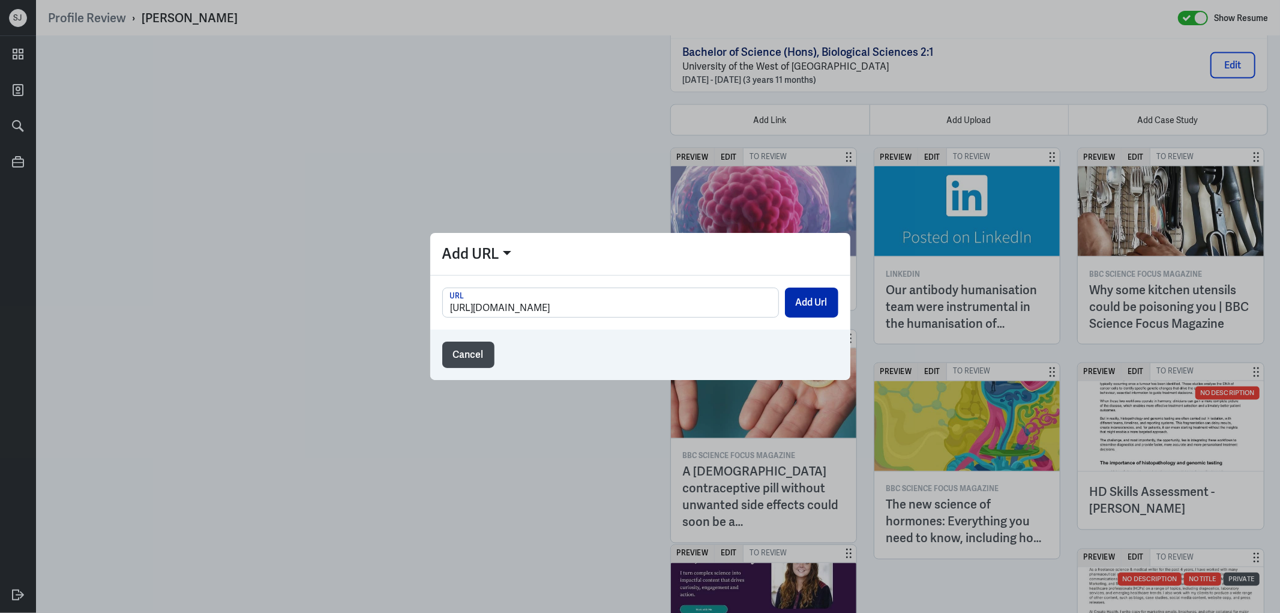
scroll to position [0, 120]
type input "https://www.lifearc.org/2024/6-challenges-in-rare-disease-research-and-how-we-c…"
click at [810, 292] on button "Add Url" at bounding box center [811, 302] width 53 height 30
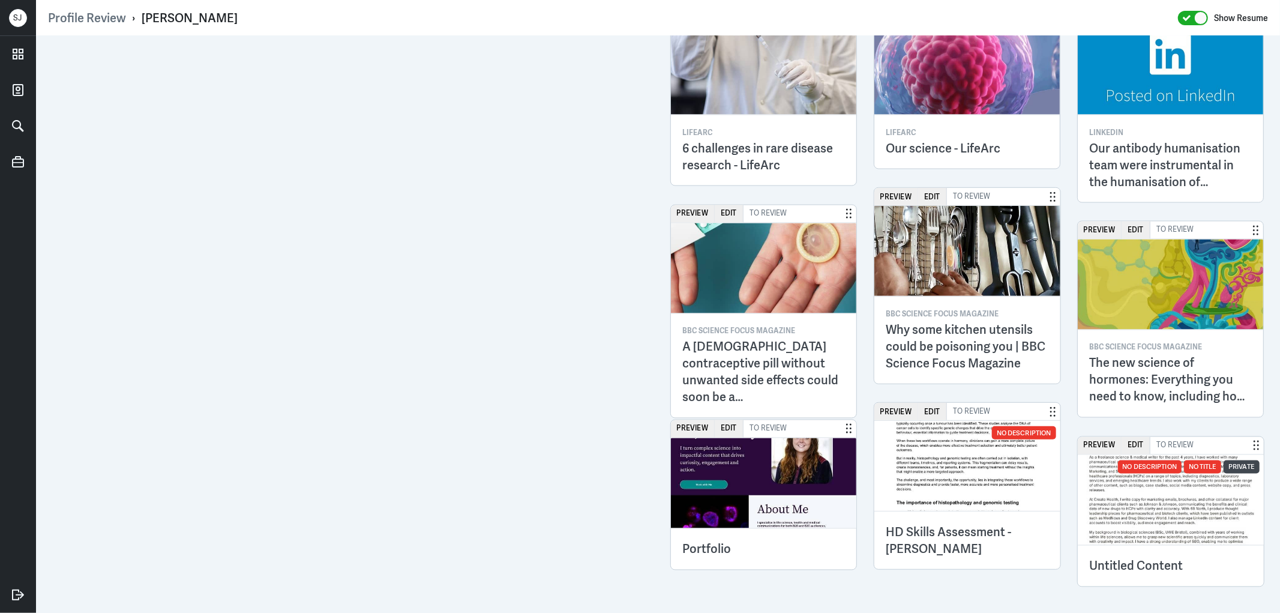
scroll to position [1730, 0]
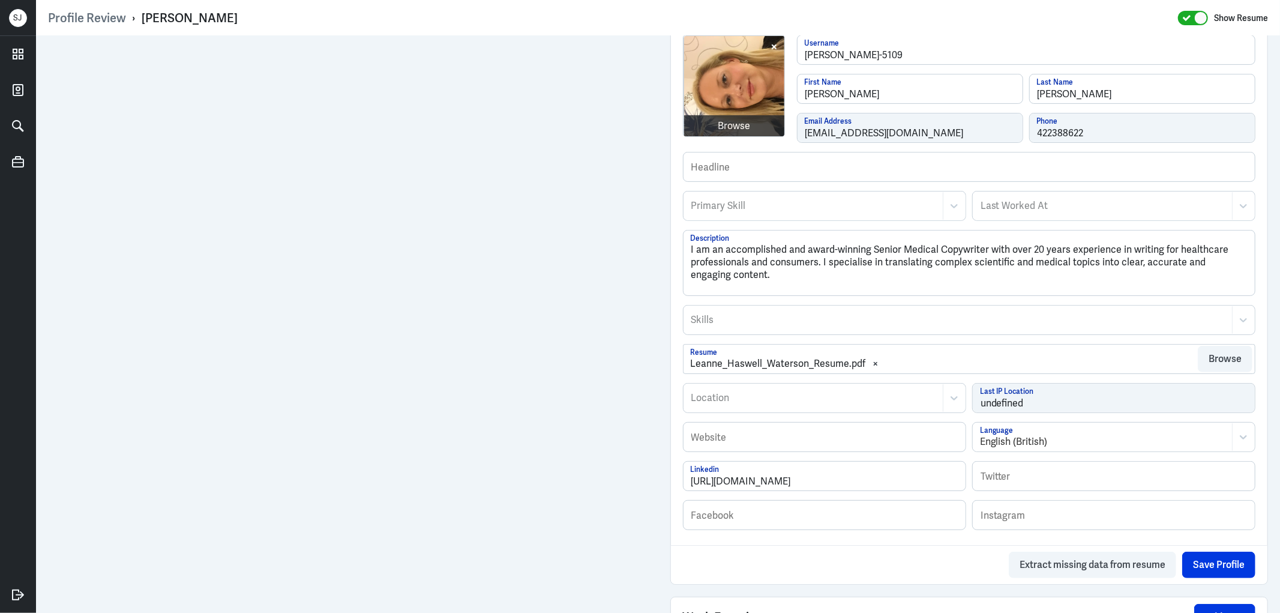
scroll to position [333, 0]
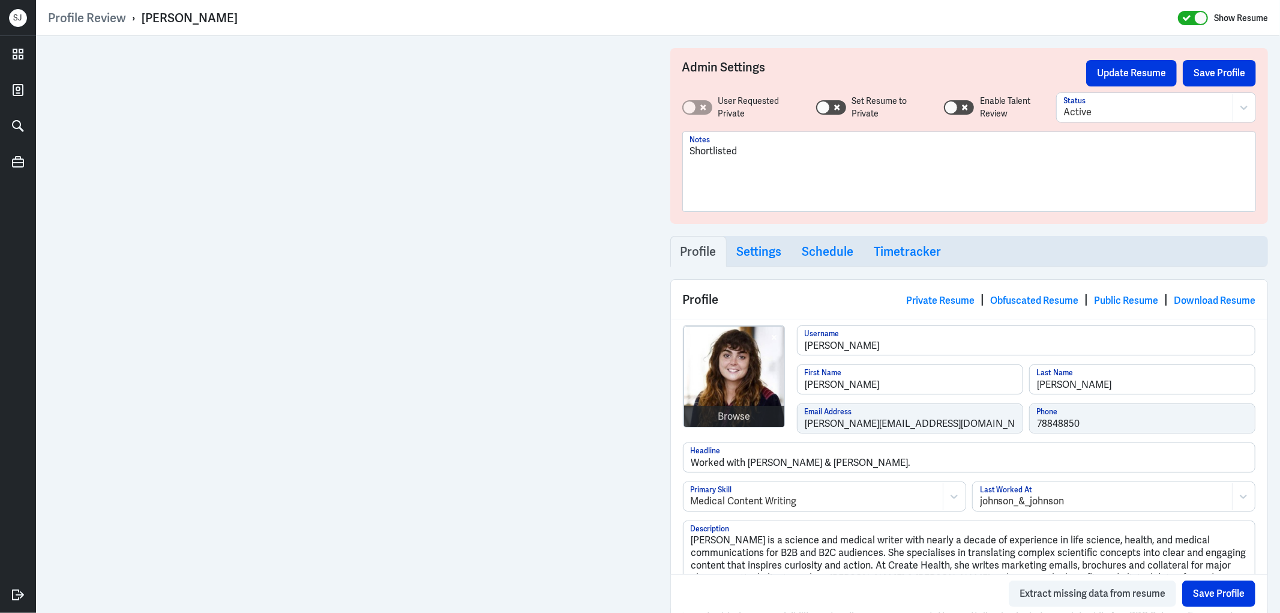
scroll to position [1730, 0]
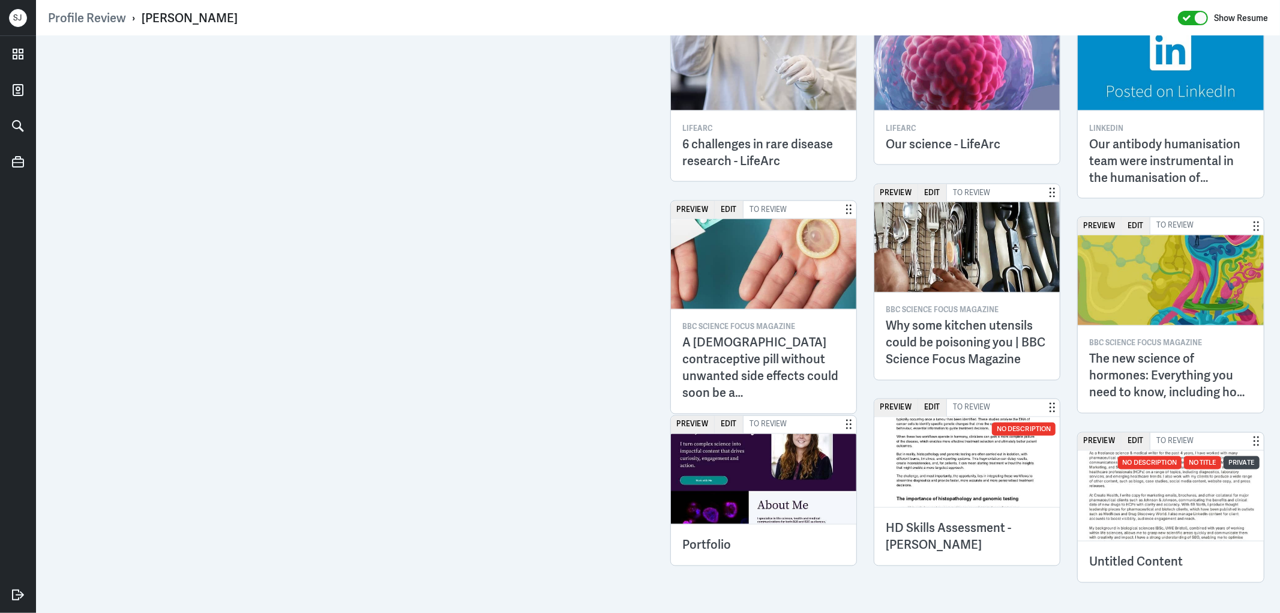
click at [752, 516] on img at bounding box center [764, 479] width 186 height 90
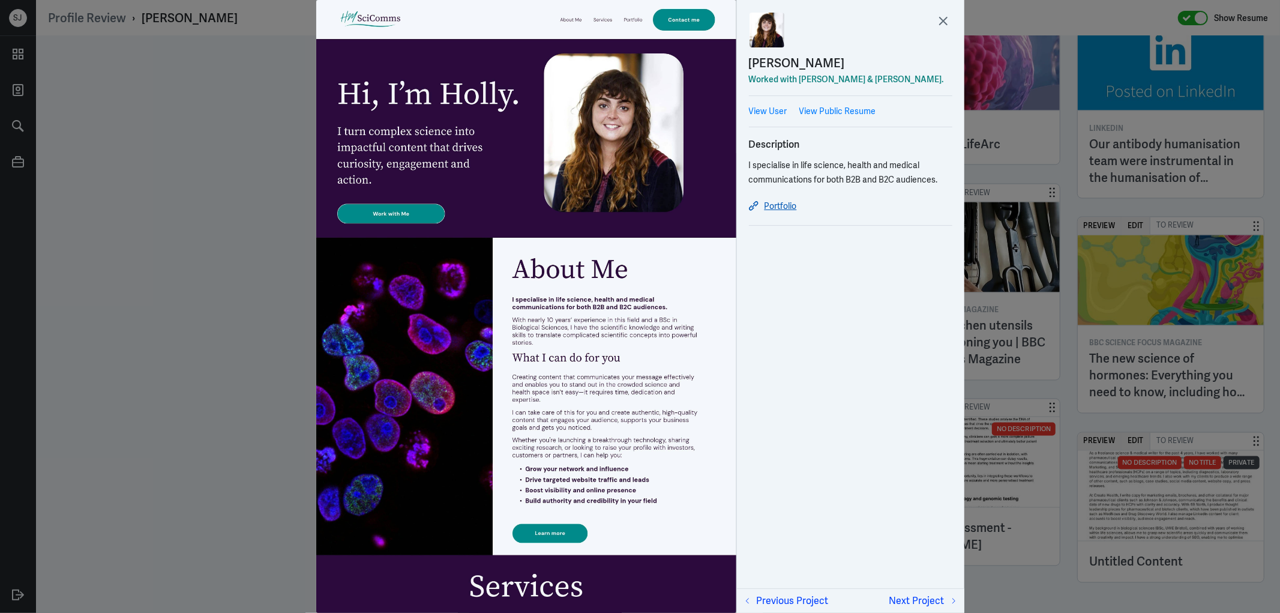
click at [781, 206] on link "Portfolio" at bounding box center [850, 206] width 203 height 14
click at [1025, 328] on div at bounding box center [640, 306] width 1280 height 613
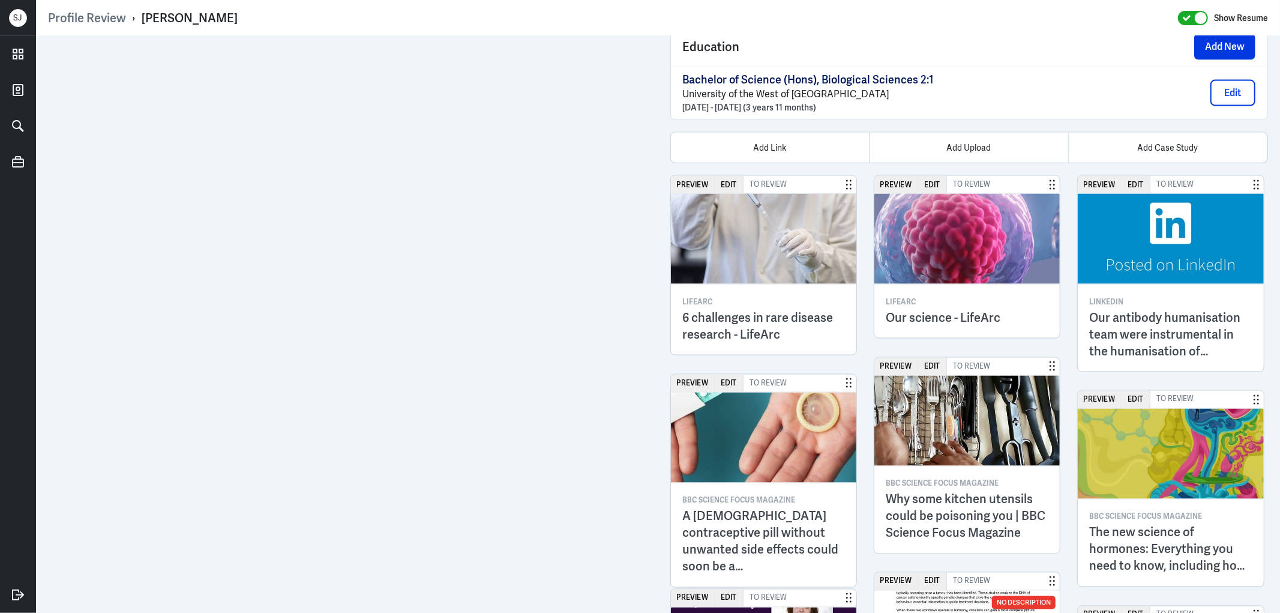
scroll to position [1330, 0]
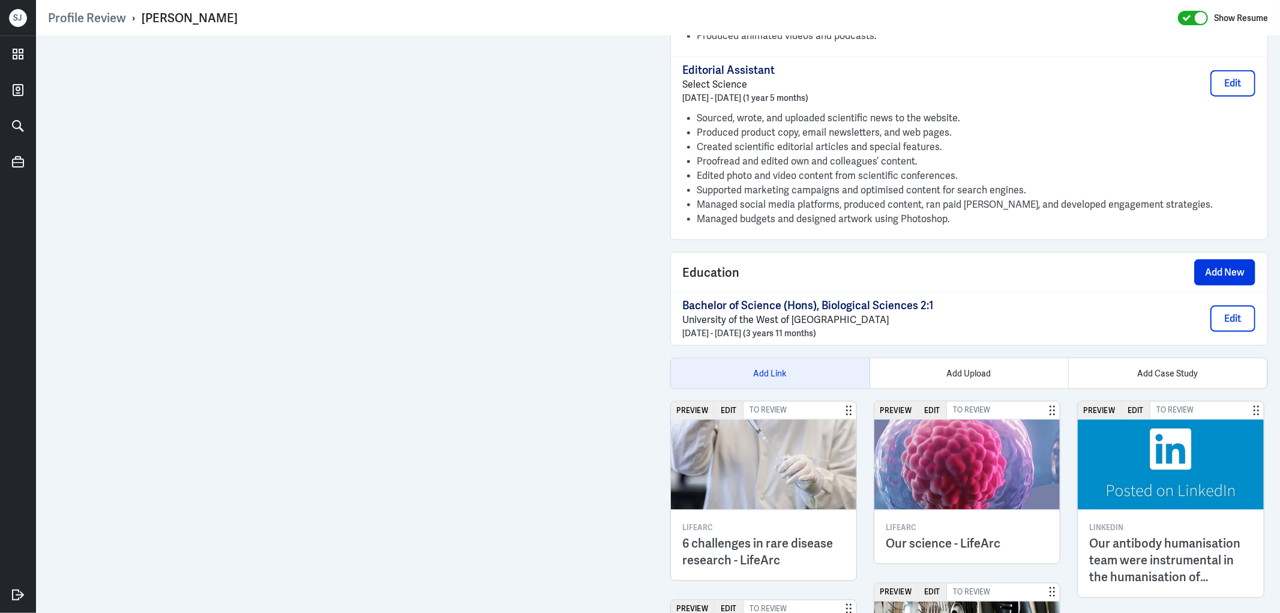
click at [751, 385] on div "Add Link" at bounding box center [770, 373] width 199 height 30
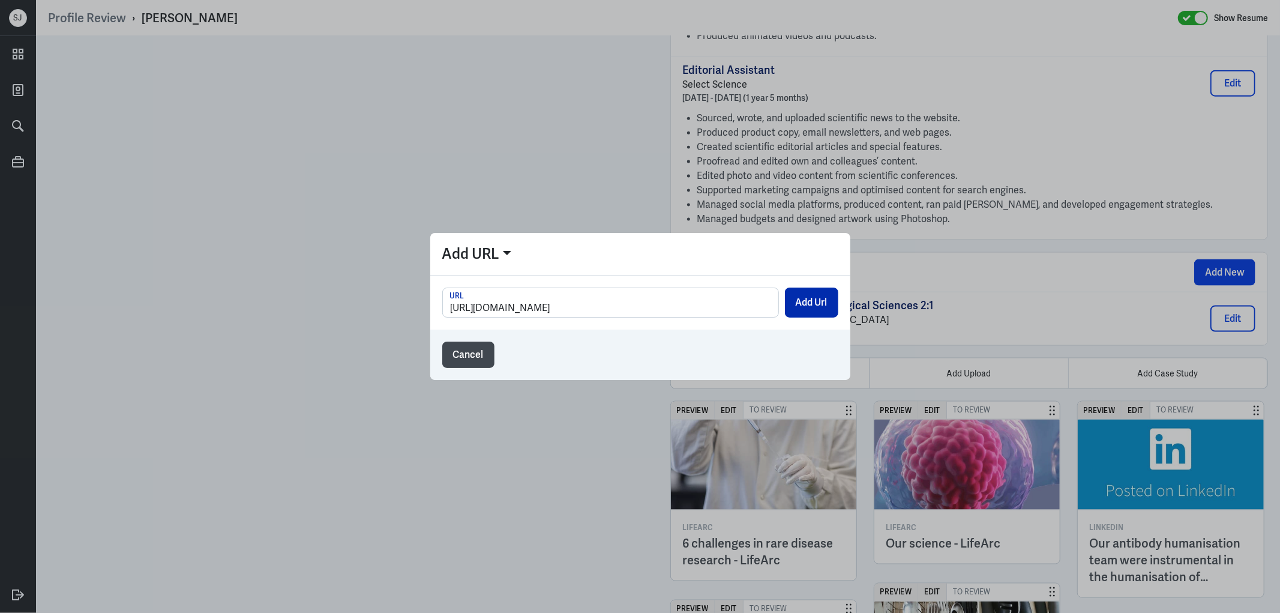
scroll to position [0, 89]
type input "[URL][DOMAIN_NAME]"
click at [828, 304] on button "Add Url" at bounding box center [811, 302] width 53 height 30
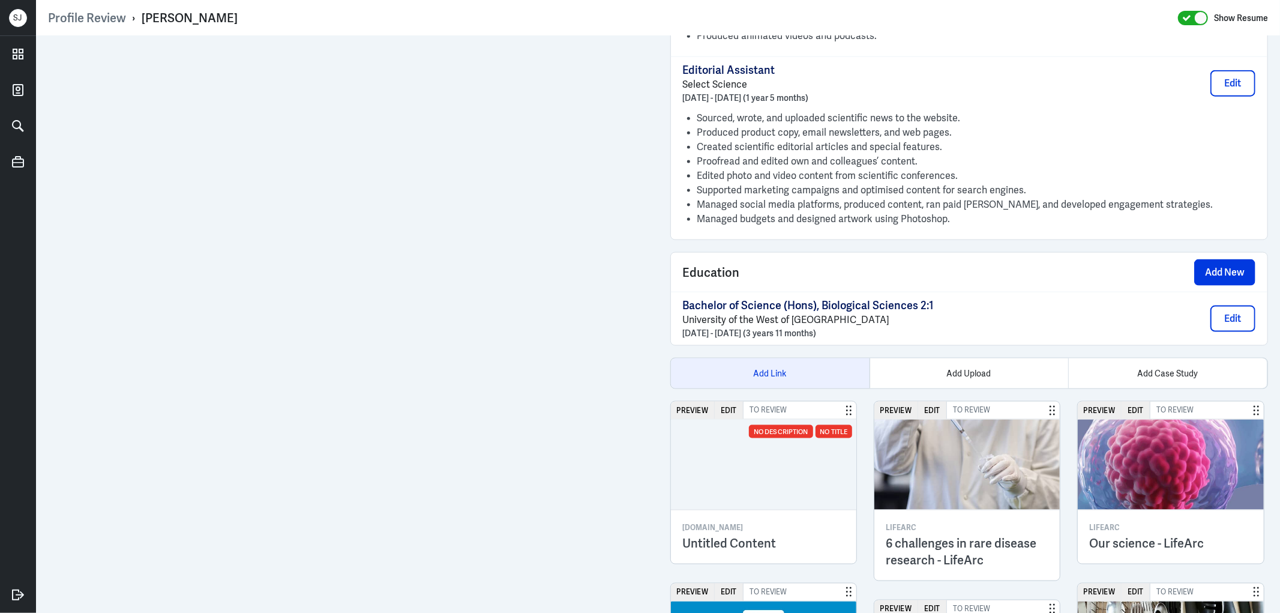
click at [783, 370] on div "Add Link" at bounding box center [770, 373] width 199 height 30
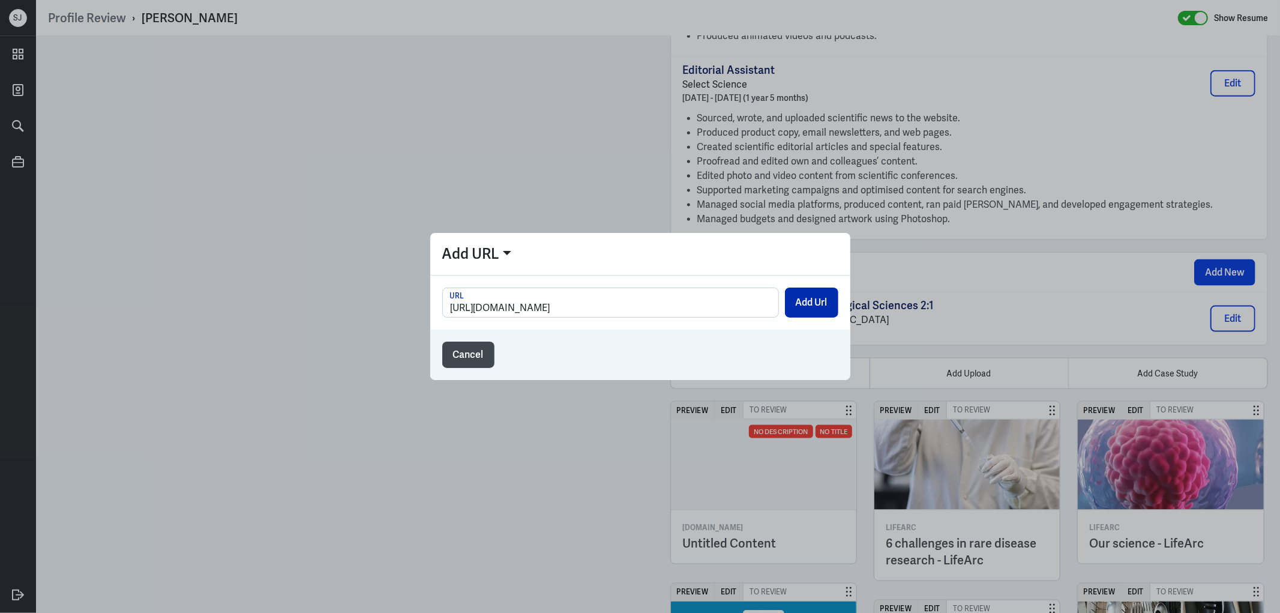
scroll to position [0, 148]
type input "[URL][DOMAIN_NAME]"
click at [814, 308] on button "Add Url" at bounding box center [811, 302] width 53 height 30
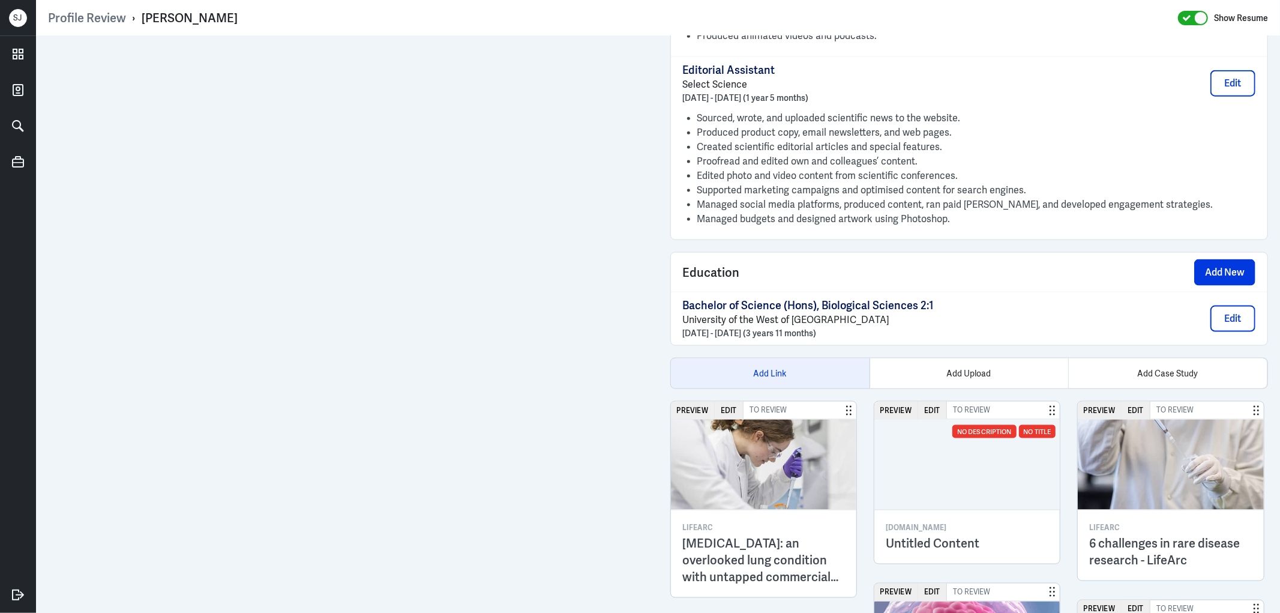
click at [761, 370] on div "Add Link" at bounding box center [770, 373] width 199 height 30
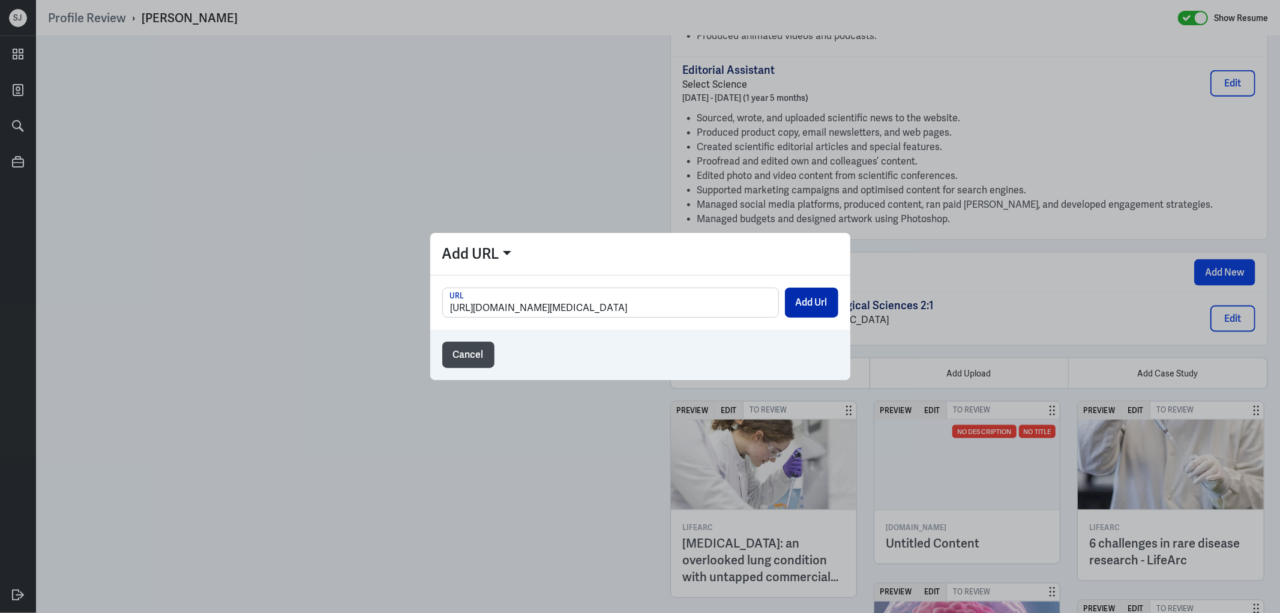
scroll to position [0, 78]
type input "[URL][DOMAIN_NAME][MEDICAL_DATA]"
click at [808, 299] on button "Add Url" at bounding box center [811, 302] width 53 height 30
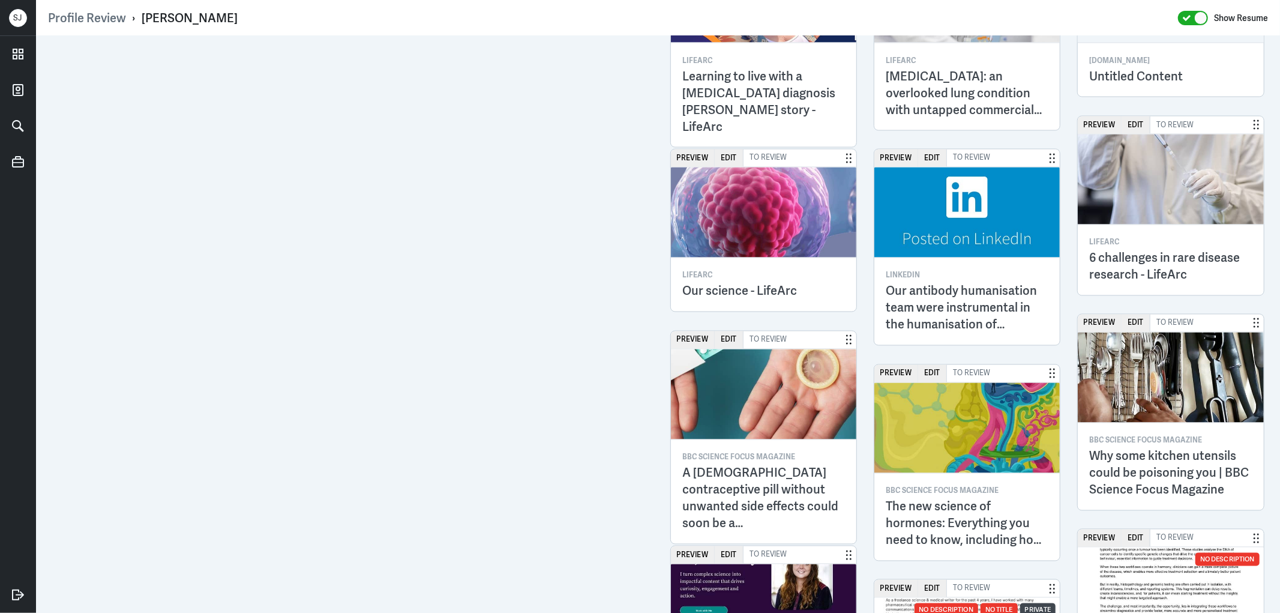
scroll to position [1531, 0]
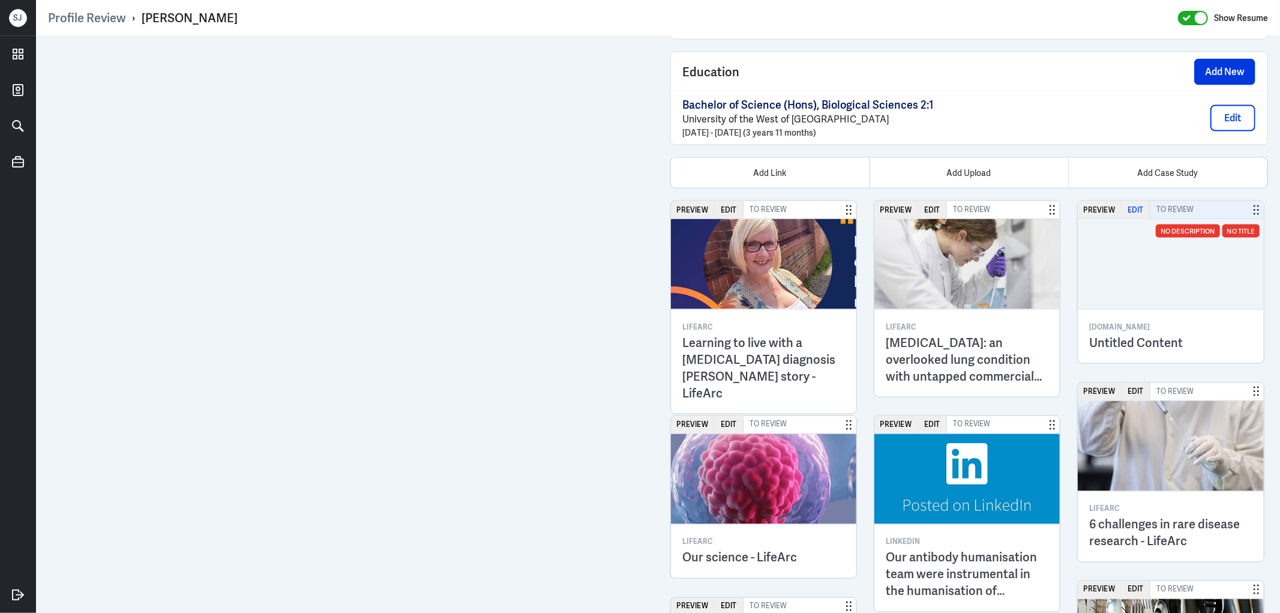
click at [1126, 205] on button "Edit" at bounding box center [1136, 209] width 29 height 17
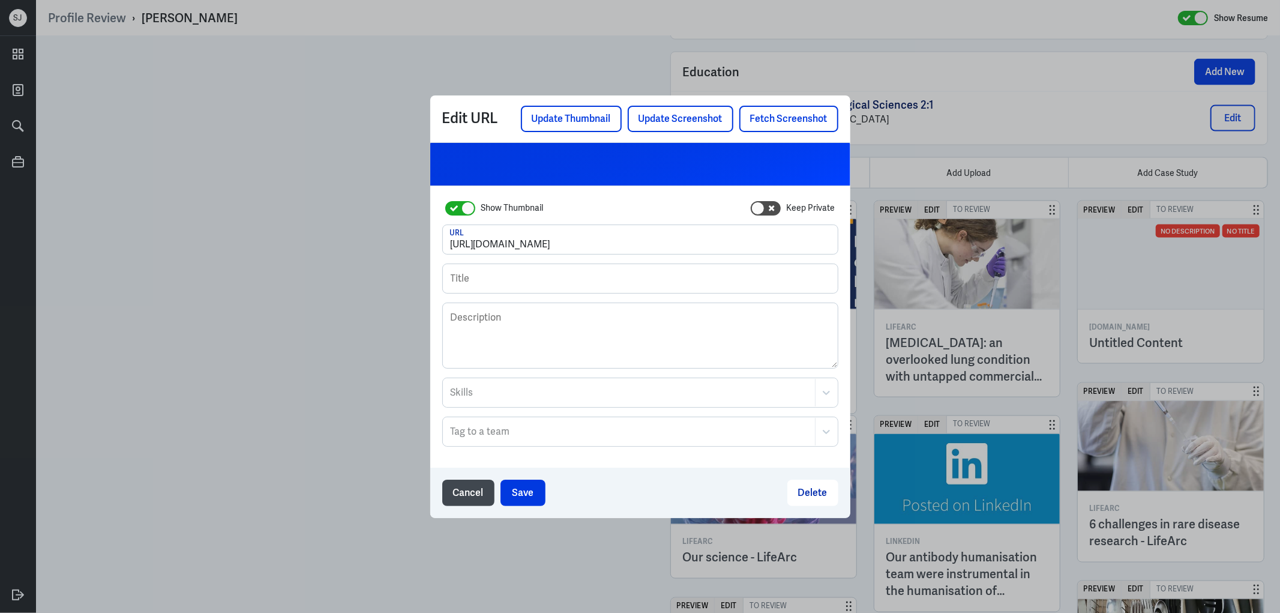
click at [769, 131] on div "Edit URL Update Thumbnail Update Screenshot Fetch Screenshot" at bounding box center [640, 118] width 420 height 47
click at [758, 130] on button "Fetch Screenshot" at bounding box center [788, 119] width 99 height 26
click at [524, 495] on button "Save" at bounding box center [523, 493] width 45 height 26
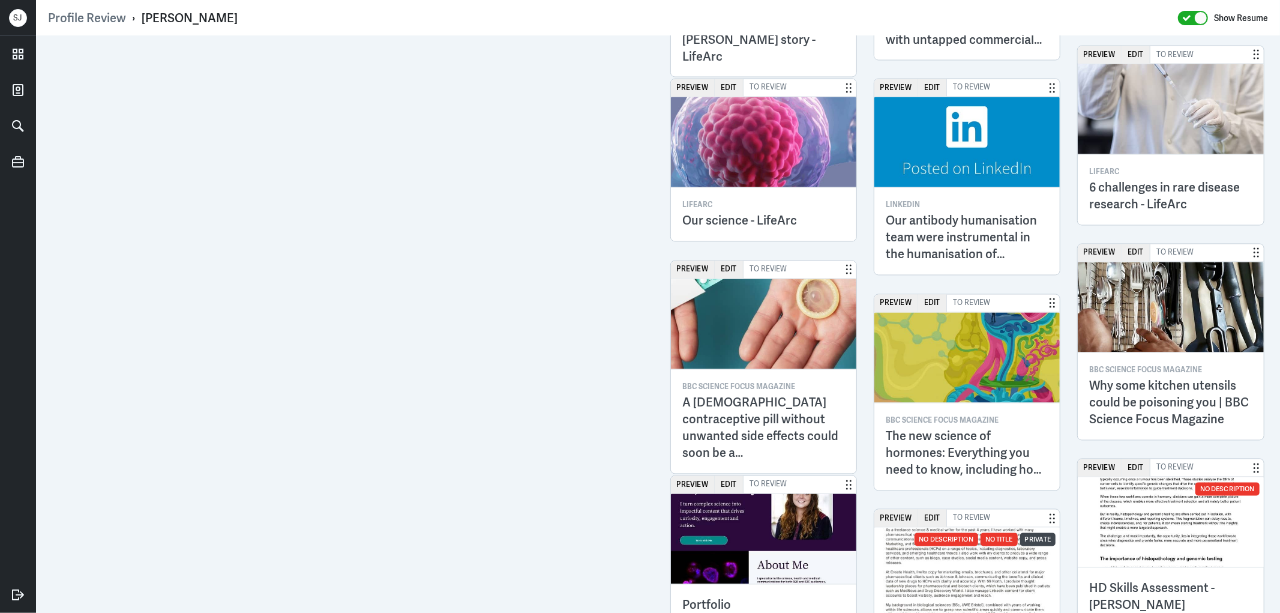
scroll to position [1945, 0]
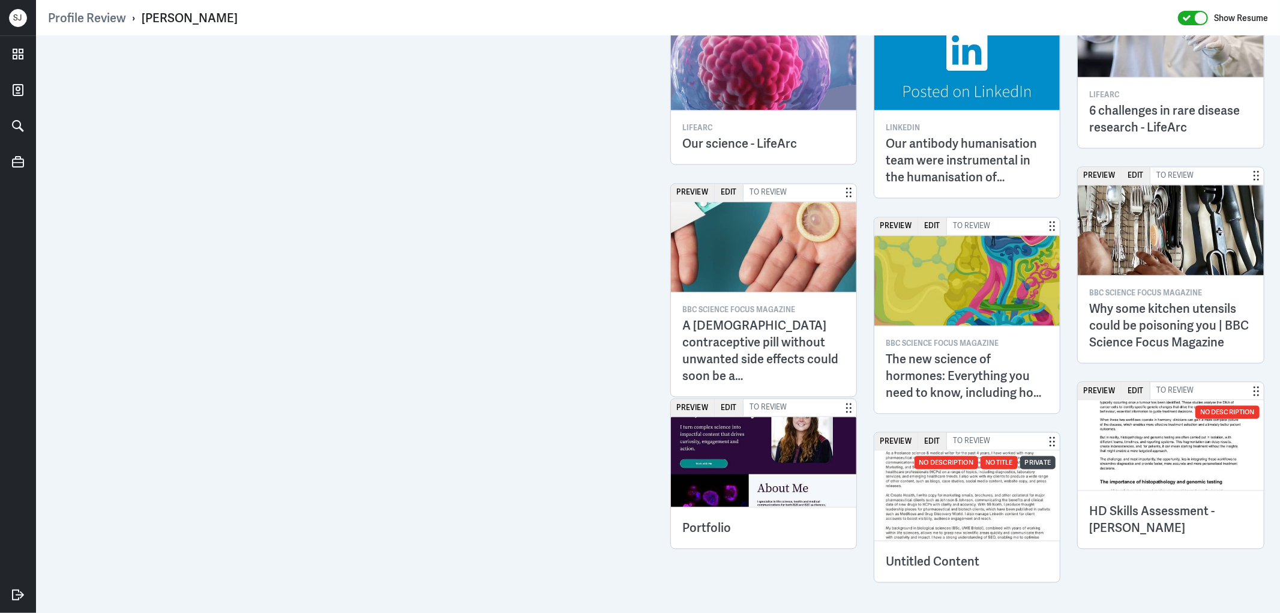
click at [746, 476] on img at bounding box center [764, 462] width 186 height 90
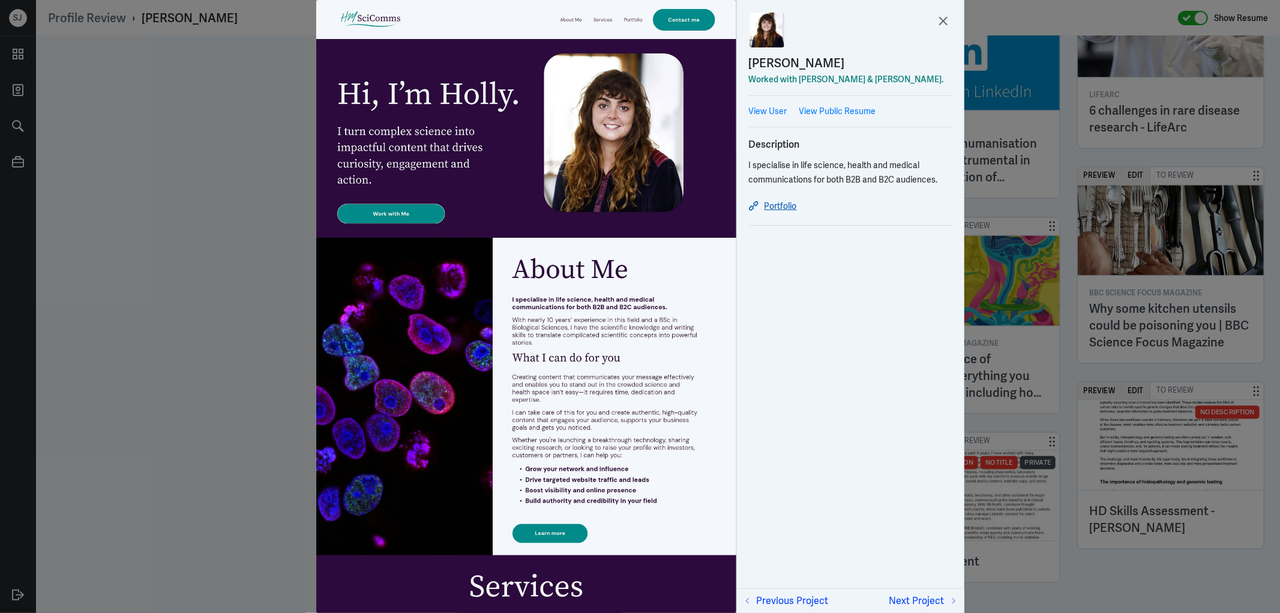
click at [780, 208] on link "Portfolio" at bounding box center [850, 206] width 203 height 14
click at [991, 312] on div at bounding box center [640, 306] width 1280 height 613
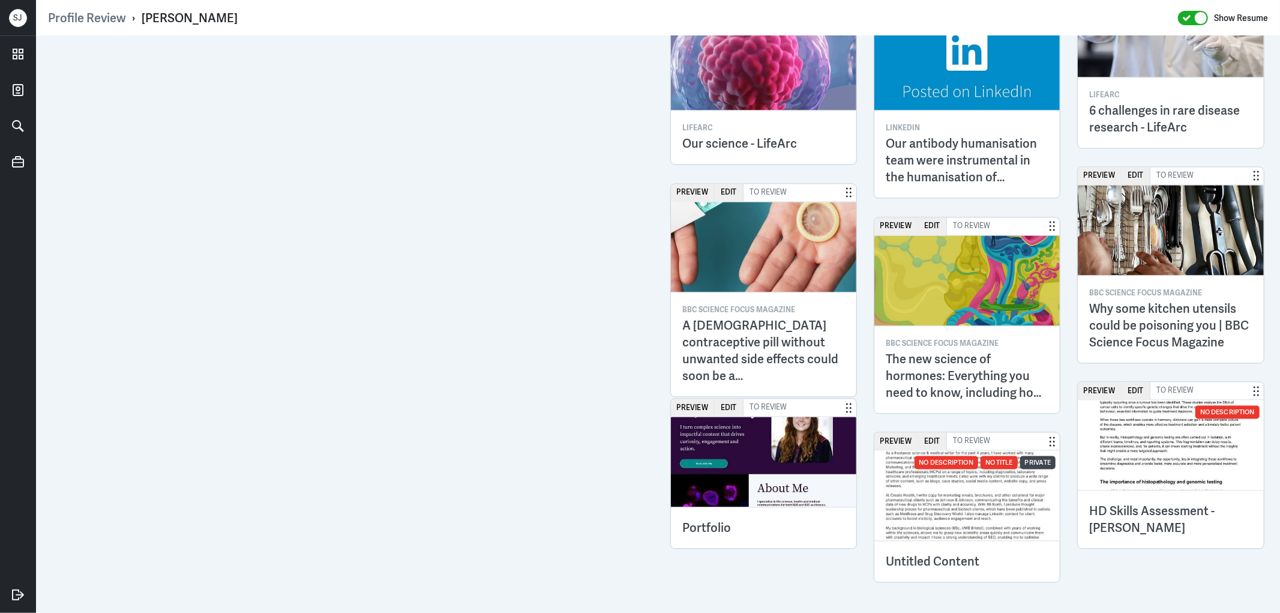
scroll to position [1612, 0]
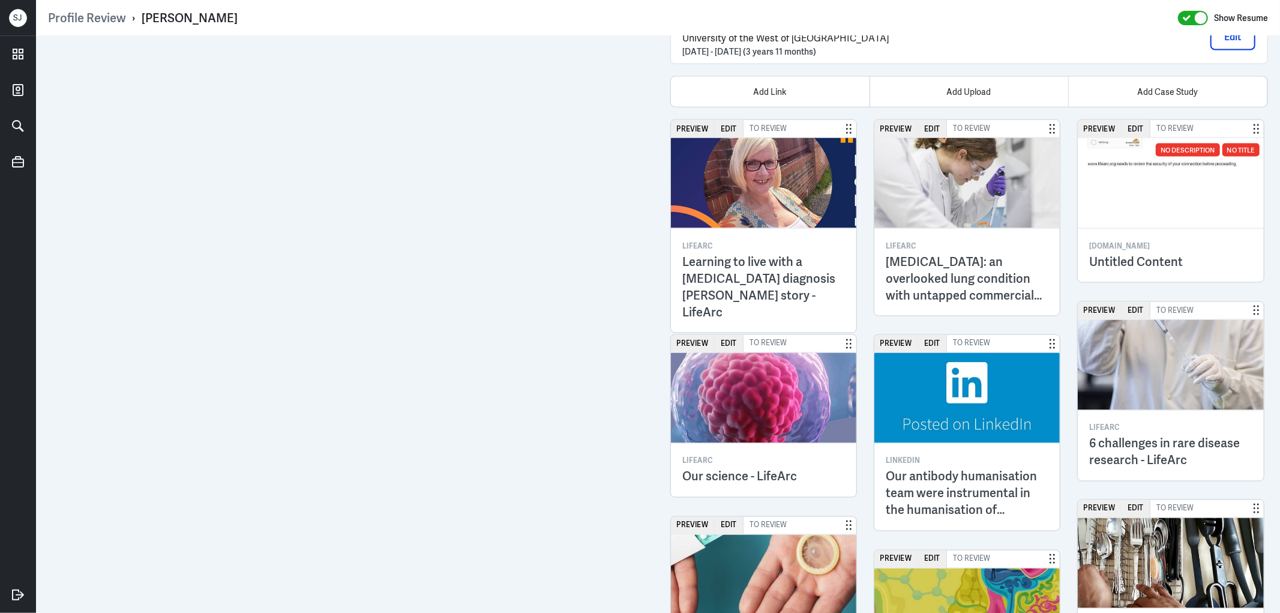
click at [767, 85] on div "Add Link" at bounding box center [770, 92] width 199 height 30
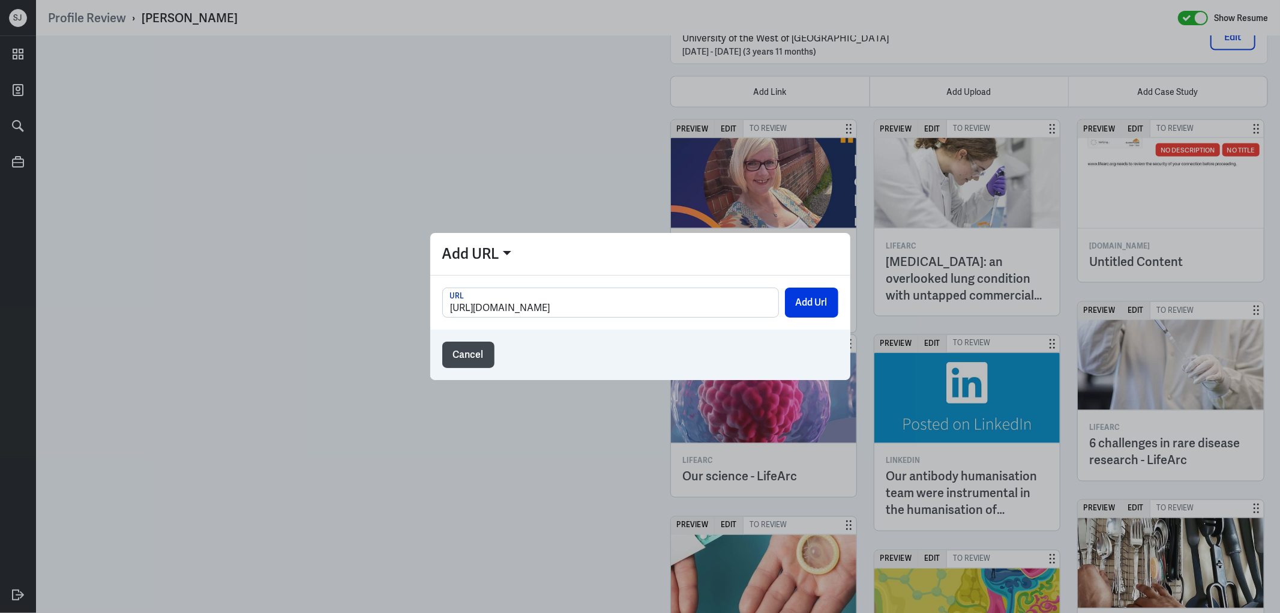
scroll to position [0, 261]
type input "https://www.mednous.com/system/files/2024-10/IsomAb%20Ltd%20Isoform-specific%20…"
click at [816, 305] on button "Add Url" at bounding box center [811, 302] width 53 height 30
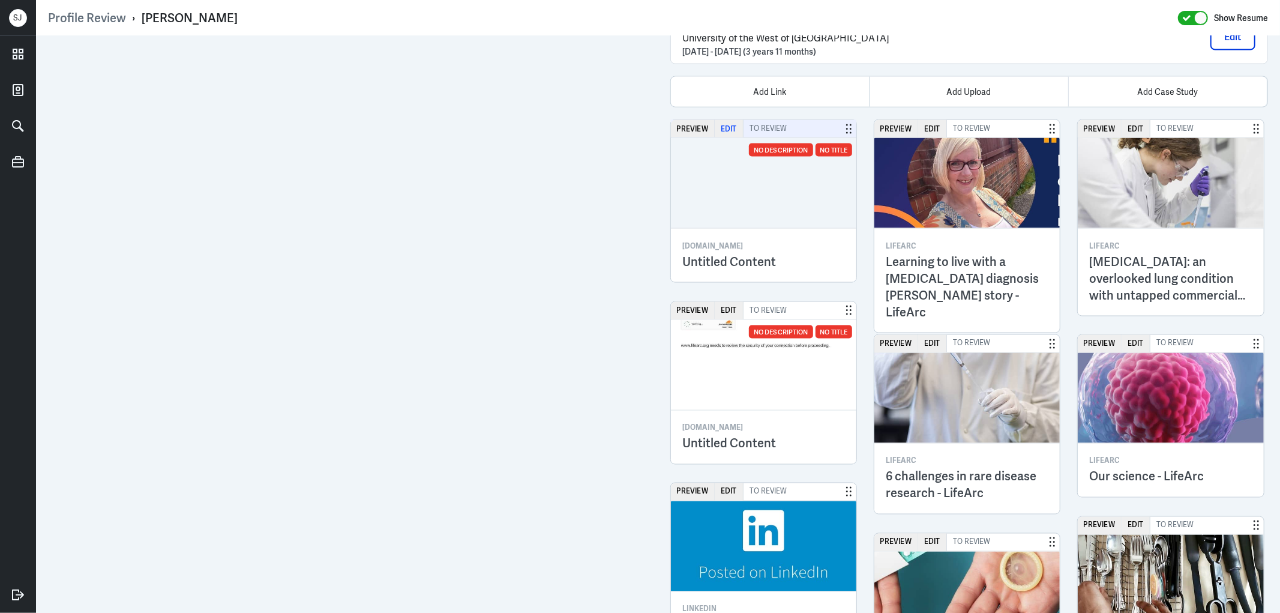
click at [724, 128] on button "Edit" at bounding box center [729, 128] width 29 height 17
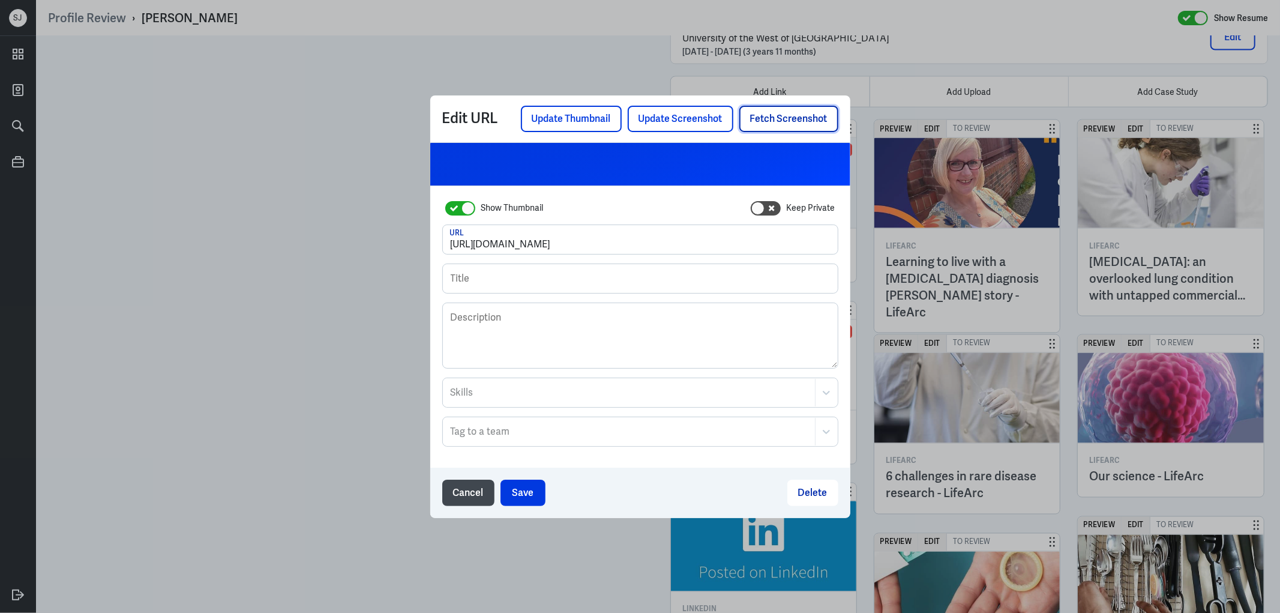
click at [767, 126] on button "Fetch Screenshot" at bounding box center [788, 119] width 99 height 26
click at [522, 490] on button "Save" at bounding box center [523, 493] width 45 height 26
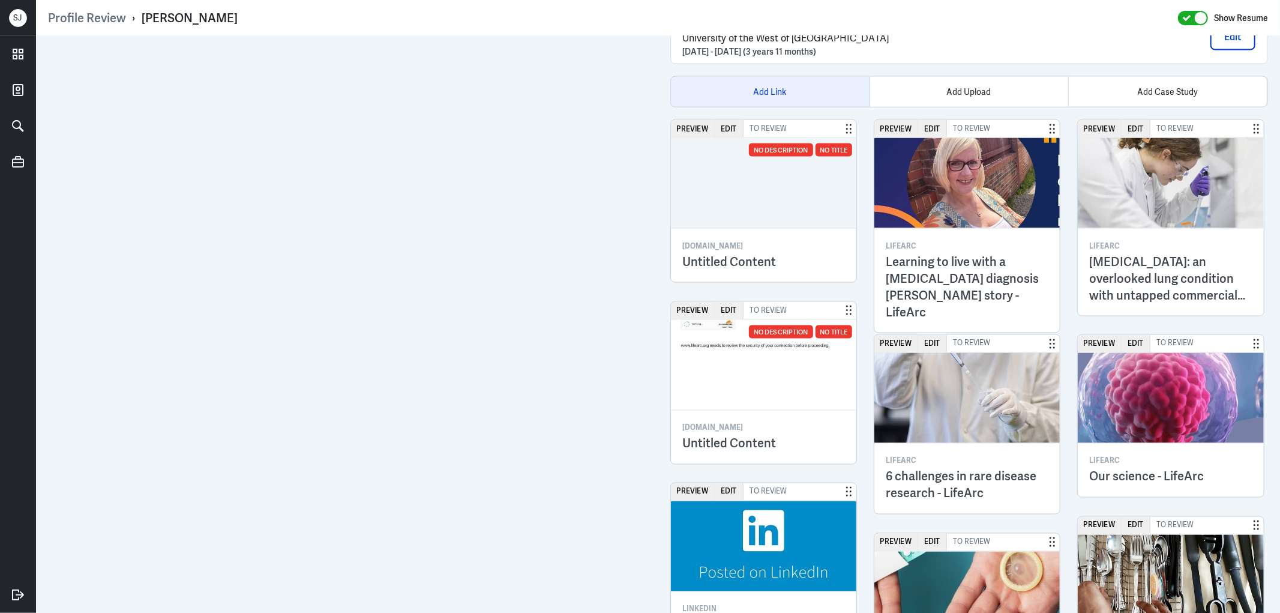
click at [777, 79] on div "Add Link" at bounding box center [770, 92] width 199 height 30
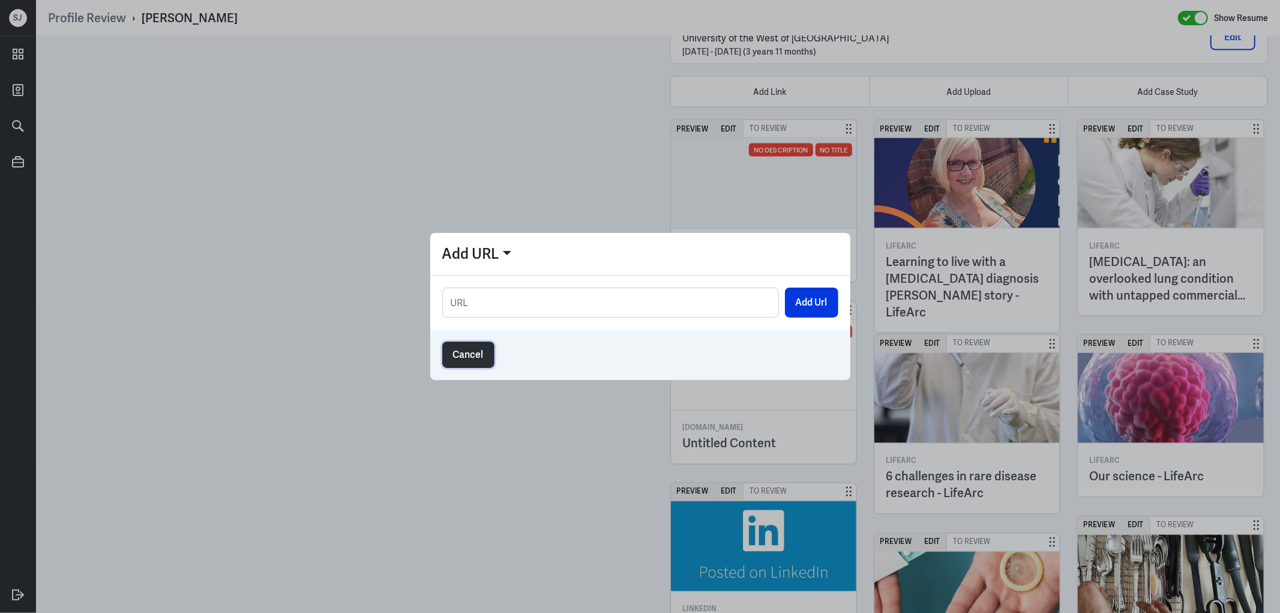
click at [483, 355] on button "Cancel" at bounding box center [468, 355] width 52 height 26
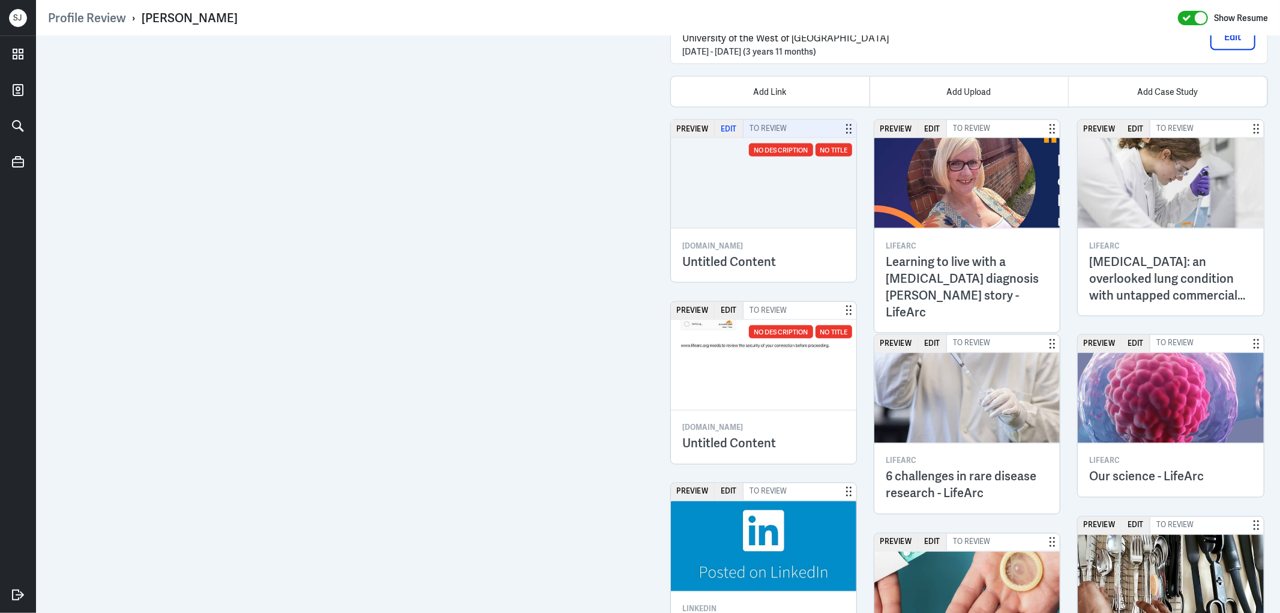
click at [726, 123] on button "Edit" at bounding box center [729, 128] width 29 height 17
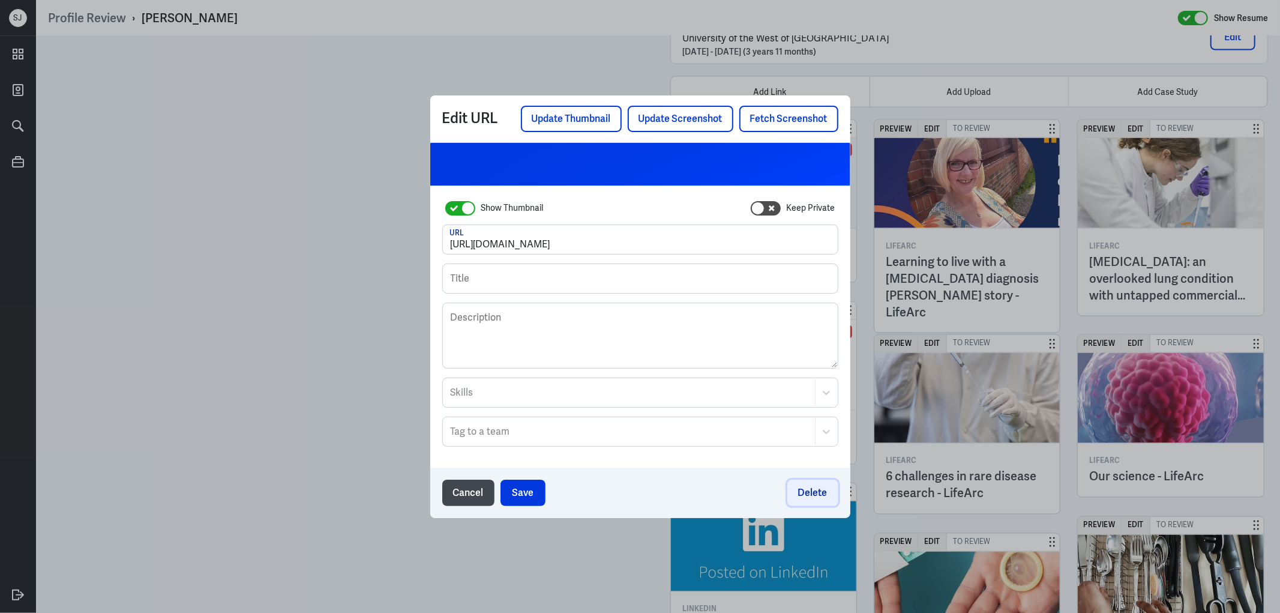
click at [820, 493] on button "Delete" at bounding box center [812, 493] width 51 height 26
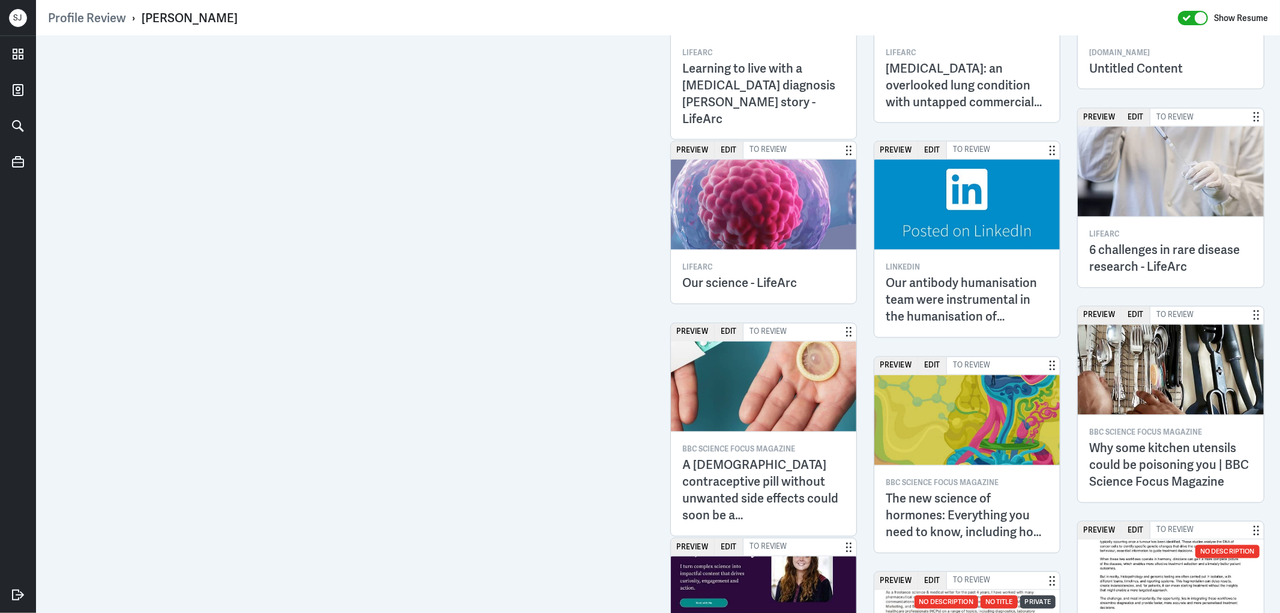
scroll to position [1612, 0]
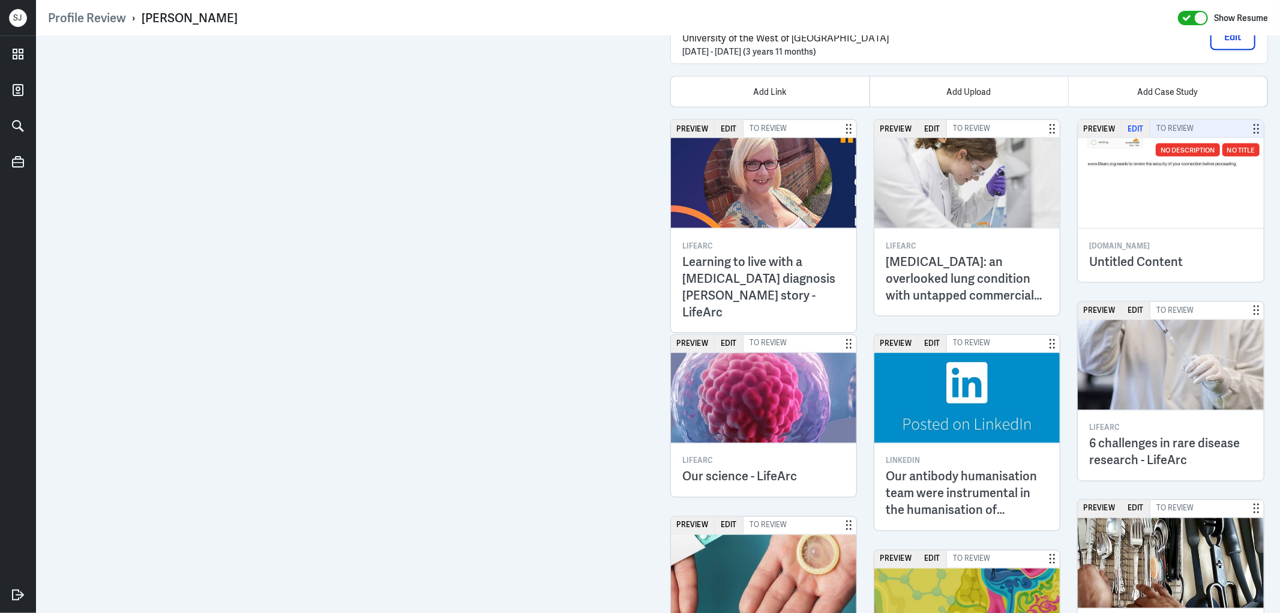
click at [1131, 127] on button "Edit" at bounding box center [1136, 128] width 29 height 17
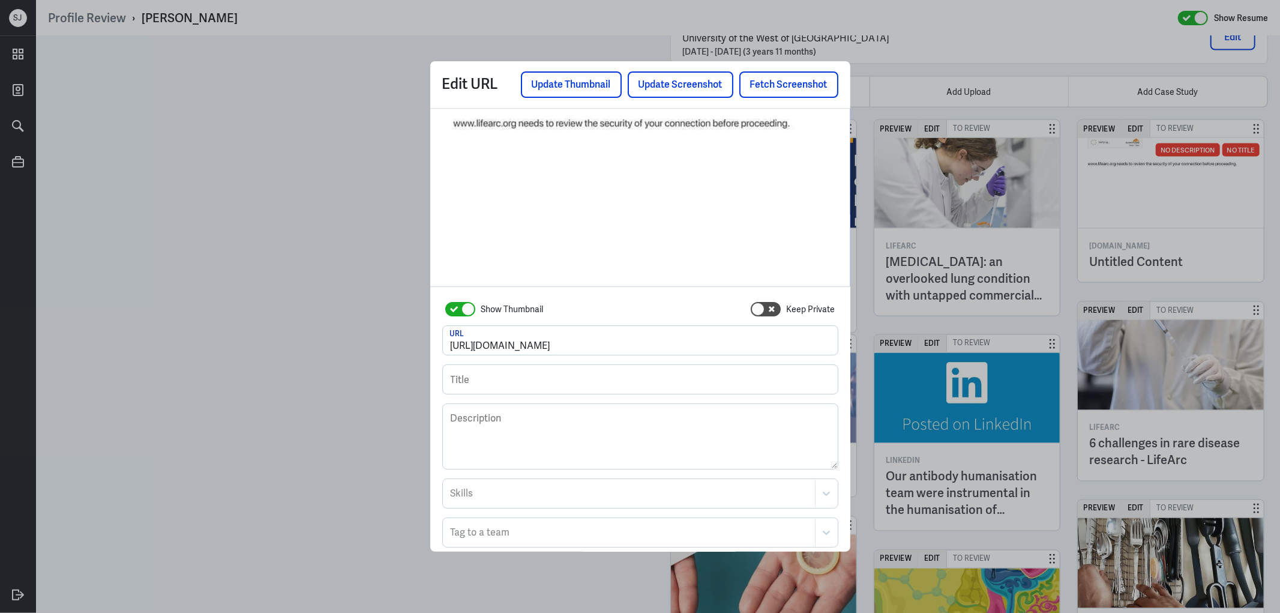
scroll to position [75, 0]
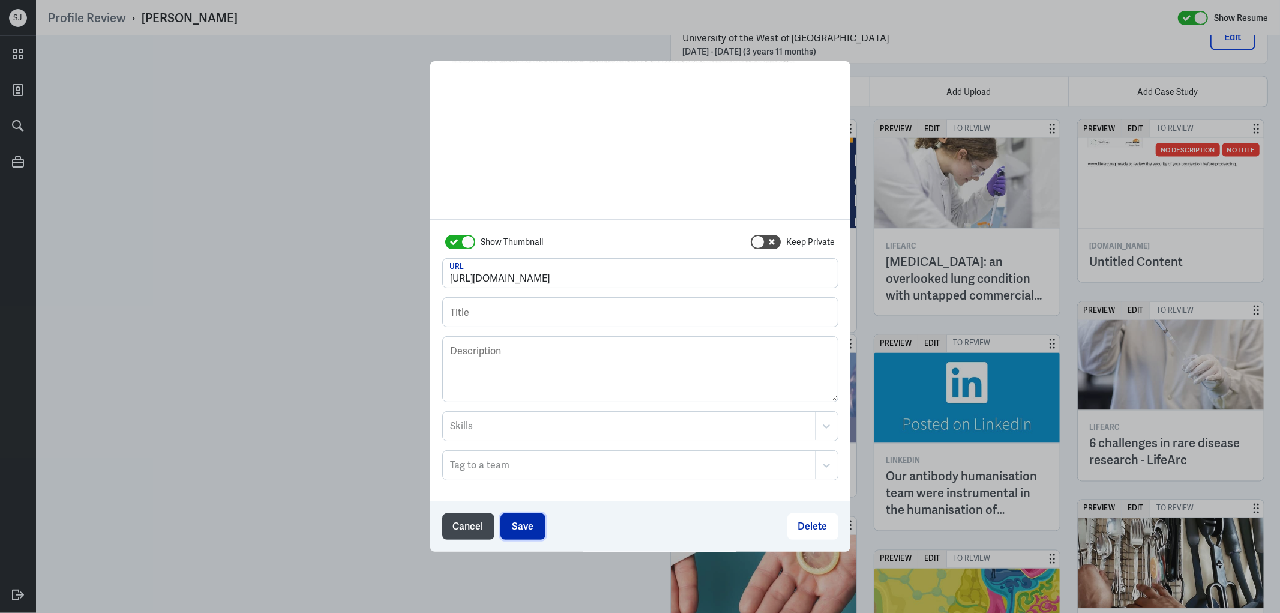
click at [510, 517] on button "Save" at bounding box center [523, 526] width 45 height 26
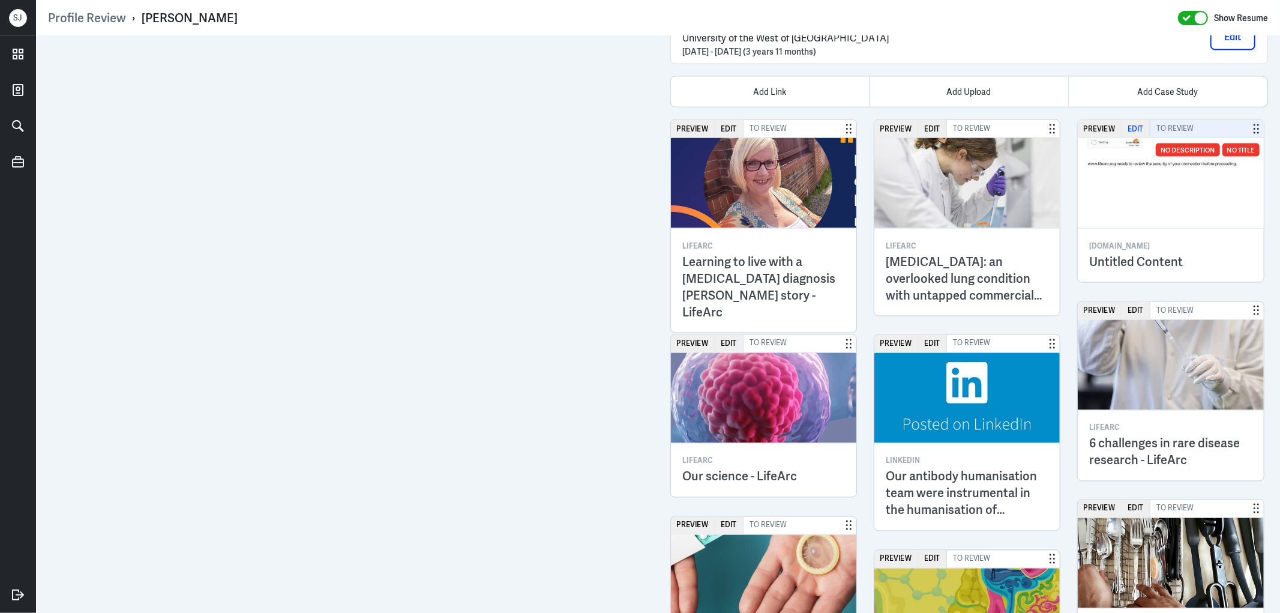
click at [1133, 131] on button "Edit" at bounding box center [1136, 128] width 29 height 17
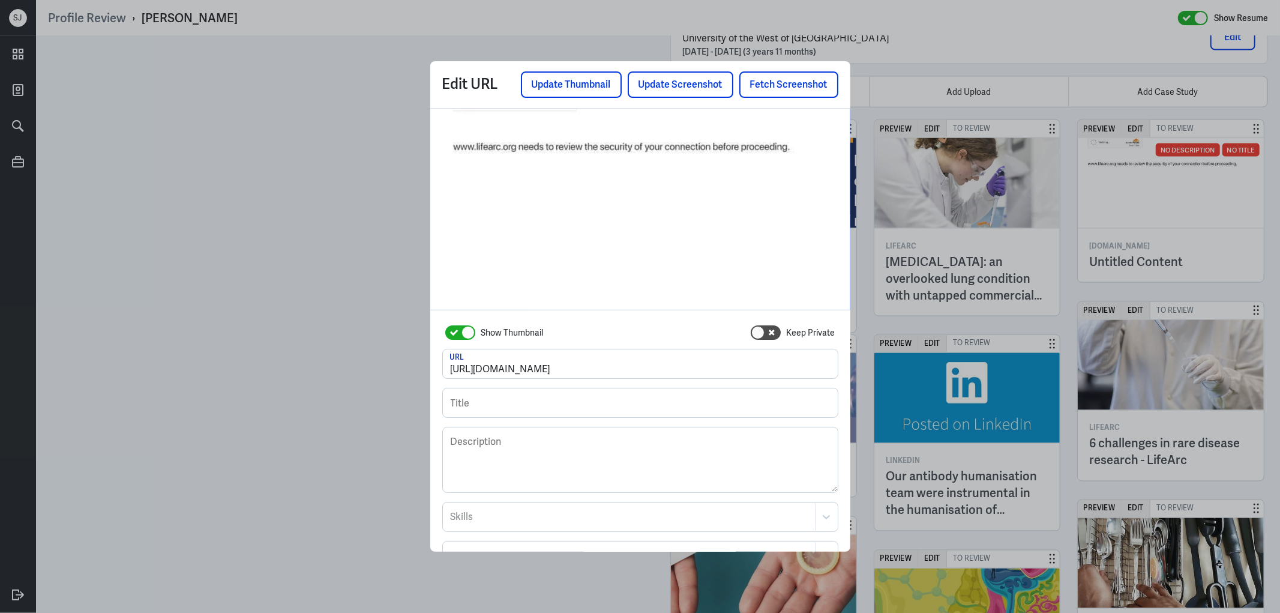
scroll to position [63, 0]
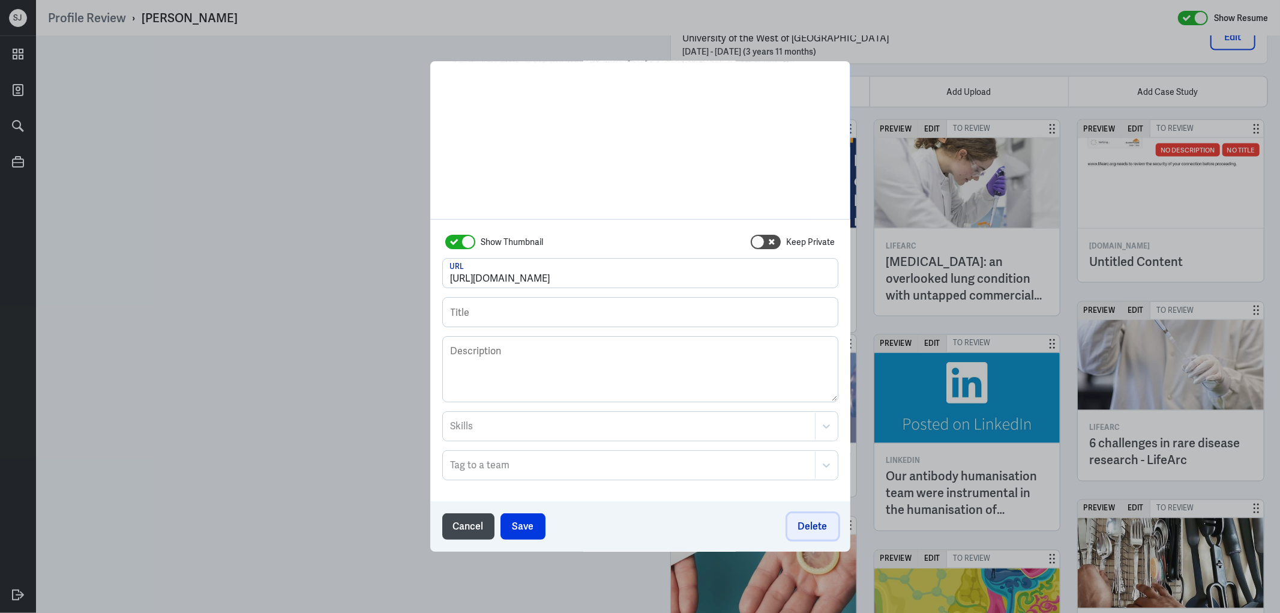
drag, startPoint x: 819, startPoint y: 520, endPoint x: 811, endPoint y: 514, distance: 9.5
click at [818, 519] on button "Delete" at bounding box center [812, 526] width 51 height 26
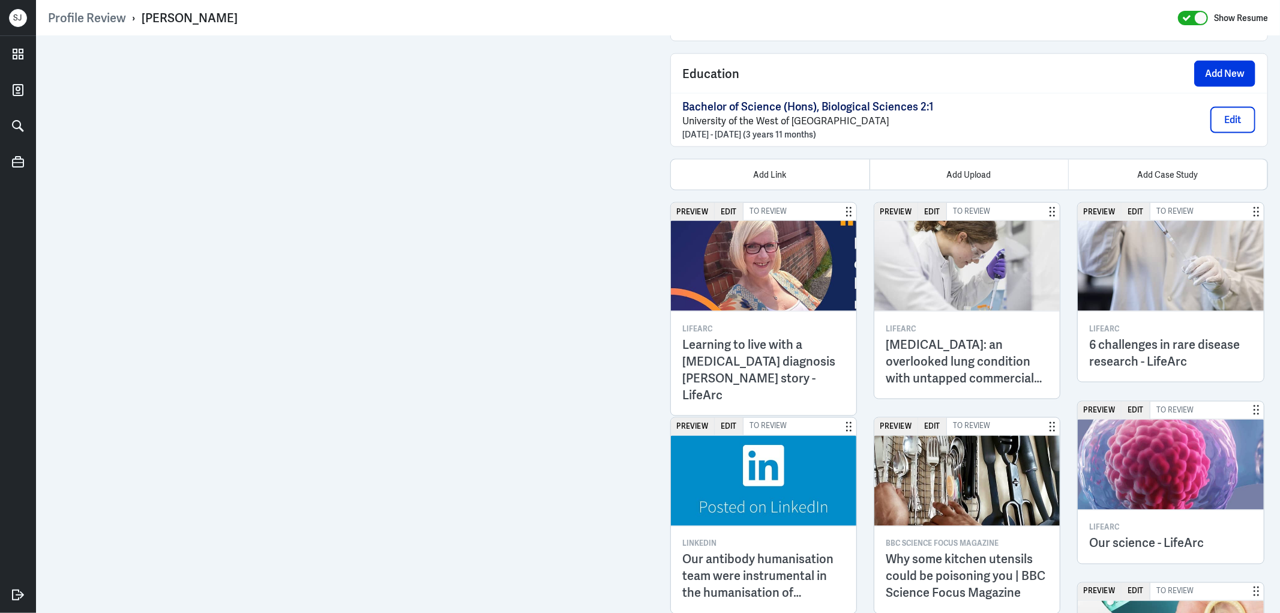
scroll to position [1382, 0]
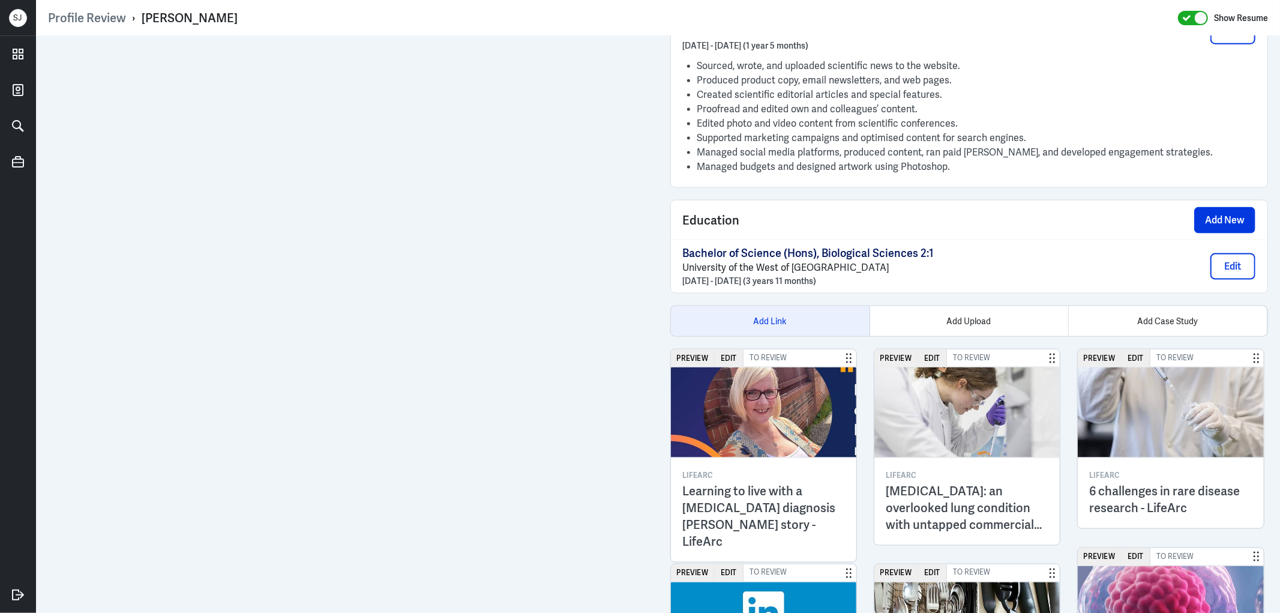
click at [772, 321] on div "Add Link" at bounding box center [770, 321] width 199 height 30
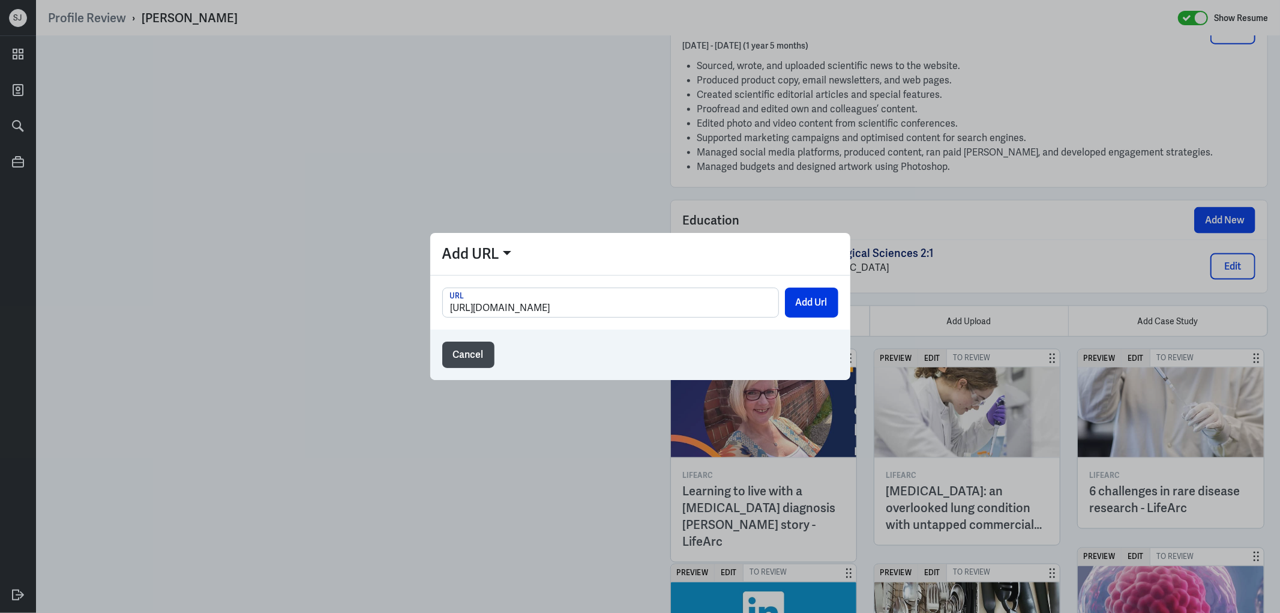
scroll to position [0, 97]
type input "https://www.selectscience.net/article/explore-the-role-of-crispr-gene-editing-i…"
click at [805, 300] on button "Add Url" at bounding box center [811, 302] width 53 height 30
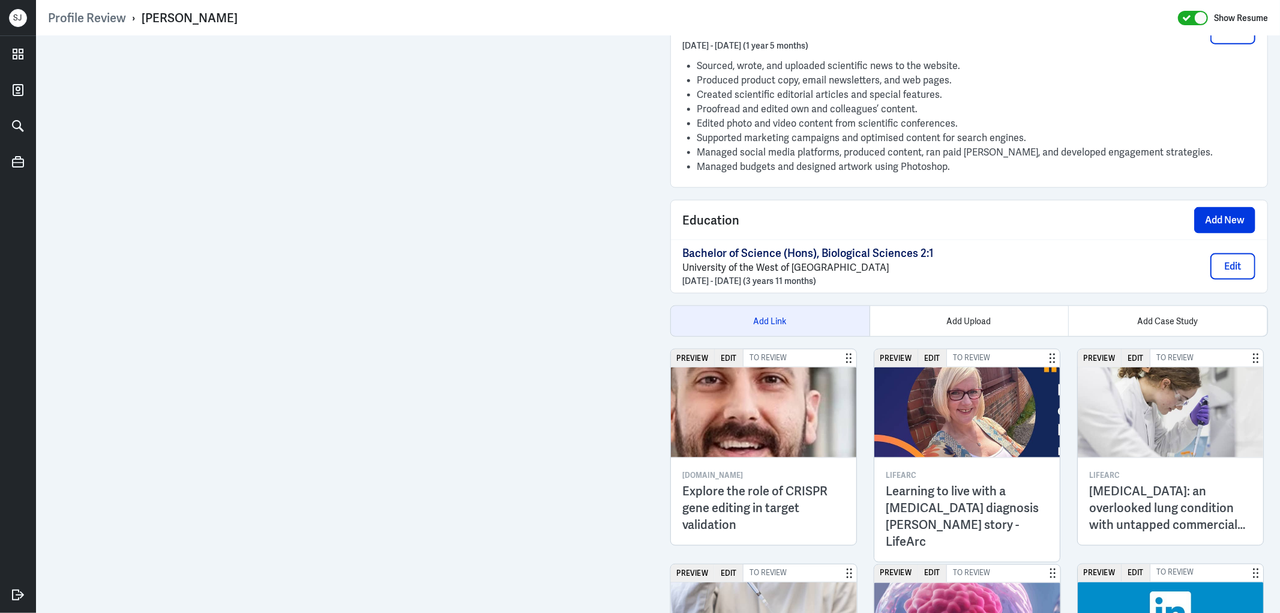
click at [761, 319] on div "Add Link" at bounding box center [770, 321] width 199 height 30
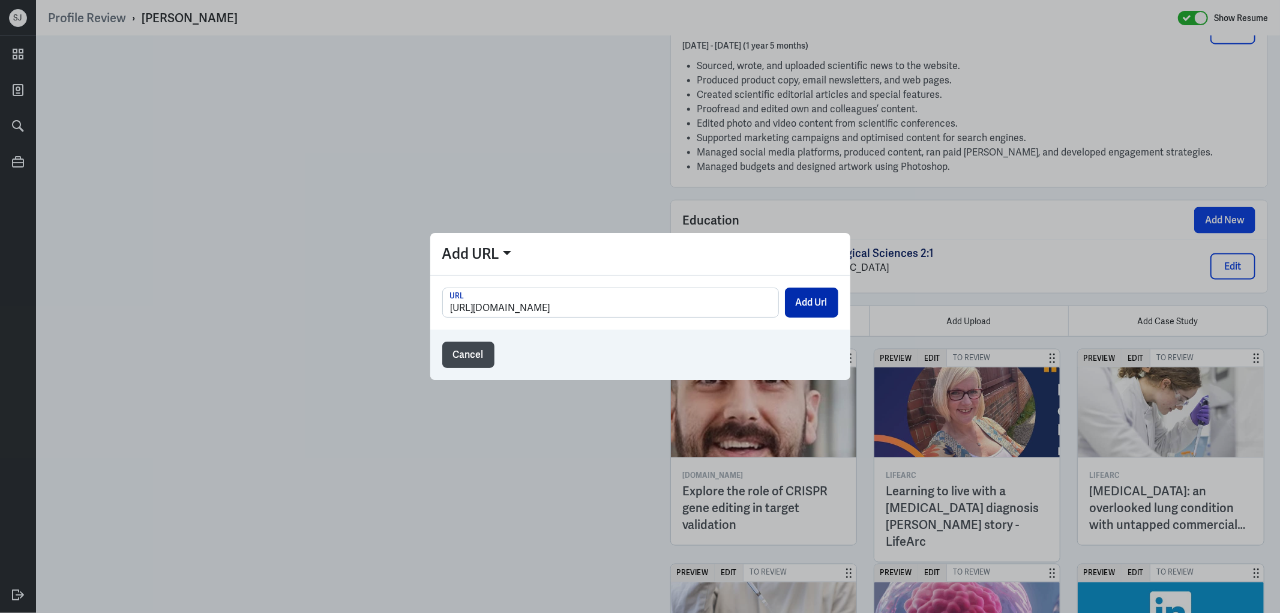
scroll to position [0, 170]
type input "https://www.selectscience.net/article/measuring-versus-reading-transforming-the…"
click at [820, 307] on button "Add Url" at bounding box center [811, 302] width 53 height 30
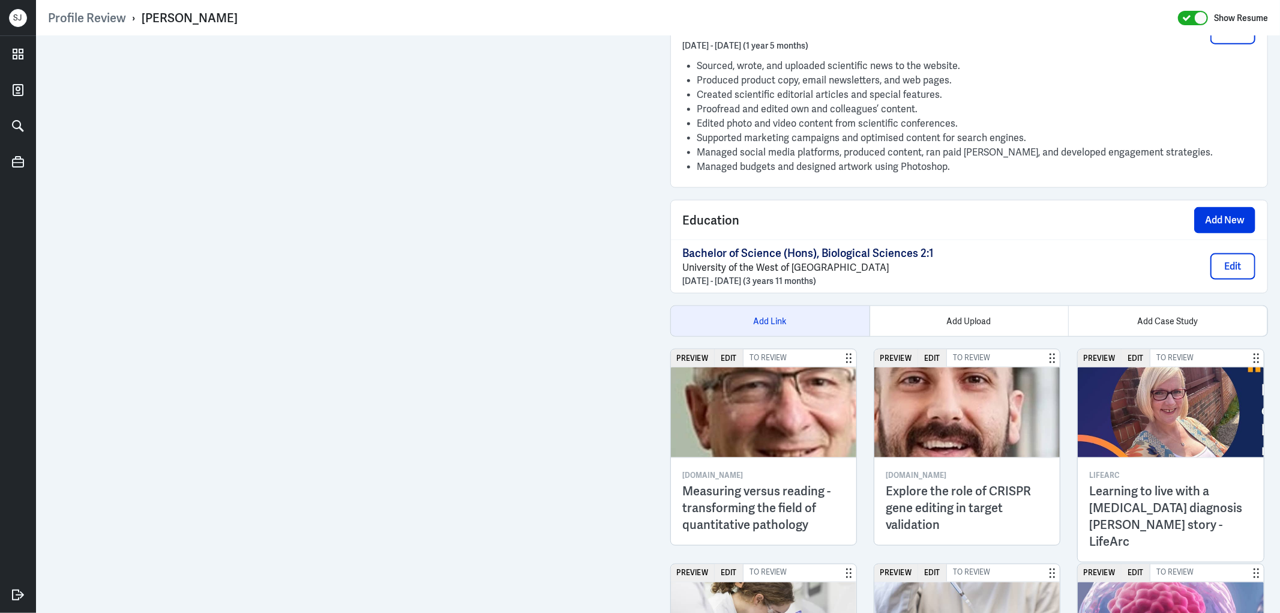
click at [769, 328] on div "Add Link" at bounding box center [770, 321] width 199 height 30
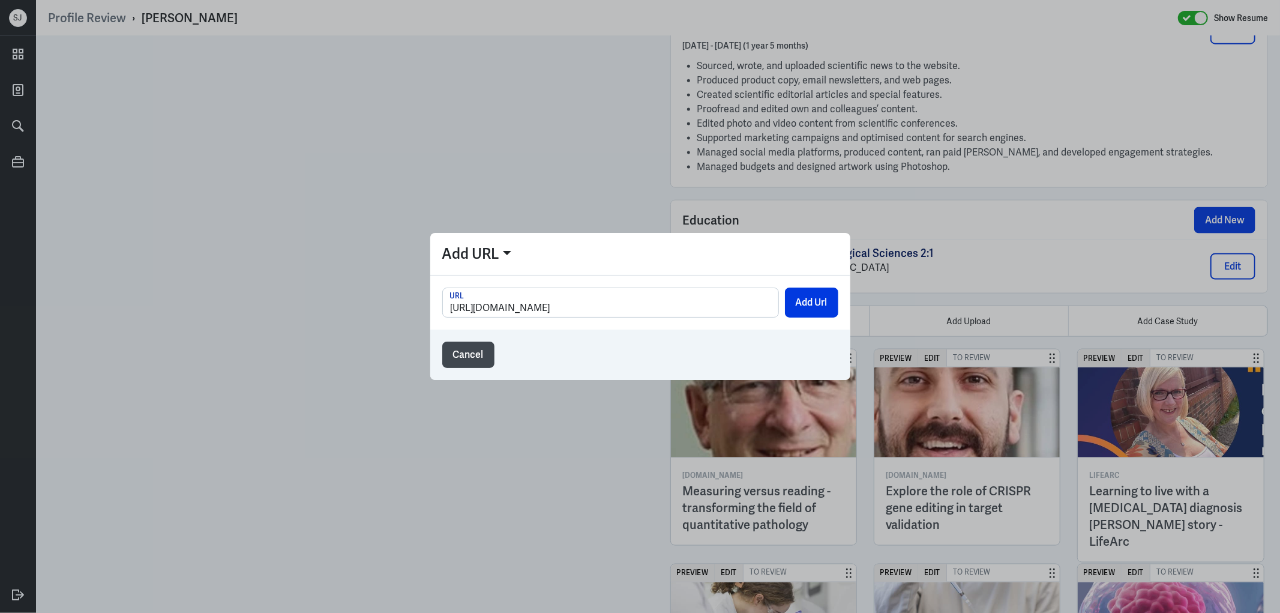
scroll to position [0, 167]
type input "https://www.selectscience.net/article/exploring-the-power-of-super-resolution-m…"
click at [810, 297] on button "Add Url" at bounding box center [811, 302] width 53 height 30
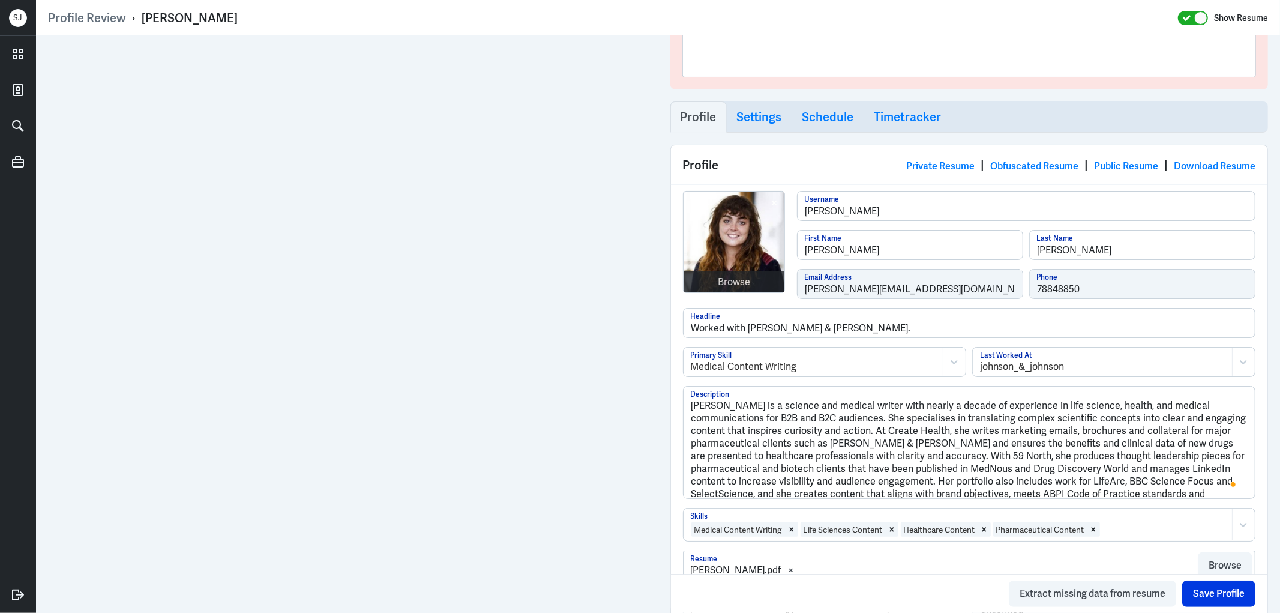
scroll to position [0, 0]
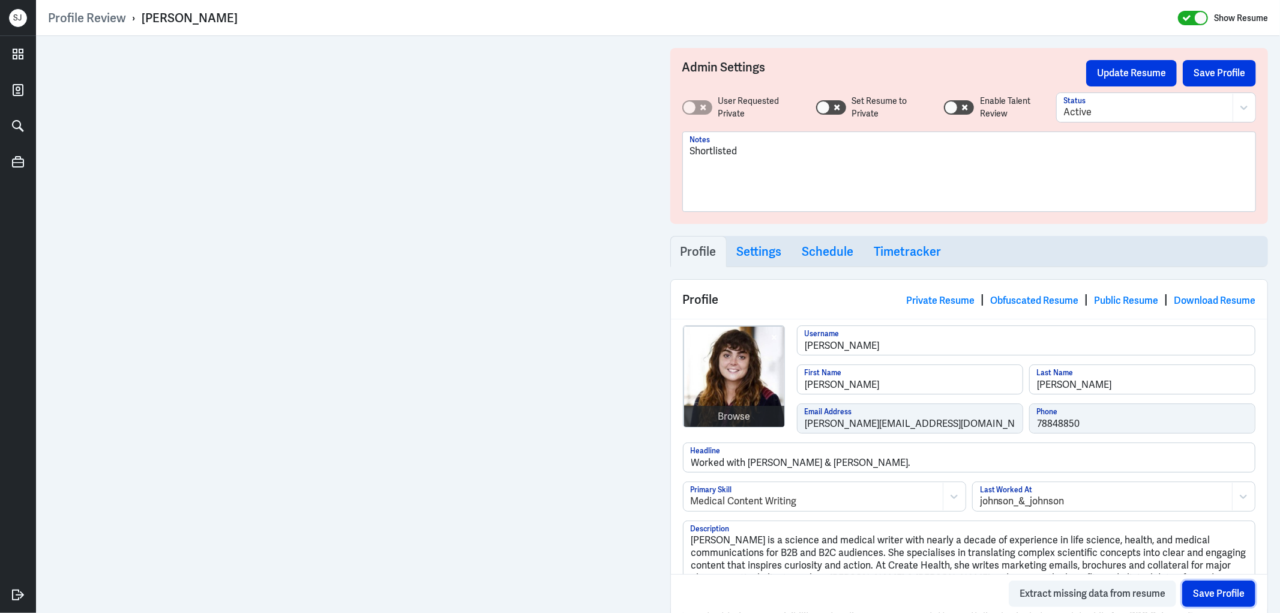
drag, startPoint x: 1215, startPoint y: 597, endPoint x: 1127, endPoint y: 259, distance: 349.1
click at [1215, 592] on button "Save Profile" at bounding box center [1218, 593] width 73 height 26
click at [1121, 76] on button "Update Resume" at bounding box center [1131, 73] width 91 height 26
click at [1115, 307] on div "Private Resume | Obfuscated Resume | Public Resume | Download Resume" at bounding box center [1080, 299] width 349 height 18
click at [1120, 301] on link "Public Resume" at bounding box center [1126, 300] width 64 height 13
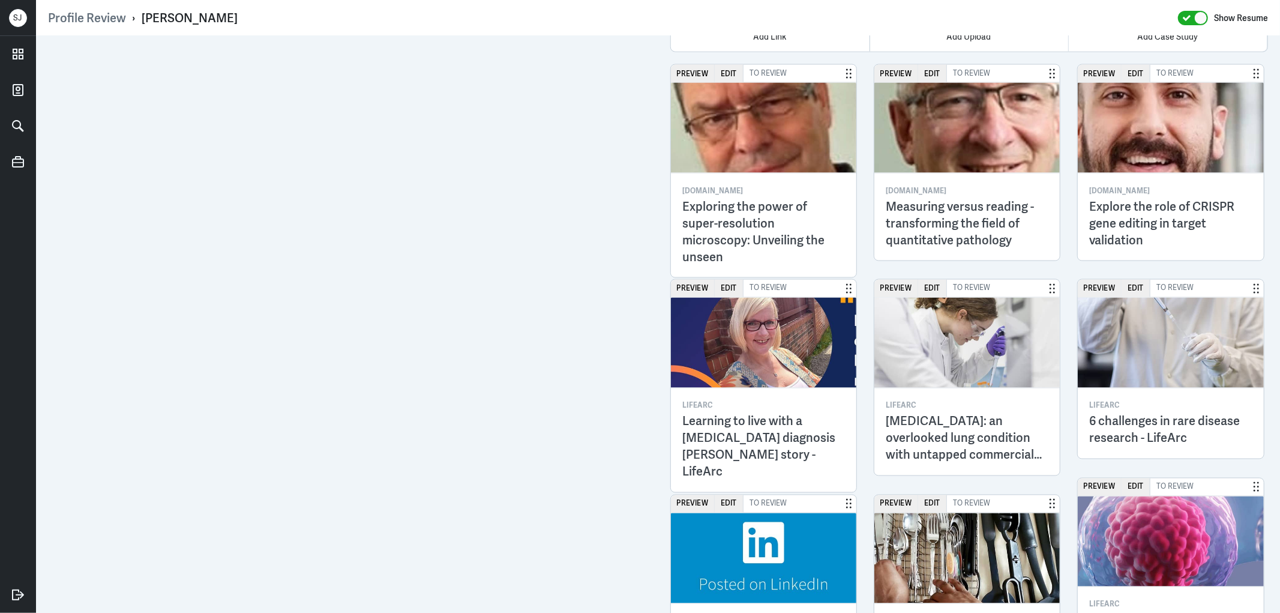
scroll to position [1534, 0]
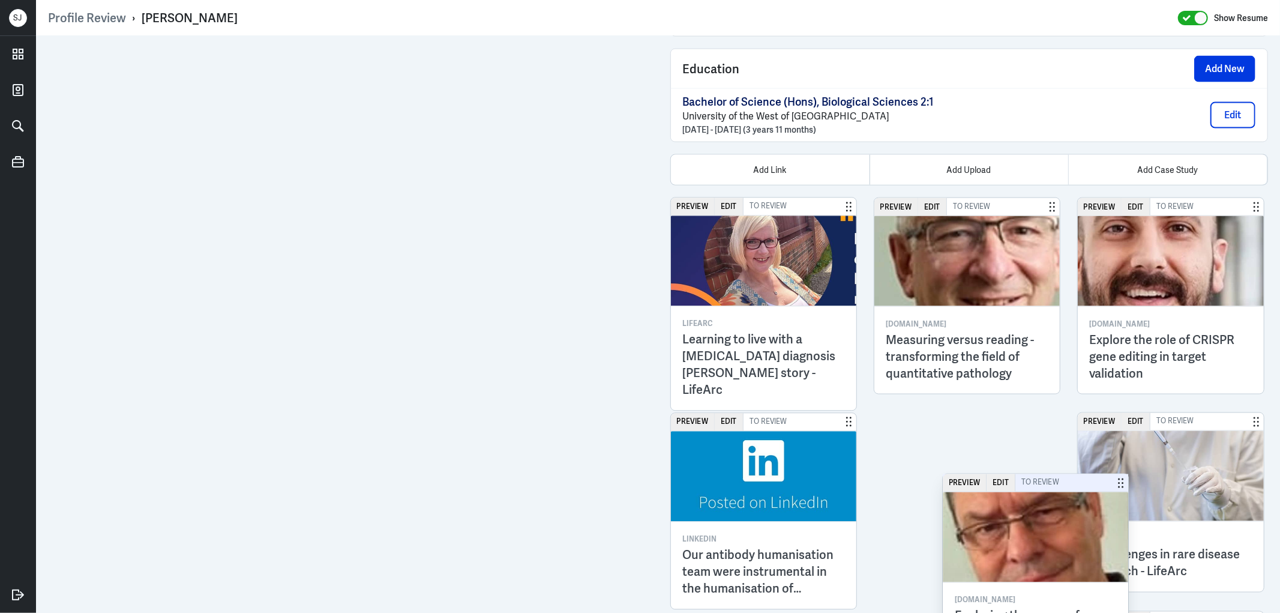
click at [1070, 484] on div "Preview Edit To Review" at bounding box center [1036, 483] width 186 height 18
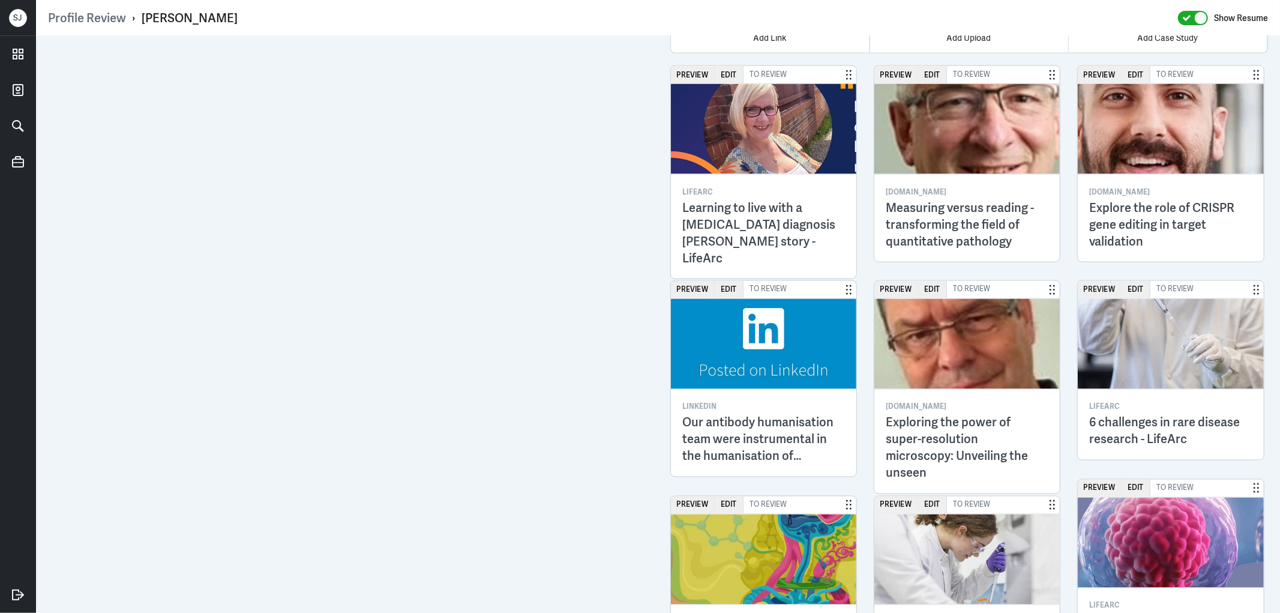
scroll to position [1667, 0]
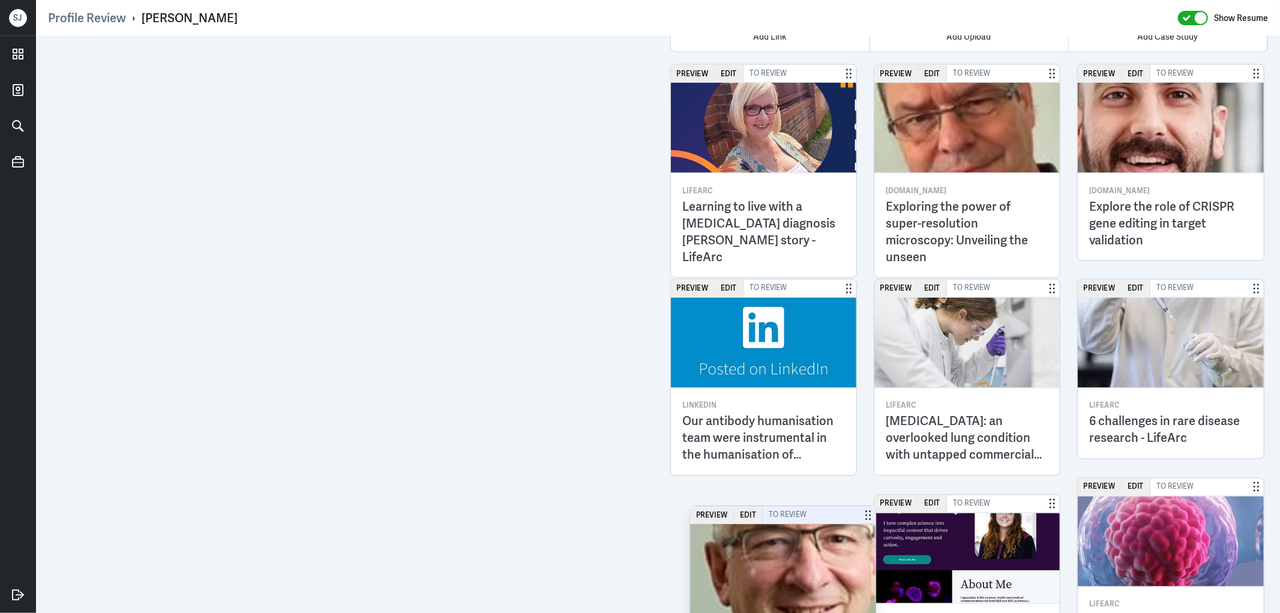
click at [807, 514] on span "To Review" at bounding box center [788, 515] width 50 height 17
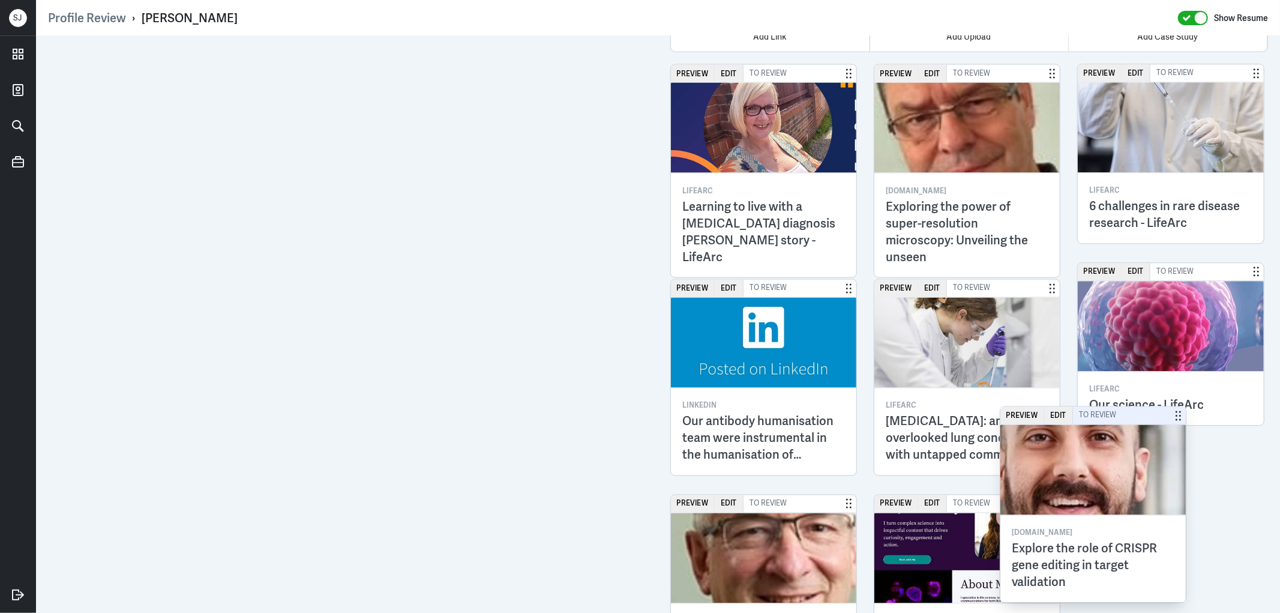
scroll to position [1867, 0]
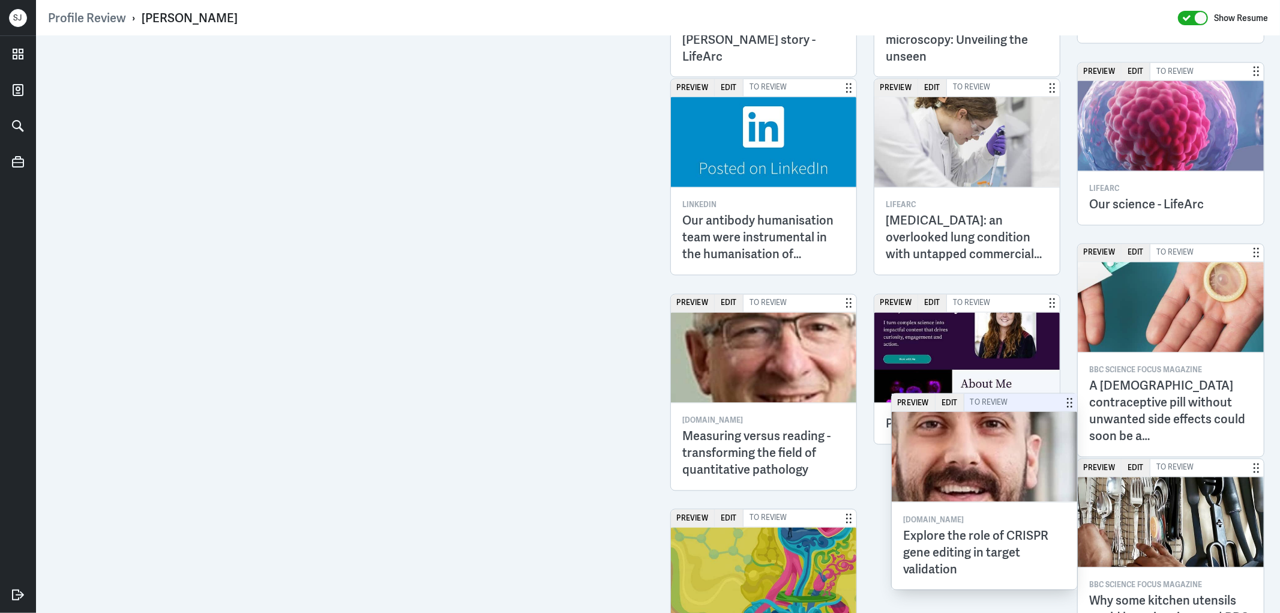
click at [1001, 609] on div "Preview Edit To Review www.selectscience.net Exploring the power of super-resol…" at bounding box center [969, 439] width 598 height 1151
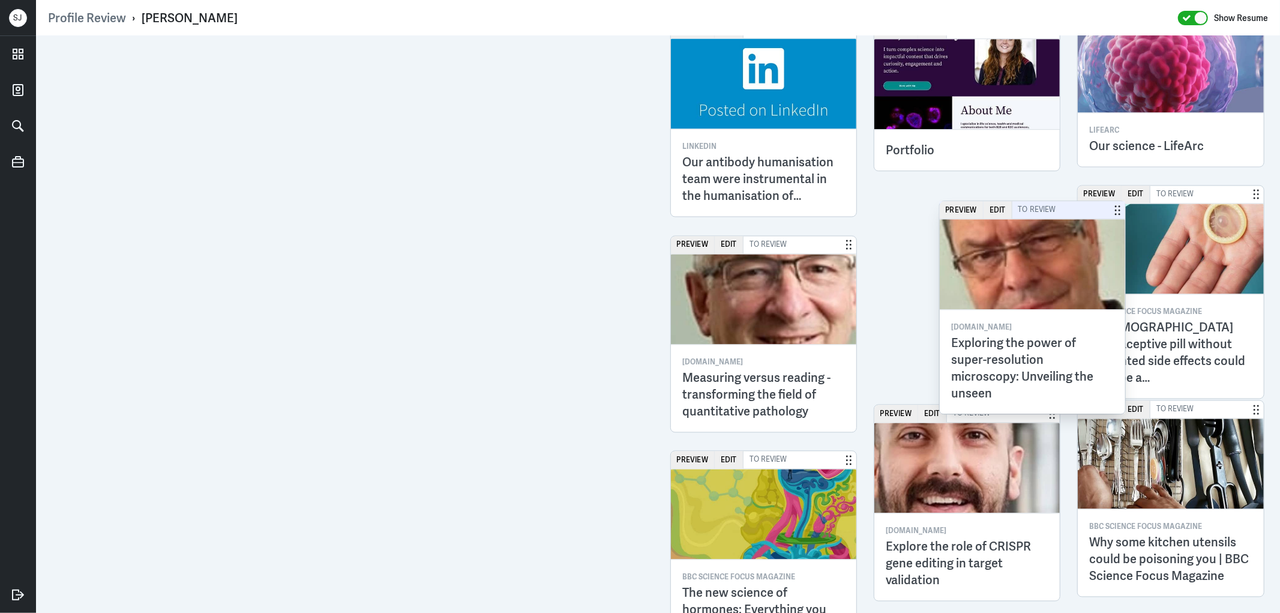
scroll to position [1934, 0]
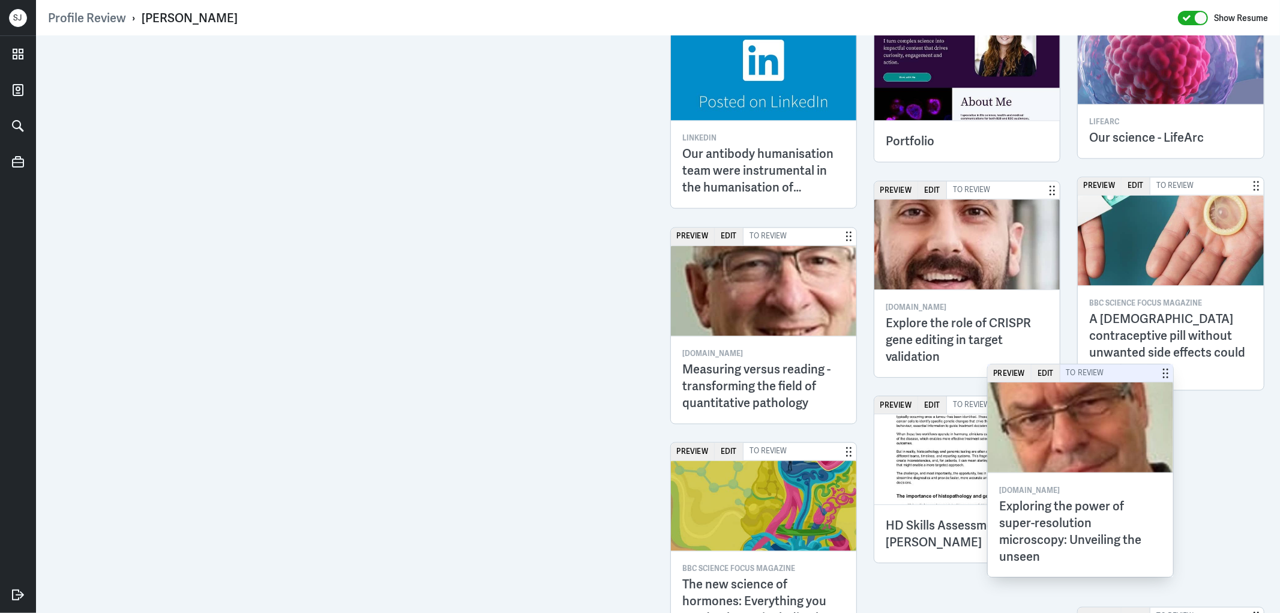
click at [1110, 612] on html "S J Profile Review › Holly McHugh Show Resume Admin Settings Update Resume Save…" at bounding box center [640, 306] width 1280 height 613
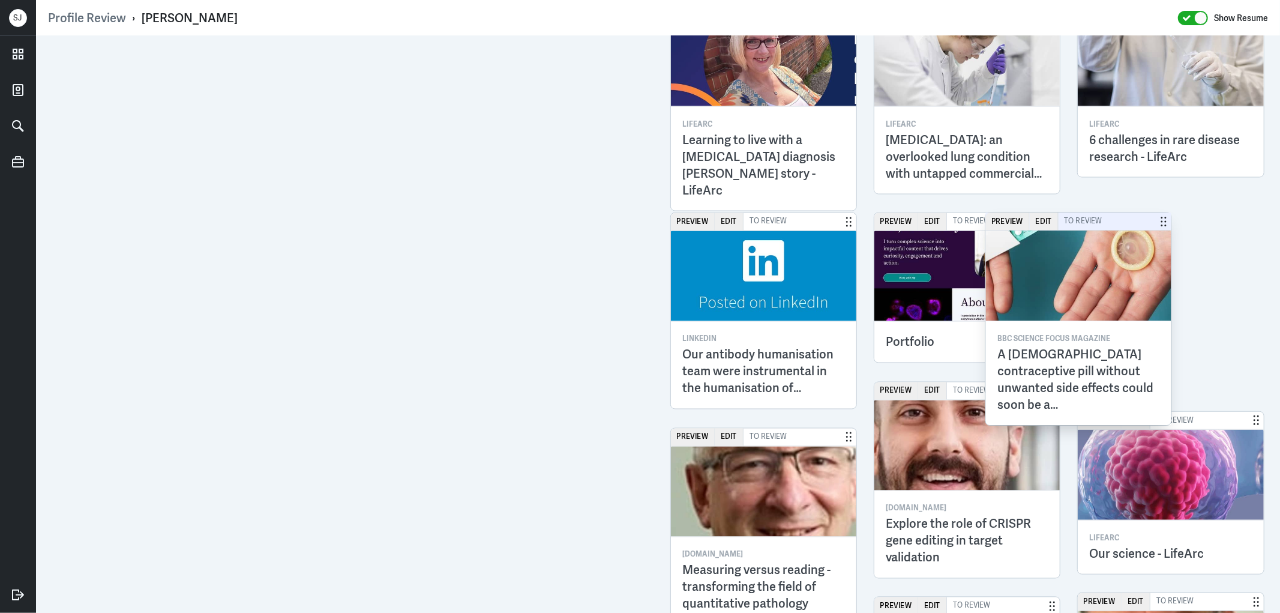
scroll to position [1600, 0]
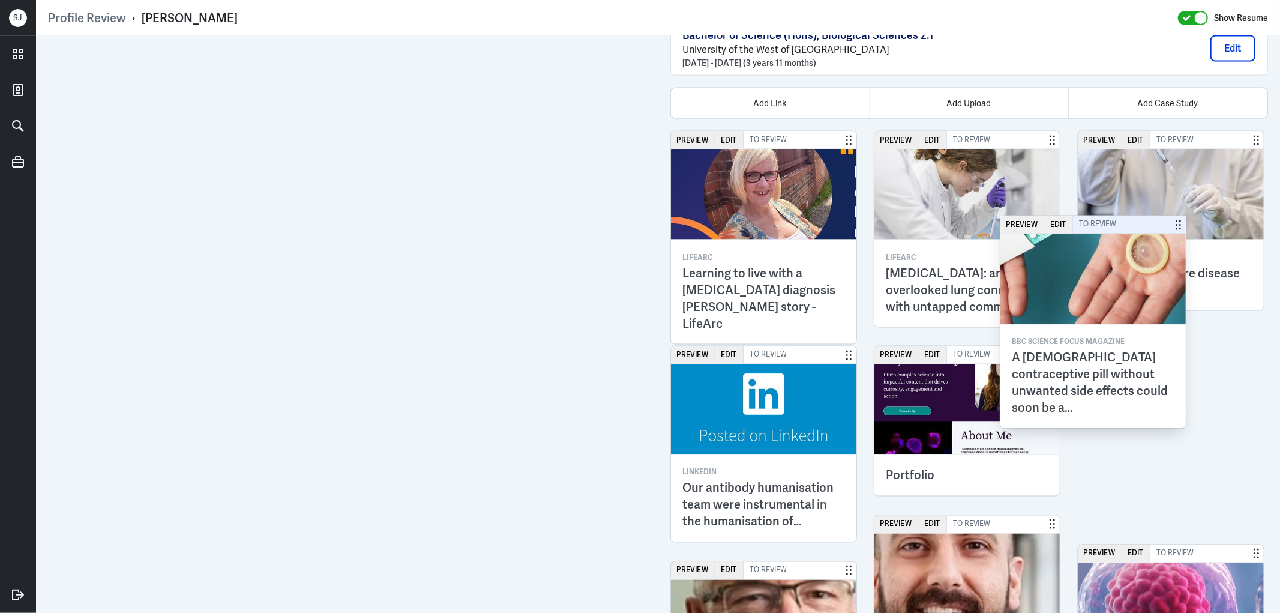
click at [1124, 94] on div "Add Link Add Upload Add Case Study Preview Edit To Review www.selectscience.net…" at bounding box center [969, 600] width 598 height 1025
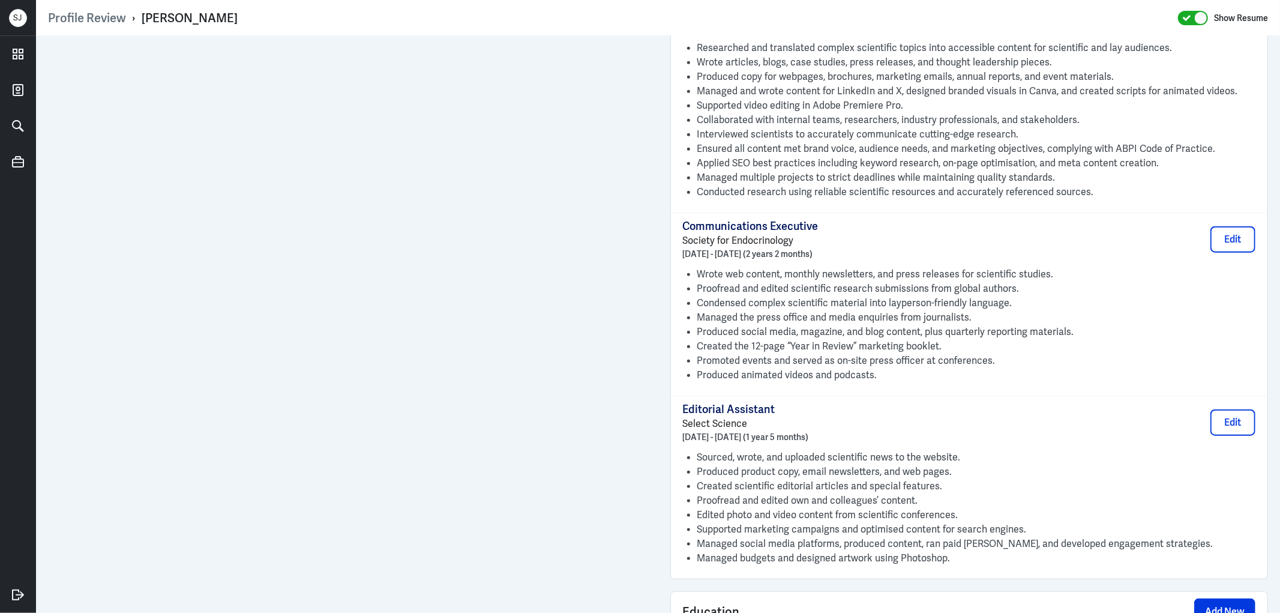
scroll to position [733, 0]
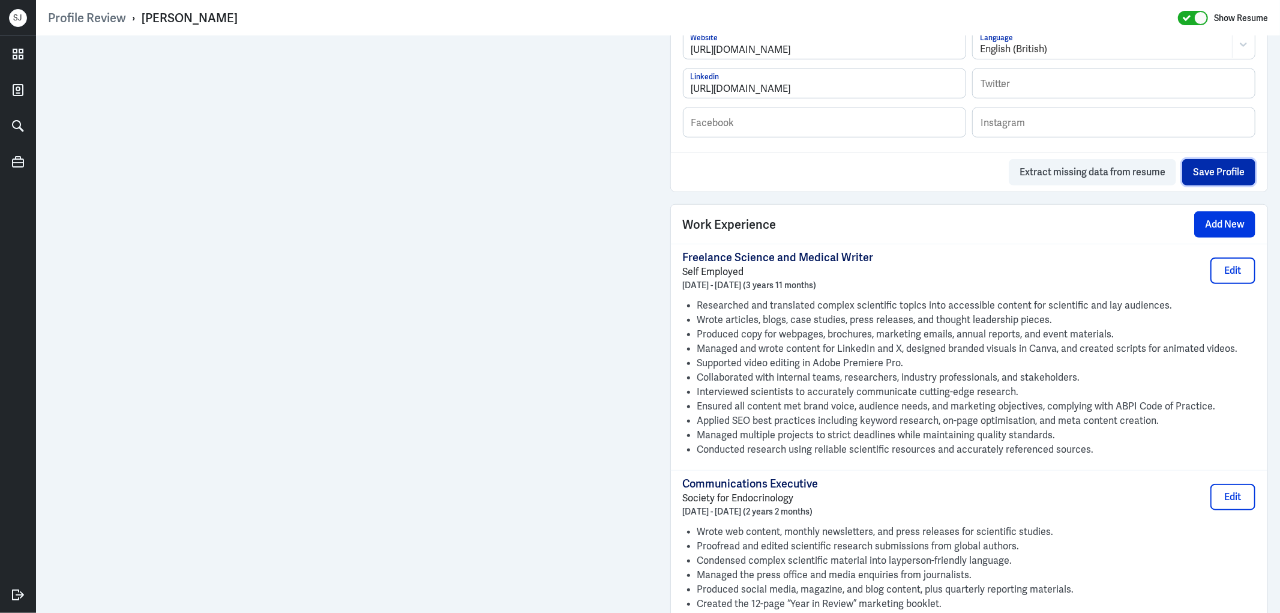
click at [1215, 176] on button "Save Profile" at bounding box center [1218, 172] width 73 height 26
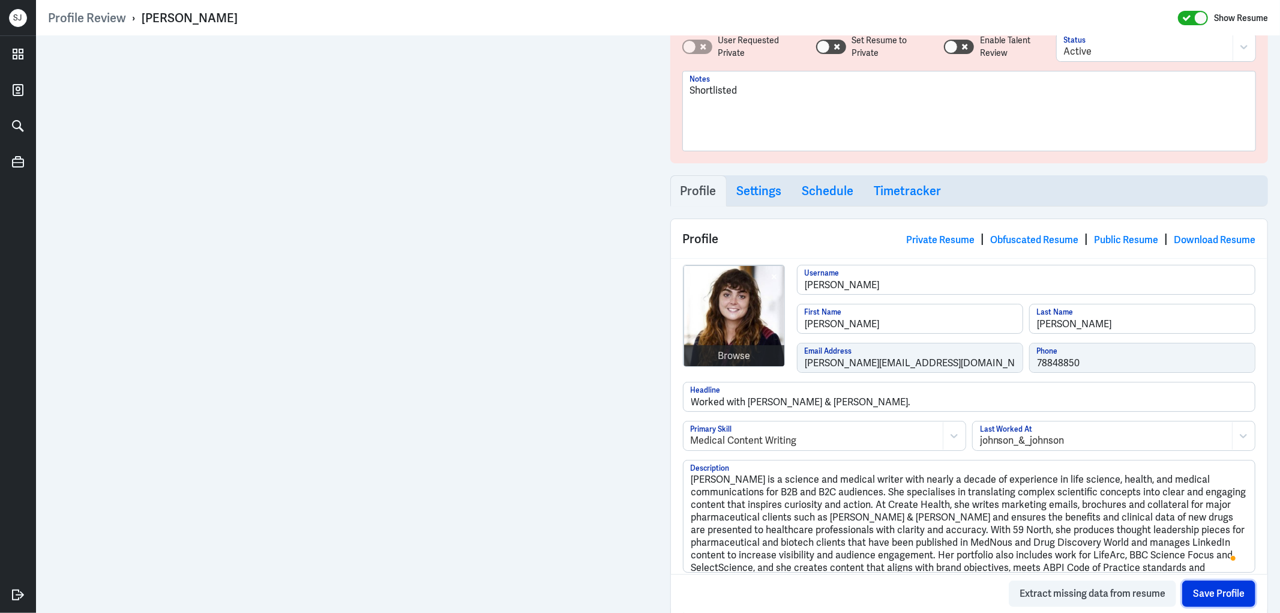
scroll to position [0, 0]
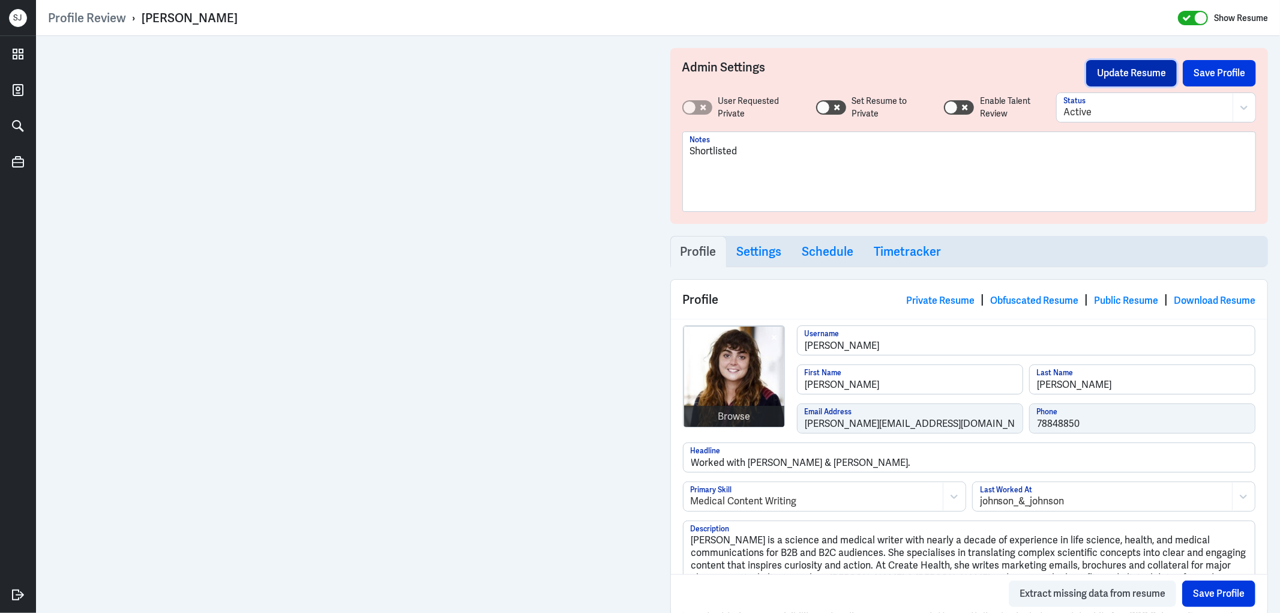
click at [1126, 73] on button "Update Resume" at bounding box center [1131, 73] width 91 height 26
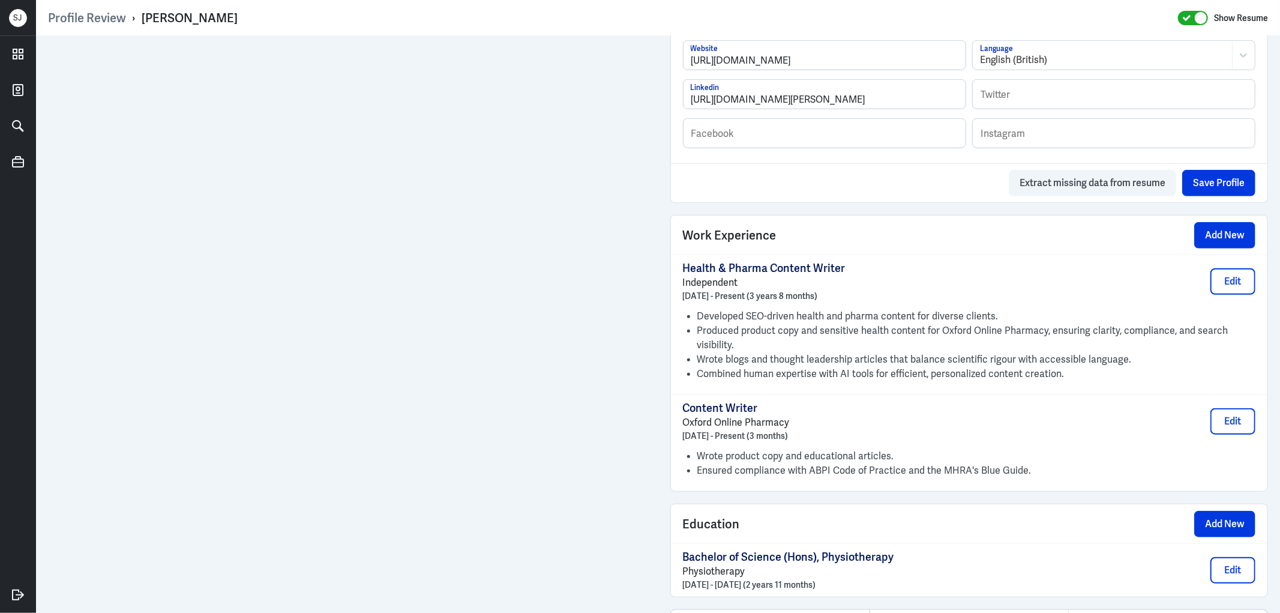
scroll to position [733, 0]
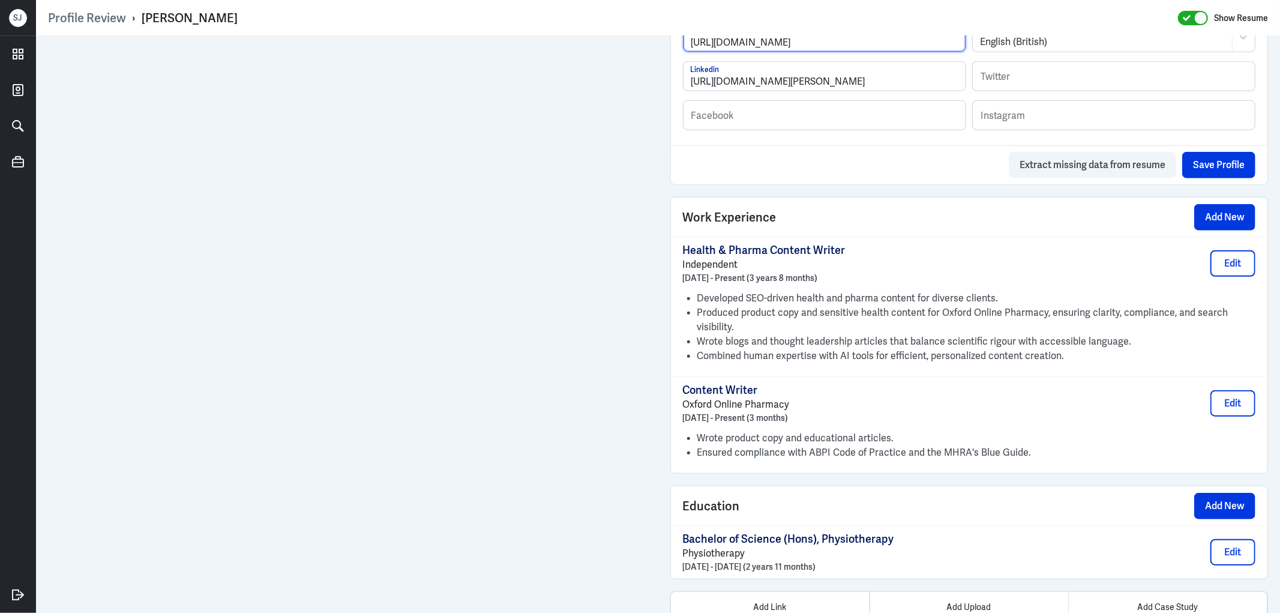
click at [798, 45] on input "[URL][DOMAIN_NAME]" at bounding box center [825, 37] width 282 height 29
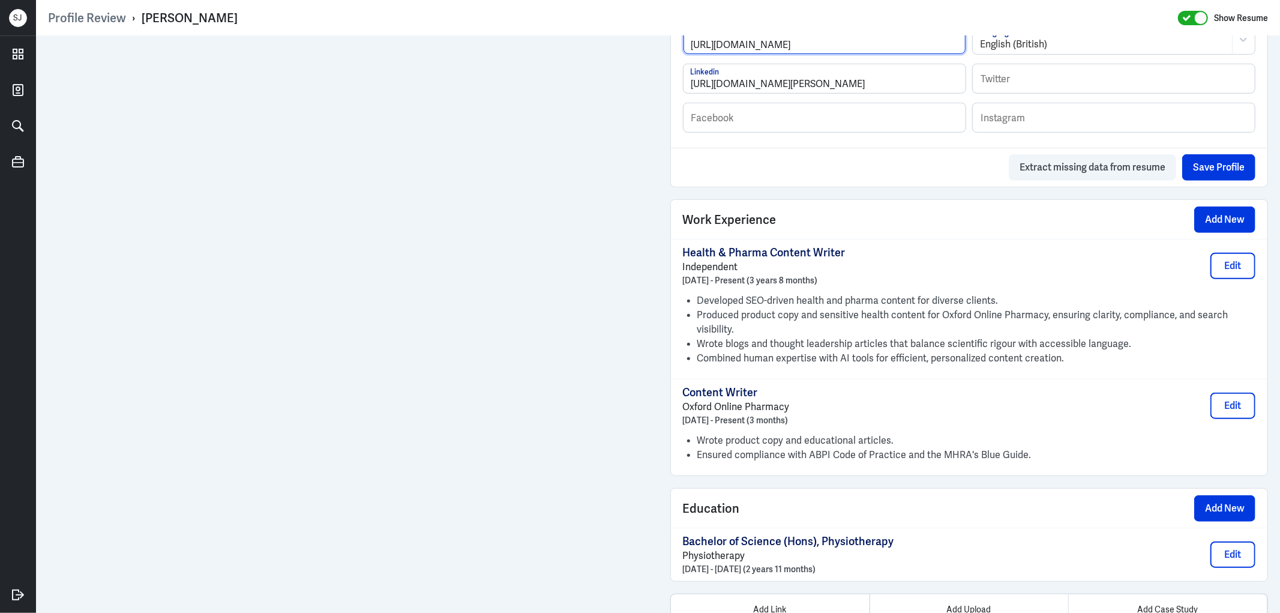
scroll to position [715, 0]
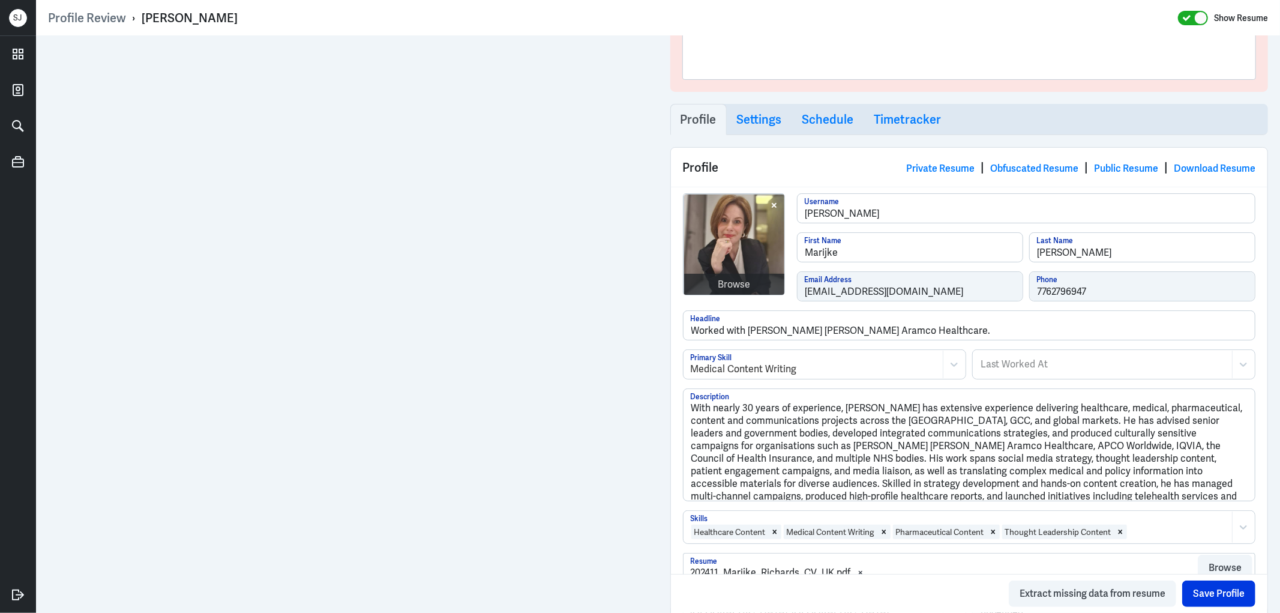
scroll to position [133, 0]
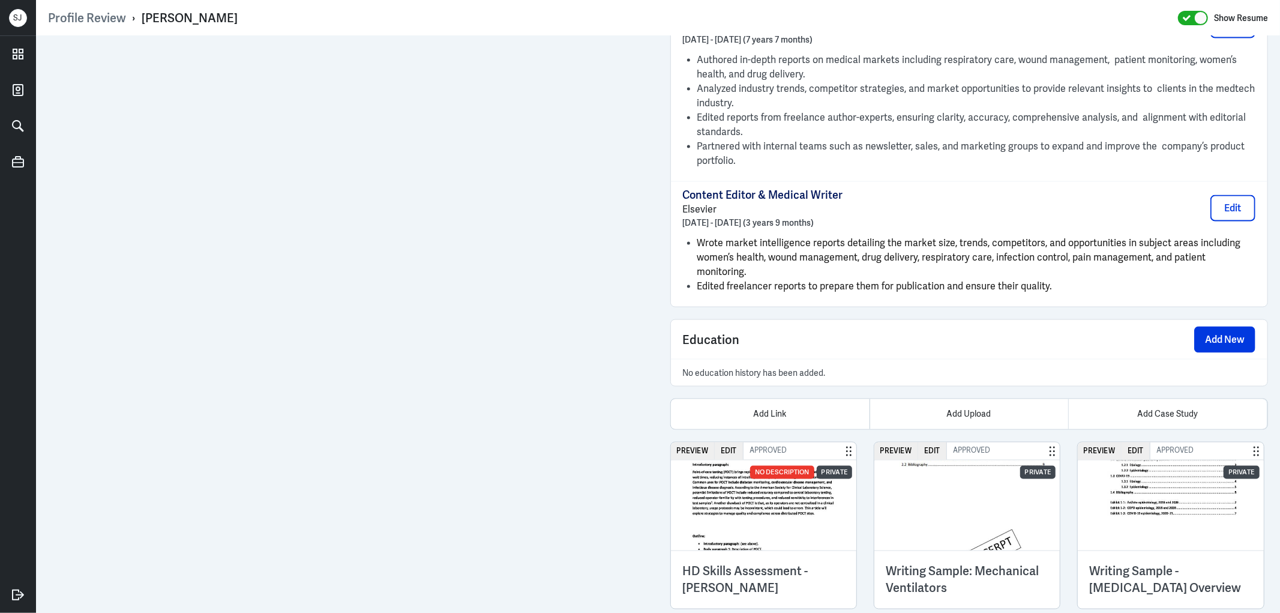
scroll to position [1787, 0]
